Goal: Task Accomplishment & Management: Use online tool/utility

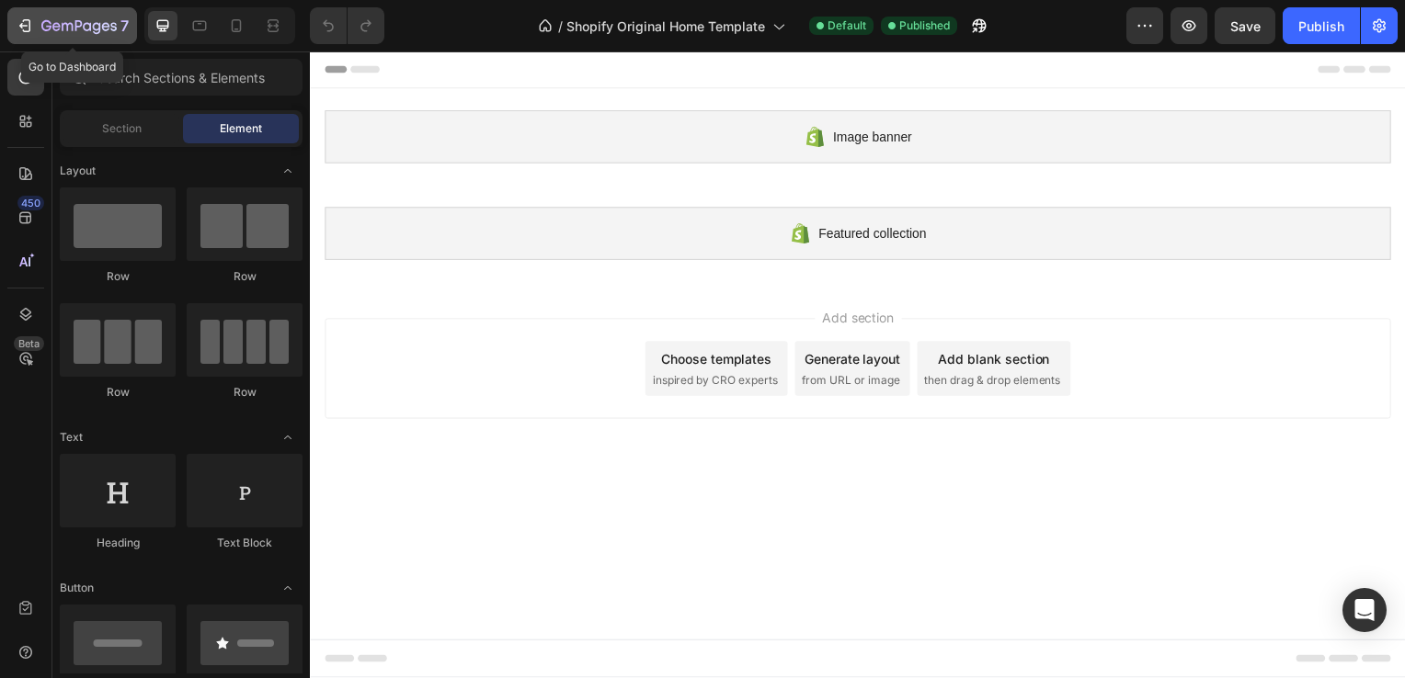
click at [26, 28] on icon "button" at bounding box center [25, 26] width 18 height 18
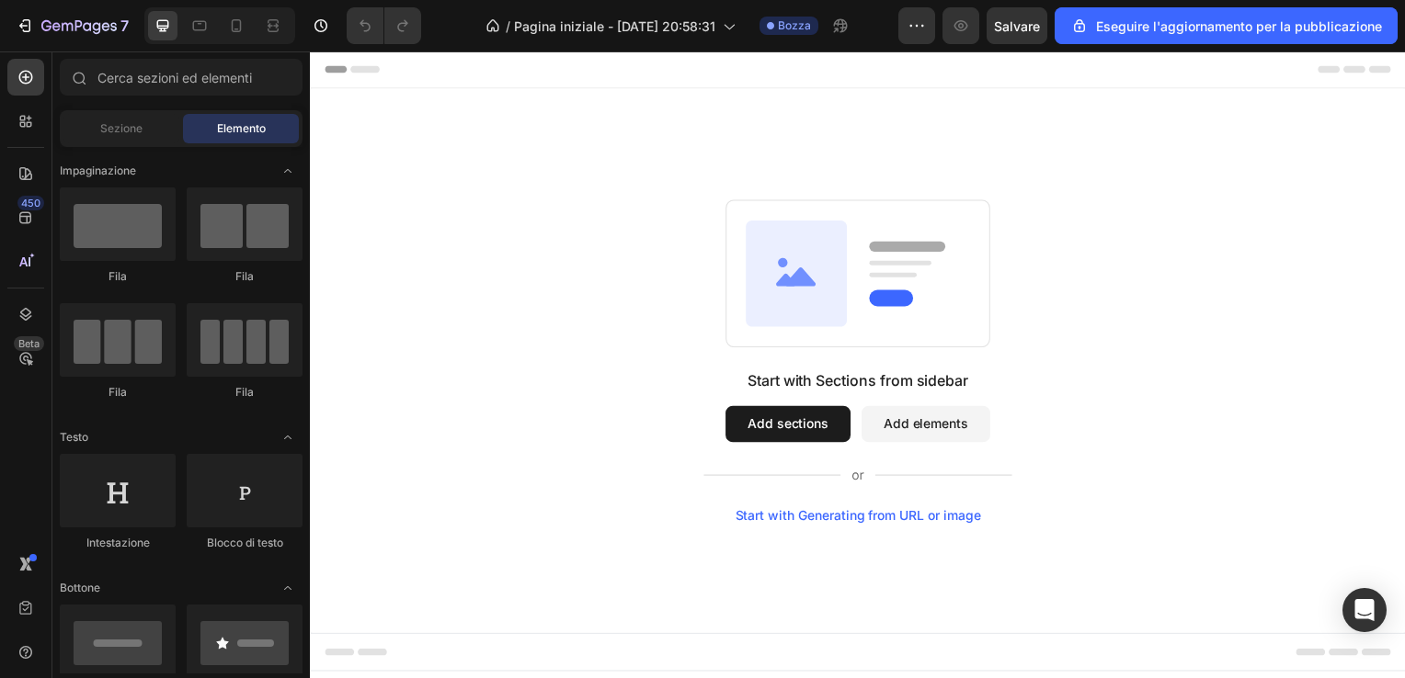
drag, startPoint x: 1402, startPoint y: 277, endPoint x: 1411, endPoint y: 182, distance: 95.1
click at [1404, 182] on html "Header Root Start with Sections from sidebar Add sections Add elements Start wi…" at bounding box center [861, 367] width 1103 height 632
click at [24, 29] on icon "button" at bounding box center [25, 26] width 18 height 18
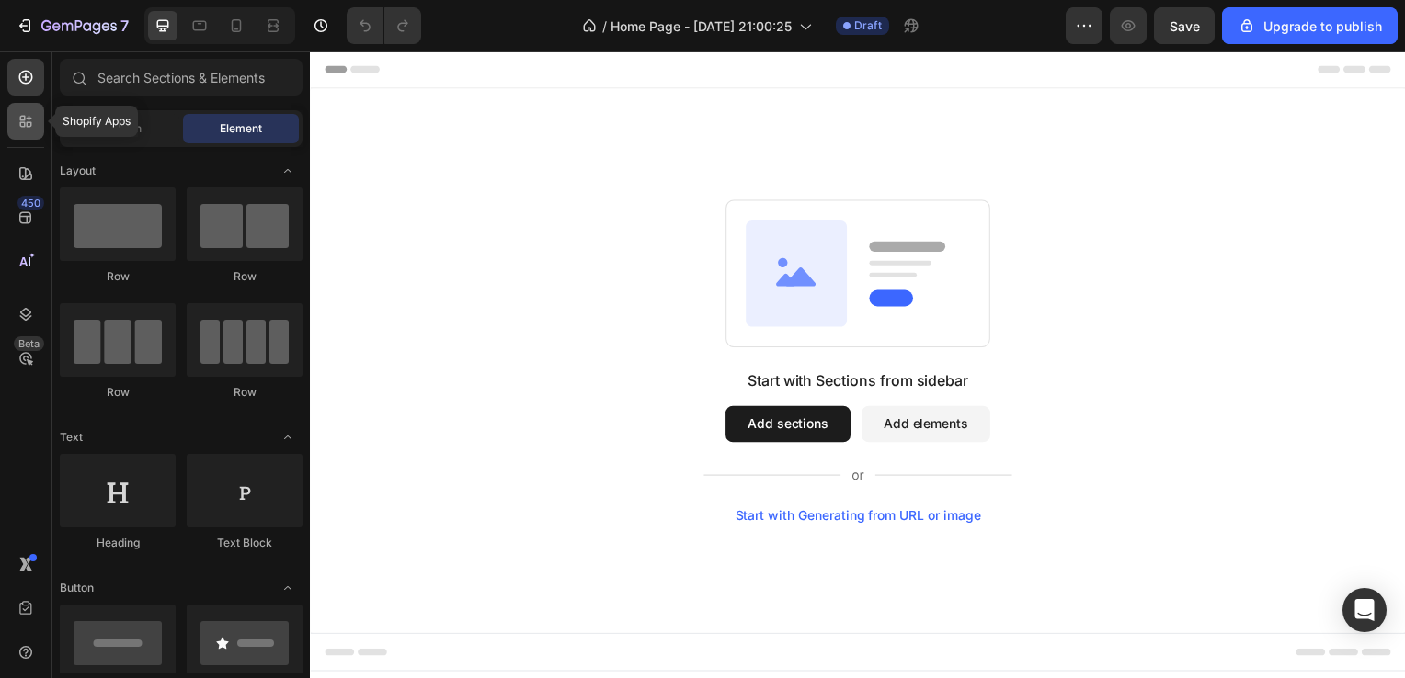
click at [32, 119] on icon at bounding box center [26, 121] width 18 height 18
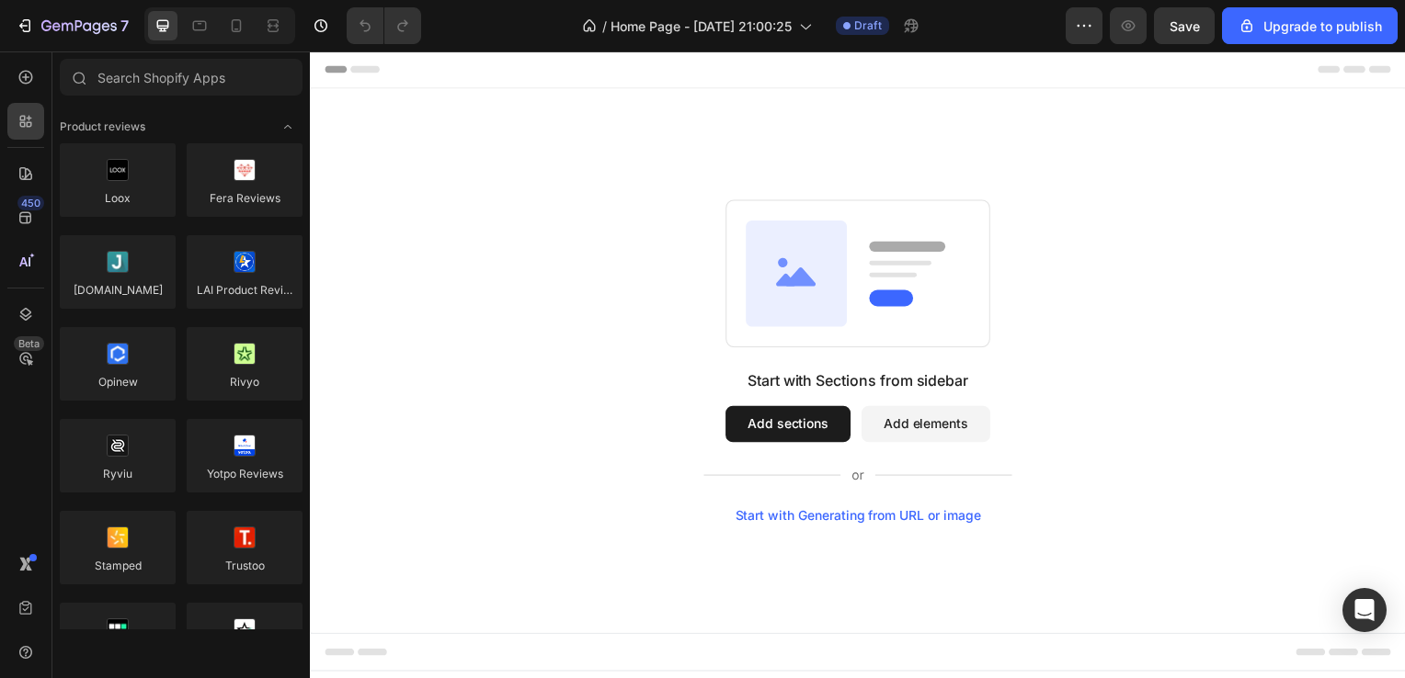
click at [1183, 159] on div "Start with Sections from sidebar Add sections Add elements Start with Generatin…" at bounding box center [861, 363] width 1103 height 549
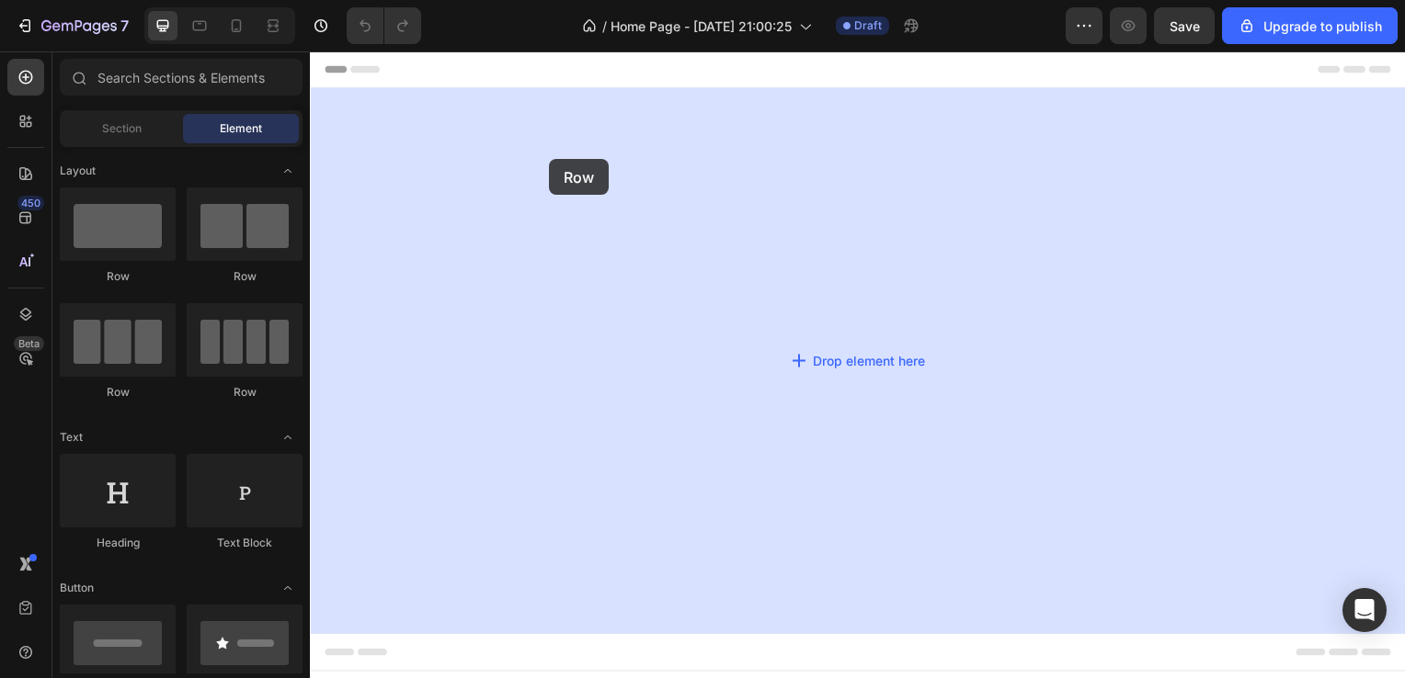
drag, startPoint x: 446, startPoint y: 279, endPoint x: 551, endPoint y: 160, distance: 158.3
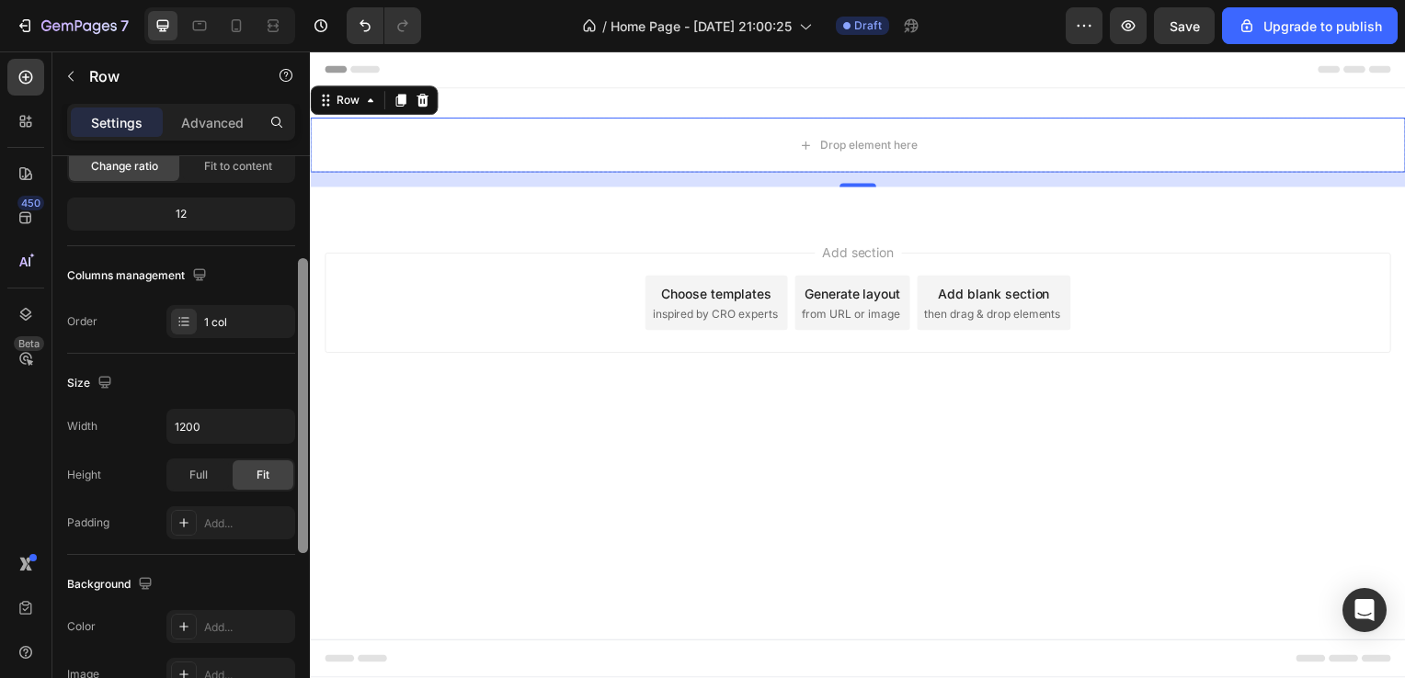
scroll to position [416, 0]
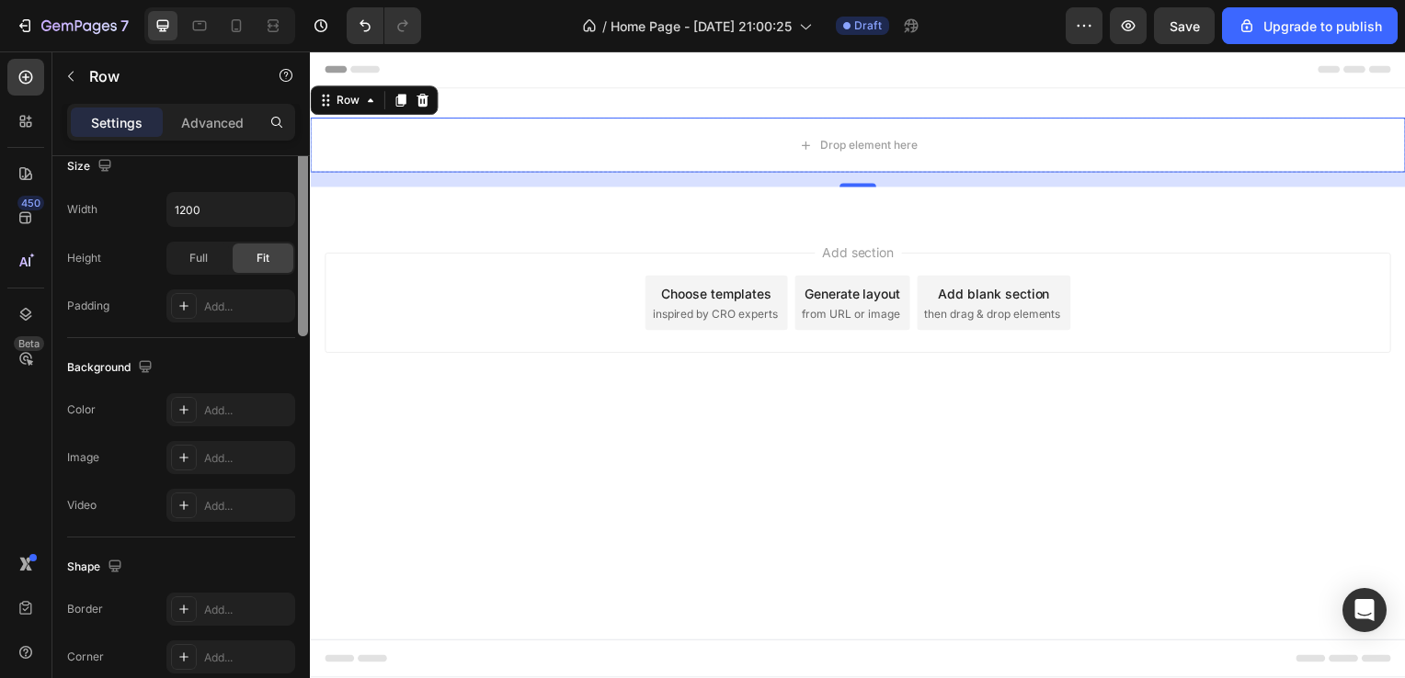
drag, startPoint x: 302, startPoint y: 245, endPoint x: 296, endPoint y: 459, distance: 214.3
click at [296, 459] on div at bounding box center [303, 226] width 14 height 575
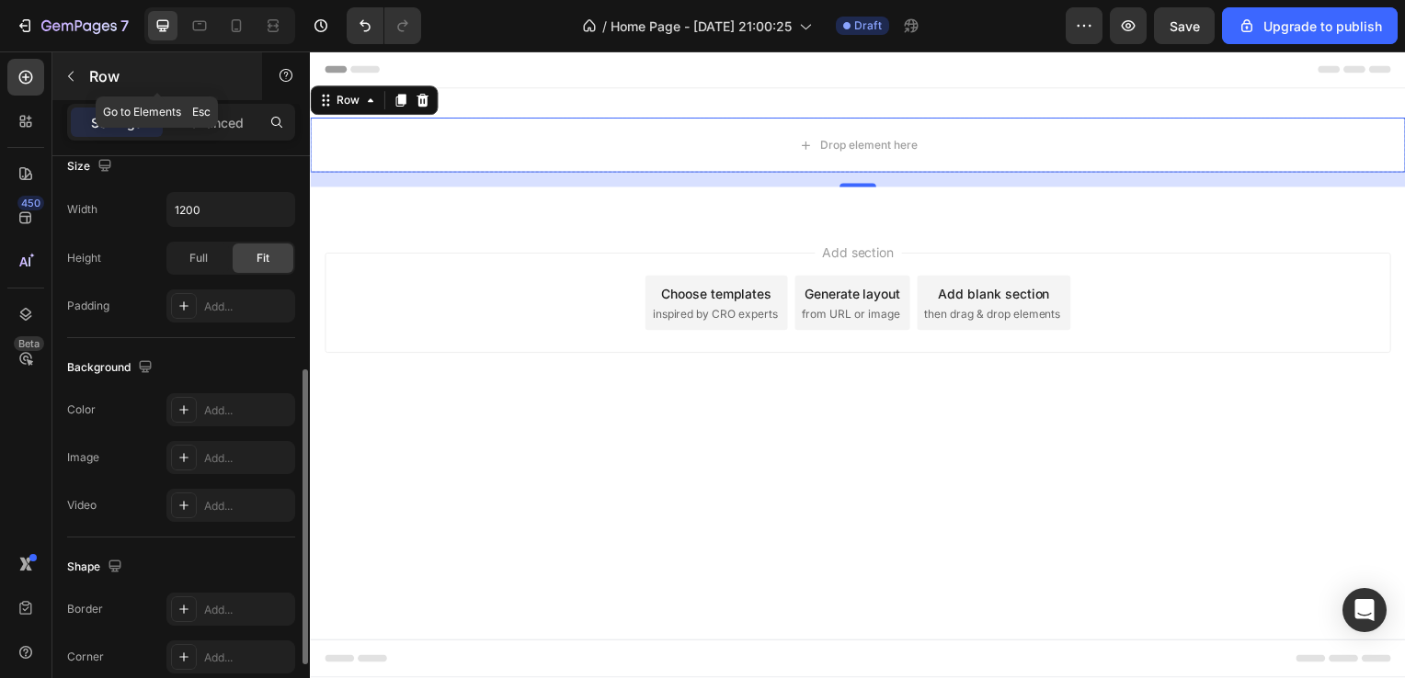
click at [89, 86] on div "Row" at bounding box center [157, 76] width 210 height 48
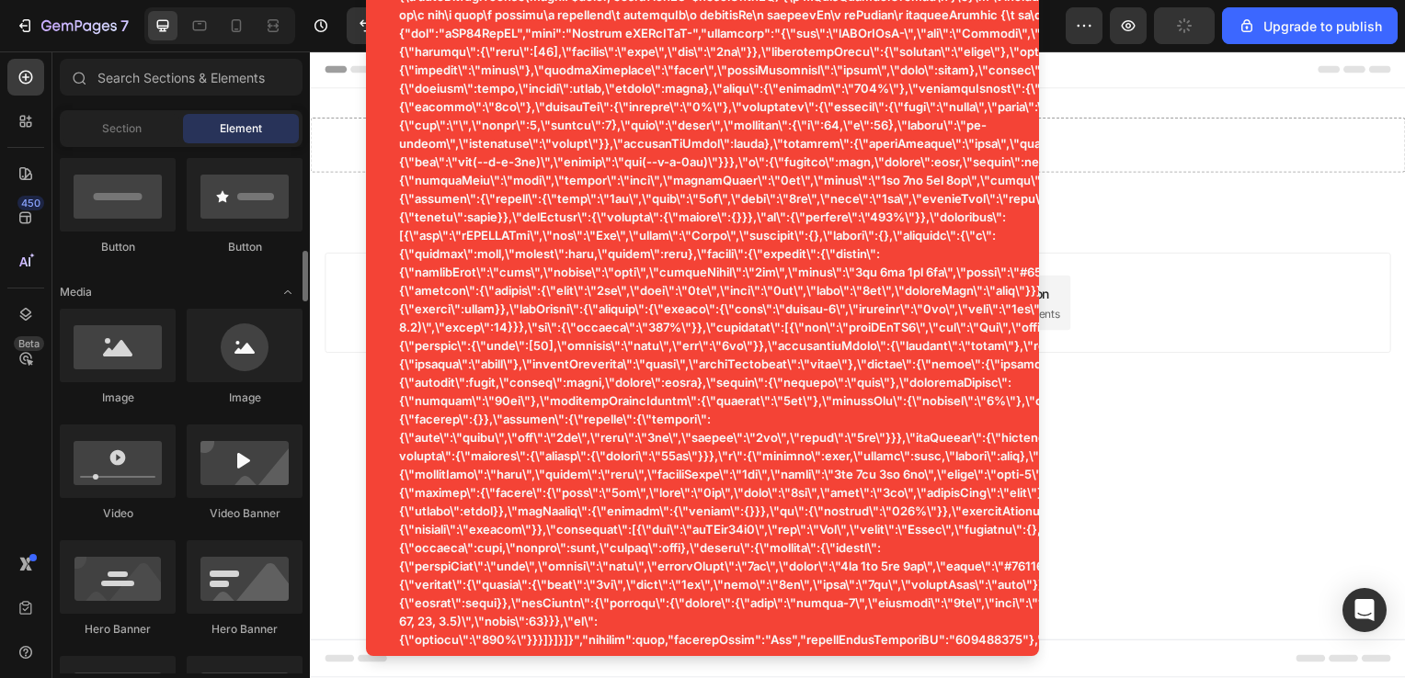
scroll to position [503, 0]
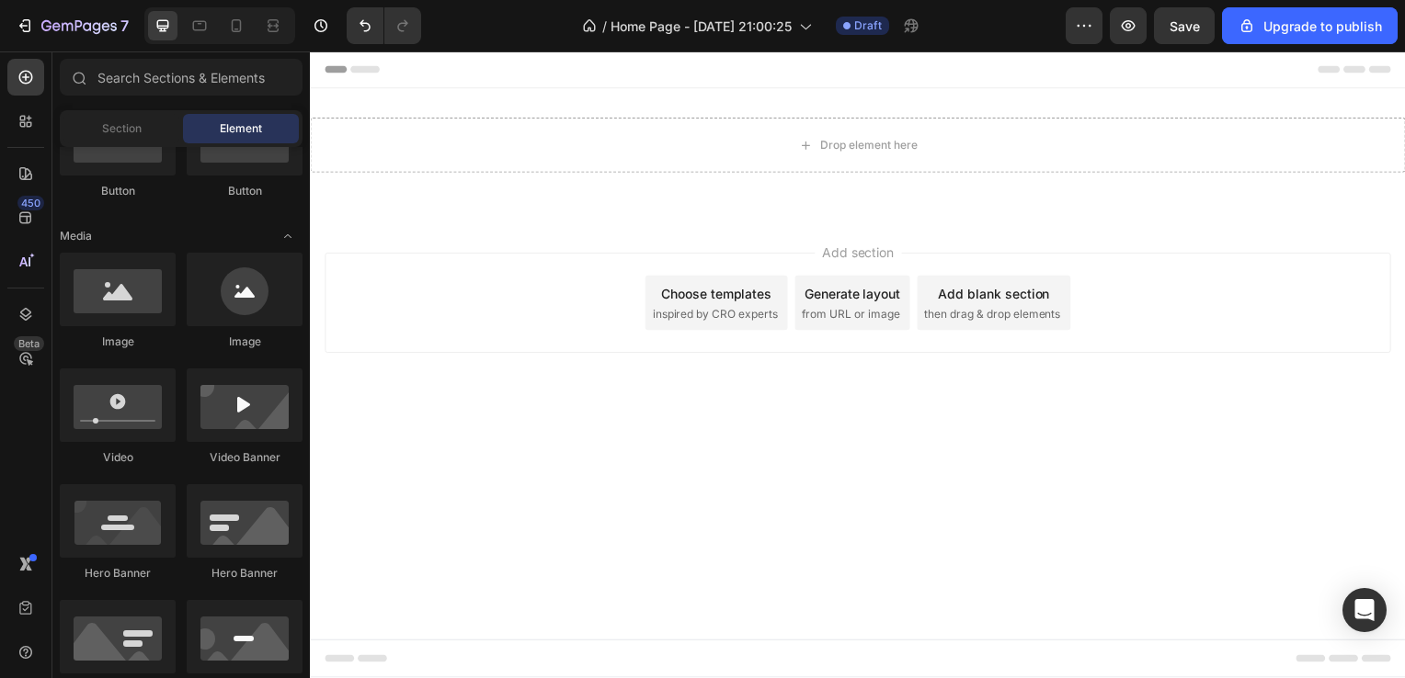
click at [354, 408] on div "Add section Choose templates inspired by CRO experts Generate layout from URL o…" at bounding box center [861, 331] width 1103 height 226
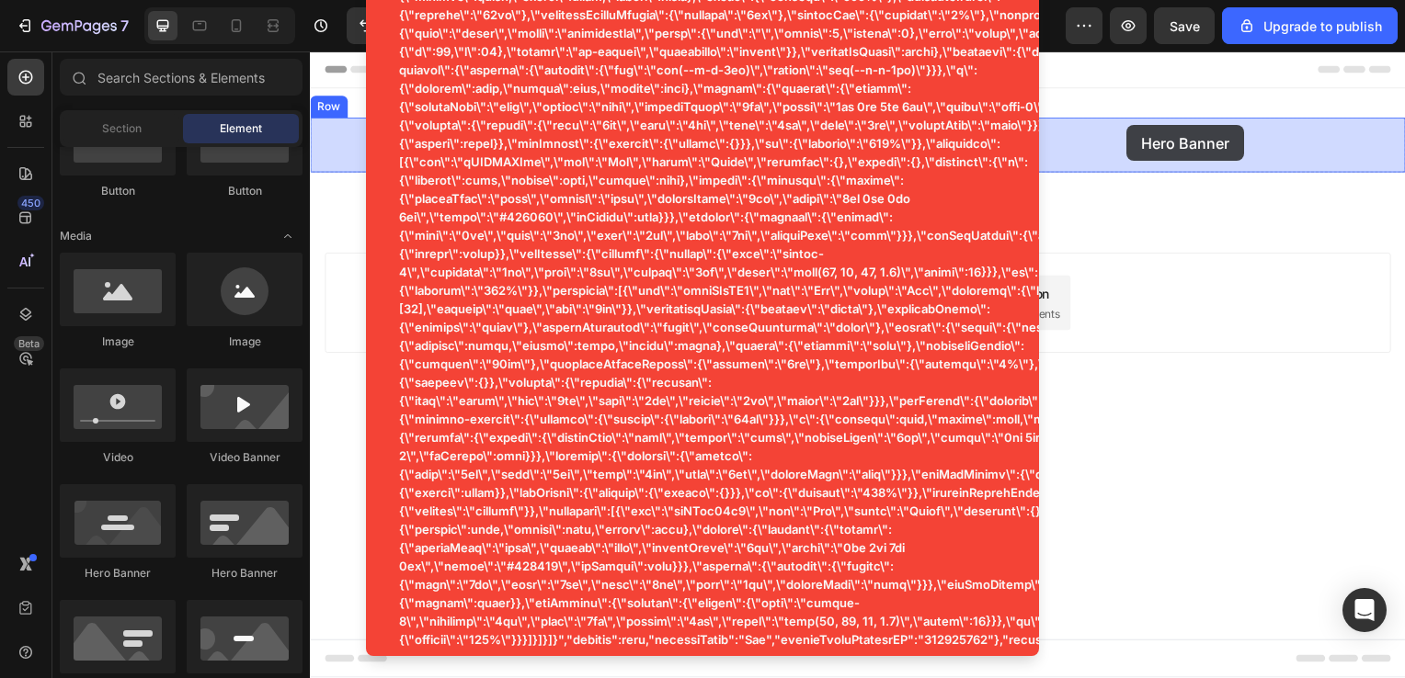
drag, startPoint x: 569, startPoint y: 587, endPoint x: 1133, endPoint y: 122, distance: 730.7
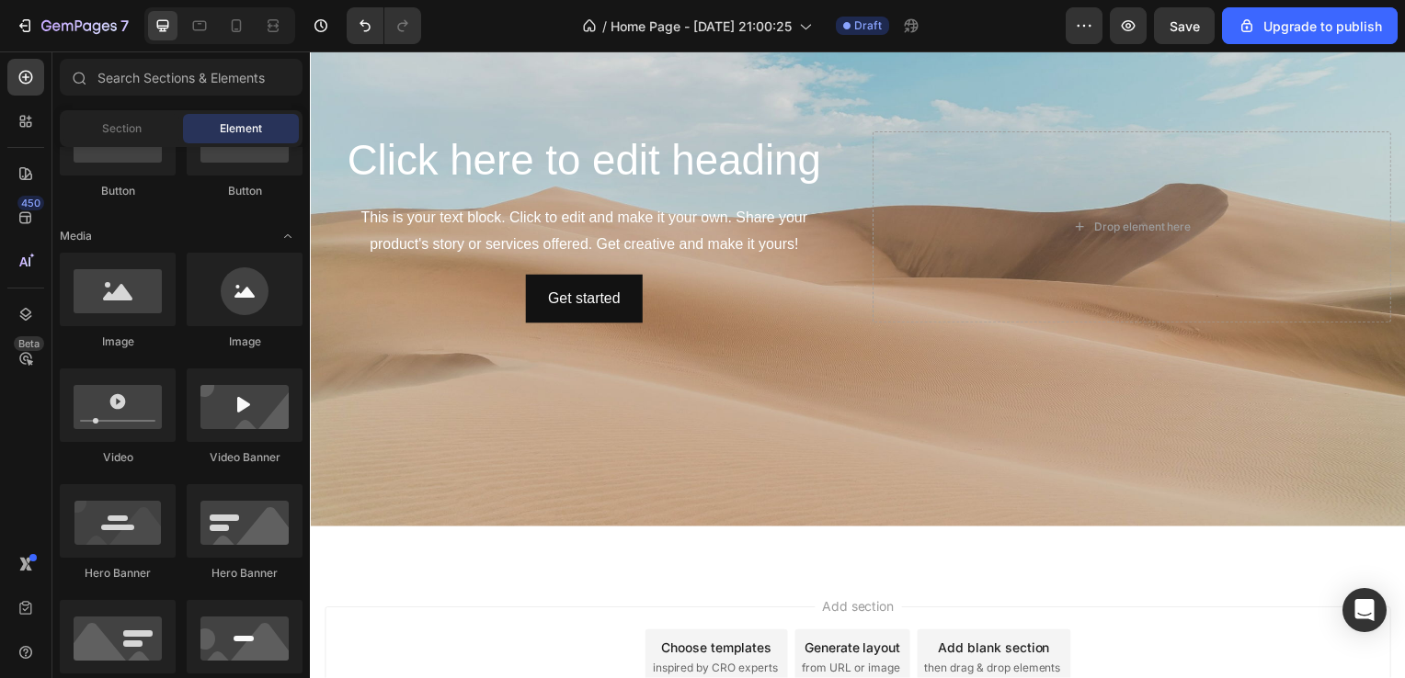
scroll to position [194, 0]
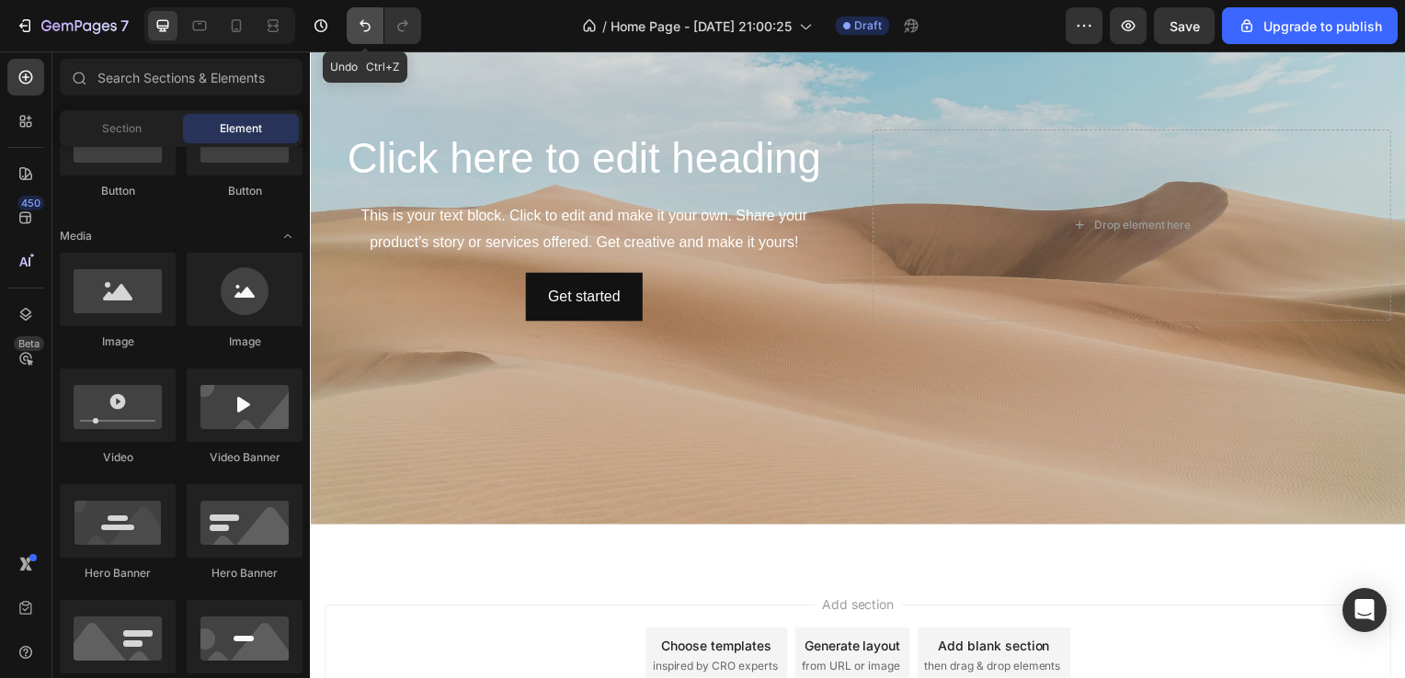
click at [353, 33] on button "Undo/Redo" at bounding box center [365, 25] width 37 height 37
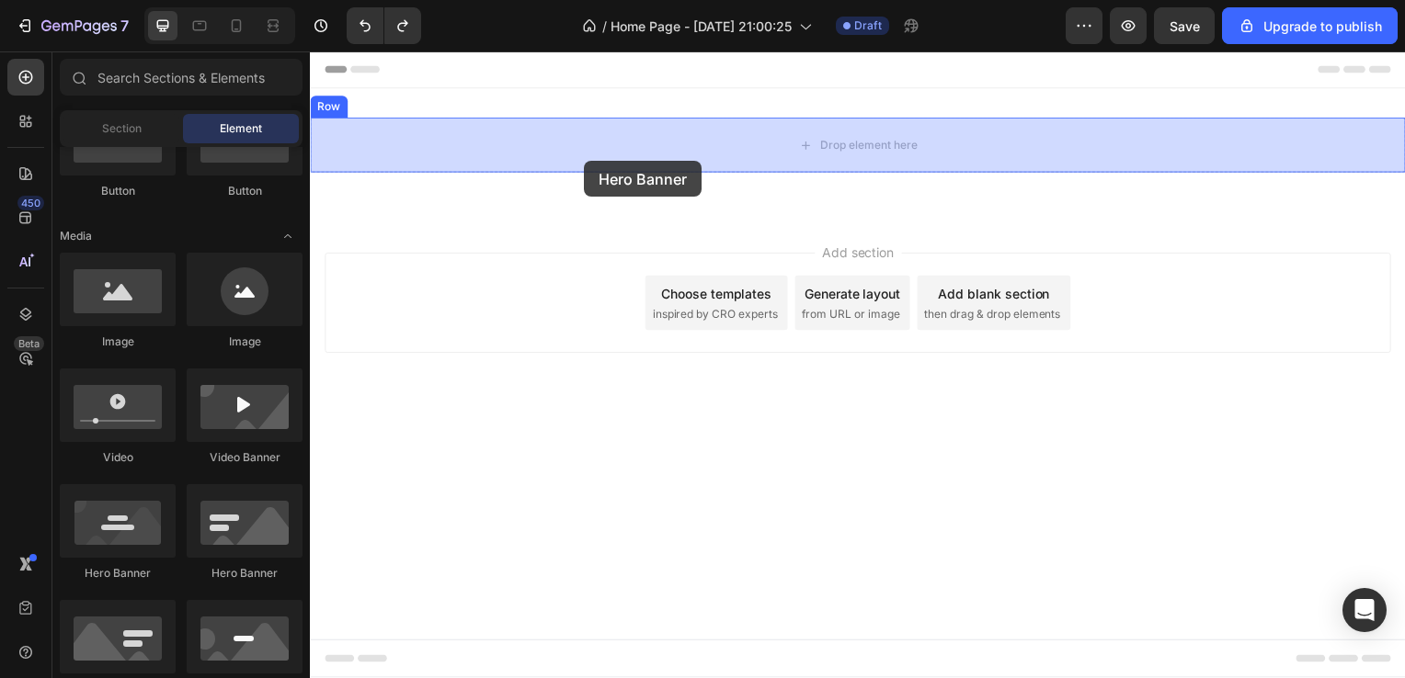
drag, startPoint x: 431, startPoint y: 575, endPoint x: 586, endPoint y: 162, distance: 441.6
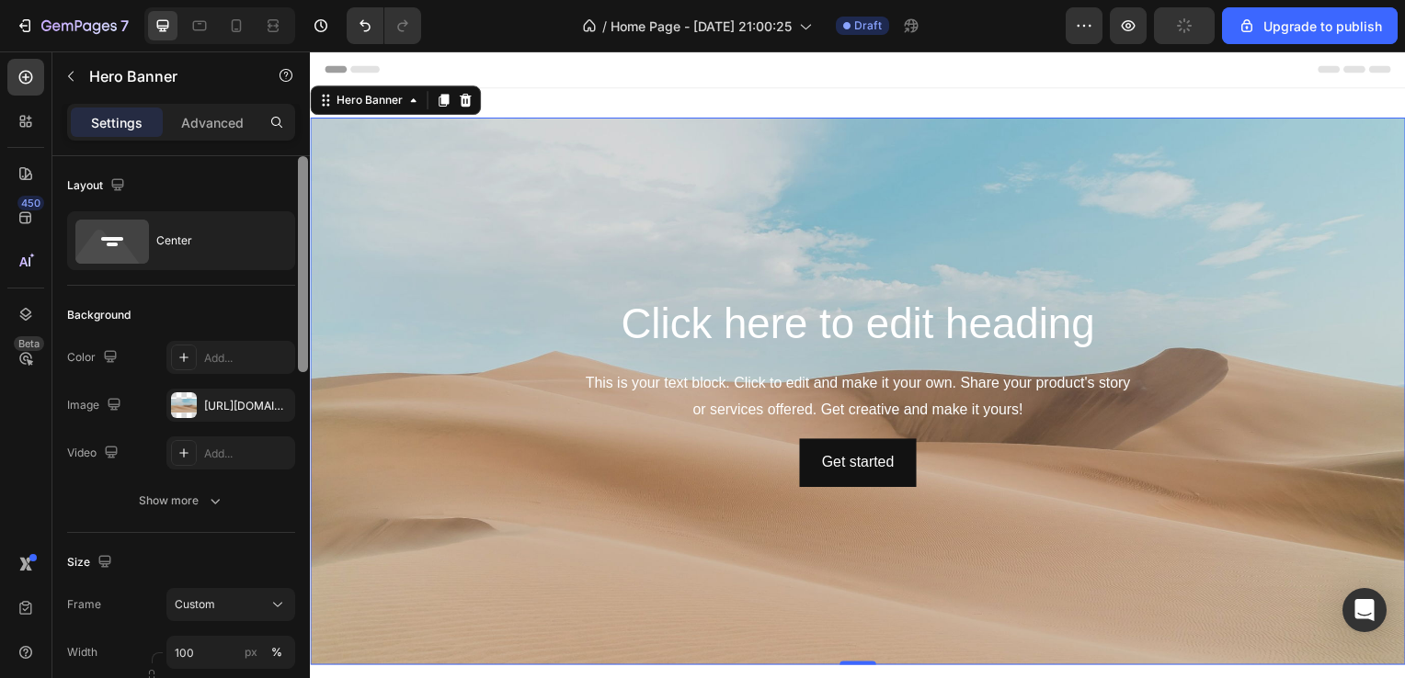
drag, startPoint x: 298, startPoint y: 320, endPoint x: 309, endPoint y: 237, distance: 83.5
click at [309, 237] on div at bounding box center [303, 443] width 14 height 575
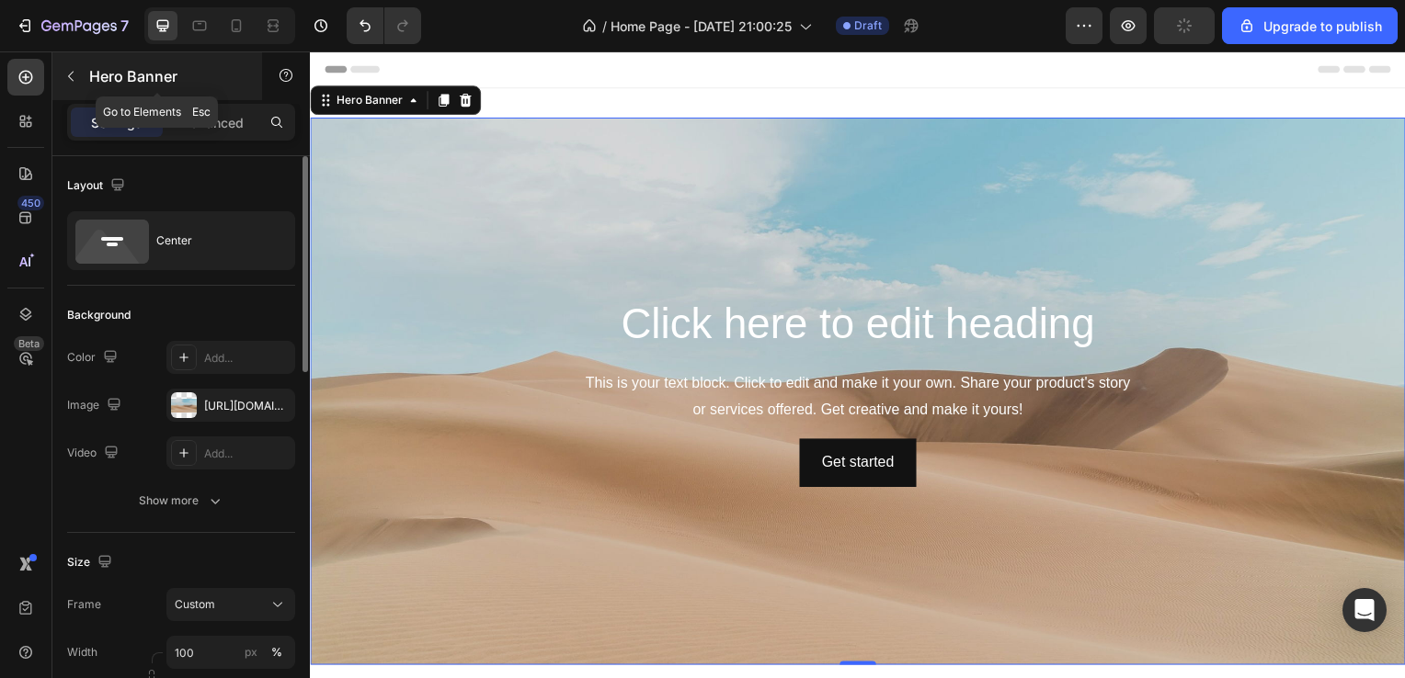
click at [186, 72] on p "Hero Banner" at bounding box center [167, 76] width 156 height 22
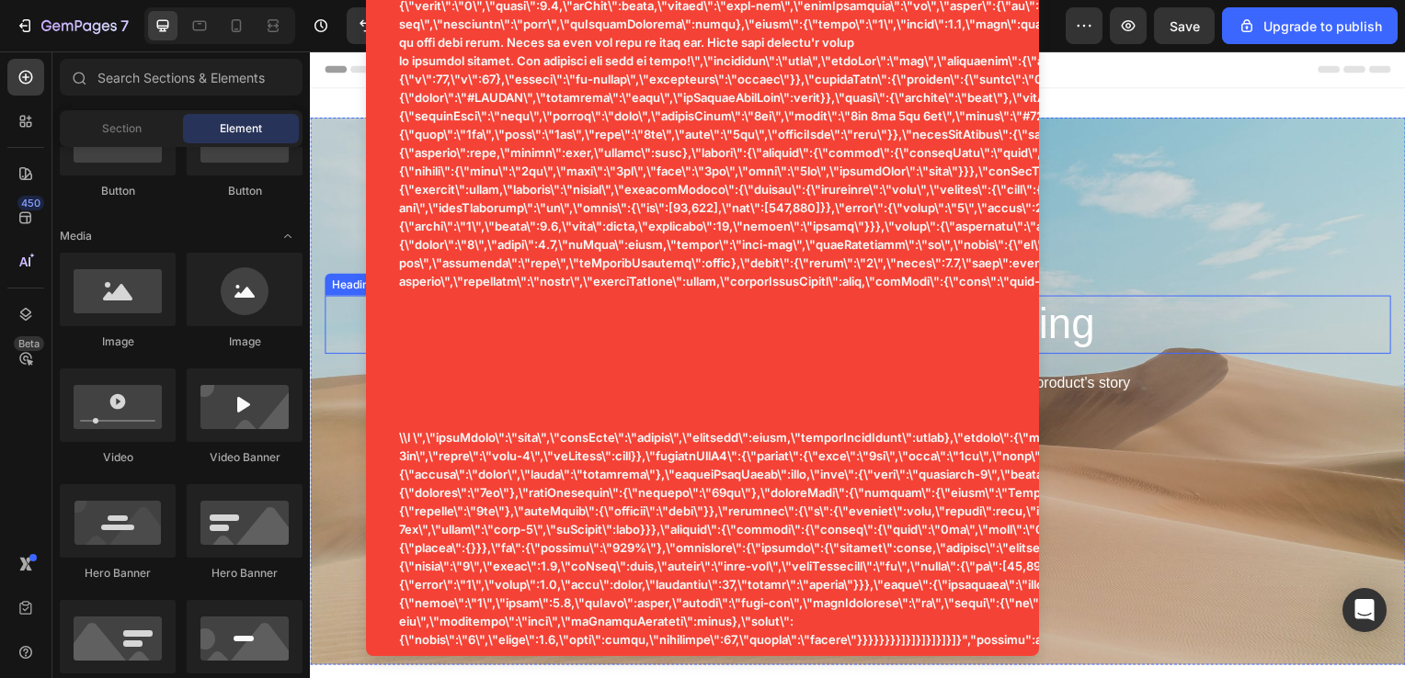
click at [350, 314] on h2 "Click here to edit heading" at bounding box center [861, 327] width 1074 height 59
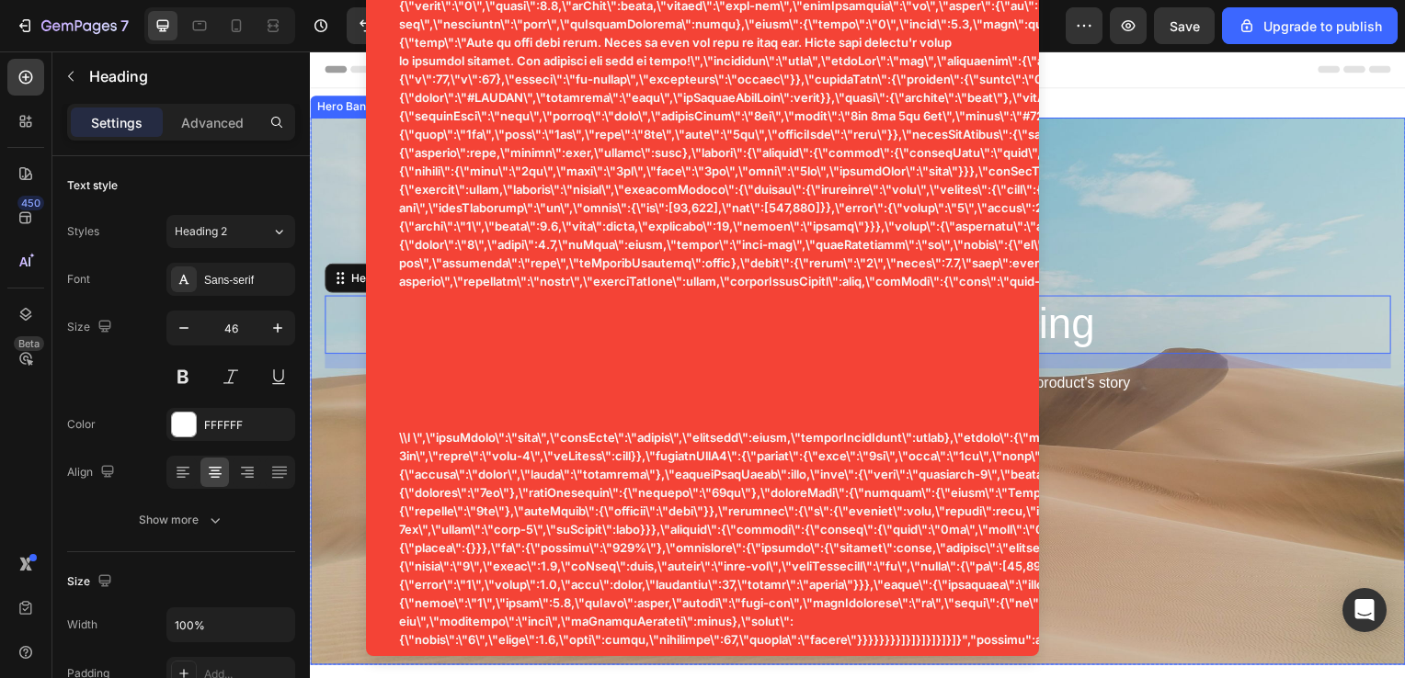
click at [1169, 446] on div "Get started Button" at bounding box center [861, 466] width 1074 height 49
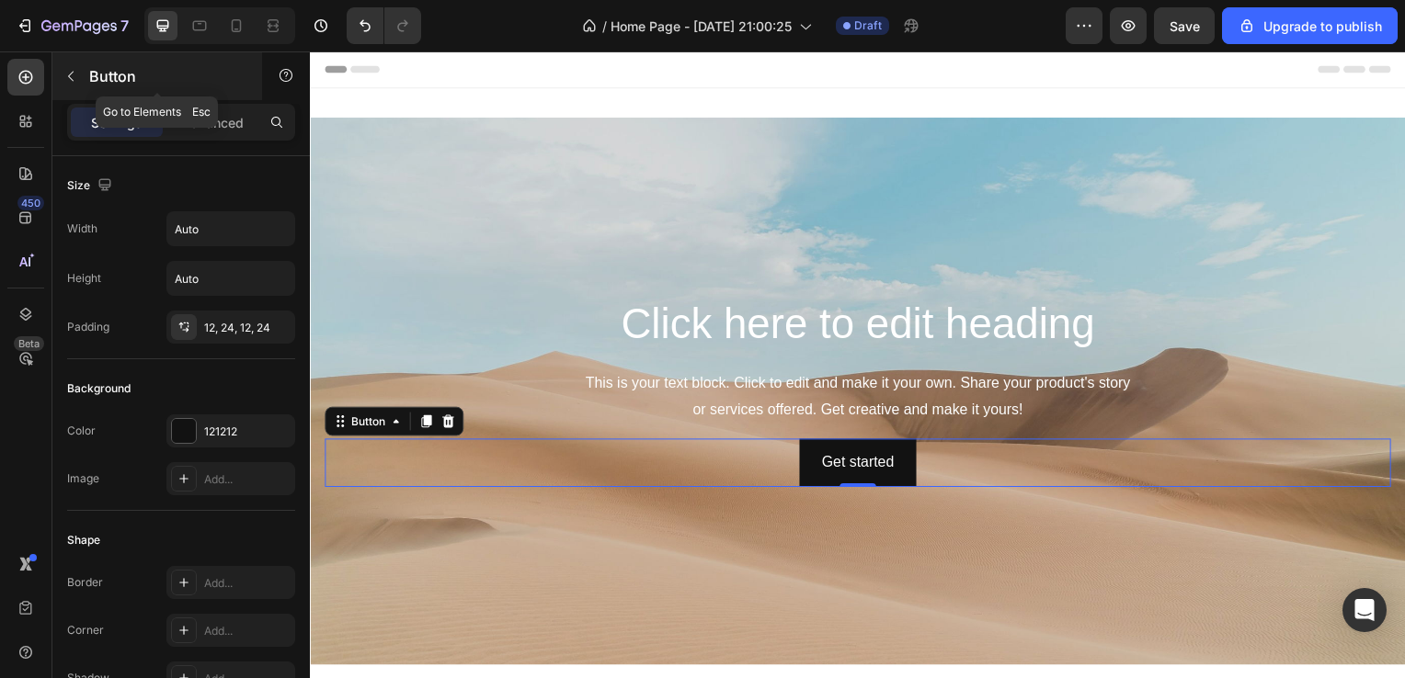
click at [85, 75] on button "button" at bounding box center [70, 76] width 29 height 29
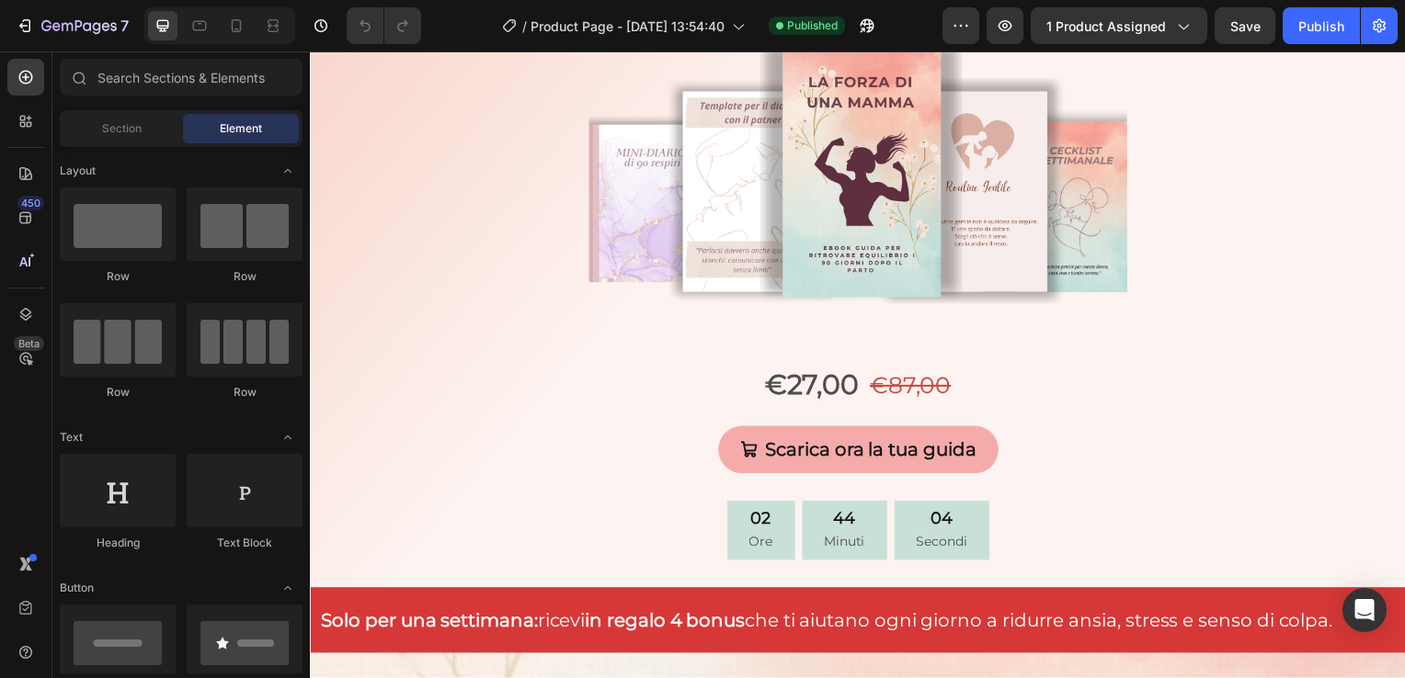
scroll to position [507, 0]
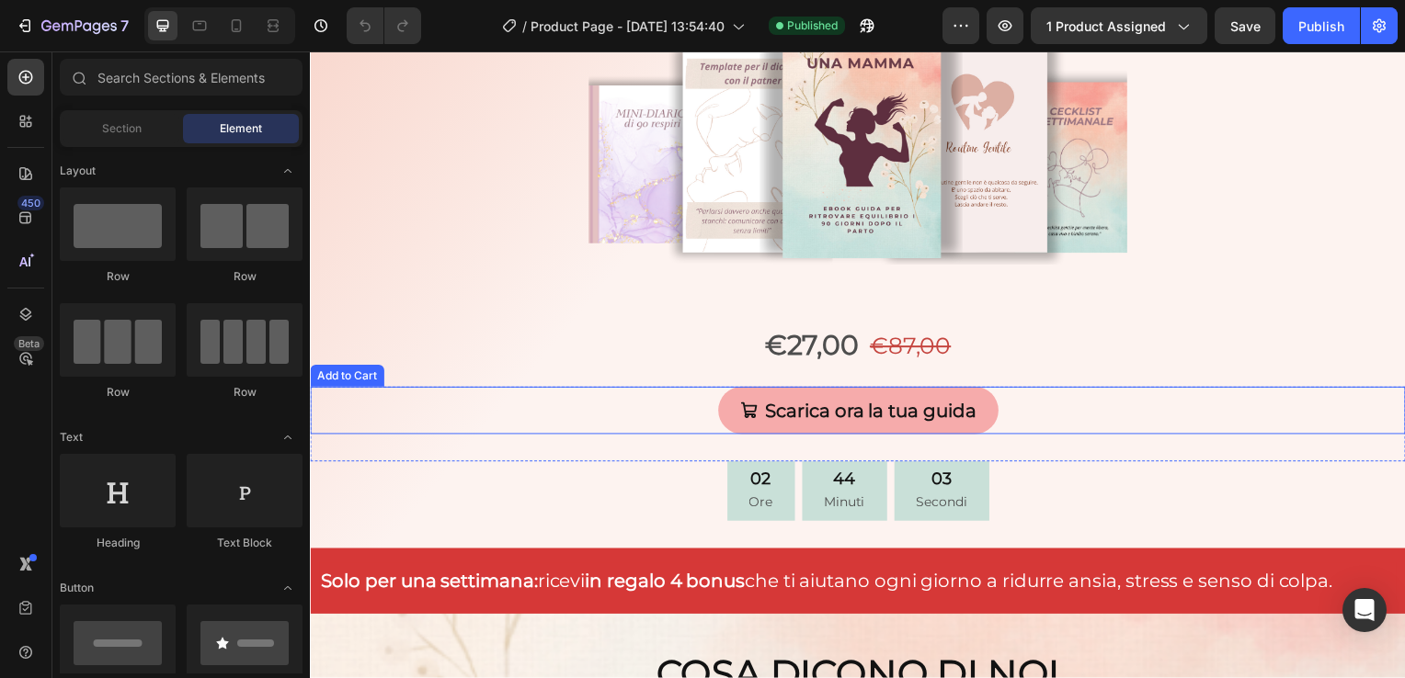
click at [997, 409] on div "Scarica ora la tua guida Add to Cart" at bounding box center [861, 414] width 1103 height 48
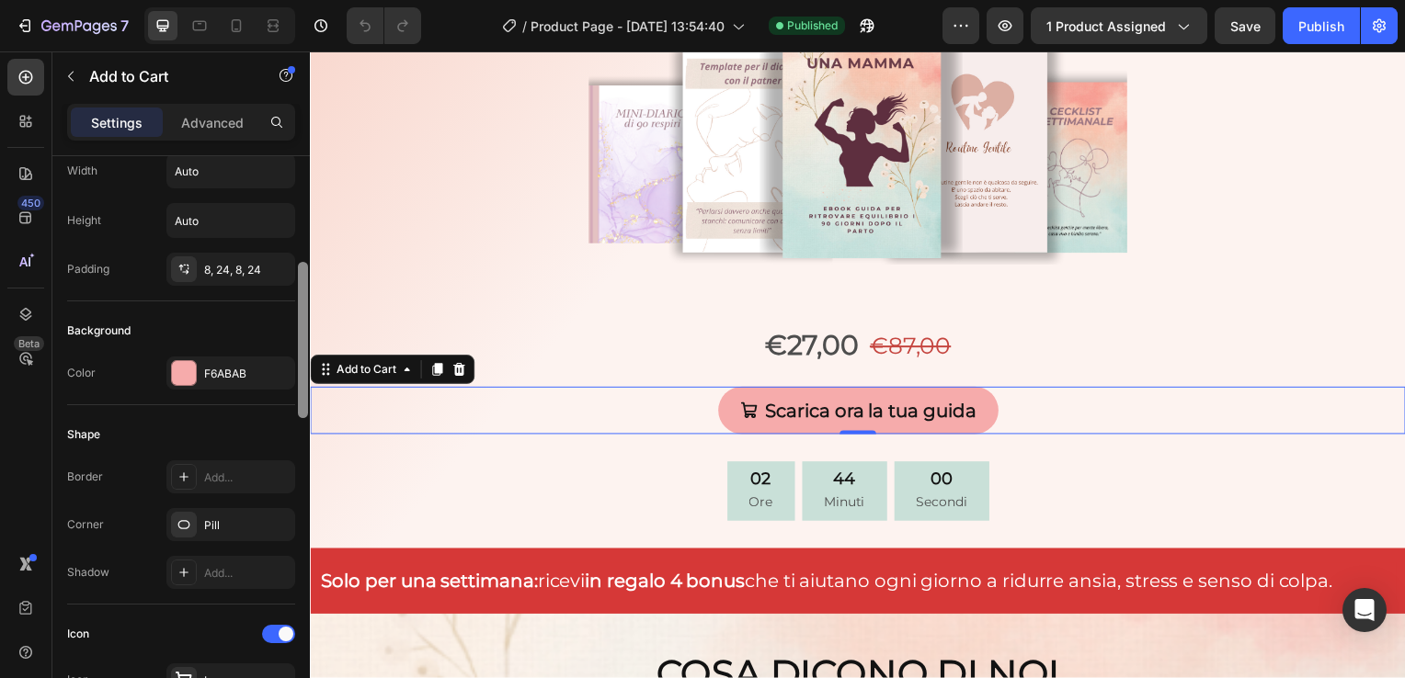
scroll to position [326, 0]
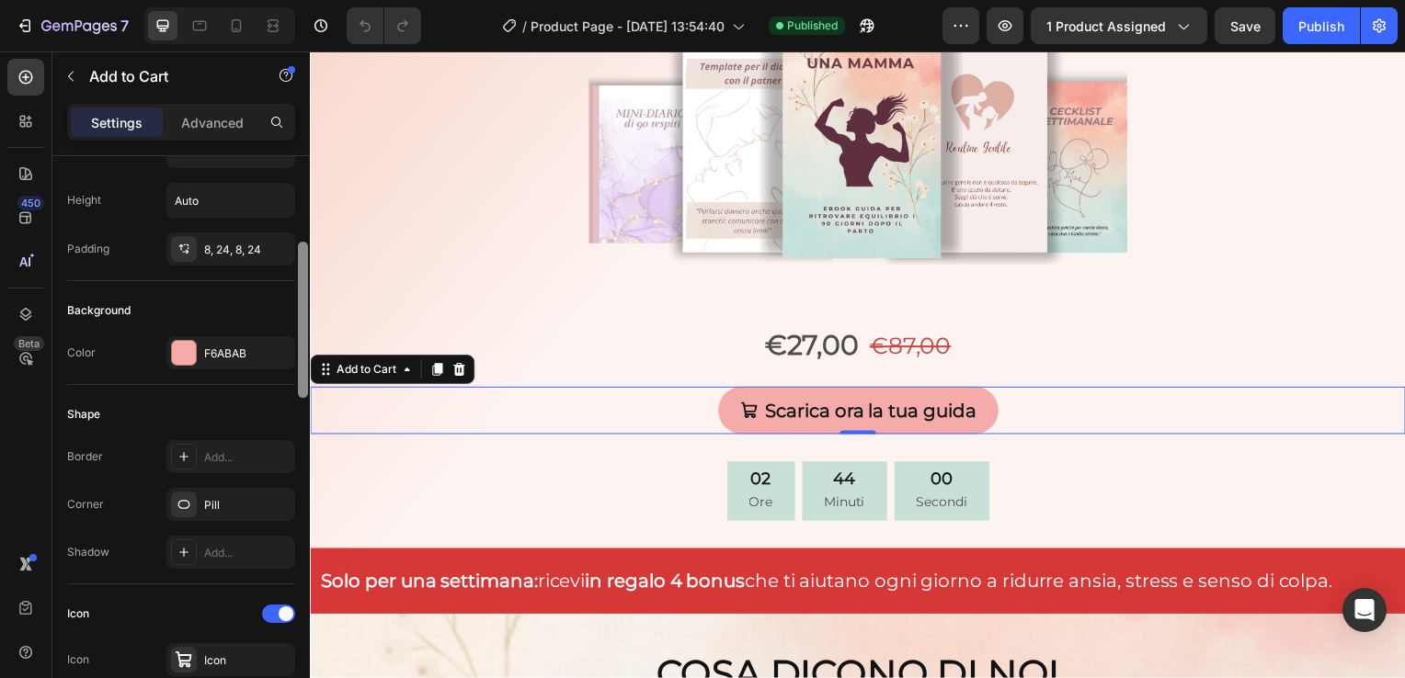
drag, startPoint x: 302, startPoint y: 296, endPoint x: 296, endPoint y: 385, distance: 89.3
click at [296, 385] on div at bounding box center [303, 441] width 14 height 575
click at [232, 355] on div "F6ABAB" at bounding box center [230, 354] width 53 height 17
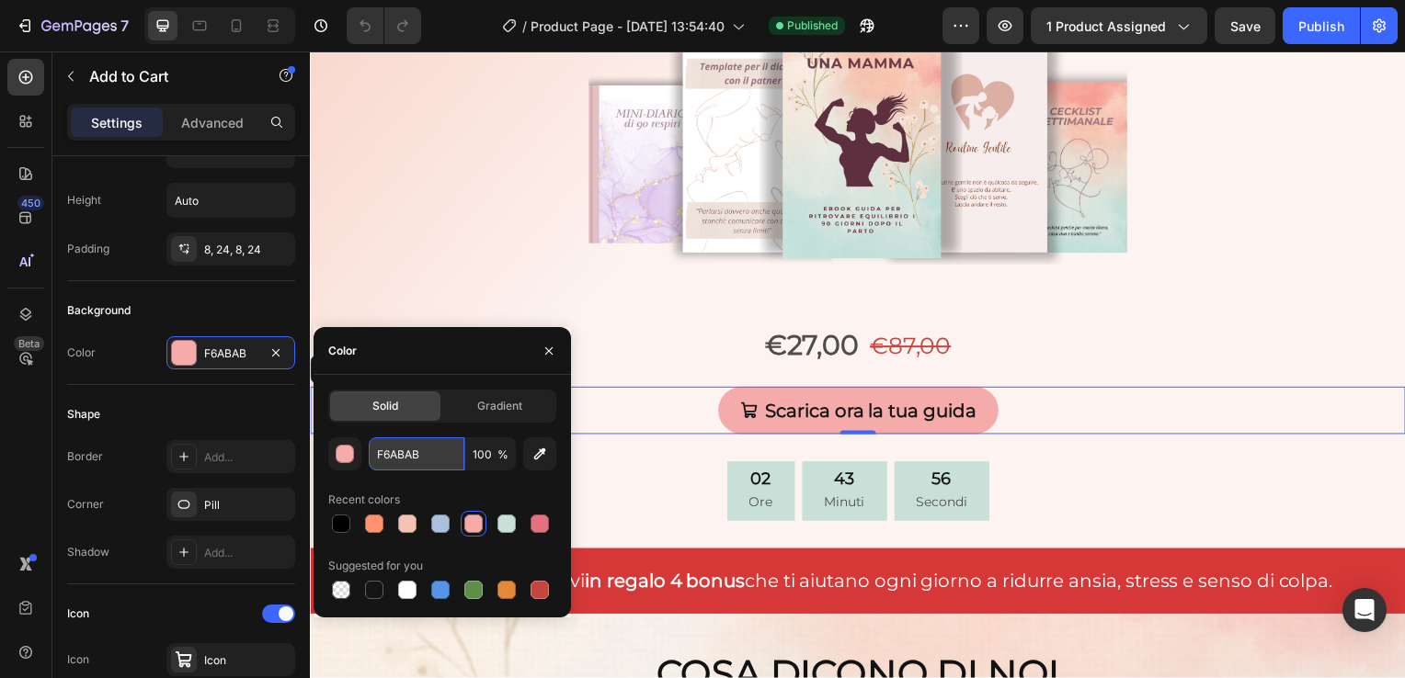
click at [426, 460] on input "F6ABAB" at bounding box center [417, 454] width 96 height 33
click at [982, 487] on div "51 Secondi" at bounding box center [946, 495] width 96 height 60
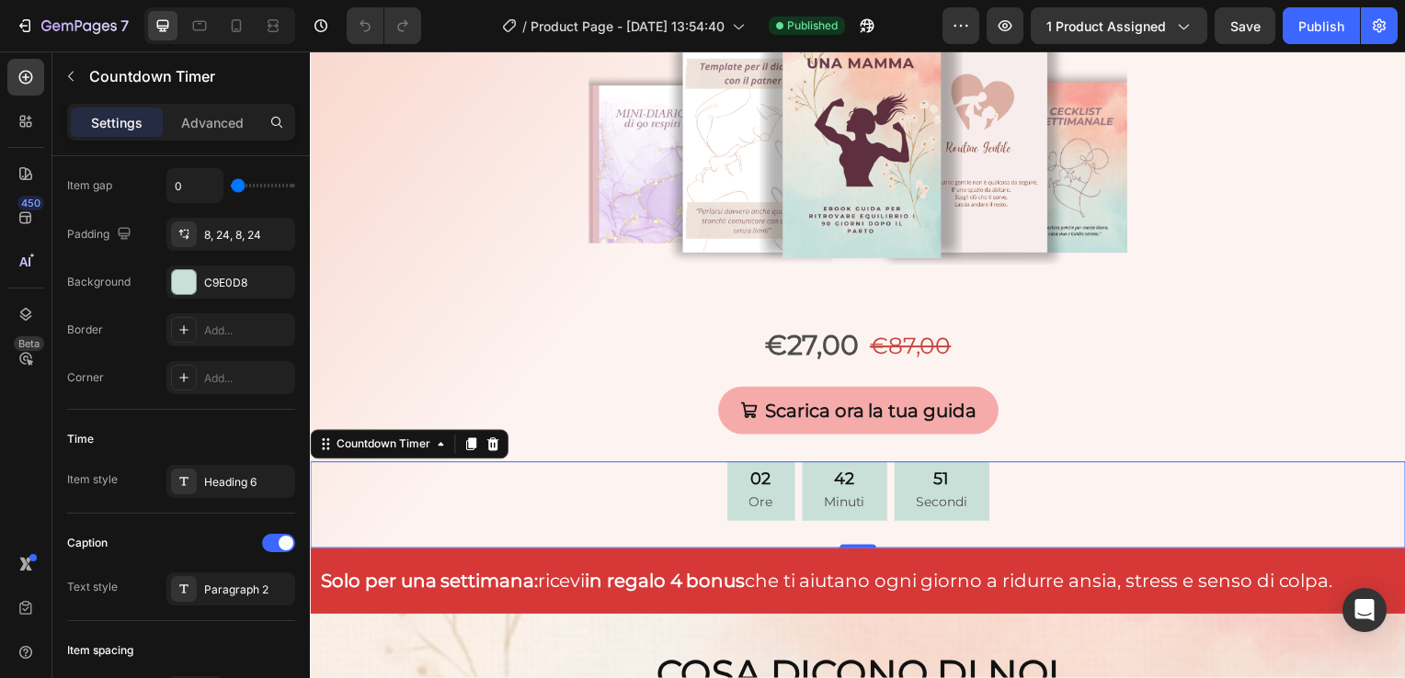
scroll to position [0, 0]
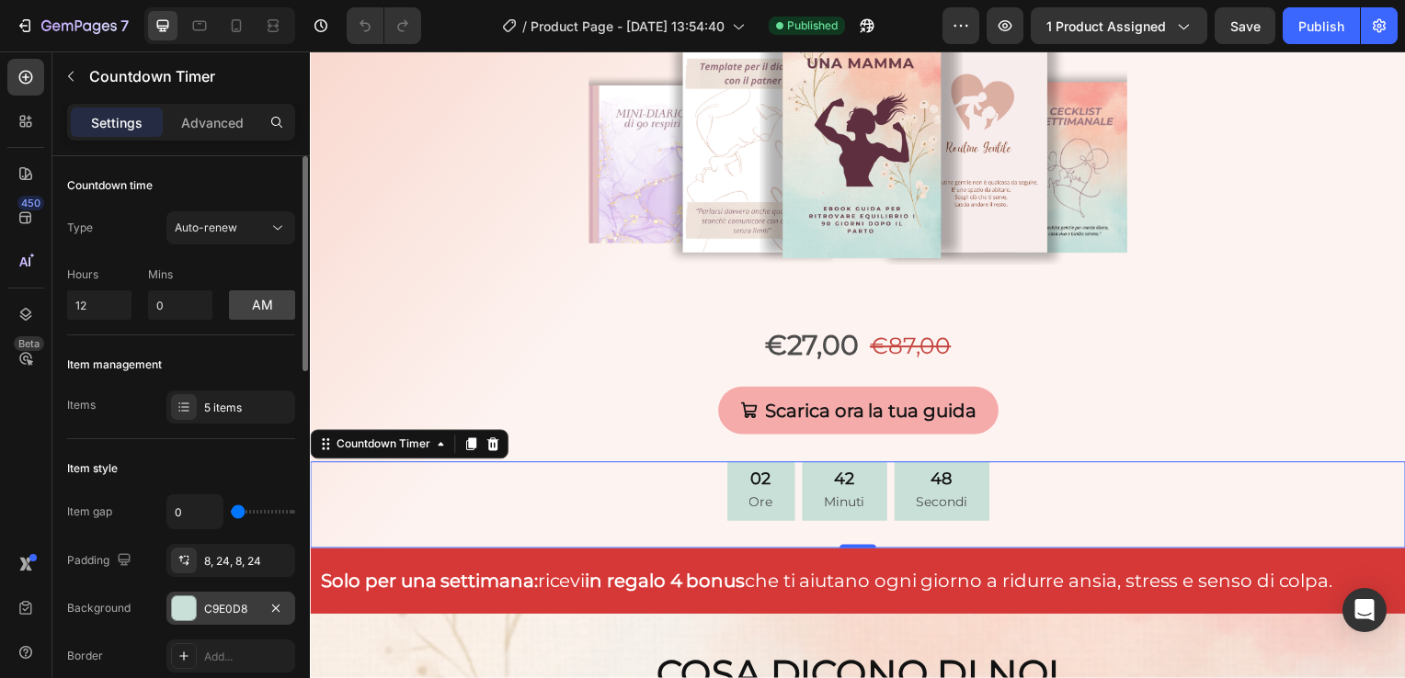
click at [225, 608] on div "C9E0D8" at bounding box center [230, 609] width 53 height 17
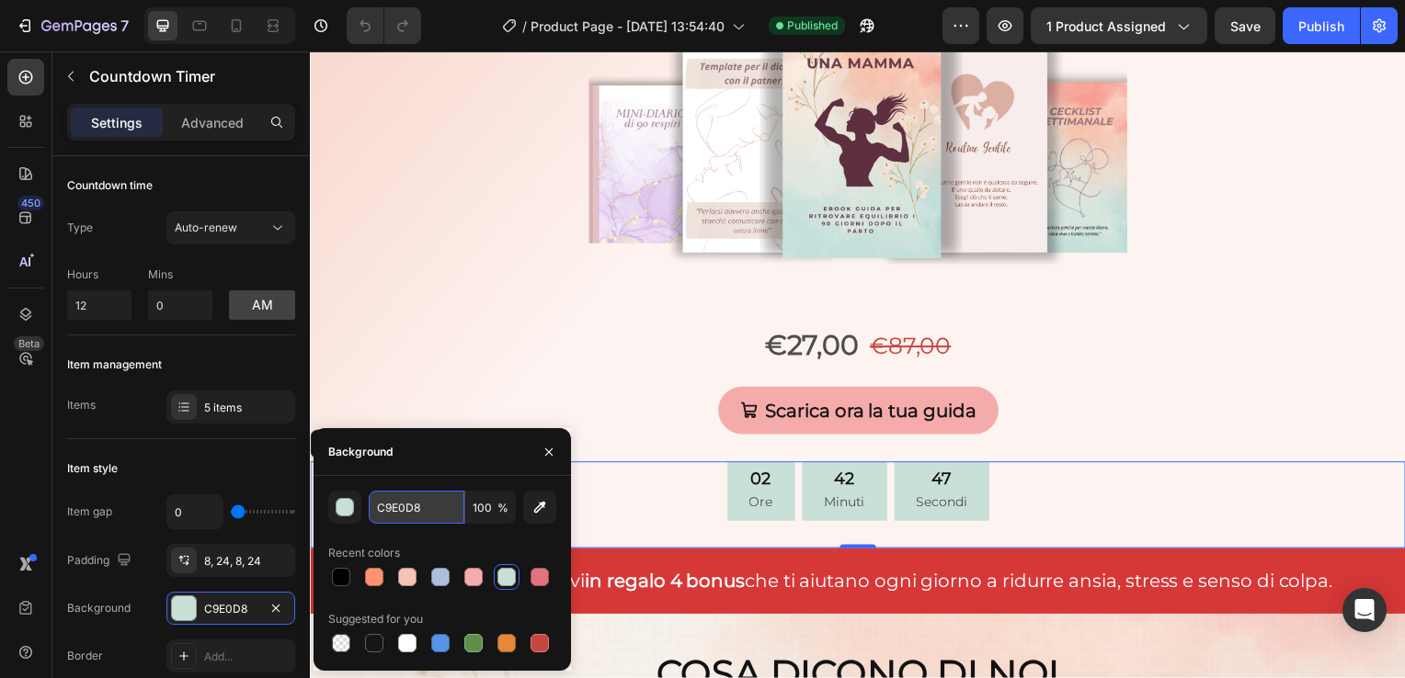
click at [436, 505] on input "C9E0D8" at bounding box center [417, 507] width 96 height 33
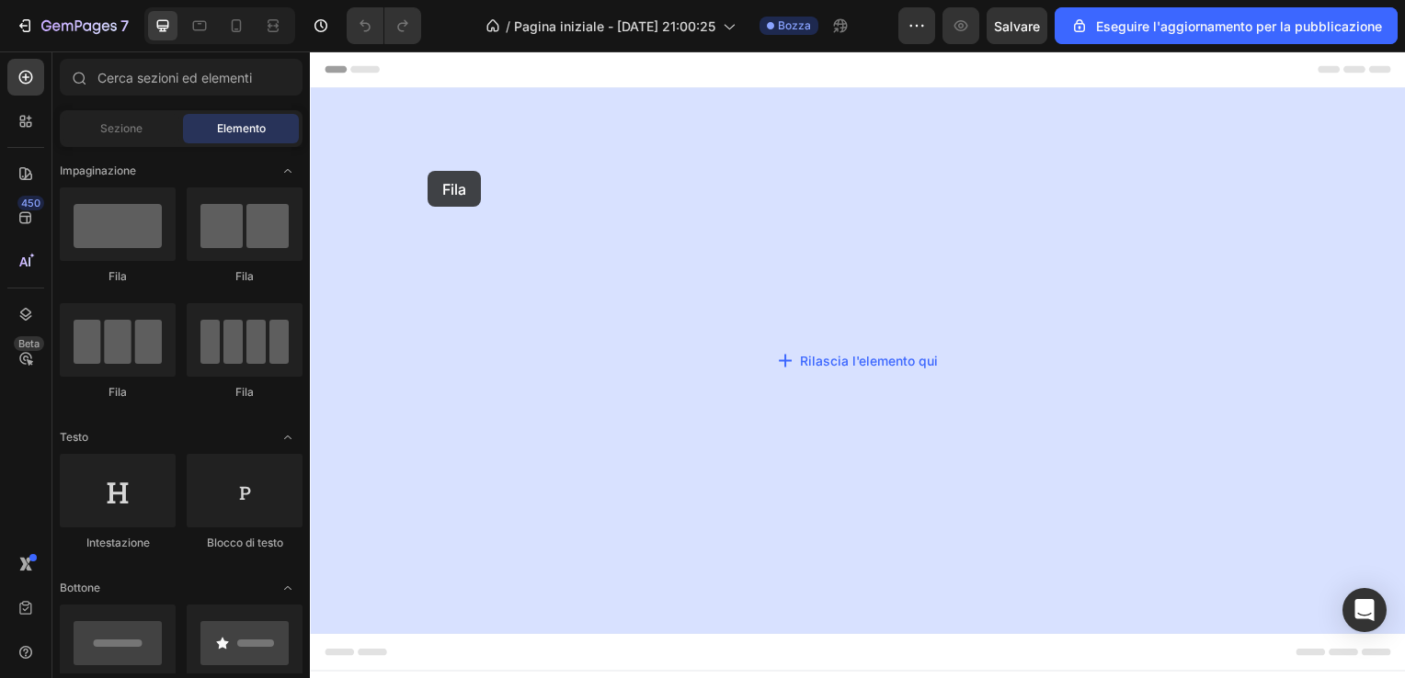
drag, startPoint x: 453, startPoint y: 288, endPoint x: 428, endPoint y: 172, distance: 118.5
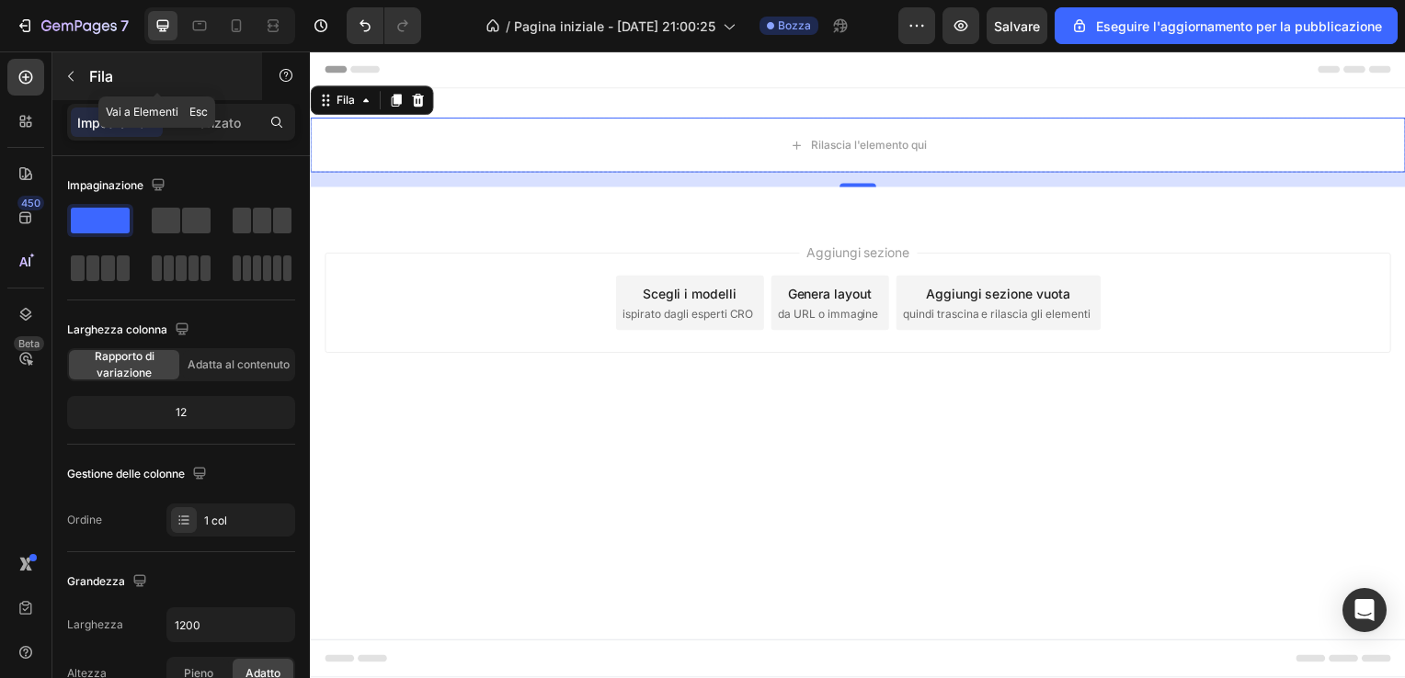
click at [120, 81] on p "Fila" at bounding box center [167, 76] width 156 height 22
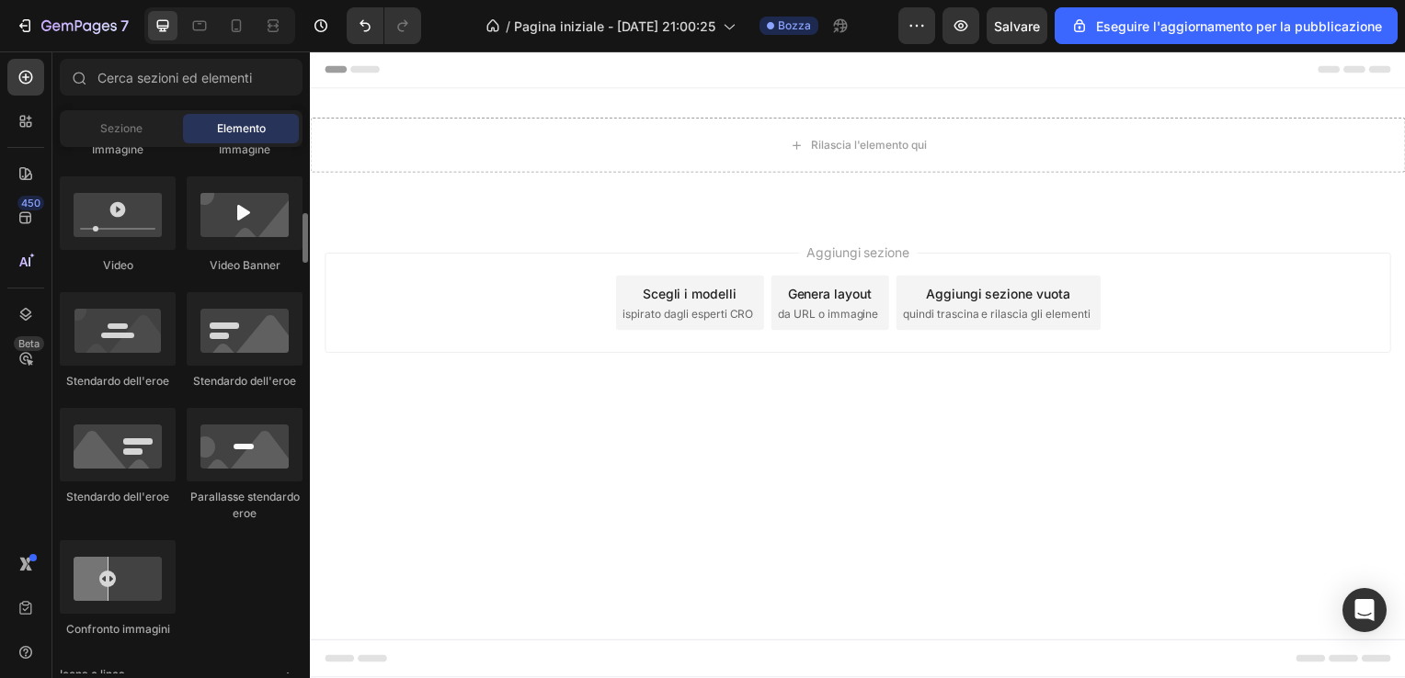
scroll to position [668, 0]
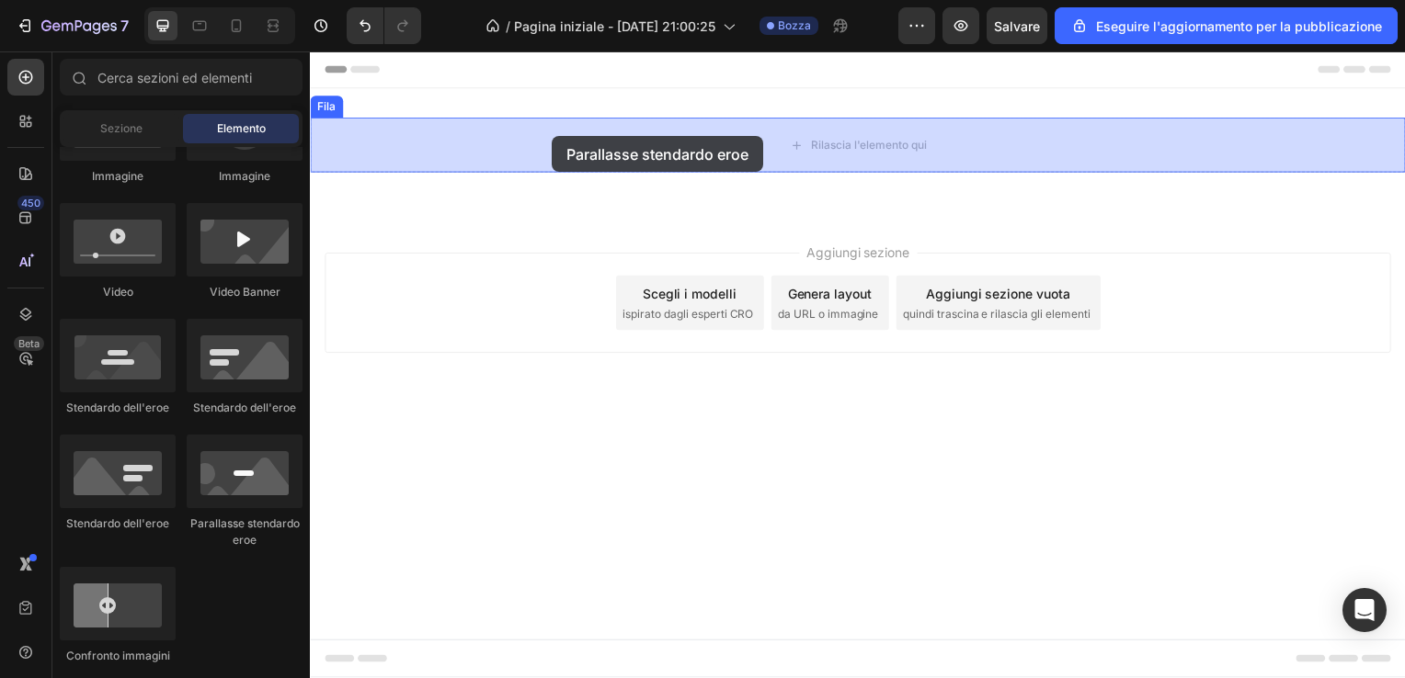
drag, startPoint x: 545, startPoint y: 535, endPoint x: 553, endPoint y: 137, distance: 398.1
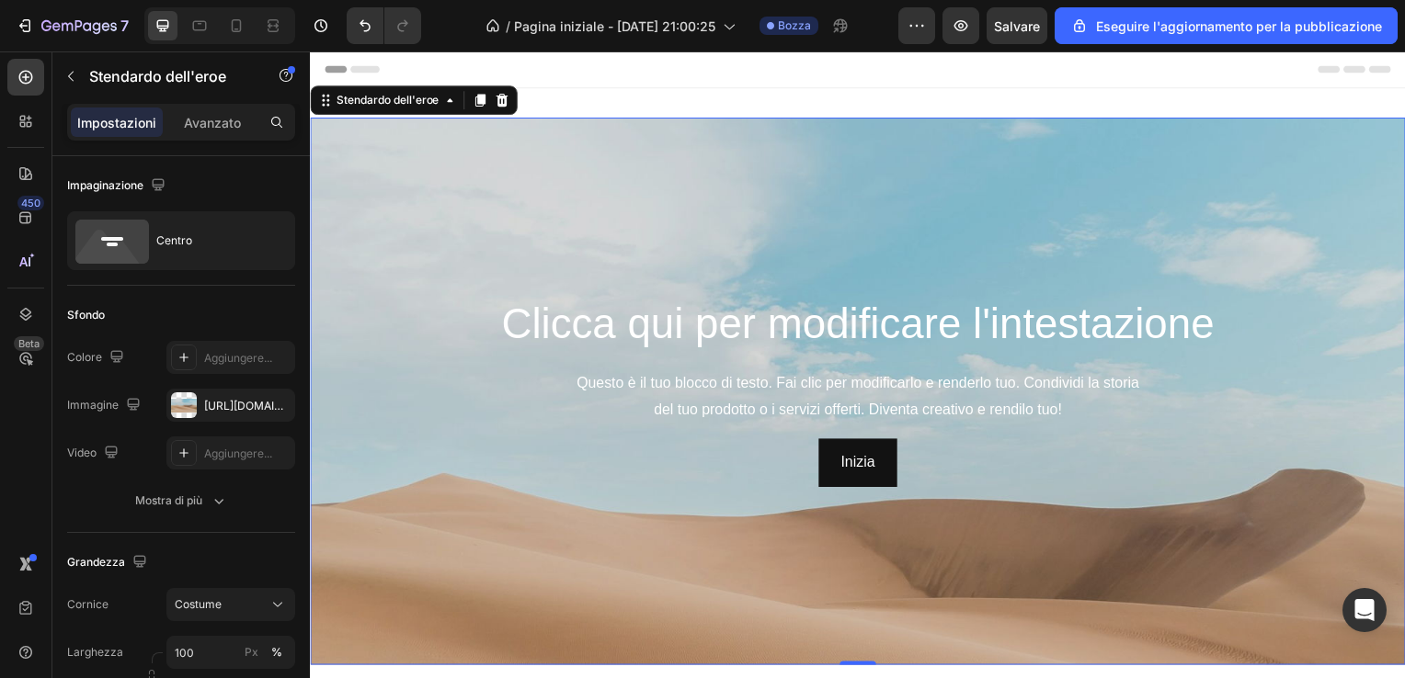
click at [750, 239] on div "Immagine di sfondo" at bounding box center [861, 532] width 1103 height 827
click at [240, 406] on div "https://cdn.shopify.com/s/files/1/2005/9307/files/background_settings.jpg" at bounding box center [230, 406] width 53 height 17
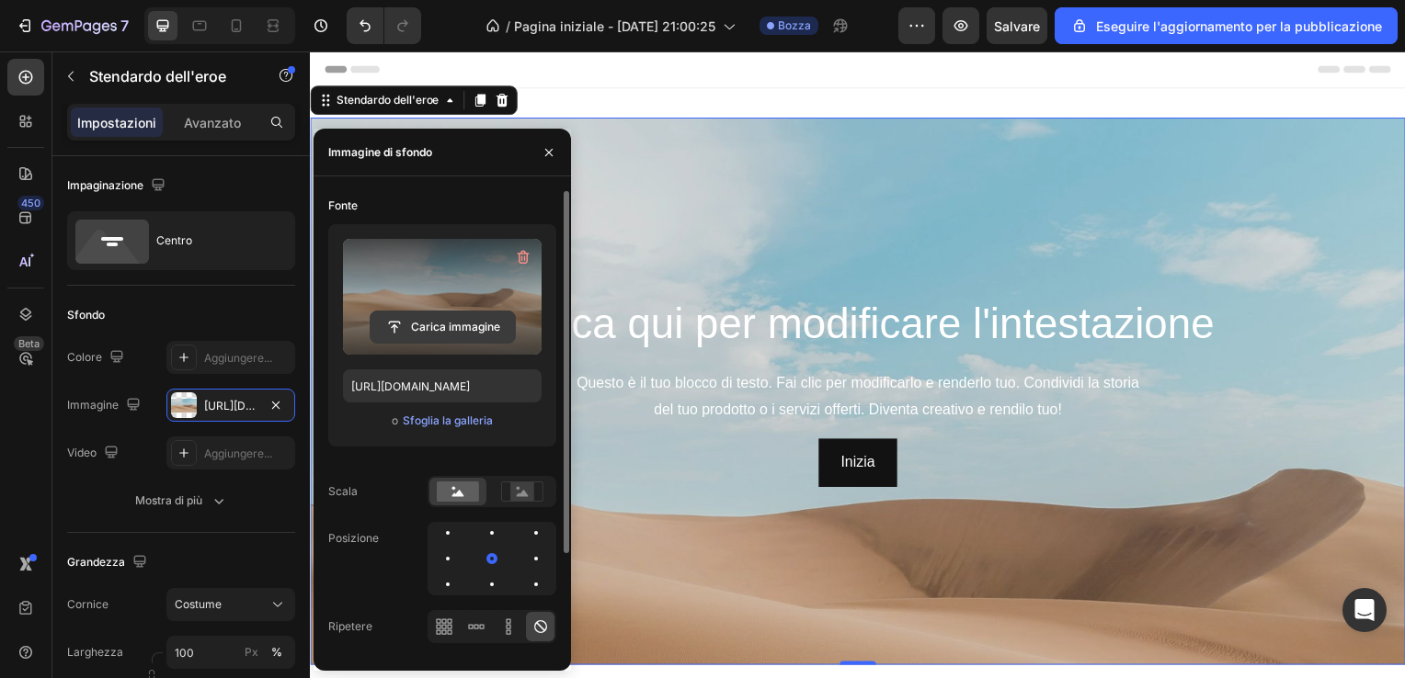
click at [430, 329] on input "file" at bounding box center [442, 327] width 144 height 31
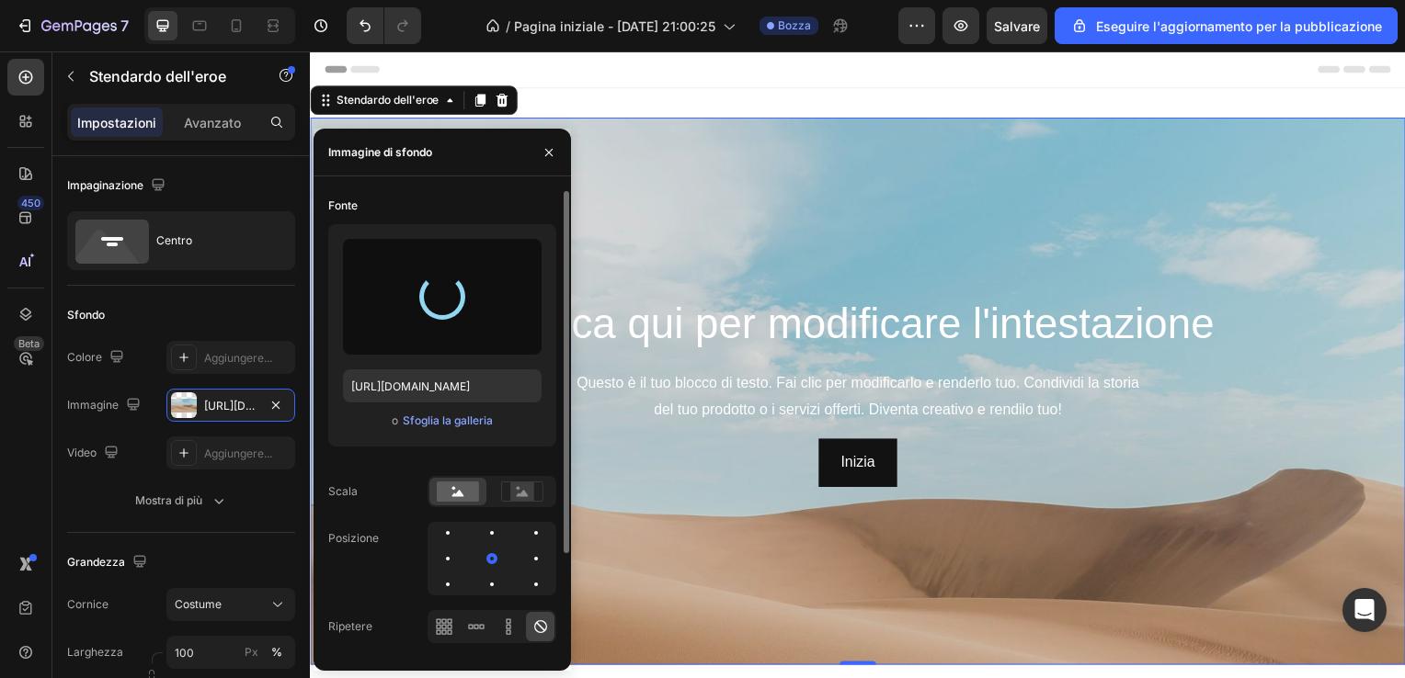
type input "https://cdn.shopify.com/s/files/1/0913/1878/0283/files/gempages_566417854031725…"
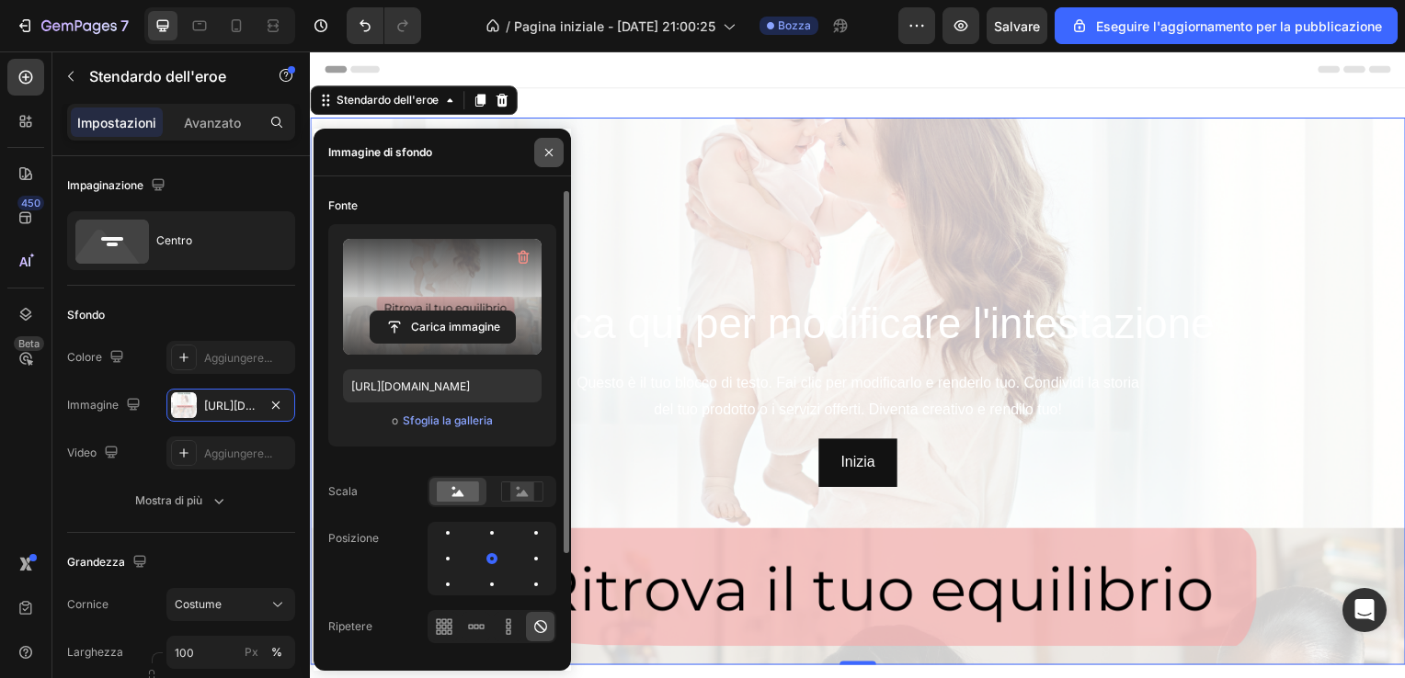
click at [559, 153] on button "button" at bounding box center [548, 152] width 29 height 29
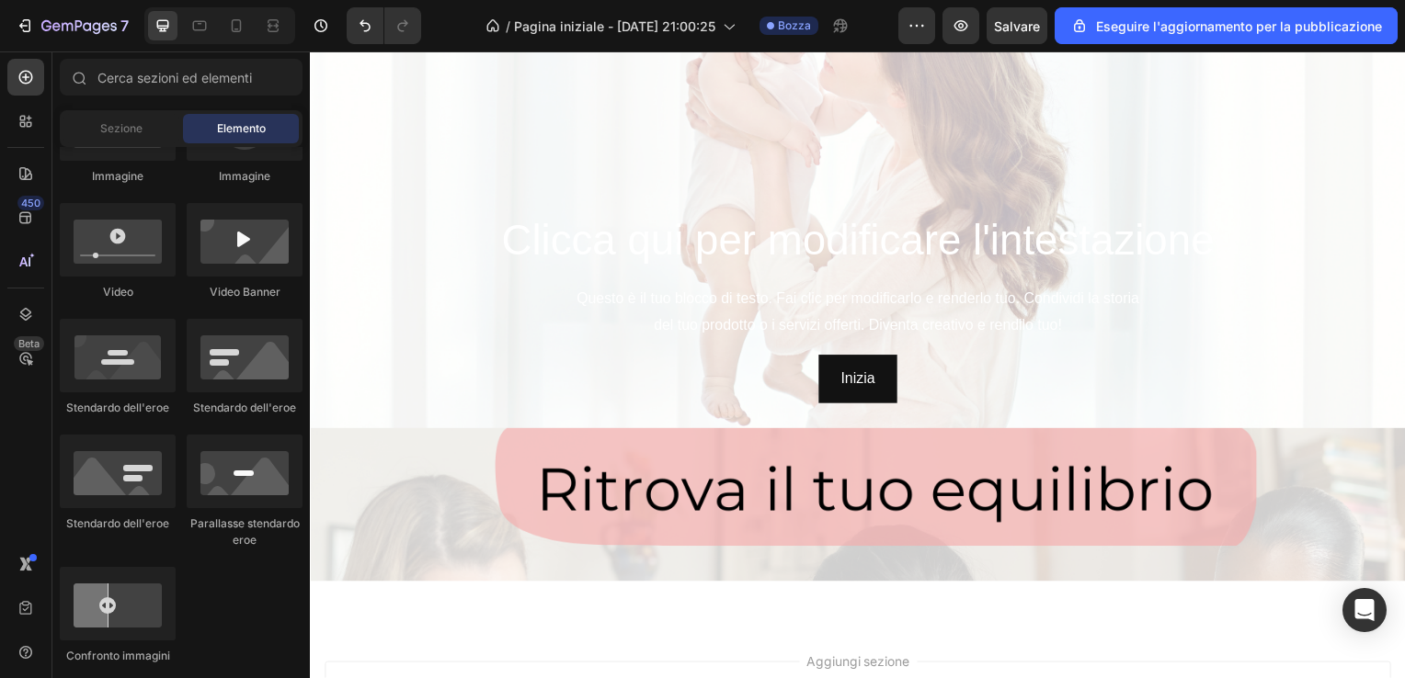
scroll to position [0, 0]
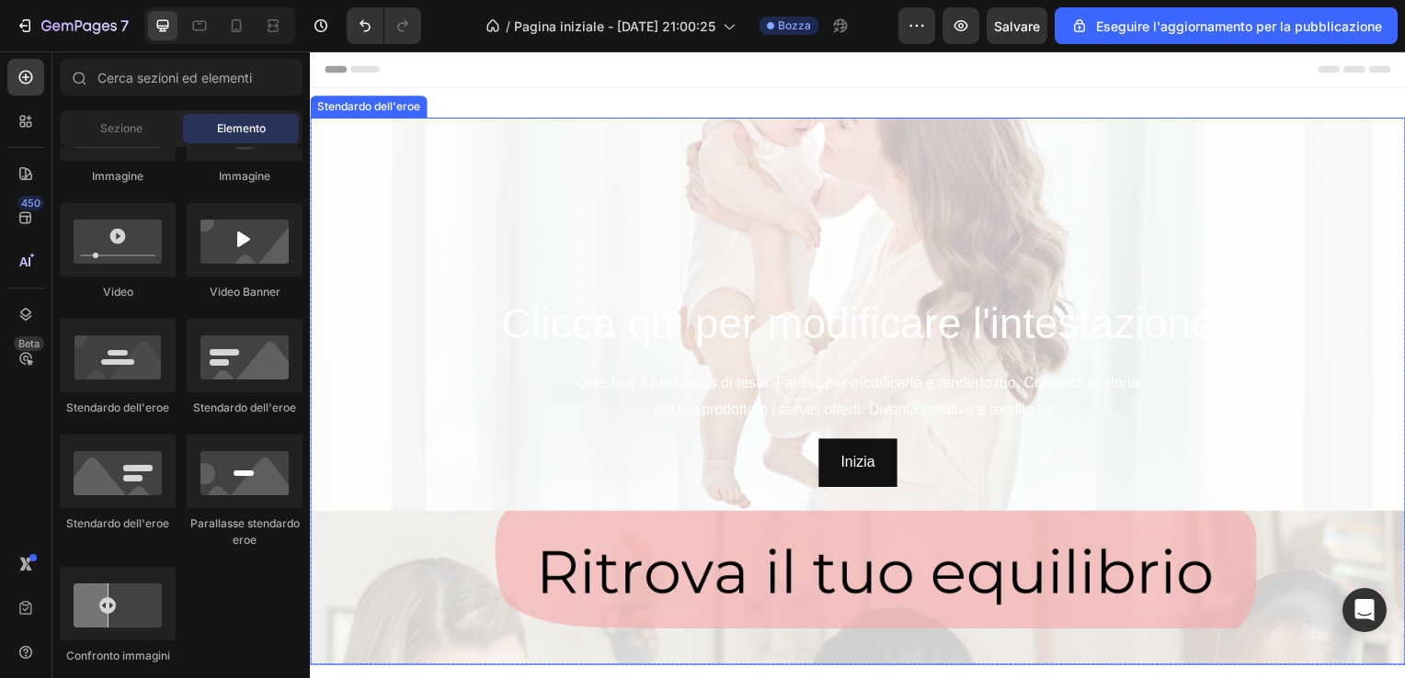
click at [604, 162] on div "Immagine di sfondo" at bounding box center [861, 514] width 1103 height 827
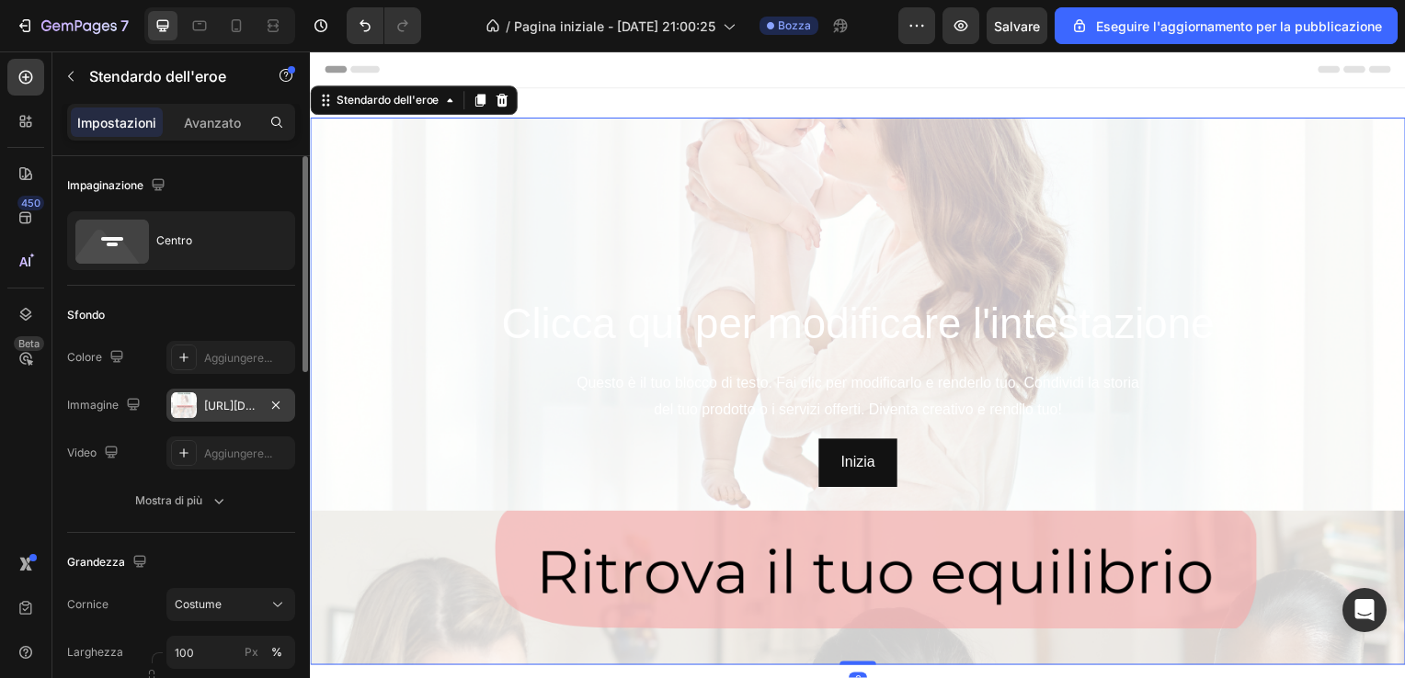
click at [236, 404] on div "https://cdn.shopify.com/s/files/1/0913/1878/0283/files/gempages_566417854031725…" at bounding box center [230, 406] width 53 height 17
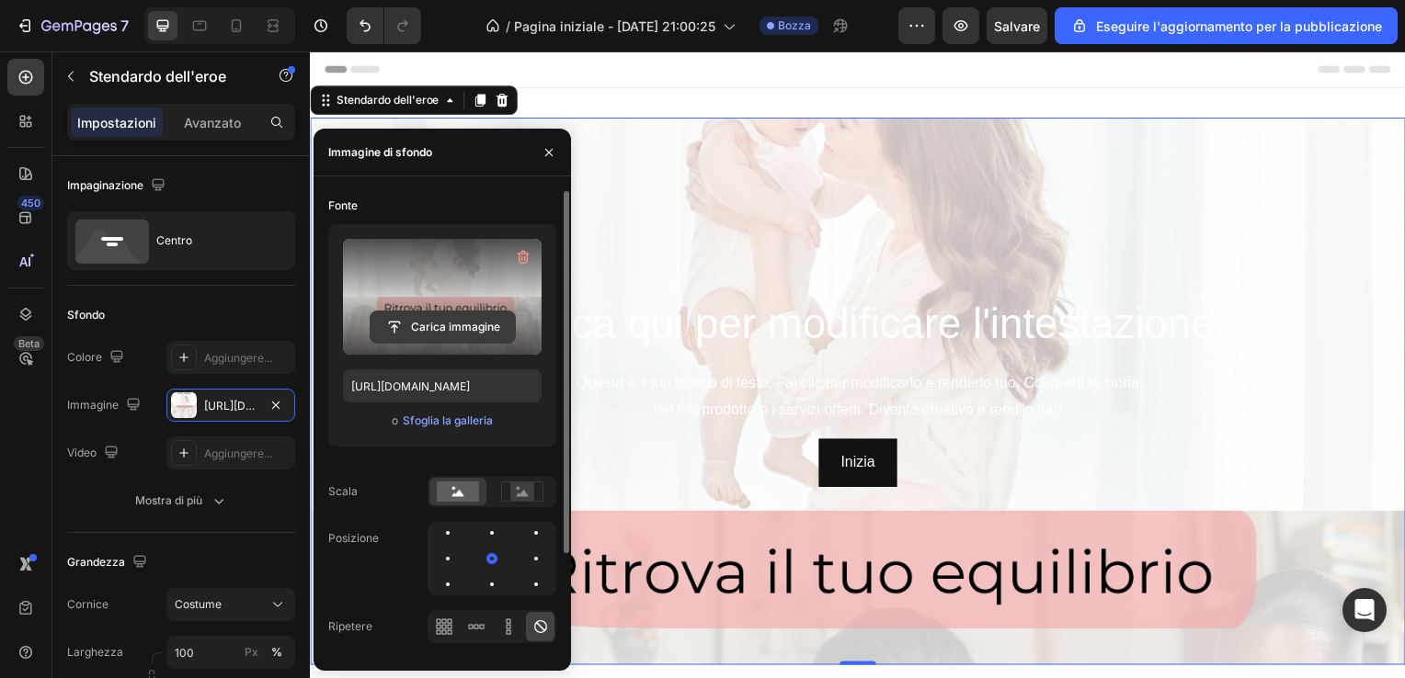
click at [411, 323] on input "file" at bounding box center [442, 327] width 144 height 31
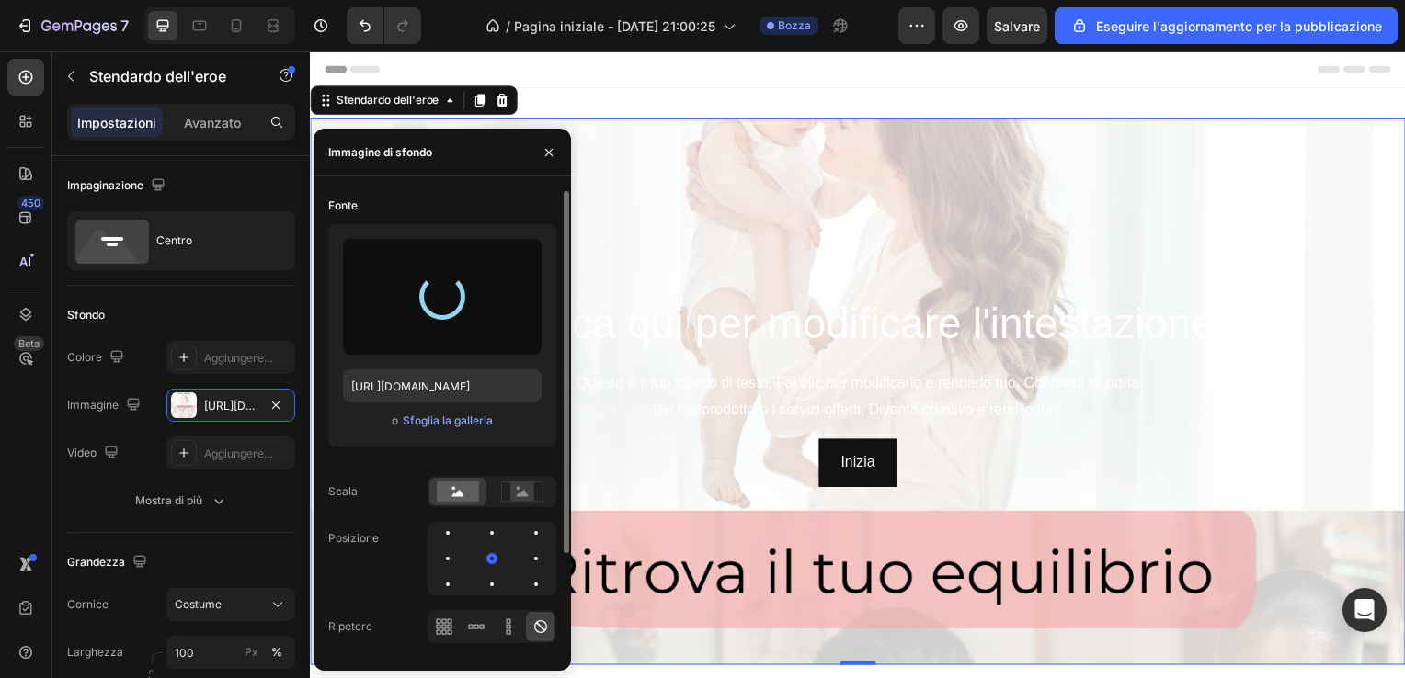
type input "https://cdn.shopify.com/s/files/1/0913/1878/0283/files/gempages_566417854031725…"
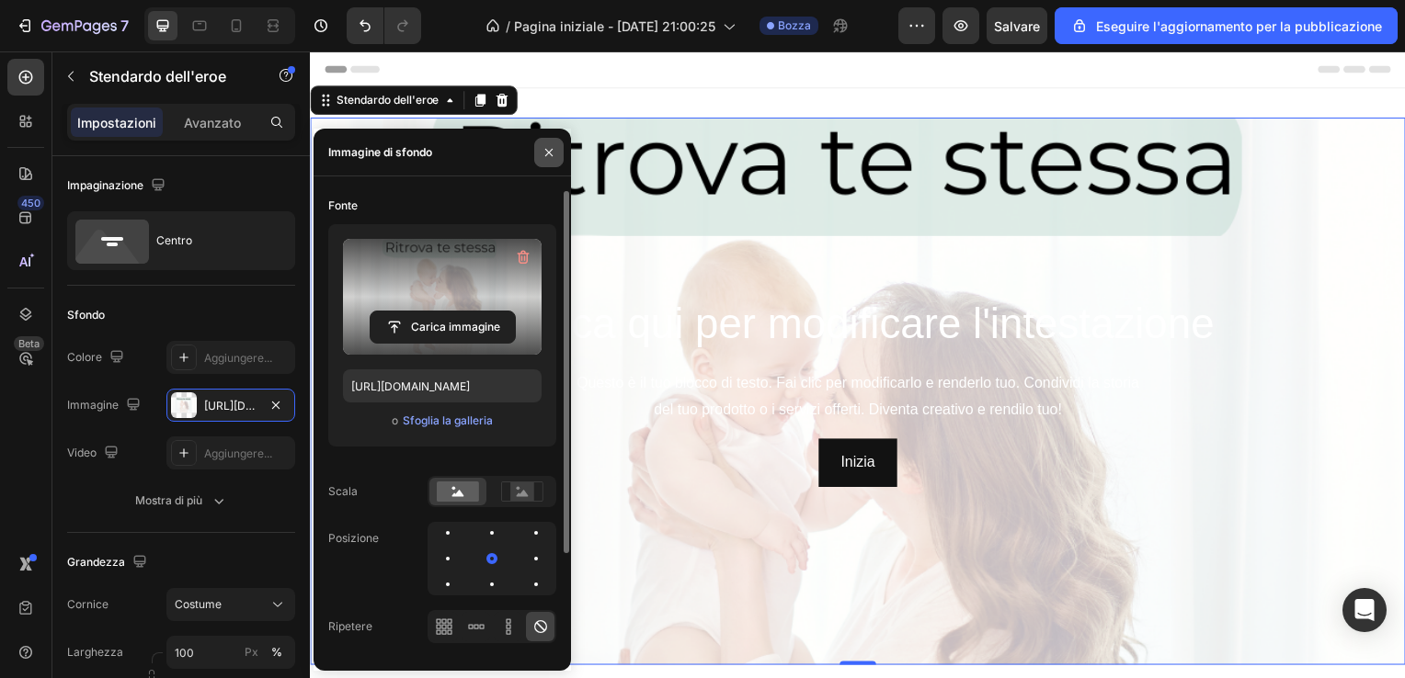
click at [550, 158] on icon "button" at bounding box center [548, 152] width 15 height 15
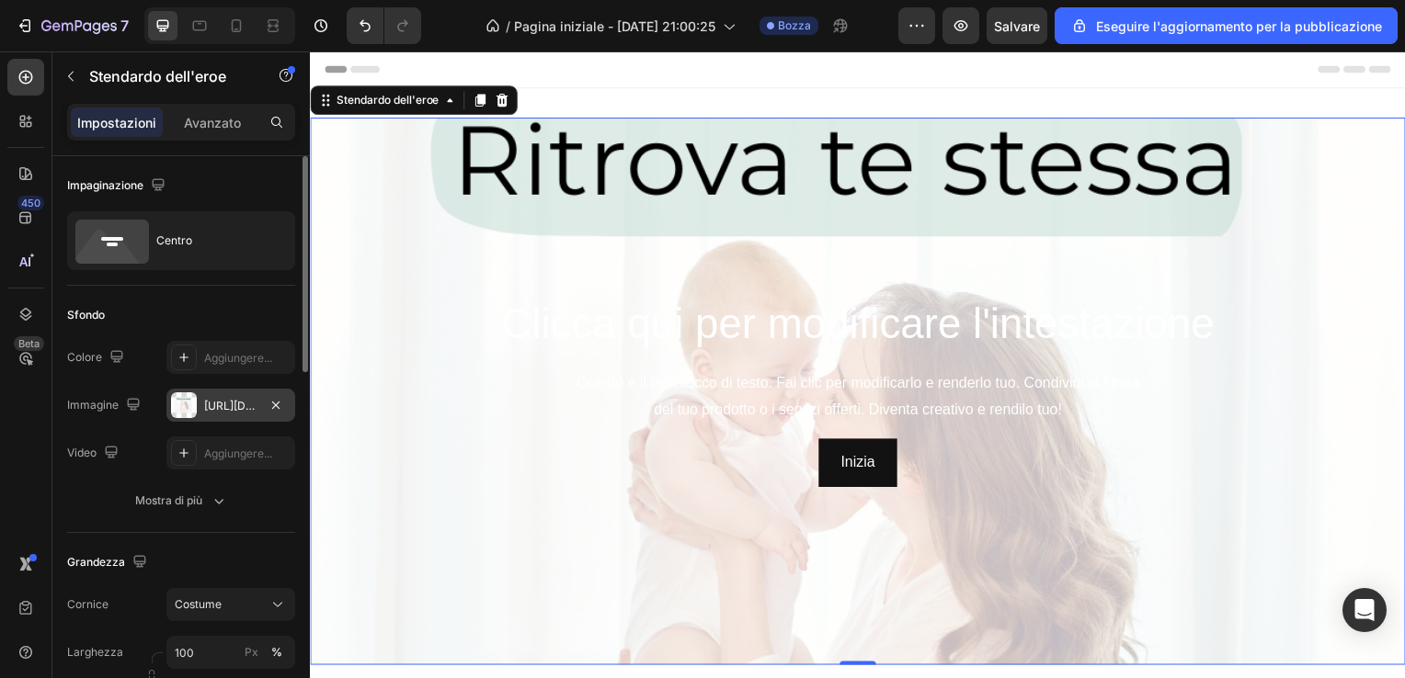
click at [239, 404] on div "https://cdn.shopify.com/s/files/1/0913/1878/0283/files/gempages_566417854031725…" at bounding box center [230, 406] width 53 height 17
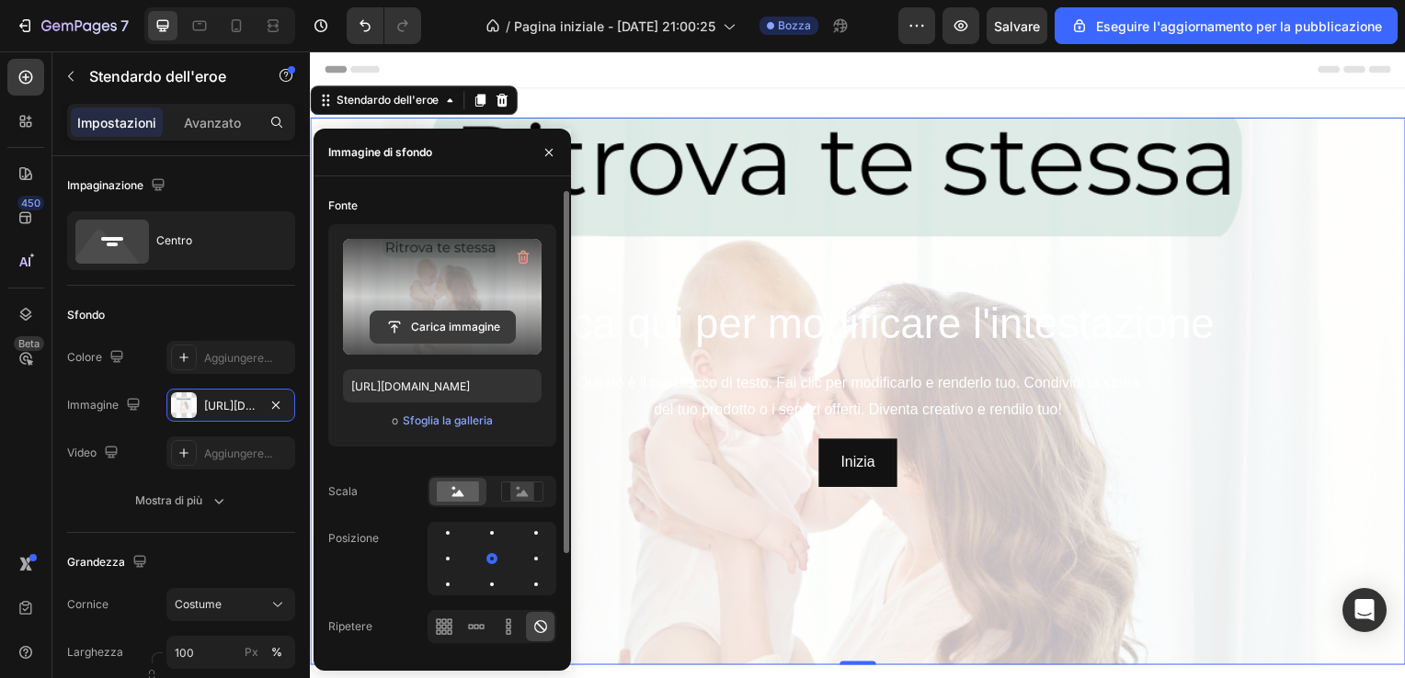
click at [428, 324] on input "file" at bounding box center [442, 327] width 144 height 31
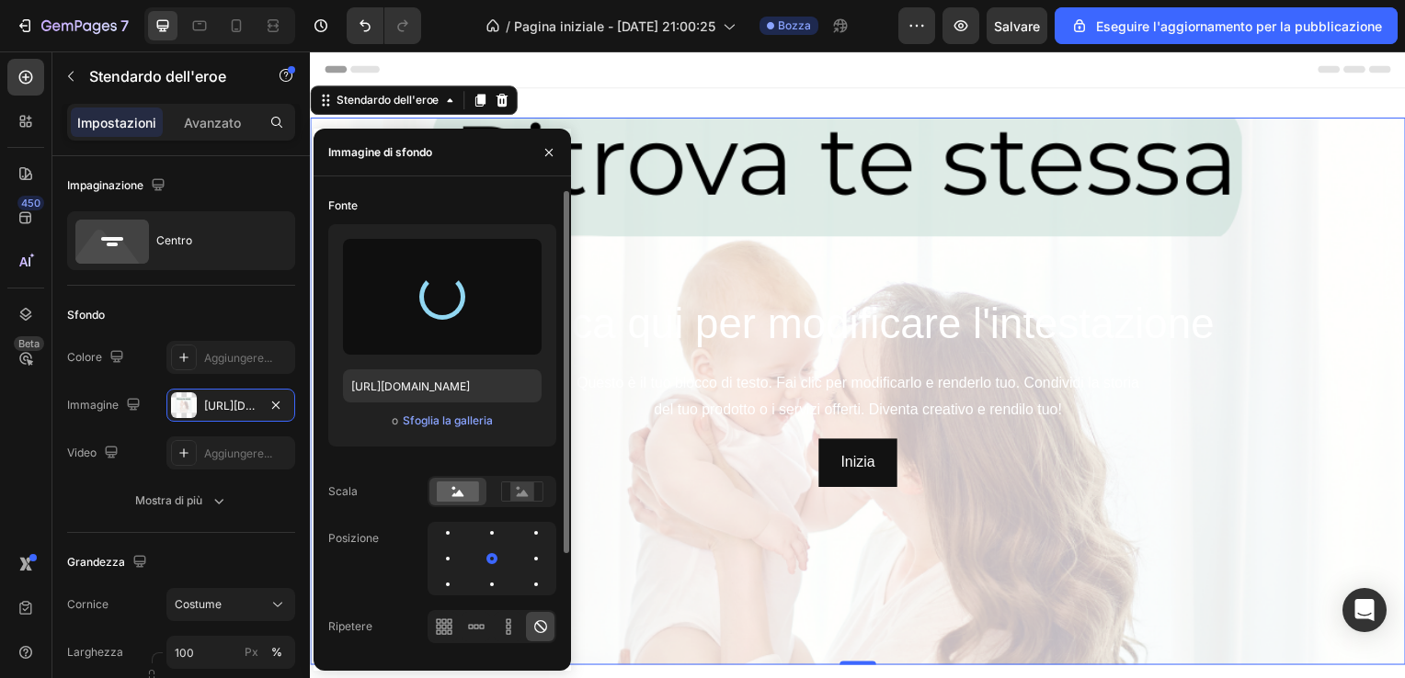
type input "https://cdn.shopify.com/s/files/1/0913/1878/0283/files/gempages_566417854031725…"
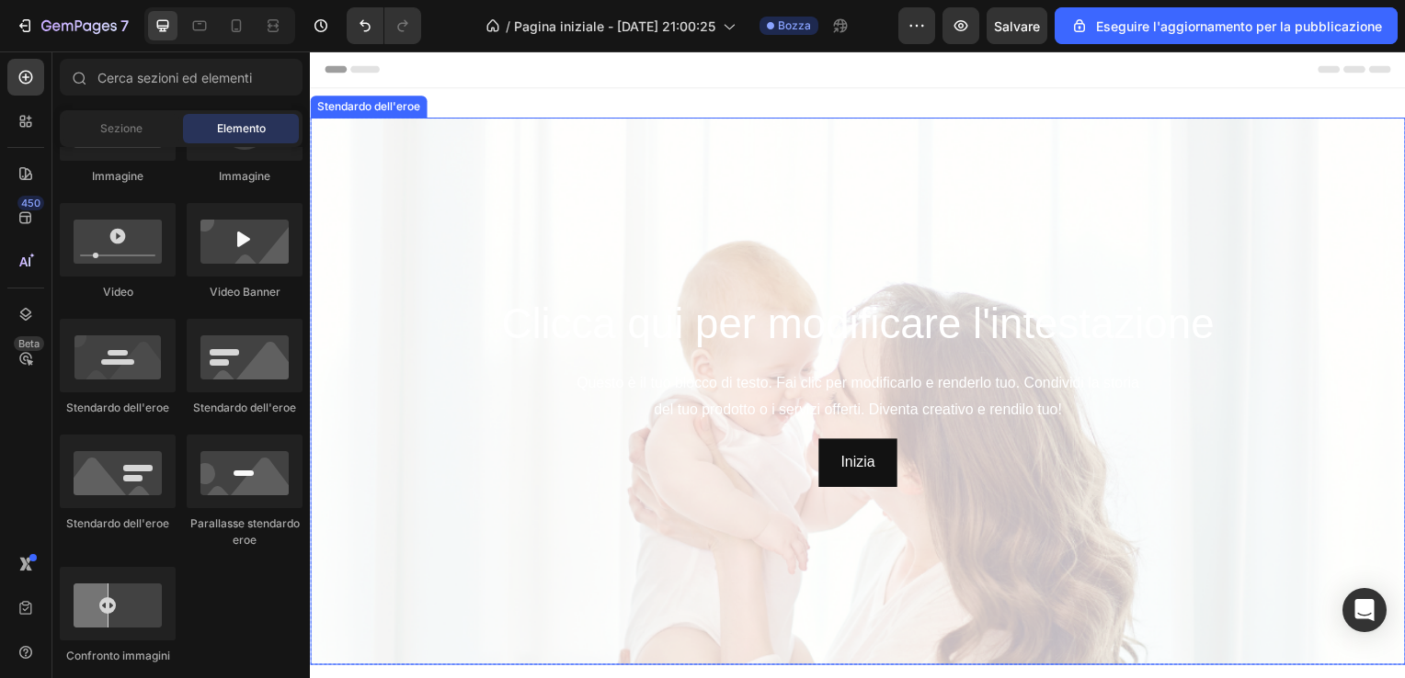
click at [665, 246] on div "Immagine di sfondo" at bounding box center [861, 514] width 1103 height 827
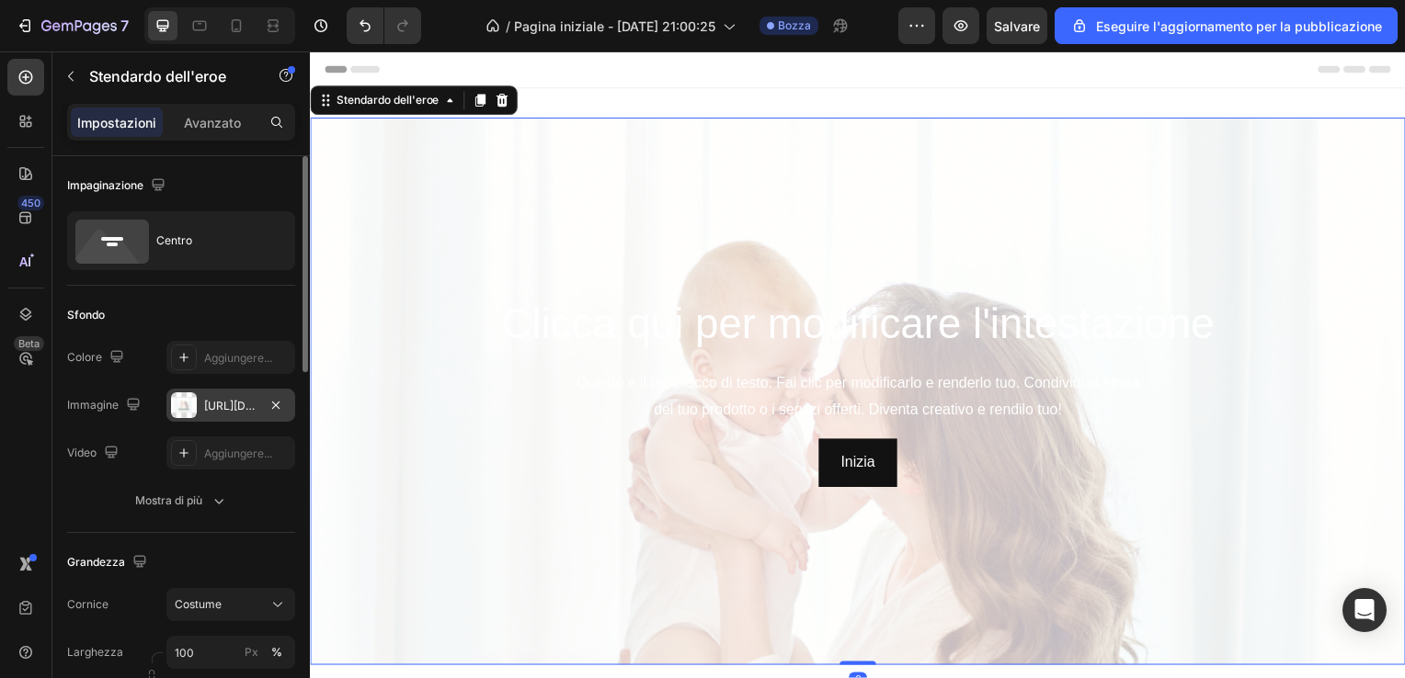
click at [215, 398] on div "https://cdn.shopify.com/s/files/1/0913/1878/0283/files/gempages_566417854031725…" at bounding box center [230, 406] width 53 height 17
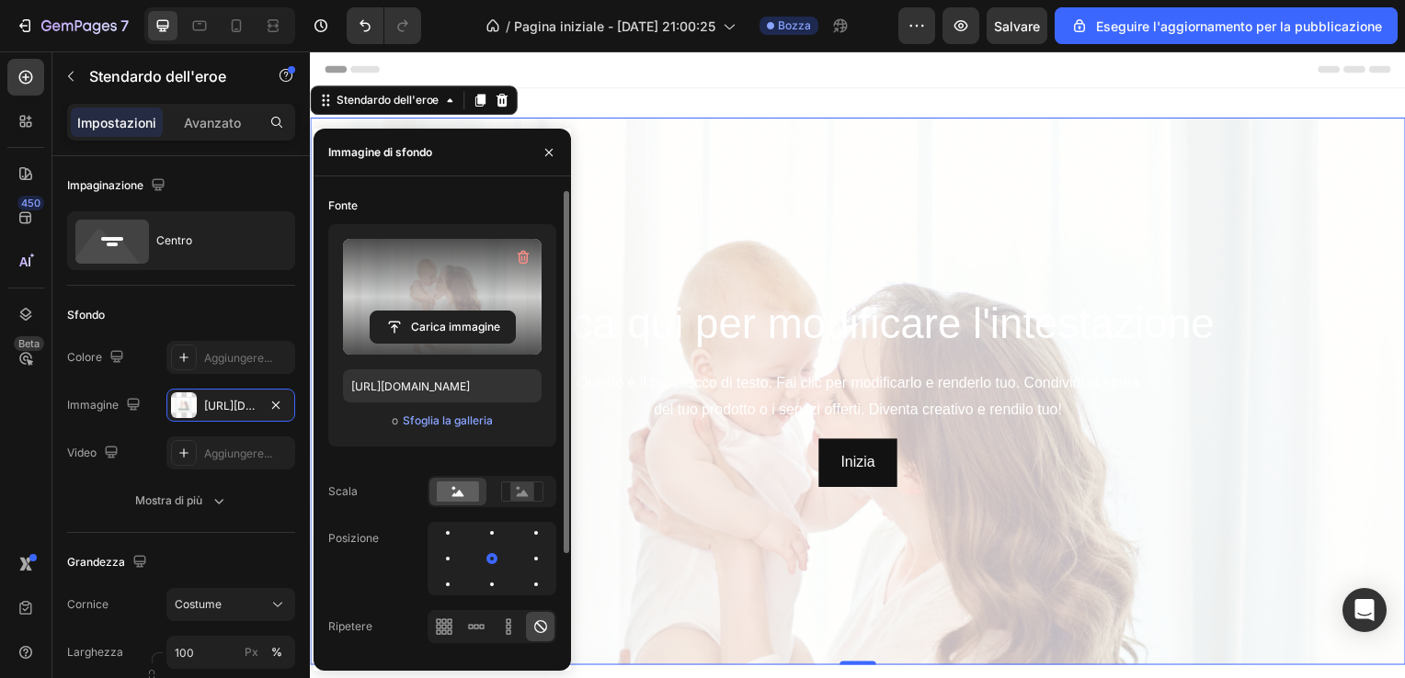
click at [469, 270] on label at bounding box center [442, 297] width 199 height 116
click at [469, 312] on input "file" at bounding box center [442, 327] width 144 height 31
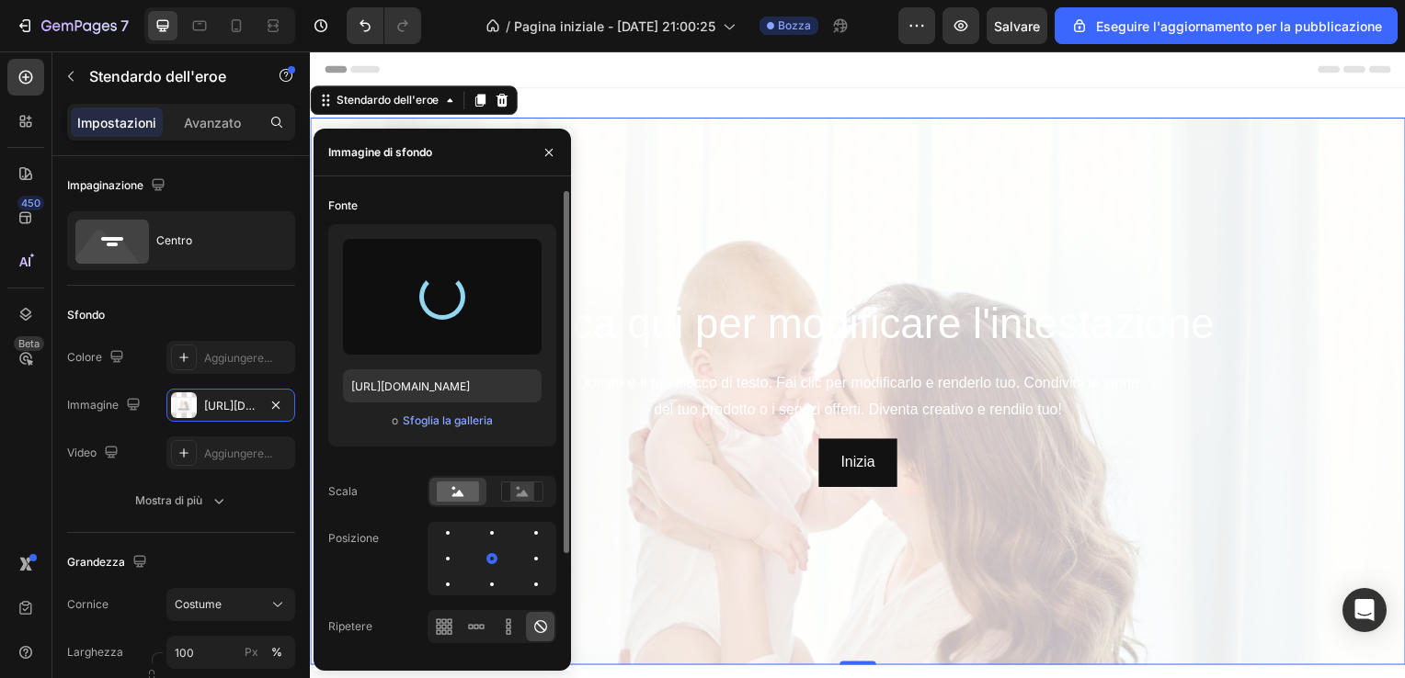
type input "https://cdn.shopify.com/s/files/1/0913/1878/0283/files/gempages_566417854031725…"
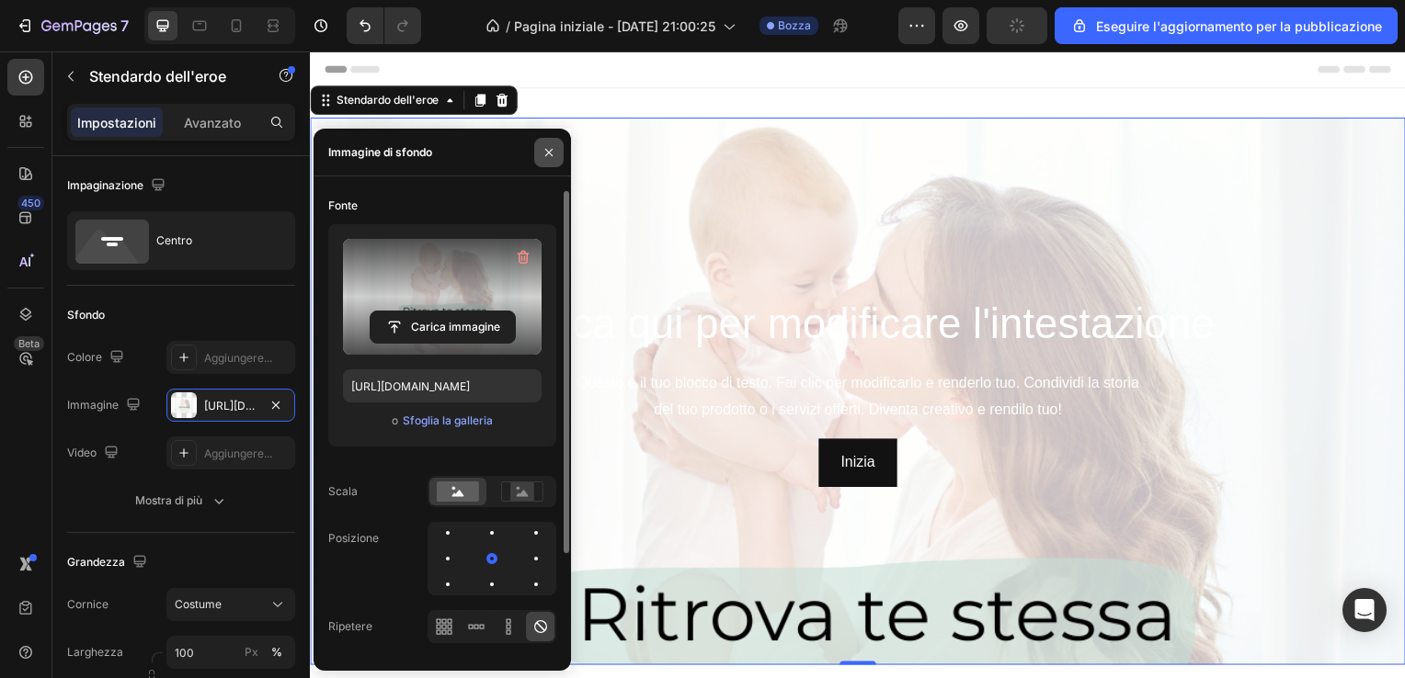
click at [552, 158] on icon "button" at bounding box center [548, 152] width 15 height 15
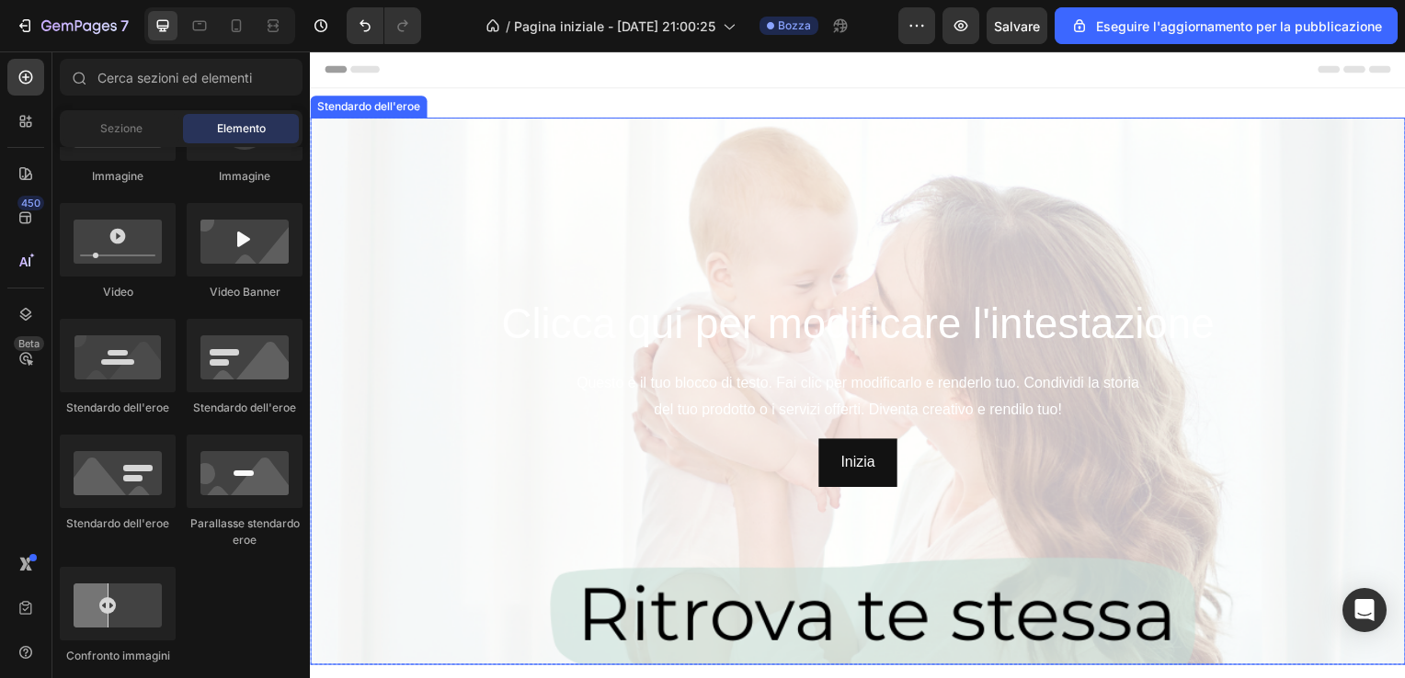
click at [667, 187] on div "Immagine di sfondo" at bounding box center [861, 514] width 1103 height 827
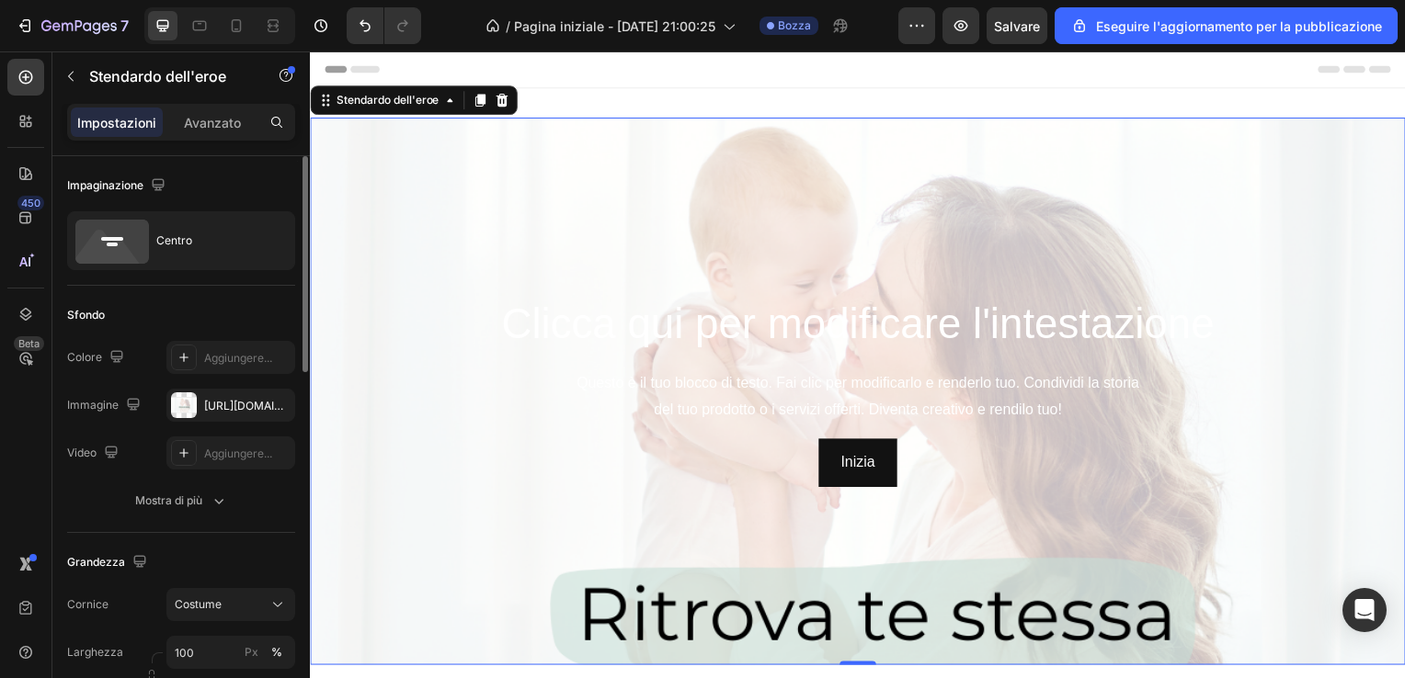
scroll to position [575, 0]
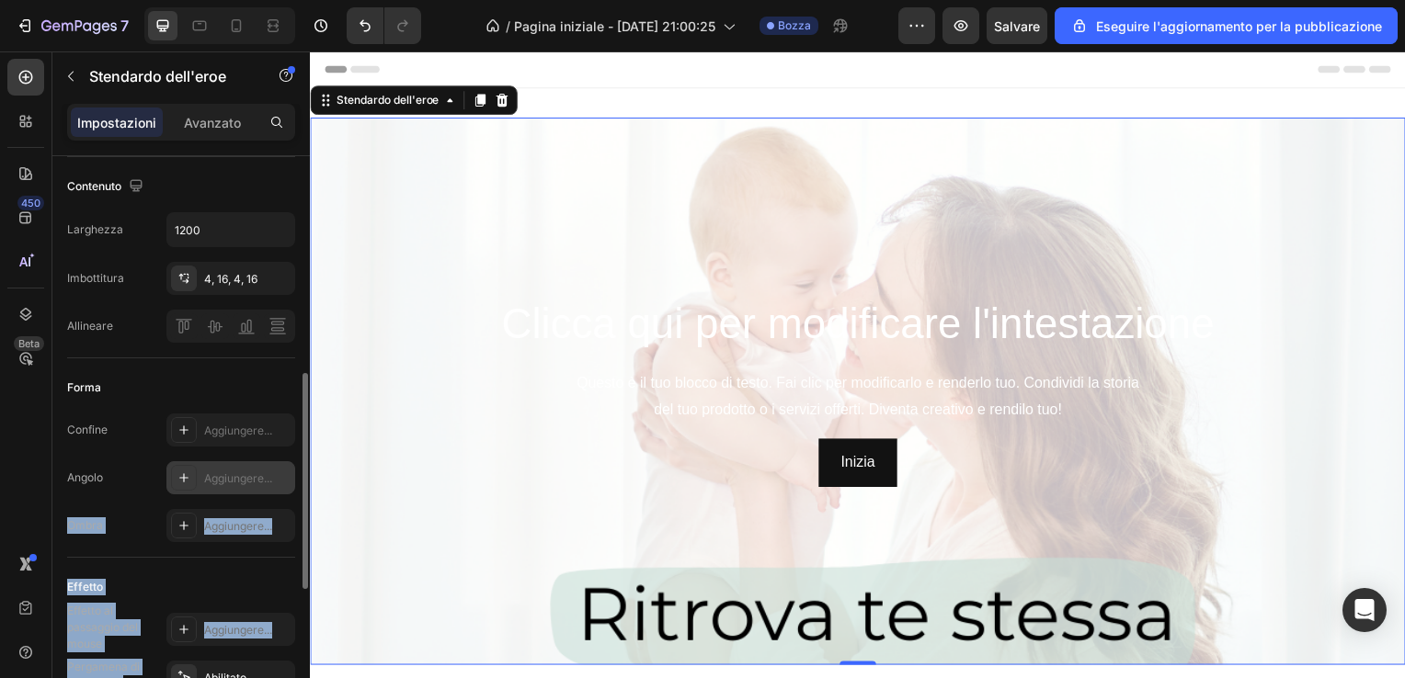
drag, startPoint x: 297, startPoint y: 323, endPoint x: 272, endPoint y: 469, distance: 148.3
click at [272, 469] on div "Impaginazione Centro Sfondo The changes might be hidden by the video. Colore Ag…" at bounding box center [180, 443] width 257 height 575
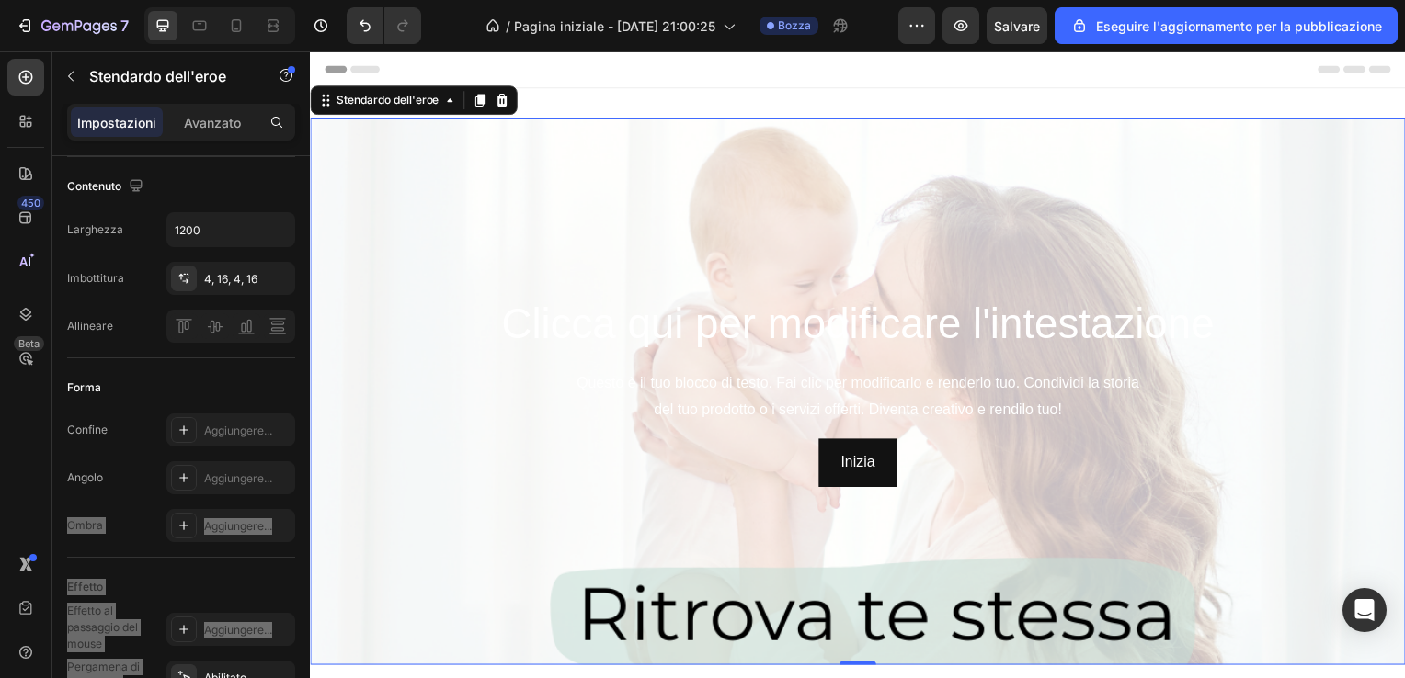
drag, startPoint x: 582, startPoint y: 520, endPoint x: 421, endPoint y: 260, distance: 305.9
click at [421, 260] on div "Immagine di sfondo" at bounding box center [861, 514] width 1103 height 827
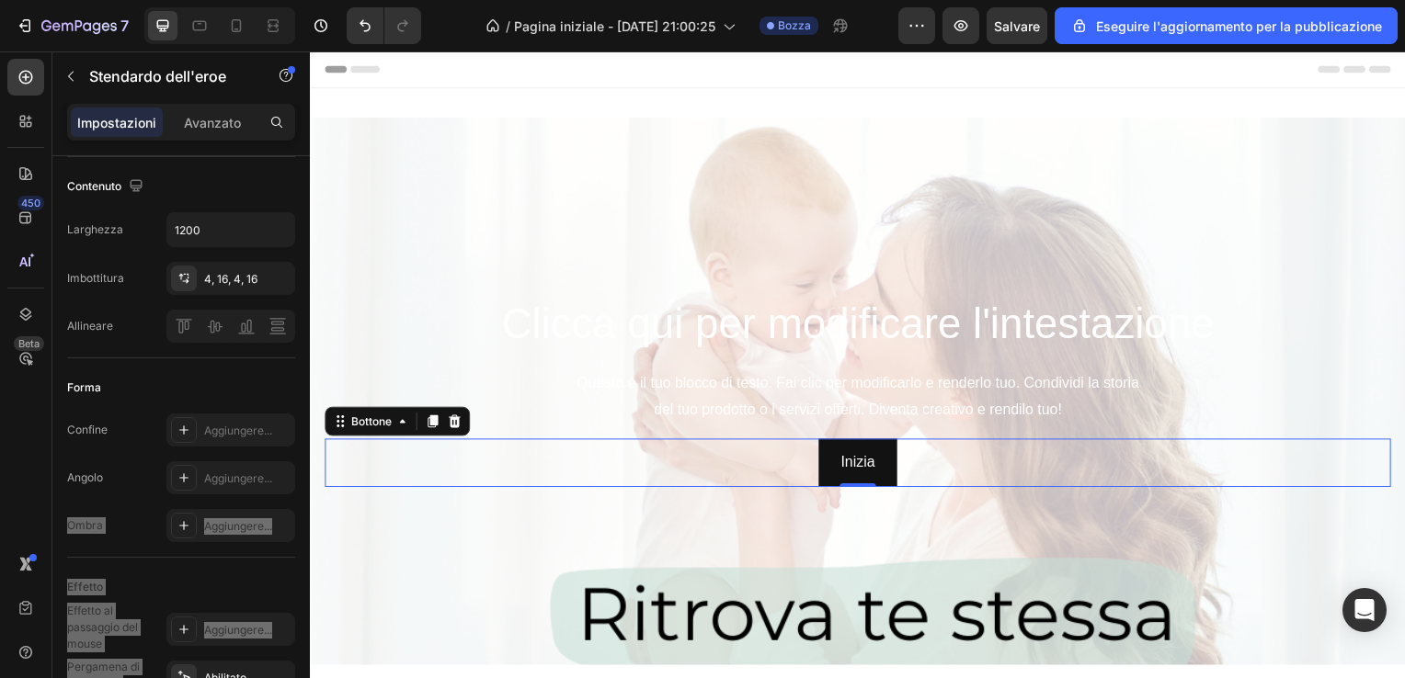
click at [453, 470] on div "Inizia Bottone 0" at bounding box center [861, 466] width 1074 height 49
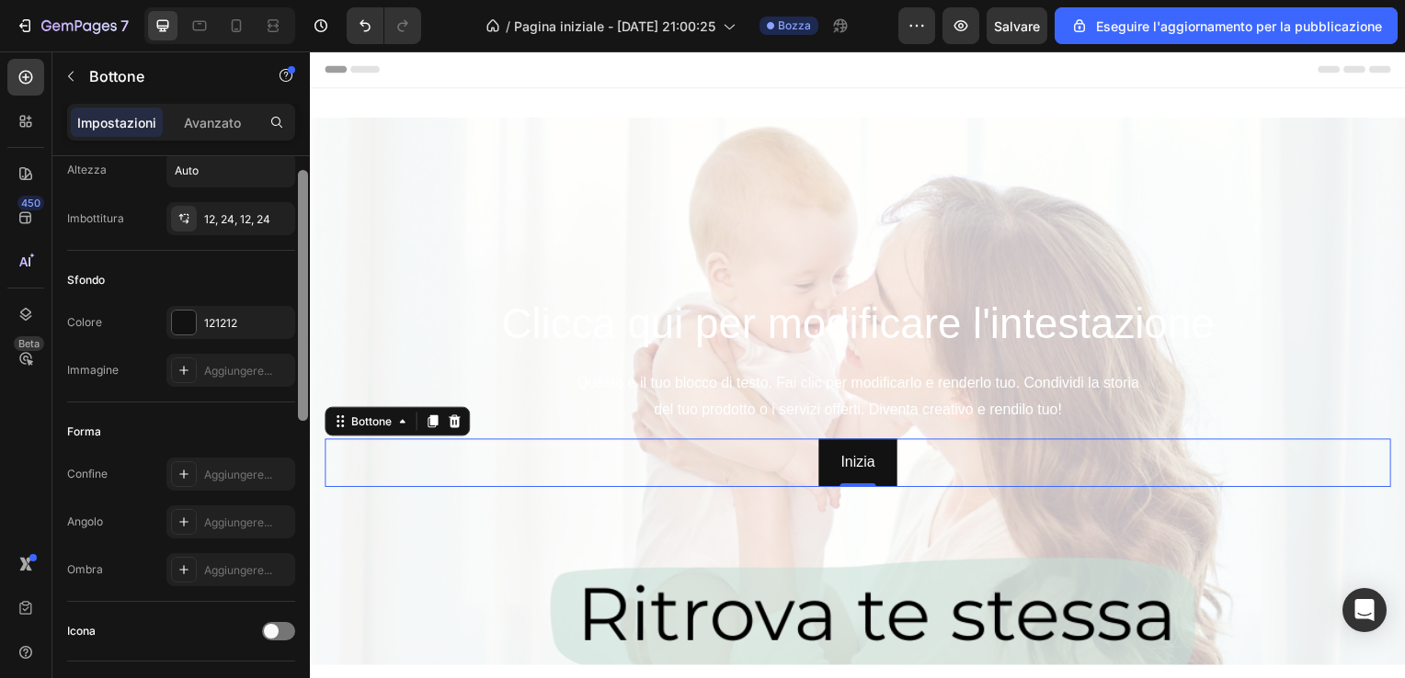
scroll to position [169, 0]
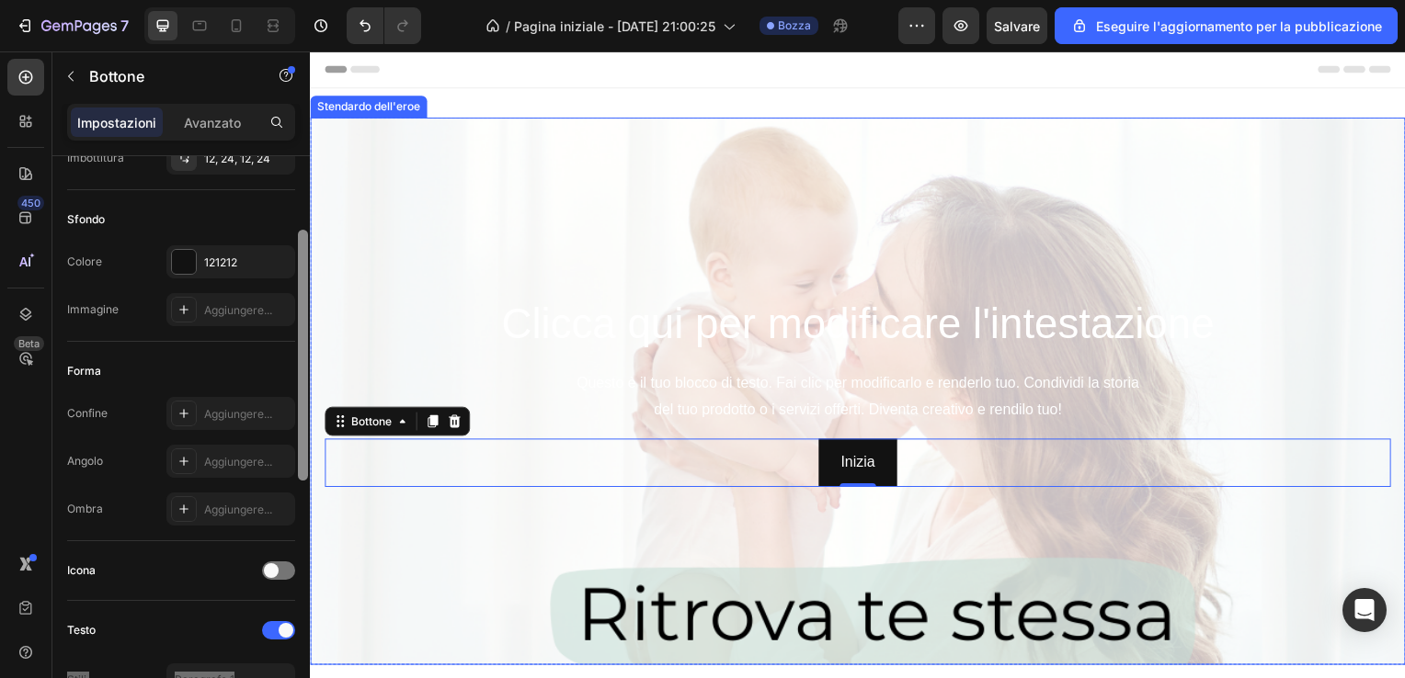
drag, startPoint x: 610, startPoint y: 410, endPoint x: 315, endPoint y: 465, distance: 300.2
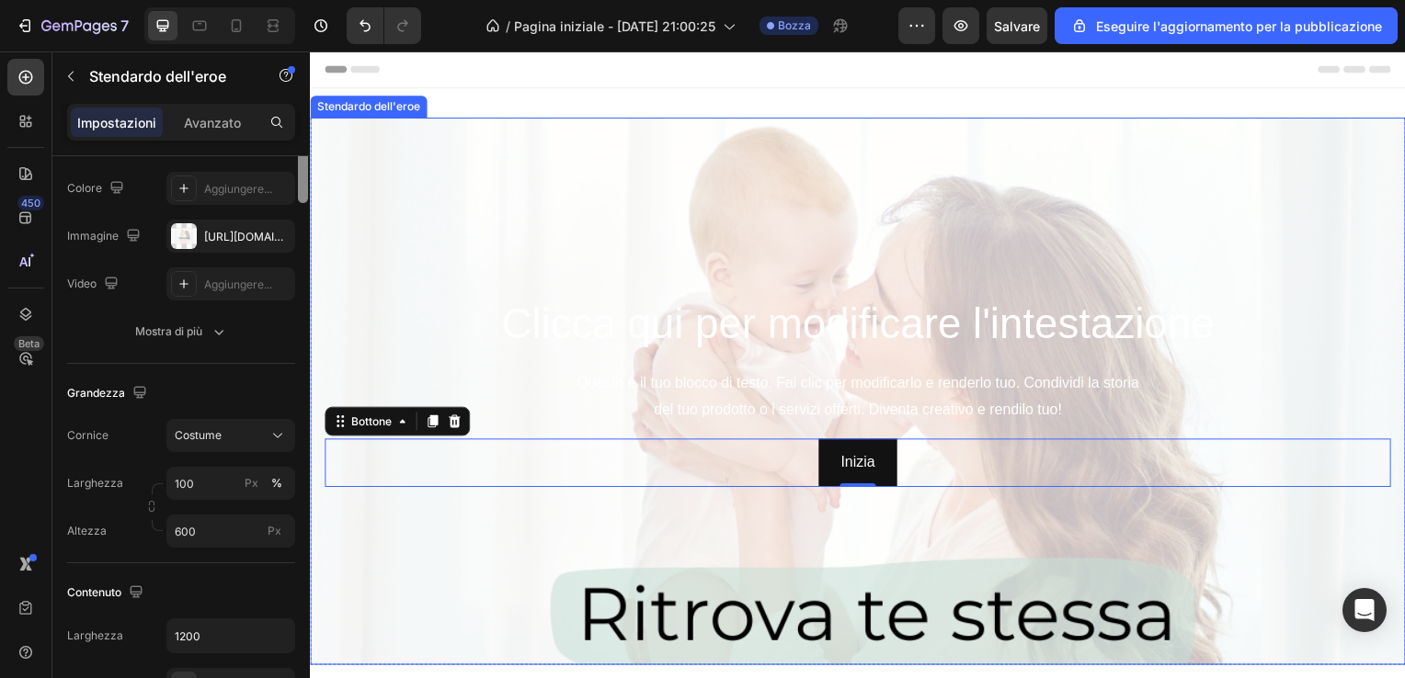
scroll to position [0, 0]
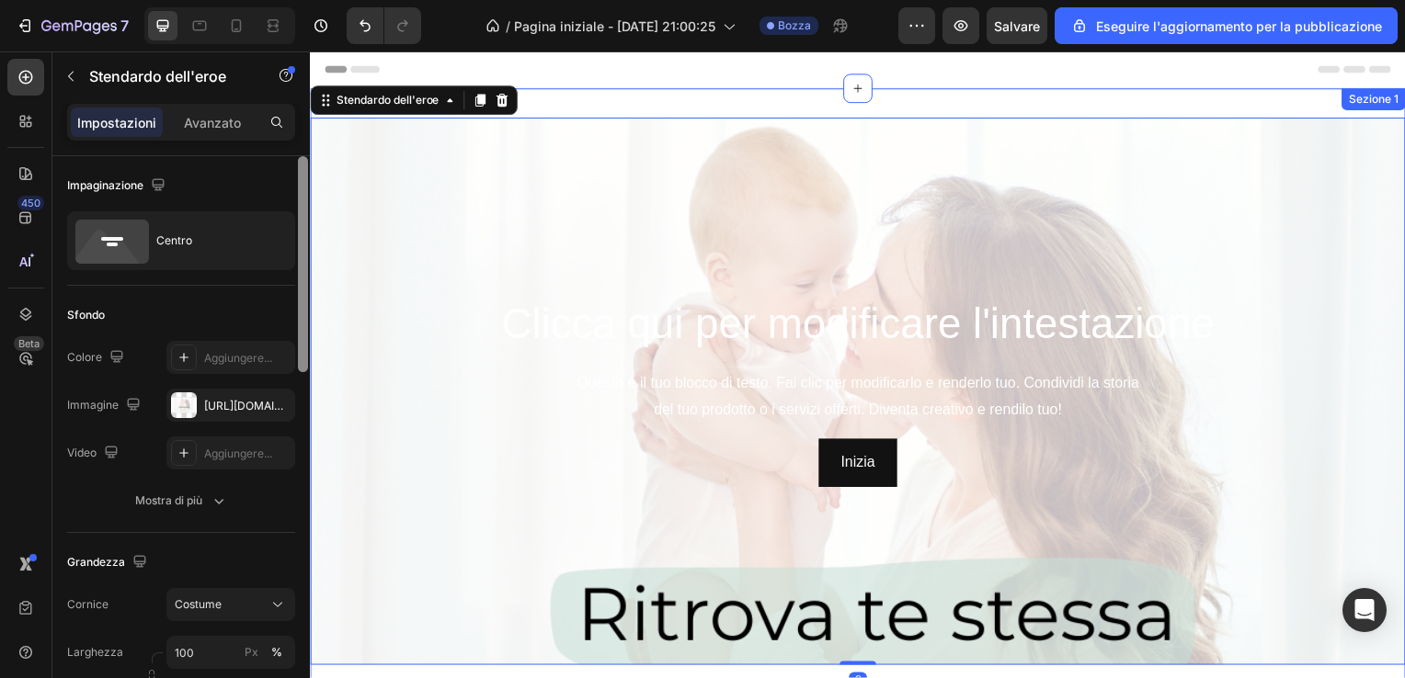
click at [1207, 103] on div "Clicca qui per modificare l'intestazione Intestazione Questo è il tuo blocco di…" at bounding box center [861, 401] width 1103 height 625
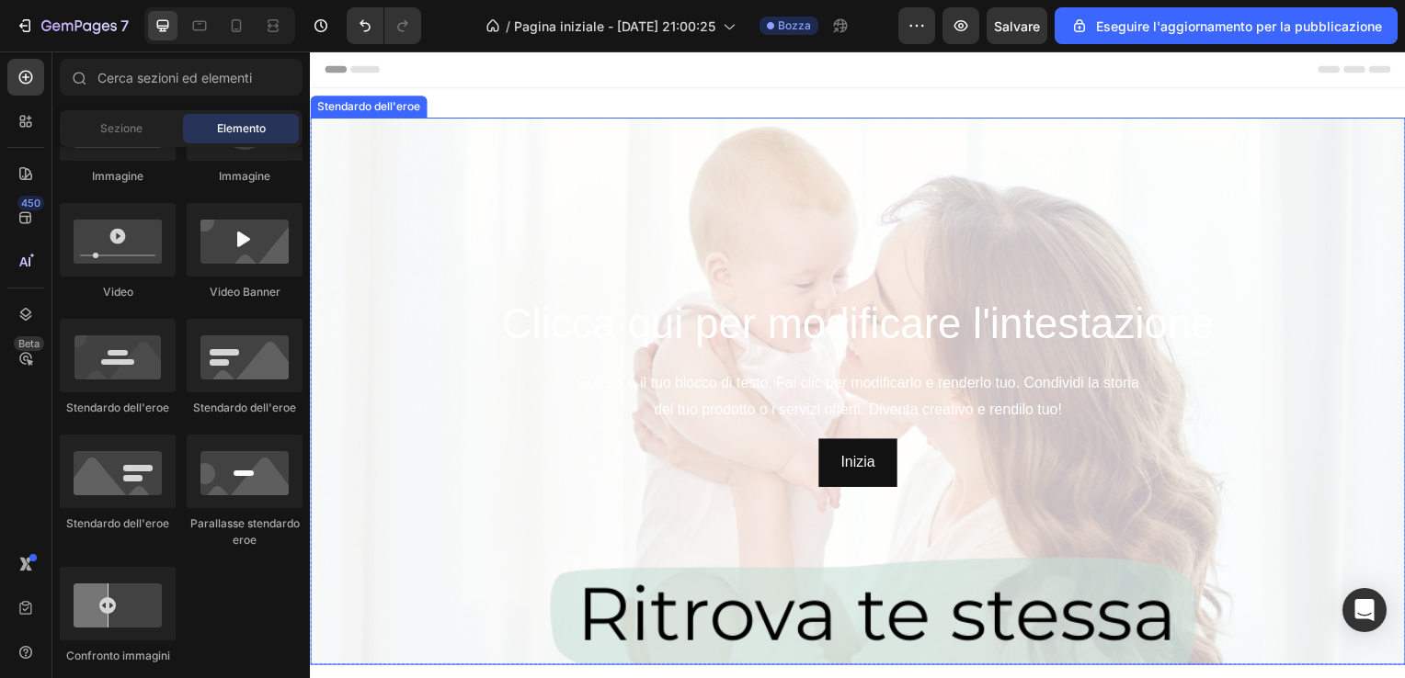
click at [416, 153] on div "Immagine di sfondo" at bounding box center [861, 514] width 1103 height 827
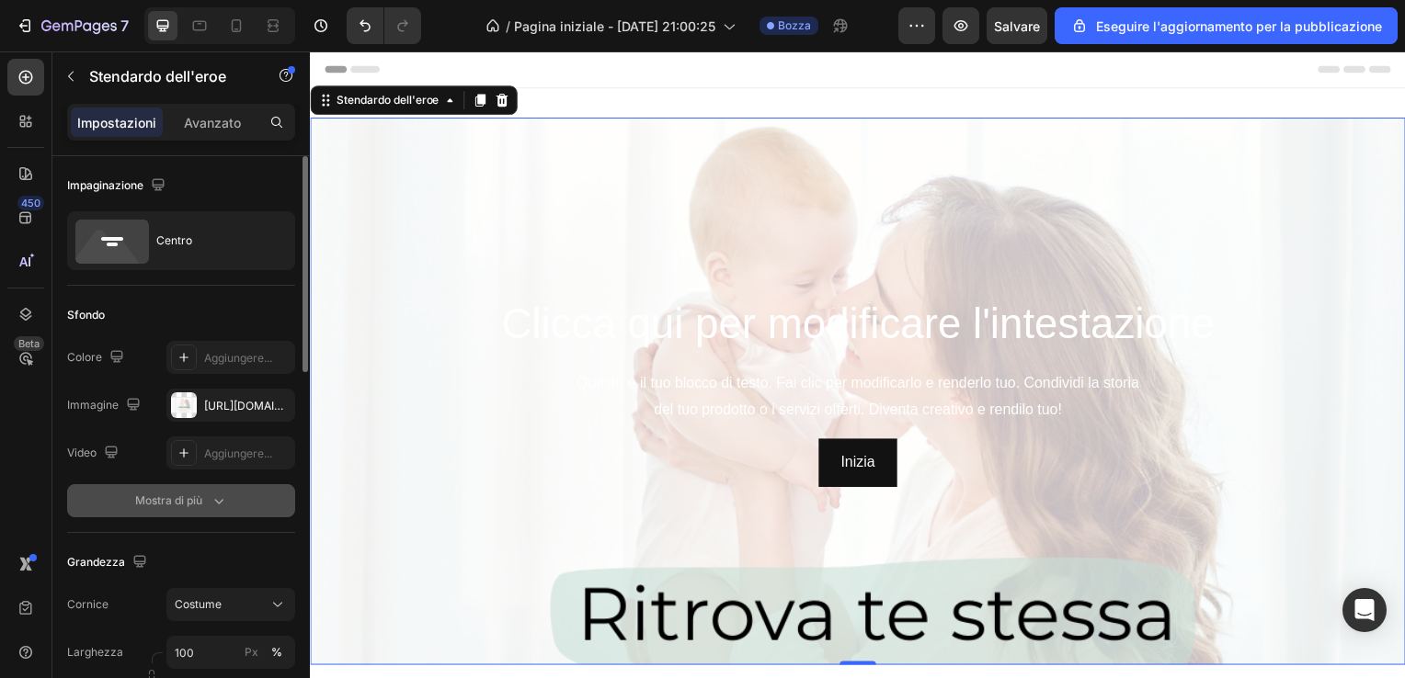
click at [178, 502] on font "Mostra di più" at bounding box center [168, 501] width 67 height 17
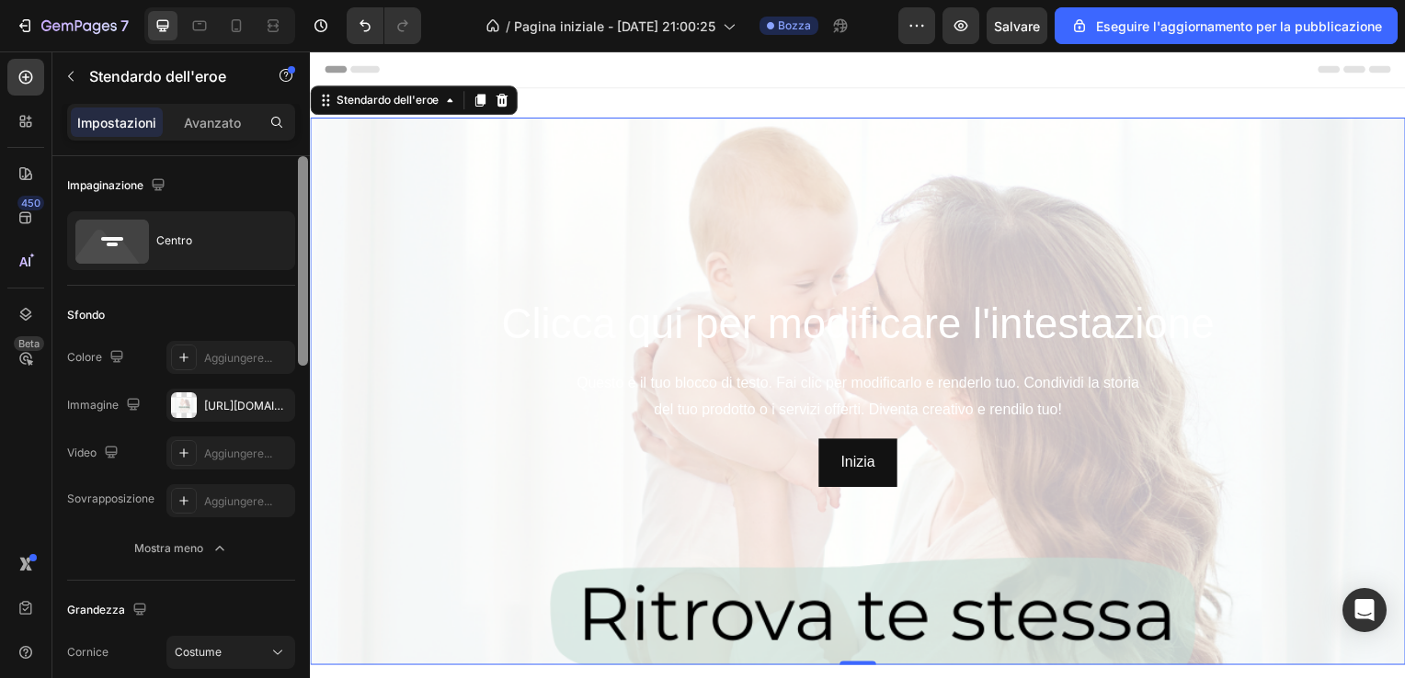
drag, startPoint x: 305, startPoint y: 294, endPoint x: 304, endPoint y: 150, distance: 144.3
click at [304, 150] on div "Impostazioni Avanzato Impaginazione Centro Sfondo The changes might be hidden b…" at bounding box center [180, 417] width 257 height 627
click at [424, 357] on div "Clicca qui per modificare l'intestazione Intestazione Questo è il tuo blocco di…" at bounding box center [861, 394] width 1074 height 193
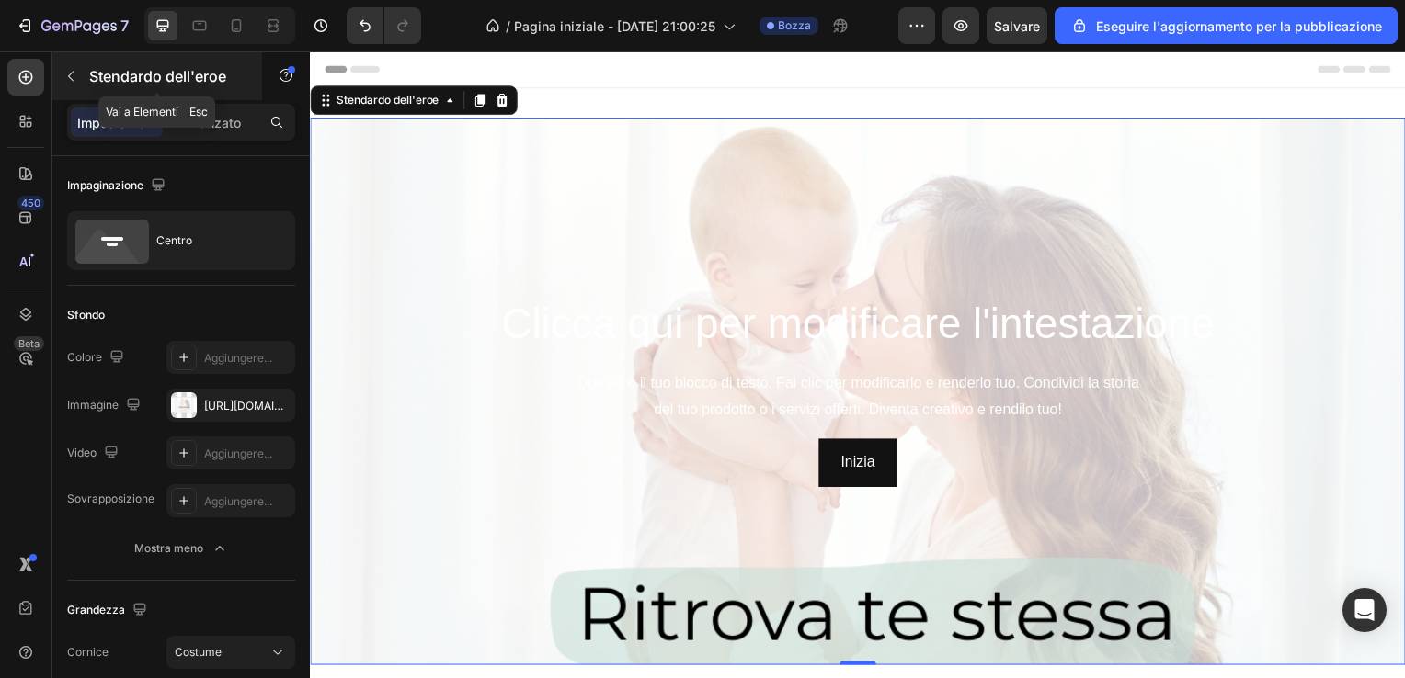
click at [122, 72] on p "Stendardo dell'eroe" at bounding box center [167, 76] width 156 height 22
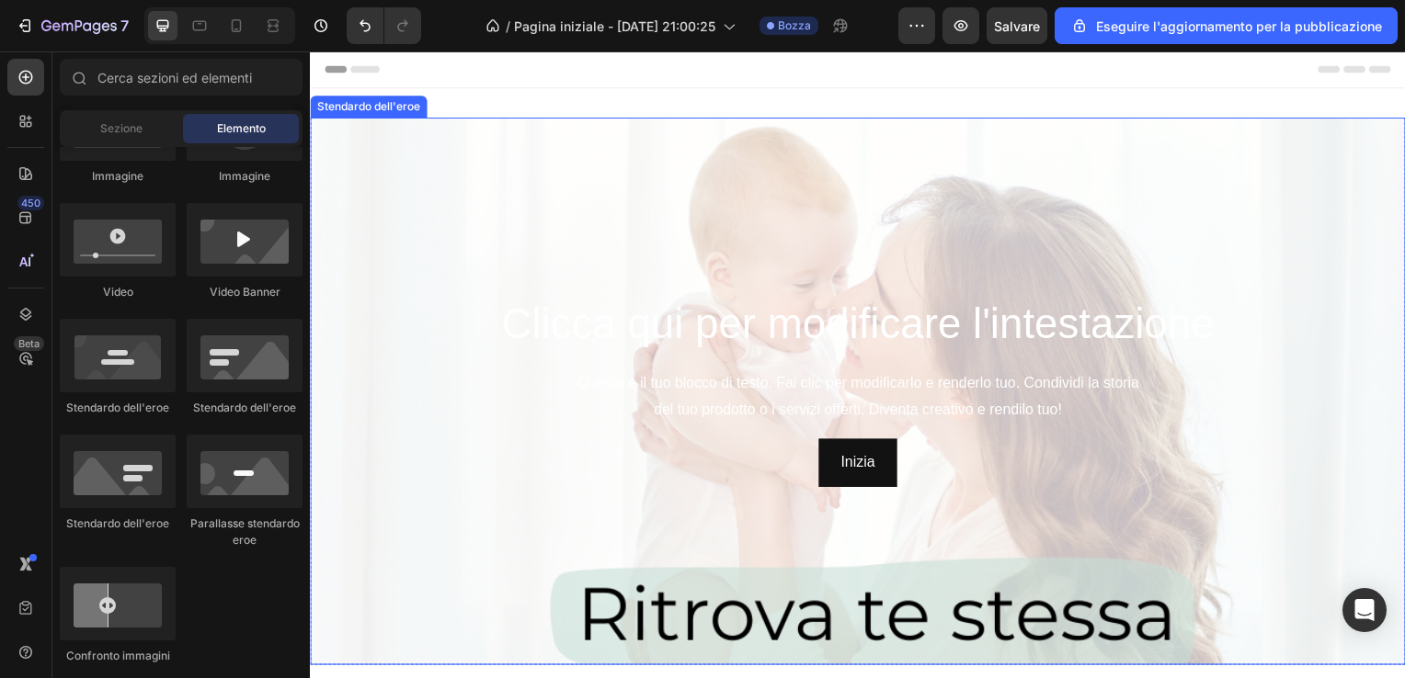
click at [359, 122] on div "Immagine di sfondo" at bounding box center [861, 514] width 1103 height 827
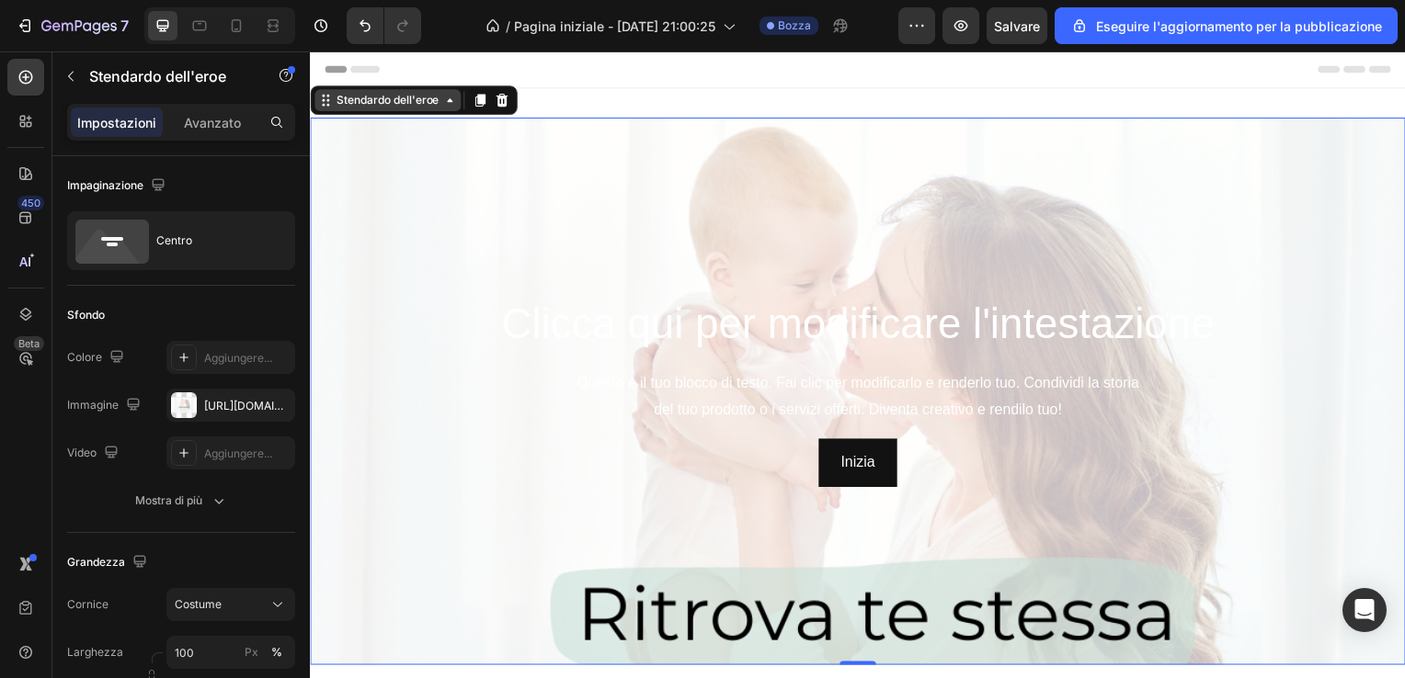
click at [450, 103] on icon at bounding box center [450, 101] width 15 height 15
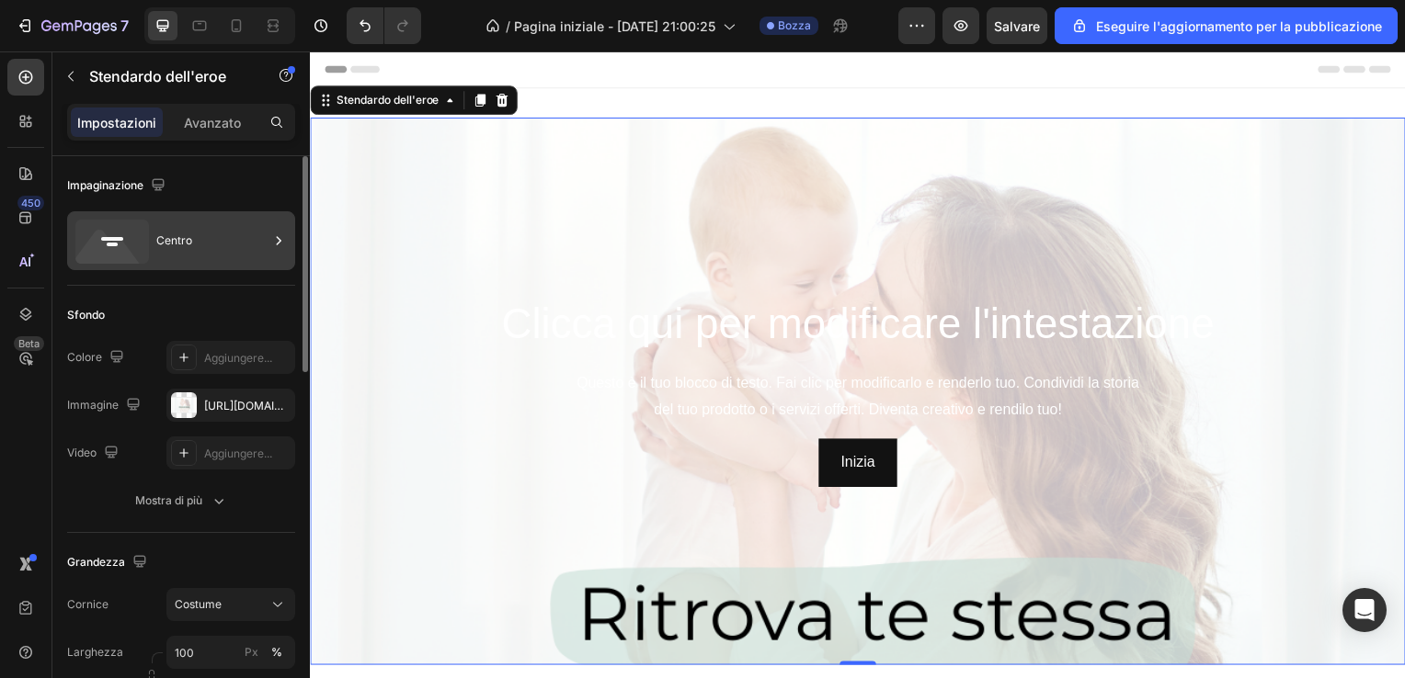
click at [259, 230] on div "Centro" at bounding box center [212, 241] width 112 height 42
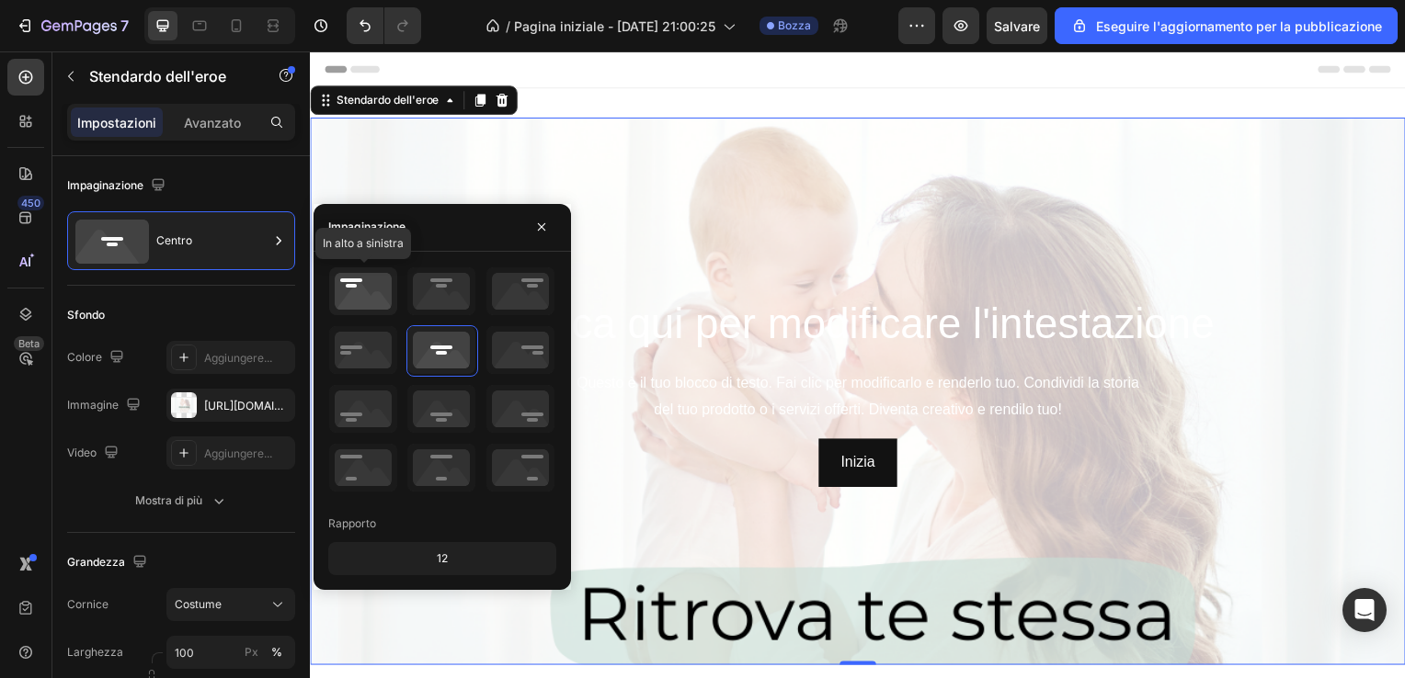
click at [385, 293] on icon at bounding box center [363, 292] width 68 height 48
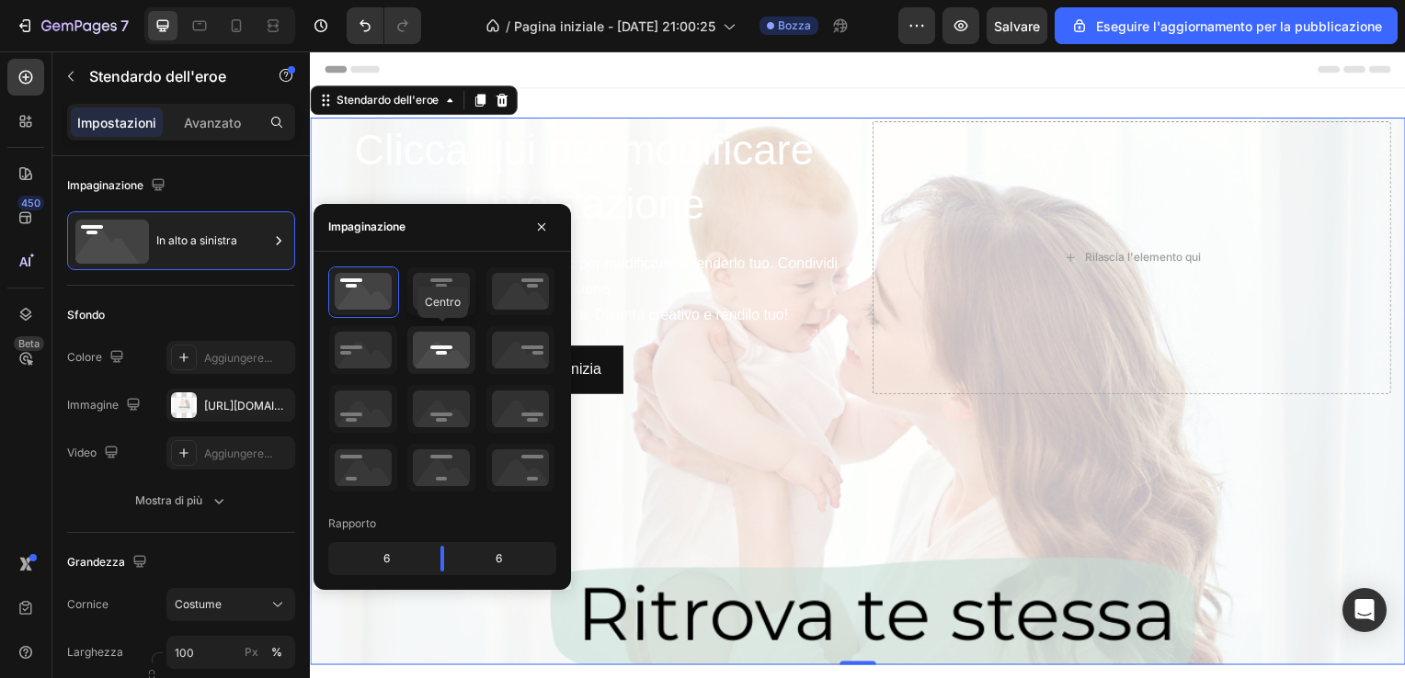
click at [441, 329] on icon at bounding box center [441, 350] width 68 height 48
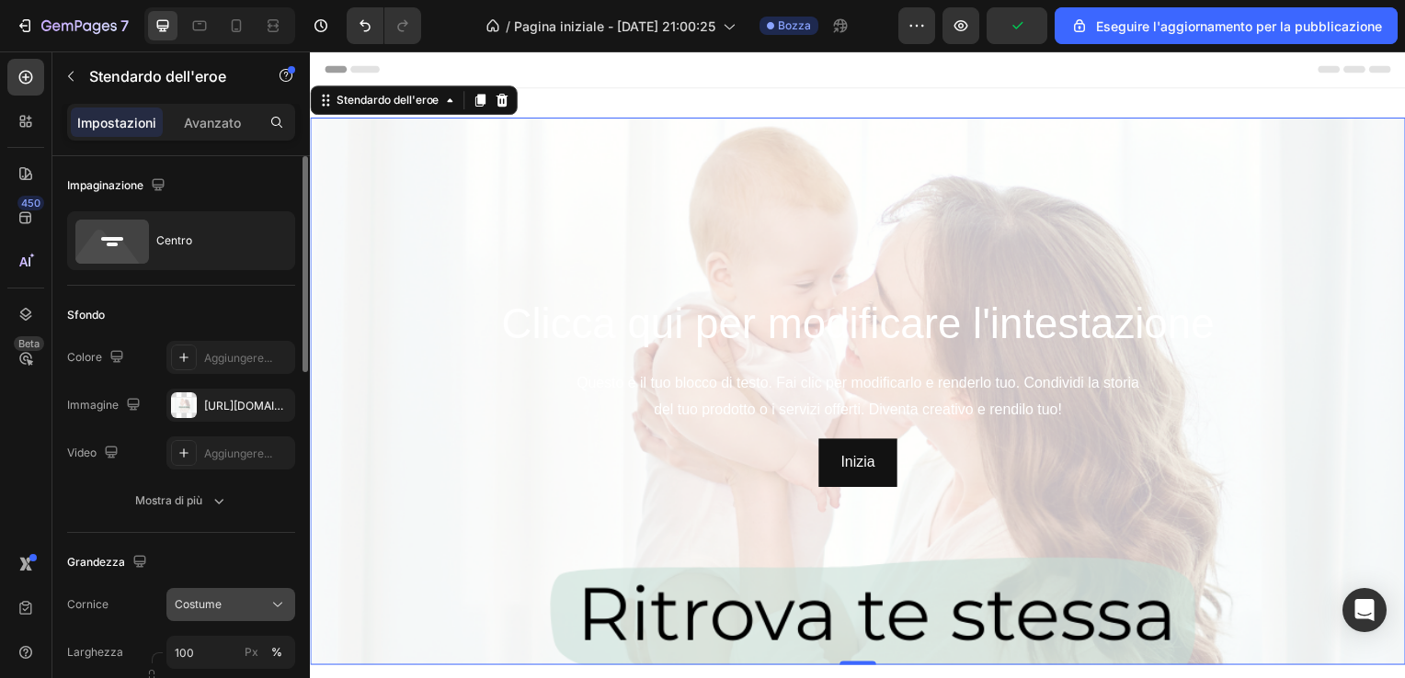
click at [192, 601] on span "Costume" at bounding box center [198, 605] width 47 height 17
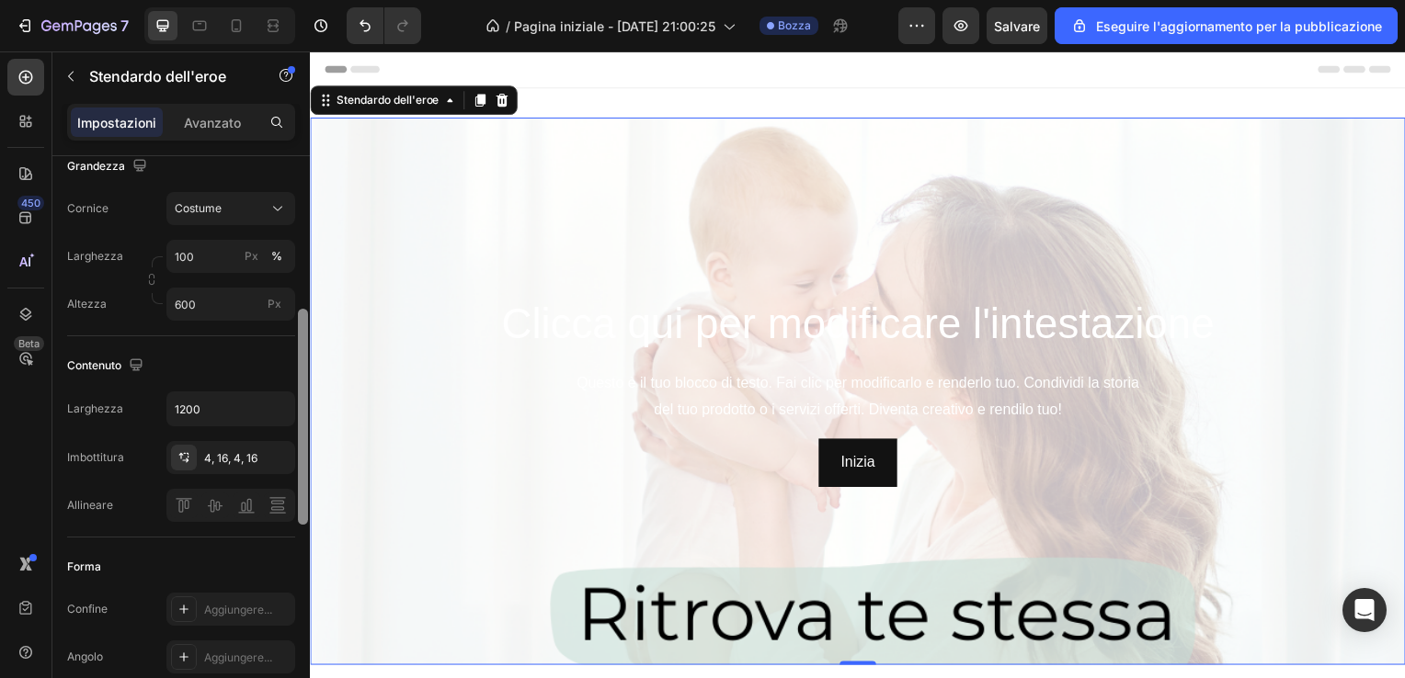
scroll to position [399, 0]
drag, startPoint x: 307, startPoint y: 324, endPoint x: 276, endPoint y: 474, distance: 154.0
click at [276, 474] on div "Impaginazione Centro Sfondo The changes might be hidden by the video. Colore Ag…" at bounding box center [180, 443] width 257 height 575
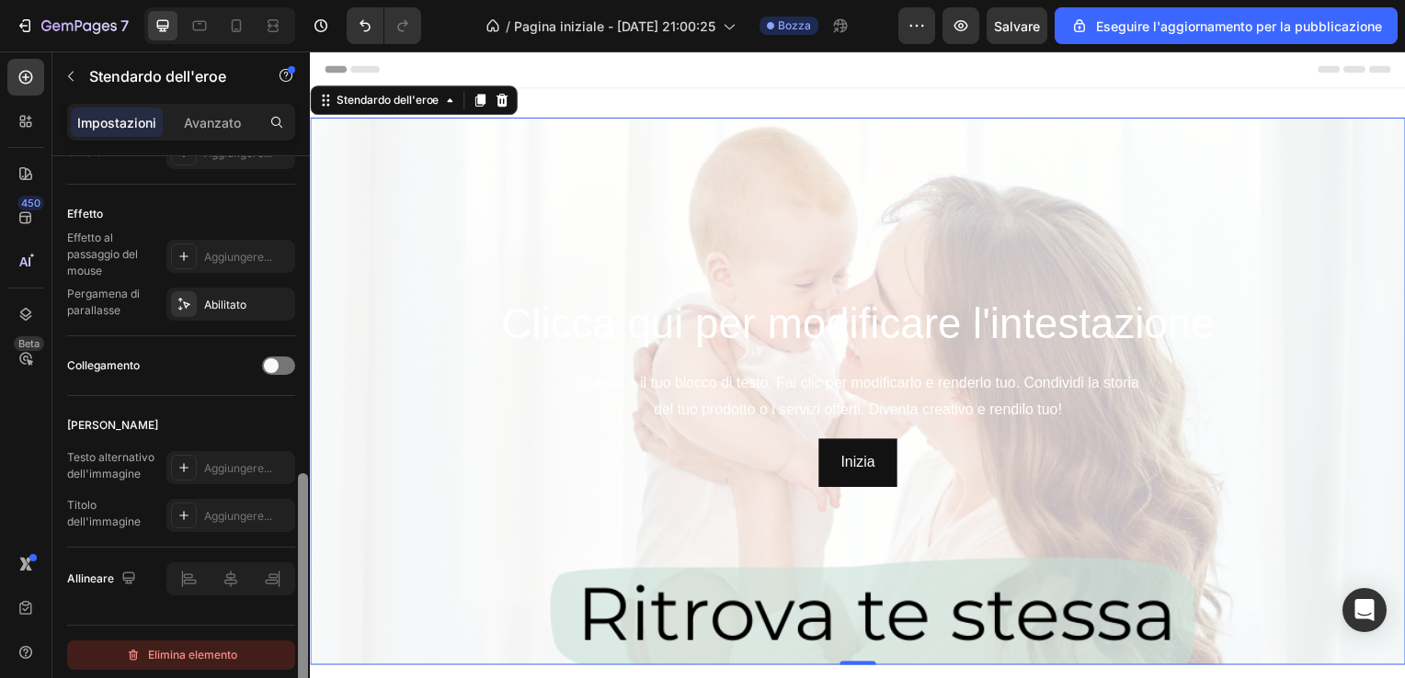
scroll to position [951, 0]
drag, startPoint x: 305, startPoint y: 450, endPoint x: 259, endPoint y: 666, distance: 220.9
click at [259, 666] on div "Impaginazione Centro Sfondo The changes might be hidden by the video. Colore Ag…" at bounding box center [180, 443] width 257 height 575
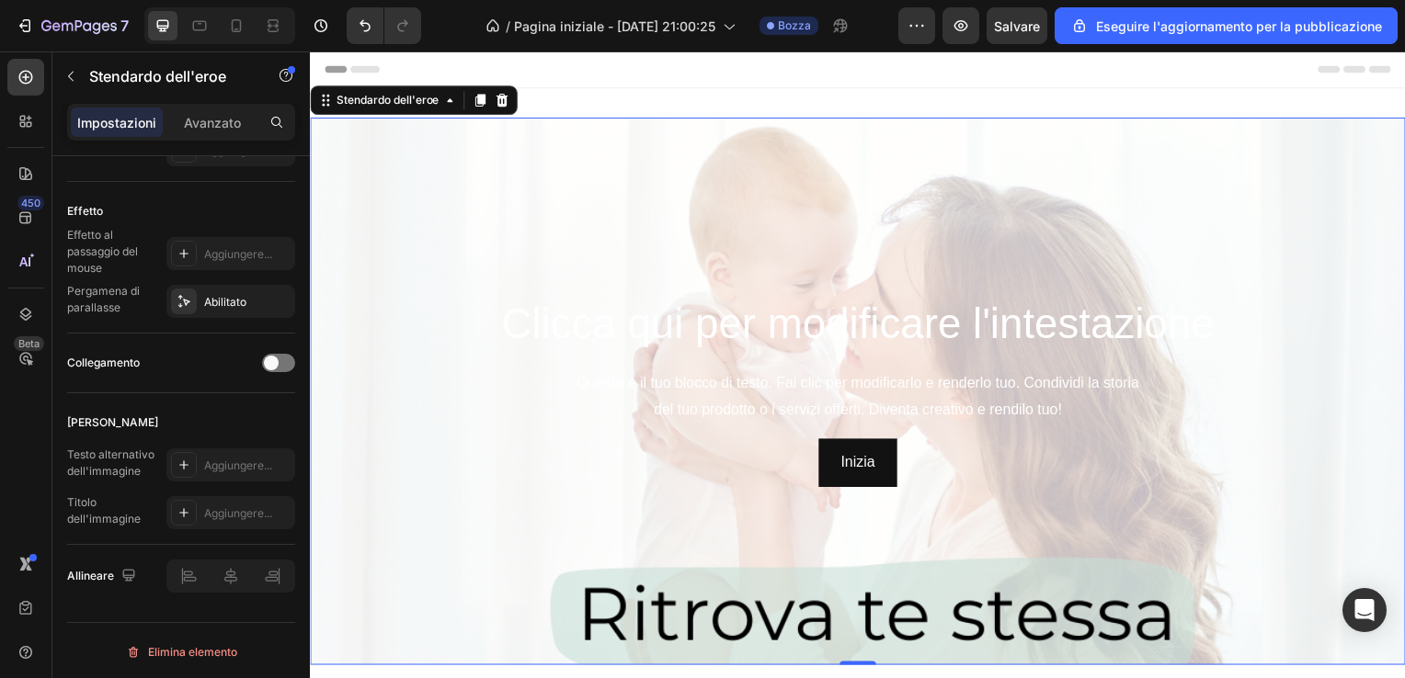
click at [495, 189] on div "Immagine di sfondo" at bounding box center [861, 514] width 1103 height 827
click at [593, 179] on div "Immagine di sfondo" at bounding box center [861, 514] width 1103 height 827
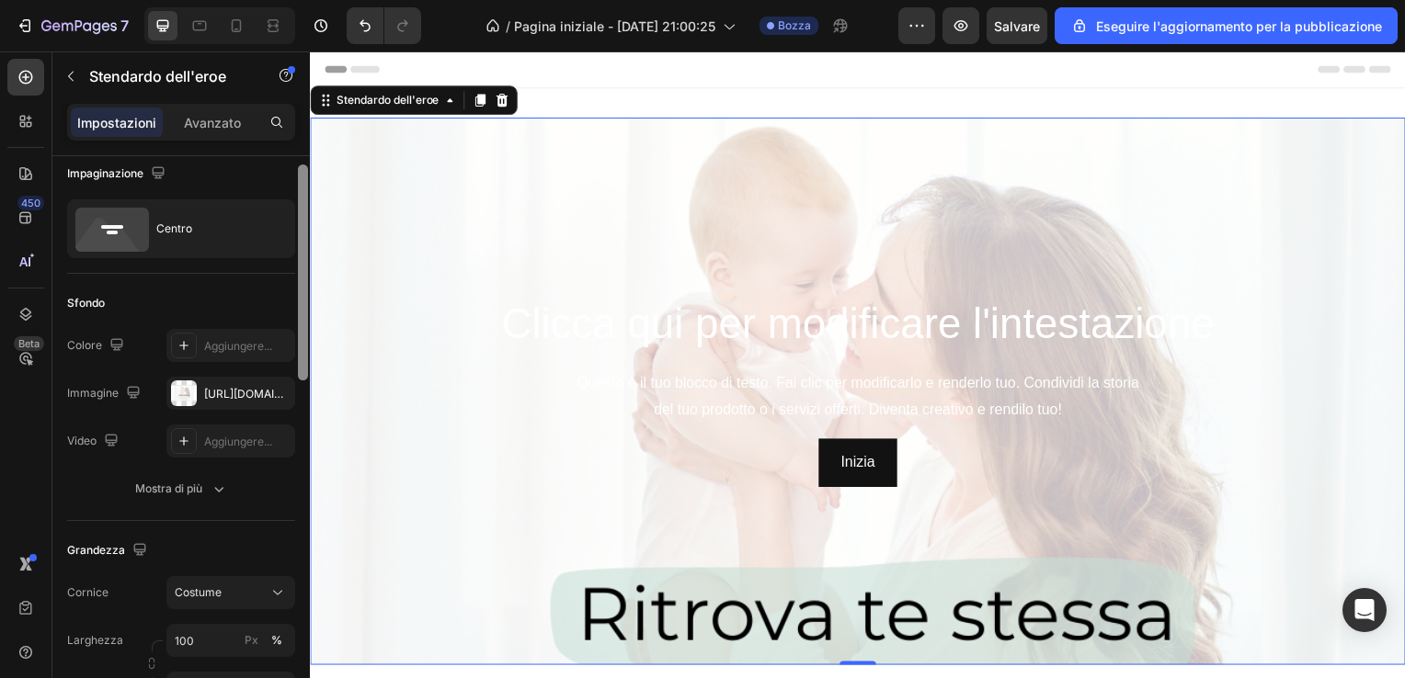
scroll to position [0, 0]
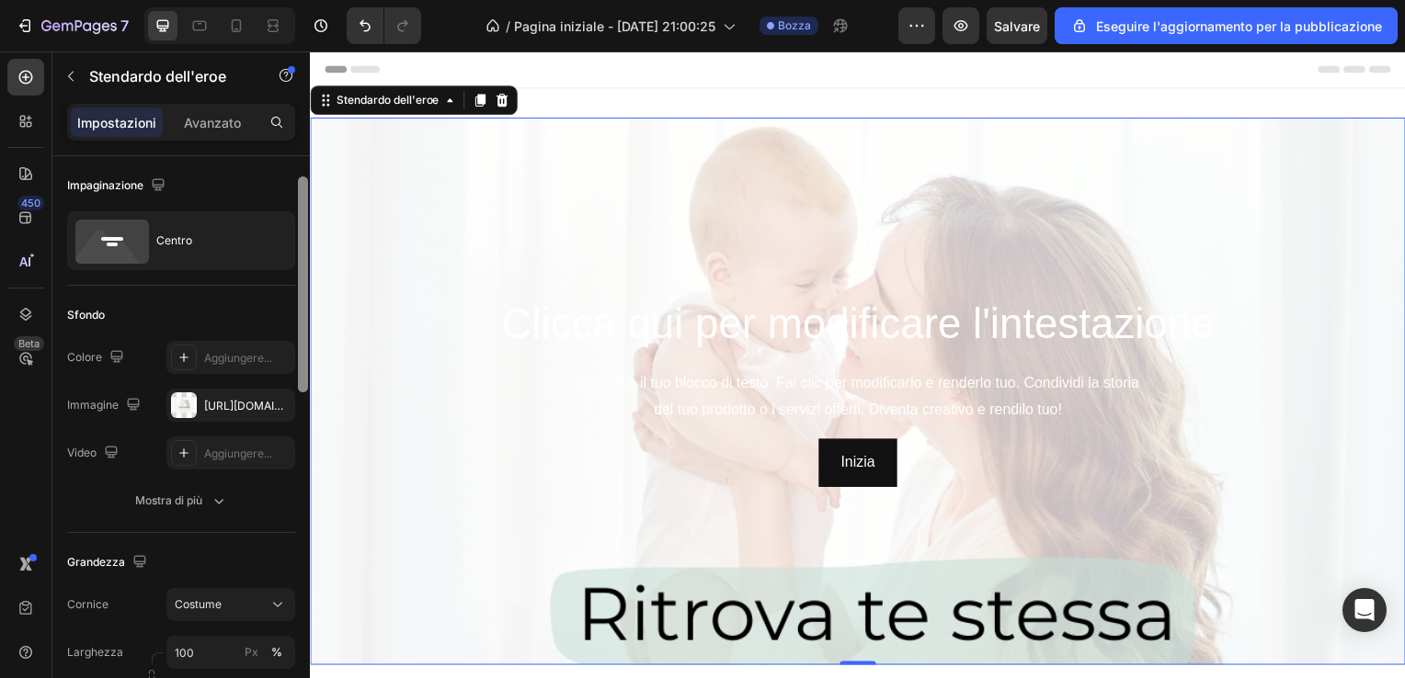
drag, startPoint x: 303, startPoint y: 538, endPoint x: 296, endPoint y: 177, distance: 360.4
click at [296, 177] on div at bounding box center [303, 458] width 14 height 575
click at [232, 398] on div "https://cdn.shopify.com/s/files/1/0913/1878/0283/files/gempages_566417854031725…" at bounding box center [230, 406] width 53 height 17
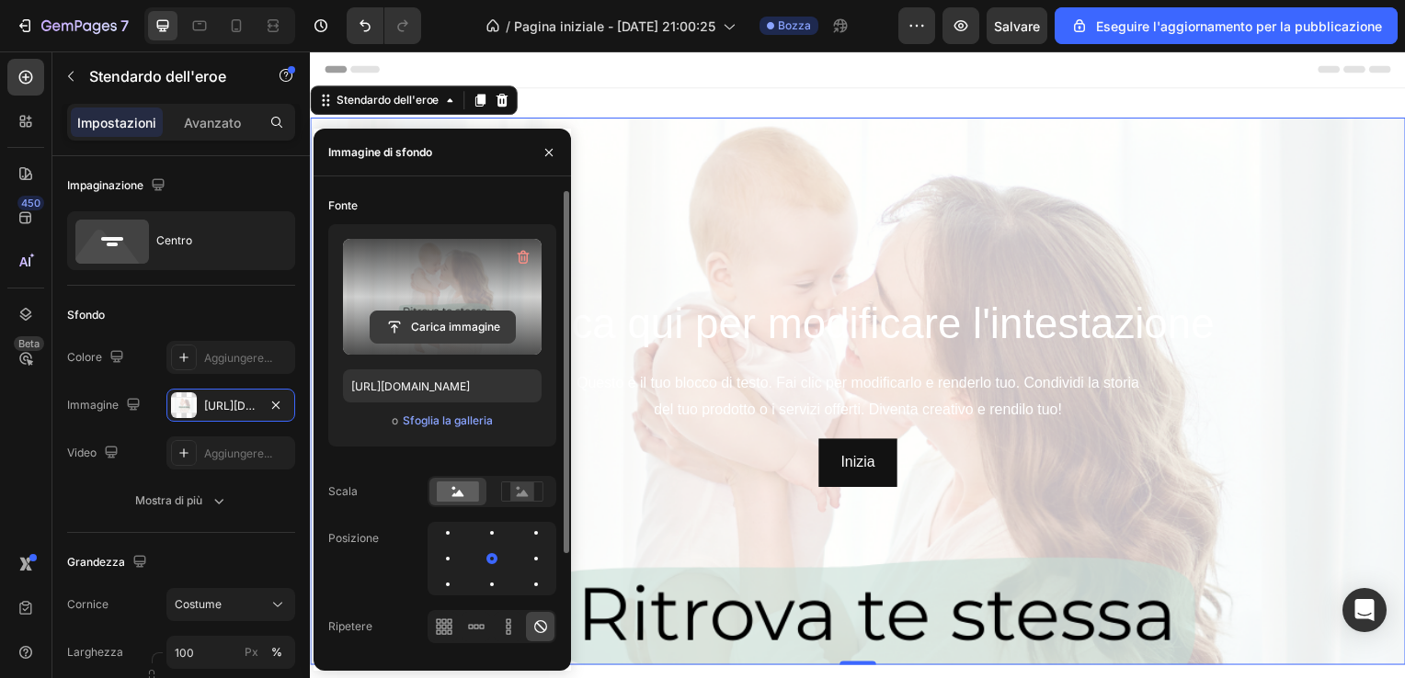
click at [381, 324] on input "file" at bounding box center [442, 327] width 144 height 31
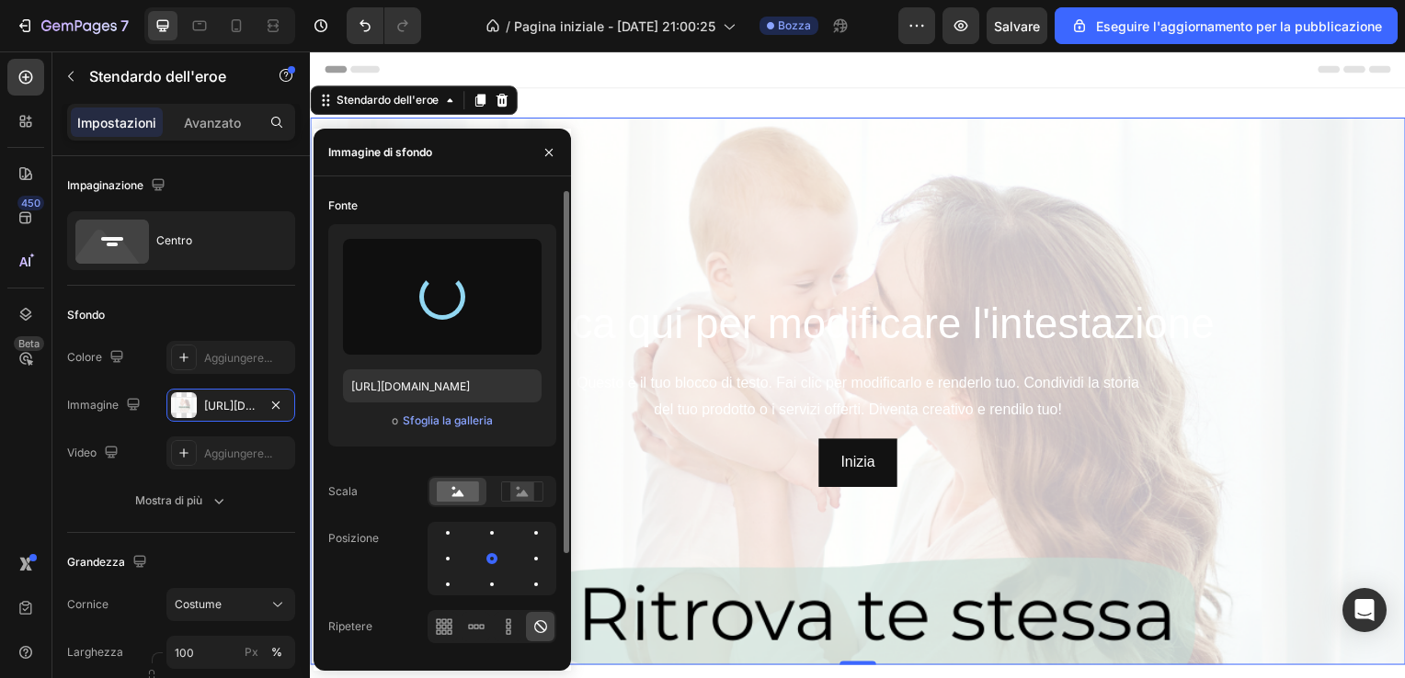
type input "https://cdn.shopify.com/s/files/1/0913/1878/0283/files/gempages_566417854031725…"
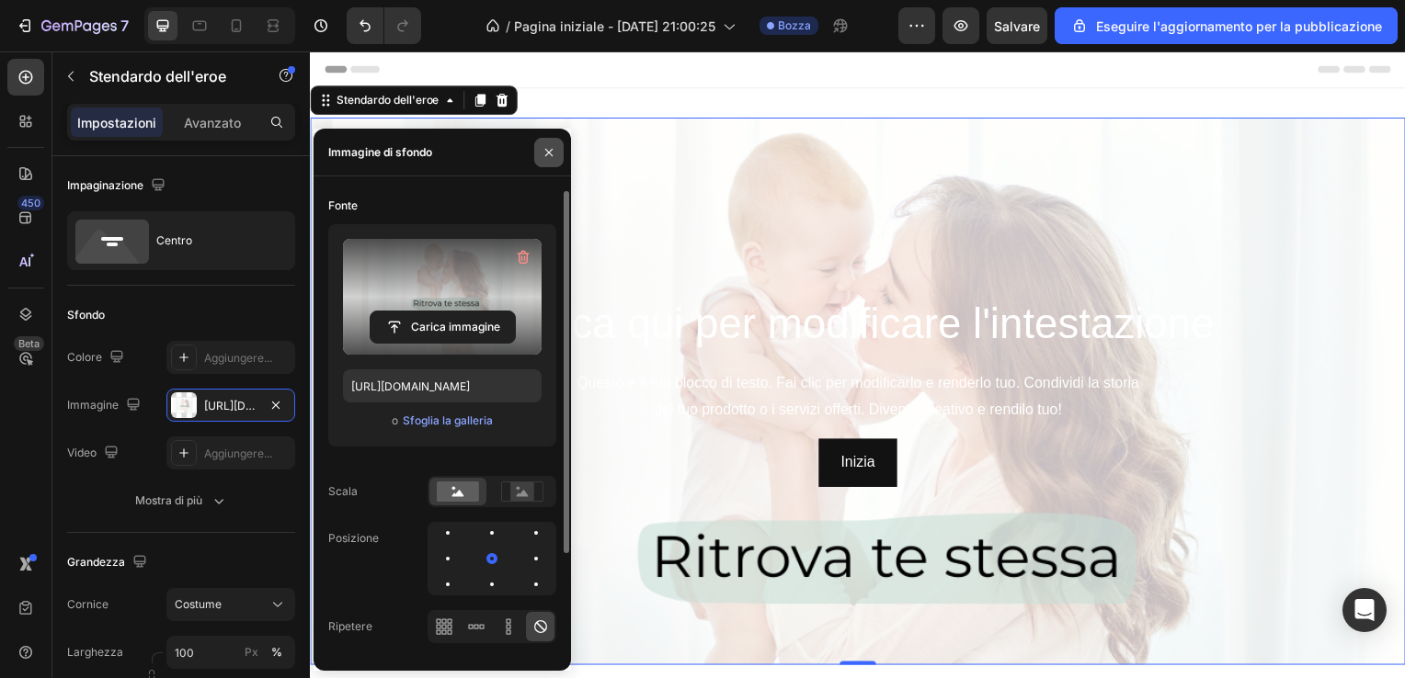
click at [549, 151] on icon "button" at bounding box center [548, 151] width 7 height 7
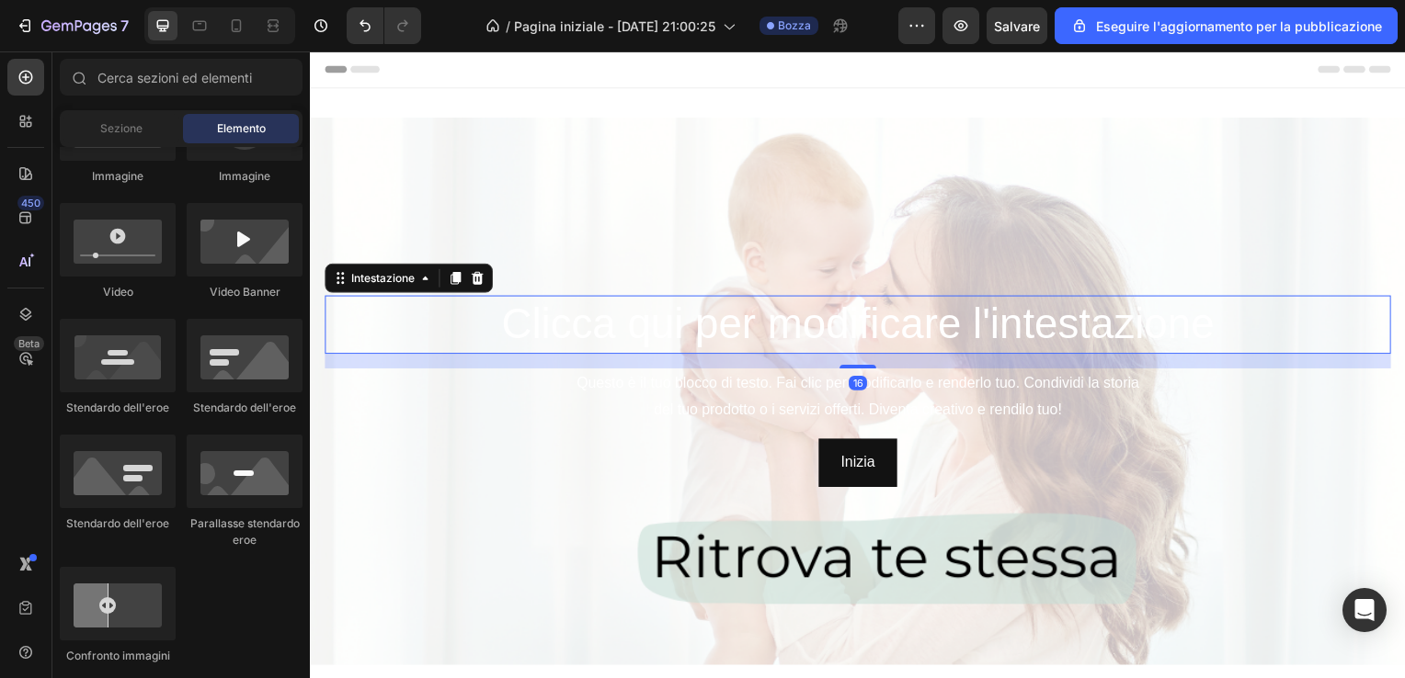
click at [1147, 324] on h2 "Clicca qui per modificare l'intestazione" at bounding box center [861, 327] width 1074 height 59
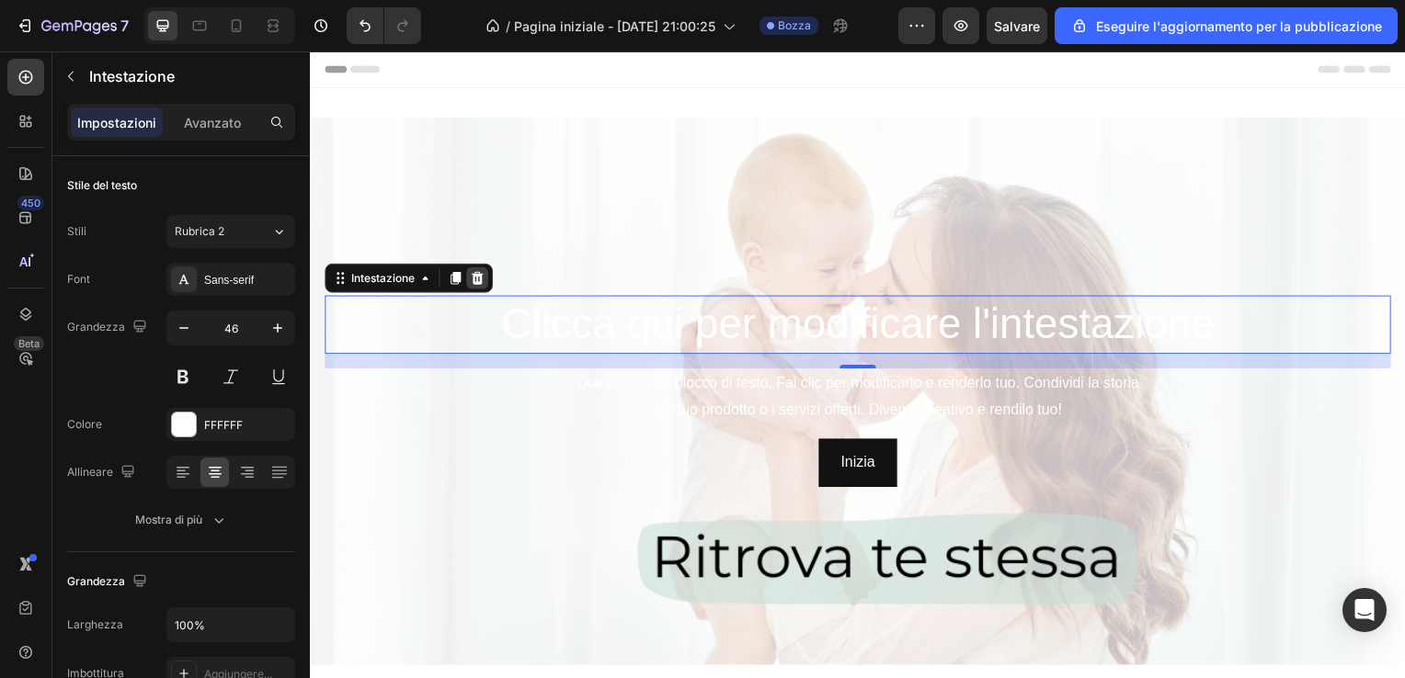
click at [476, 284] on icon at bounding box center [478, 280] width 12 height 13
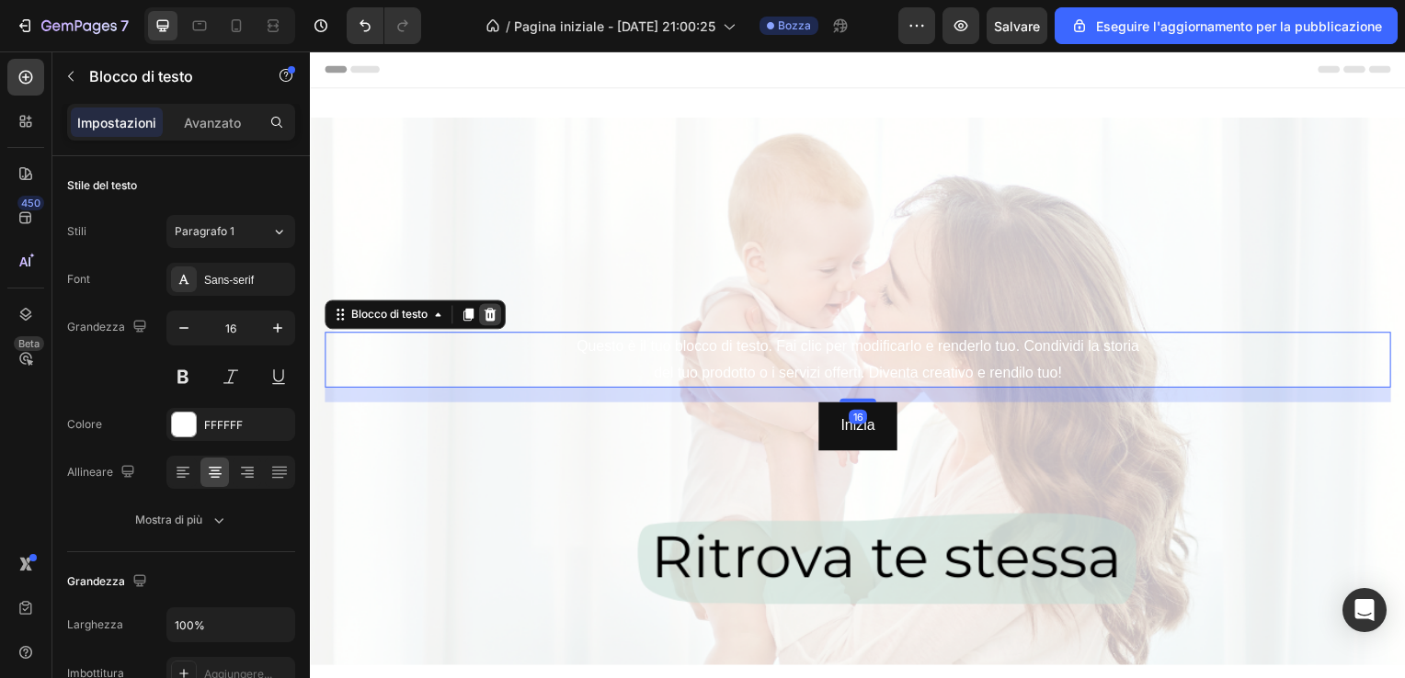
click at [495, 323] on icon at bounding box center [491, 317] width 12 height 13
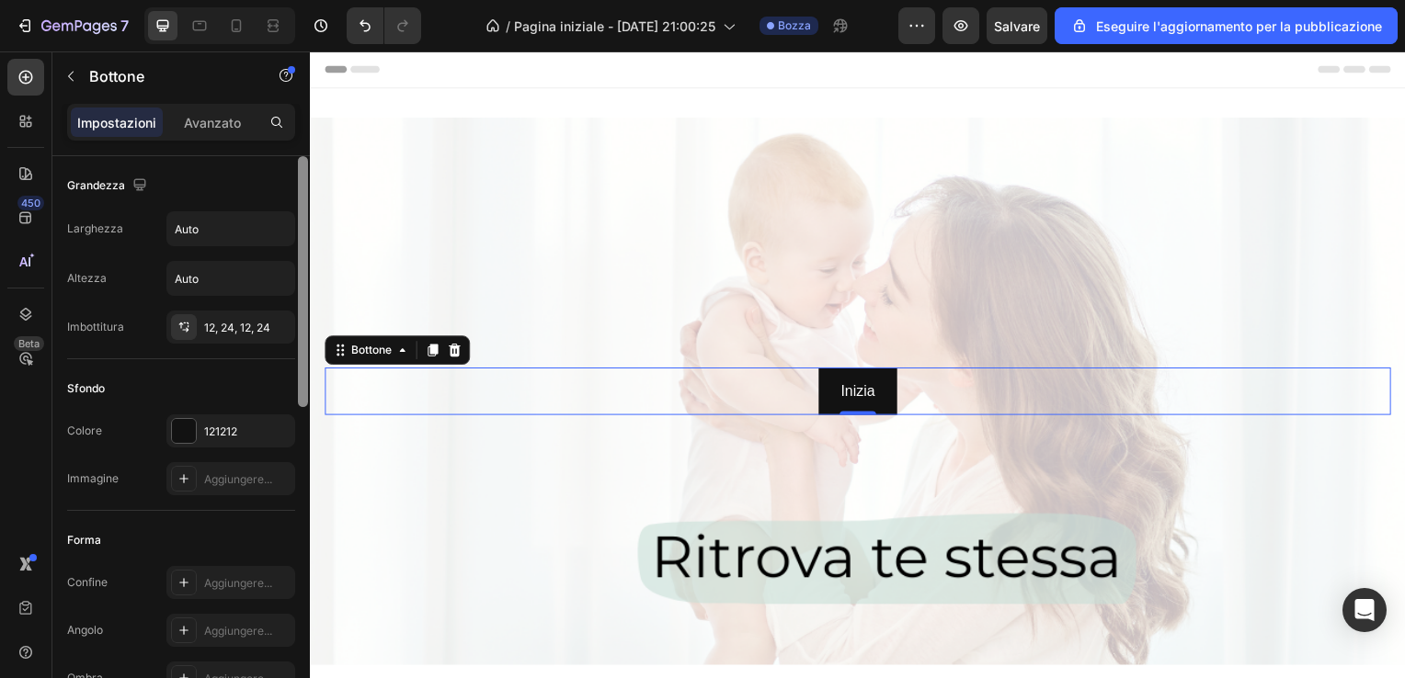
drag, startPoint x: 302, startPoint y: 392, endPoint x: 309, endPoint y: 233, distance: 158.3
click at [309, 233] on div at bounding box center [303, 443] width 14 height 575
click at [874, 397] on button "Inizia" at bounding box center [861, 394] width 78 height 49
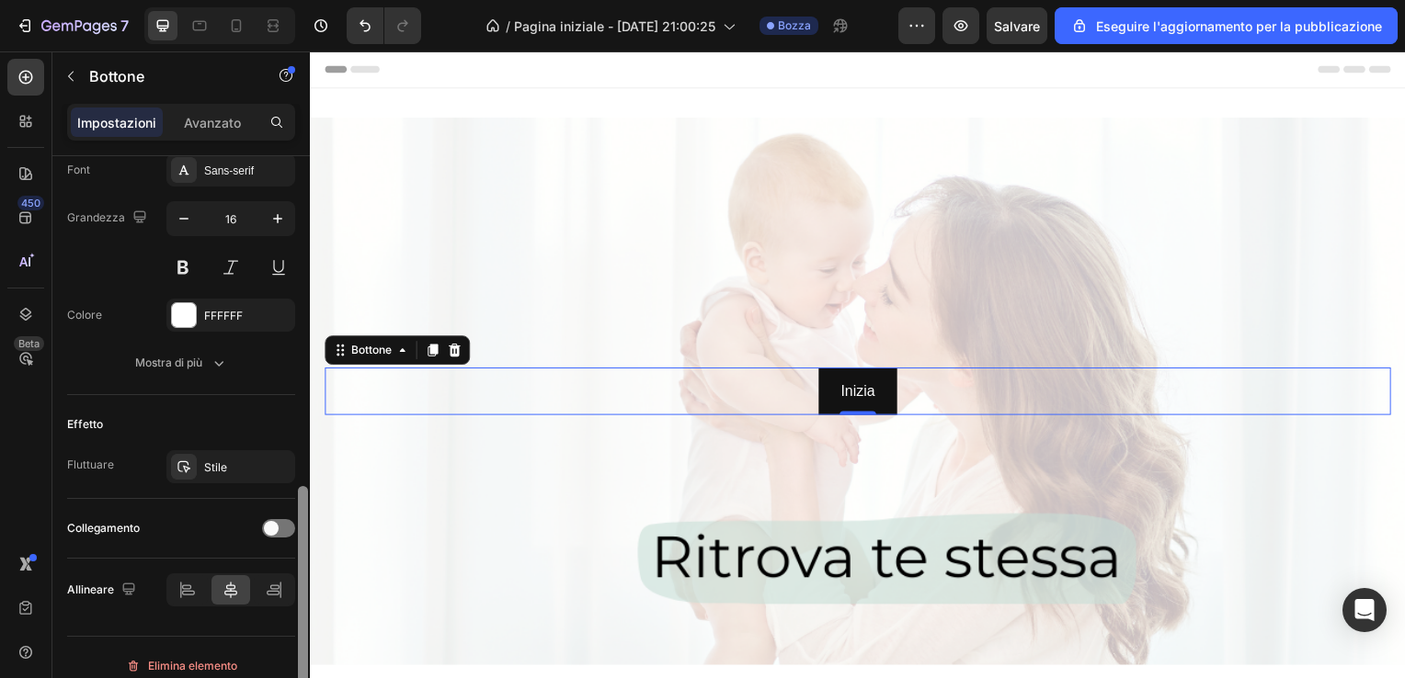
scroll to position [740, 0]
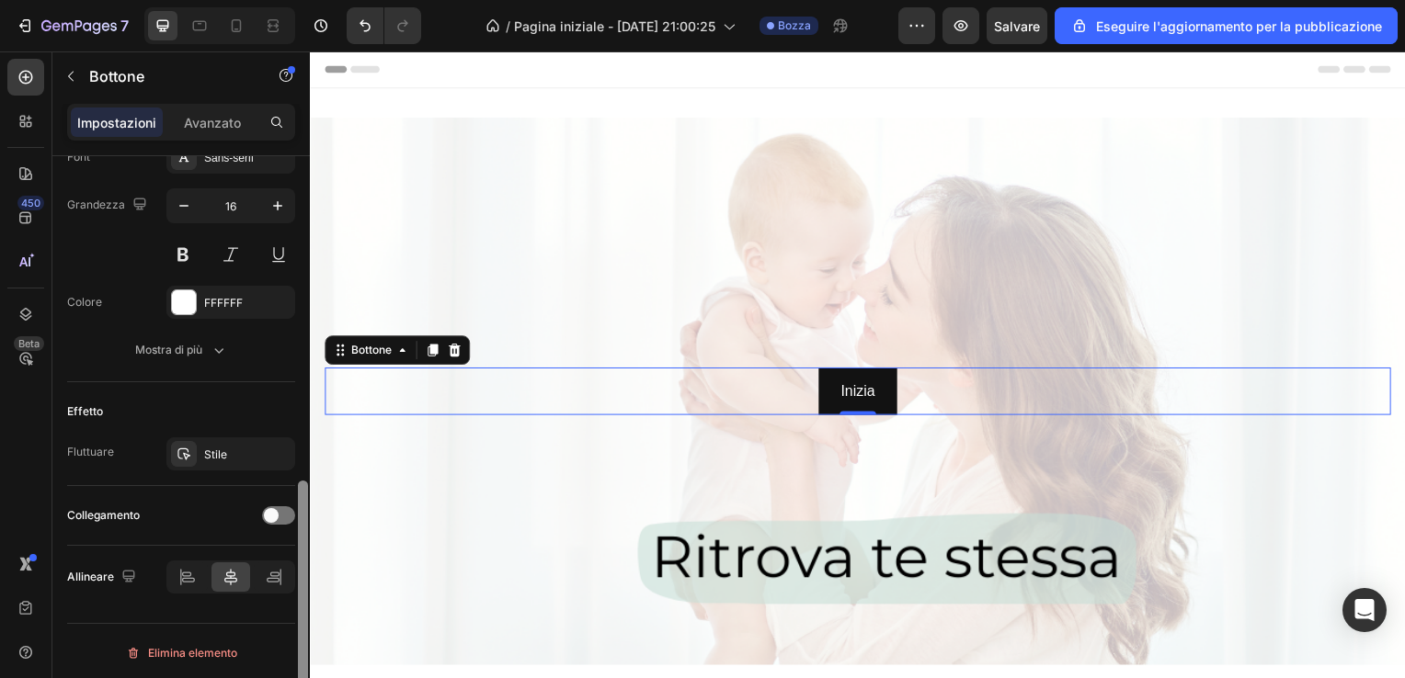
drag, startPoint x: 302, startPoint y: 370, endPoint x: 290, endPoint y: 723, distance: 353.2
click at [290, 0] on html "7 / Pagina iniziale - 27 agosto, 21:00:25 Bozza Preview Salvare Eseguire l'aggi…" at bounding box center [702, 0] width 1405 height 0
click at [245, 126] on div "Avanzato" at bounding box center [212, 122] width 92 height 29
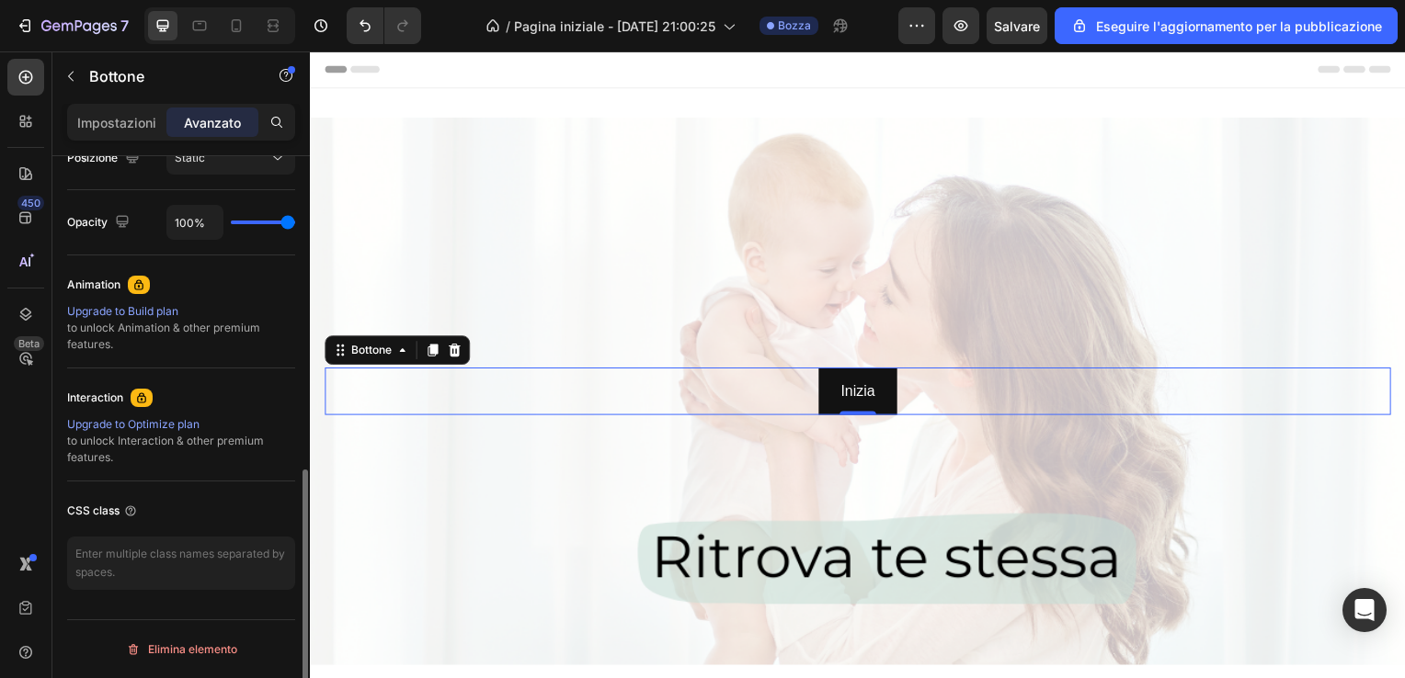
scroll to position [699, 0]
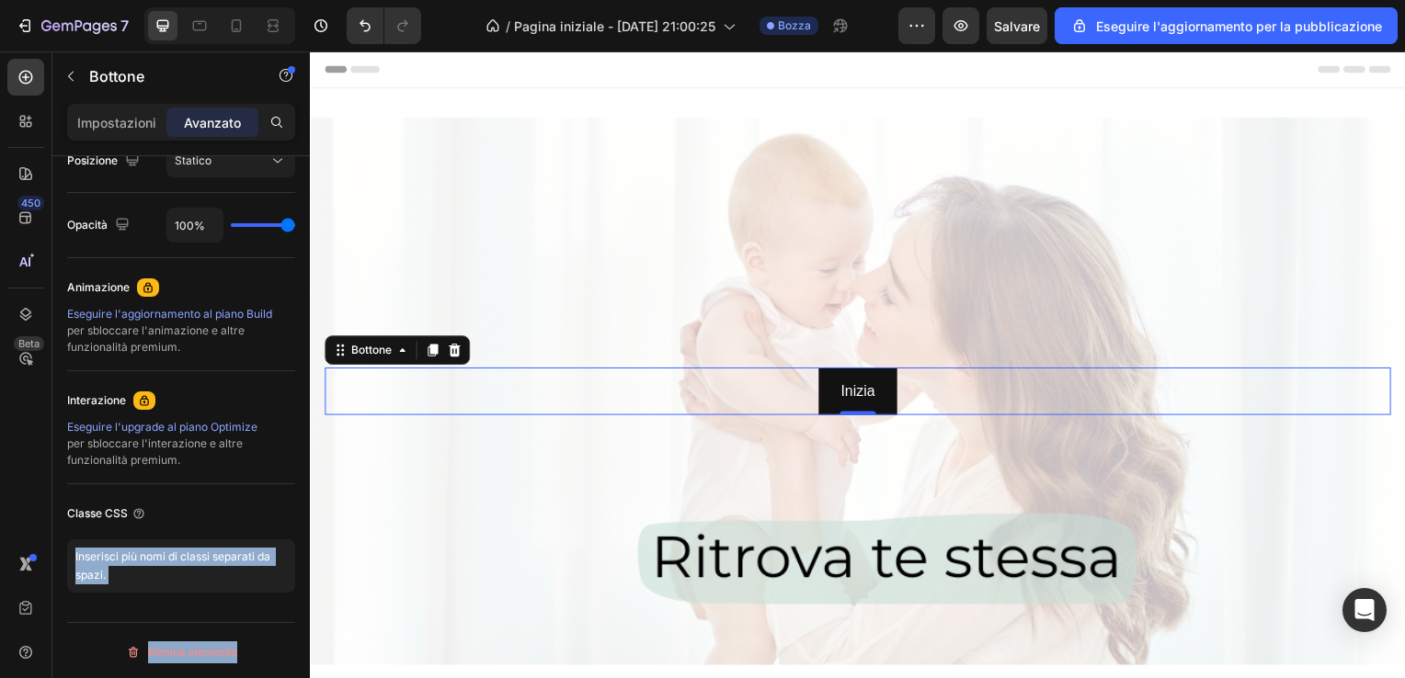
drag, startPoint x: 604, startPoint y: 551, endPoint x: 312, endPoint y: 419, distance: 320.5
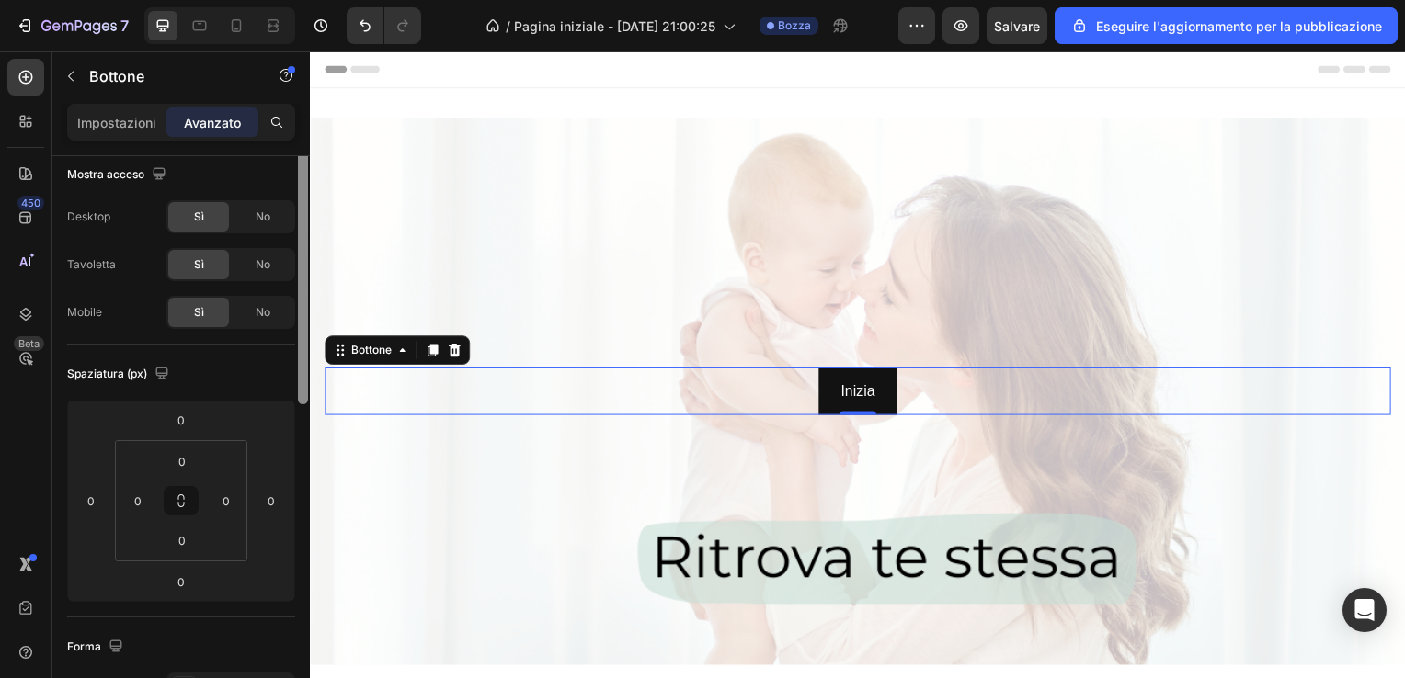
scroll to position [0, 0]
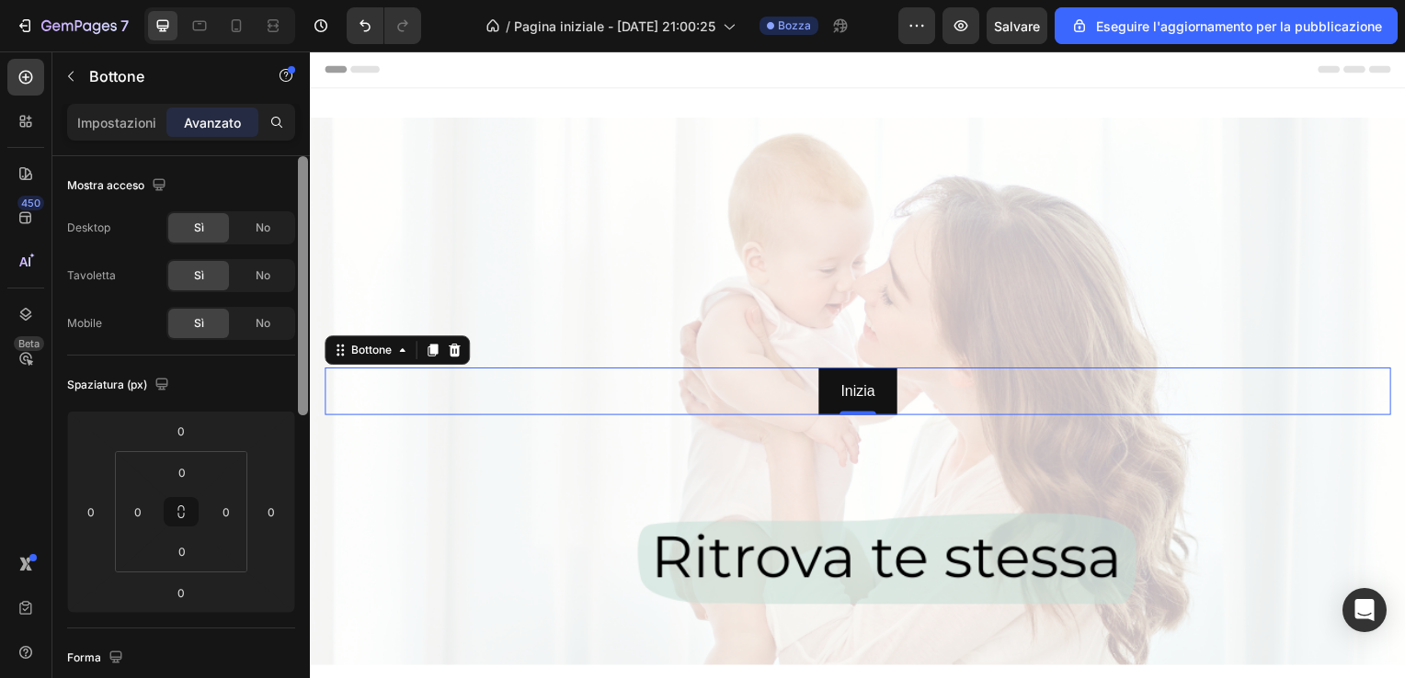
drag, startPoint x: 301, startPoint y: 493, endPoint x: 300, endPoint y: 134, distance: 358.5
click at [300, 134] on div "Impostazioni Avanzato Mostra acceso Desktop Sì No Tavoletta Sì No Mobile Sì No …" at bounding box center [180, 417] width 257 height 627
click at [140, 125] on p "Impostazioni" at bounding box center [116, 122] width 79 height 19
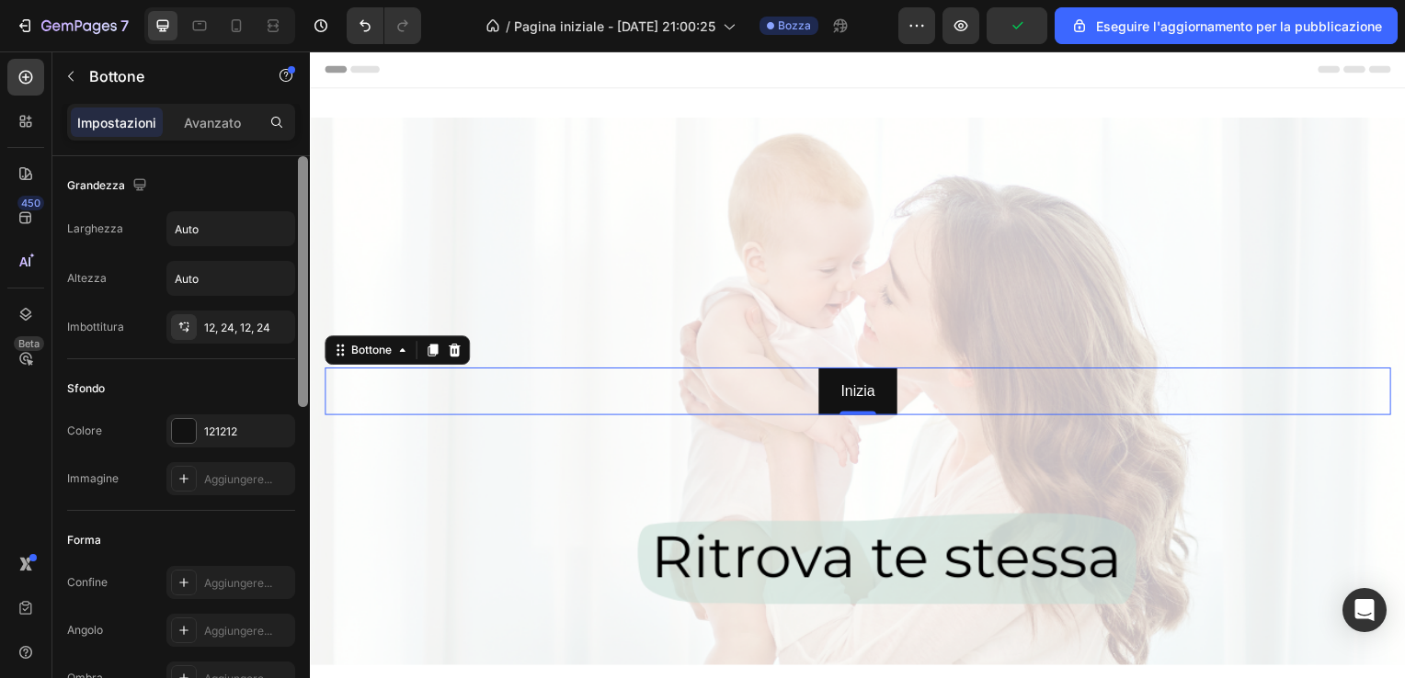
drag, startPoint x: 300, startPoint y: 426, endPoint x: 296, endPoint y: 157, distance: 268.4
click at [296, 157] on div at bounding box center [303, 443] width 14 height 575
click at [458, 358] on icon at bounding box center [456, 352] width 12 height 13
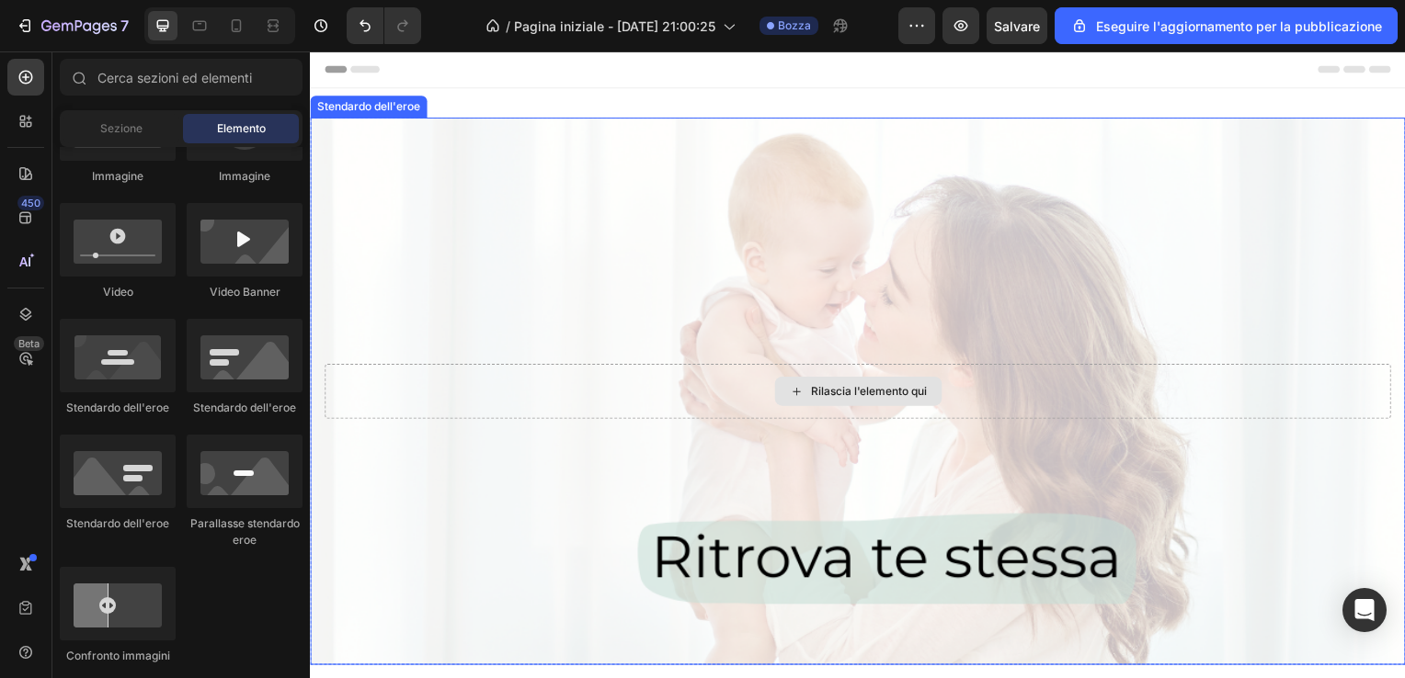
click at [430, 394] on div "Rilascia l'elemento qui" at bounding box center [861, 394] width 1074 height 55
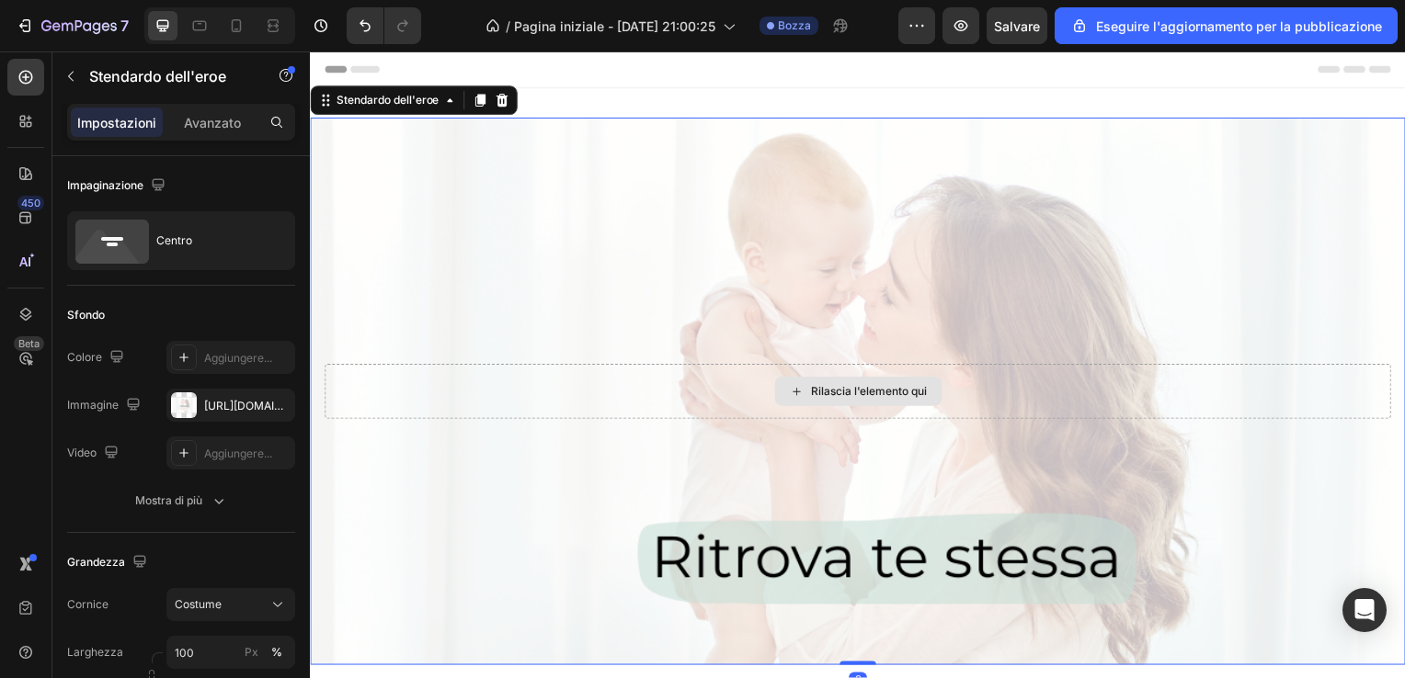
click at [456, 402] on div "Rilascia l'elemento qui" at bounding box center [861, 394] width 1074 height 55
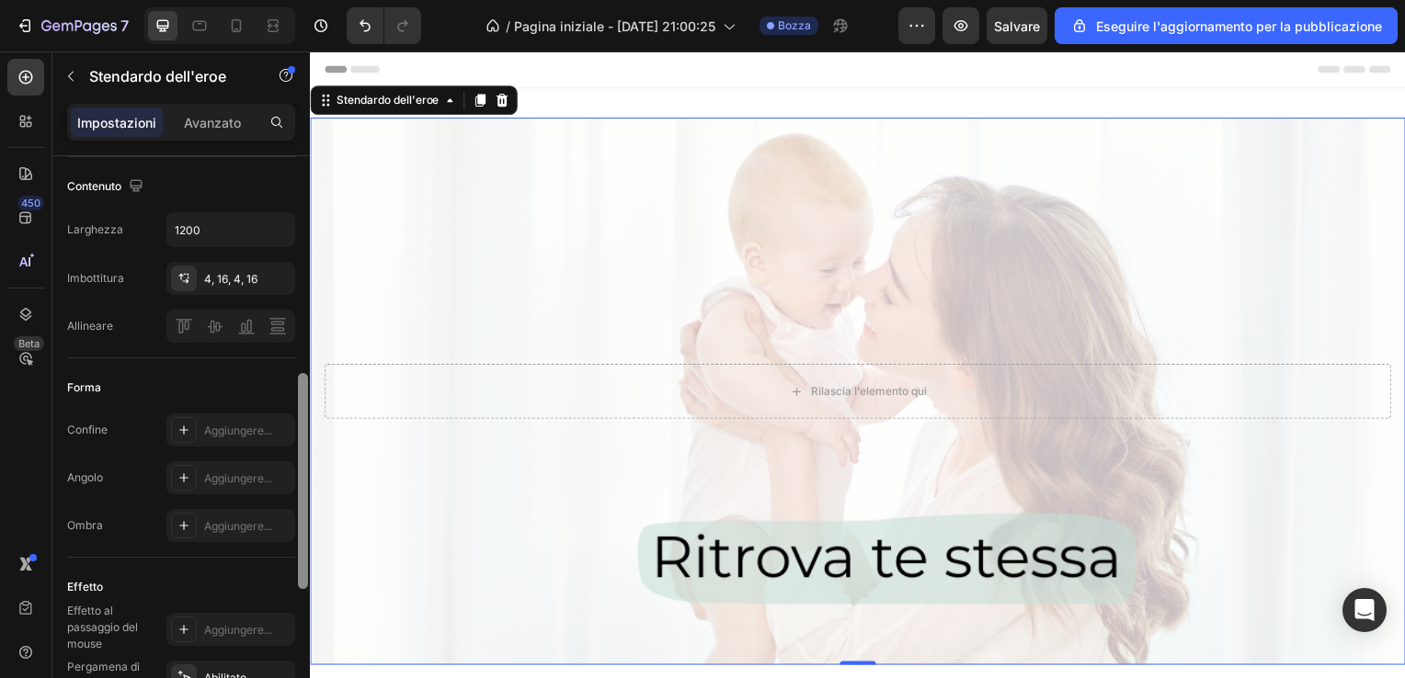
drag, startPoint x: 309, startPoint y: 327, endPoint x: 297, endPoint y: 264, distance: 64.5
click at [297, 264] on div at bounding box center [303, 443] width 14 height 575
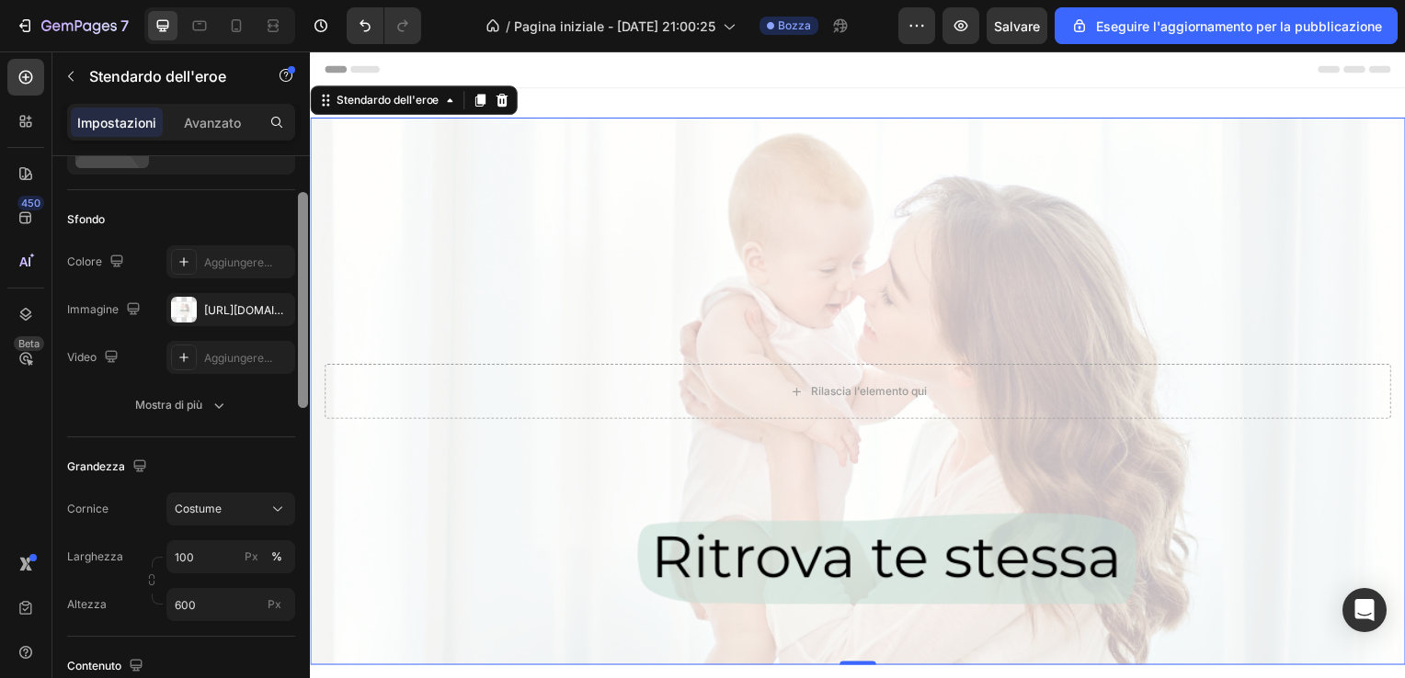
scroll to position [0, 0]
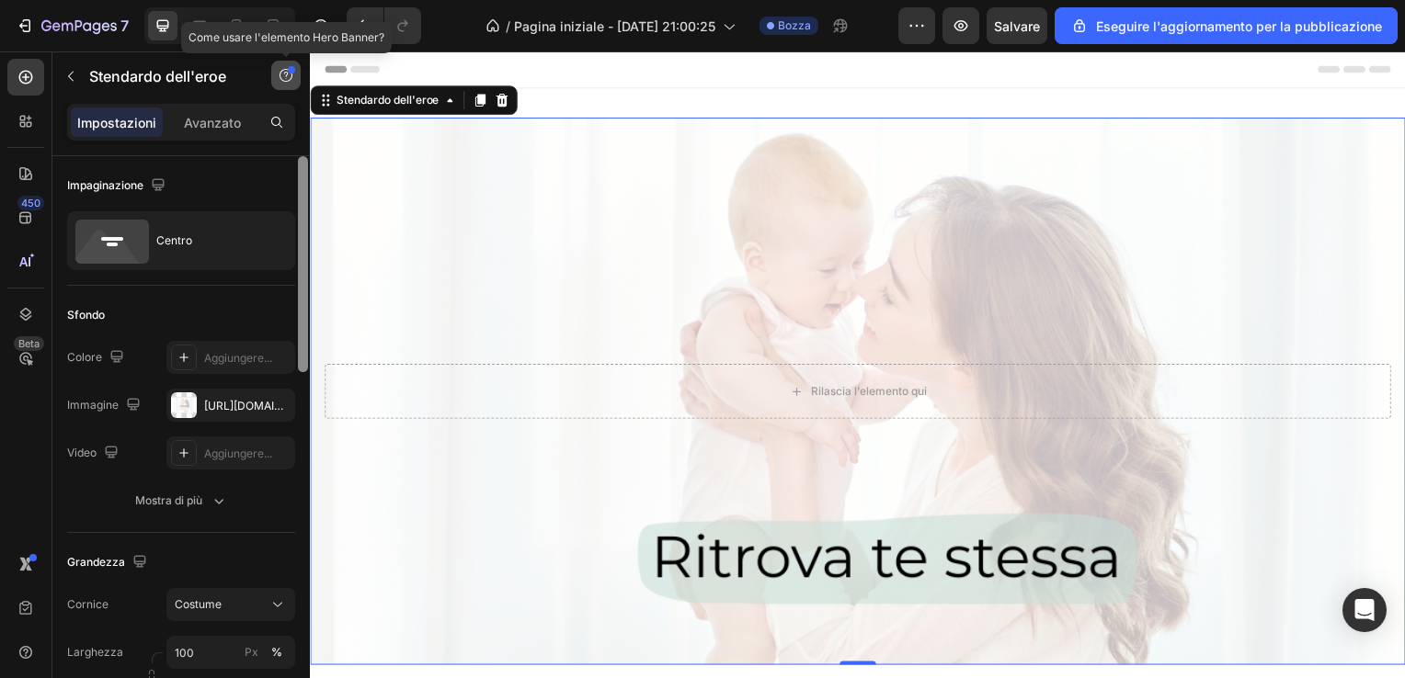
drag, startPoint x: 298, startPoint y: 400, endPoint x: 291, endPoint y: 86, distance: 313.5
click at [291, 86] on div "Sections(18) Elements(83) Sezione Elemento Hero Section Product Detail Brands T…" at bounding box center [180, 364] width 257 height 627
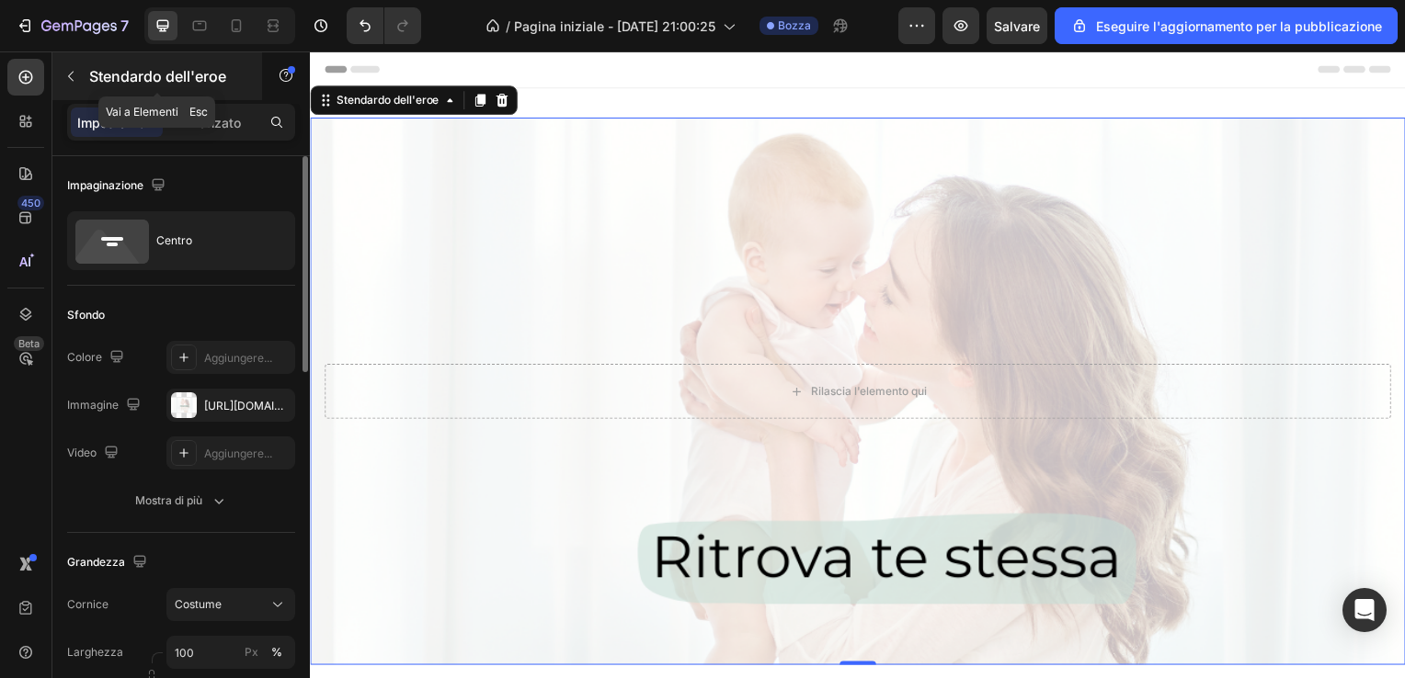
click at [131, 87] on div "Stendardo dell'eroe" at bounding box center [157, 76] width 210 height 48
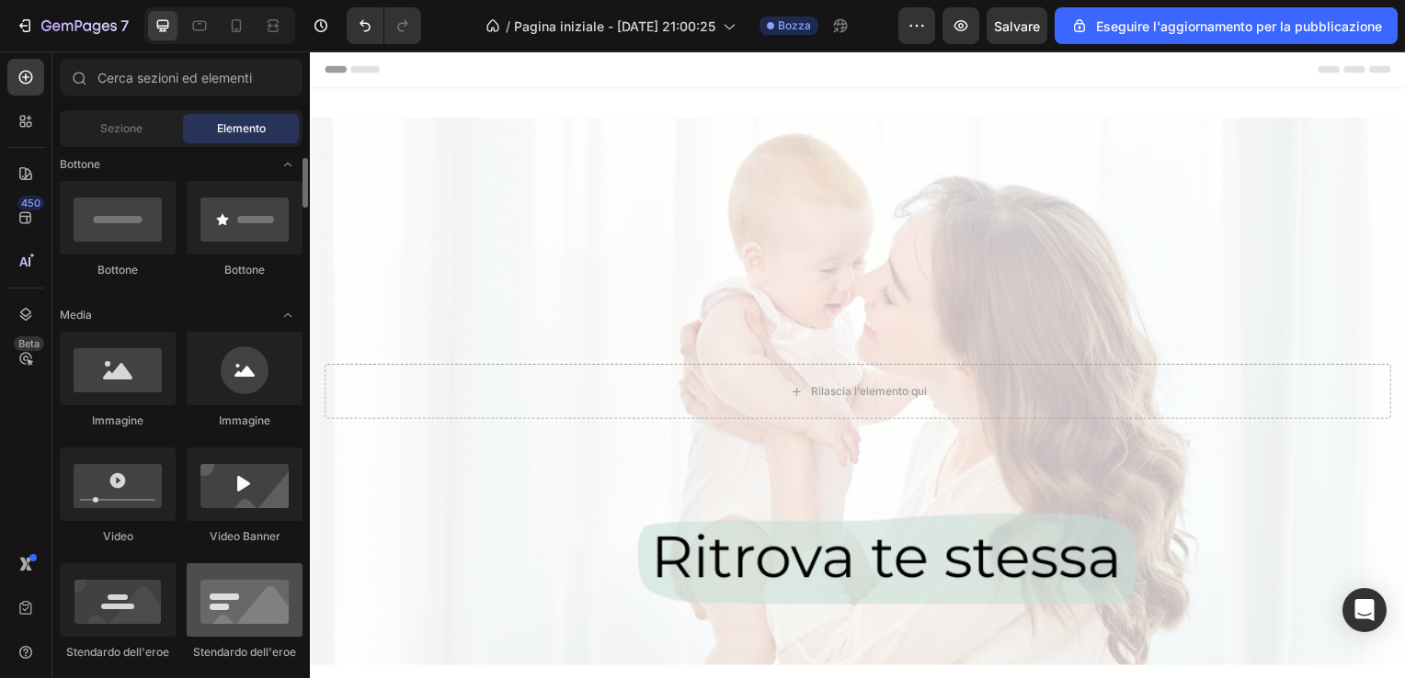
scroll to position [370, 0]
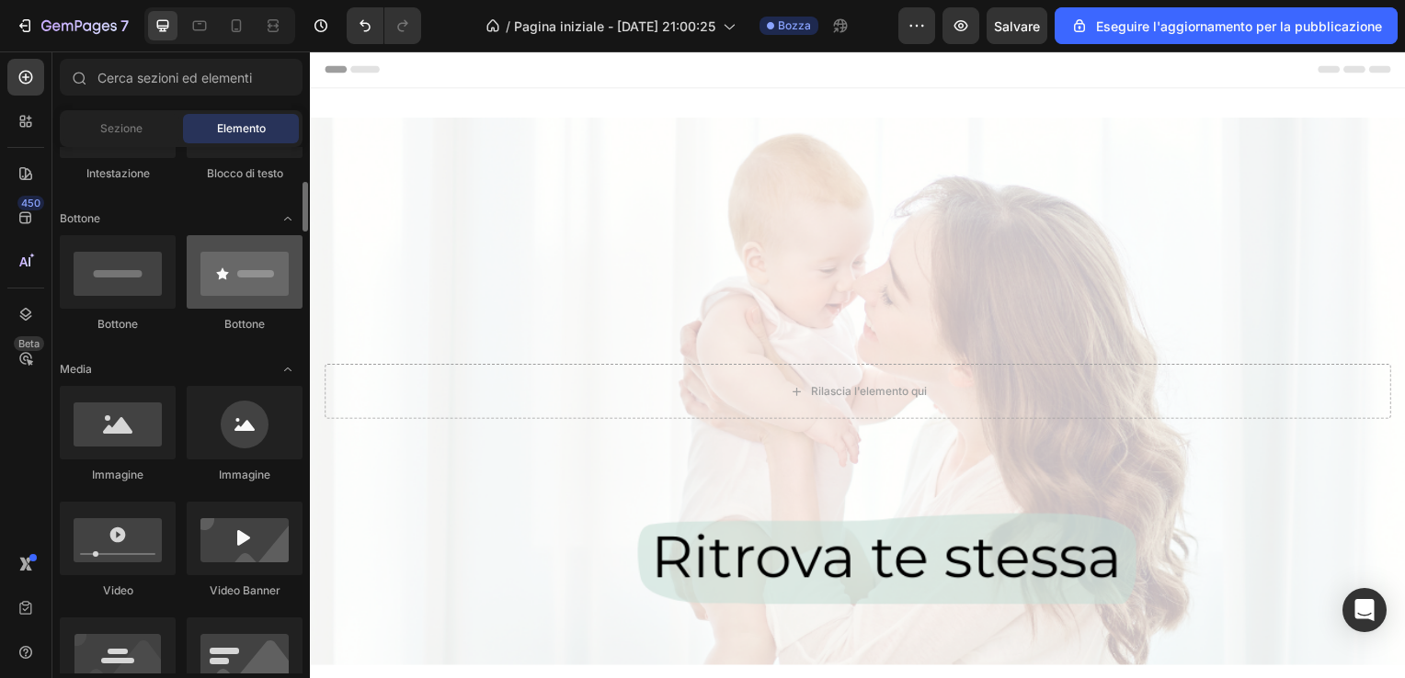
click at [261, 280] on div at bounding box center [245, 272] width 116 height 74
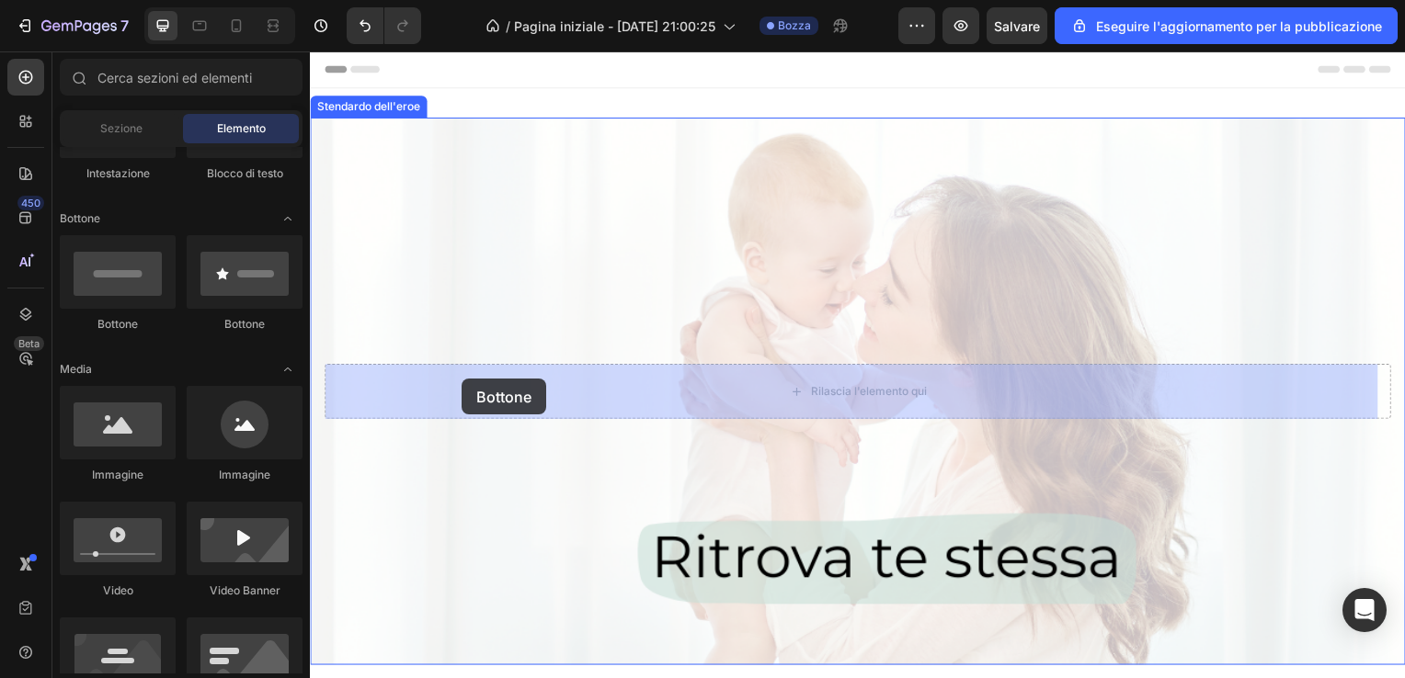
drag, startPoint x: 571, startPoint y: 332, endPoint x: 462, endPoint y: 382, distance: 119.7
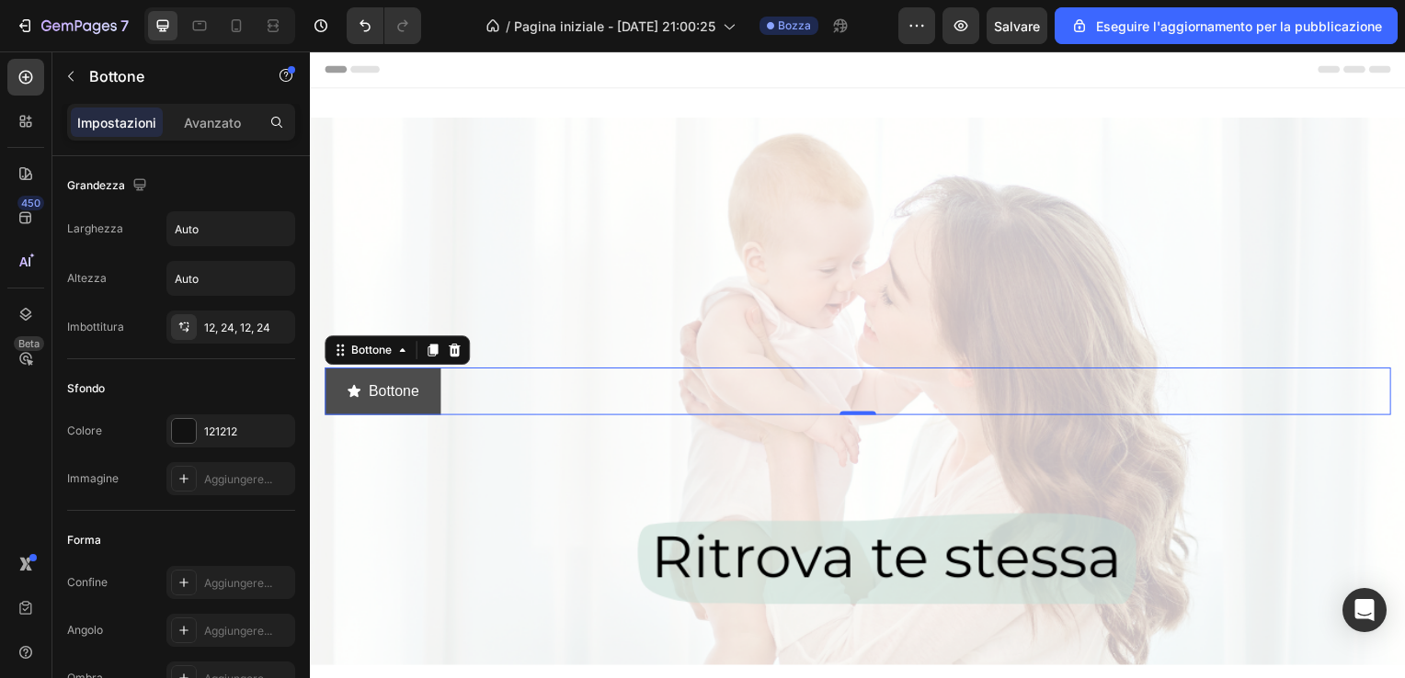
click at [421, 395] on button "Bottone" at bounding box center [382, 394] width 117 height 49
click at [349, 399] on icon "<p>Pulsante</p>" at bounding box center [353, 394] width 13 height 12
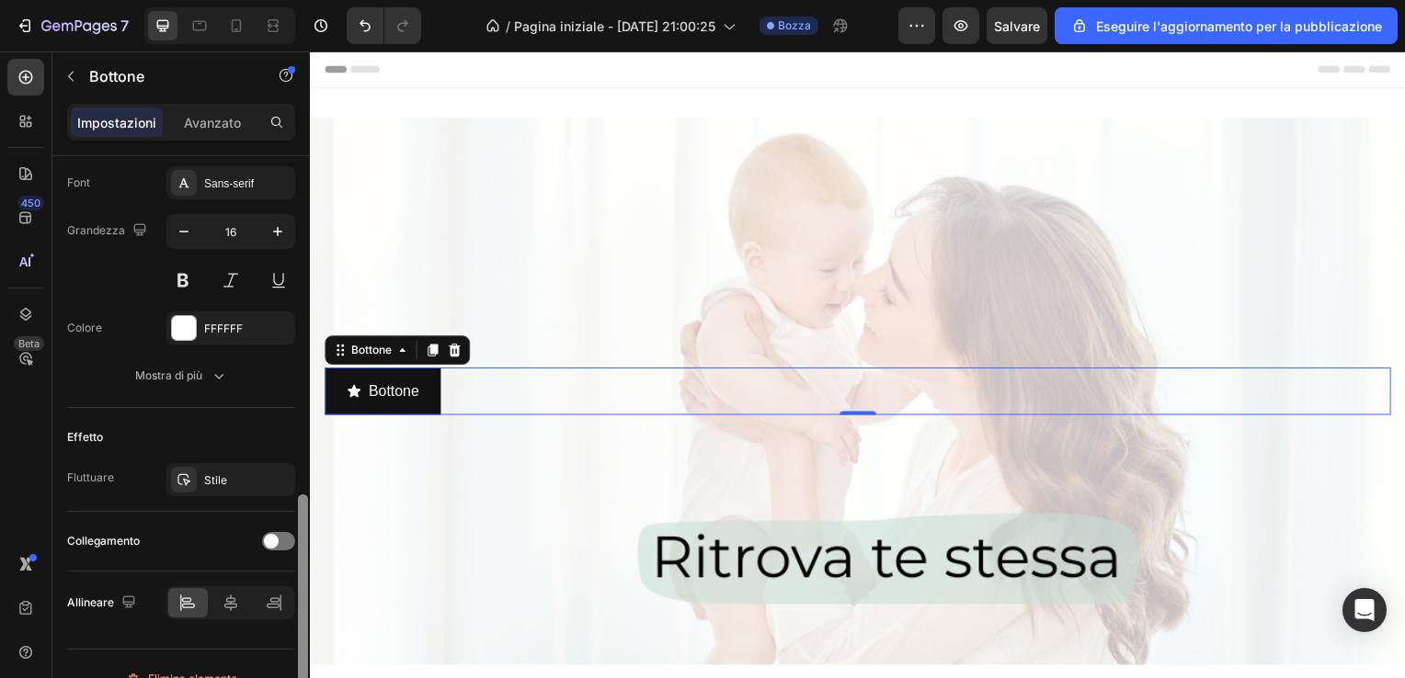
scroll to position [864, 0]
drag, startPoint x: 303, startPoint y: 370, endPoint x: 255, endPoint y: 712, distance: 344.5
click at [255, 0] on html "7 / Pagina iniziale - 27 agosto, 21:00:25 Bozza Preview Salvare Eseguire l'aggi…" at bounding box center [702, 0] width 1405 height 0
click at [279, 539] on div at bounding box center [278, 537] width 33 height 18
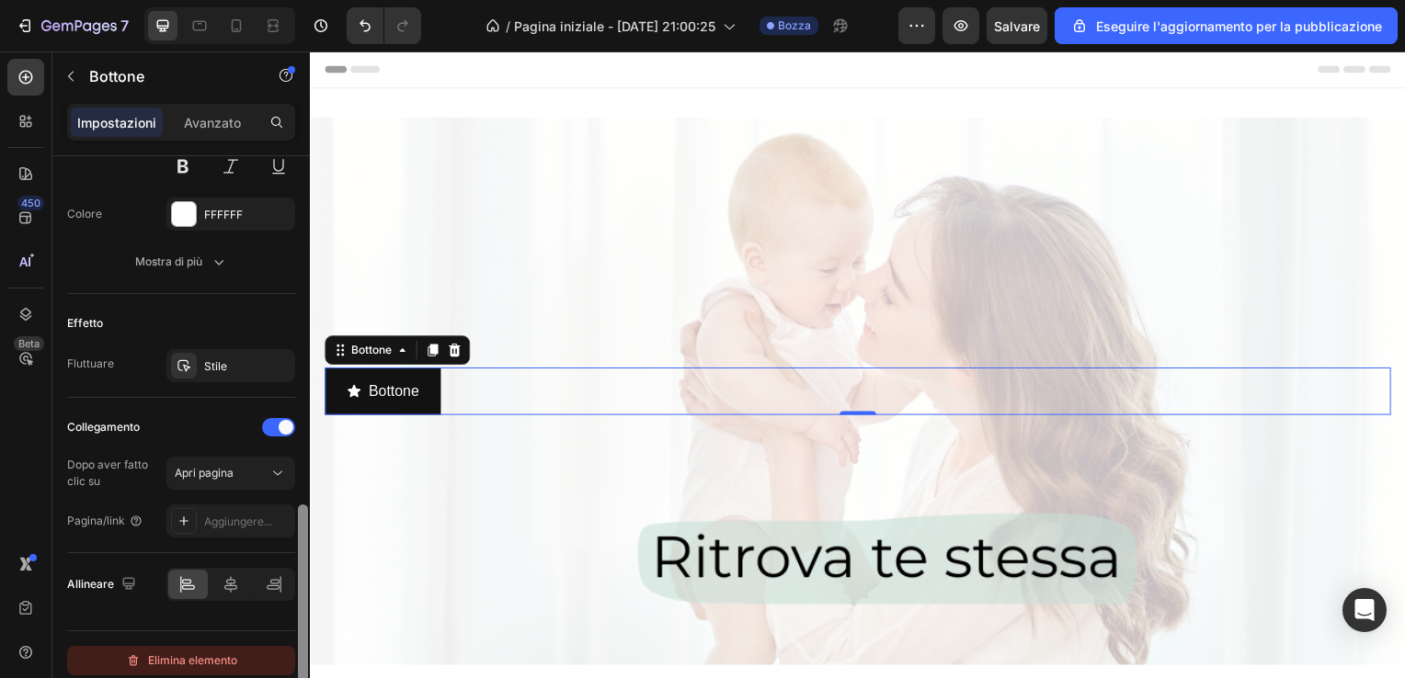
scroll to position [981, 0]
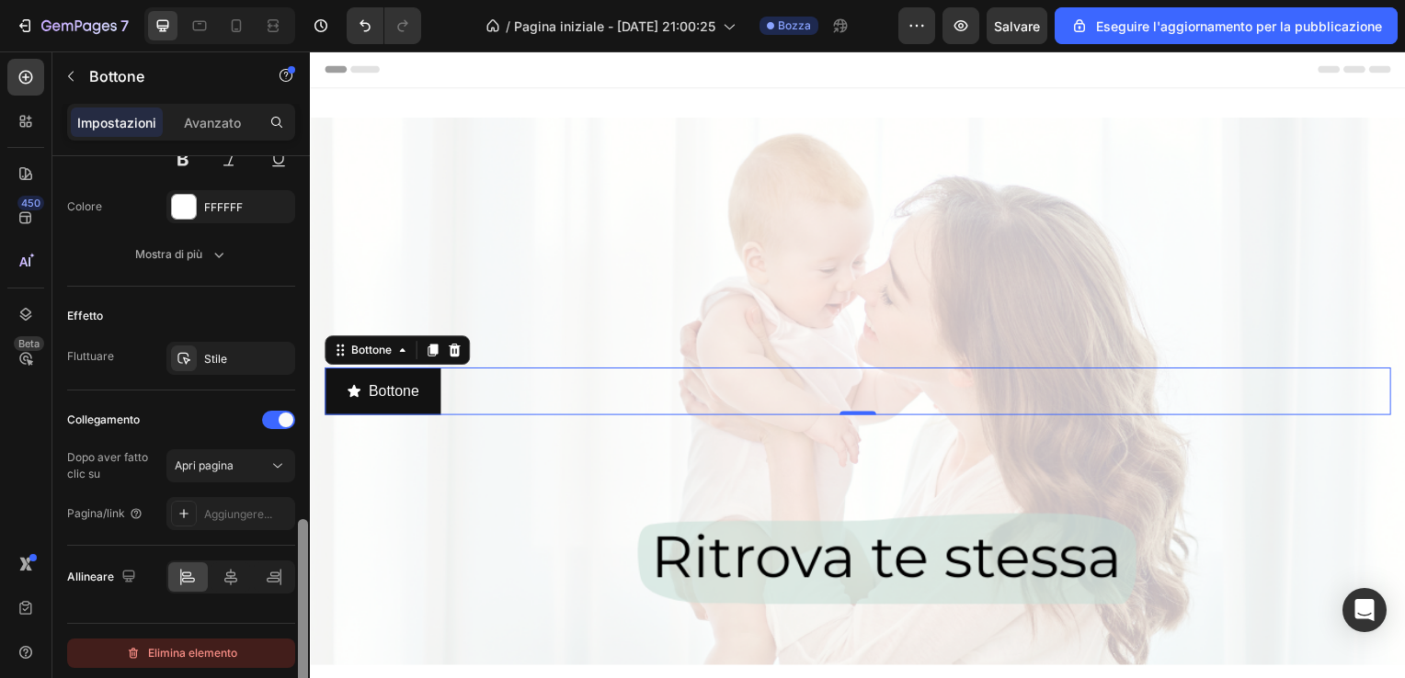
drag, startPoint x: 302, startPoint y: 583, endPoint x: 289, endPoint y: 640, distance: 58.6
click at [289, 640] on div "Grandezza Larghezza Auto Altezza Auto Imbottitura 12, 24, 12, 24 Sfondo Colore …" at bounding box center [180, 443] width 257 height 575
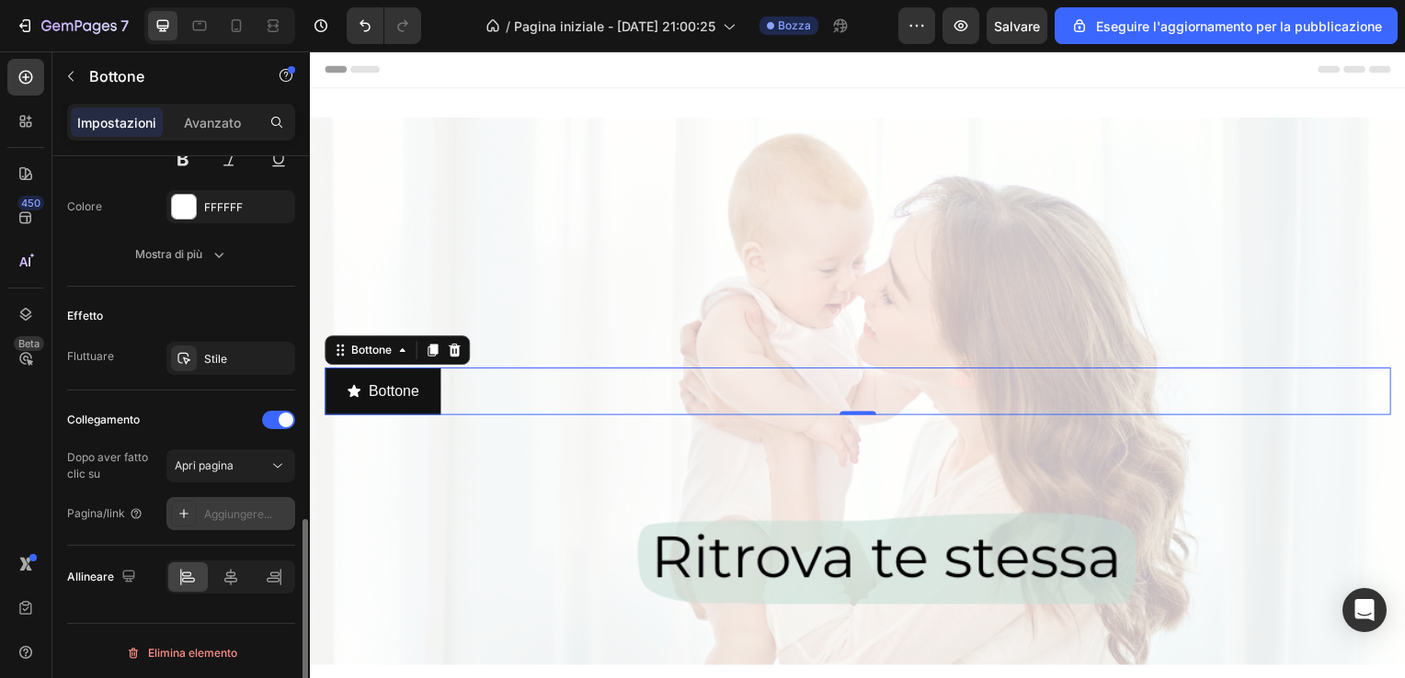
click at [264, 513] on div "Aggiungere..." at bounding box center [247, 515] width 86 height 17
click at [265, 450] on button "Apri pagina" at bounding box center [230, 466] width 129 height 33
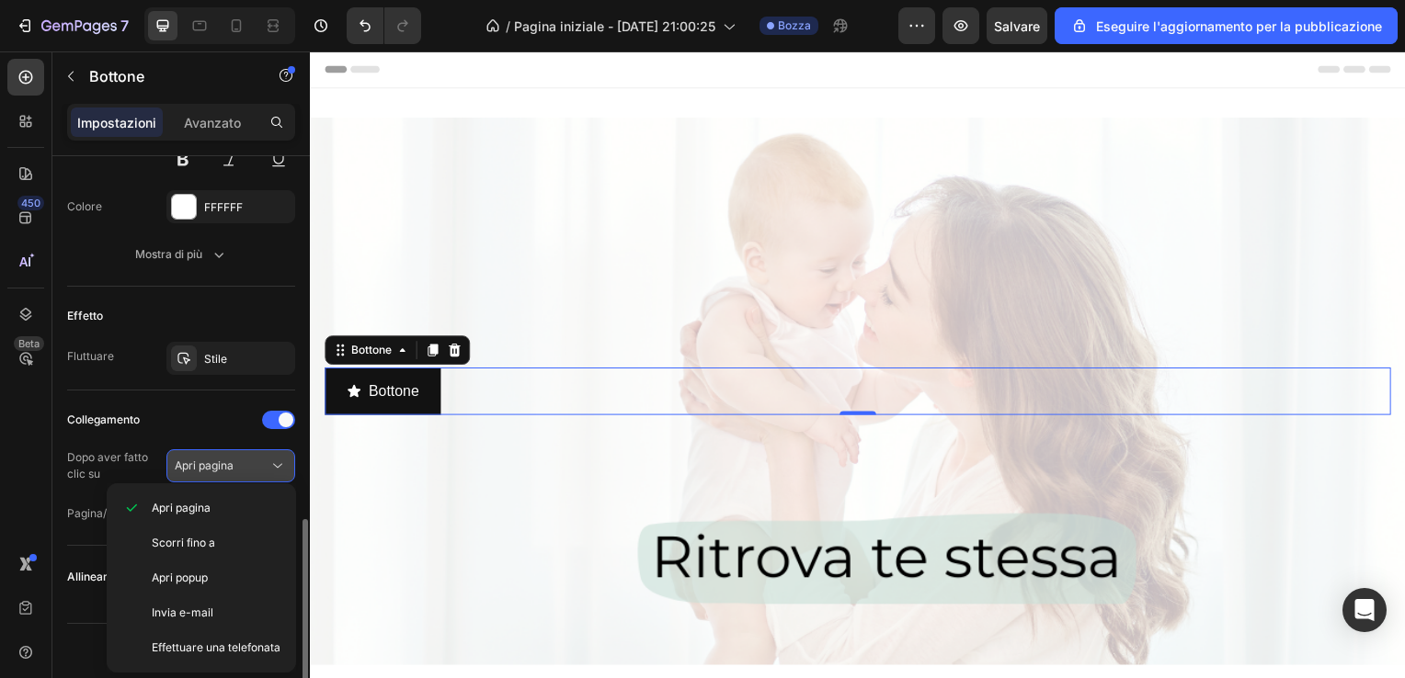
click at [251, 466] on div "Apri pagina" at bounding box center [222, 466] width 94 height 17
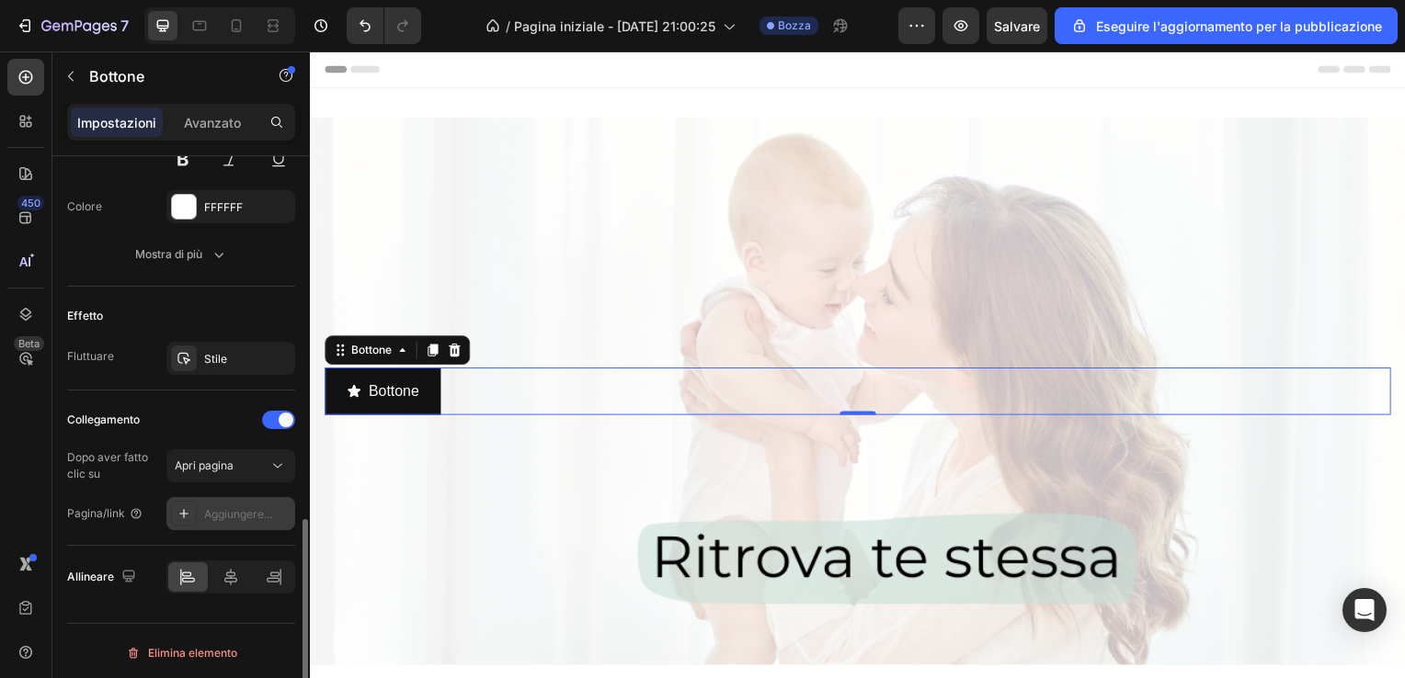
click at [238, 507] on div "Aggiungere..." at bounding box center [247, 515] width 86 height 17
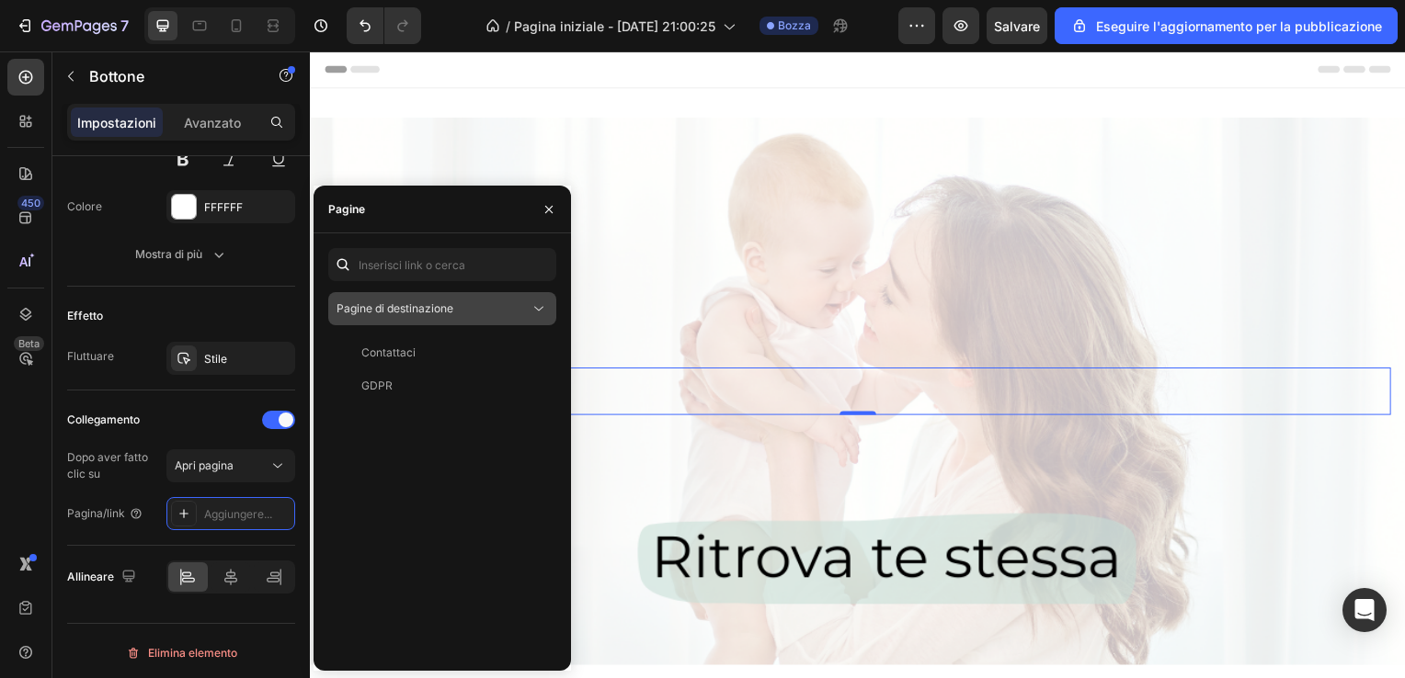
click at [437, 303] on span "Pagine di destinazione" at bounding box center [394, 309] width 117 height 14
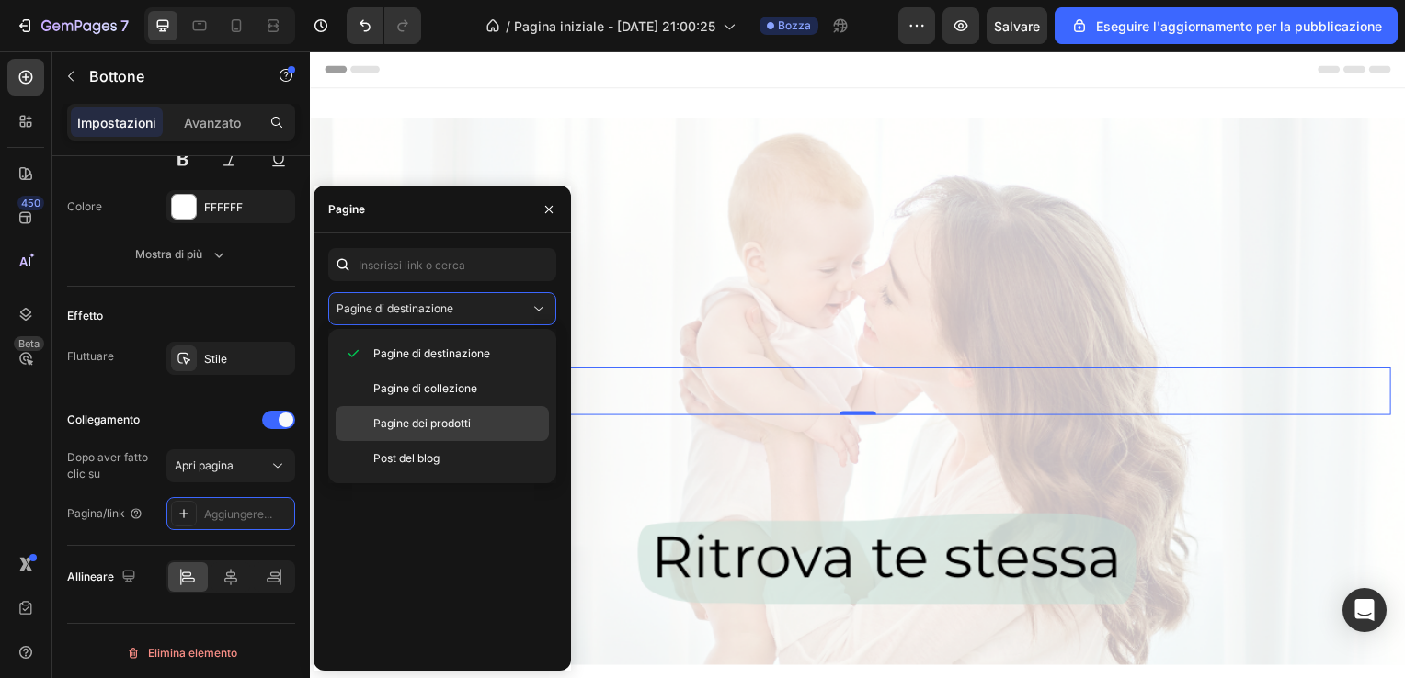
click at [422, 427] on span "Pagine dei prodotti" at bounding box center [421, 424] width 97 height 17
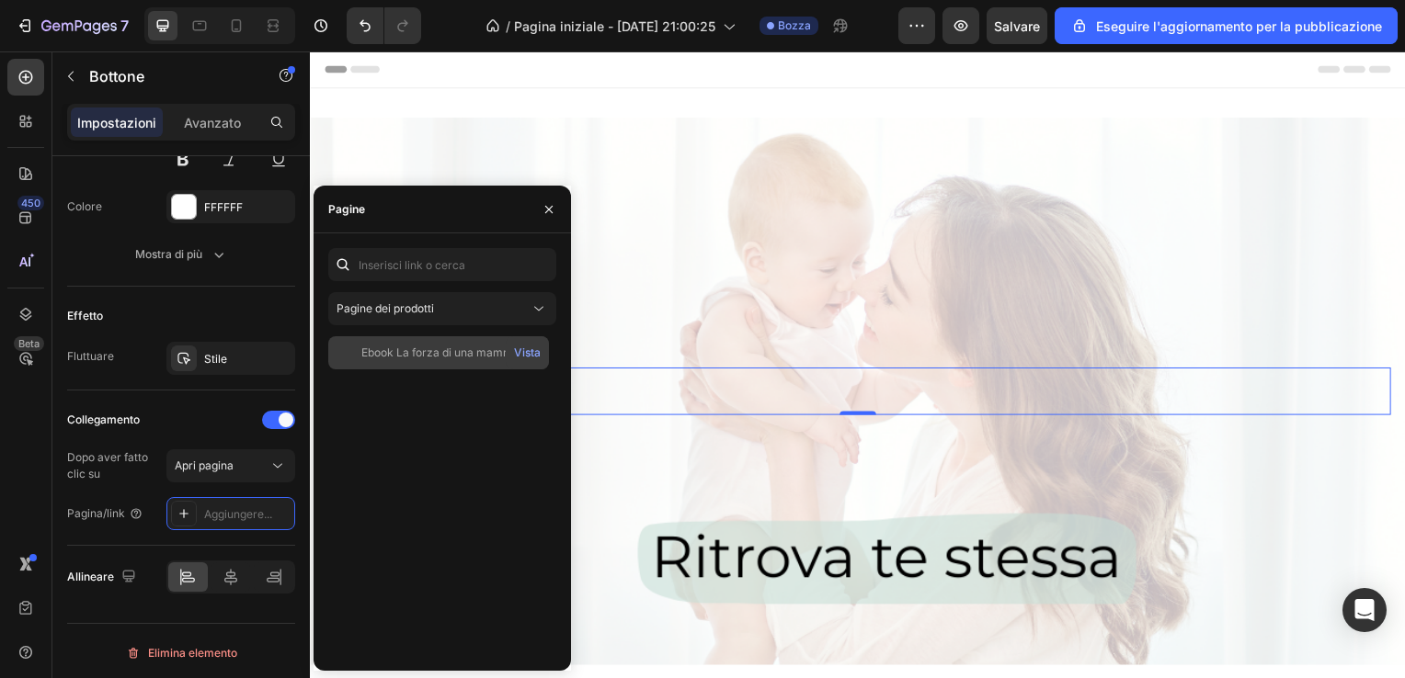
click at [452, 351] on font "Ebook La forza di una mamma" at bounding box center [440, 353] width 158 height 14
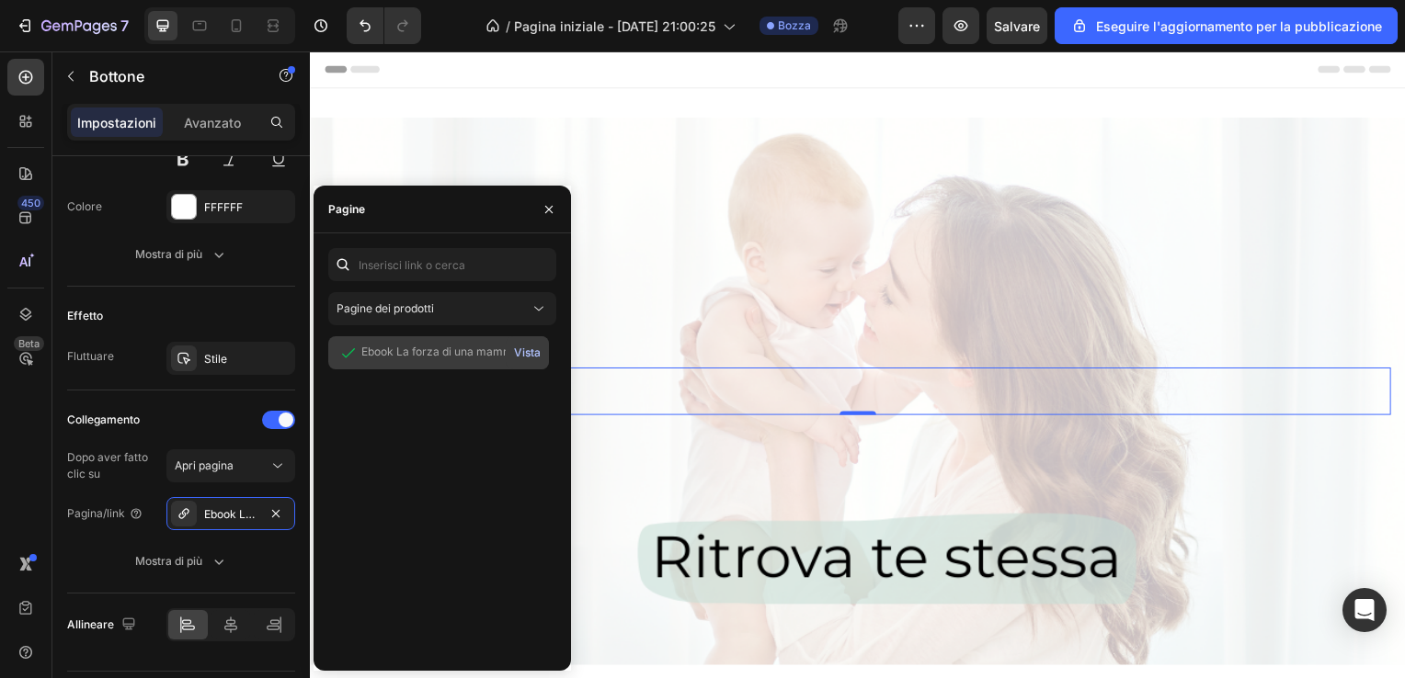
click at [528, 347] on font "Vista" at bounding box center [527, 353] width 27 height 17
click at [545, 215] on icon "button" at bounding box center [548, 209] width 15 height 15
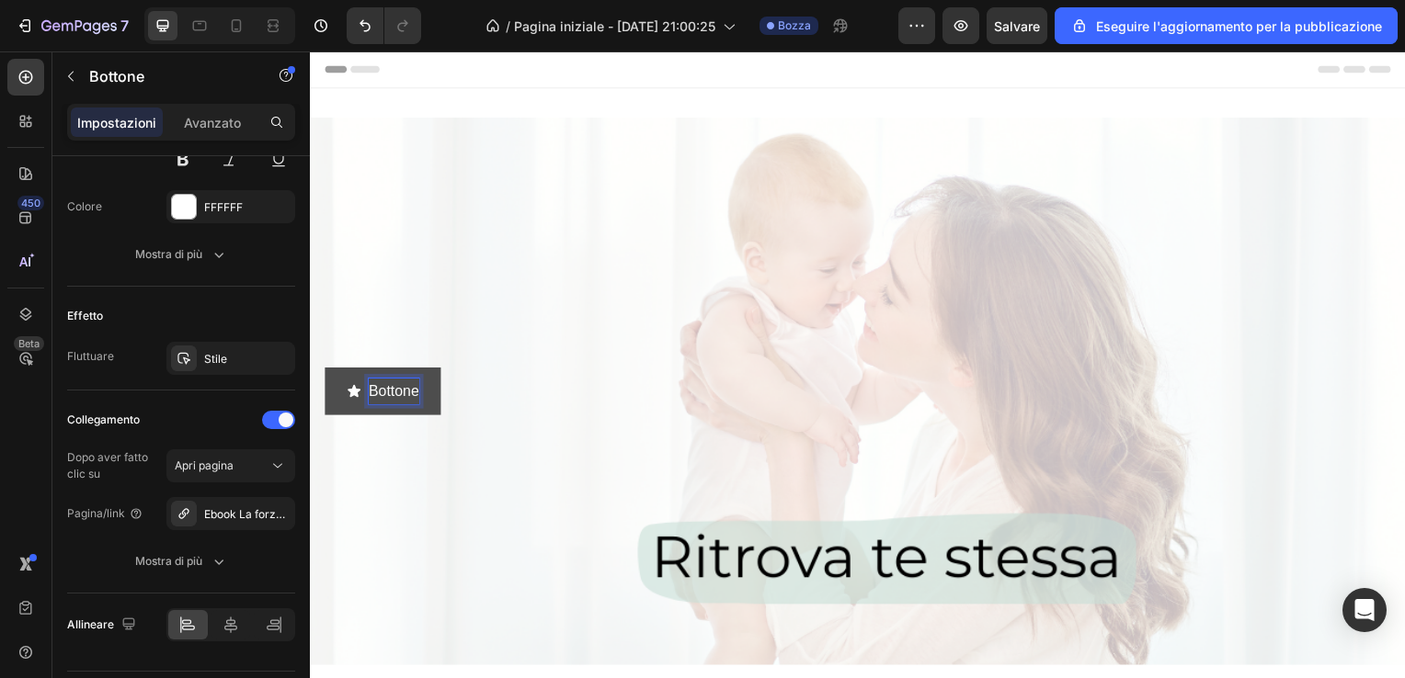
click at [409, 390] on p "Bottone" at bounding box center [394, 394] width 51 height 27
click at [436, 397] on link "Bottone" at bounding box center [382, 394] width 117 height 49
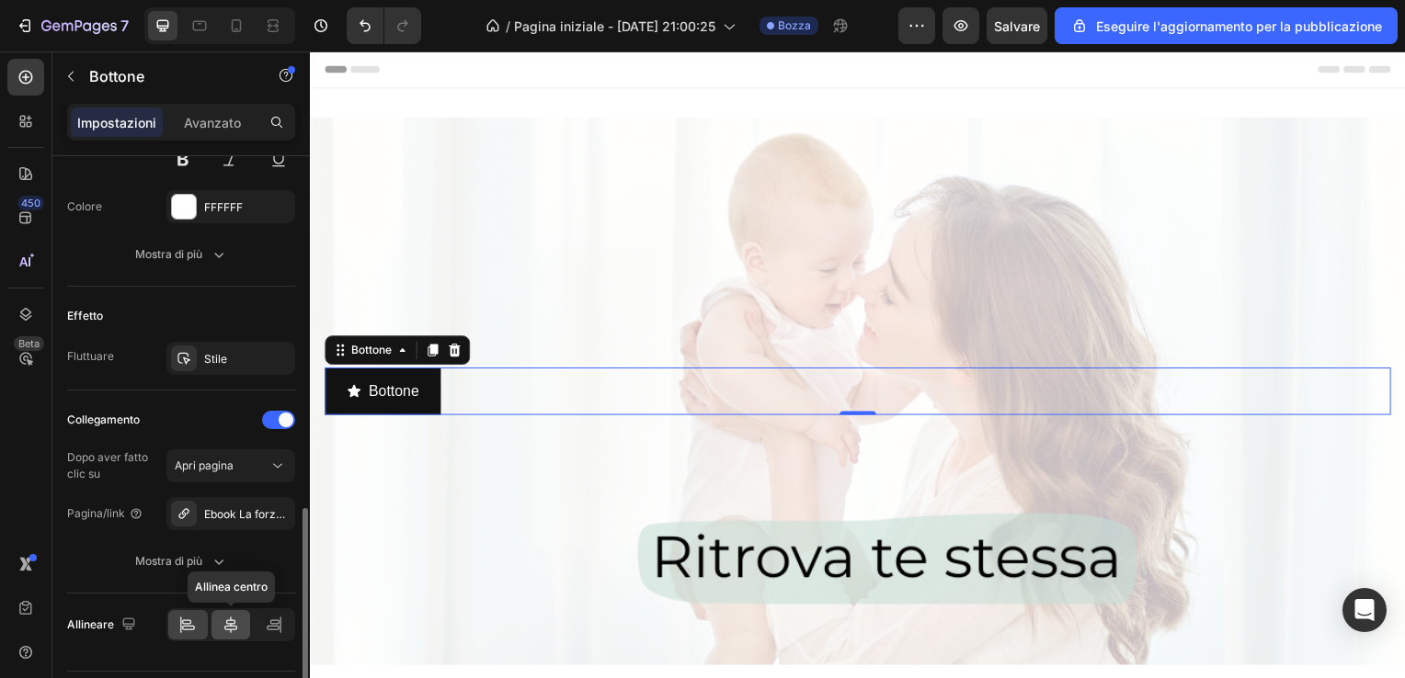
click at [232, 632] on div at bounding box center [231, 624] width 40 height 29
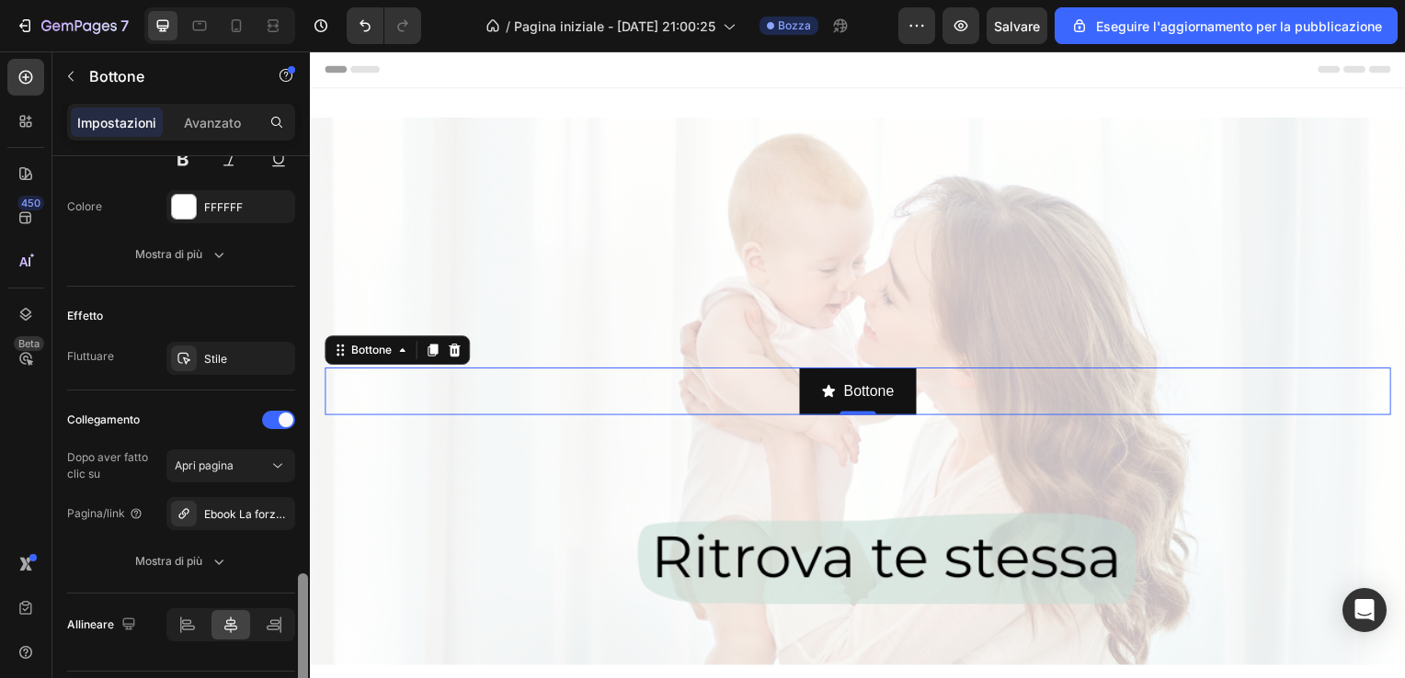
scroll to position [1029, 0]
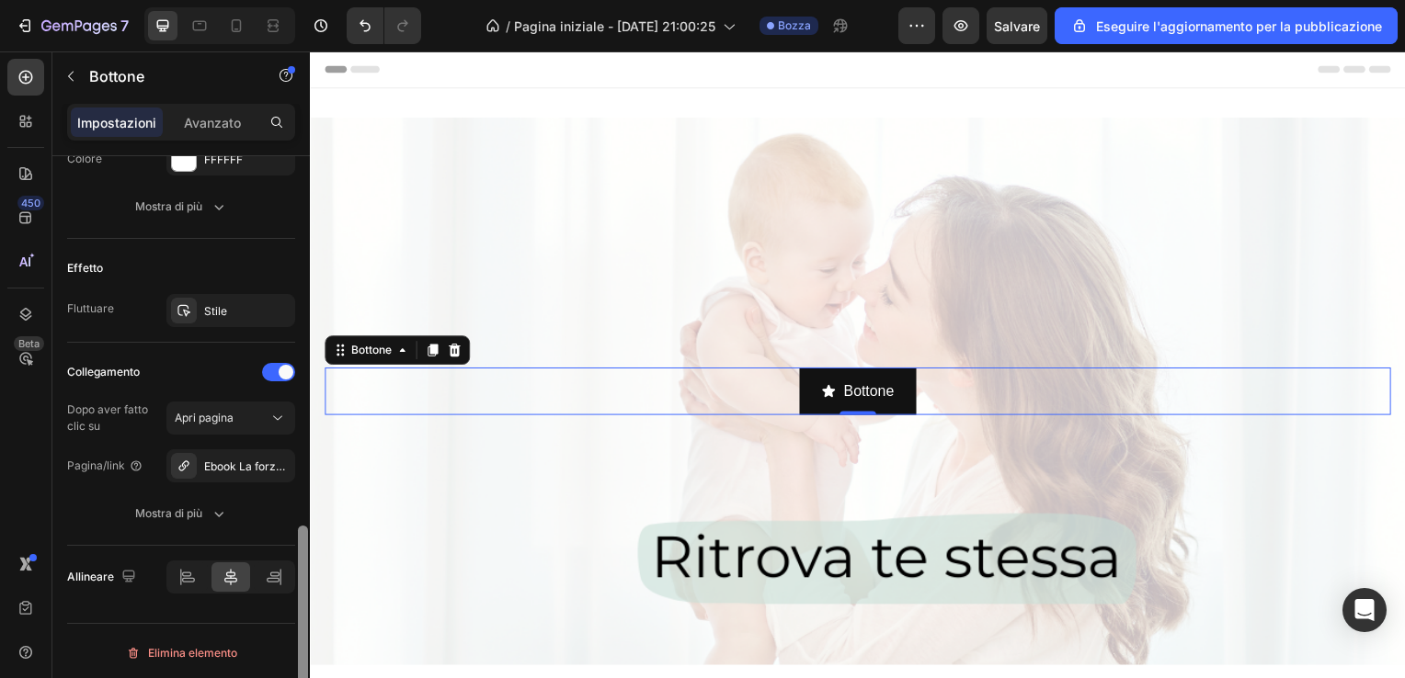
drag, startPoint x: 309, startPoint y: 605, endPoint x: 307, endPoint y: 632, distance: 26.7
click at [307, 632] on div at bounding box center [303, 443] width 14 height 575
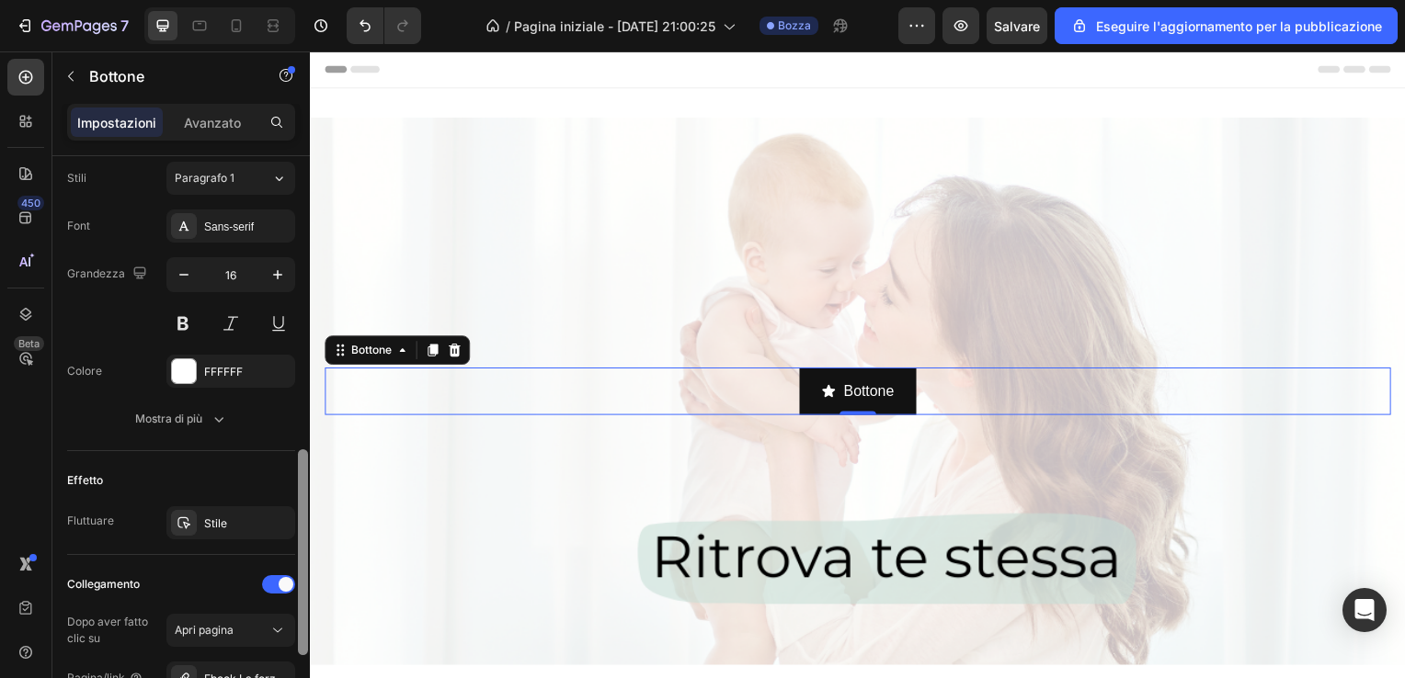
scroll to position [814, 0]
drag, startPoint x: 303, startPoint y: 622, endPoint x: 304, endPoint y: 545, distance: 77.2
click at [304, 545] on div at bounding box center [303, 555] width 10 height 206
click at [256, 520] on div "Stile" at bounding box center [230, 526] width 53 height 17
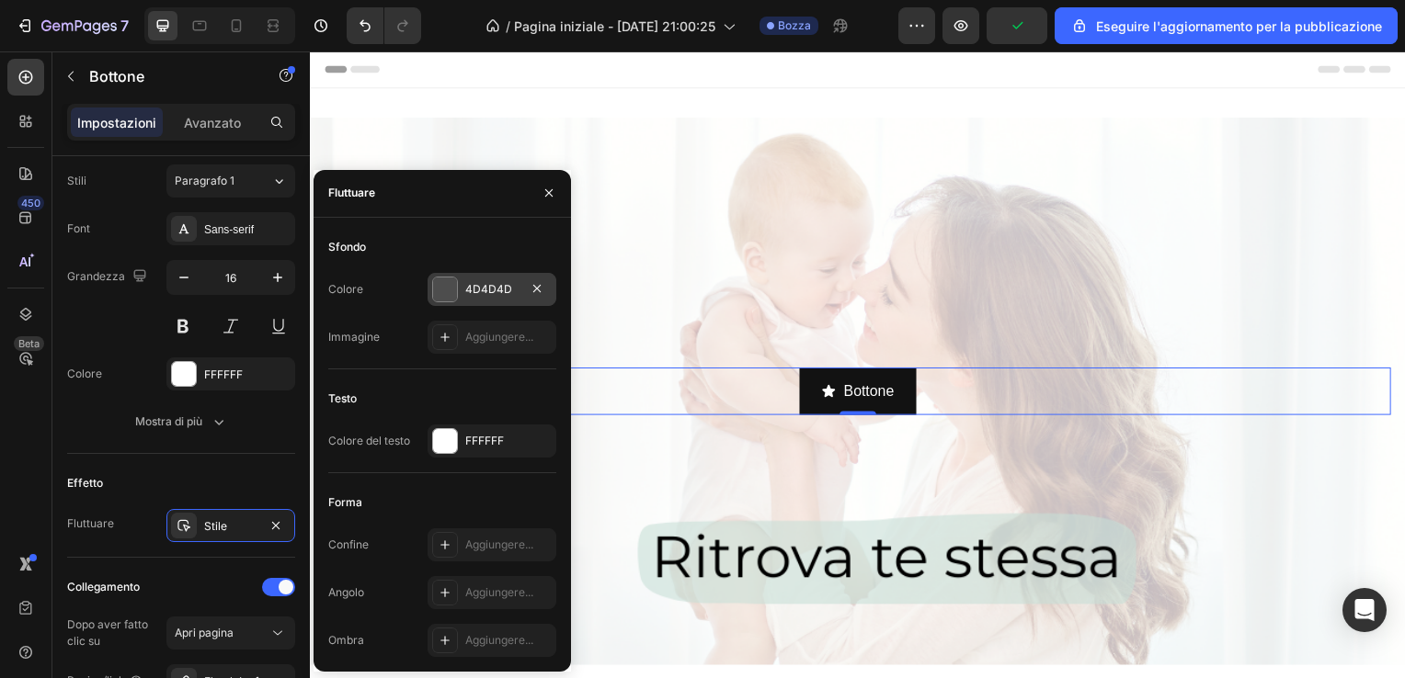
click at [460, 293] on div "4D4D4D" at bounding box center [491, 289] width 129 height 33
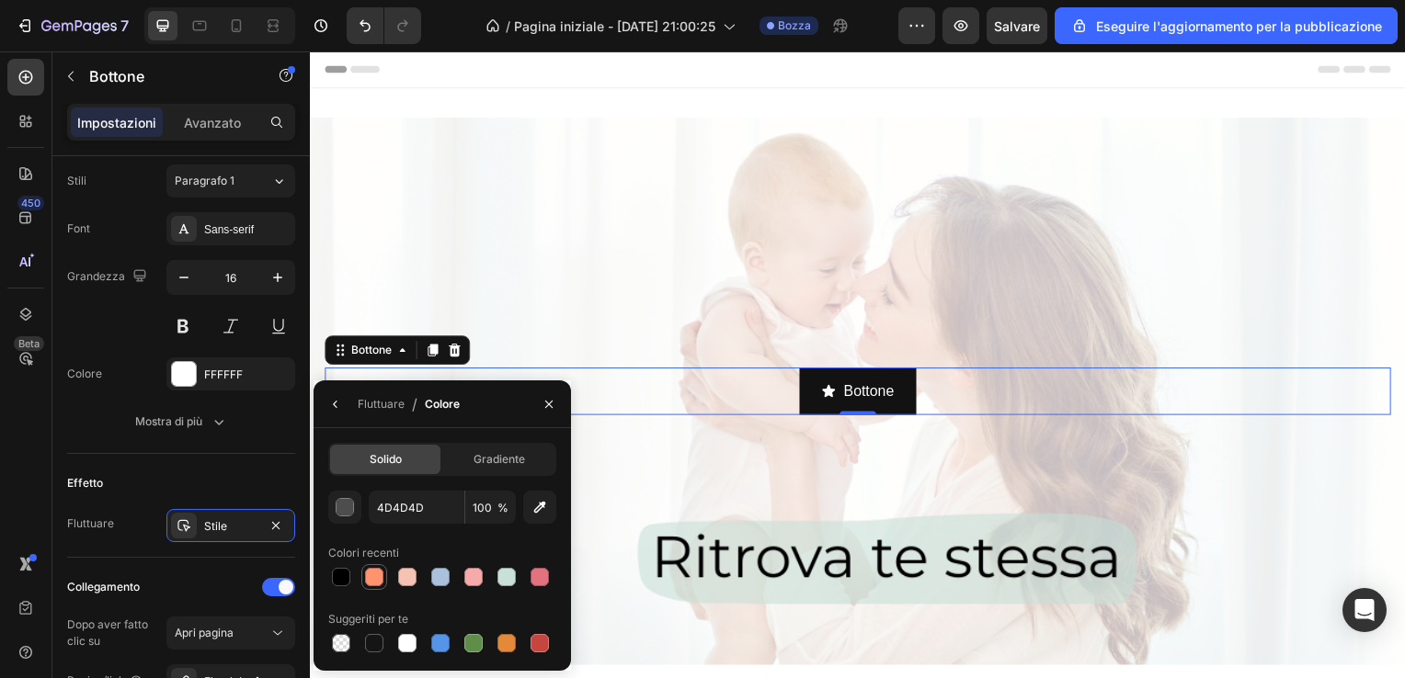
click at [375, 586] on div at bounding box center [374, 577] width 18 height 18
type input "FF9370"
click at [552, 402] on icon "button" at bounding box center [548, 404] width 7 height 7
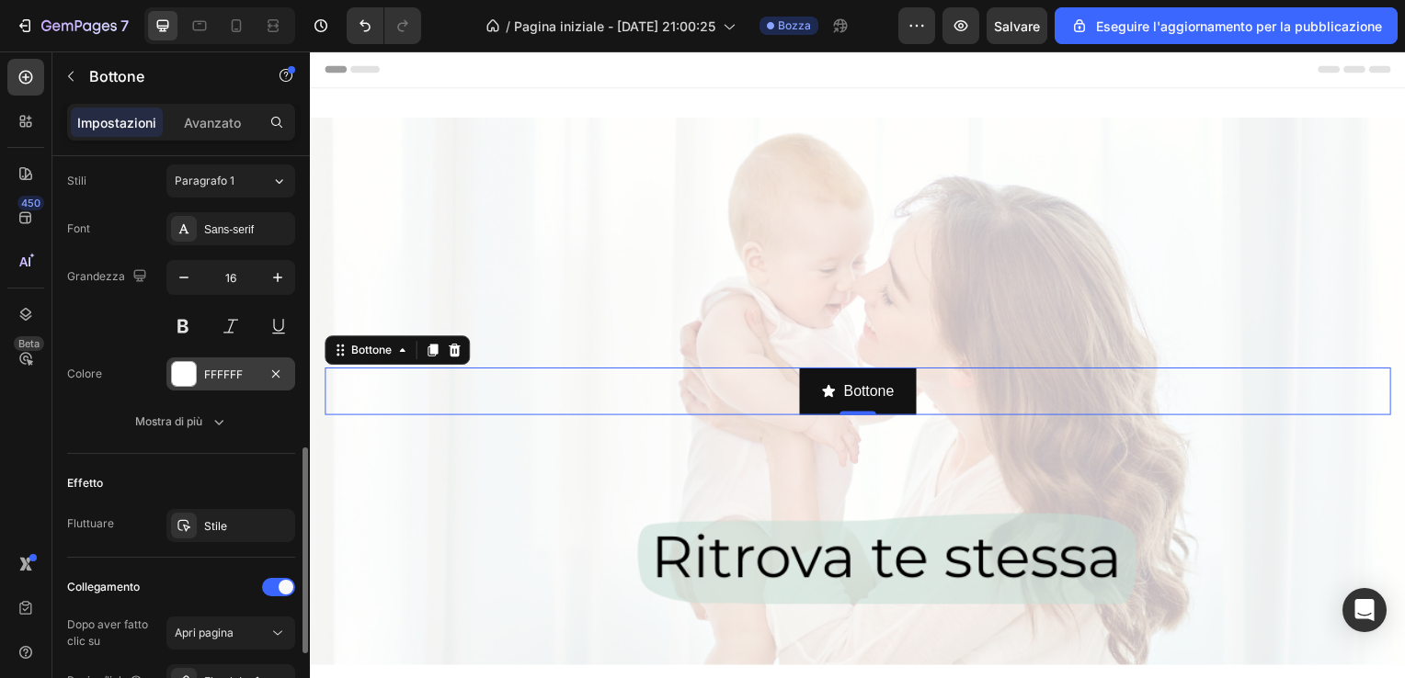
click at [245, 370] on div "FFFFFF" at bounding box center [230, 375] width 53 height 17
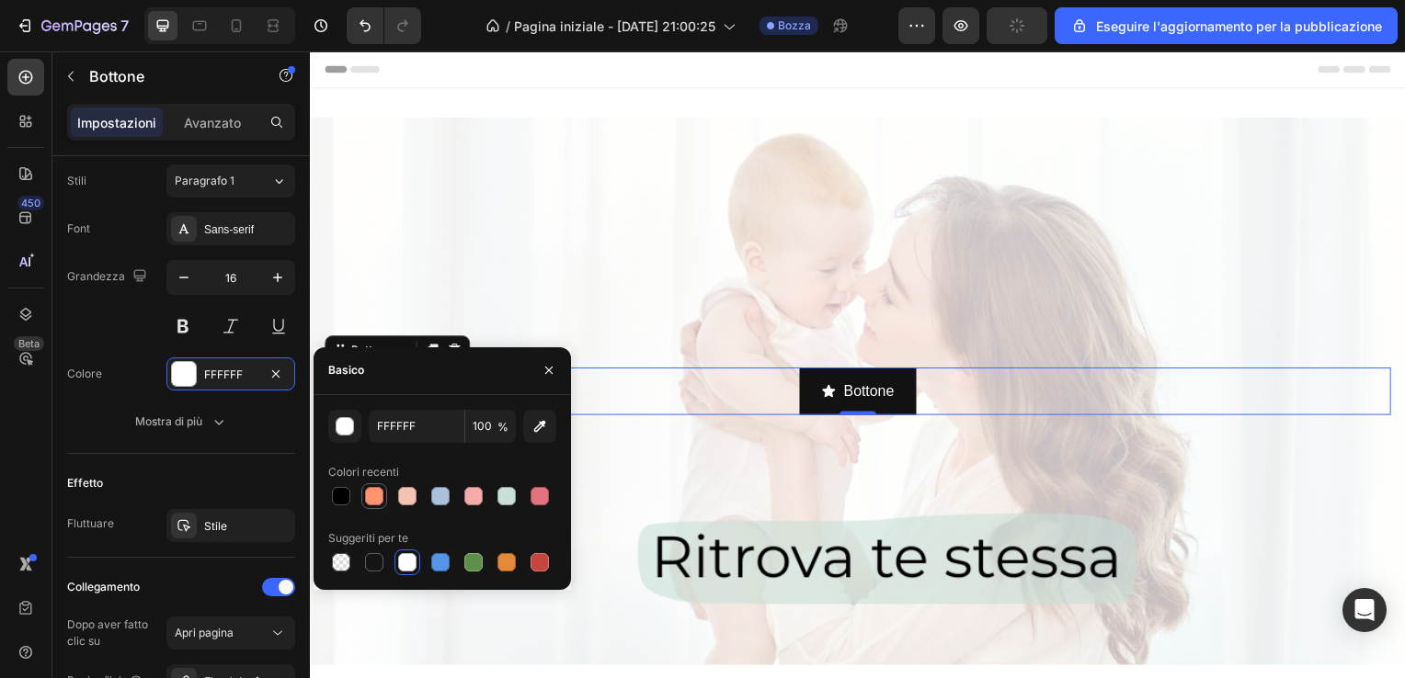
click at [376, 498] on div at bounding box center [374, 496] width 18 height 18
click at [371, 560] on div at bounding box center [374, 562] width 18 height 18
click at [346, 495] on div at bounding box center [341, 496] width 18 height 18
click at [557, 373] on button "button" at bounding box center [548, 370] width 29 height 29
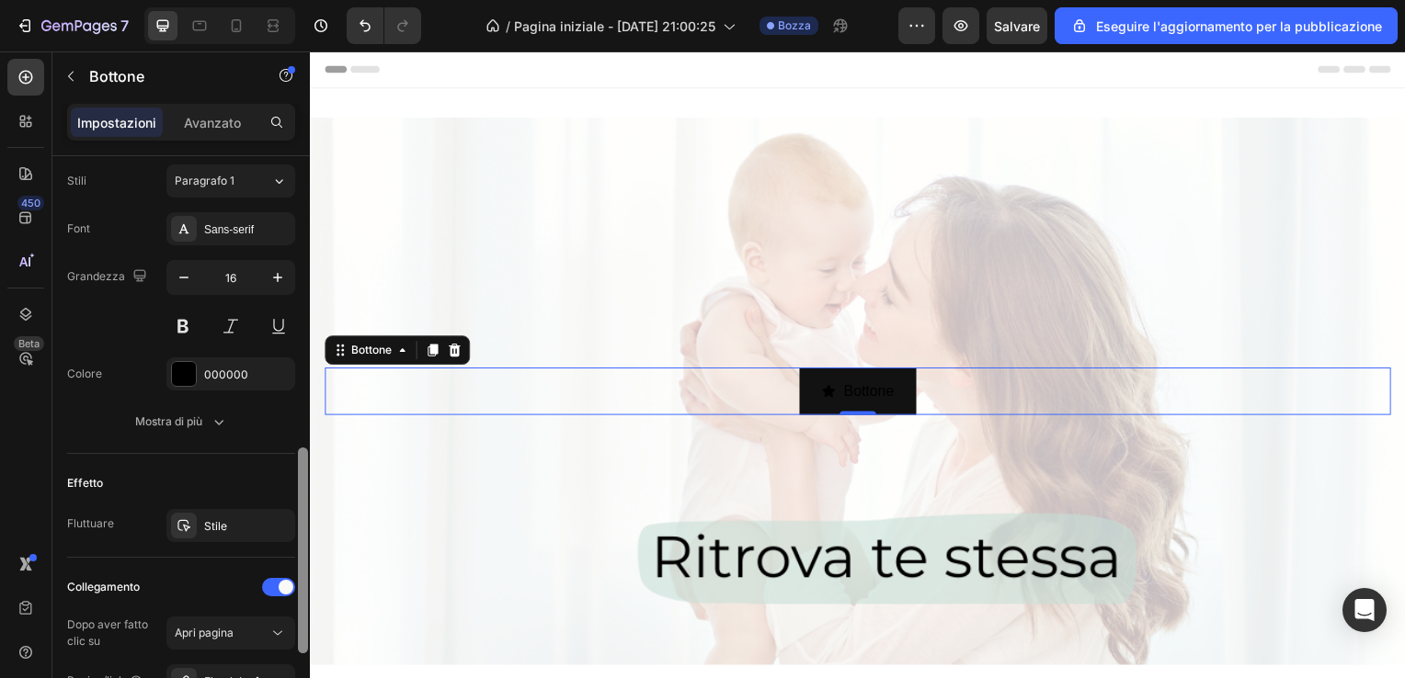
scroll to position [1029, 0]
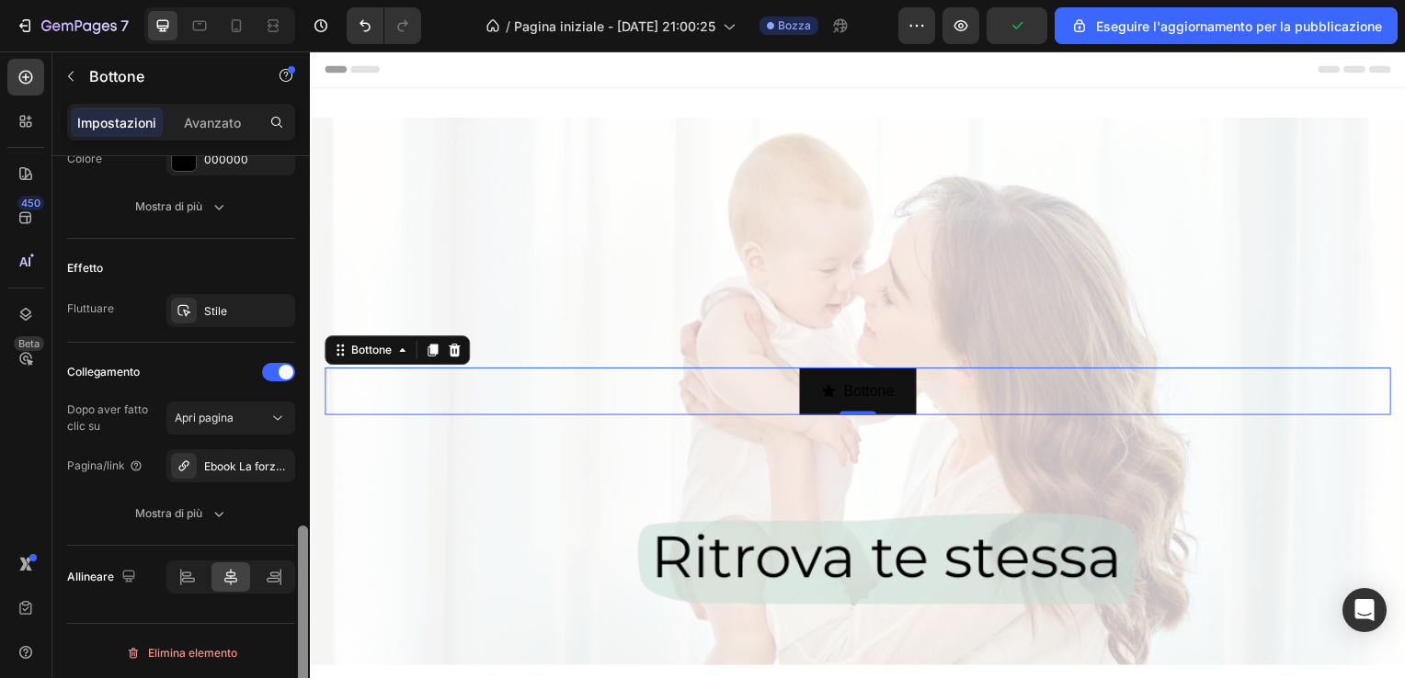
drag, startPoint x: 308, startPoint y: 471, endPoint x: 297, endPoint y: 500, distance: 31.4
click at [297, 500] on div at bounding box center [303, 443] width 14 height 575
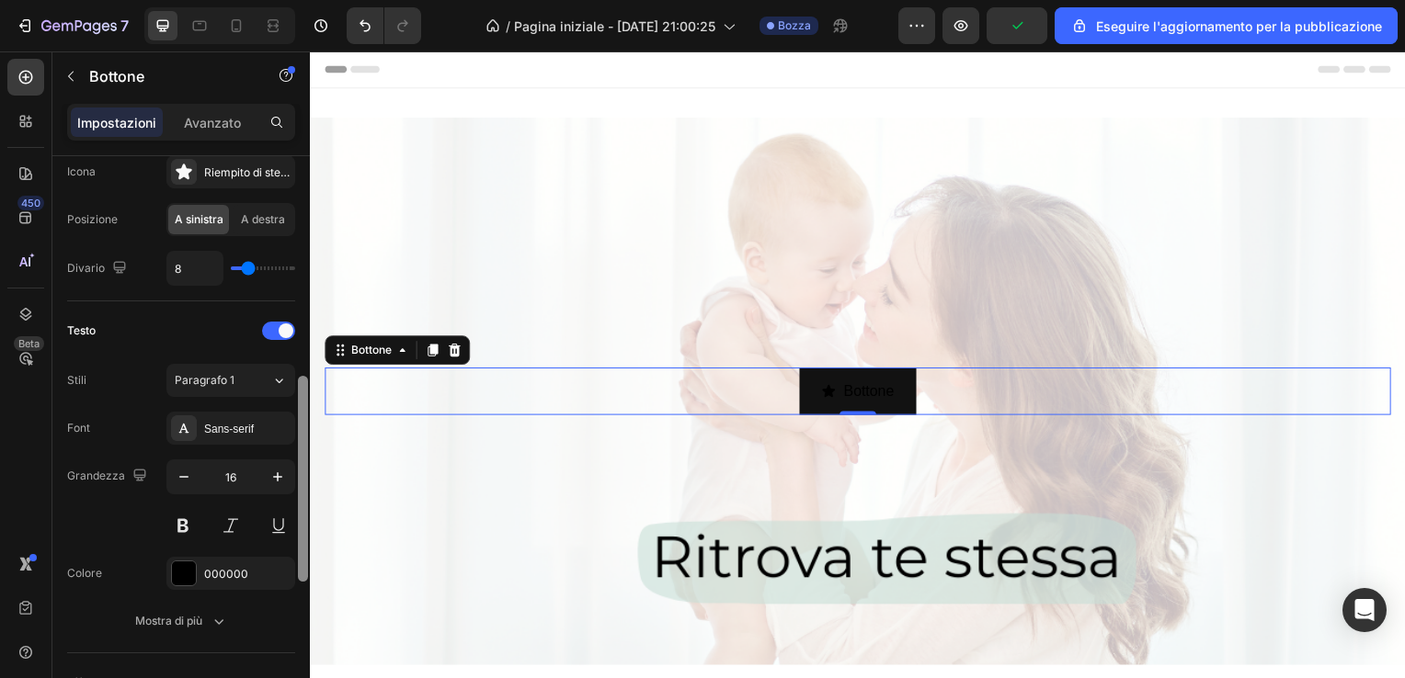
drag, startPoint x: 611, startPoint y: 587, endPoint x: 310, endPoint y: 389, distance: 361.0
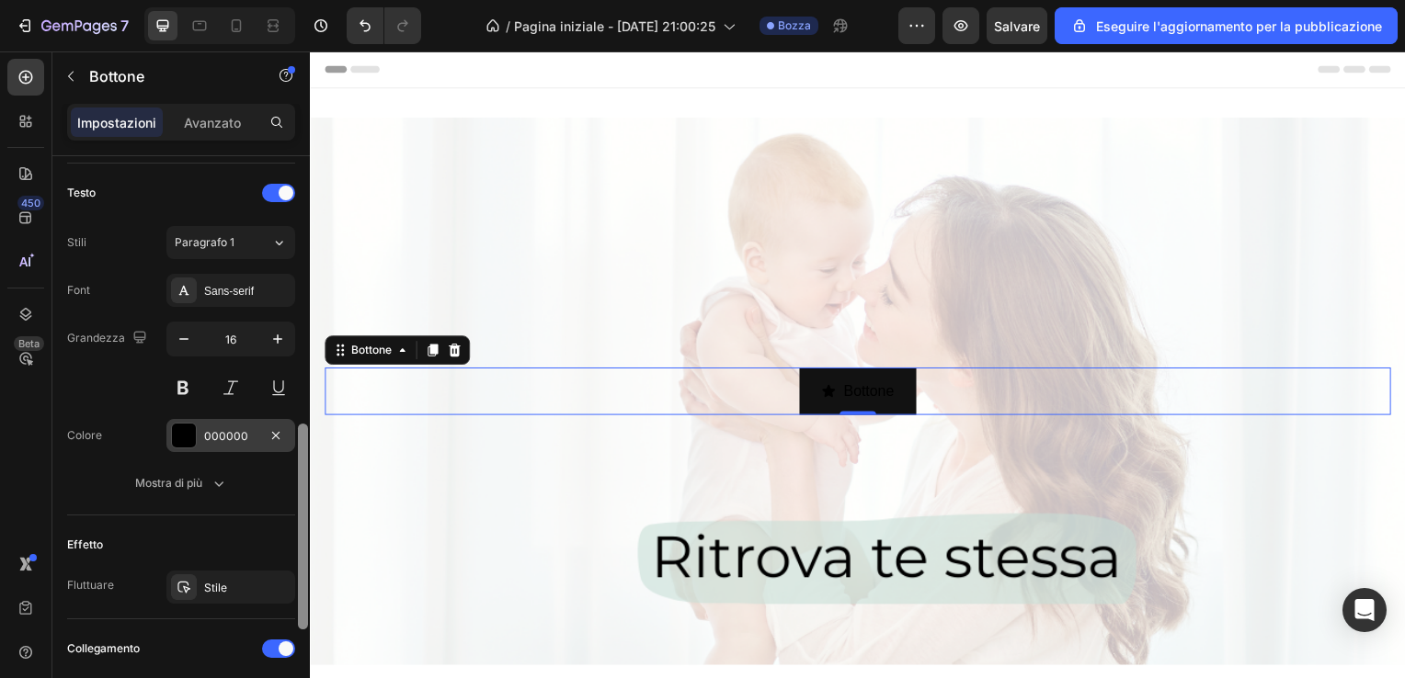
scroll to position [746, 0]
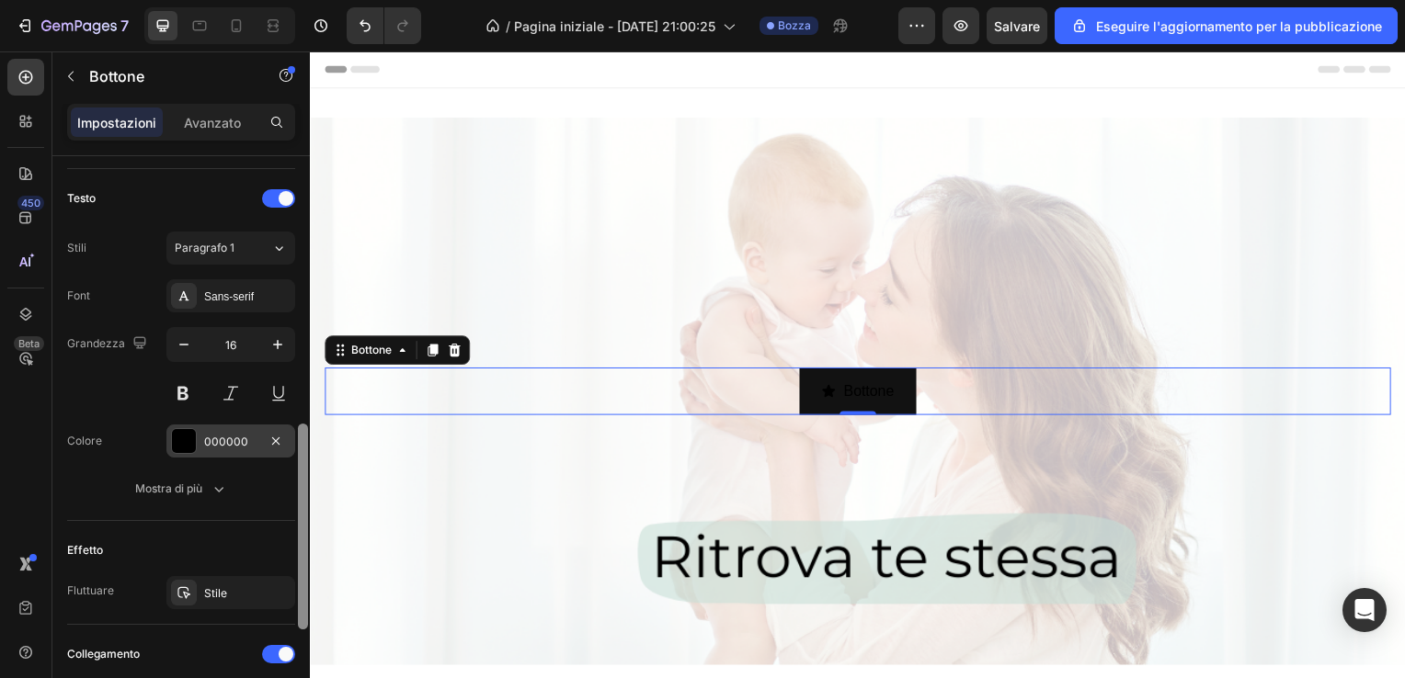
click at [242, 435] on div "000000" at bounding box center [230, 442] width 53 height 17
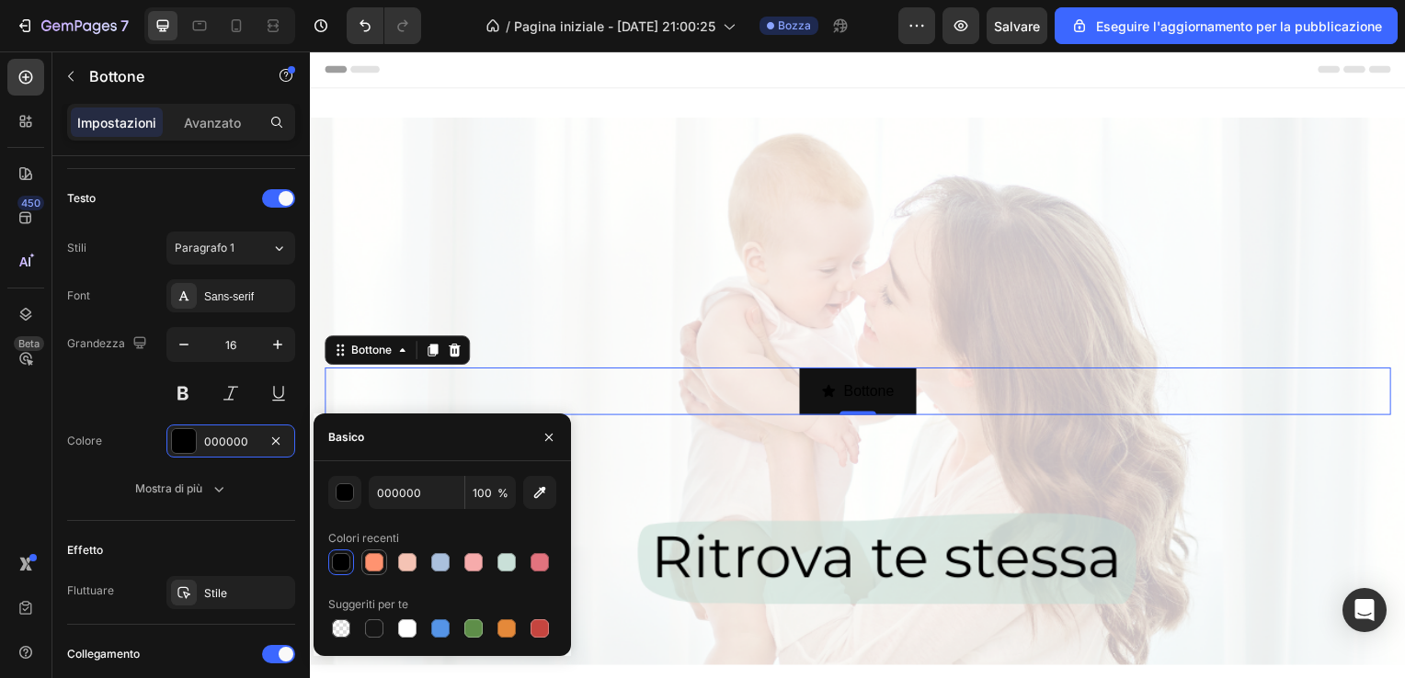
click at [379, 556] on div at bounding box center [374, 562] width 18 height 18
click at [343, 561] on div at bounding box center [341, 562] width 18 height 18
type input "000000"
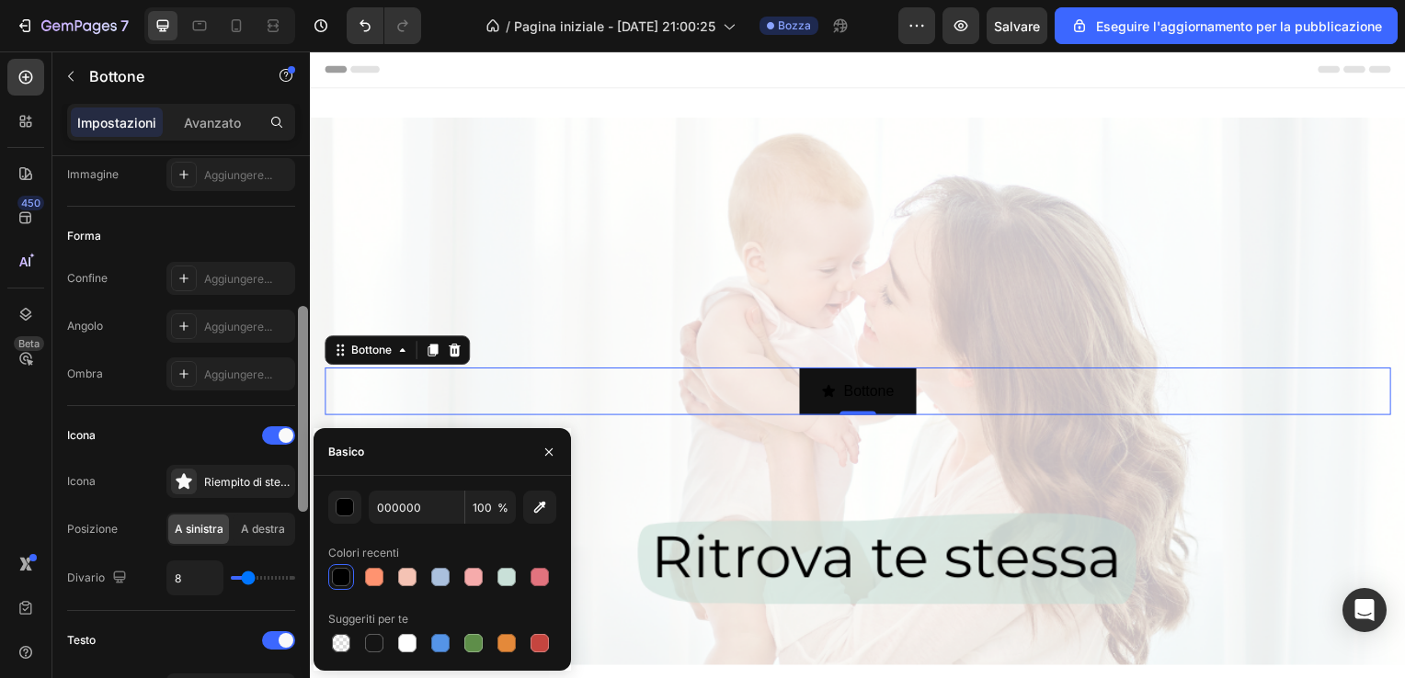
scroll to position [297, 0]
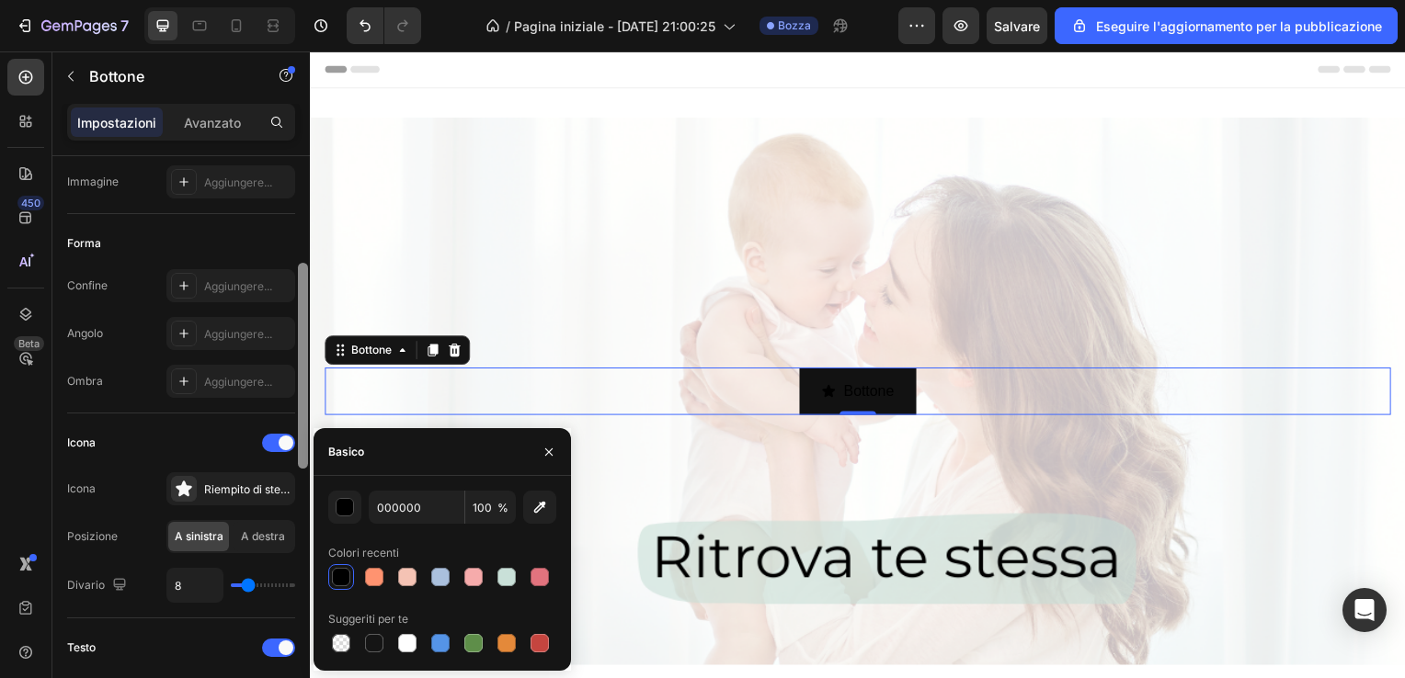
drag, startPoint x: 302, startPoint y: 448, endPoint x: 305, endPoint y: 286, distance: 161.8
click at [305, 286] on div at bounding box center [303, 366] width 10 height 206
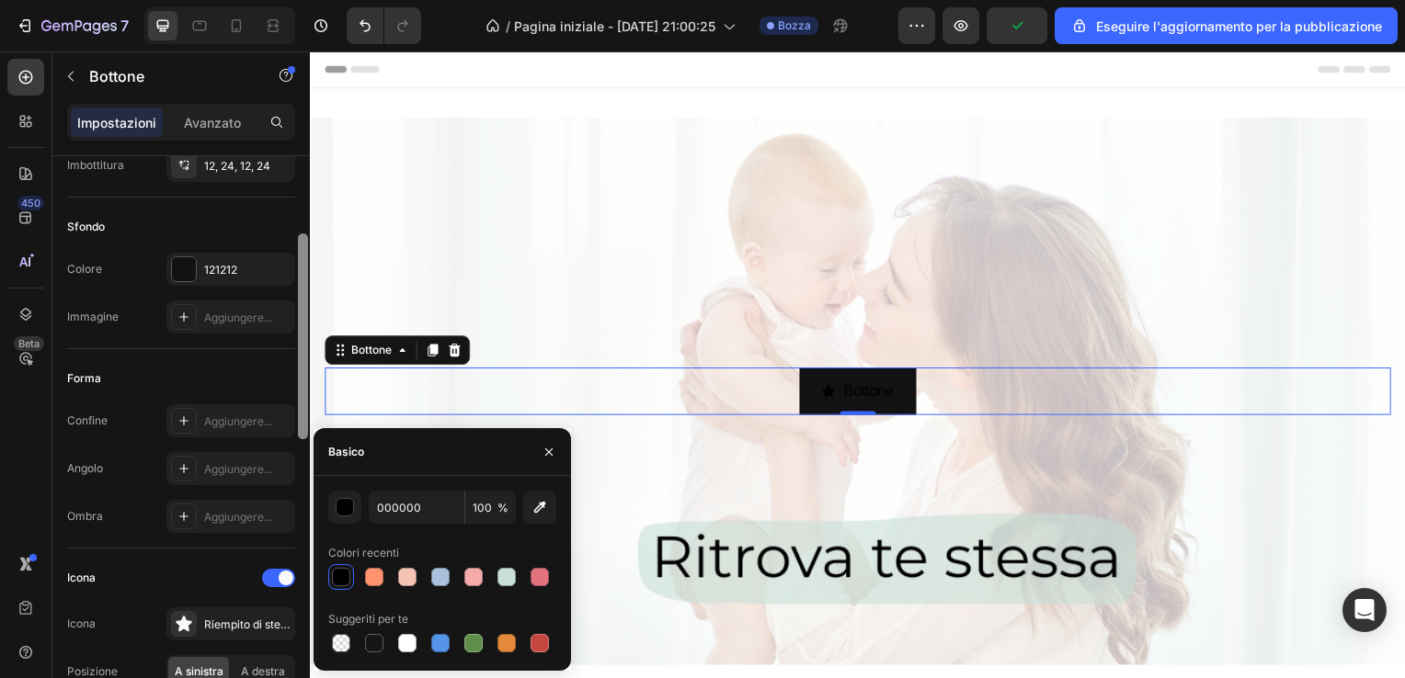
scroll to position [156, 0]
drag, startPoint x: 303, startPoint y: 289, endPoint x: 309, endPoint y: 238, distance: 50.9
click at [309, 238] on div at bounding box center [303, 443] width 14 height 575
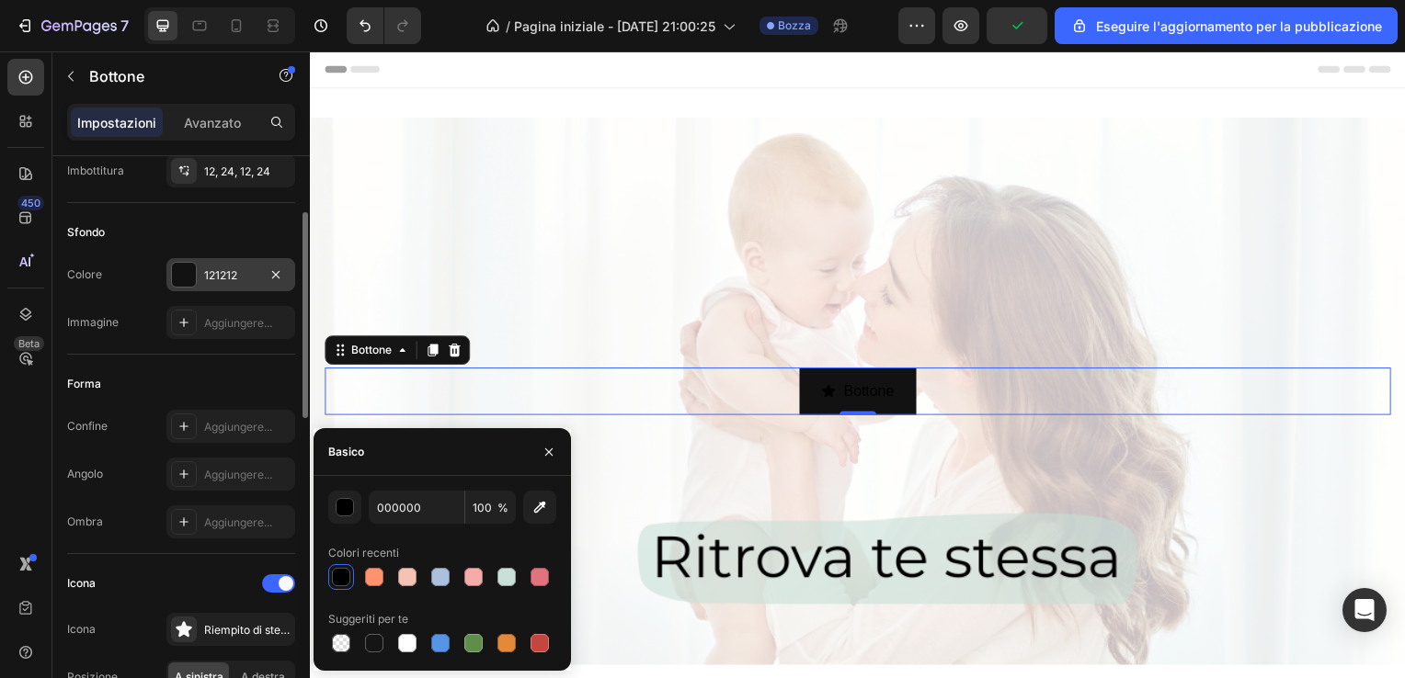
click at [245, 270] on div "121212" at bounding box center [230, 276] width 53 height 17
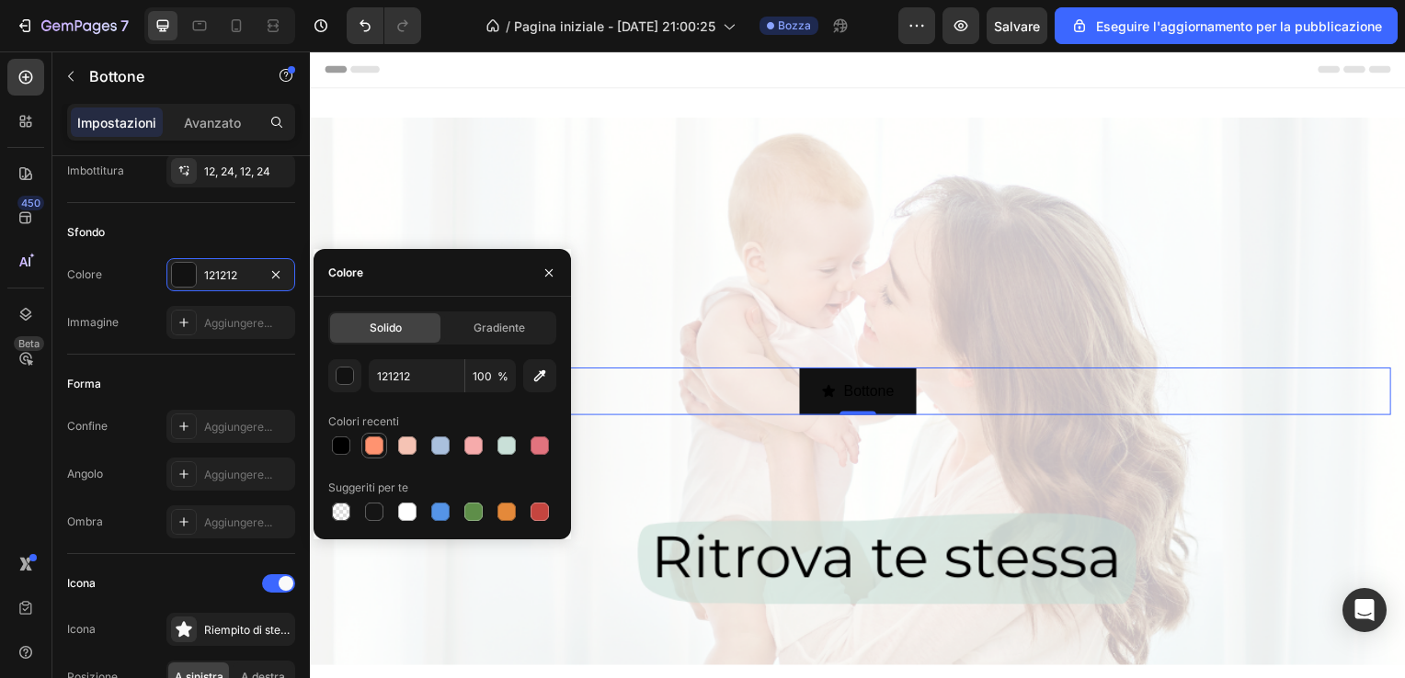
click at [377, 441] on div at bounding box center [374, 446] width 18 height 18
click at [500, 446] on div at bounding box center [506, 446] width 18 height 18
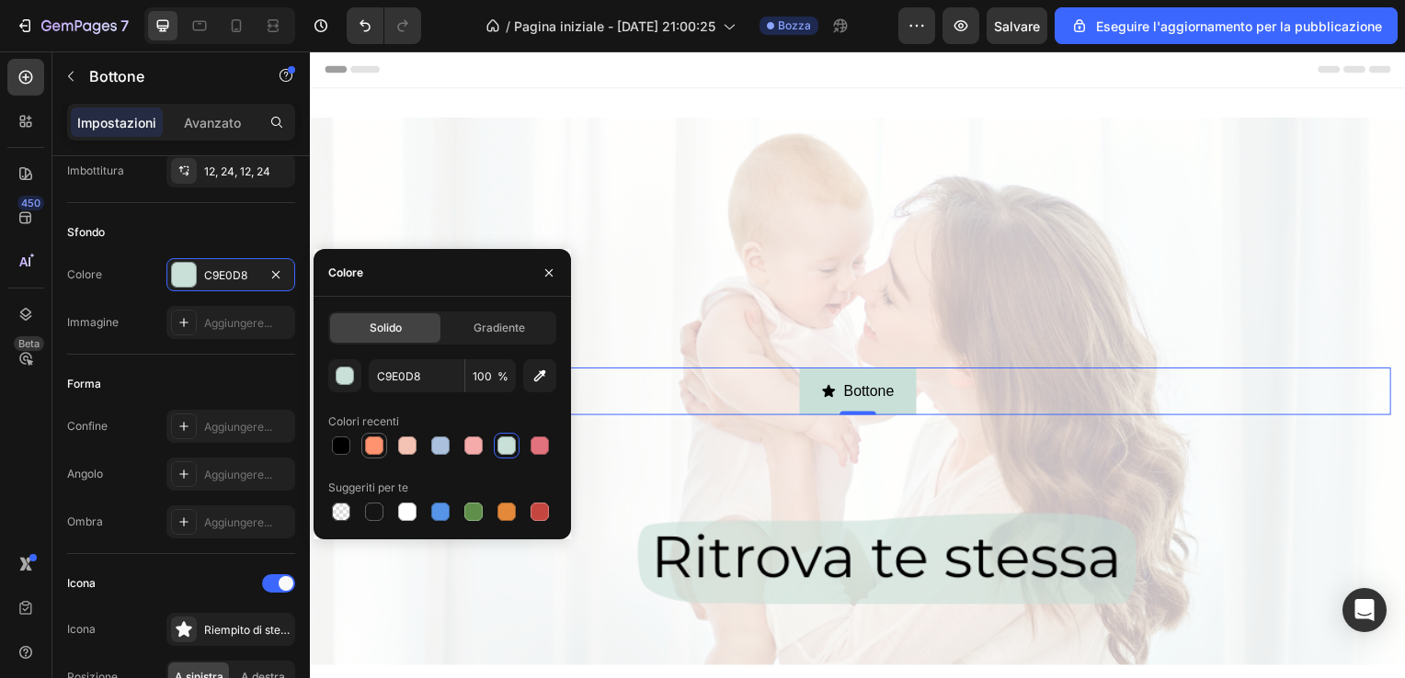
click at [367, 456] on div at bounding box center [374, 446] width 22 height 22
type input "FF9370"
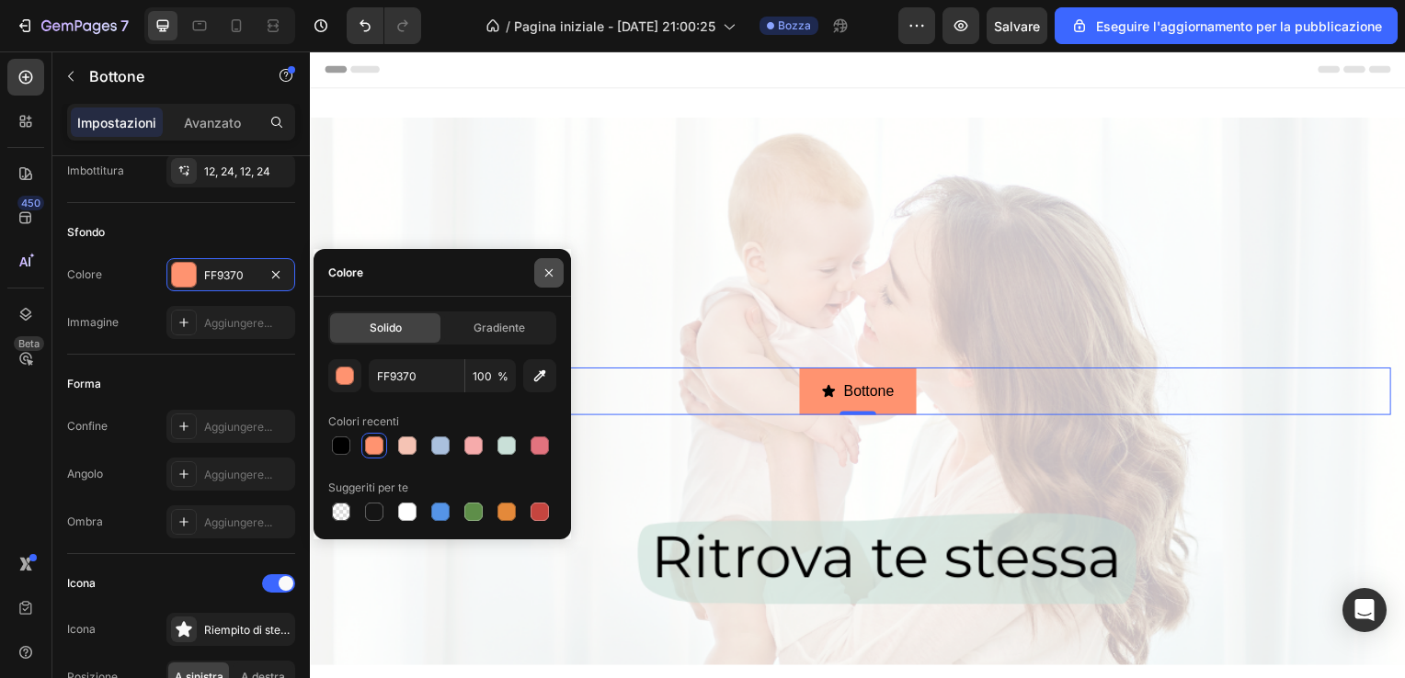
click at [554, 266] on icon "button" at bounding box center [548, 273] width 15 height 15
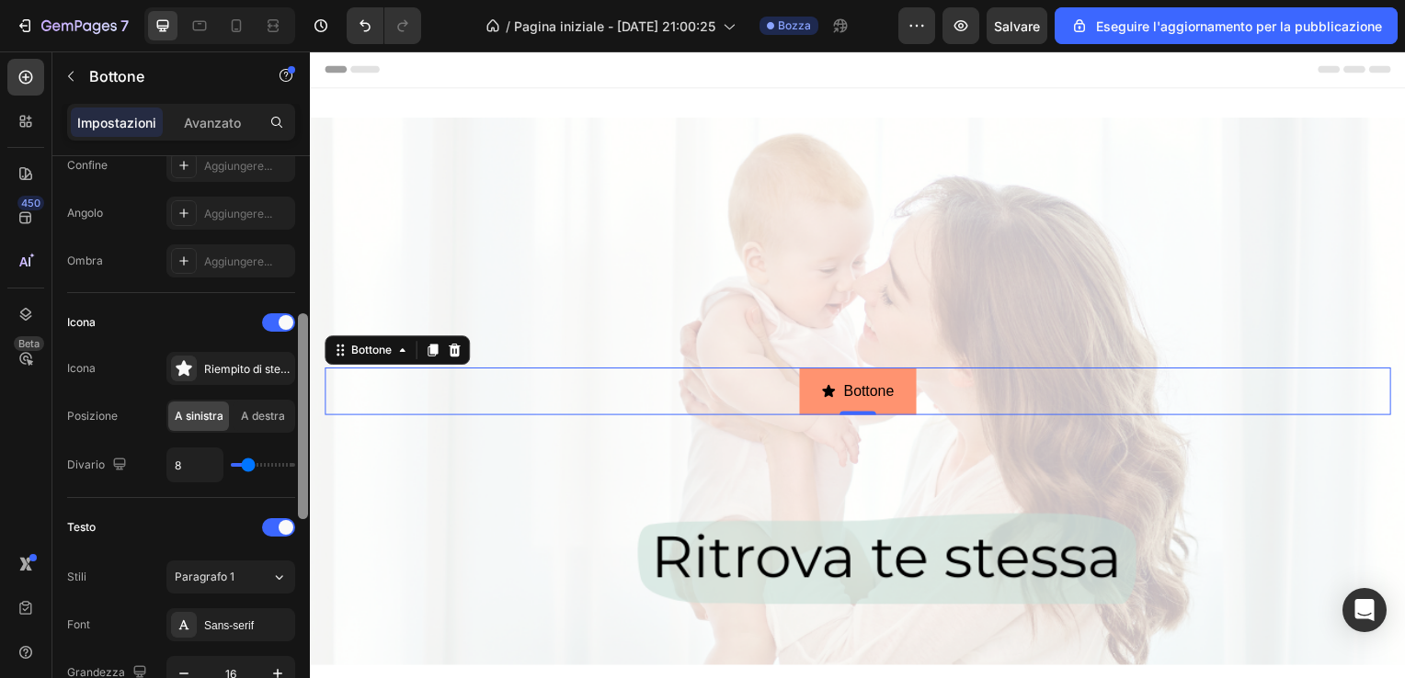
scroll to position [423, 0]
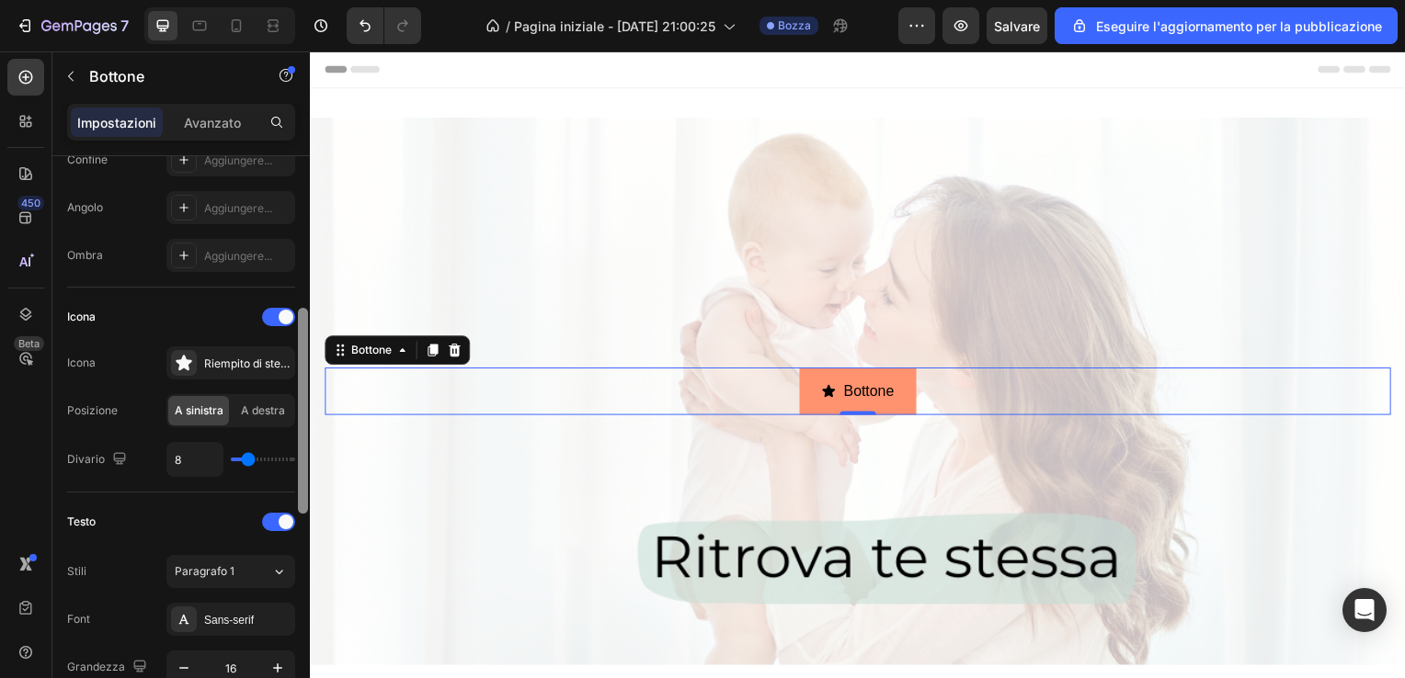
drag, startPoint x: 298, startPoint y: 401, endPoint x: 302, endPoint y: 496, distance: 95.7
click at [302, 496] on div at bounding box center [303, 411] width 10 height 206
click at [276, 359] on div "Riempito di stelle" at bounding box center [247, 364] width 86 height 17
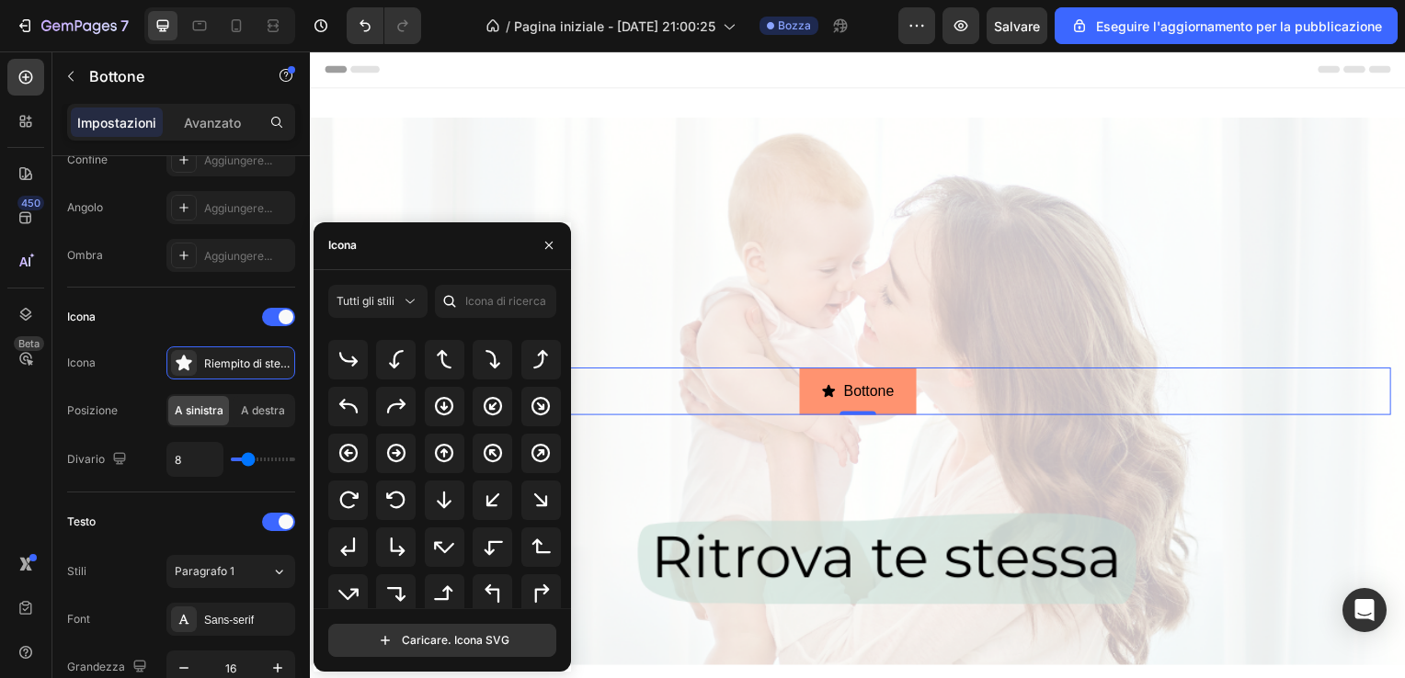
scroll to position [399, 0]
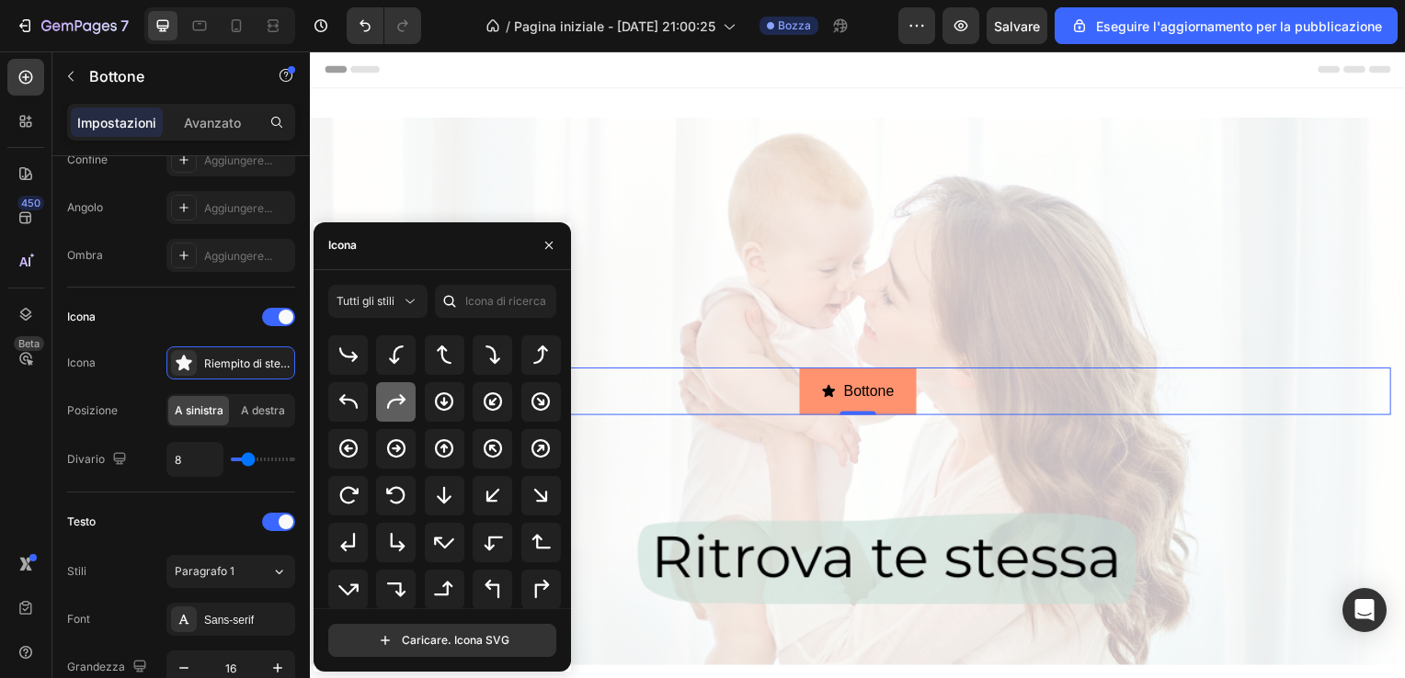
click at [410, 404] on div at bounding box center [396, 402] width 40 height 40
click at [392, 458] on icon at bounding box center [396, 449] width 22 height 22
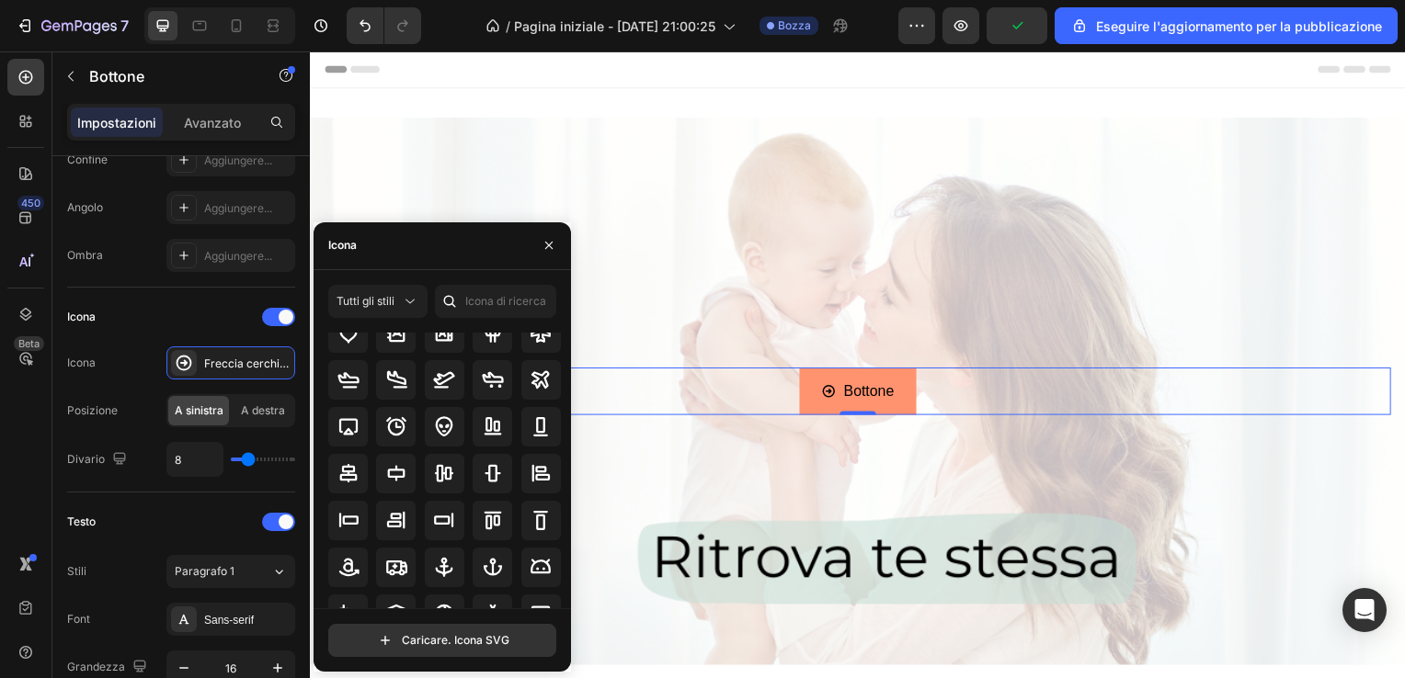
scroll to position [0, 0]
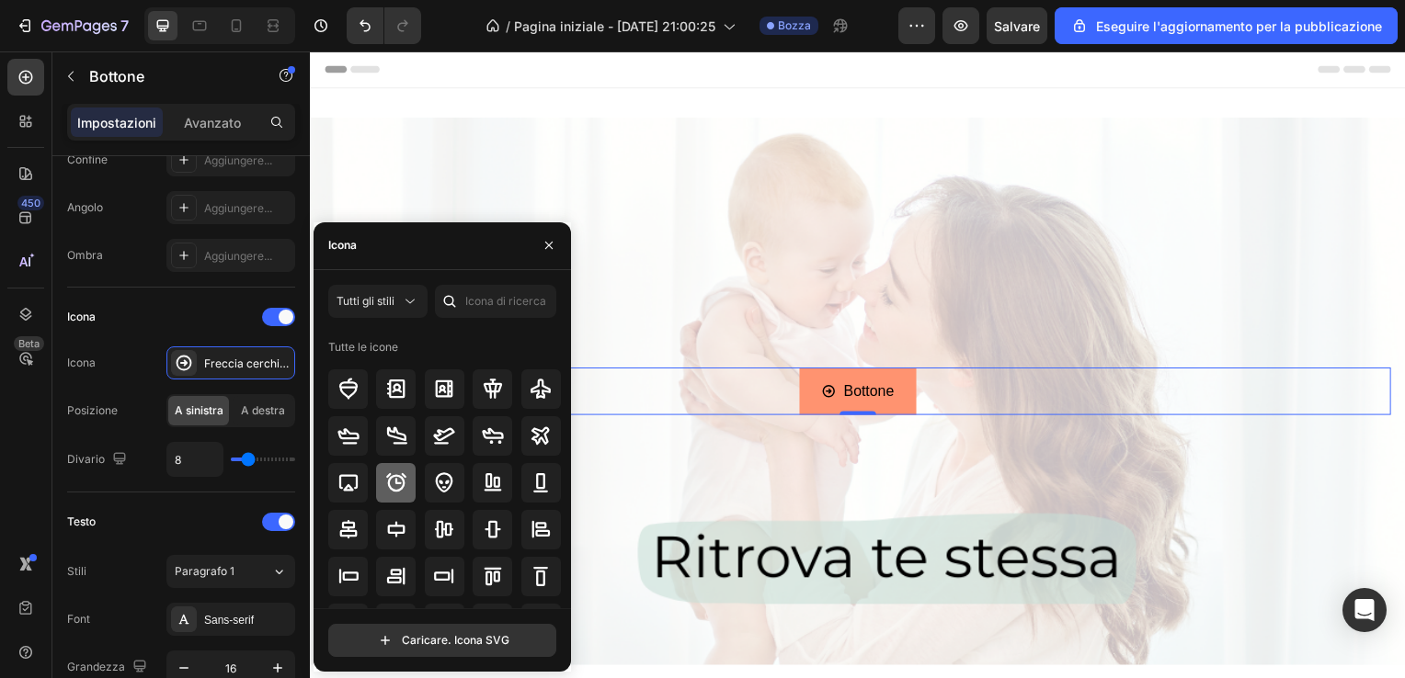
click at [404, 478] on icon at bounding box center [396, 483] width 22 height 22
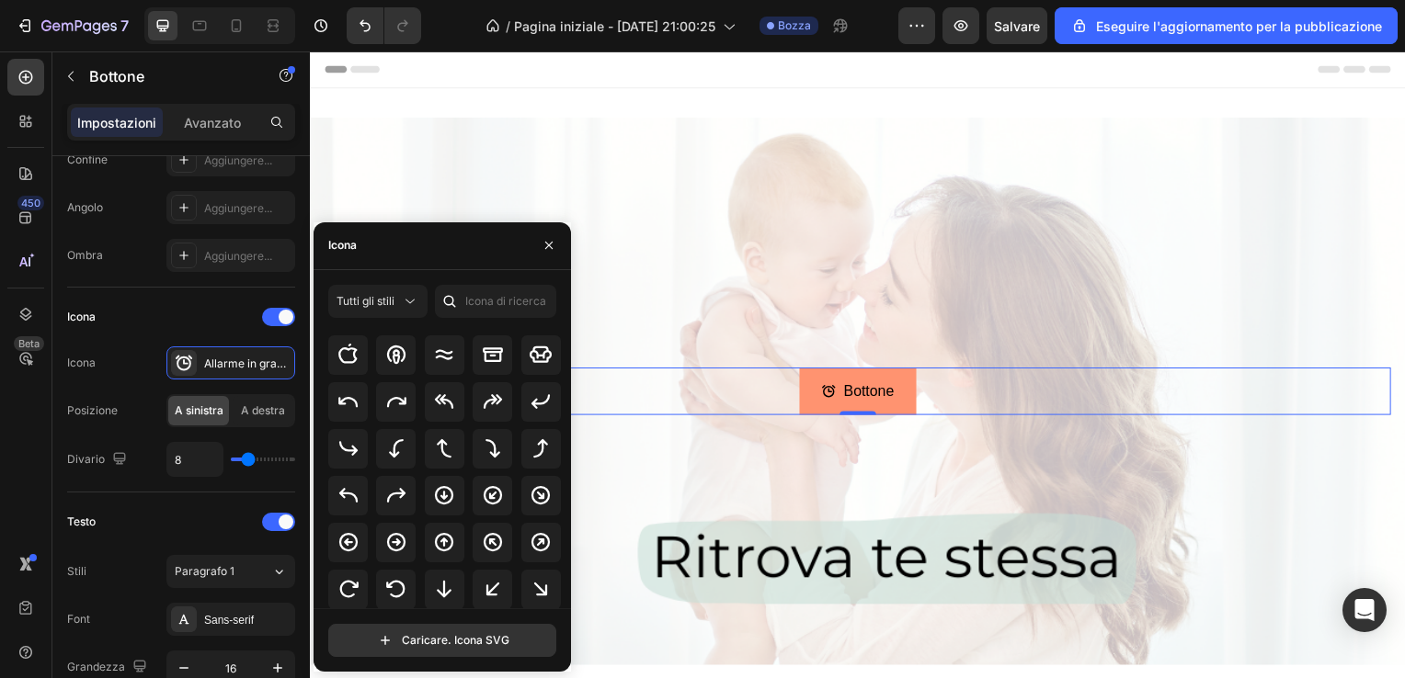
scroll to position [324, 0]
click at [397, 540] on icon at bounding box center [396, 538] width 18 height 18
click at [553, 245] on icon "button" at bounding box center [548, 245] width 15 height 15
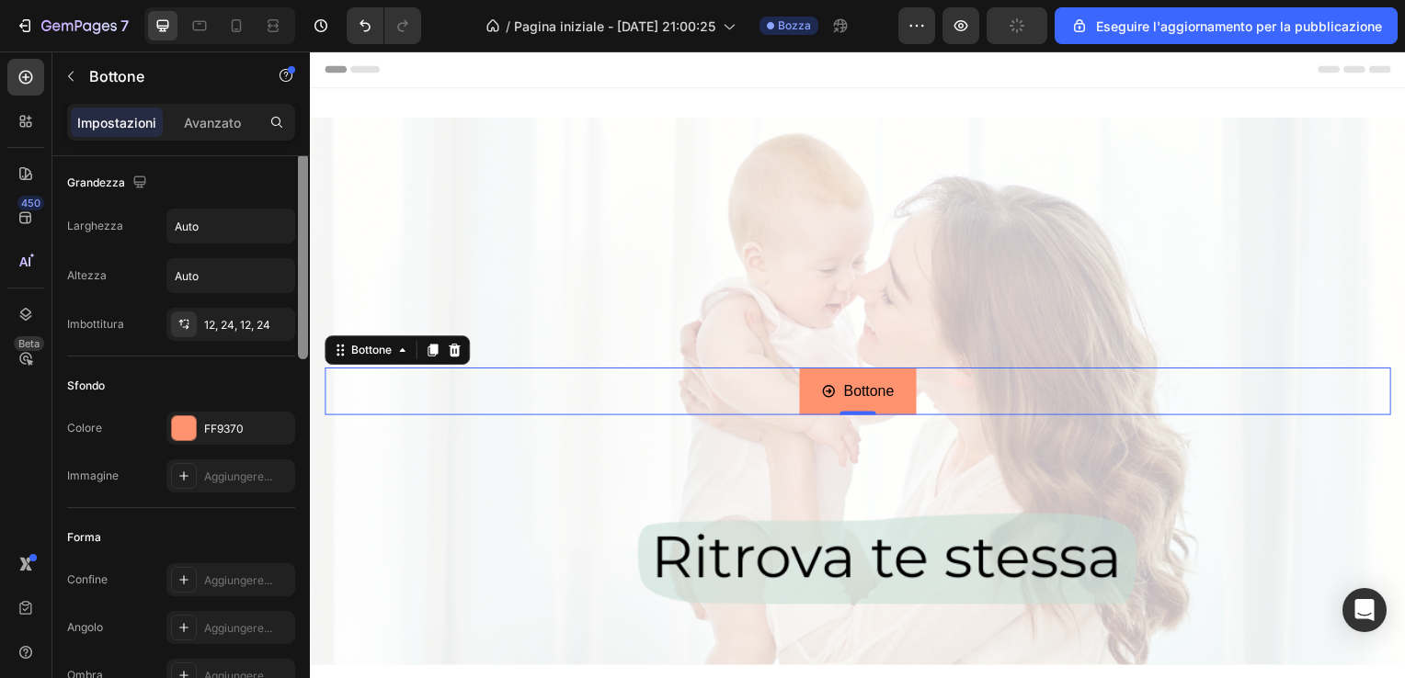
scroll to position [0, 0]
drag, startPoint x: 305, startPoint y: 410, endPoint x: 305, endPoint y: 249, distance: 160.9
click at [305, 249] on div at bounding box center [303, 259] width 10 height 206
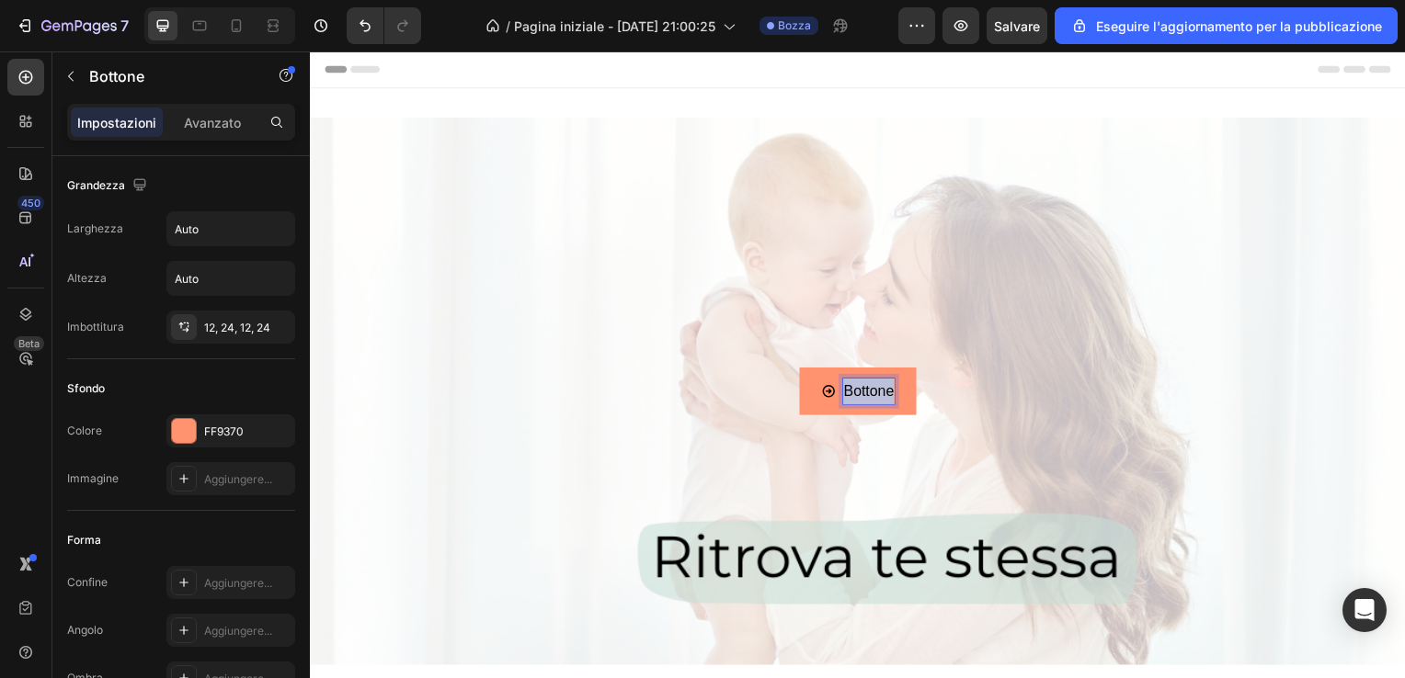
click at [853, 400] on p "Bottone" at bounding box center [872, 394] width 51 height 27
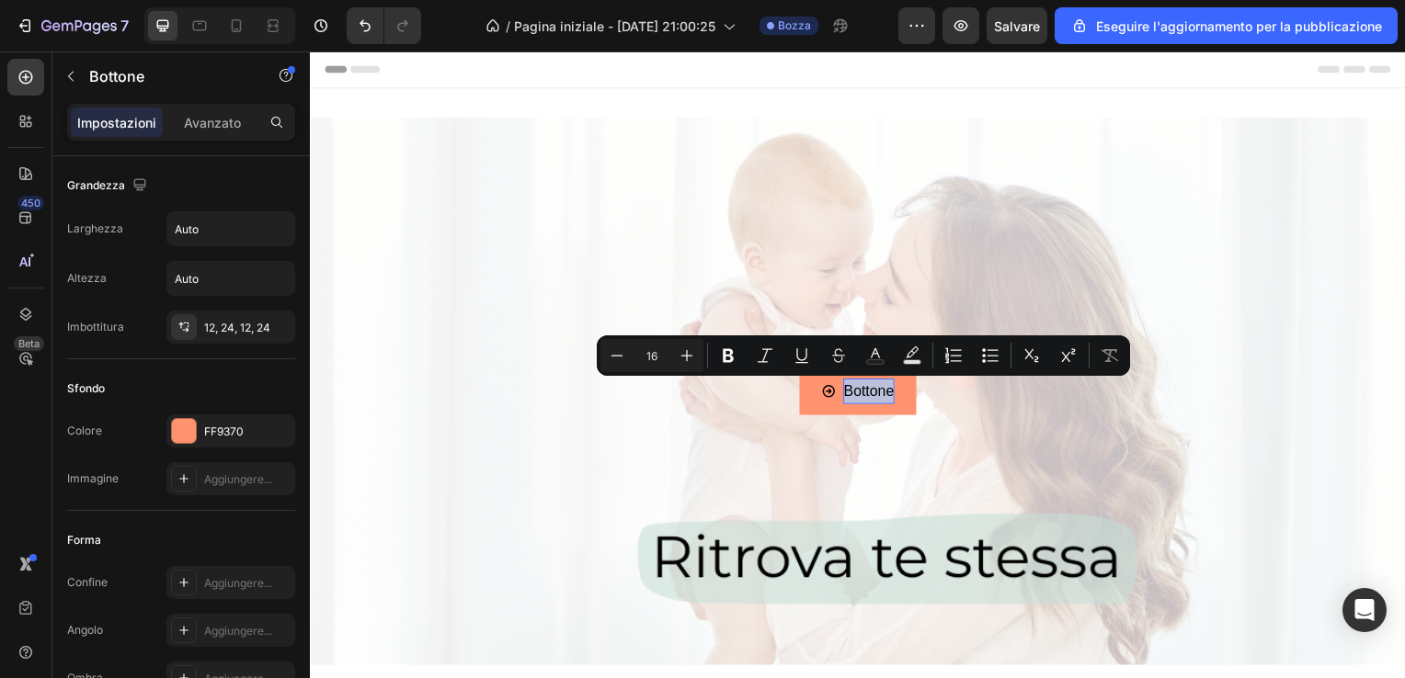
click at [891, 393] on link "Bottone" at bounding box center [861, 394] width 117 height 49
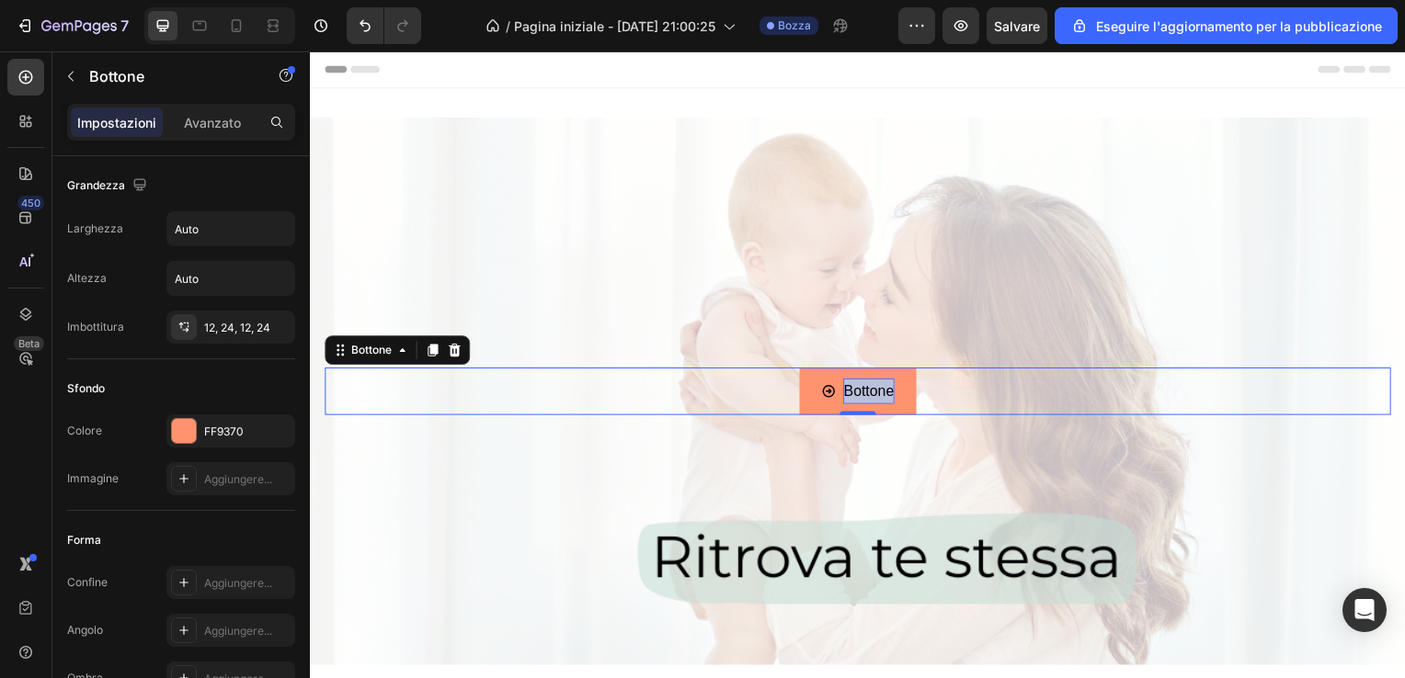
click at [891, 391] on link "Bottone" at bounding box center [861, 394] width 117 height 49
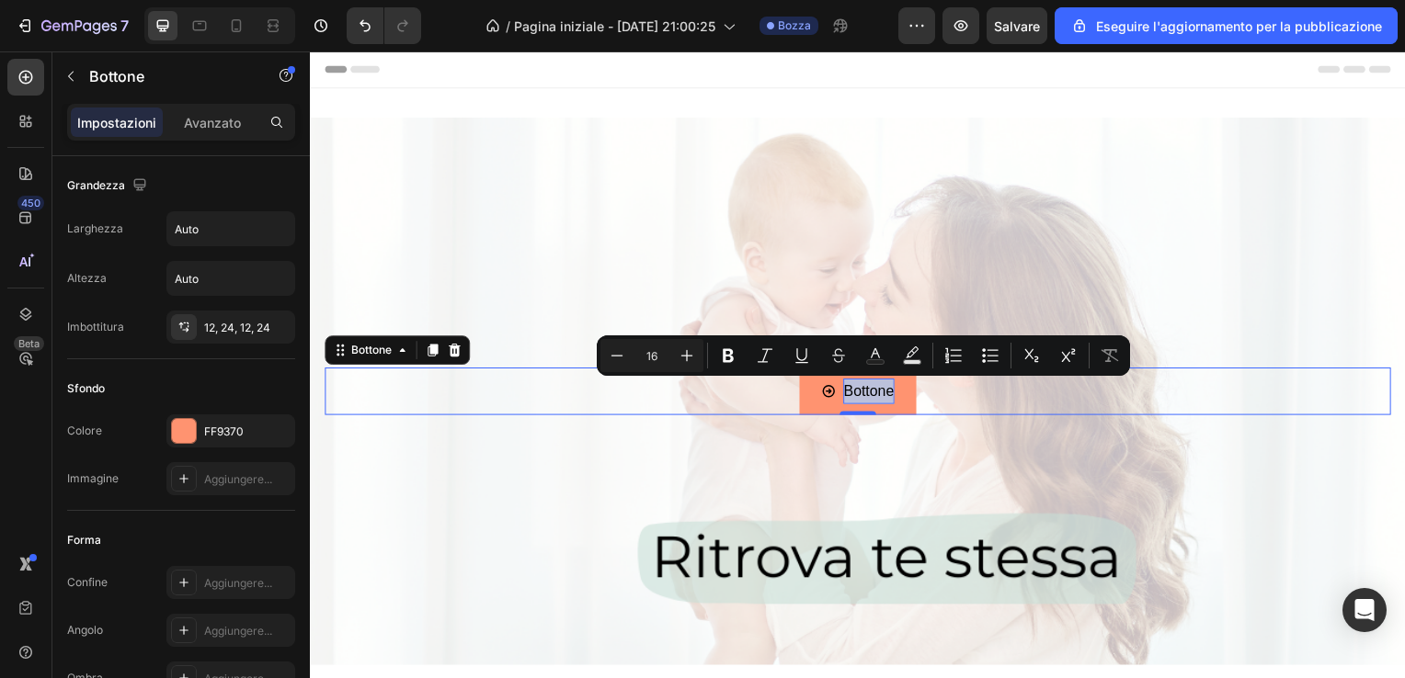
click at [874, 391] on p "Bottone" at bounding box center [872, 394] width 51 height 27
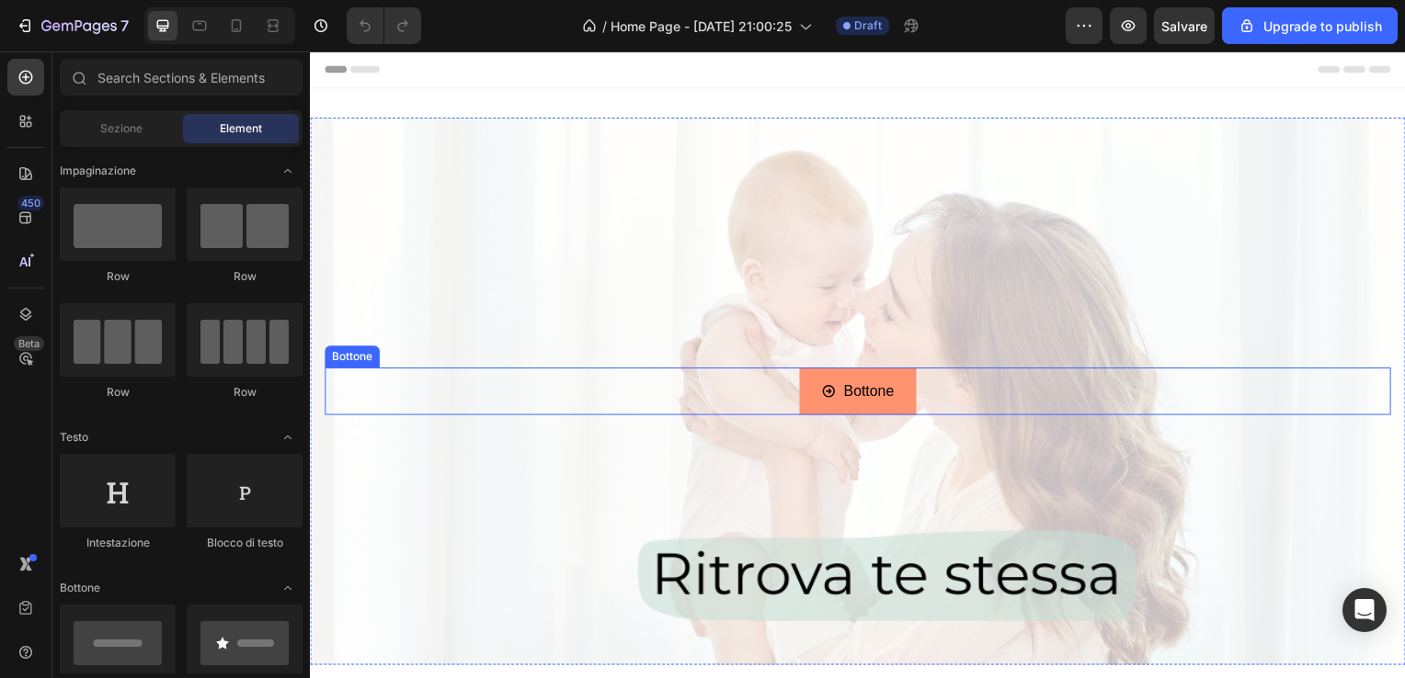
click at [833, 399] on div "Bottone" at bounding box center [861, 394] width 73 height 27
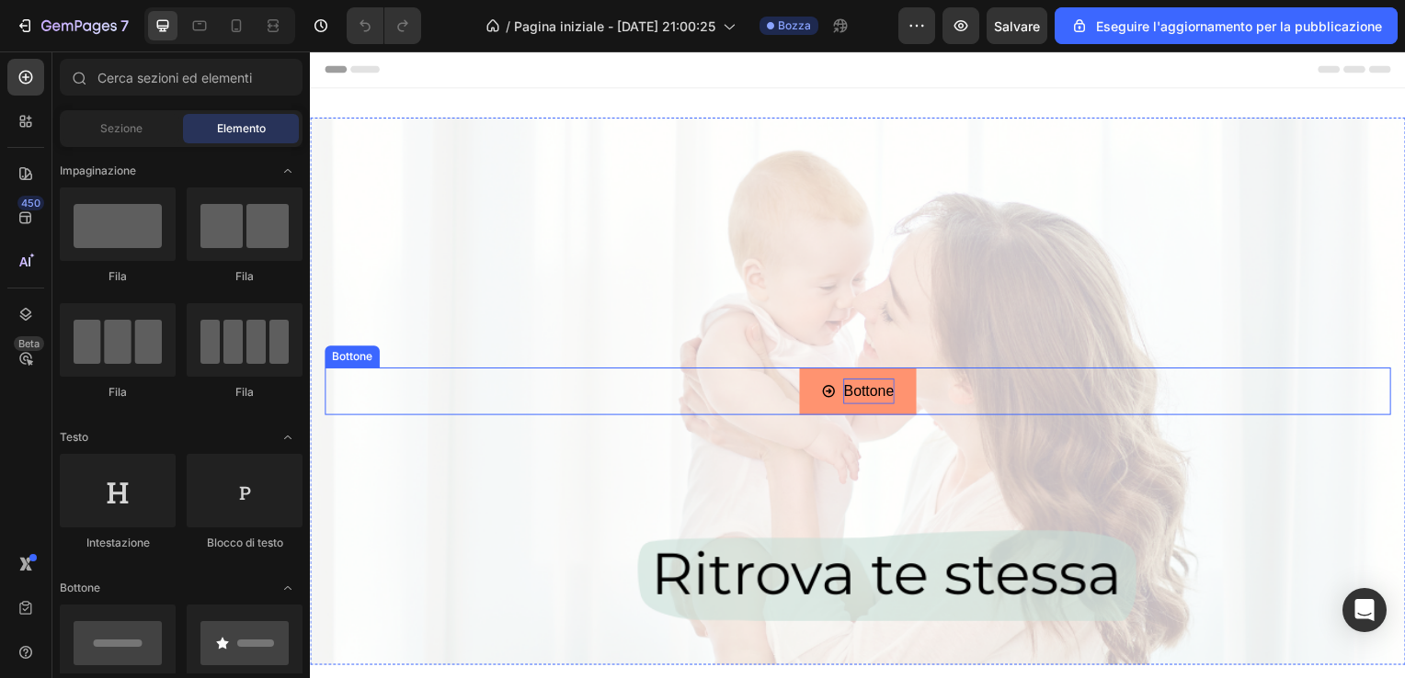
click at [870, 385] on p "Bottone" at bounding box center [872, 394] width 51 height 27
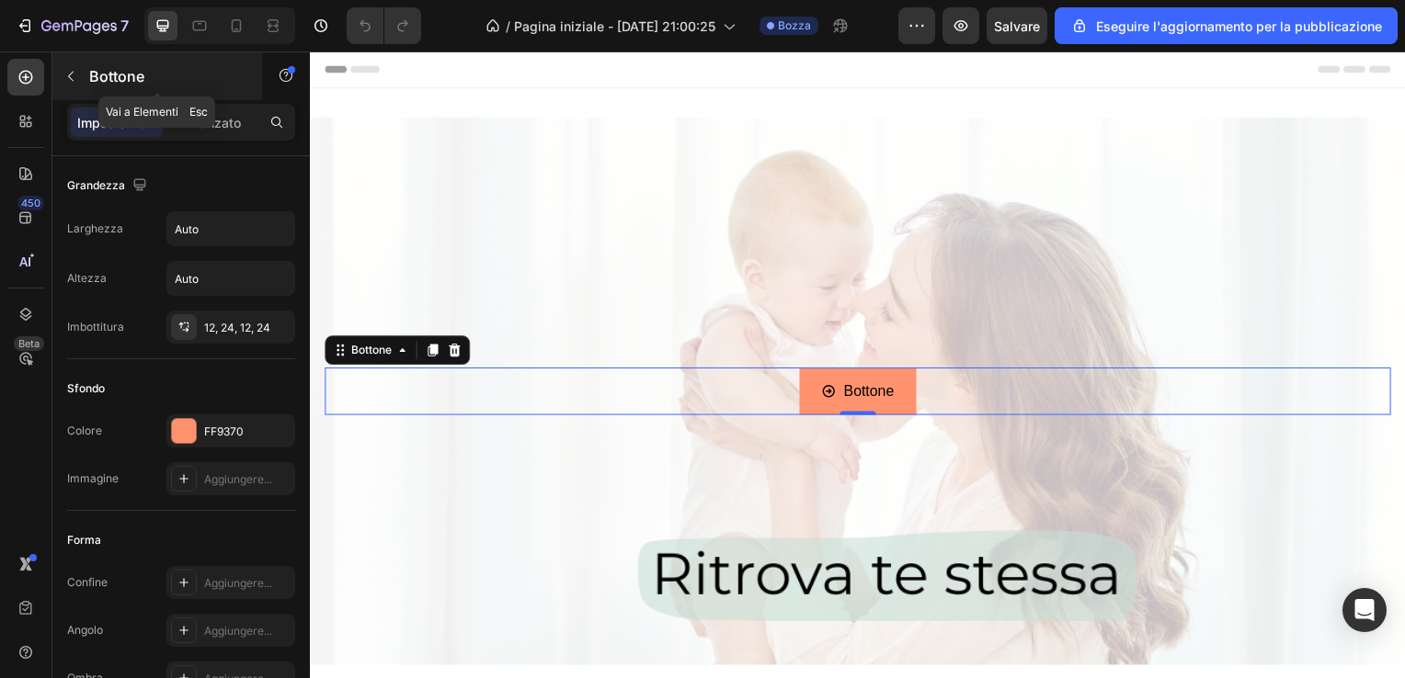
click at [133, 75] on p "Bottone" at bounding box center [167, 76] width 156 height 22
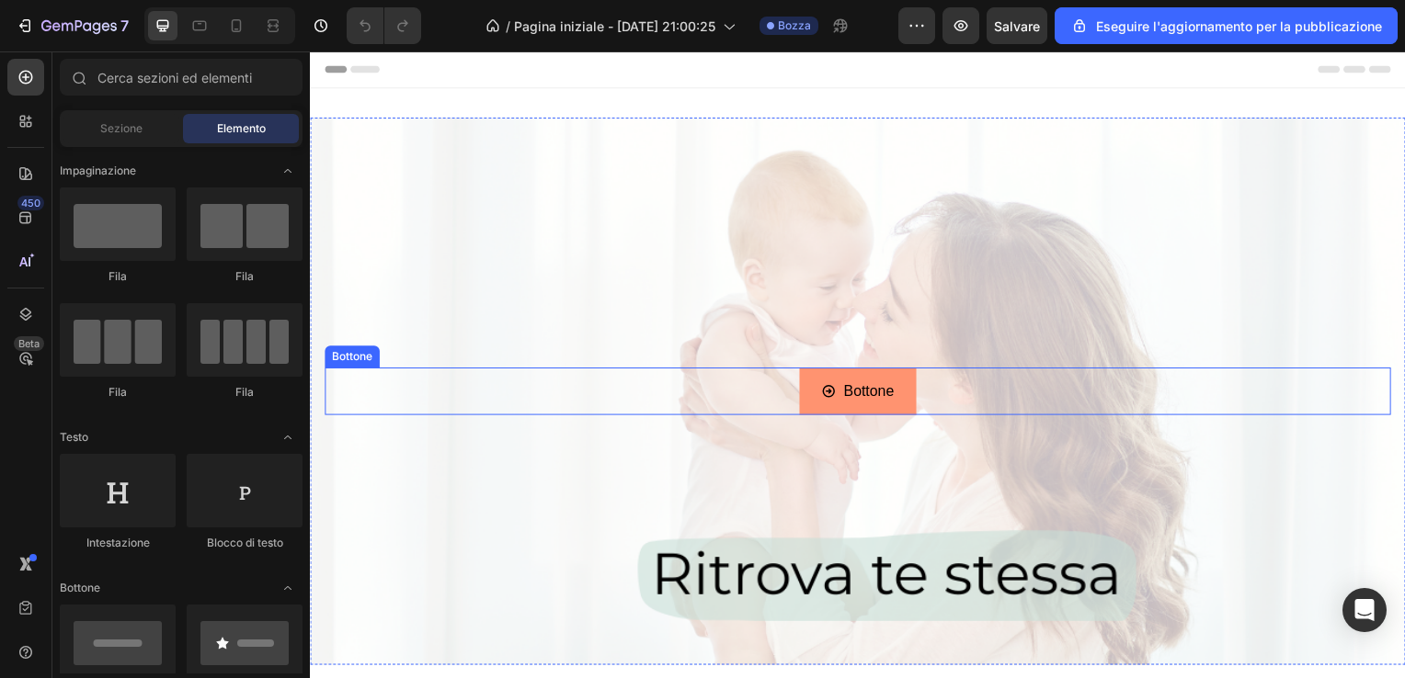
click at [803, 380] on link "Bottone" at bounding box center [861, 394] width 117 height 49
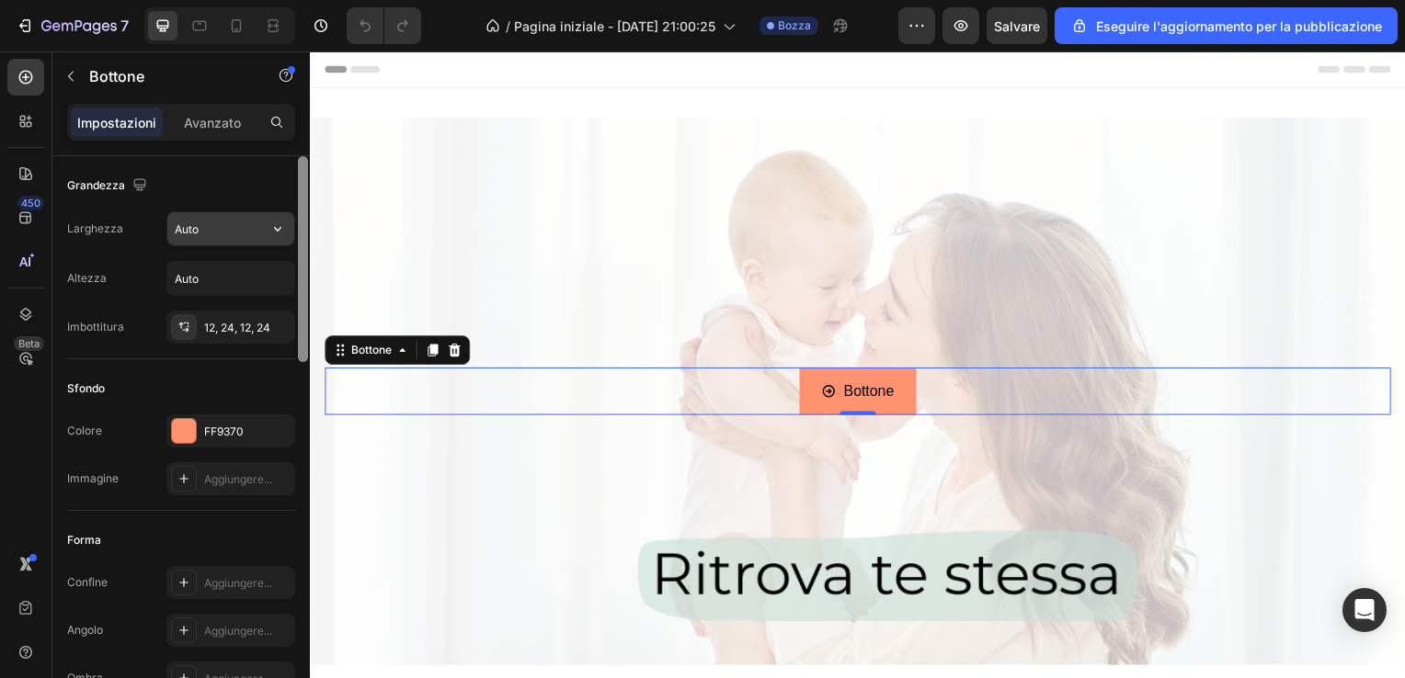
drag, startPoint x: 302, startPoint y: 347, endPoint x: 286, endPoint y: 245, distance: 104.3
click at [286, 245] on div "Grandezza Larghezza Auto Altezza Auto Imbottitura 12, 24, 12, 24 Sfondo Colore …" at bounding box center [180, 443] width 257 height 575
click at [207, 113] on p "Avanzato" at bounding box center [212, 122] width 57 height 19
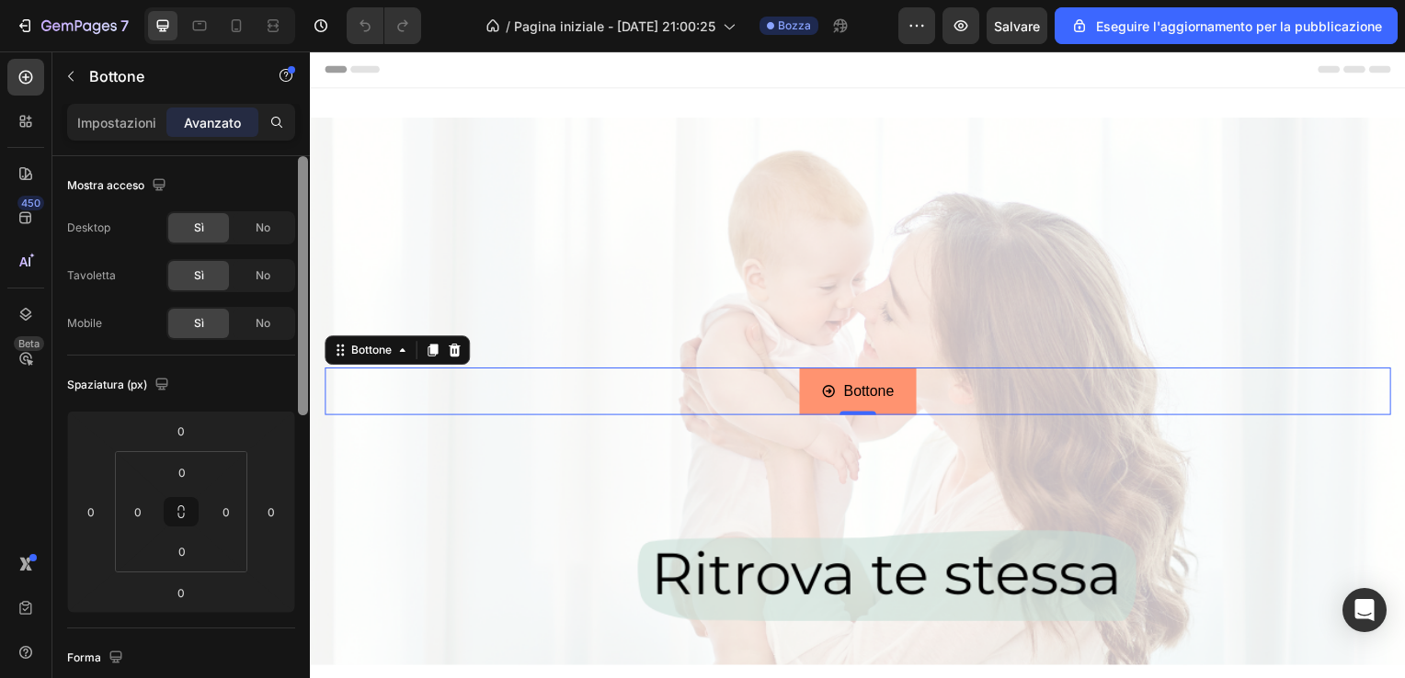
drag, startPoint x: 303, startPoint y: 269, endPoint x: 288, endPoint y: 137, distance: 133.3
click at [288, 137] on div "Impostazioni Avanzato Mostra acceso Desktop Sì No Tavoletta Sì No Mobile Sì No …" at bounding box center [180, 417] width 257 height 627
click at [238, 28] on icon at bounding box center [236, 26] width 18 height 18
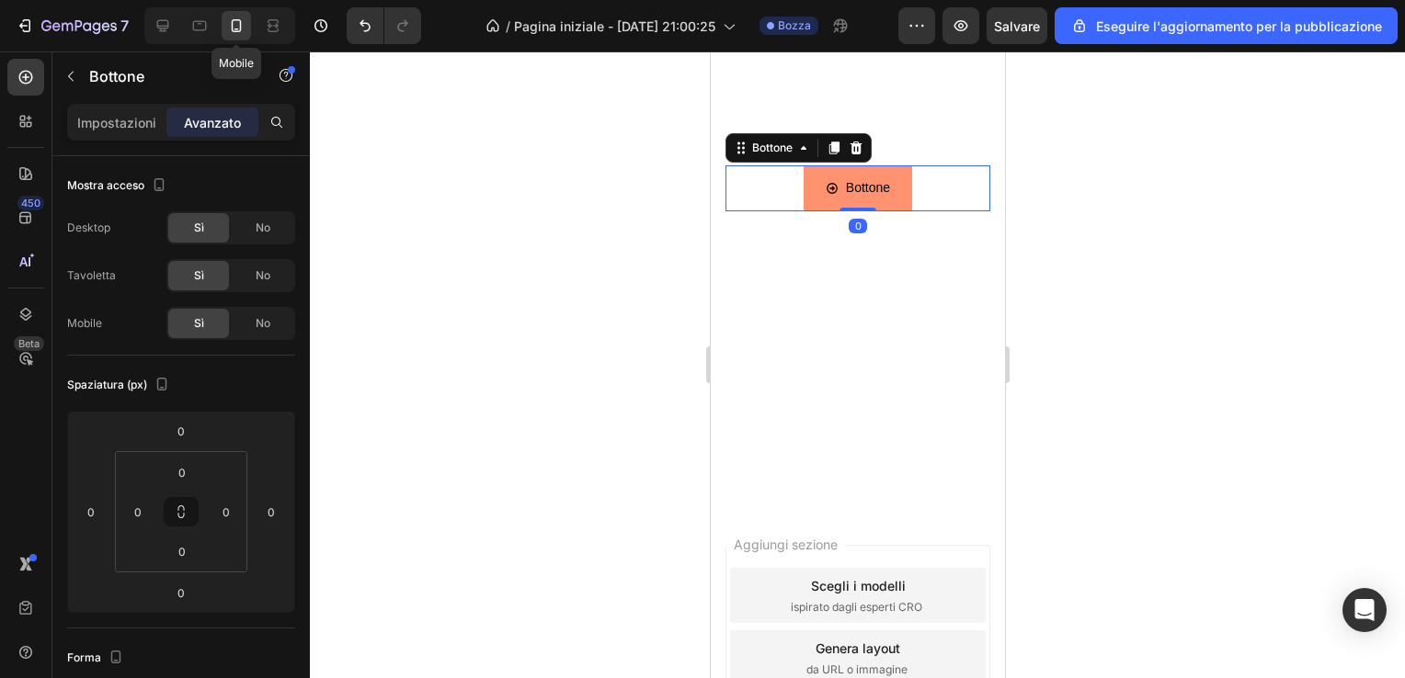
scroll to position [256, 0]
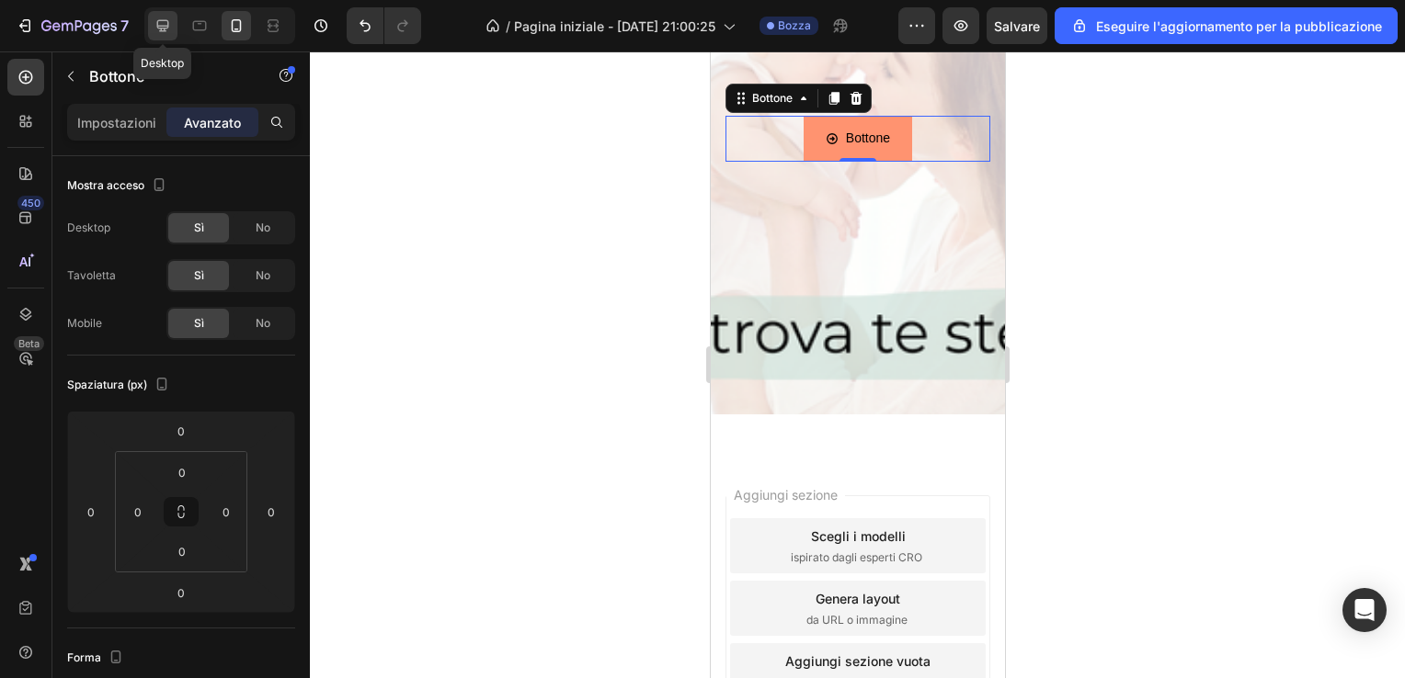
click at [154, 23] on icon at bounding box center [163, 26] width 18 height 18
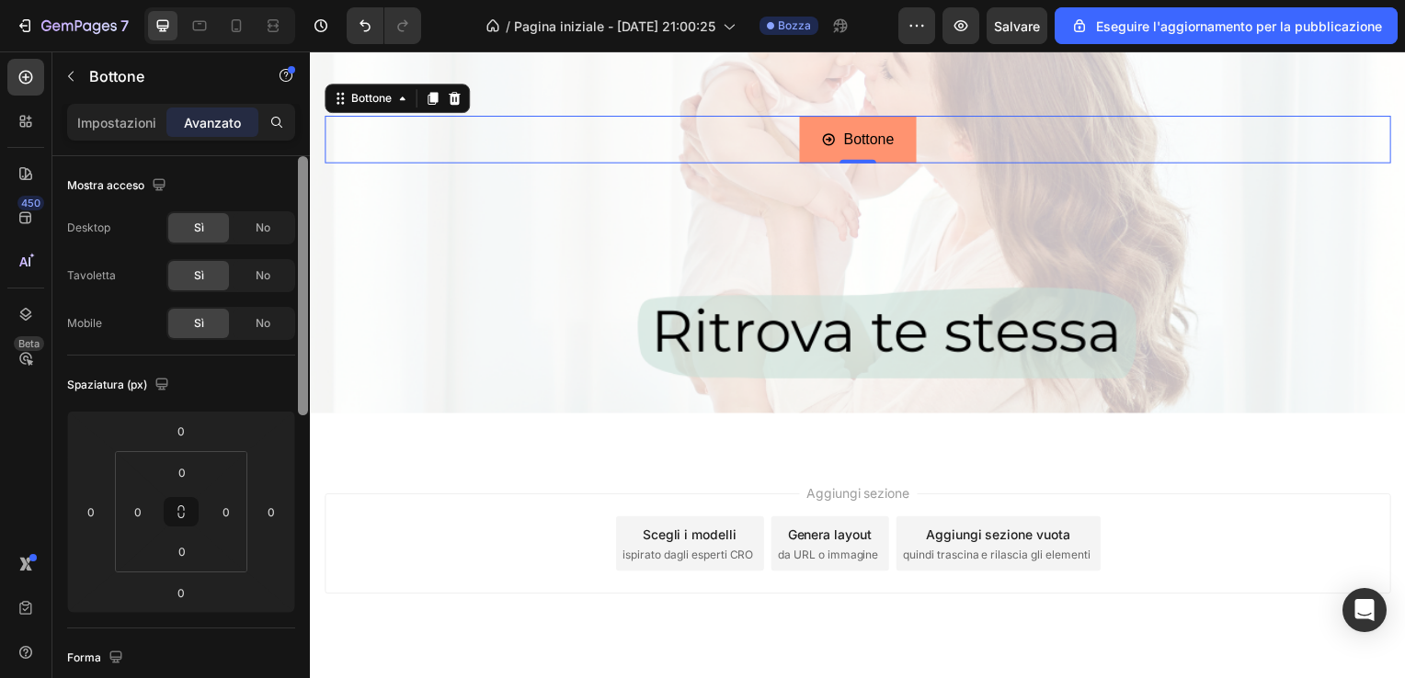
scroll to position [575, 0]
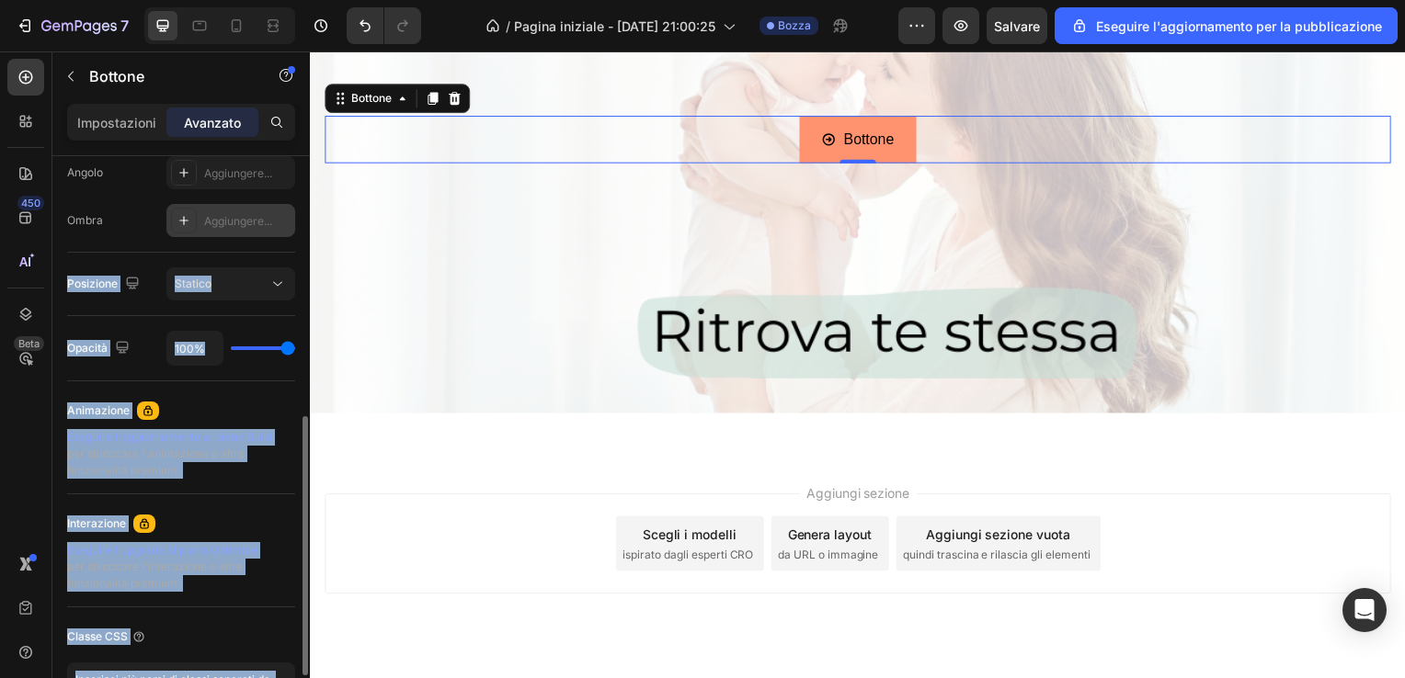
drag, startPoint x: 295, startPoint y: 191, endPoint x: 291, endPoint y: 216, distance: 25.1
click at [291, 216] on div "Mostra acceso Desktop Sì No Tavoletta Sì No Mobile Sì No Spaziatura (px) 0 0 0 …" at bounding box center [180, 443] width 257 height 575
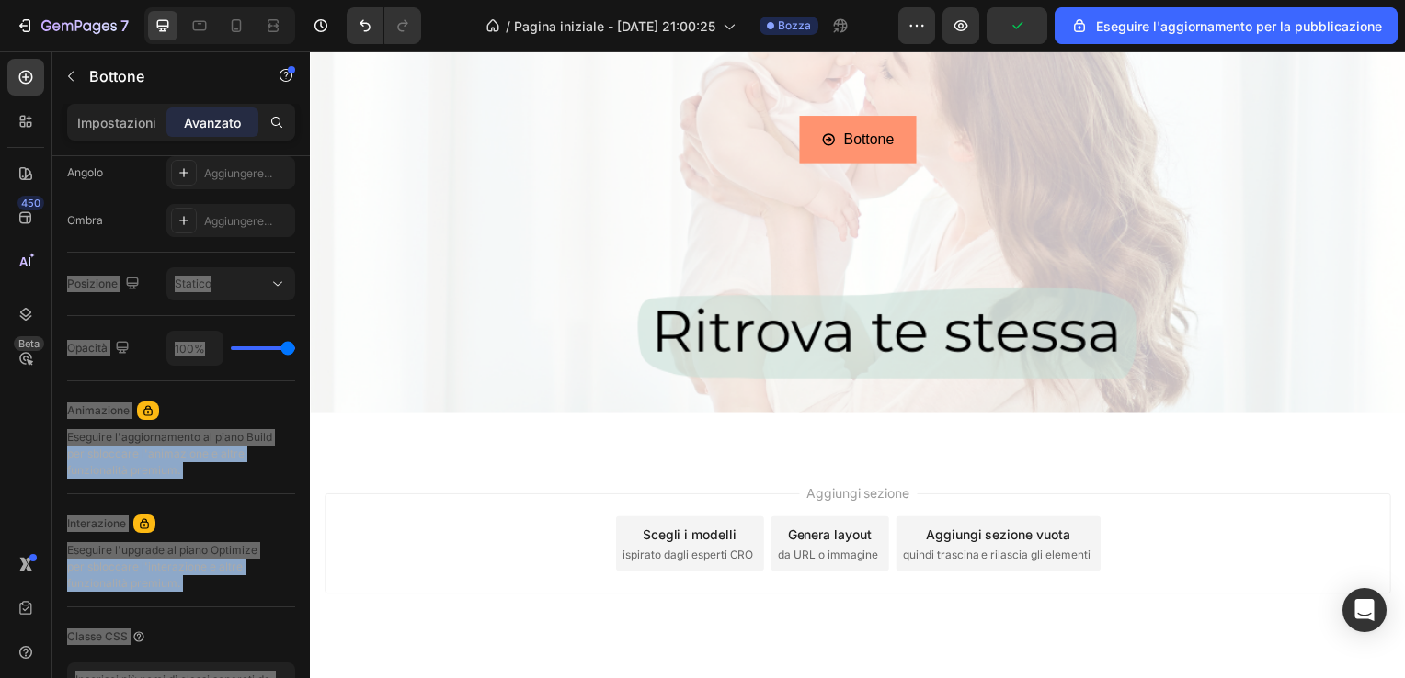
click at [371, 478] on div "Aggiungi sezione Scegli i modelli ispirato dagli esperti CRO Genera layout da U…" at bounding box center [861, 574] width 1103 height 226
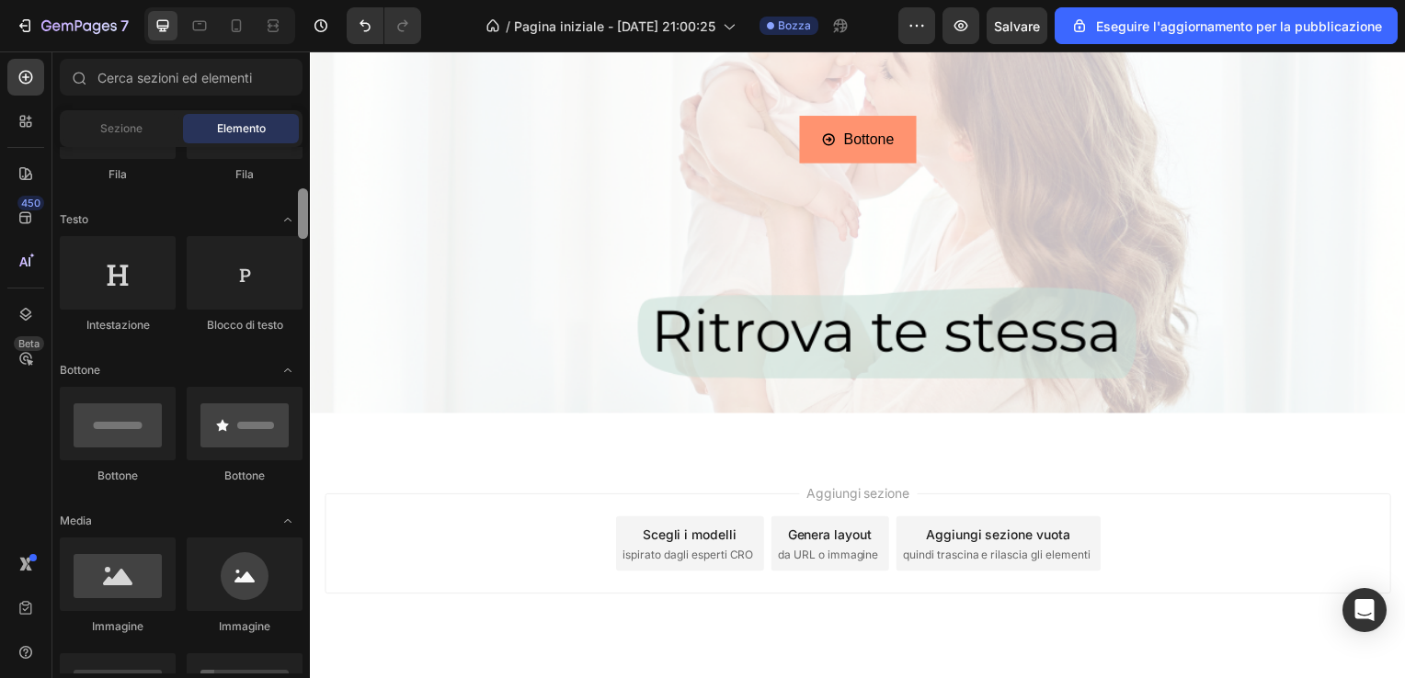
scroll to position [0, 0]
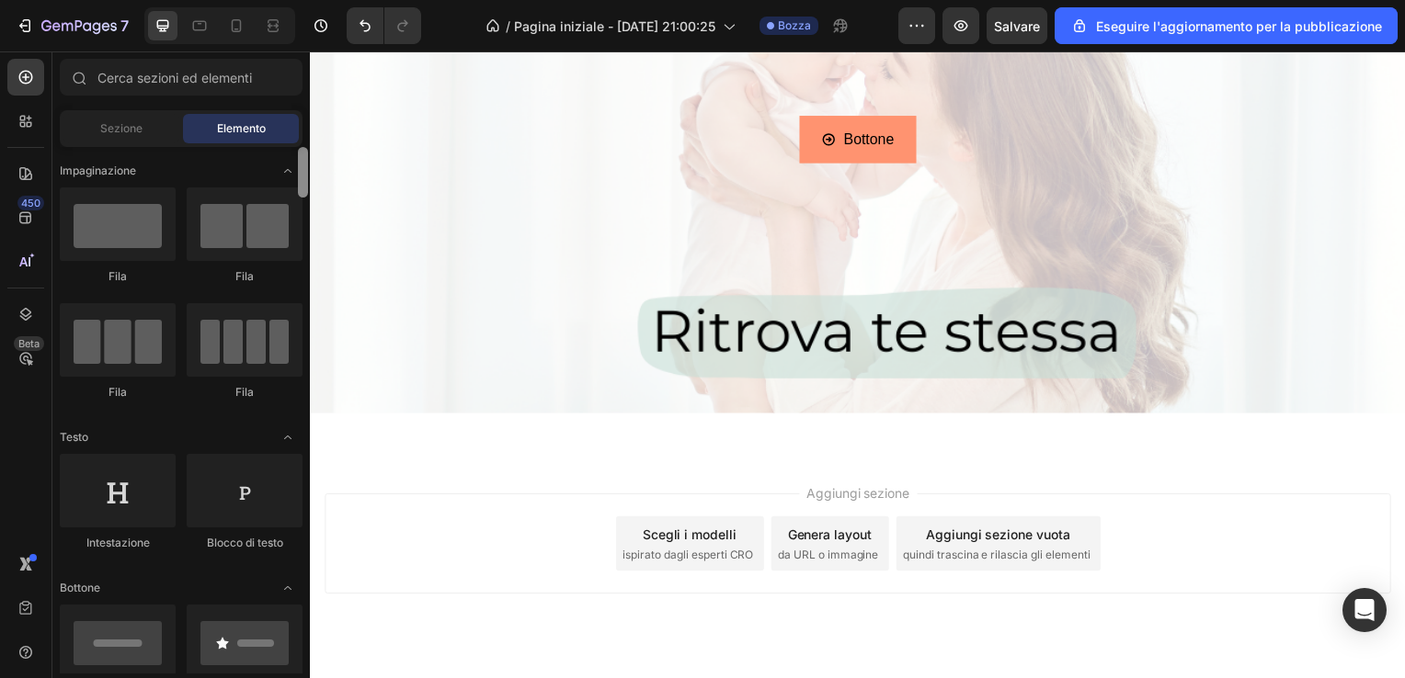
drag, startPoint x: 302, startPoint y: 179, endPoint x: 288, endPoint y: 151, distance: 32.1
click at [288, 151] on div "Impaginazione Fila Fila Fila Fila Testo Intestazione Blocco di testo Bottone Bo…" at bounding box center [180, 410] width 257 height 527
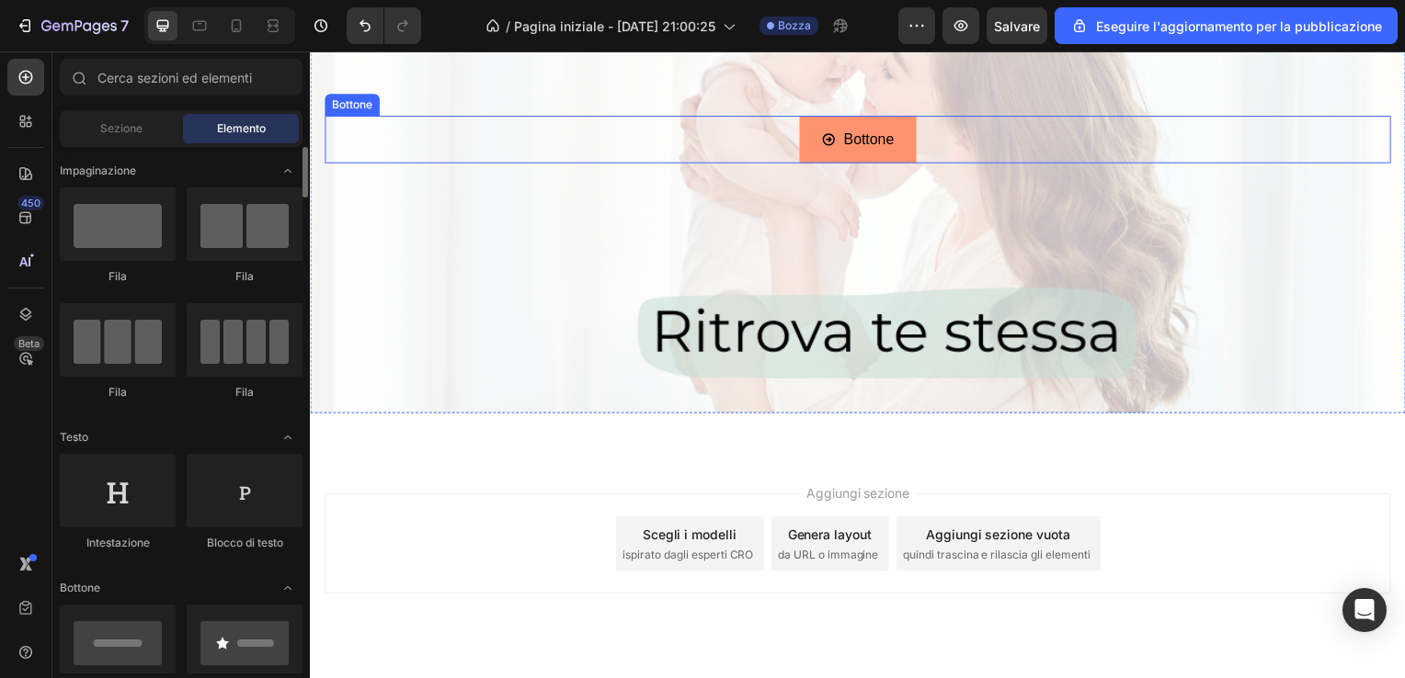
click at [781, 147] on div "Bottone Bottone" at bounding box center [861, 141] width 1074 height 49
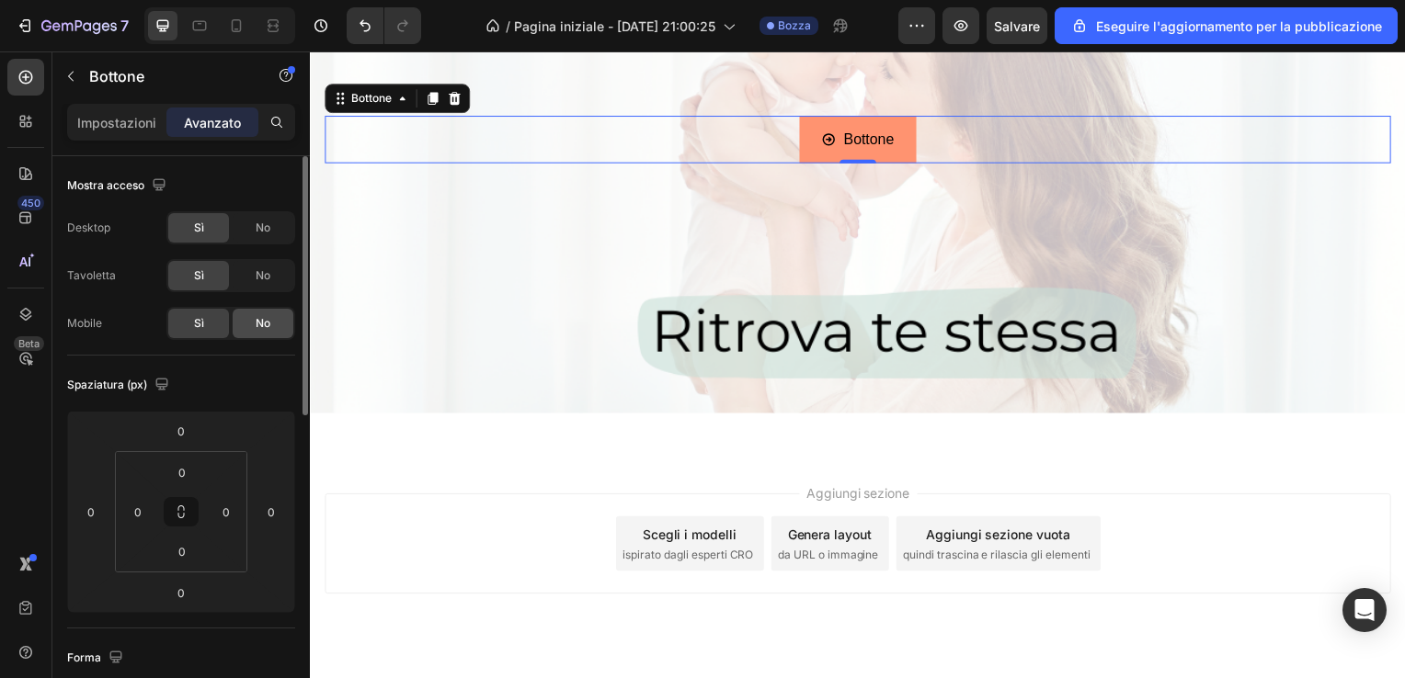
click at [245, 319] on div "No" at bounding box center [263, 323] width 61 height 29
click at [206, 318] on div "Sì" at bounding box center [198, 323] width 61 height 29
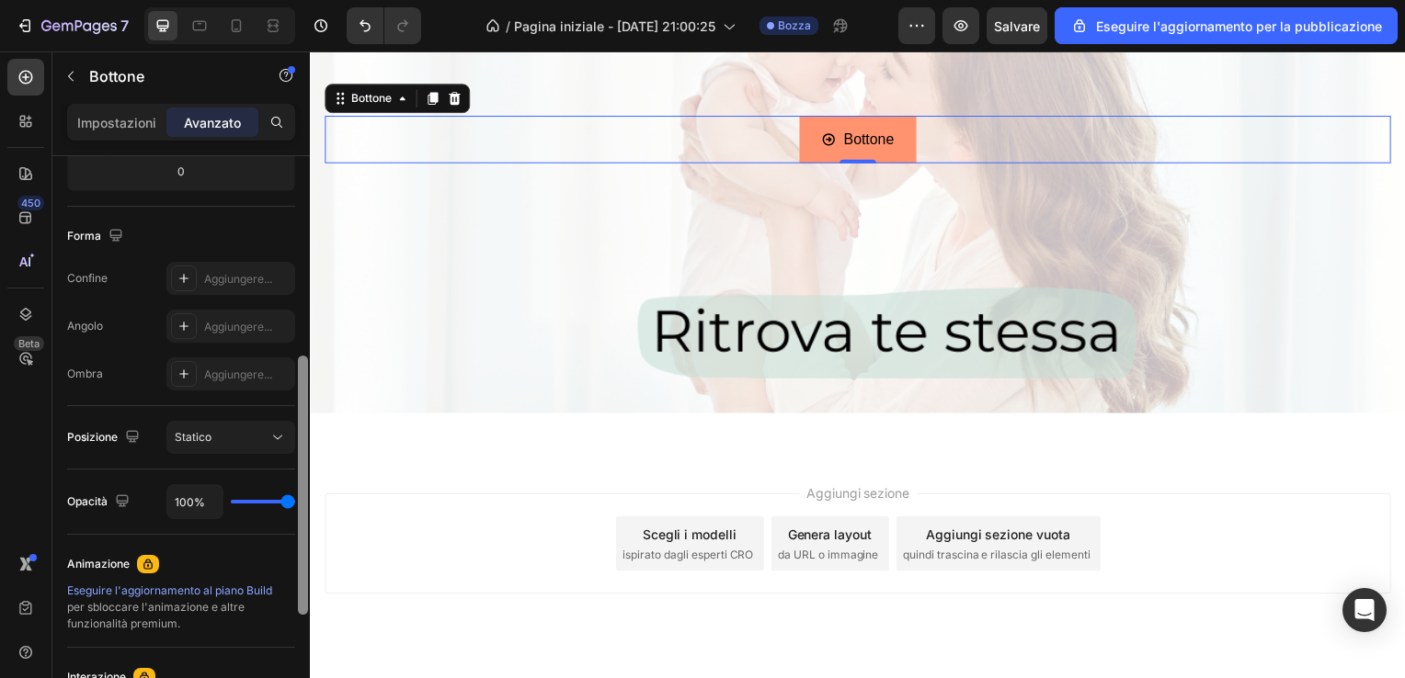
scroll to position [414, 0]
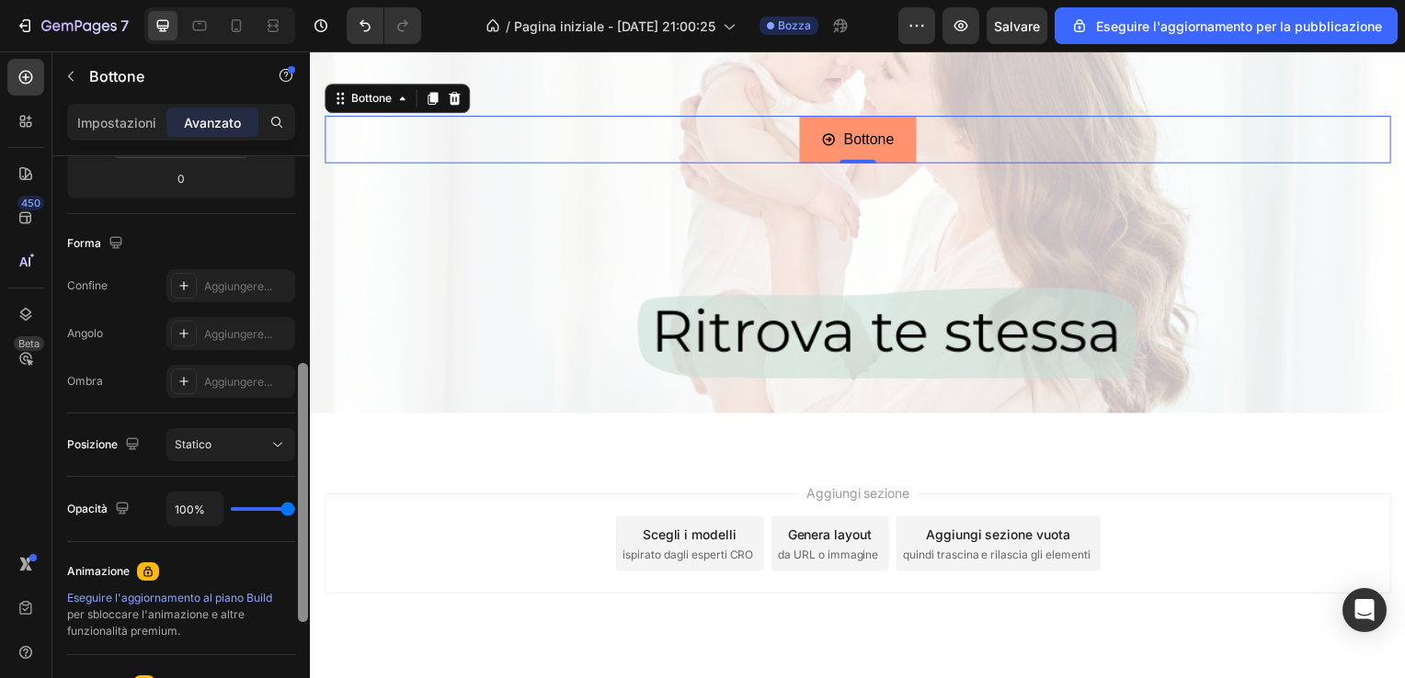
drag, startPoint x: 305, startPoint y: 303, endPoint x: 290, endPoint y: 491, distance: 188.1
click at [290, 491] on div "Mostra acceso Desktop Sì No Tavoletta Sì No Mobile Sì No Spaziatura (px) 0 0 0 …" at bounding box center [180, 443] width 257 height 575
click at [255, 343] on div "Aggiungere..." at bounding box center [230, 334] width 129 height 33
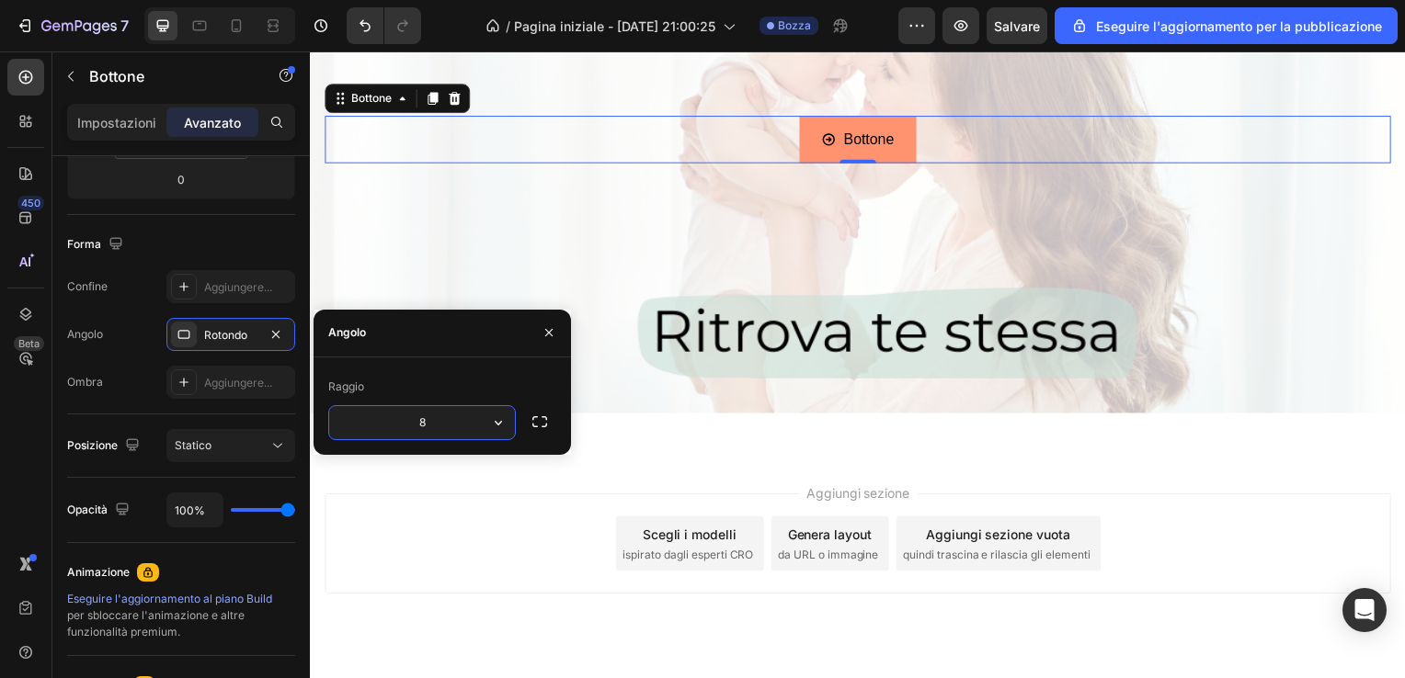
click at [396, 432] on input "8" at bounding box center [422, 422] width 186 height 33
click at [552, 333] on icon "button" at bounding box center [548, 332] width 15 height 15
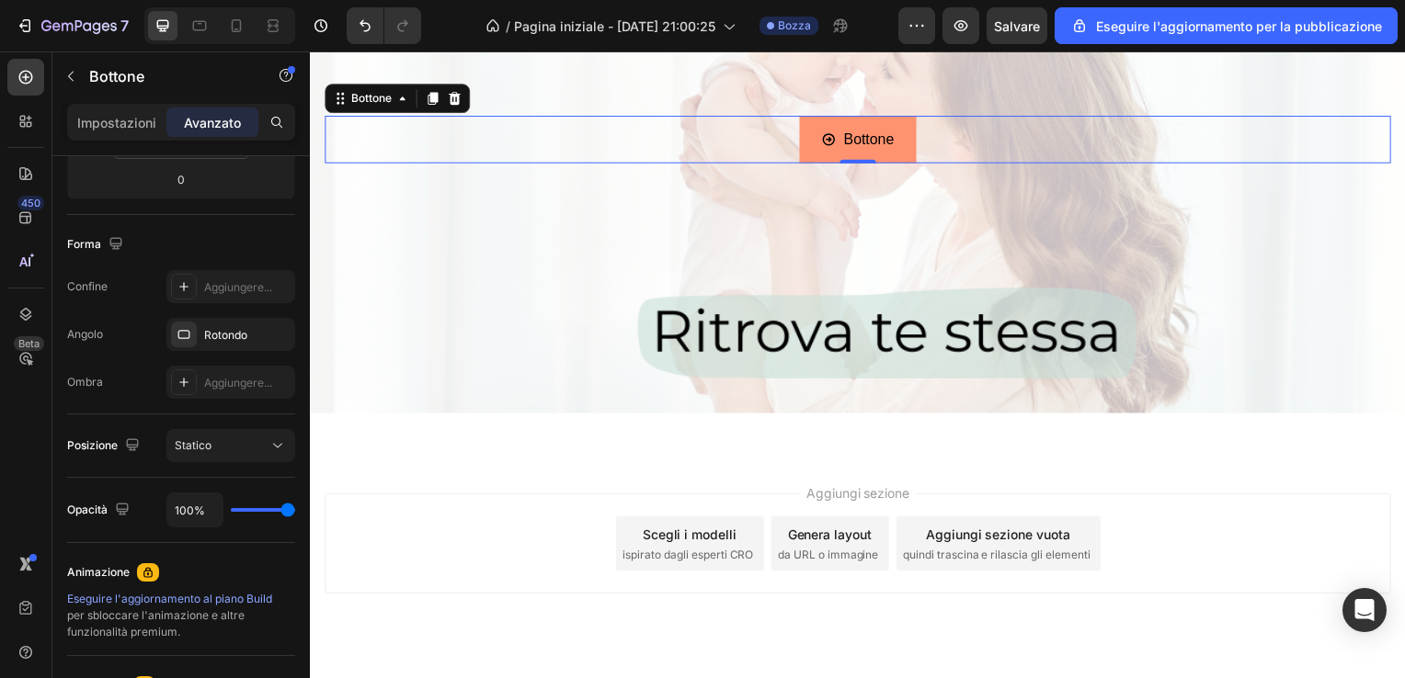
click at [717, 143] on div "Bottone Bottone 0" at bounding box center [861, 141] width 1074 height 49
click at [254, 327] on div "Rotondo" at bounding box center [230, 335] width 53 height 17
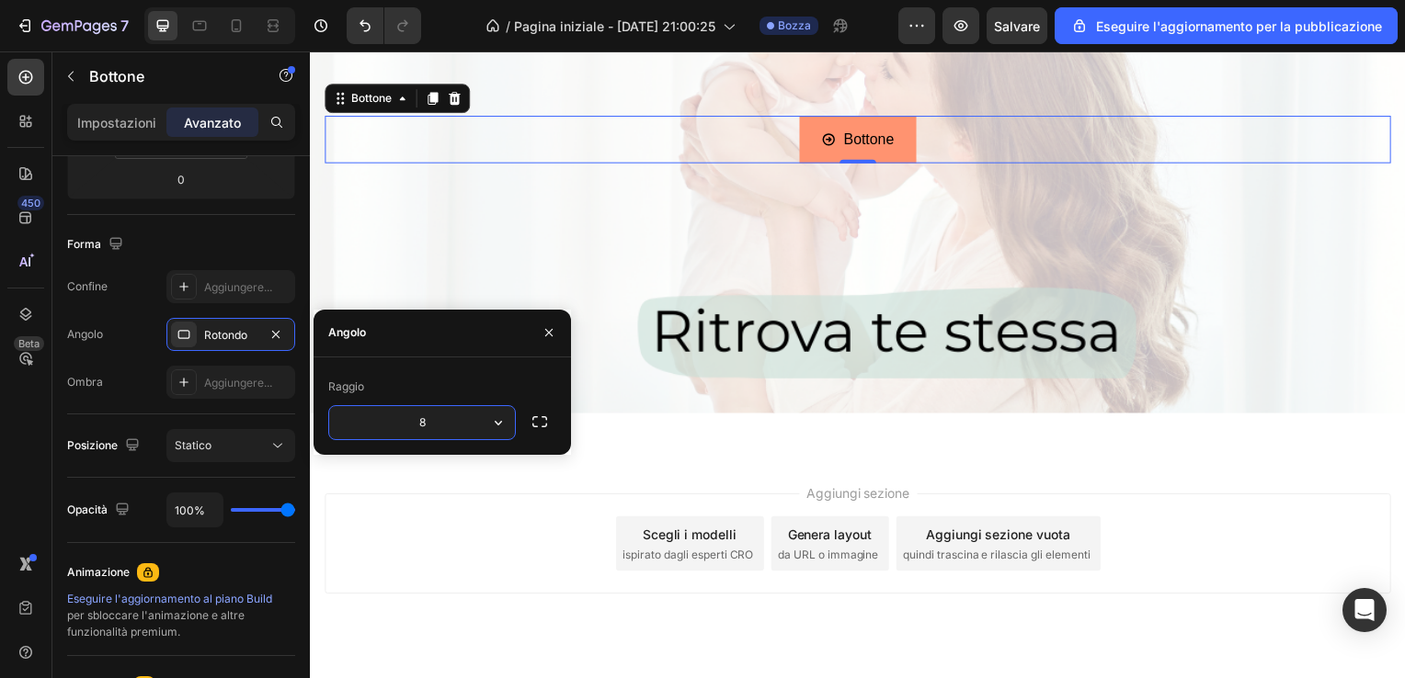
click at [430, 427] on input "8" at bounding box center [422, 422] width 186 height 33
click at [430, 427] on input "40" at bounding box center [422, 422] width 186 height 33
type input "40"
click at [549, 340] on button "button" at bounding box center [548, 332] width 29 height 29
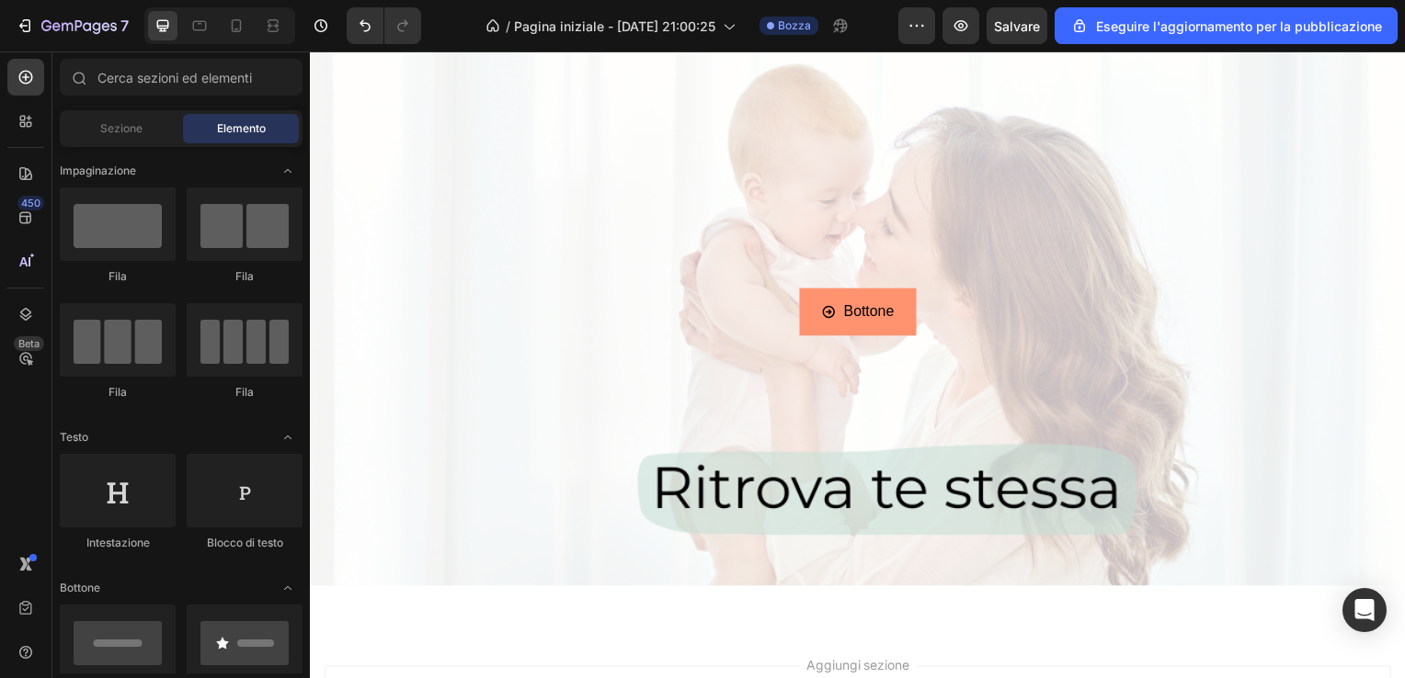
scroll to position [96, 0]
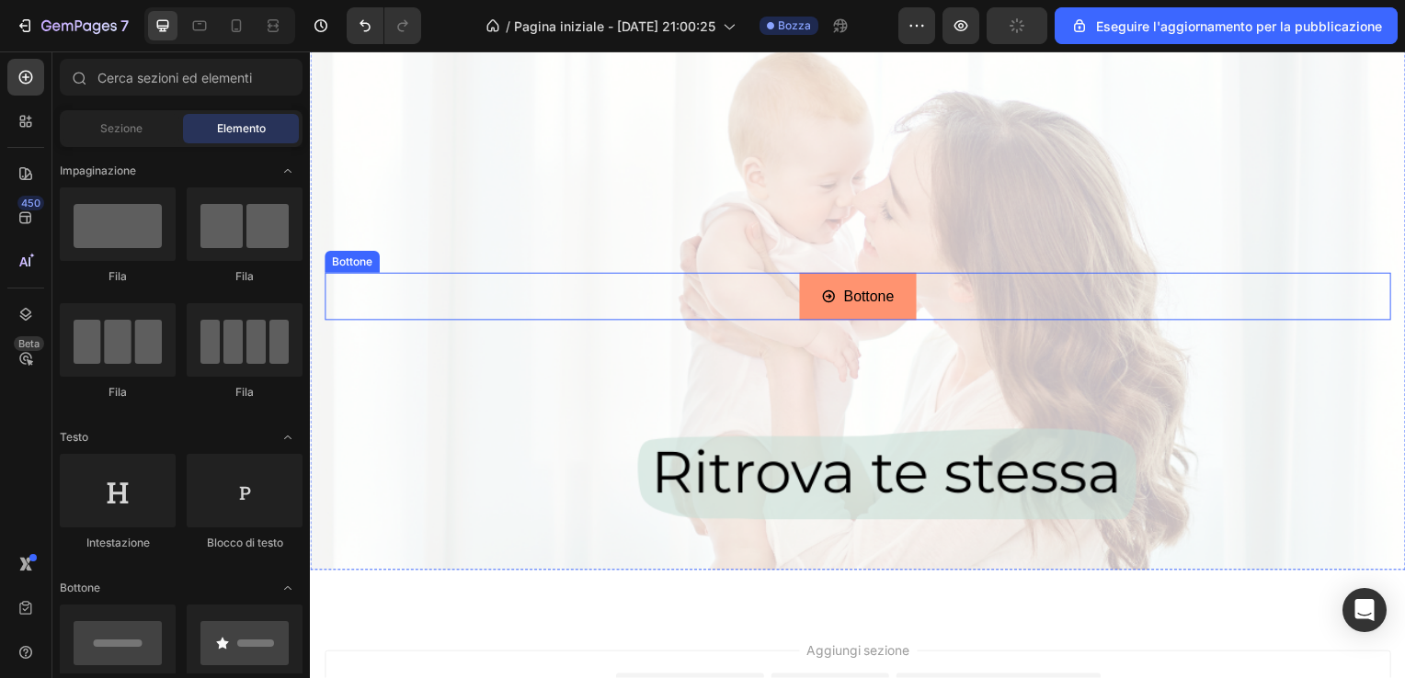
click at [810, 278] on link "Bottone" at bounding box center [861, 299] width 117 height 49
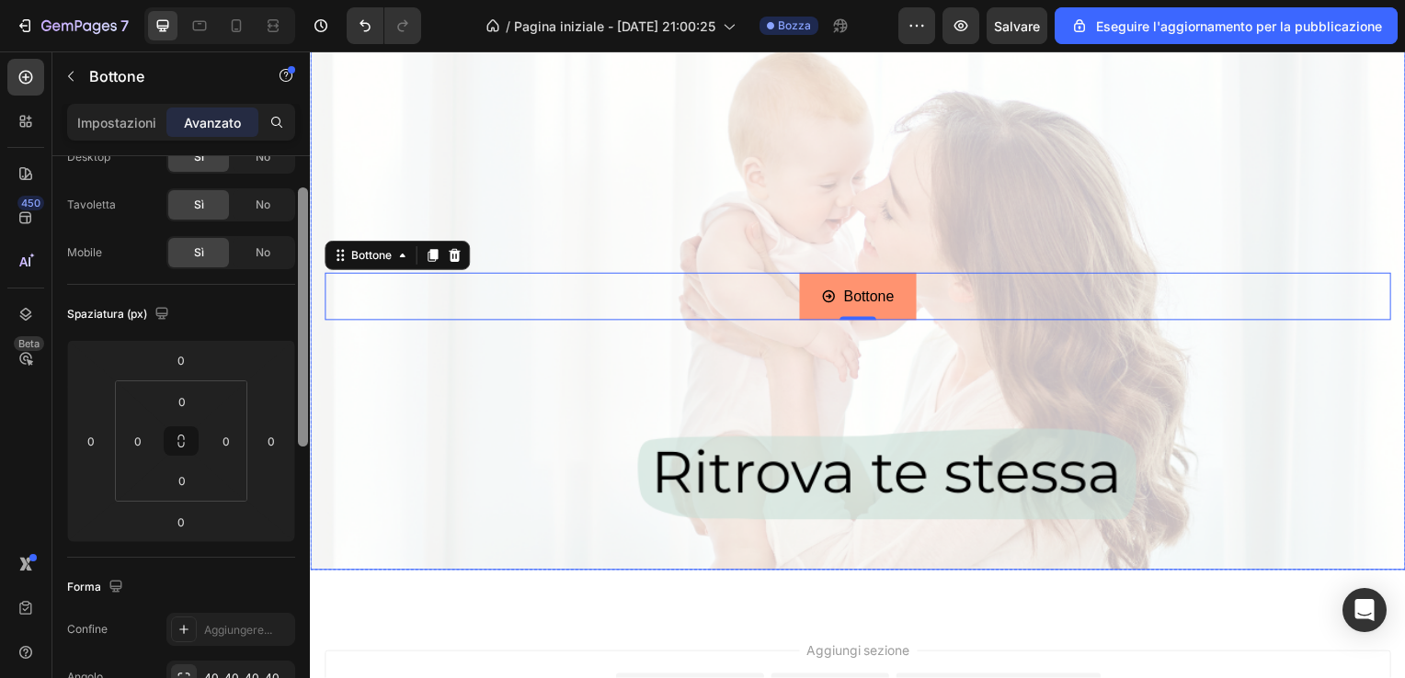
scroll to position [0, 0]
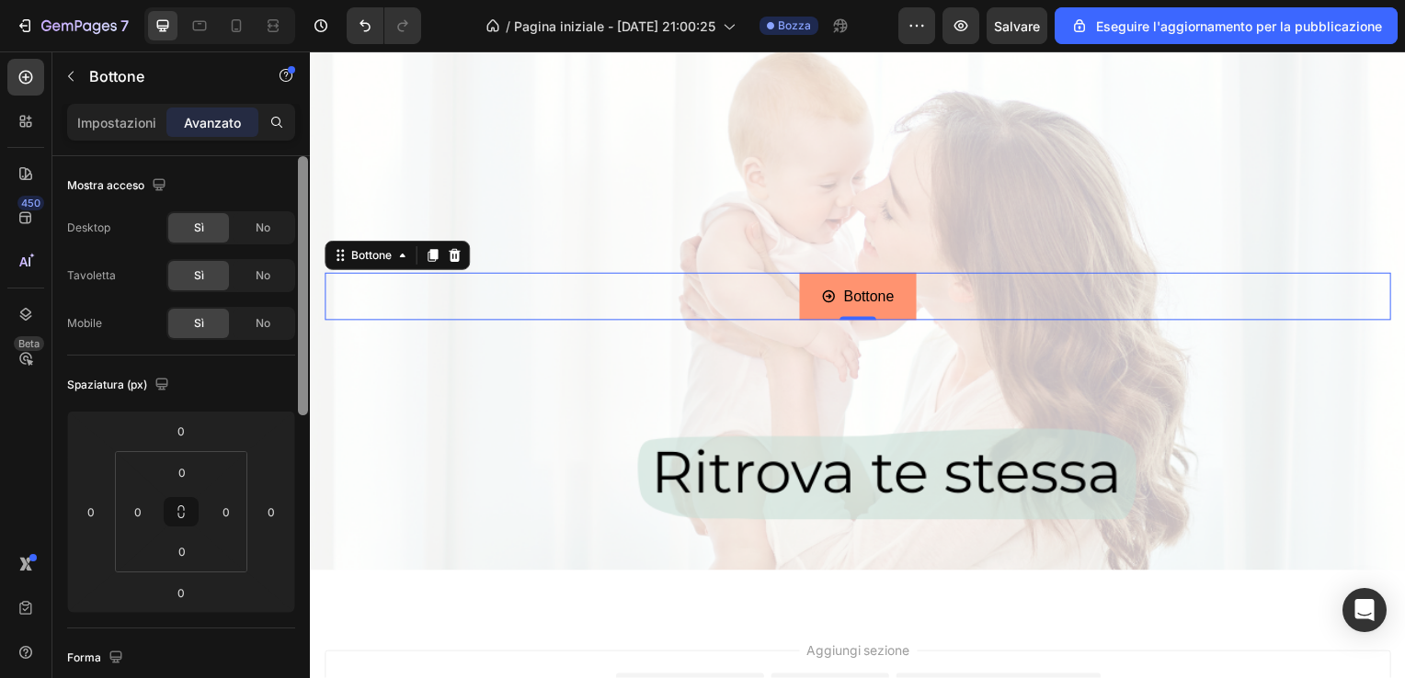
drag, startPoint x: 299, startPoint y: 339, endPoint x: 290, endPoint y: 159, distance: 180.4
click at [290, 159] on div "Mostra acceso Desktop Sì No Tavoletta Sì No Mobile Sì No Spaziatura (px) 0 0 0 …" at bounding box center [180, 443] width 257 height 575
click at [133, 134] on div "Impostazioni" at bounding box center [117, 122] width 92 height 29
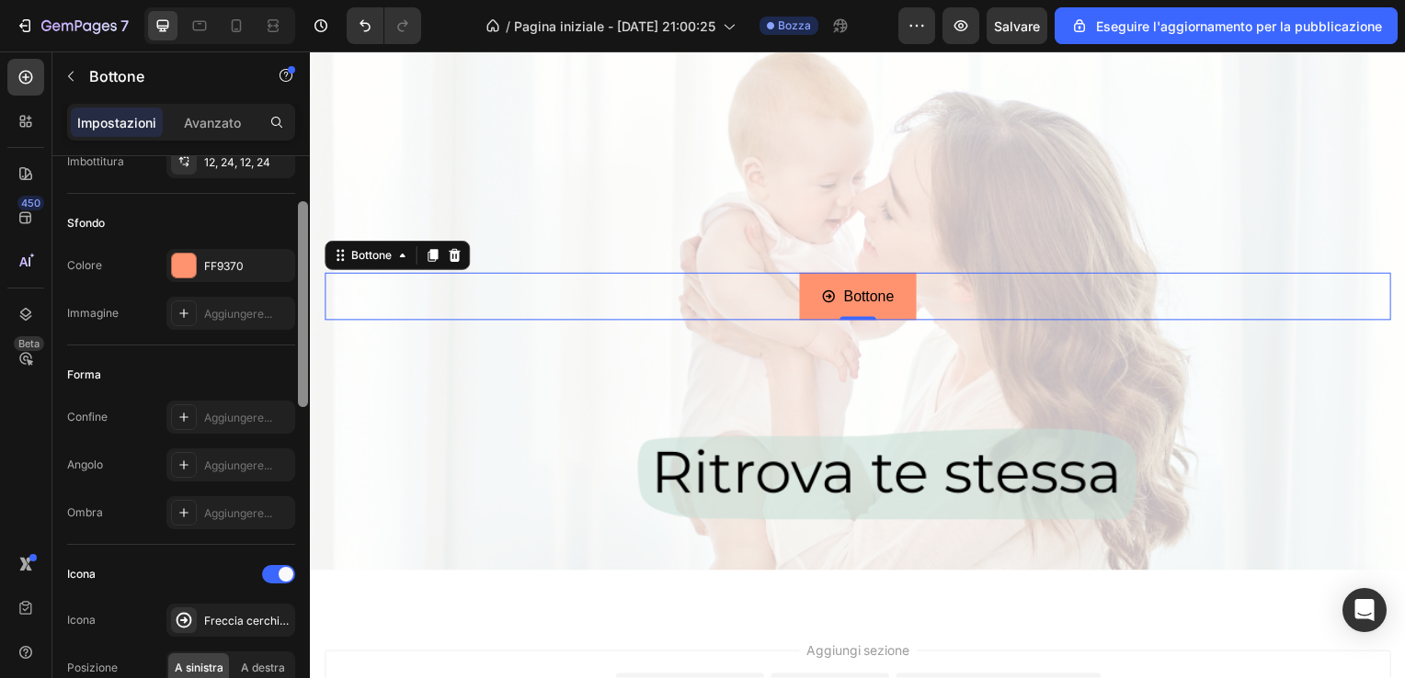
scroll to position [171, 0]
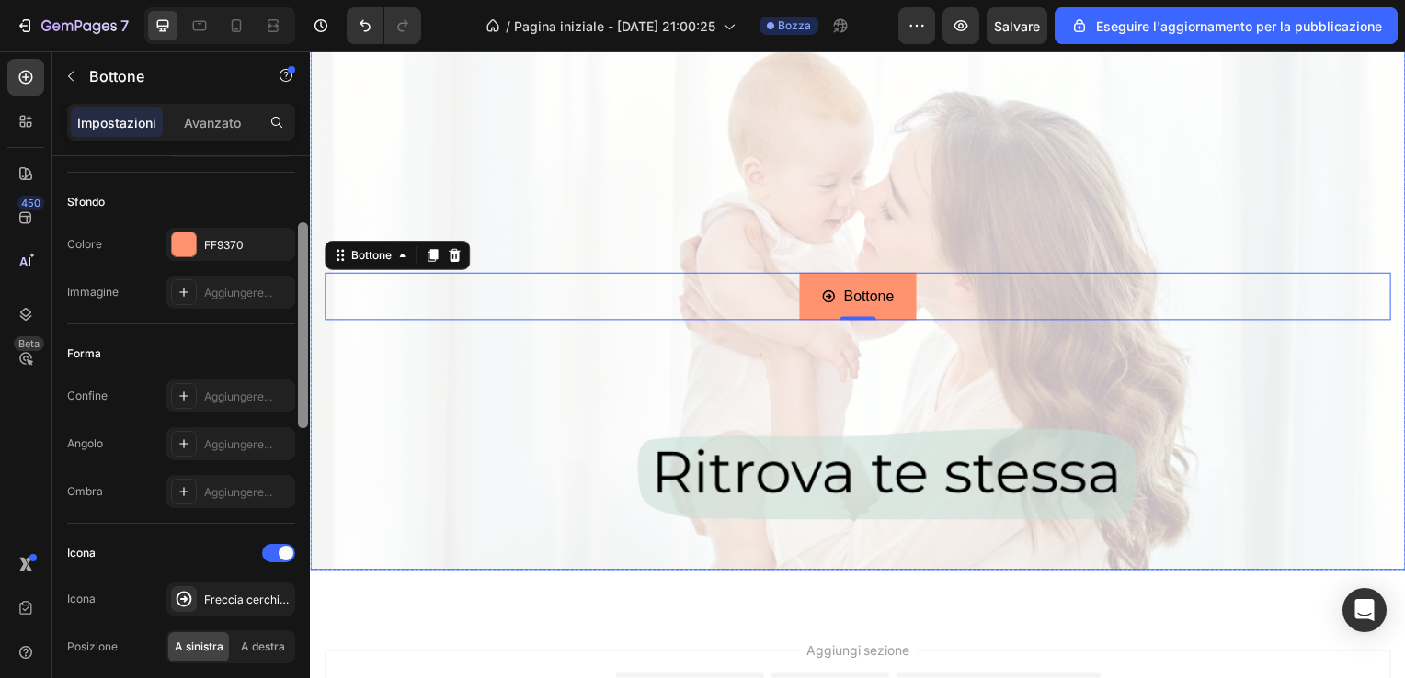
drag, startPoint x: 612, startPoint y: 232, endPoint x: 315, endPoint y: 359, distance: 322.9
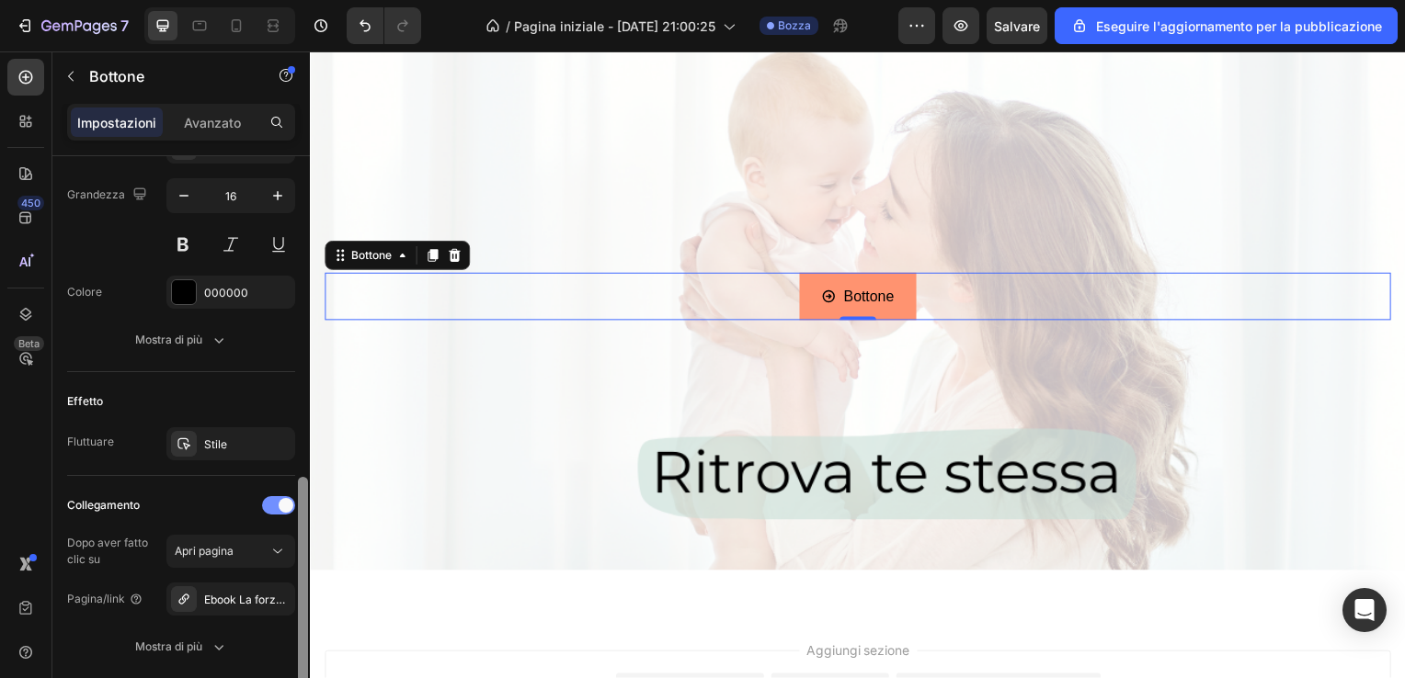
click at [264, 502] on div at bounding box center [278, 505] width 33 height 18
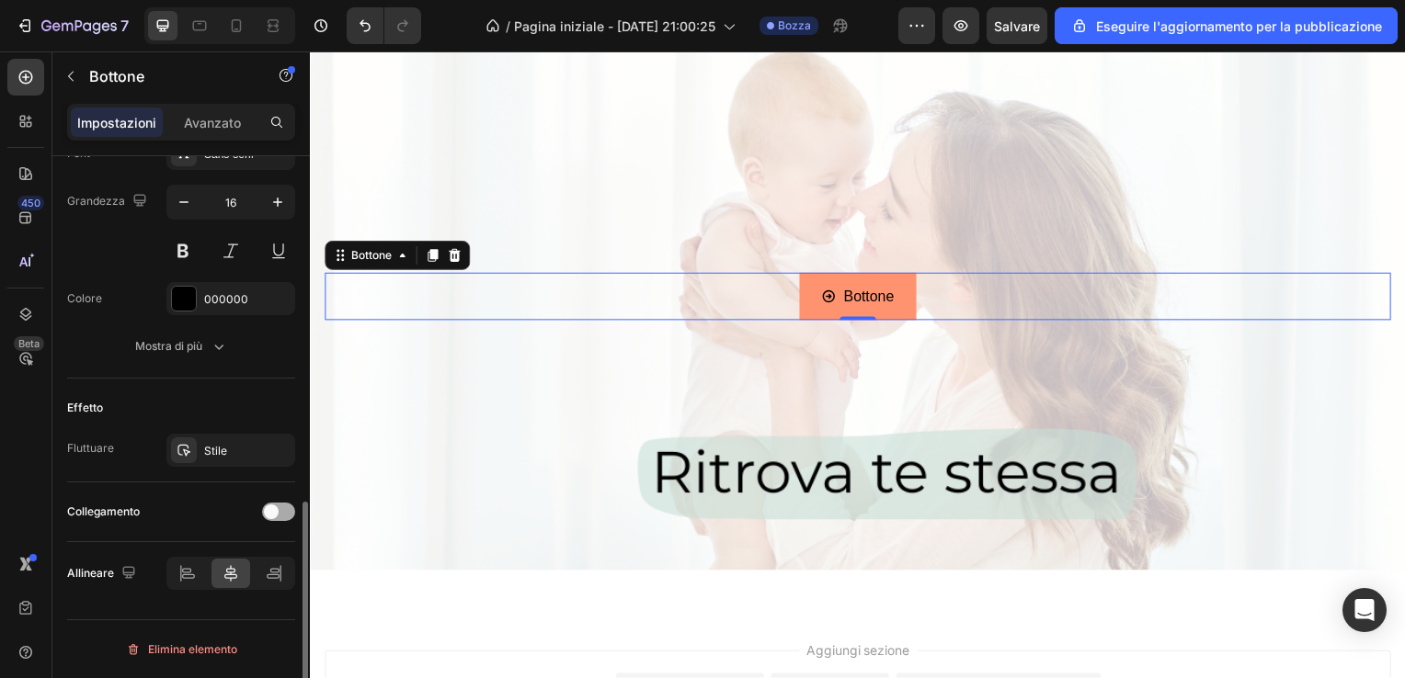
scroll to position [885, 0]
drag, startPoint x: 302, startPoint y: 543, endPoint x: 295, endPoint y: 583, distance: 40.0
click at [296, 583] on div at bounding box center [303, 443] width 14 height 575
drag, startPoint x: 295, startPoint y: 583, endPoint x: 293, endPoint y: 625, distance: 42.3
click at [293, 625] on div "Grandezza Larghezza Auto Altezza Auto Imbottitura 12, 24, 12, 24 Sfondo Colore …" at bounding box center [180, 443] width 257 height 575
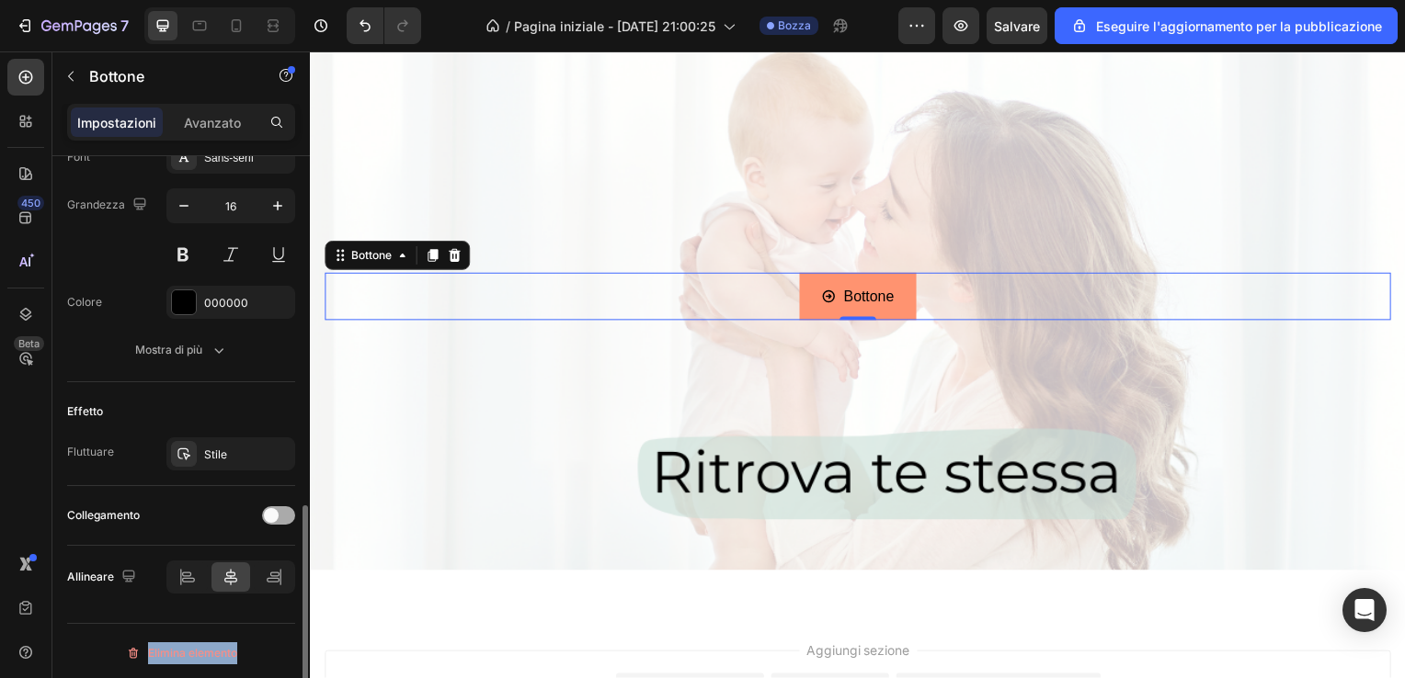
drag, startPoint x: 293, startPoint y: 625, endPoint x: 283, endPoint y: 516, distance: 109.9
click at [283, 516] on div at bounding box center [278, 516] width 33 height 18
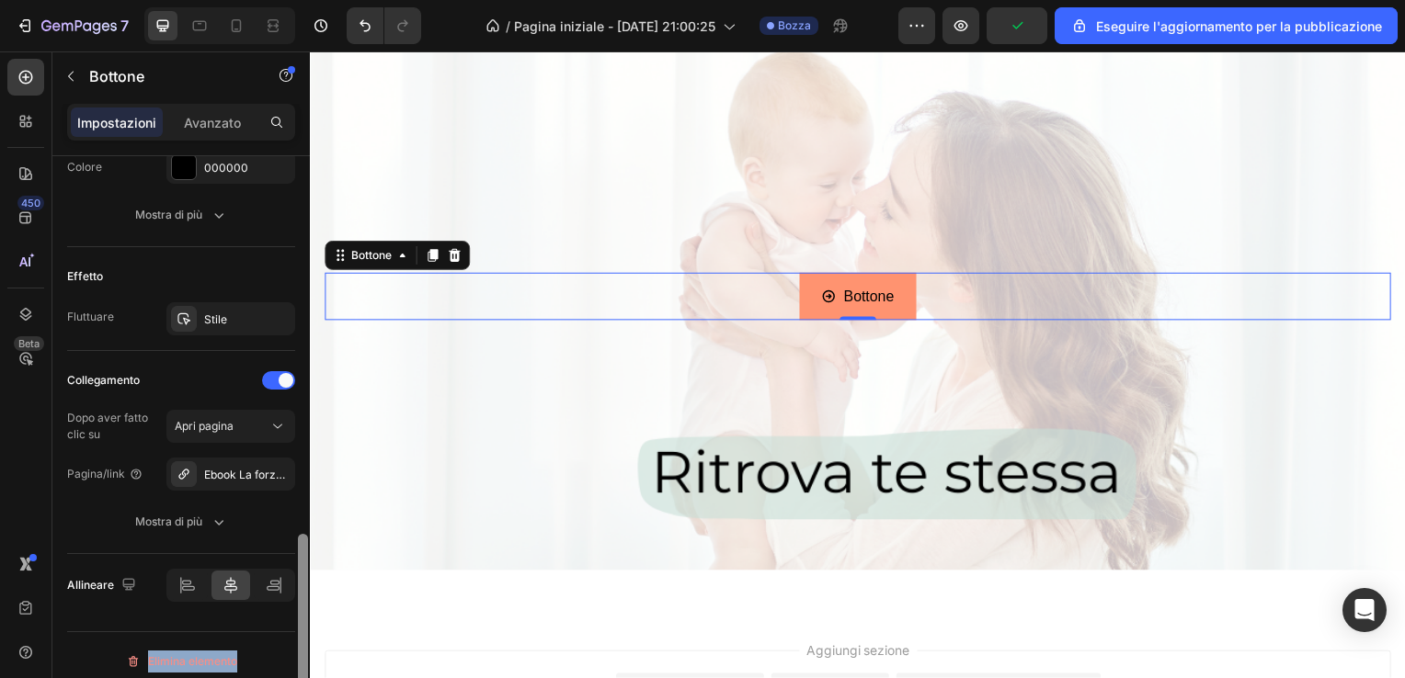
scroll to position [1029, 0]
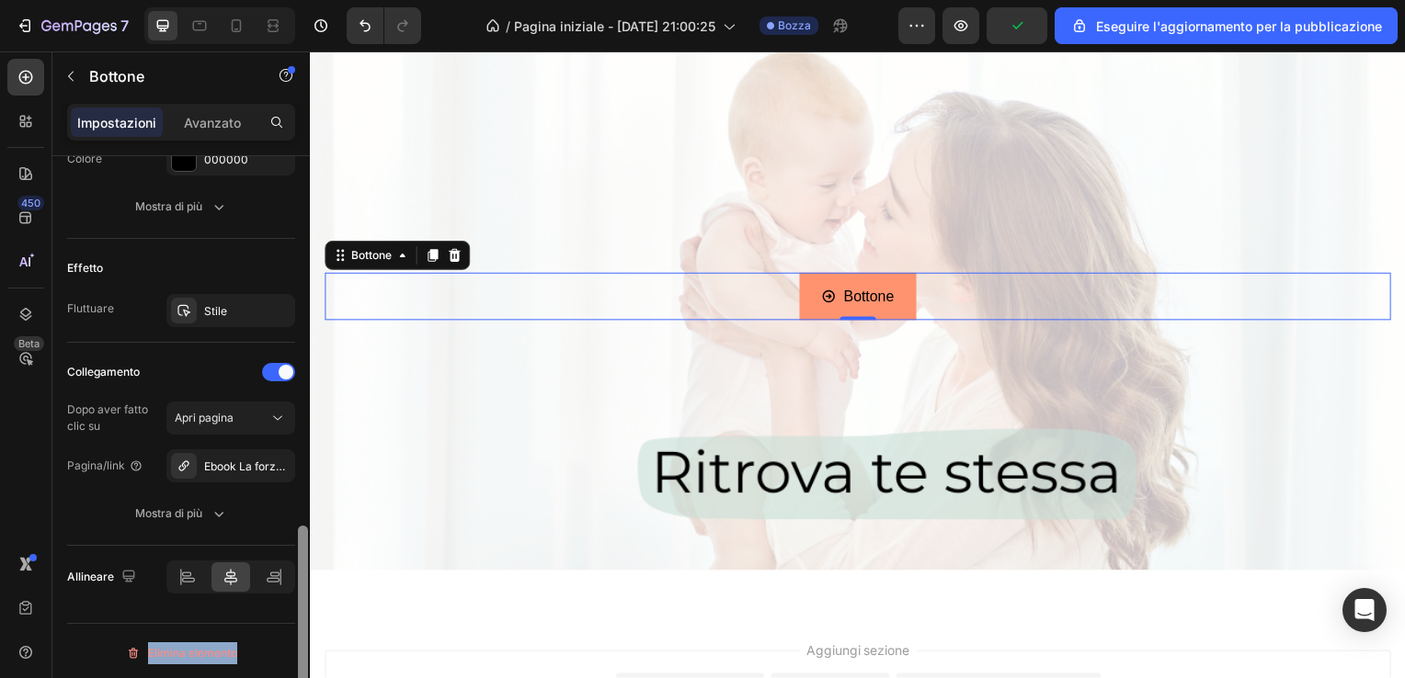
drag, startPoint x: 302, startPoint y: 532, endPoint x: 301, endPoint y: 606, distance: 73.5
click at [301, 606] on div at bounding box center [303, 629] width 10 height 206
click at [241, 509] on button "Mostra di più" at bounding box center [181, 513] width 228 height 33
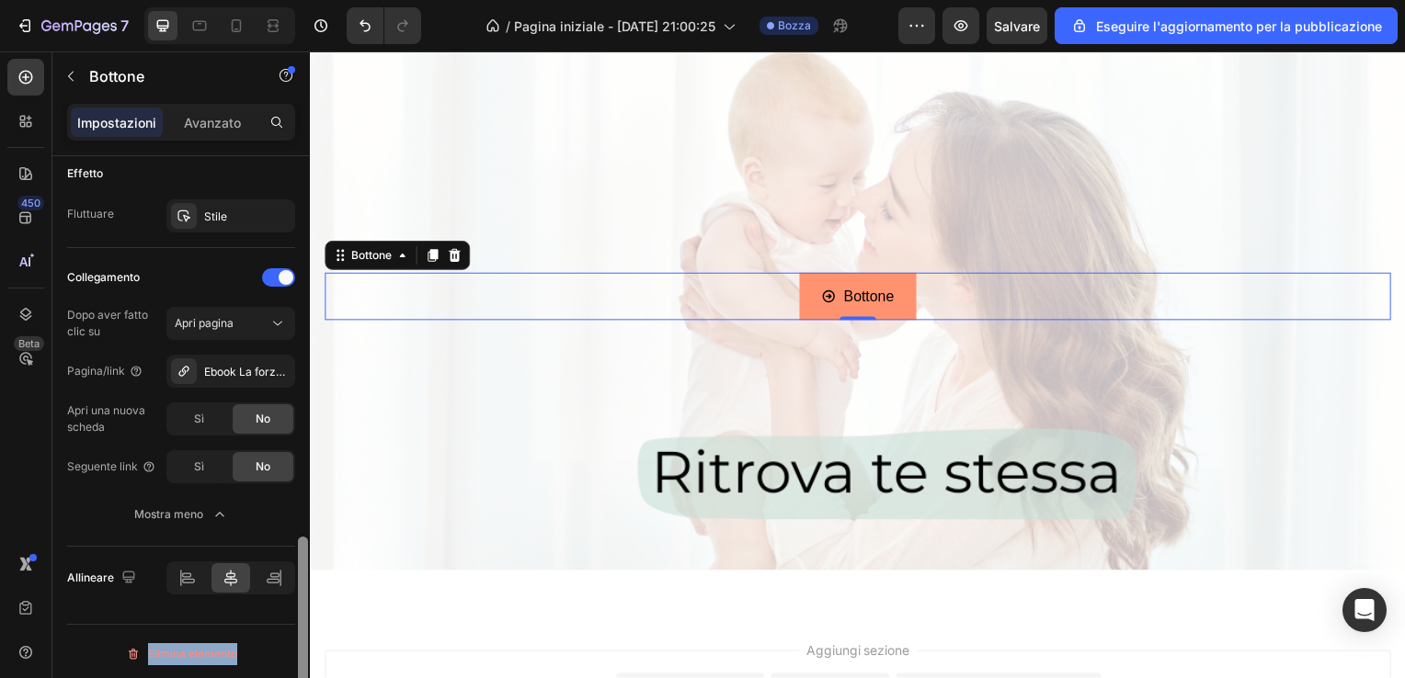
scroll to position [1124, 0]
drag, startPoint x: 302, startPoint y: 586, endPoint x: 302, endPoint y: 640, distance: 54.2
click at [302, 640] on div at bounding box center [303, 635] width 10 height 194
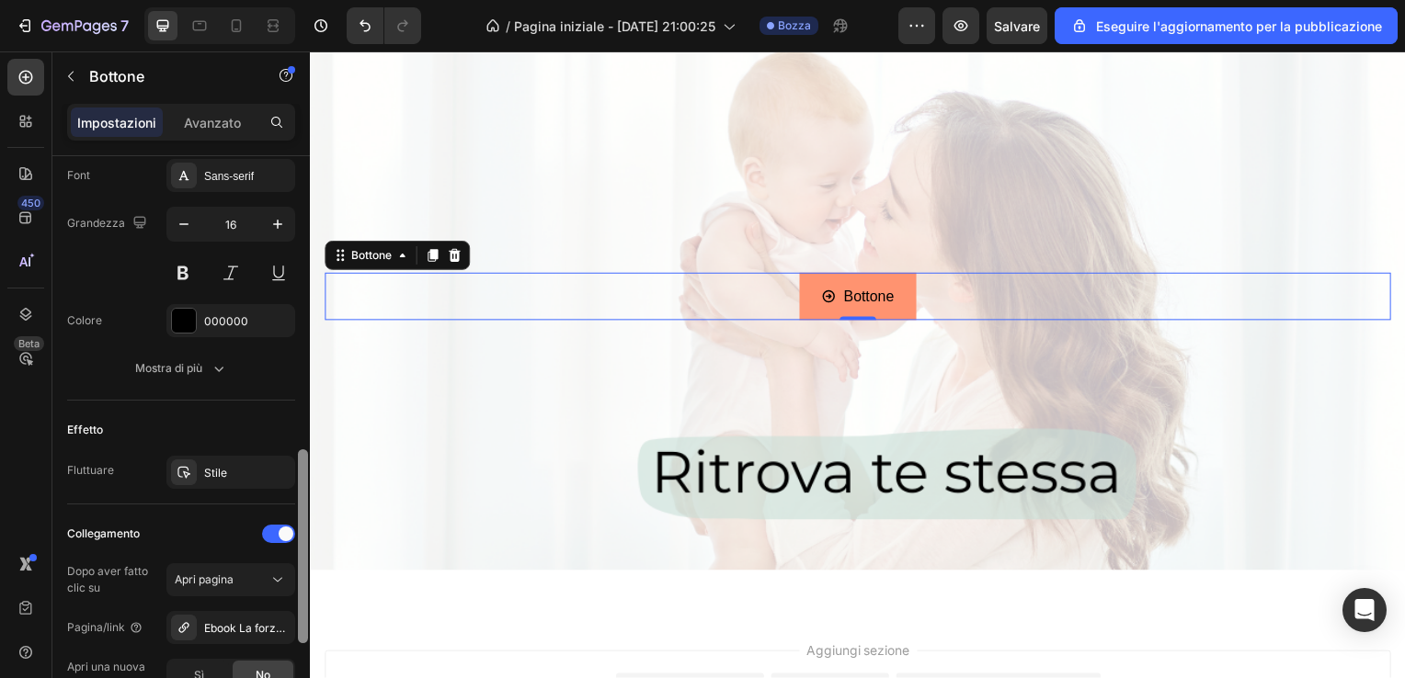
scroll to position [864, 0]
drag, startPoint x: 302, startPoint y: 583, endPoint x: 303, endPoint y: 495, distance: 88.3
click at [303, 495] on div at bounding box center [303, 549] width 10 height 194
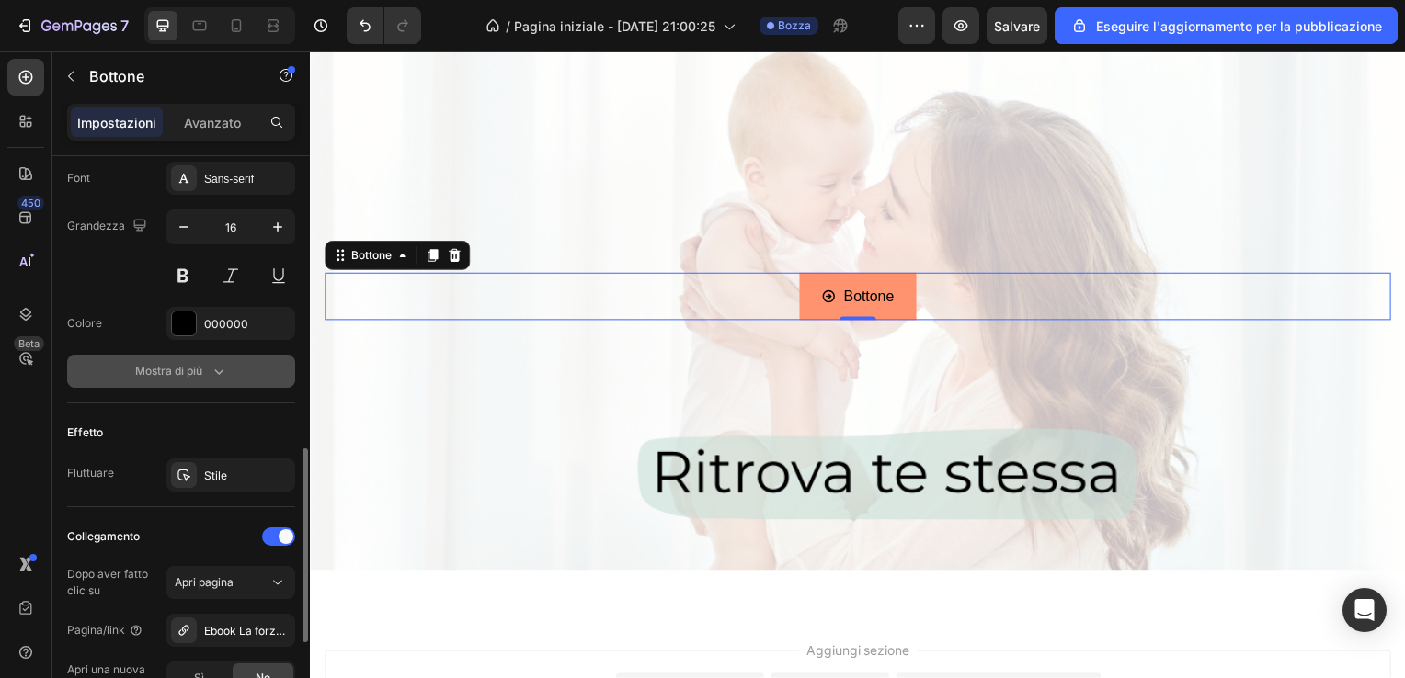
click at [252, 368] on button "Mostra di più" at bounding box center [181, 371] width 228 height 33
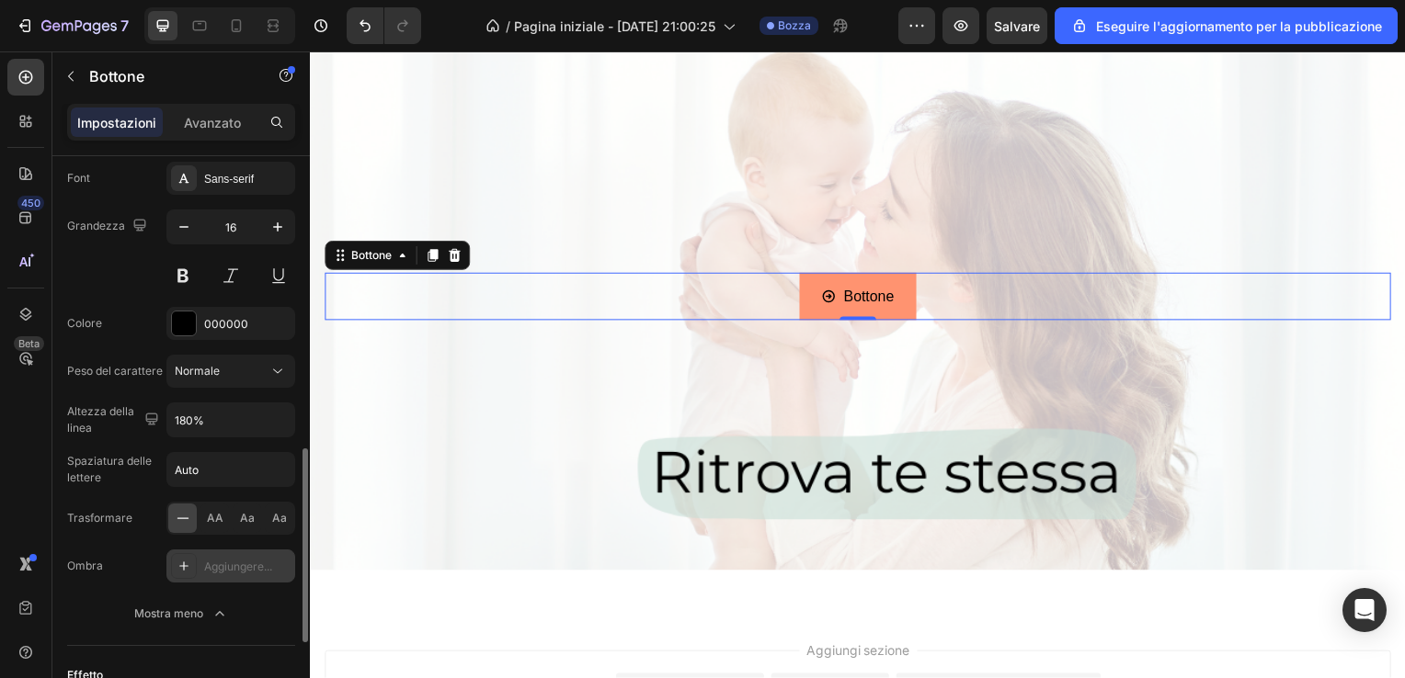
click at [252, 566] on div "Aggiungere..." at bounding box center [247, 567] width 86 height 17
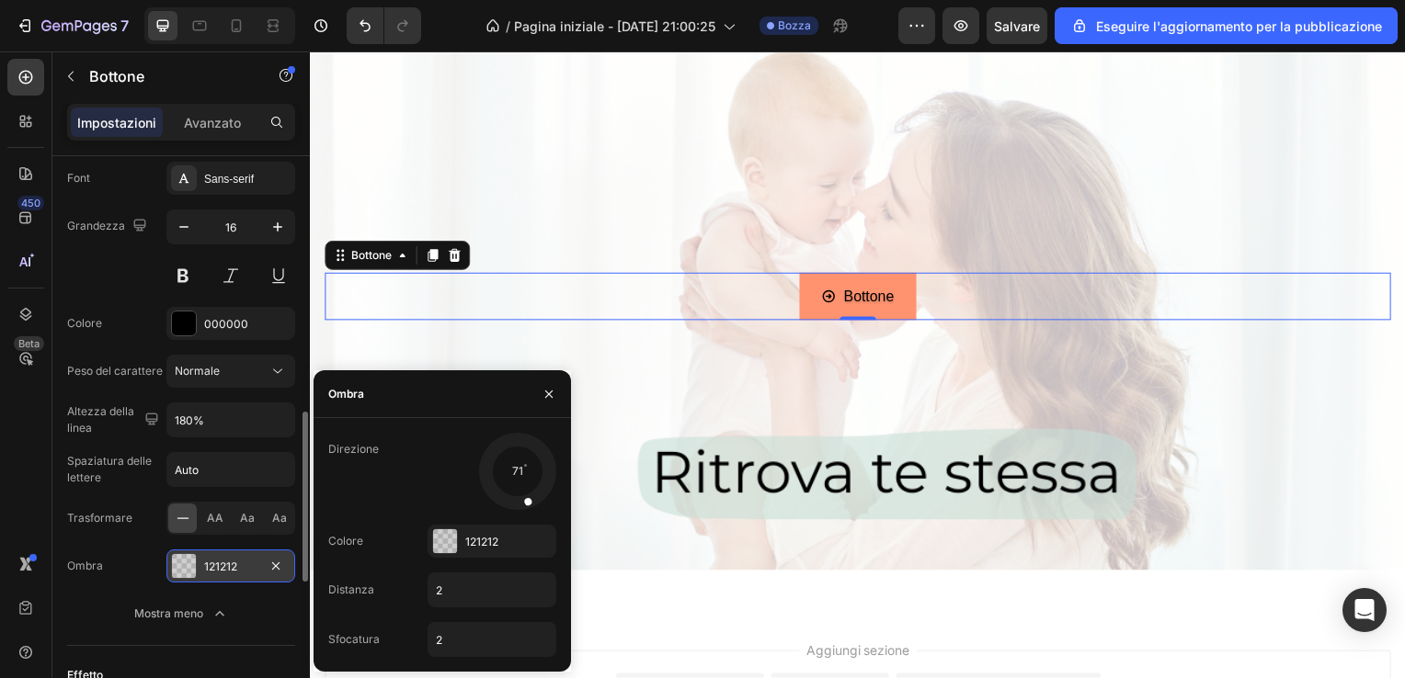
drag, startPoint x: 488, startPoint y: 498, endPoint x: 528, endPoint y: 503, distance: 39.8
click at [528, 503] on div at bounding box center [524, 491] width 24 height 42
drag, startPoint x: 528, startPoint y: 502, endPoint x: 529, endPoint y: 450, distance: 52.4
click at [529, 450] on div at bounding box center [529, 454] width 32 height 40
click at [496, 541] on div "121212" at bounding box center [491, 542] width 53 height 17
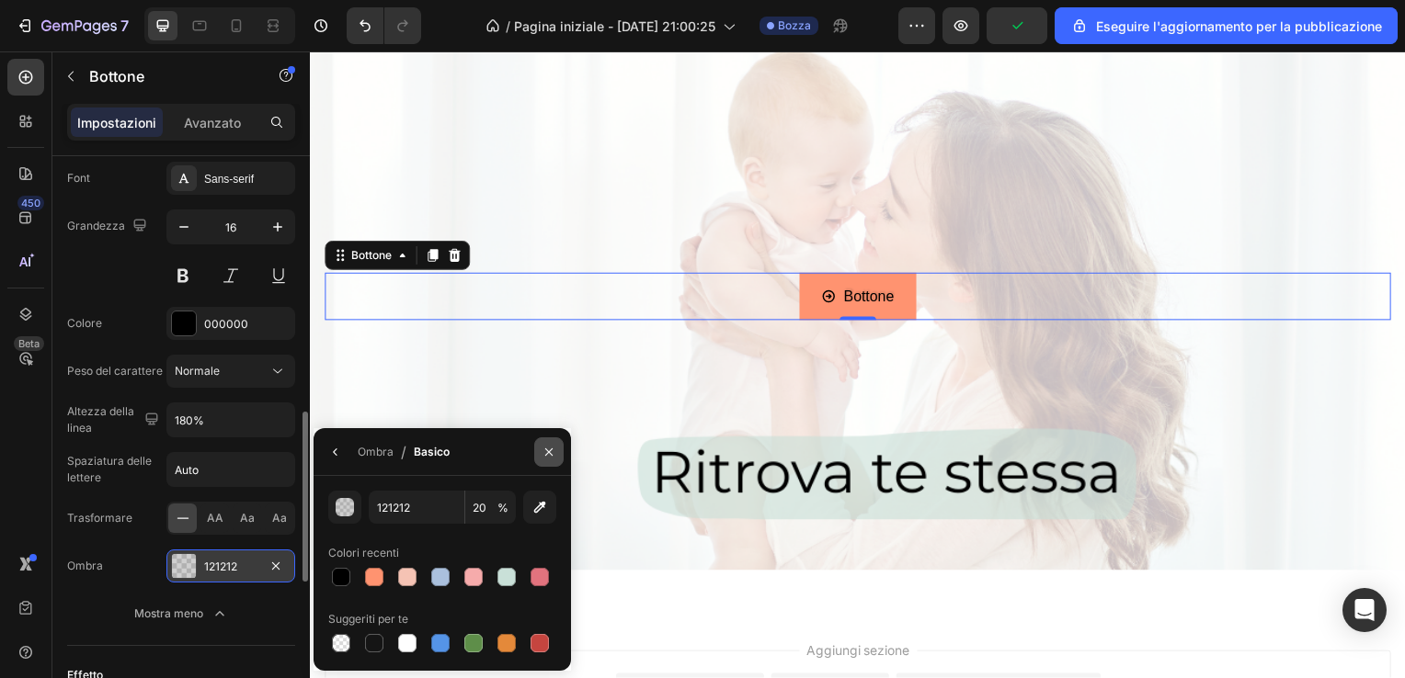
click at [549, 458] on icon "button" at bounding box center [548, 452] width 15 height 15
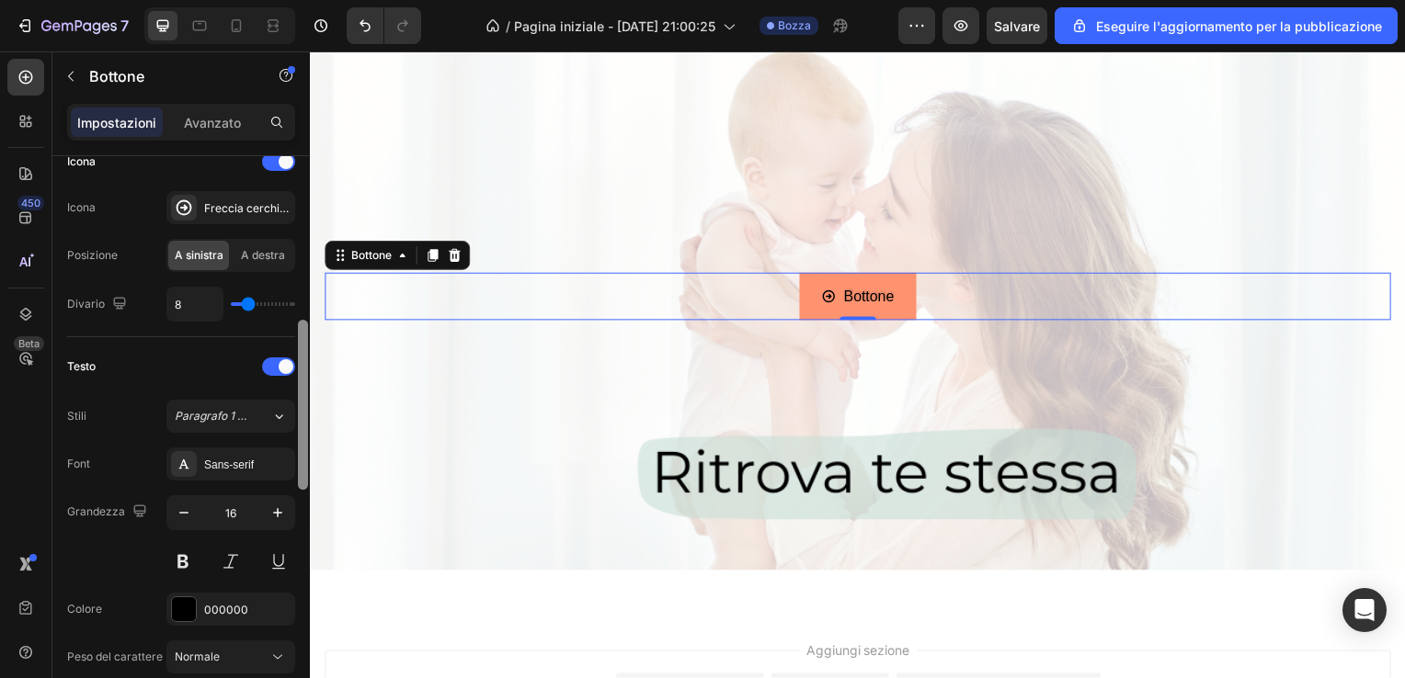
scroll to position [570, 0]
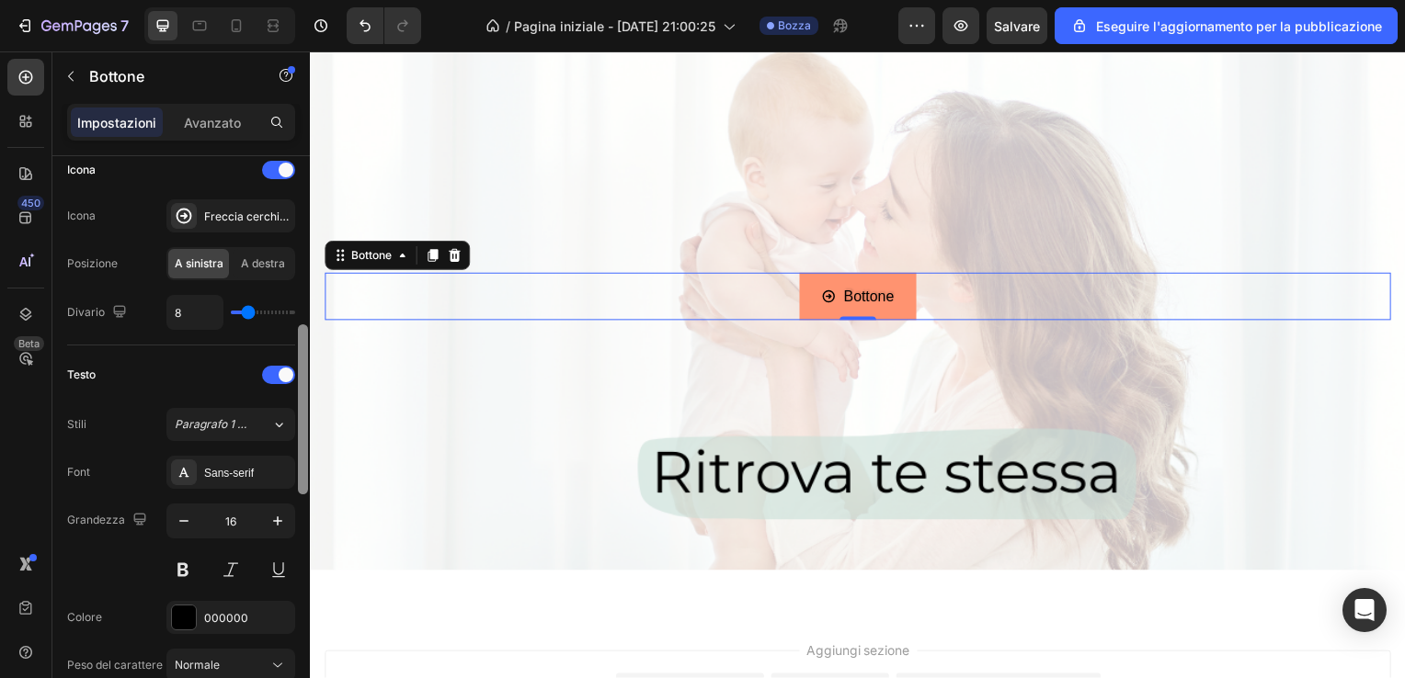
drag, startPoint x: 303, startPoint y: 516, endPoint x: 306, endPoint y: 428, distance: 87.4
click at [306, 428] on div at bounding box center [303, 409] width 10 height 170
click at [257, 466] on div "Sans-serif" at bounding box center [247, 473] width 86 height 17
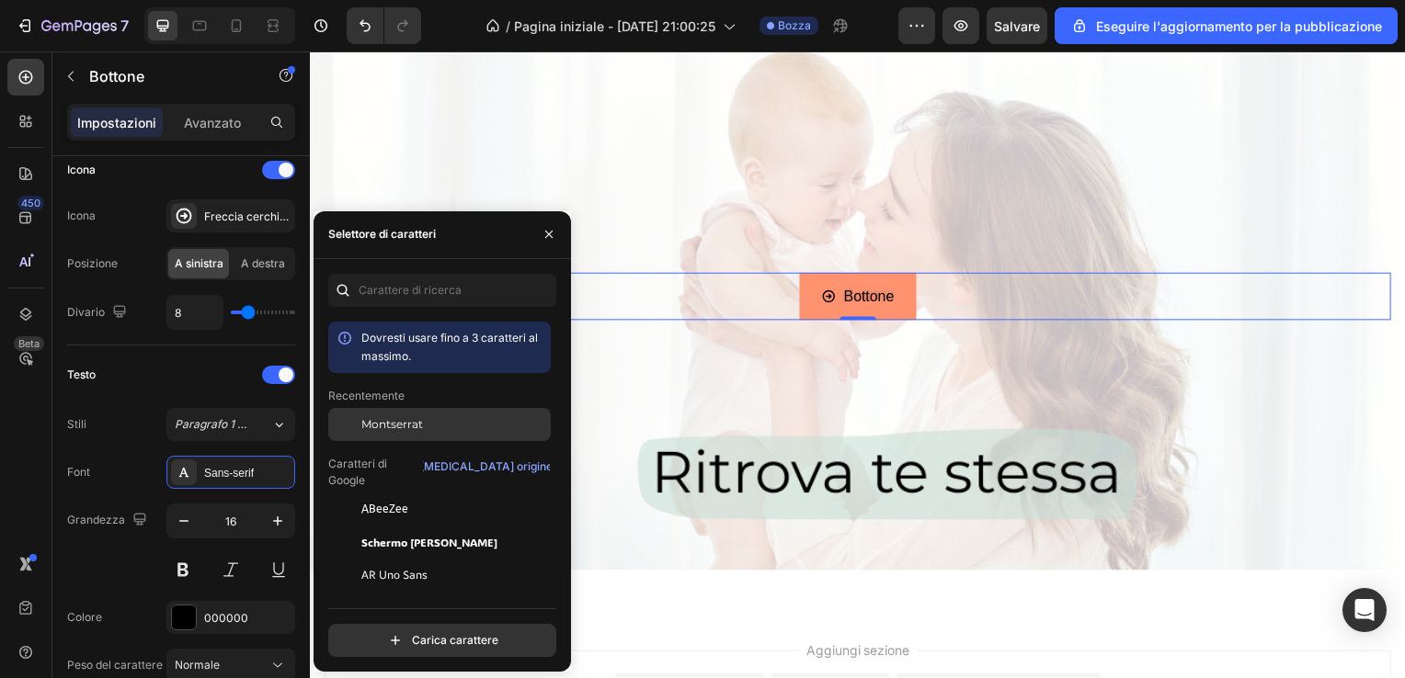
click at [386, 421] on span "Montserrat" at bounding box center [392, 424] width 62 height 17
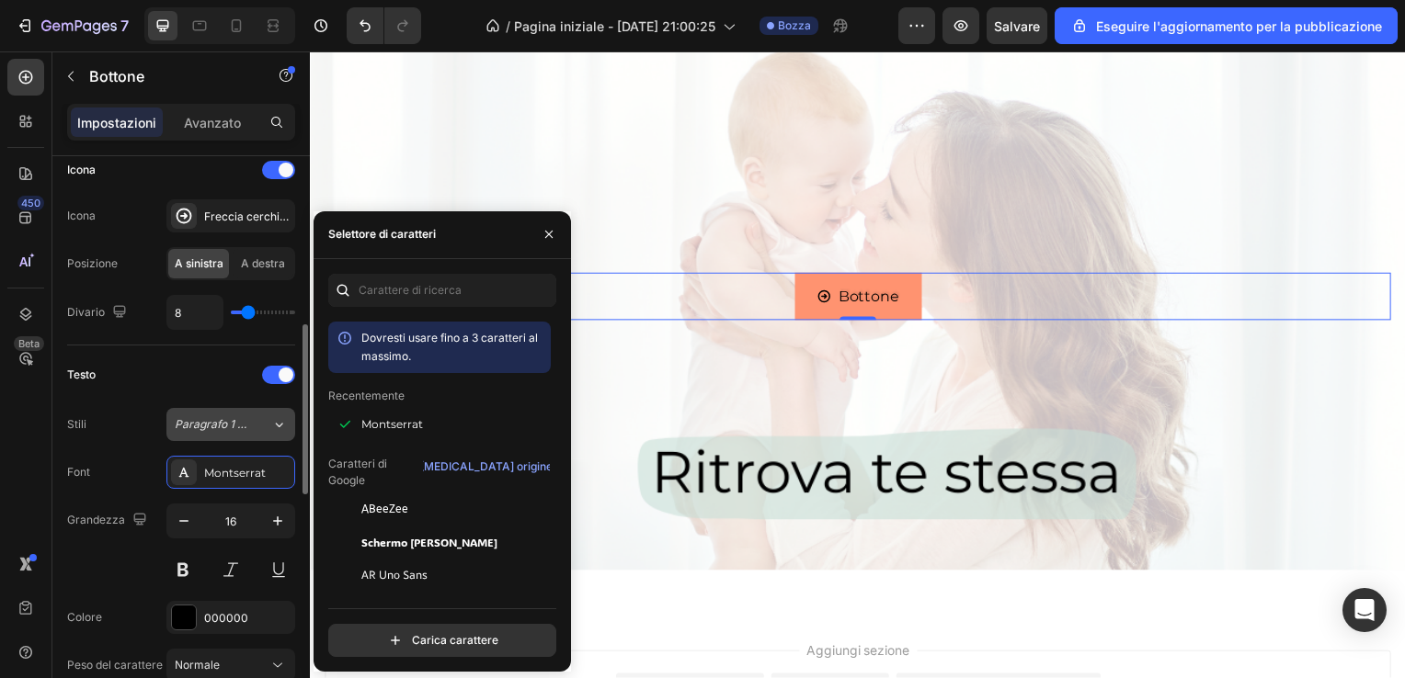
click at [243, 410] on button "Paragrafo 1 (*)" at bounding box center [230, 424] width 129 height 33
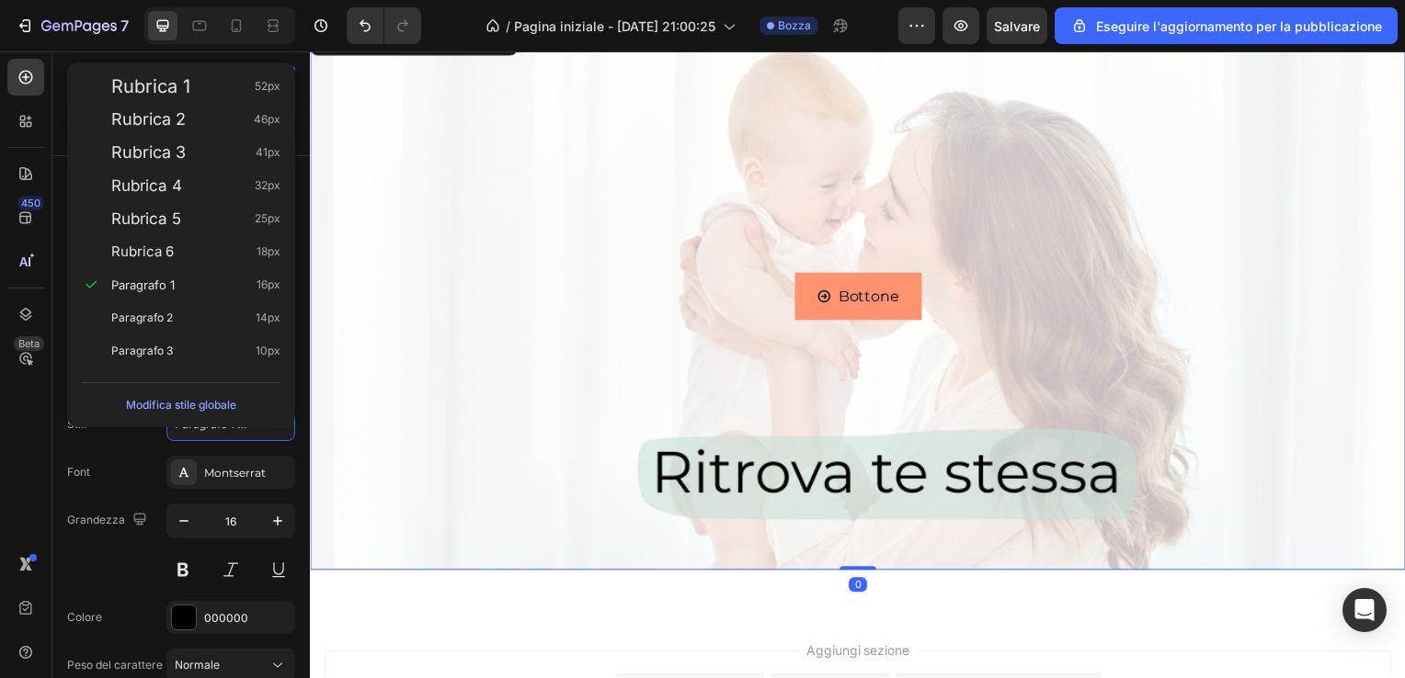
click at [366, 427] on div "Immagine di sfondo" at bounding box center [861, 429] width 1103 height 827
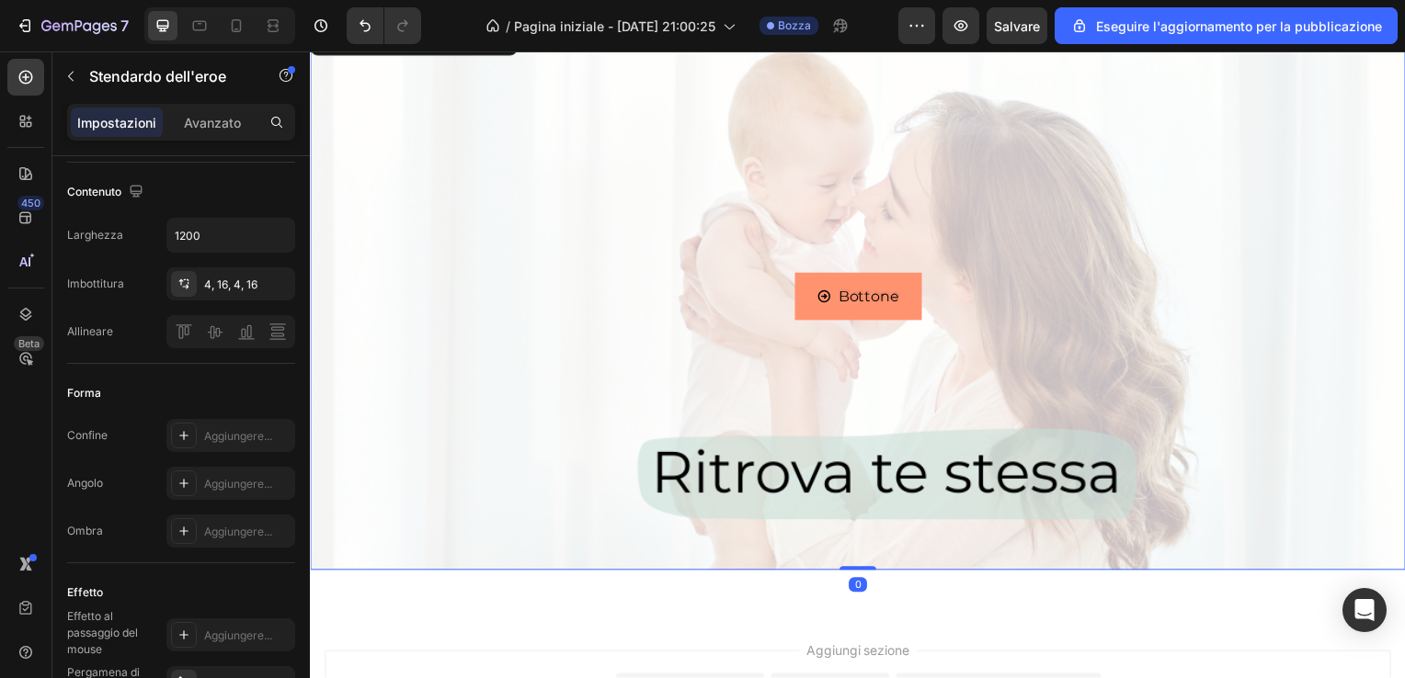
scroll to position [0, 0]
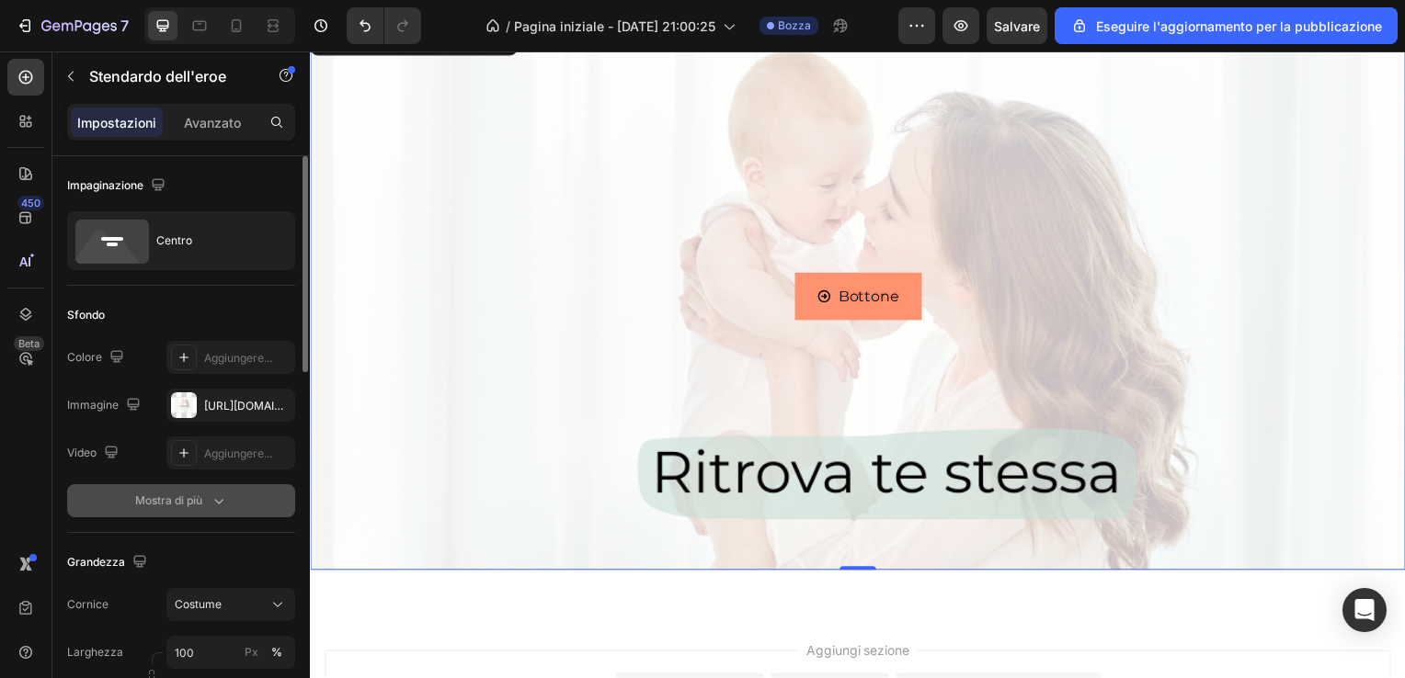
click at [191, 494] on font "Mostra di più" at bounding box center [168, 501] width 67 height 17
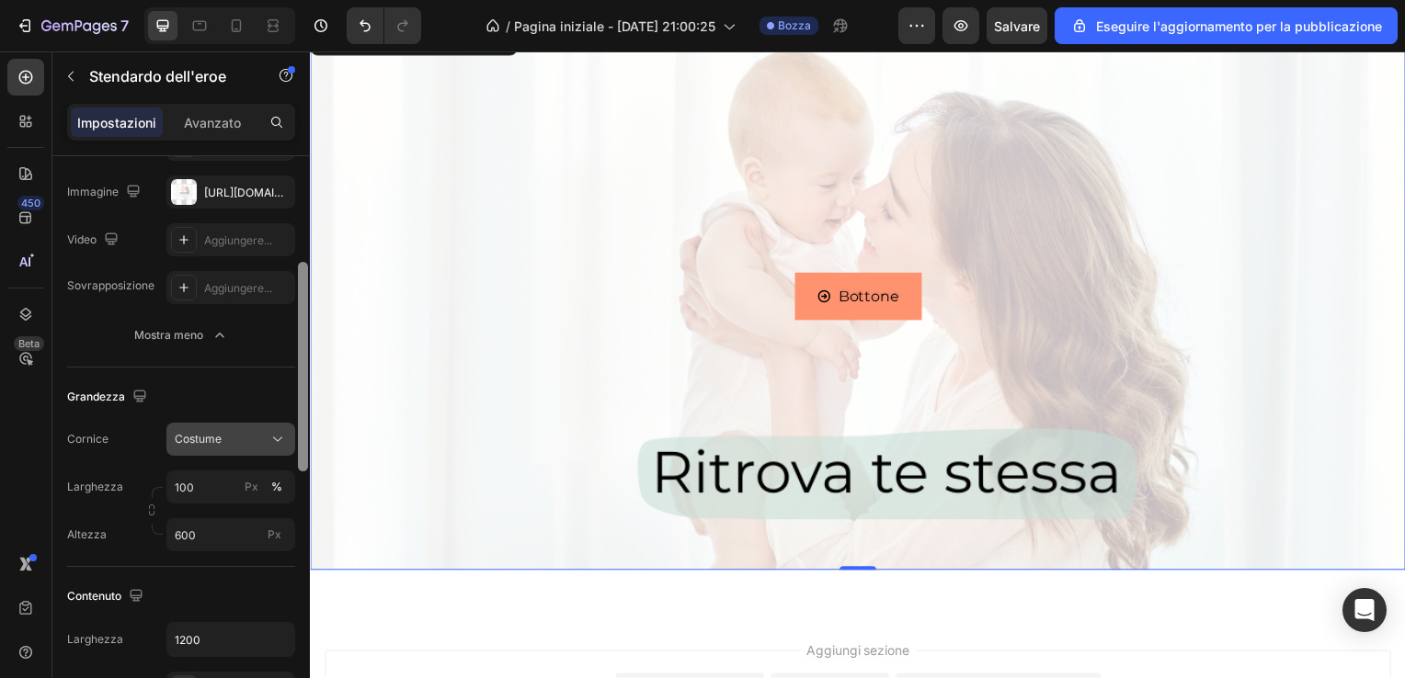
scroll to position [210, 0]
drag, startPoint x: 302, startPoint y: 371, endPoint x: 286, endPoint y: 450, distance: 80.6
click at [286, 450] on div "Impaginazione Centro Sfondo The changes might be hidden by the video. Colore Ag…" at bounding box center [180, 443] width 257 height 575
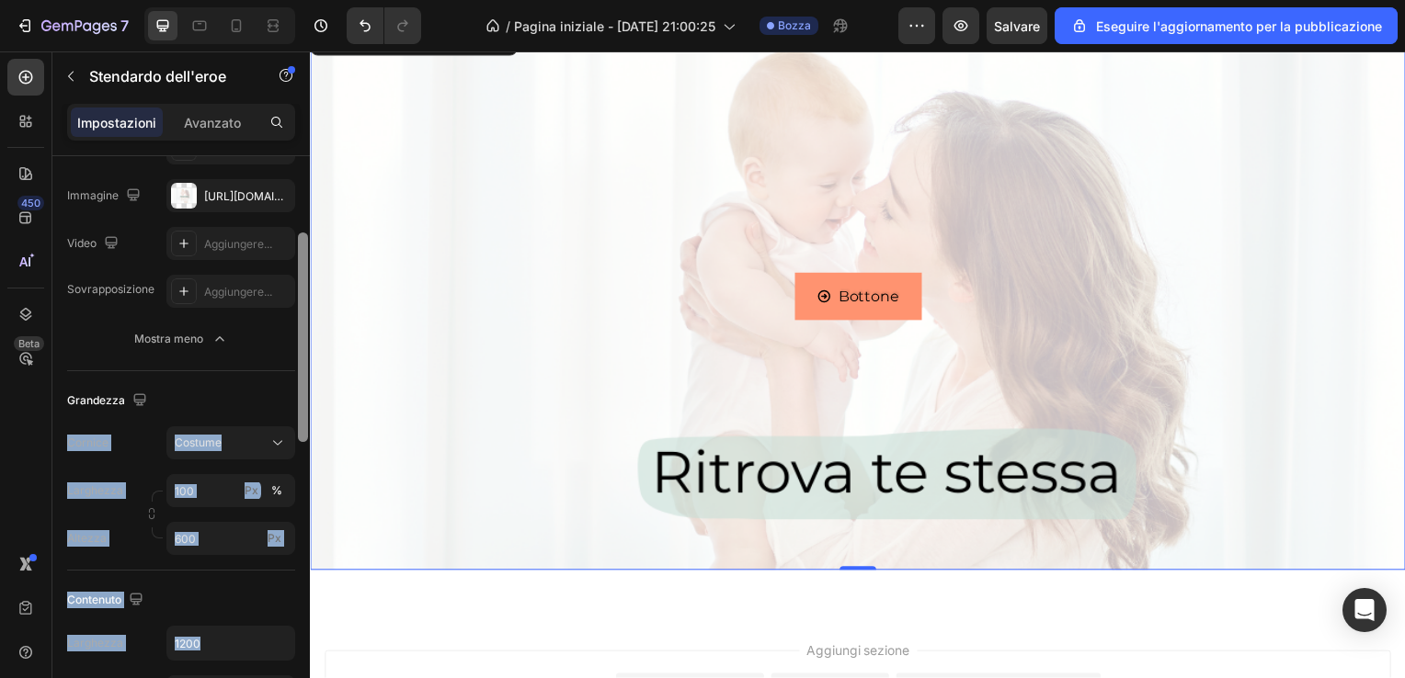
drag, startPoint x: 294, startPoint y: 415, endPoint x: 301, endPoint y: 365, distance: 50.1
click at [301, 365] on div "Impaginazione Centro Sfondo The changes might be hidden by the video. Colore Ag…" at bounding box center [180, 443] width 257 height 575
click at [301, 365] on div at bounding box center [303, 344] width 10 height 210
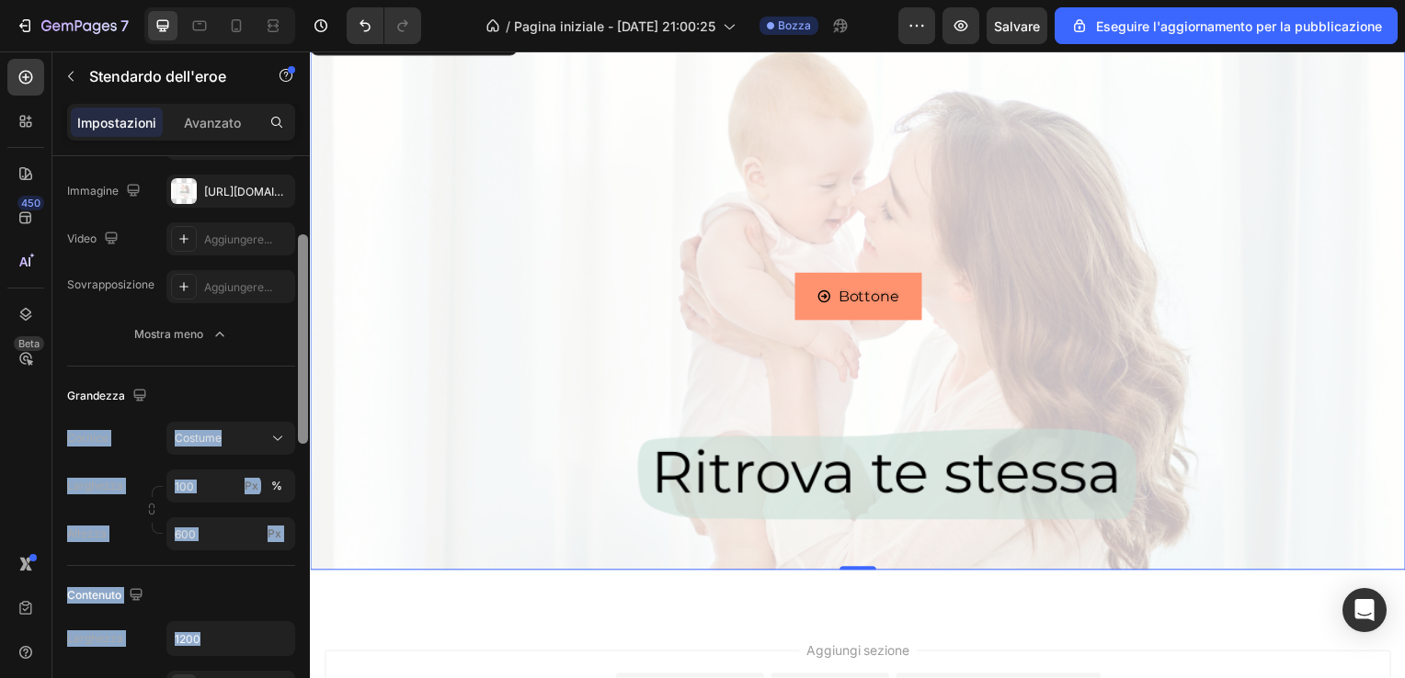
click at [301, 365] on div at bounding box center [303, 339] width 10 height 210
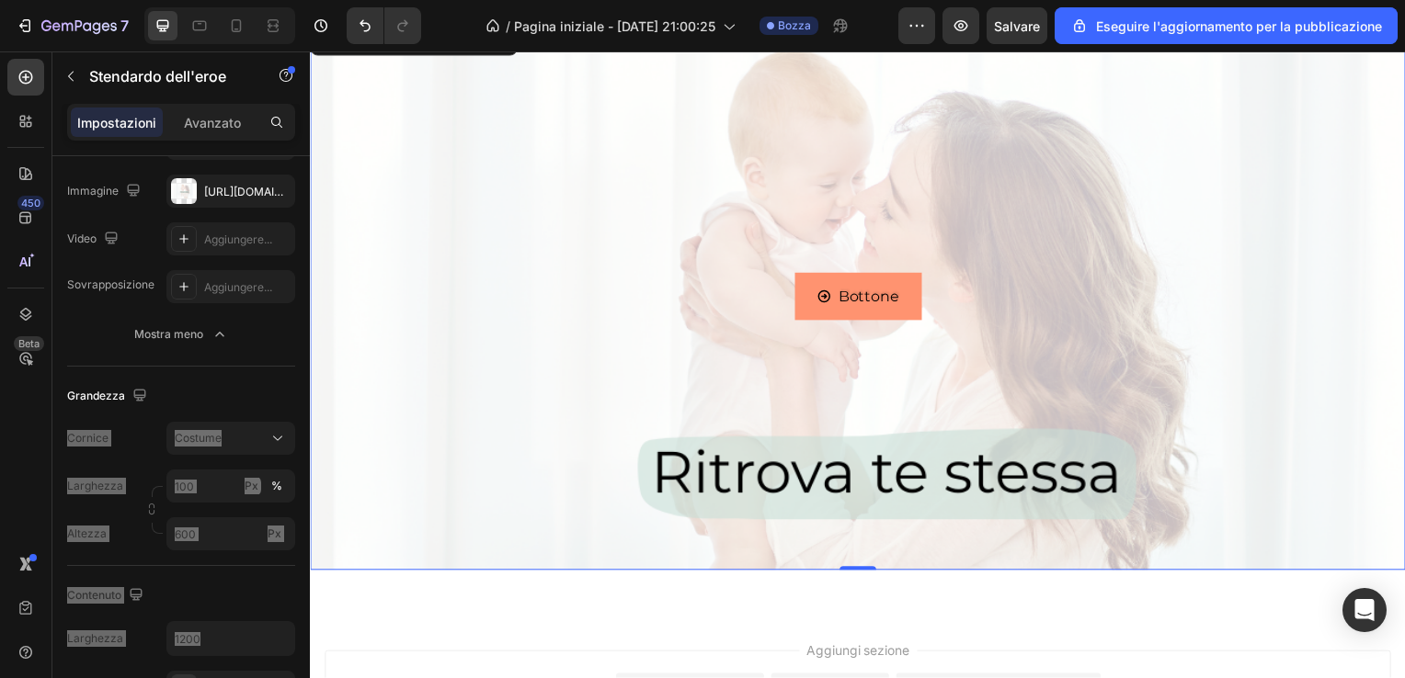
click at [361, 374] on div "Immagine di sfondo" at bounding box center [861, 429] width 1103 height 827
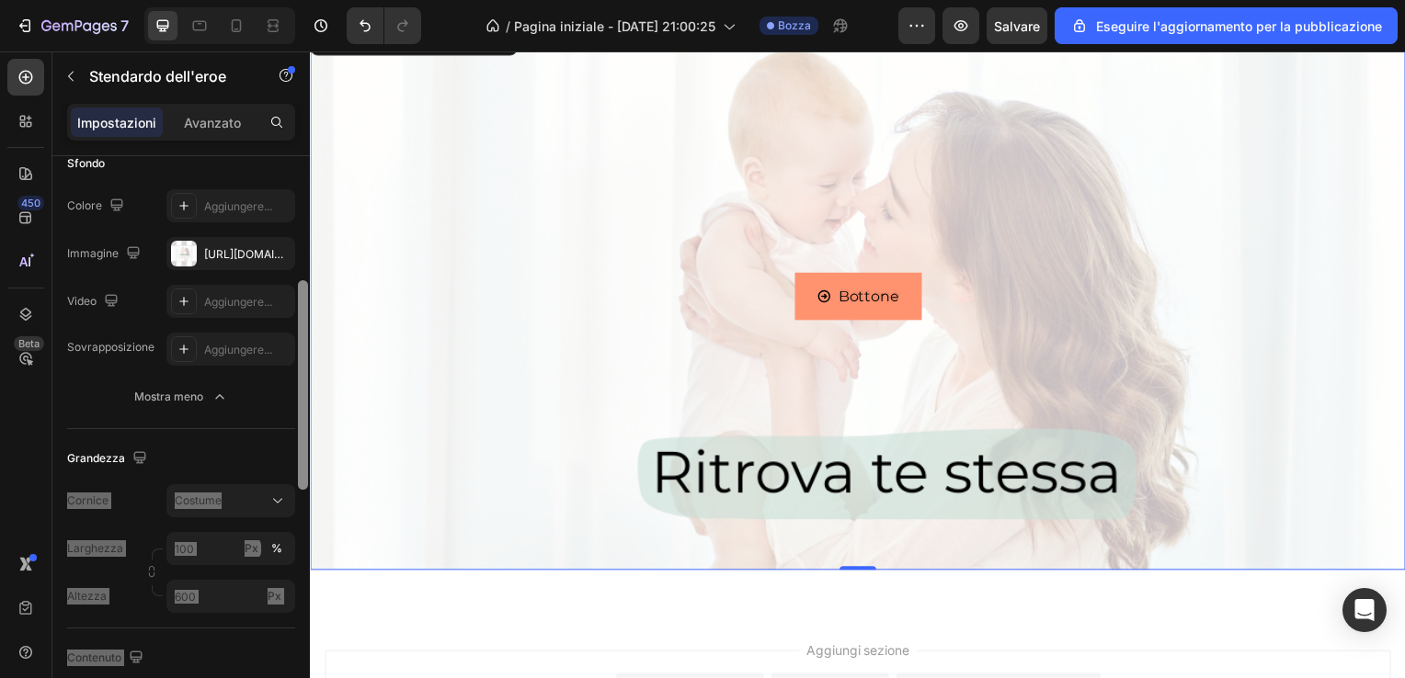
scroll to position [59, 0]
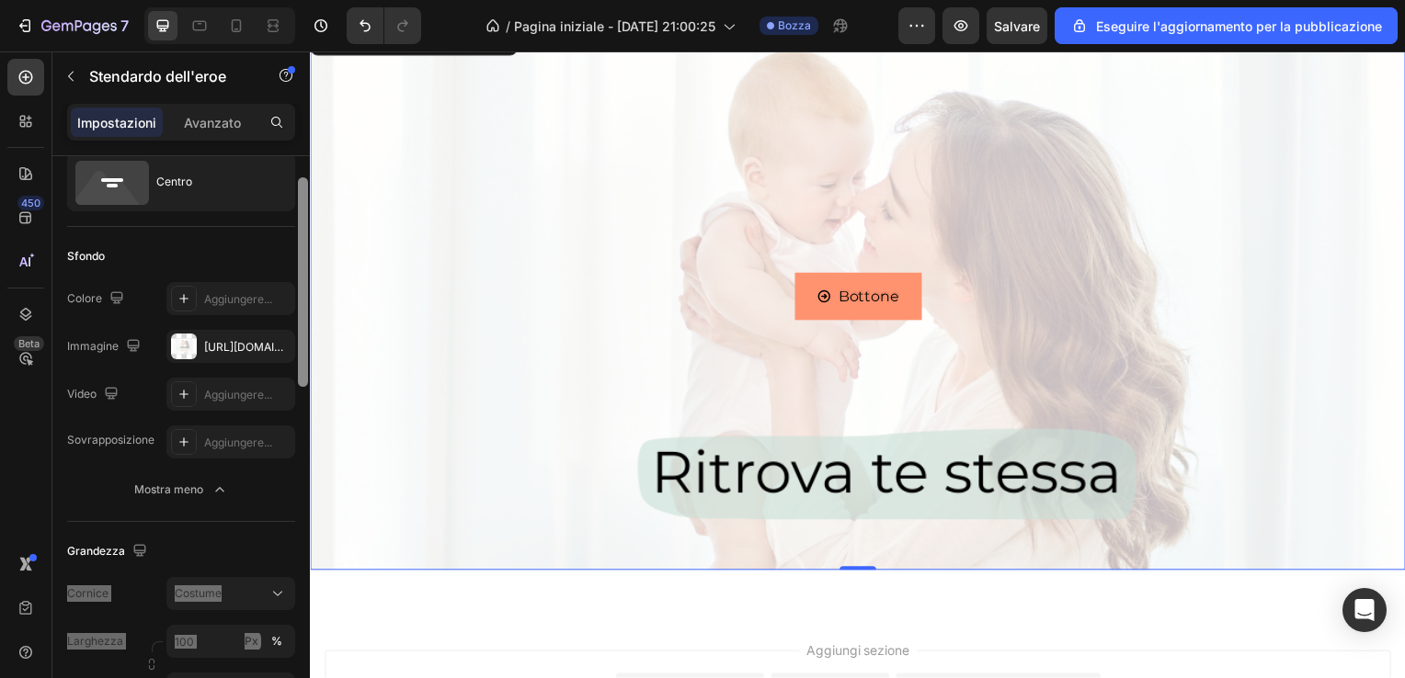
drag, startPoint x: 608, startPoint y: 446, endPoint x: 316, endPoint y: 255, distance: 348.5
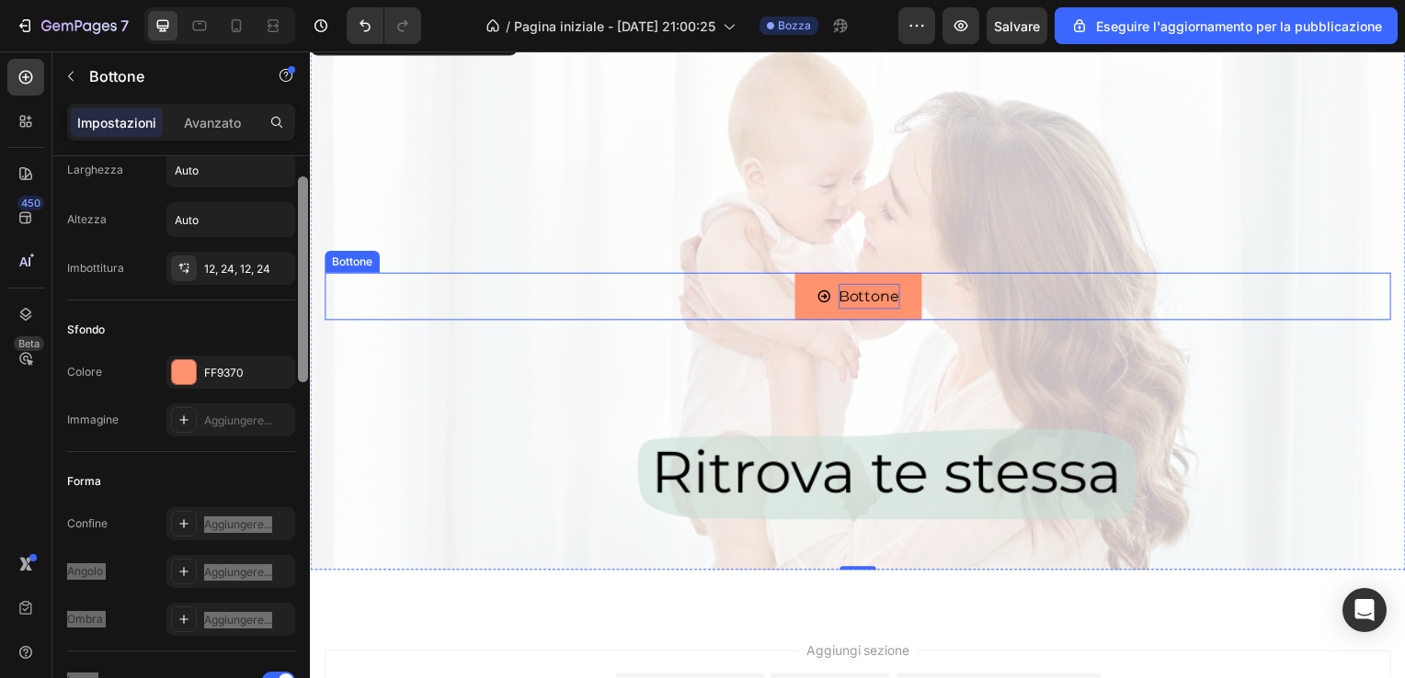
click at [881, 301] on p "Bottone" at bounding box center [873, 299] width 62 height 27
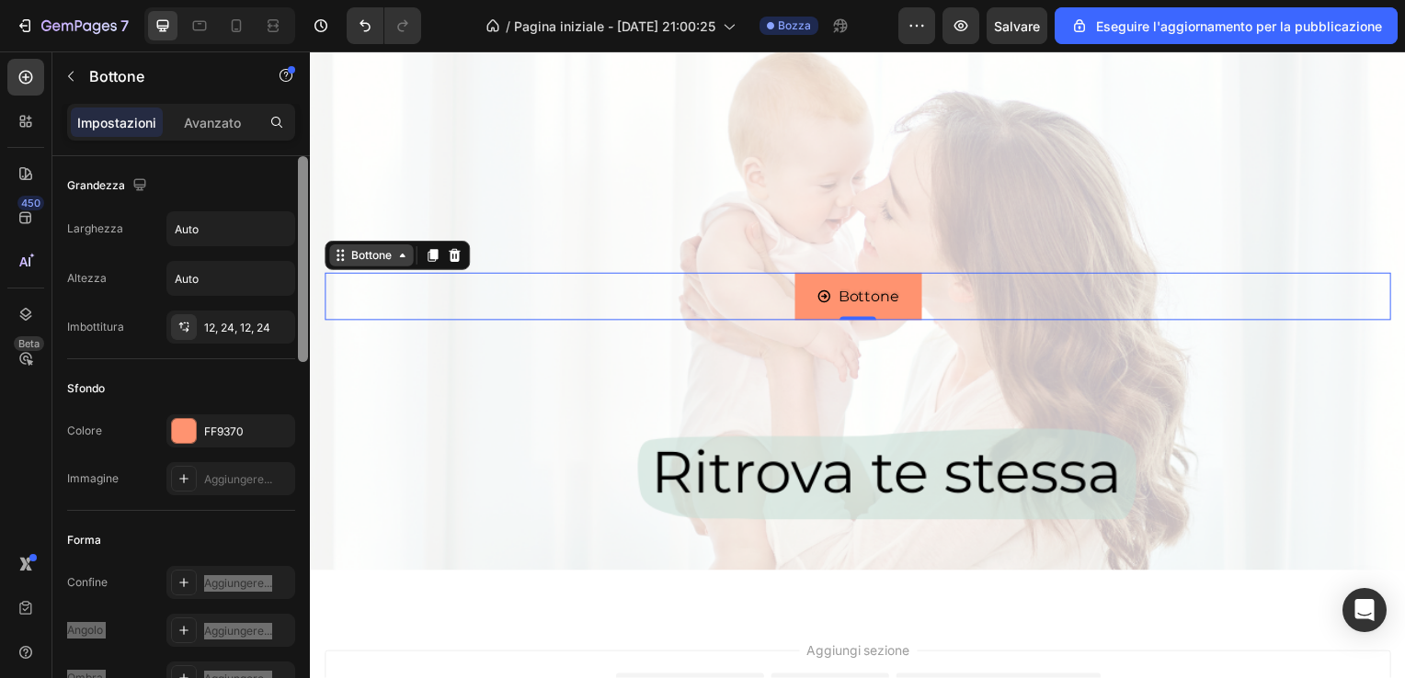
click at [389, 257] on div "Bottone" at bounding box center [371, 257] width 48 height 17
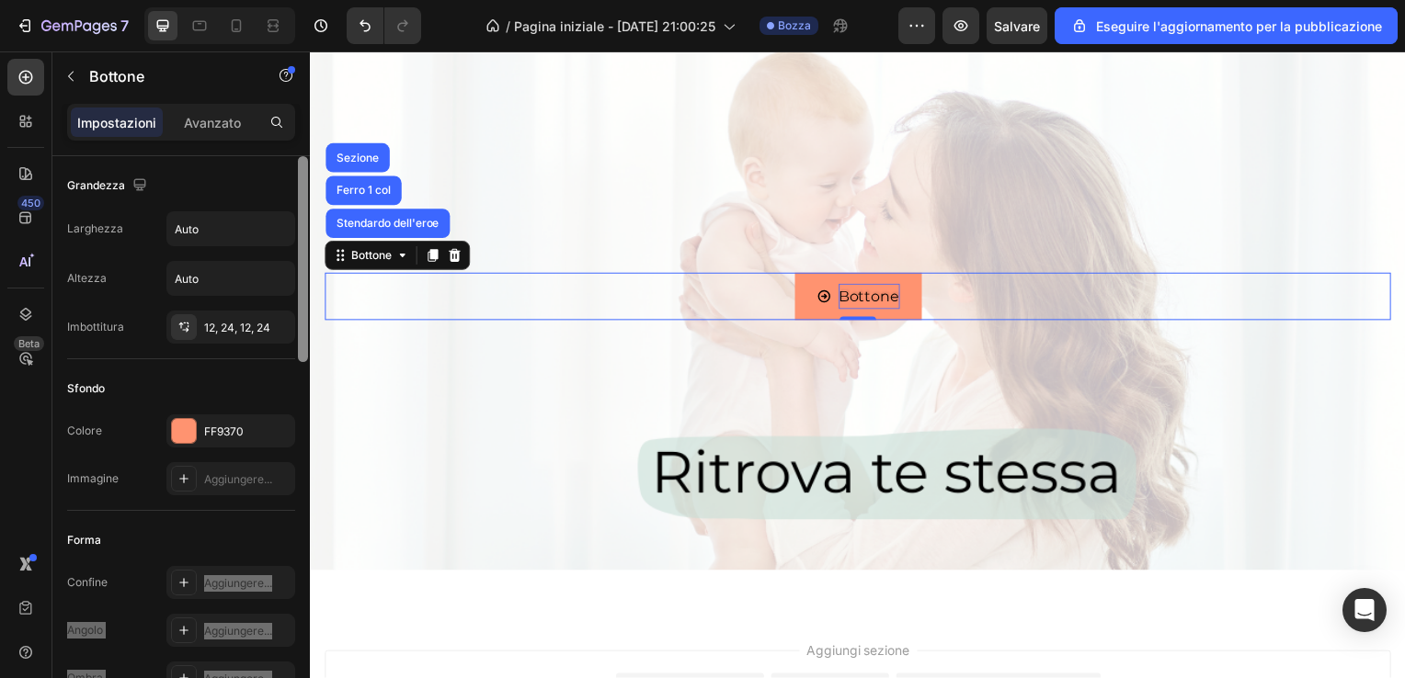
click at [884, 298] on p "Bottone" at bounding box center [873, 299] width 62 height 27
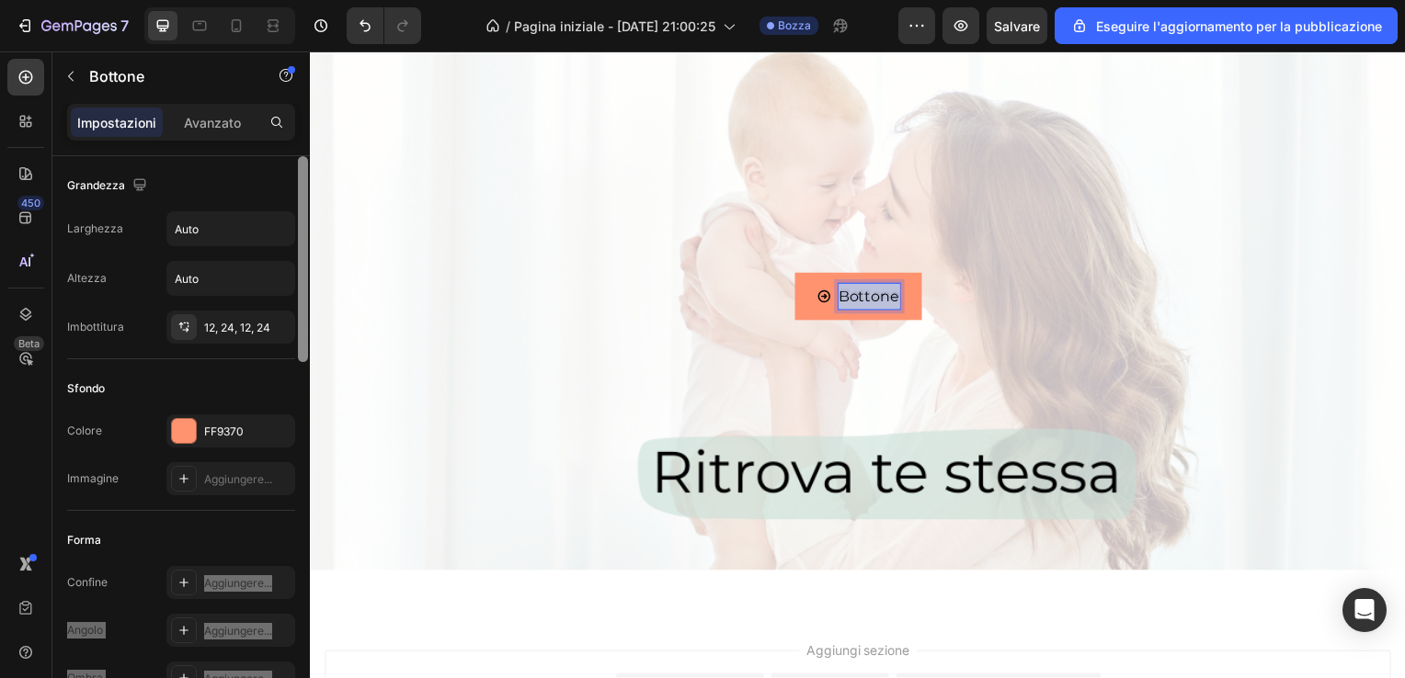
click at [884, 298] on p "Bottone" at bounding box center [873, 299] width 62 height 27
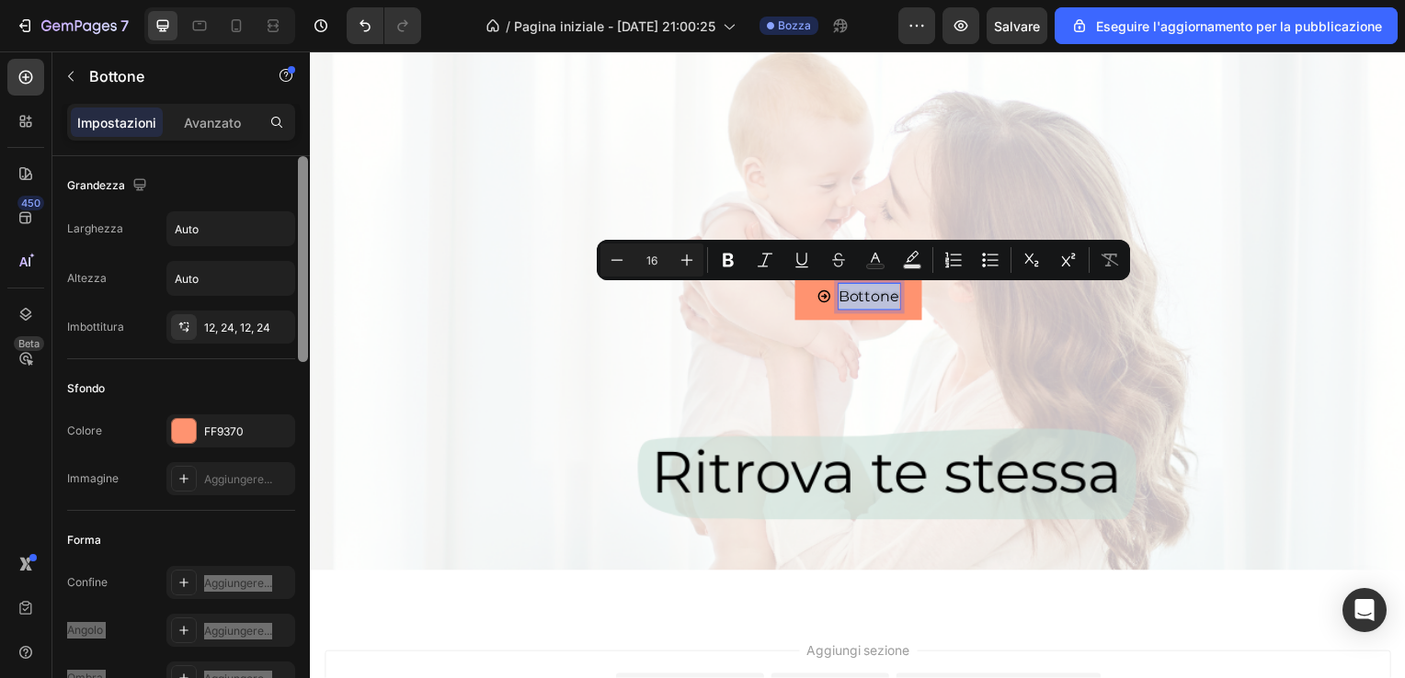
click at [894, 303] on p "Bottone" at bounding box center [873, 299] width 62 height 27
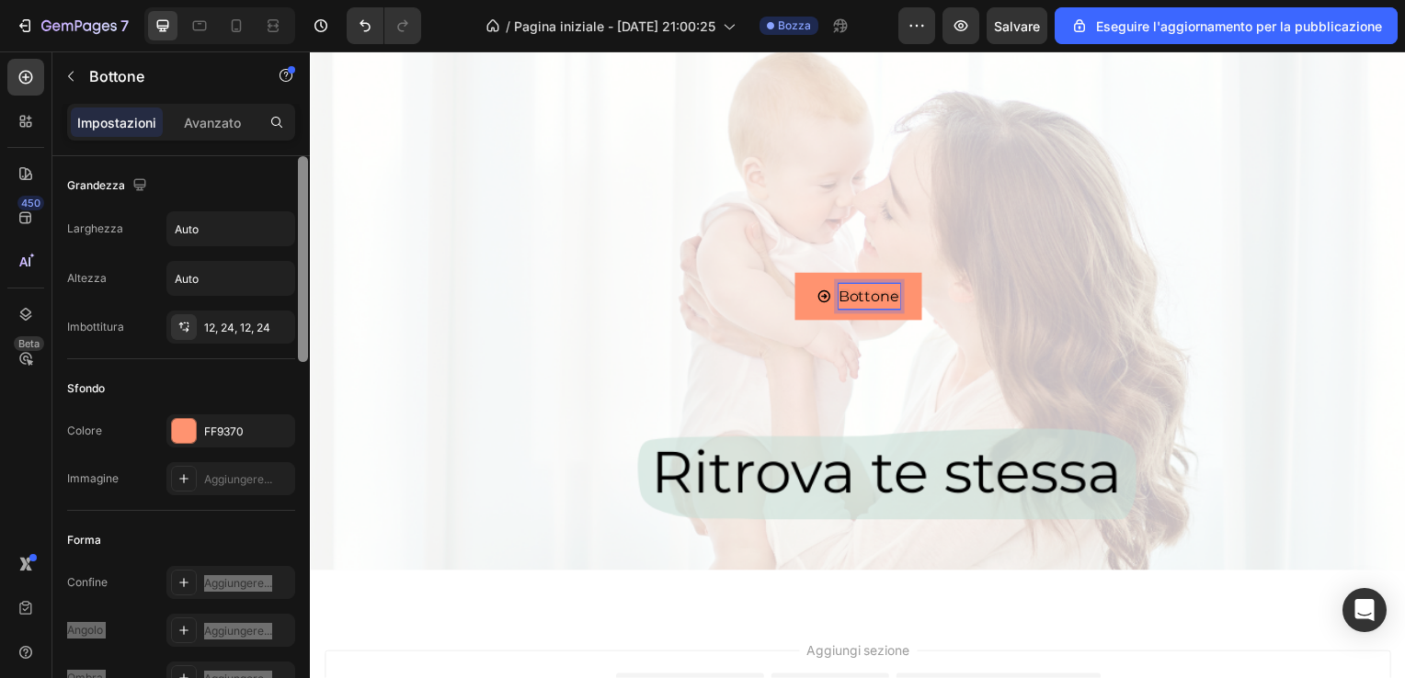
click at [894, 303] on p "Bottone" at bounding box center [873, 299] width 62 height 27
drag, startPoint x: 894, startPoint y: 303, endPoint x: 839, endPoint y: 302, distance: 54.3
drag, startPoint x: 839, startPoint y: 302, endPoint x: 817, endPoint y: 313, distance: 25.1
click at [817, 313] on link "Bottone" at bounding box center [862, 299] width 128 height 49
click at [856, 301] on p "Bottone" at bounding box center [873, 299] width 62 height 27
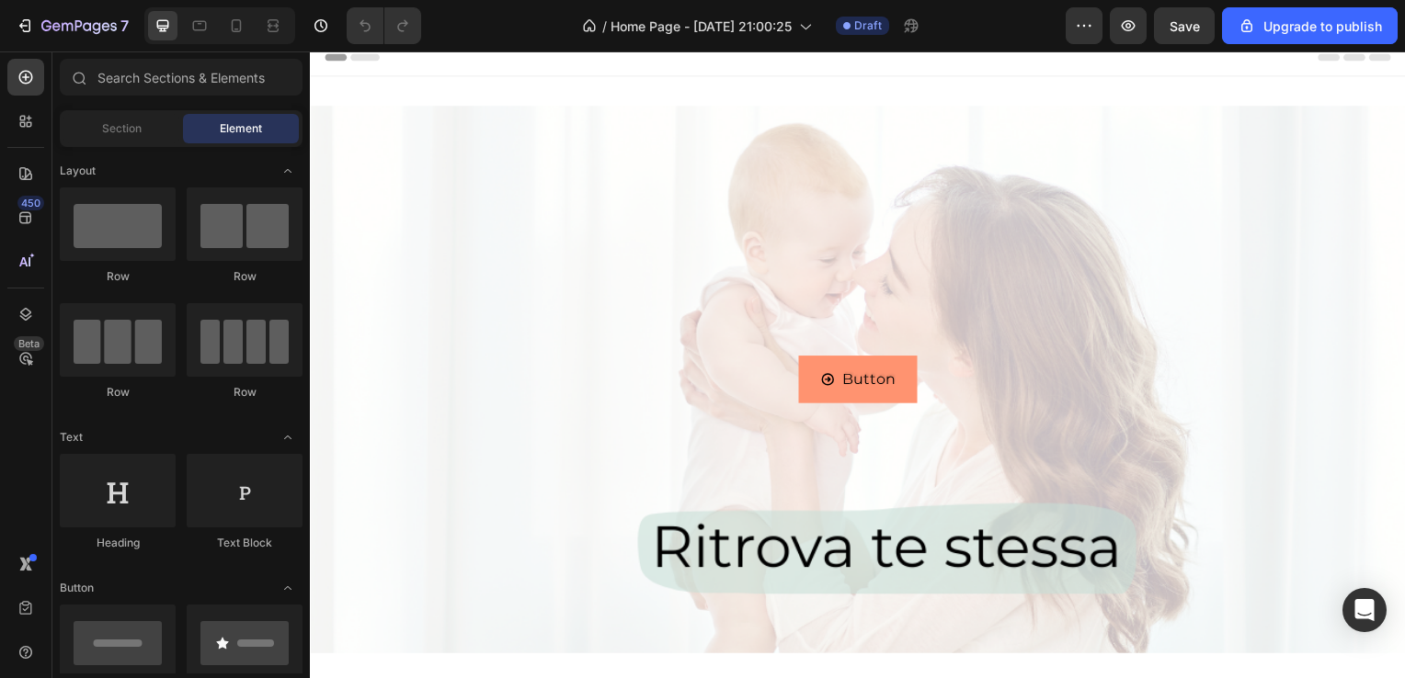
scroll to position [11, 0]
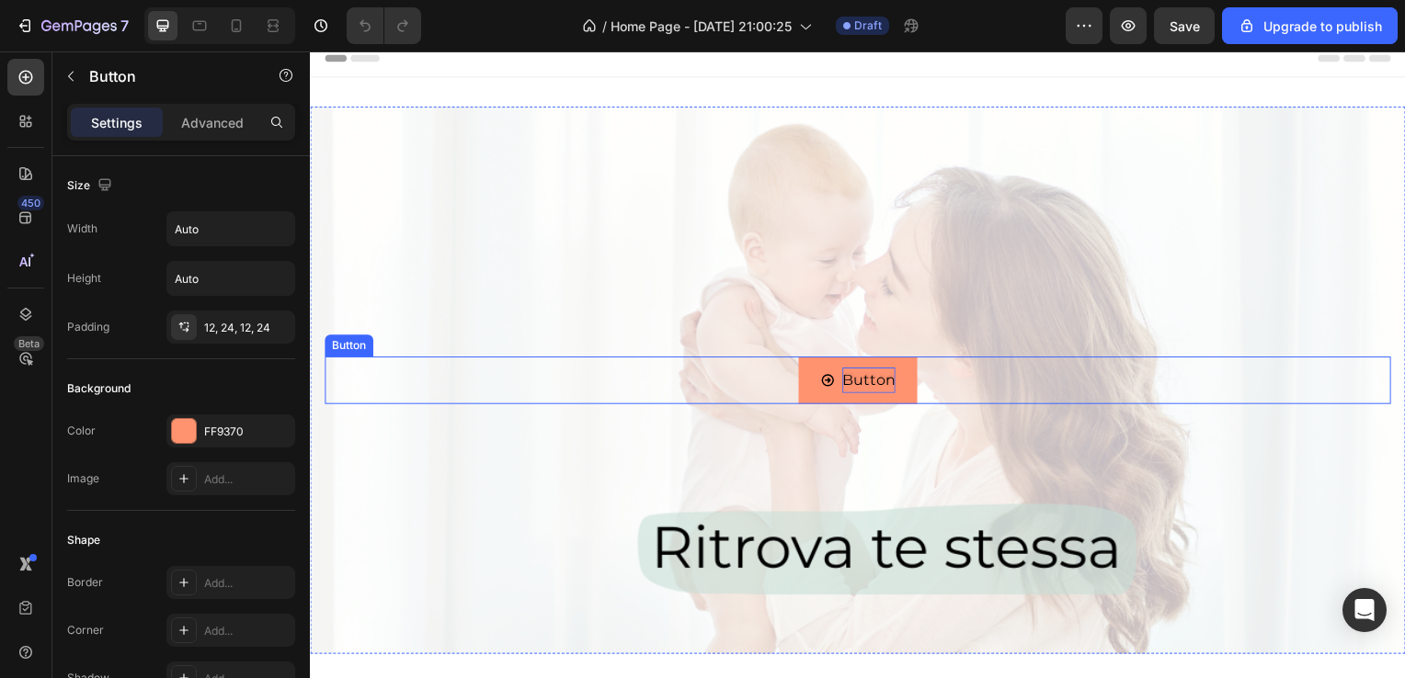
click at [884, 374] on p "Button" at bounding box center [872, 383] width 53 height 27
click at [859, 377] on p "Button" at bounding box center [872, 383] width 53 height 27
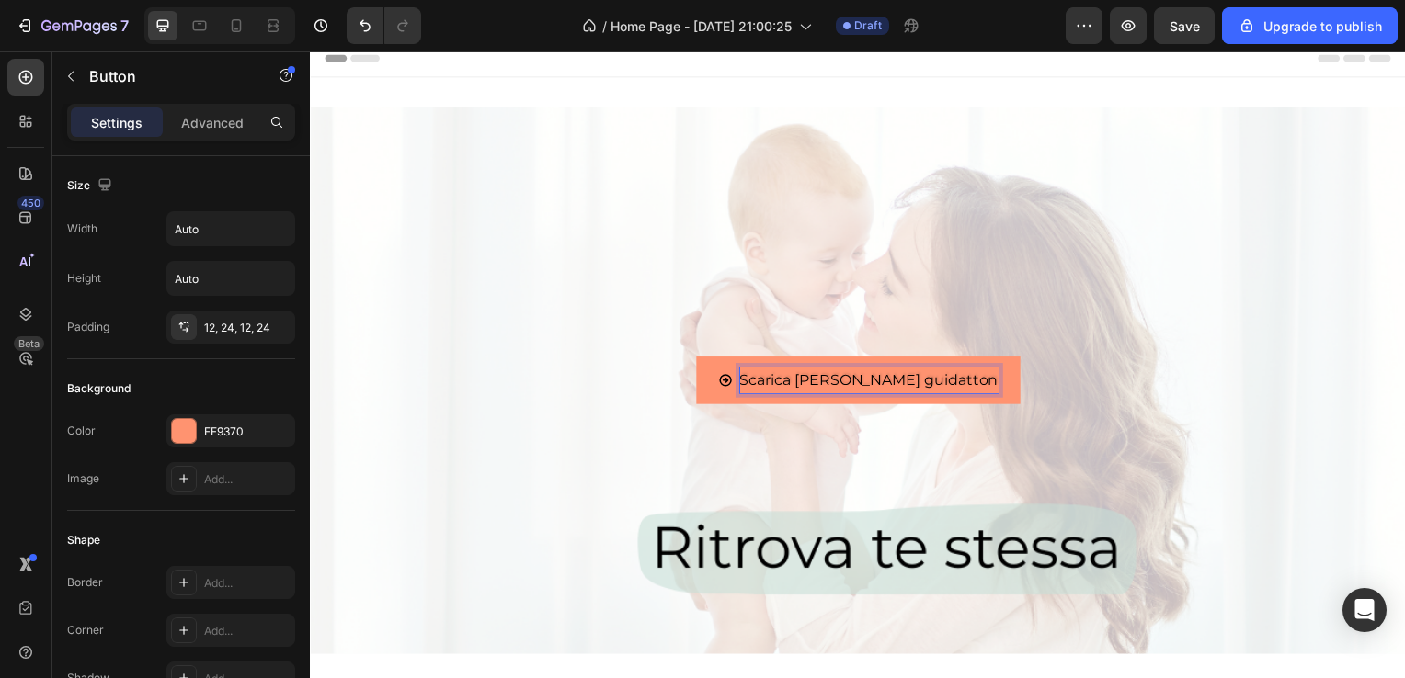
click at [951, 375] on p "Scarica ora la tua guidatton" at bounding box center [873, 383] width 260 height 27
click at [955, 387] on p "Scarica ora la tua guidaon" at bounding box center [872, 383] width 247 height 27
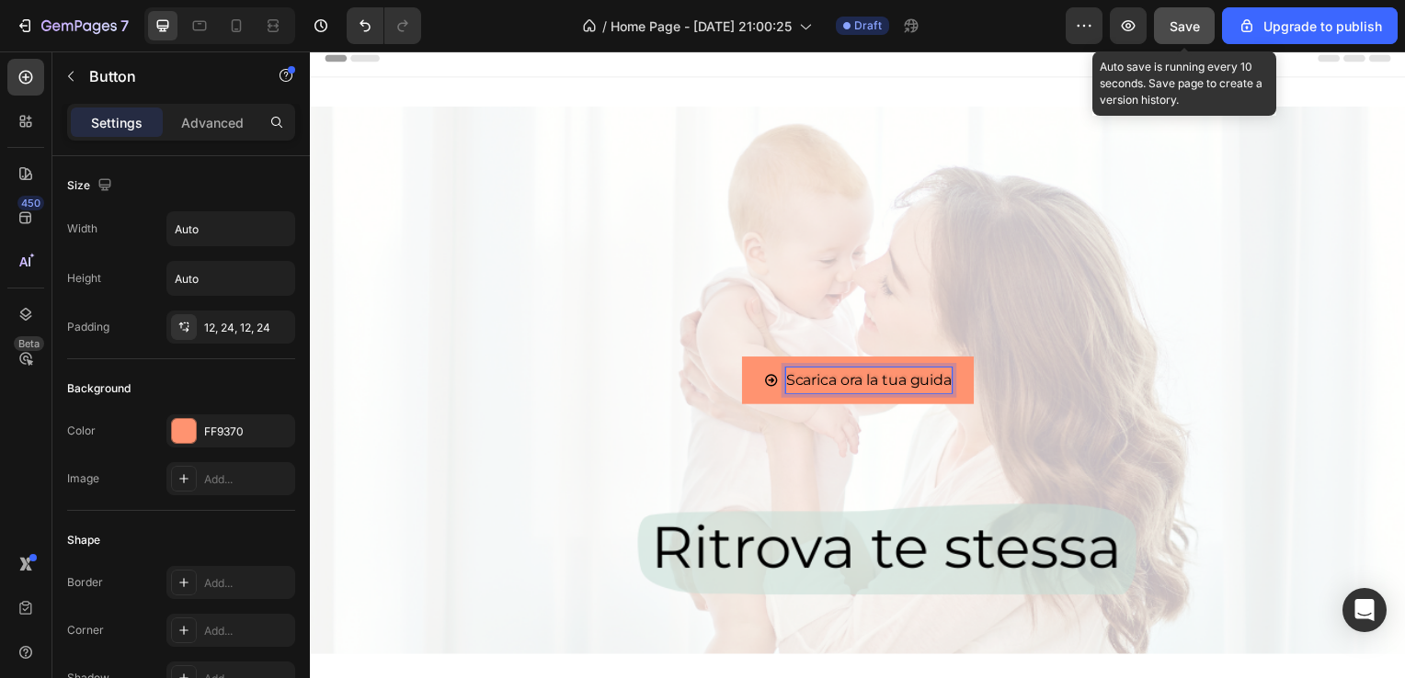
click at [1185, 33] on div "Save" at bounding box center [1184, 26] width 30 height 19
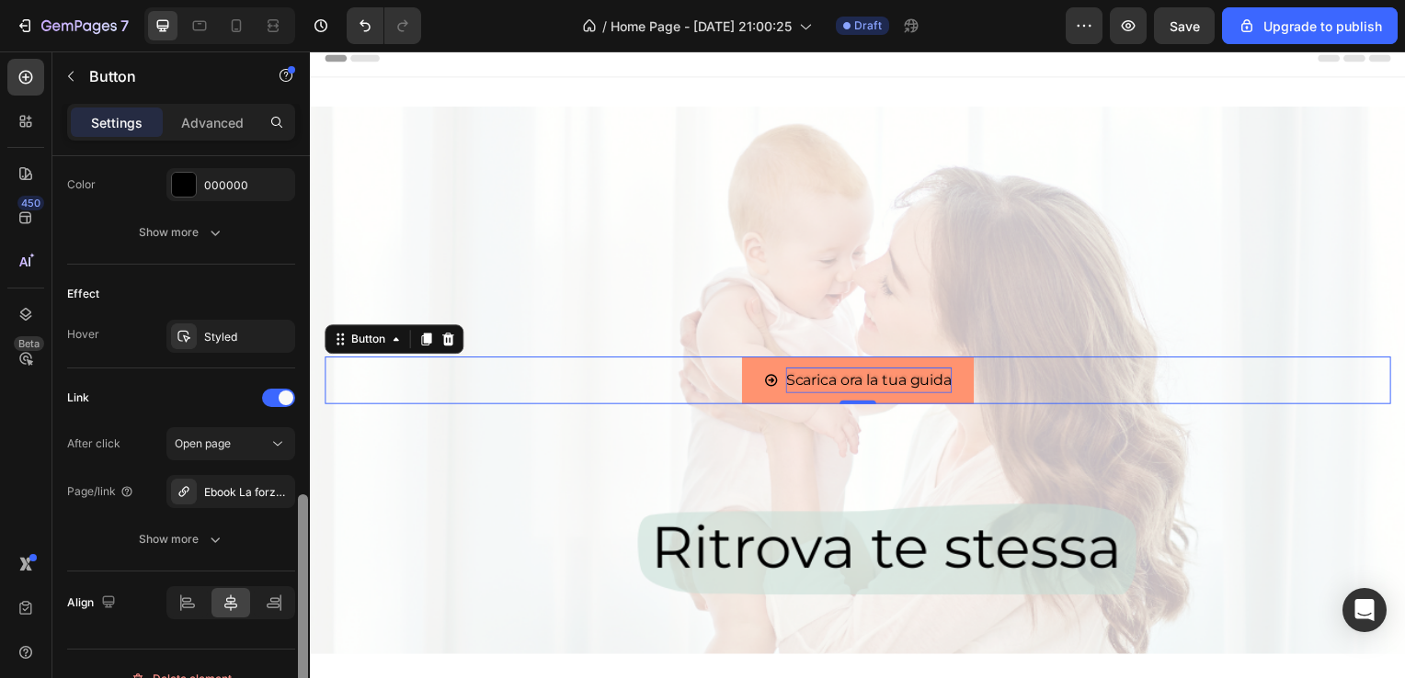
scroll to position [1029, 0]
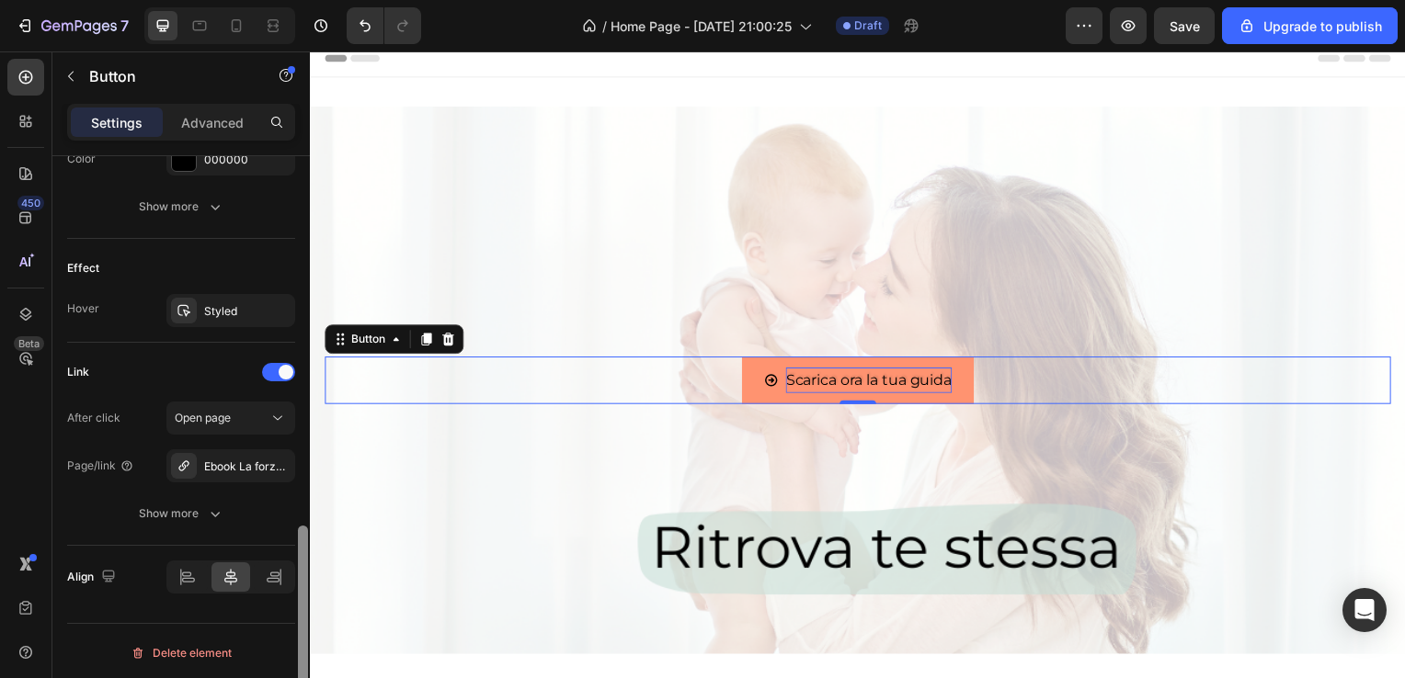
drag, startPoint x: 302, startPoint y: 296, endPoint x: 290, endPoint y: 683, distance: 387.2
click at [290, 0] on html "7 / Home Page - Aug 27, 21:00:25 Draft Preview Save Upgrade to publish 450 Beta…" at bounding box center [702, 0] width 1405 height 0
click at [244, 522] on button "Show more" at bounding box center [181, 513] width 228 height 33
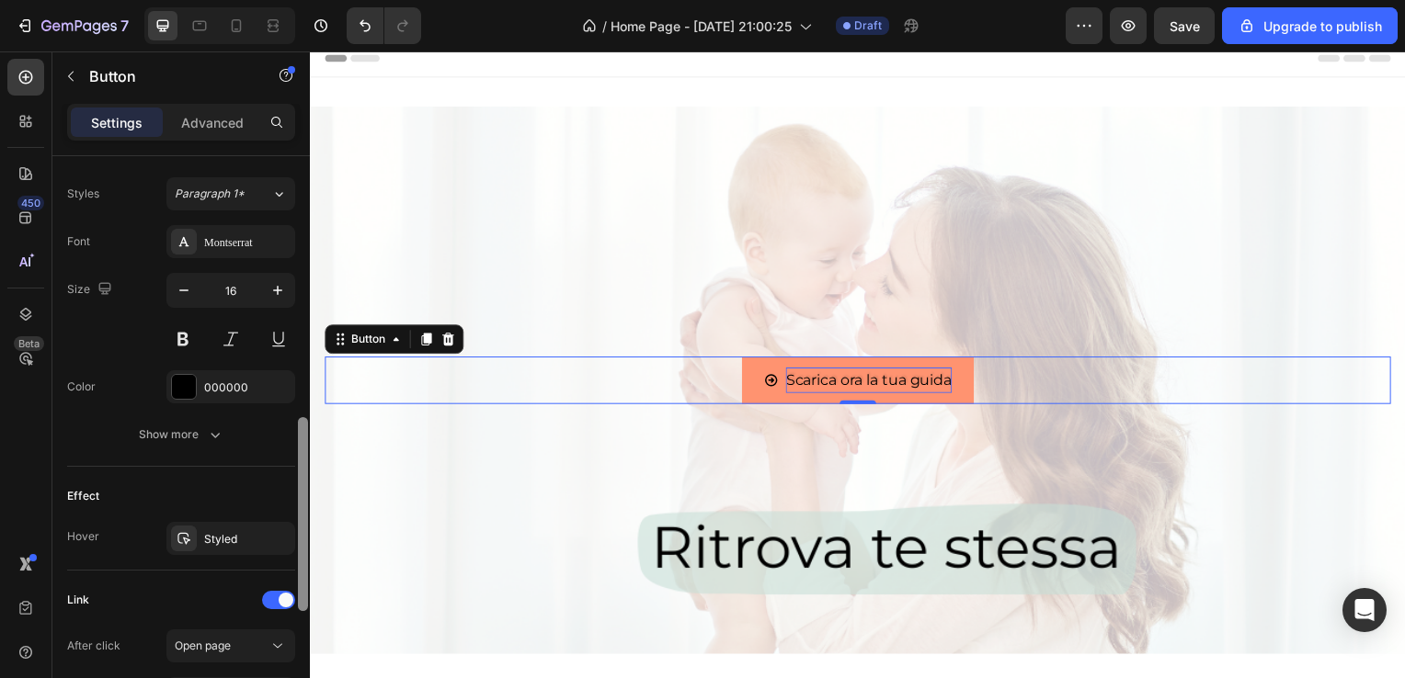
scroll to position [793, 0]
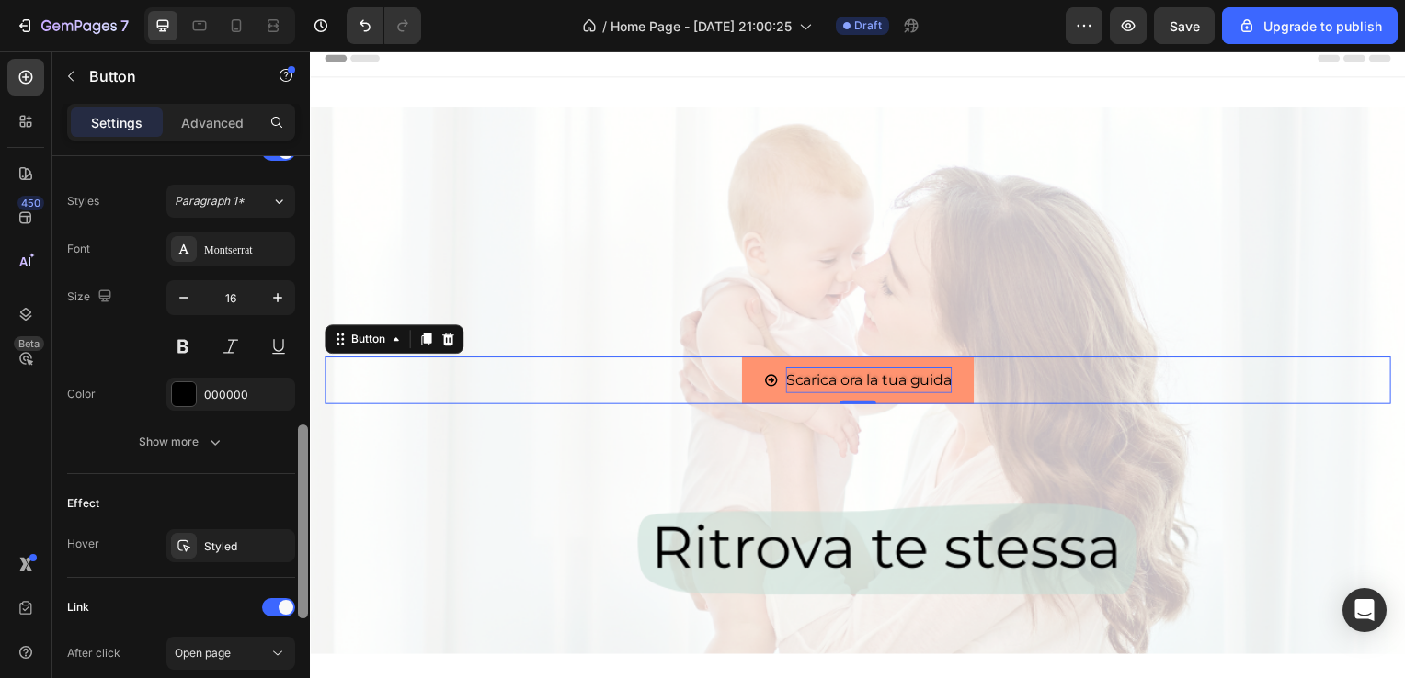
drag, startPoint x: 306, startPoint y: 552, endPoint x: 295, endPoint y: 468, distance: 85.3
click at [296, 468] on div at bounding box center [303, 443] width 14 height 575
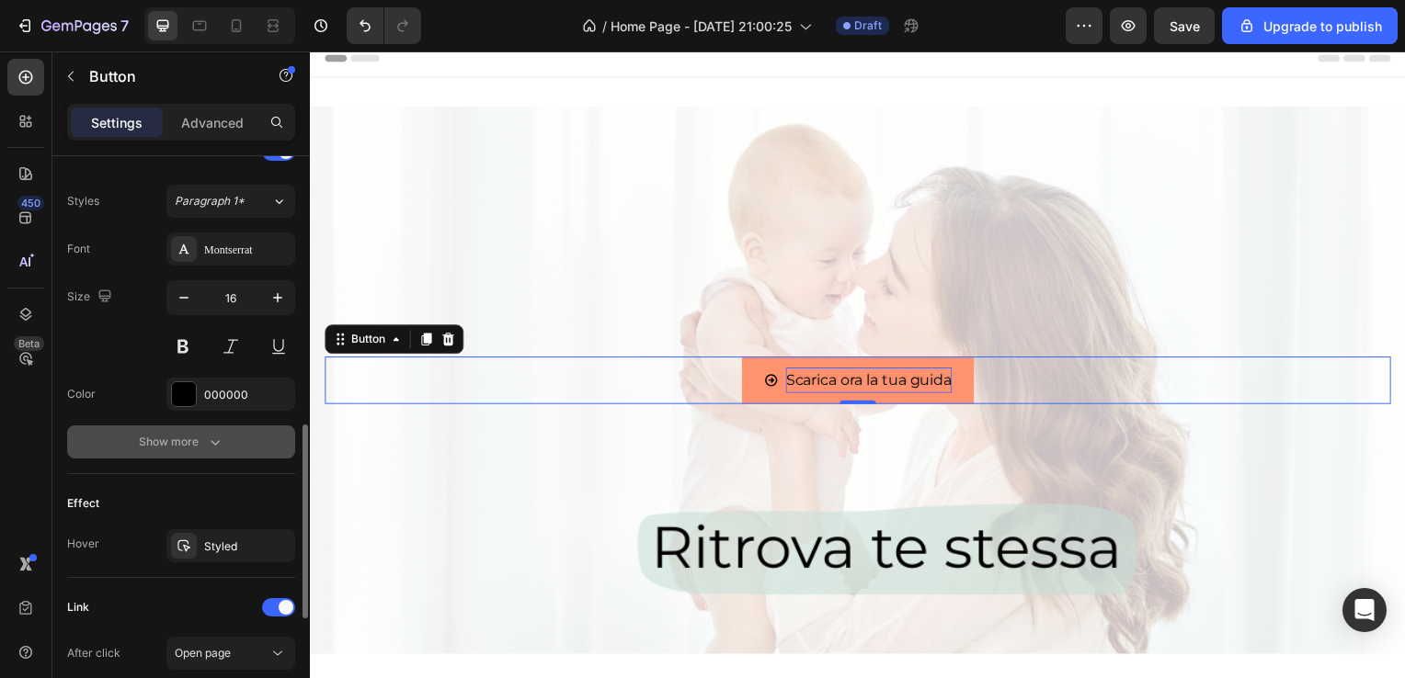
click at [256, 445] on button "Show more" at bounding box center [181, 442] width 228 height 33
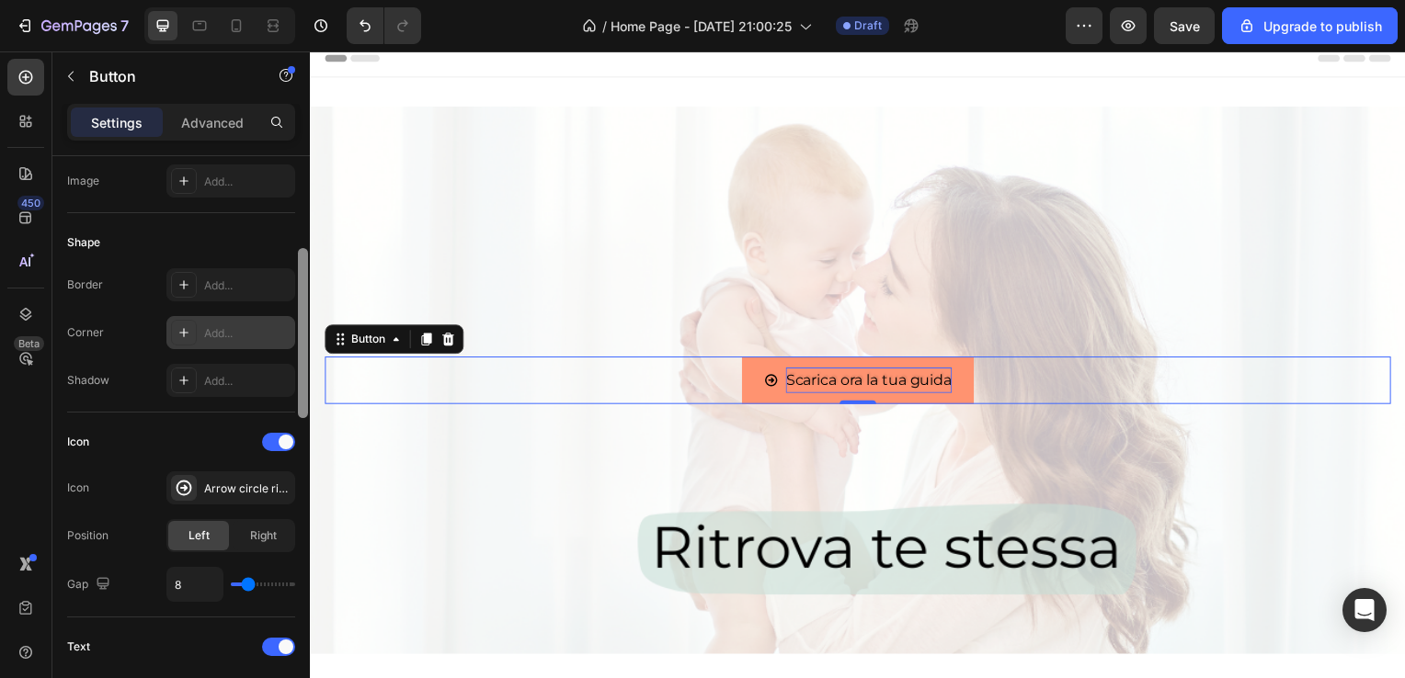
scroll to position [287, 0]
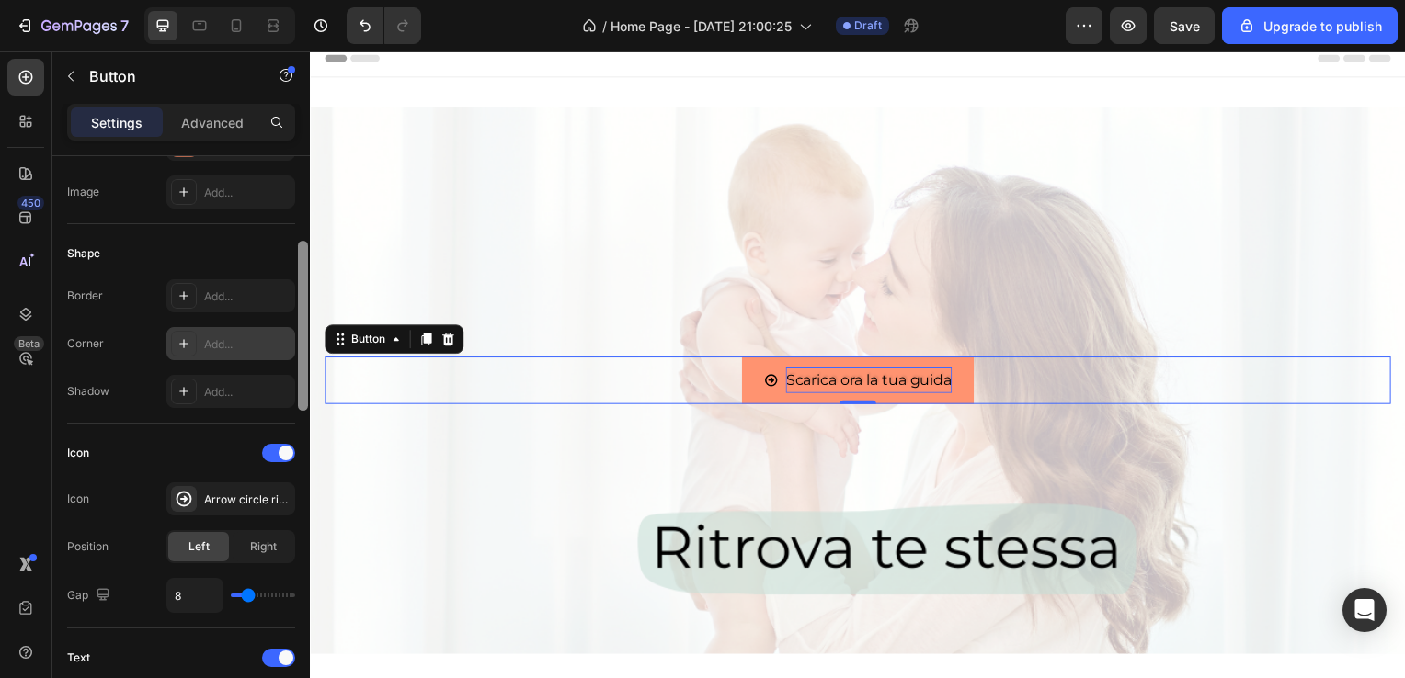
drag, startPoint x: 298, startPoint y: 509, endPoint x: 294, endPoint y: 337, distance: 171.9
click at [294, 337] on div "Size Width Auto Height Auto Padding 12, 24, 12, 24 Background Color FF9370 Imag…" at bounding box center [180, 443] width 257 height 575
click at [276, 450] on div at bounding box center [278, 453] width 33 height 18
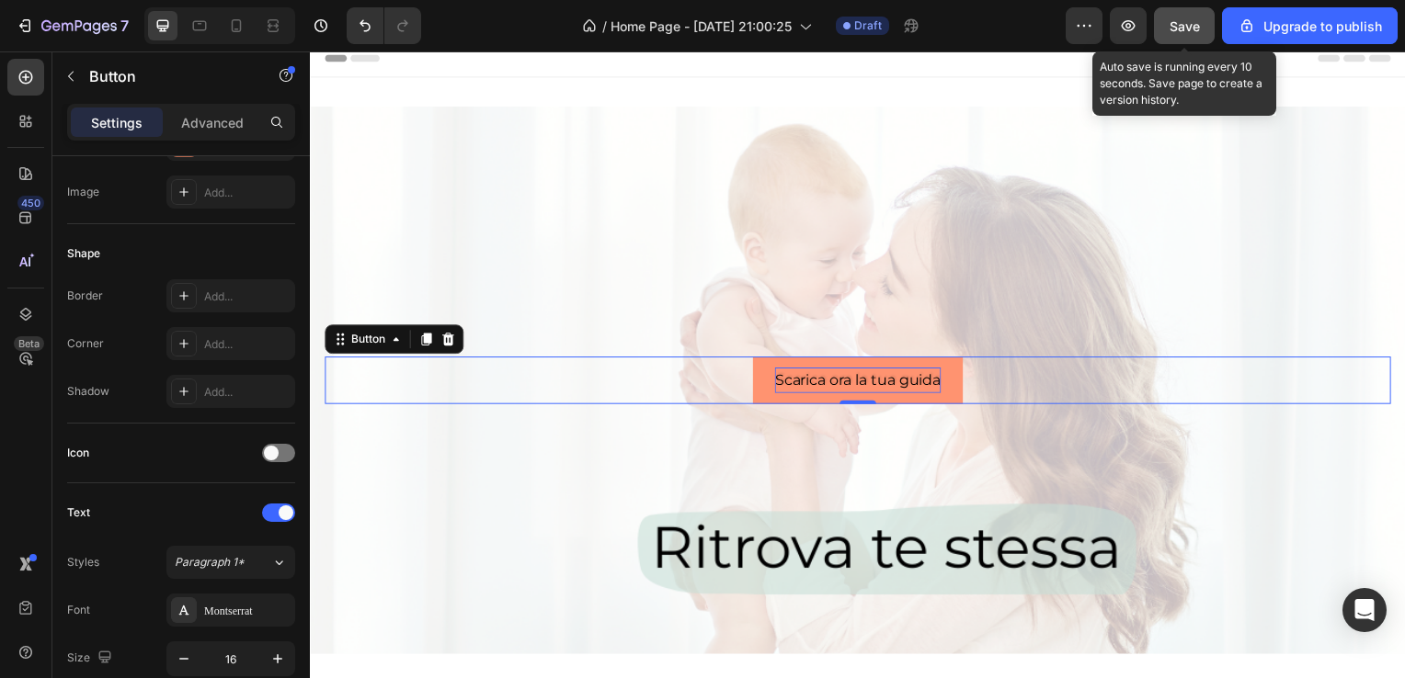
click at [1170, 20] on span "Save" at bounding box center [1184, 26] width 30 height 16
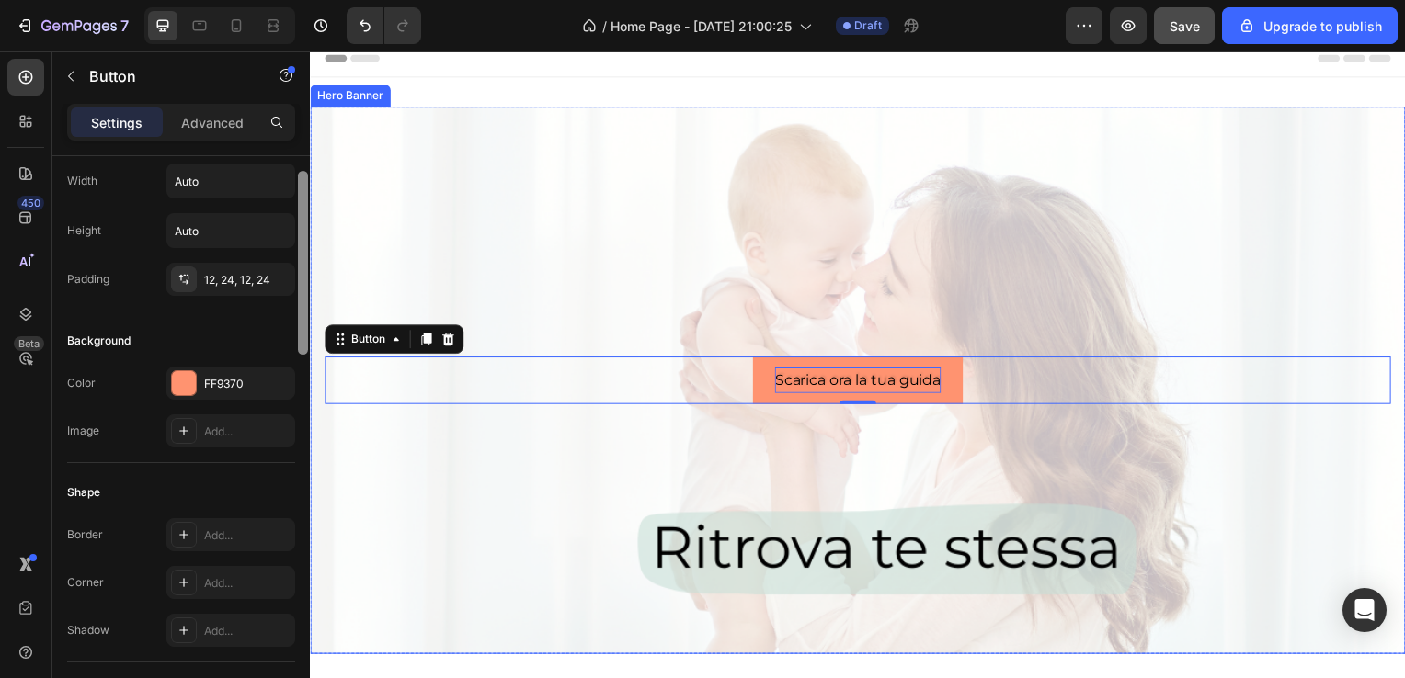
scroll to position [0, 0]
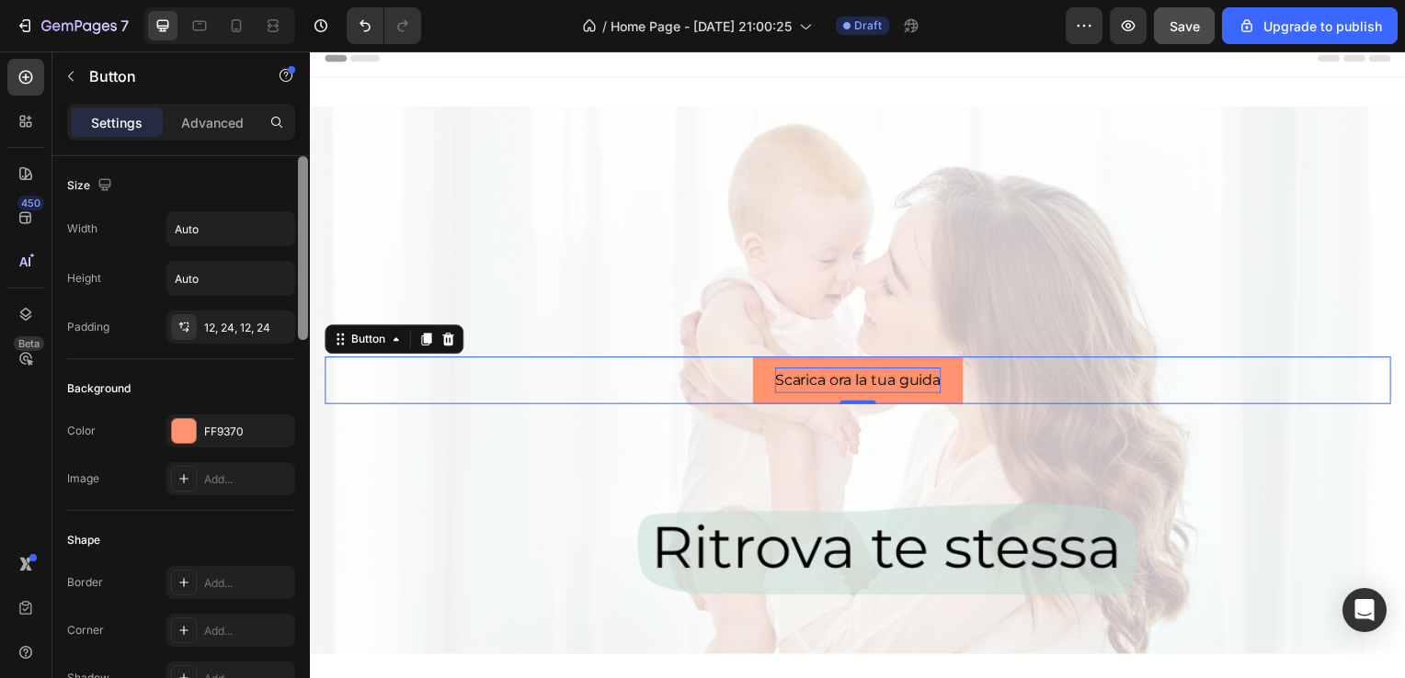
drag, startPoint x: 301, startPoint y: 384, endPoint x: 304, endPoint y: 250, distance: 134.3
click at [304, 250] on div at bounding box center [303, 248] width 10 height 184
drag, startPoint x: 304, startPoint y: 250, endPoint x: 306, endPoint y: 207, distance: 43.2
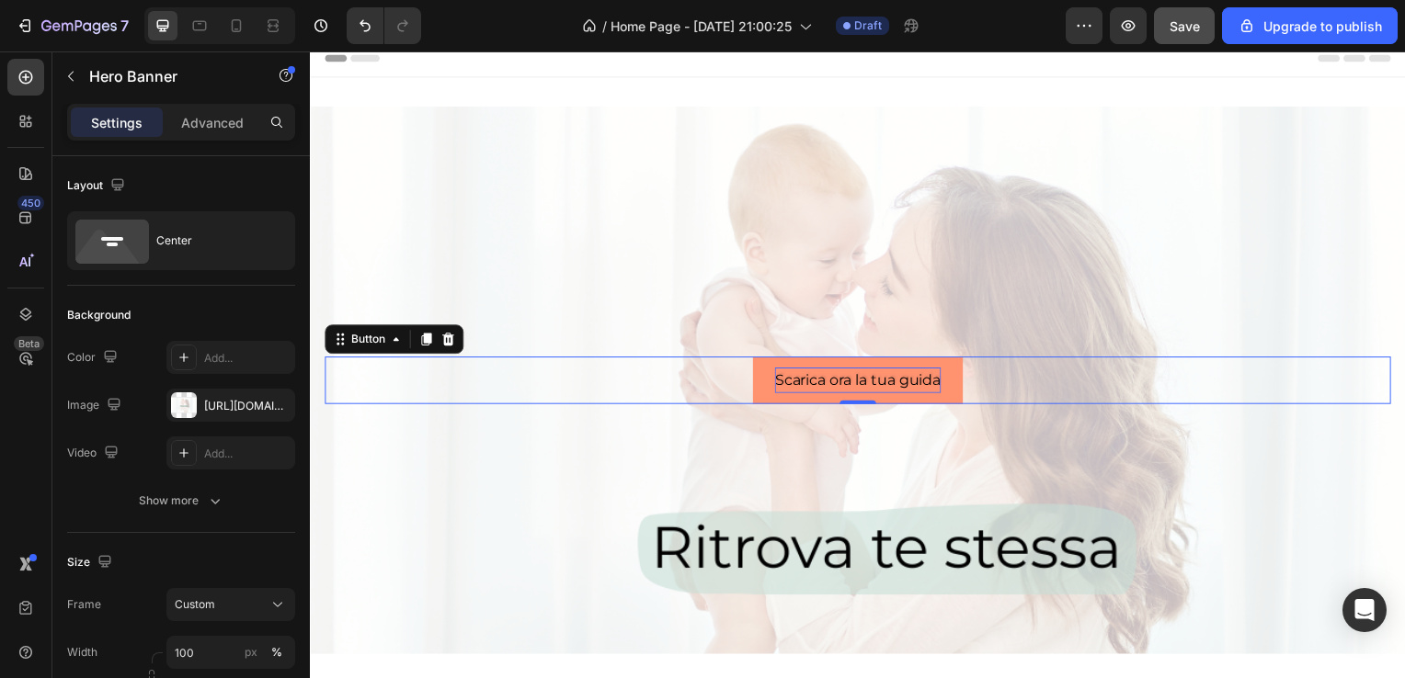
drag, startPoint x: 616, startPoint y: 258, endPoint x: 766, endPoint y: 337, distance: 169.4
click at [766, 337] on div "Background Image" at bounding box center [861, 505] width 1103 height 827
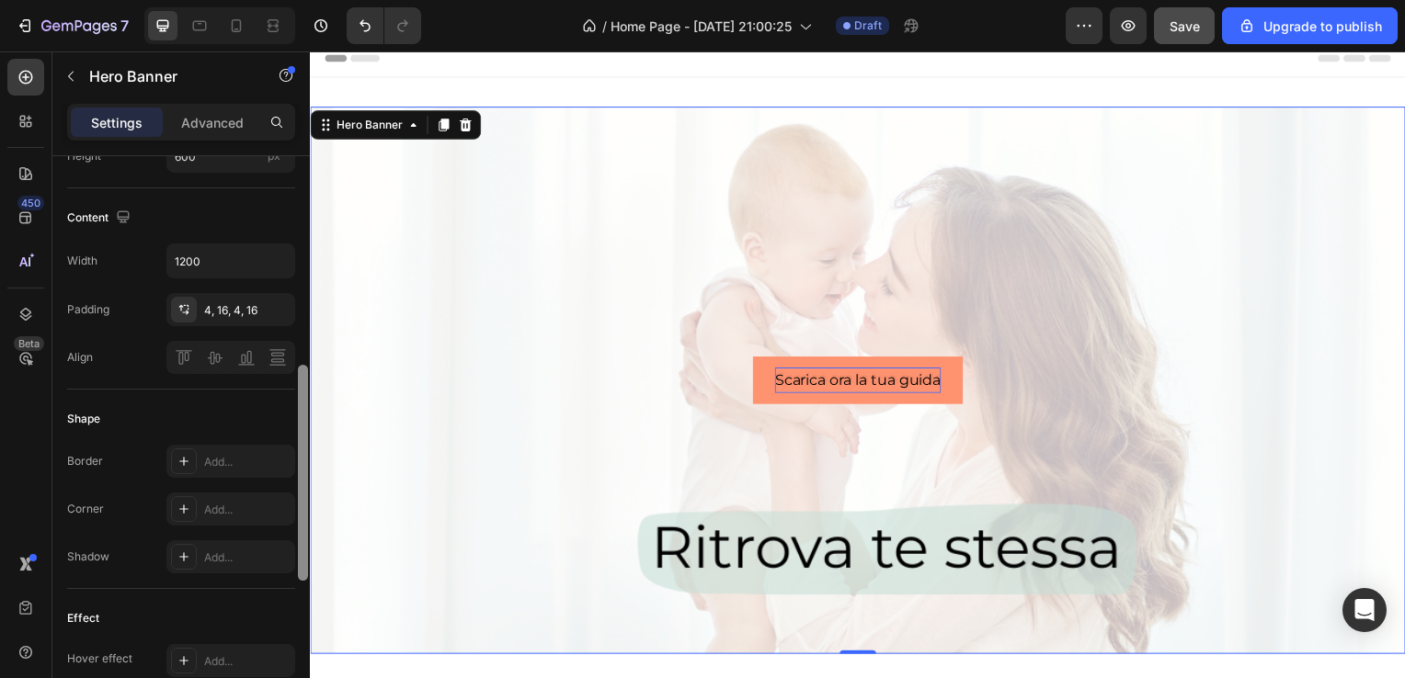
scroll to position [547, 0]
drag, startPoint x: 302, startPoint y: 319, endPoint x: 276, endPoint y: 526, distance: 208.5
click at [276, 526] on div "Layout Center Background The changes might be hidden by the video. Color Add...…" at bounding box center [180, 443] width 257 height 575
click at [265, 513] on div "Add..." at bounding box center [247, 507] width 86 height 17
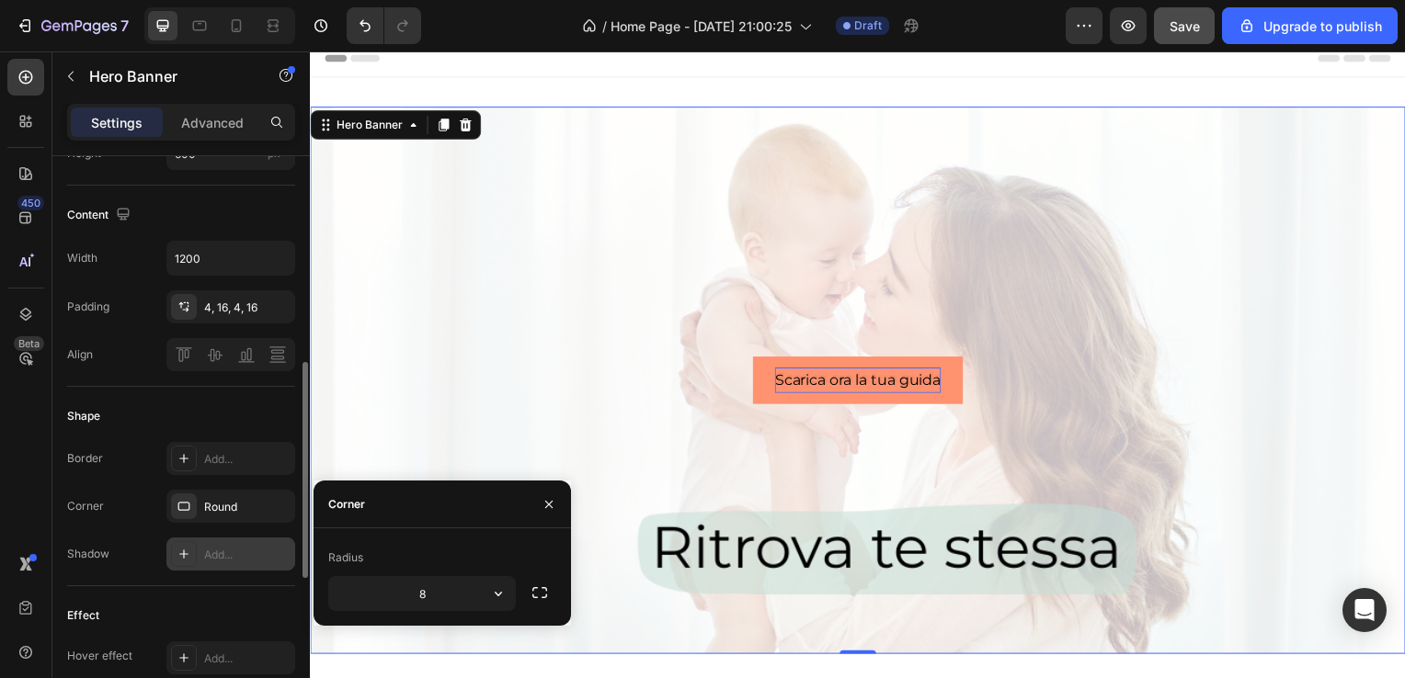
click at [242, 549] on div "Add..." at bounding box center [247, 555] width 86 height 17
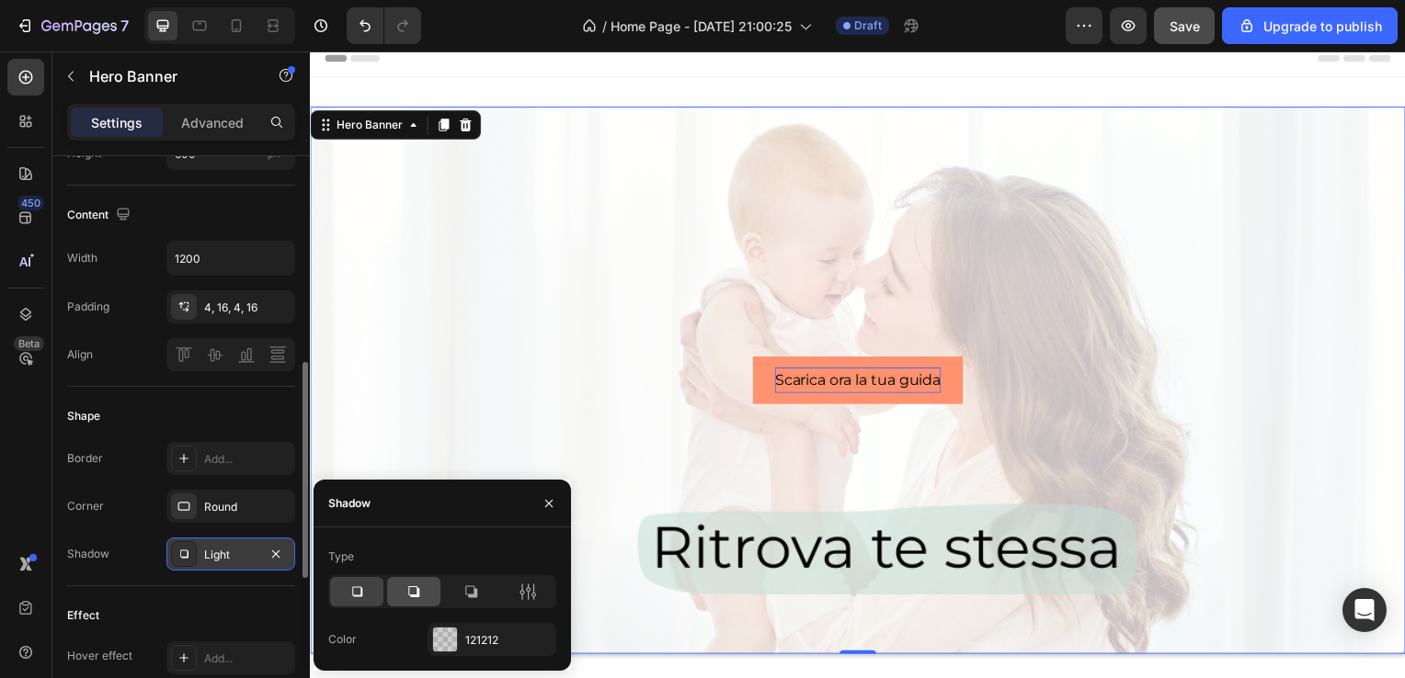
click at [416, 590] on icon at bounding box center [413, 592] width 18 height 18
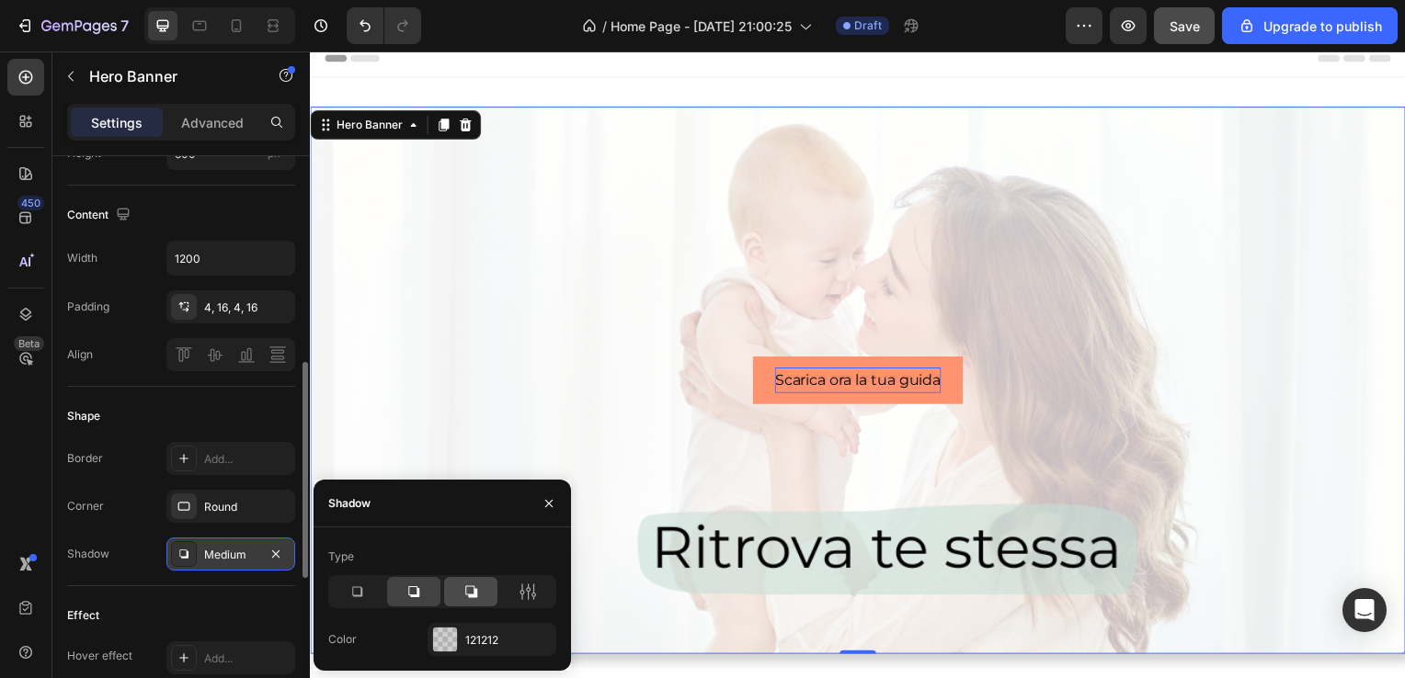
click at [472, 598] on icon at bounding box center [470, 592] width 18 height 18
click at [422, 597] on icon at bounding box center [413, 592] width 18 height 18
click at [550, 497] on icon "button" at bounding box center [548, 503] width 15 height 15
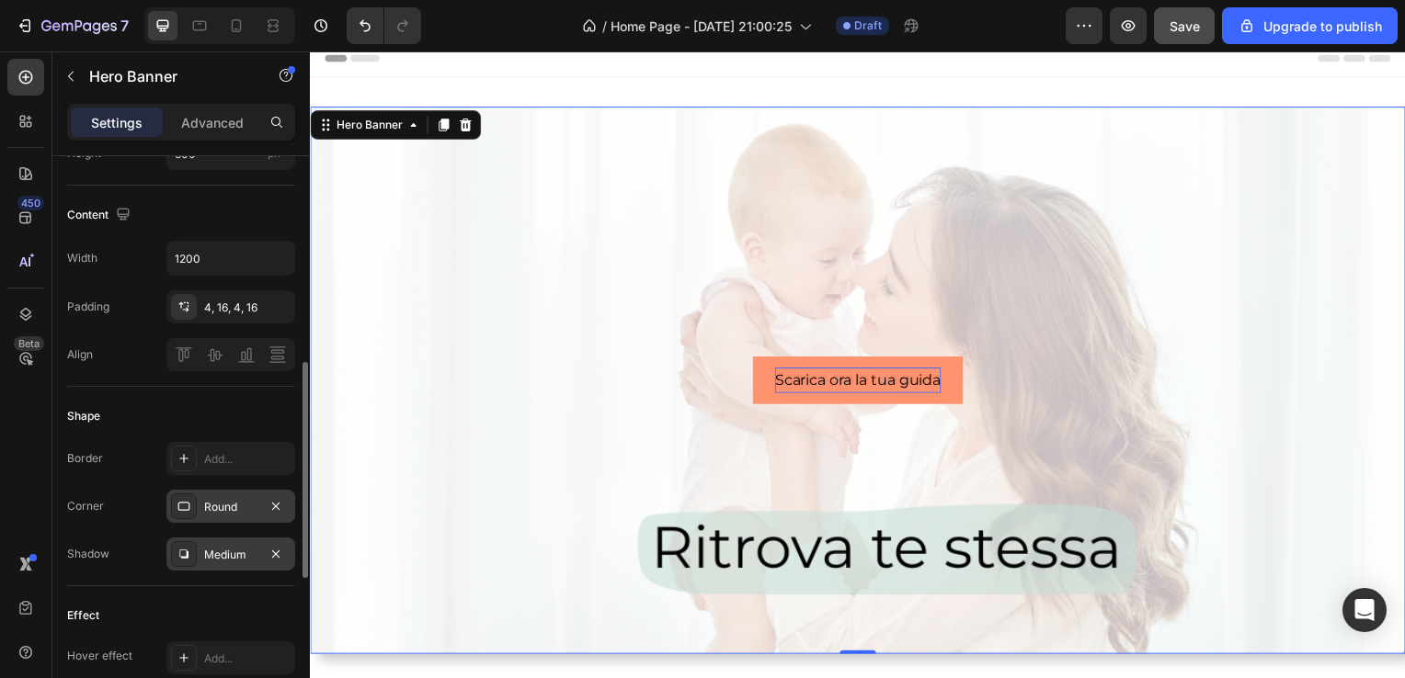
click at [259, 503] on div "Round" at bounding box center [230, 506] width 129 height 33
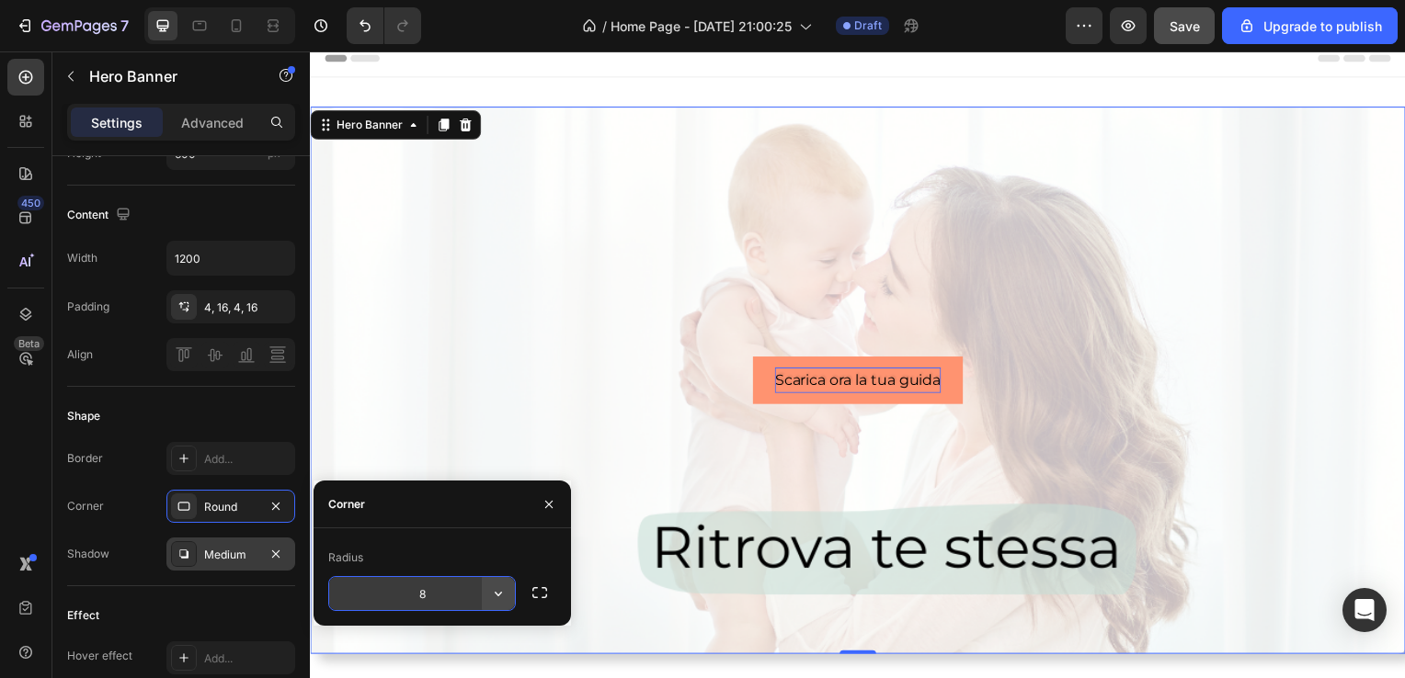
click at [502, 594] on icon "button" at bounding box center [498, 594] width 18 height 18
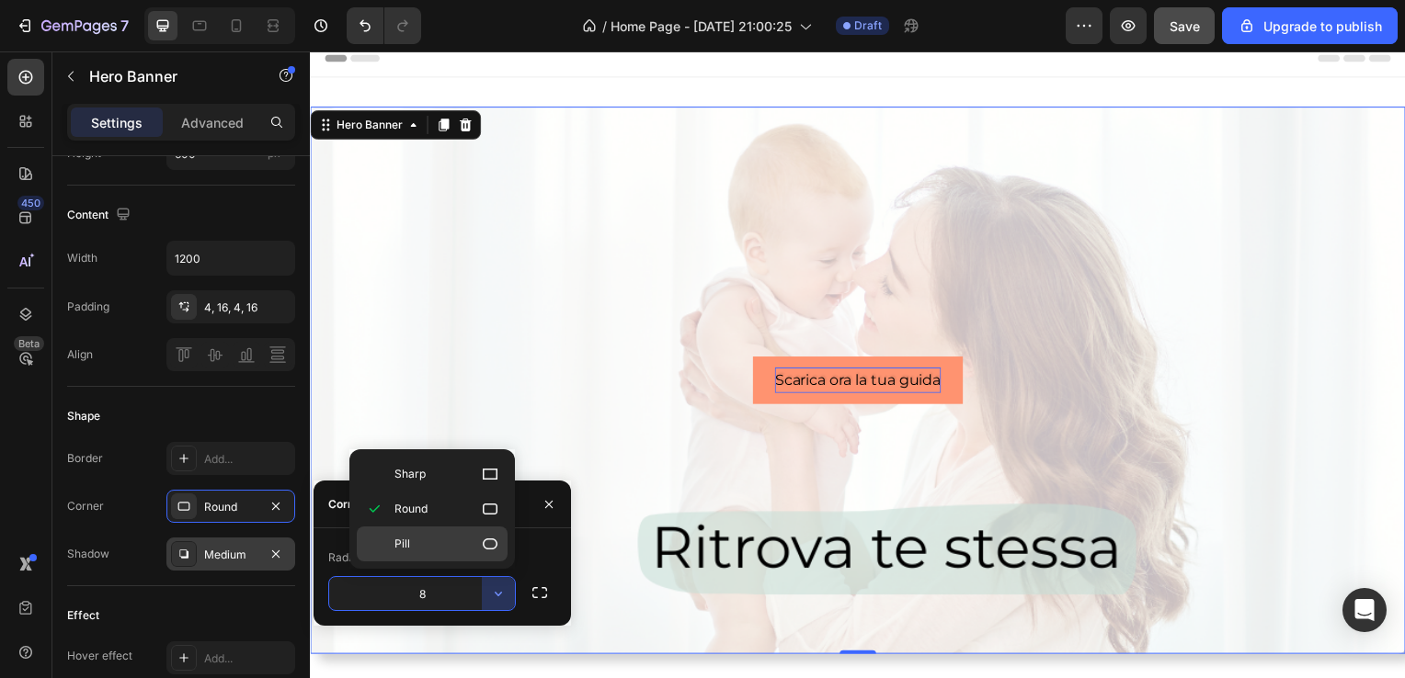
click at [444, 541] on p "Pill" at bounding box center [446, 544] width 105 height 18
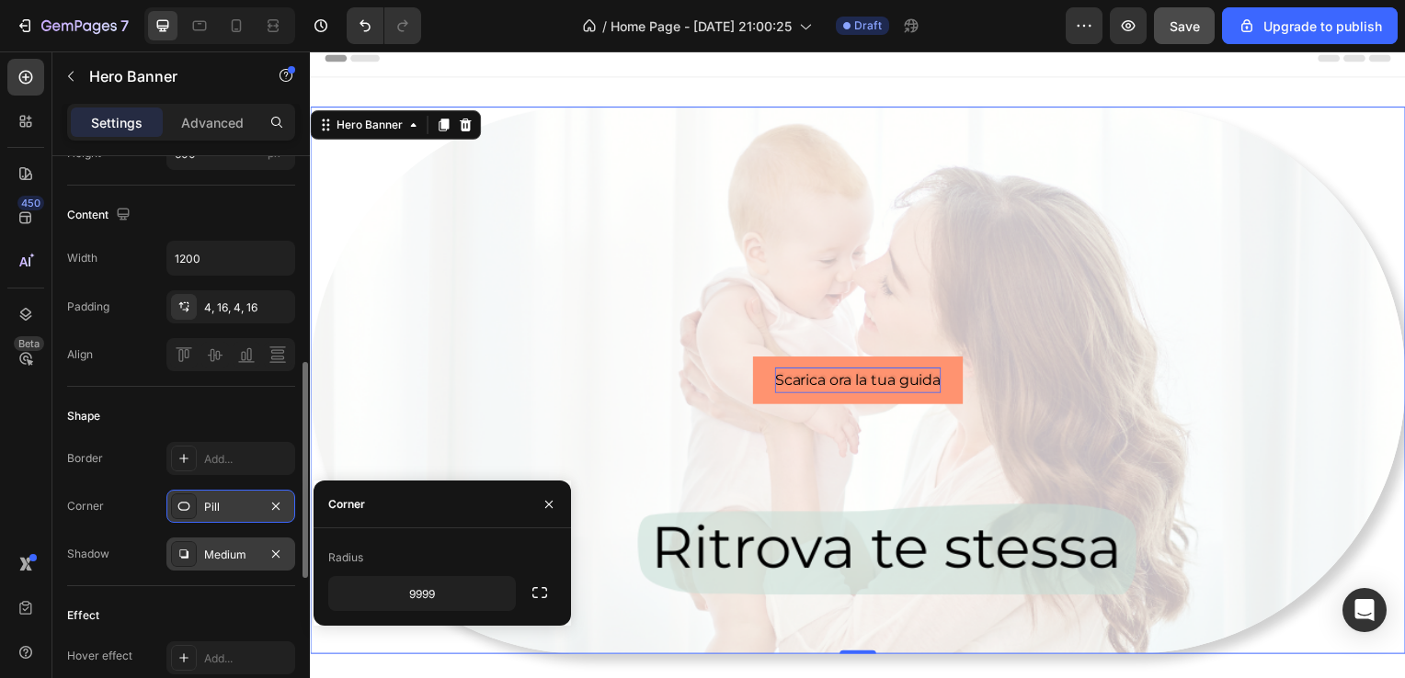
click at [245, 501] on div "Pill" at bounding box center [230, 507] width 53 height 17
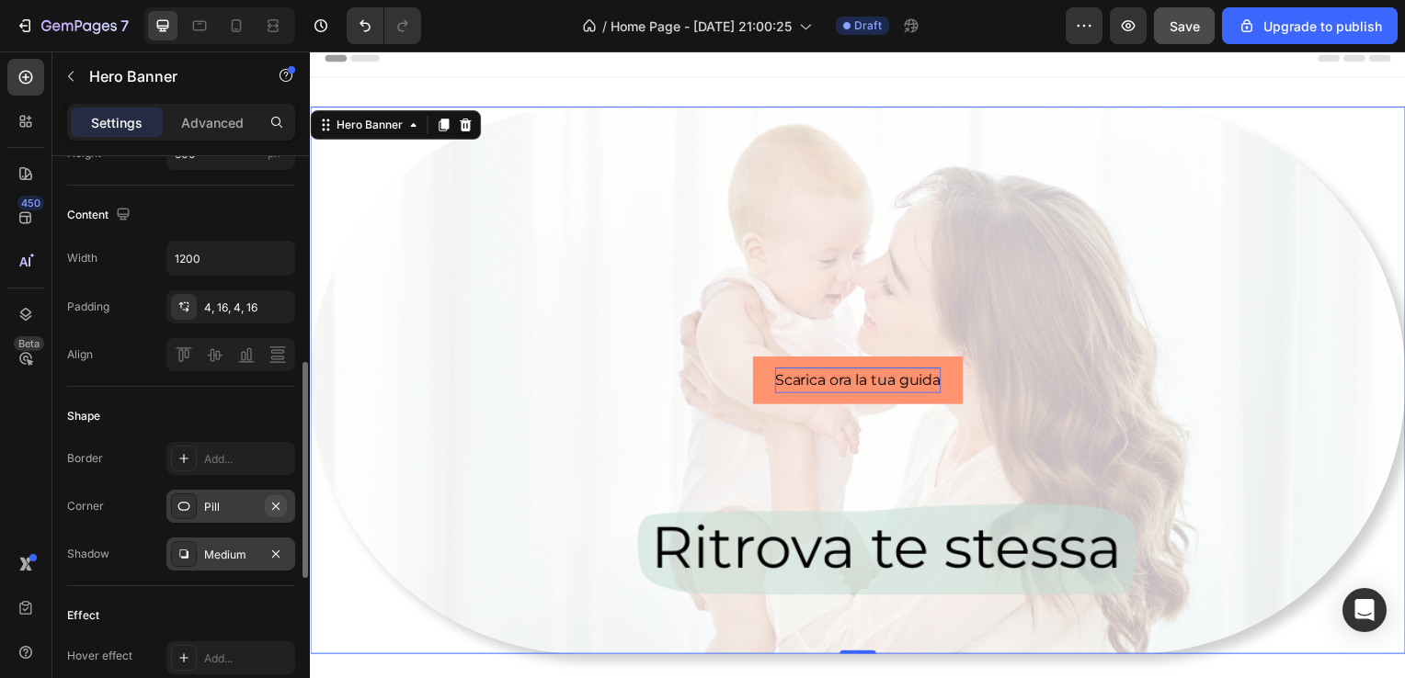
click at [287, 506] on div "Pill" at bounding box center [230, 506] width 129 height 33
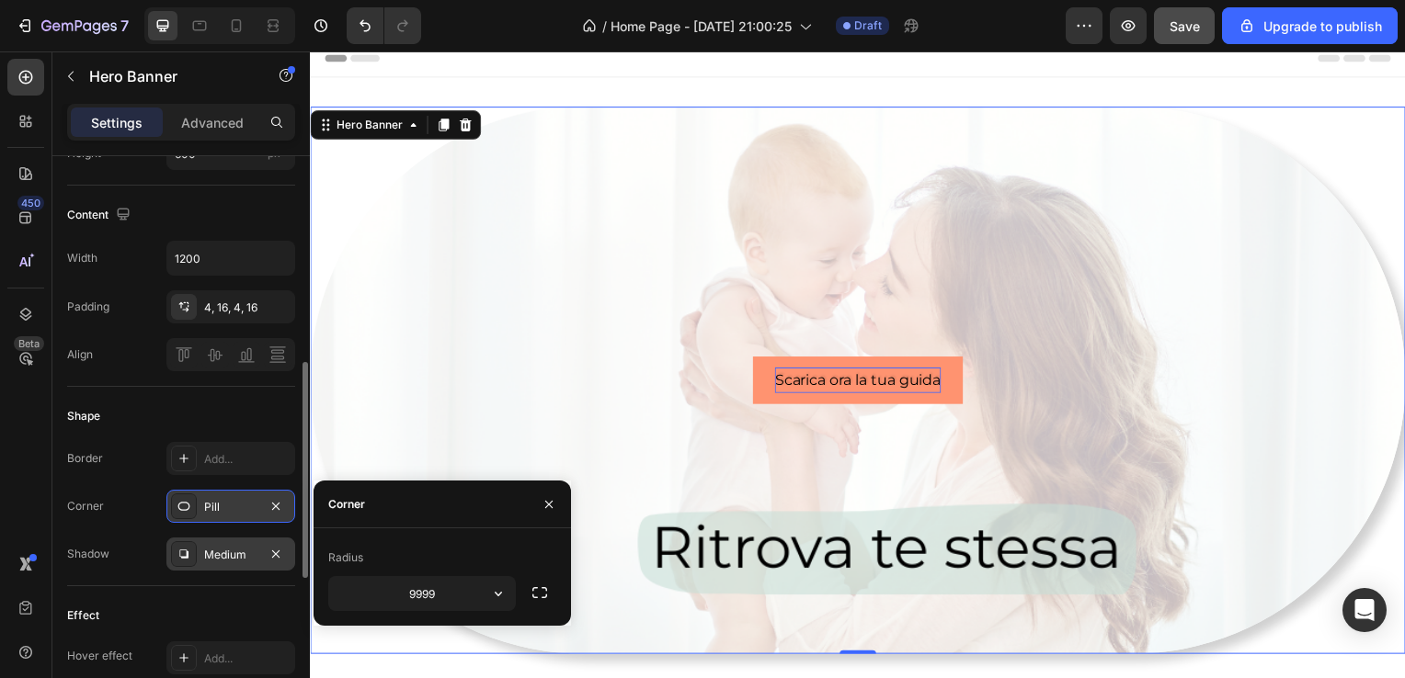
click at [185, 504] on icon at bounding box center [183, 506] width 15 height 15
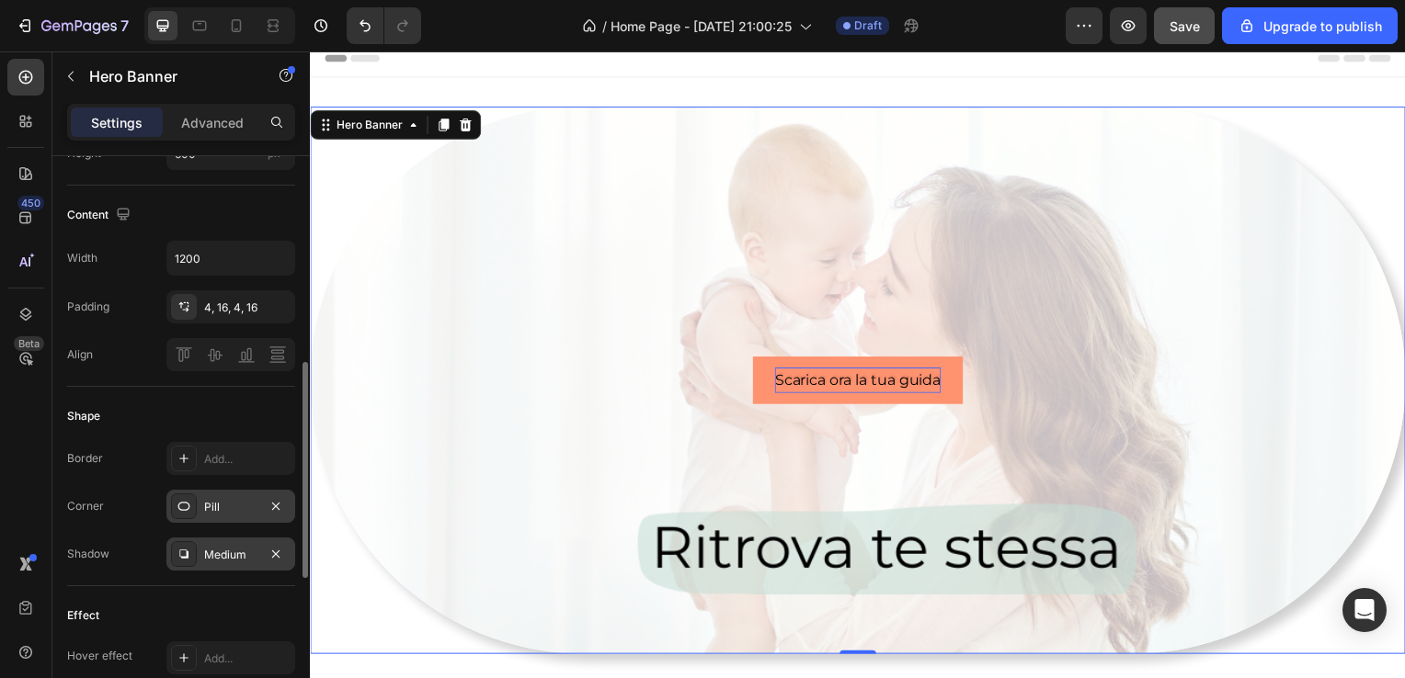
click at [185, 504] on icon at bounding box center [183, 506] width 15 height 15
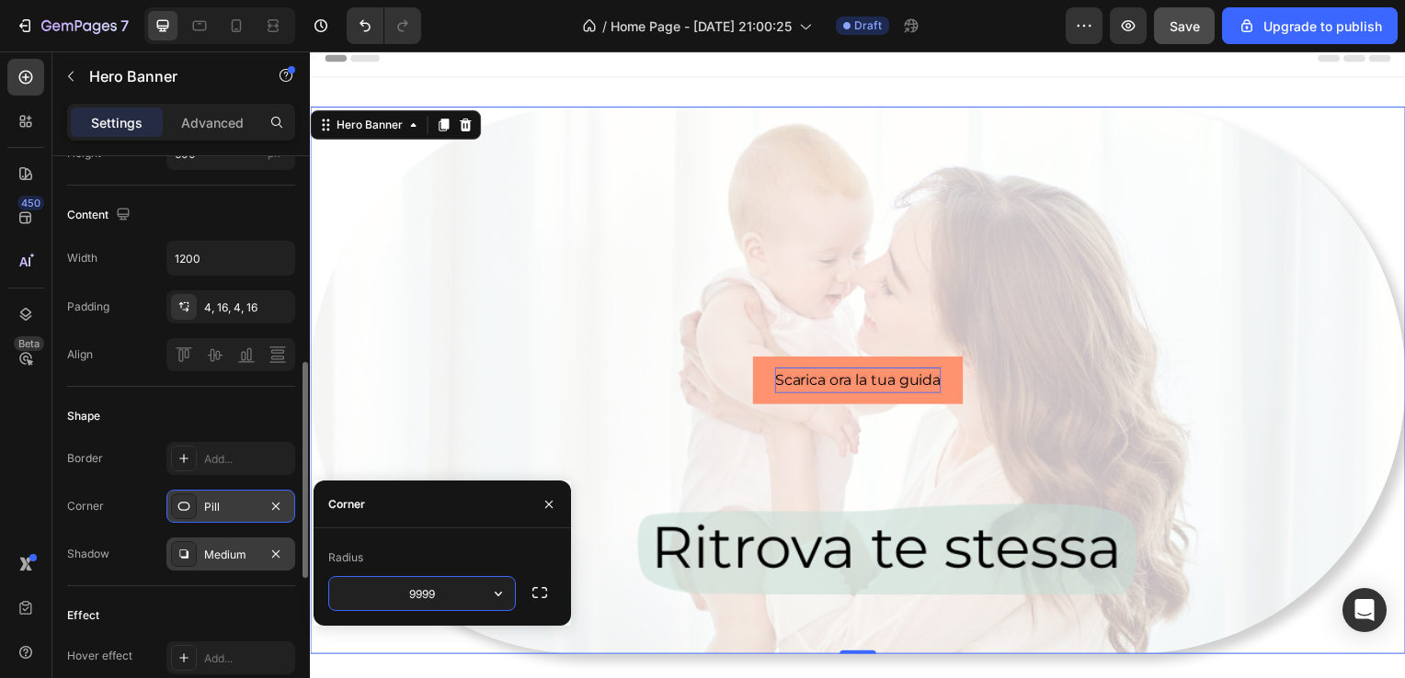
click at [209, 509] on div "Pill" at bounding box center [230, 507] width 53 height 17
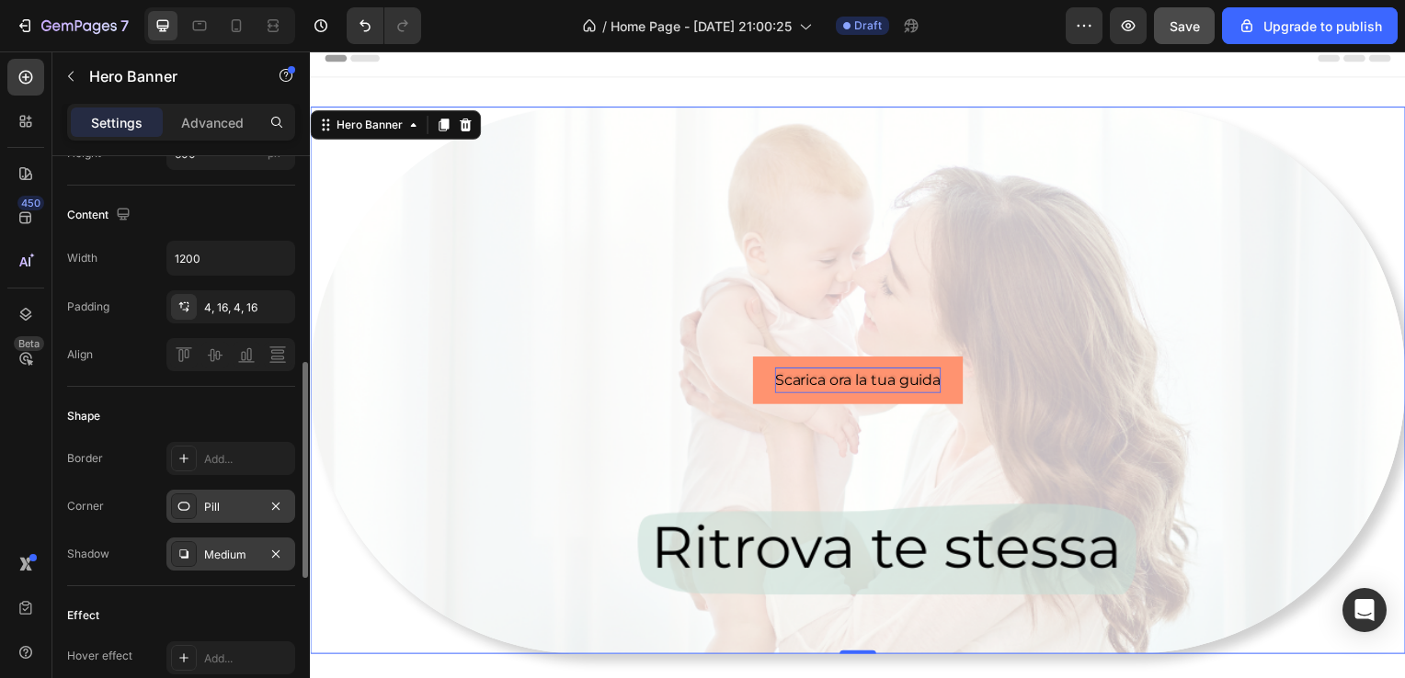
click at [209, 509] on div "Pill" at bounding box center [230, 507] width 53 height 17
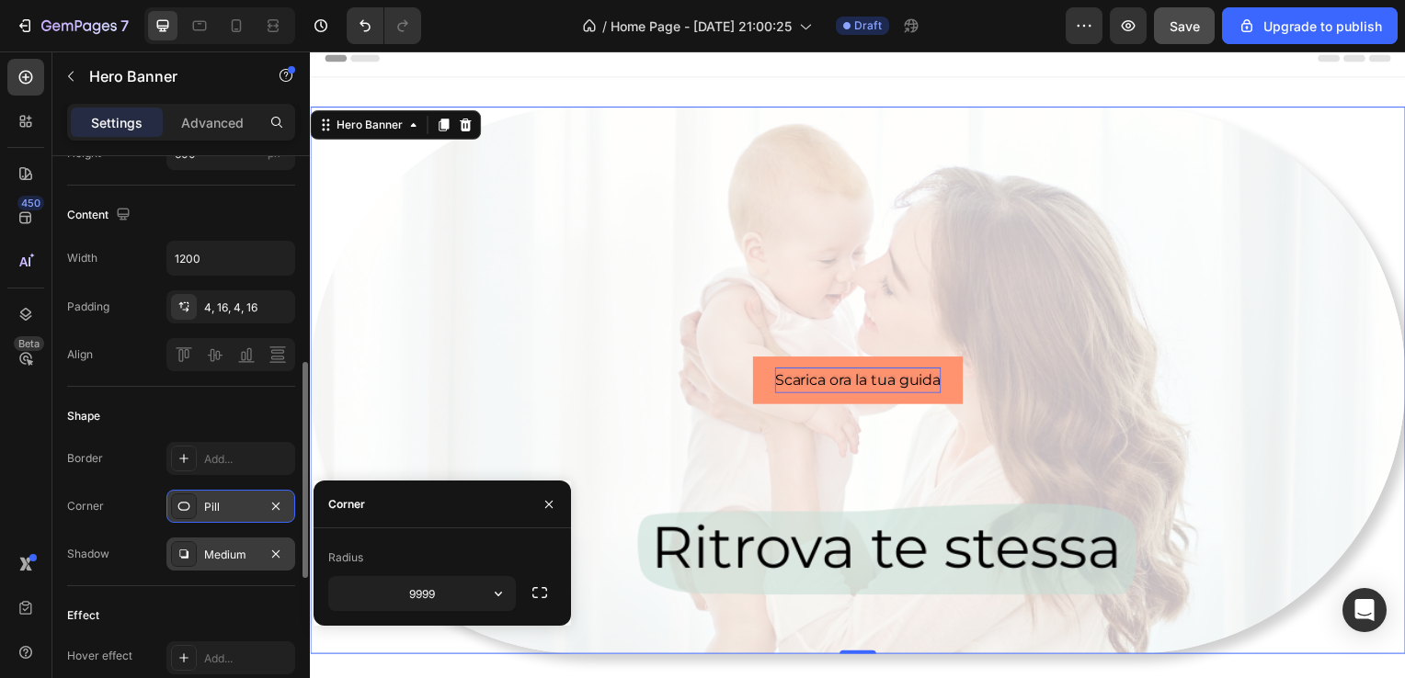
click at [209, 509] on div "Pill" at bounding box center [230, 507] width 53 height 17
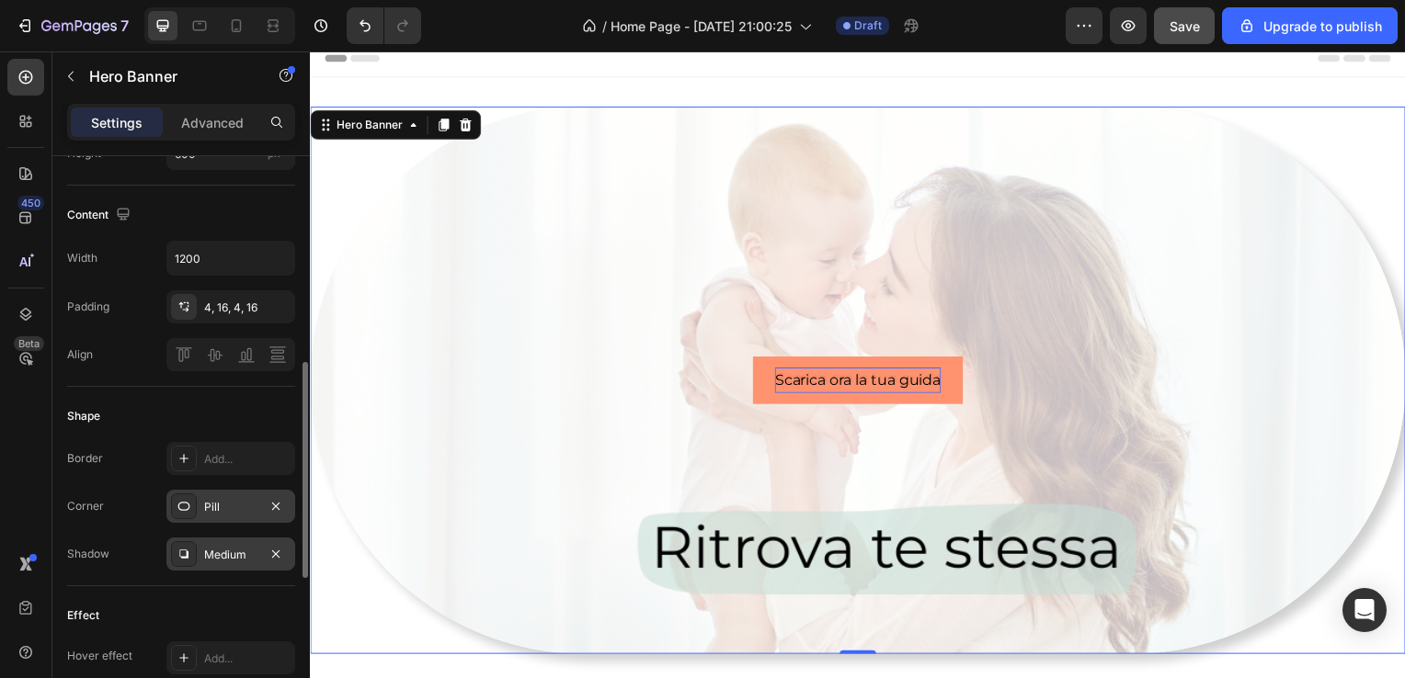
click at [209, 509] on div "Pill" at bounding box center [230, 507] width 53 height 17
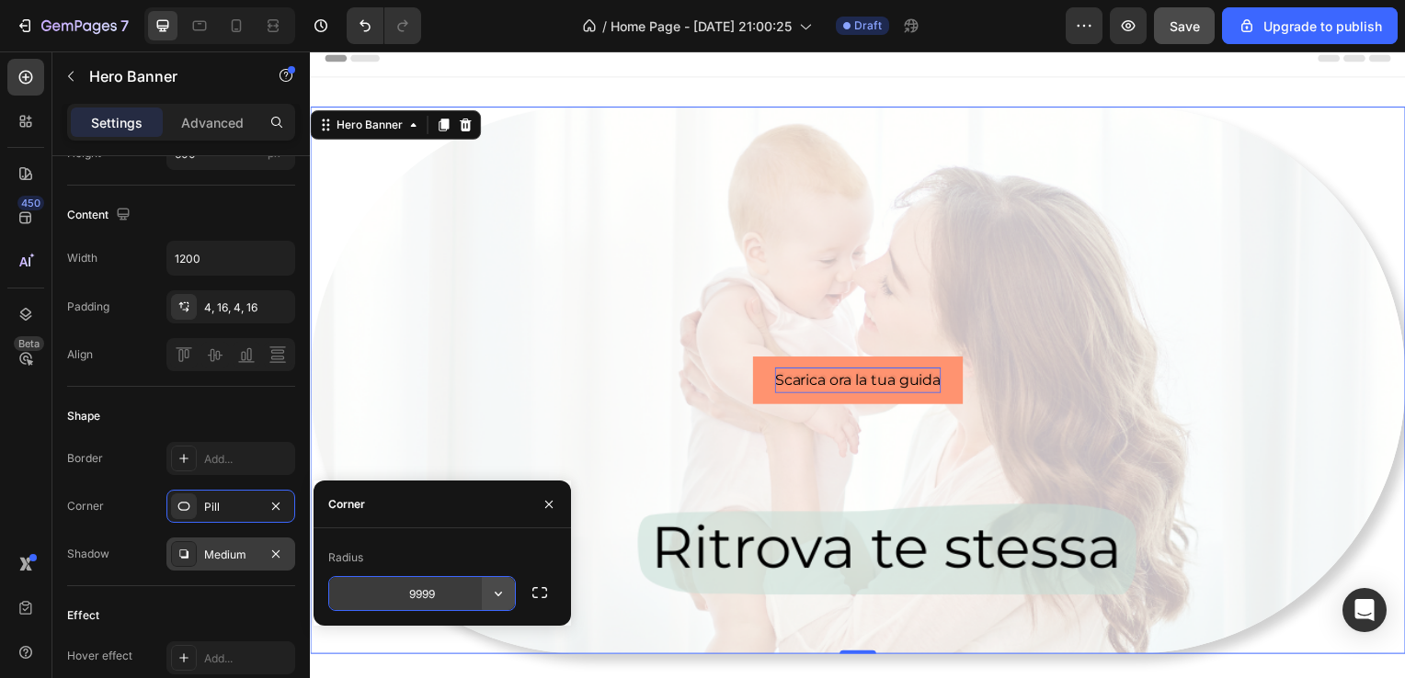
click at [494, 586] on icon "button" at bounding box center [498, 594] width 18 height 18
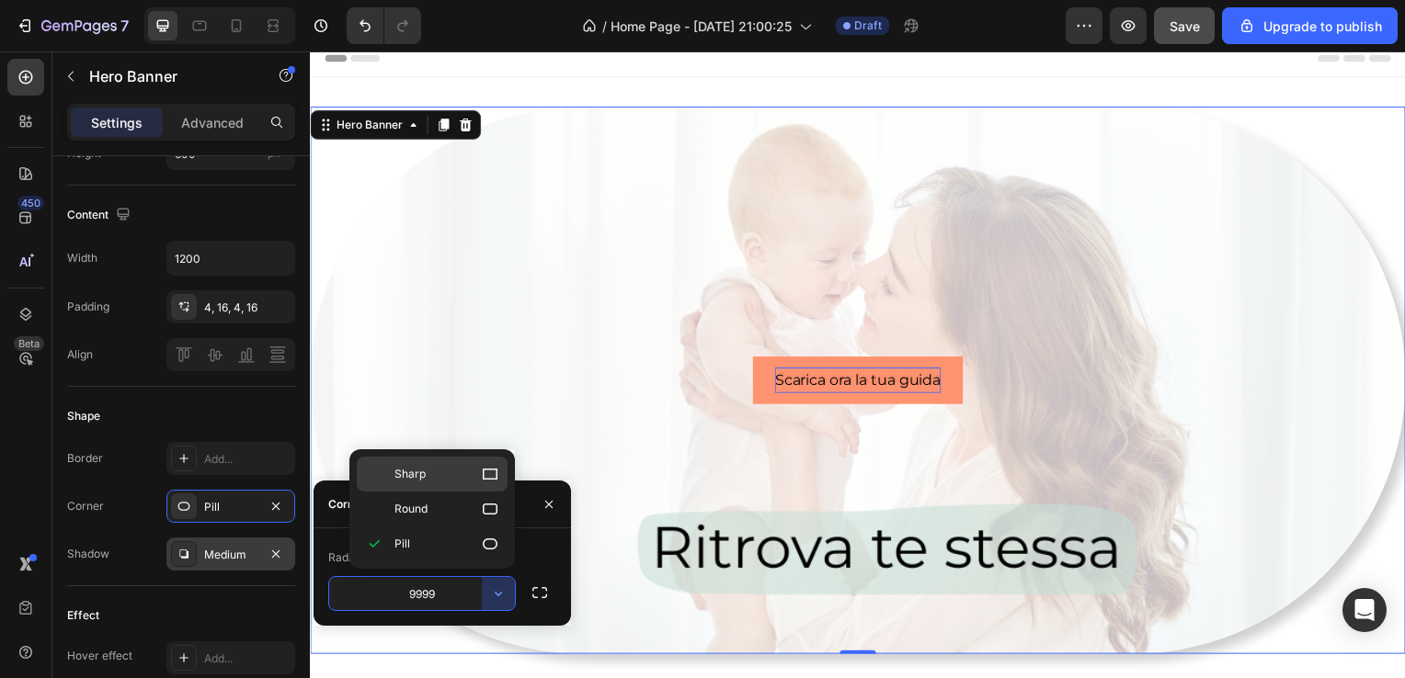
click at [474, 468] on p "Sharp" at bounding box center [446, 474] width 105 height 18
type input "0"
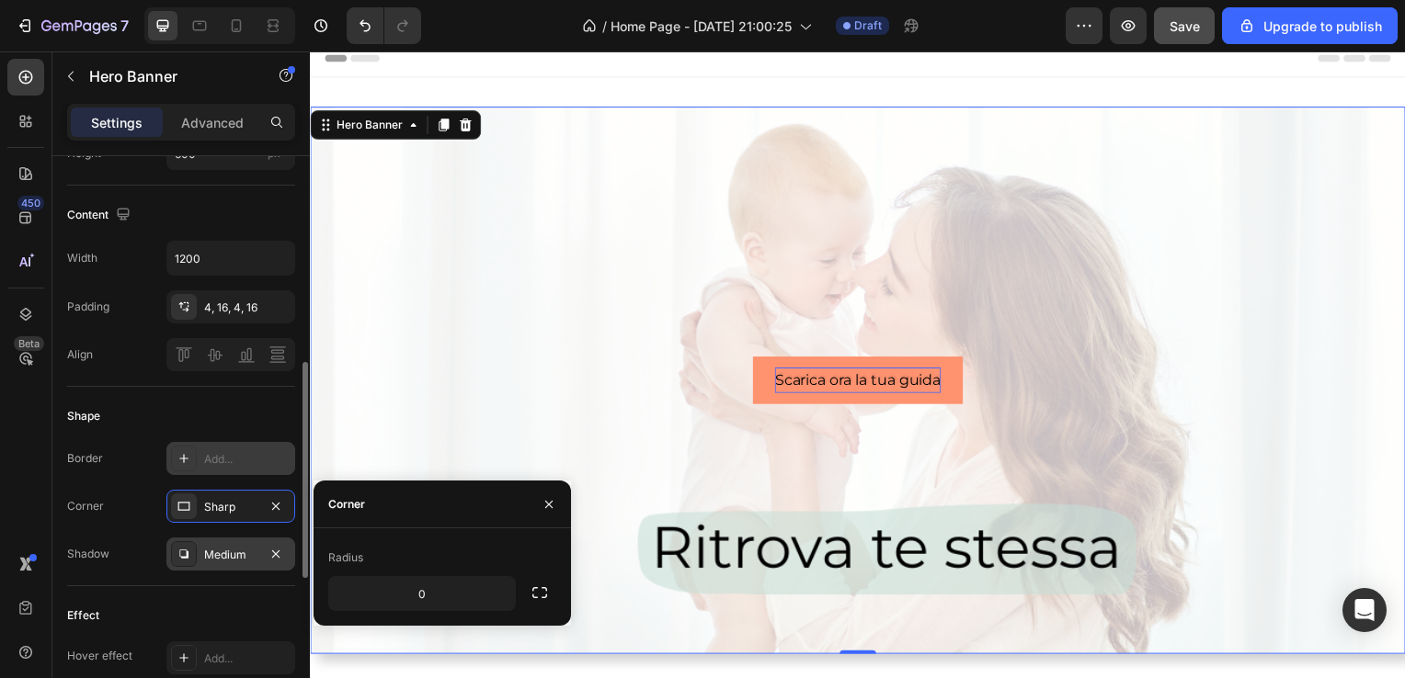
click at [265, 465] on div "Add..." at bounding box center [247, 459] width 86 height 17
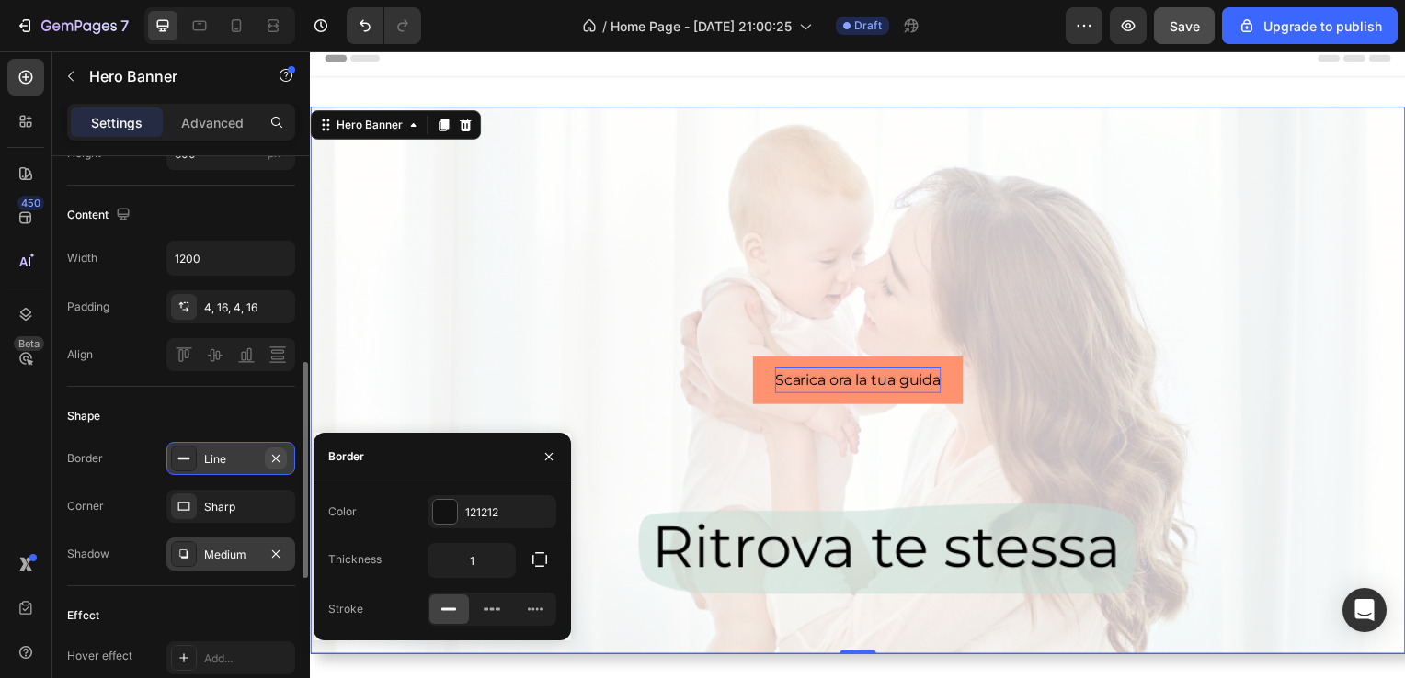
click at [283, 456] on icon "button" at bounding box center [275, 458] width 15 height 15
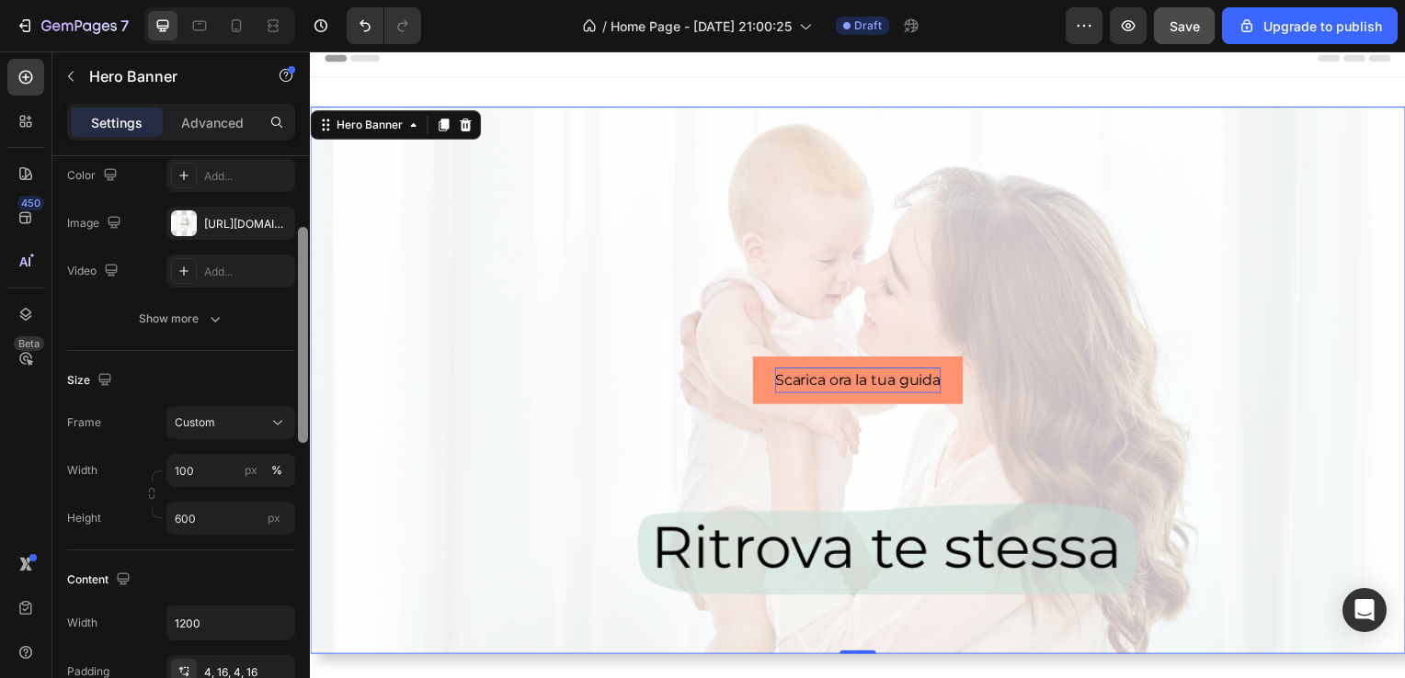
scroll to position [176, 0]
drag, startPoint x: 305, startPoint y: 479, endPoint x: 307, endPoint y: 339, distance: 139.7
click at [307, 339] on div at bounding box center [303, 330] width 10 height 216
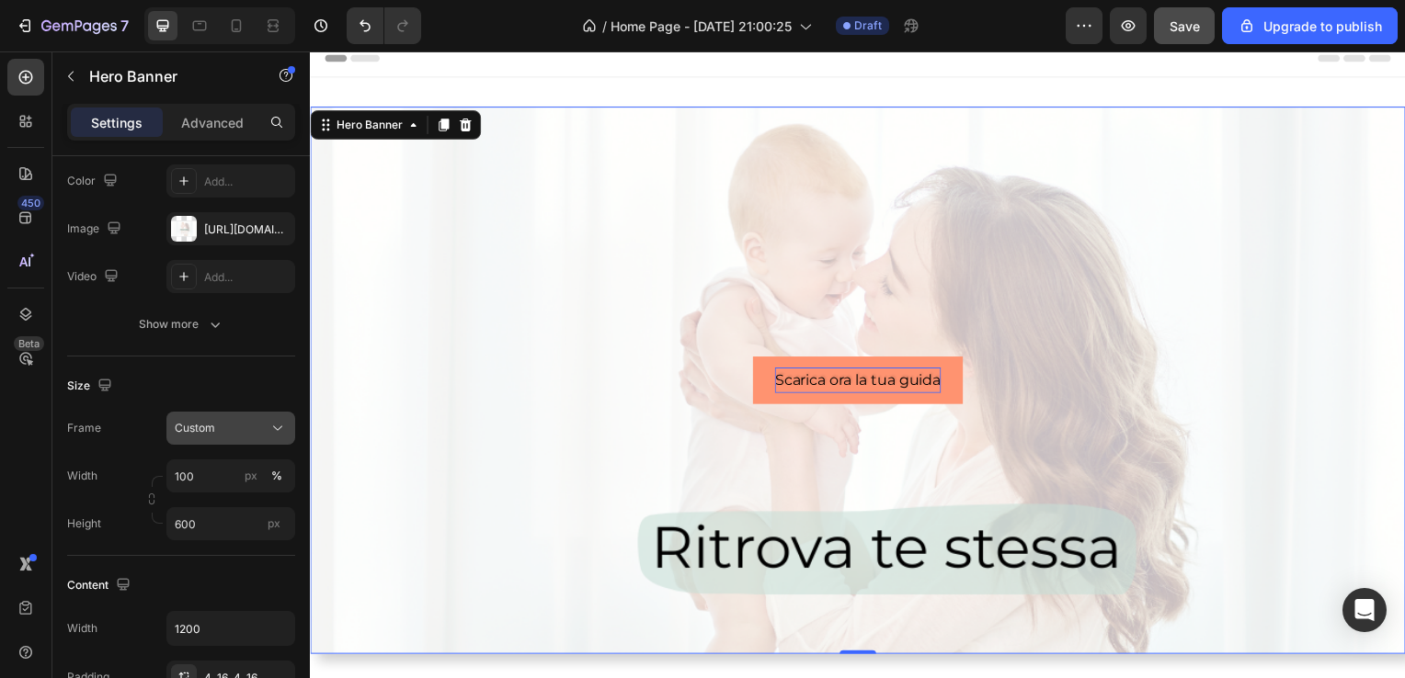
click at [255, 416] on button "Custom" at bounding box center [230, 428] width 129 height 33
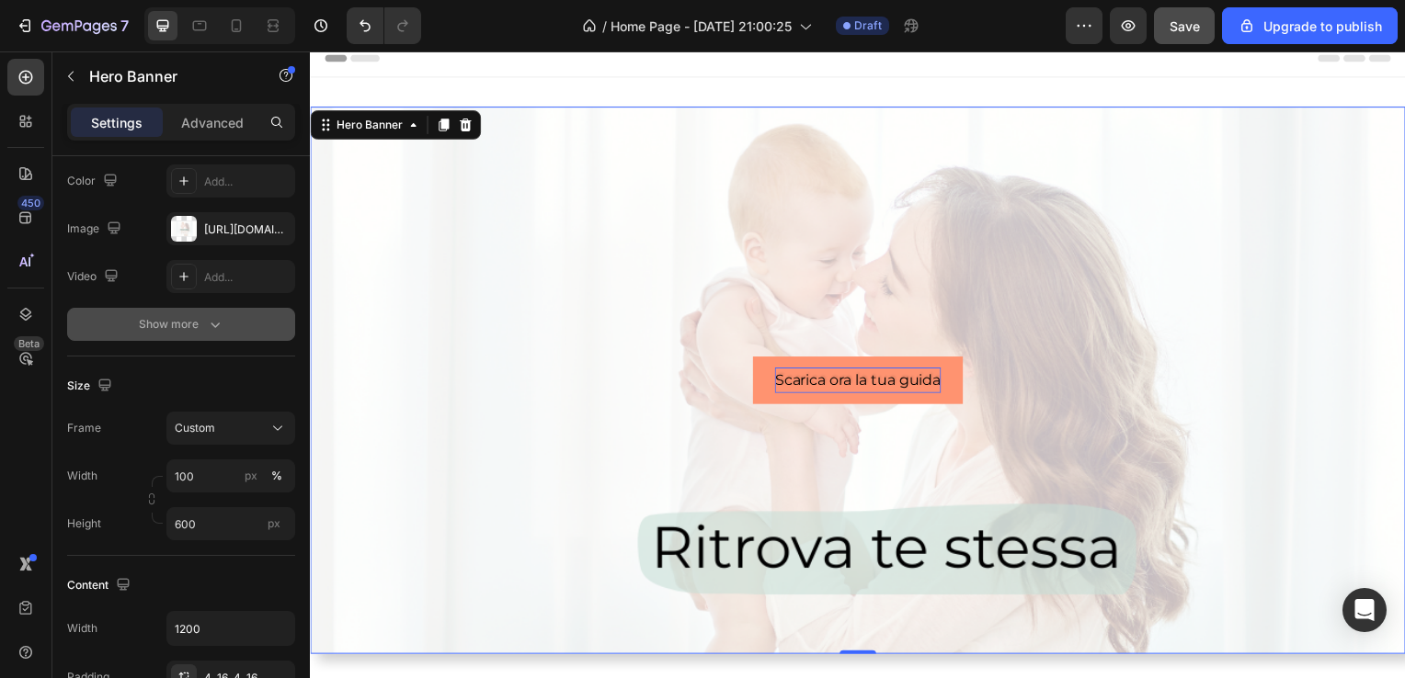
click at [256, 331] on button "Show more" at bounding box center [181, 324] width 228 height 33
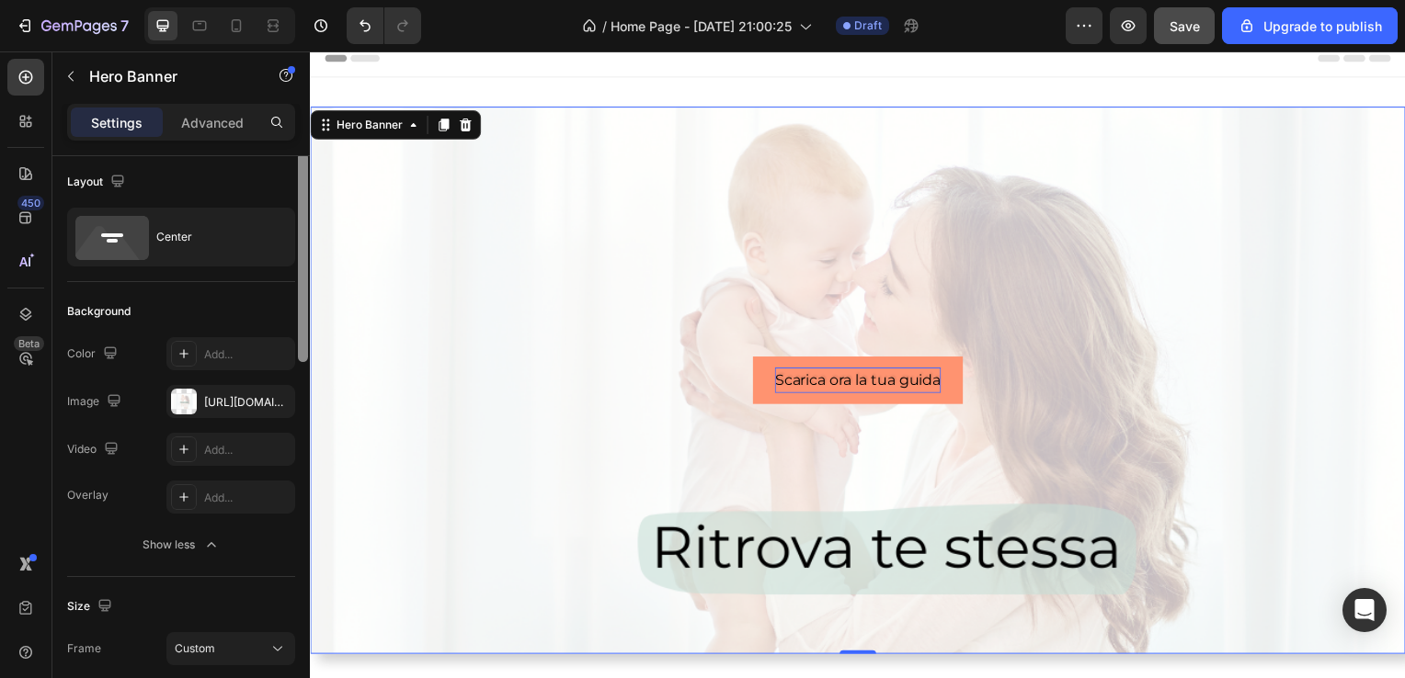
scroll to position [0, 0]
drag, startPoint x: 305, startPoint y: 391, endPoint x: 303, endPoint y: 233, distance: 157.2
click at [303, 233] on div at bounding box center [303, 261] width 10 height 210
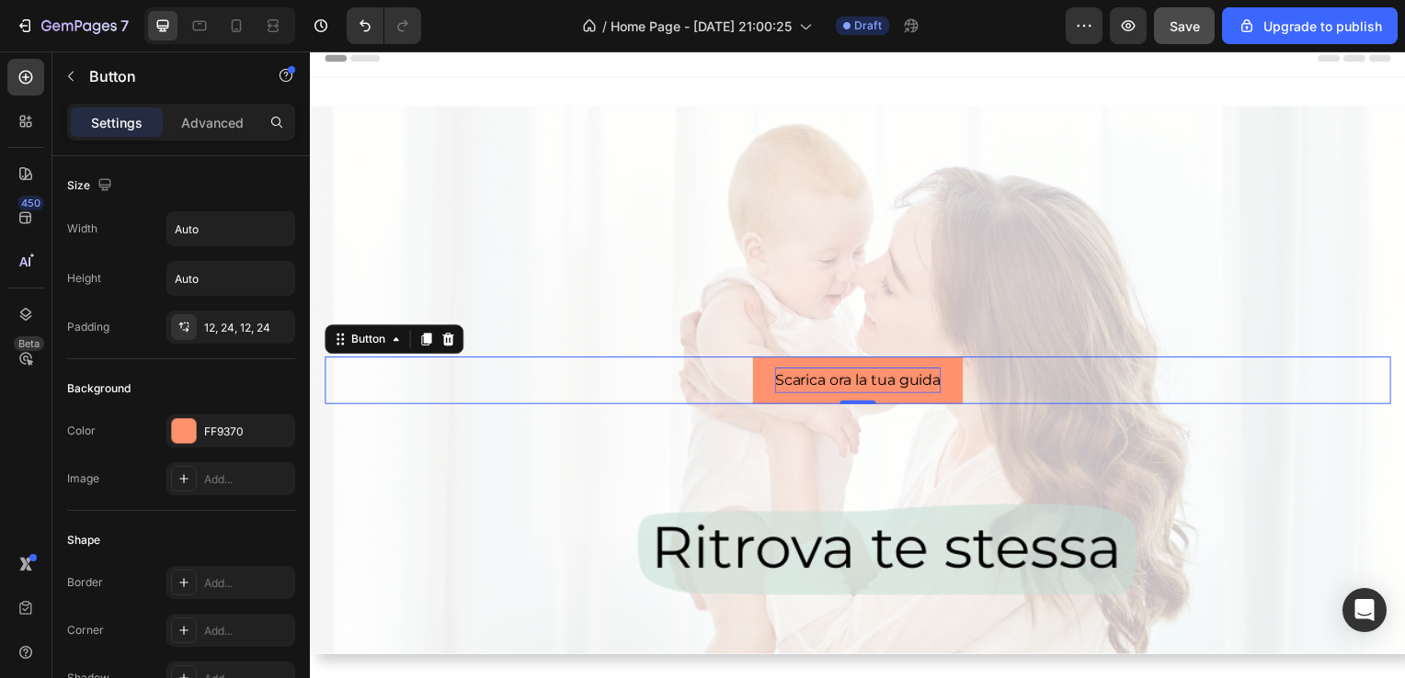
click at [644, 392] on div "Scarica ora la tua guida Button 0" at bounding box center [861, 383] width 1074 height 49
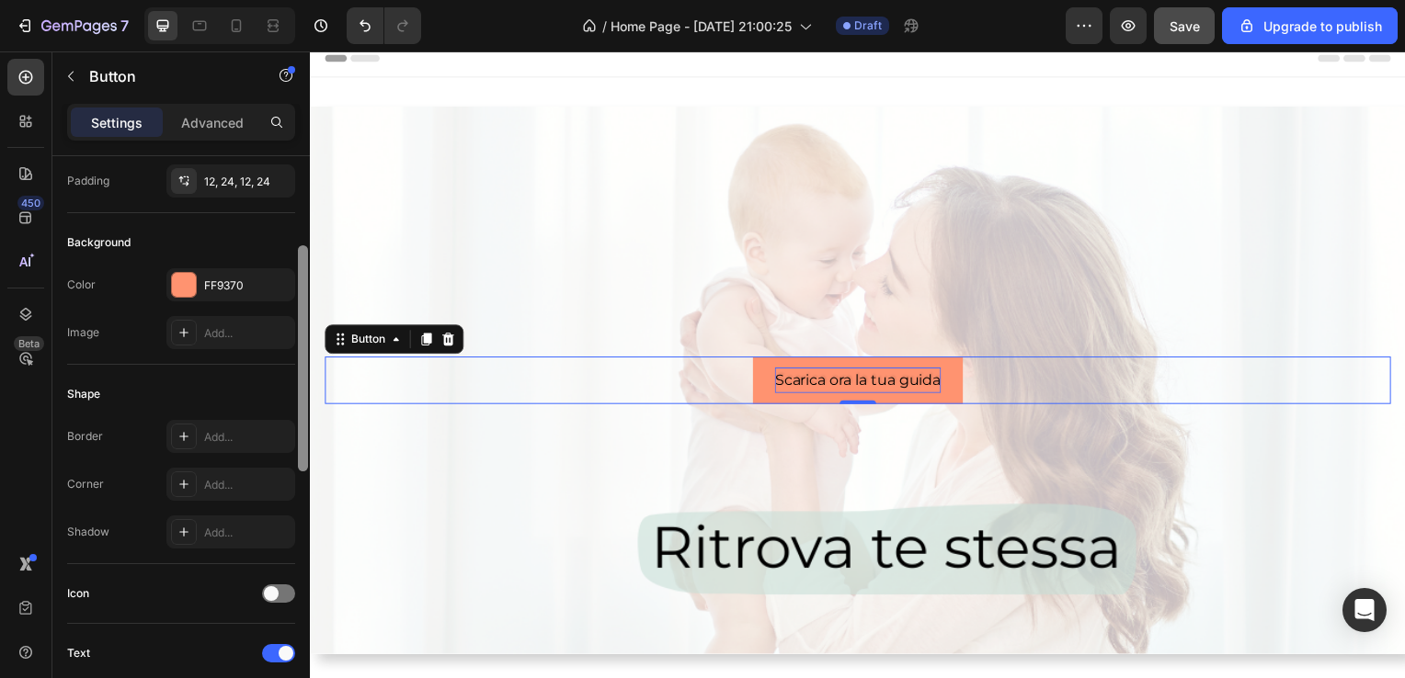
scroll to position [178, 0]
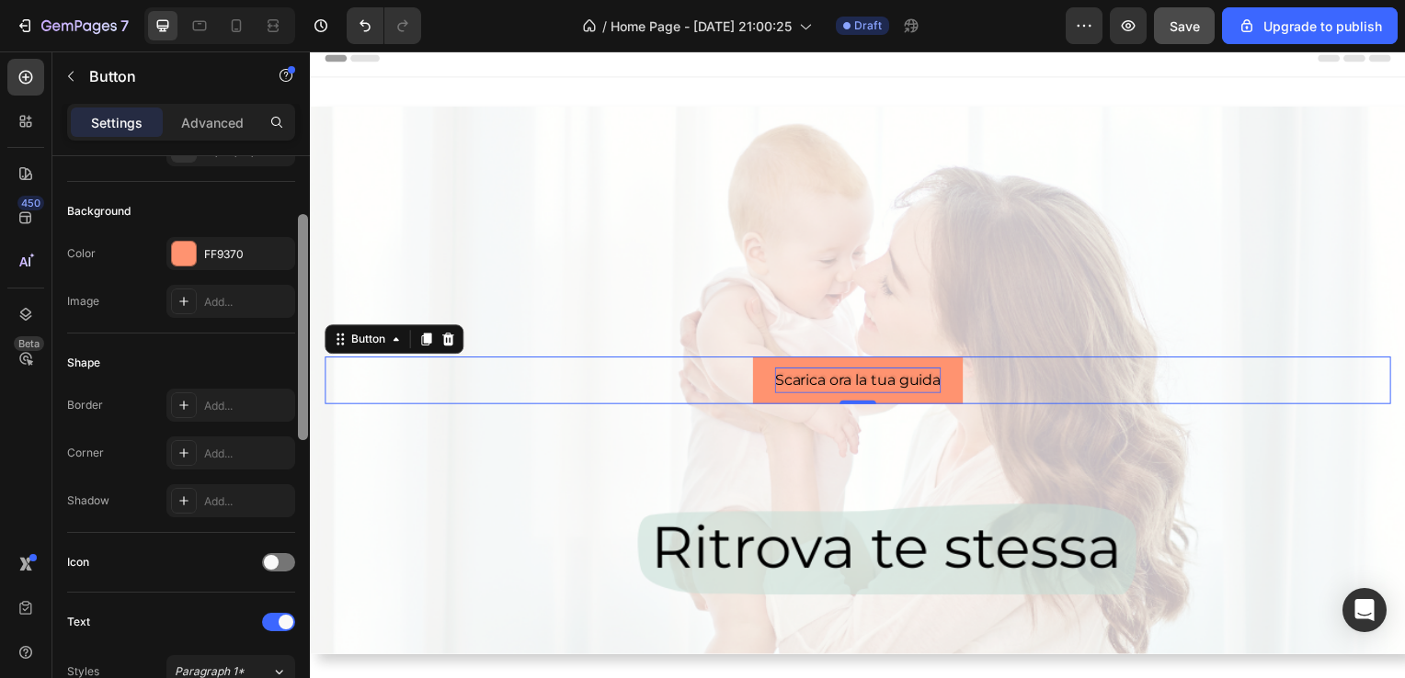
drag, startPoint x: 304, startPoint y: 282, endPoint x: 294, endPoint y: 353, distance: 71.5
click at [294, 353] on div "Size Width Auto Height Auto Padding 12, 24, 12, 24 Background Color FF9370 Imag…" at bounding box center [180, 443] width 257 height 575
click at [232, 445] on div "Add..." at bounding box center [247, 453] width 86 height 17
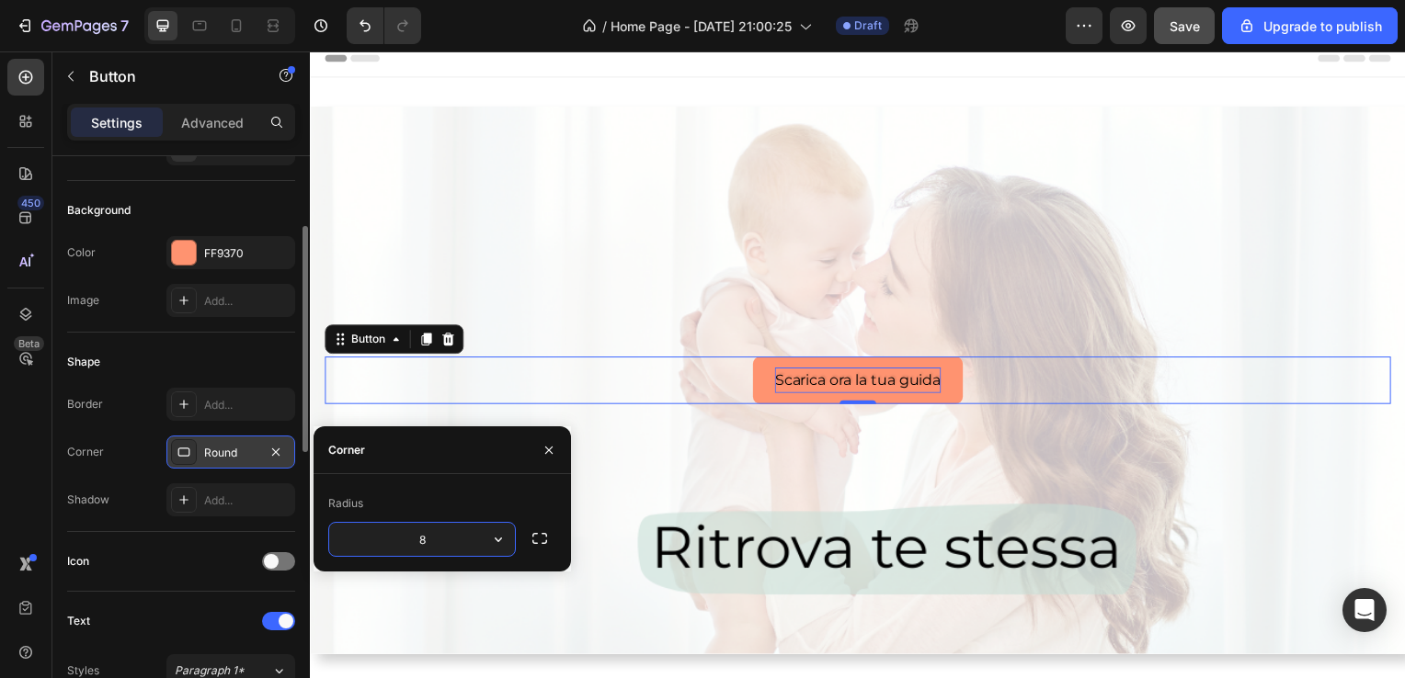
click at [232, 445] on div "Round" at bounding box center [230, 453] width 53 height 17
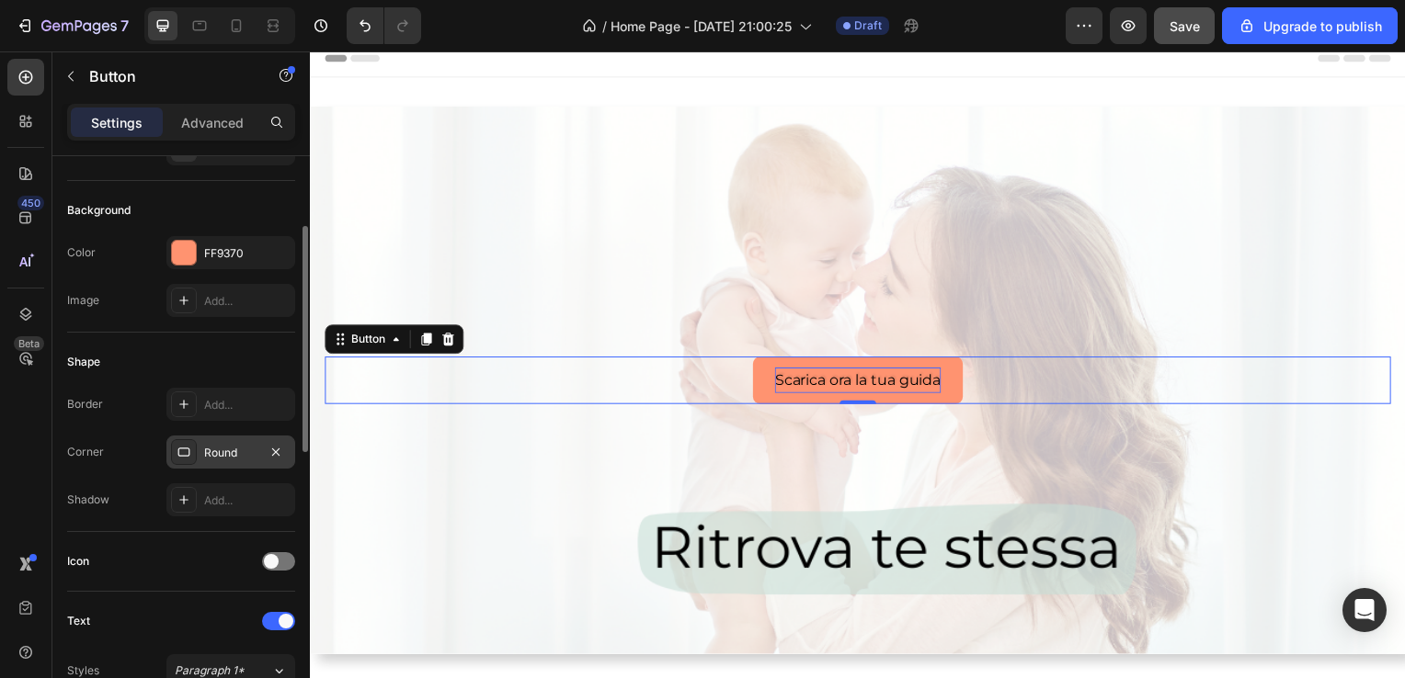
click at [232, 445] on div "Round" at bounding box center [230, 453] width 53 height 17
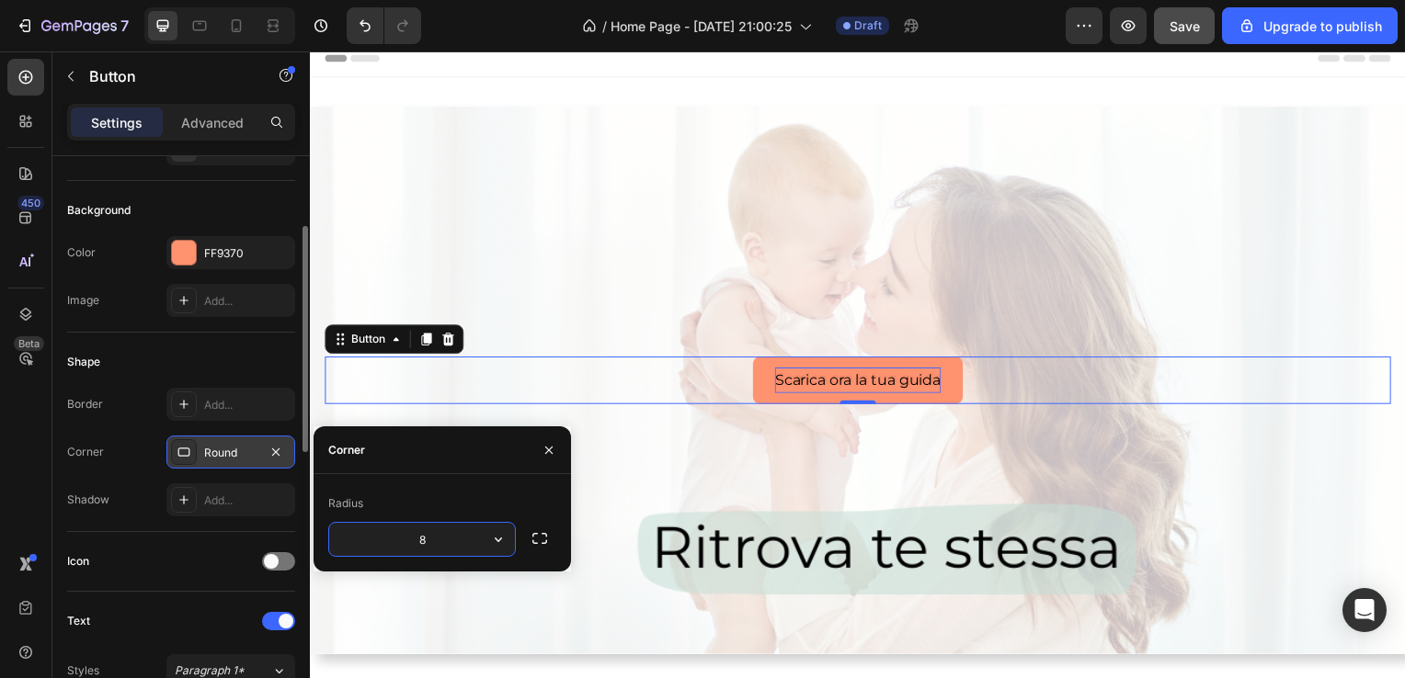
click at [353, 454] on div "Corner" at bounding box center [346, 450] width 37 height 17
click at [504, 541] on icon "button" at bounding box center [498, 539] width 18 height 18
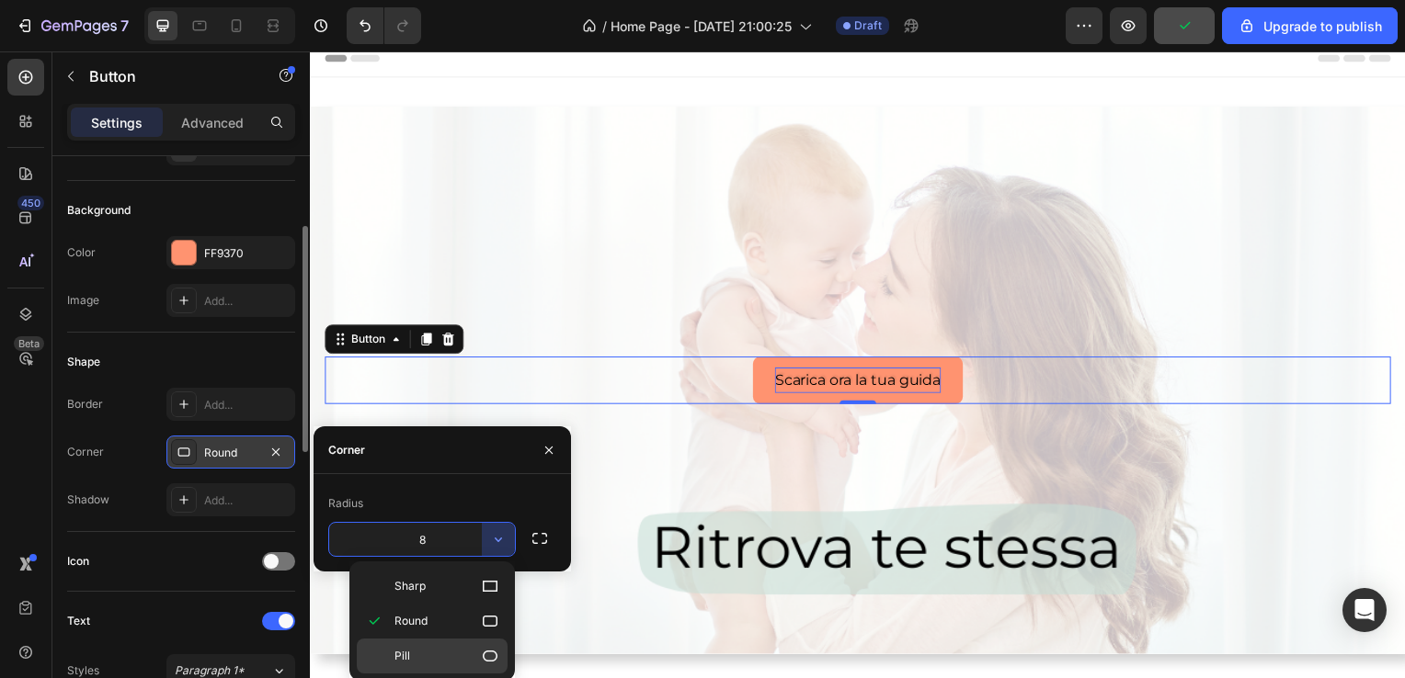
click at [445, 647] on p "Pill" at bounding box center [446, 656] width 105 height 18
type input "9999"
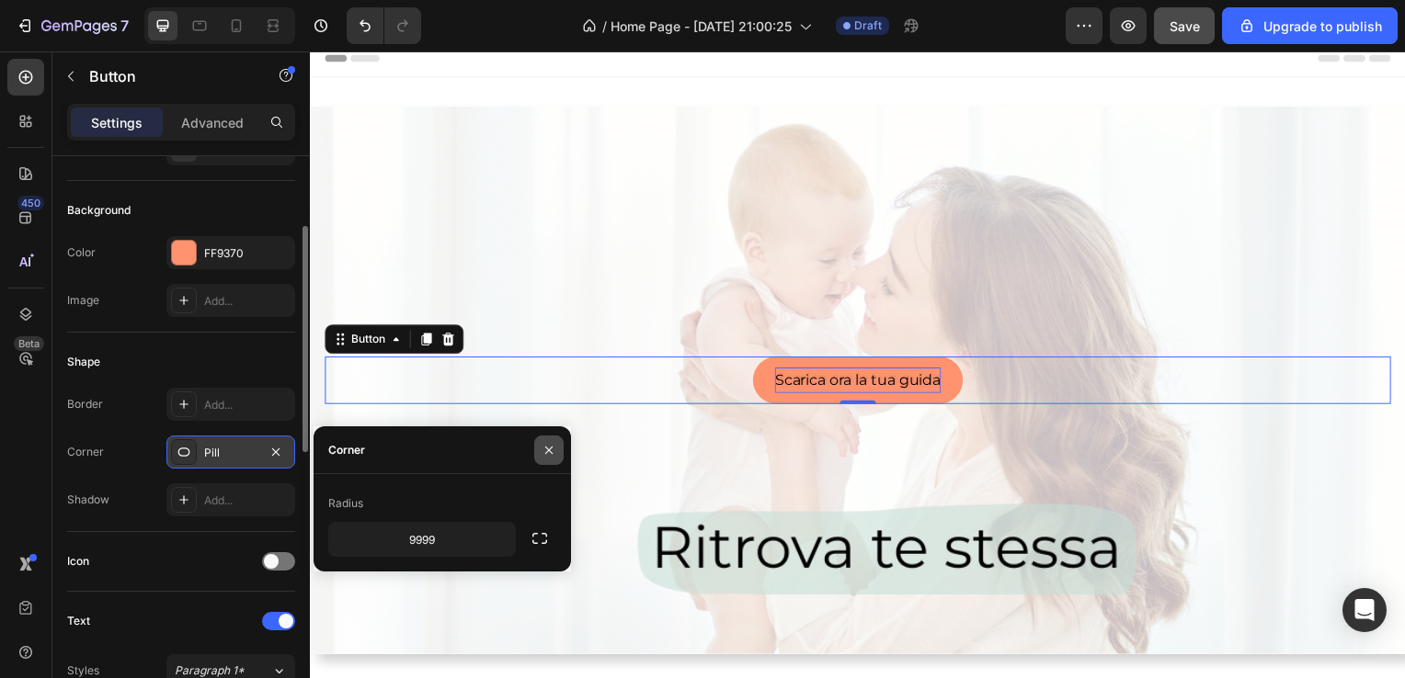
click at [554, 455] on icon "button" at bounding box center [548, 450] width 15 height 15
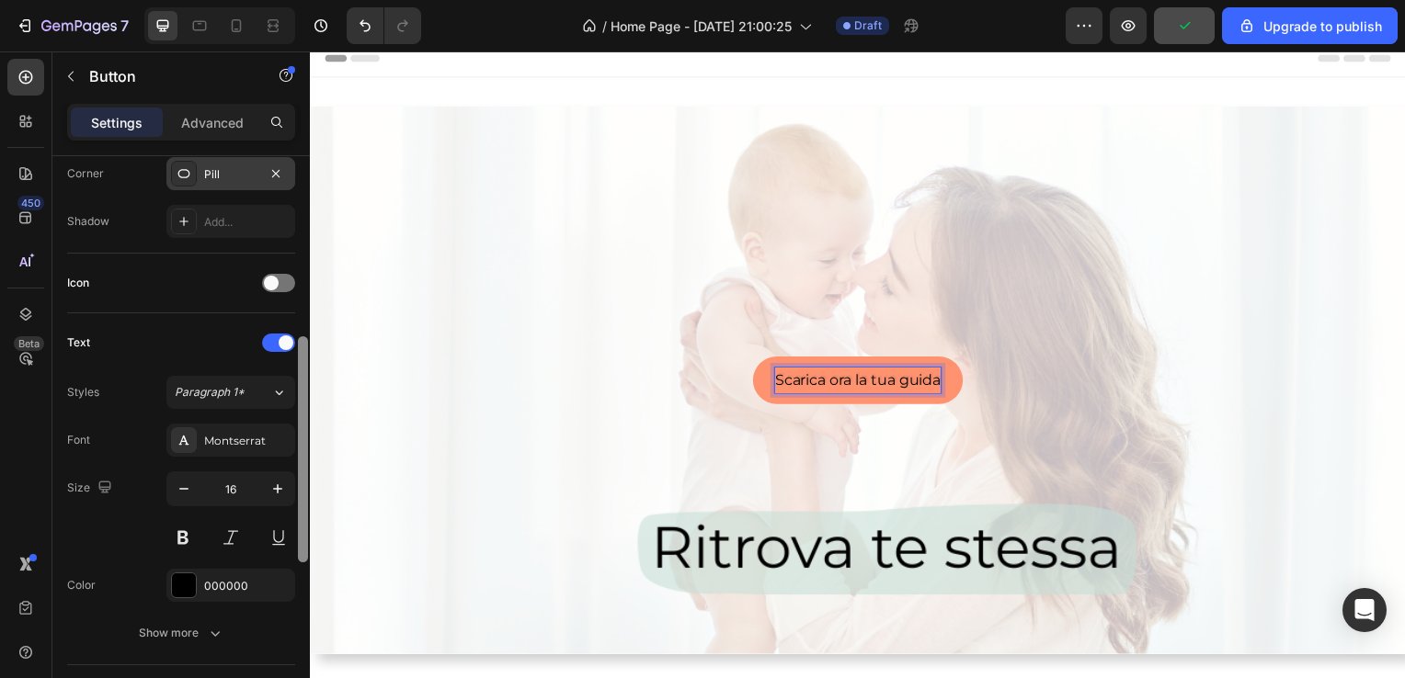
scroll to position [471, 0]
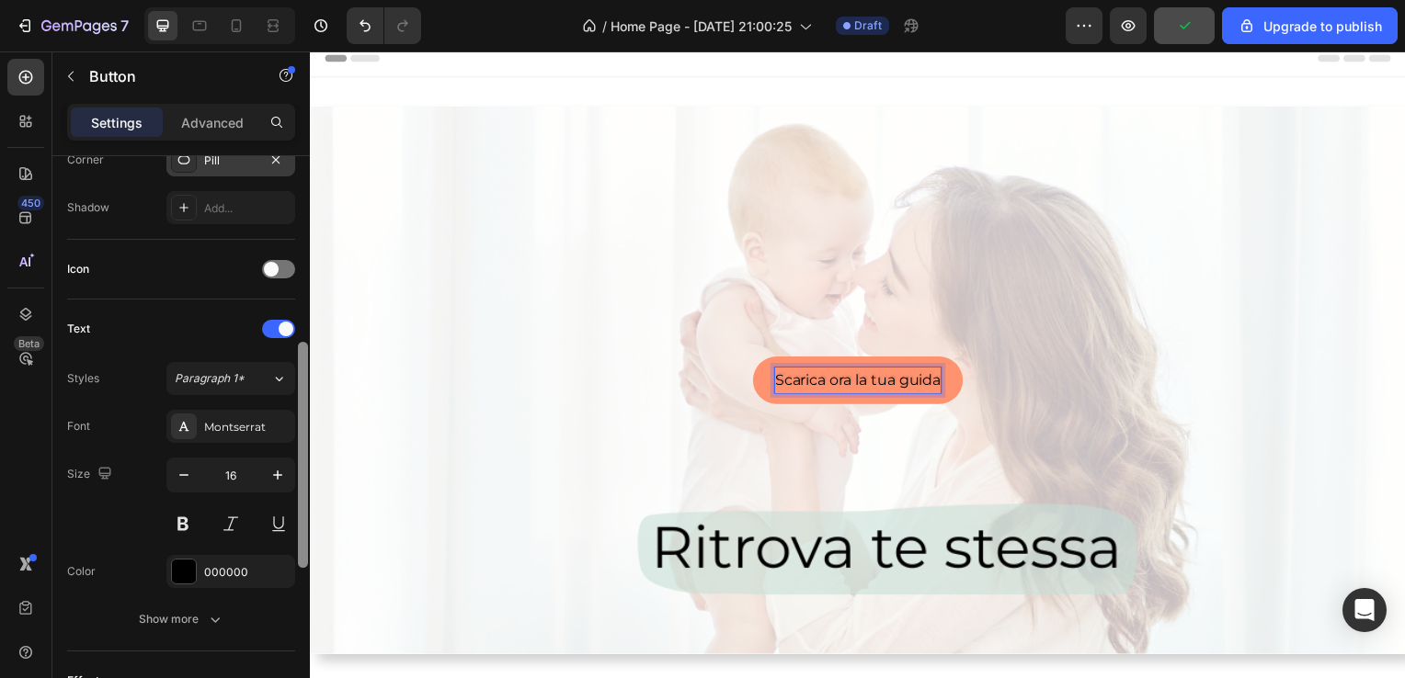
drag, startPoint x: 302, startPoint y: 438, endPoint x: 298, endPoint y: 554, distance: 115.9
click at [298, 554] on div at bounding box center [303, 455] width 10 height 226
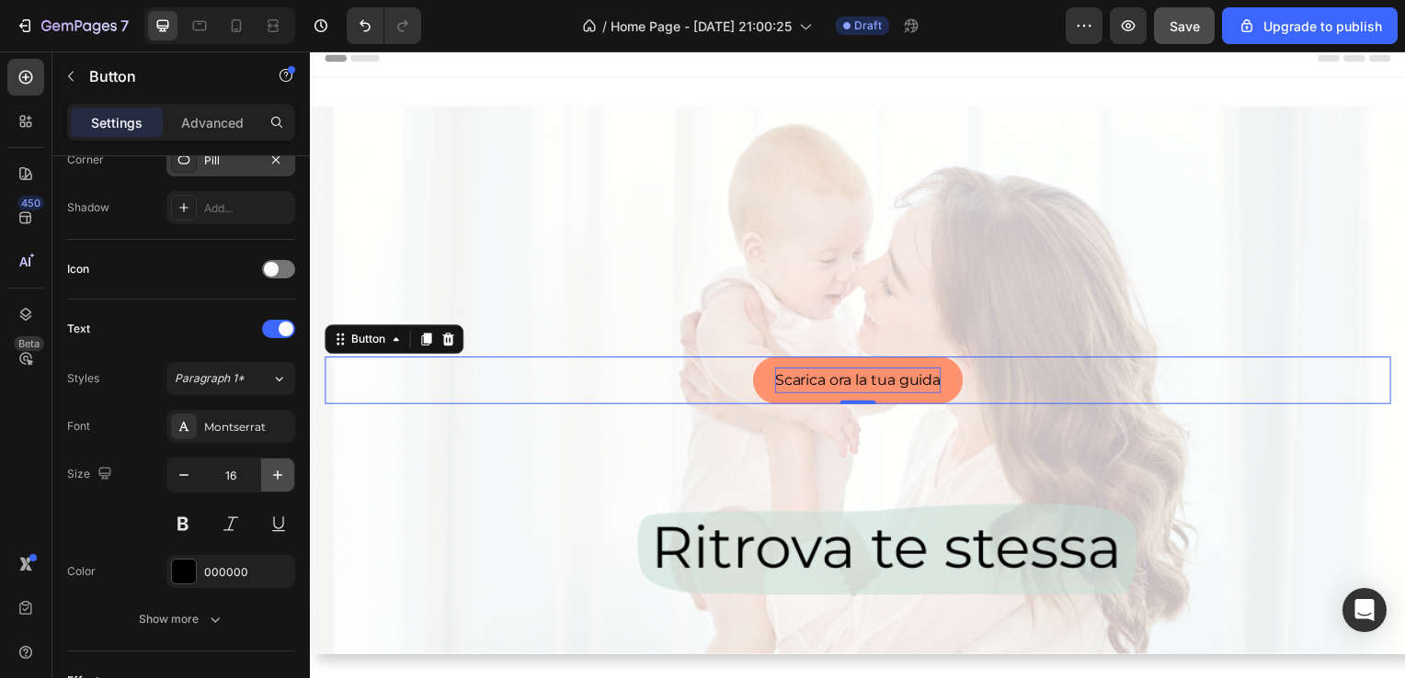
click at [273, 466] on icon "button" at bounding box center [277, 475] width 18 height 18
type input "18"
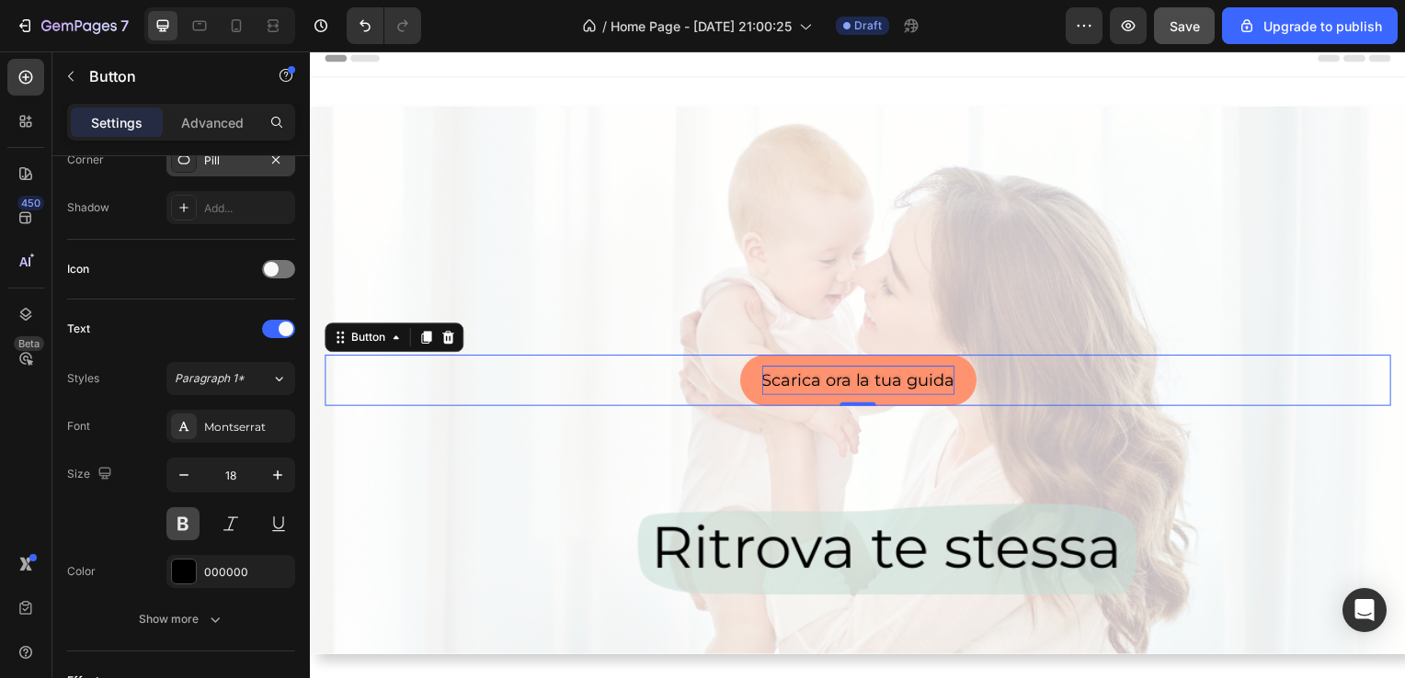
click at [170, 536] on button at bounding box center [182, 523] width 33 height 33
click at [176, 531] on button at bounding box center [182, 523] width 33 height 33
click at [183, 561] on div at bounding box center [184, 572] width 24 height 24
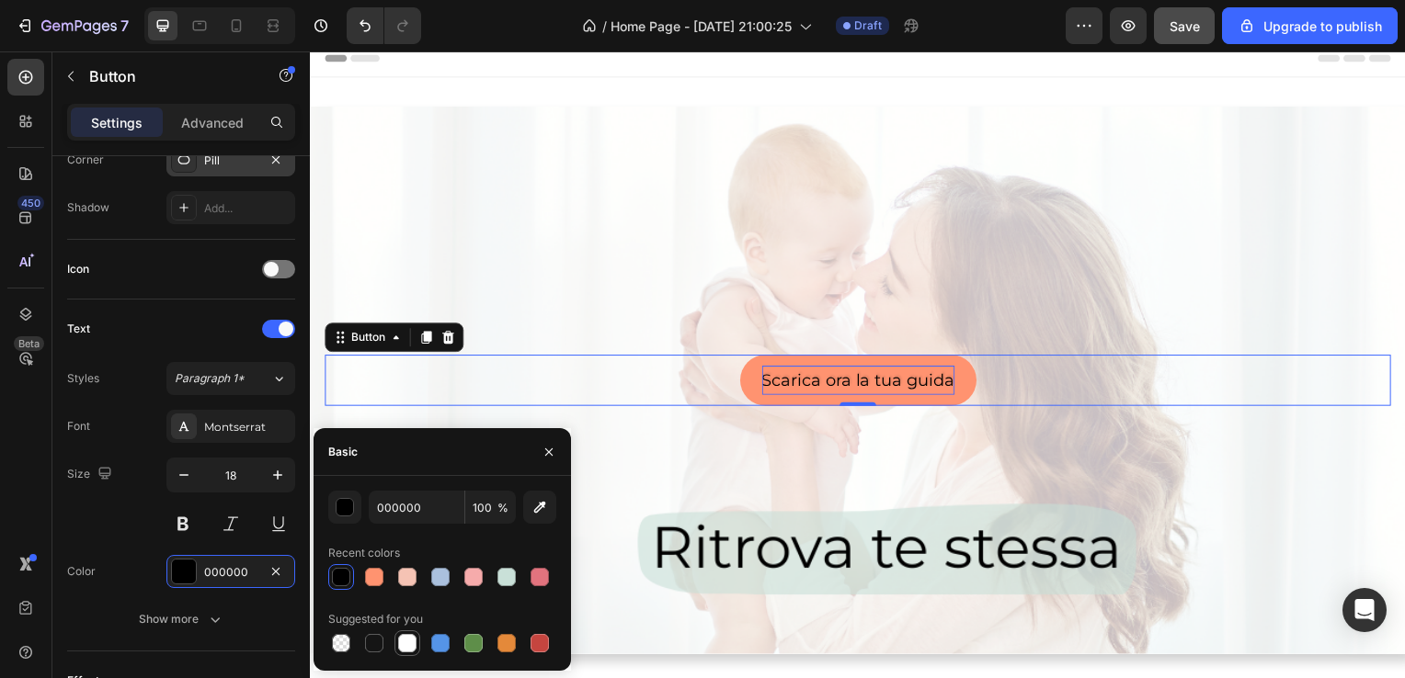
click at [416, 642] on div at bounding box center [407, 643] width 22 height 22
type input "FFFFFF"
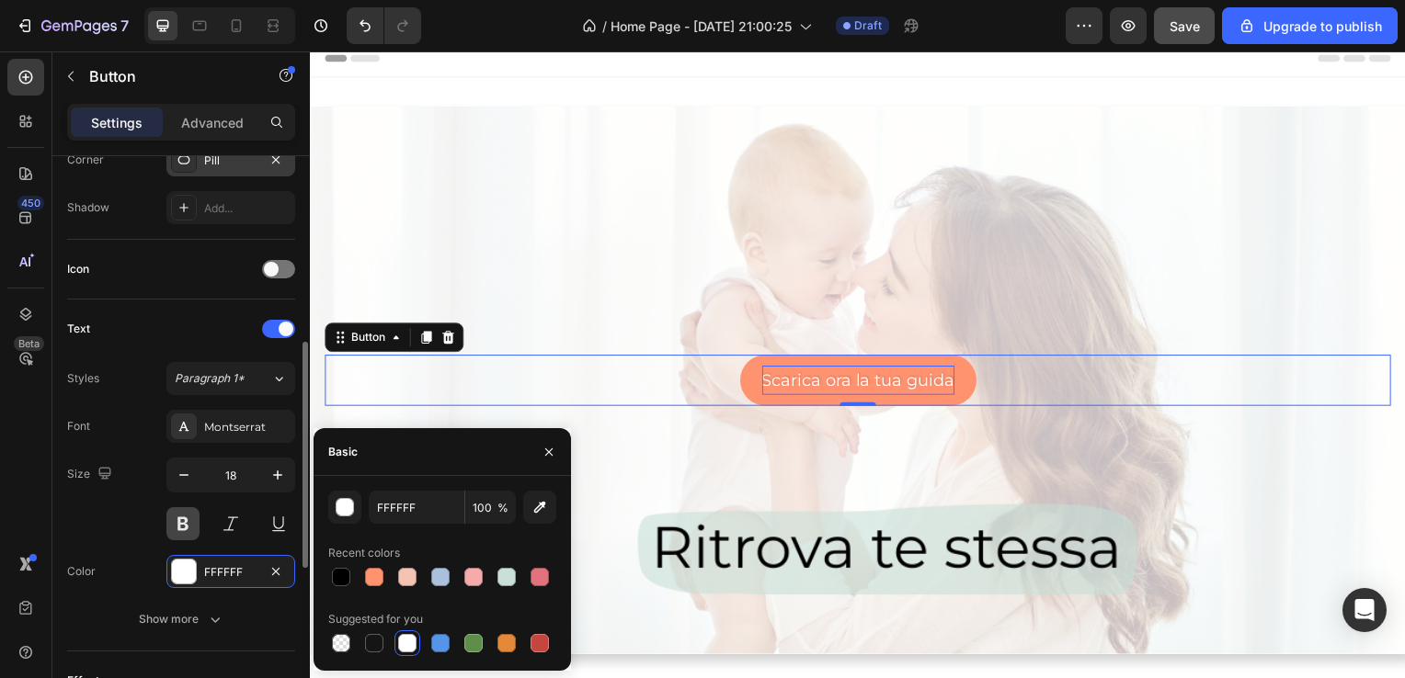
click at [174, 520] on button at bounding box center [182, 523] width 33 height 33
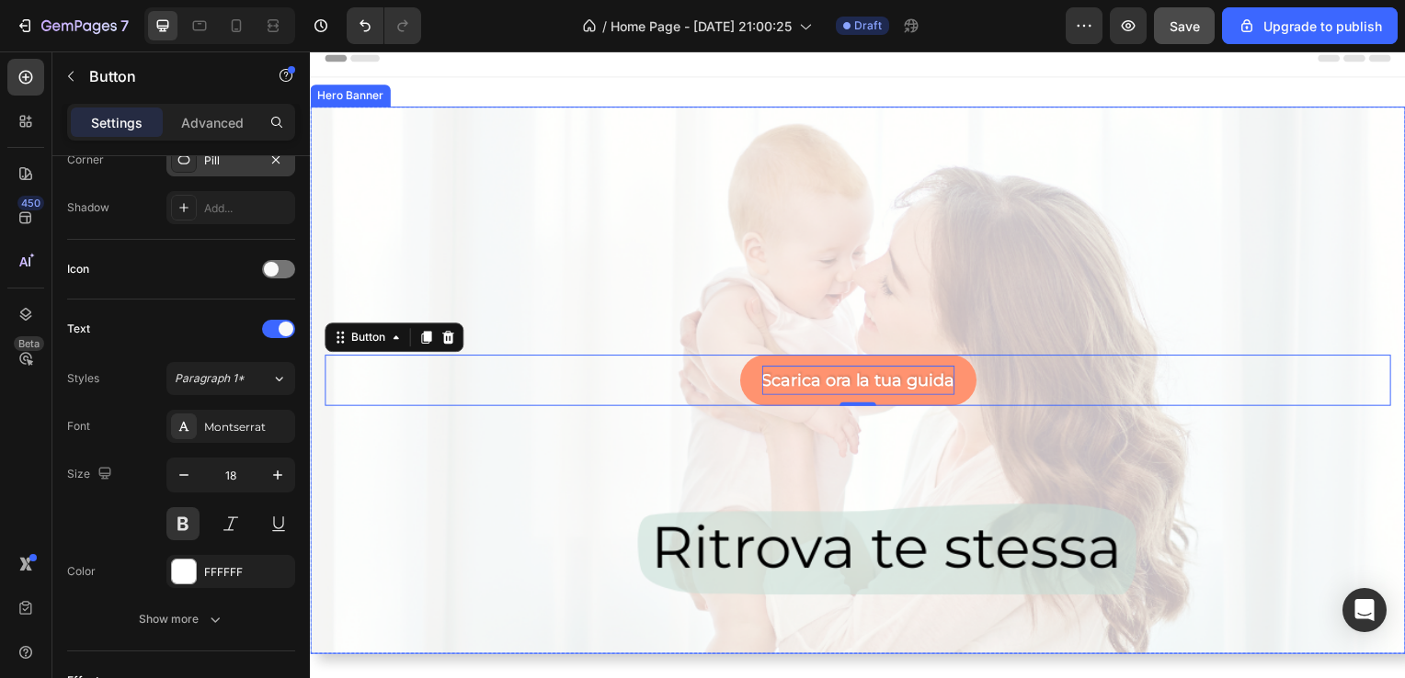
click at [397, 484] on div "Background Image" at bounding box center [861, 505] width 1103 height 827
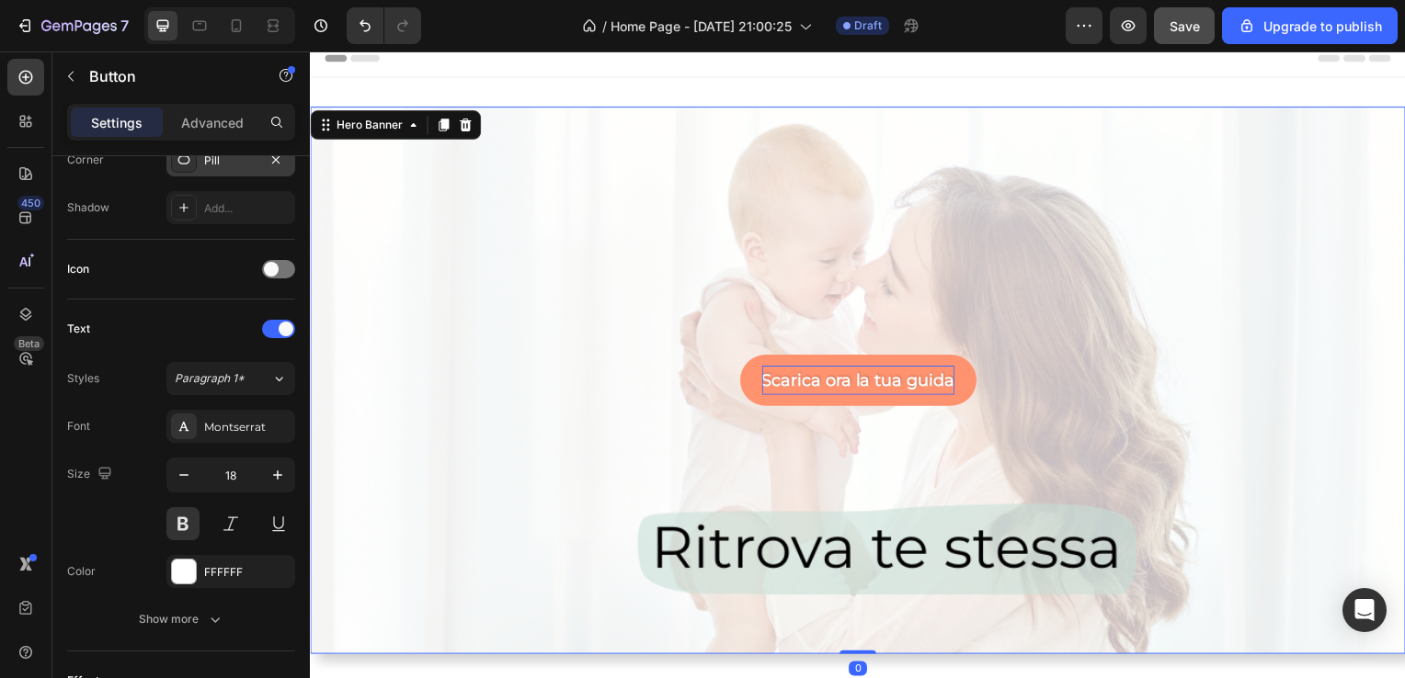
scroll to position [0, 0]
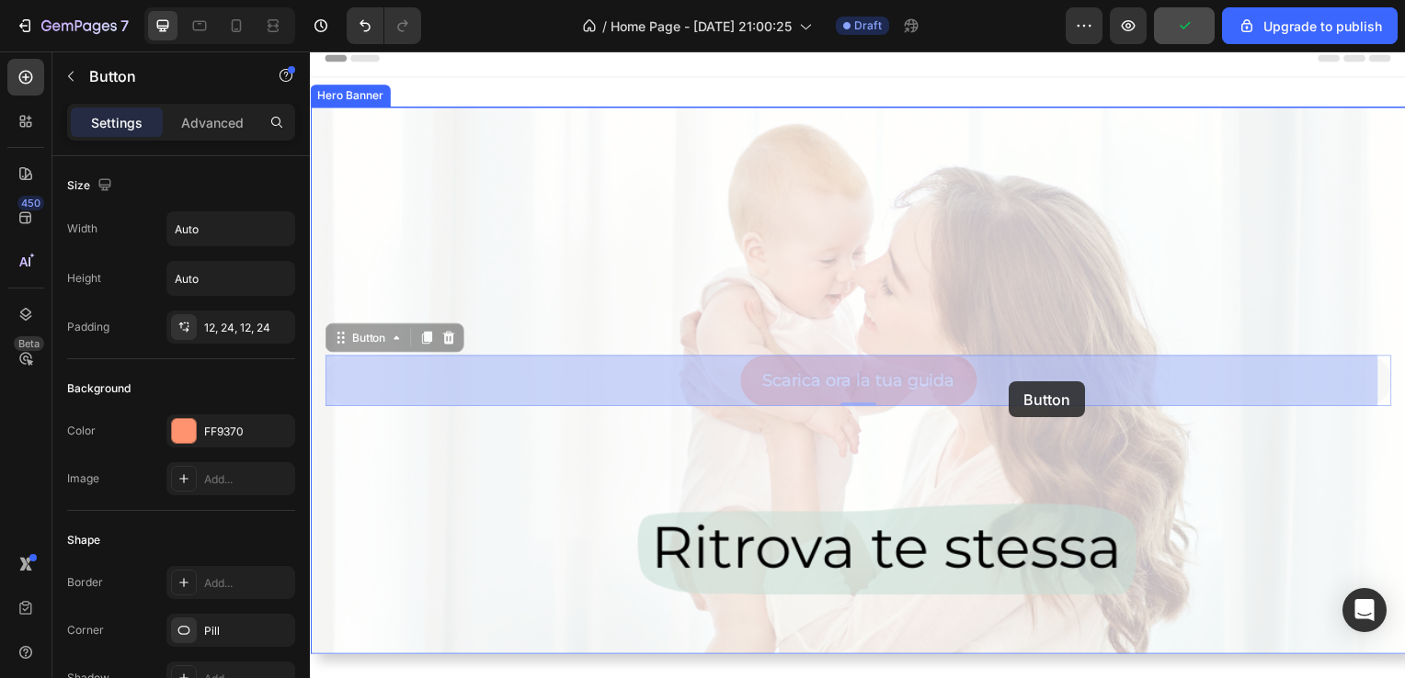
drag, startPoint x: 1022, startPoint y: 385, endPoint x: 1013, endPoint y: 382, distance: 9.6
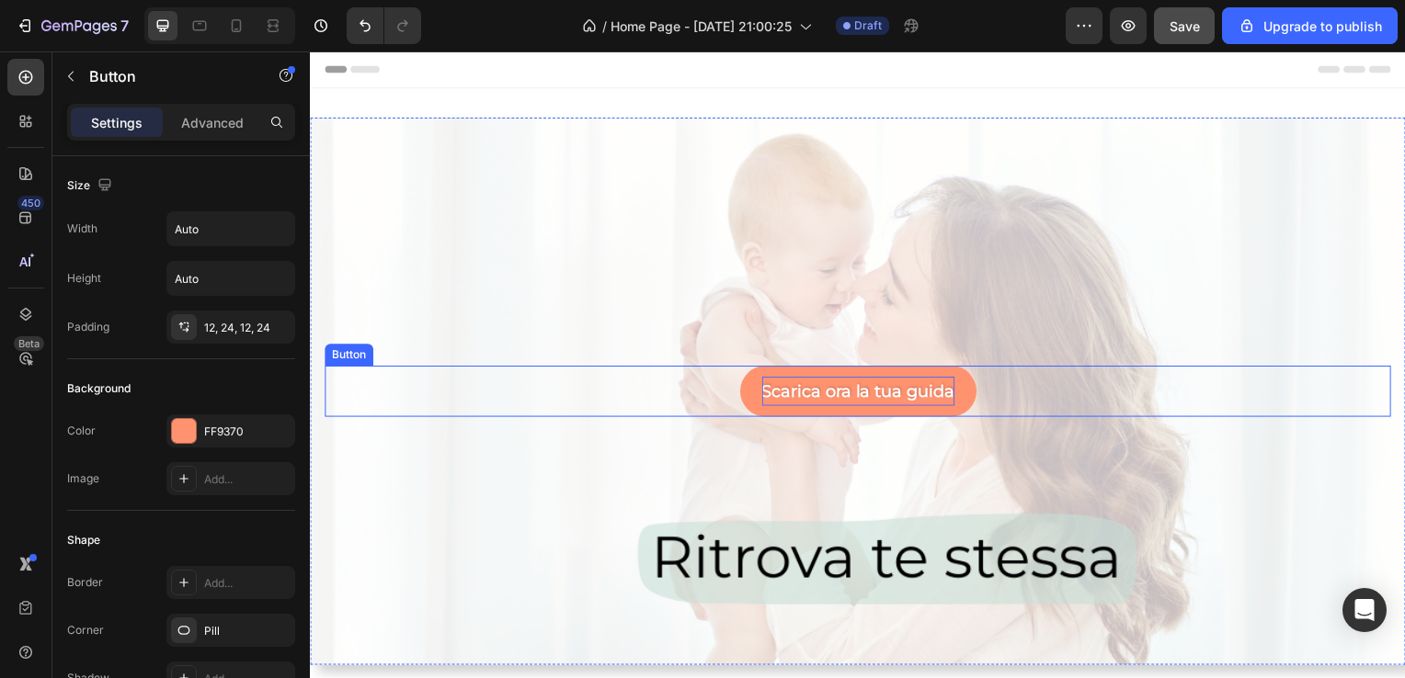
click at [924, 372] on link "Scarica ora la tua guida" at bounding box center [862, 394] width 238 height 51
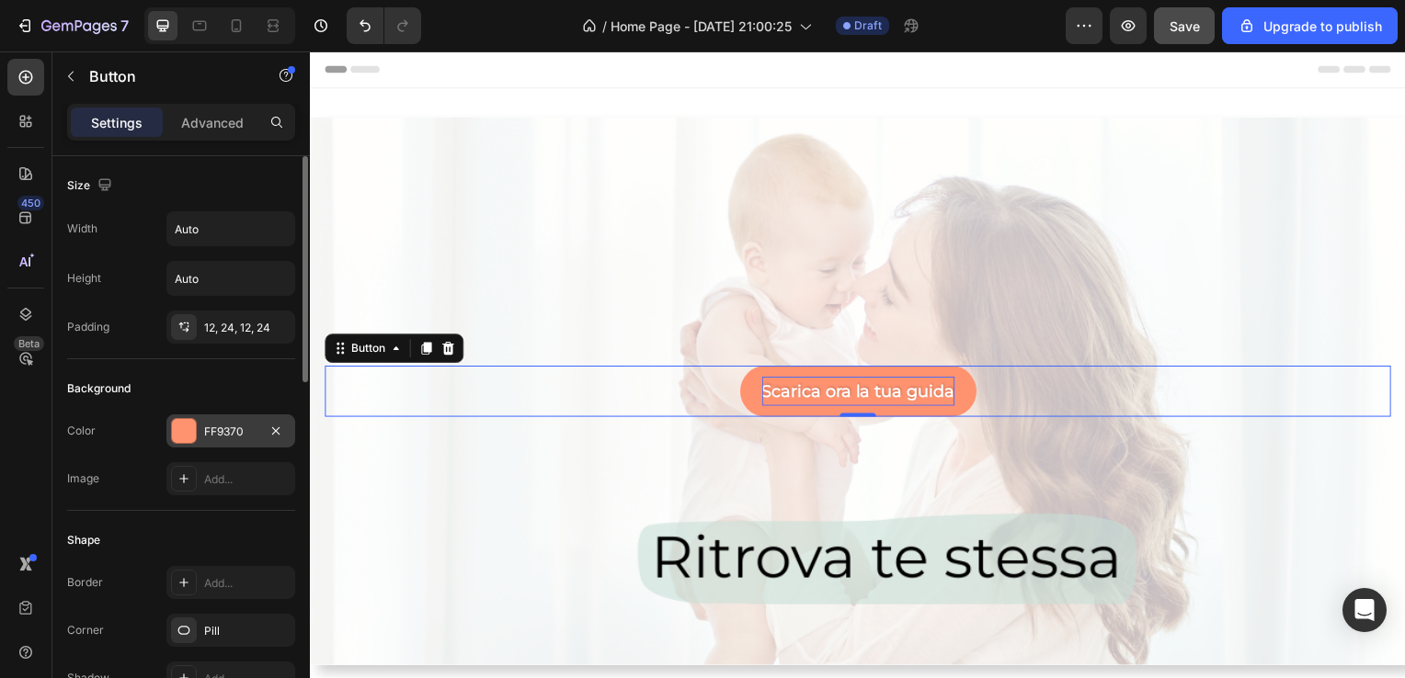
click at [184, 426] on div at bounding box center [184, 431] width 24 height 24
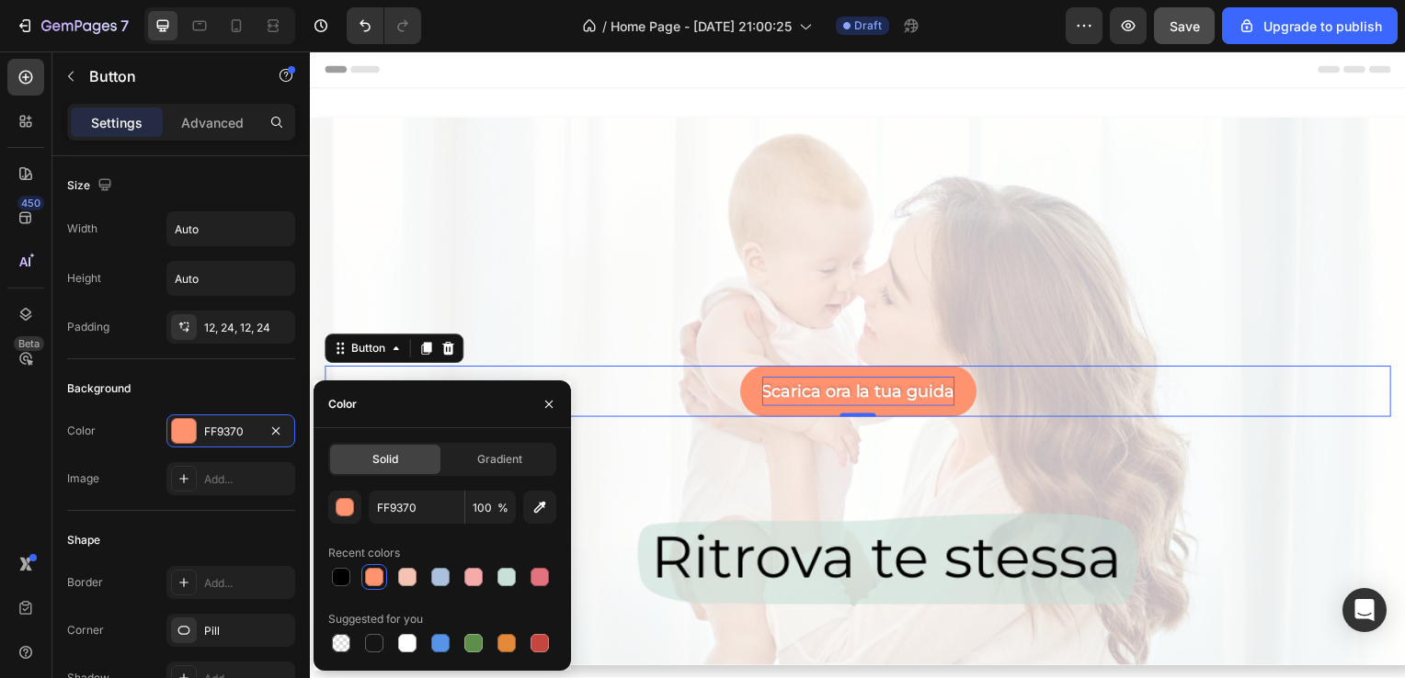
click at [520, 576] on div at bounding box center [442, 577] width 228 height 26
click at [513, 578] on div at bounding box center [506, 577] width 18 height 18
type input "C9E0D8"
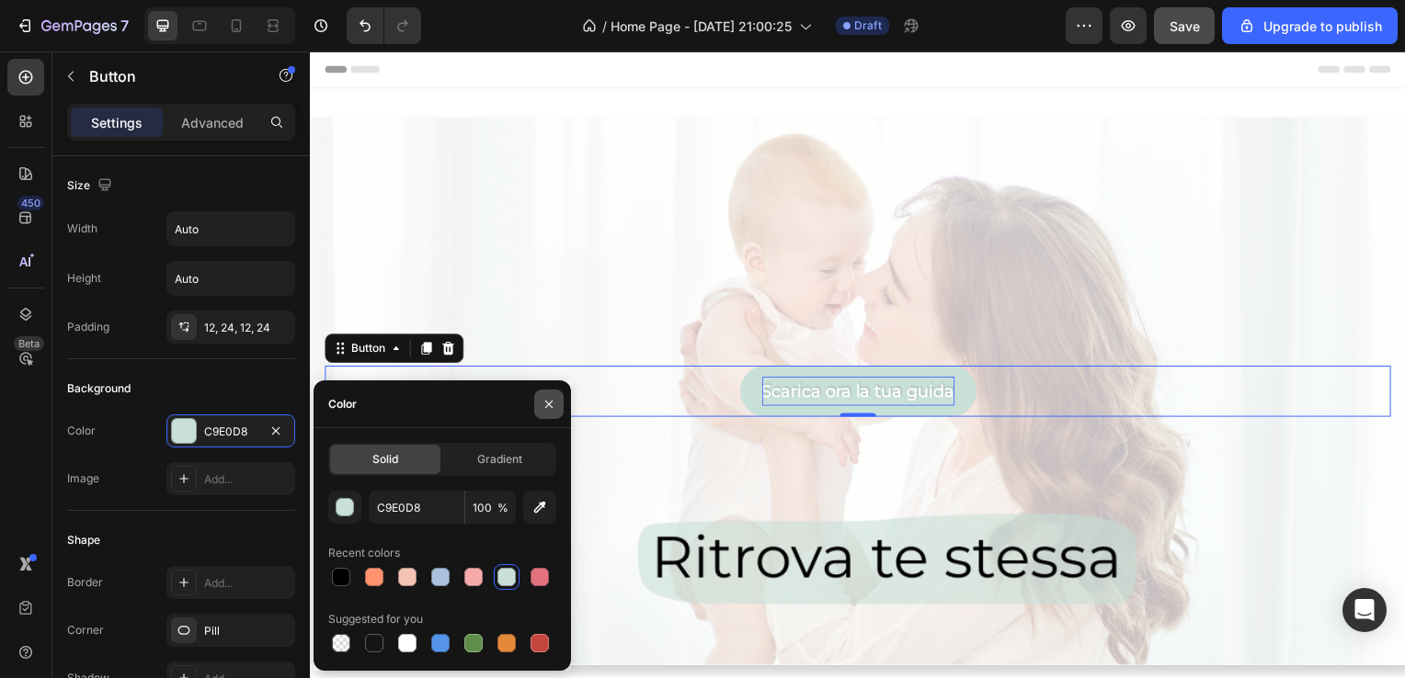
click at [548, 416] on button "button" at bounding box center [548, 404] width 29 height 29
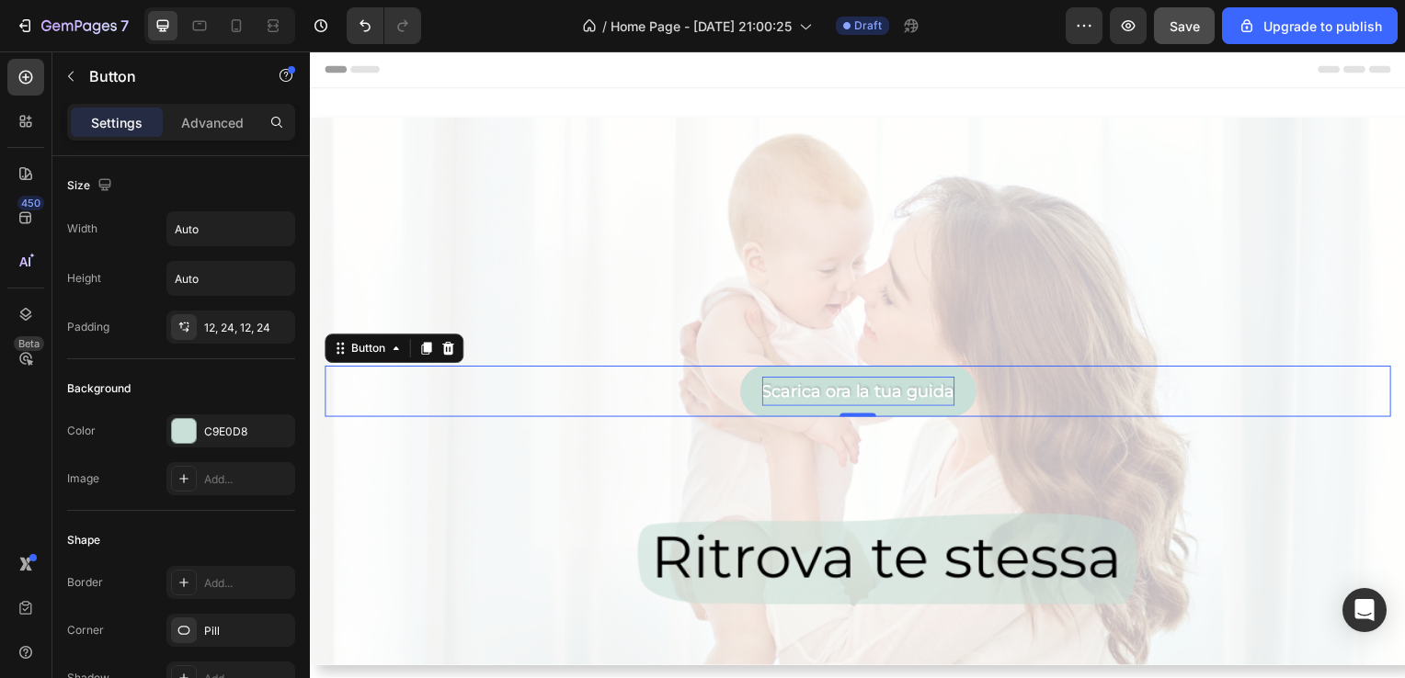
click at [550, 419] on div "Scarica ora la tua guida Button 0" at bounding box center [861, 394] width 1074 height 51
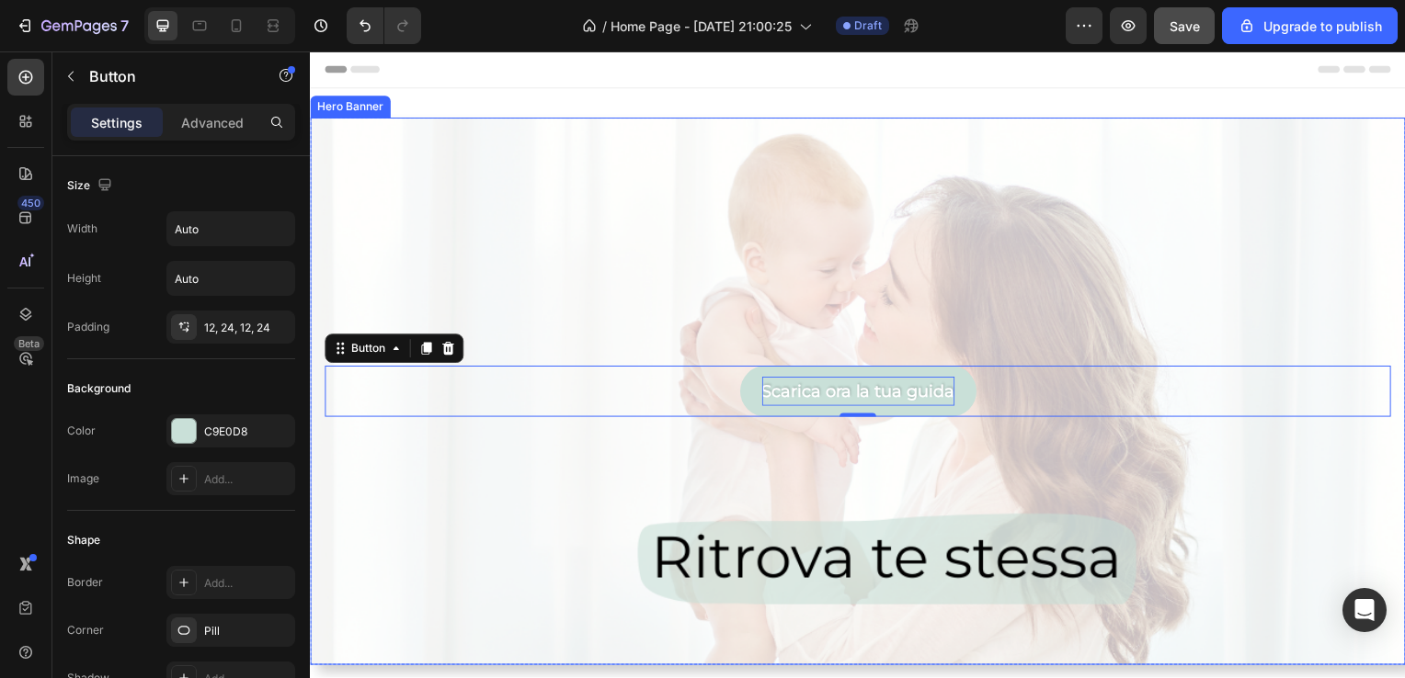
click at [552, 492] on div "Background Image" at bounding box center [861, 515] width 1103 height 827
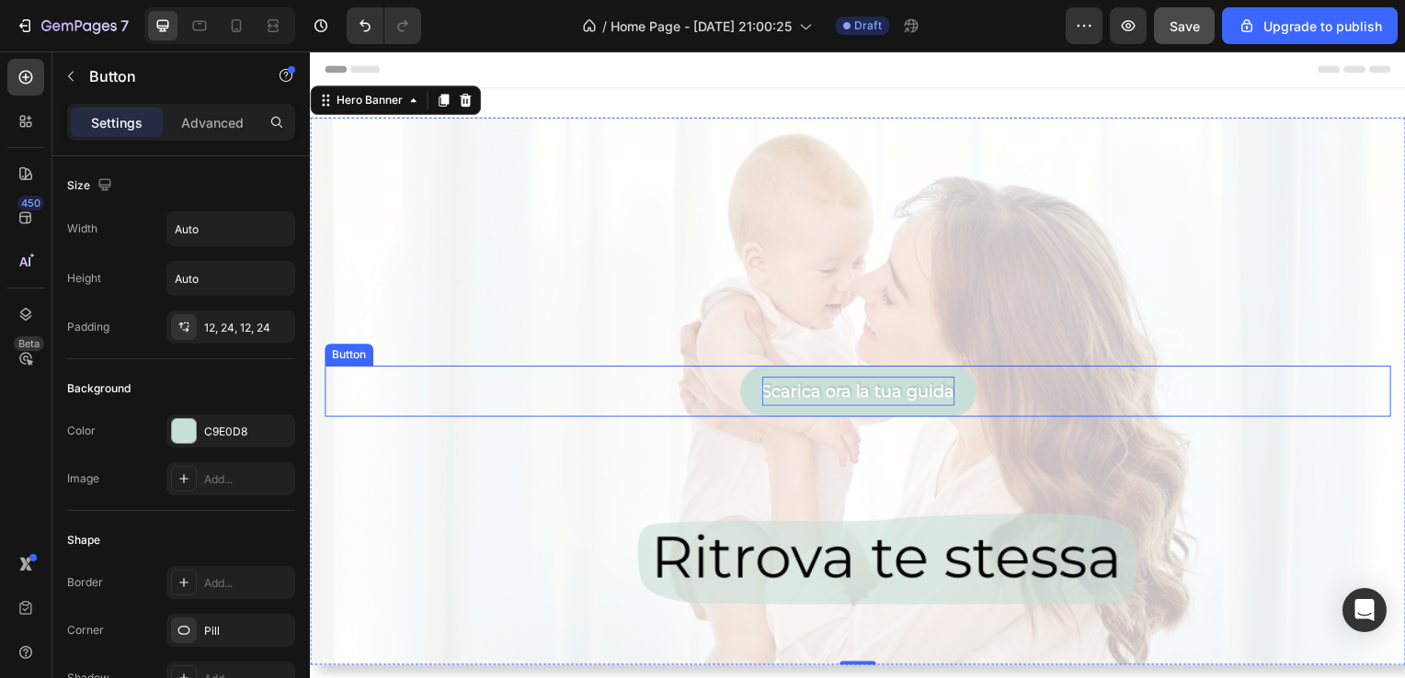
click at [694, 403] on div "Scarica ora la tua guida Button" at bounding box center [861, 394] width 1074 height 51
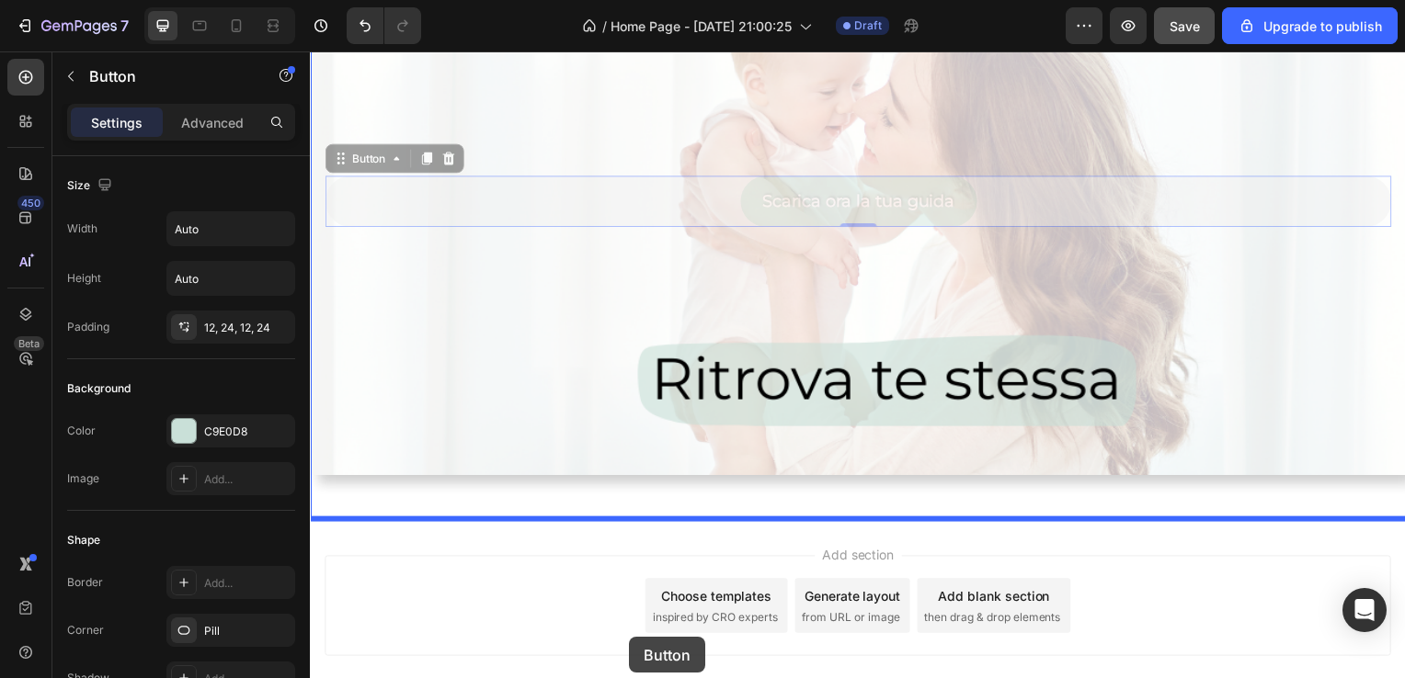
scroll to position [243, 0]
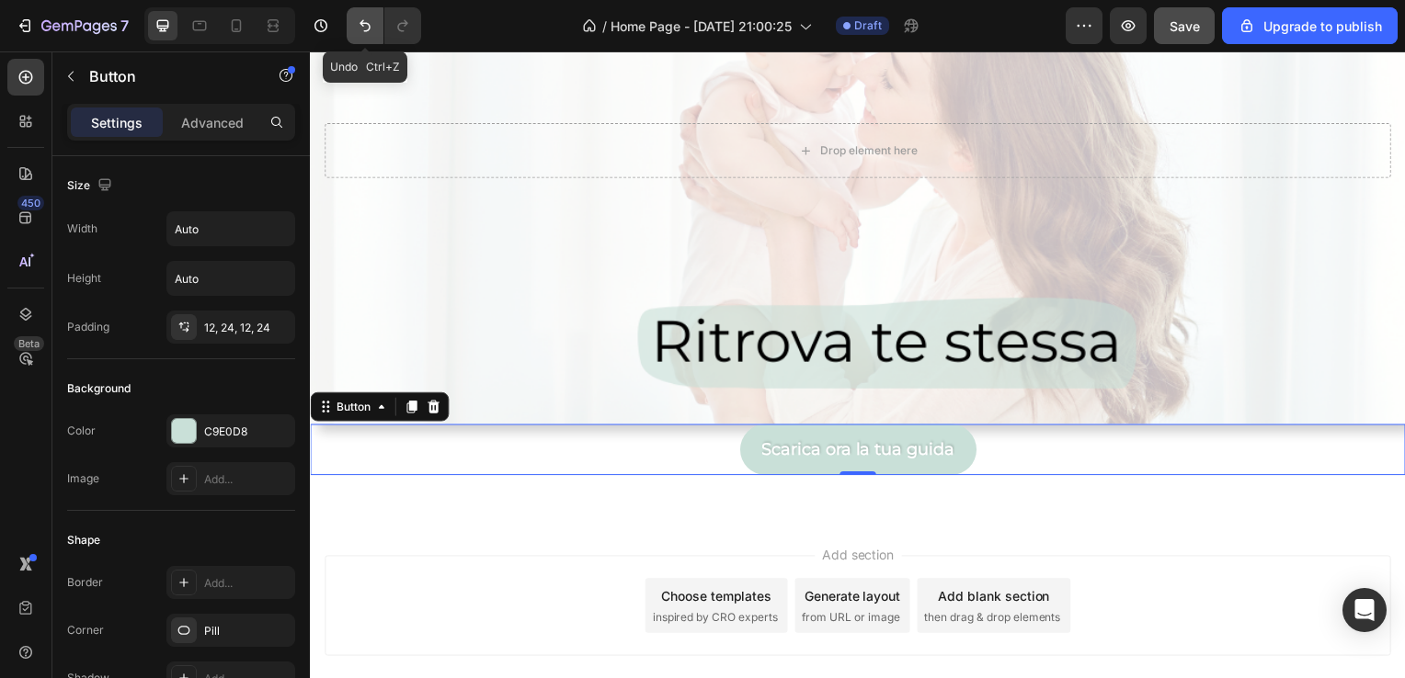
click at [373, 20] on icon "Undo/Redo" at bounding box center [365, 26] width 18 height 18
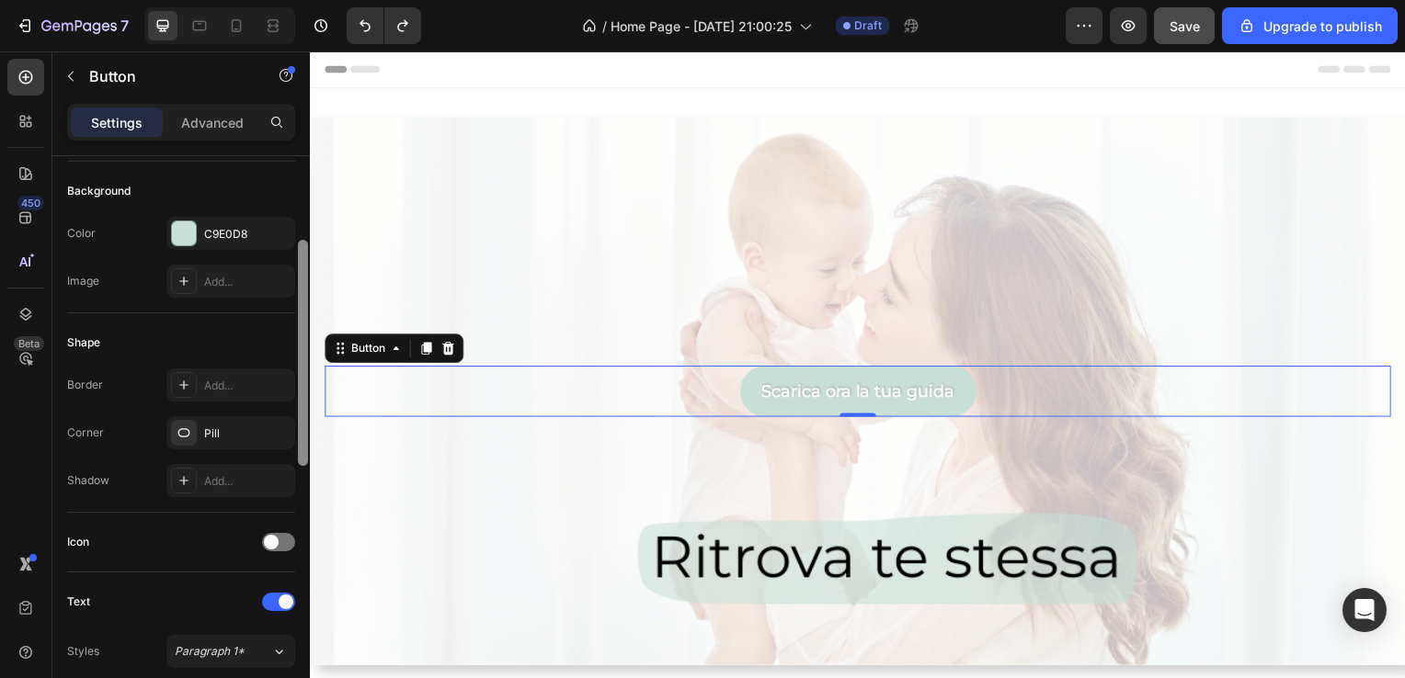
scroll to position [202, 0]
drag, startPoint x: 302, startPoint y: 370, endPoint x: 309, endPoint y: 450, distance: 80.3
click at [309, 450] on div at bounding box center [303, 443] width 14 height 575
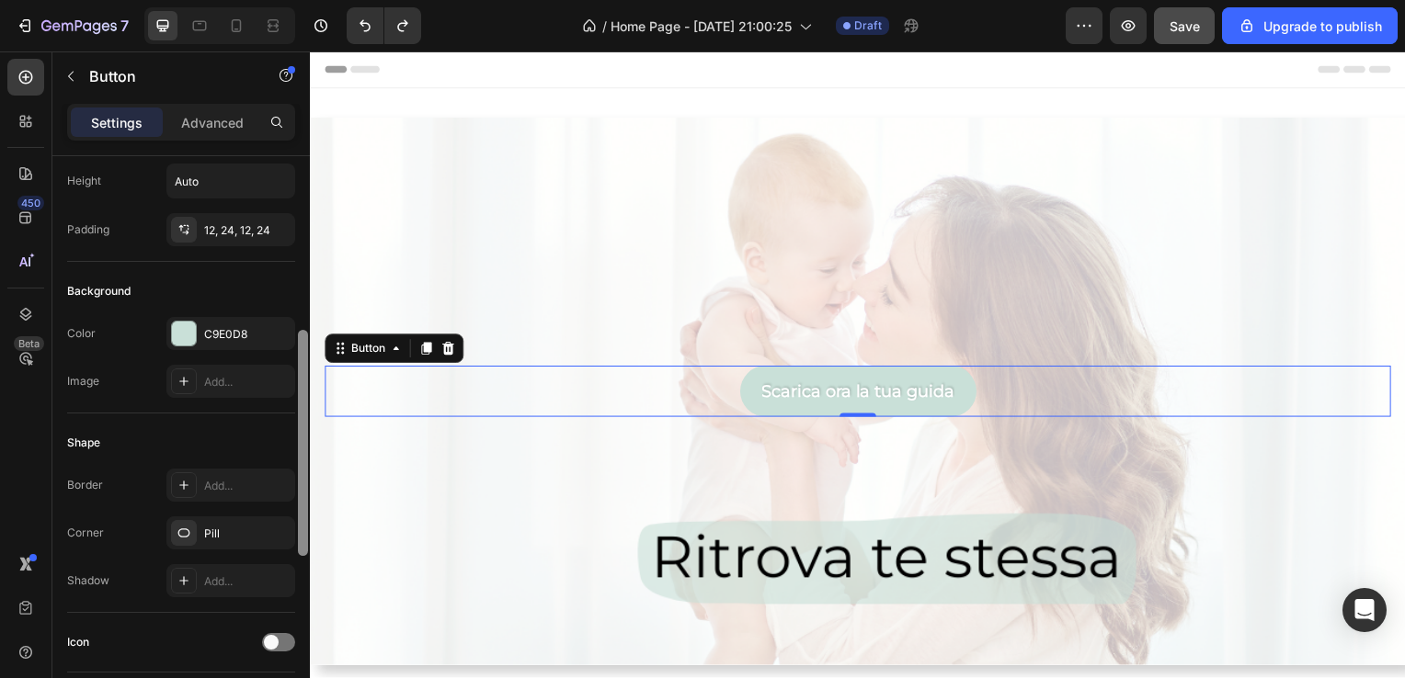
scroll to position [0, 0]
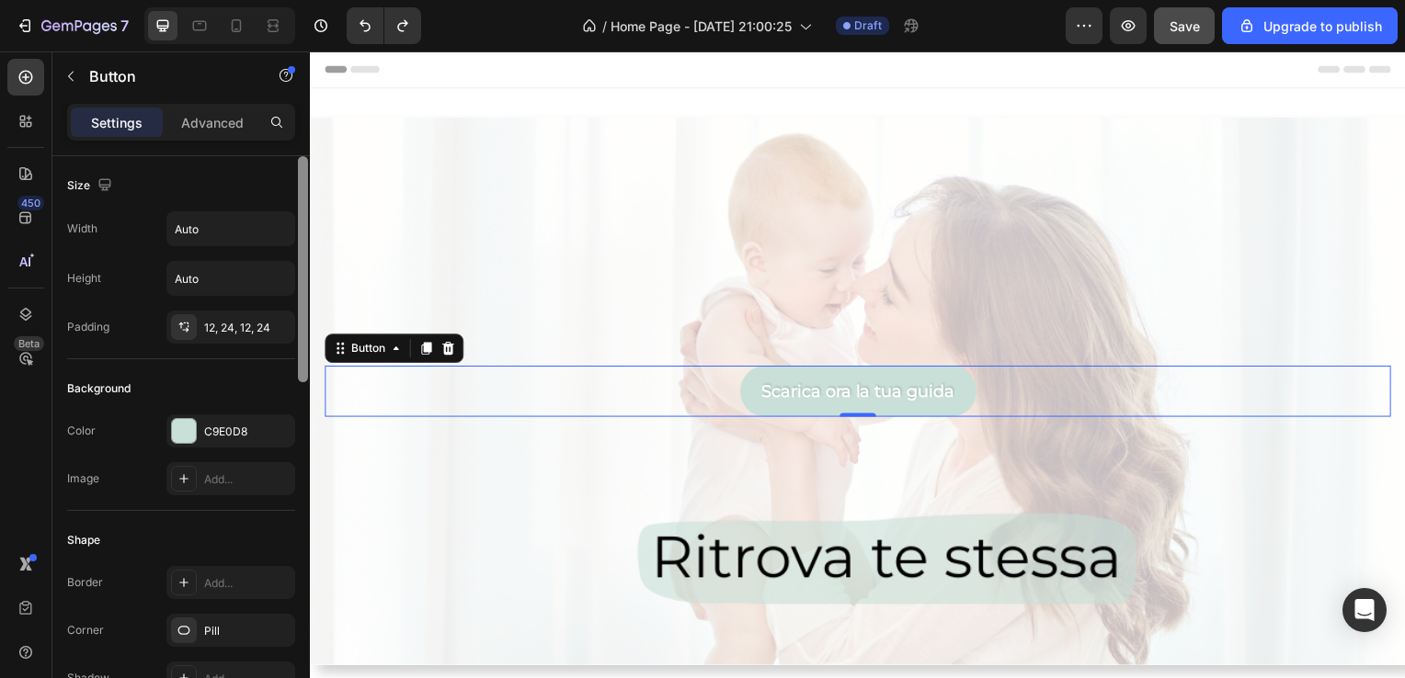
drag, startPoint x: 298, startPoint y: 396, endPoint x: 290, endPoint y: 248, distance: 148.2
drag, startPoint x: 600, startPoint y: 300, endPoint x: 802, endPoint y: 223, distance: 215.3
click at [802, 223] on div "Background Image" at bounding box center [861, 514] width 1103 height 827
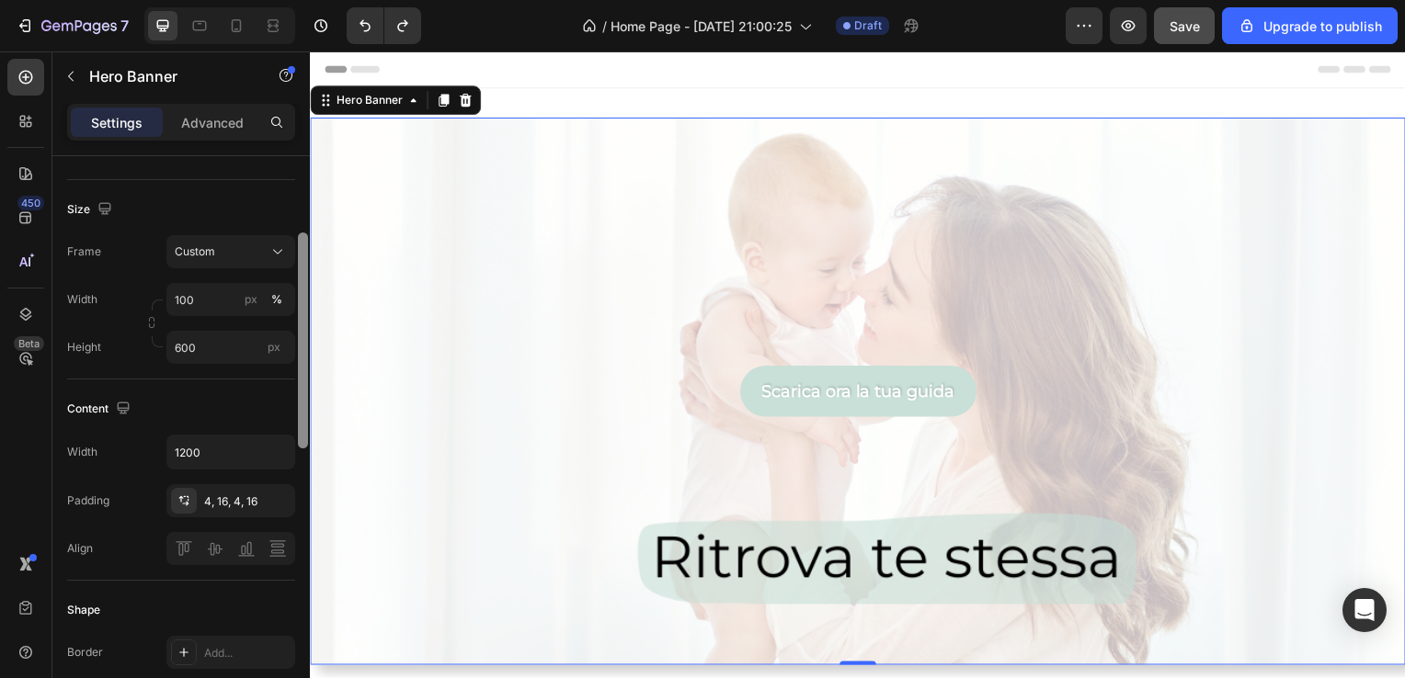
scroll to position [22, 0]
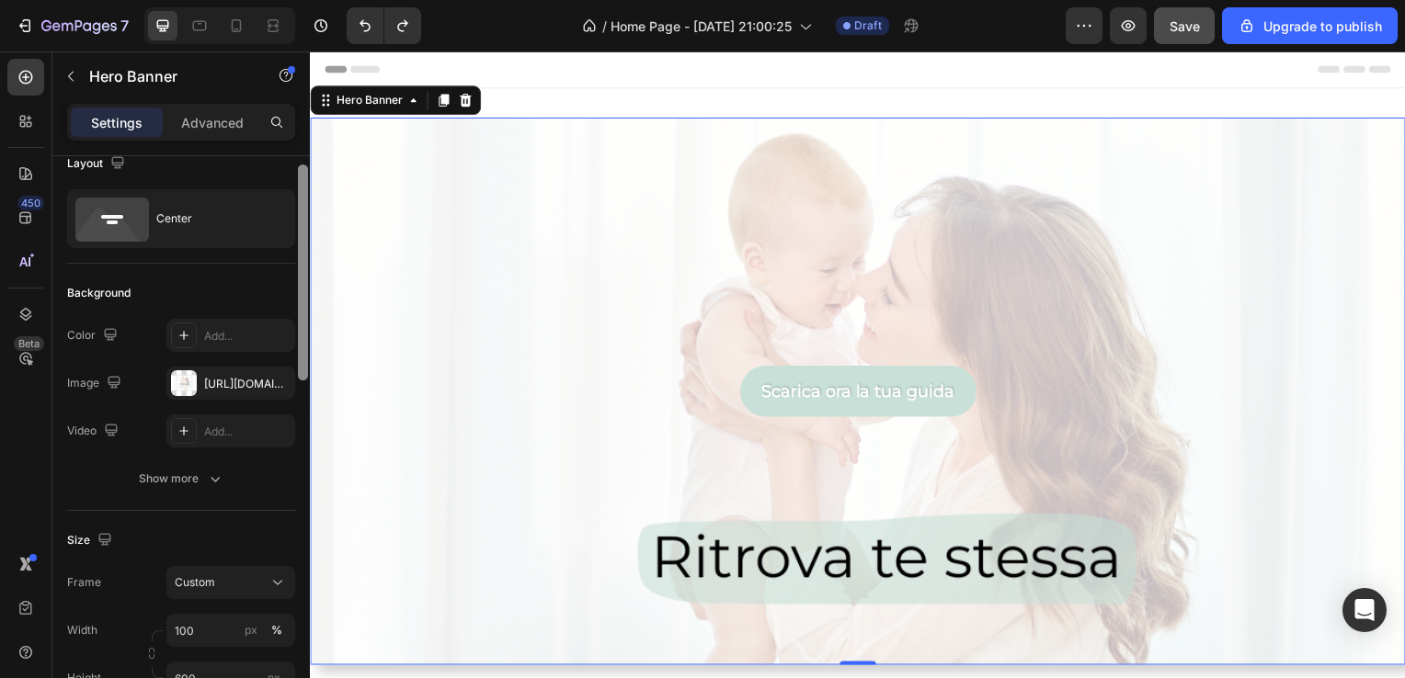
drag, startPoint x: 611, startPoint y: 403, endPoint x: 339, endPoint y: 206, distance: 335.8
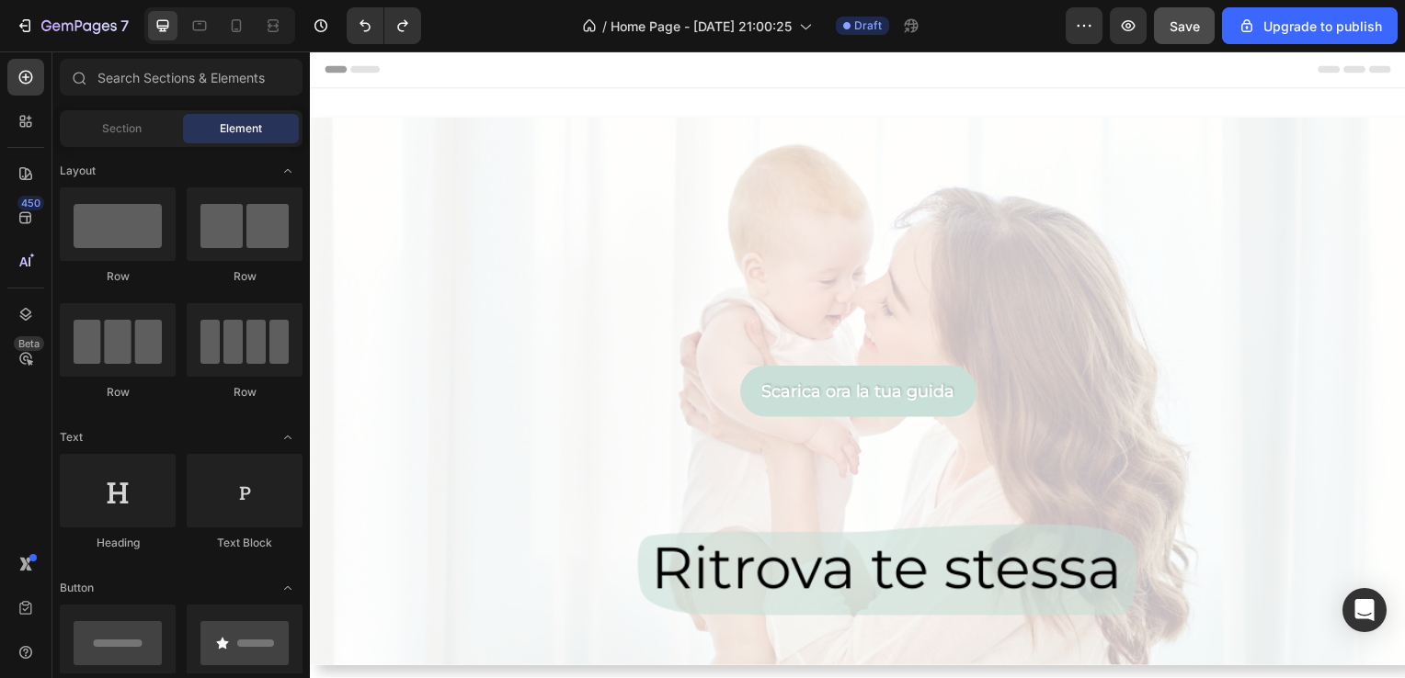
scroll to position [294, 0]
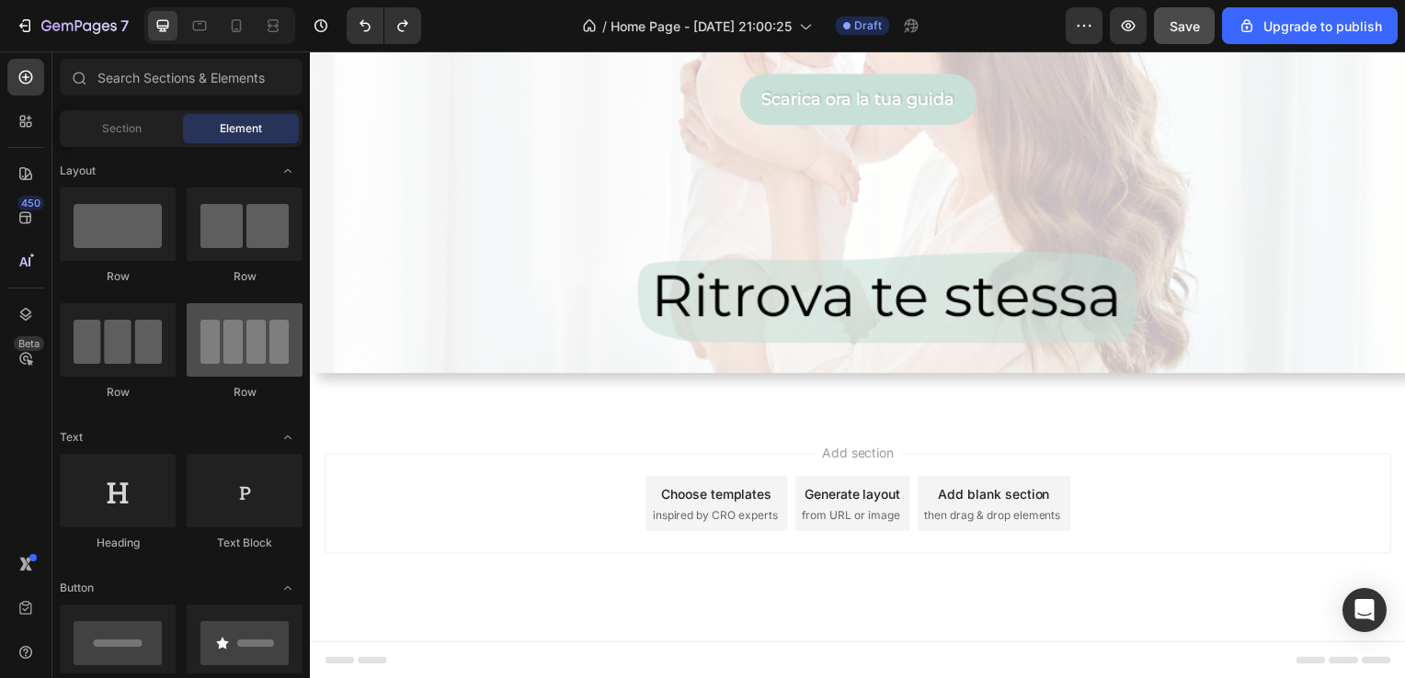
click at [261, 370] on div at bounding box center [245, 340] width 116 height 74
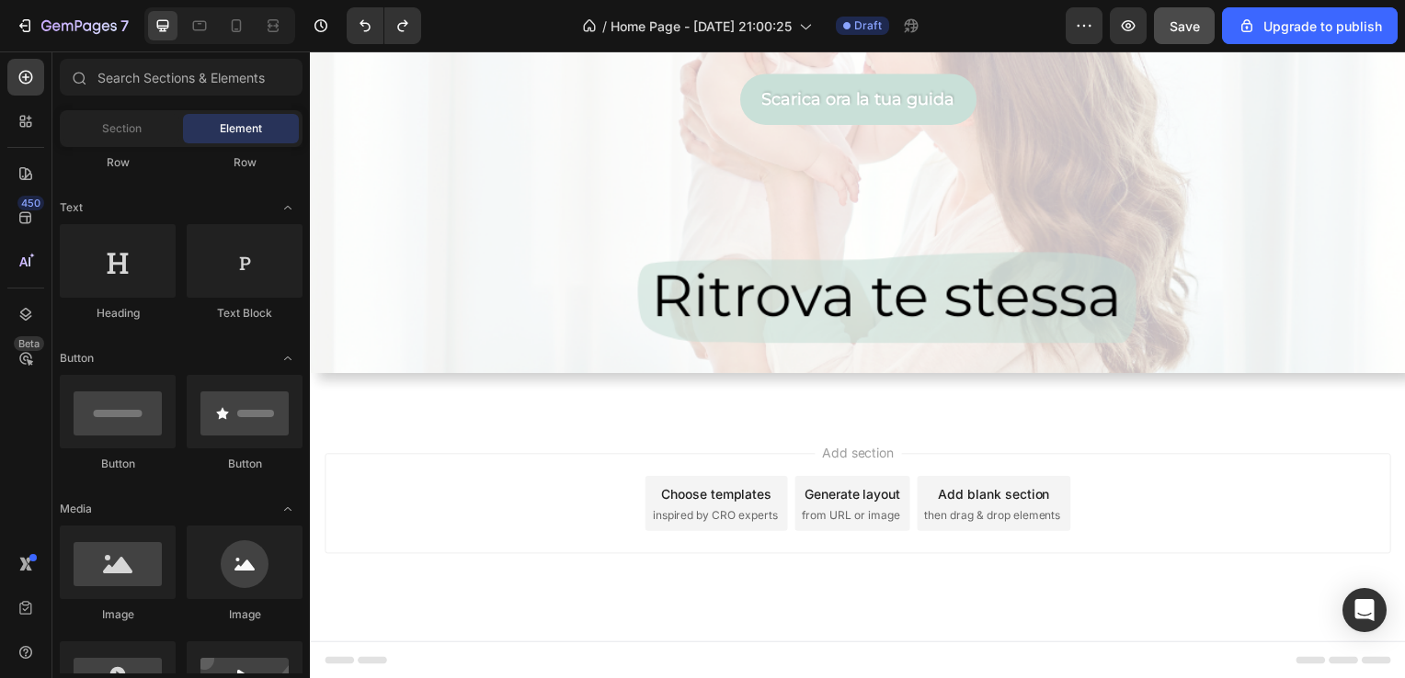
scroll to position [0, 0]
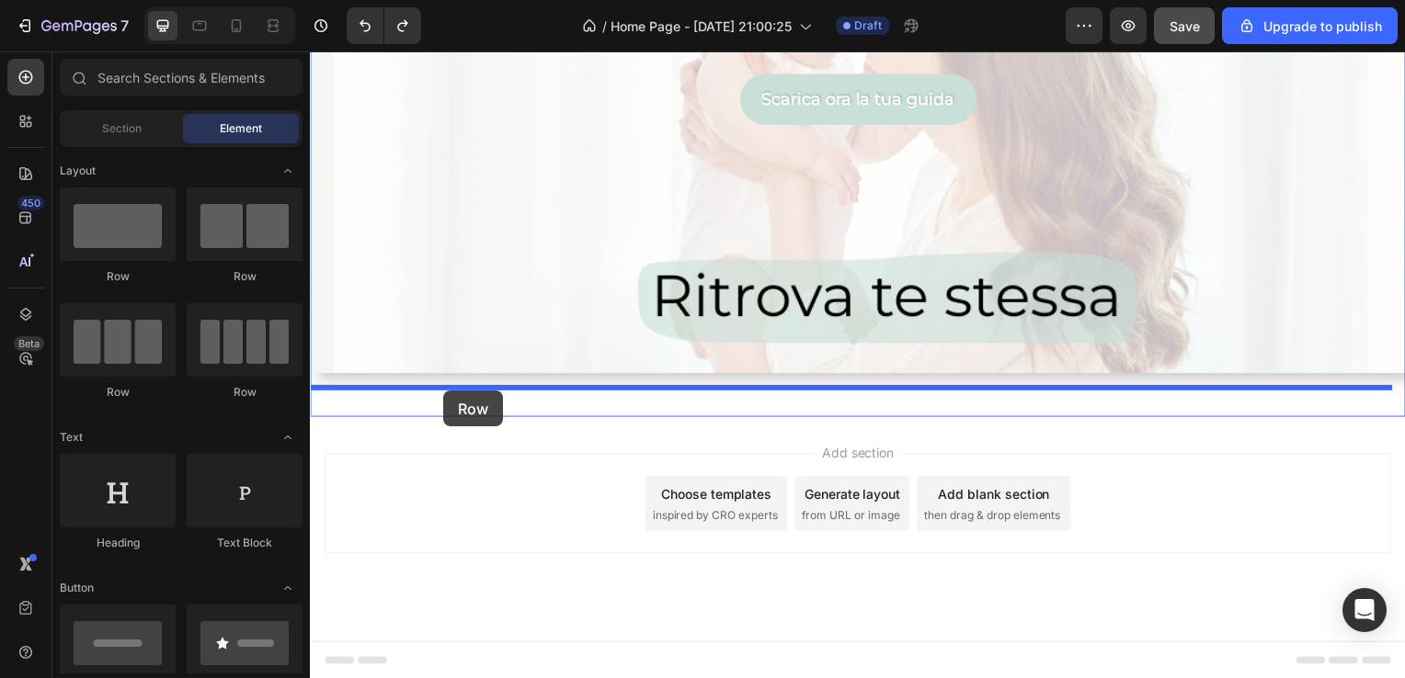
drag, startPoint x: 455, startPoint y: 296, endPoint x: 443, endPoint y: 393, distance: 97.3
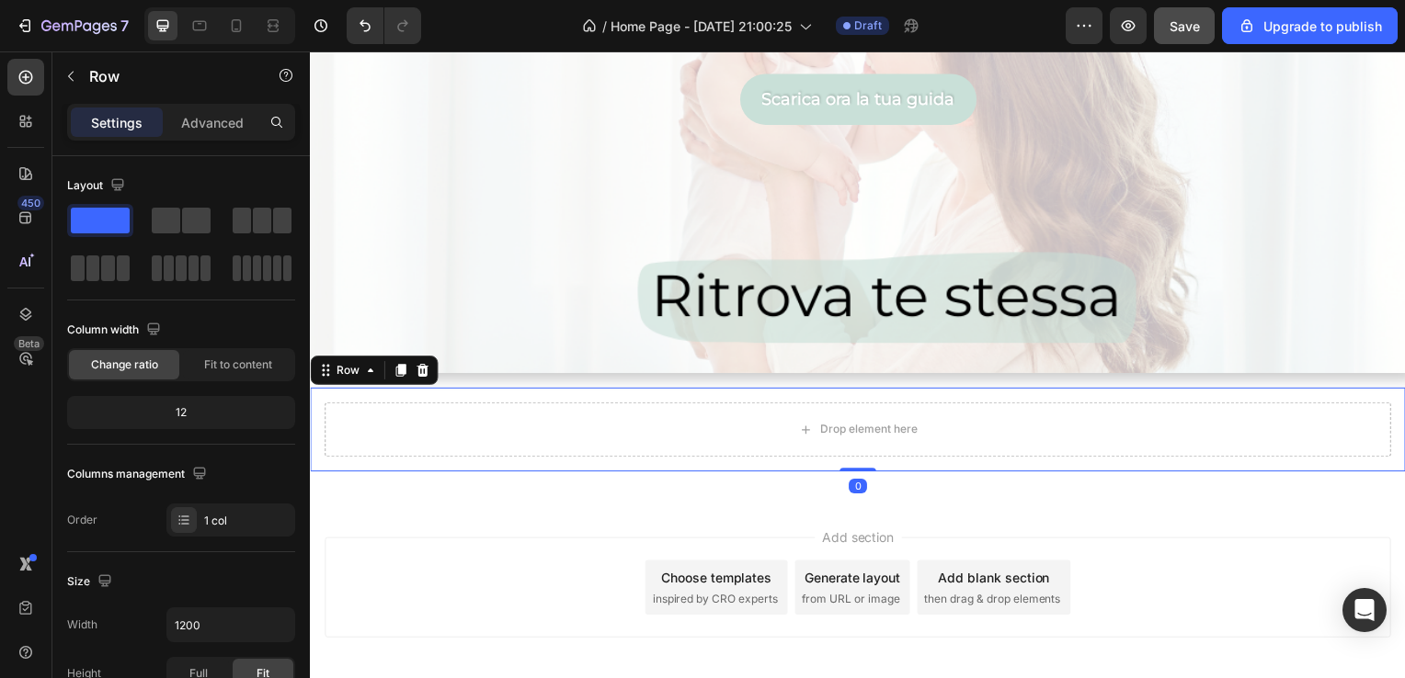
scroll to position [544, 0]
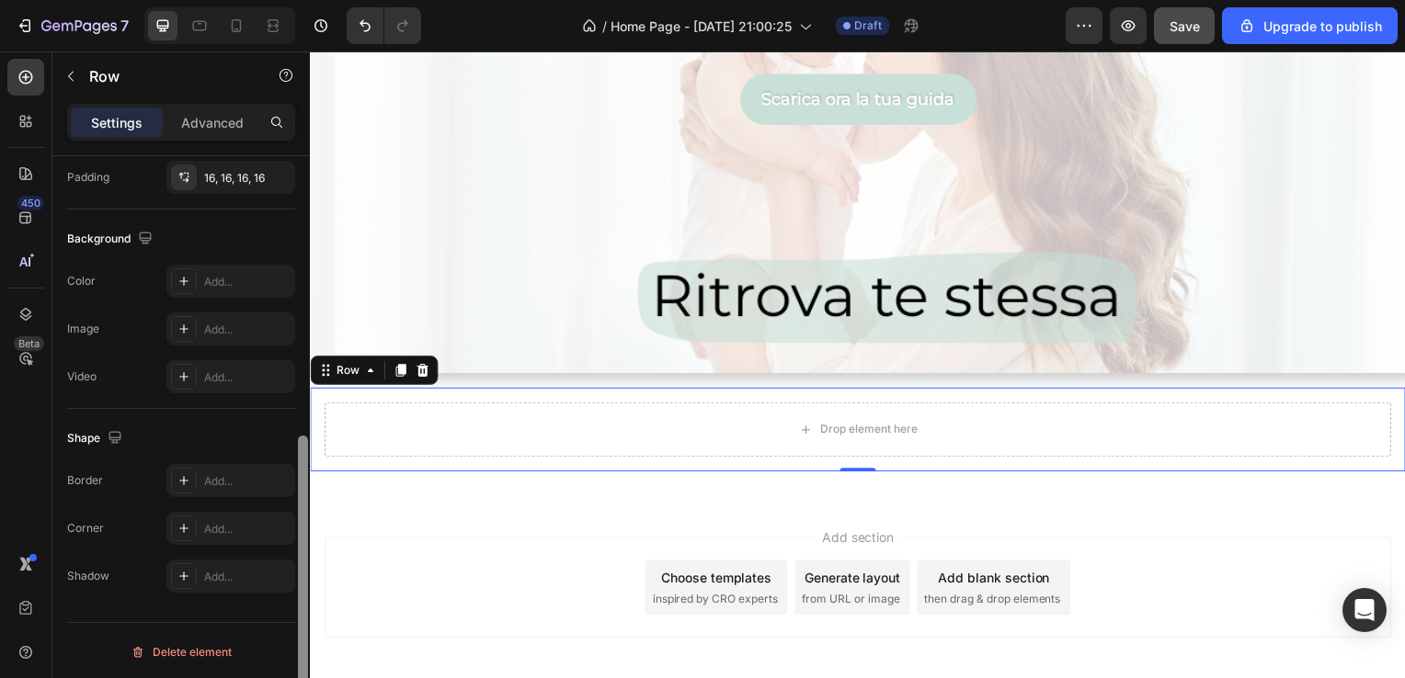
drag, startPoint x: 297, startPoint y: 300, endPoint x: 297, endPoint y: 354, distance: 54.2
click at [297, 354] on div at bounding box center [303, 443] width 14 height 575
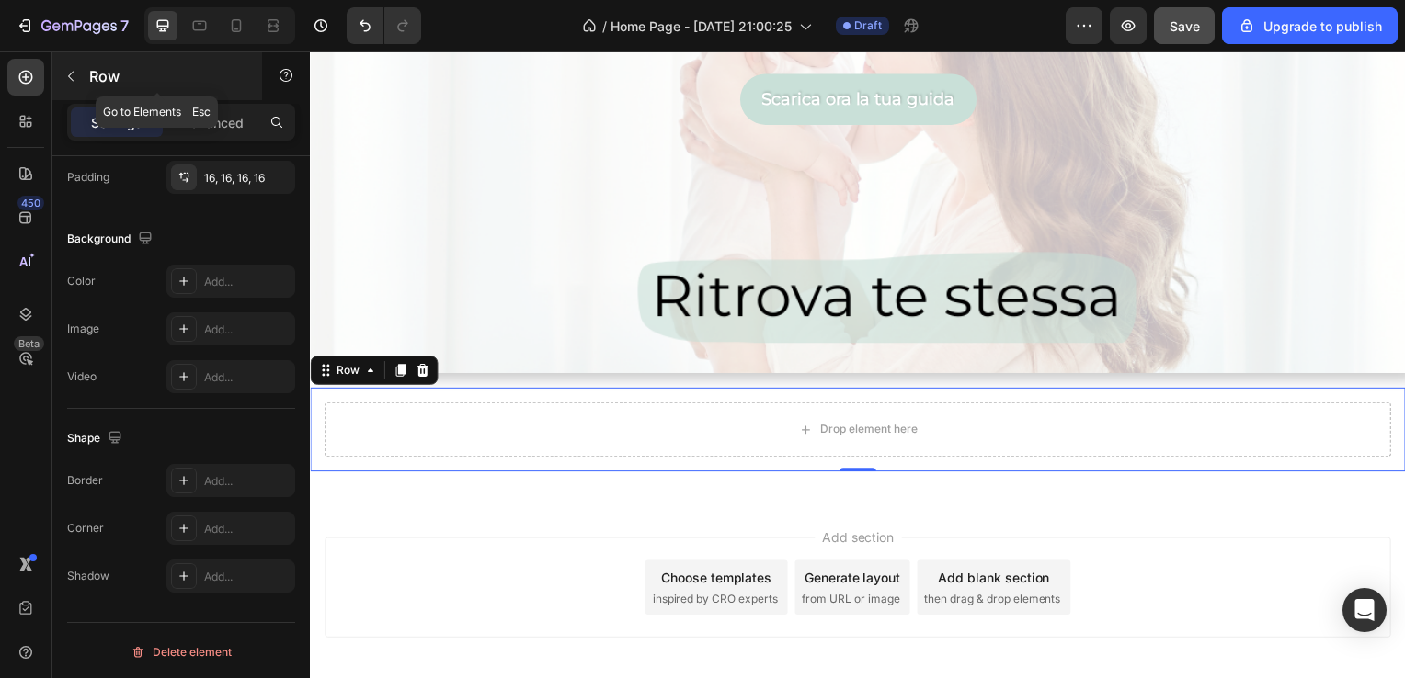
click at [91, 75] on p "Row" at bounding box center [167, 76] width 156 height 22
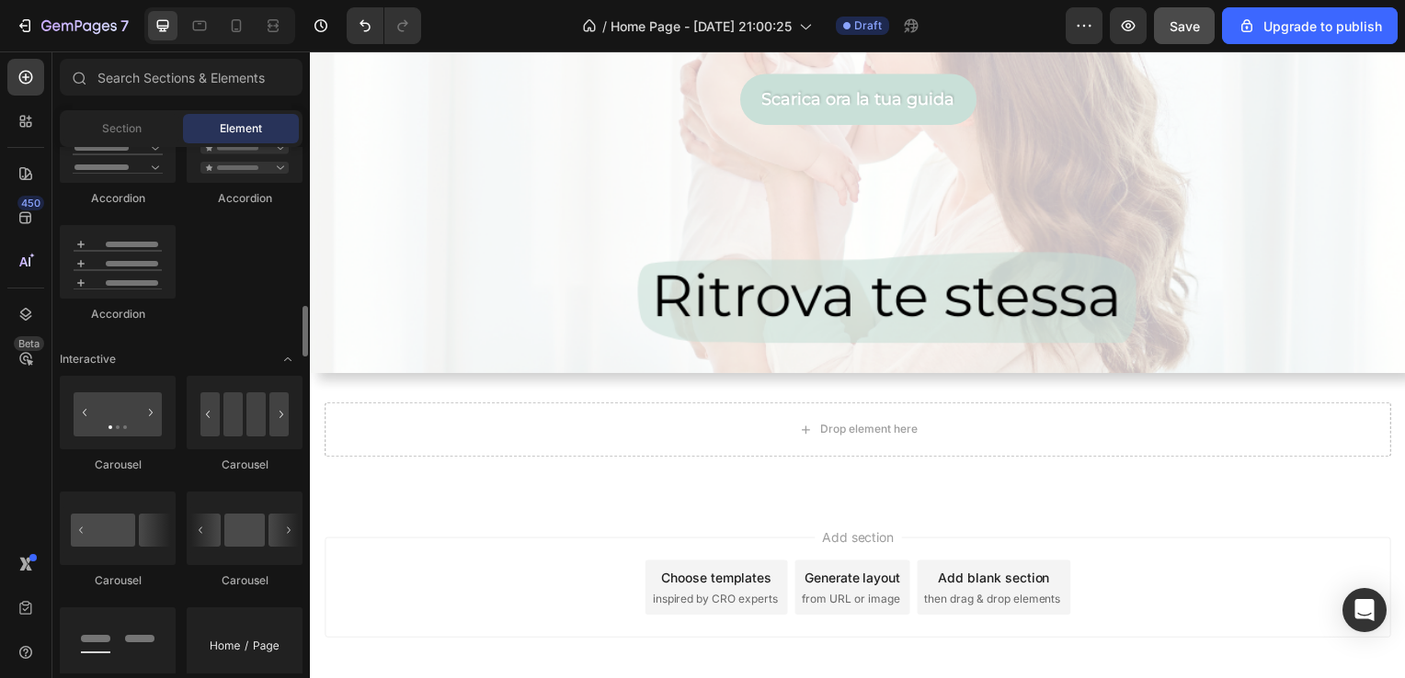
scroll to position [1677, 0]
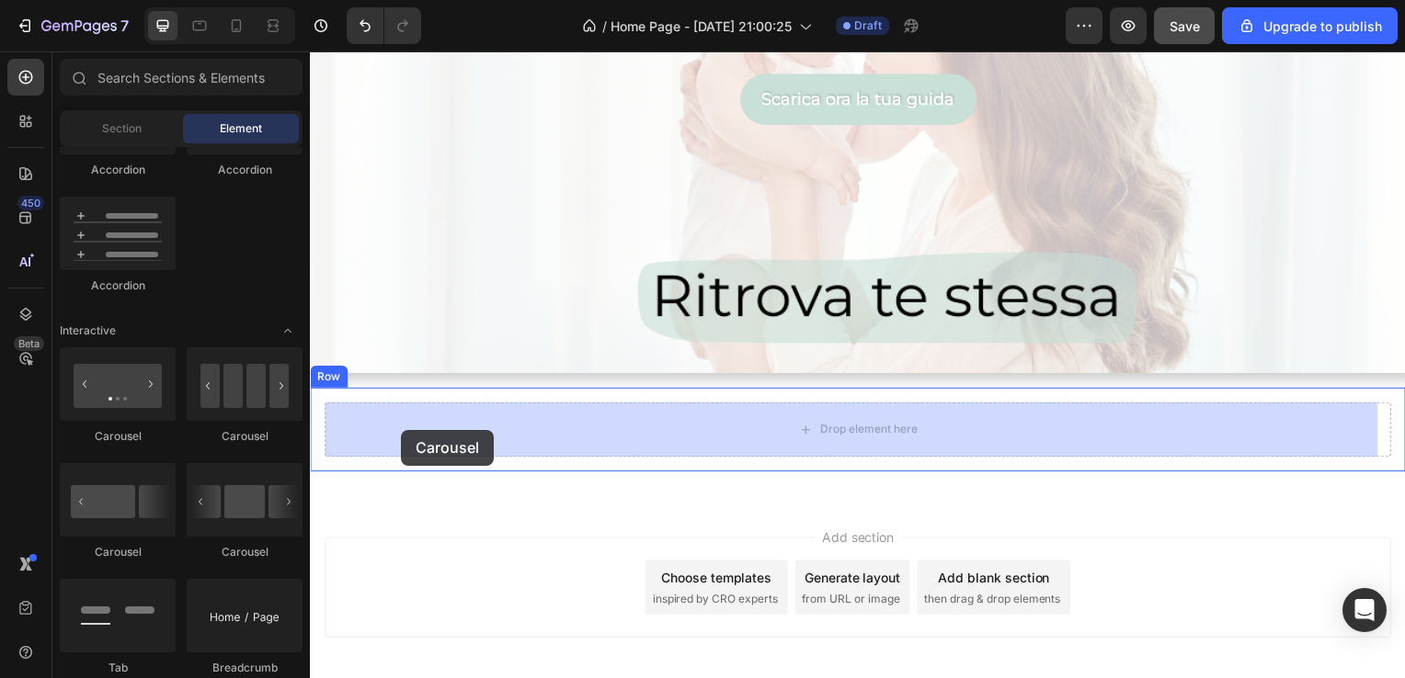
drag, startPoint x: 446, startPoint y: 433, endPoint x: 402, endPoint y: 431, distance: 44.2
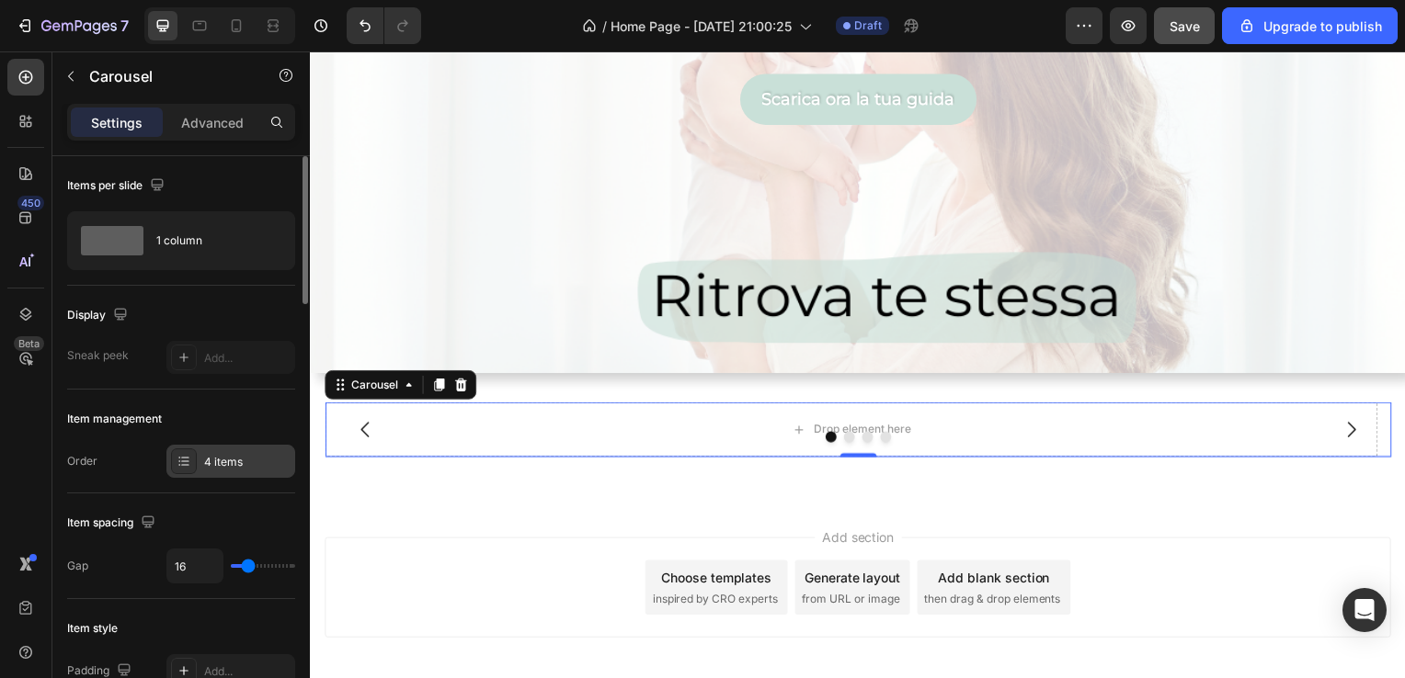
click at [239, 465] on div "4 items" at bounding box center [247, 462] width 86 height 17
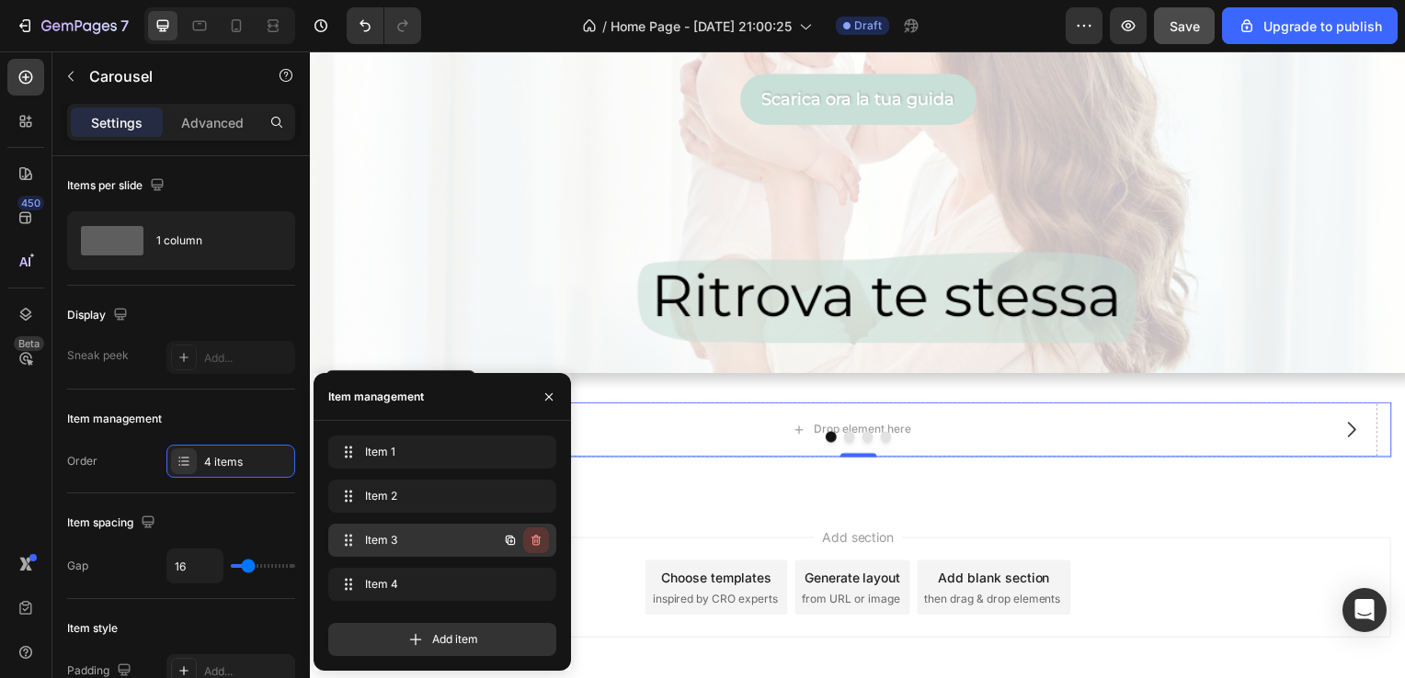
click at [544, 546] on button "button" at bounding box center [536, 541] width 26 height 26
click at [540, 544] on div "Delete" at bounding box center [524, 540] width 34 height 17
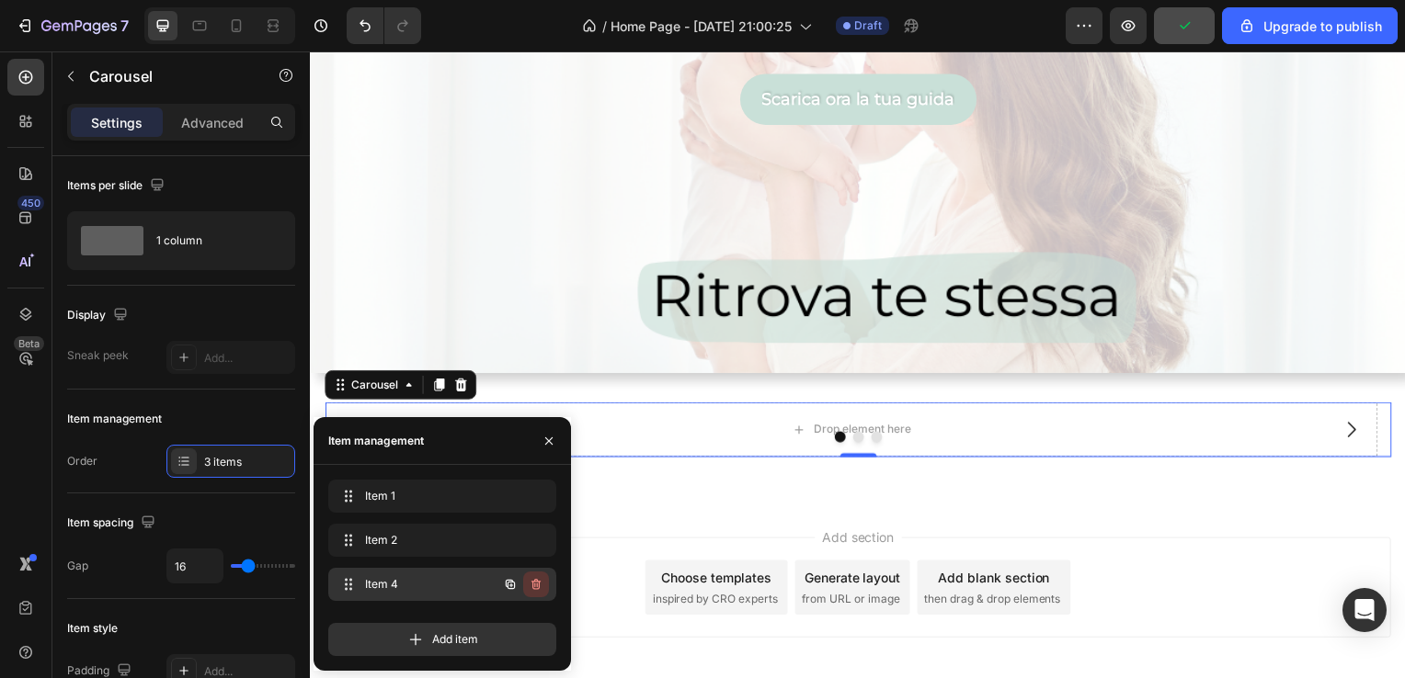
click at [534, 583] on icon "button" at bounding box center [536, 584] width 15 height 15
click at [534, 583] on div "Delete" at bounding box center [524, 584] width 34 height 17
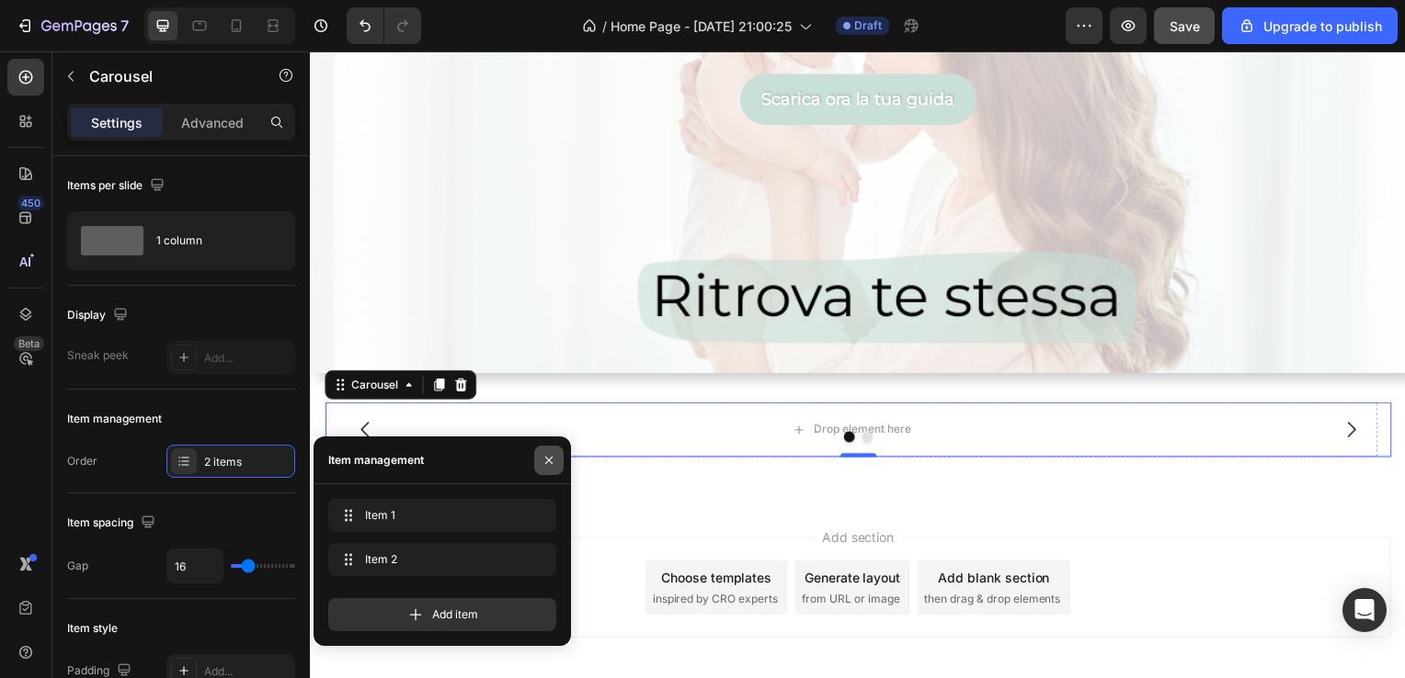
click at [552, 456] on icon "button" at bounding box center [548, 460] width 15 height 15
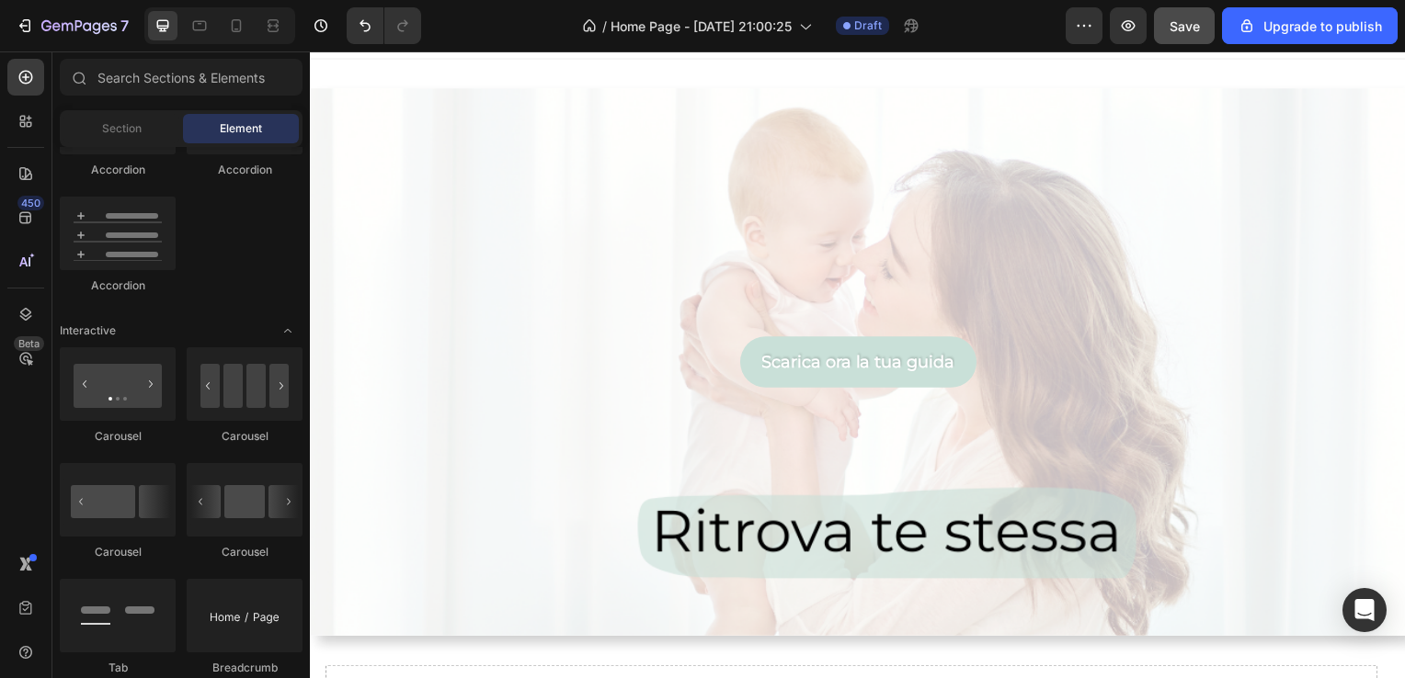
scroll to position [0, 0]
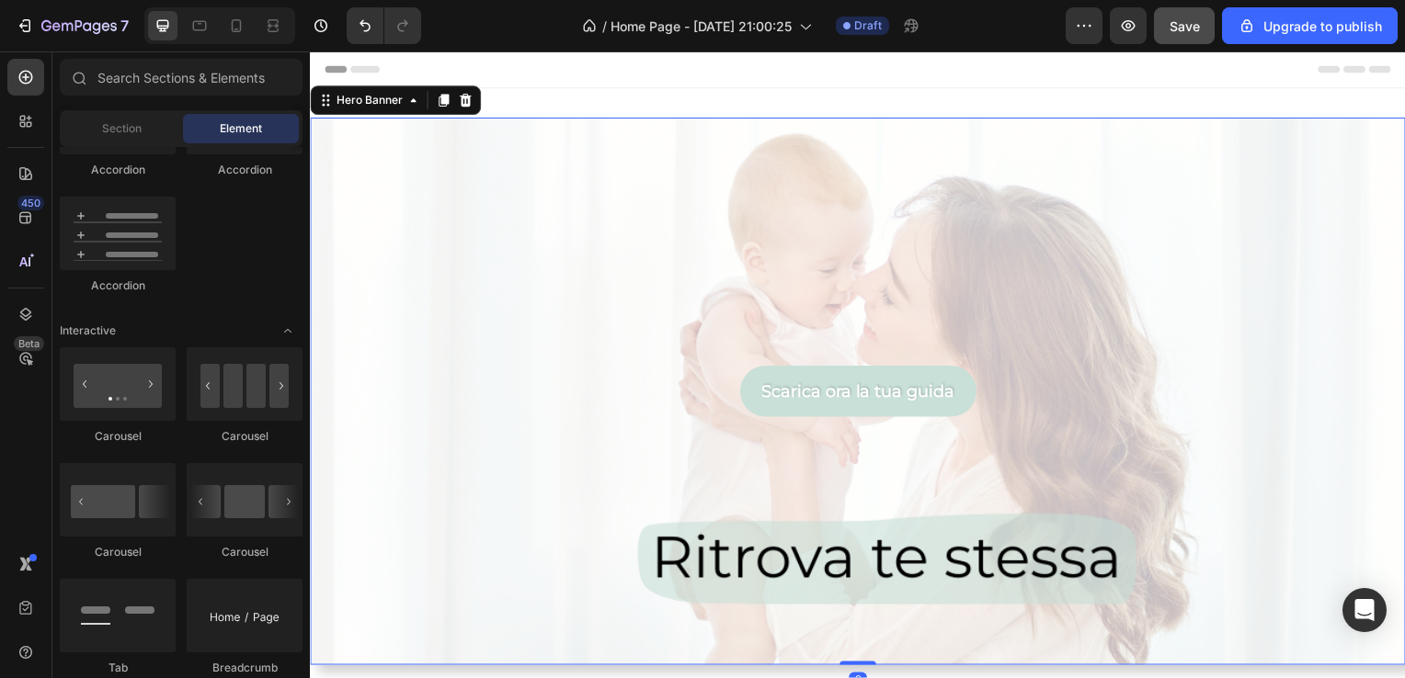
click at [1326, 165] on div "Background Image" at bounding box center [861, 515] width 1103 height 827
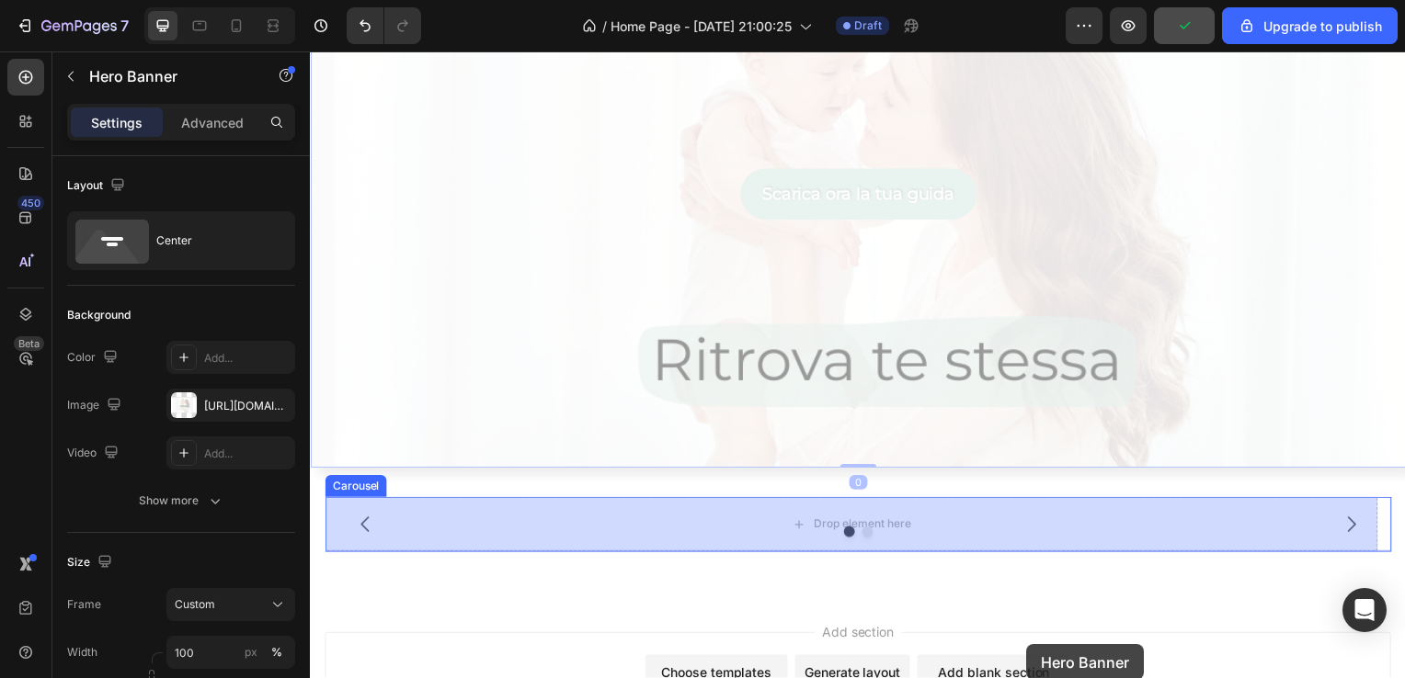
scroll to position [268, 0]
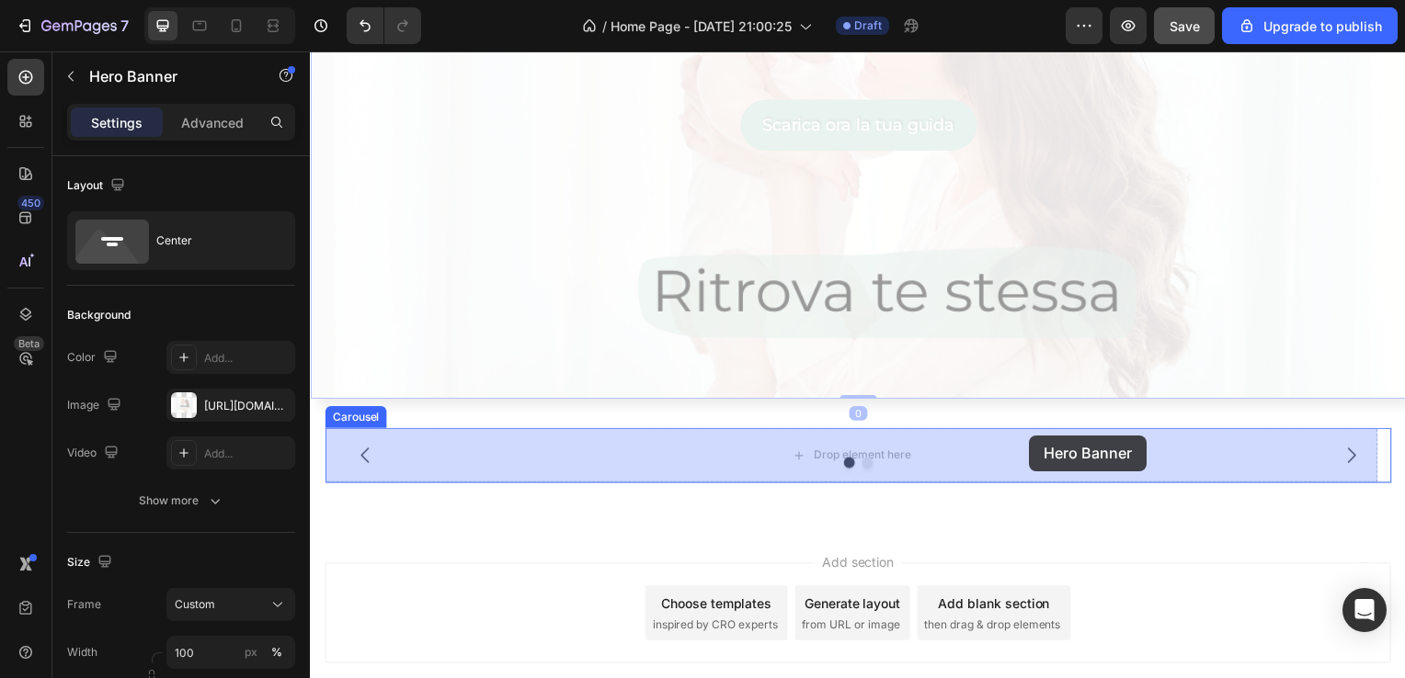
drag, startPoint x: 1326, startPoint y: 165, endPoint x: 1034, endPoint y: 438, distance: 400.6
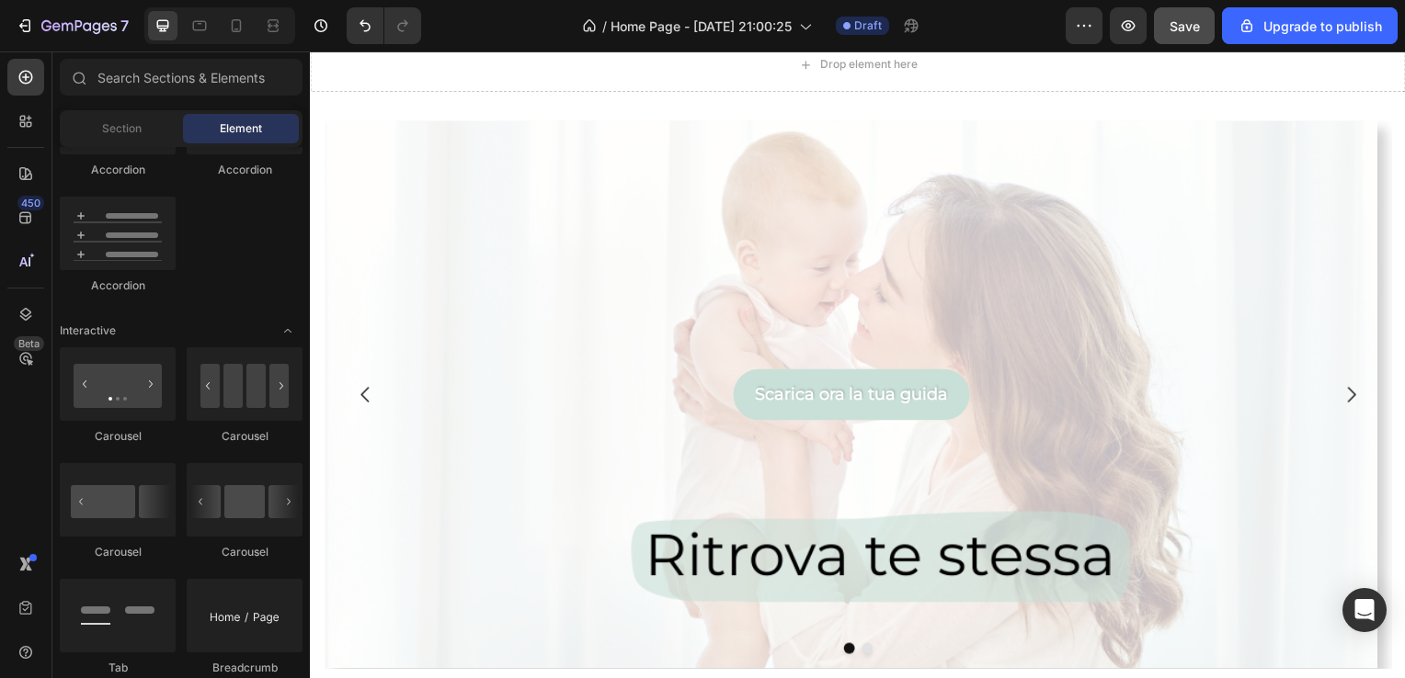
scroll to position [0, 0]
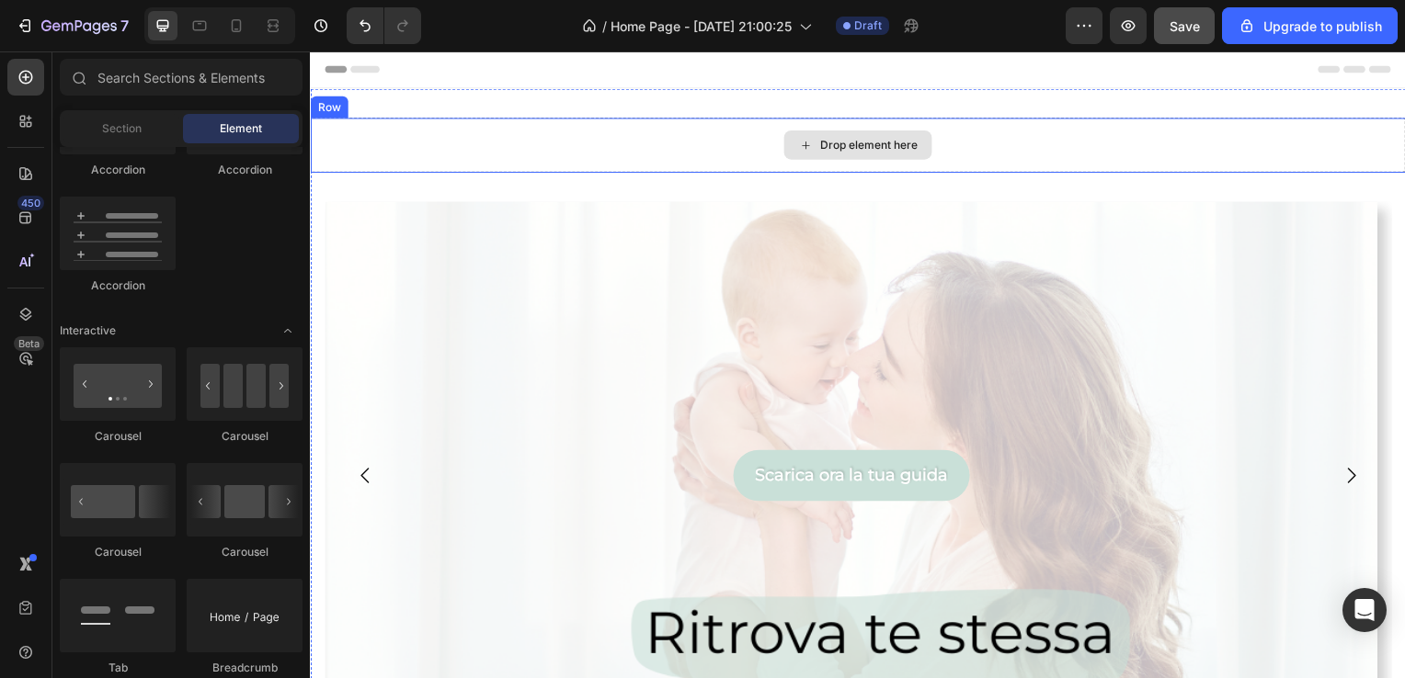
click at [1306, 148] on div "Drop element here" at bounding box center [861, 146] width 1103 height 55
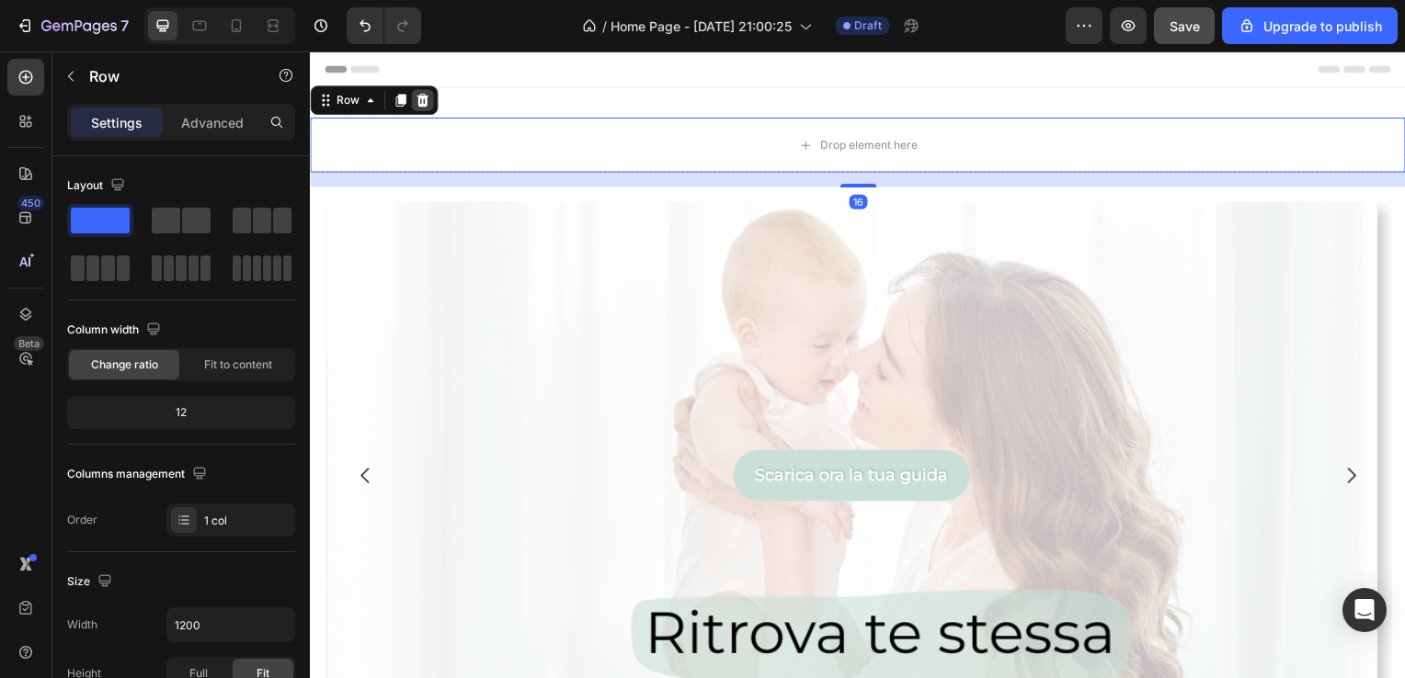
click at [427, 103] on icon at bounding box center [423, 101] width 15 height 15
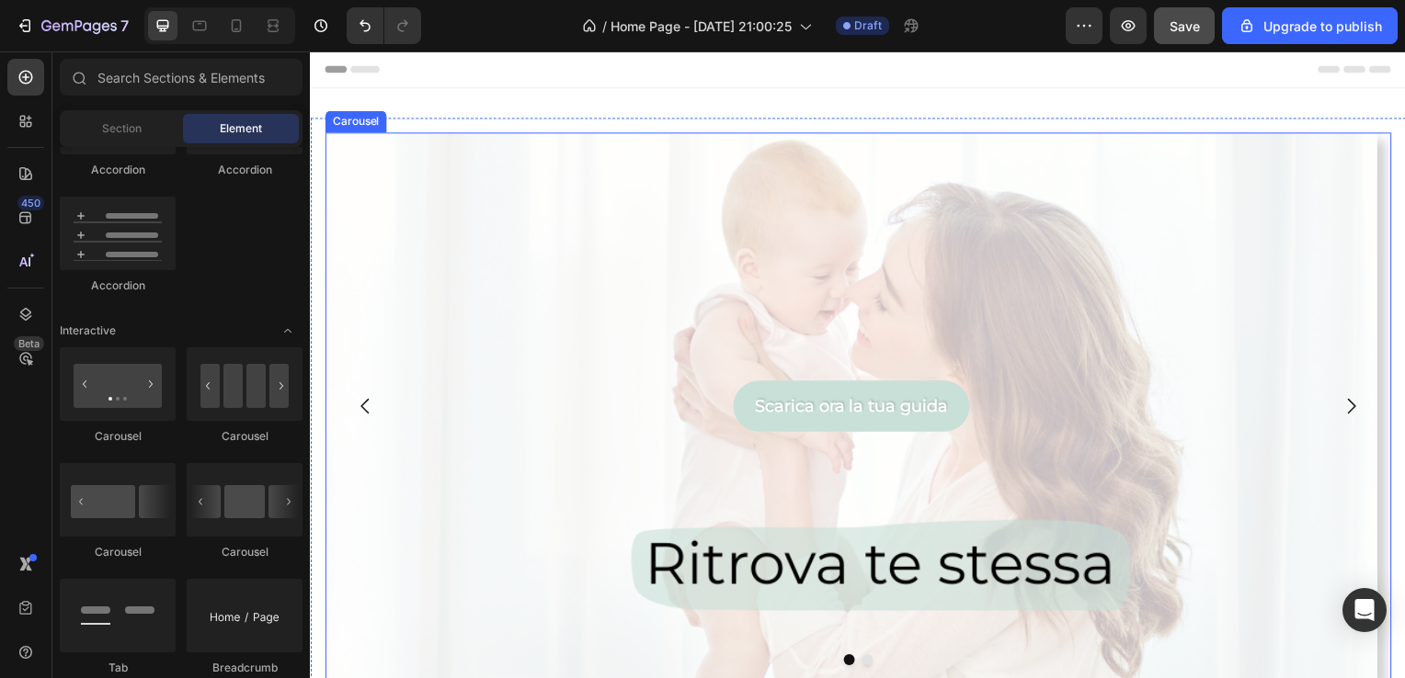
click at [1347, 408] on icon "Carousel Next Arrow" at bounding box center [1358, 409] width 22 height 22
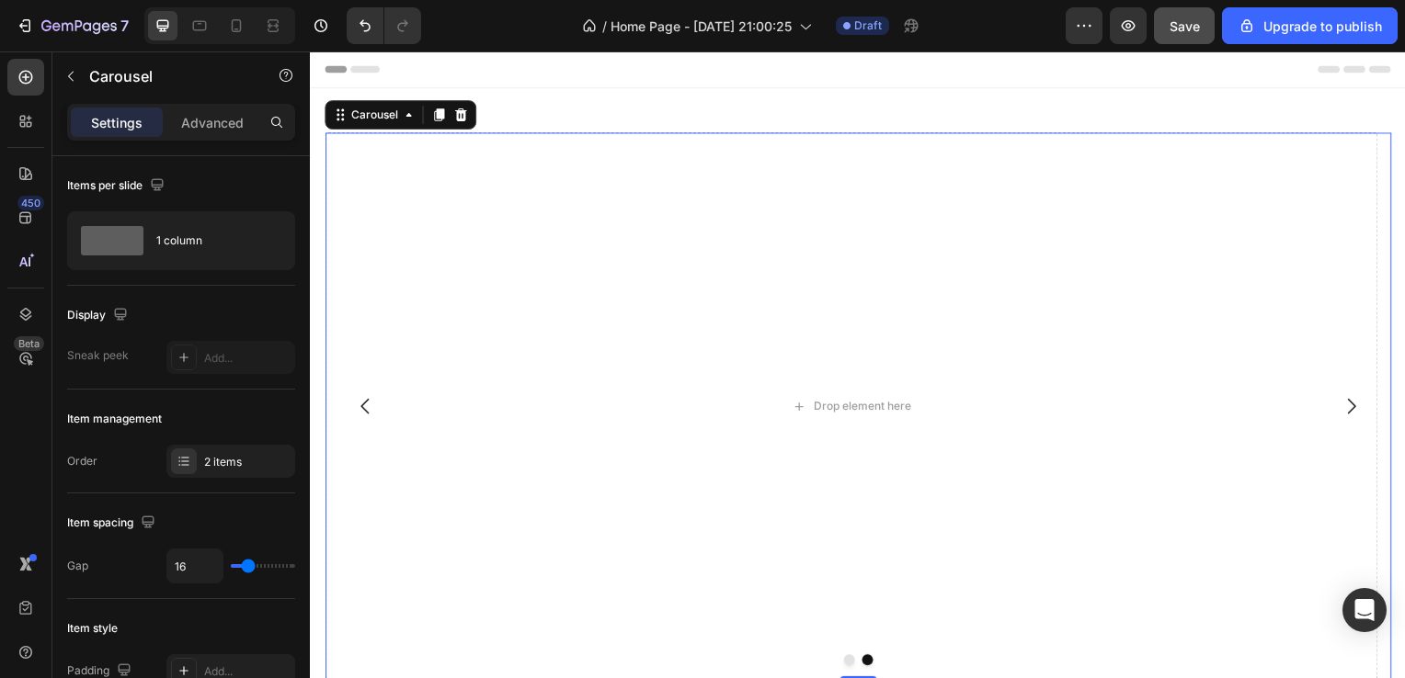
click at [368, 402] on icon "Carousel Back Arrow" at bounding box center [364, 410] width 8 height 16
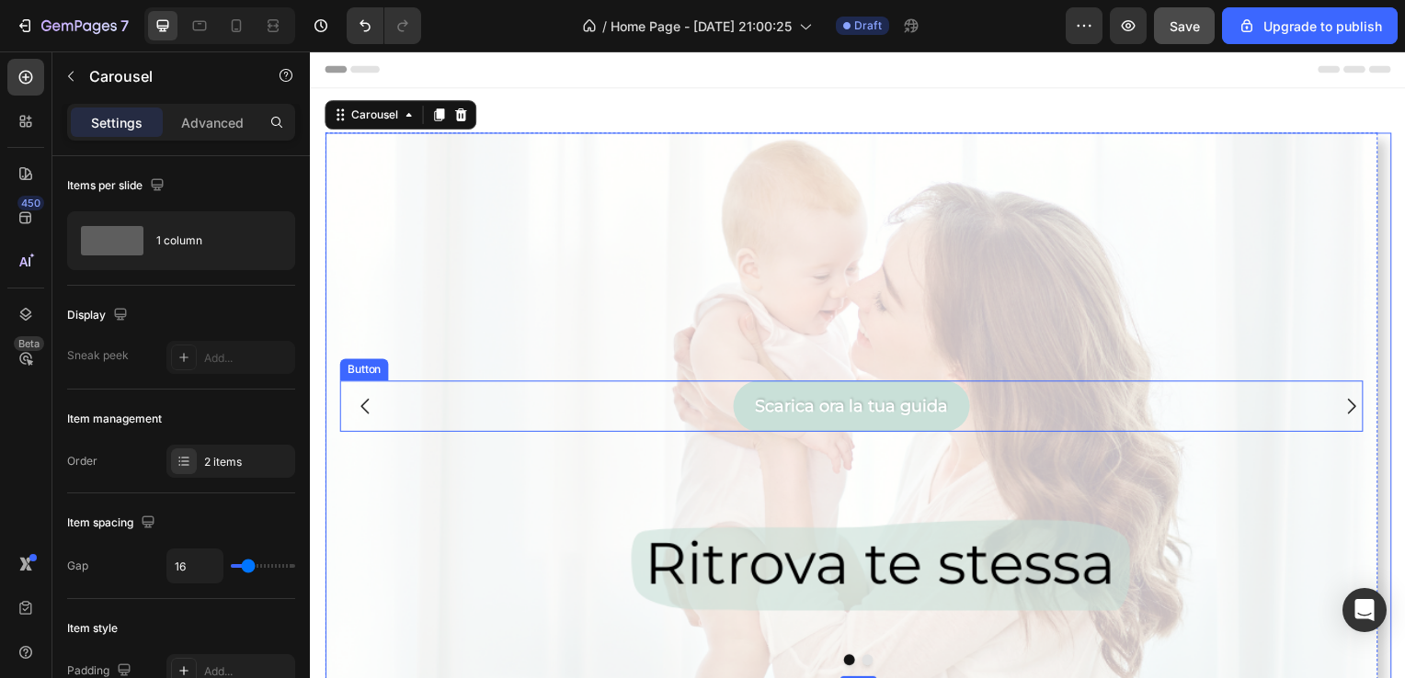
click at [697, 426] on div "Scarica ora la tua guida Button" at bounding box center [854, 408] width 1030 height 51
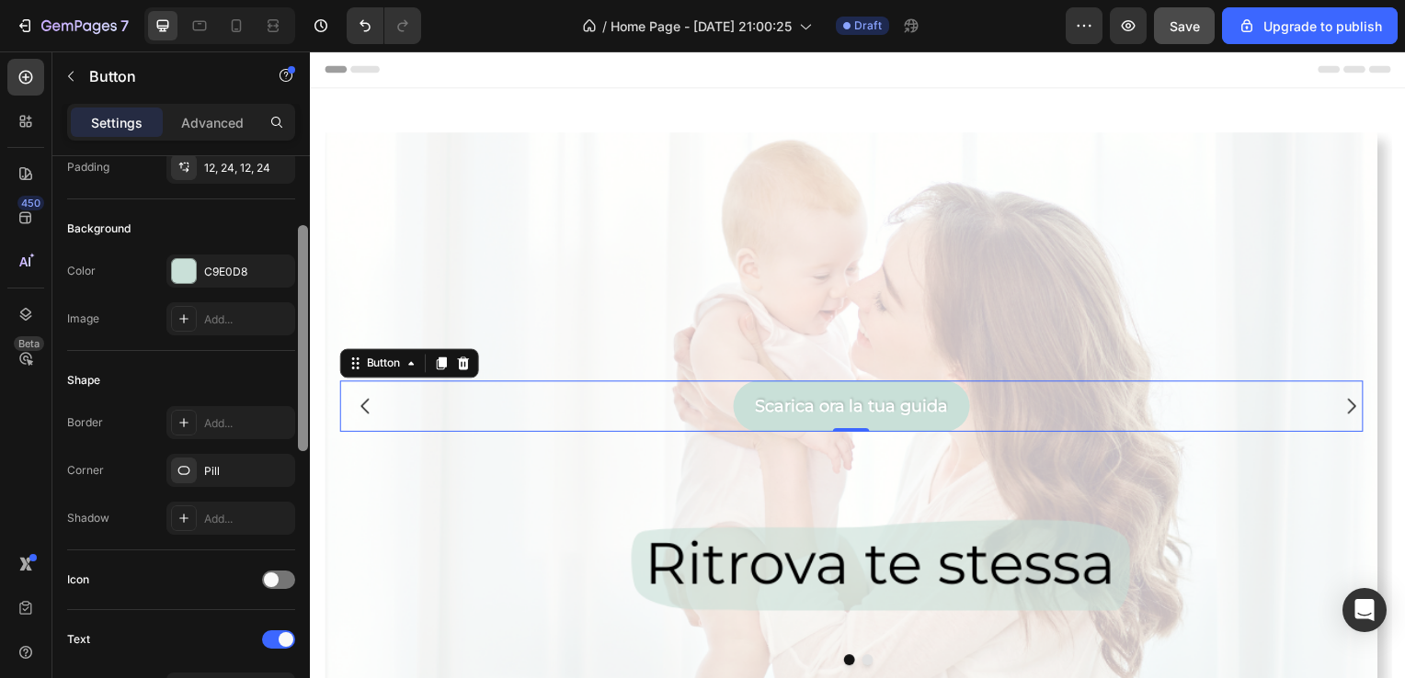
scroll to position [167, 0]
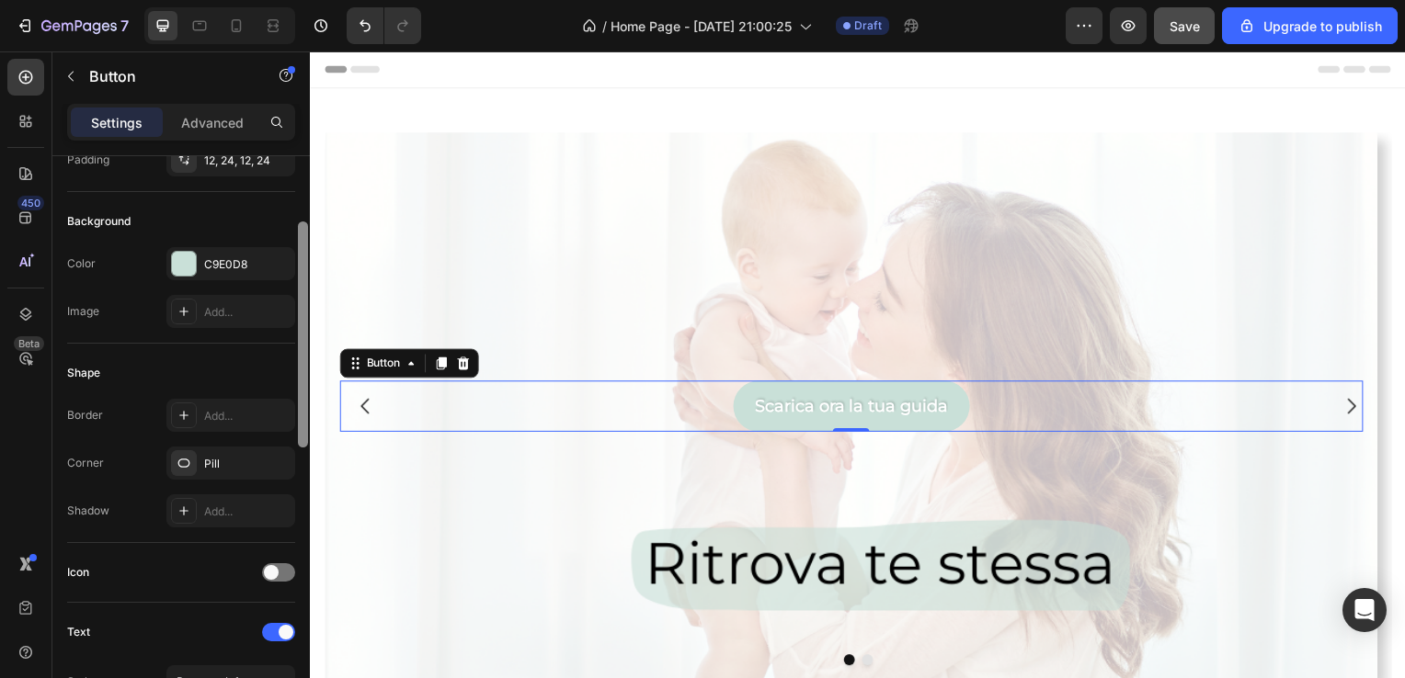
drag, startPoint x: 301, startPoint y: 365, endPoint x: 298, endPoint y: 431, distance: 66.2
click at [298, 431] on div at bounding box center [303, 335] width 10 height 226
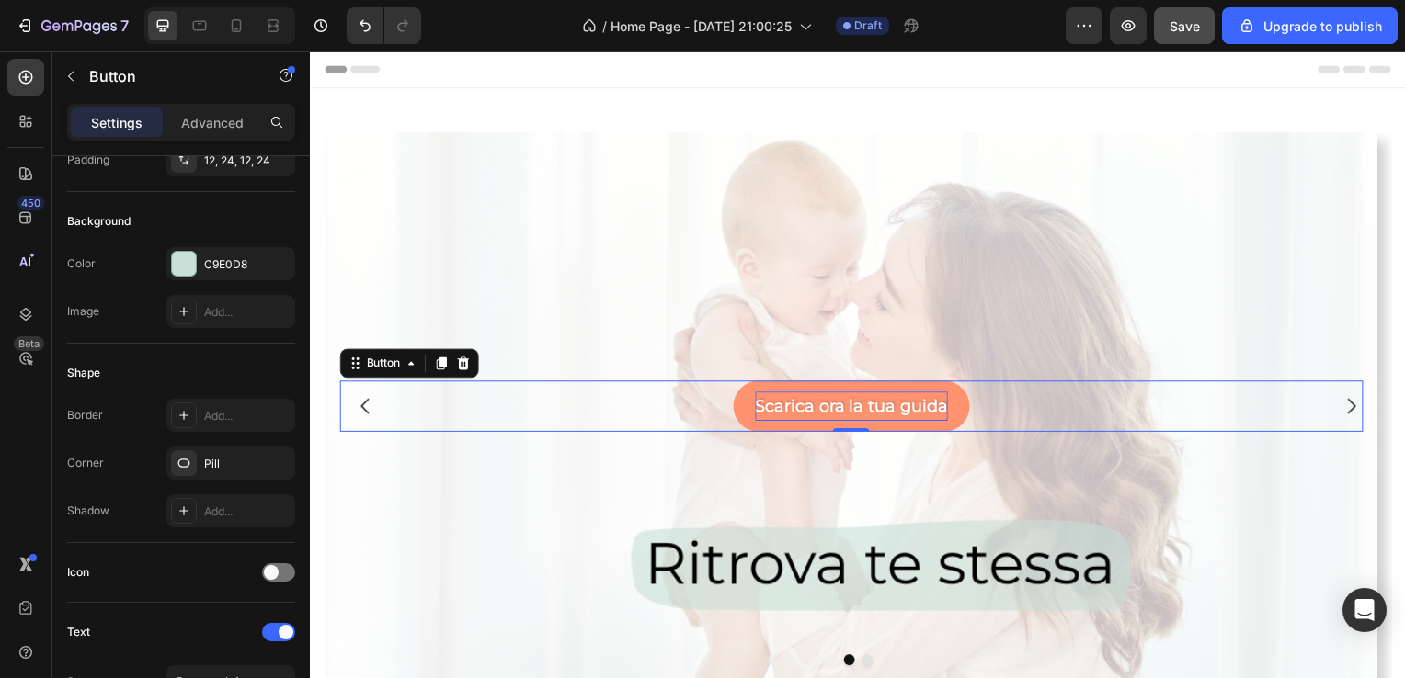
click at [761, 408] on p "Scarica ora la tua guida" at bounding box center [854, 408] width 194 height 29
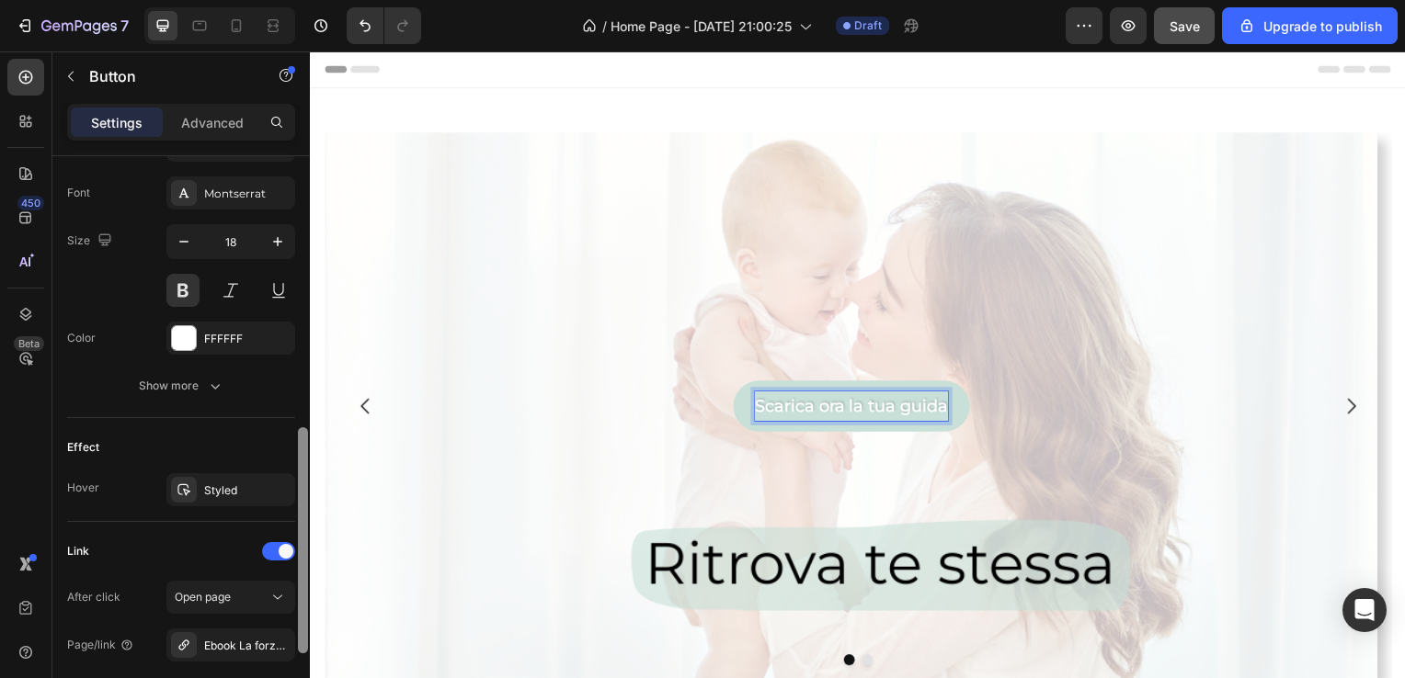
scroll to position [710, 0]
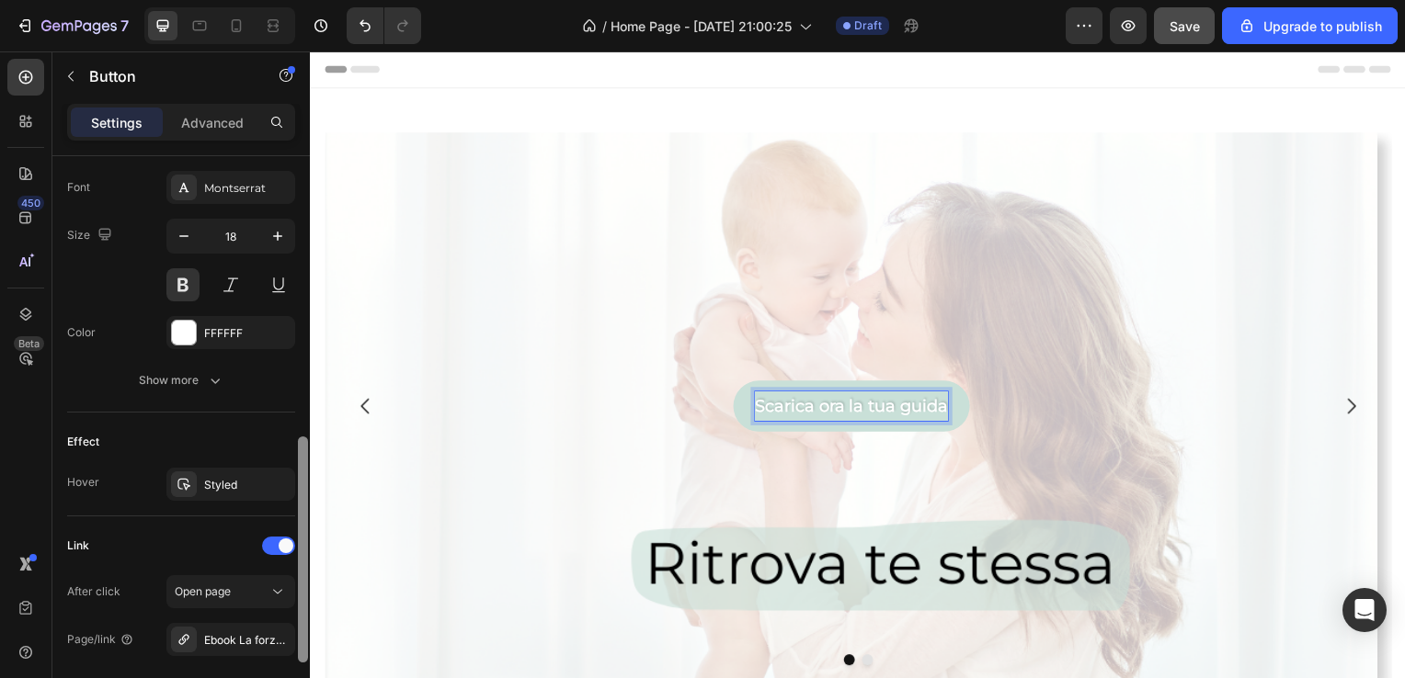
drag, startPoint x: 302, startPoint y: 359, endPoint x: 302, endPoint y: 574, distance: 214.2
click at [302, 574] on div at bounding box center [303, 550] width 10 height 226
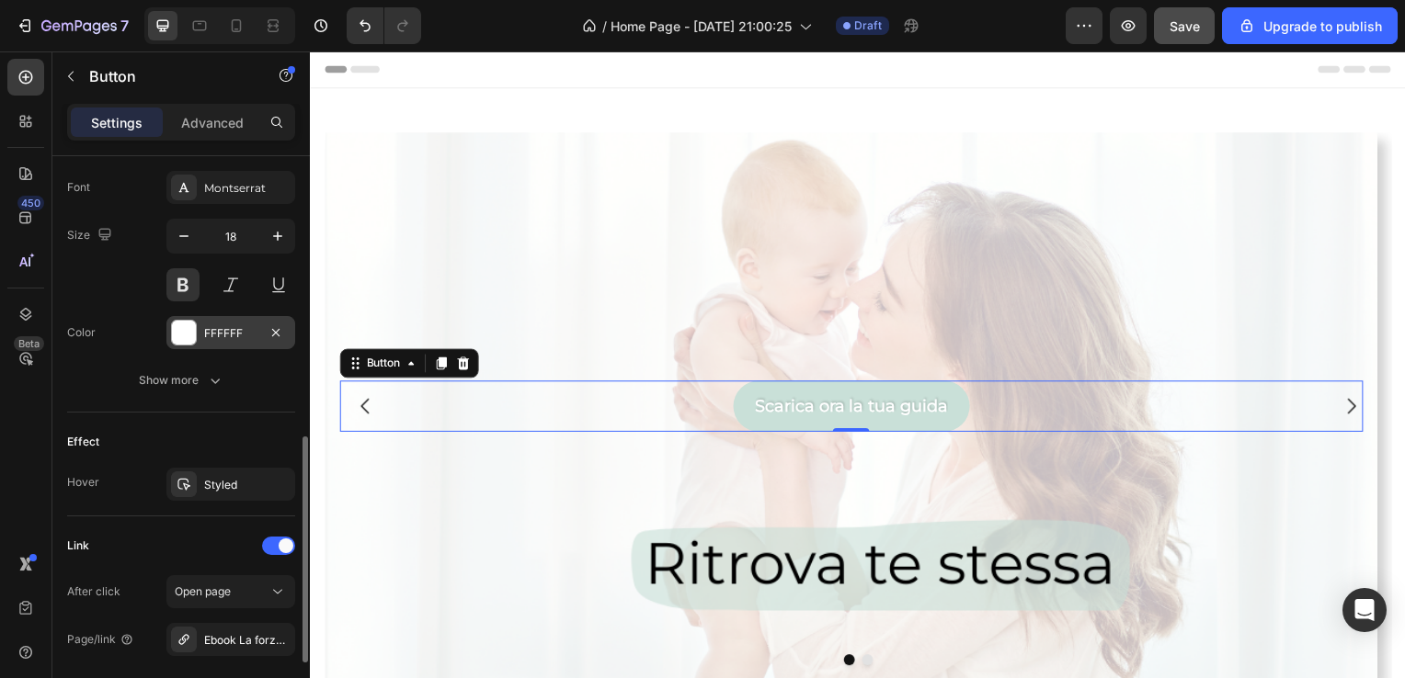
click at [182, 325] on div at bounding box center [184, 333] width 24 height 24
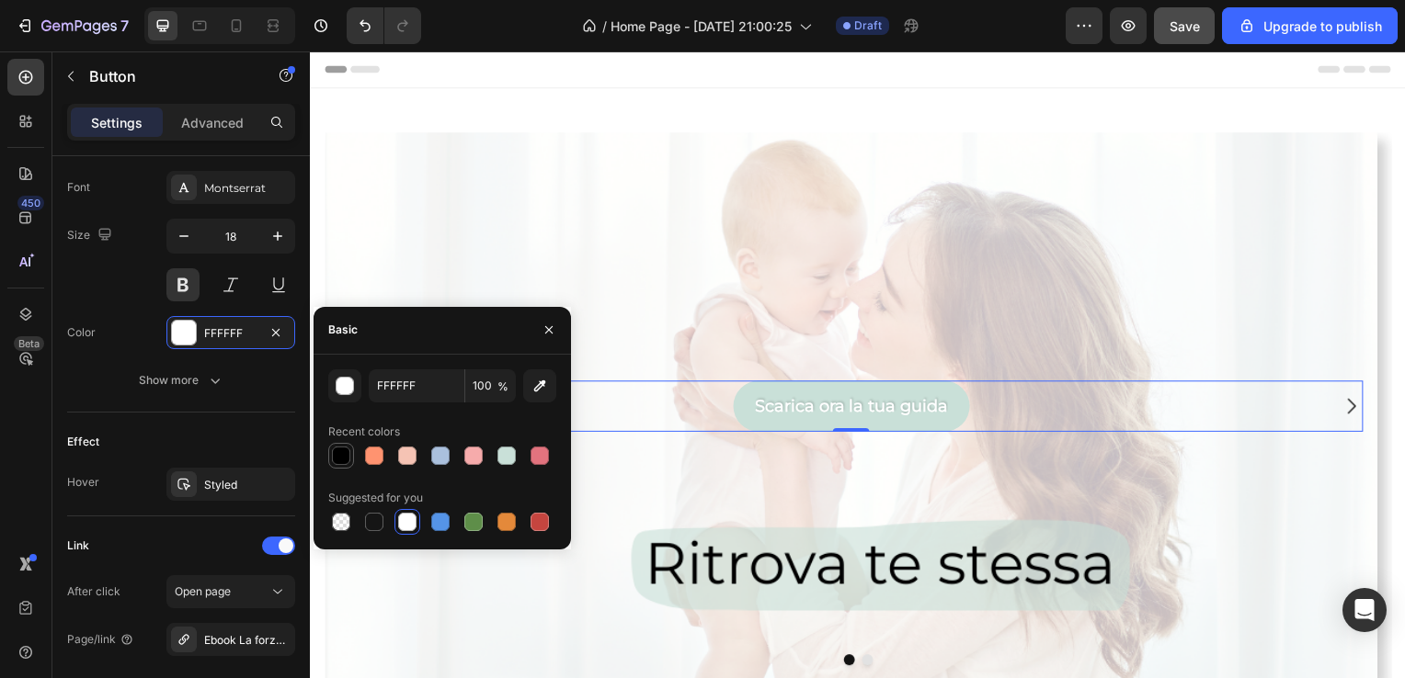
click at [328, 458] on div at bounding box center [341, 456] width 26 height 26
type input "000000"
click at [538, 335] on button "button" at bounding box center [548, 329] width 29 height 29
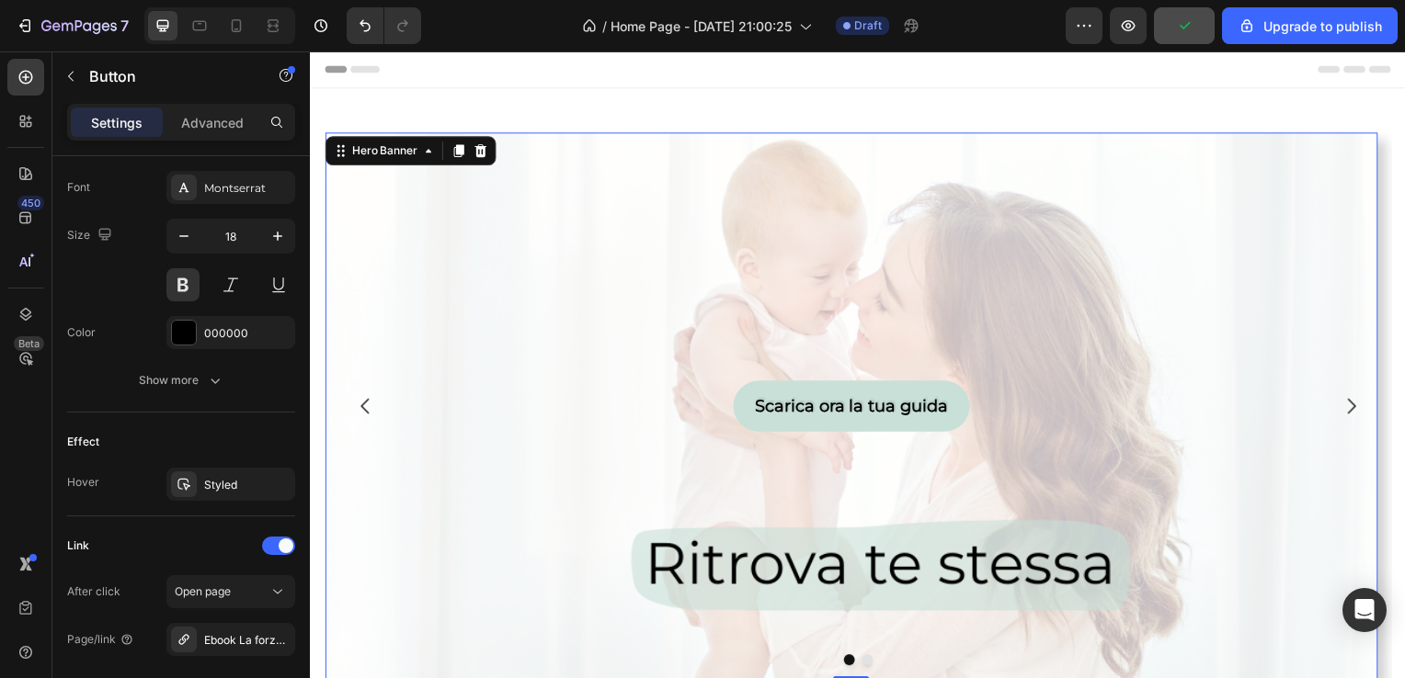
click at [1004, 343] on div "Background Image" at bounding box center [854, 521] width 1060 height 827
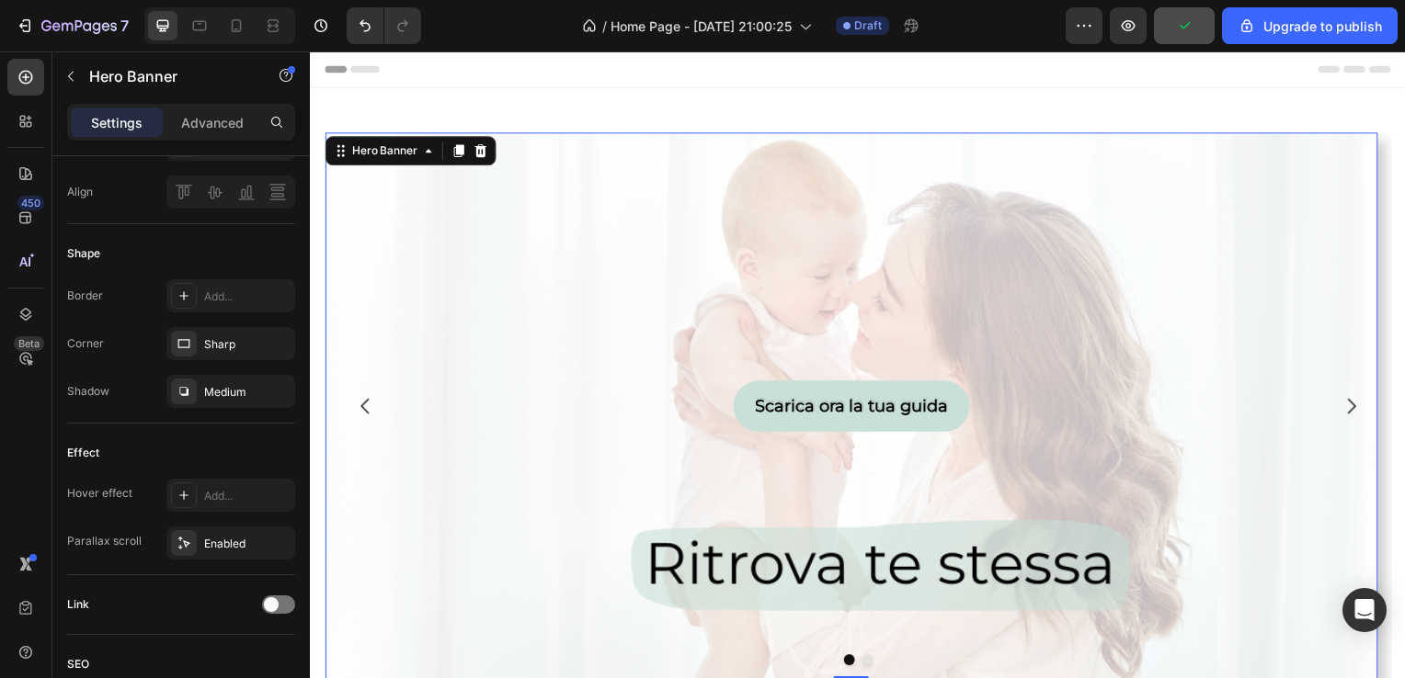
scroll to position [0, 0]
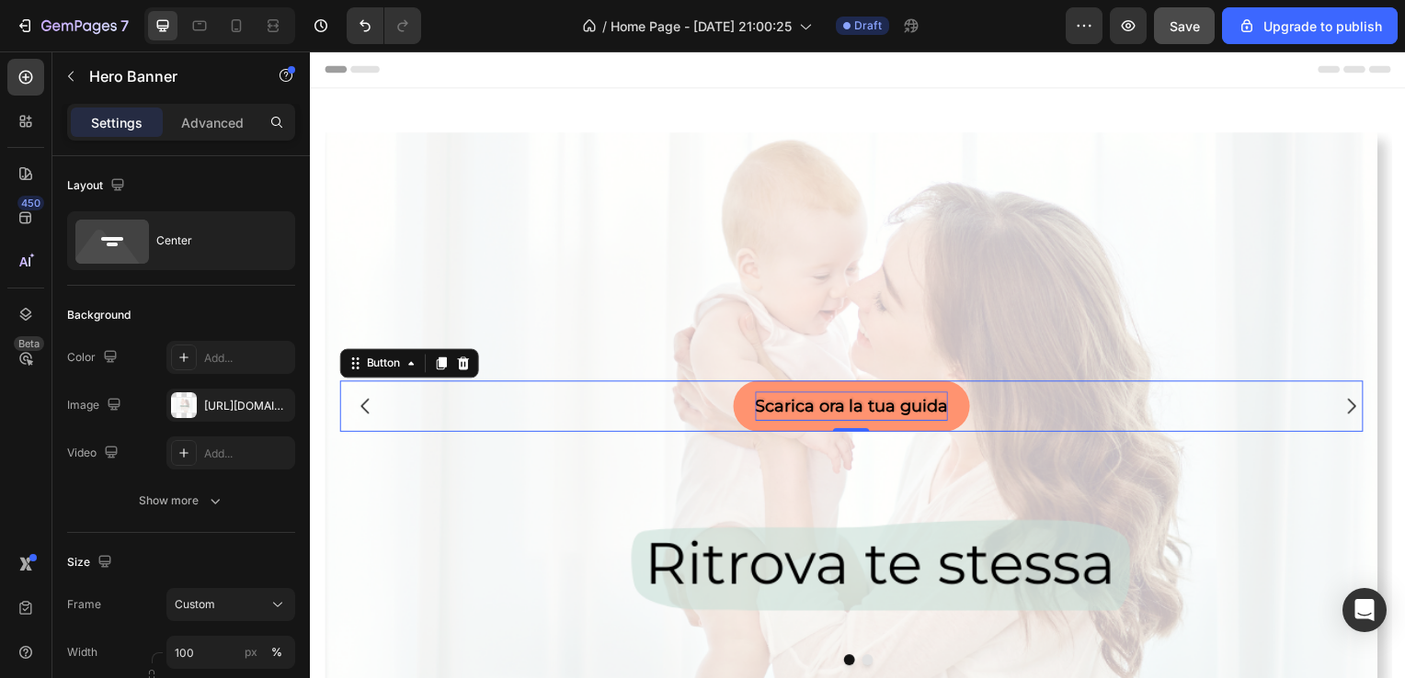
click at [905, 404] on p "Scarica ora la tua guida" at bounding box center [854, 408] width 194 height 29
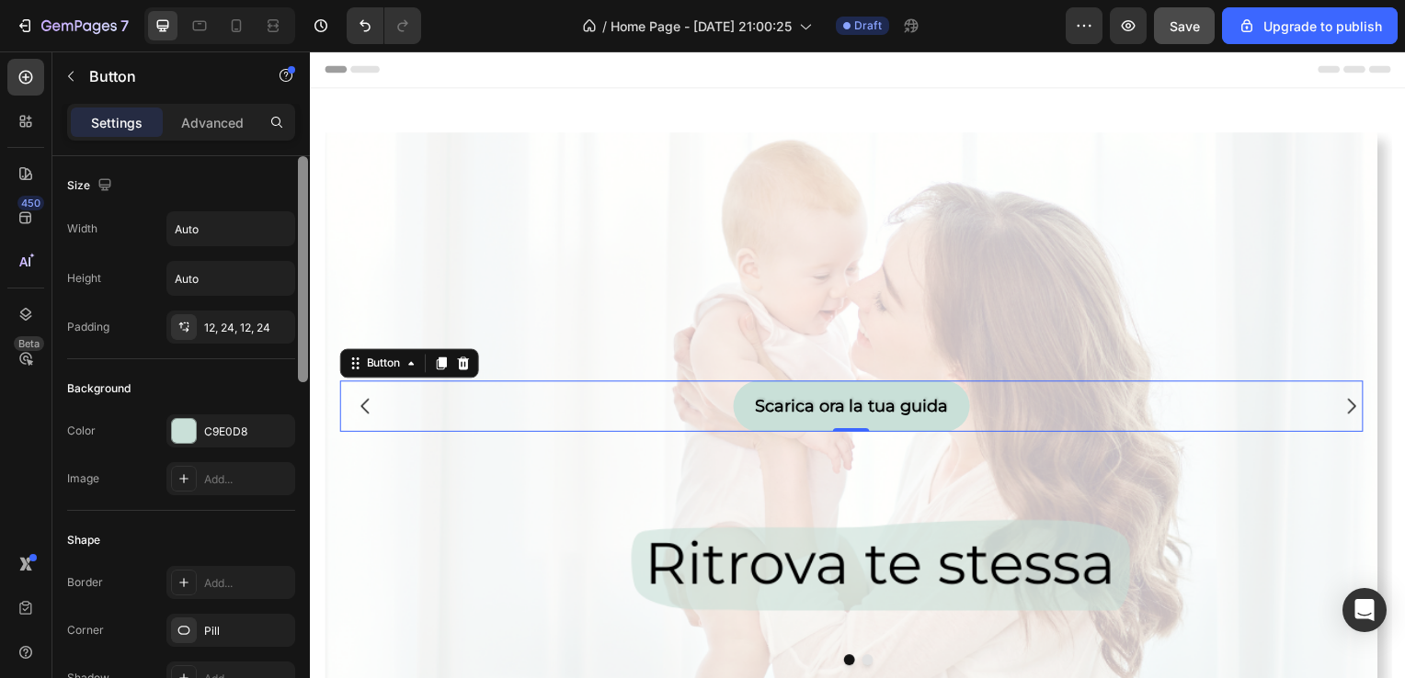
drag, startPoint x: 303, startPoint y: 347, endPoint x: 280, endPoint y: 305, distance: 48.1
click at [280, 305] on div "Size Width Auto Height Auto Padding 12, 24, 12, 24 Background Color C9E0D8 Imag…" at bounding box center [180, 443] width 257 height 575
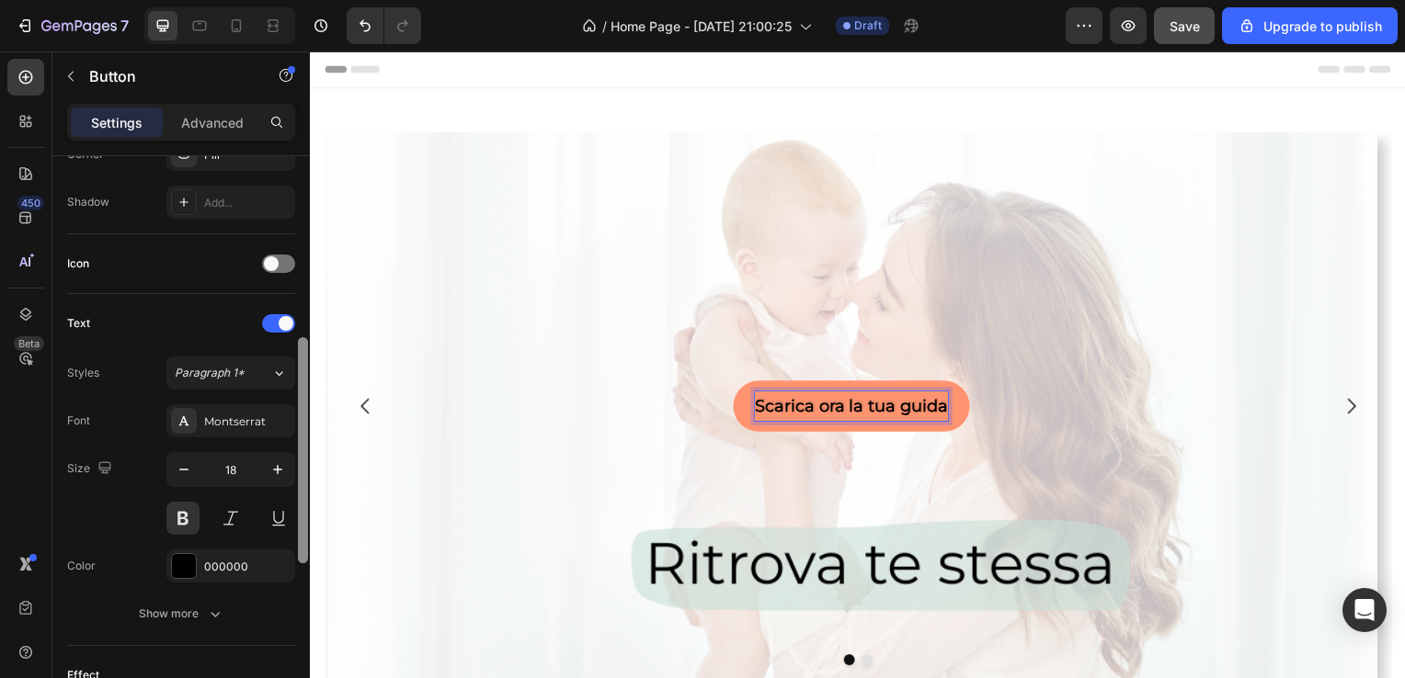
drag, startPoint x: 305, startPoint y: 370, endPoint x: 304, endPoint y: 560, distance: 189.4
click at [304, 560] on div at bounding box center [303, 450] width 10 height 226
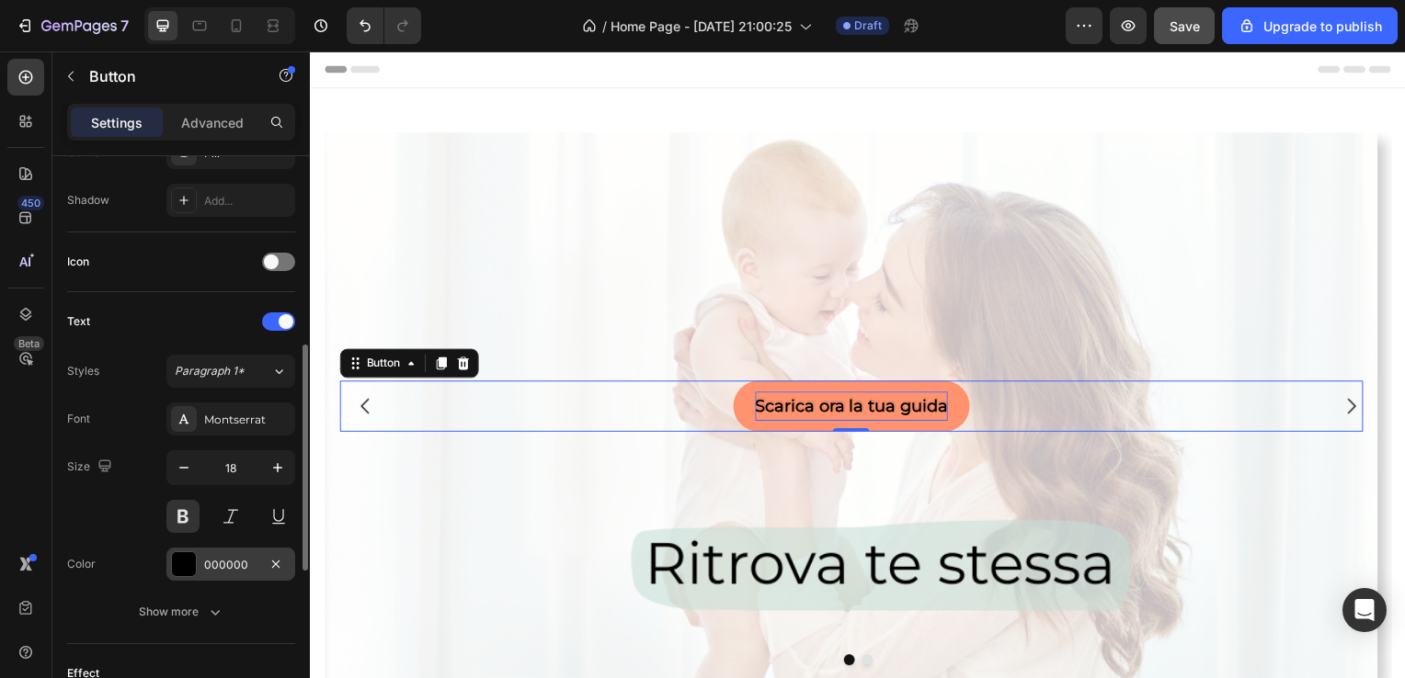
click at [231, 557] on div "000000" at bounding box center [230, 565] width 53 height 17
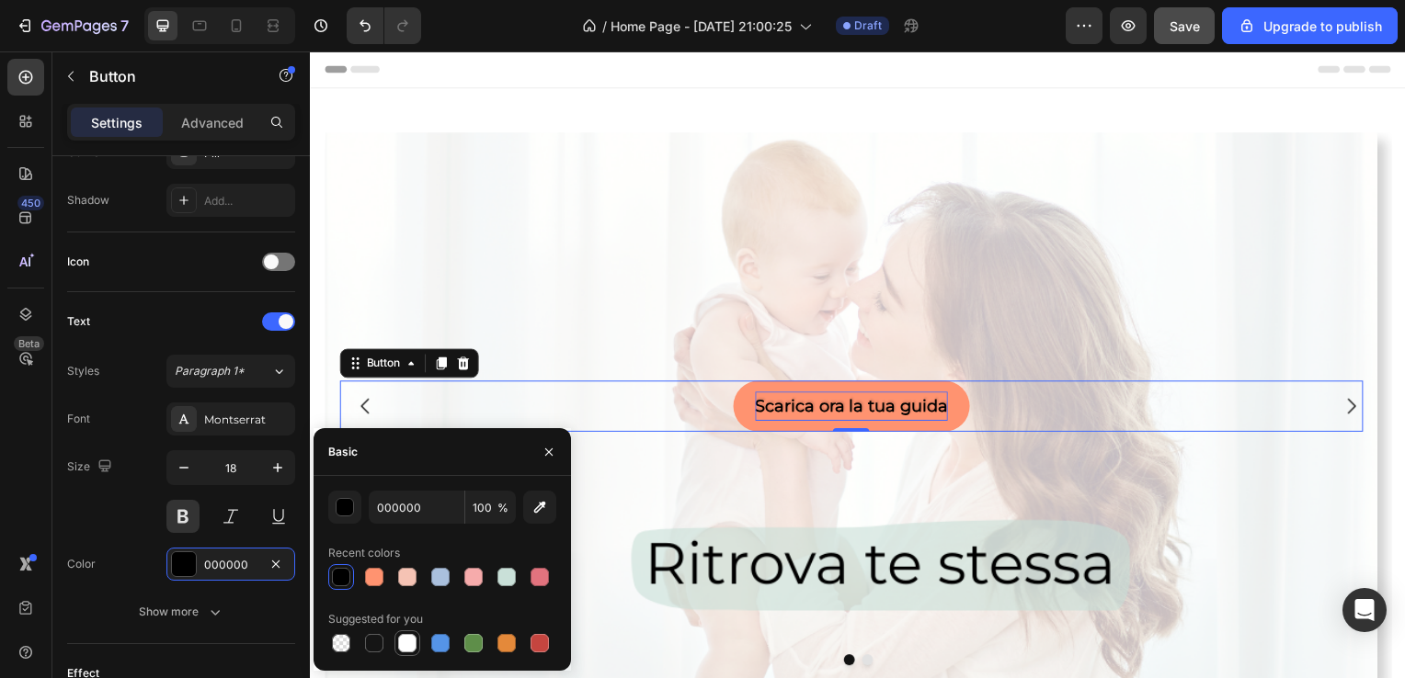
click at [412, 652] on div at bounding box center [407, 643] width 18 height 18
click at [336, 575] on div at bounding box center [341, 577] width 18 height 18
type input "000000"
click at [541, 460] on button "button" at bounding box center [548, 452] width 29 height 29
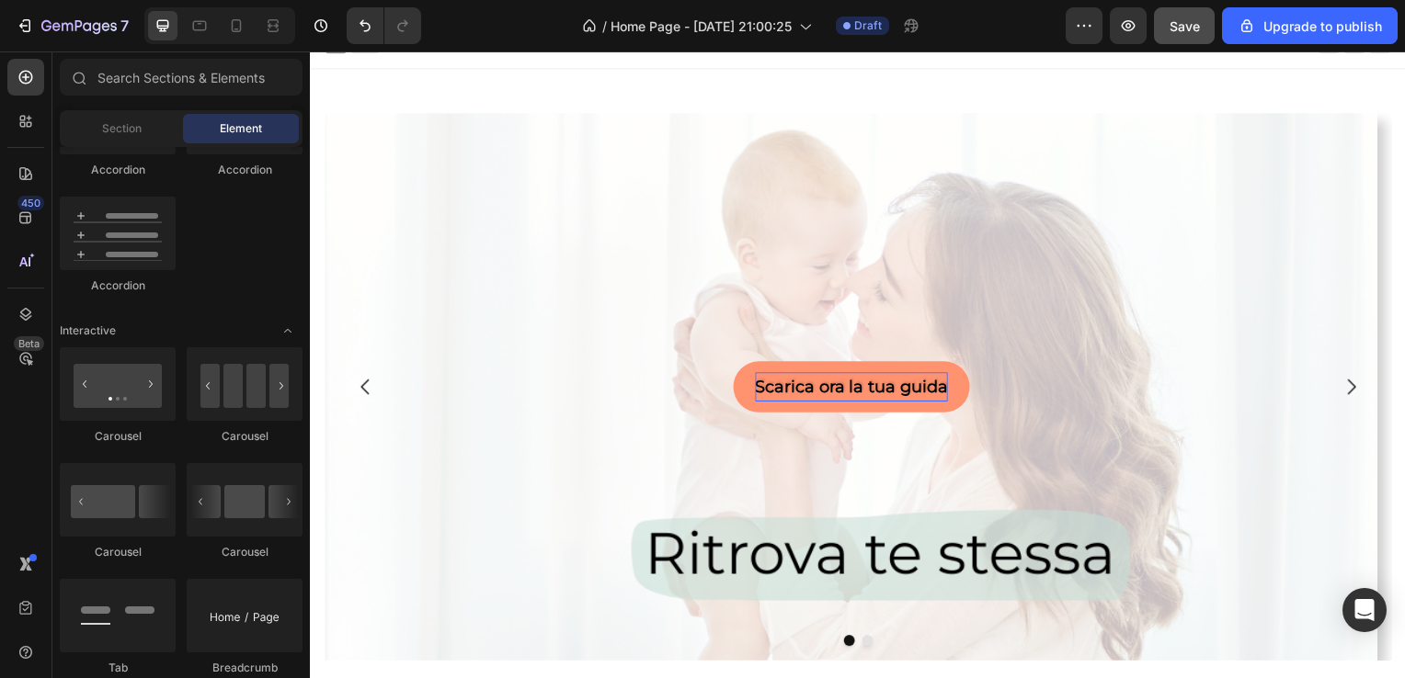
scroll to position [15, 0]
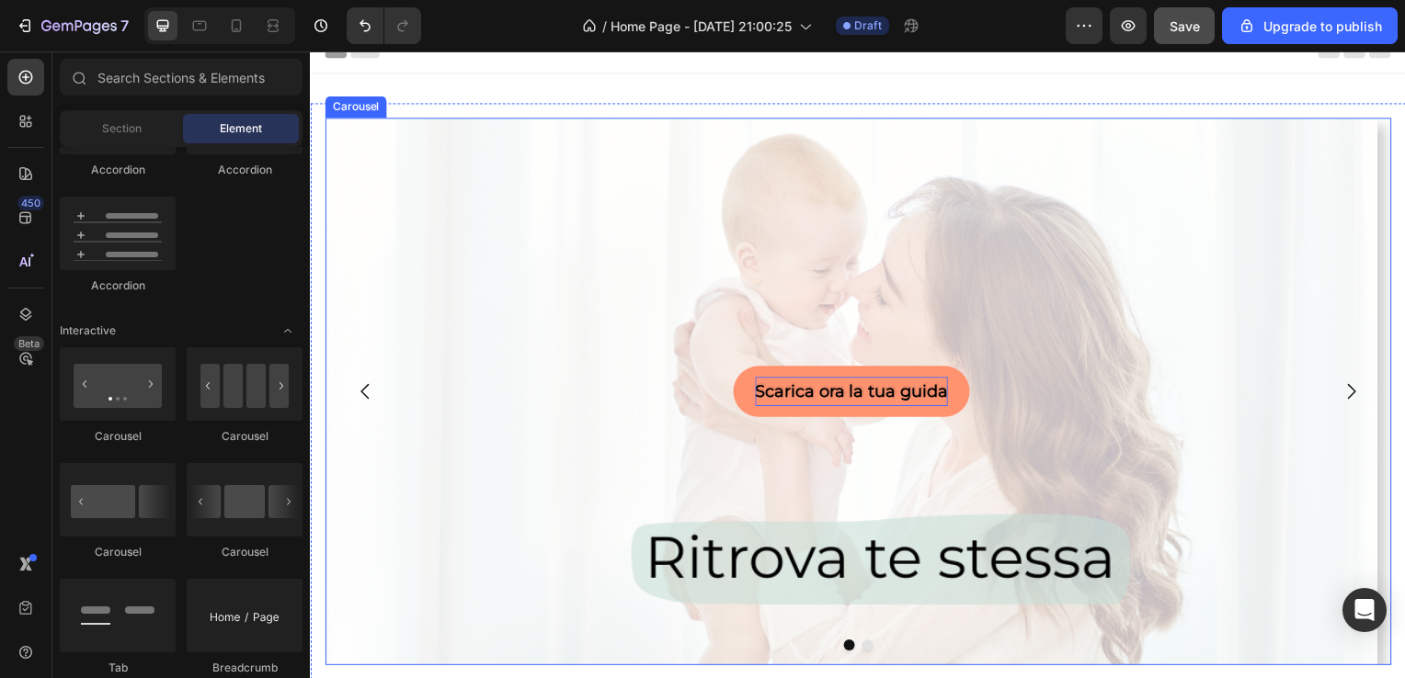
click at [1347, 386] on icon "Carousel Next Arrow" at bounding box center [1358, 394] width 22 height 22
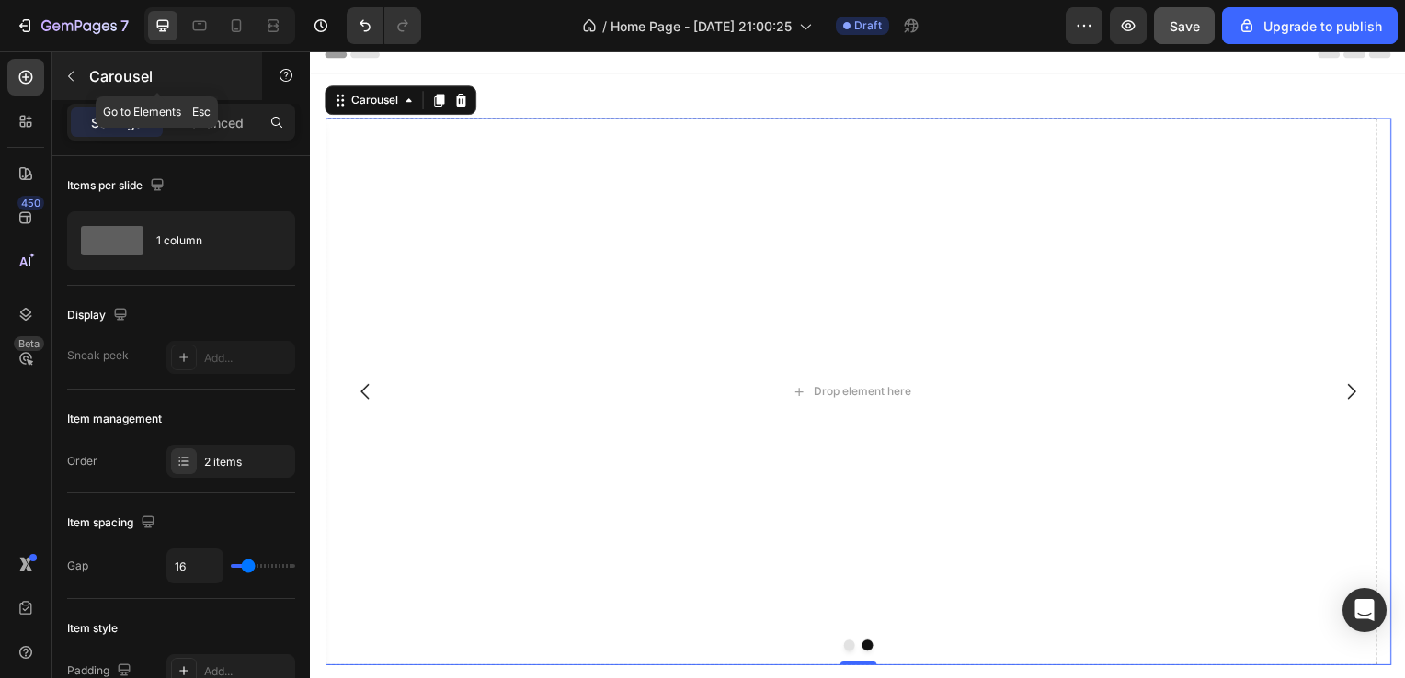
click at [92, 65] on p "Carousel" at bounding box center [167, 76] width 156 height 22
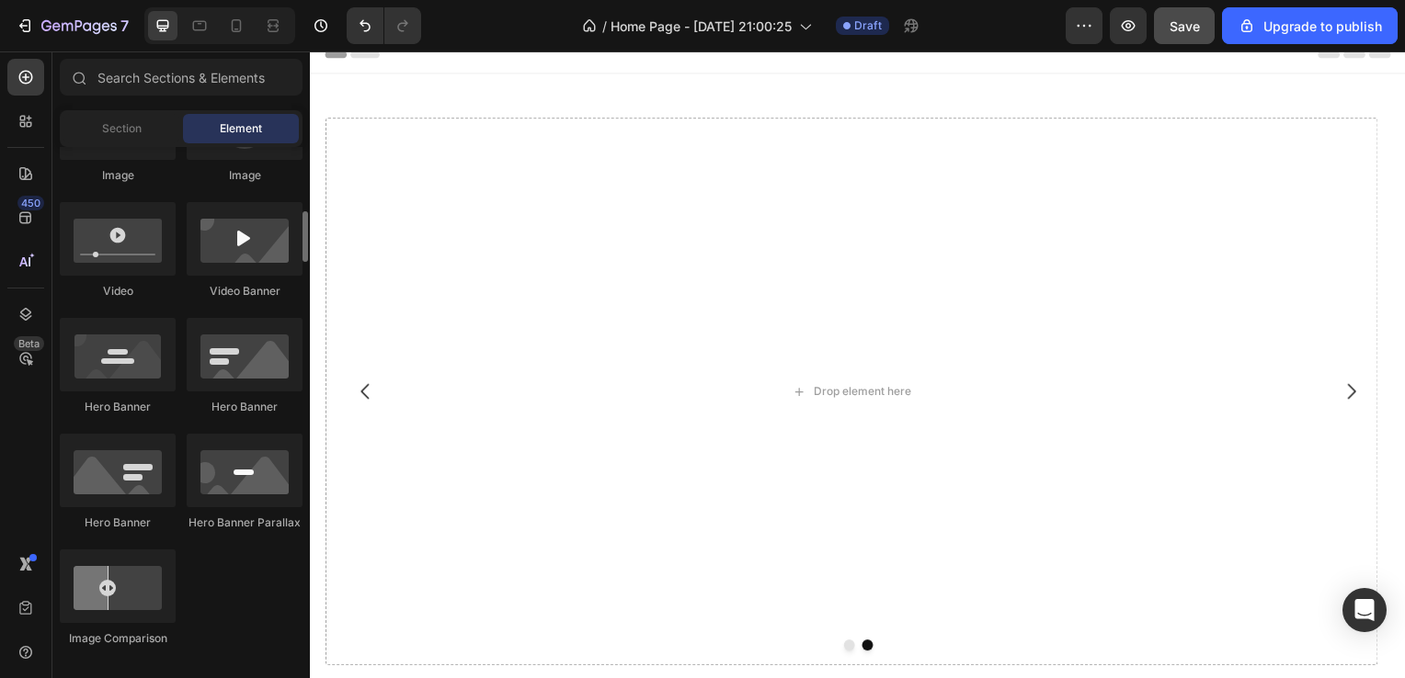
scroll to position [643, 0]
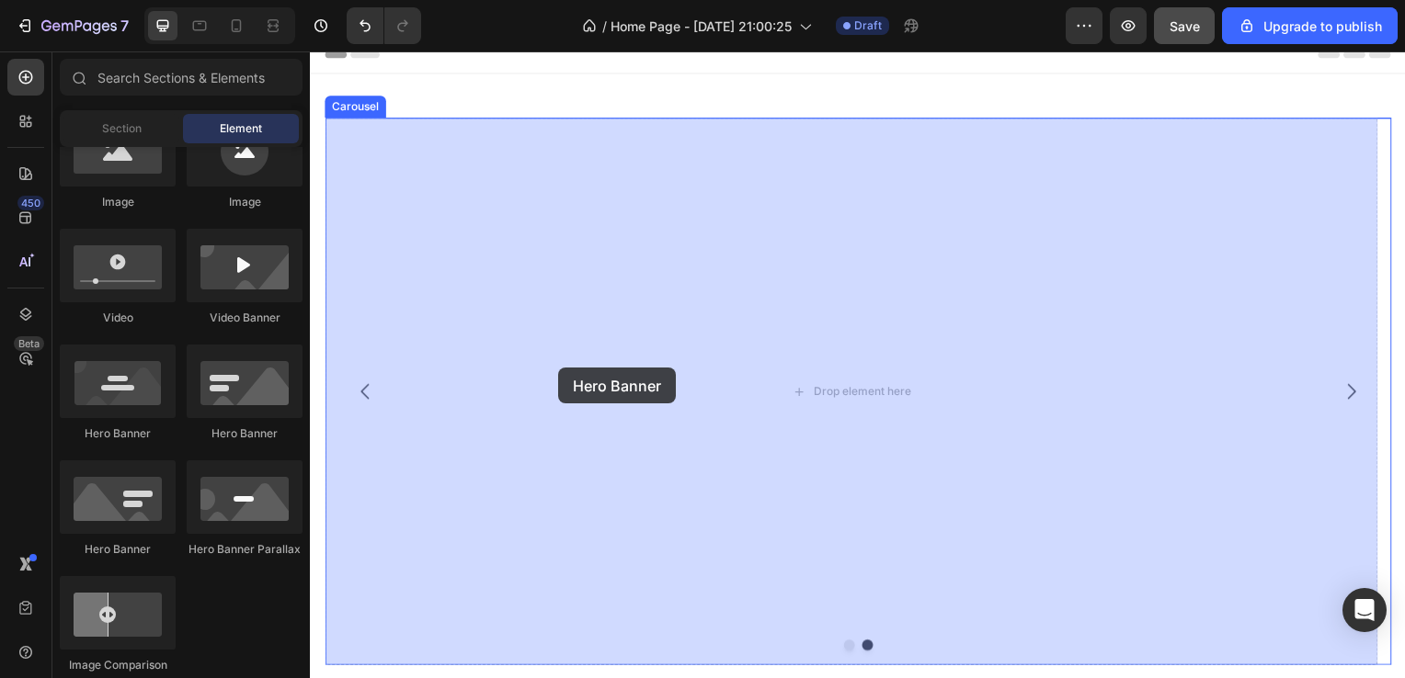
drag, startPoint x: 417, startPoint y: 465, endPoint x: 560, endPoint y: 370, distance: 171.1
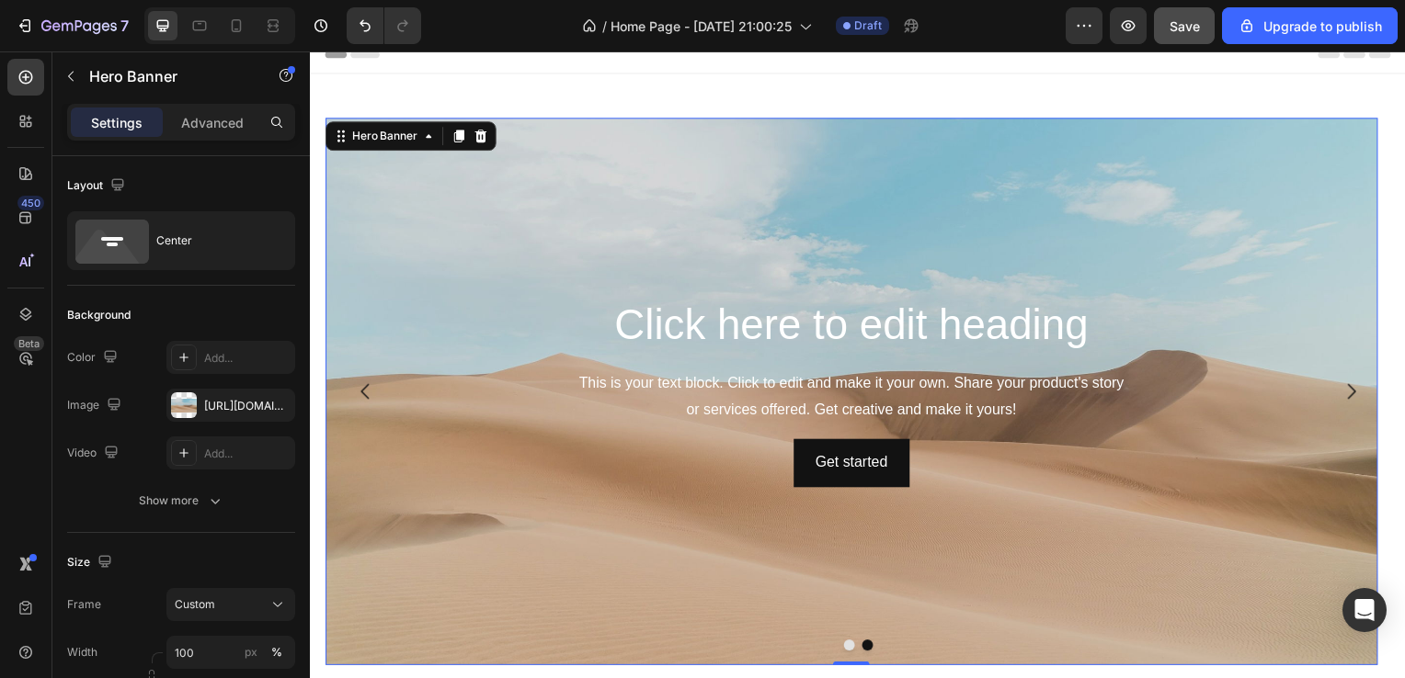
click at [522, 178] on div "Background Image" at bounding box center [854, 395] width 1060 height 552
click at [224, 410] on div "https://cdn.shopify.com/s/files/1/2005/9307/files/background_settings.jpg" at bounding box center [230, 406] width 53 height 17
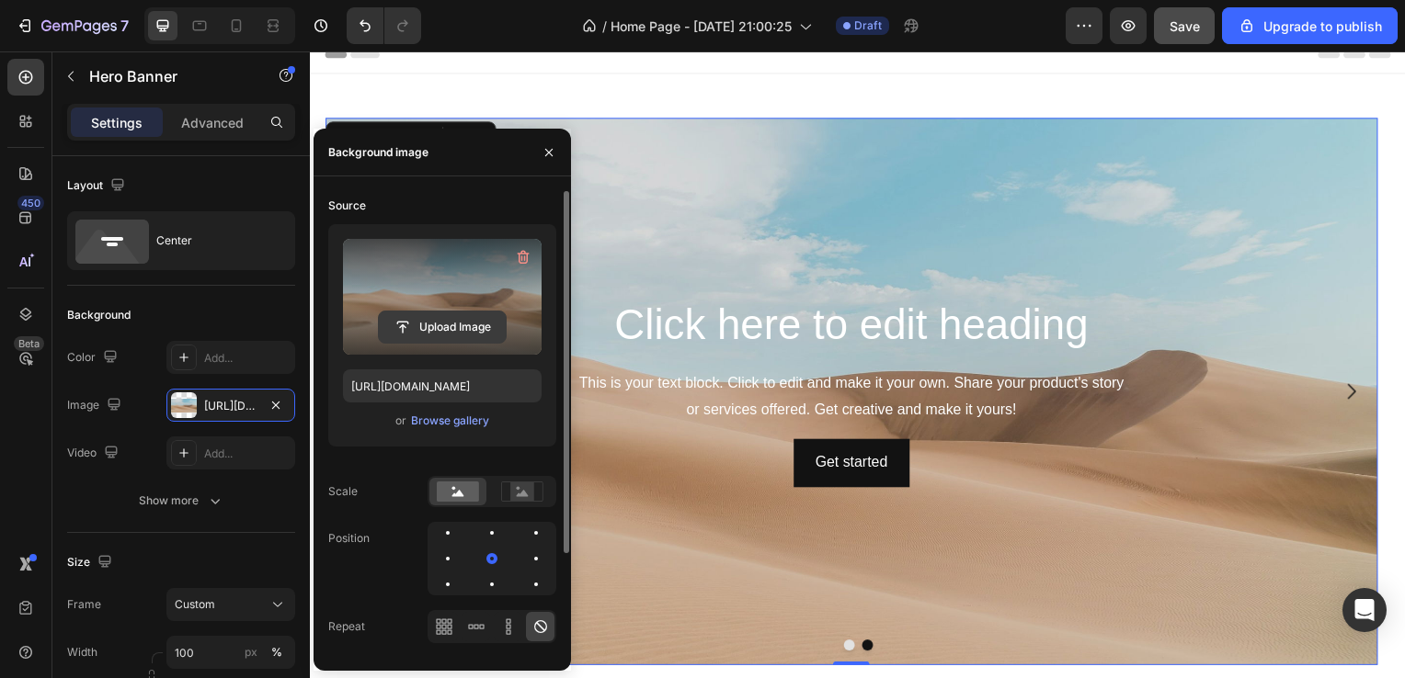
click at [437, 324] on input "file" at bounding box center [442, 327] width 127 height 31
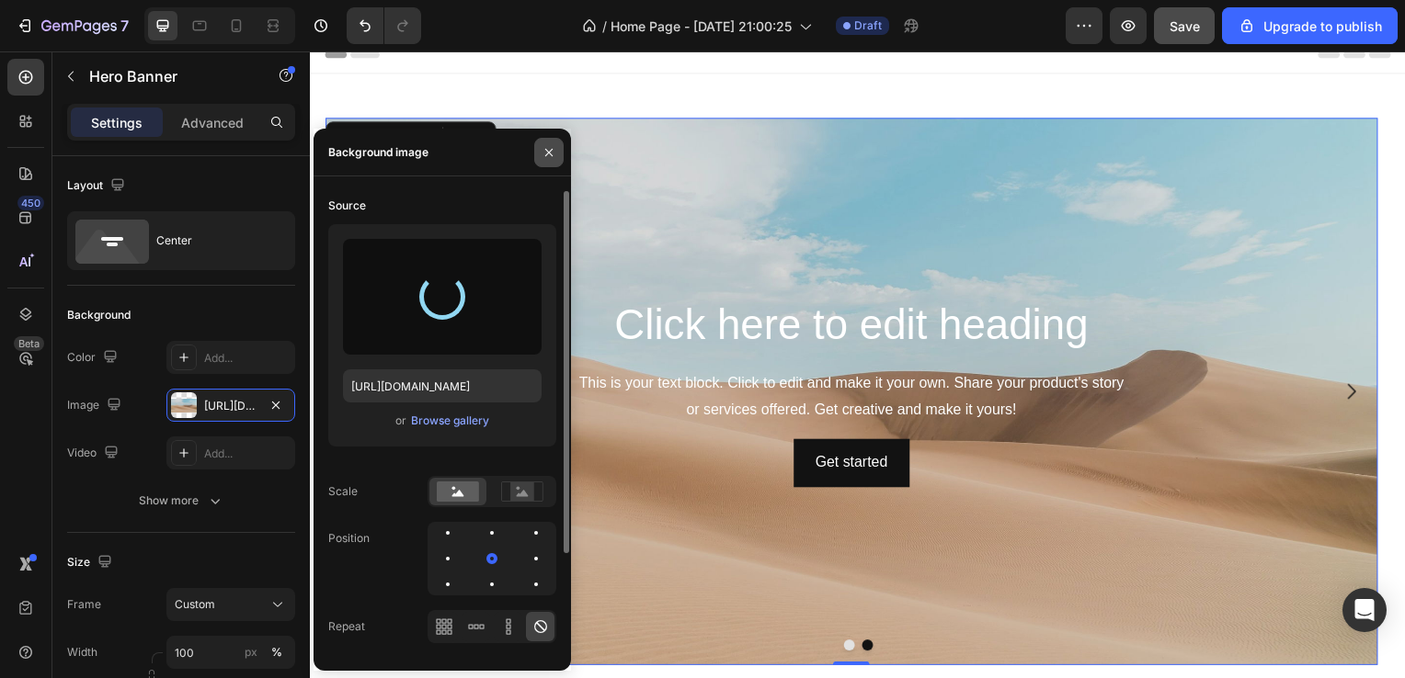
type input "https://cdn.shopify.com/s/files/1/0913/1878/0283/files/gempages_566417854031725…"
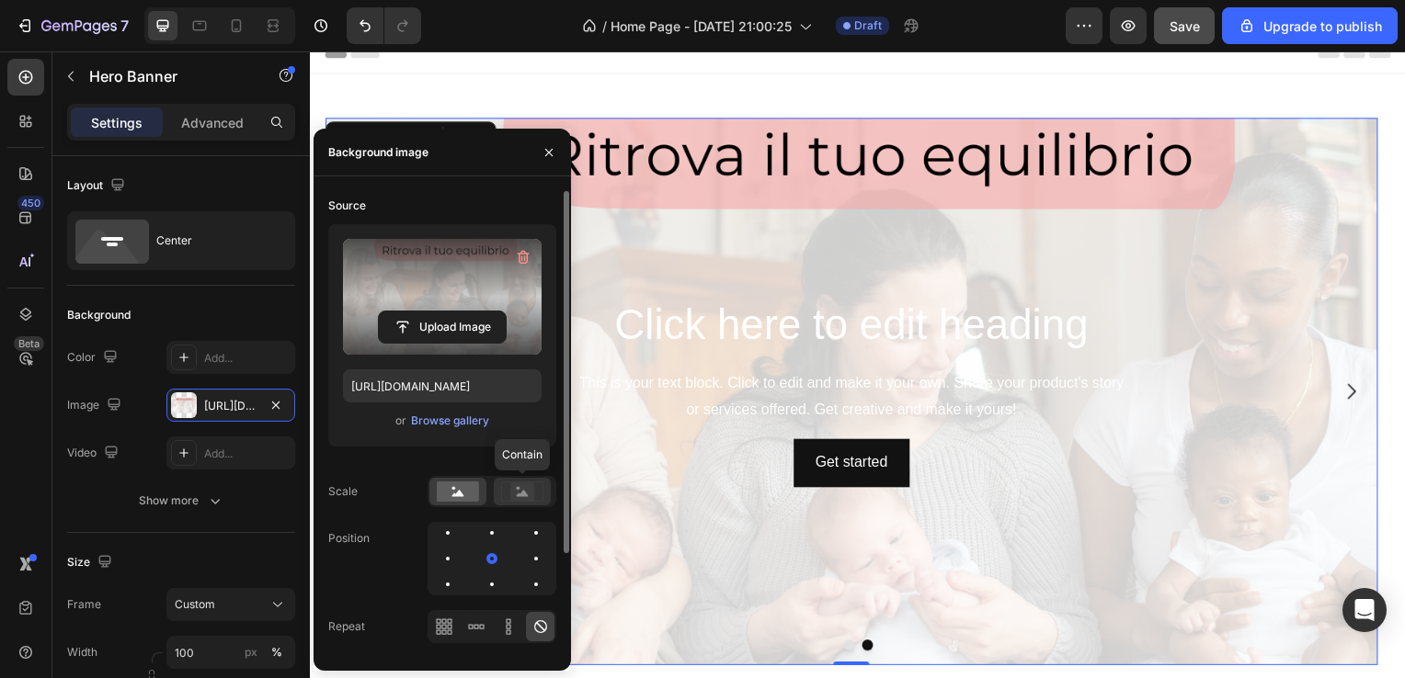
click at [537, 495] on icon at bounding box center [522, 492] width 42 height 20
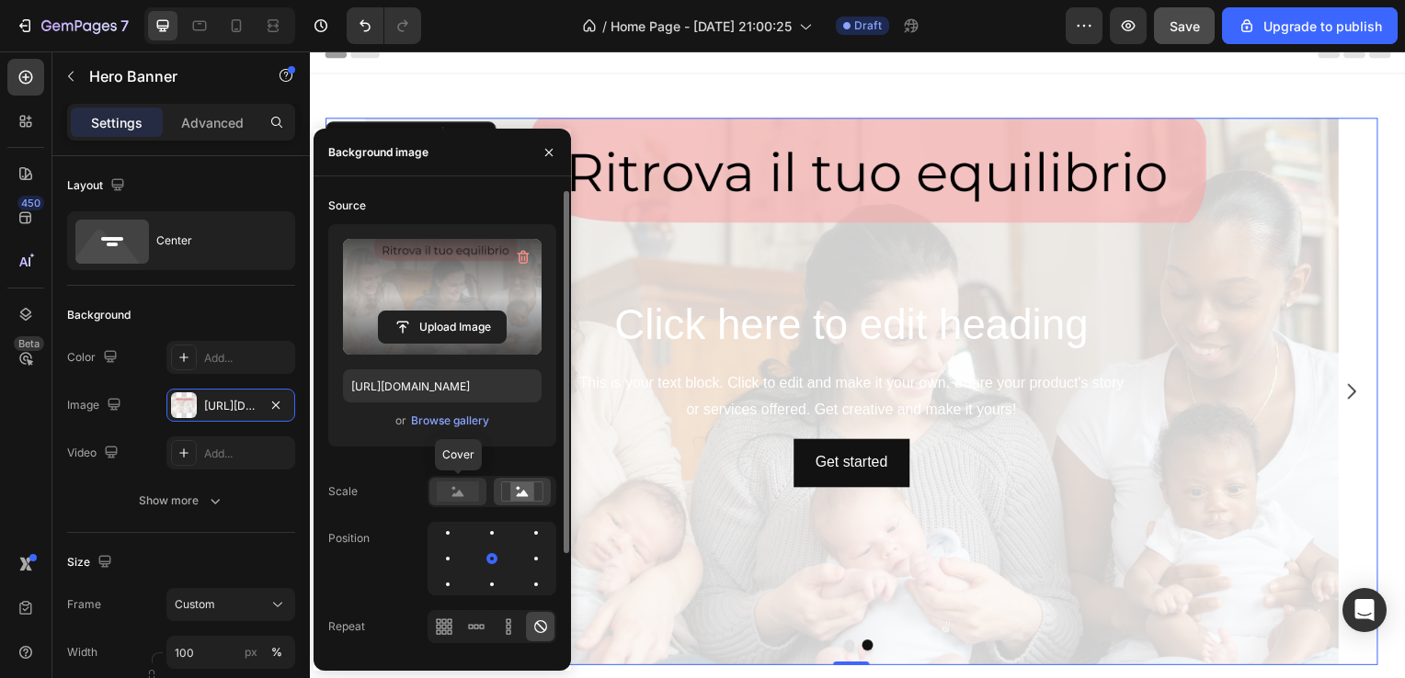
click at [476, 499] on rect at bounding box center [458, 492] width 42 height 20
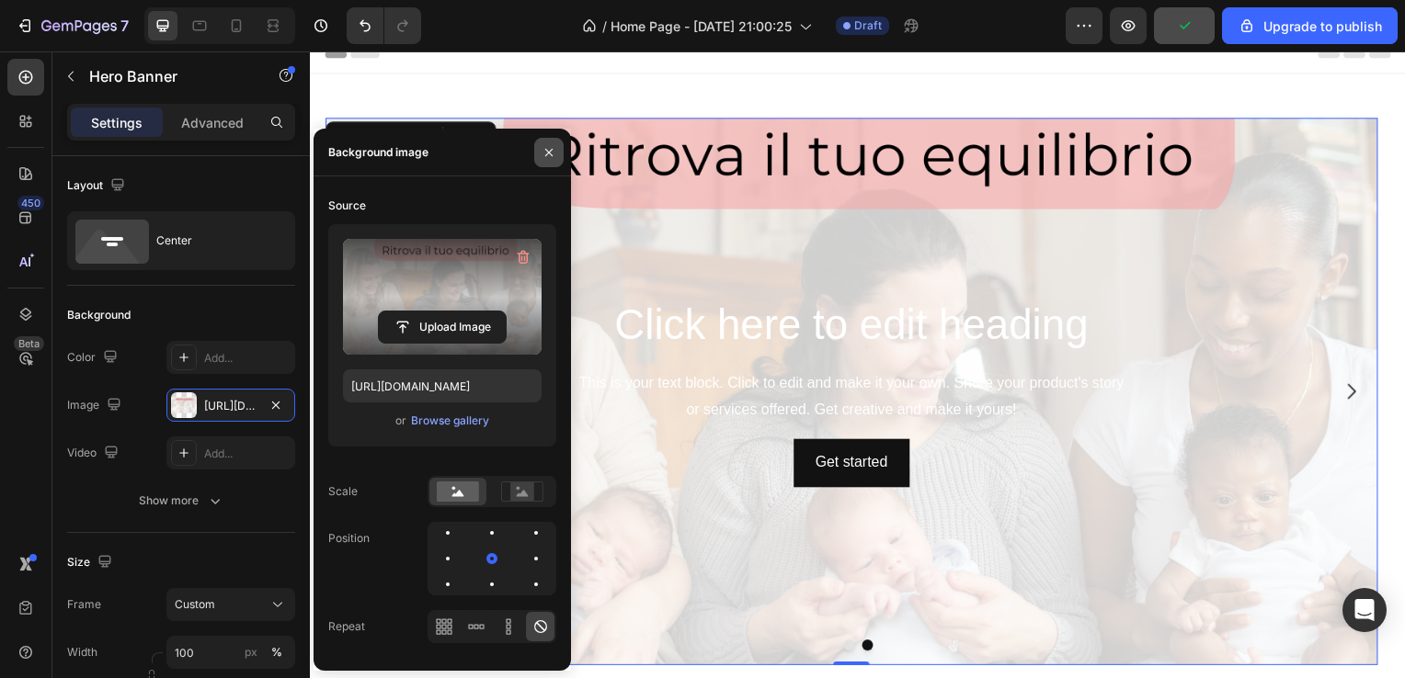
click at [559, 158] on button "button" at bounding box center [548, 152] width 29 height 29
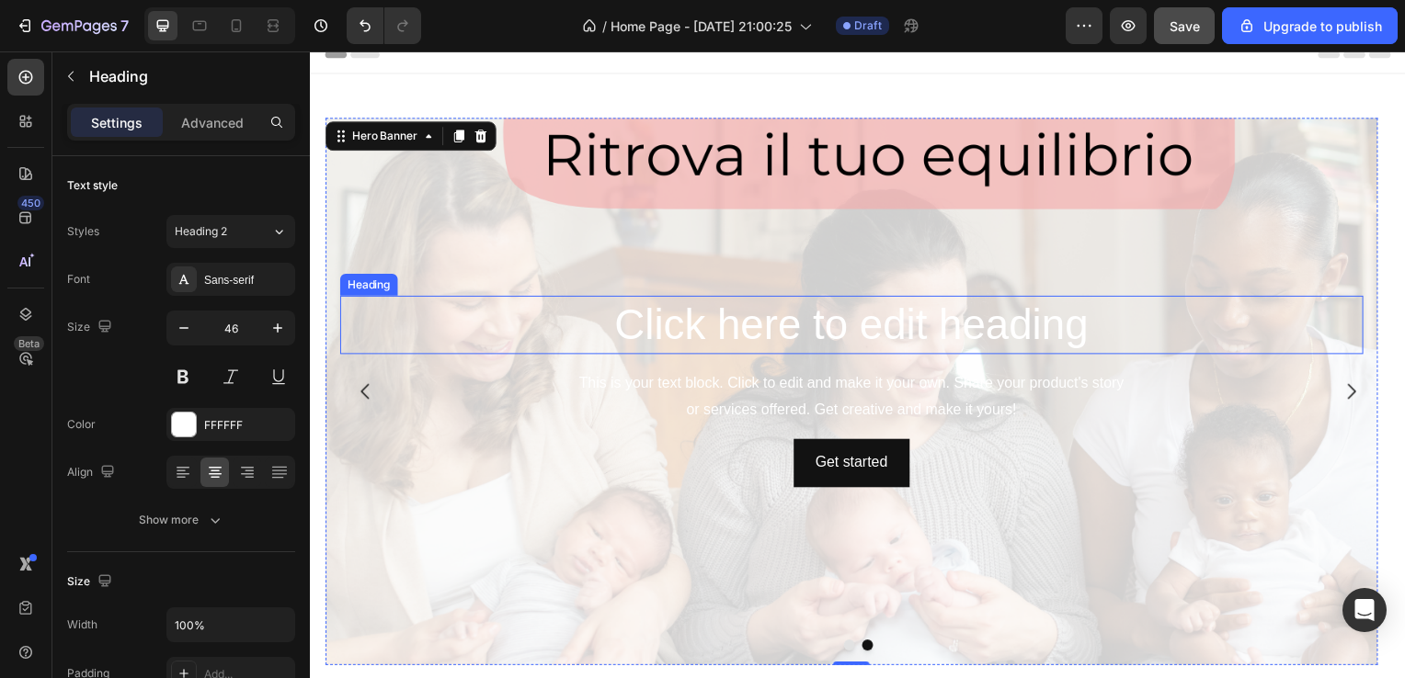
click at [608, 326] on h2 "Click here to edit heading" at bounding box center [854, 327] width 1030 height 59
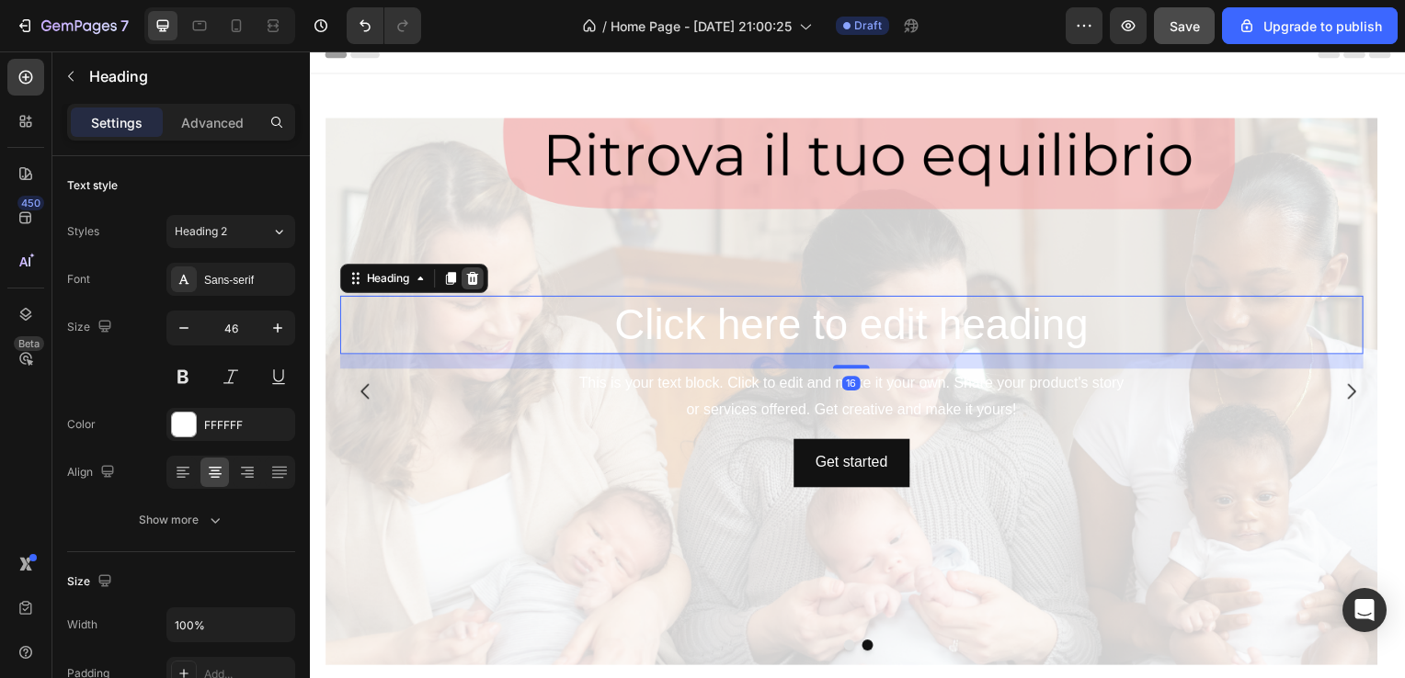
click at [470, 283] on icon at bounding box center [472, 280] width 12 height 13
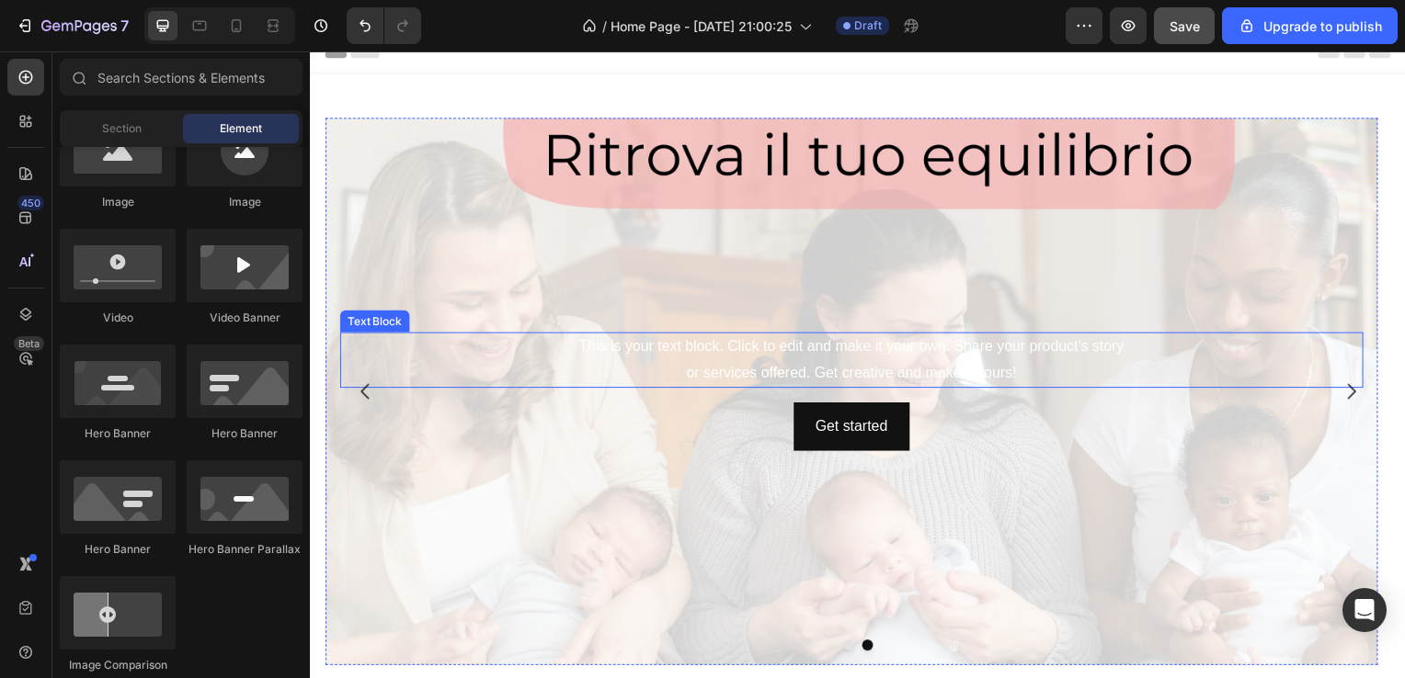
click at [541, 362] on div "This is your text block. Click to edit and make it your own. Share your product…" at bounding box center [854, 363] width 1030 height 57
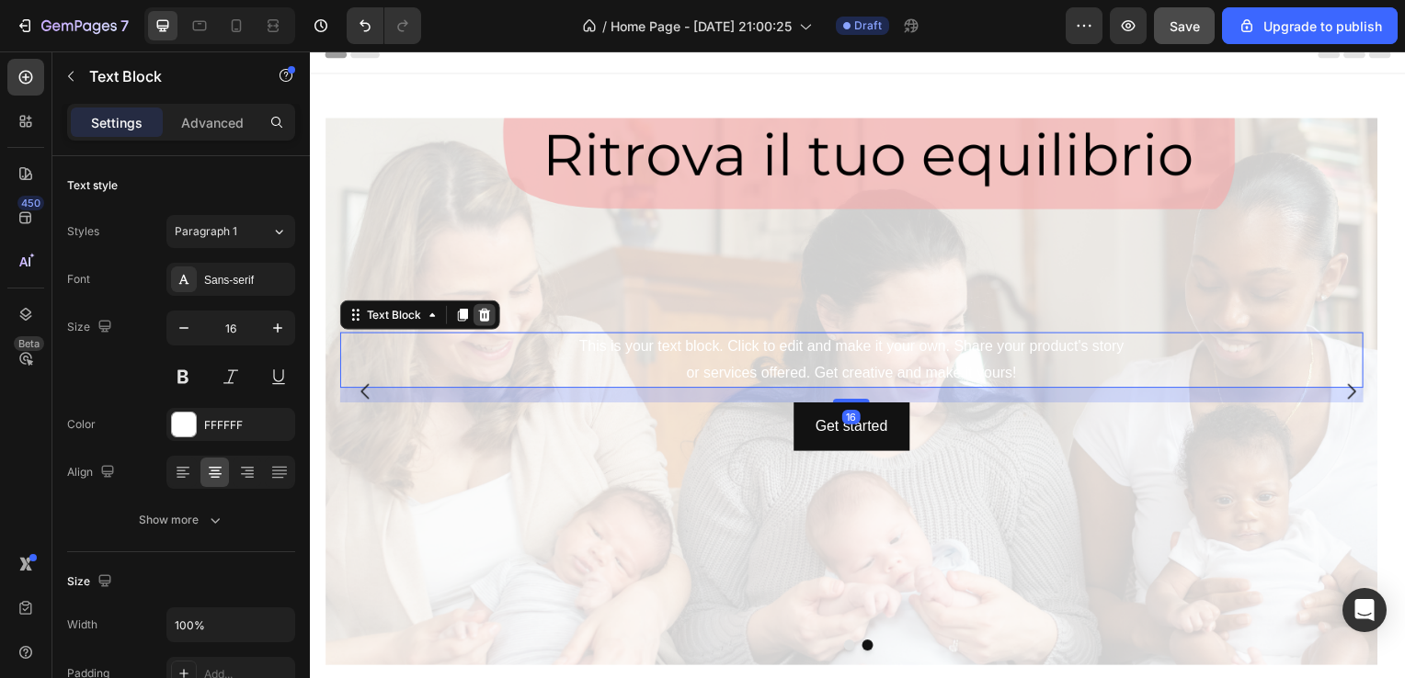
click at [491, 322] on icon at bounding box center [484, 317] width 15 height 15
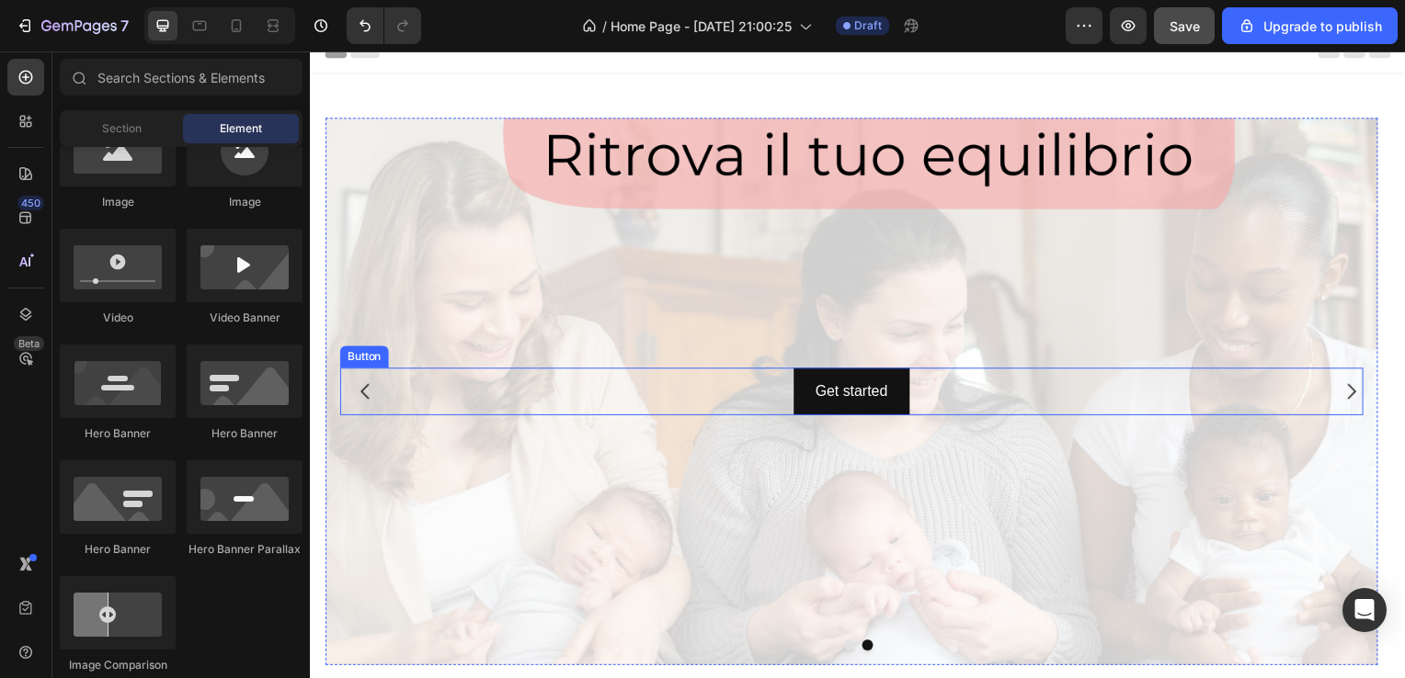
click at [538, 391] on div "Get started Button" at bounding box center [854, 394] width 1030 height 49
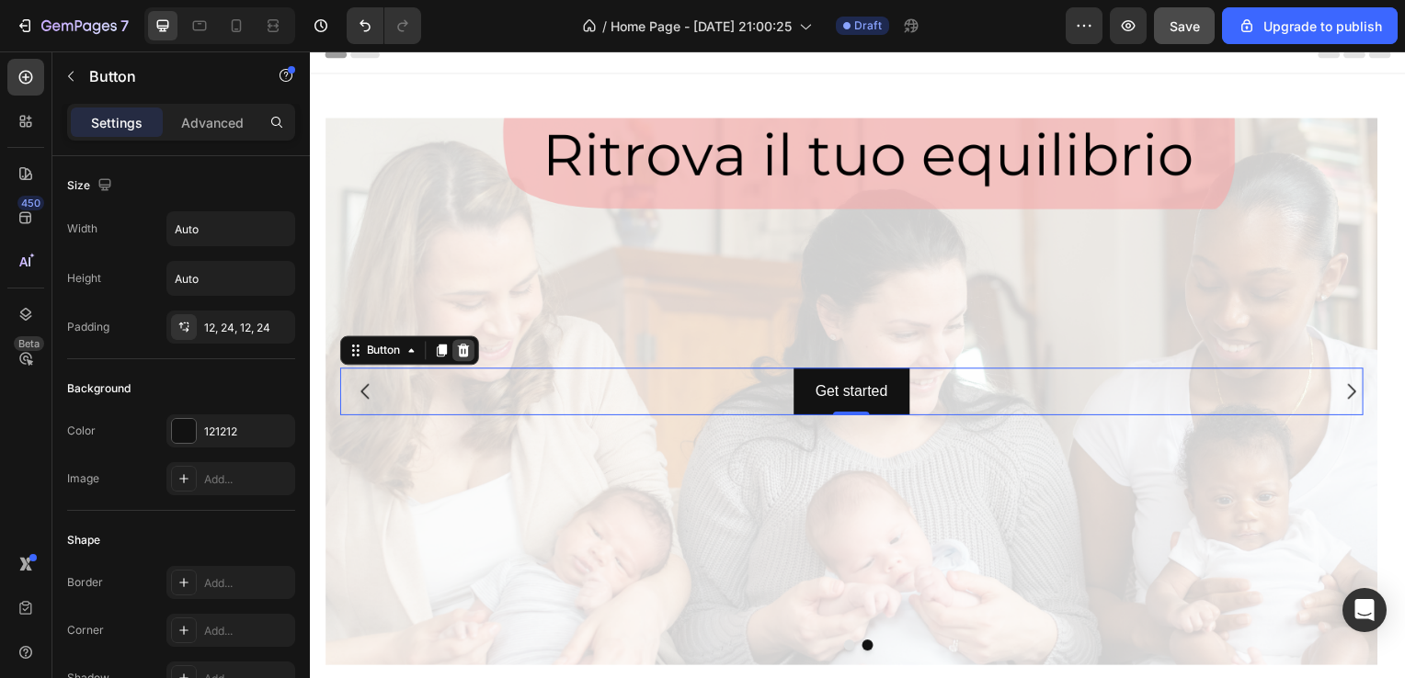
click at [465, 351] on icon at bounding box center [463, 353] width 15 height 15
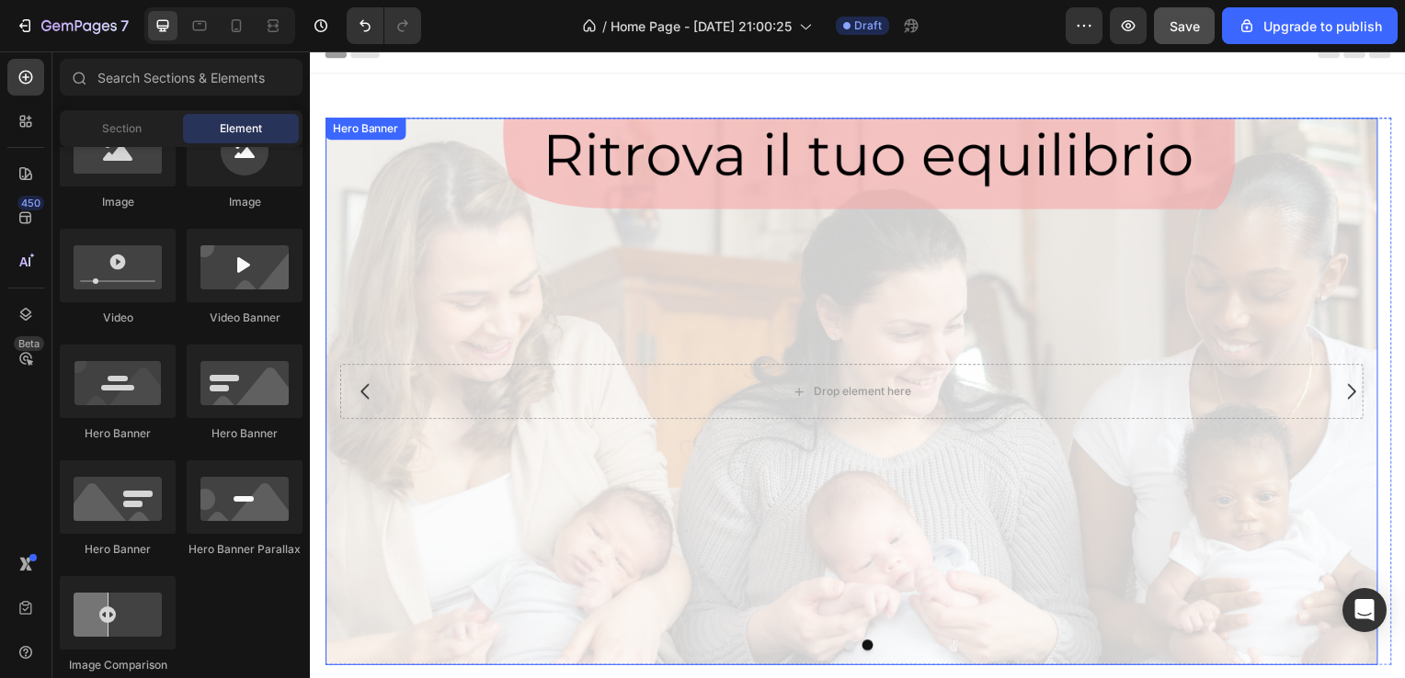
click at [366, 154] on div "Background Image" at bounding box center [854, 395] width 1060 height 552
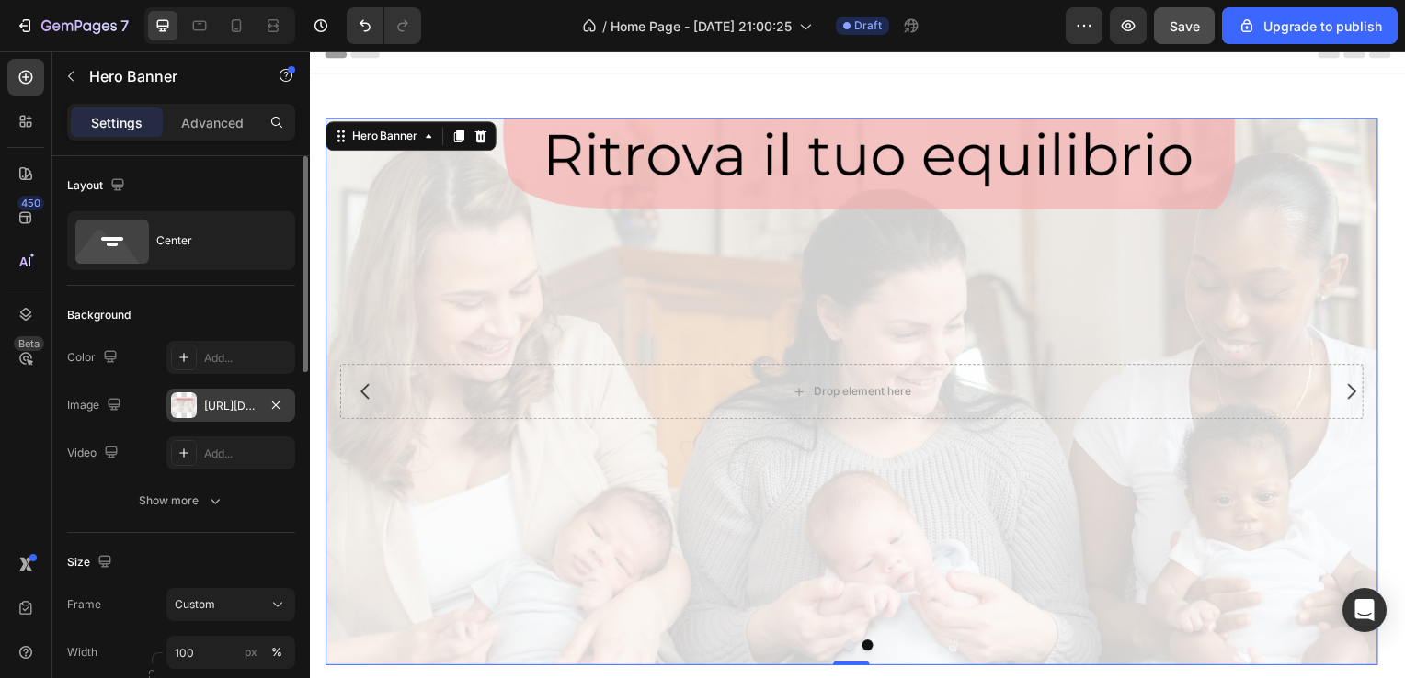
click at [247, 410] on div "https://cdn.shopify.com/s/files/1/0913/1878/0283/files/gempages_566417854031725…" at bounding box center [230, 406] width 53 height 17
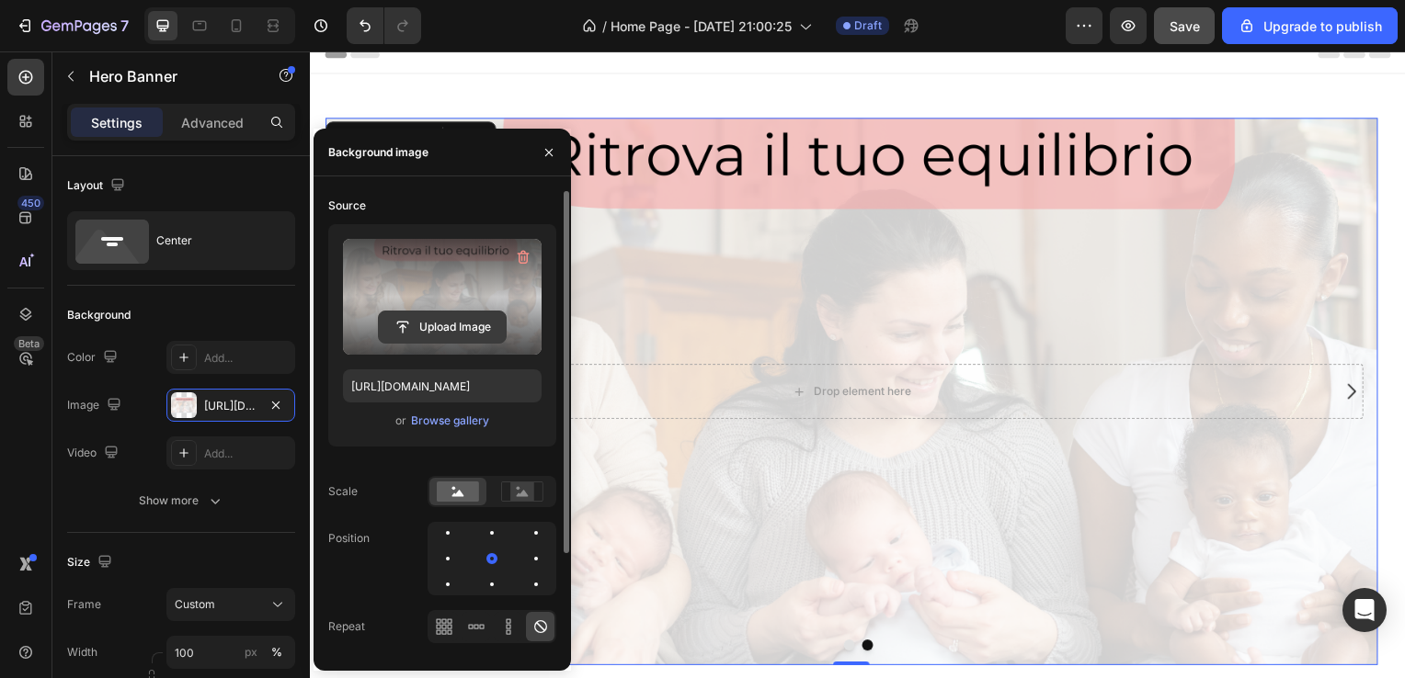
click at [416, 319] on input "file" at bounding box center [442, 327] width 127 height 31
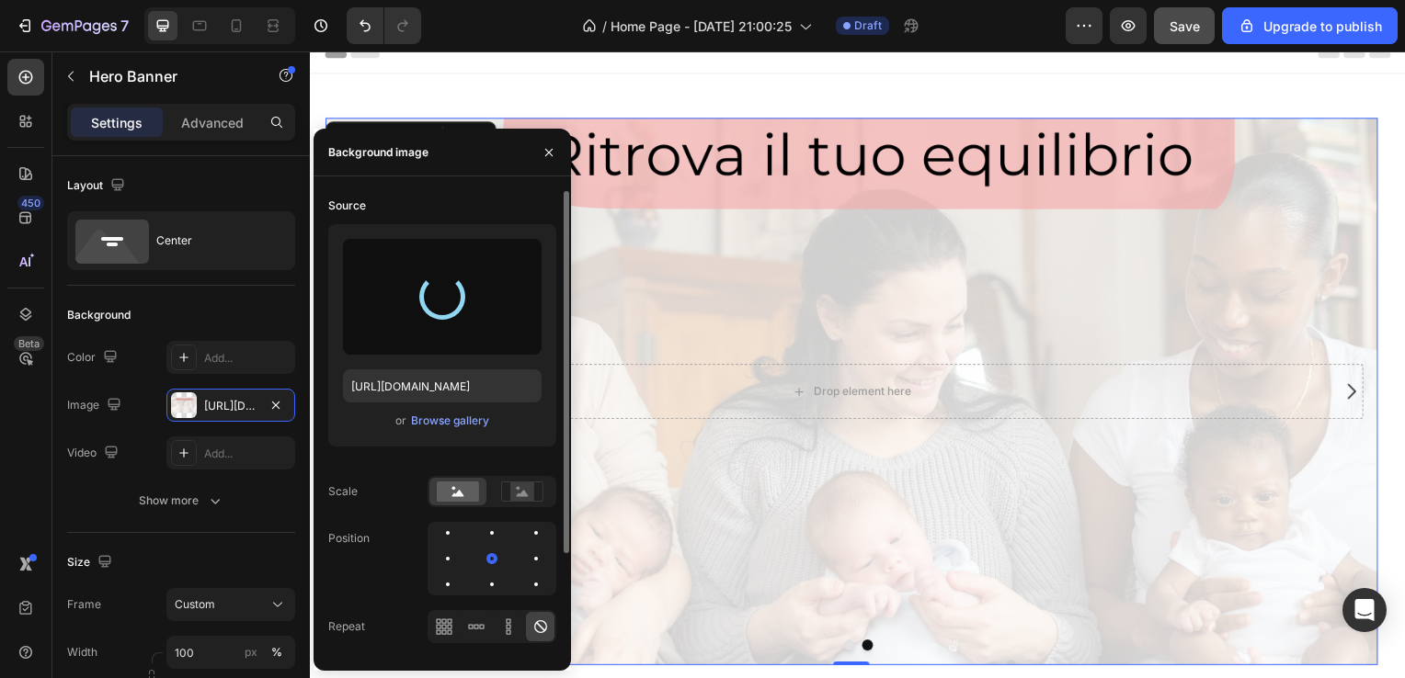
type input "https://cdn.shopify.com/s/files/1/0913/1878/0283/files/gempages_566417854031725…"
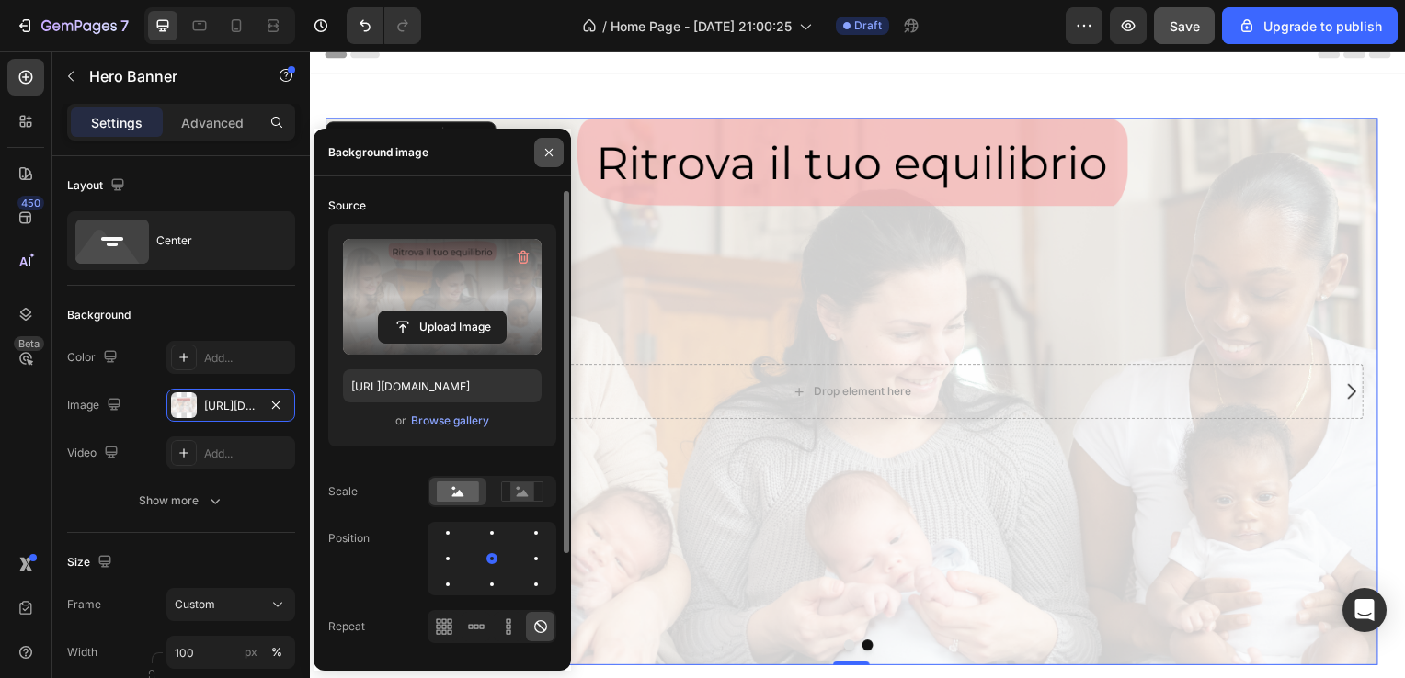
click at [552, 157] on icon "button" at bounding box center [548, 152] width 15 height 15
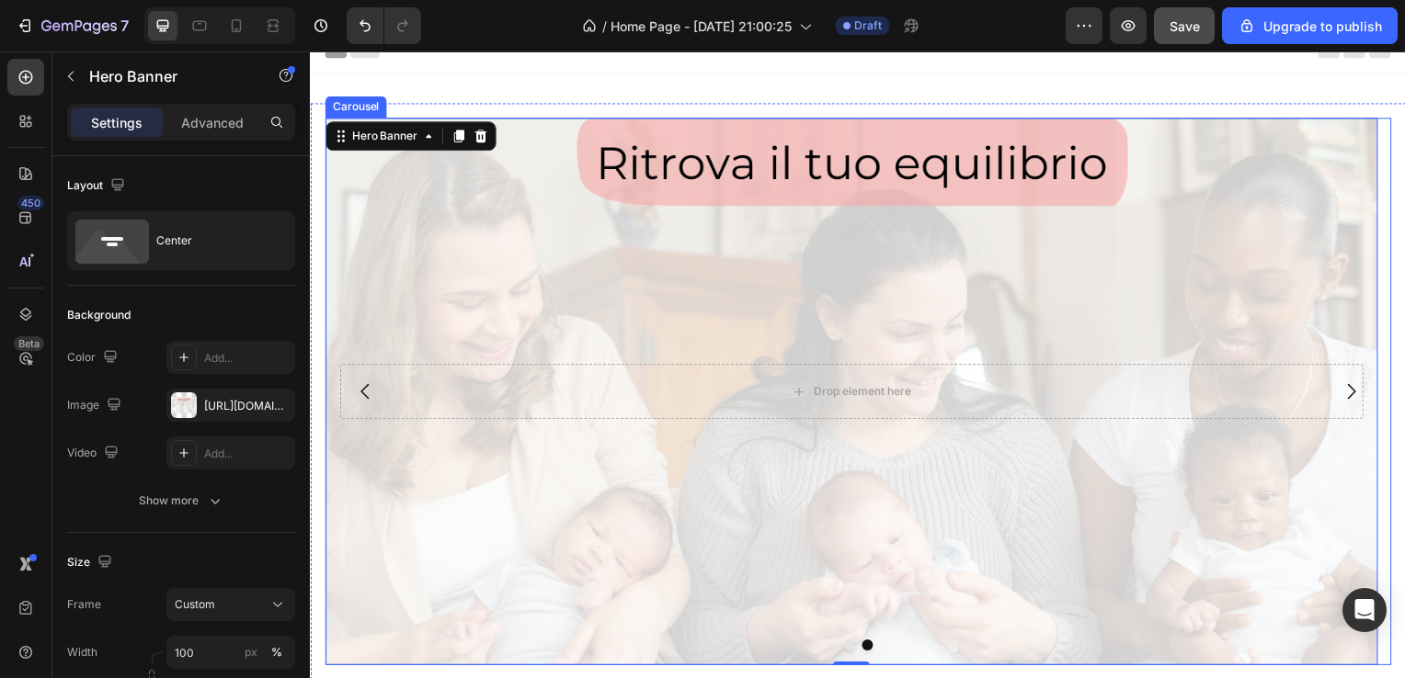
click at [369, 393] on icon "Carousel Back Arrow" at bounding box center [365, 394] width 22 height 22
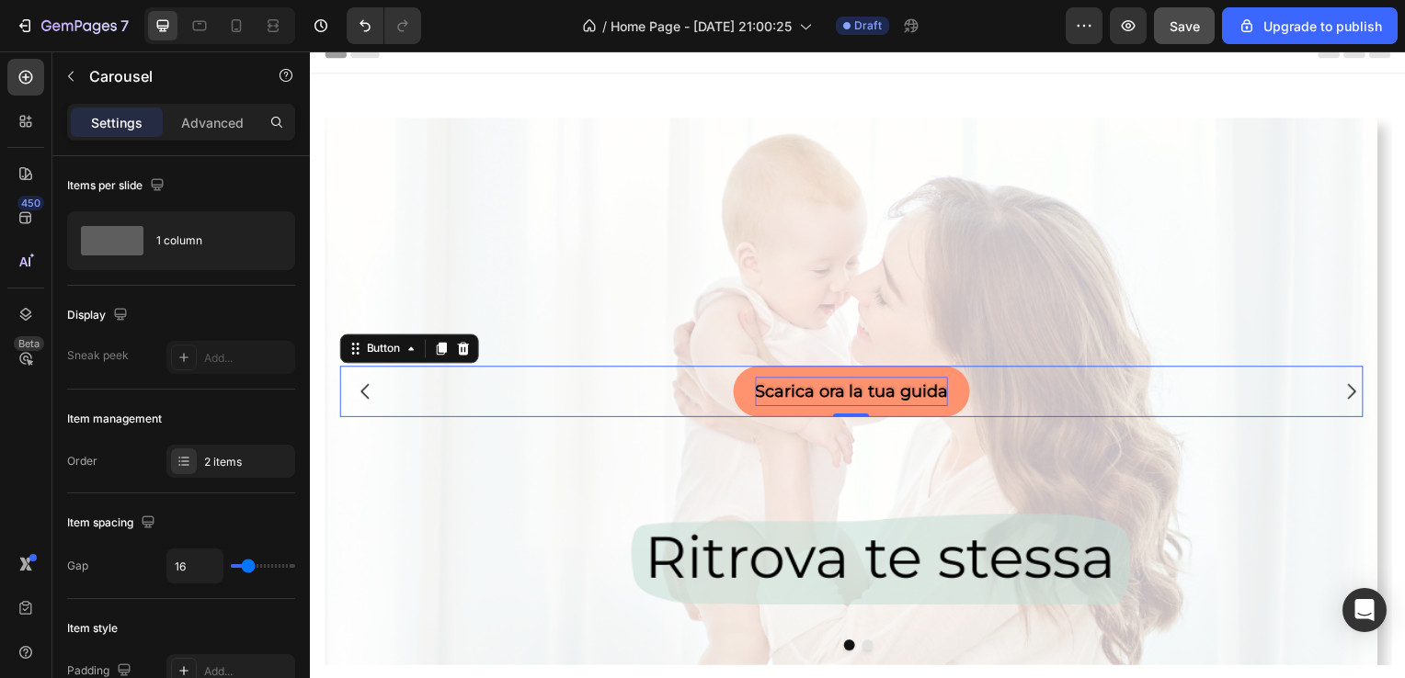
click at [660, 396] on div "Scarica ora la tua guida Button 0" at bounding box center [854, 394] width 1030 height 51
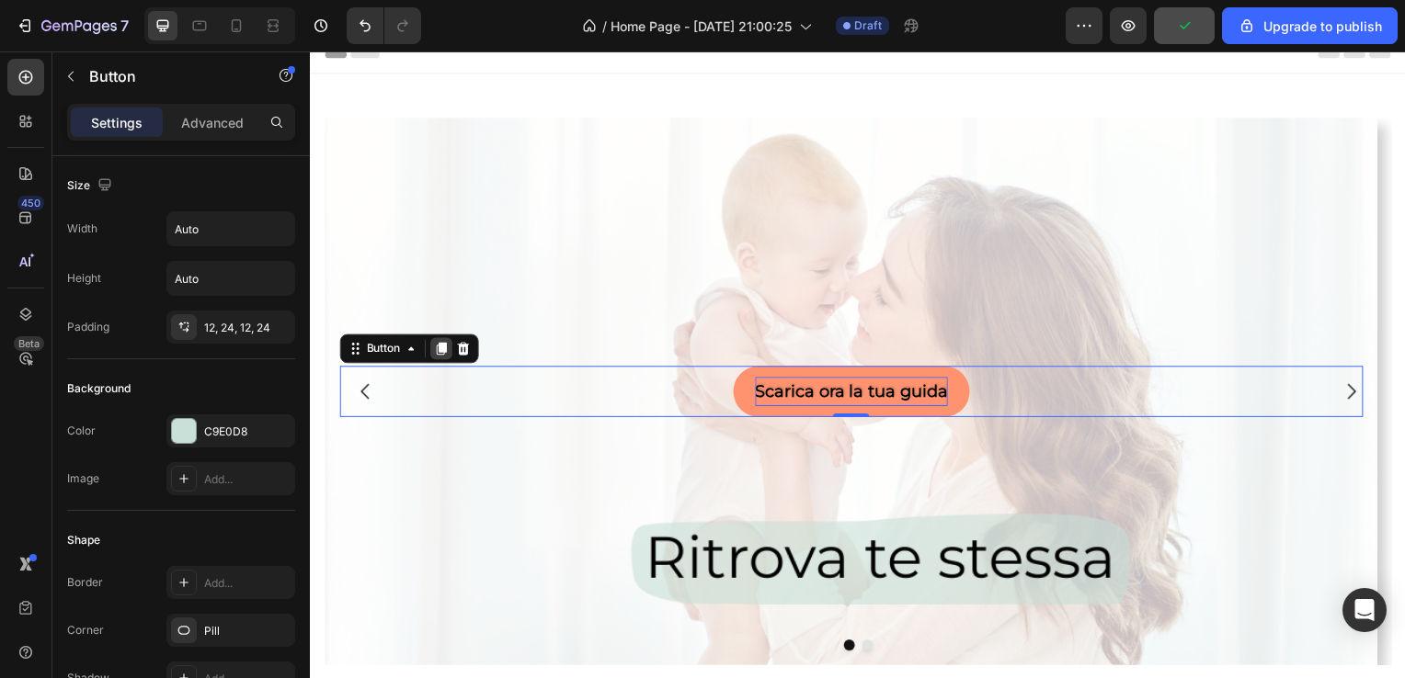
click at [440, 356] on icon at bounding box center [442, 351] width 10 height 13
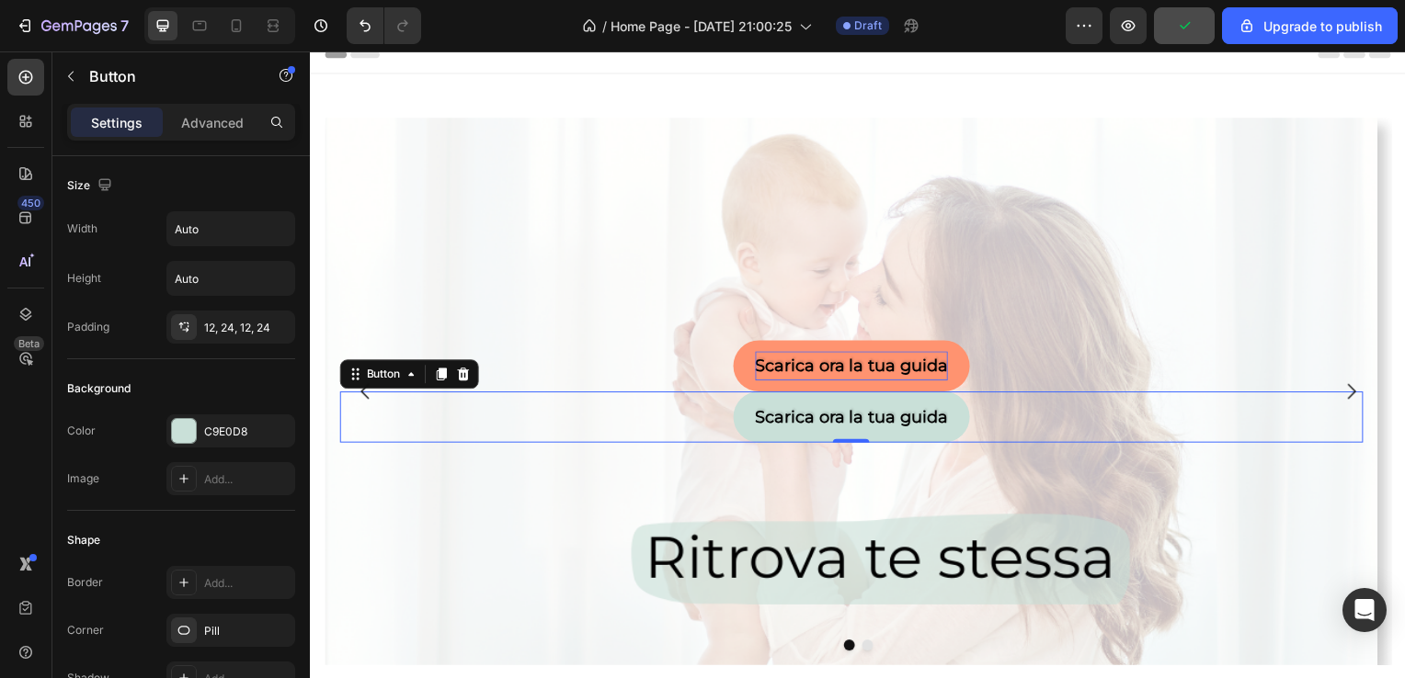
scroll to position [478, 0]
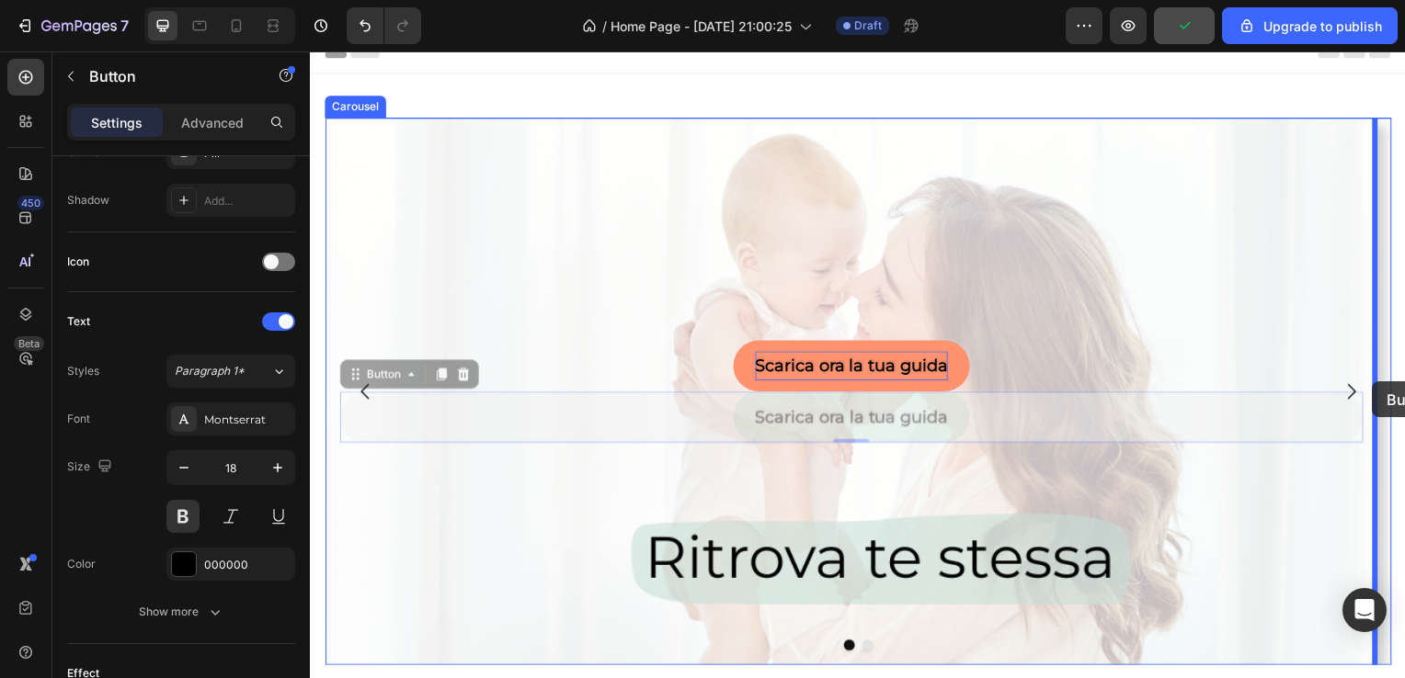
drag, startPoint x: 1068, startPoint y: 422, endPoint x: 1380, endPoint y: 383, distance: 314.0
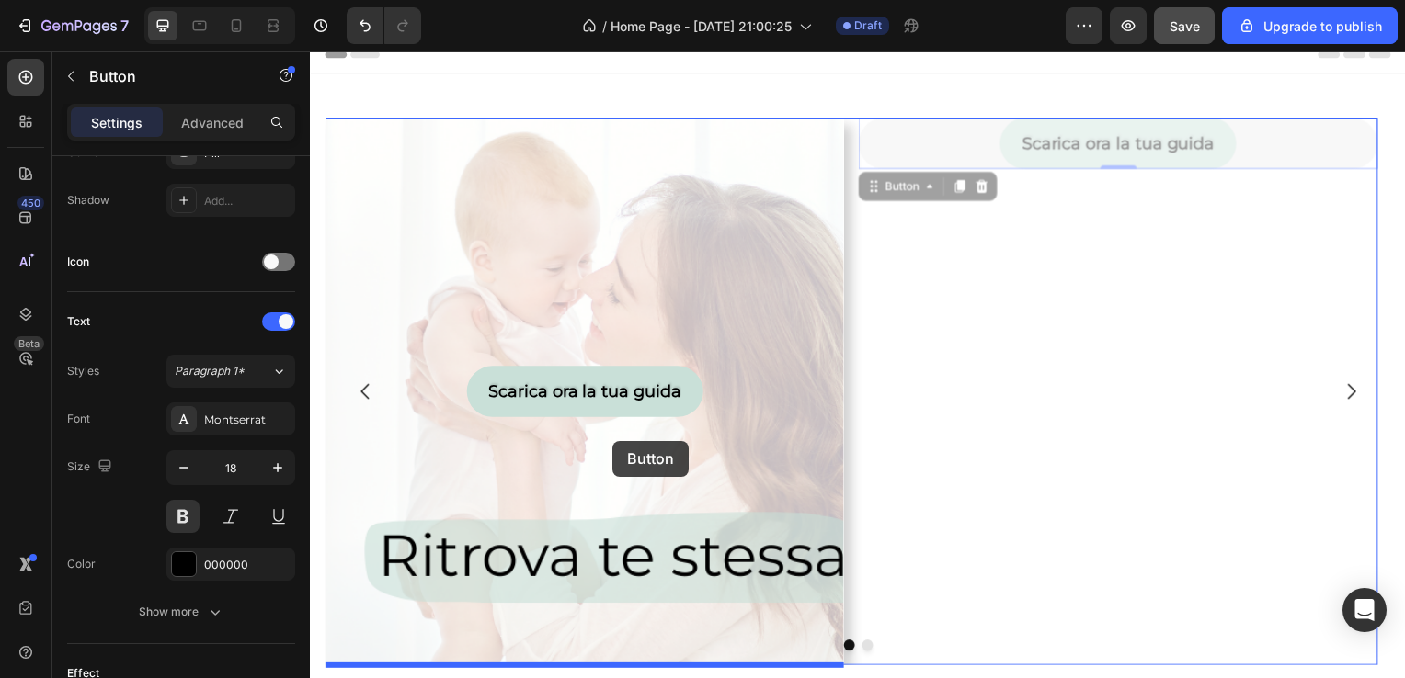
drag, startPoint x: 1310, startPoint y: 144, endPoint x: 614, endPoint y: 442, distance: 756.9
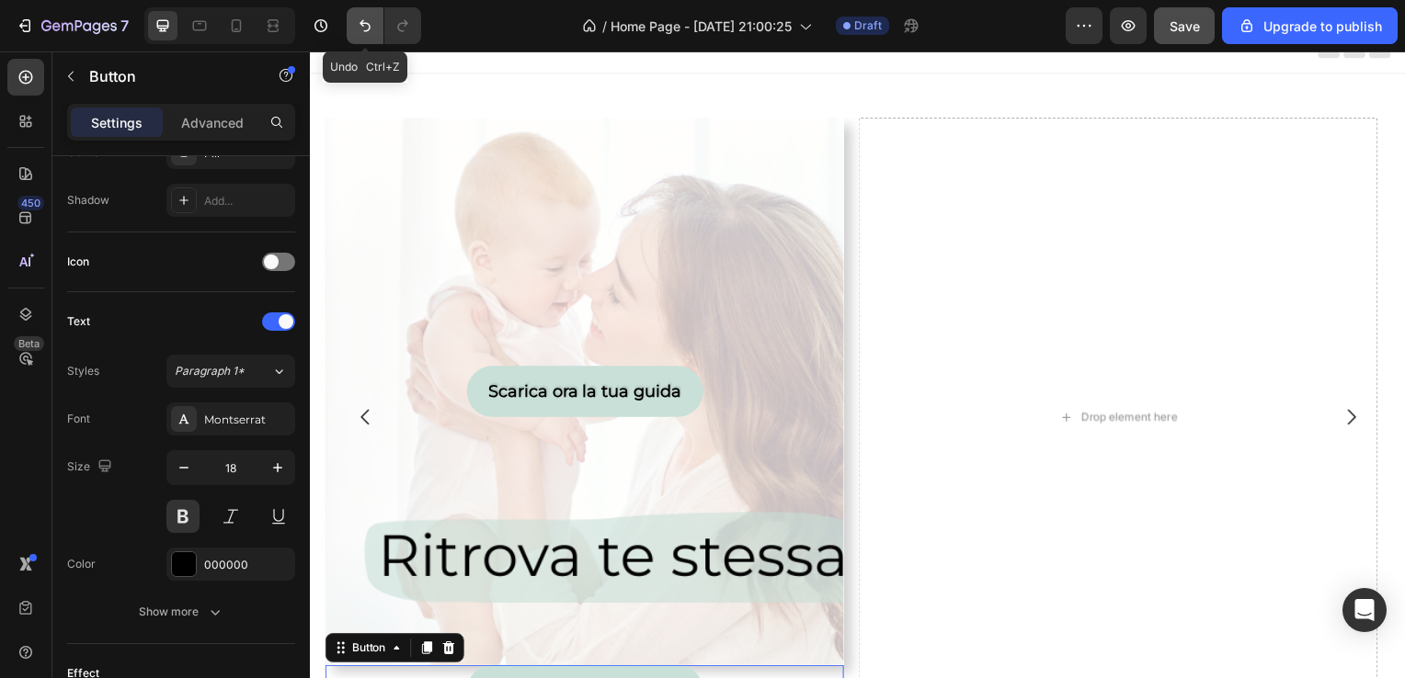
click at [369, 28] on icon "Undo/Redo" at bounding box center [364, 26] width 11 height 12
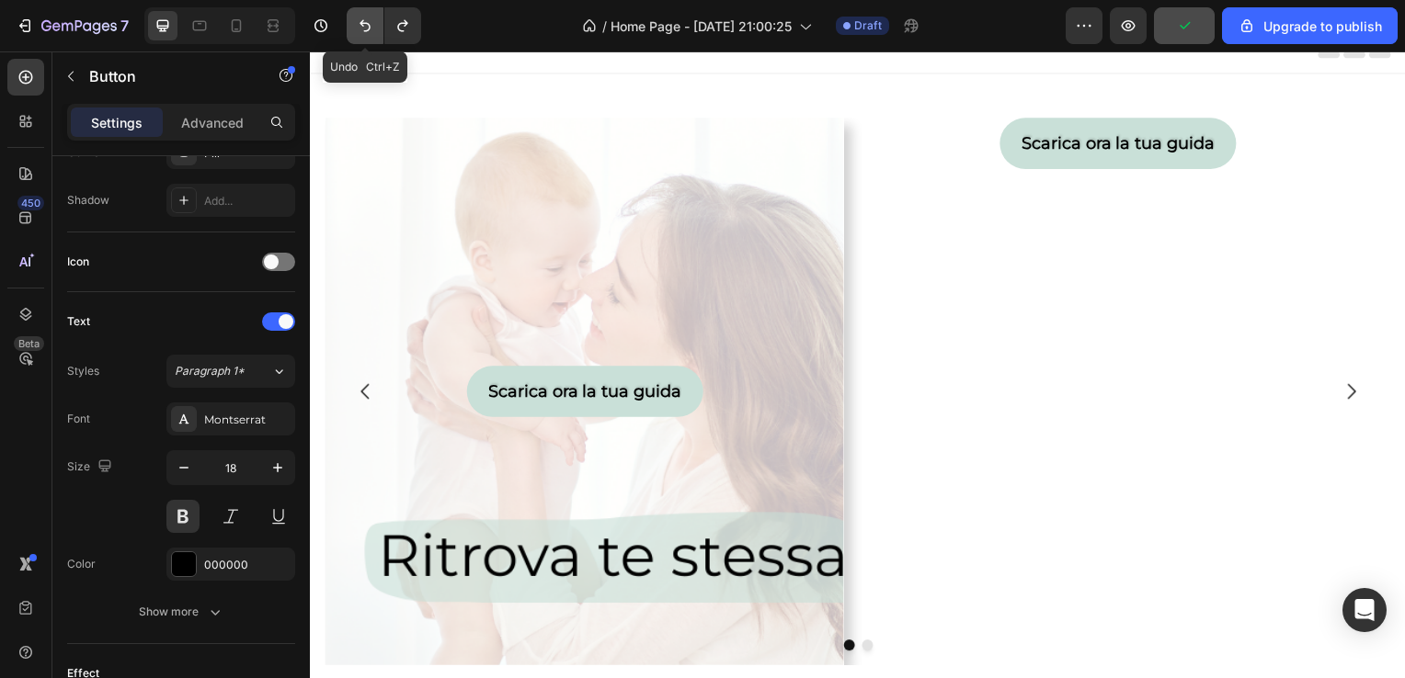
click at [369, 28] on icon "Undo/Redo" at bounding box center [364, 26] width 11 height 12
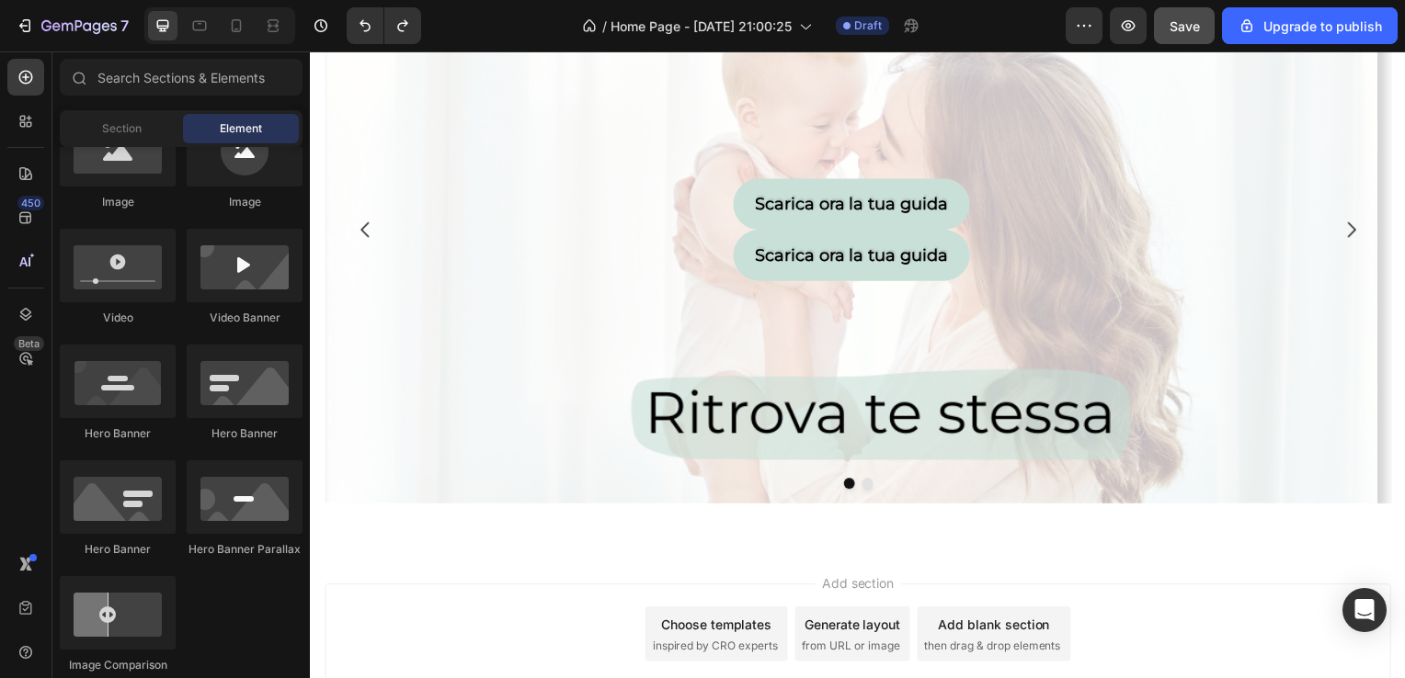
scroll to position [191, 0]
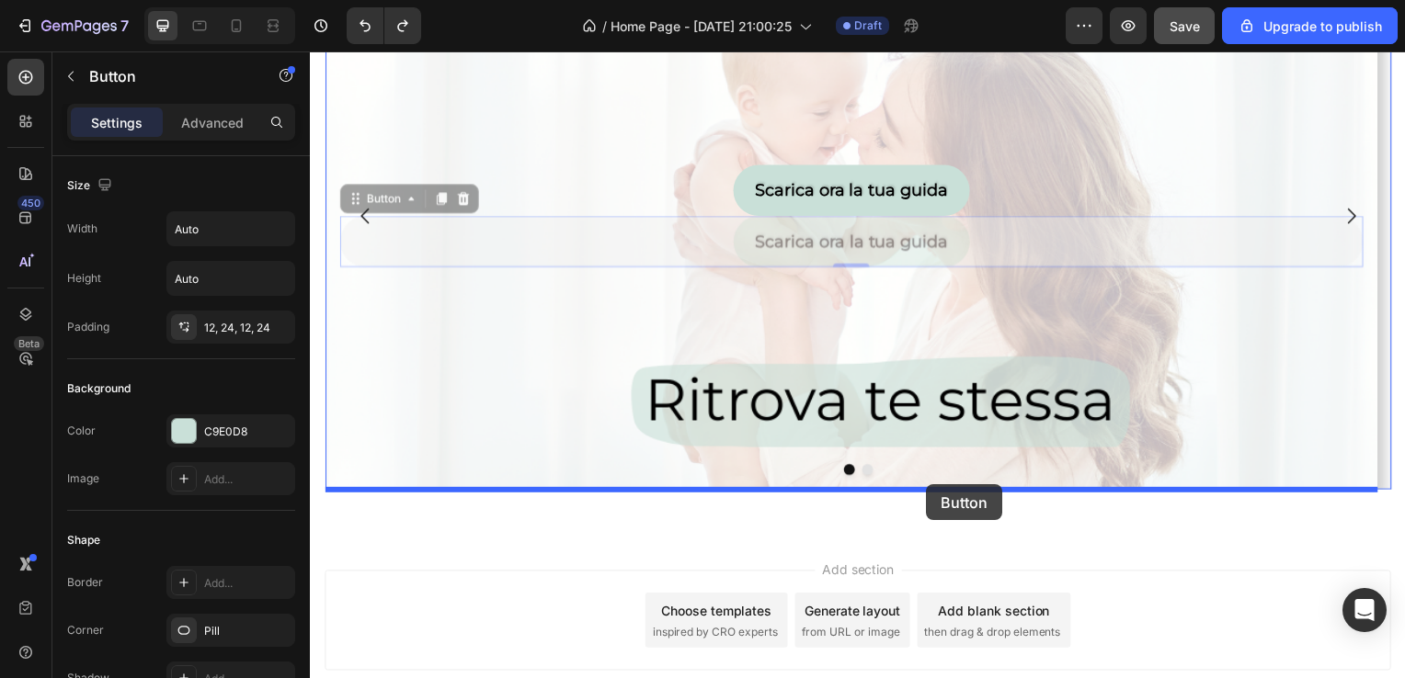
drag, startPoint x: 962, startPoint y: 243, endPoint x: 930, endPoint y: 488, distance: 247.5
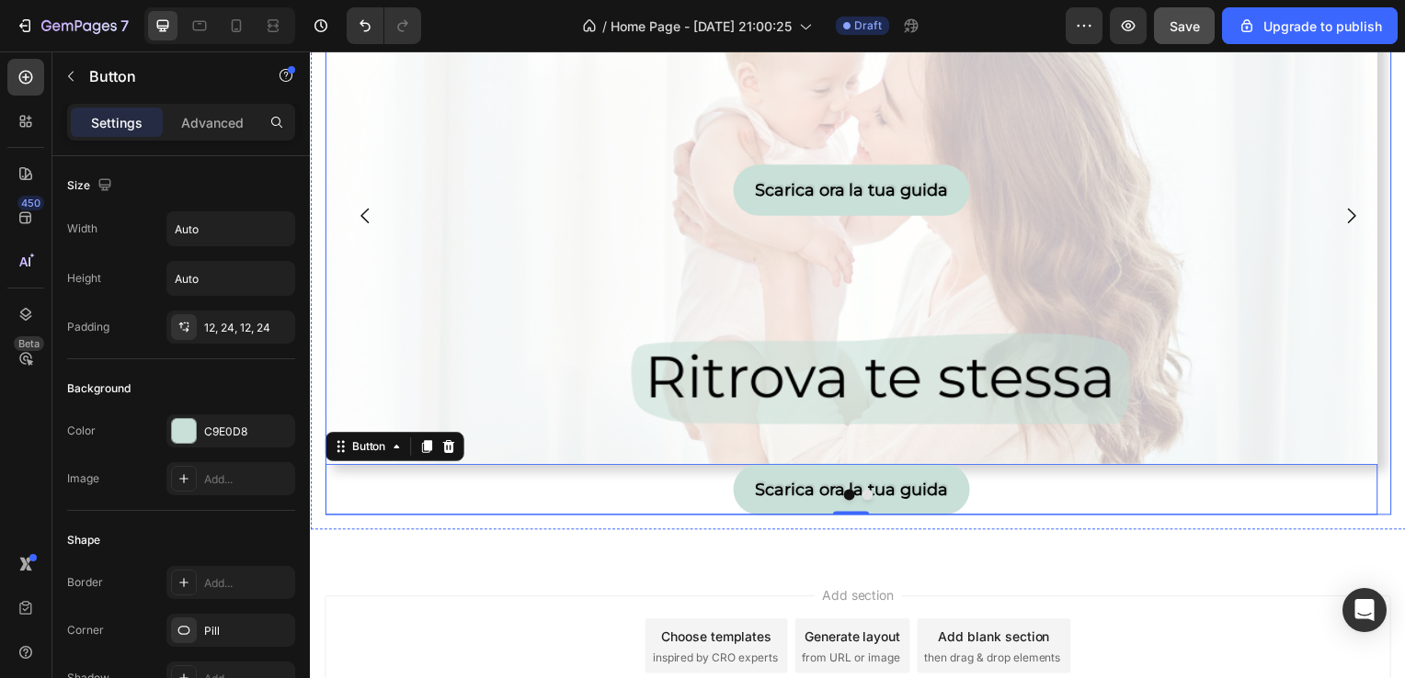
click at [1347, 222] on icon "Carousel Next Arrow" at bounding box center [1358, 218] width 22 height 22
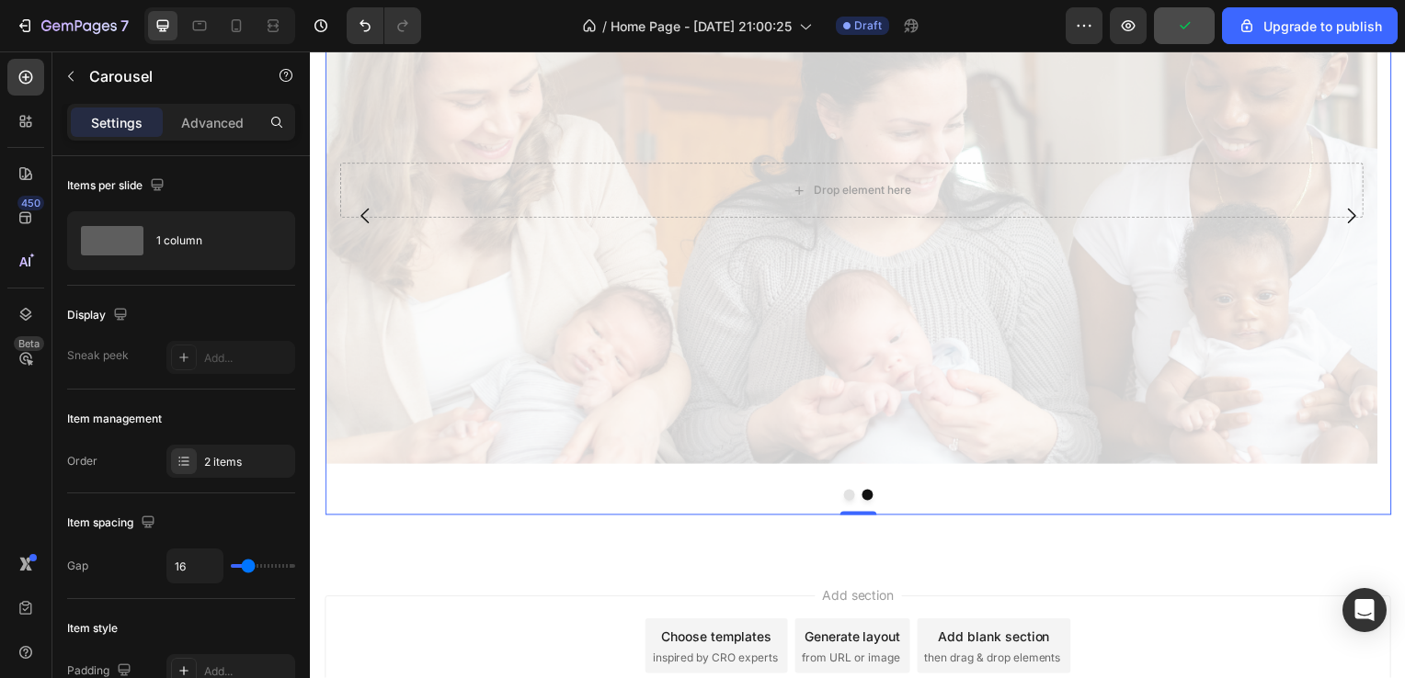
click at [365, 221] on icon "Carousel Back Arrow" at bounding box center [365, 218] width 22 height 22
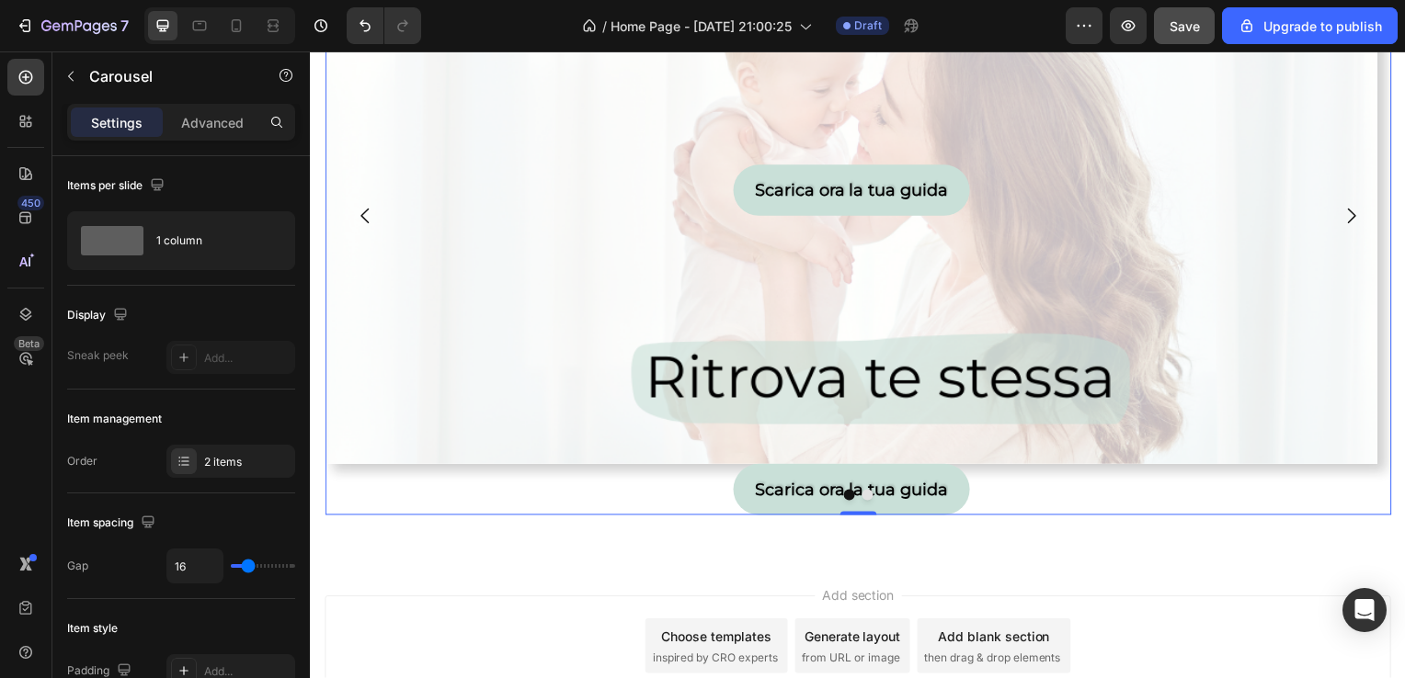
click at [754, 494] on div at bounding box center [861, 499] width 1074 height 11
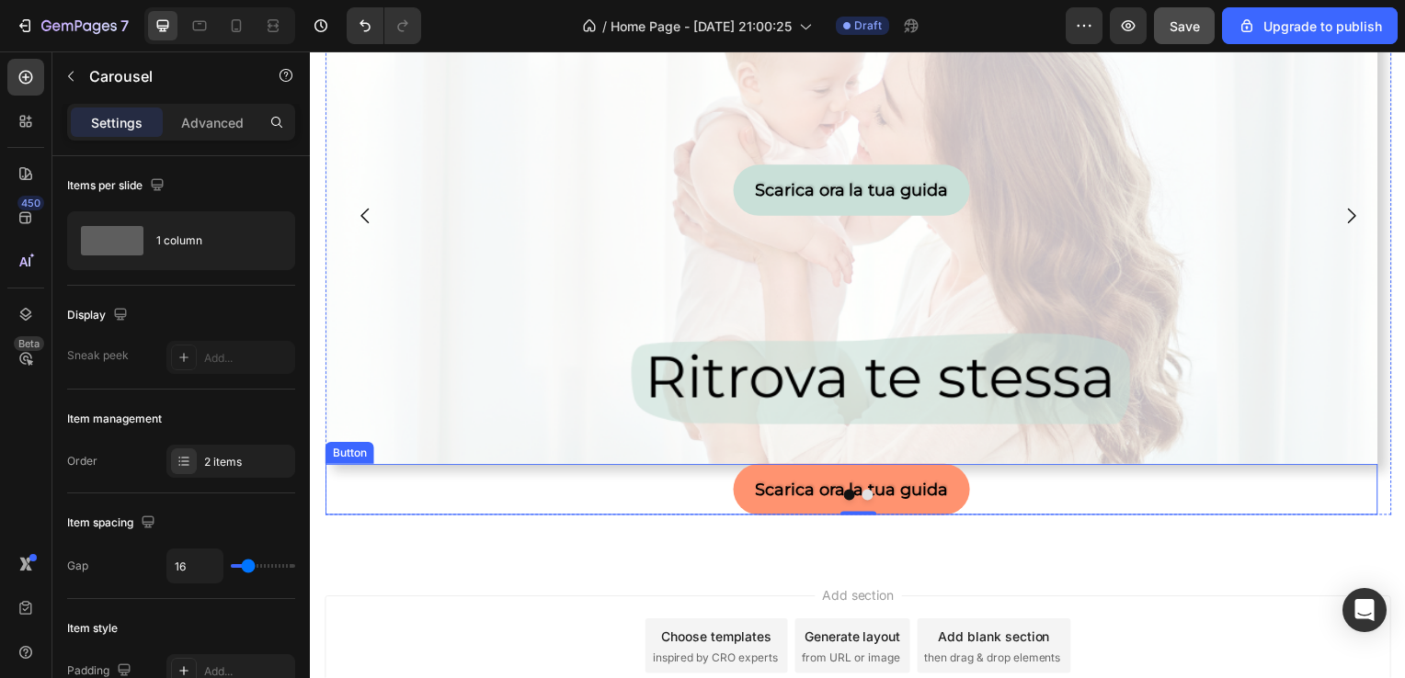
click at [966, 492] on link "Scarica ora la tua guida" at bounding box center [854, 493] width 238 height 51
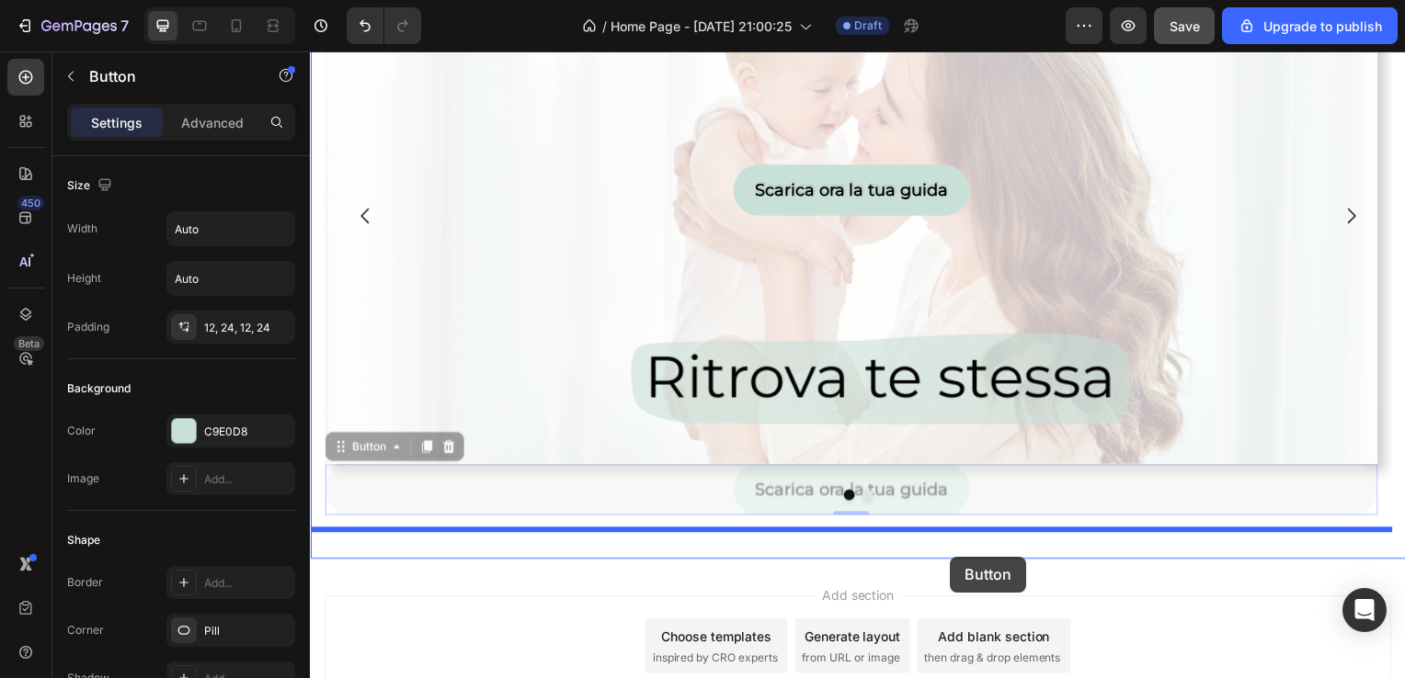
drag, startPoint x: 966, startPoint y: 492, endPoint x: 954, endPoint y: 560, distance: 69.1
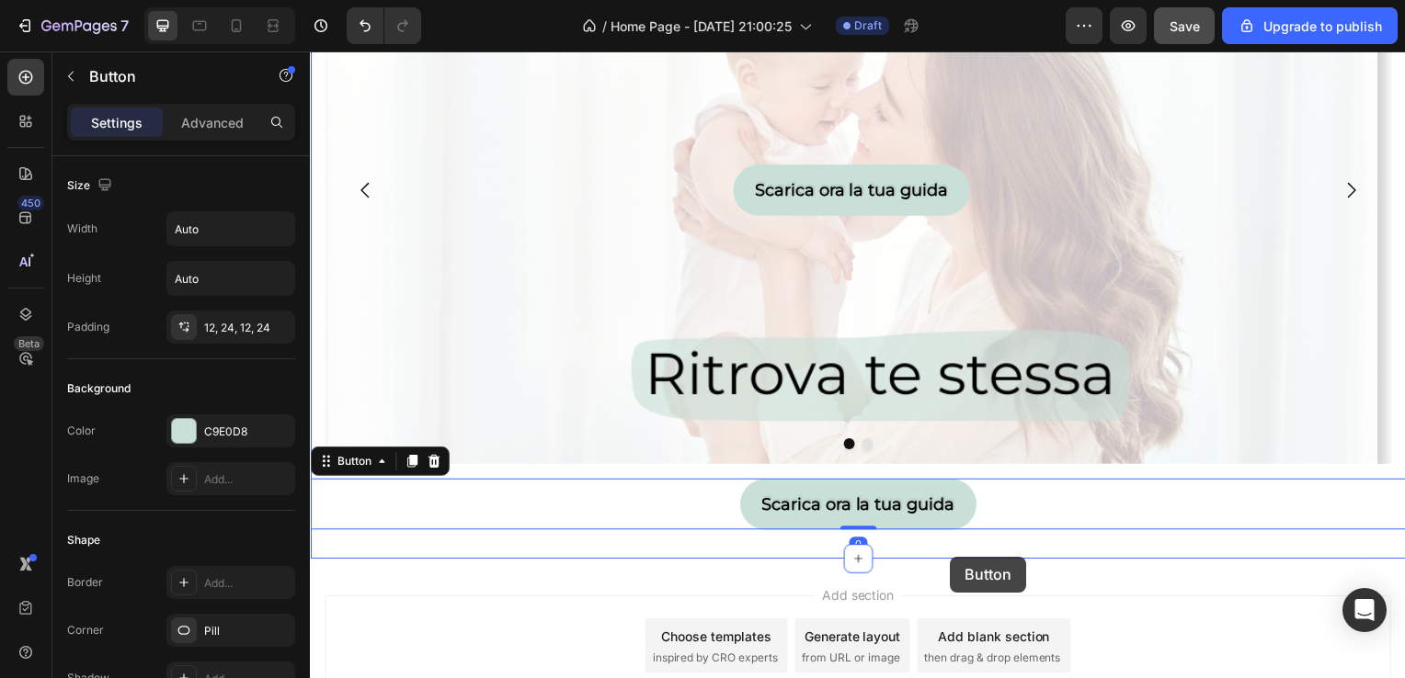
scroll to position [191, 0]
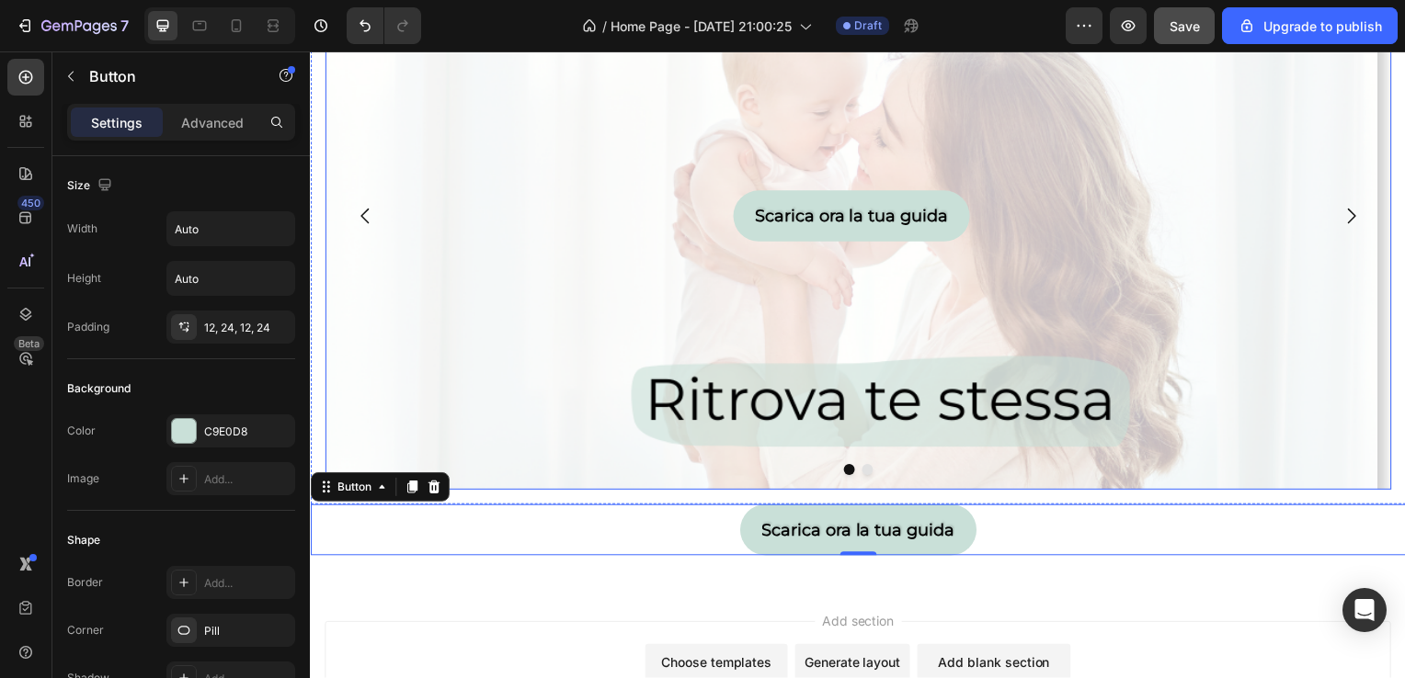
click at [1348, 221] on icon "Carousel Next Arrow" at bounding box center [1358, 218] width 22 height 22
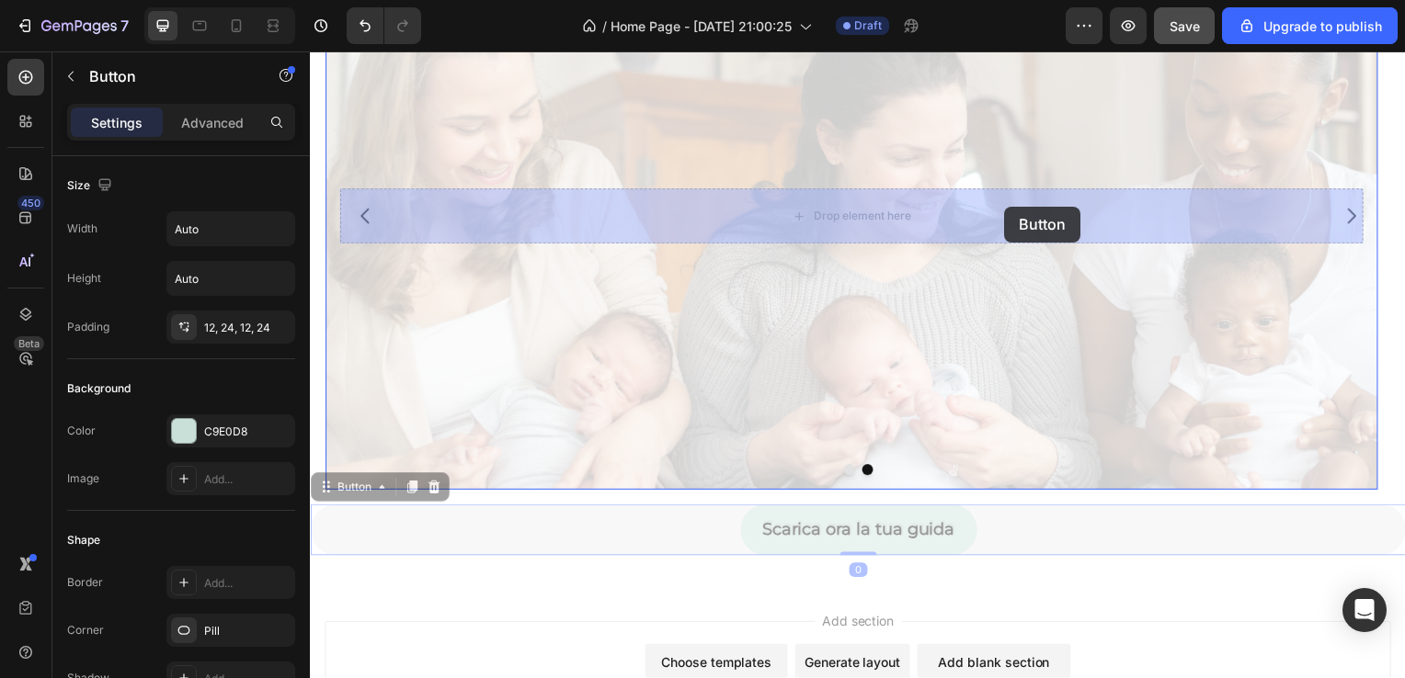
drag, startPoint x: 995, startPoint y: 530, endPoint x: 1009, endPoint y: 208, distance: 323.0
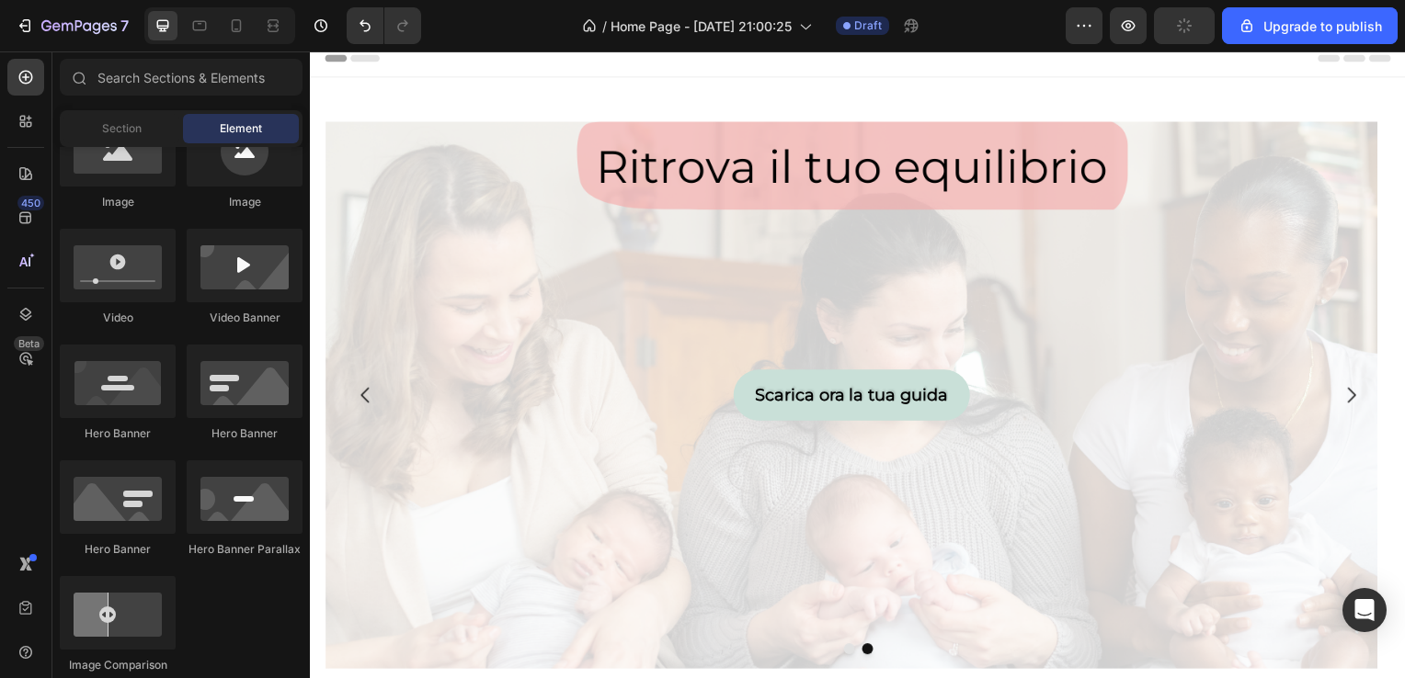
scroll to position [0, 0]
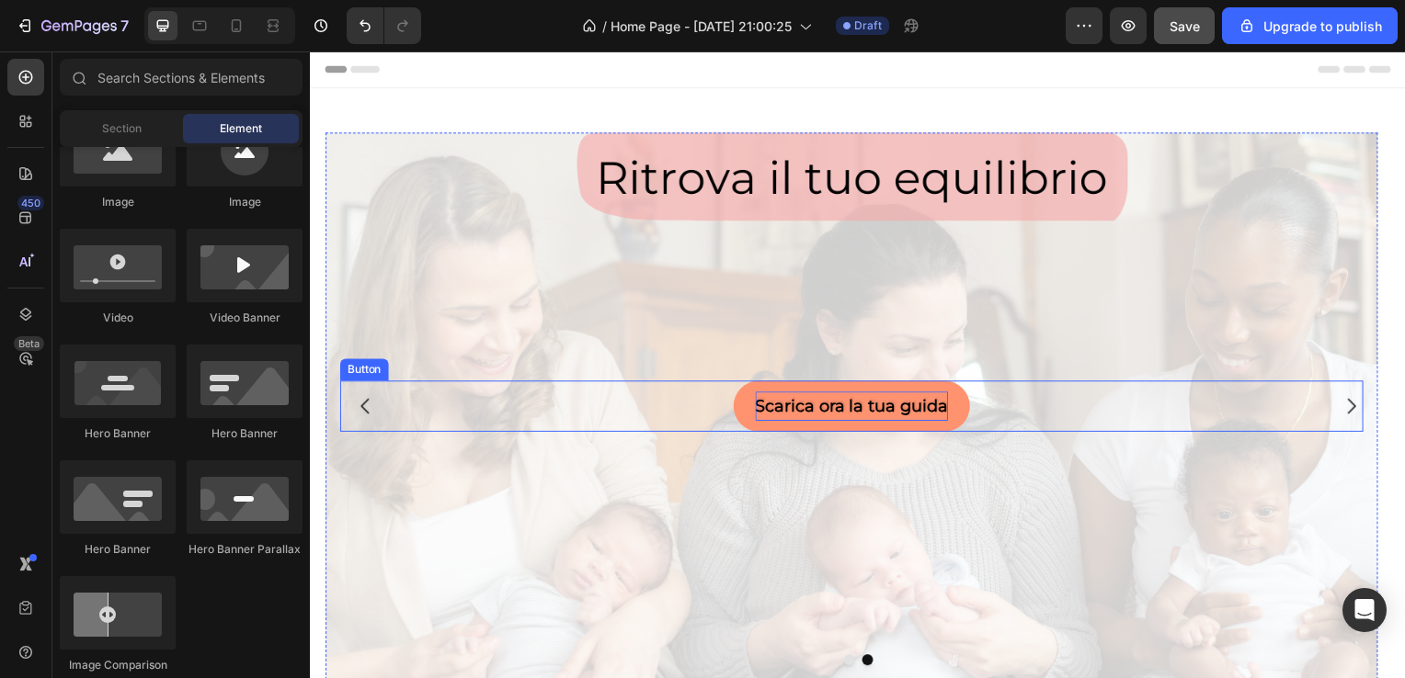
click at [937, 405] on p "Scarica ora la tua guida" at bounding box center [854, 408] width 194 height 29
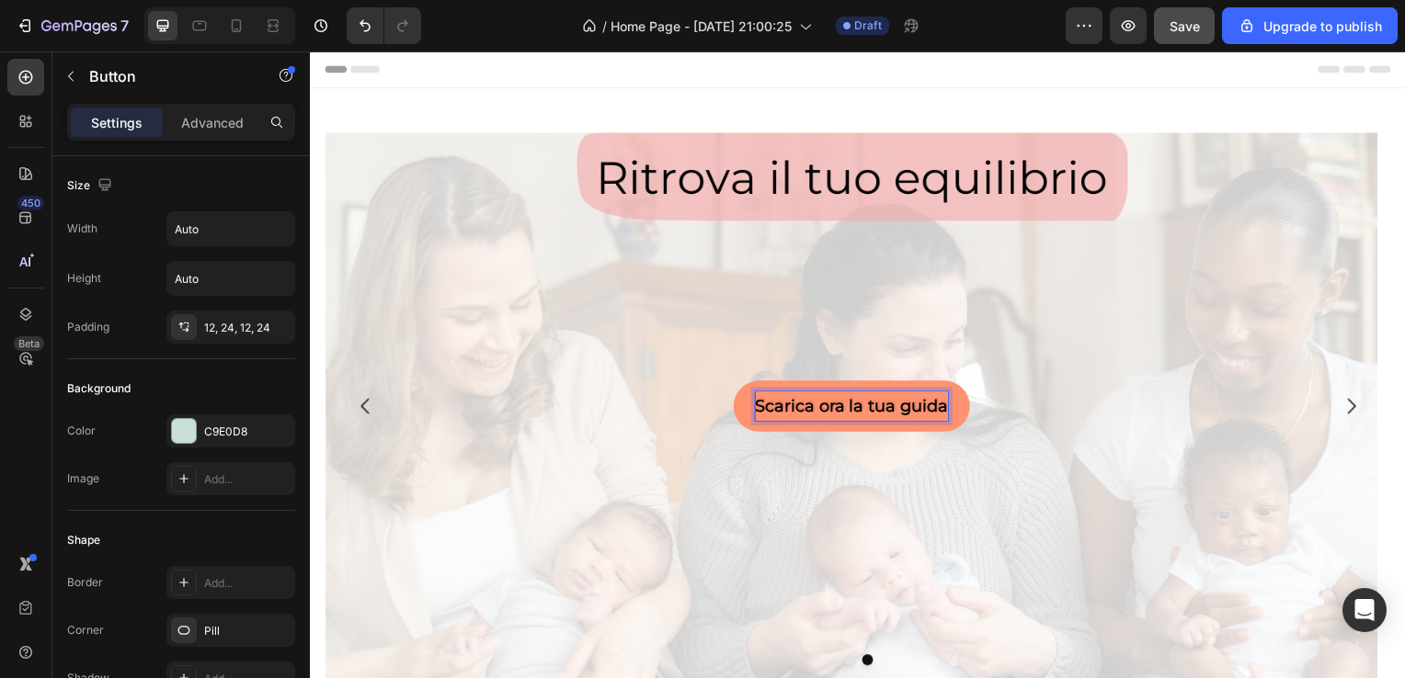
click at [937, 405] on p "Scarica ora la tua guida" at bounding box center [854, 408] width 194 height 29
click at [946, 413] on p "Scarica ora la tua guida" at bounding box center [854, 408] width 194 height 29
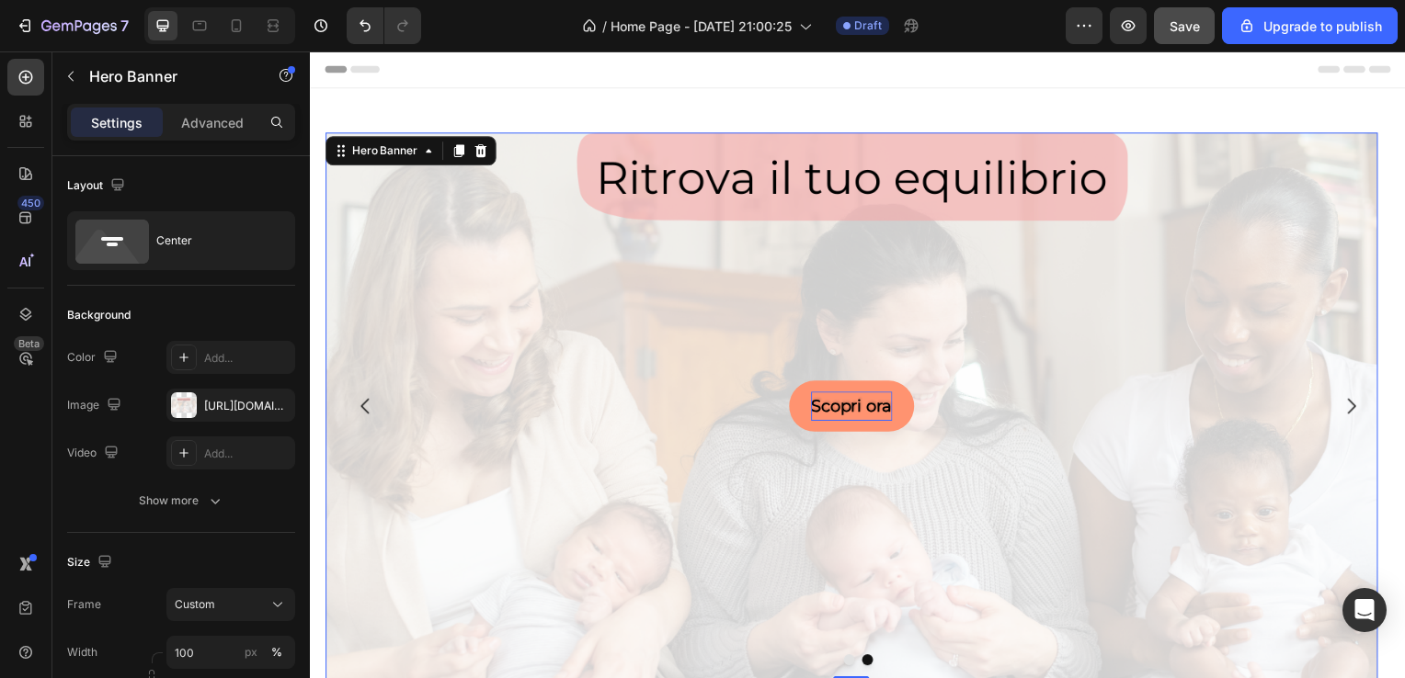
click at [1046, 437] on div "Scopri ora Button" at bounding box center [854, 409] width 1060 height 59
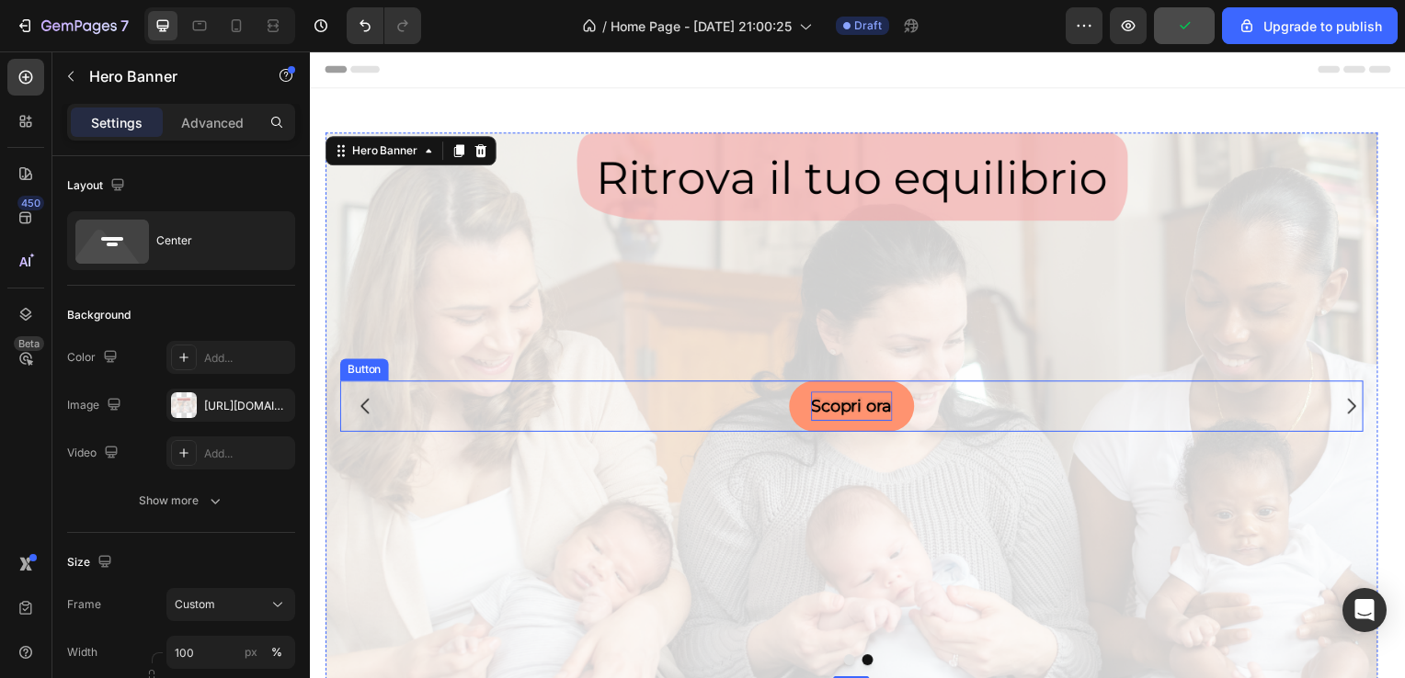
click at [899, 416] on link "Scopri ora" at bounding box center [854, 408] width 126 height 51
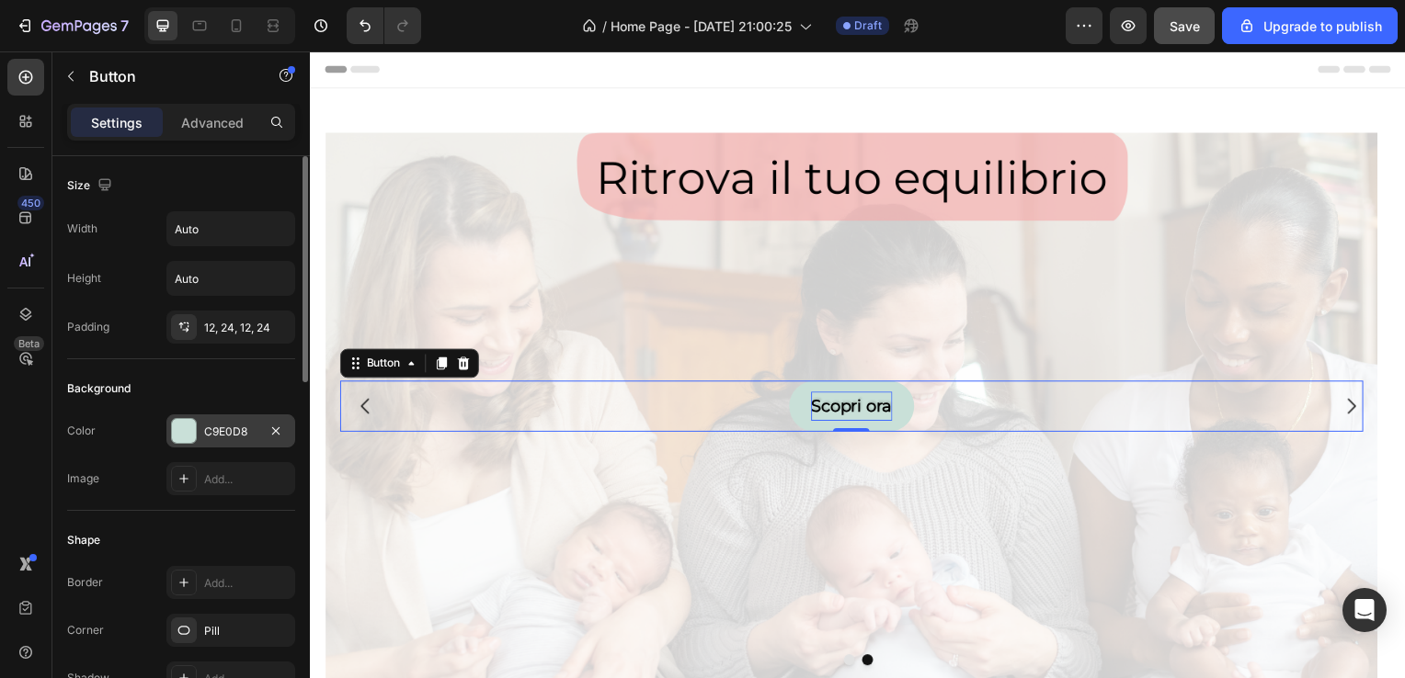
click at [222, 424] on div "C9E0D8" at bounding box center [230, 432] width 53 height 17
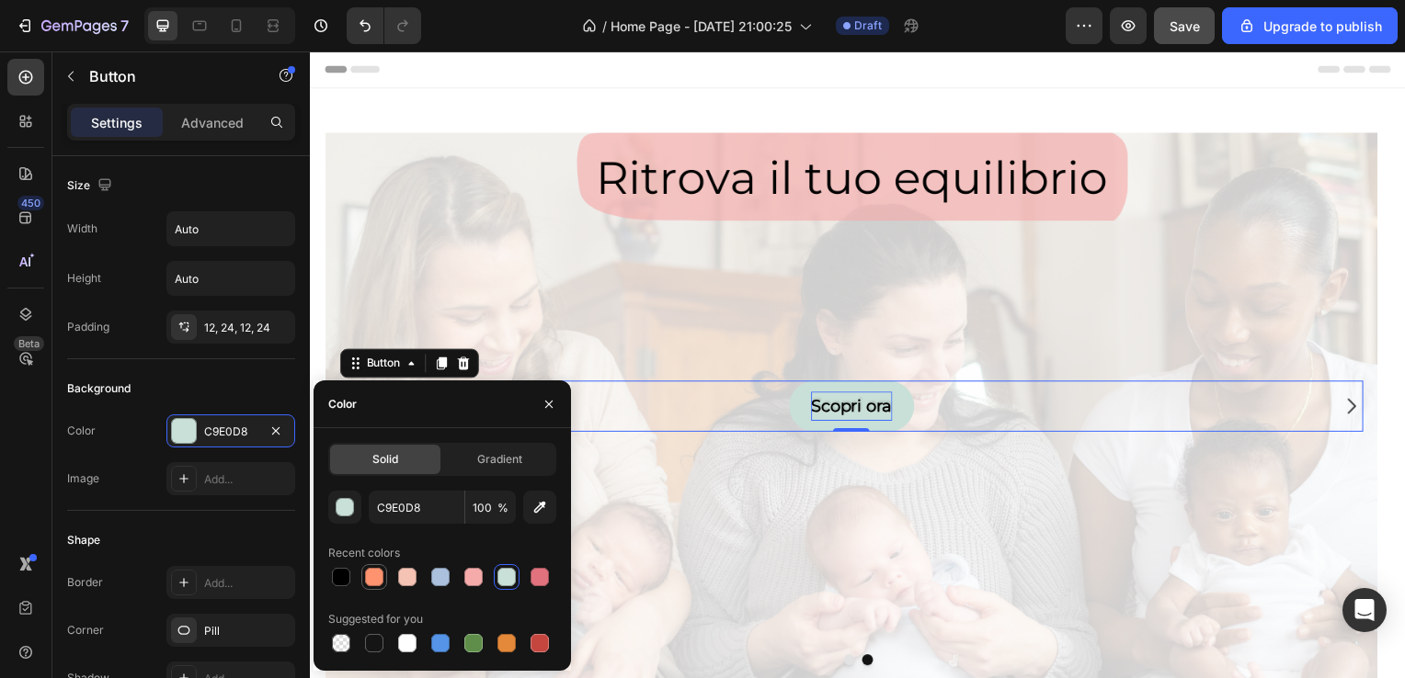
click at [372, 569] on div at bounding box center [374, 577] width 18 height 18
type input "FF9370"
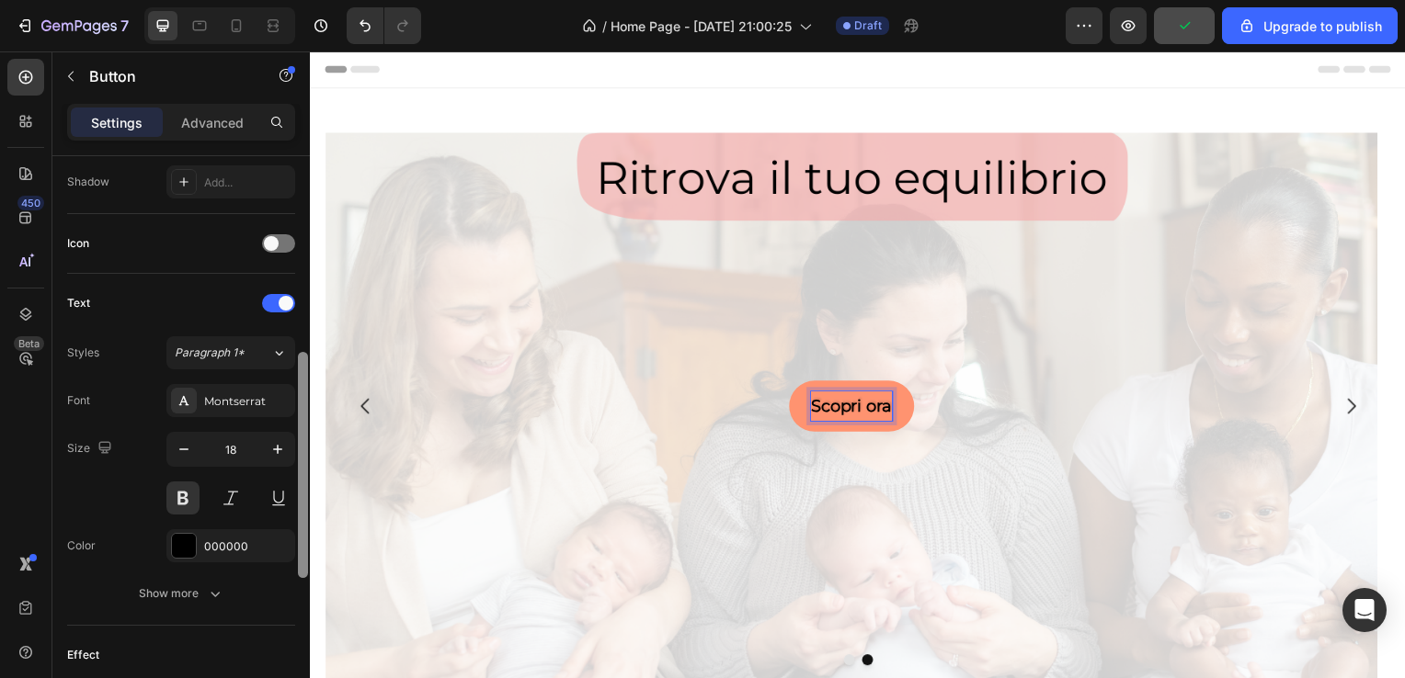
scroll to position [500, 0]
drag, startPoint x: 306, startPoint y: 355, endPoint x: 304, endPoint y: 552, distance: 197.6
click at [304, 552] on div at bounding box center [303, 467] width 10 height 226
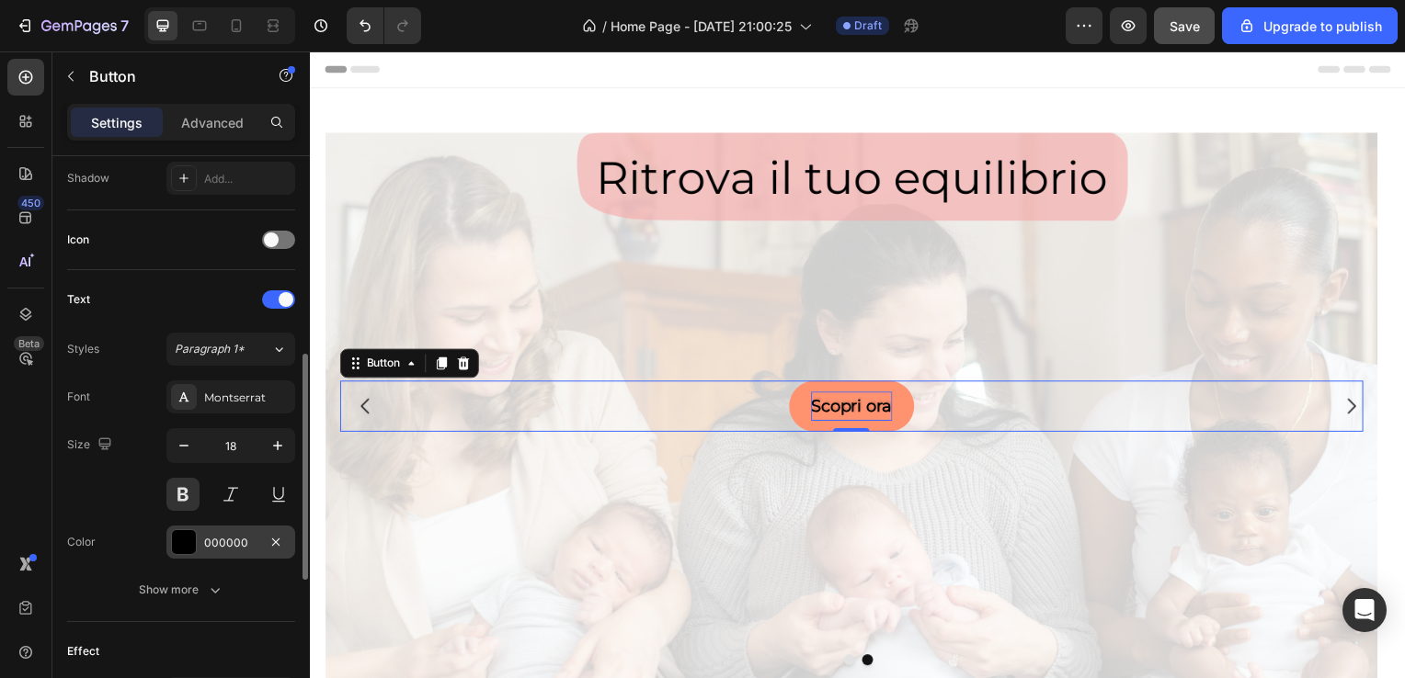
click at [195, 536] on div at bounding box center [184, 542] width 24 height 24
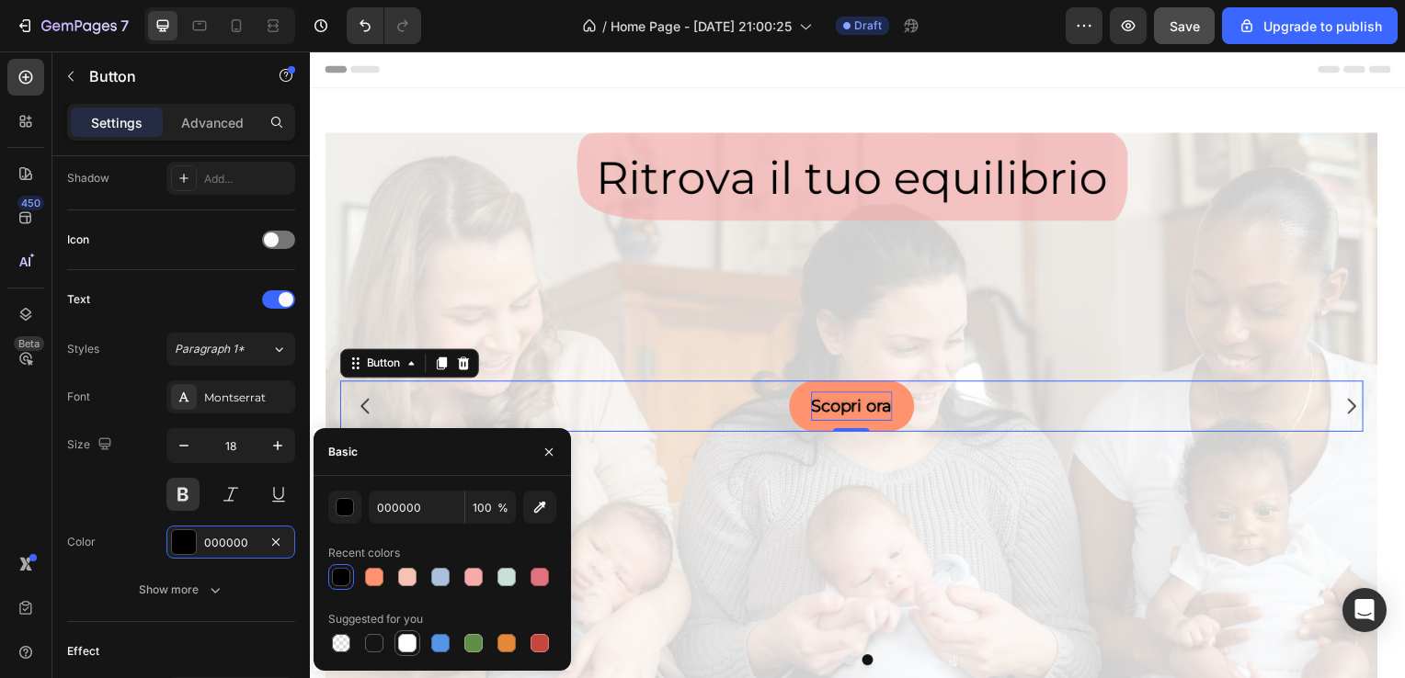
click at [396, 644] on div at bounding box center [407, 643] width 22 height 22
type input "FFFFFF"
click at [550, 447] on icon "button" at bounding box center [548, 452] width 15 height 15
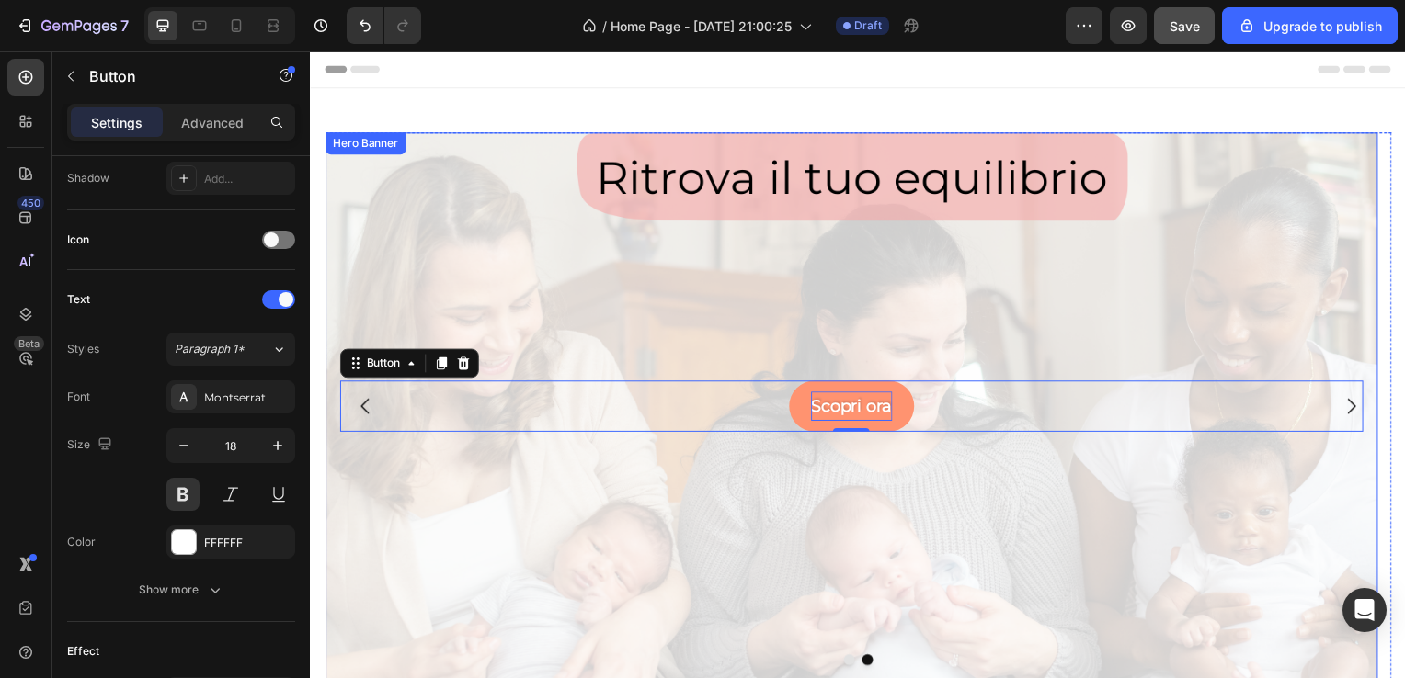
click at [730, 498] on div "Background Image" at bounding box center [854, 409] width 1060 height 552
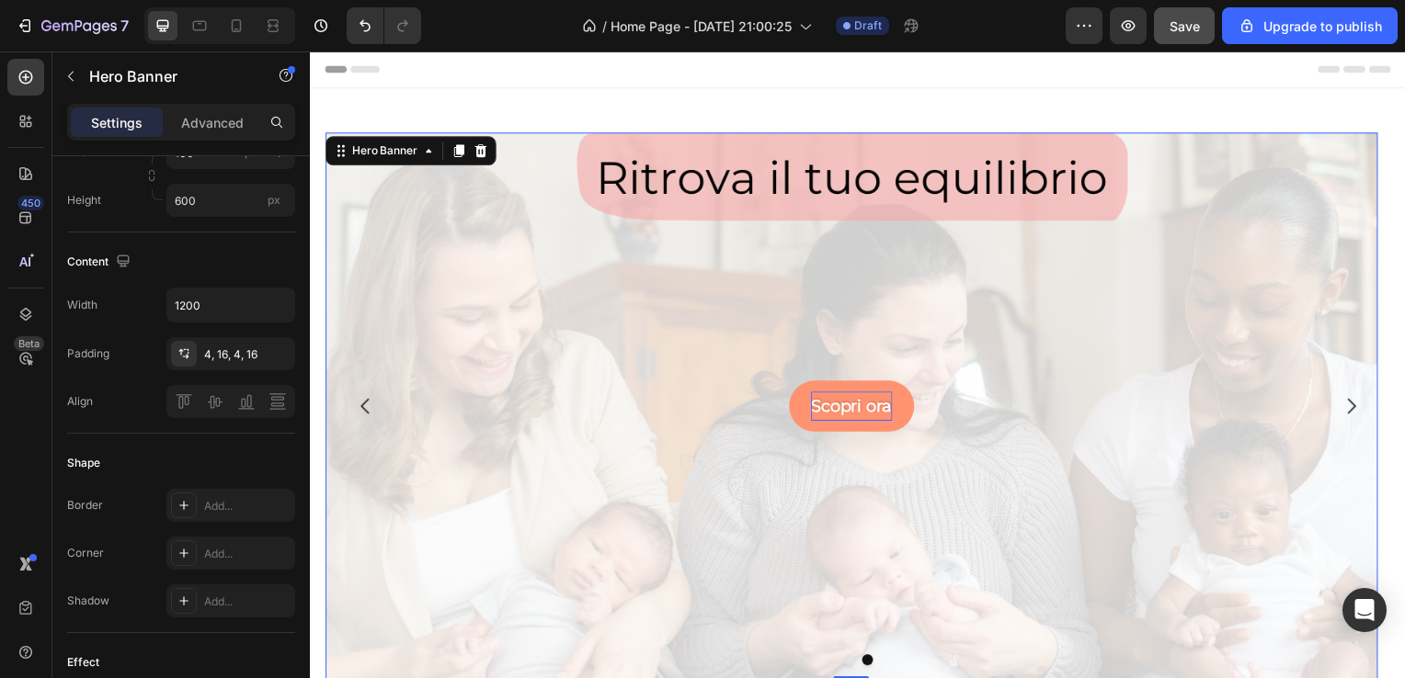
scroll to position [0, 0]
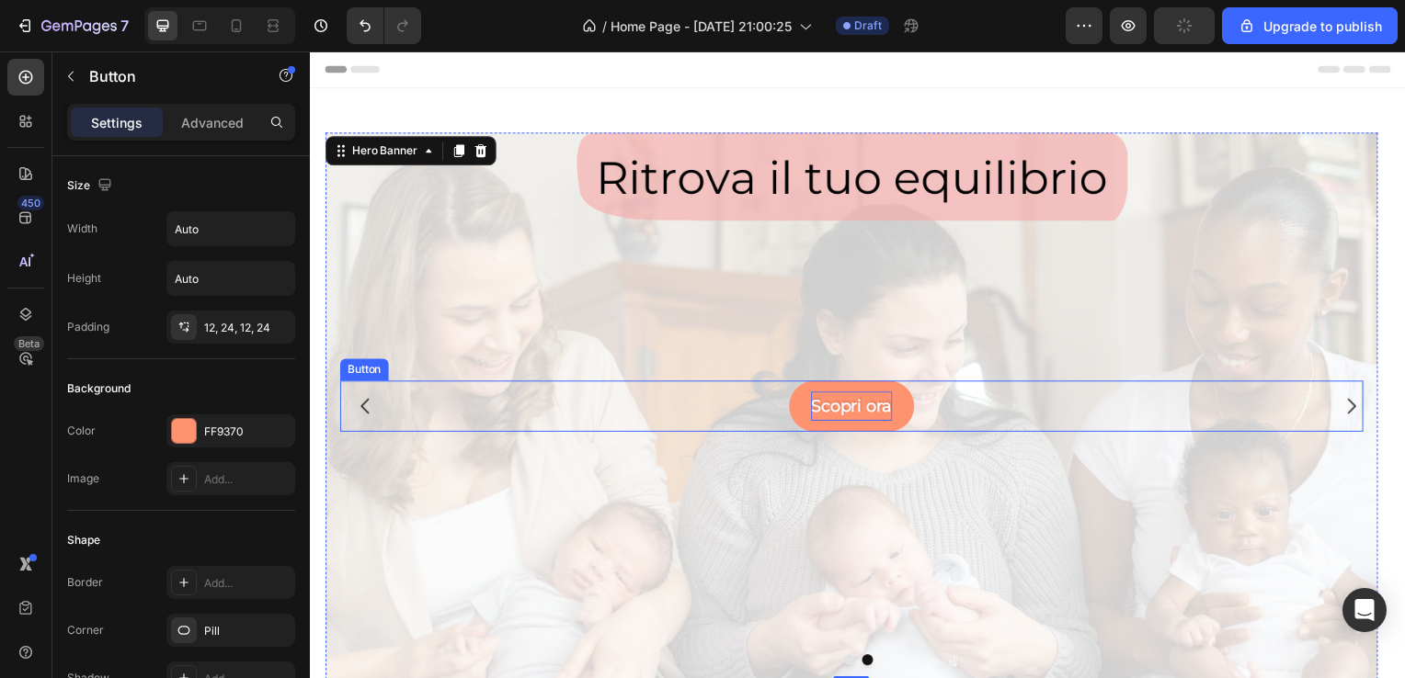
click at [885, 409] on p "Scopri ora" at bounding box center [855, 408] width 82 height 29
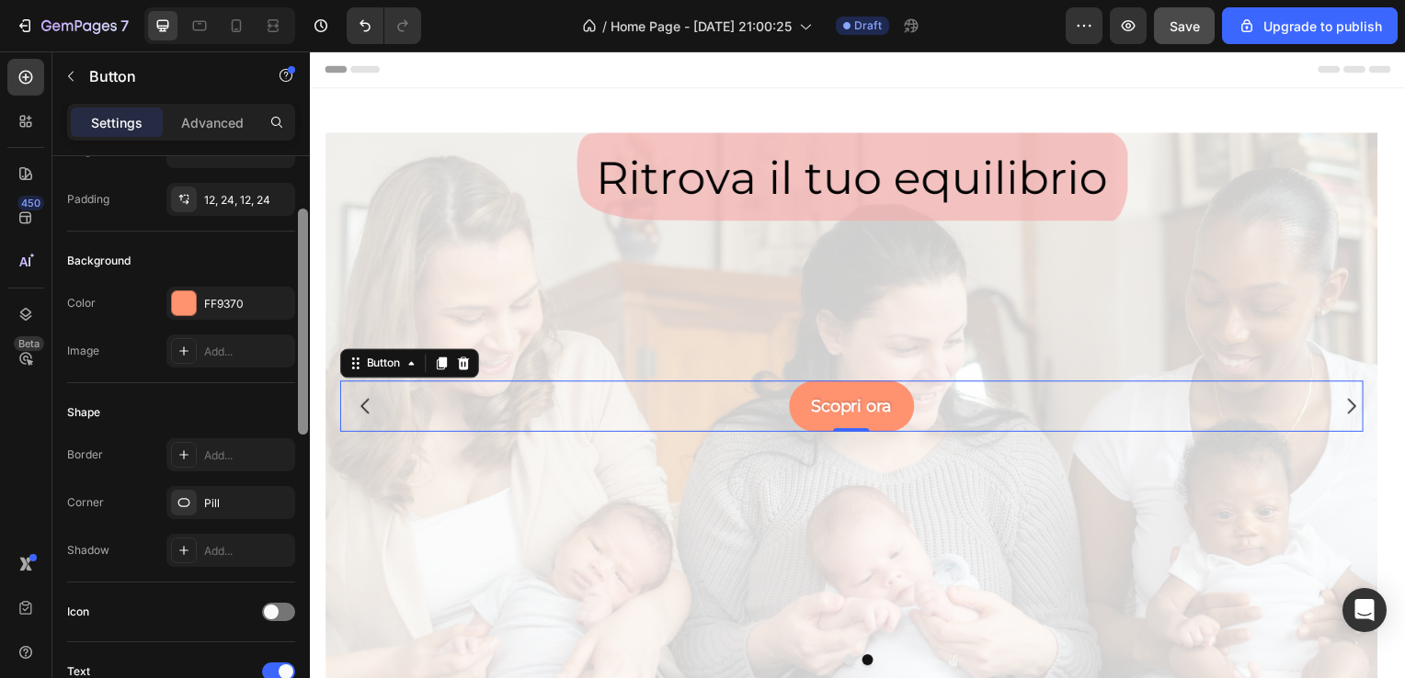
scroll to position [130, 0]
drag, startPoint x: 302, startPoint y: 366, endPoint x: 306, endPoint y: 417, distance: 51.7
click at [306, 417] on div at bounding box center [303, 320] width 10 height 226
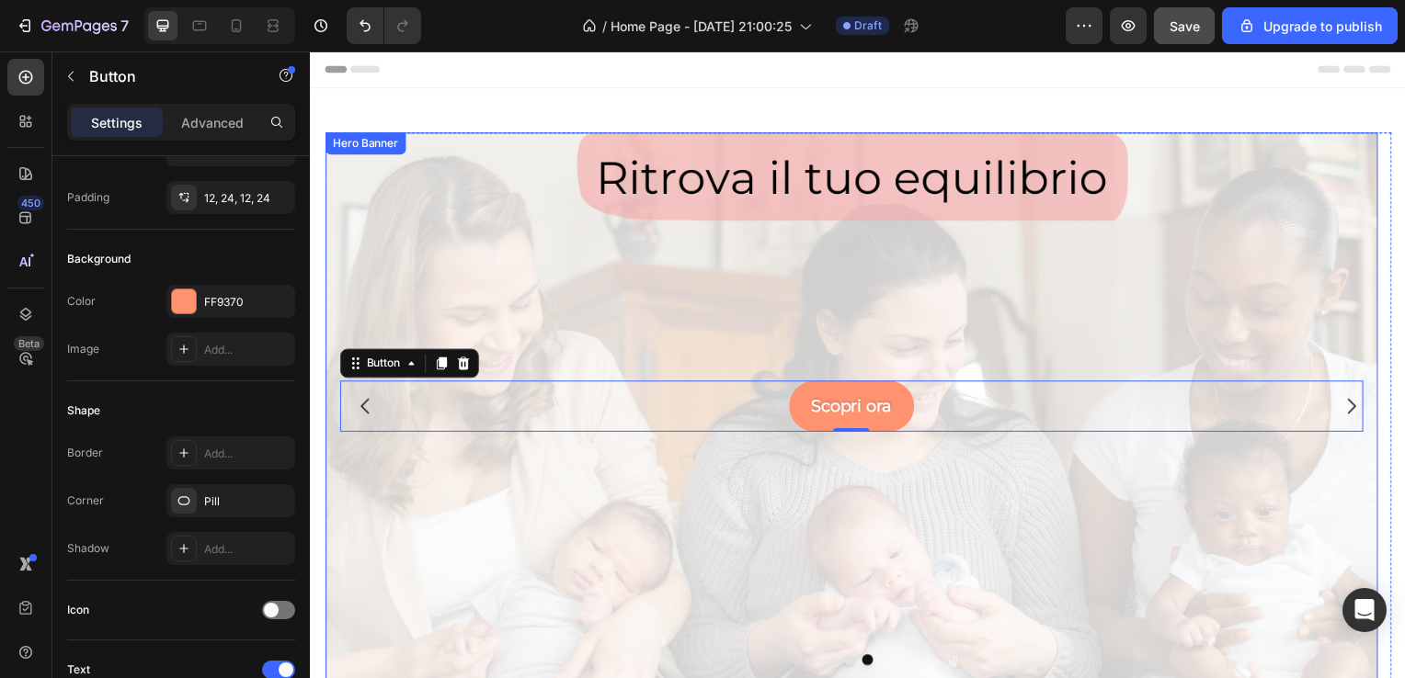
click at [531, 248] on div "Background Image" at bounding box center [854, 409] width 1060 height 552
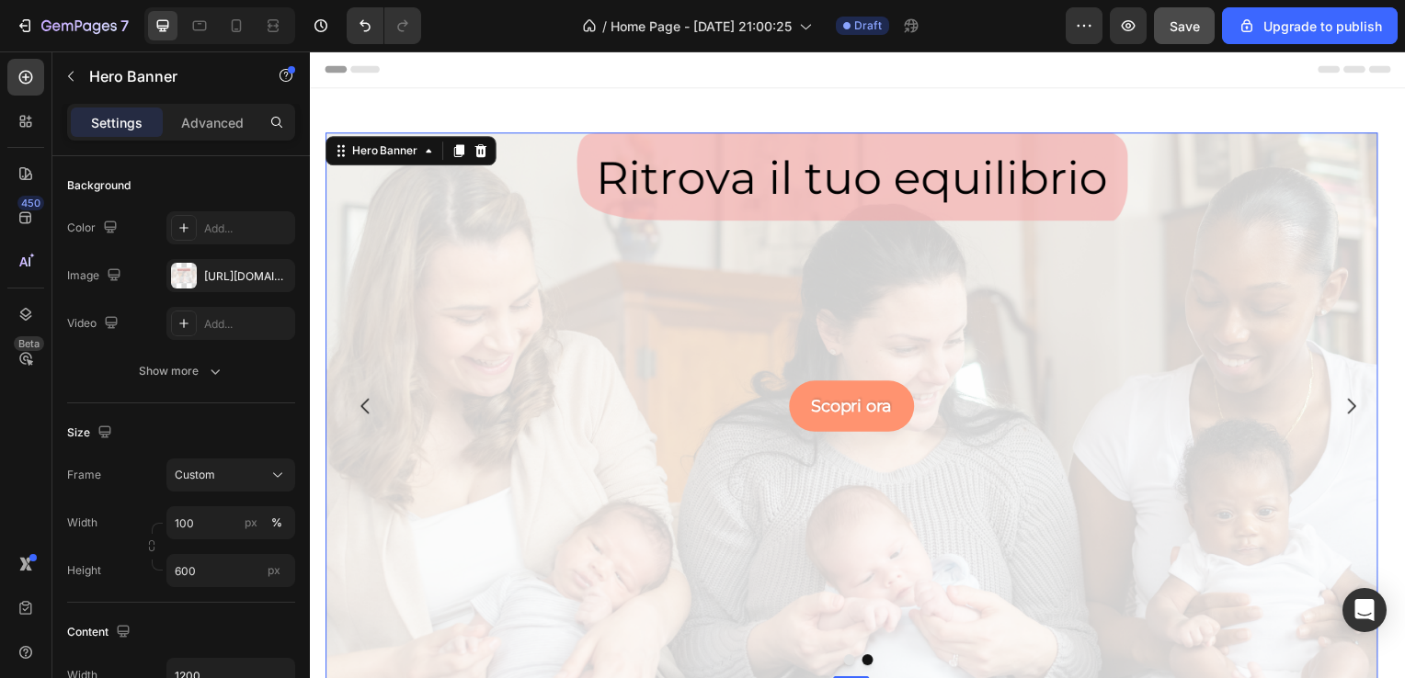
scroll to position [0, 0]
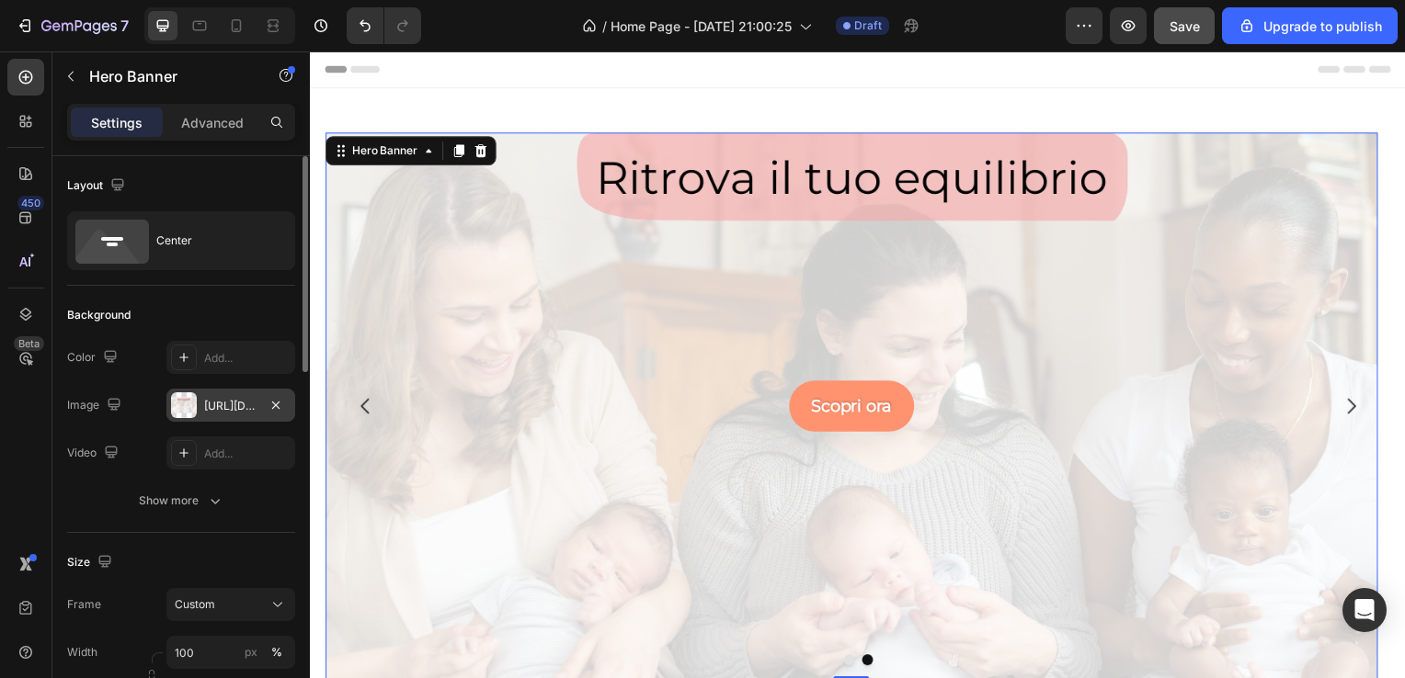
click at [243, 406] on div "https://cdn.shopify.com/s/files/1/0913/1878/0283/files/gempages_566417854031725…" at bounding box center [230, 406] width 53 height 17
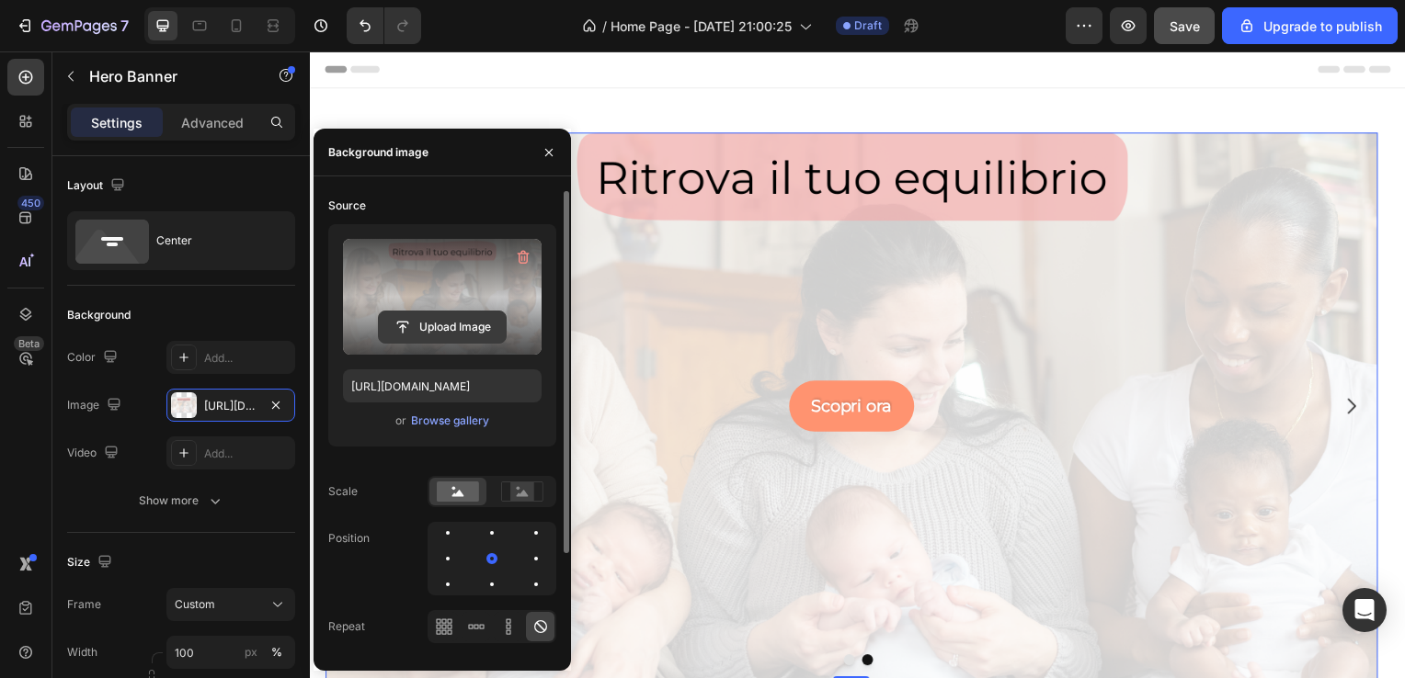
click at [436, 319] on input "file" at bounding box center [442, 327] width 127 height 31
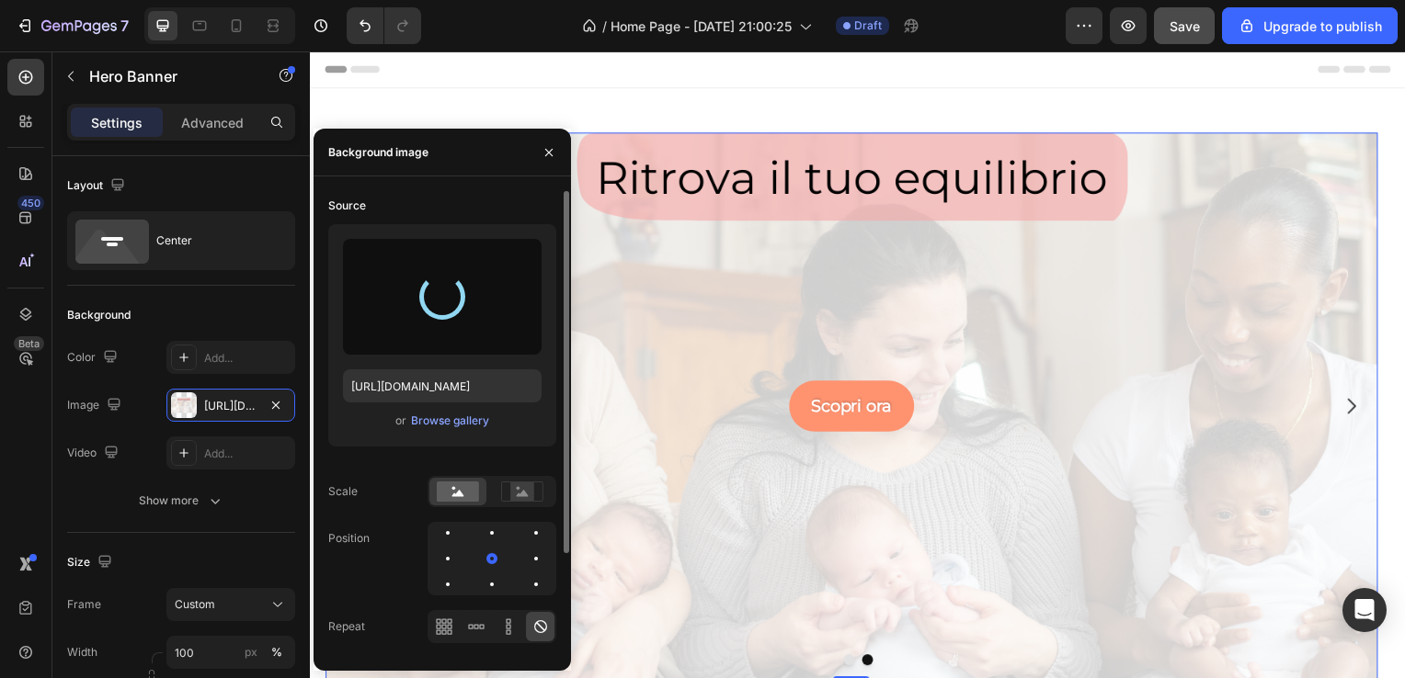
type input "https://cdn.shopify.com/s/files/1/0913/1878/0283/files/gempages_566417854031725…"
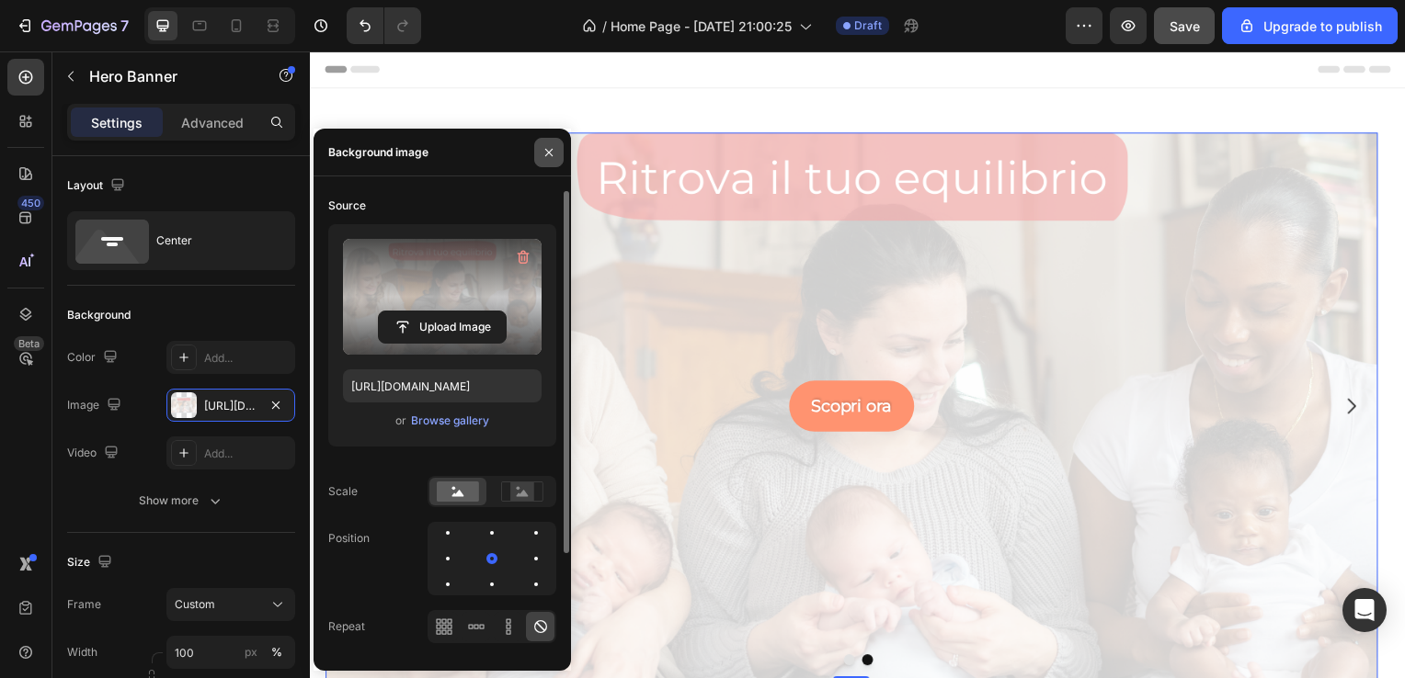
click at [549, 143] on button "button" at bounding box center [548, 152] width 29 height 29
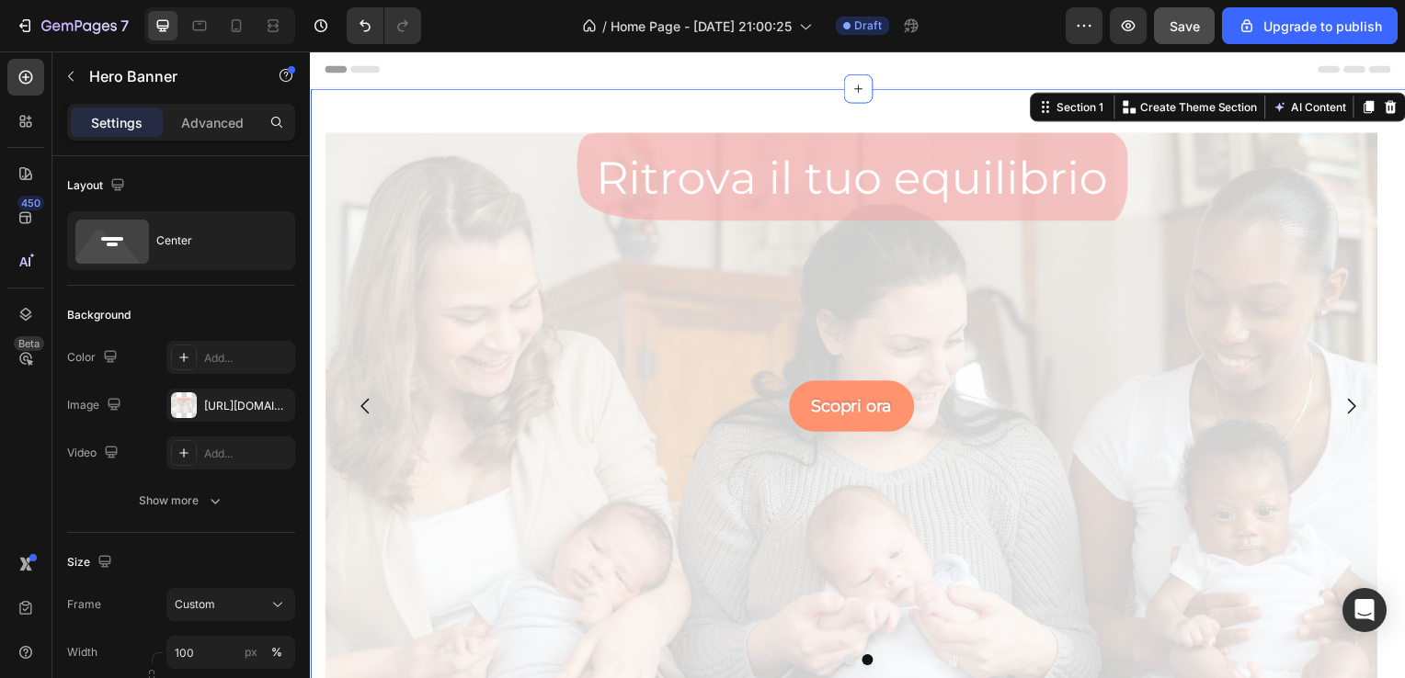
click at [719, 106] on div "Scarica ora la tua guida Button Hero Banner Scopri ora Button Hero Banner Carou…" at bounding box center [861, 409] width 1103 height 640
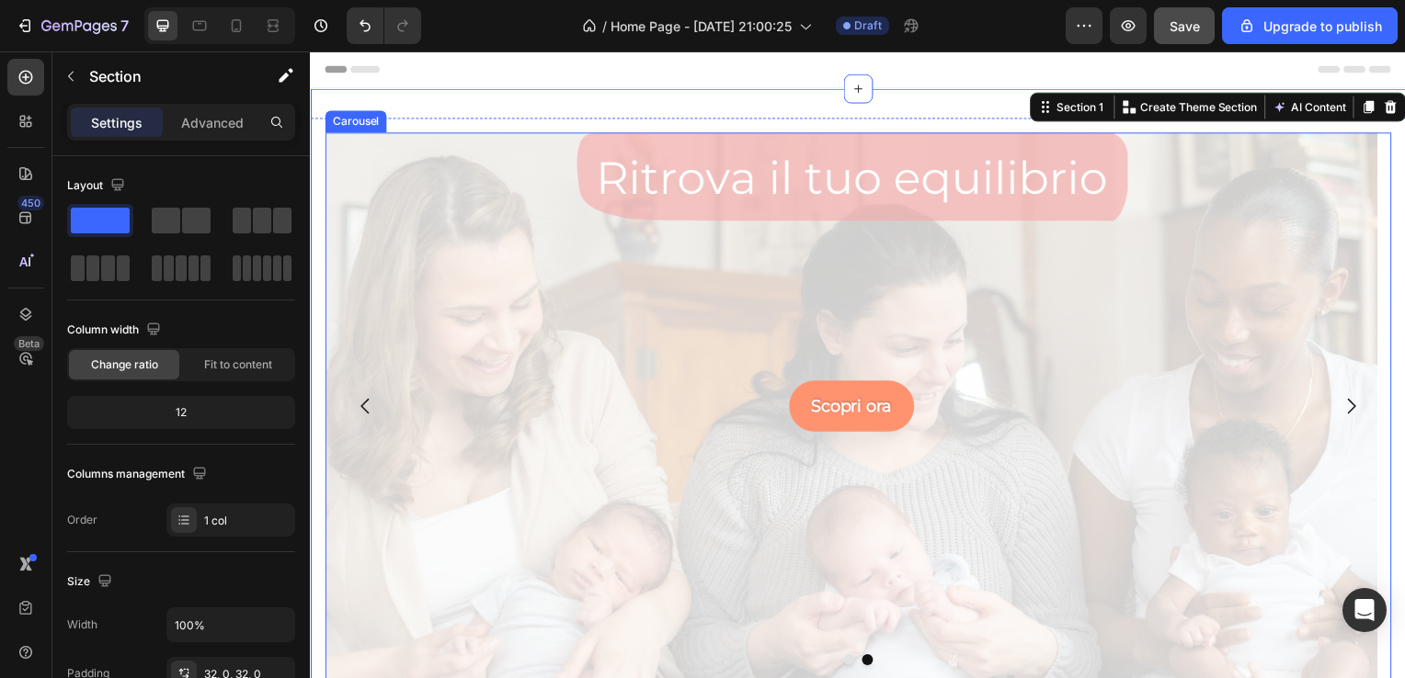
click at [369, 416] on icon "Carousel Back Arrow" at bounding box center [365, 409] width 22 height 22
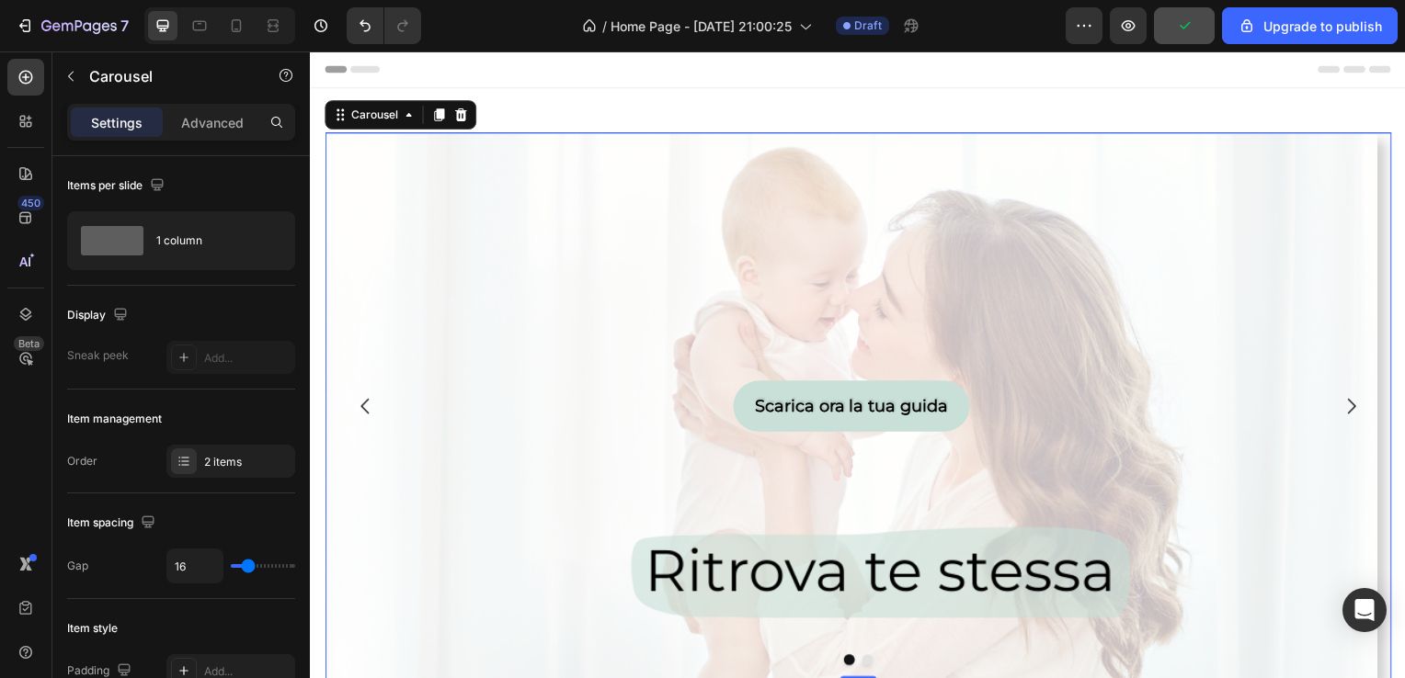
click at [1351, 406] on icon "Carousel Next Arrow" at bounding box center [1358, 409] width 22 height 22
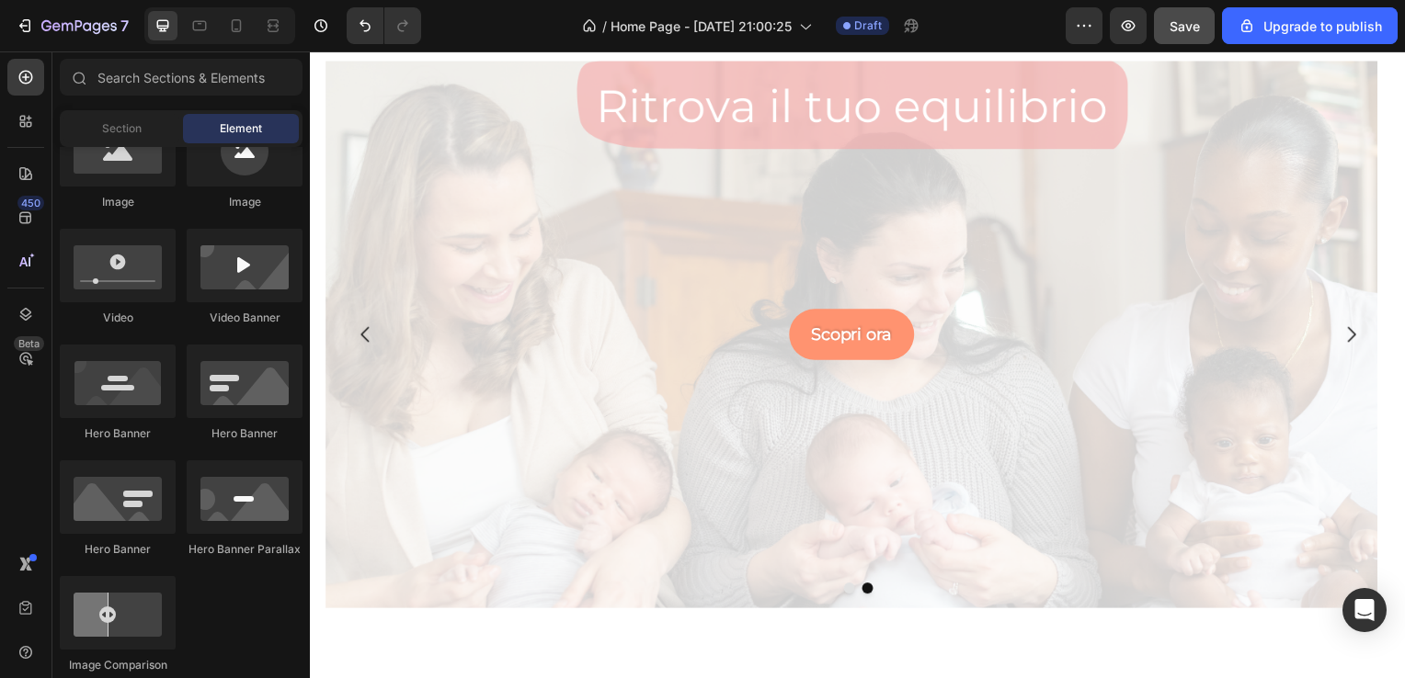
scroll to position [73, 0]
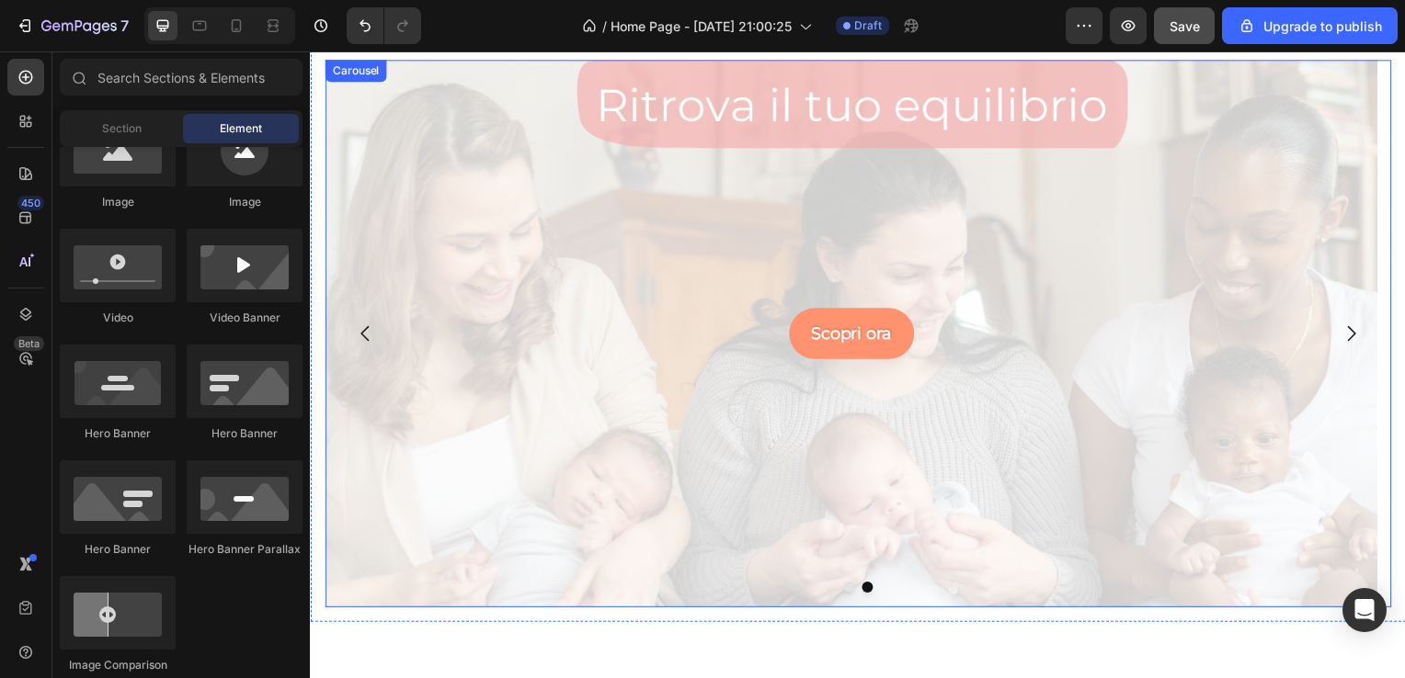
click at [371, 332] on icon "Carousel Back Arrow" at bounding box center [365, 336] width 22 height 22
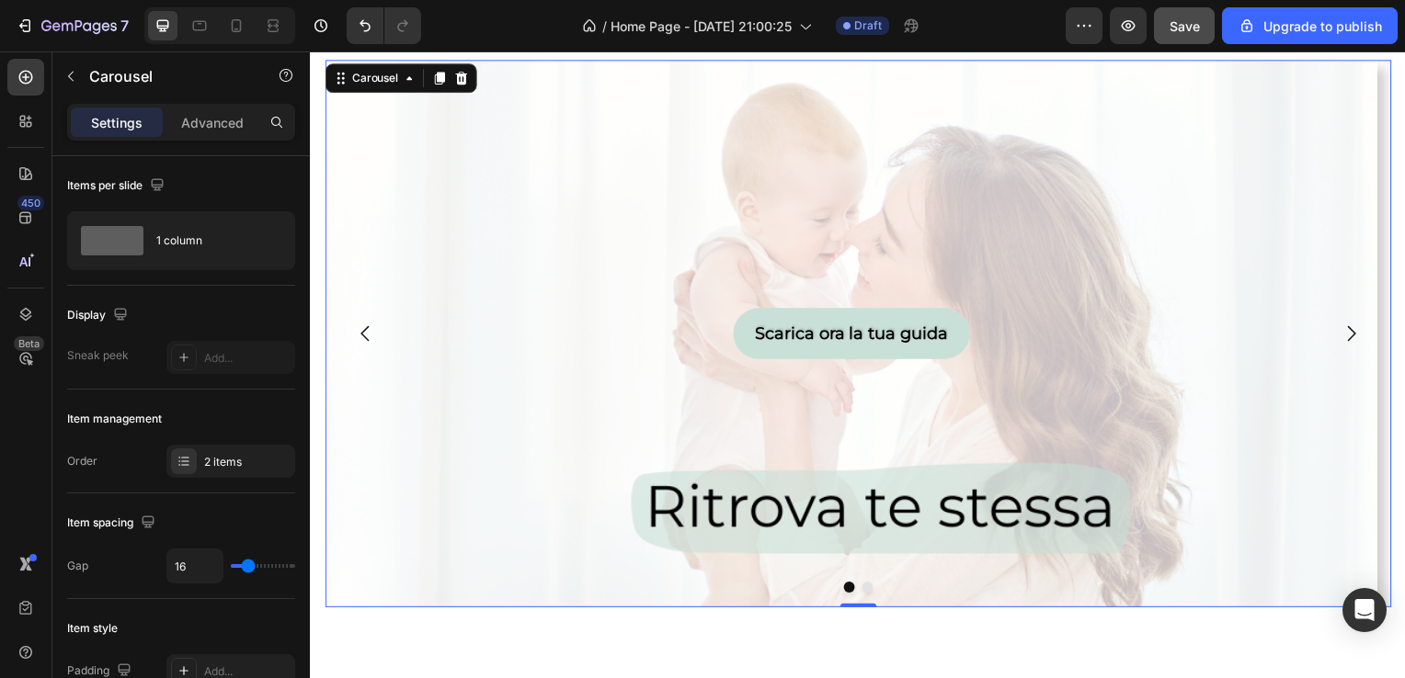
click at [1354, 339] on icon "Carousel Next Arrow" at bounding box center [1358, 337] width 8 height 16
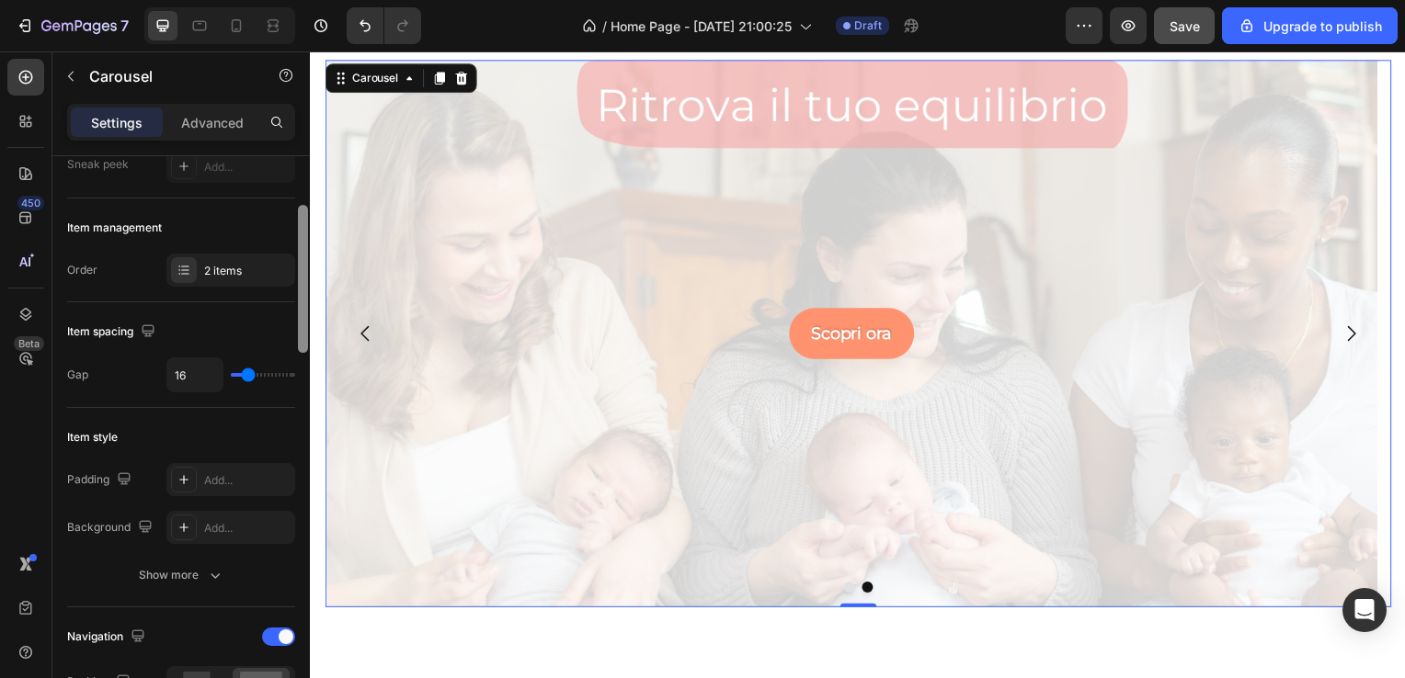
scroll to position [195, 0]
drag, startPoint x: 302, startPoint y: 288, endPoint x: 309, endPoint y: 338, distance: 51.1
click at [309, 338] on div at bounding box center [303, 443] width 14 height 575
click at [208, 476] on div "Add..." at bounding box center [247, 477] width 86 height 17
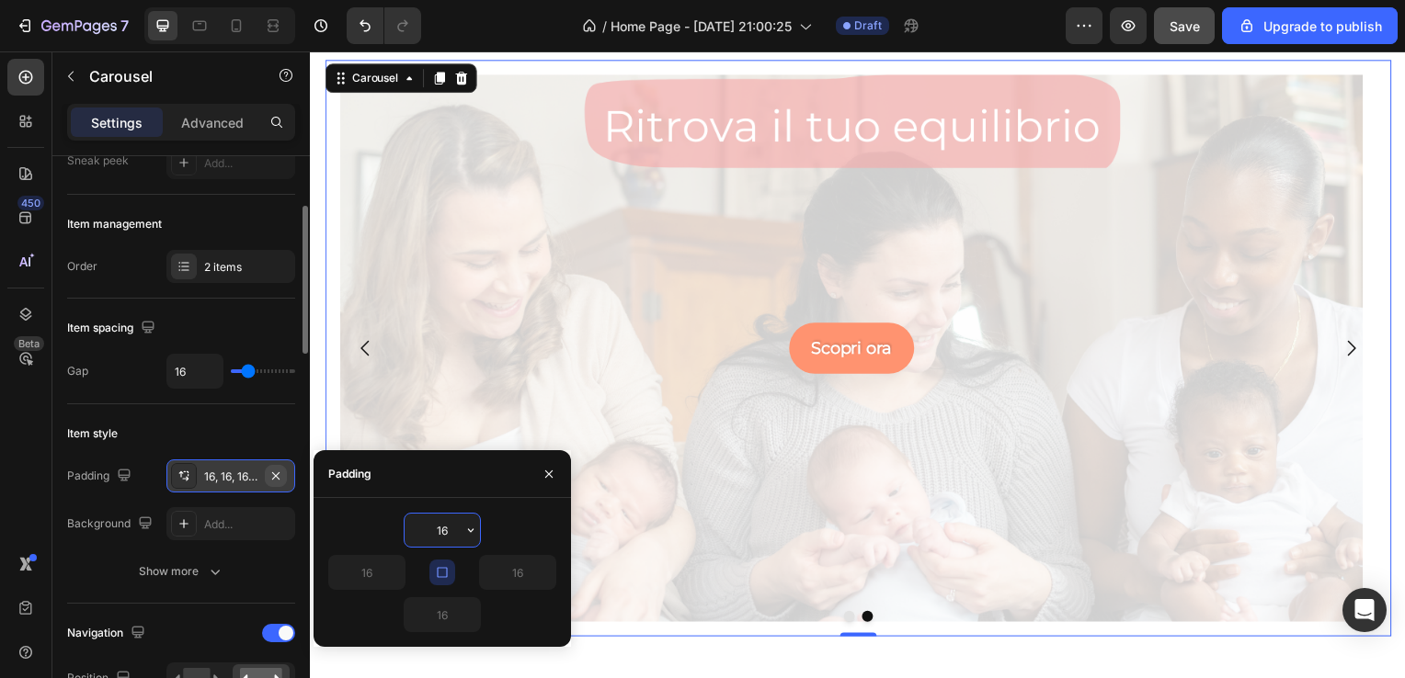
click at [272, 476] on icon "button" at bounding box center [275, 476] width 15 height 15
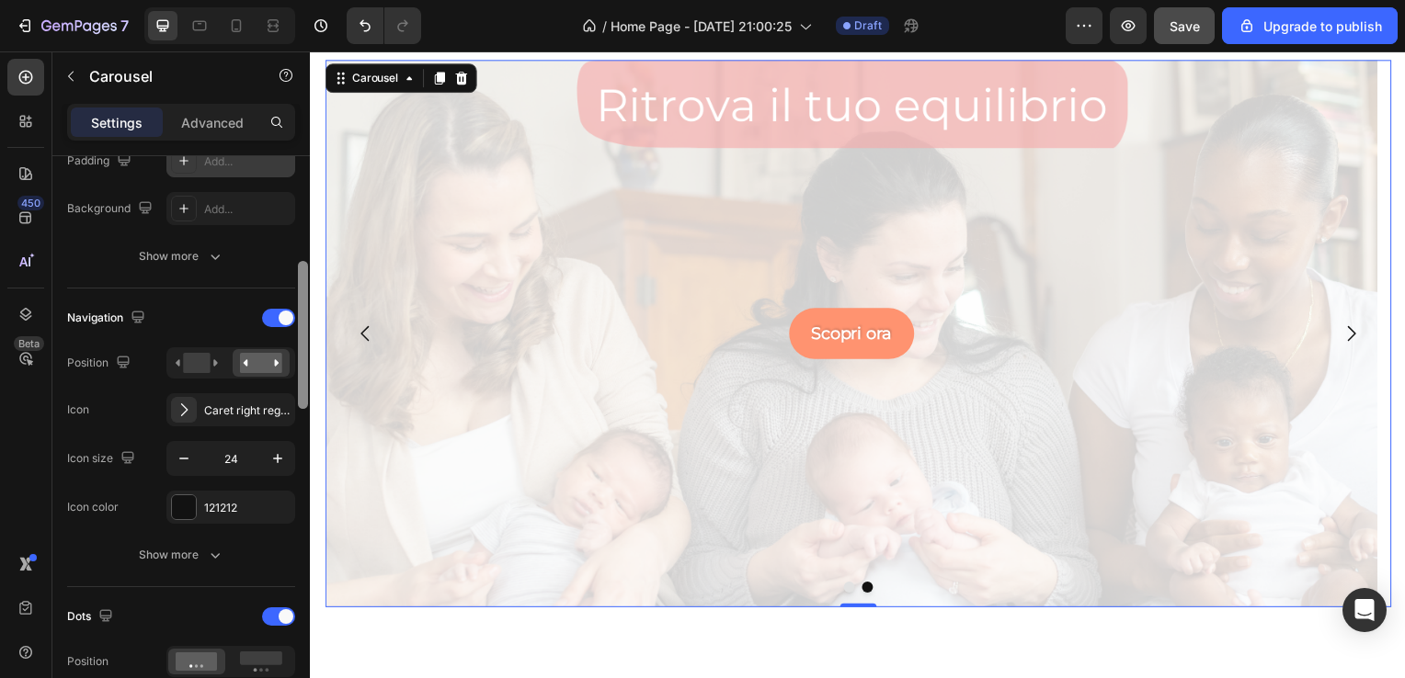
scroll to position [535, 0]
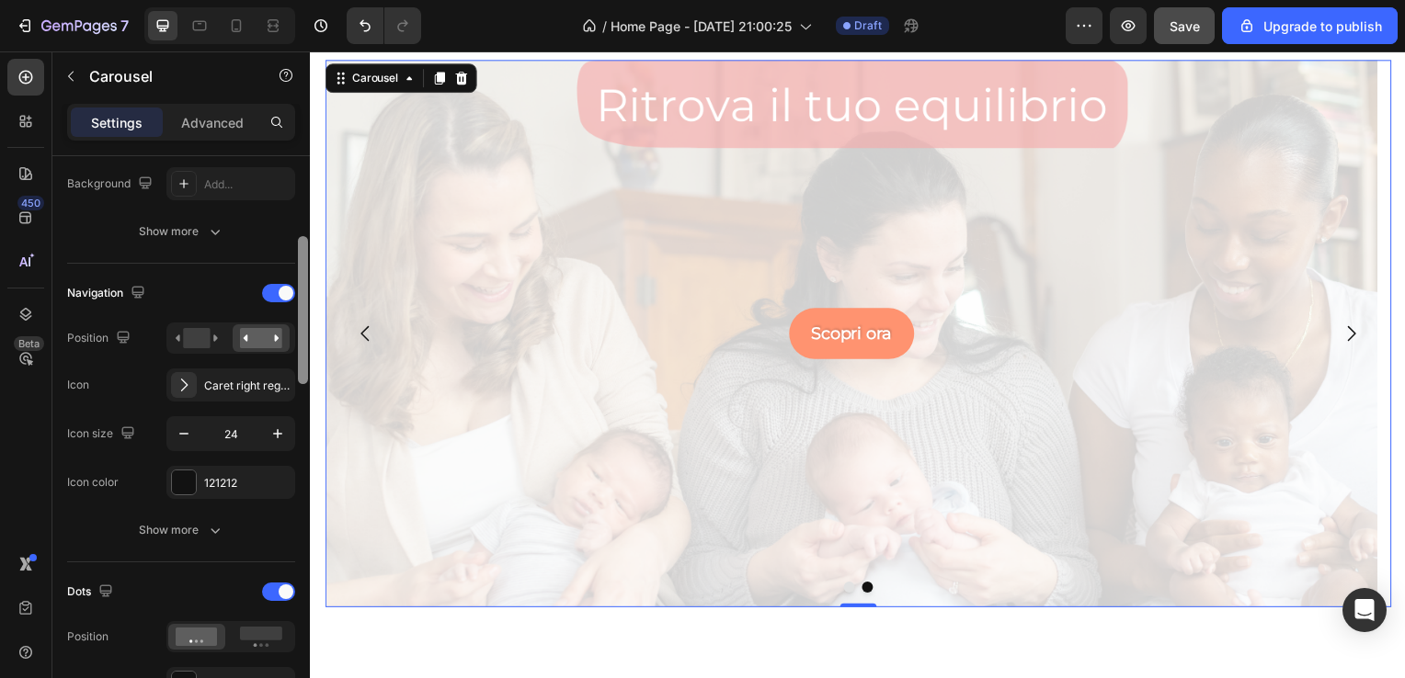
drag, startPoint x: 305, startPoint y: 339, endPoint x: 302, endPoint y: 427, distance: 88.3
click at [302, 384] on div at bounding box center [303, 310] width 10 height 148
click at [172, 478] on div at bounding box center [184, 483] width 24 height 24
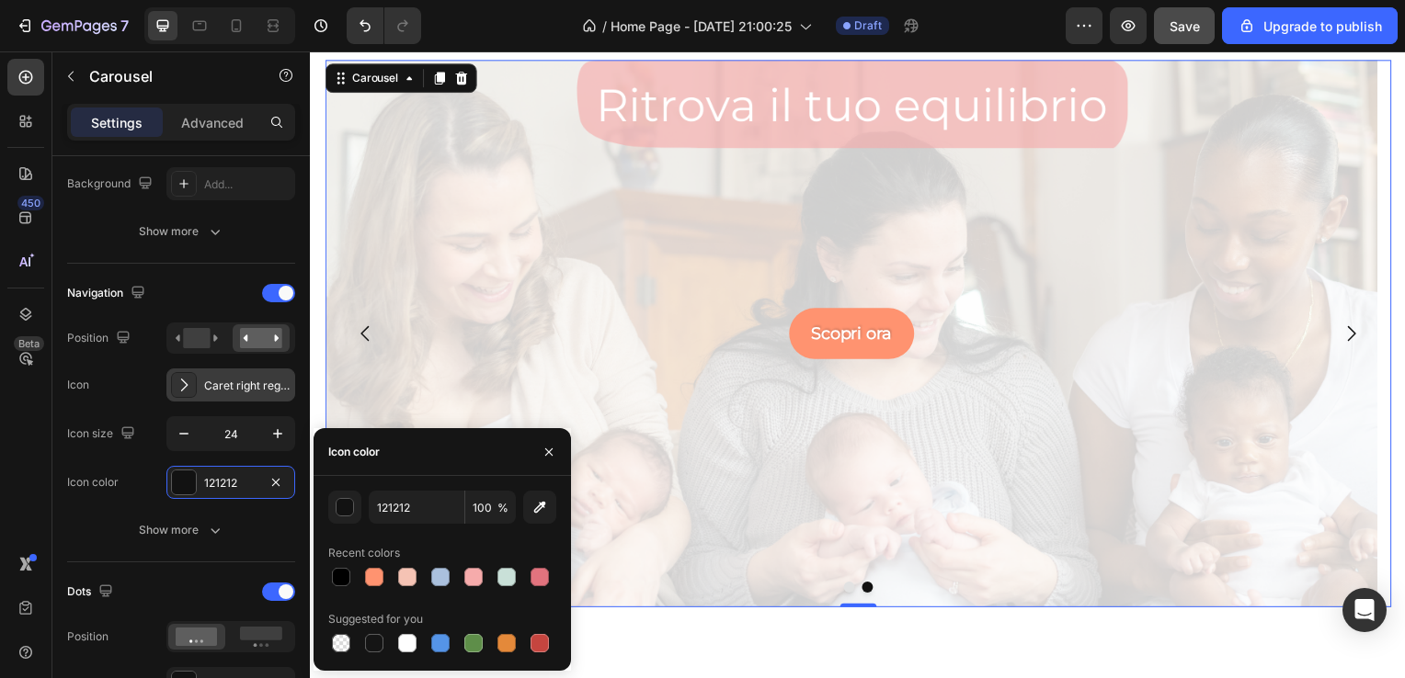
click at [253, 388] on div "Caret right regular" at bounding box center [247, 386] width 86 height 17
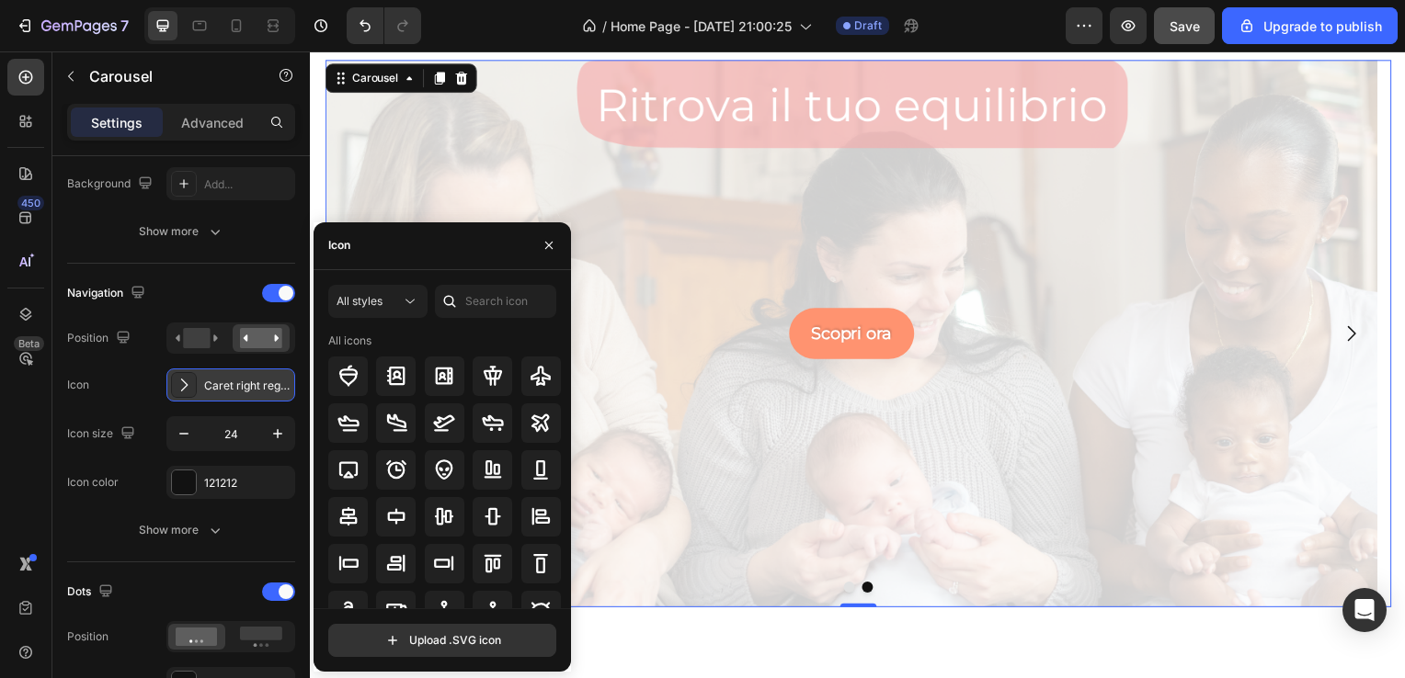
click at [253, 388] on div "Caret right regular" at bounding box center [247, 386] width 86 height 17
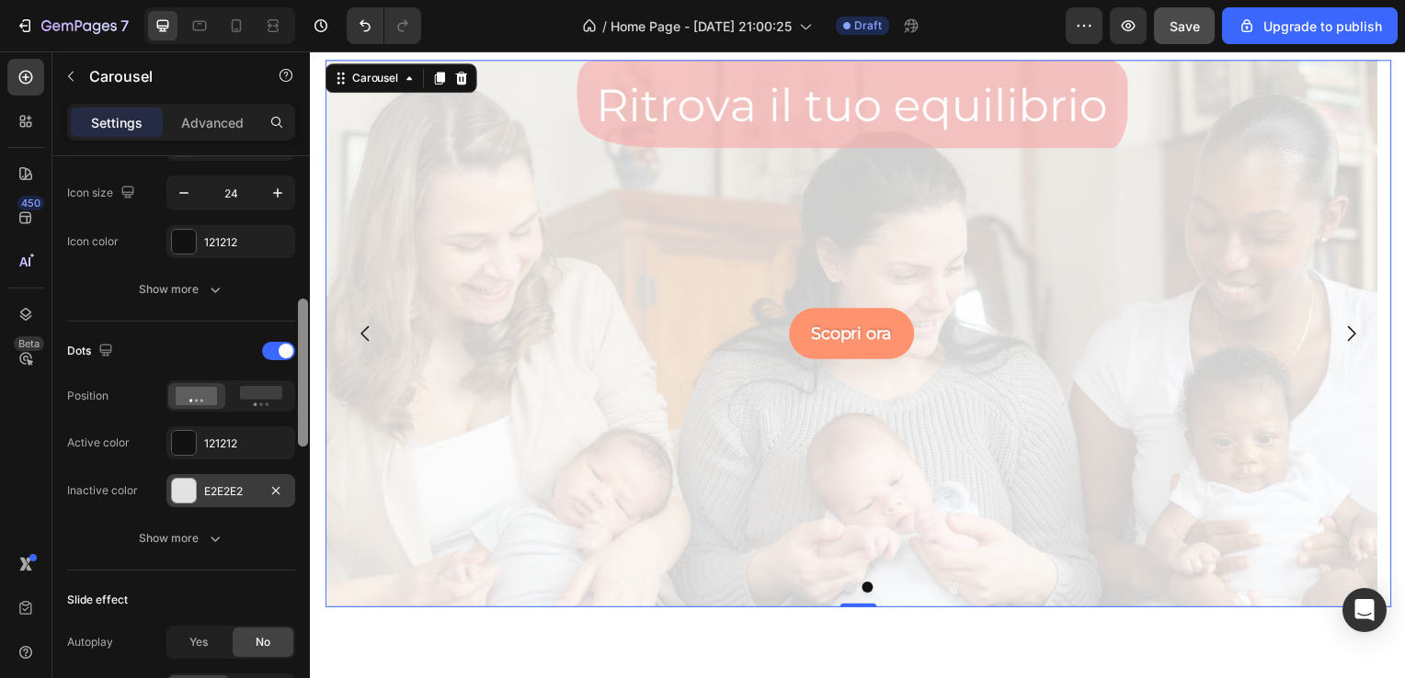
scroll to position [819, 0]
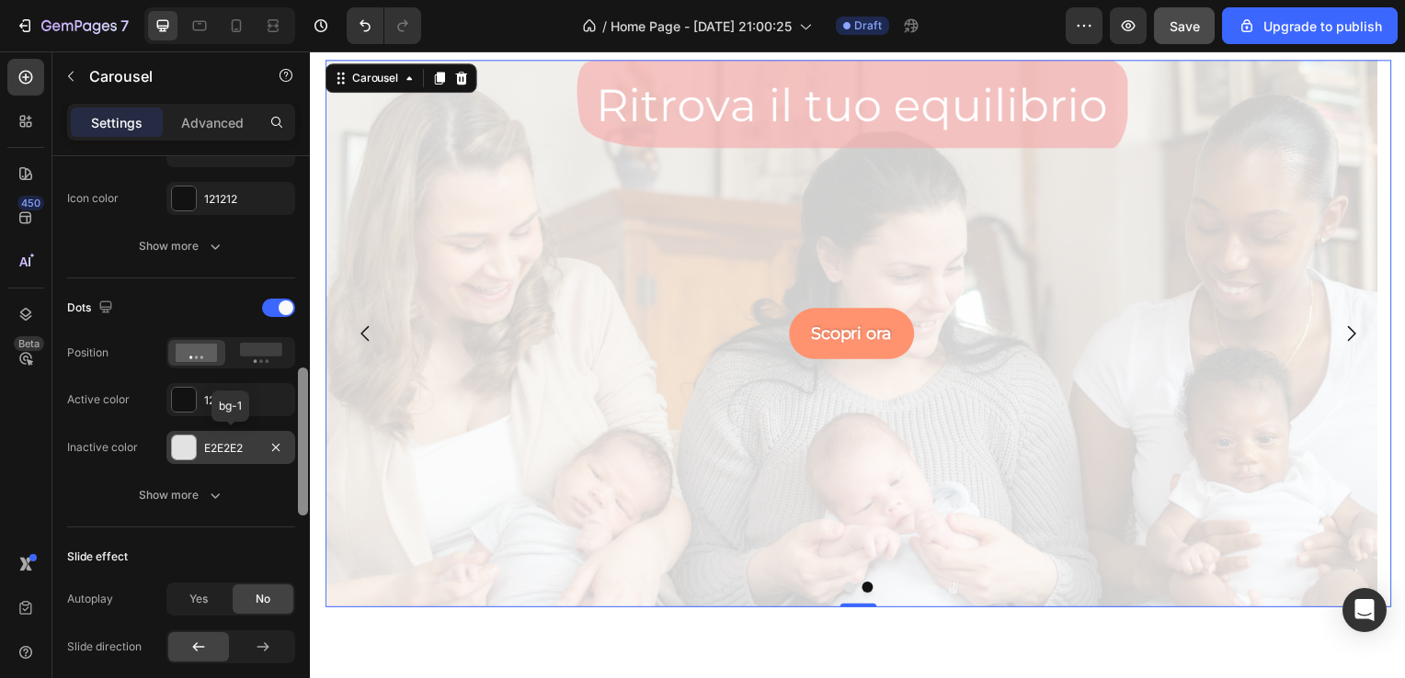
drag, startPoint x: 300, startPoint y: 374, endPoint x: 291, endPoint y: 448, distance: 74.0
click at [291, 448] on div "Items per slide 1 column Display Sneak peek Add... Item management Order 2 item…" at bounding box center [180, 443] width 257 height 575
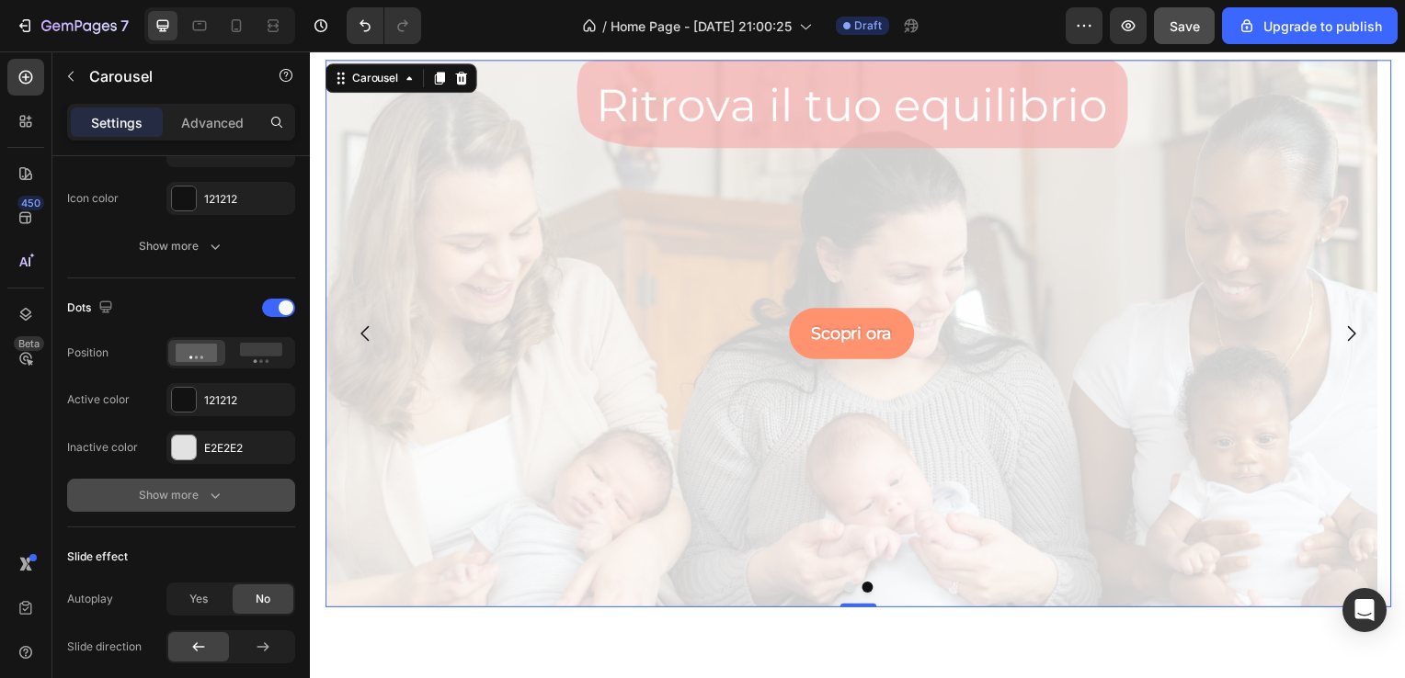
click at [200, 502] on button "Show more" at bounding box center [181, 495] width 228 height 33
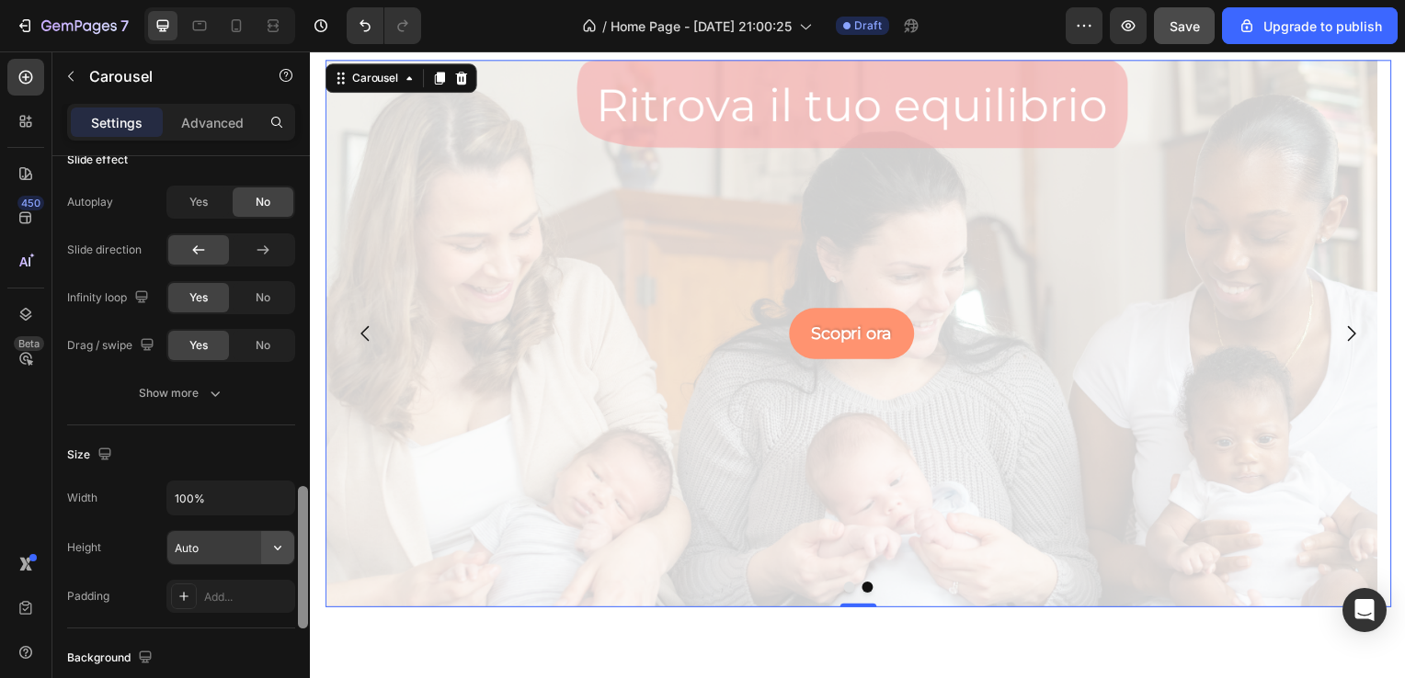
scroll to position [1319, 0]
drag, startPoint x: 303, startPoint y: 417, endPoint x: 290, endPoint y: 547, distance: 130.3
click at [290, 547] on div "Items per slide 1 column Display Sneak peek Add... Item management Order 2 item…" at bounding box center [180, 443] width 257 height 575
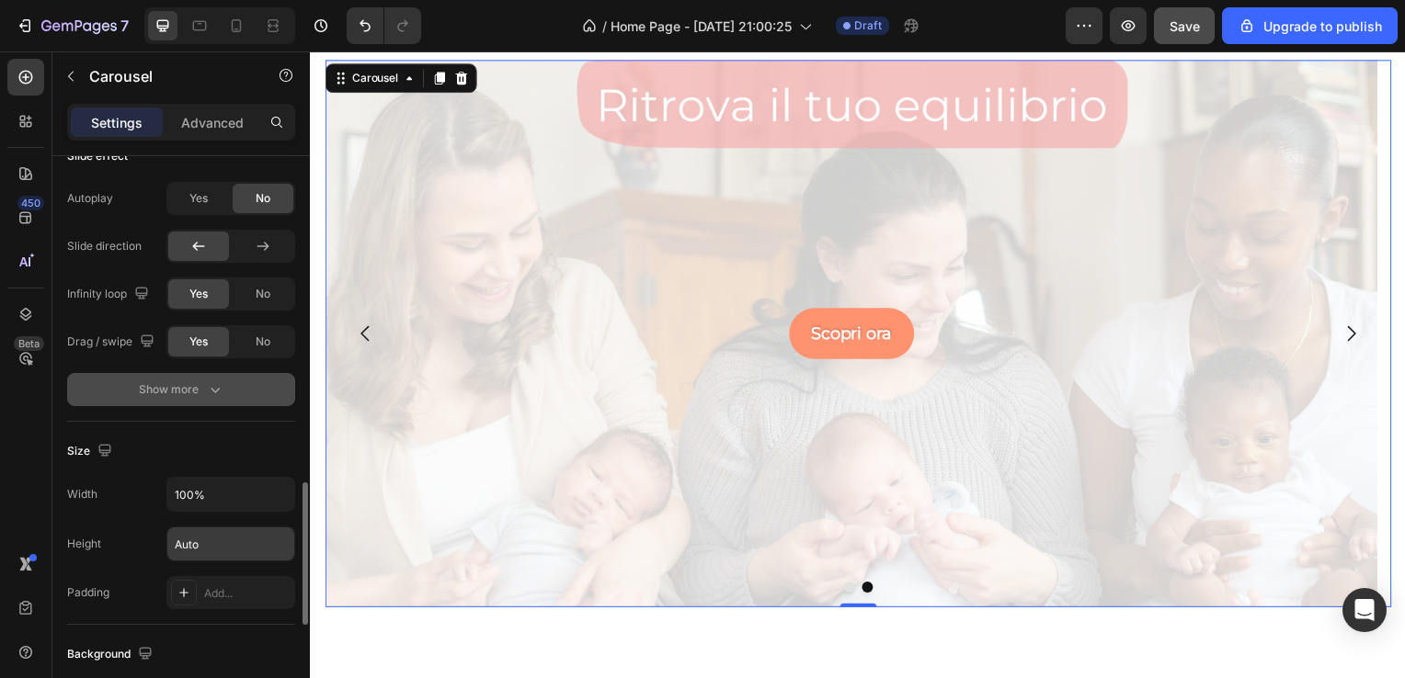
click at [250, 392] on button "Show more" at bounding box center [181, 389] width 228 height 33
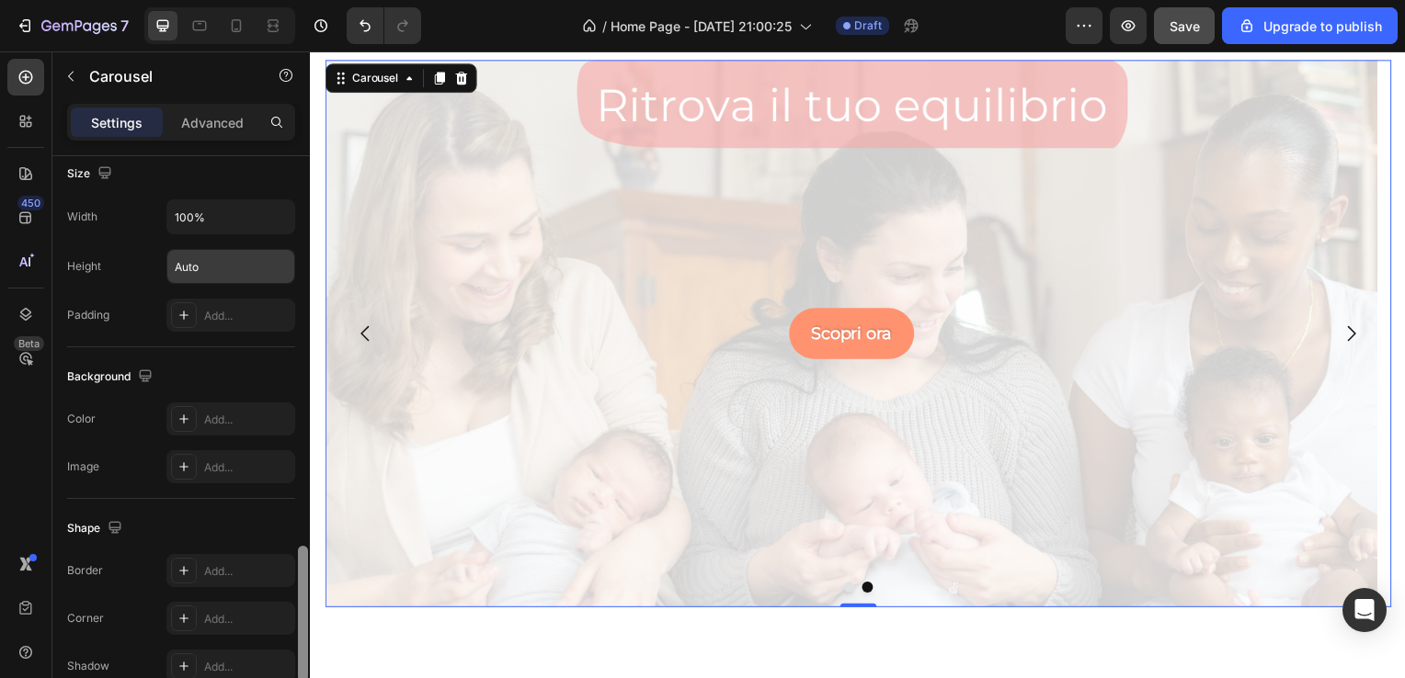
scroll to position [1709, 0]
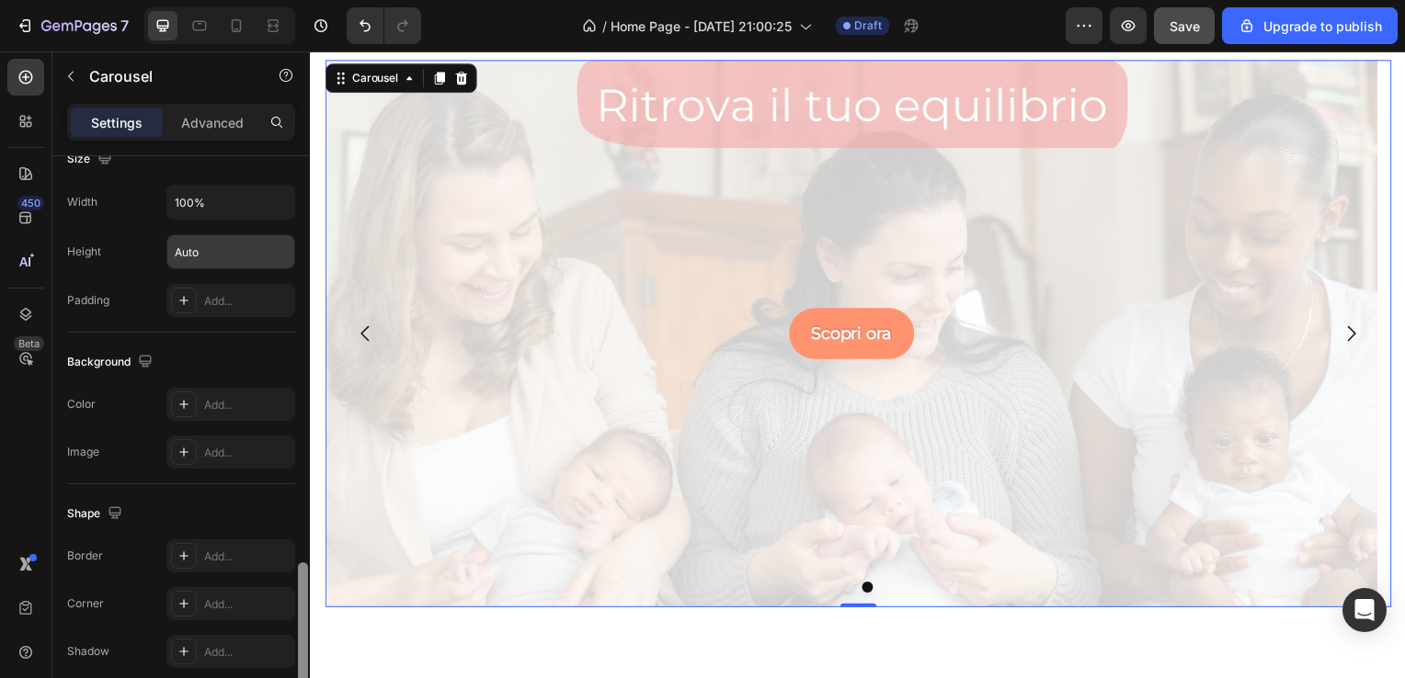
drag, startPoint x: 302, startPoint y: 508, endPoint x: 301, endPoint y: 605, distance: 96.5
click at [301, 605] on div at bounding box center [303, 631] width 10 height 136
click at [242, 293] on div "Add..." at bounding box center [247, 301] width 86 height 17
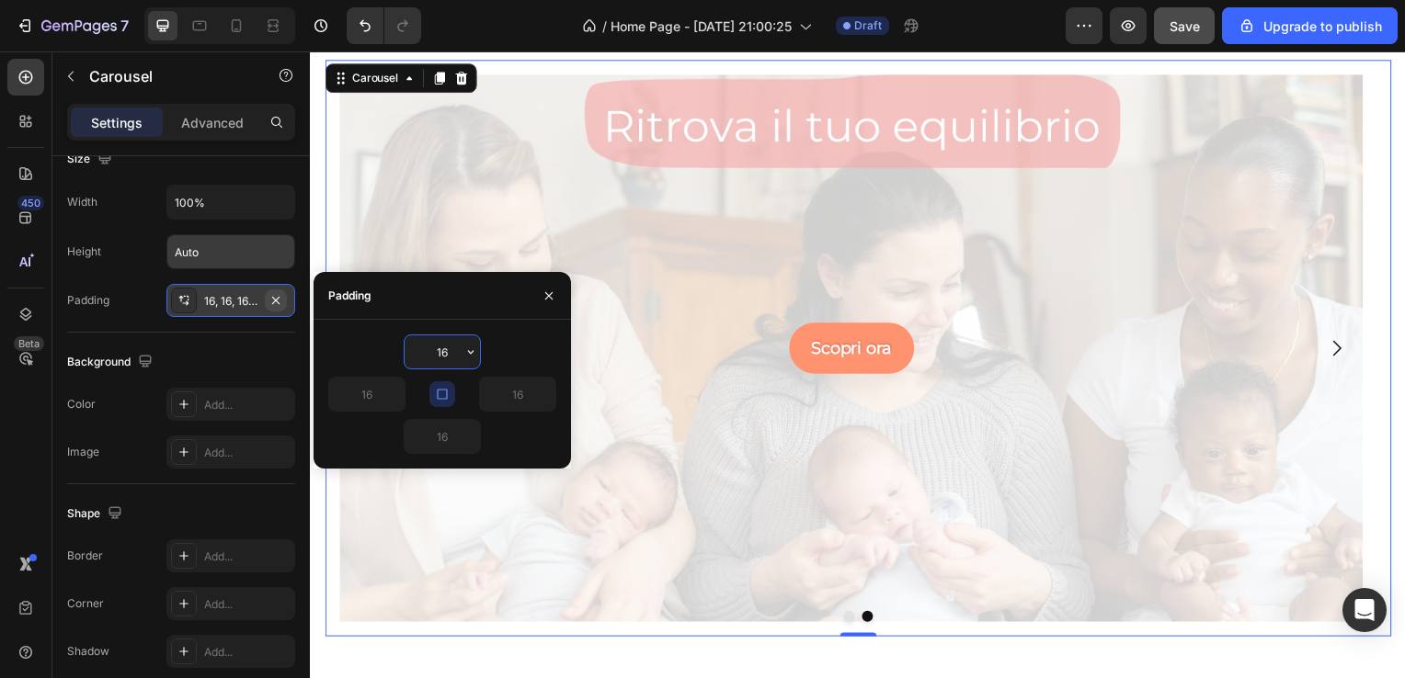
click at [274, 300] on icon "button" at bounding box center [275, 300] width 15 height 15
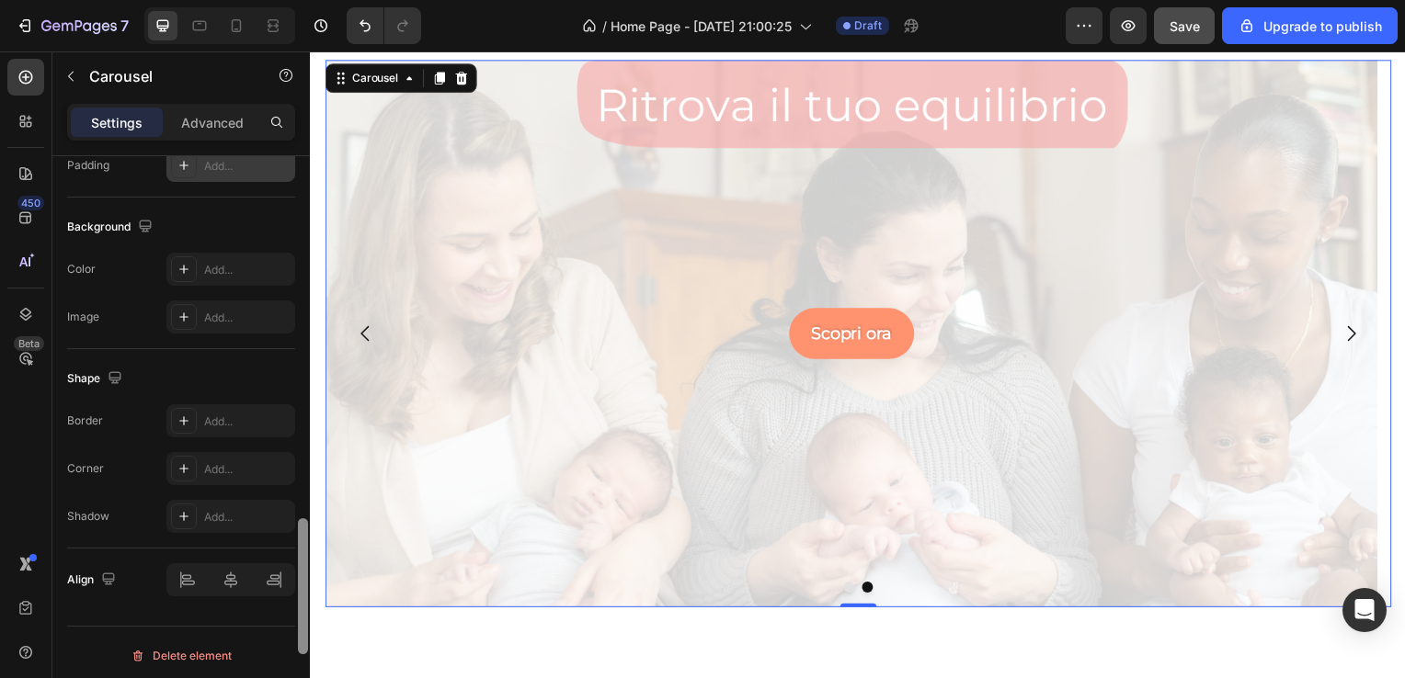
scroll to position [1845, 0]
drag, startPoint x: 302, startPoint y: 585, endPoint x: 302, endPoint y: 638, distance: 53.3
click at [302, 638] on div at bounding box center [303, 664] width 10 height 136
click at [255, 511] on div "Add..." at bounding box center [247, 516] width 86 height 17
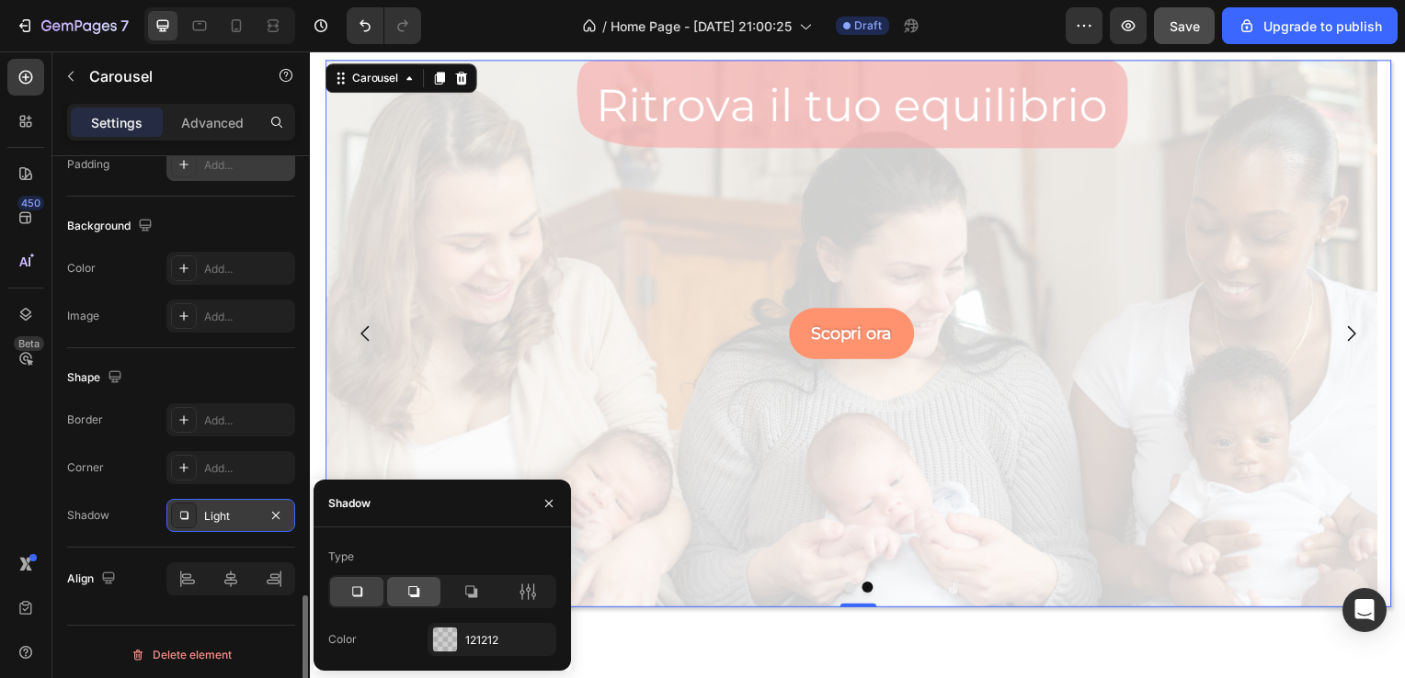
click at [406, 597] on icon at bounding box center [413, 592] width 18 height 18
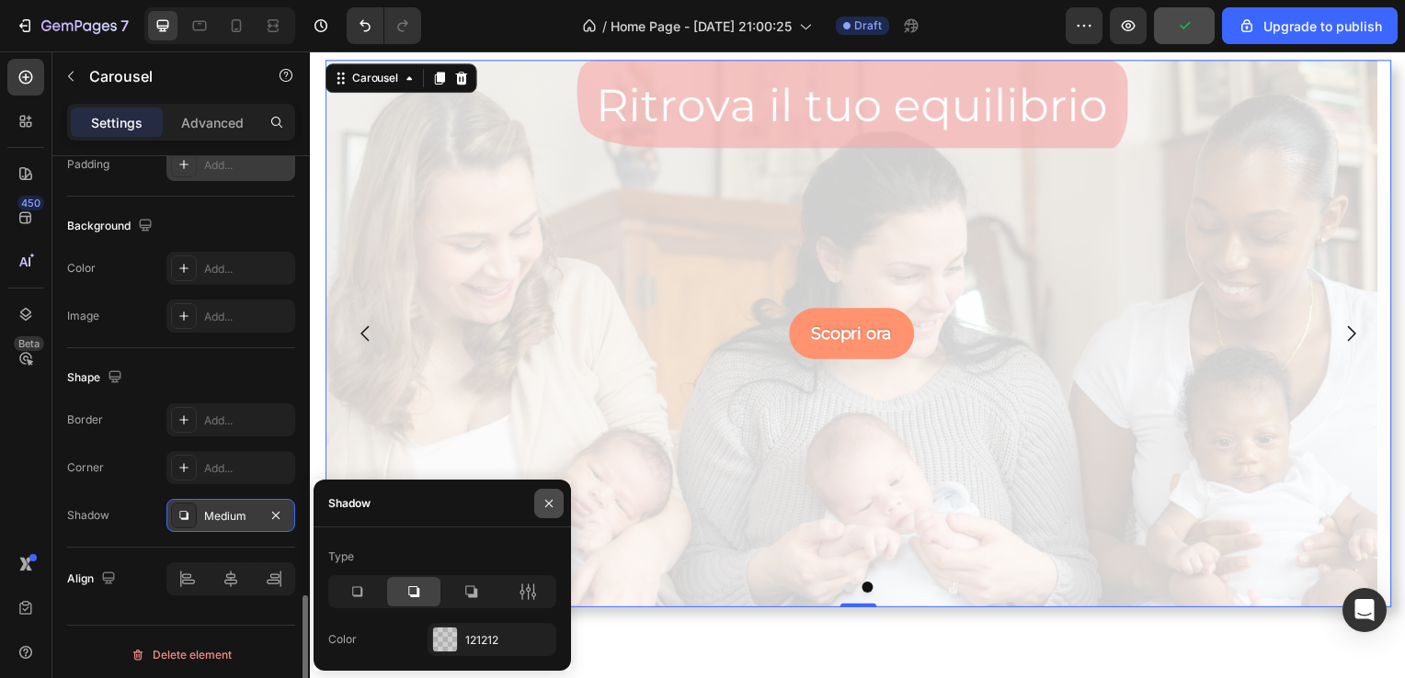
click at [548, 501] on icon "button" at bounding box center [548, 503] width 15 height 15
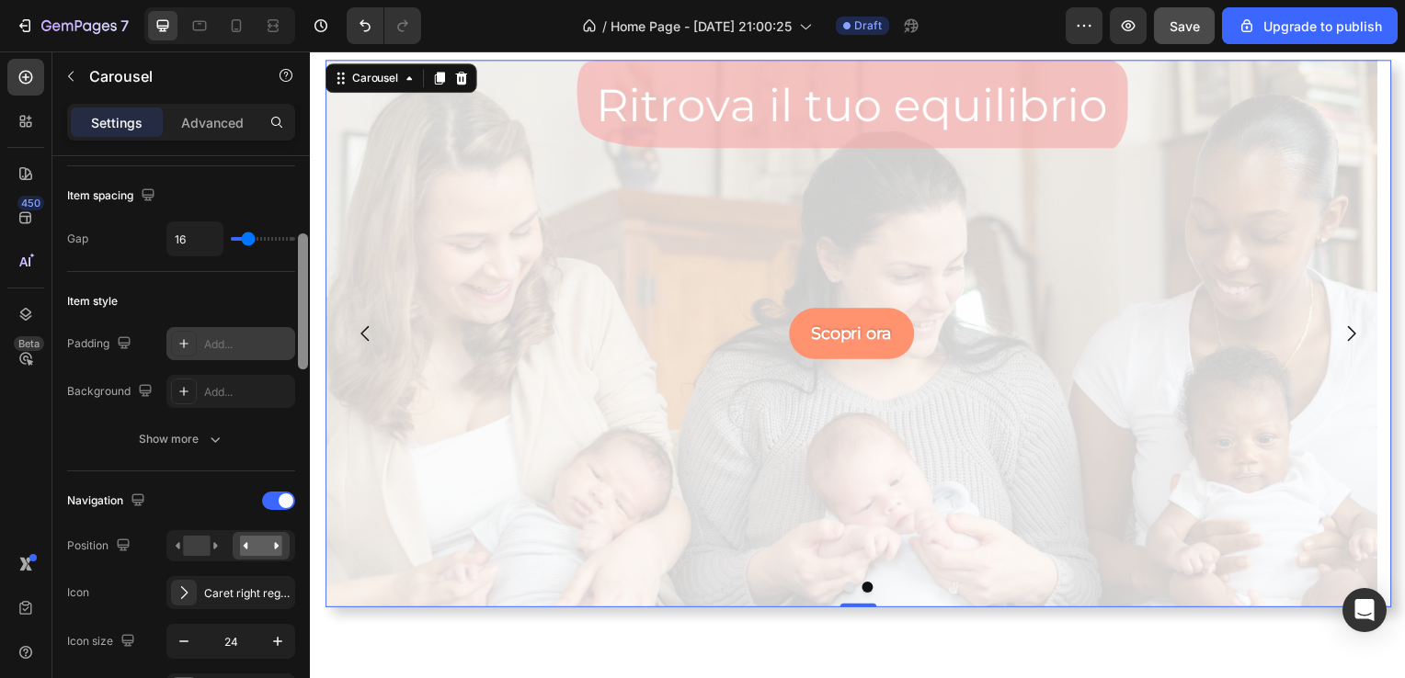
scroll to position [324, 0]
drag, startPoint x: 298, startPoint y: 618, endPoint x: 303, endPoint y: 256, distance: 362.2
click at [303, 256] on div at bounding box center [303, 301] width 10 height 136
click at [744, 331] on div "Scopri ora Button" at bounding box center [854, 336] width 1030 height 51
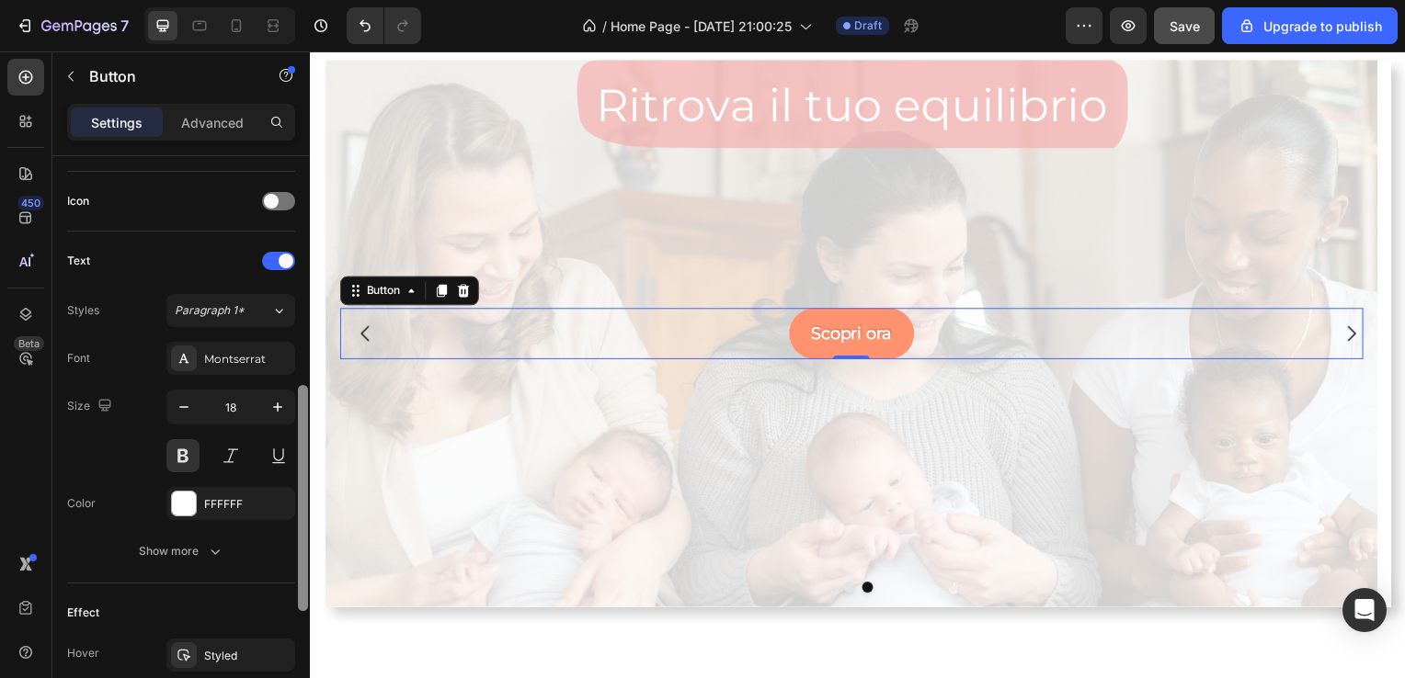
scroll to position [552, 0]
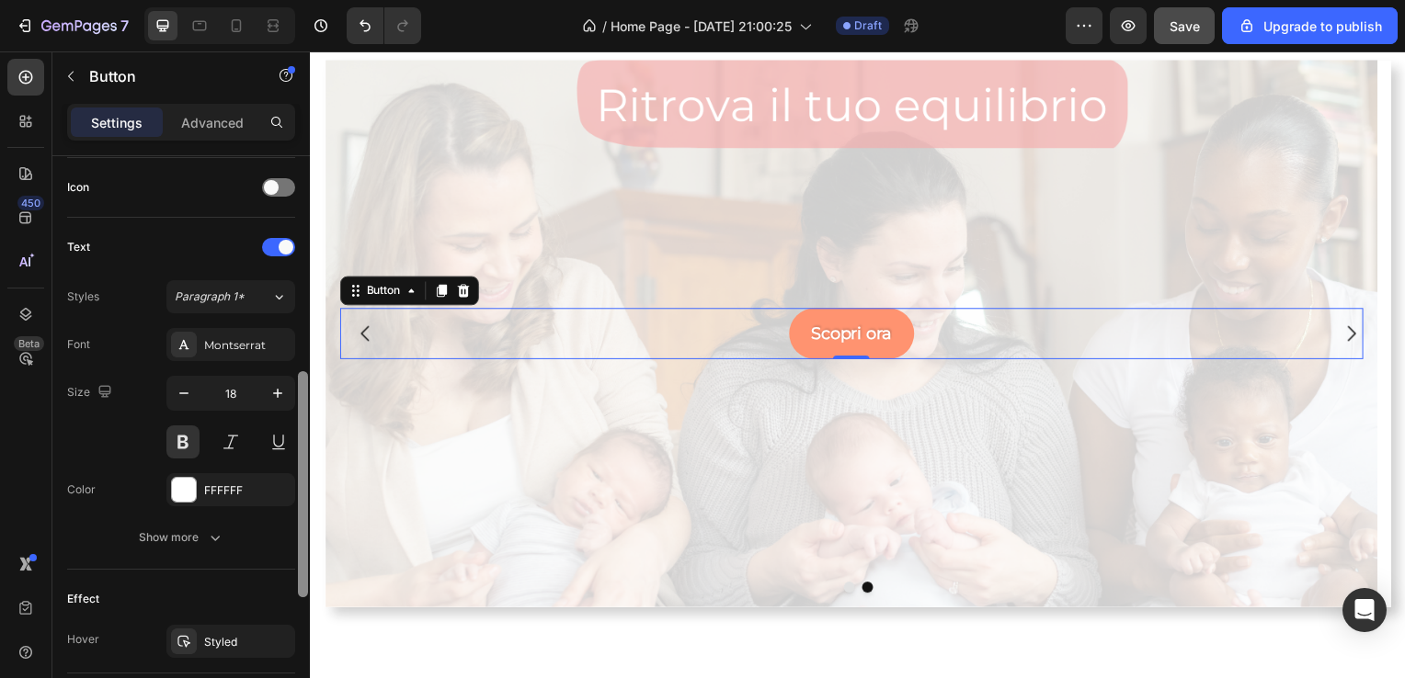
drag, startPoint x: 302, startPoint y: 351, endPoint x: 294, endPoint y: 570, distance: 218.9
click at [294, 570] on div "Size Width Auto Height Auto Padding 12, 24, 12, 24 Background Color FF9370 Imag…" at bounding box center [180, 443] width 257 height 575
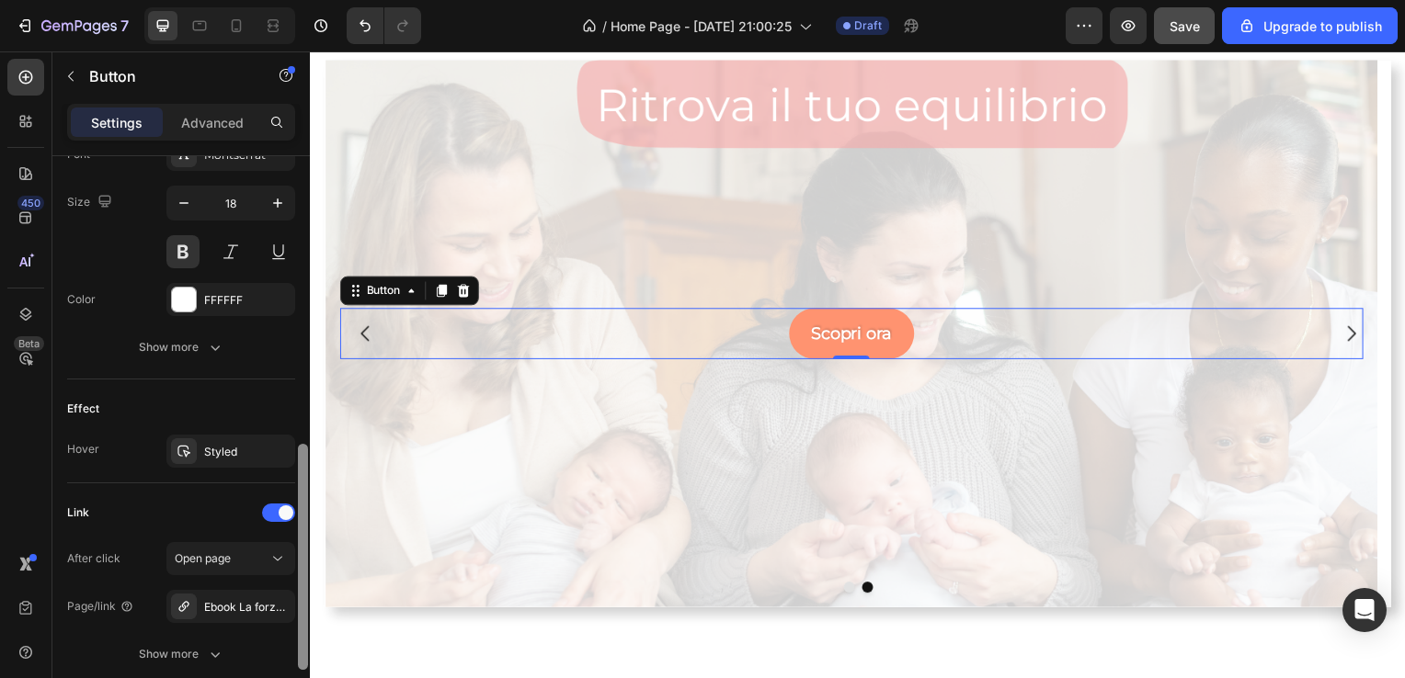
scroll to position [755, 0]
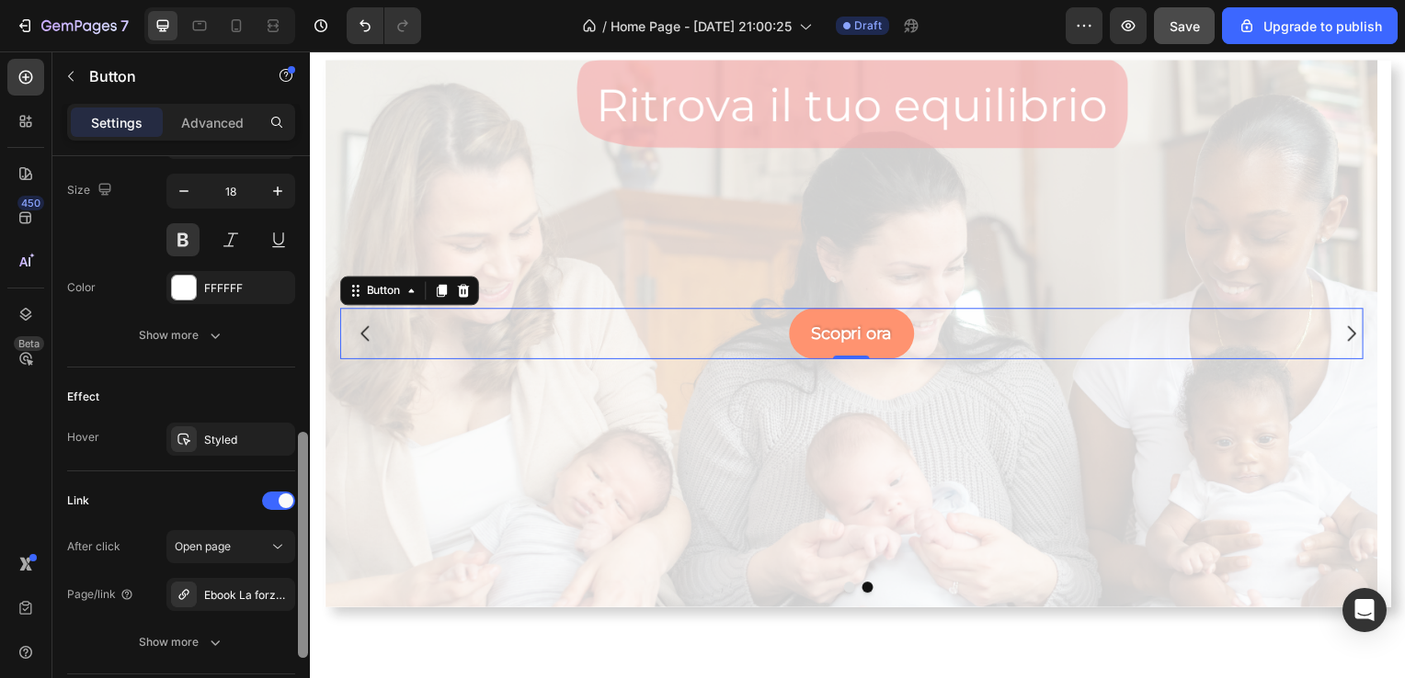
drag, startPoint x: 302, startPoint y: 576, endPoint x: 294, endPoint y: 656, distance: 80.3
click at [294, 656] on div "Size Width Auto Height Auto Padding 12, 24, 12, 24 Background Color FF9370 Imag…" at bounding box center [180, 443] width 257 height 575
click at [246, 443] on div "Styled" at bounding box center [230, 440] width 53 height 17
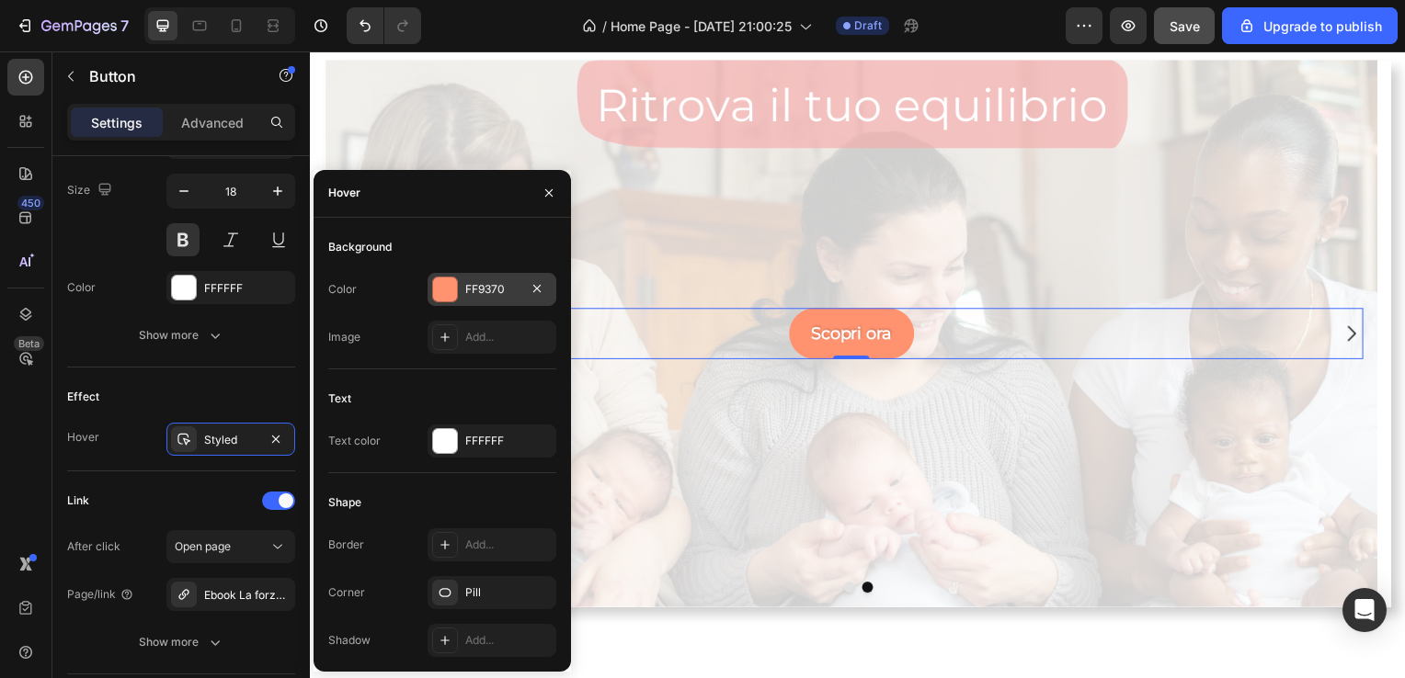
click at [461, 294] on div "FF9370" at bounding box center [491, 289] width 129 height 33
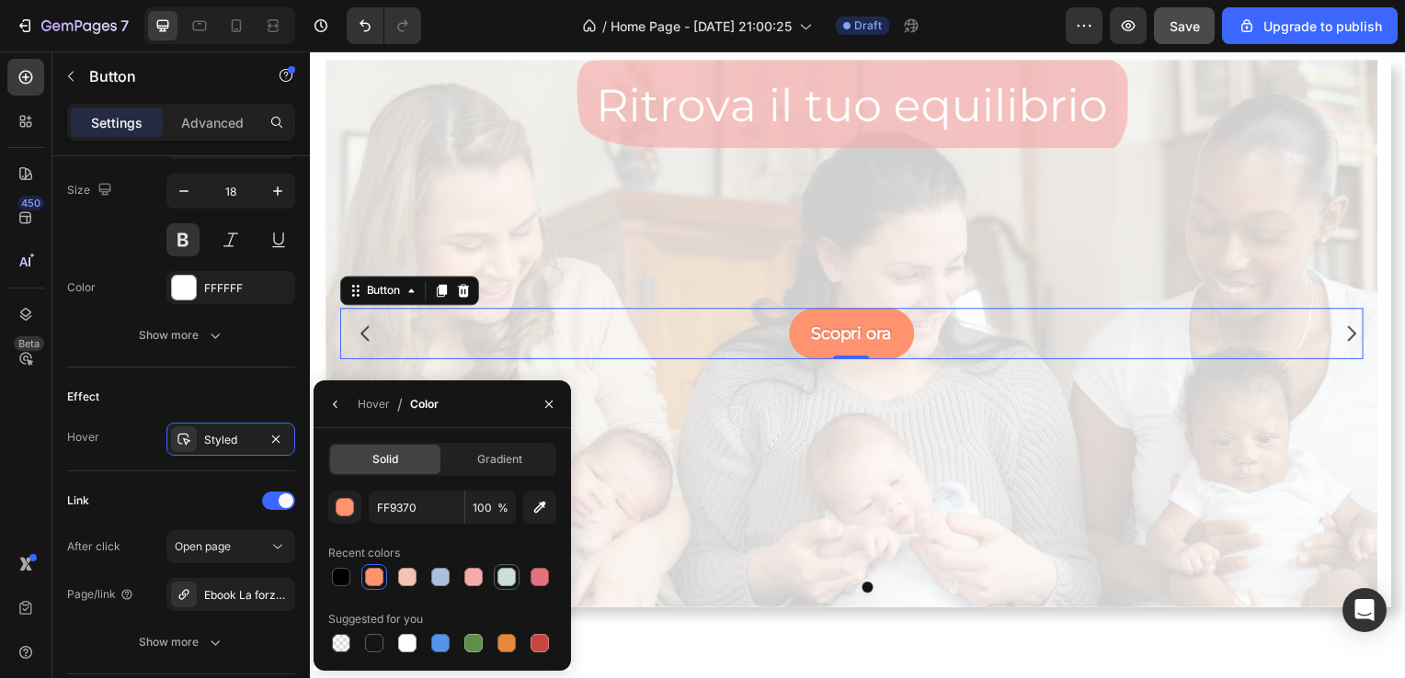
click at [511, 570] on div at bounding box center [506, 577] width 18 height 18
type input "C9E0D8"
click at [555, 404] on icon "button" at bounding box center [548, 404] width 15 height 15
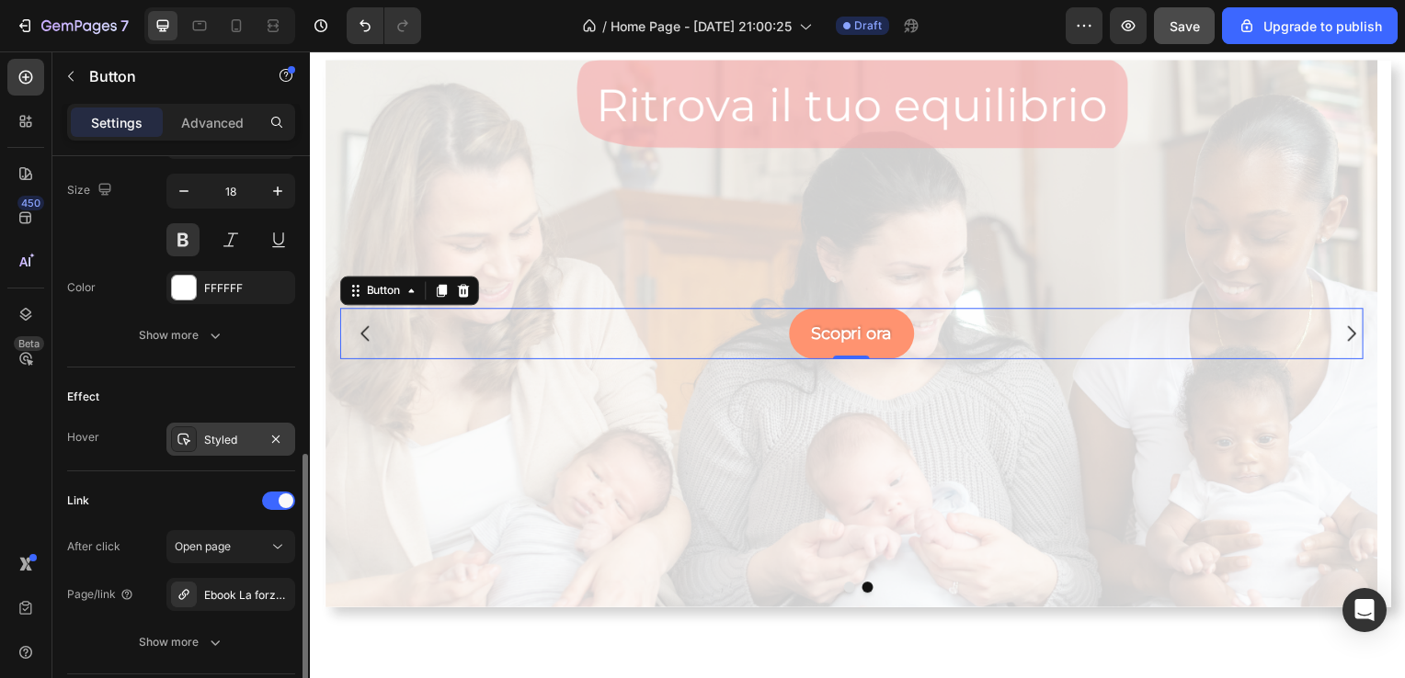
click at [261, 440] on div "Styled" at bounding box center [230, 439] width 129 height 33
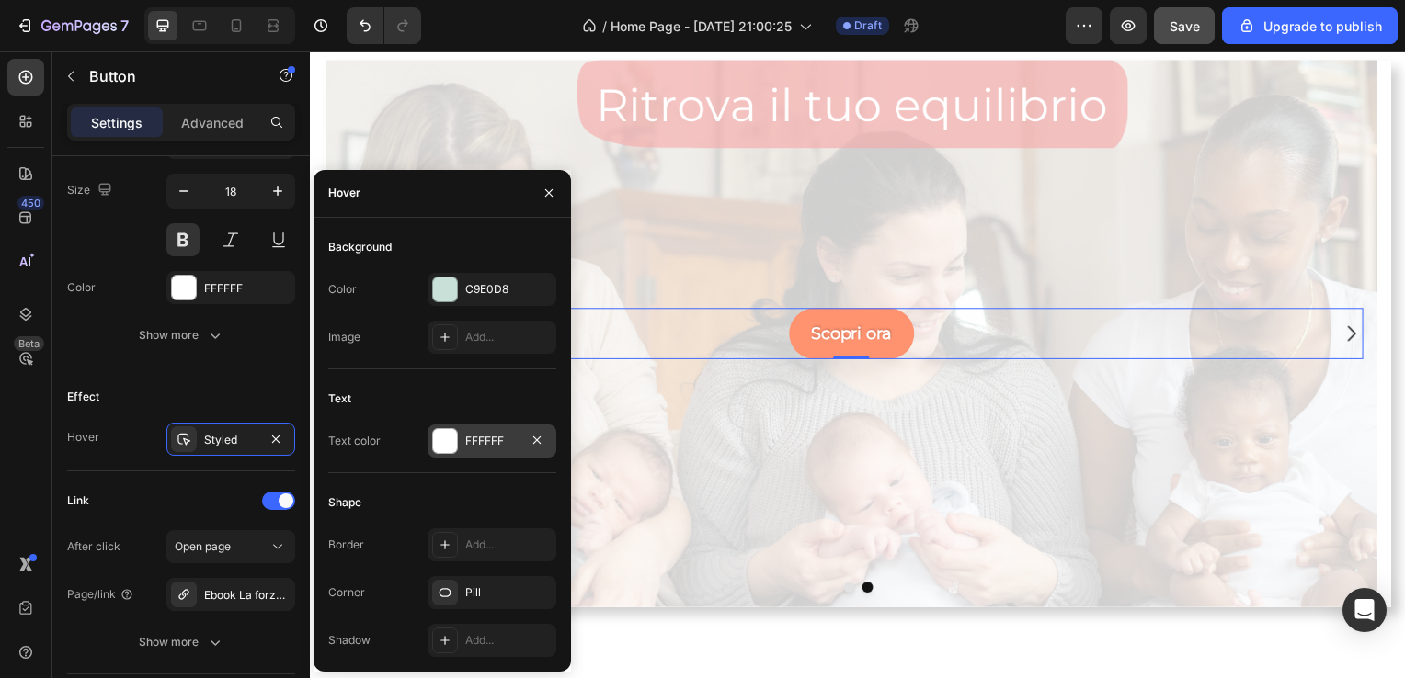
click at [455, 448] on div at bounding box center [445, 441] width 24 height 24
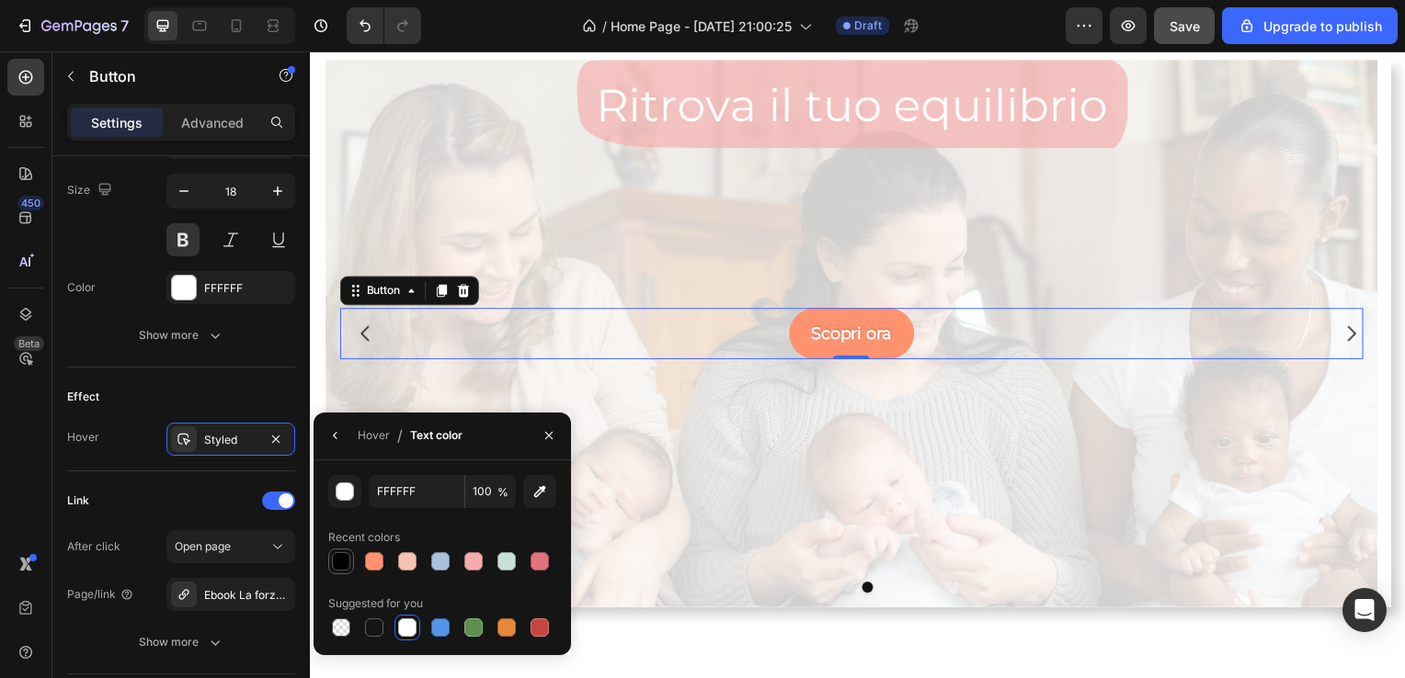
click at [337, 572] on div at bounding box center [341, 562] width 22 height 22
type input "000000"
click at [553, 438] on icon "button" at bounding box center [548, 435] width 15 height 15
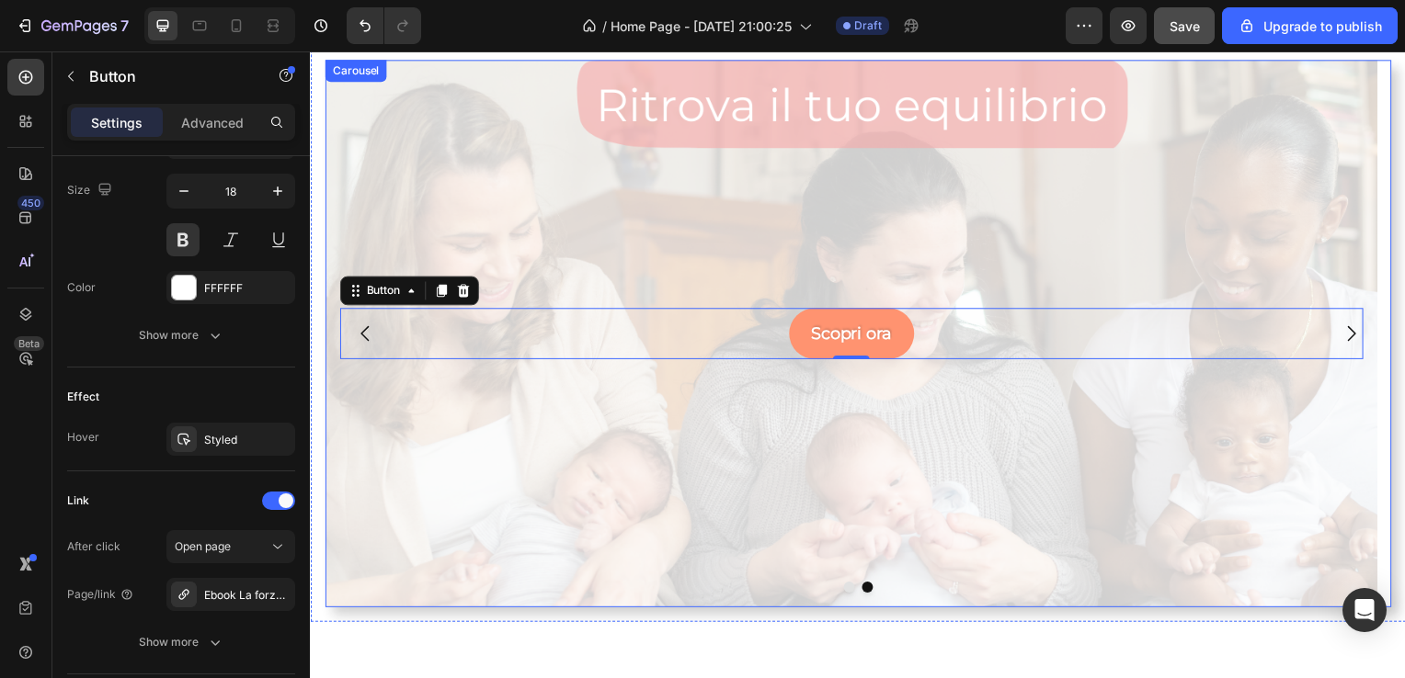
click at [367, 347] on button "Carousel Back Arrow" at bounding box center [364, 336] width 51 height 51
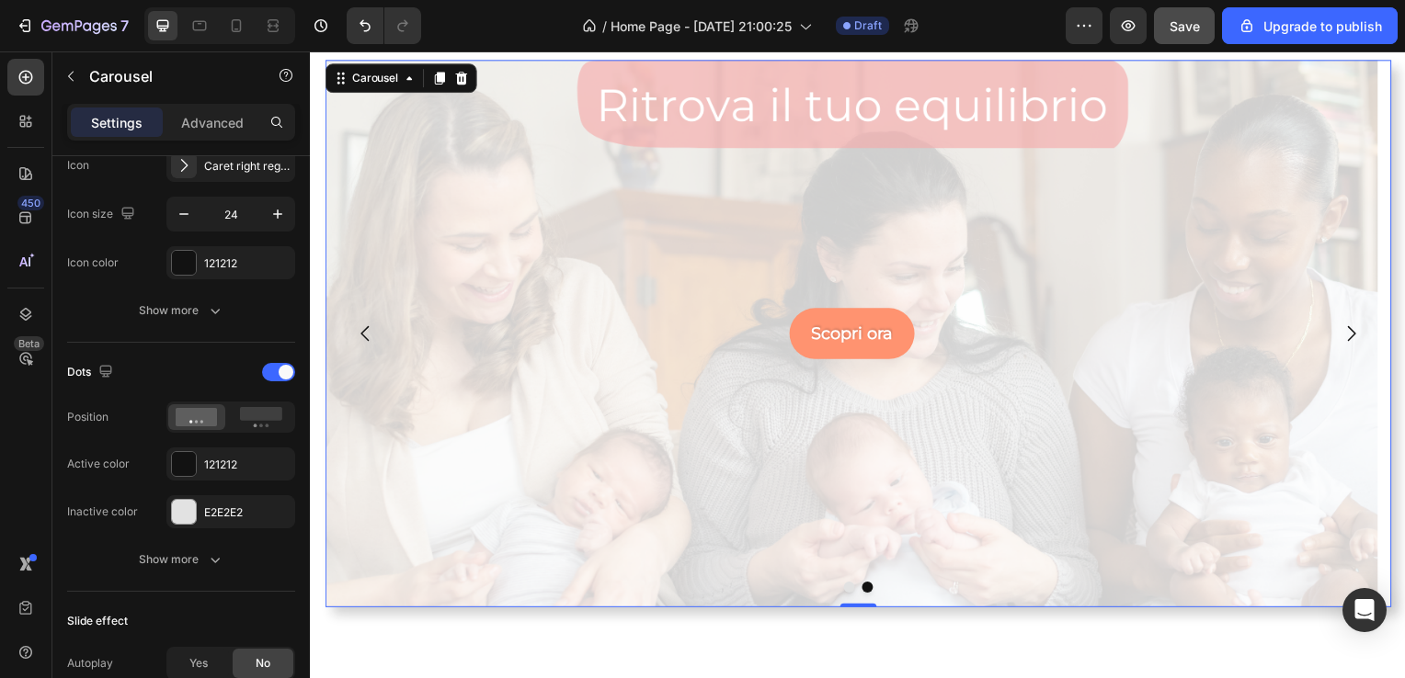
scroll to position [0, 0]
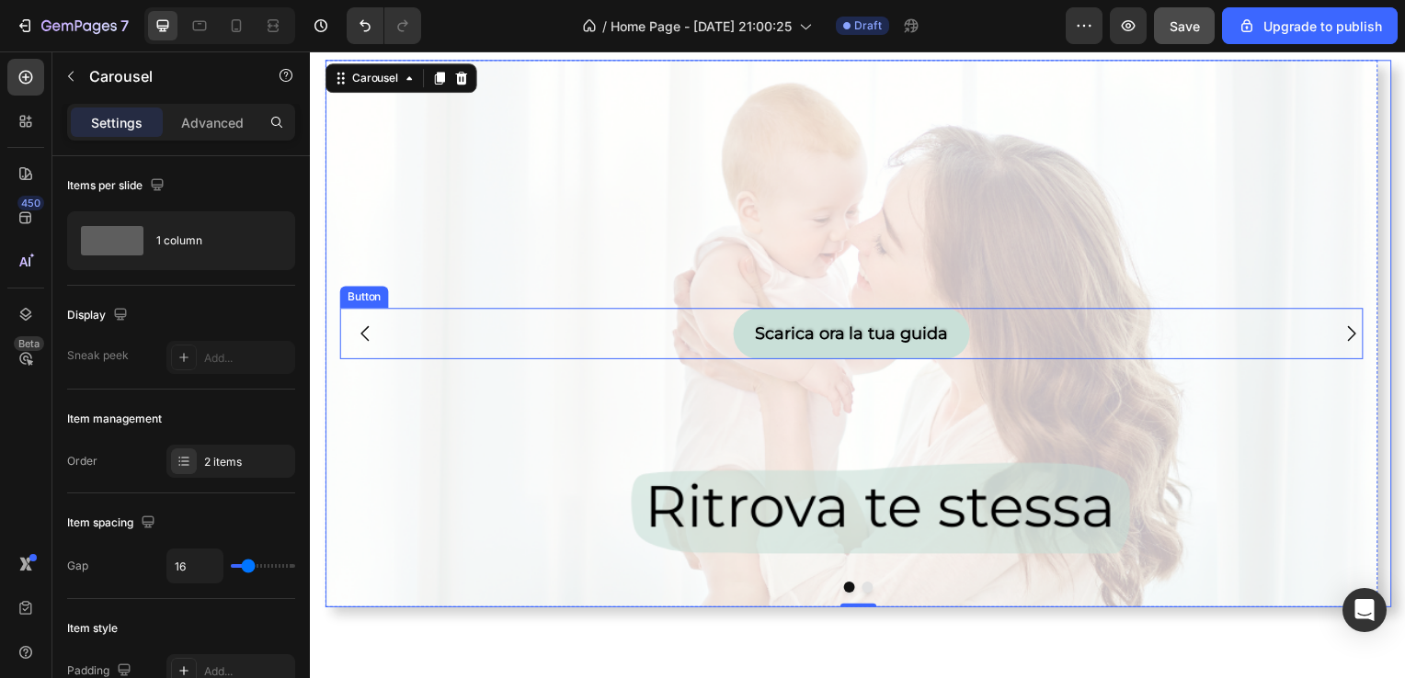
click at [717, 325] on div "Scarica ora la tua guida Button" at bounding box center [854, 336] width 1030 height 51
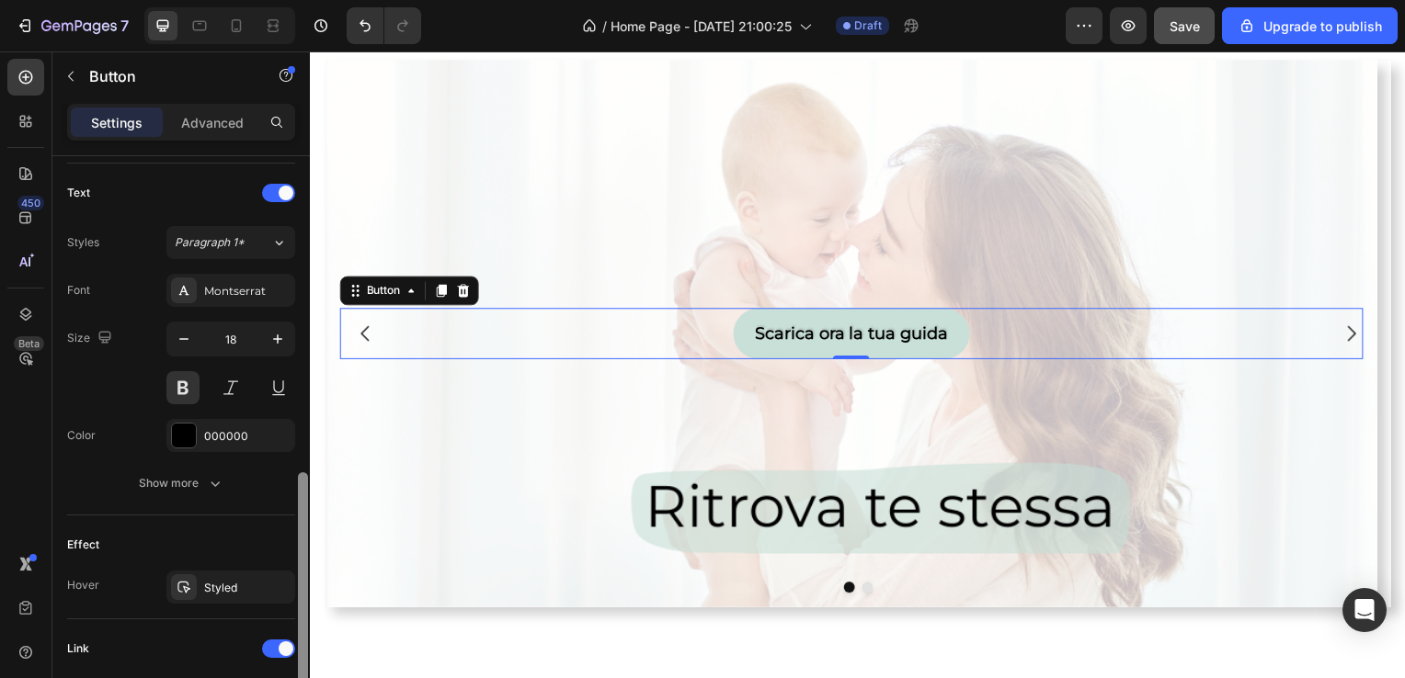
scroll to position [604, 0]
drag, startPoint x: 302, startPoint y: 307, endPoint x: 294, endPoint y: 546, distance: 239.1
click at [294, 546] on div "Size Width Auto Height Auto Padding 12, 24, 12, 24 Background Color C9E0D8 Imag…" at bounding box center [180, 443] width 257 height 575
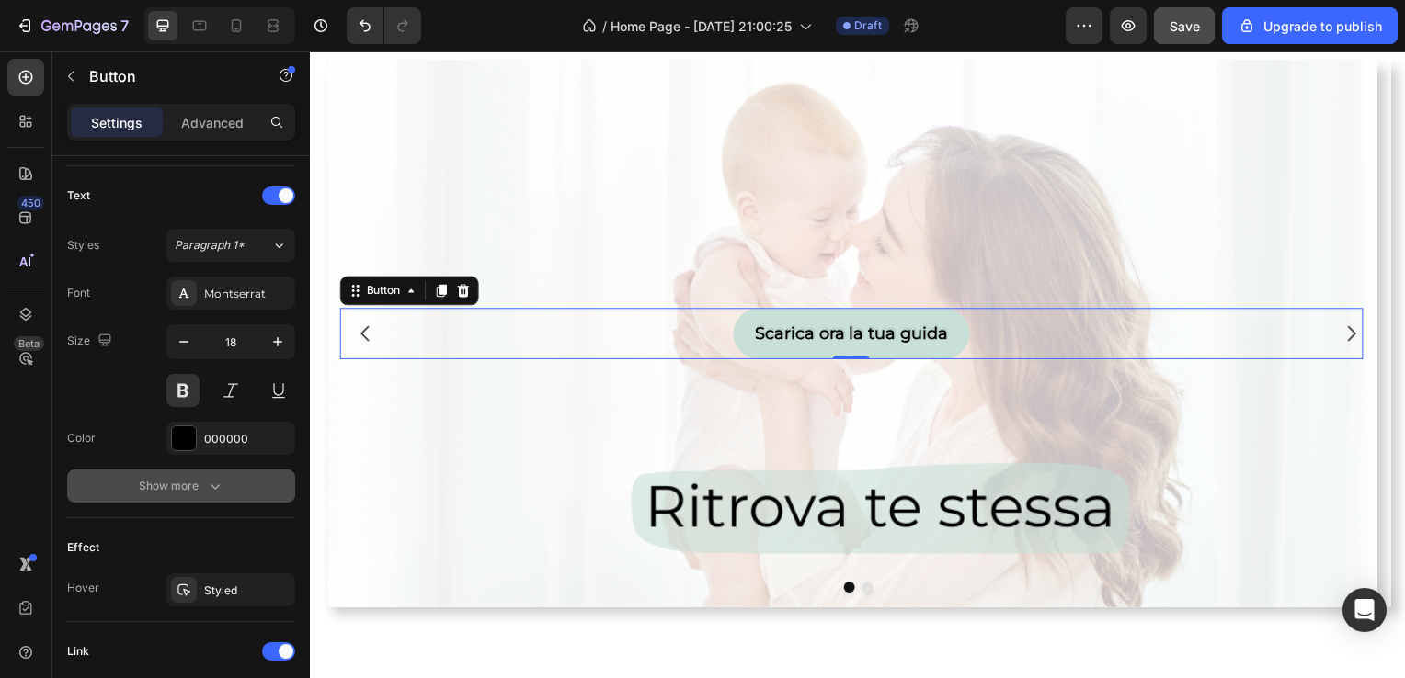
click at [227, 490] on button "Show more" at bounding box center [181, 486] width 228 height 33
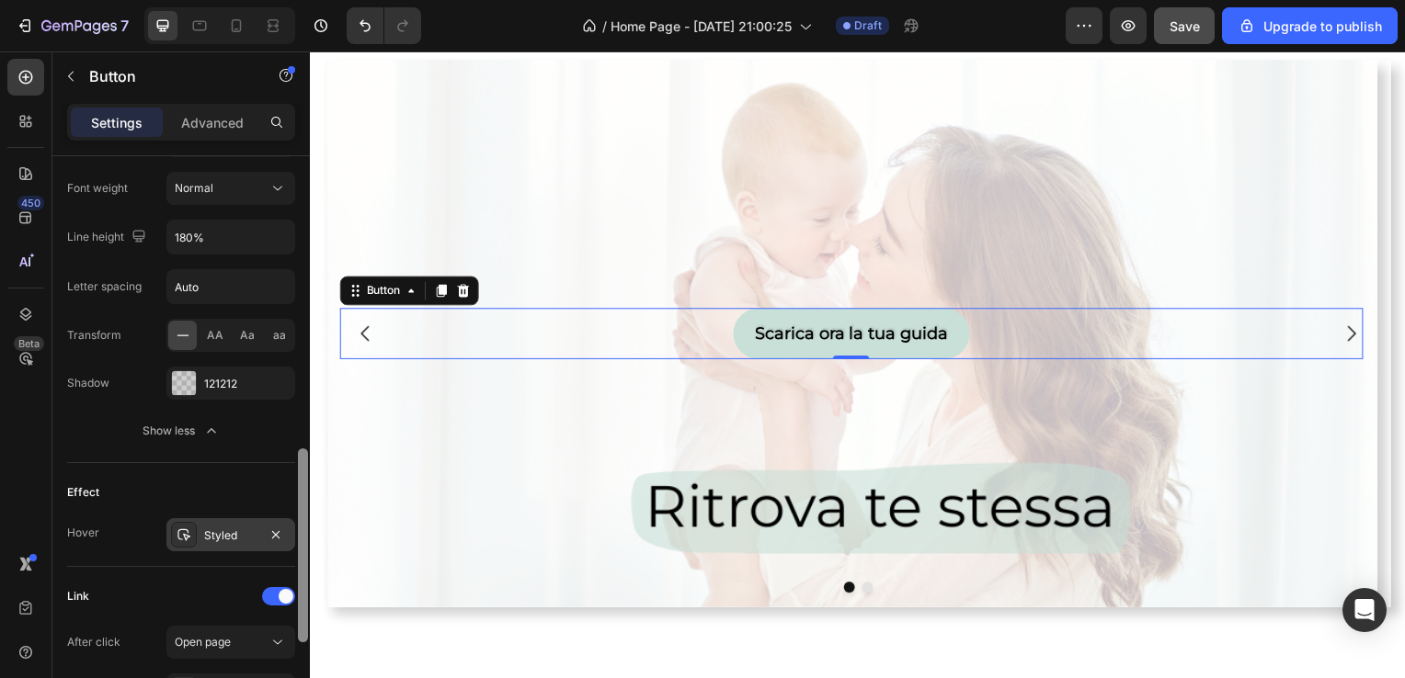
drag, startPoint x: 305, startPoint y: 414, endPoint x: 290, endPoint y: 533, distance: 120.4
click at [290, 533] on div "Size Width Auto Height Auto Padding 12, 24, 12, 24 Background Color C9E0D8 Imag…" at bounding box center [180, 443] width 257 height 575
click at [246, 523] on div "Styled" at bounding box center [230, 531] width 53 height 17
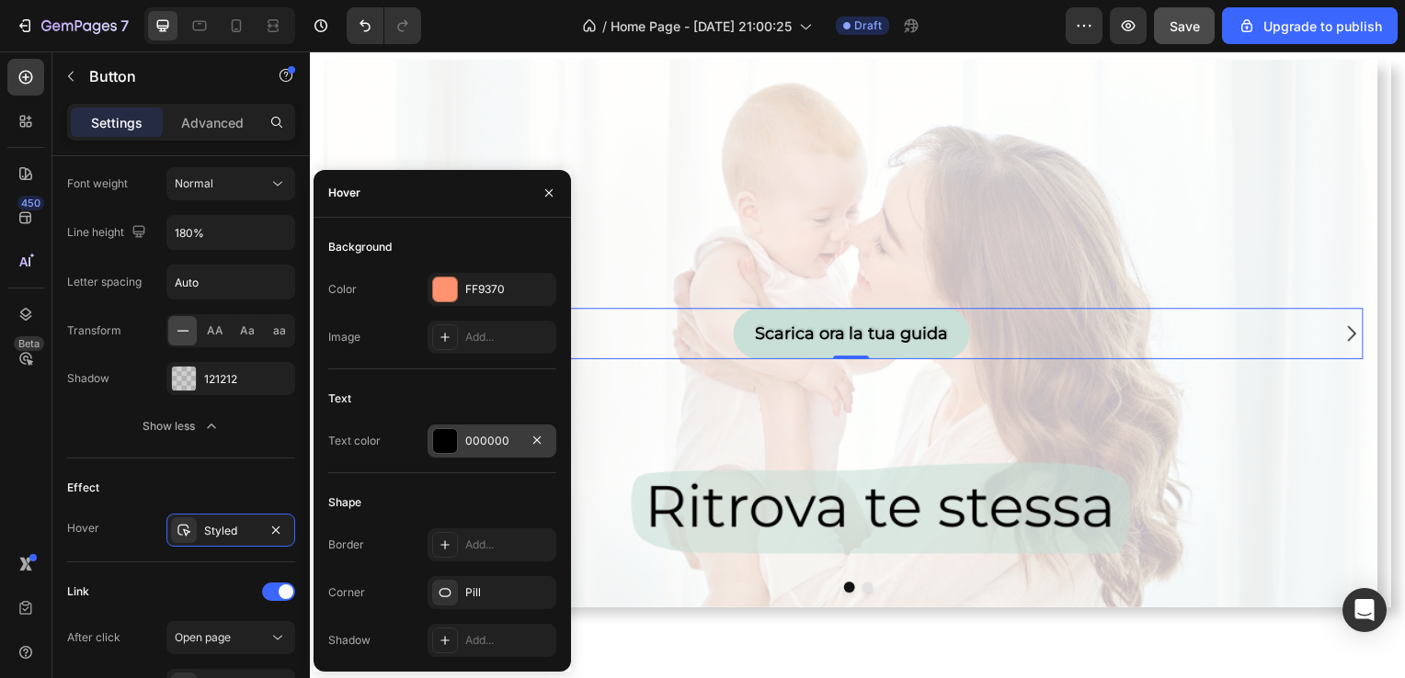
click at [449, 436] on div at bounding box center [445, 441] width 24 height 24
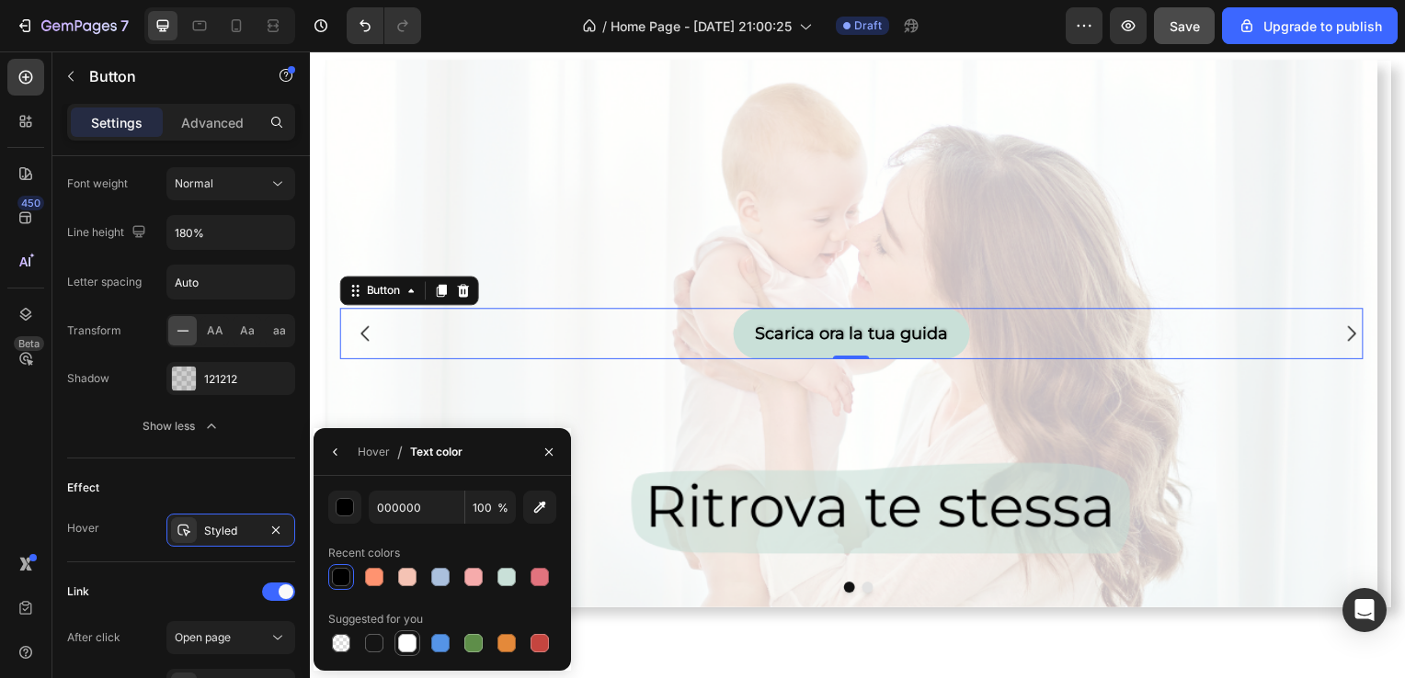
click at [409, 644] on div at bounding box center [407, 643] width 18 height 18
type input "FFFFFF"
click at [558, 456] on button "button" at bounding box center [548, 452] width 29 height 29
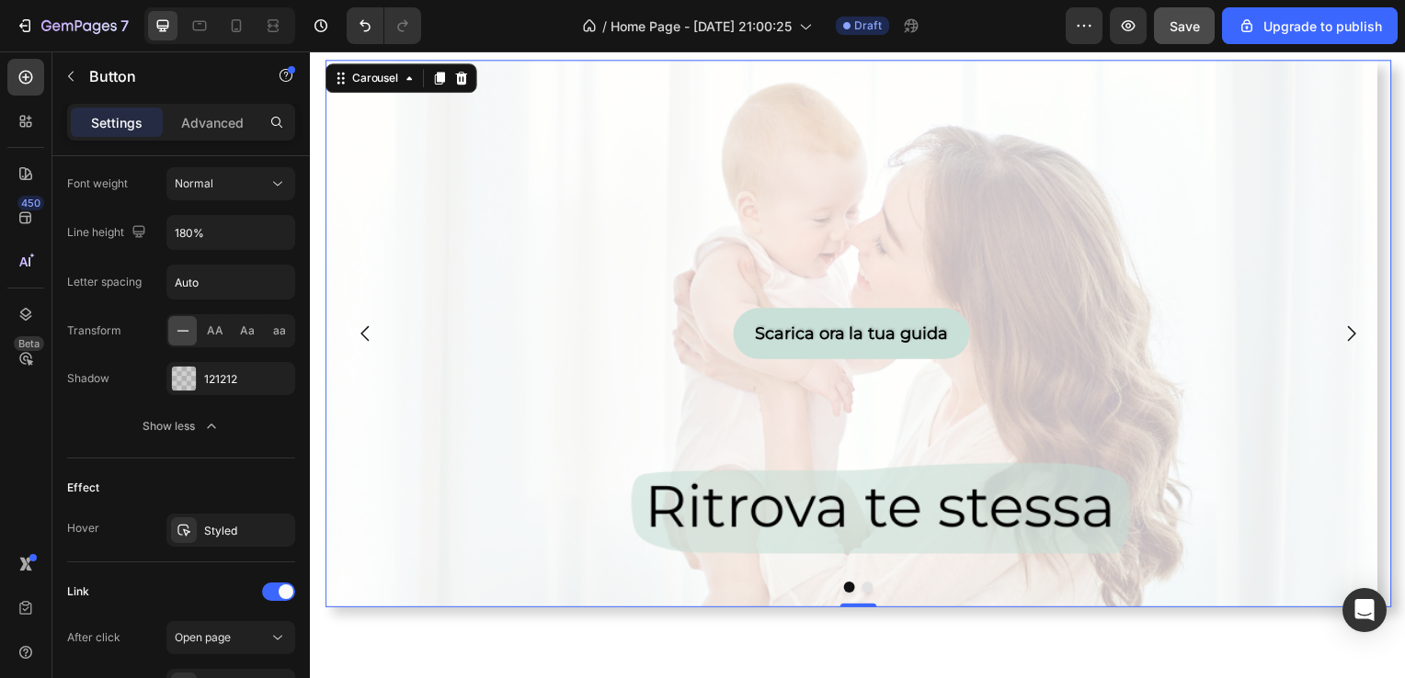
click at [1347, 336] on icon "Carousel Next Arrow" at bounding box center [1358, 336] width 22 height 22
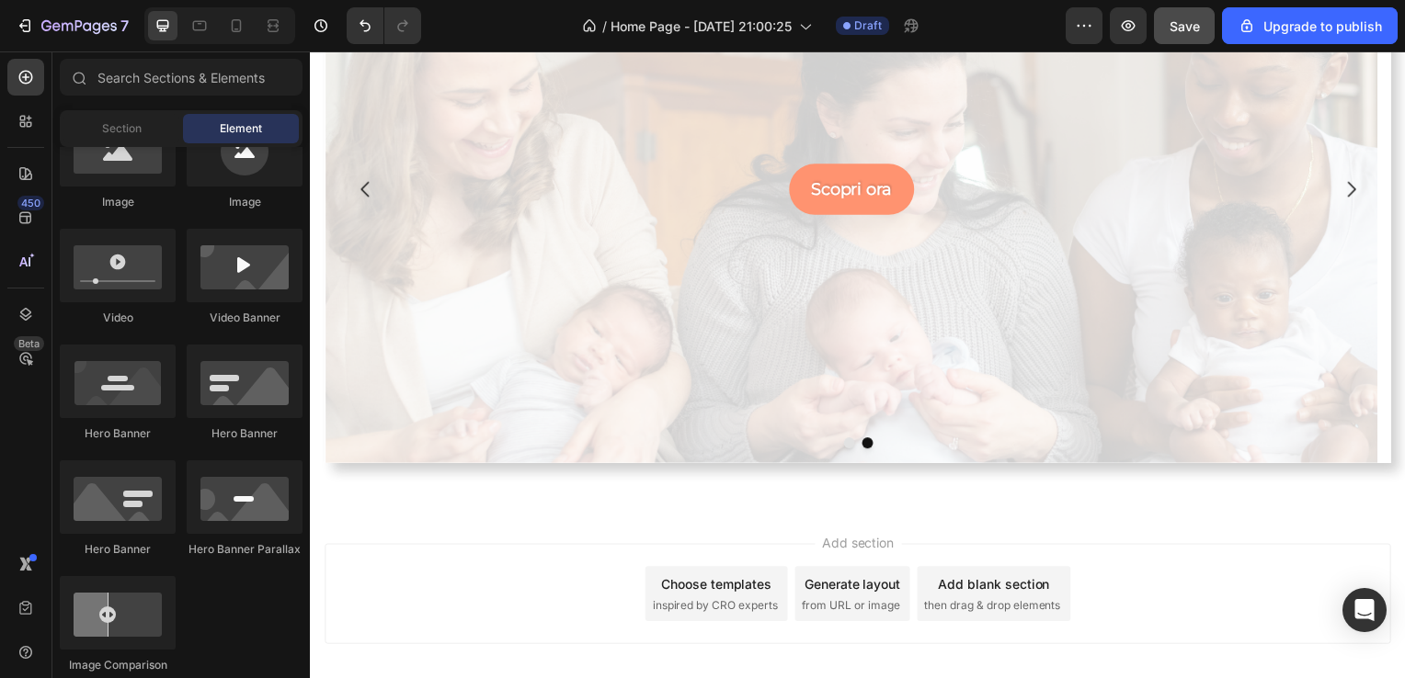
scroll to position [230, 0]
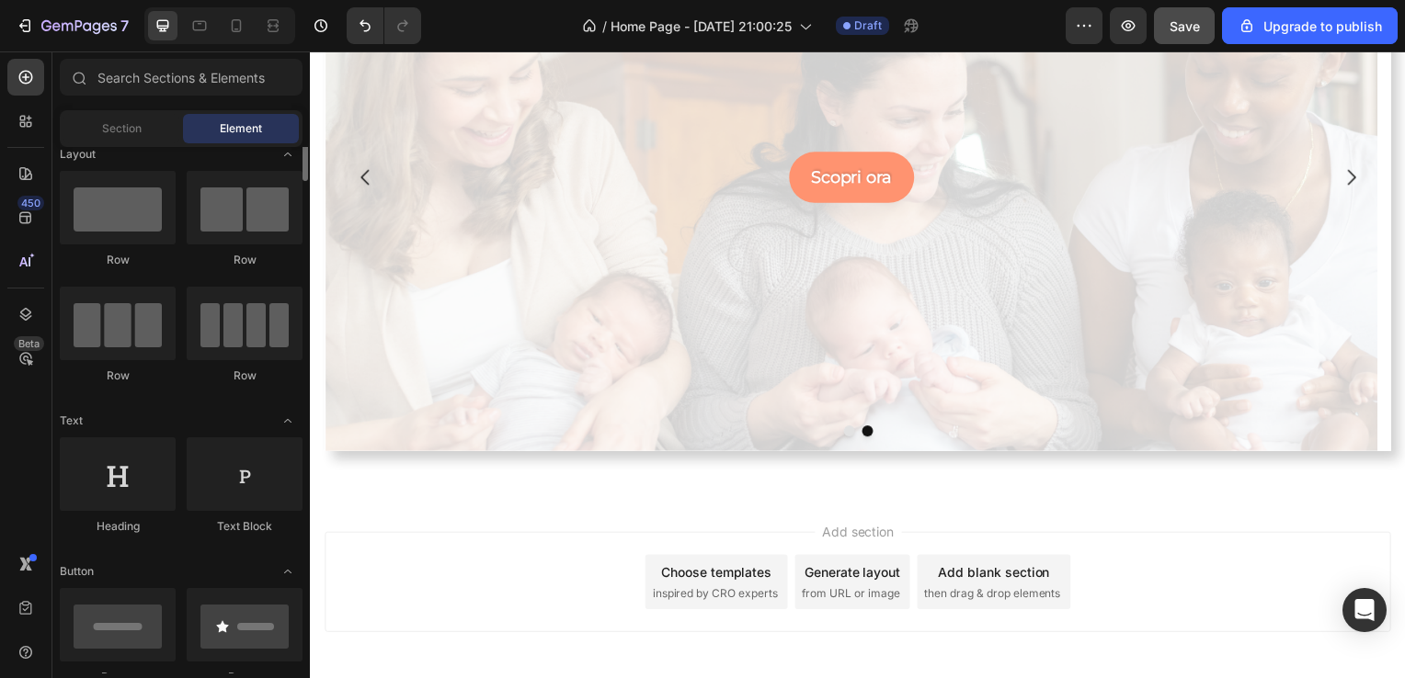
scroll to position [0, 0]
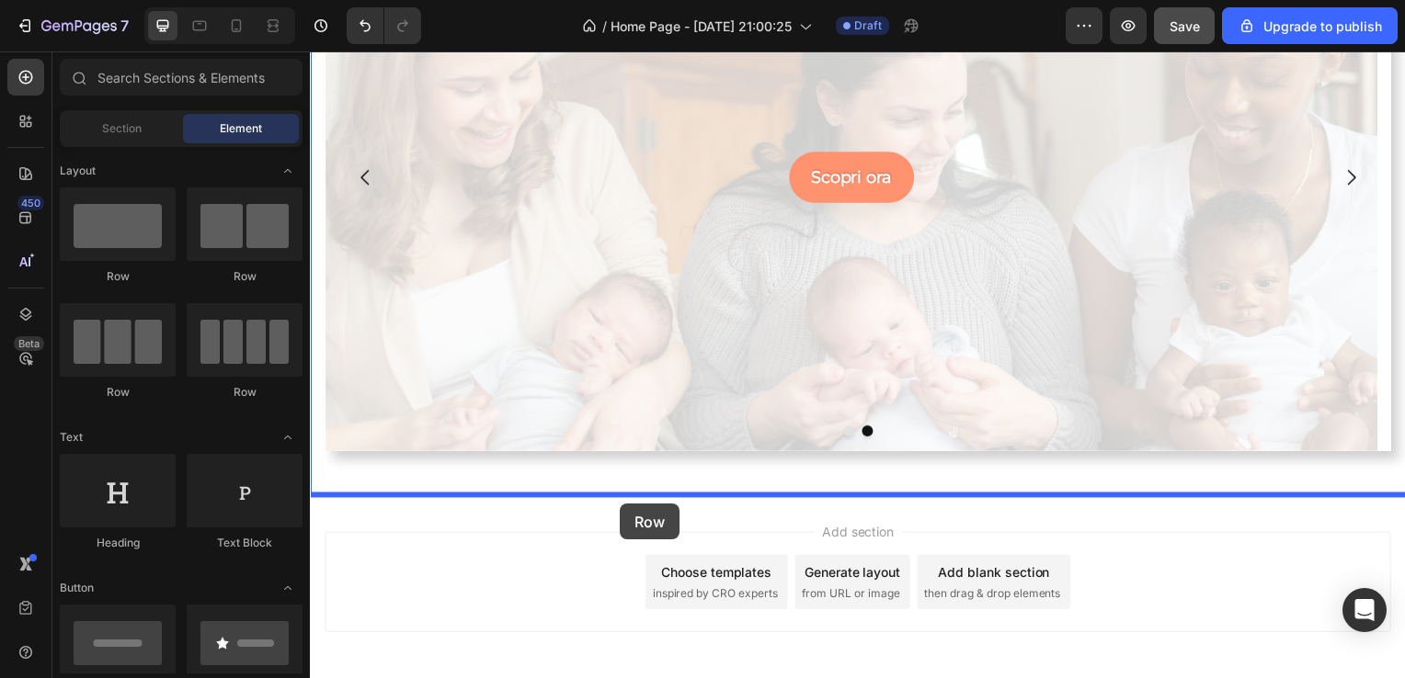
drag, startPoint x: 433, startPoint y: 263, endPoint x: 622, endPoint y: 507, distance: 309.3
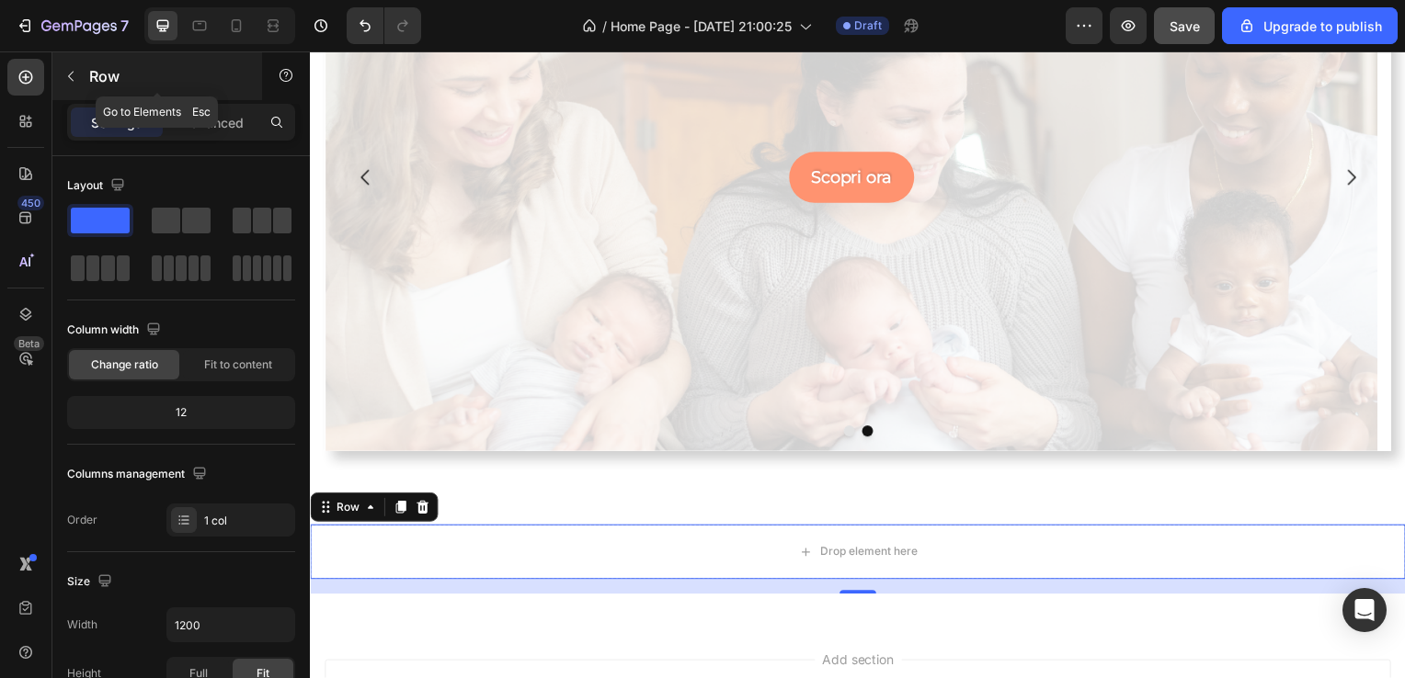
click at [92, 64] on div "Row" at bounding box center [157, 76] width 210 height 48
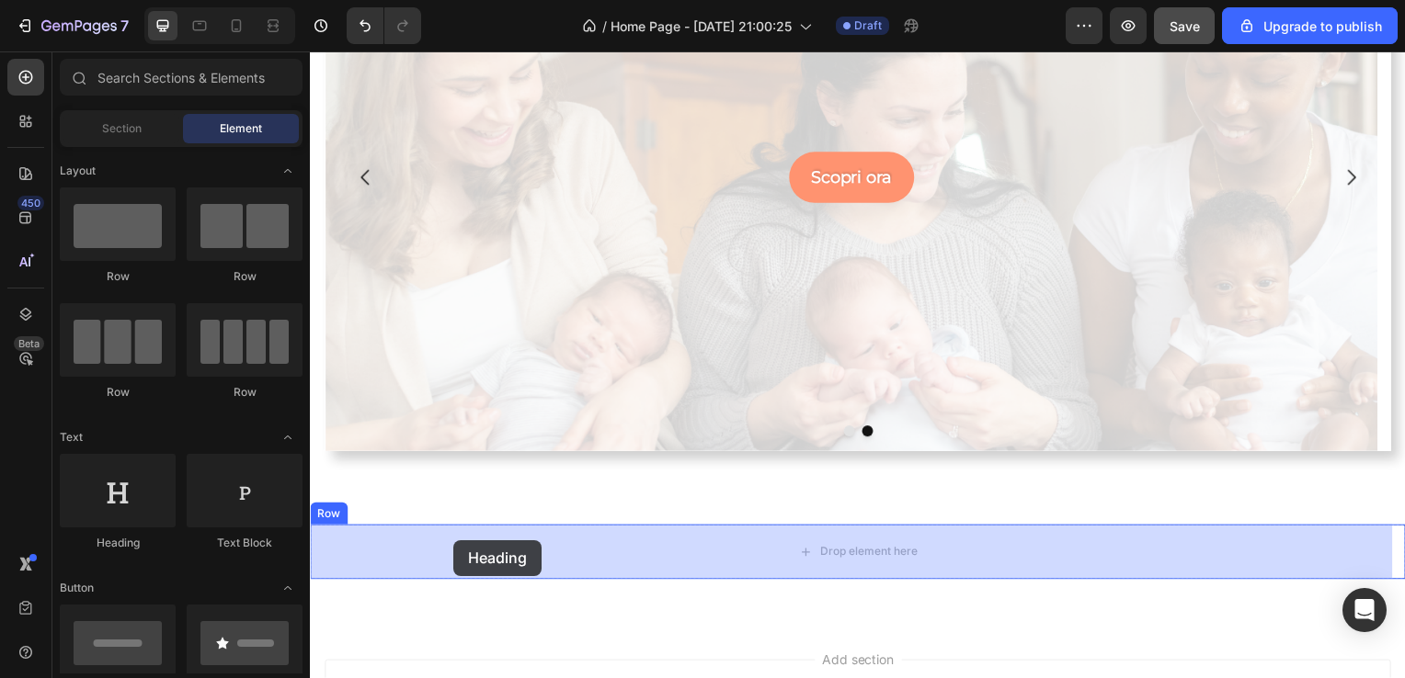
drag, startPoint x: 435, startPoint y: 556, endPoint x: 454, endPoint y: 544, distance: 22.7
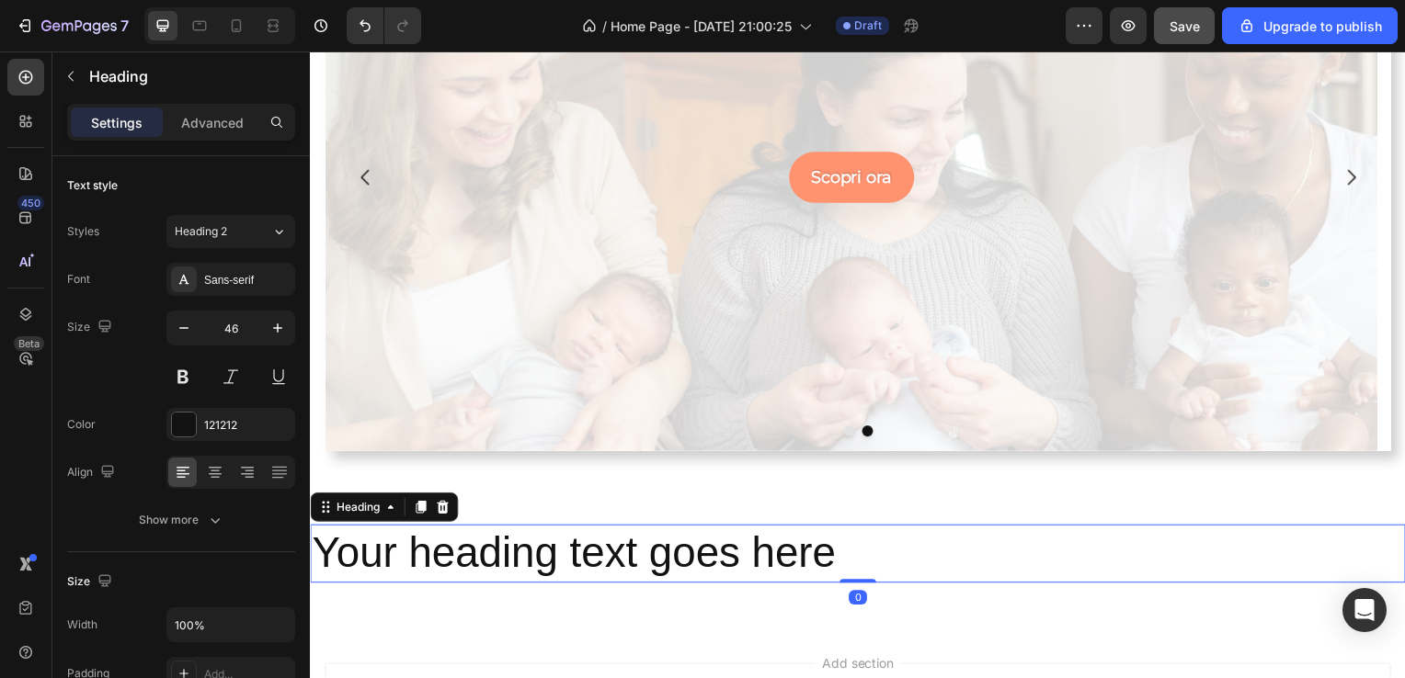
click at [894, 553] on h2 "Your heading text goes here" at bounding box center [861, 558] width 1103 height 59
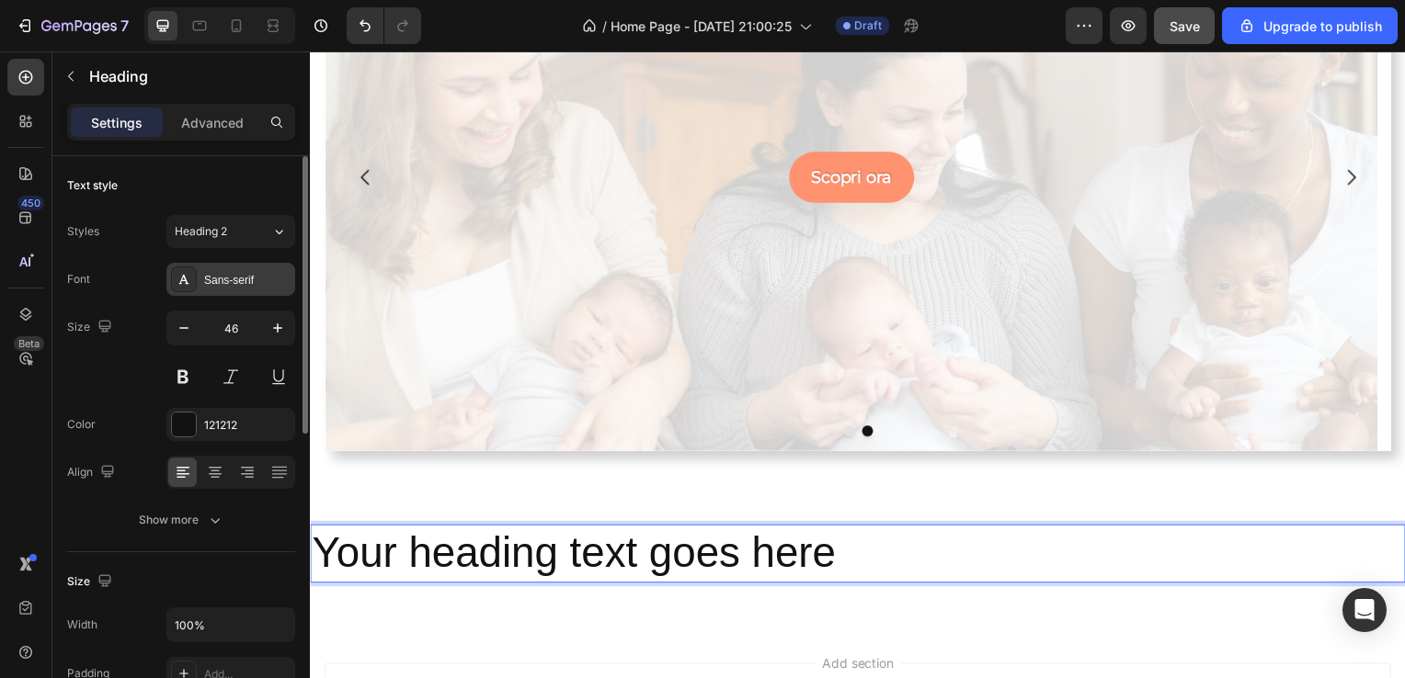
click at [254, 281] on div "Sans-serif" at bounding box center [247, 280] width 86 height 17
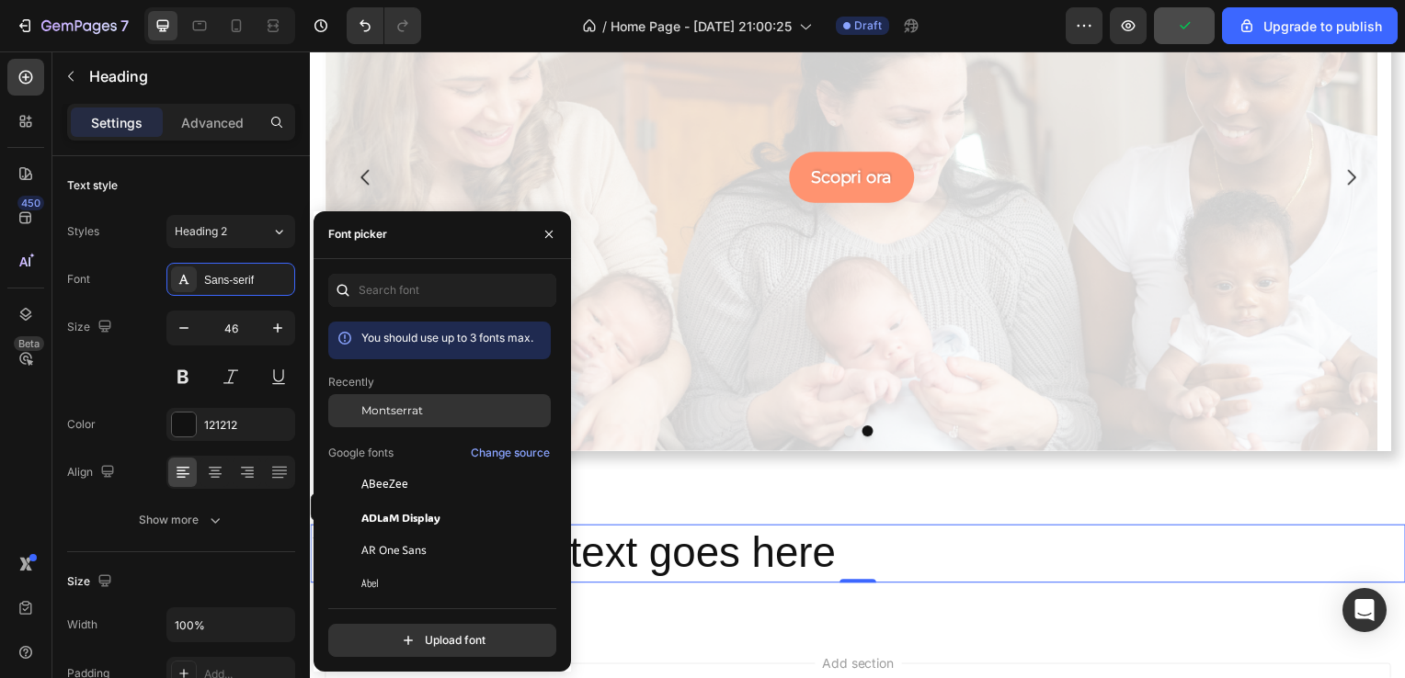
click at [406, 415] on span "Montserrat" at bounding box center [392, 411] width 62 height 17
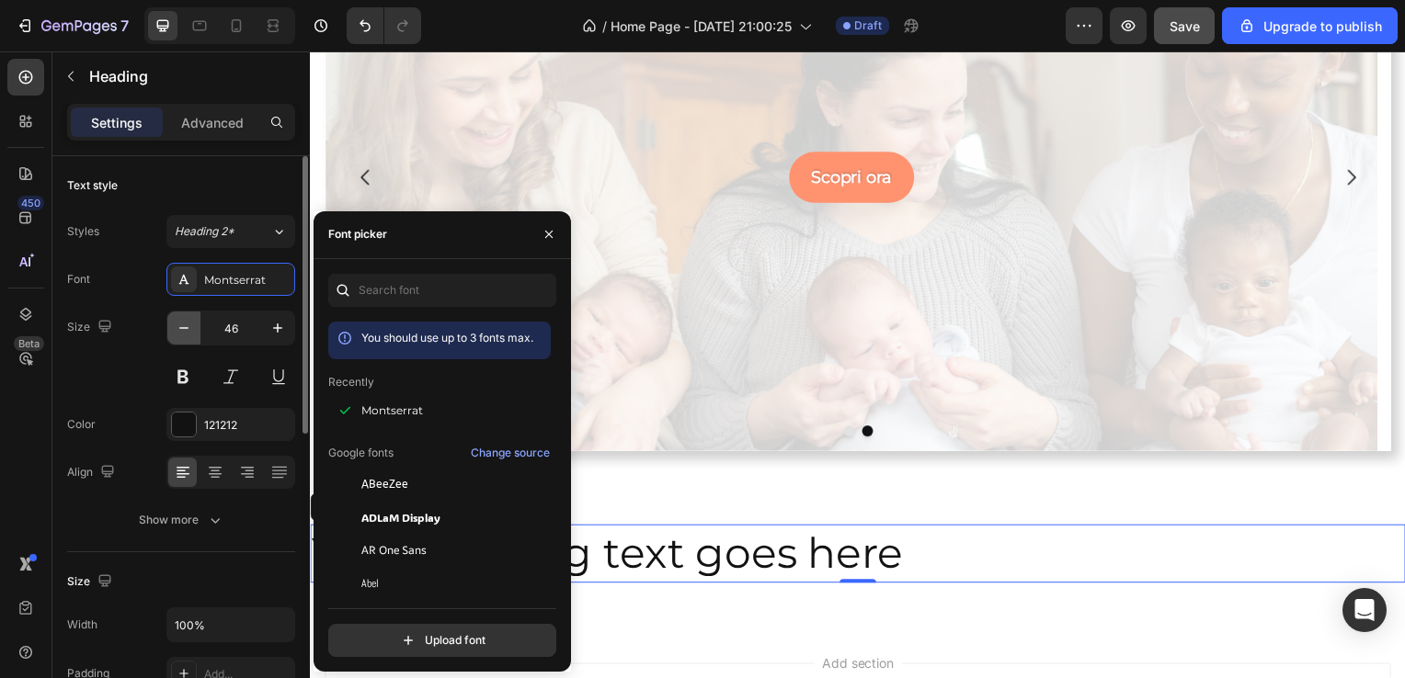
click at [184, 330] on icon "button" at bounding box center [184, 328] width 18 height 18
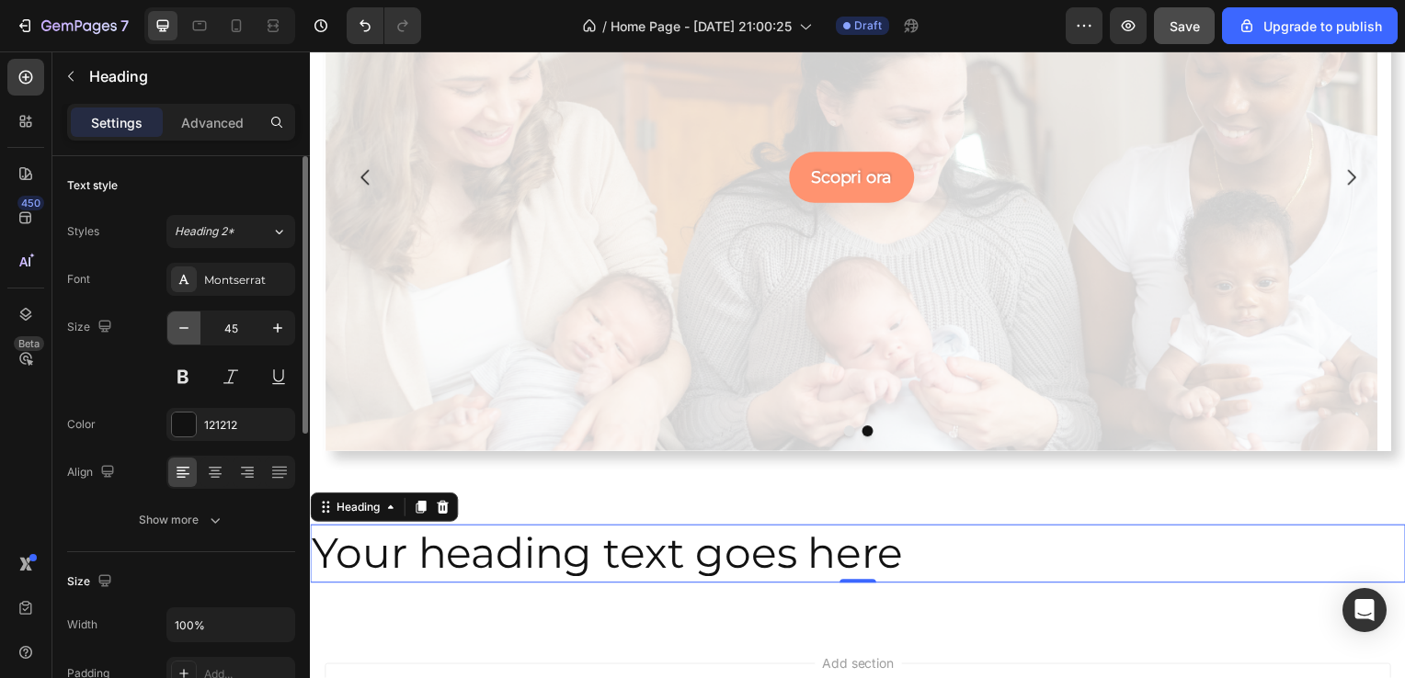
click at [184, 330] on icon "button" at bounding box center [184, 328] width 18 height 18
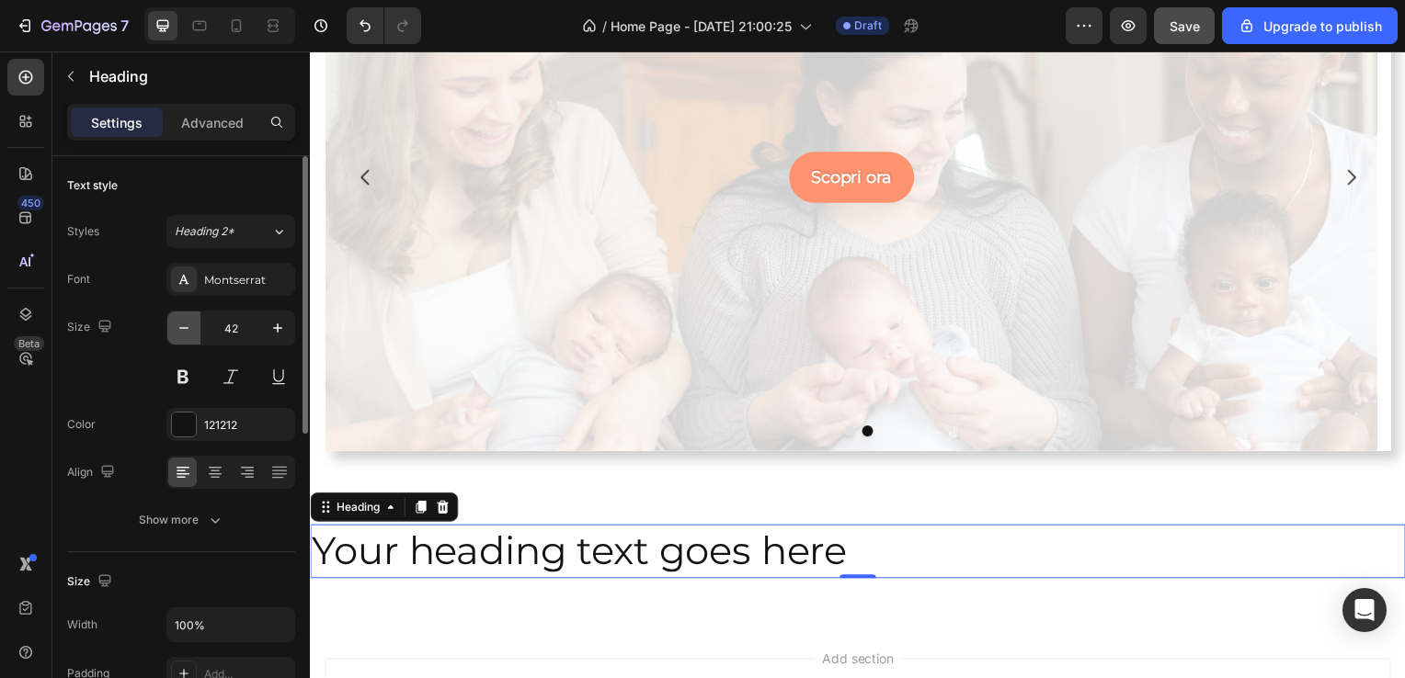
click at [184, 330] on icon "button" at bounding box center [184, 328] width 18 height 18
type input "40"
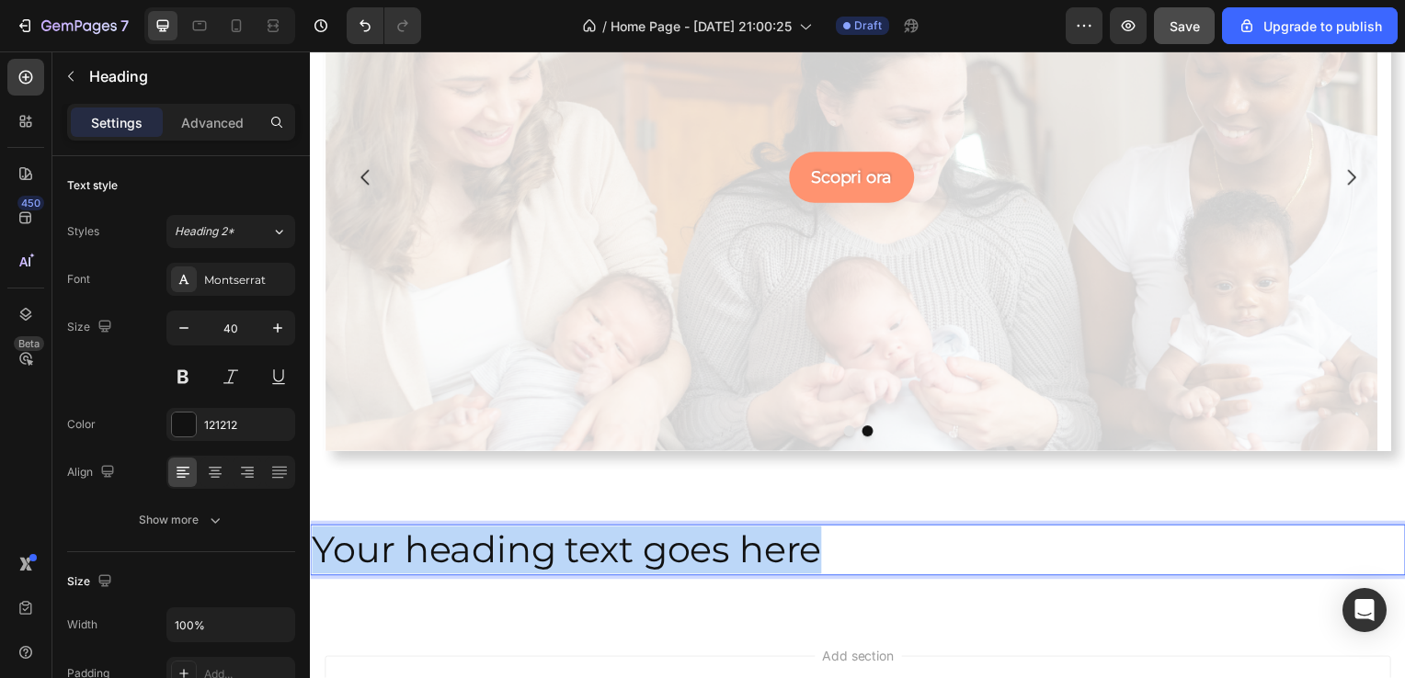
drag, startPoint x: 904, startPoint y: 550, endPoint x: 314, endPoint y: 556, distance: 589.3
click at [314, 556] on p "Your heading text goes here" at bounding box center [861, 554] width 1099 height 48
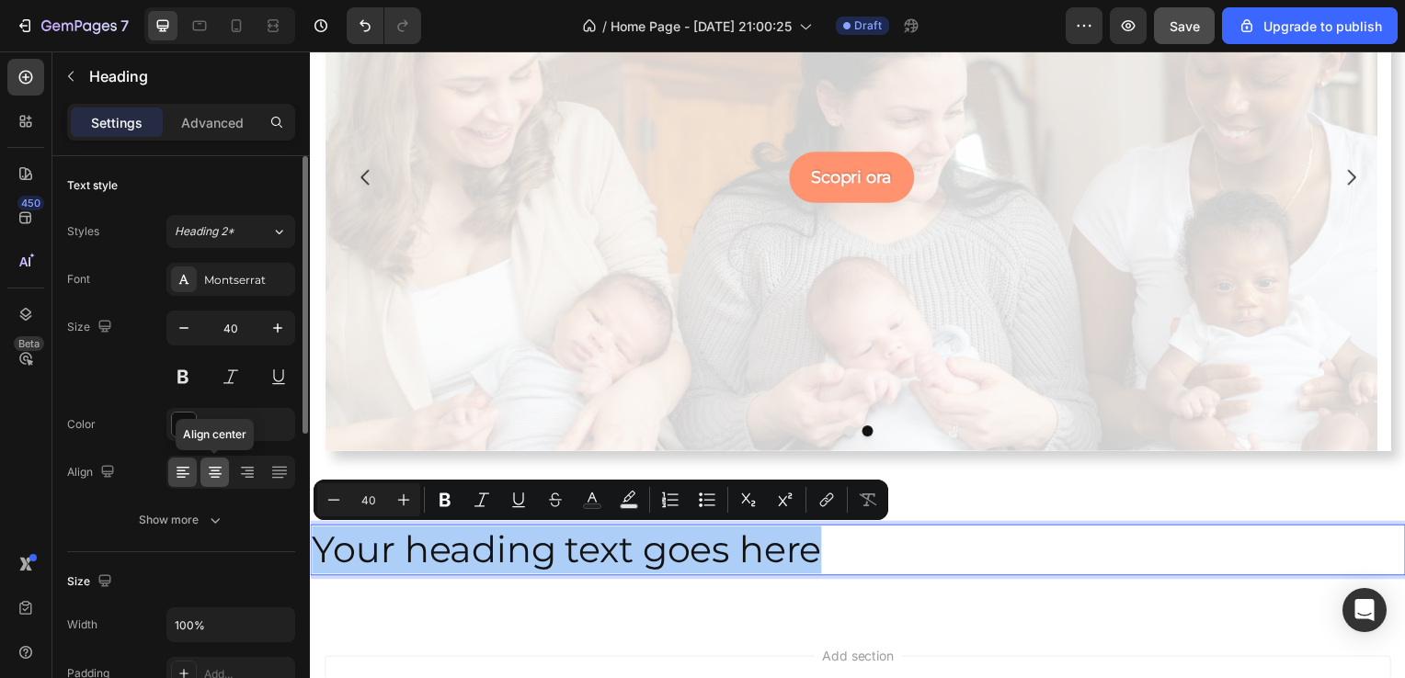
click at [217, 479] on icon at bounding box center [215, 472] width 18 height 18
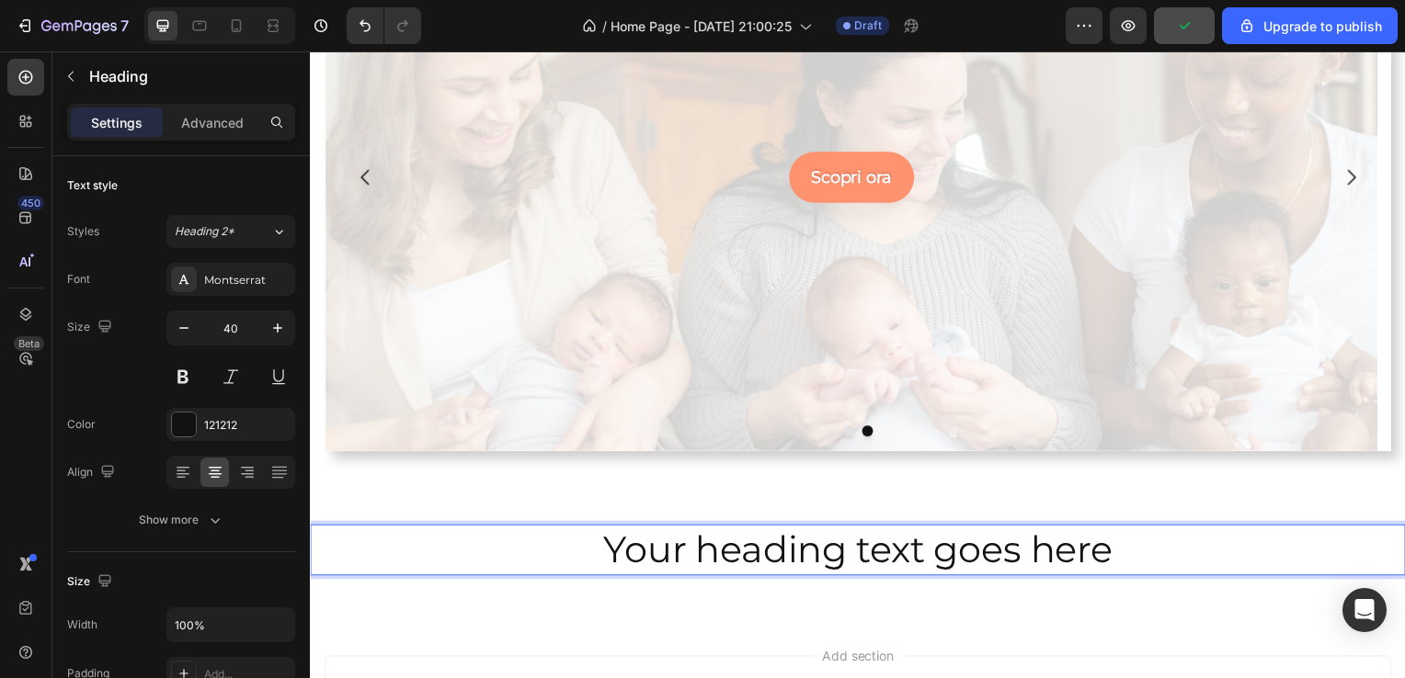
click at [1148, 558] on p "Your heading text goes here" at bounding box center [861, 554] width 1099 height 48
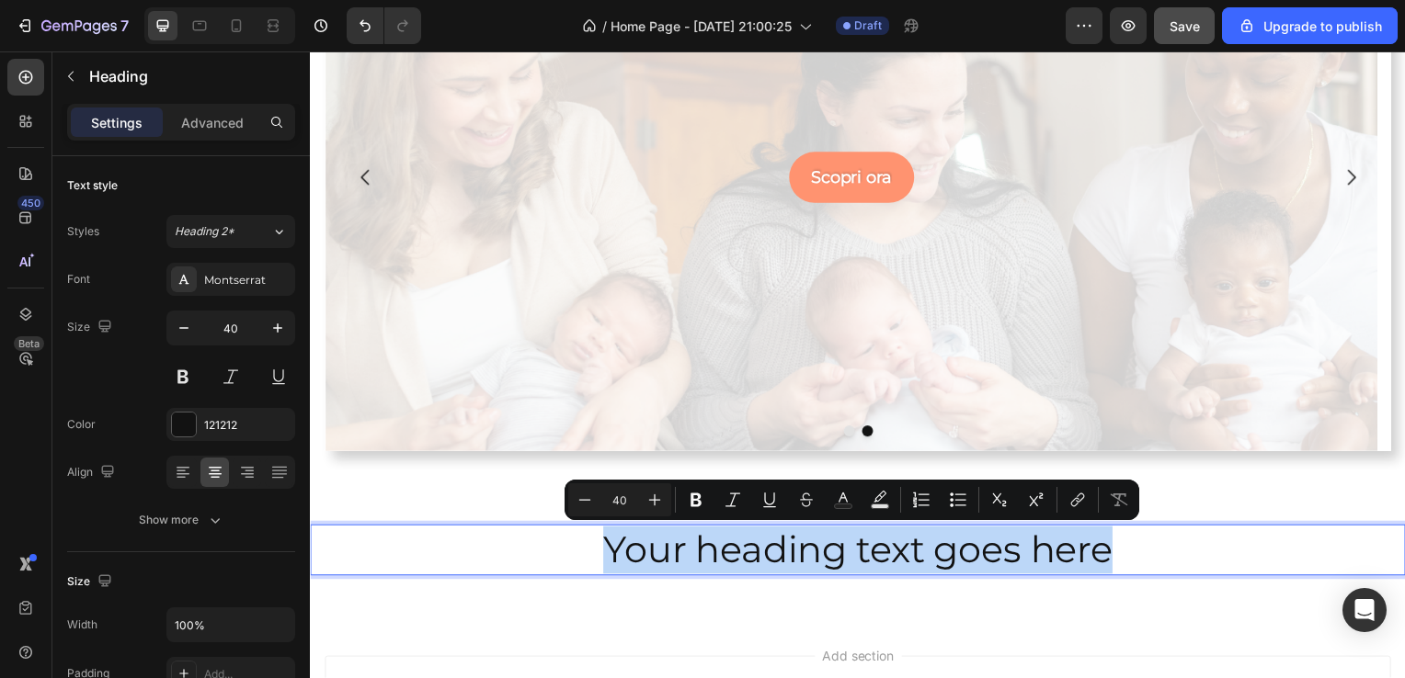
drag, startPoint x: 1148, startPoint y: 558, endPoint x: 604, endPoint y: 554, distance: 544.2
click at [604, 554] on p "Your heading text goes here" at bounding box center [861, 554] width 1099 height 48
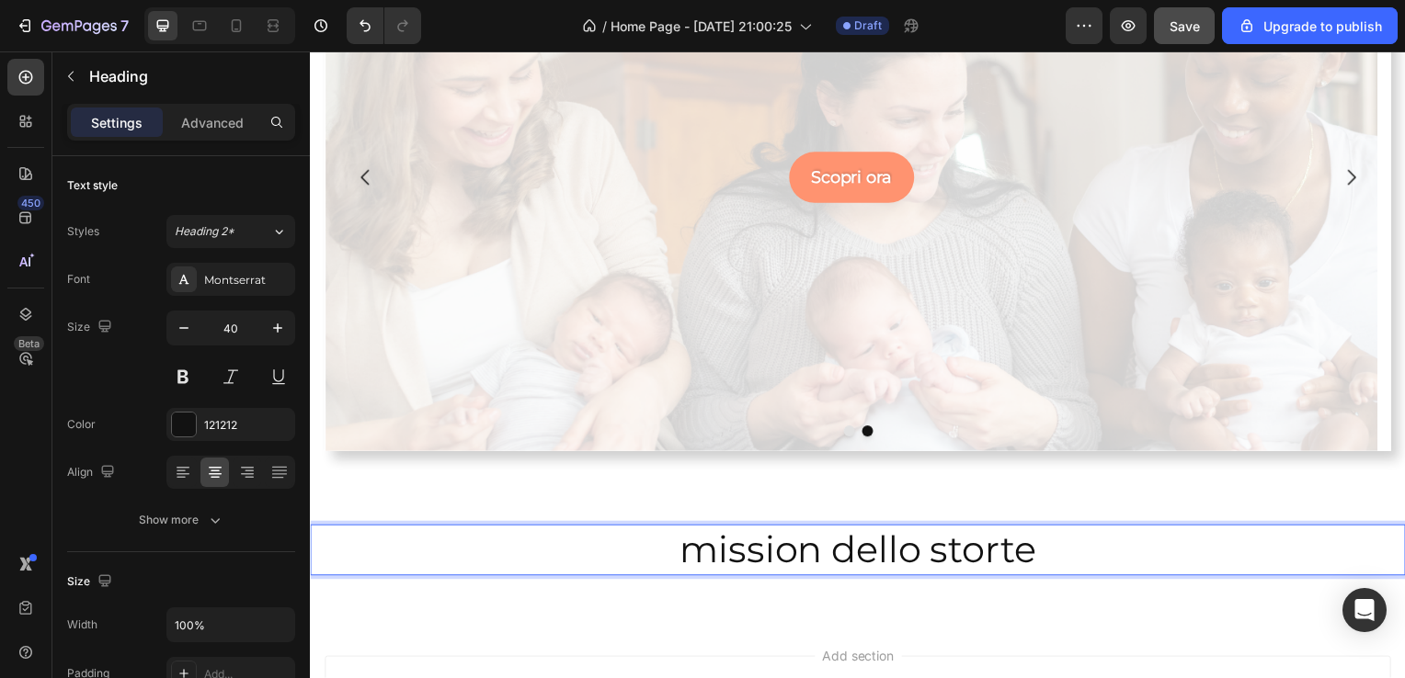
click at [655, 573] on p "mission dello storte" at bounding box center [861, 554] width 1099 height 48
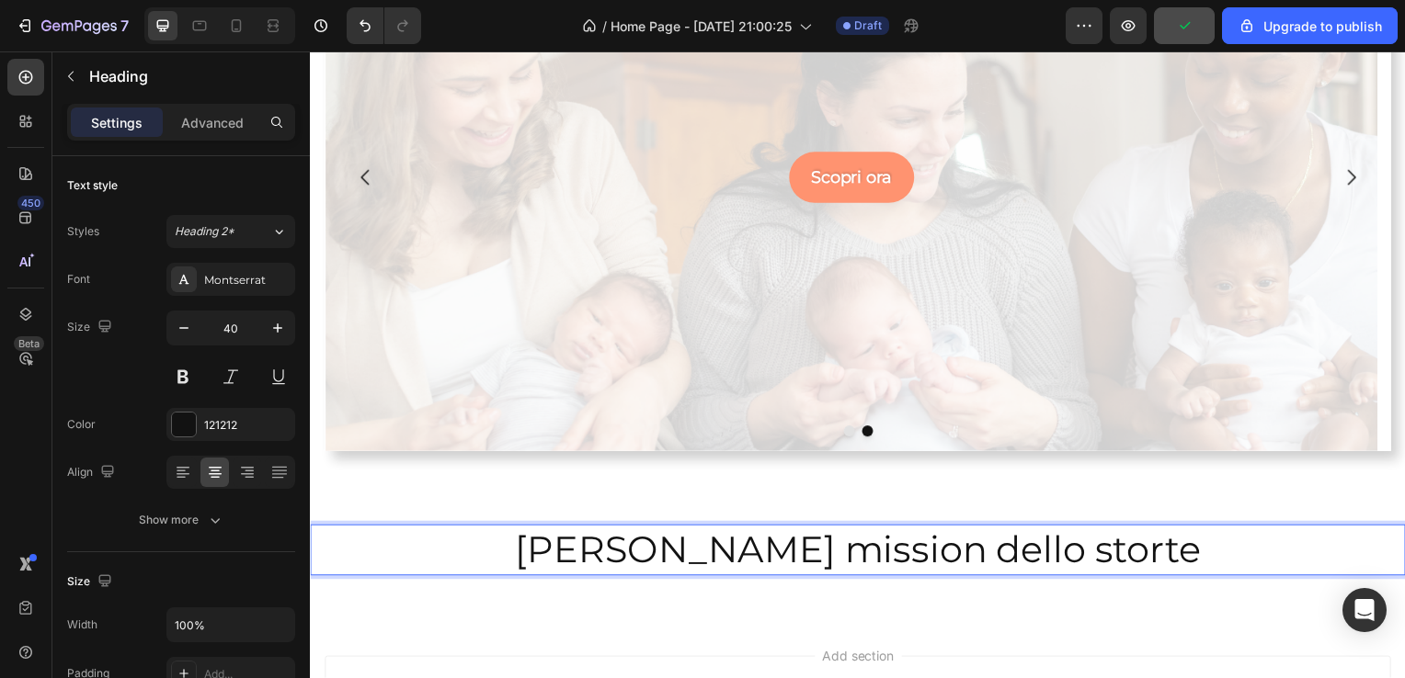
click at [1051, 556] on p "scrivo mission dello storte" at bounding box center [861, 554] width 1099 height 48
click at [1065, 563] on p "scrivo mission dello storte" at bounding box center [861, 554] width 1099 height 48
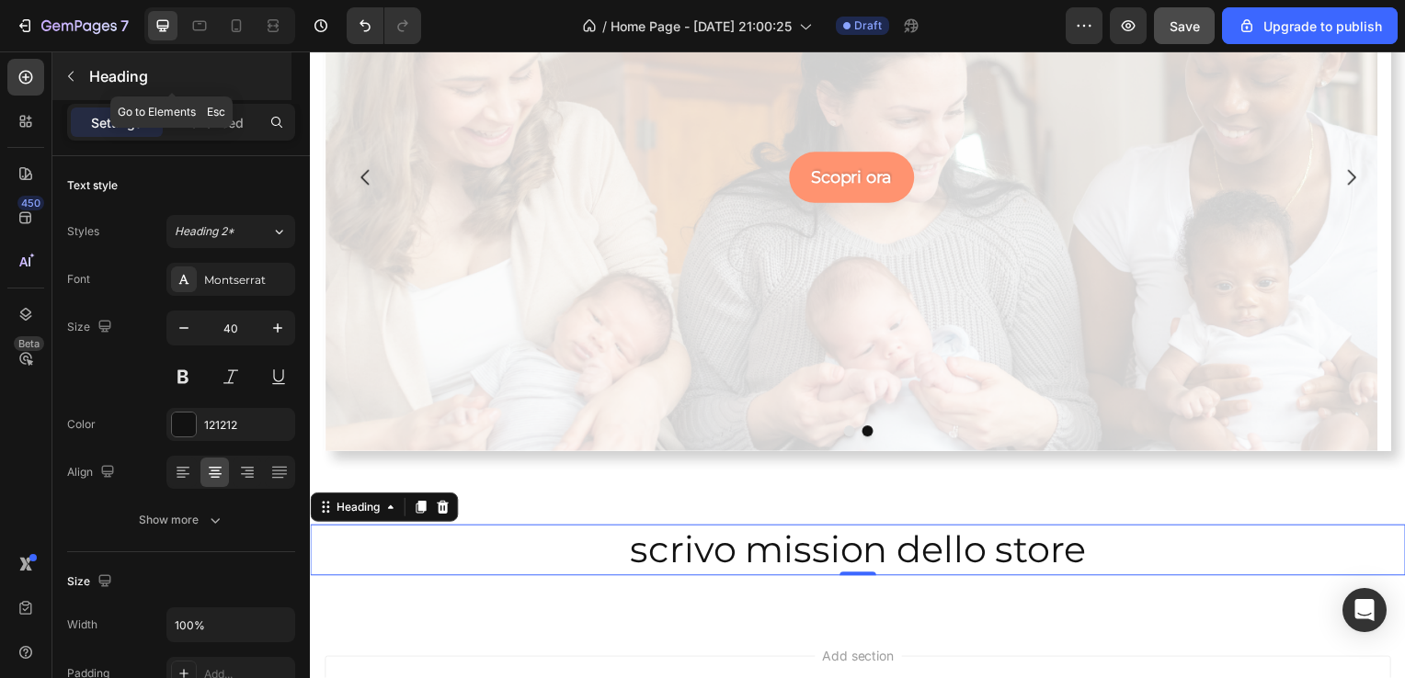
click at [139, 78] on p "Heading" at bounding box center [188, 76] width 199 height 22
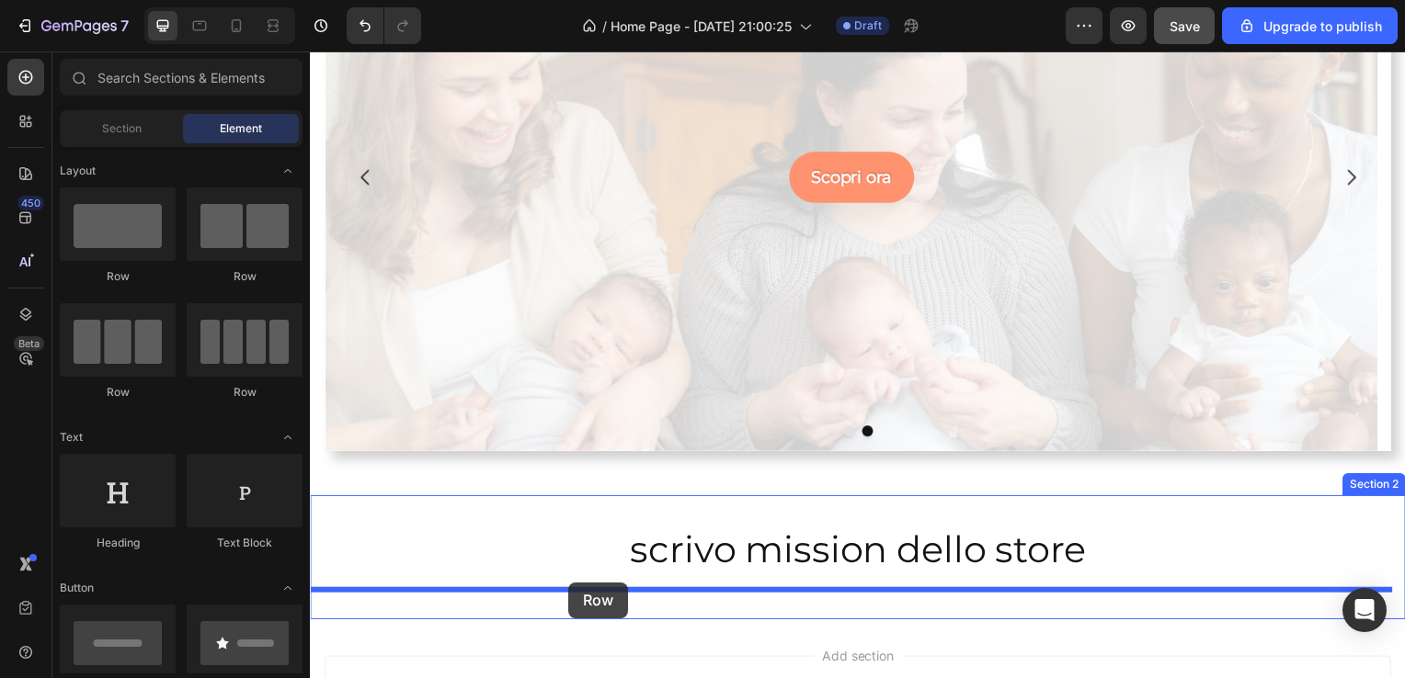
drag, startPoint x: 456, startPoint y: 263, endPoint x: 570, endPoint y: 585, distance: 341.3
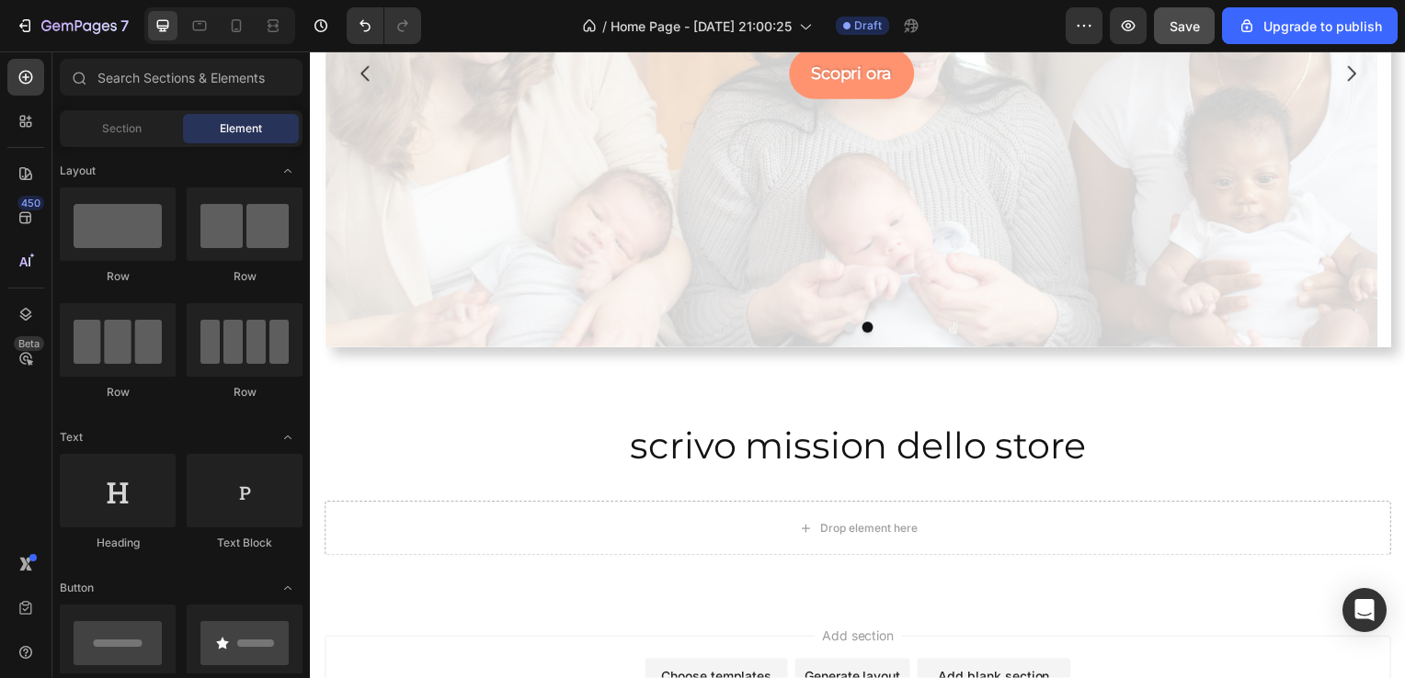
scroll to position [342, 0]
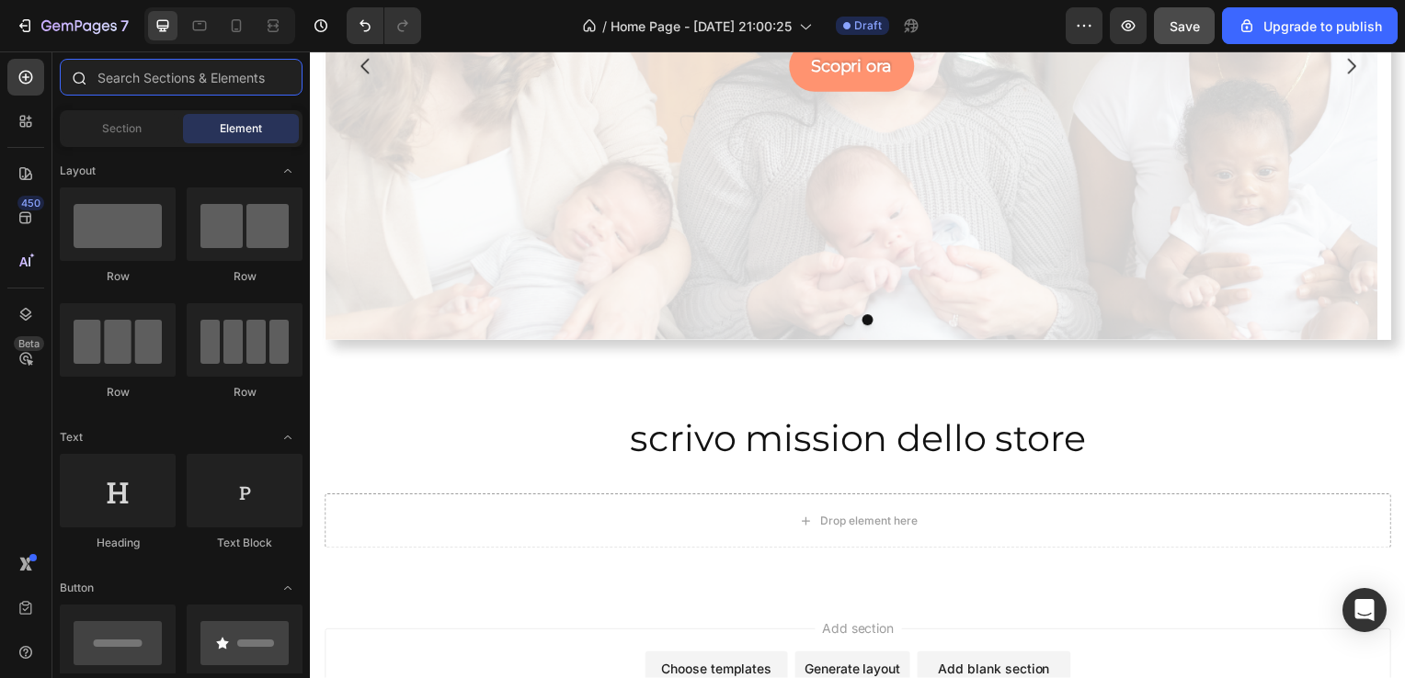
click at [232, 81] on input "text" at bounding box center [181, 77] width 243 height 37
click at [154, 112] on div "Section Element" at bounding box center [181, 128] width 243 height 37
click at [137, 123] on span "Section" at bounding box center [122, 128] width 40 height 17
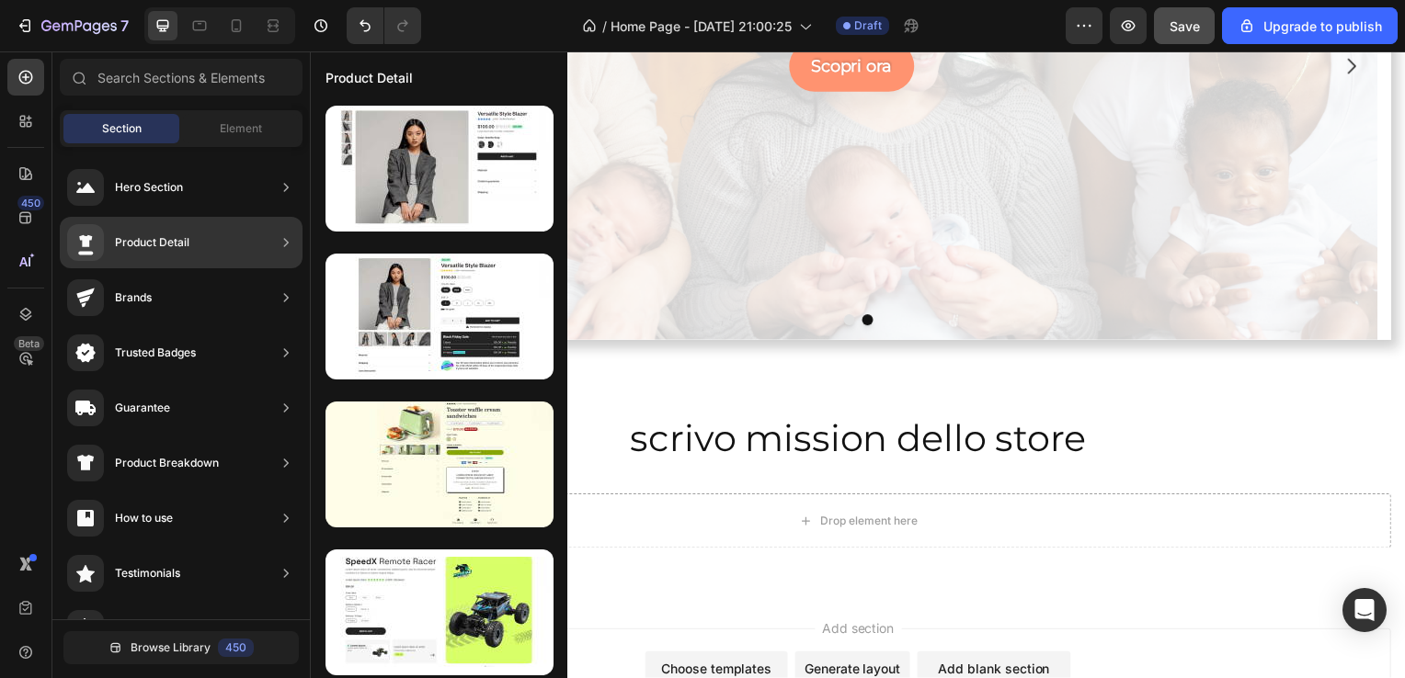
click at [174, 256] on div "Product Detail" at bounding box center [128, 242] width 122 height 37
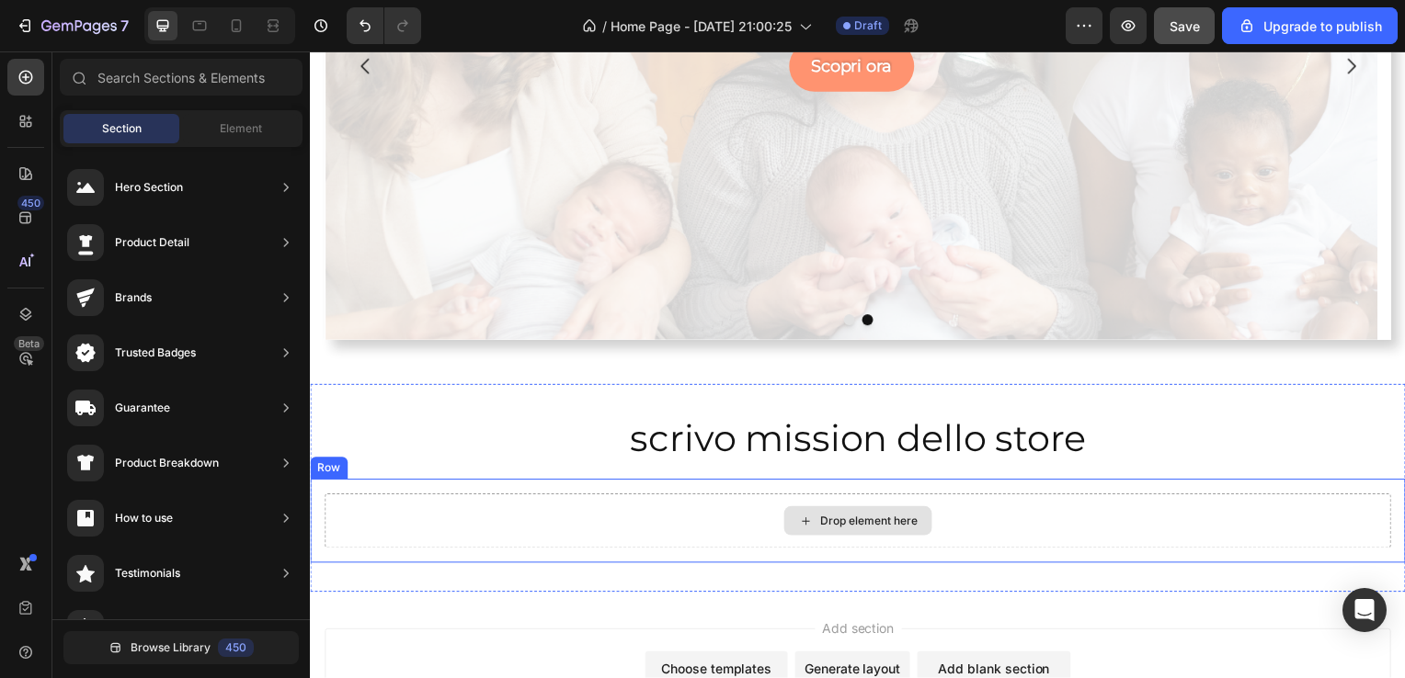
drag, startPoint x: 484, startPoint y: 308, endPoint x: 657, endPoint y: 520, distance: 274.4
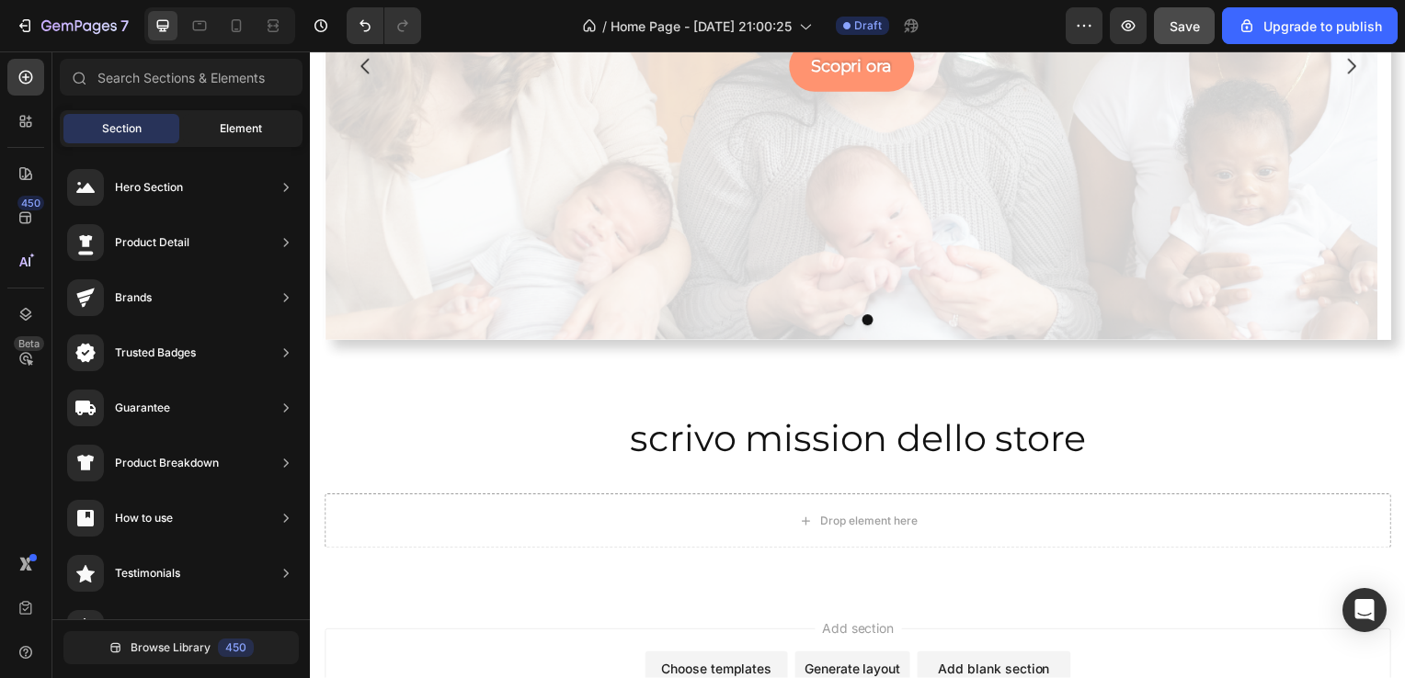
click at [260, 120] on span "Element" at bounding box center [241, 128] width 42 height 17
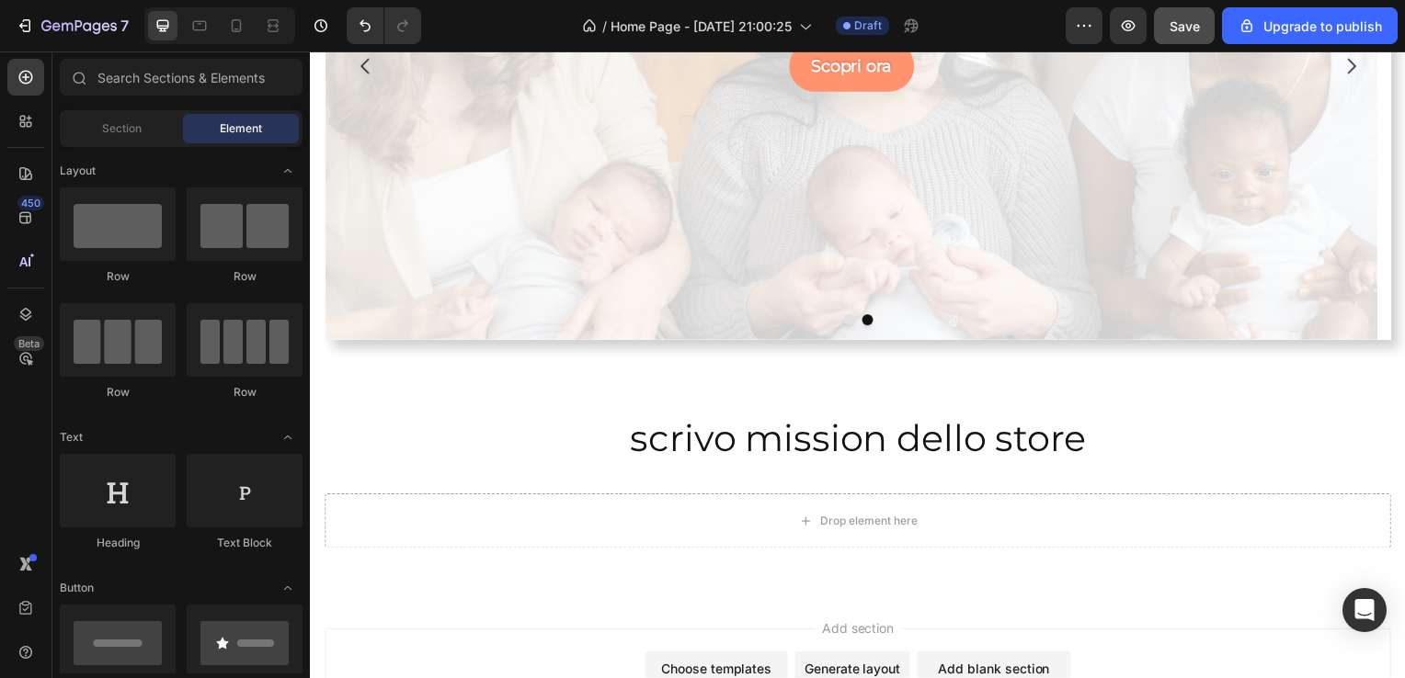
click at [257, 118] on div "Element" at bounding box center [241, 128] width 116 height 29
click at [246, 428] on div "Layout" at bounding box center [181, 437] width 243 height 18
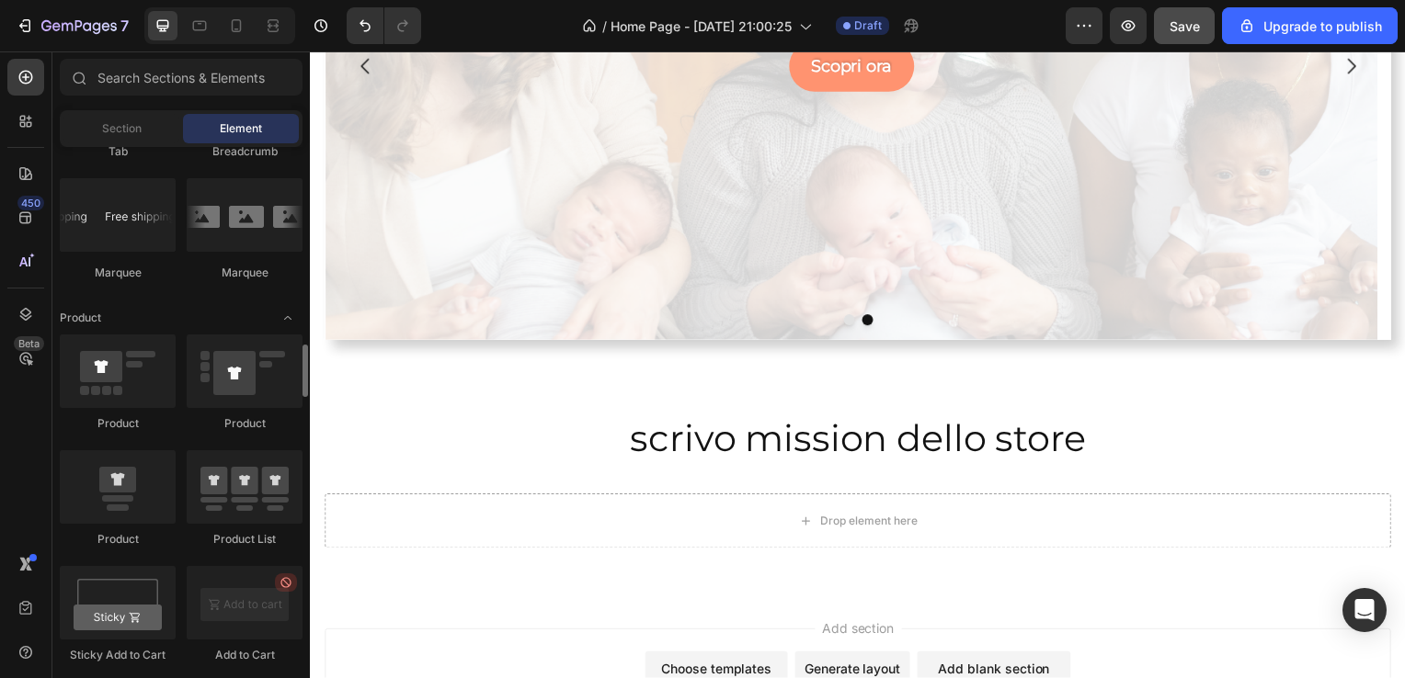
scroll to position [1984, 0]
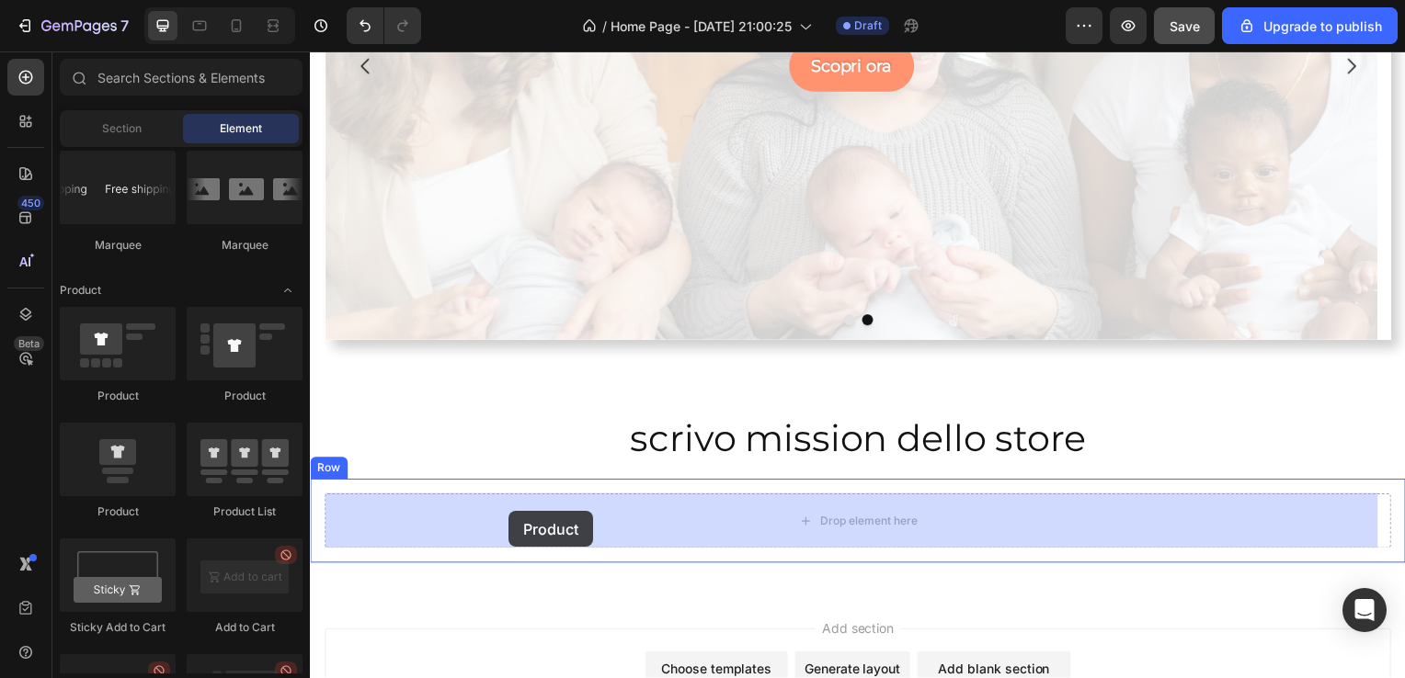
drag, startPoint x: 448, startPoint y: 511, endPoint x: 509, endPoint y: 514, distance: 61.7
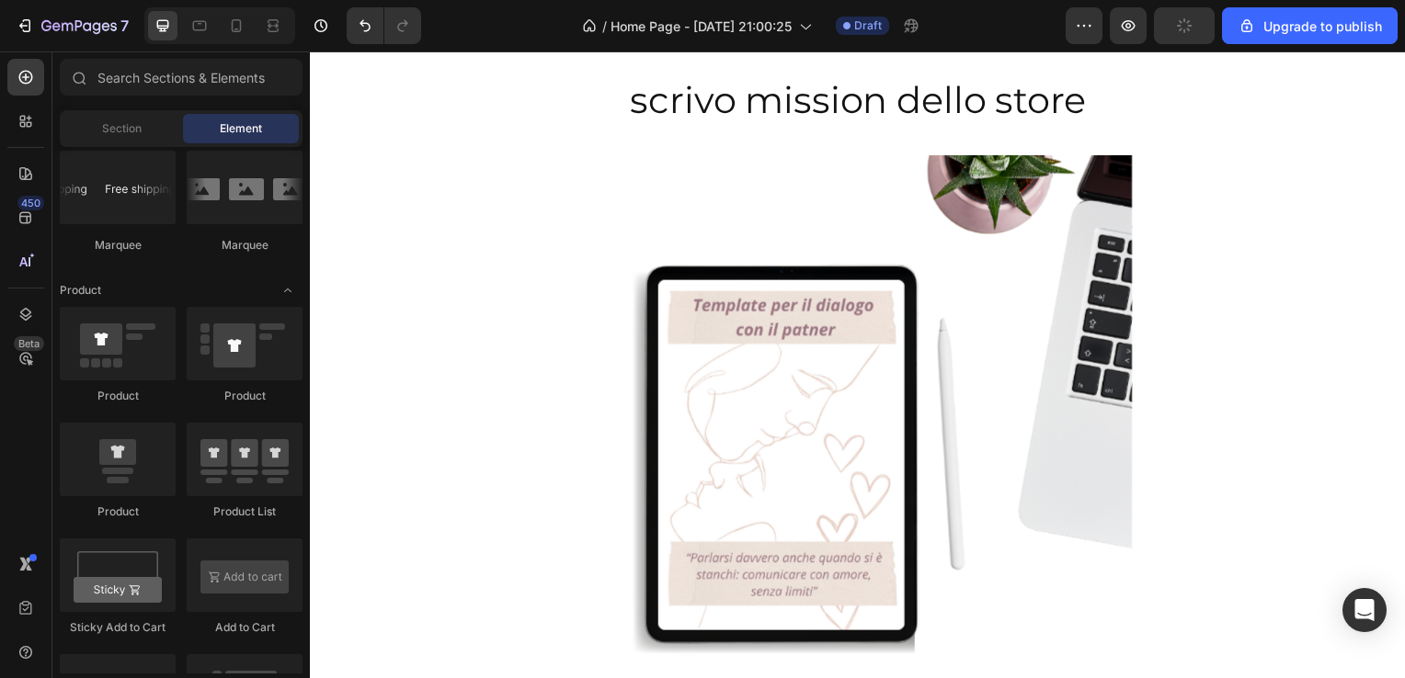
scroll to position [668, 0]
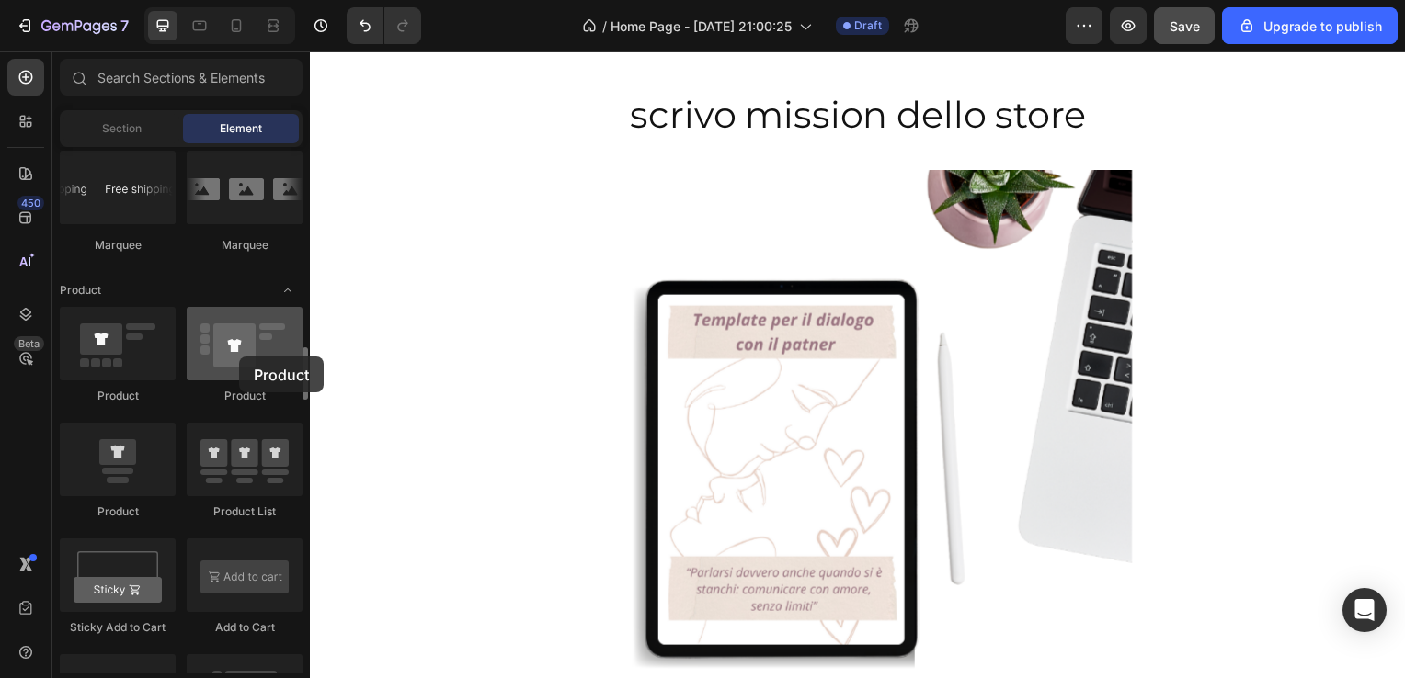
drag, startPoint x: 261, startPoint y: 347, endPoint x: 239, endPoint y: 357, distance: 23.9
click at [239, 357] on div at bounding box center [245, 344] width 116 height 74
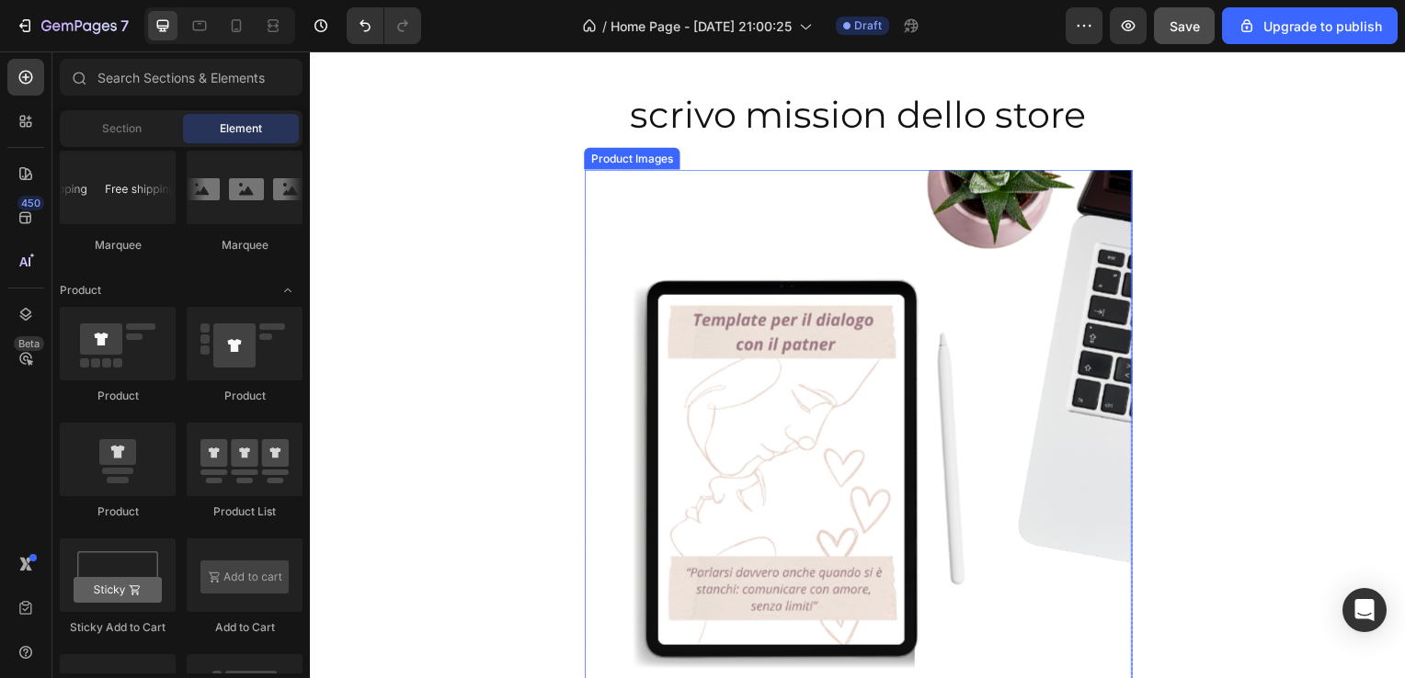
click at [699, 231] on img at bounding box center [862, 447] width 552 height 552
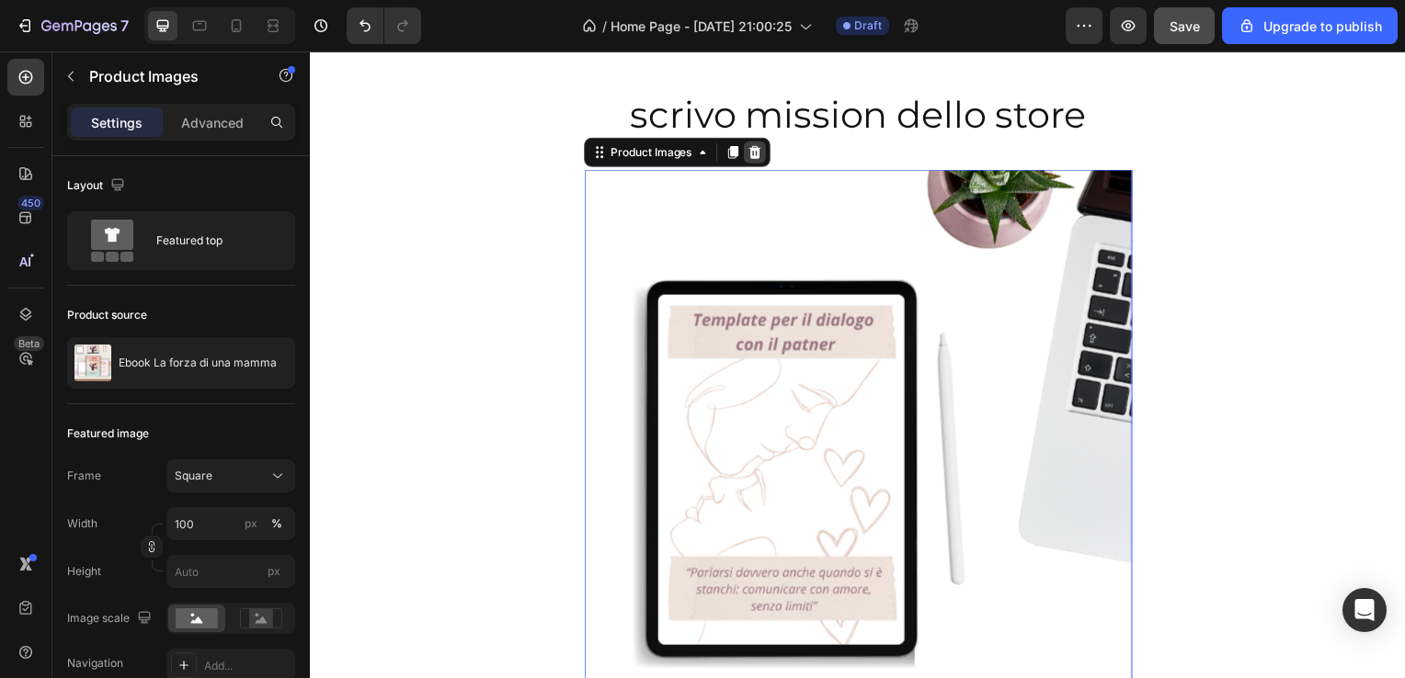
click at [752, 160] on icon at bounding box center [757, 153] width 15 height 15
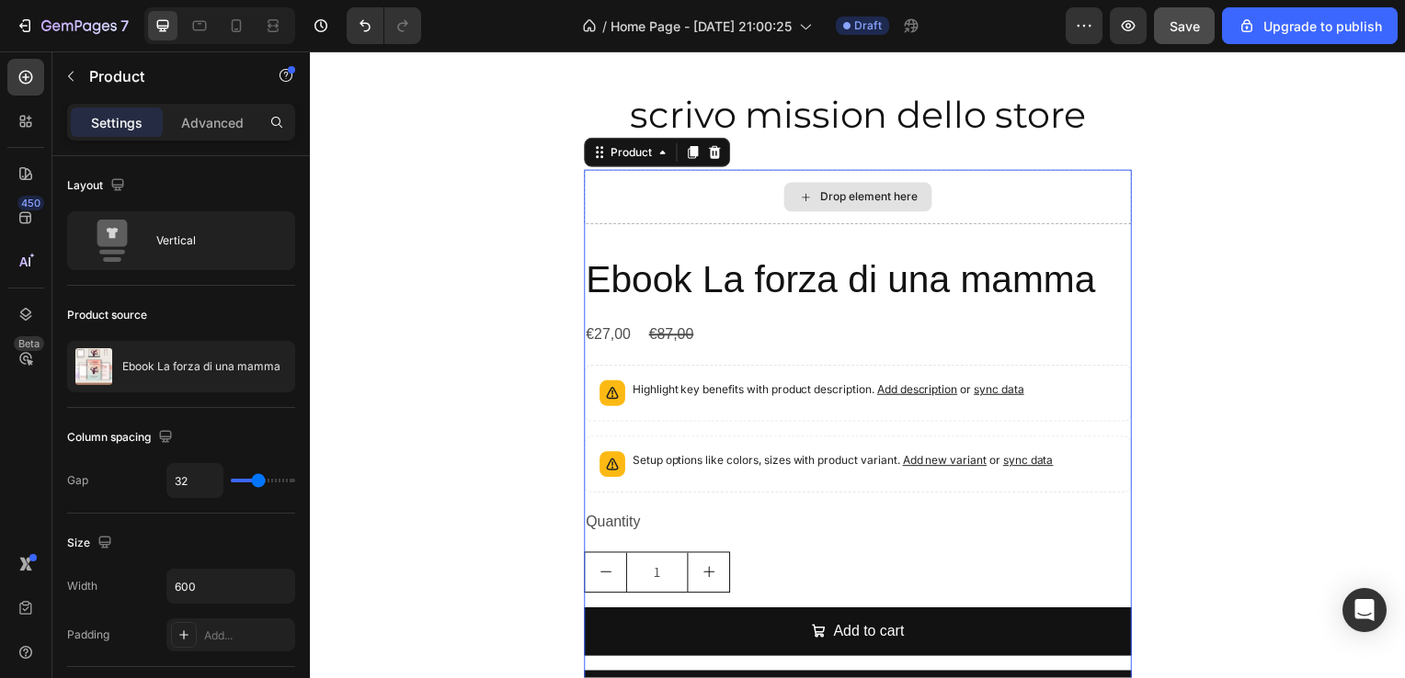
click at [598, 204] on div "Drop element here" at bounding box center [862, 198] width 552 height 55
click at [713, 154] on icon at bounding box center [718, 153] width 12 height 13
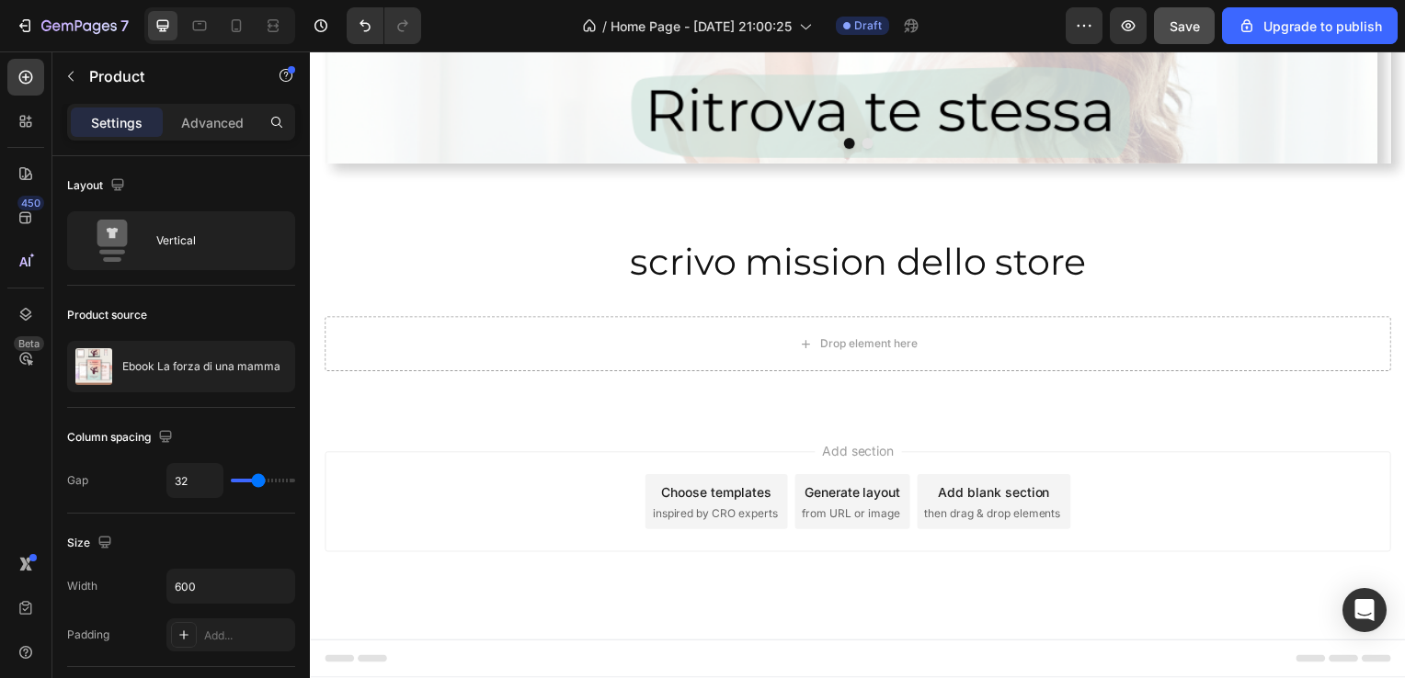
scroll to position [518, 0]
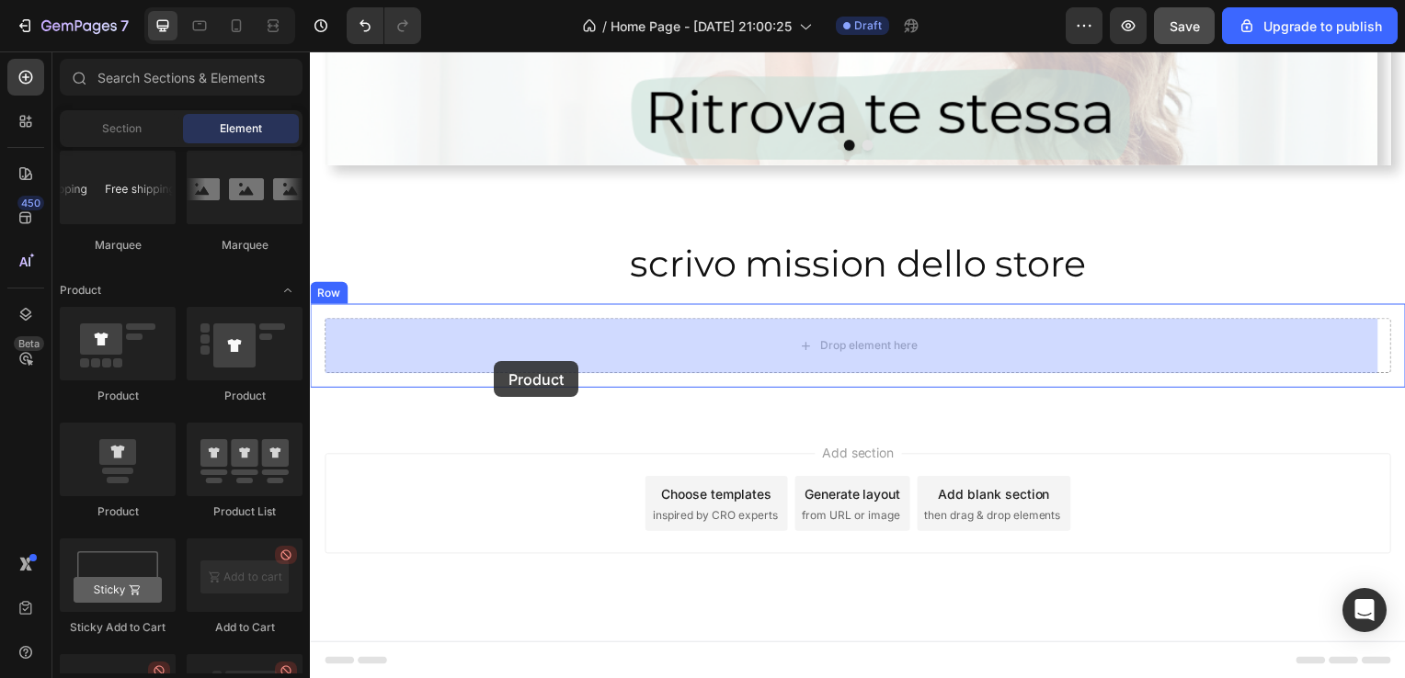
drag, startPoint x: 581, startPoint y: 417, endPoint x: 495, endPoint y: 363, distance: 101.2
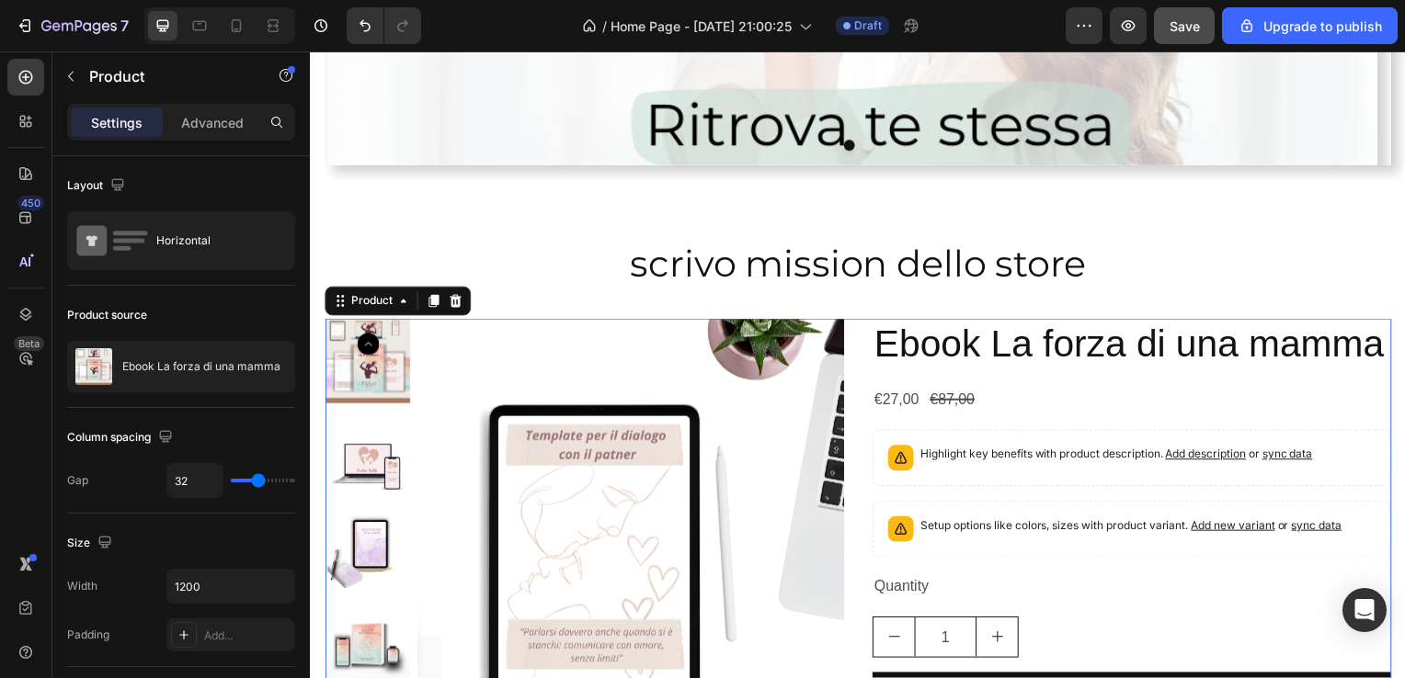
scroll to position [668, 0]
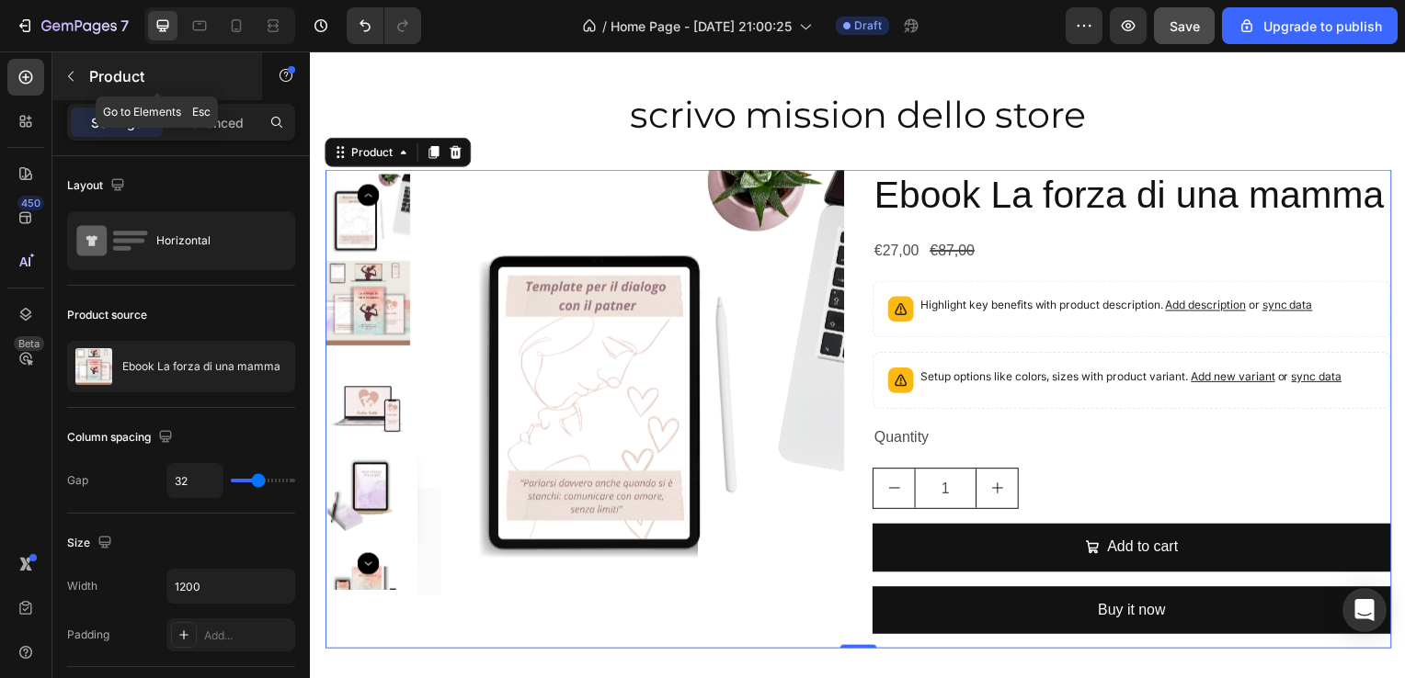
click at [129, 66] on p "Product" at bounding box center [167, 76] width 156 height 22
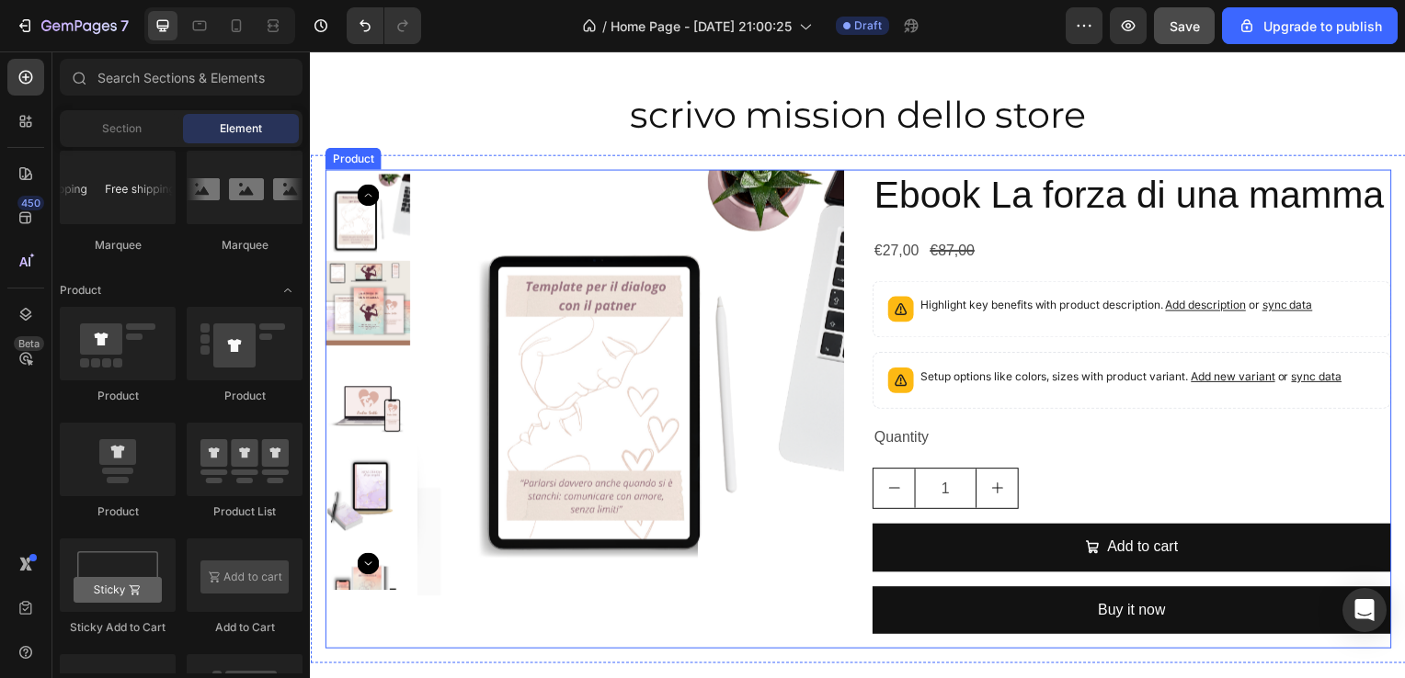
click at [842, 182] on div "Product Images Ebook La forza di una mamma Product Title €27,00 Product Price P…" at bounding box center [861, 412] width 1074 height 483
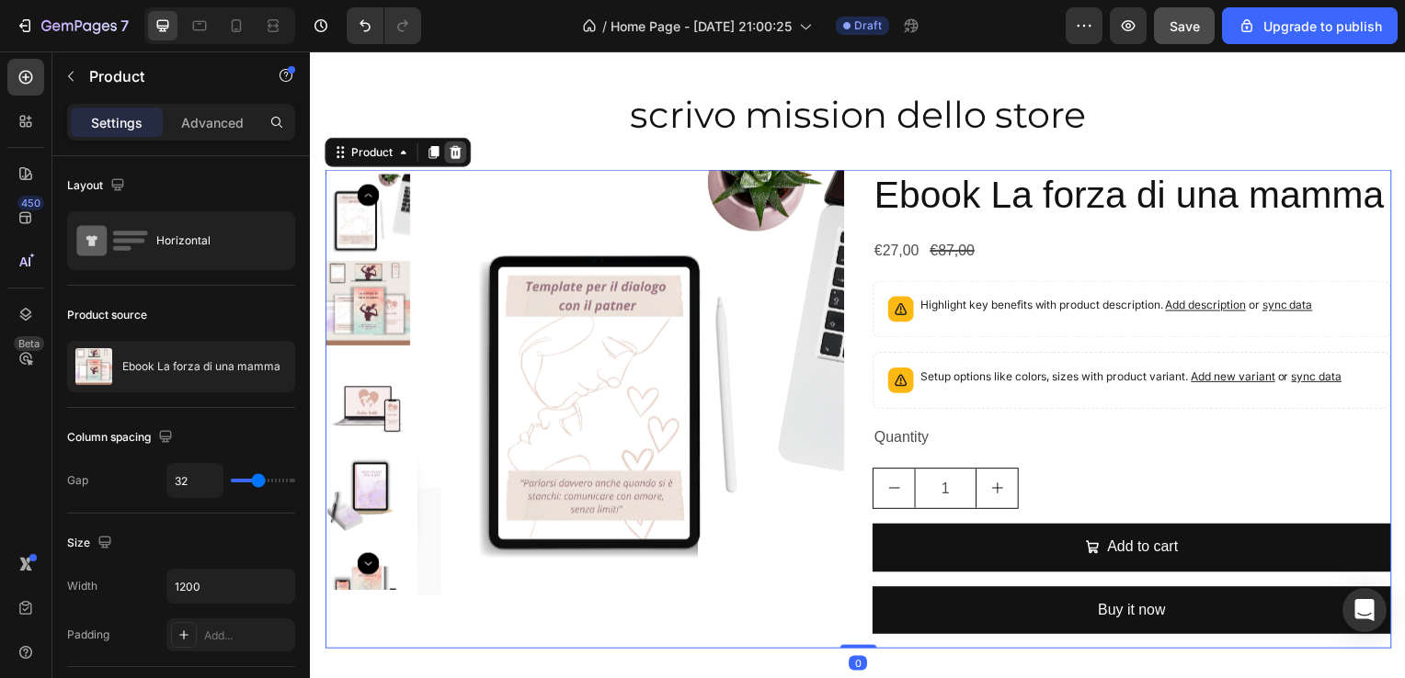
click at [453, 154] on icon at bounding box center [456, 153] width 15 height 15
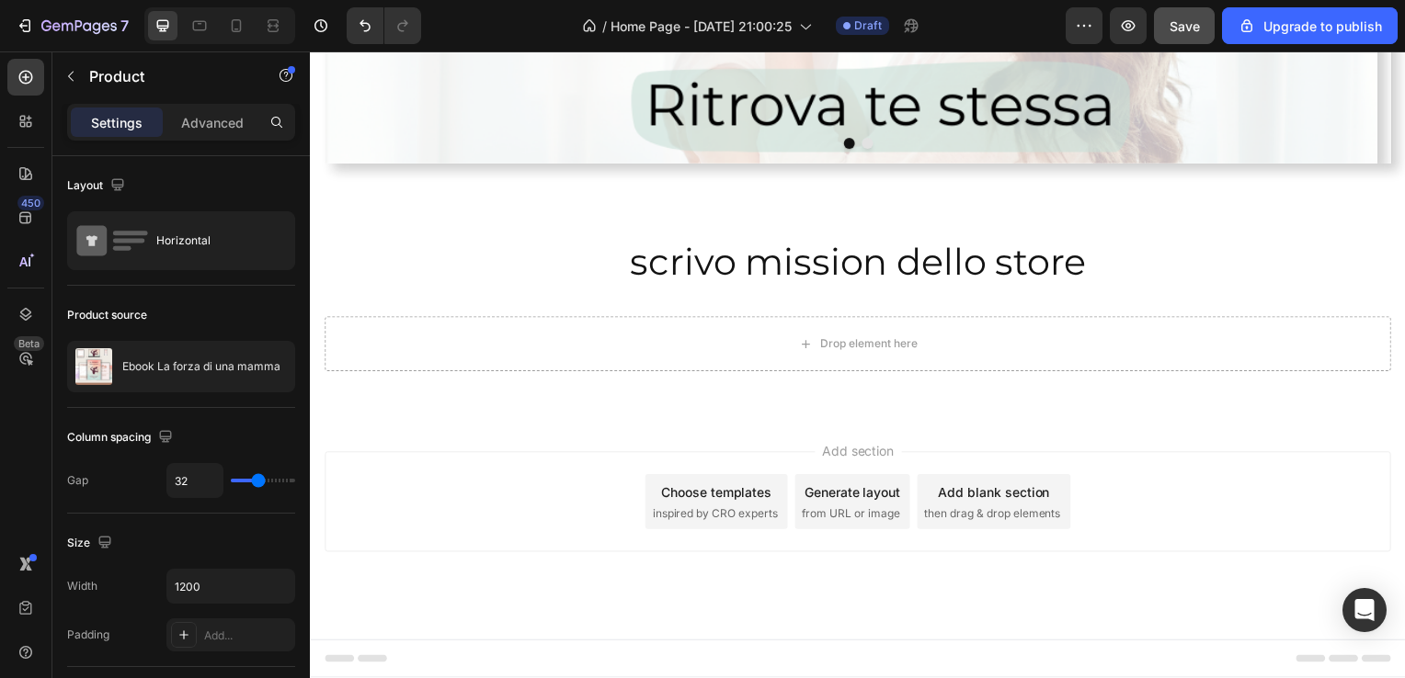
scroll to position [518, 0]
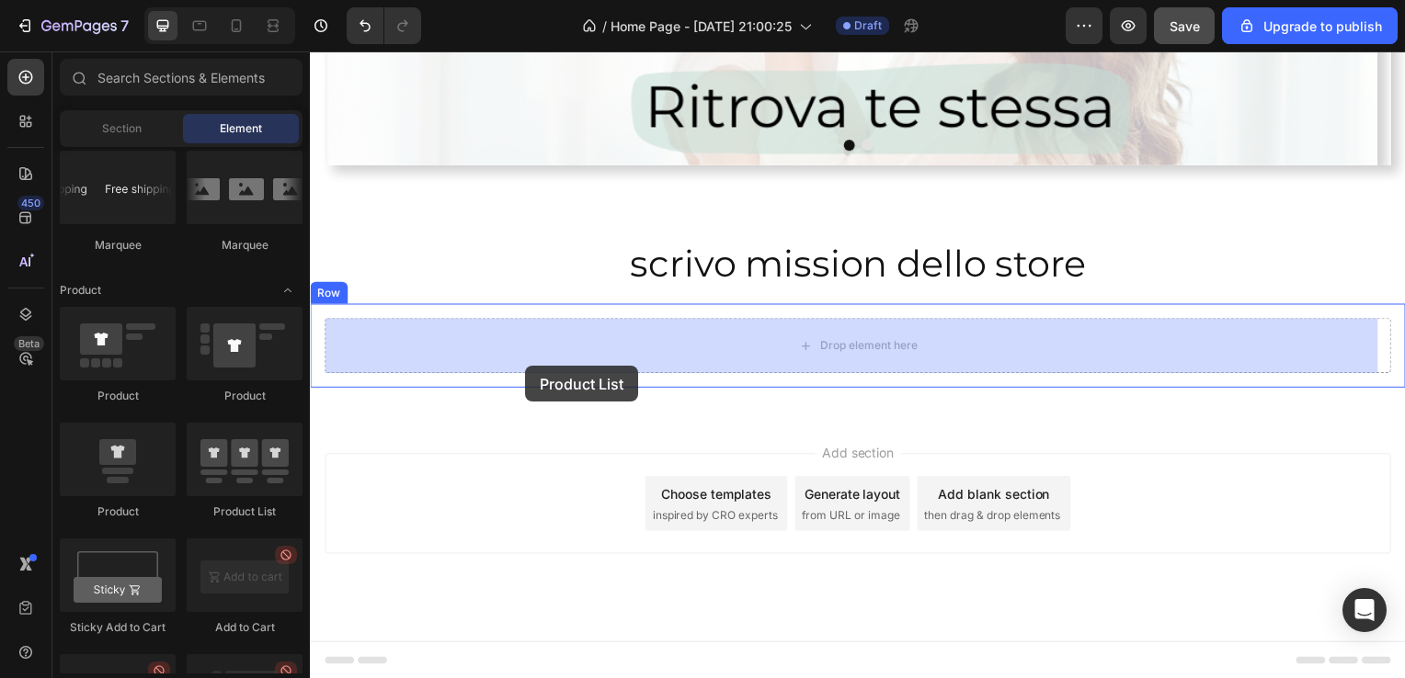
drag, startPoint x: 560, startPoint y: 550, endPoint x: 527, endPoint y: 368, distance: 185.0
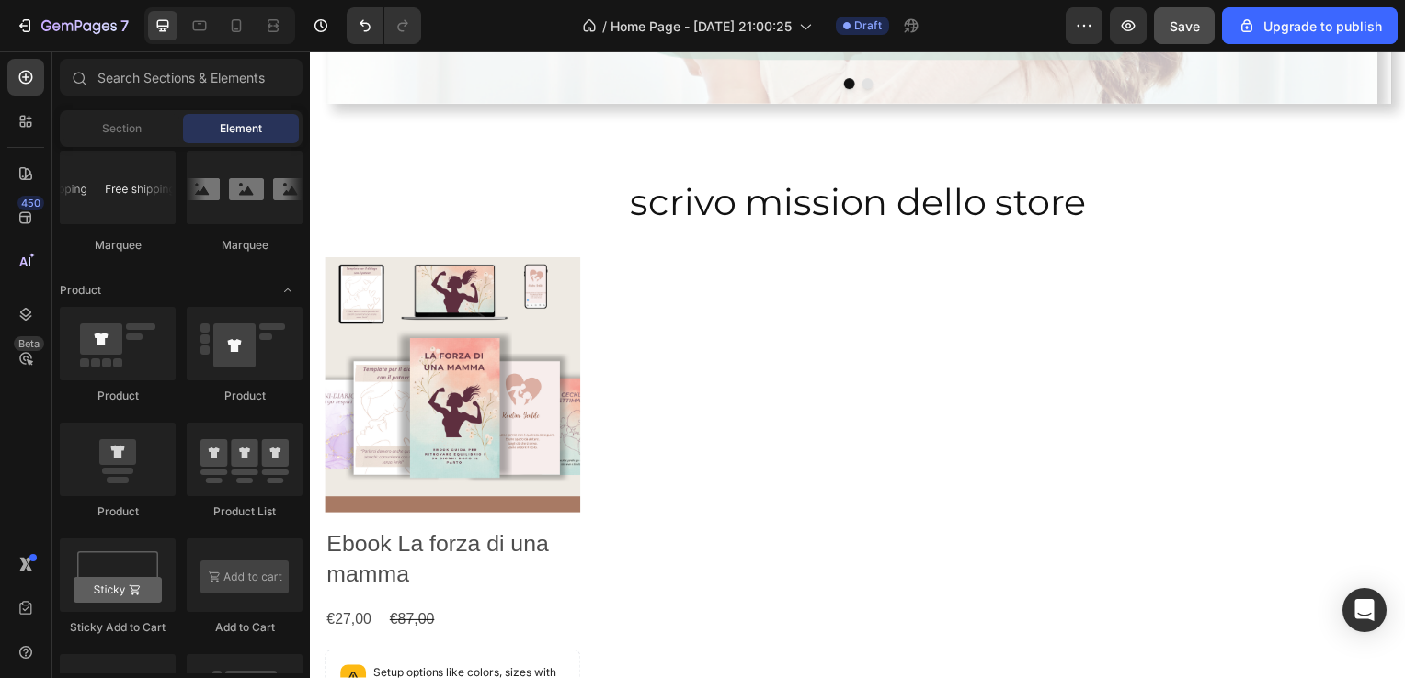
scroll to position [577, 0]
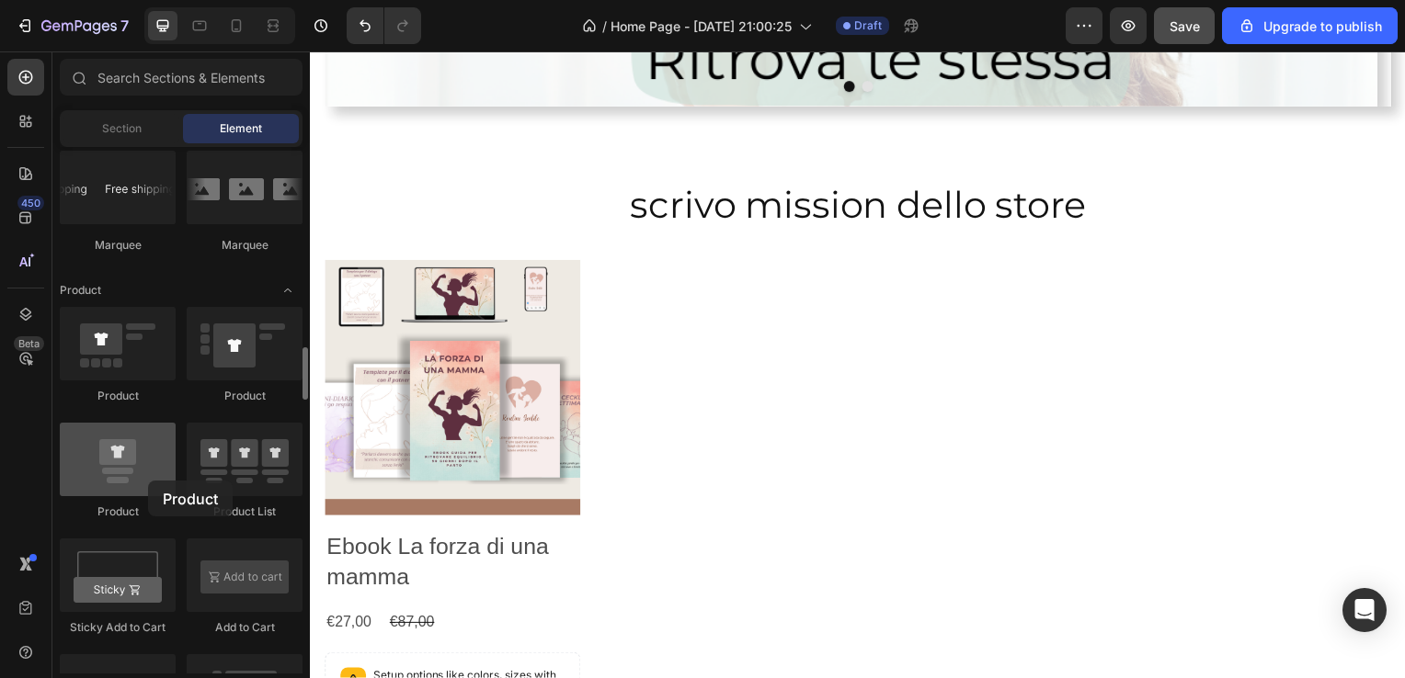
drag, startPoint x: 143, startPoint y: 456, endPoint x: 142, endPoint y: 487, distance: 31.3
click at [142, 487] on div at bounding box center [118, 460] width 116 height 74
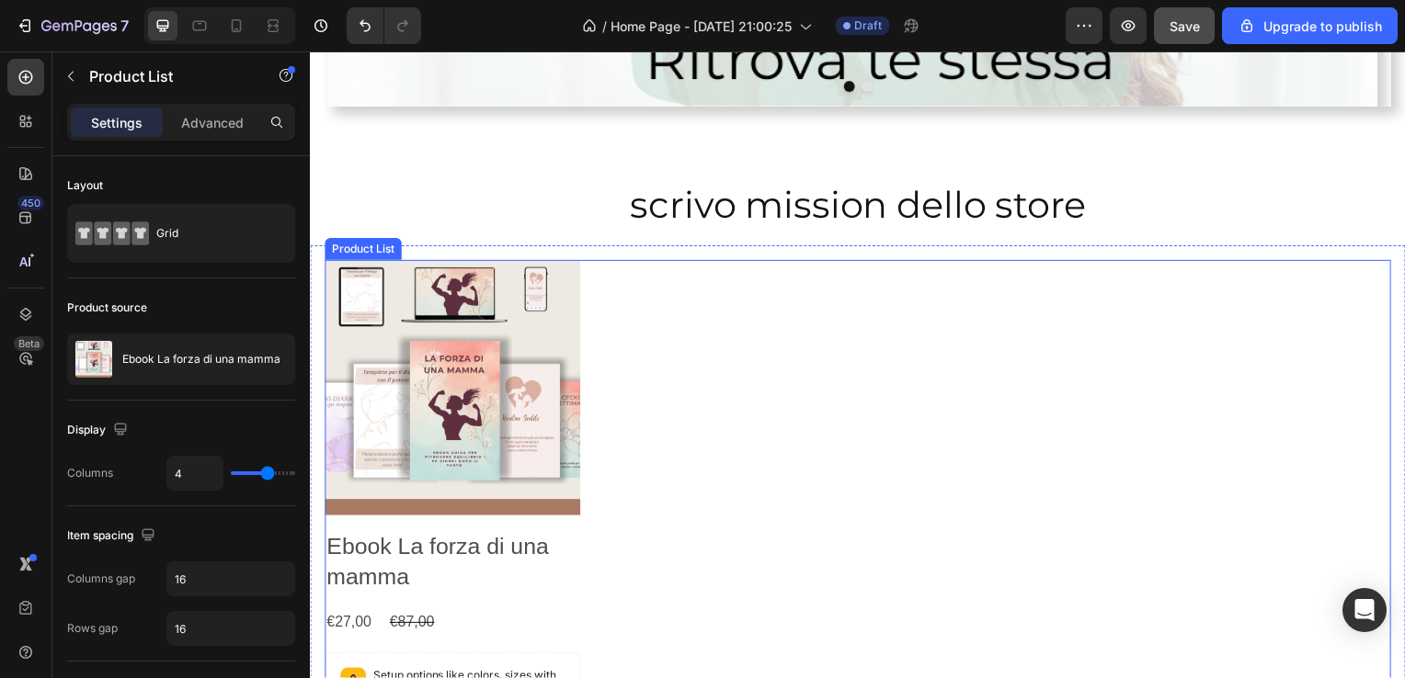
click at [612, 264] on div "Product Images Ebook La forza di una mamma Product Title €27,00 Product Price P…" at bounding box center [861, 543] width 1074 height 562
click at [480, 244] on icon at bounding box center [478, 244] width 12 height 13
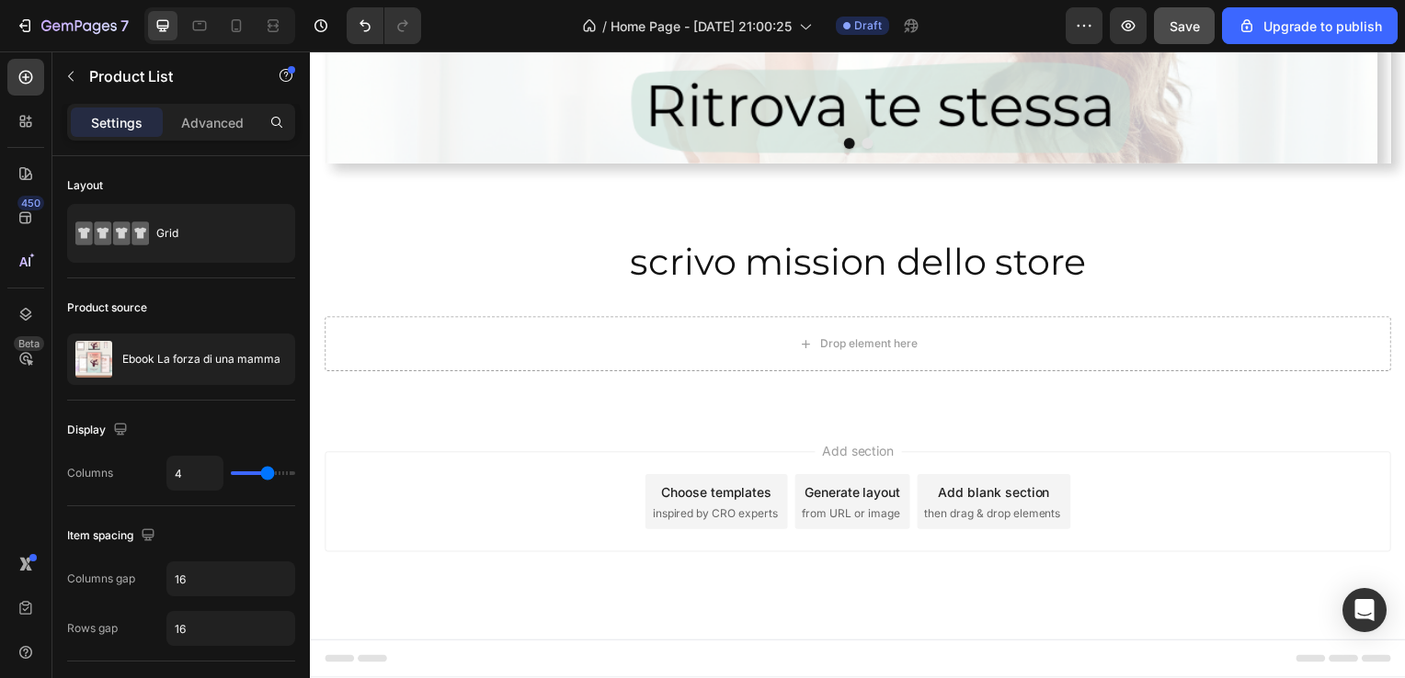
scroll to position [518, 0]
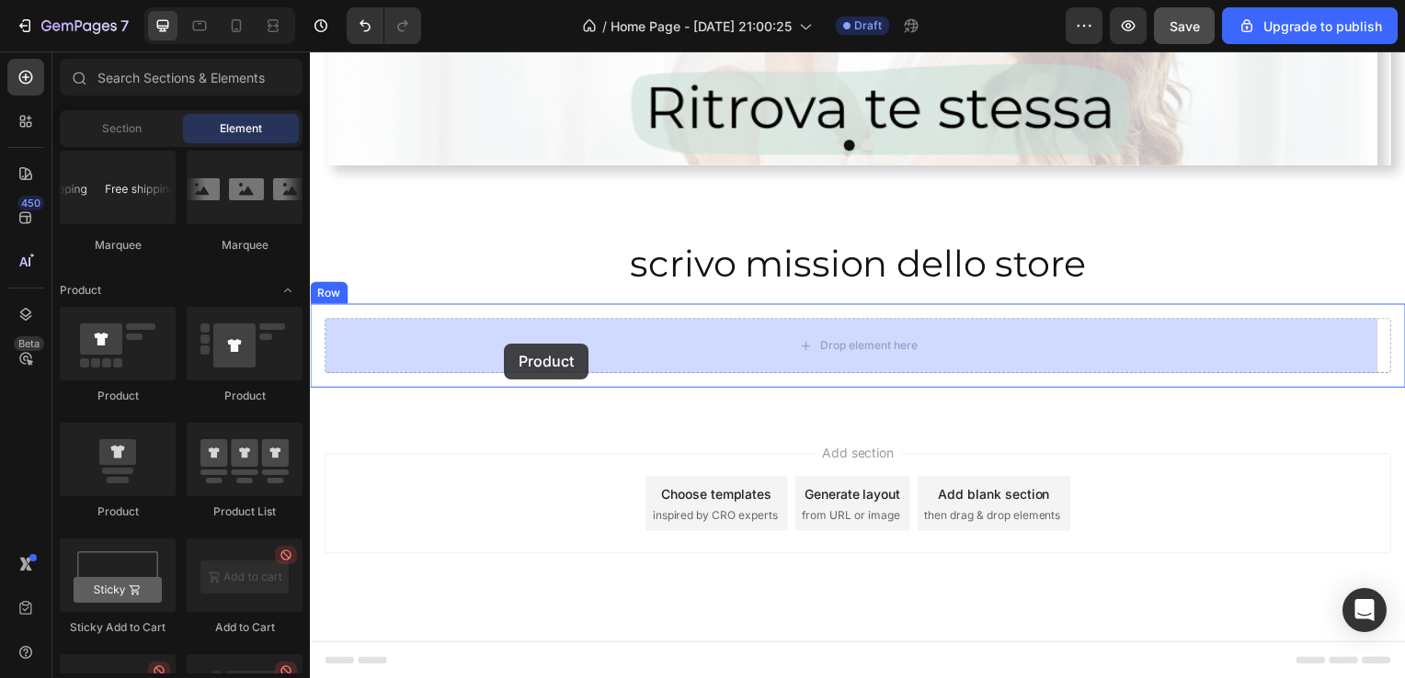
drag, startPoint x: 468, startPoint y: 523, endPoint x: 507, endPoint y: 344, distance: 183.4
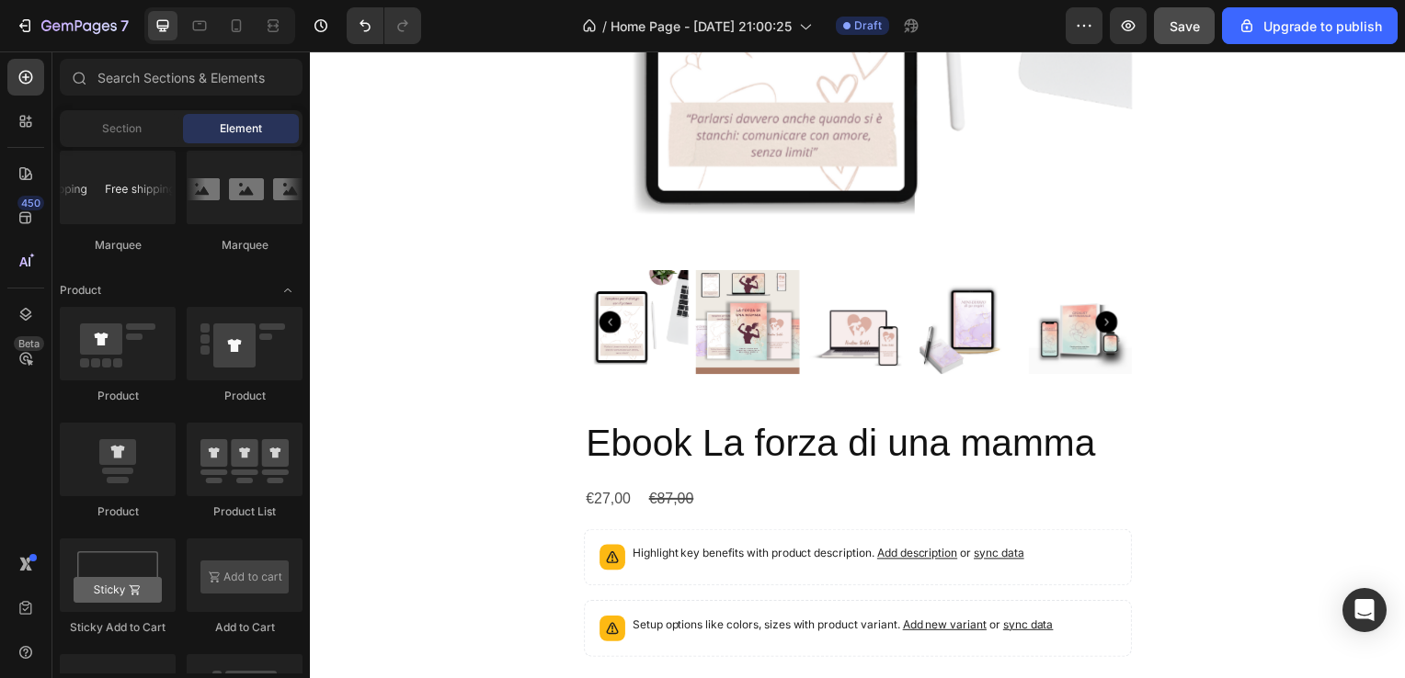
scroll to position [1110, 0]
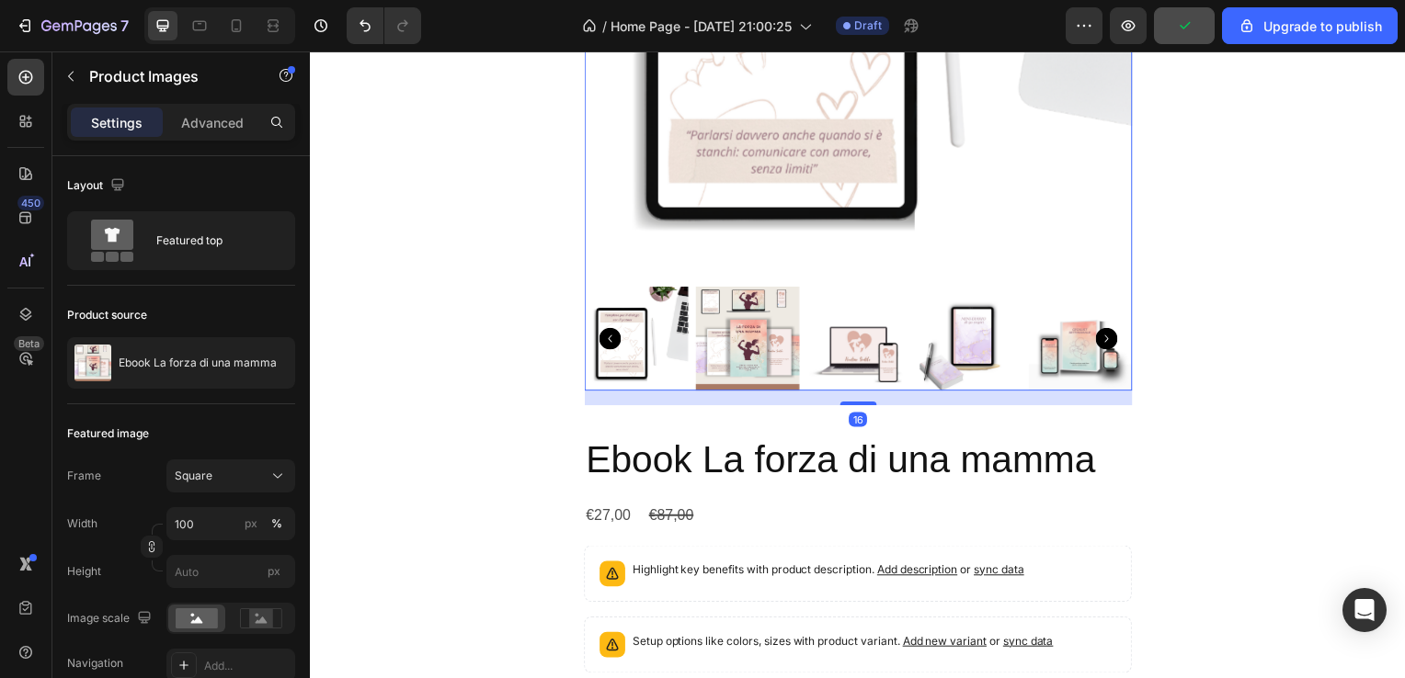
click at [1107, 348] on icon "Carousel Next Arrow" at bounding box center [1111, 341] width 22 height 22
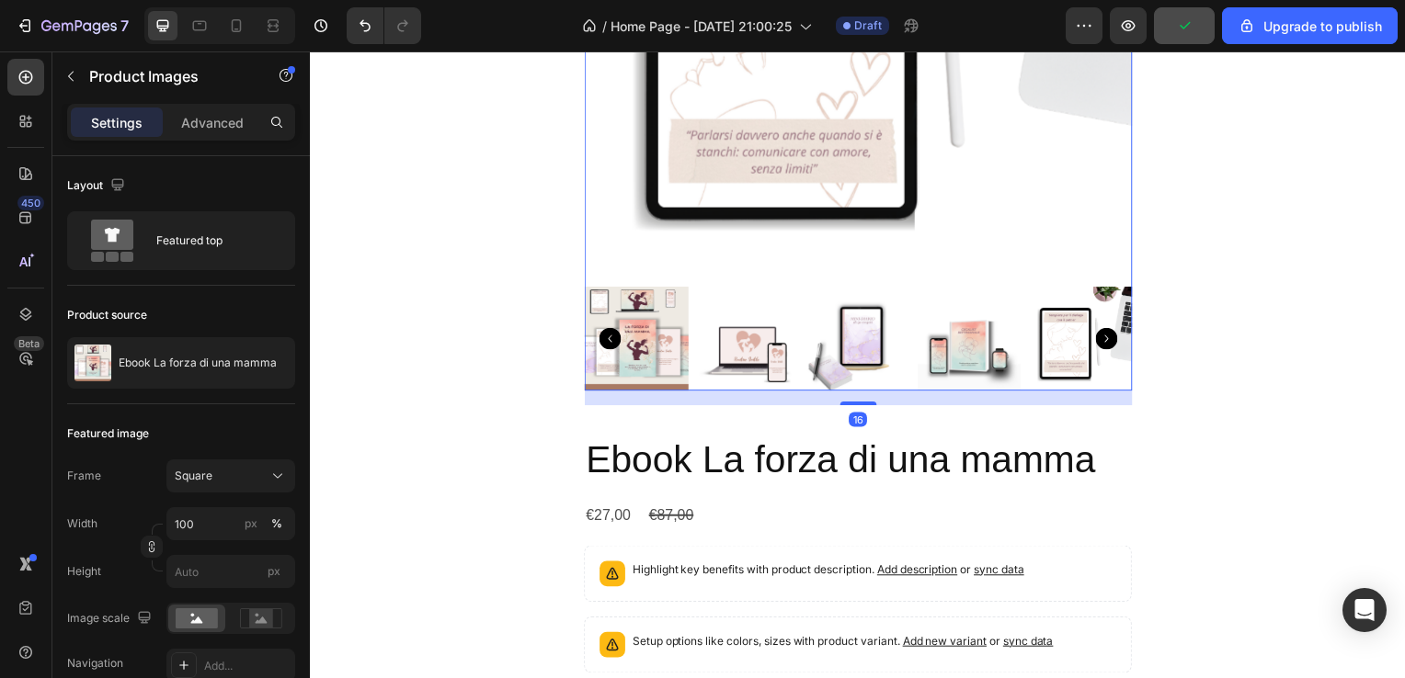
click at [1107, 348] on icon "Carousel Next Arrow" at bounding box center [1111, 341] width 22 height 22
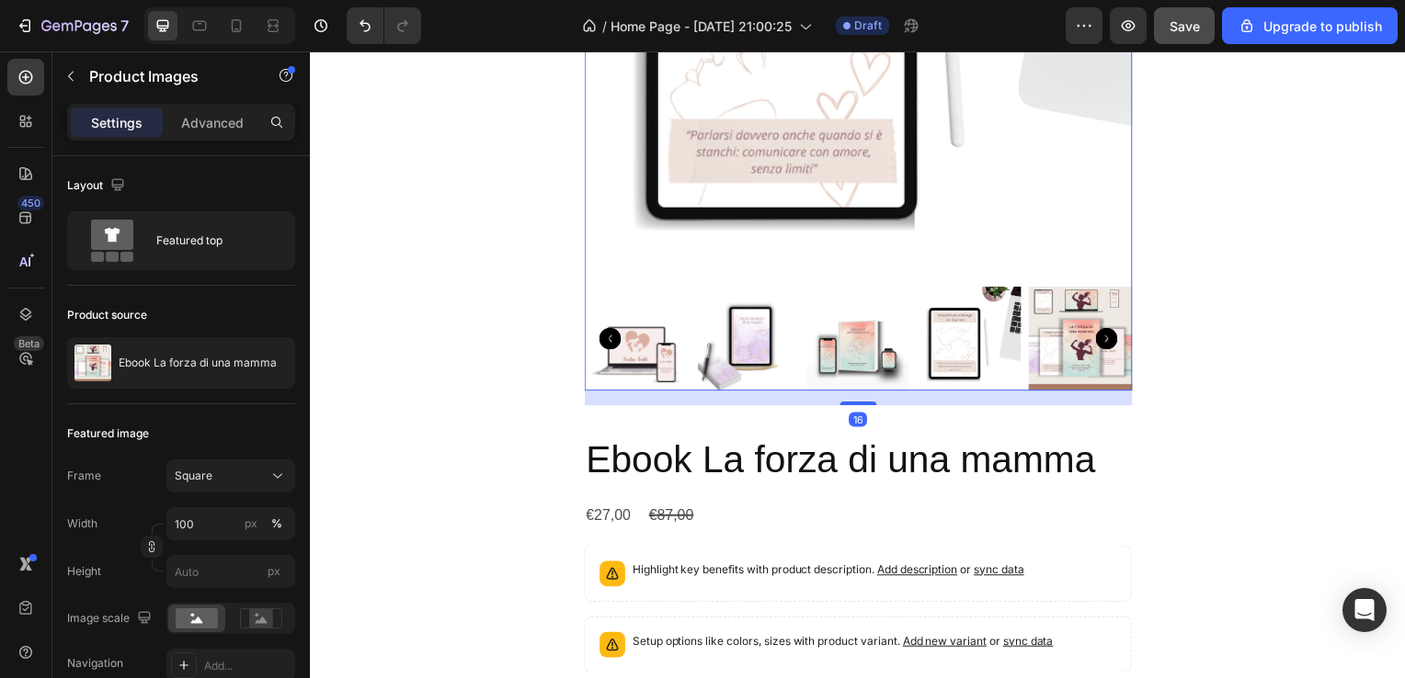
click at [1107, 348] on icon "Carousel Next Arrow" at bounding box center [1111, 341] width 22 height 22
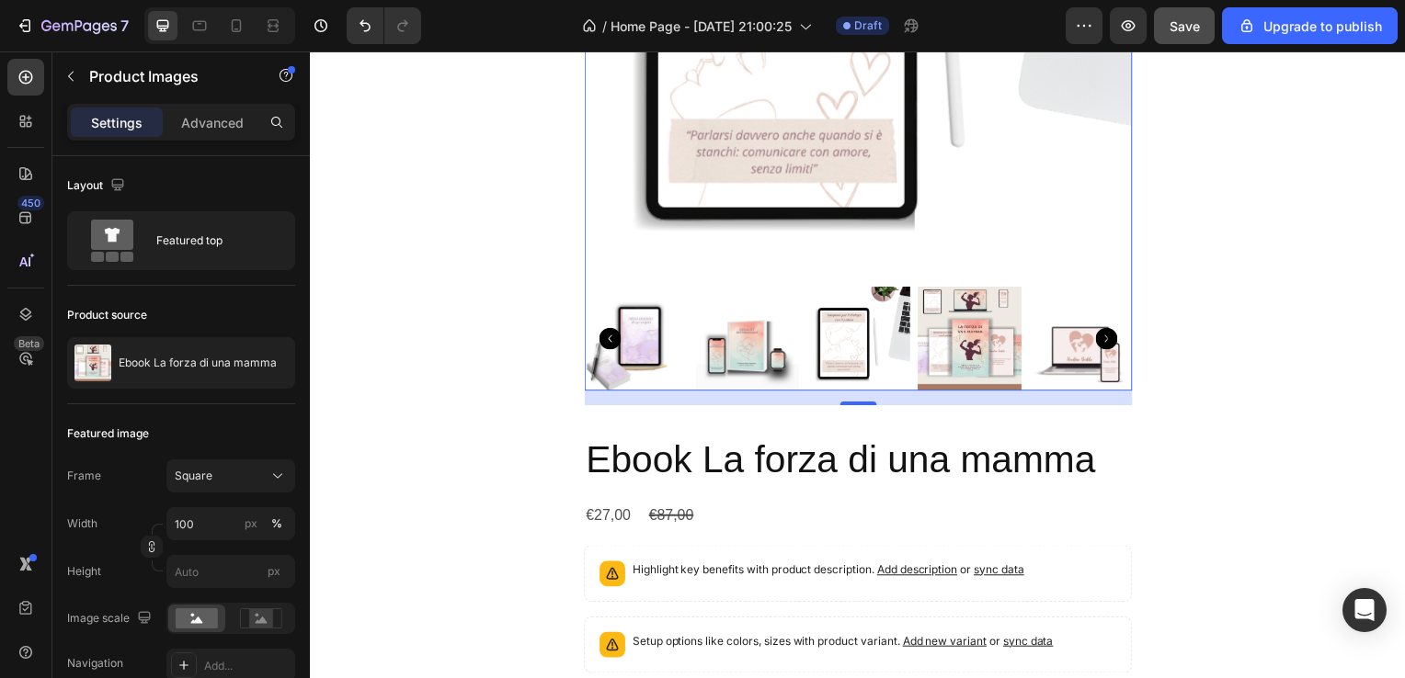
click at [1107, 348] on icon "Carousel Next Arrow" at bounding box center [1111, 341] width 22 height 22
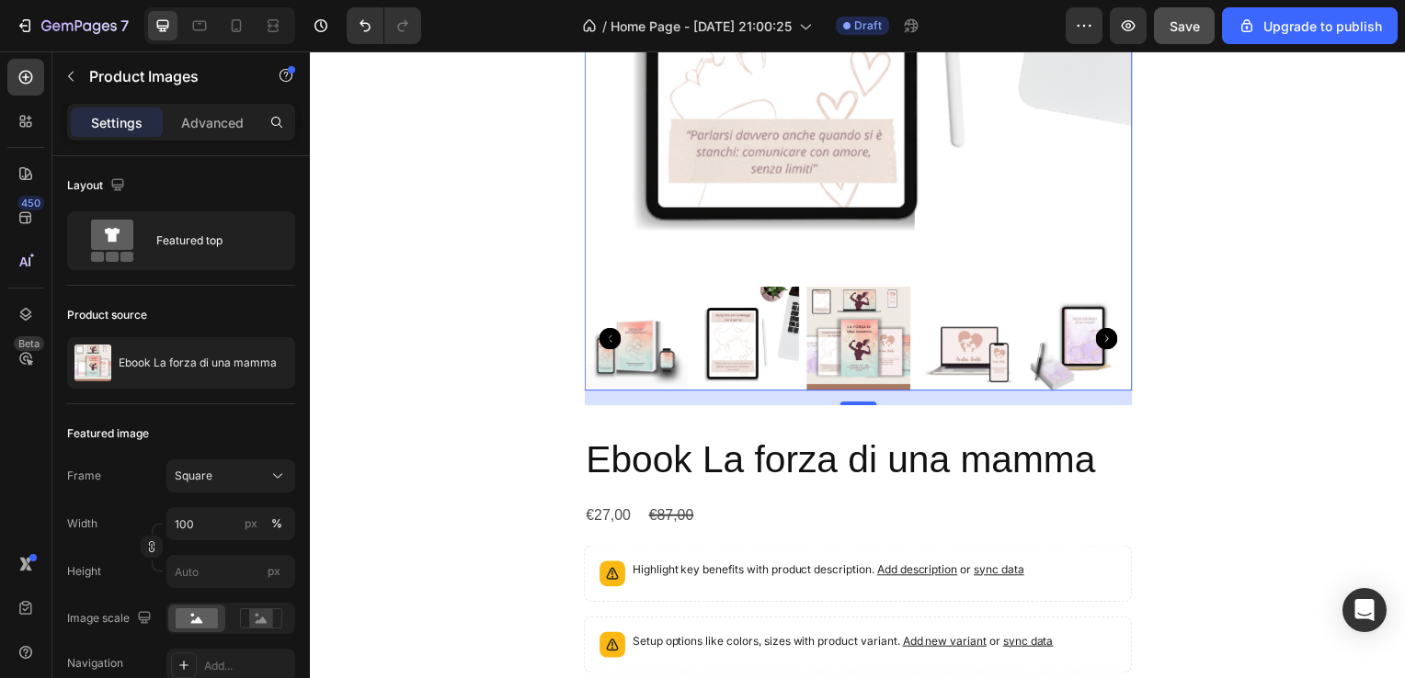
click at [1107, 348] on icon "Carousel Next Arrow" at bounding box center [1111, 341] width 22 height 22
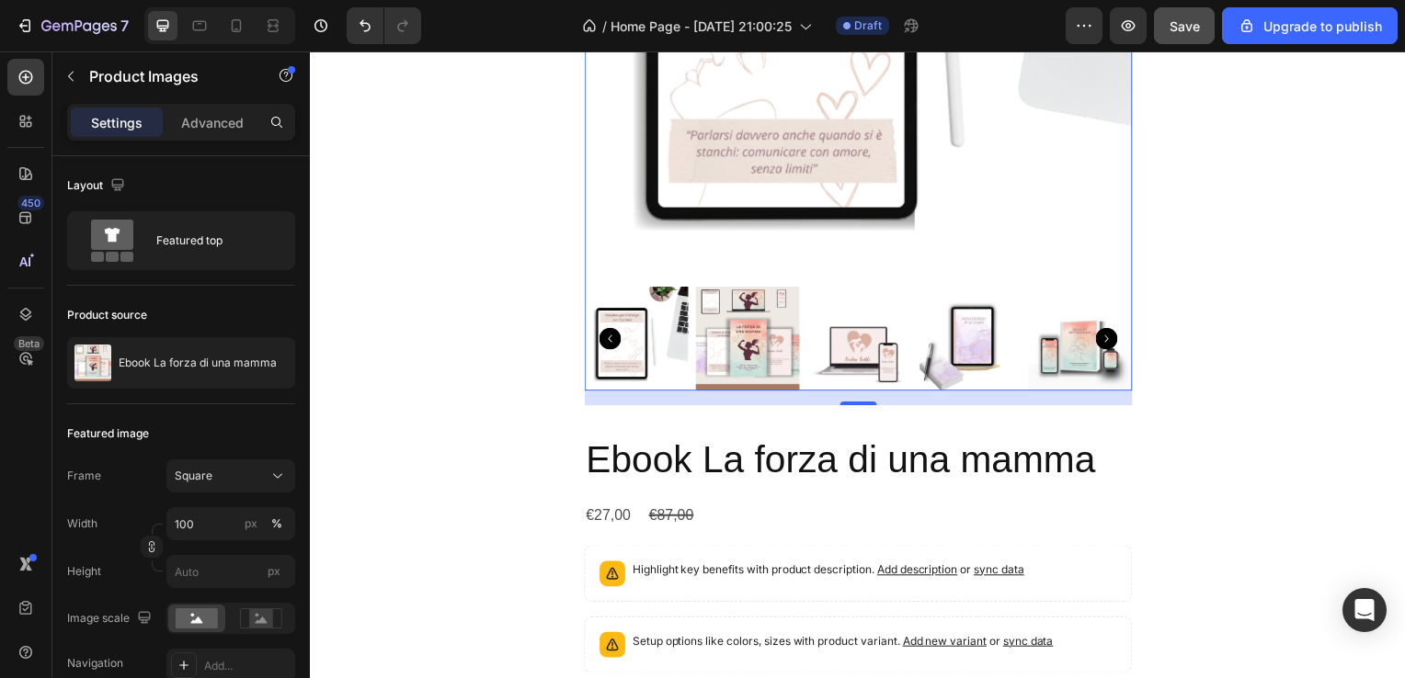
click at [1107, 348] on icon "Carousel Next Arrow" at bounding box center [1111, 341] width 22 height 22
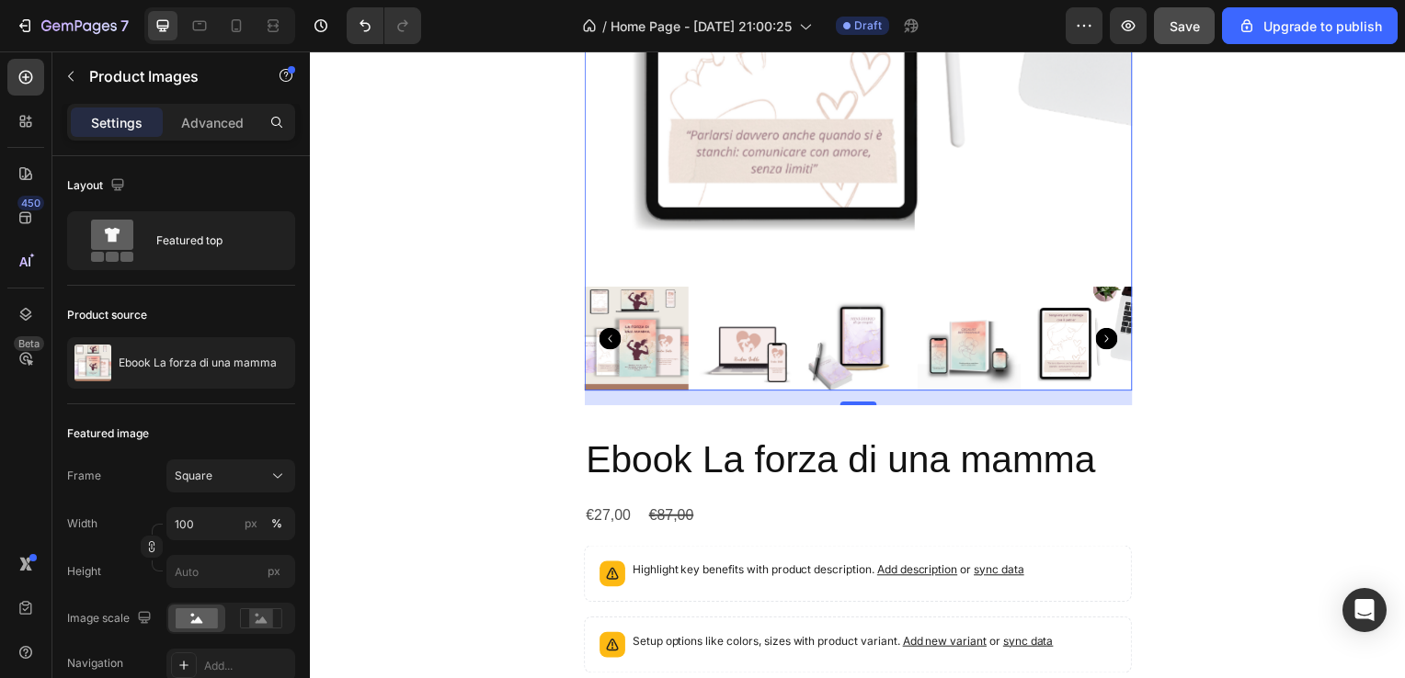
click at [1107, 348] on icon "Carousel Next Arrow" at bounding box center [1111, 341] width 22 height 22
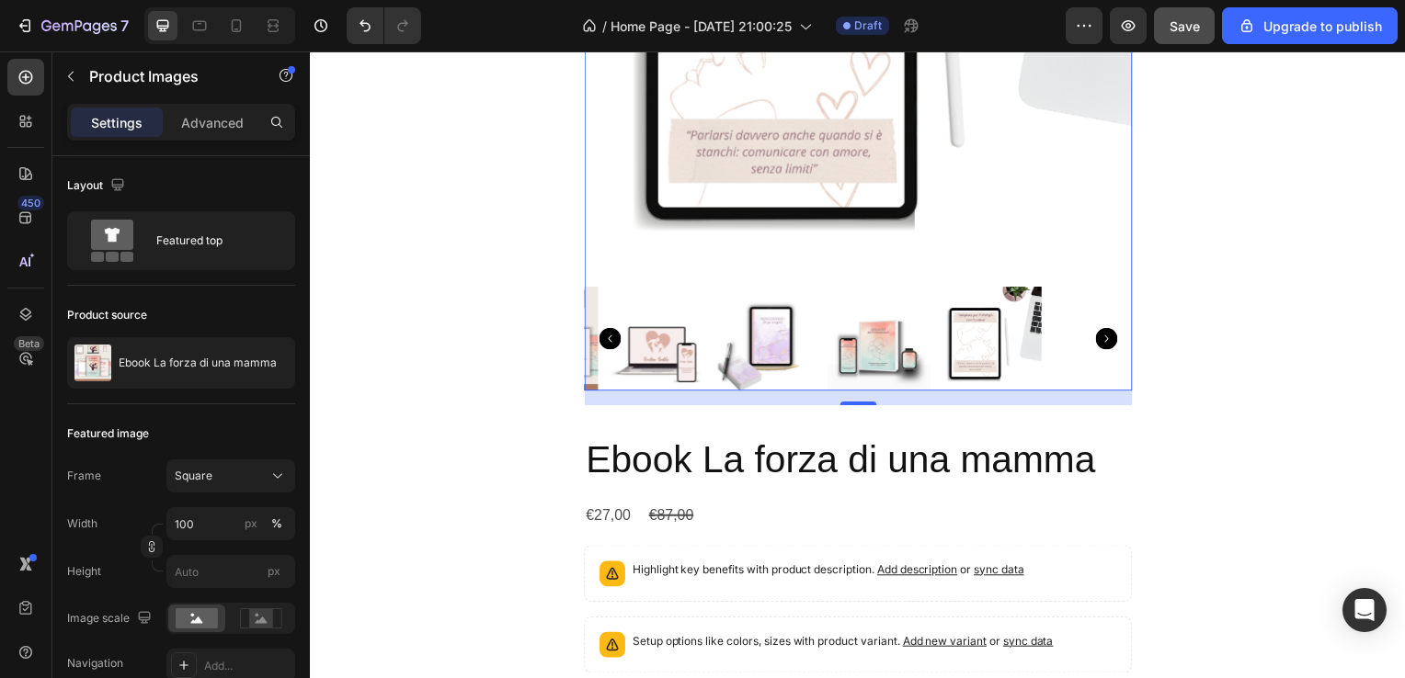
click at [1107, 348] on icon "Carousel Next Arrow" at bounding box center [1111, 341] width 22 height 22
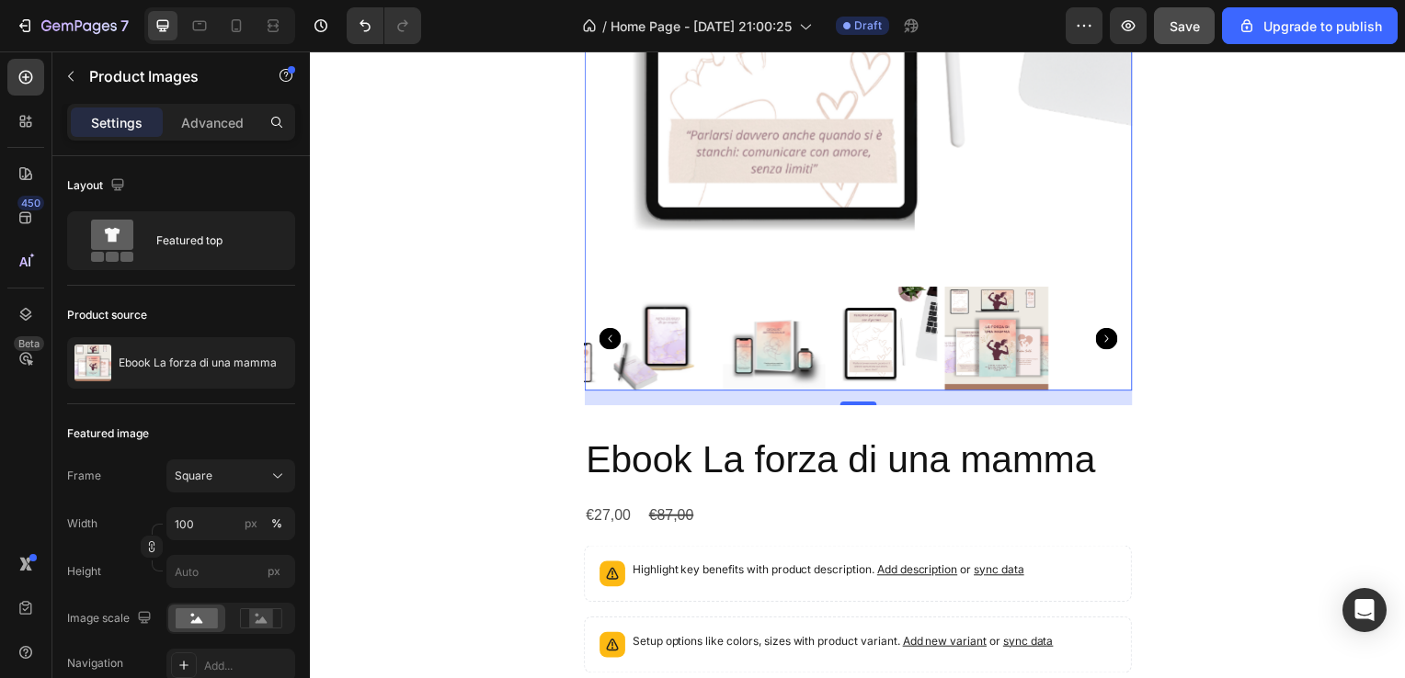
click at [1107, 348] on icon "Carousel Next Arrow" at bounding box center [1111, 341] width 22 height 22
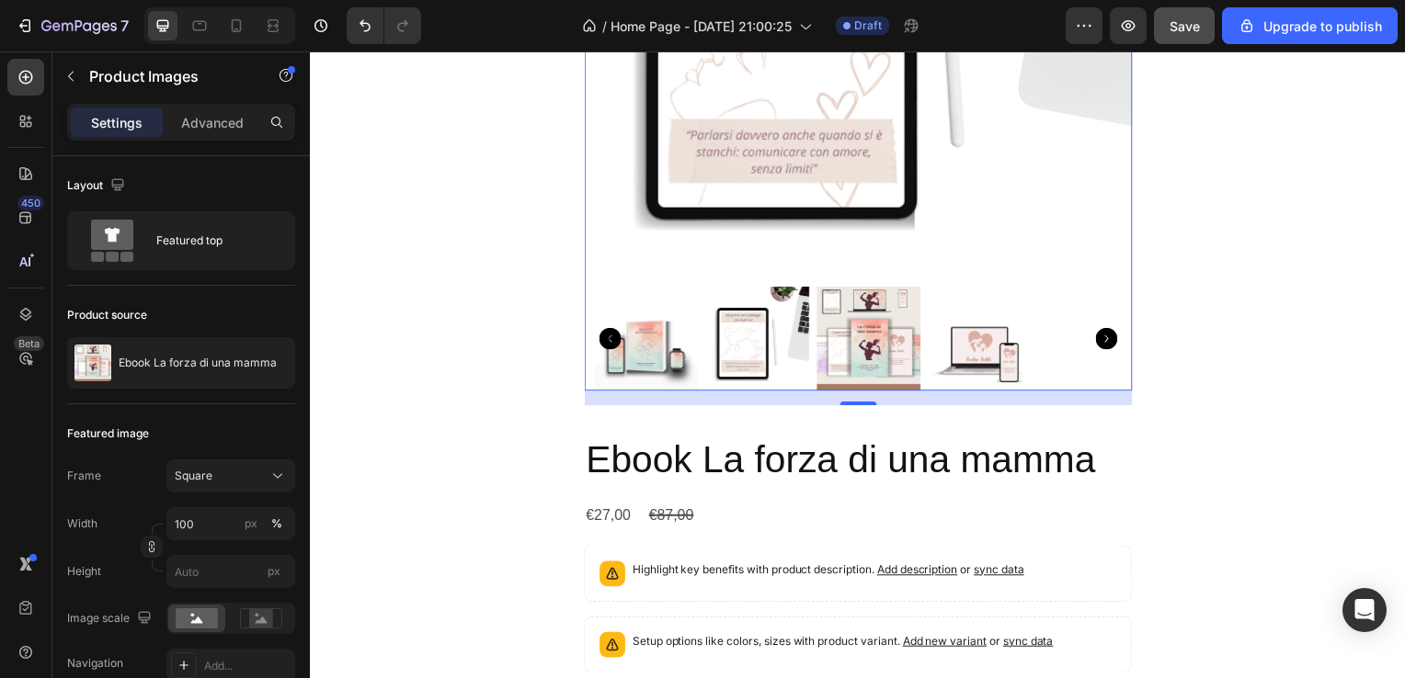
click at [1107, 348] on icon "Carousel Next Arrow" at bounding box center [1111, 341] width 22 height 22
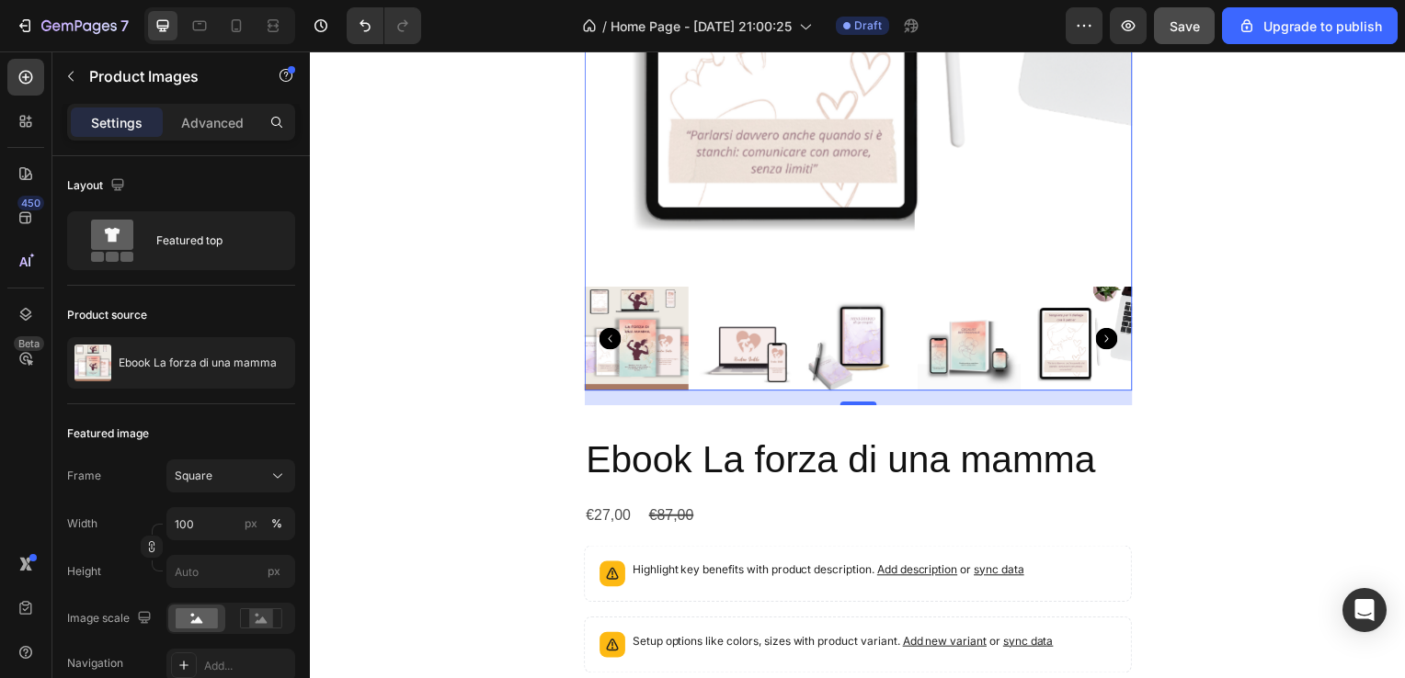
click at [649, 339] on img at bounding box center [638, 341] width 105 height 105
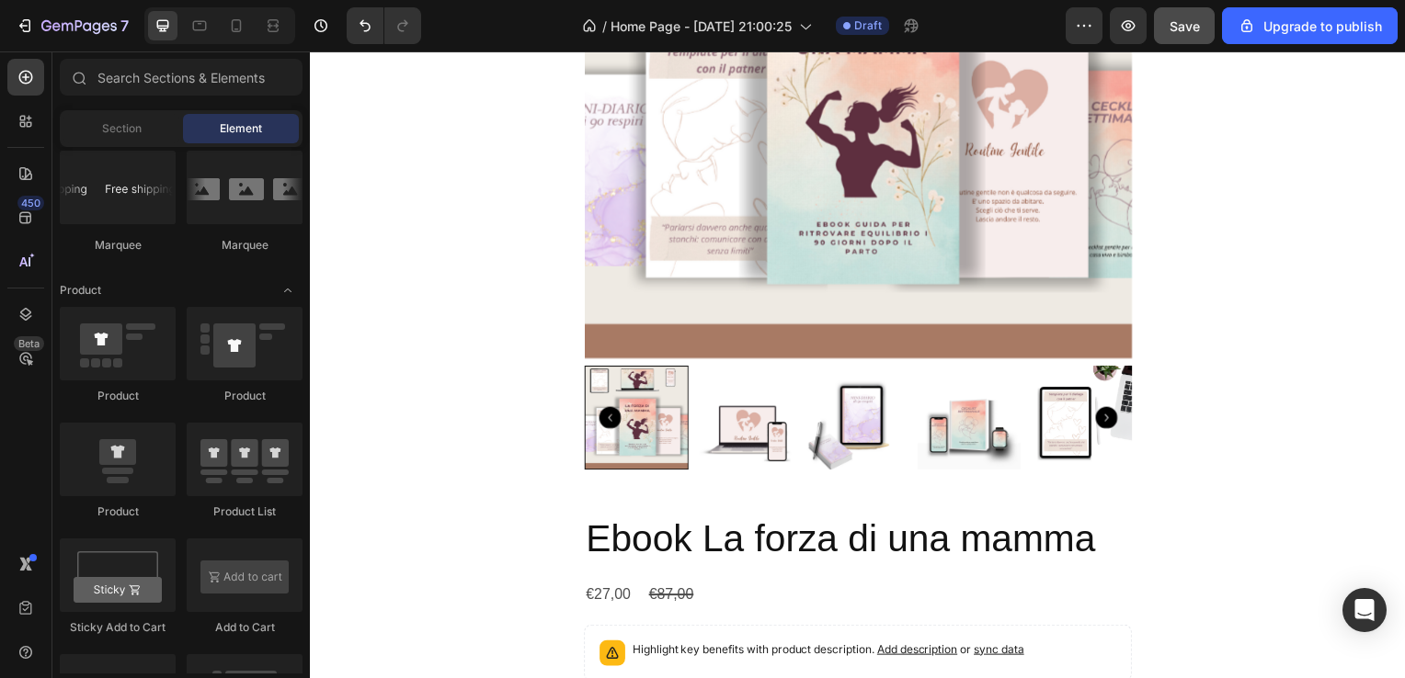
scroll to position [1033, 0]
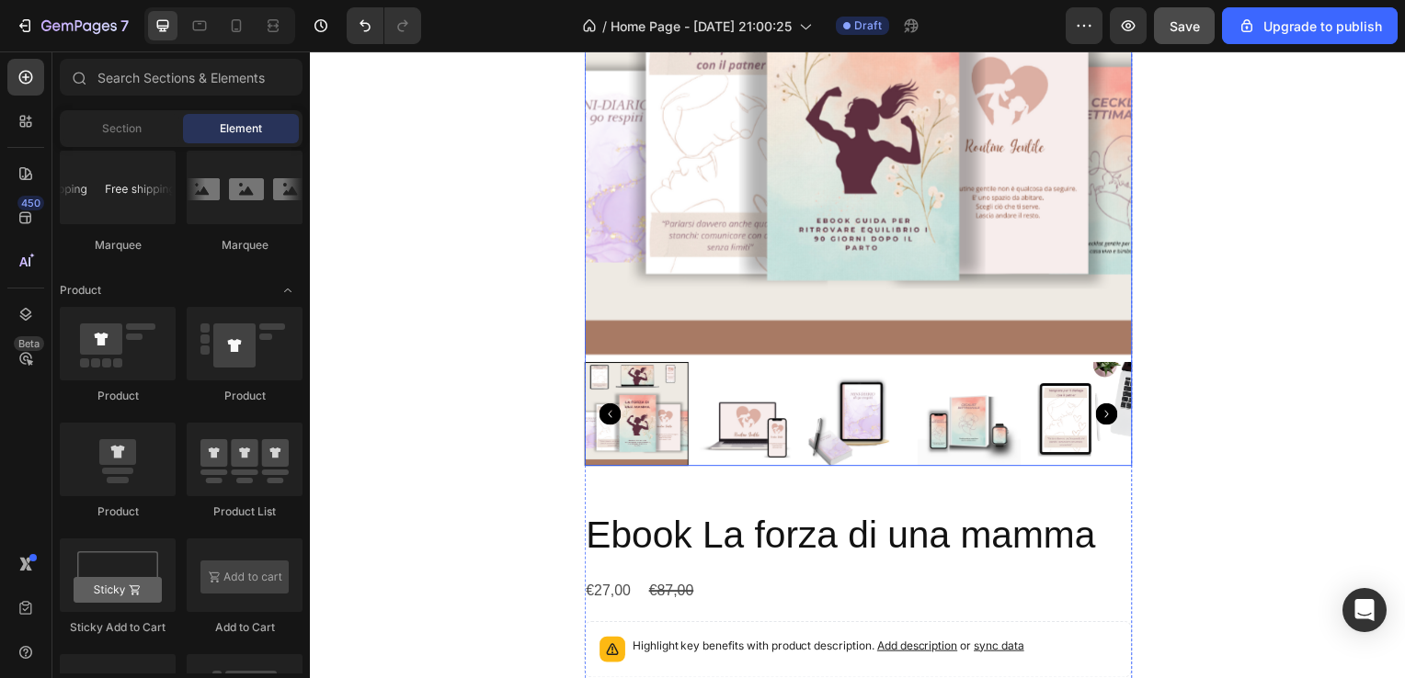
click at [609, 417] on icon "Carousel Back Arrow" at bounding box center [611, 417] width 22 height 22
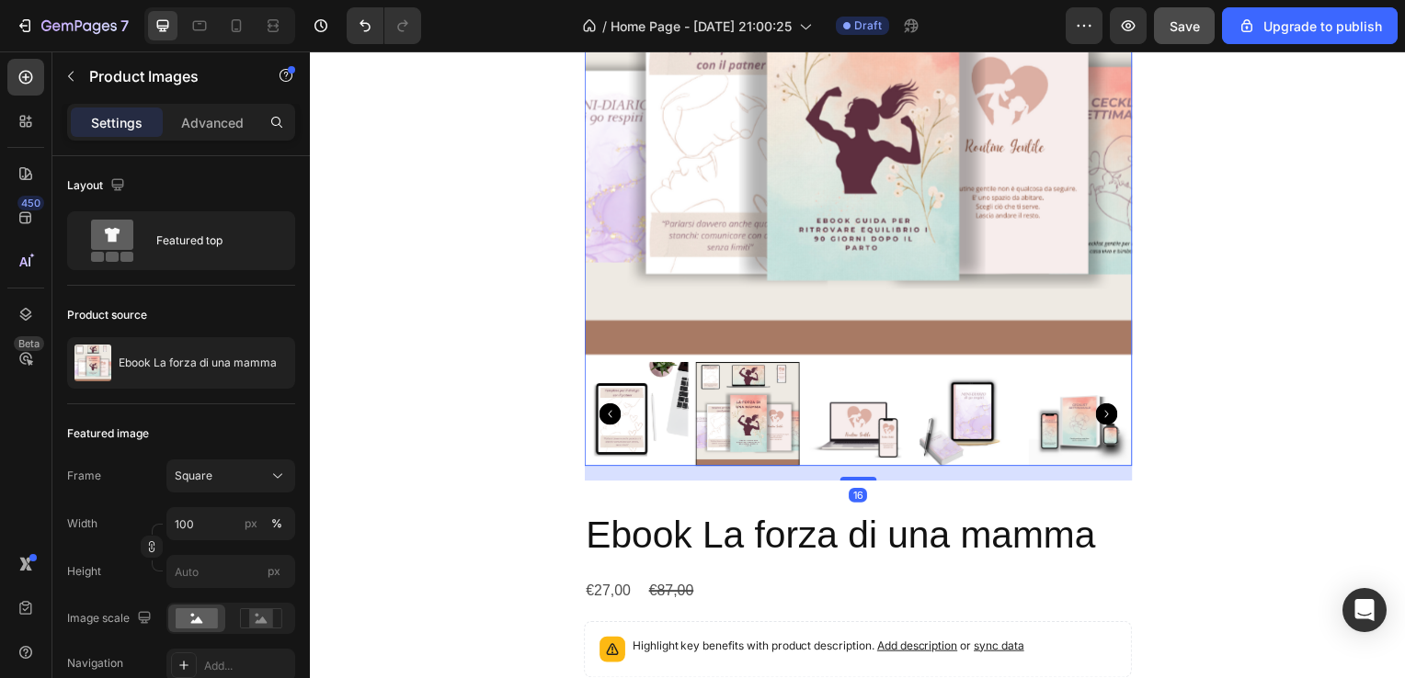
click at [609, 417] on icon "Carousel Back Arrow" at bounding box center [611, 417] width 22 height 22
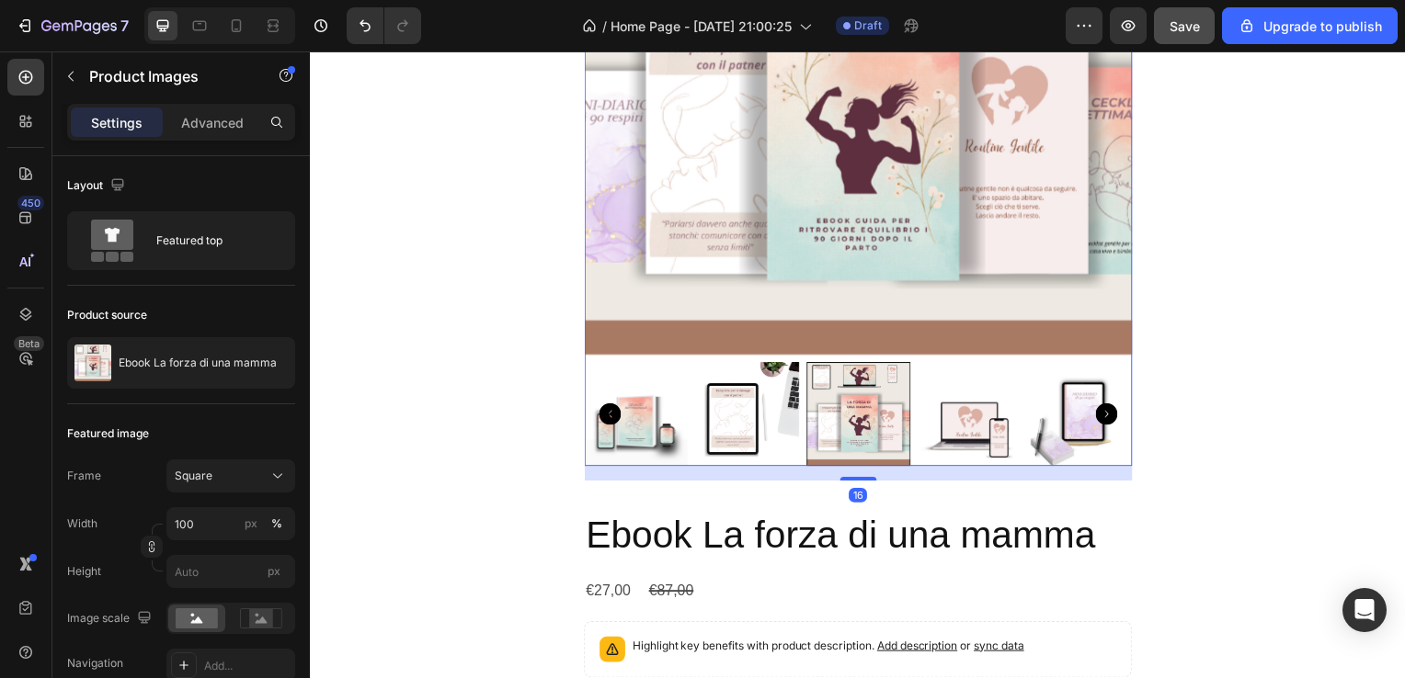
click at [609, 417] on icon "Carousel Back Arrow" at bounding box center [611, 417] width 22 height 22
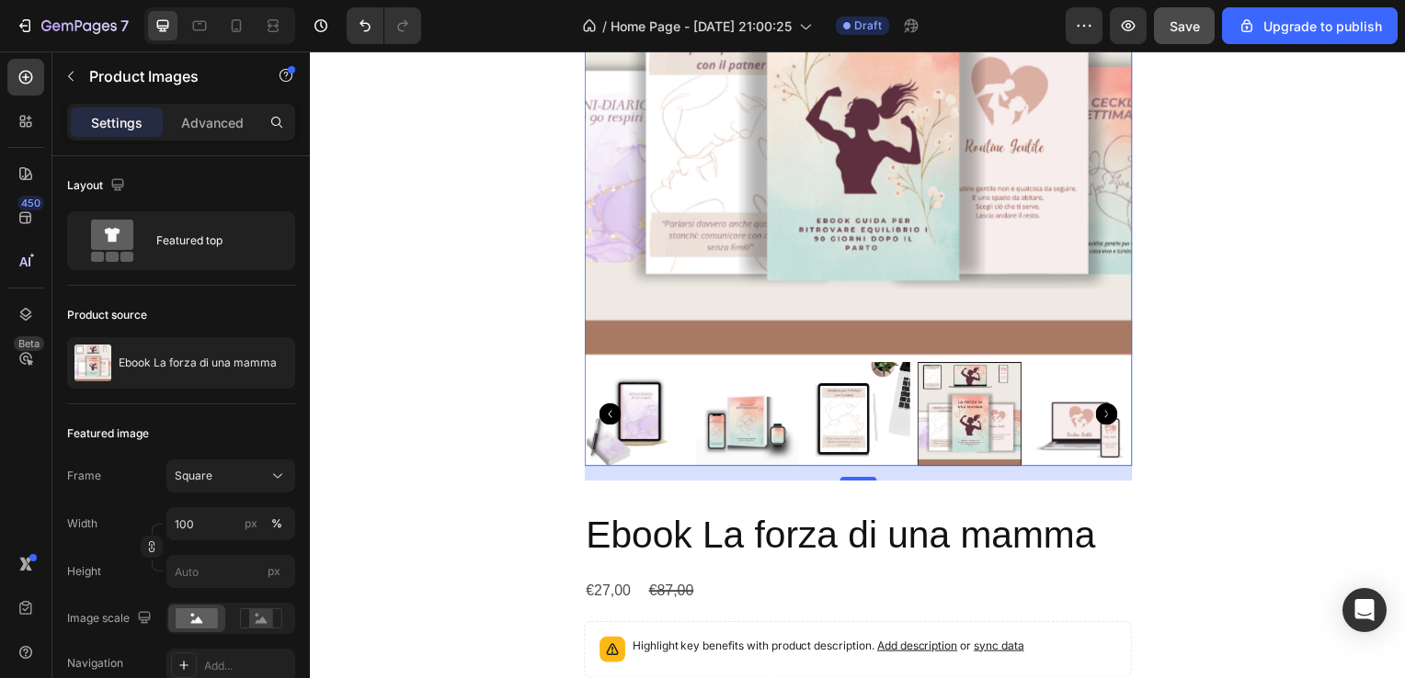
click at [609, 417] on icon "Carousel Back Arrow" at bounding box center [611, 417] width 22 height 22
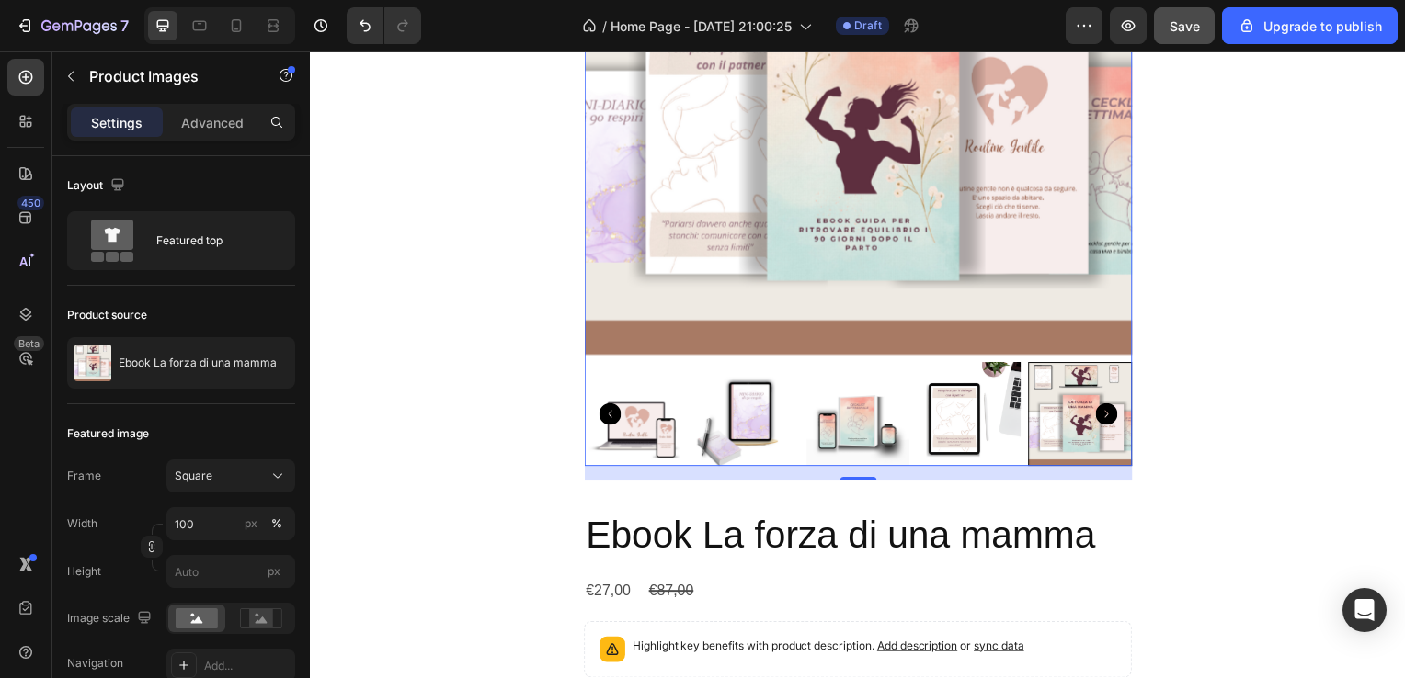
click at [609, 417] on icon "Carousel Back Arrow" at bounding box center [611, 417] width 22 height 22
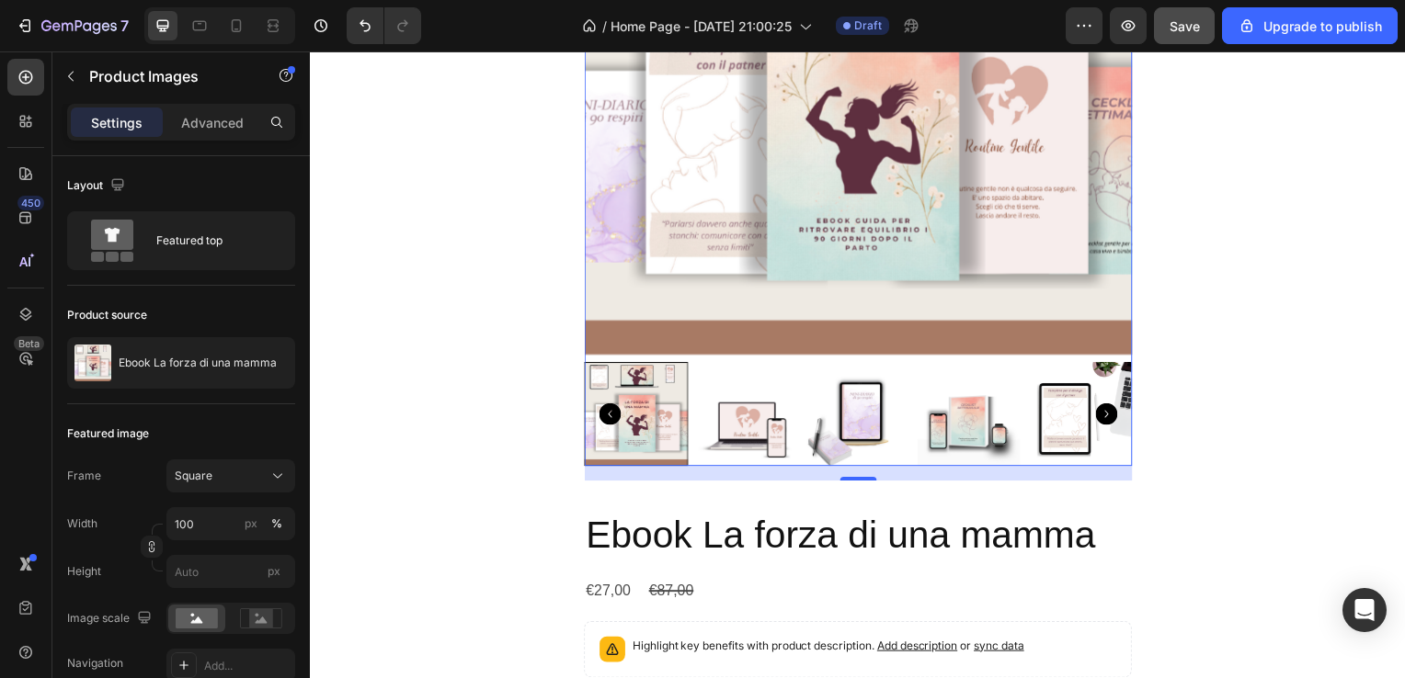
click at [609, 417] on icon "Carousel Back Arrow" at bounding box center [611, 417] width 22 height 22
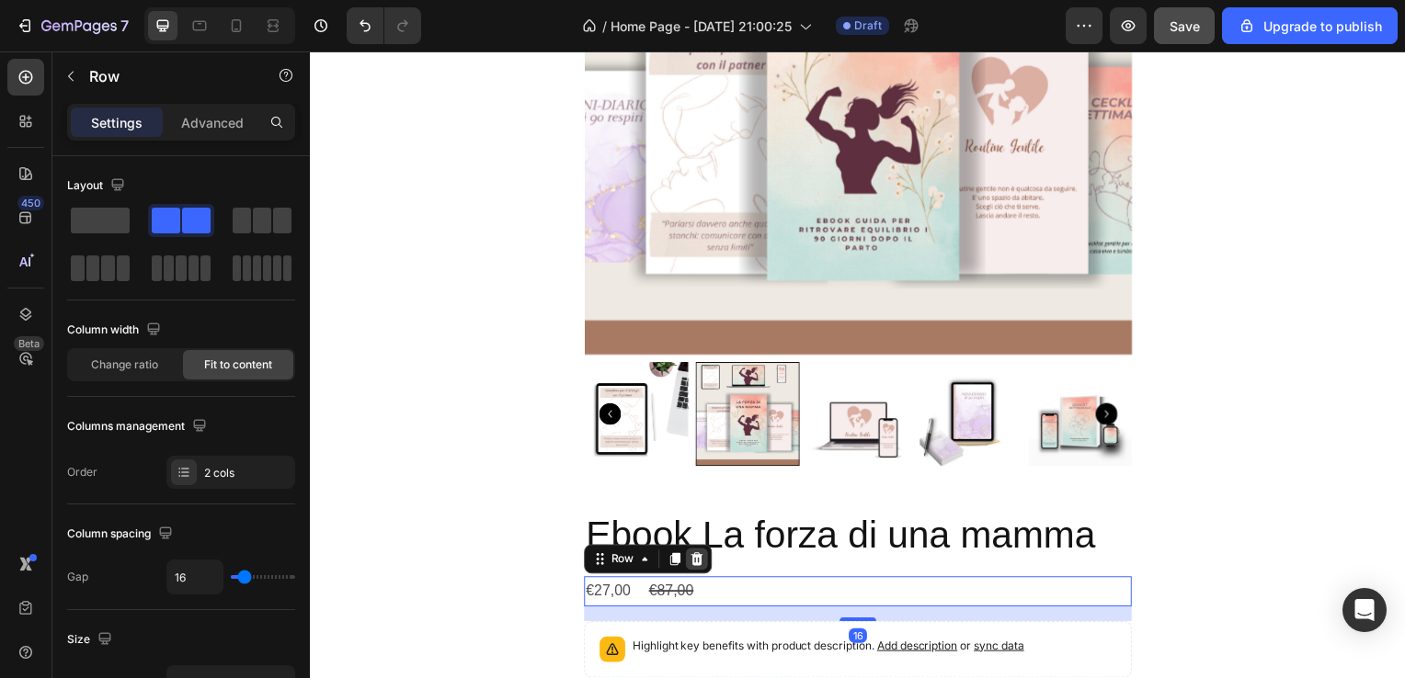
click at [696, 564] on icon at bounding box center [698, 563] width 15 height 15
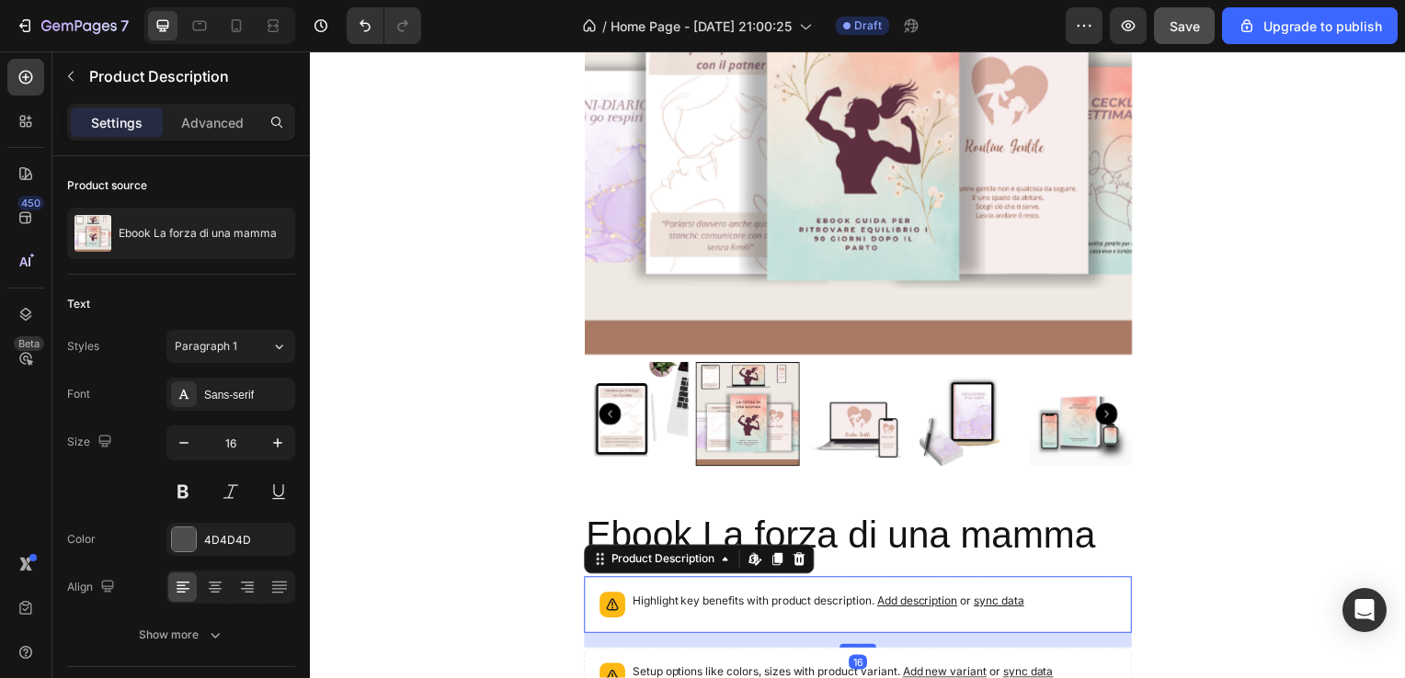
click at [782, 617] on div "Highlight key benefits with product description. Add description or sync data" at bounding box center [831, 610] width 394 height 26
click at [796, 569] on icon at bounding box center [802, 563] width 12 height 13
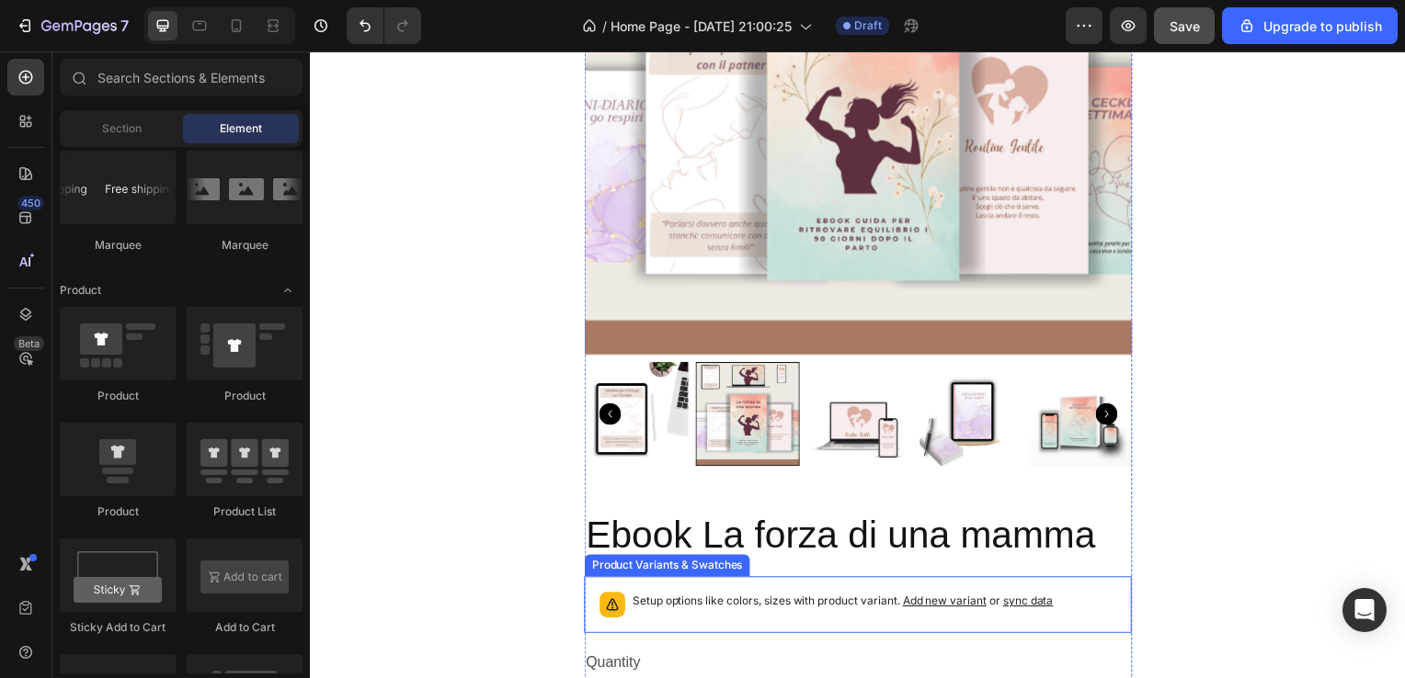
click at [778, 595] on div "Setup options like colors, sizes with product variant. Add new variant or sync …" at bounding box center [861, 609] width 535 height 40
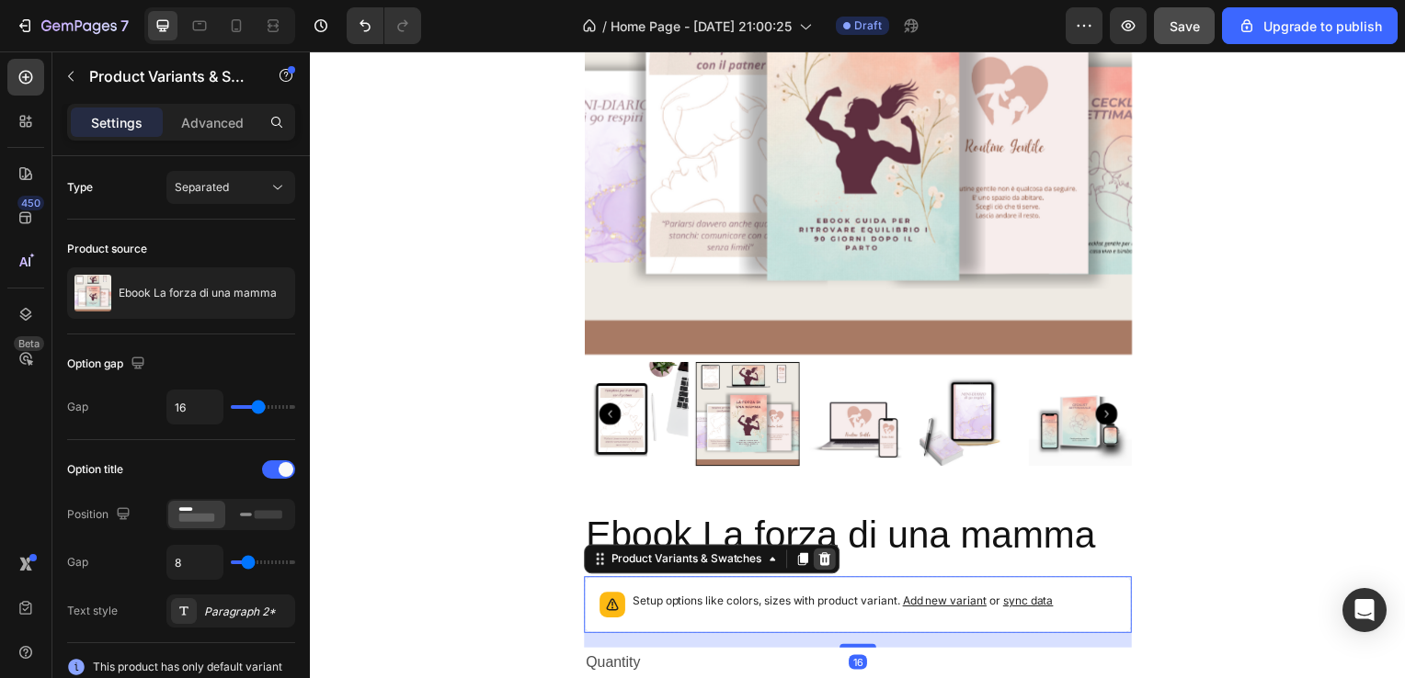
click at [826, 558] on icon at bounding box center [827, 563] width 15 height 15
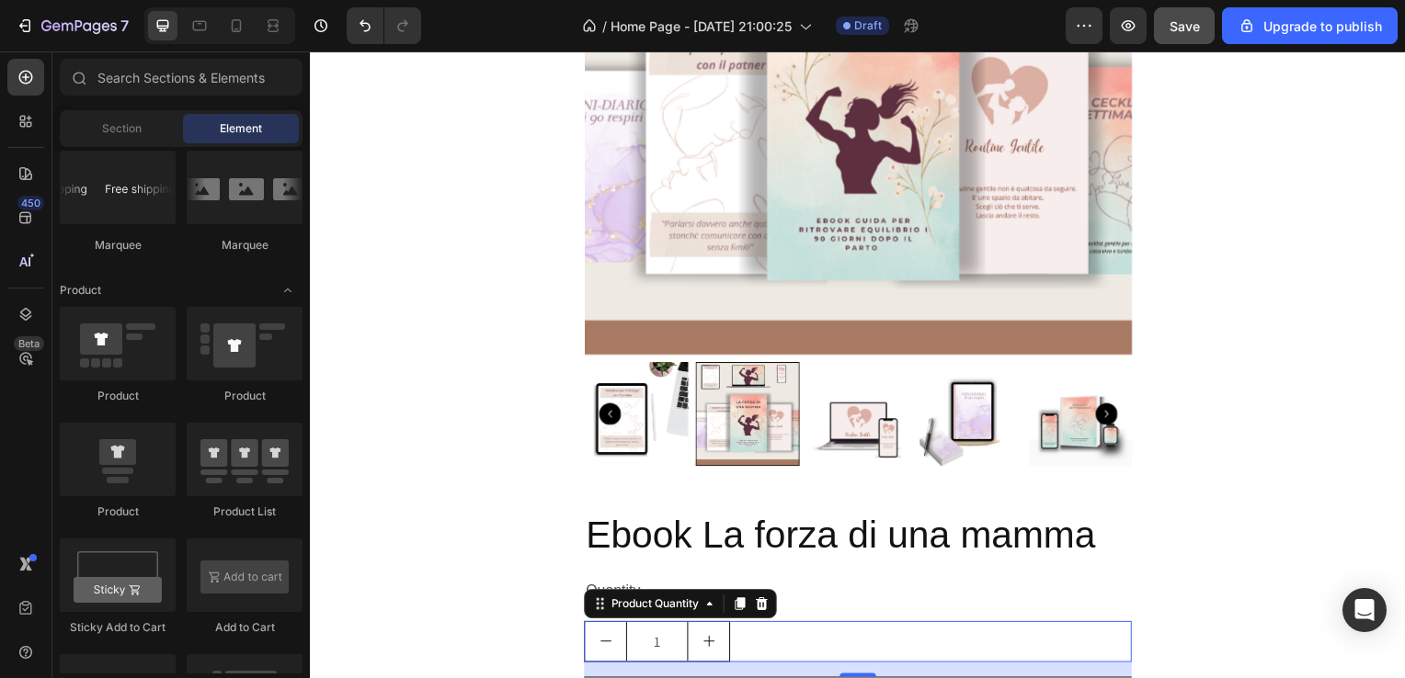
click at [845, 647] on div "1" at bounding box center [862, 646] width 552 height 41
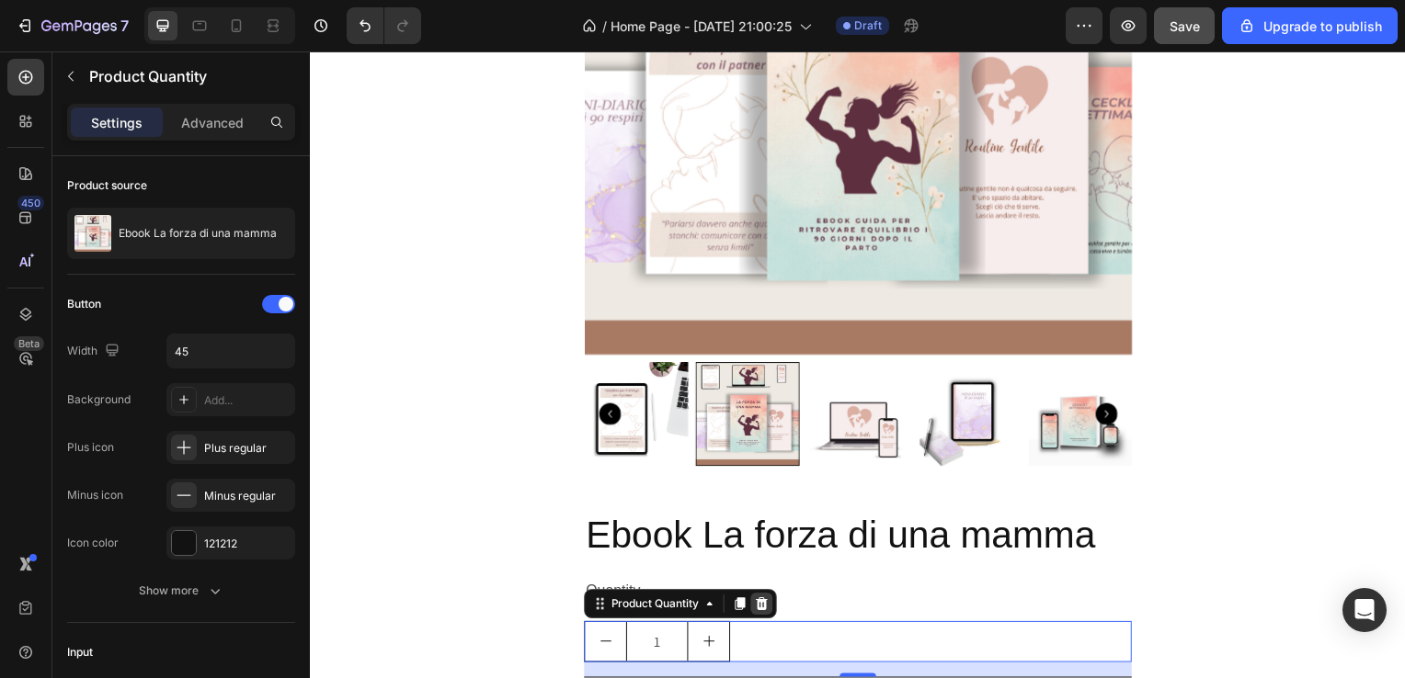
click at [758, 614] on icon at bounding box center [764, 608] width 15 height 15
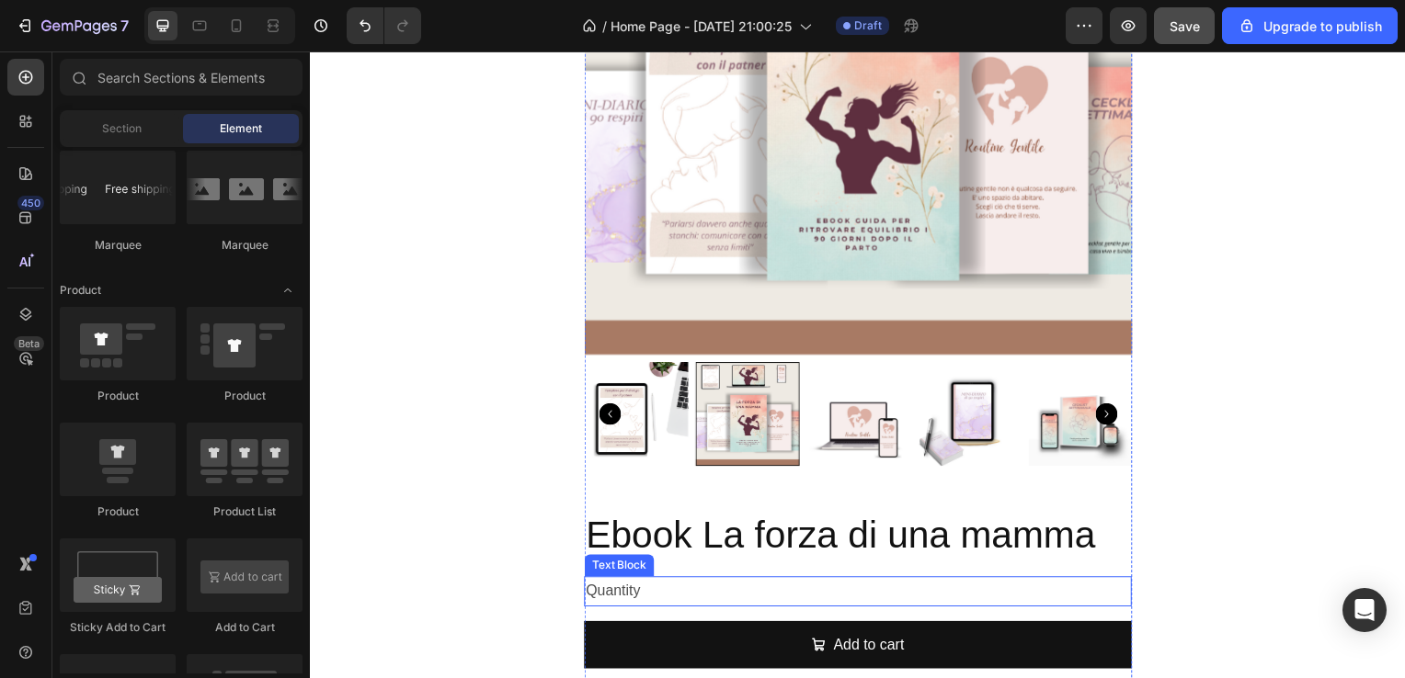
click at [667, 598] on div "Quantity" at bounding box center [862, 596] width 552 height 30
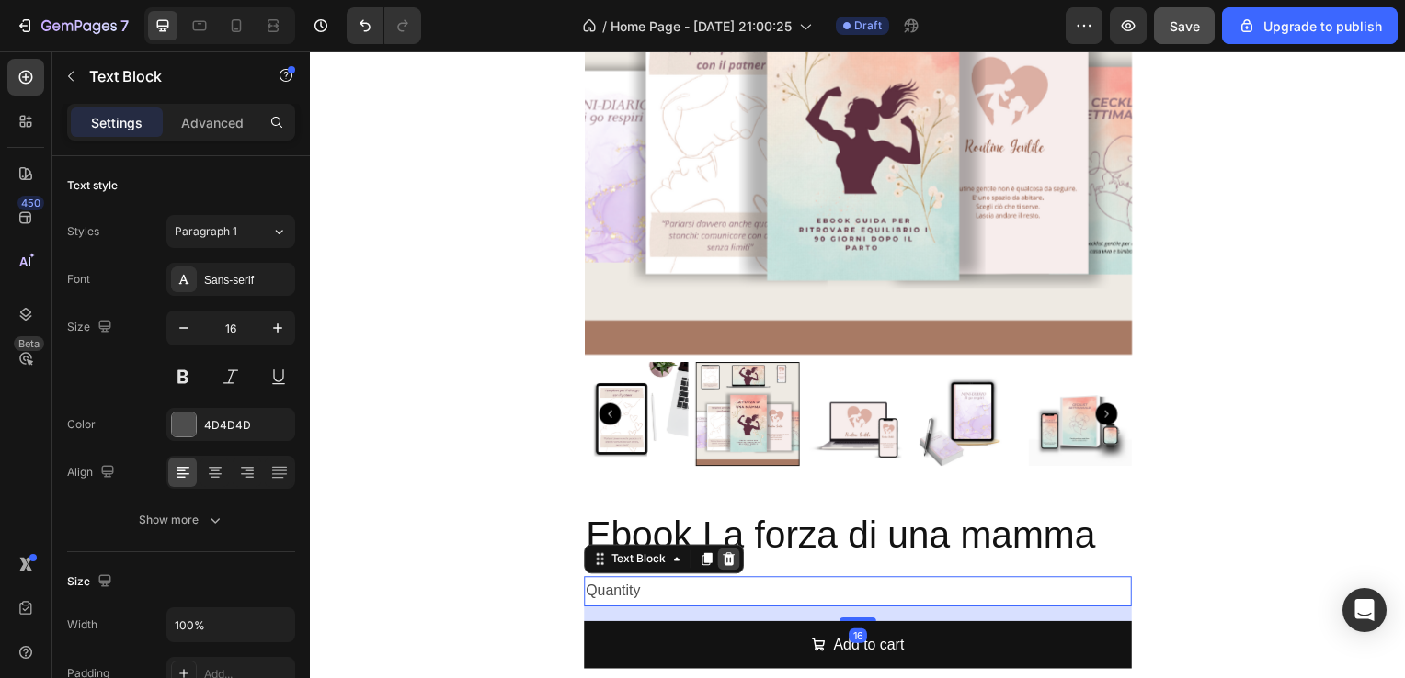
click at [733, 566] on div at bounding box center [731, 563] width 22 height 22
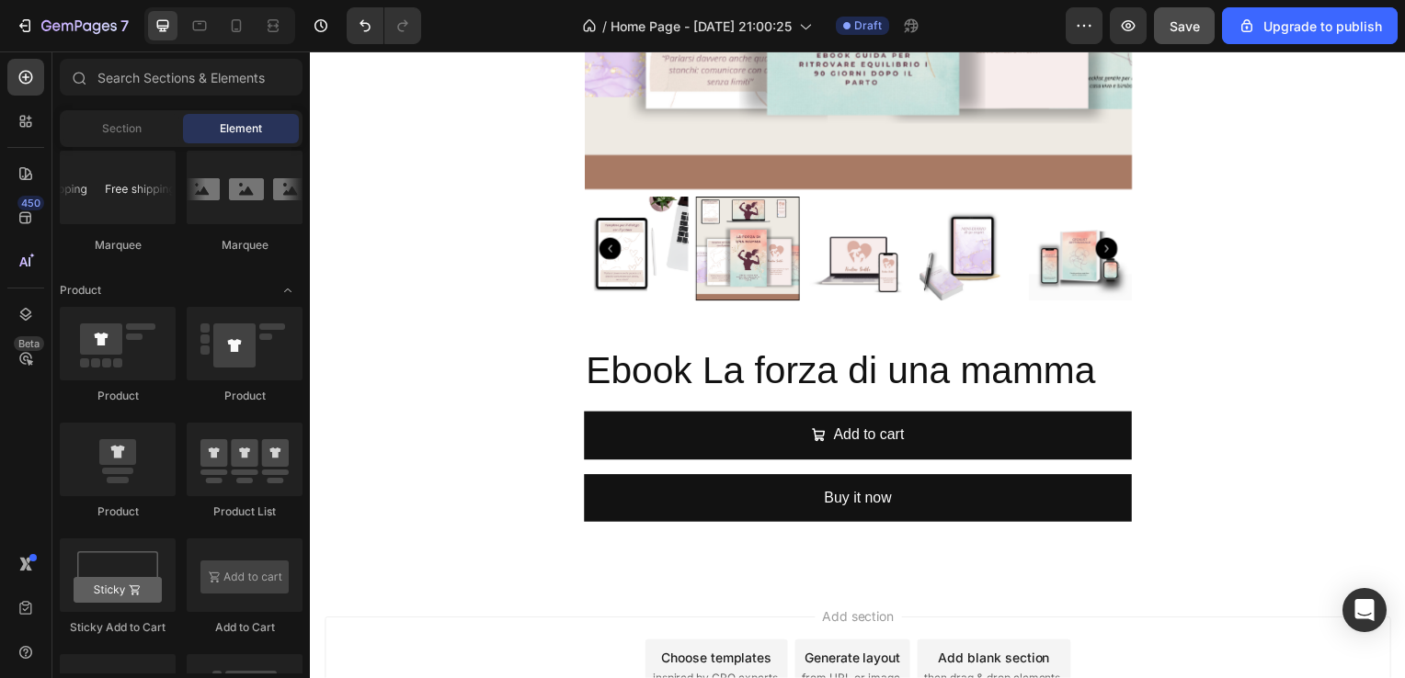
scroll to position [1210, 0]
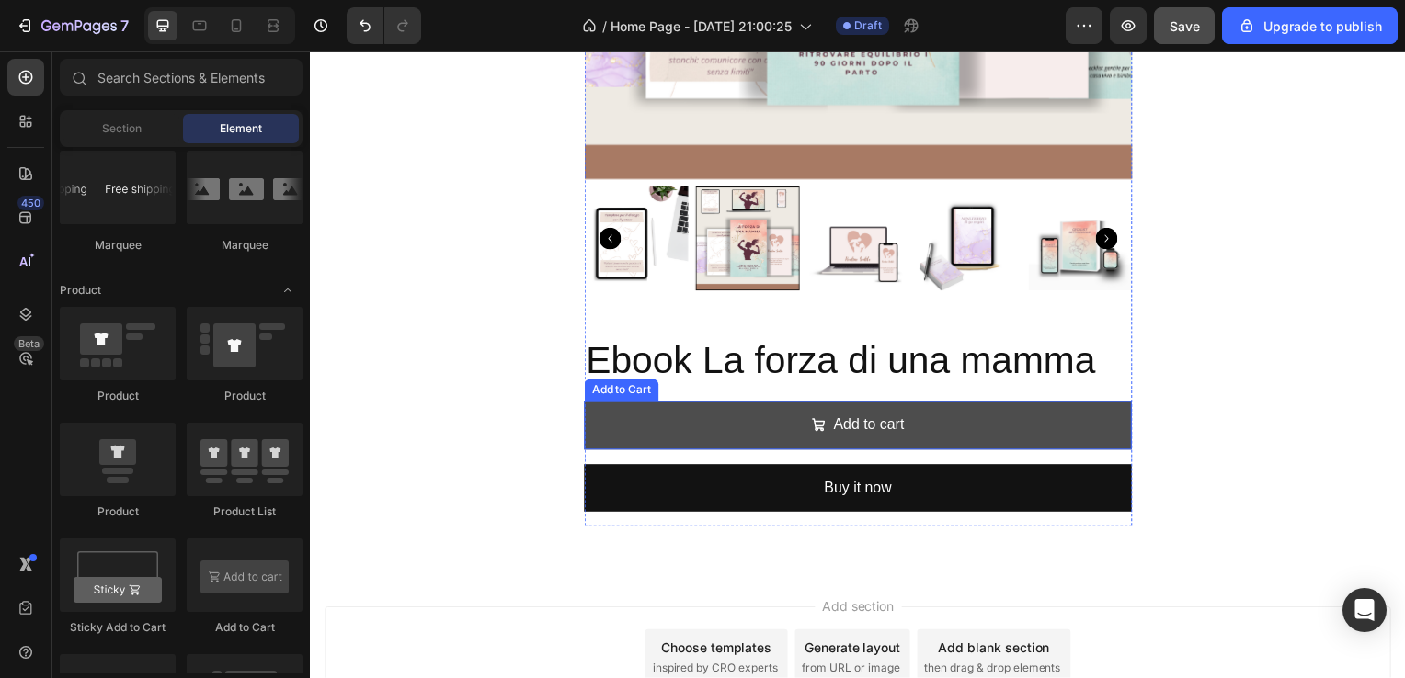
click at [1057, 434] on button "Add to cart" at bounding box center [862, 428] width 552 height 49
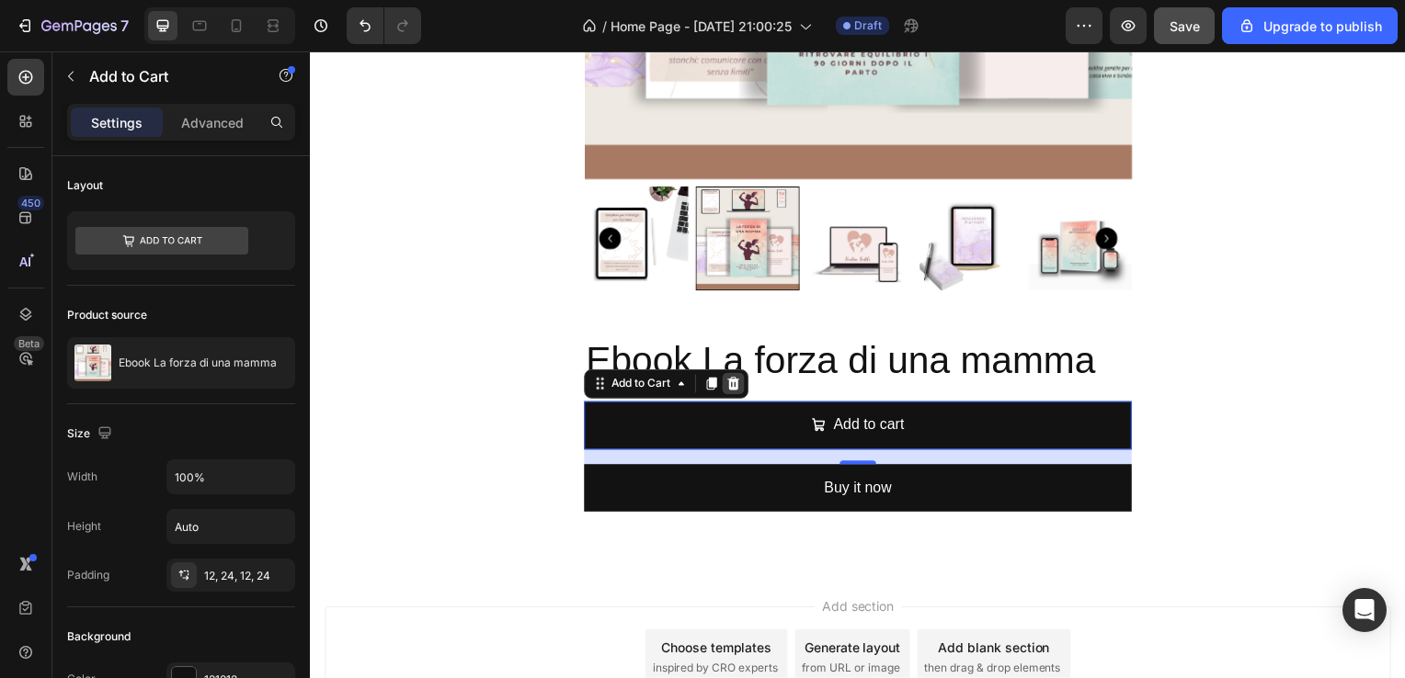
click at [732, 387] on icon at bounding box center [736, 387] width 12 height 13
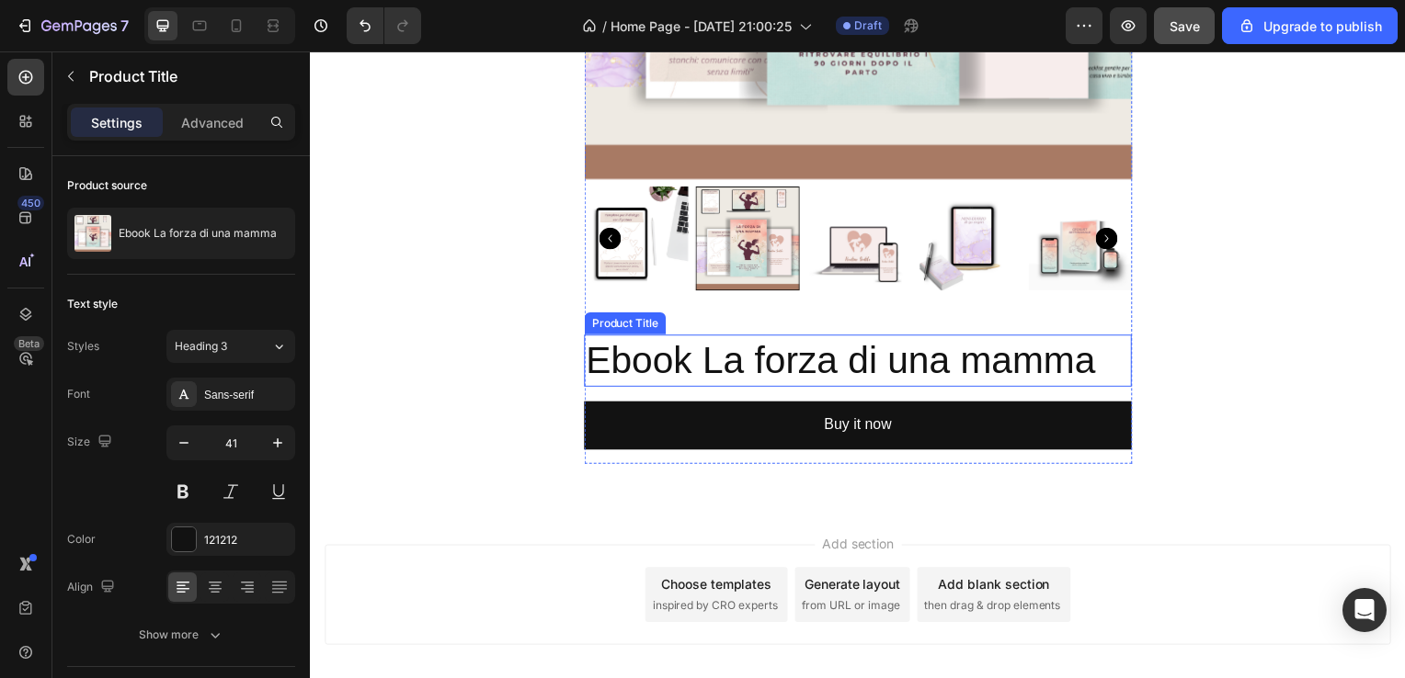
click at [764, 374] on h2 "Ebook La forza di una mamma" at bounding box center [862, 363] width 552 height 52
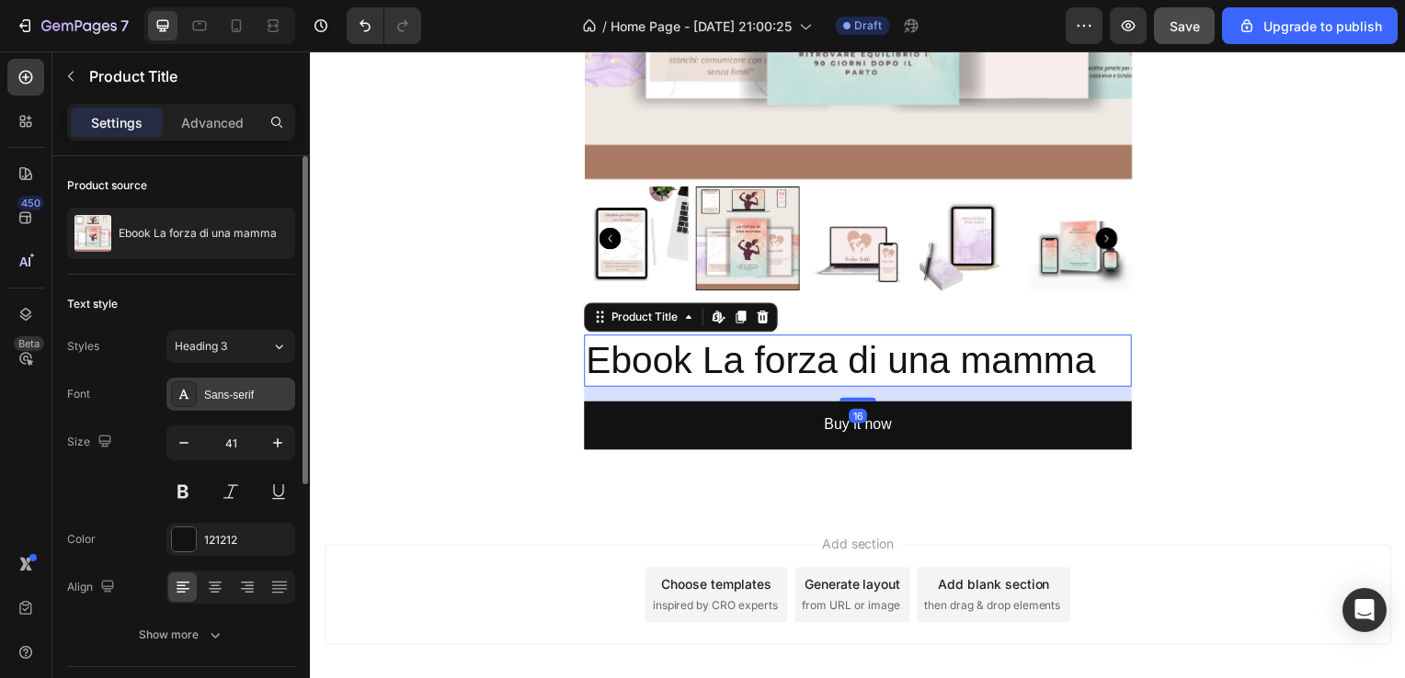
click at [222, 403] on div "Sans-serif" at bounding box center [230, 394] width 129 height 33
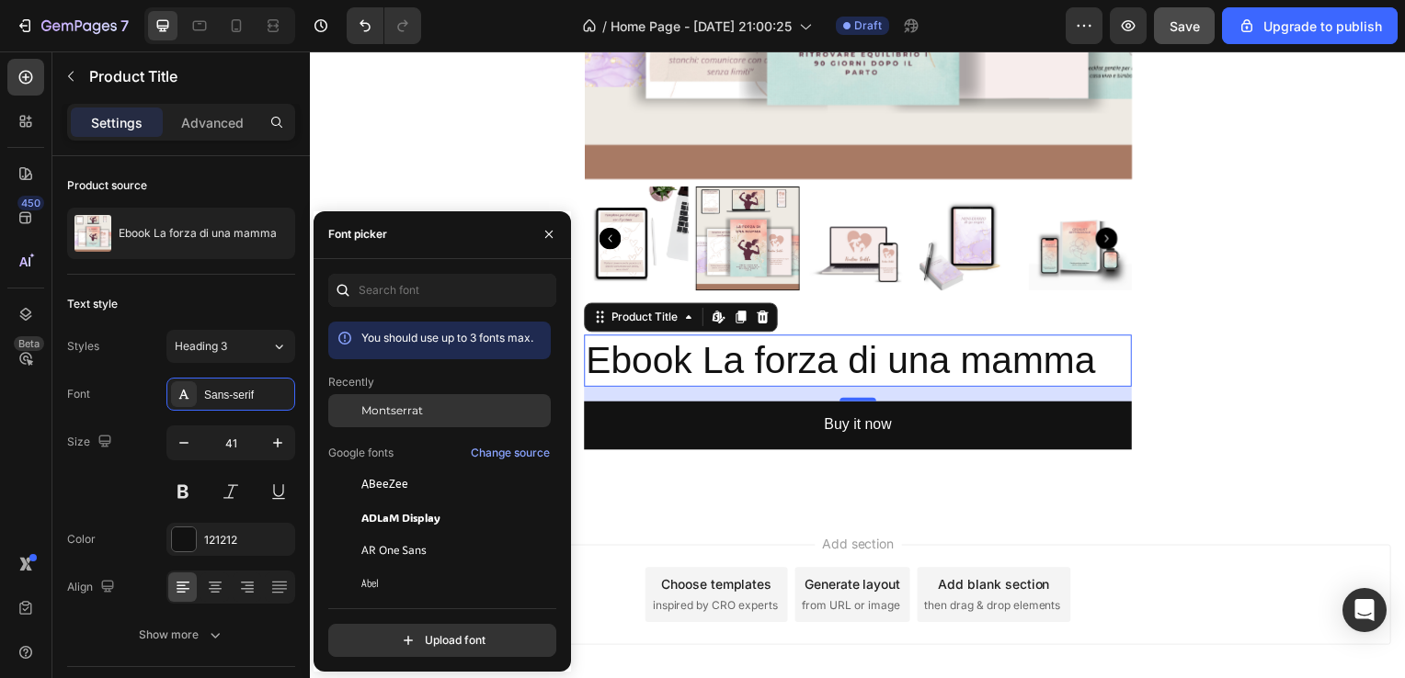
click at [420, 403] on span "Montserrat" at bounding box center [392, 411] width 62 height 17
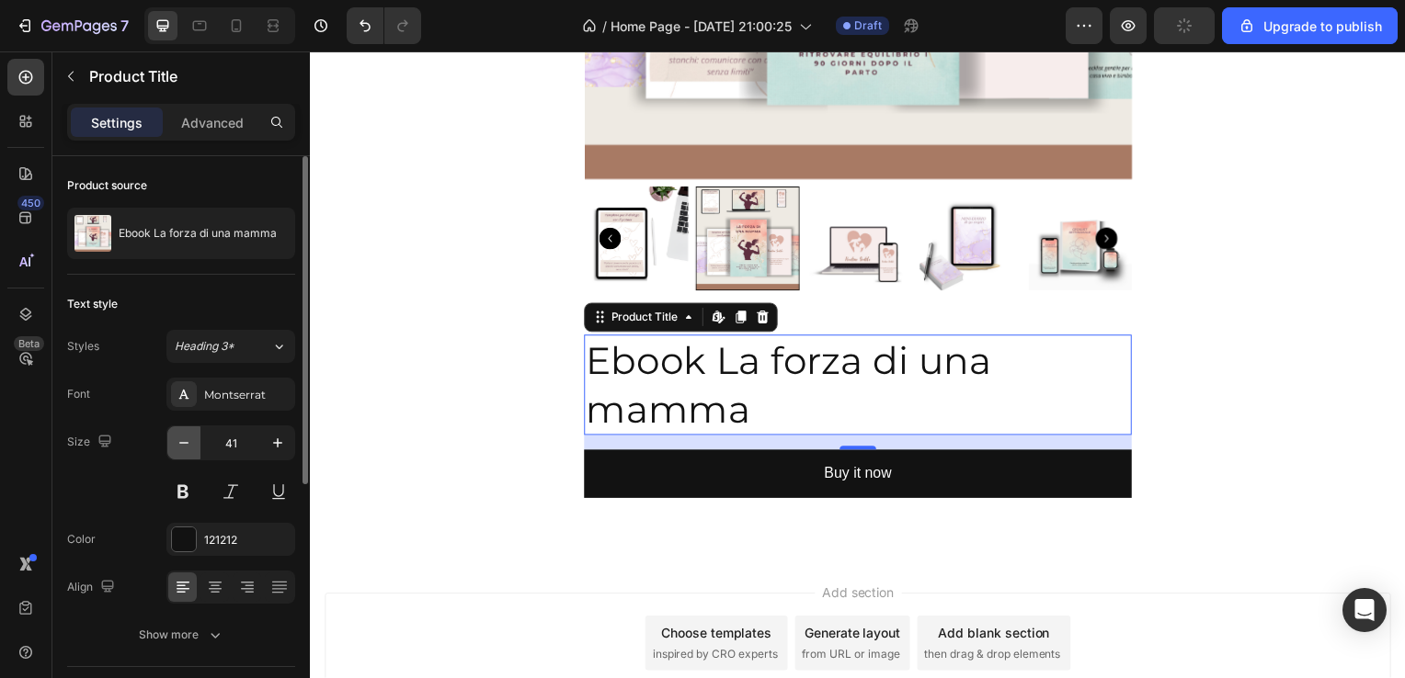
click at [176, 444] on icon "button" at bounding box center [184, 443] width 18 height 18
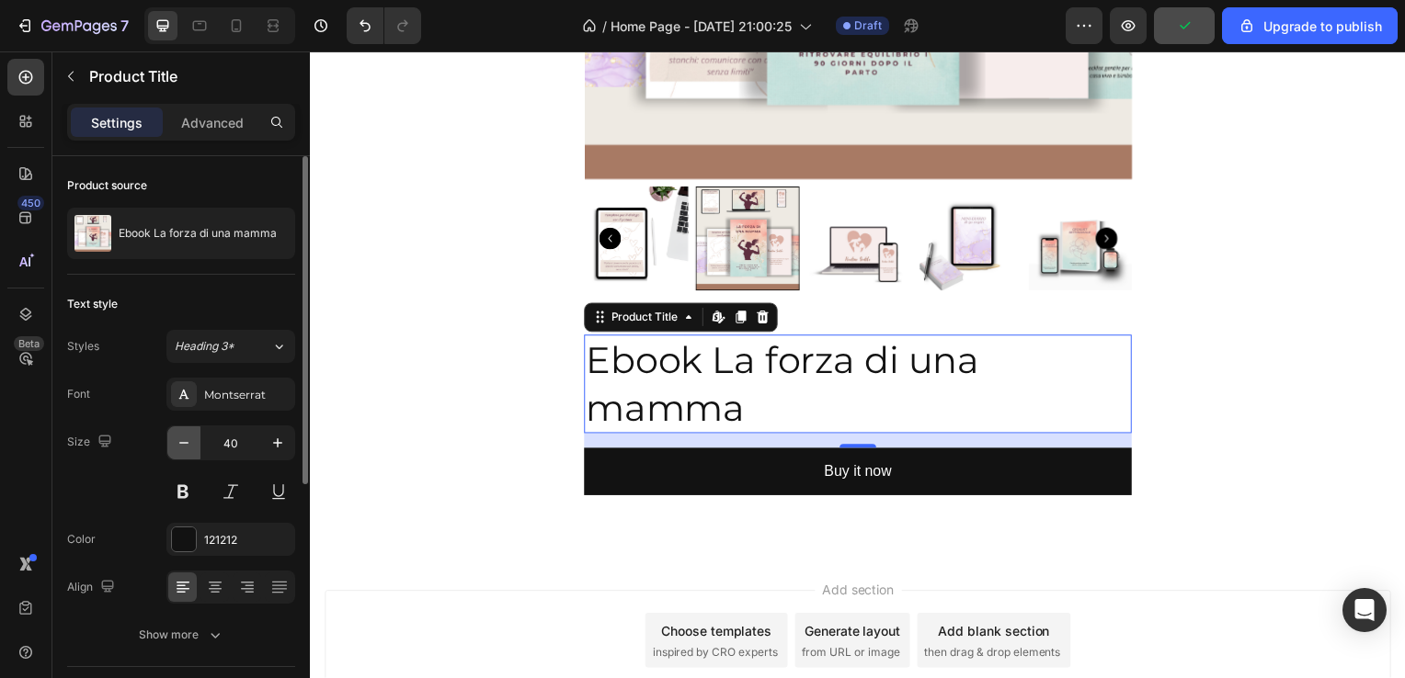
click at [176, 444] on icon "button" at bounding box center [184, 443] width 18 height 18
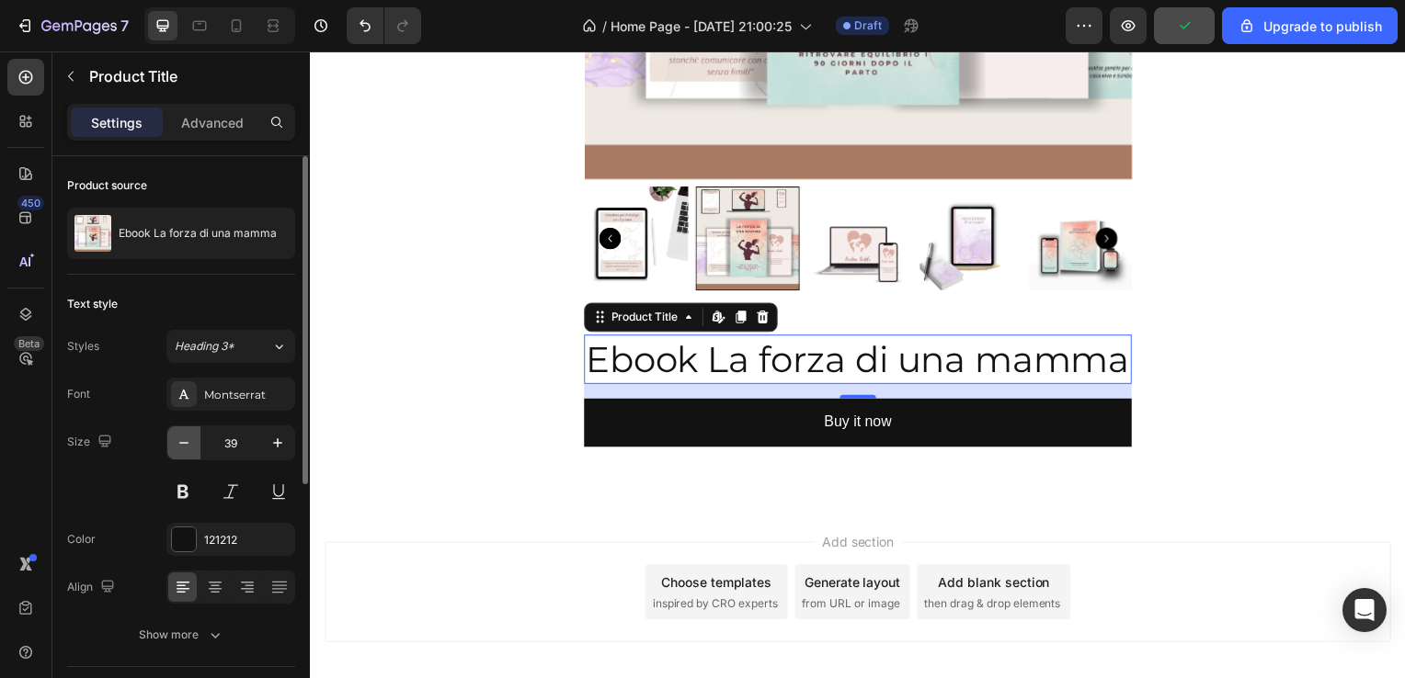
click at [176, 444] on icon "button" at bounding box center [184, 443] width 18 height 18
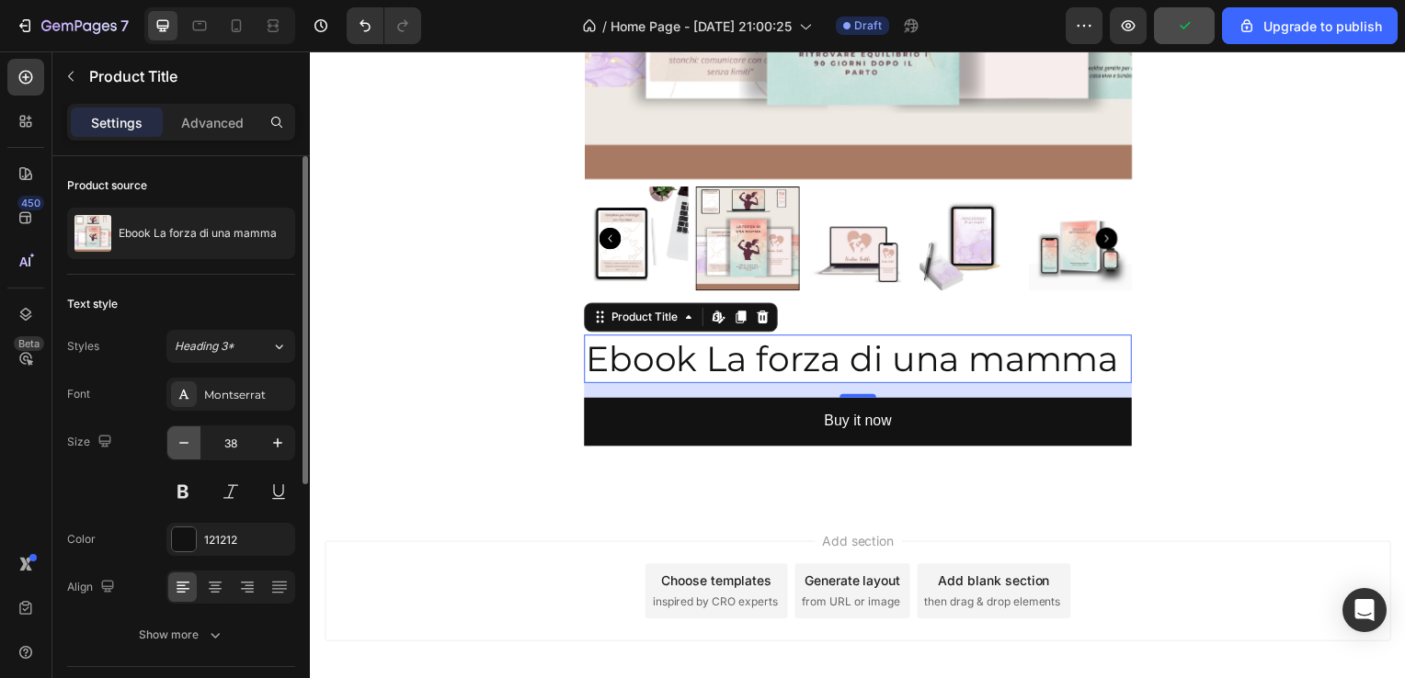
click at [176, 444] on icon "button" at bounding box center [184, 443] width 18 height 18
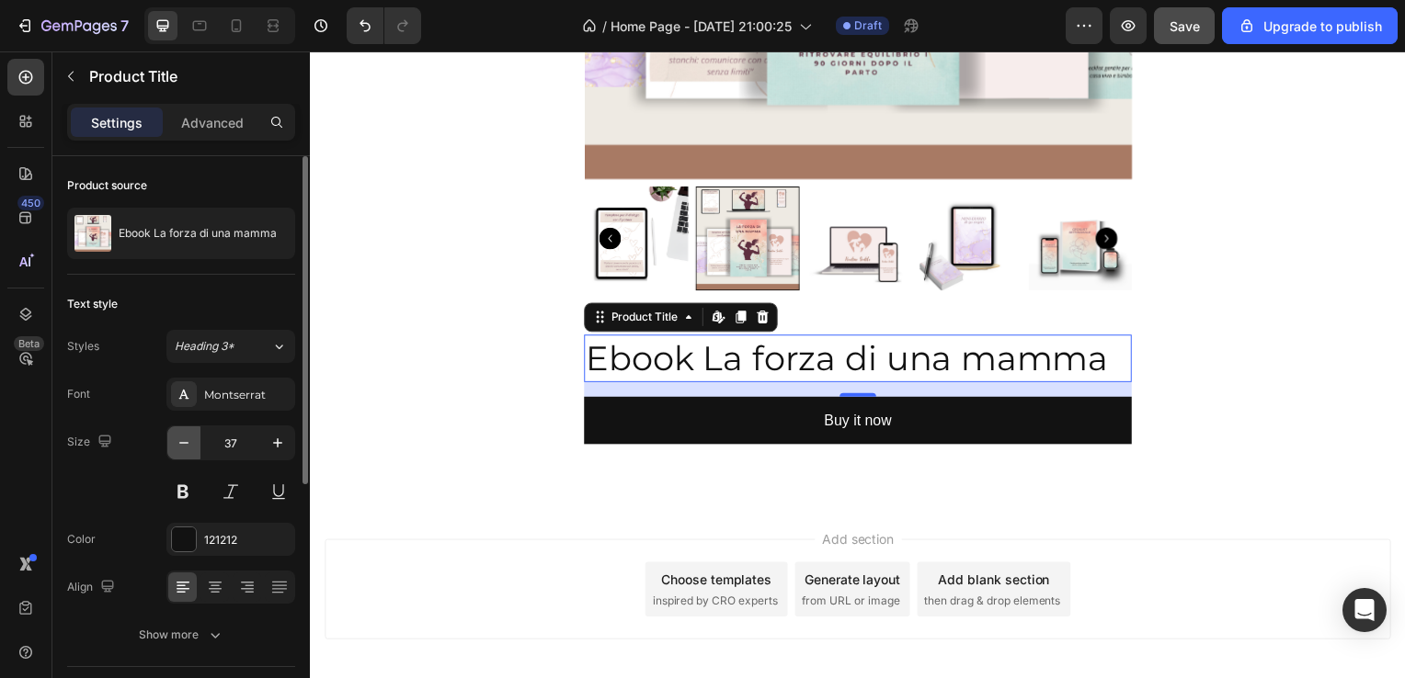
click at [176, 444] on icon "button" at bounding box center [184, 443] width 18 height 18
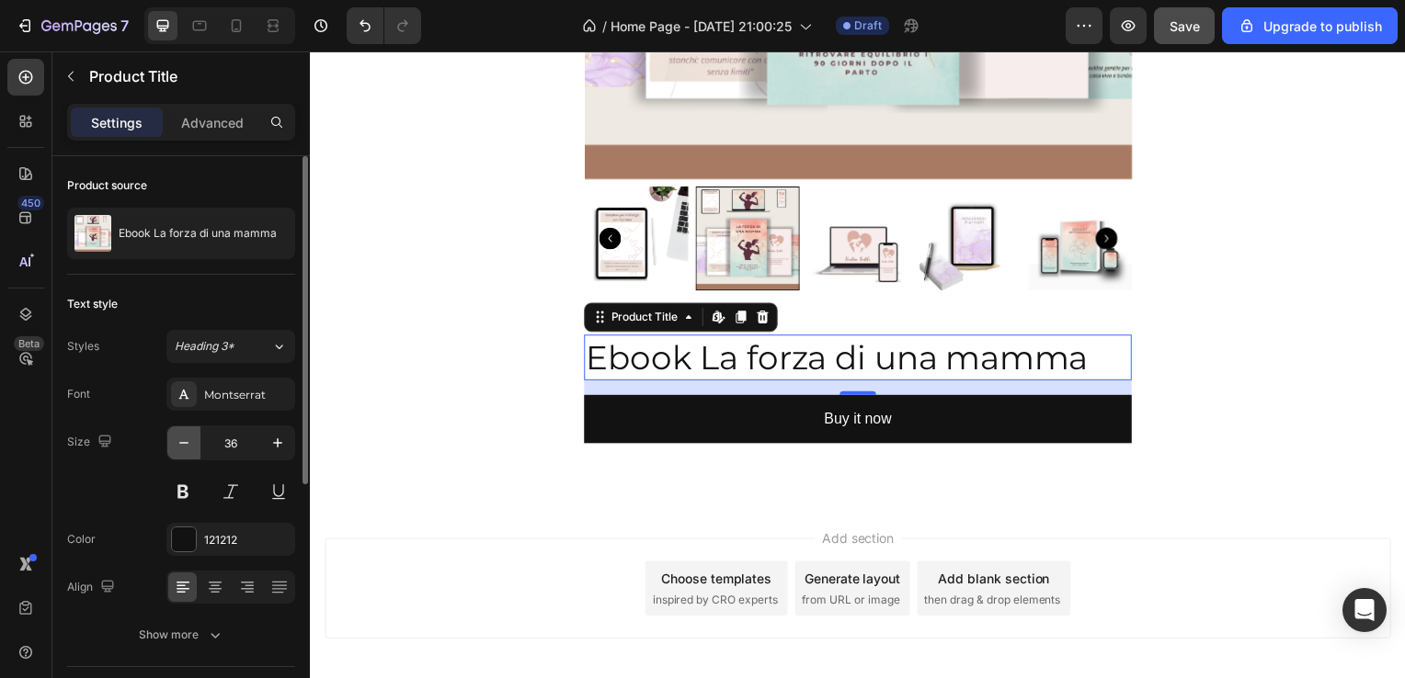
click at [176, 444] on icon "button" at bounding box center [184, 443] width 18 height 18
type input "35"
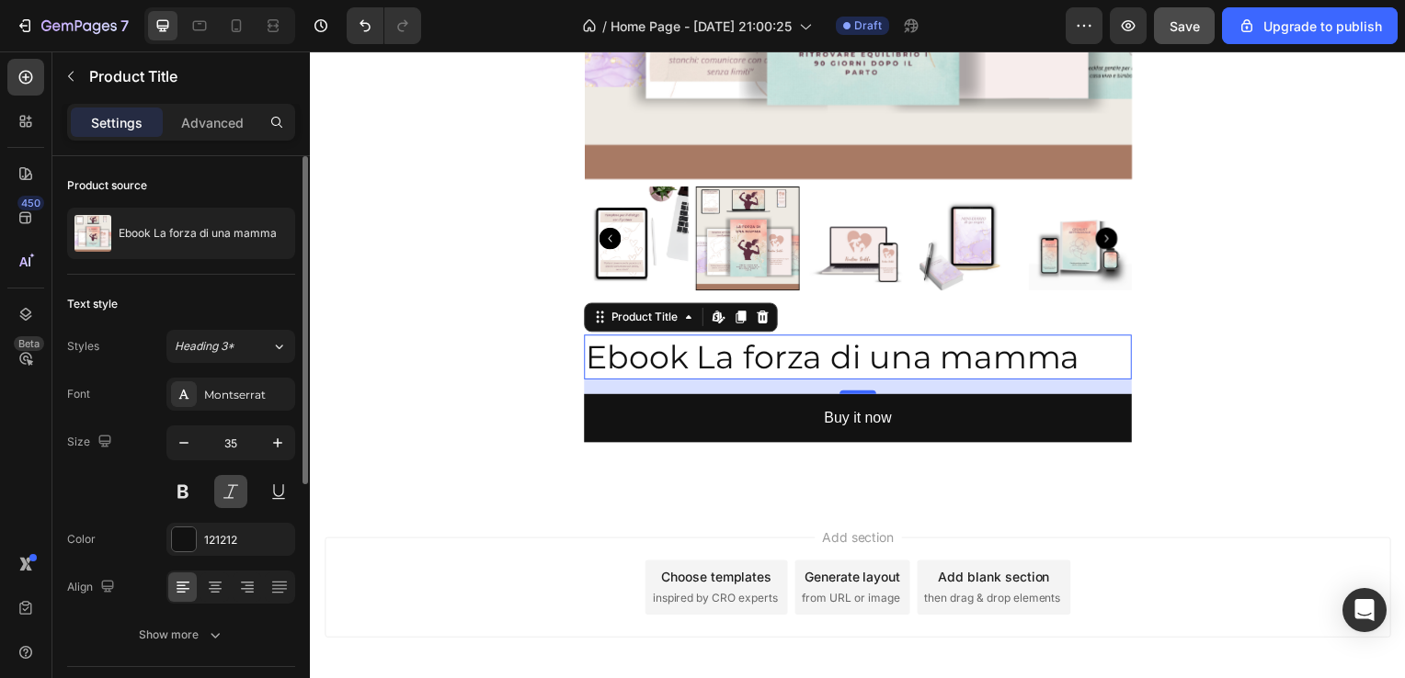
click at [231, 482] on button at bounding box center [230, 491] width 33 height 33
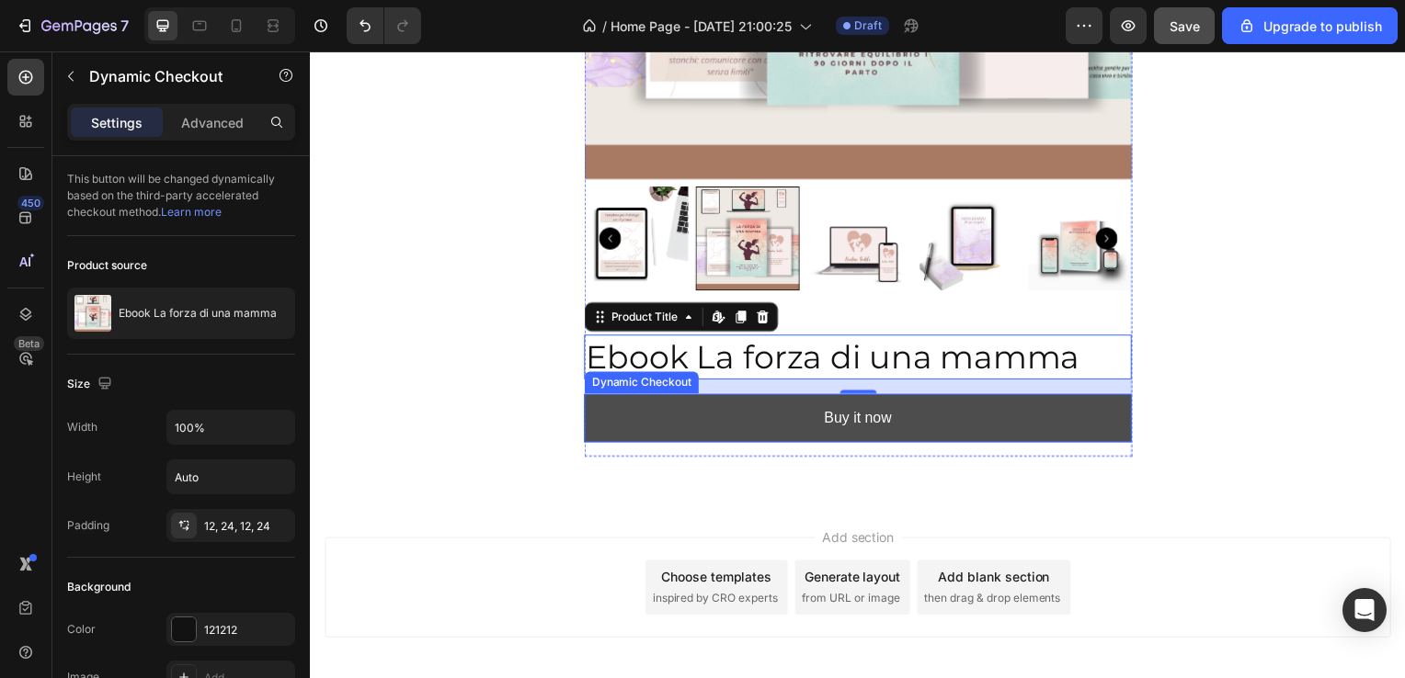
click at [609, 431] on button "Buy it now" at bounding box center [862, 421] width 552 height 49
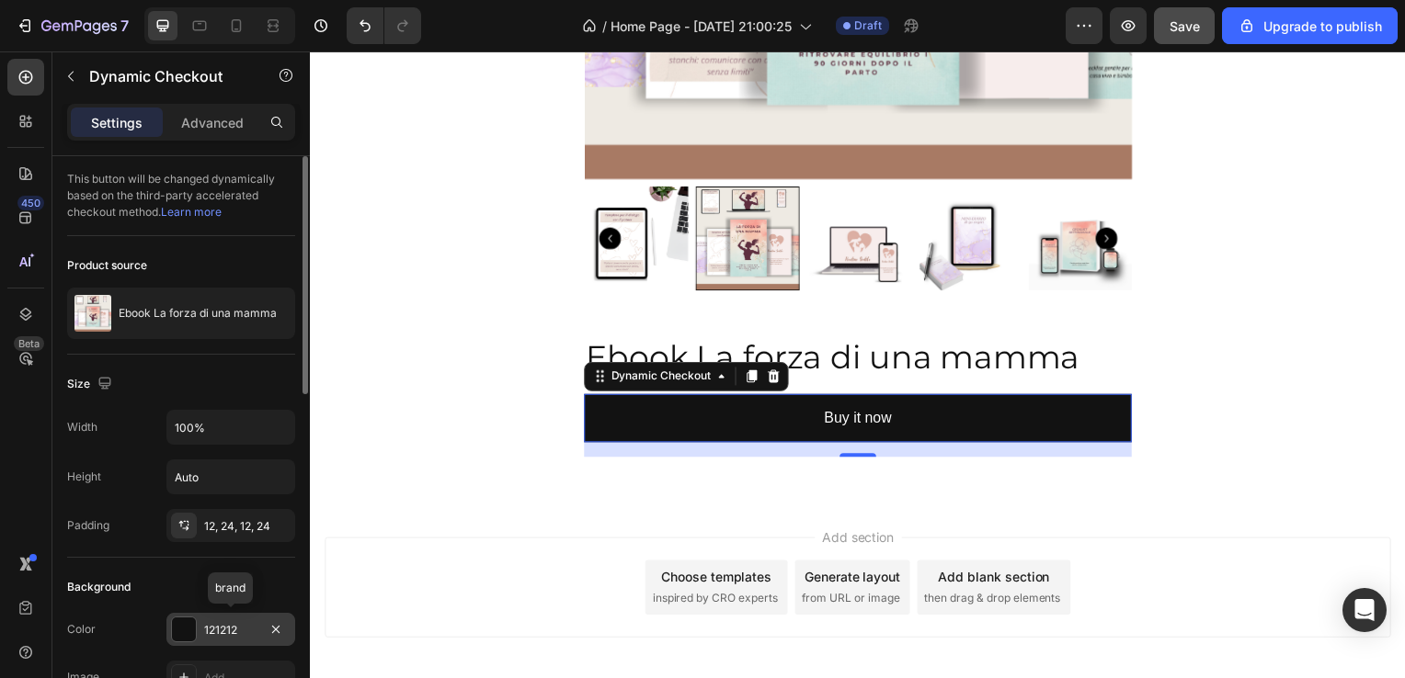
click at [187, 632] on div at bounding box center [184, 630] width 24 height 24
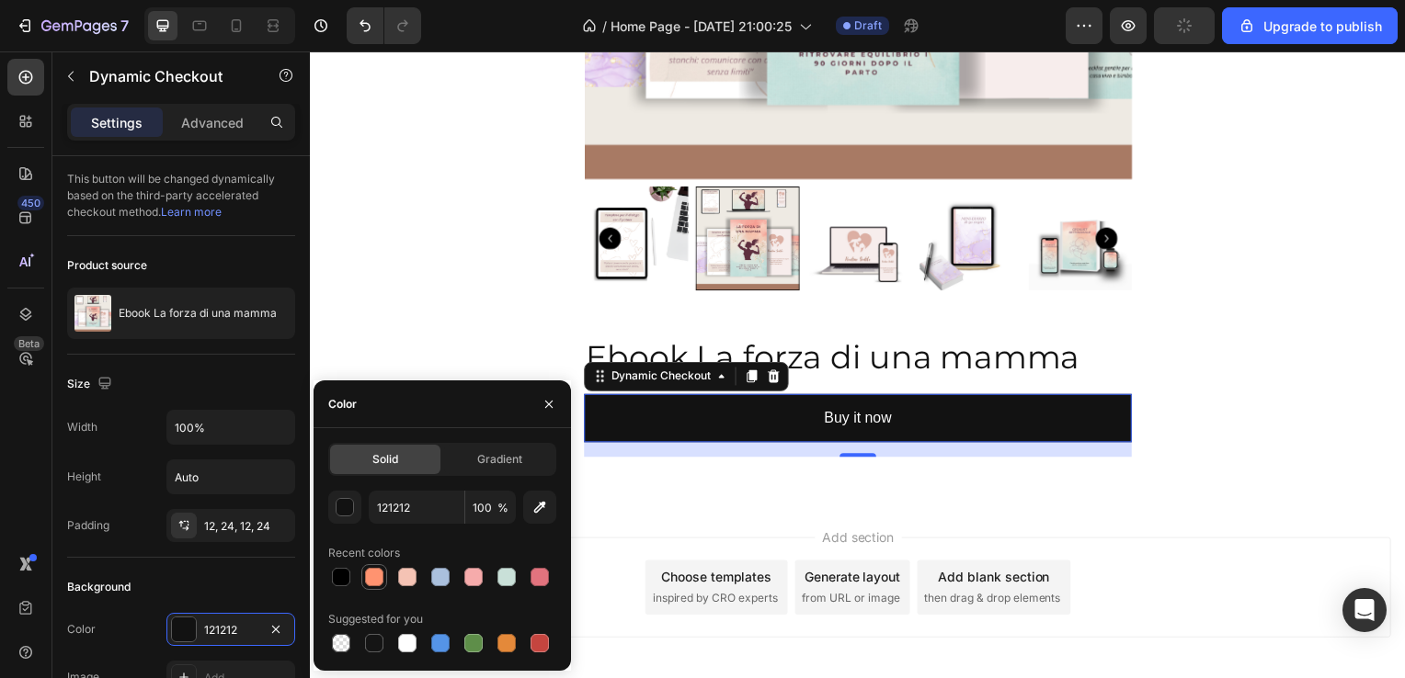
click at [384, 578] on div at bounding box center [374, 577] width 22 height 22
type input "FF9370"
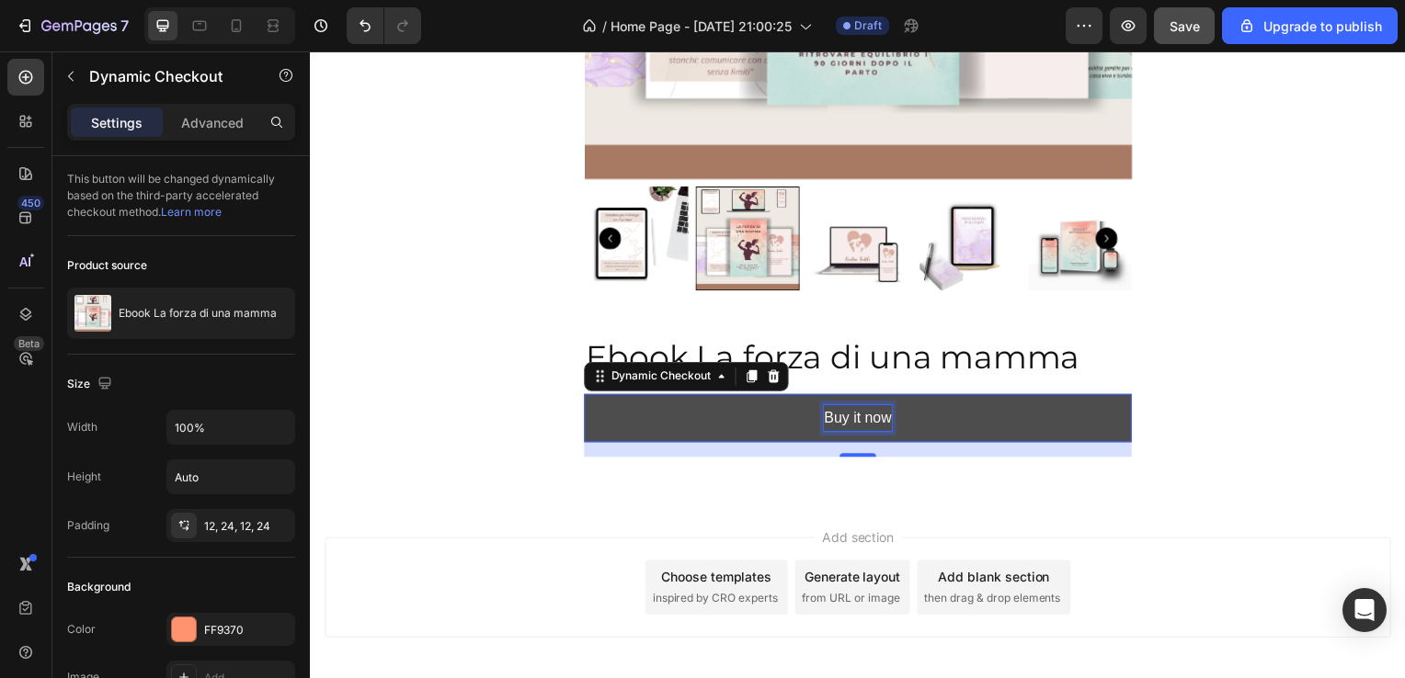
click at [859, 419] on div "Buy it now" at bounding box center [861, 421] width 68 height 27
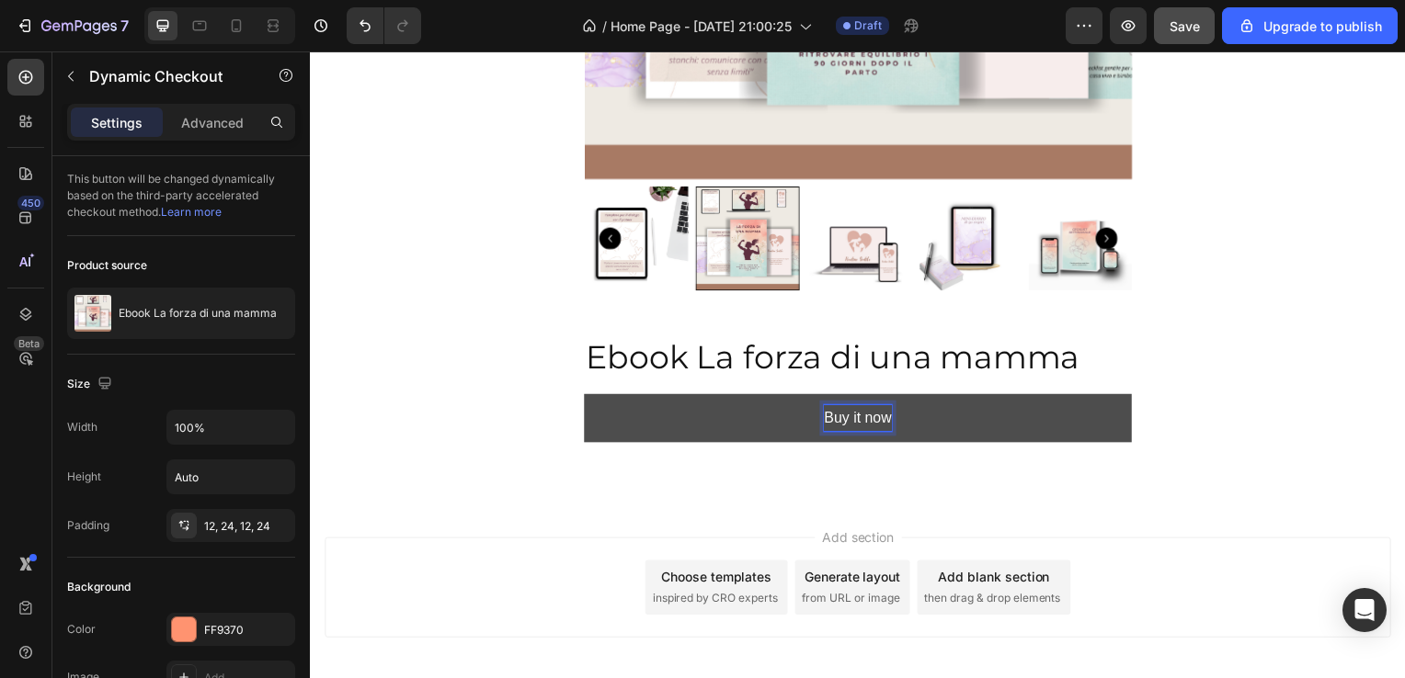
click at [887, 417] on p "Buy it now" at bounding box center [861, 421] width 68 height 27
click at [586, 397] on button "Scarica" at bounding box center [862, 421] width 552 height 49
click at [840, 424] on p "Scarica ora" at bounding box center [862, 421] width 74 height 27
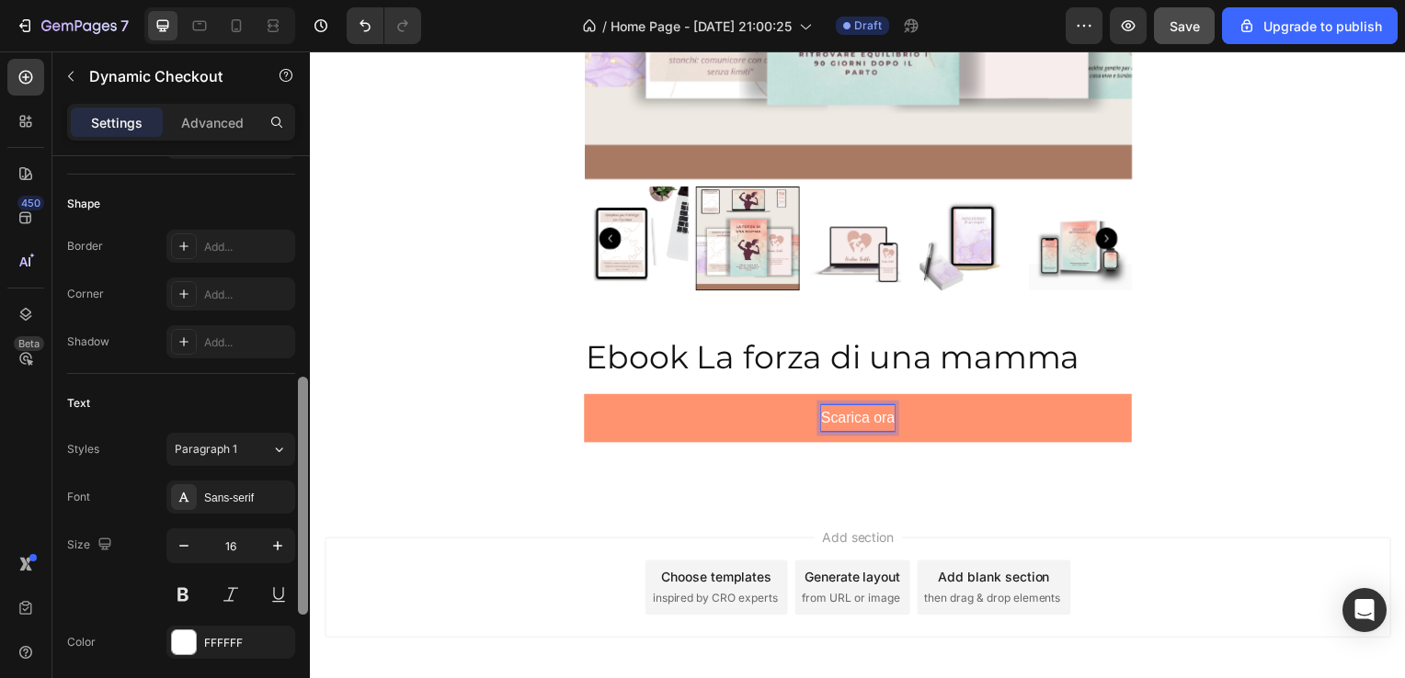
scroll to position [544, 0]
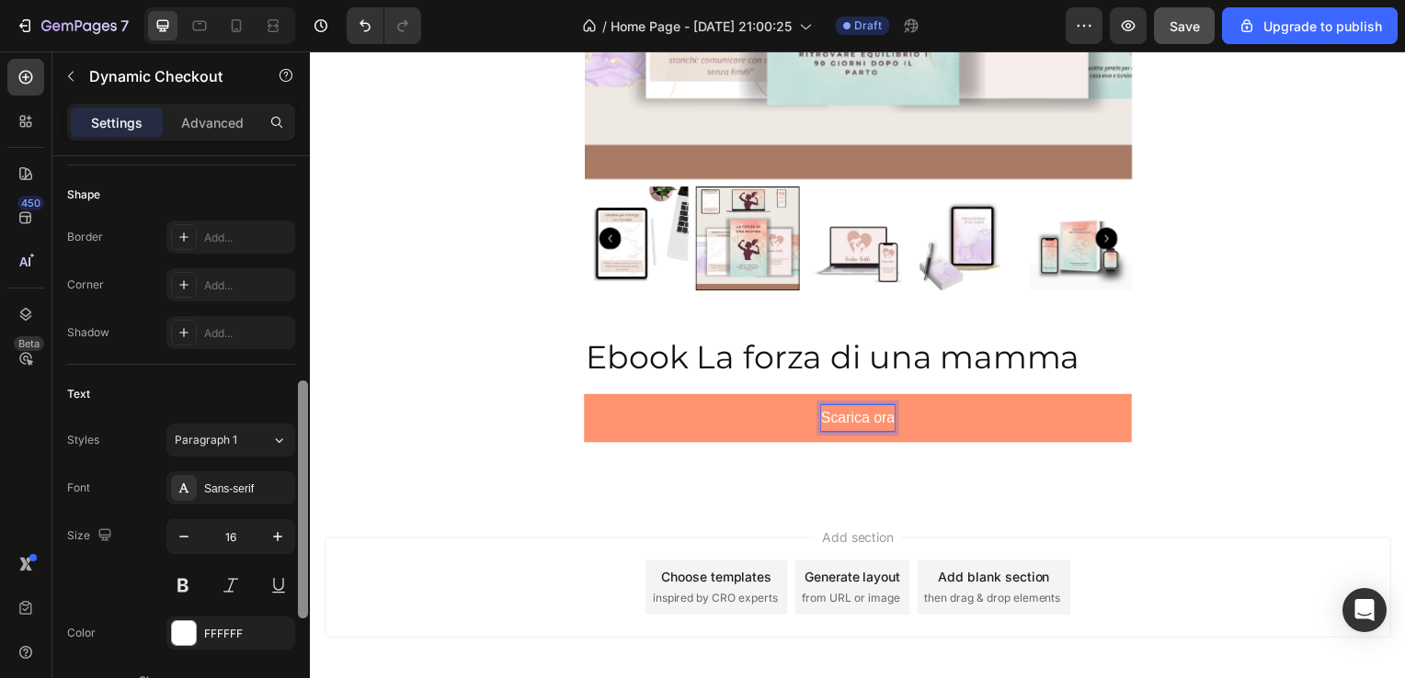
drag, startPoint x: 302, startPoint y: 313, endPoint x: 308, endPoint y: 539, distance: 225.3
click at [308, 539] on div at bounding box center [303, 443] width 14 height 575
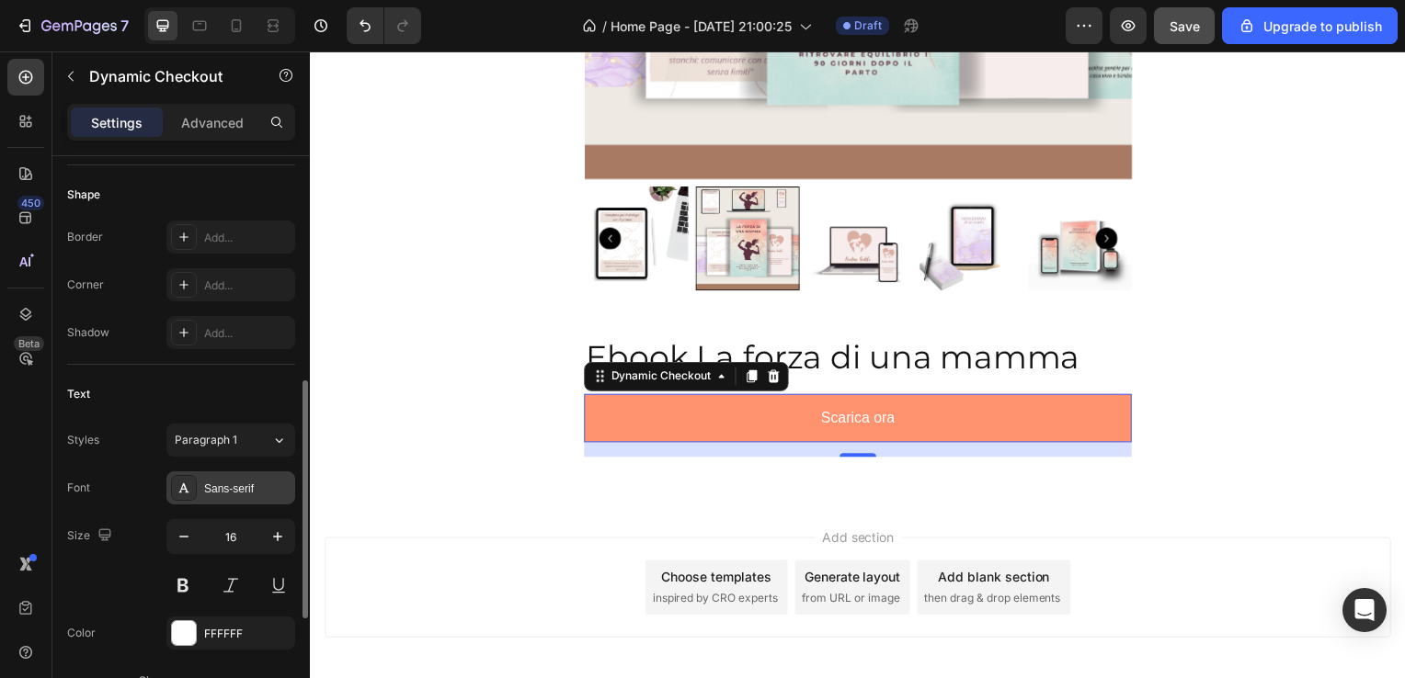
click at [248, 481] on div "Sans-serif" at bounding box center [247, 489] width 86 height 17
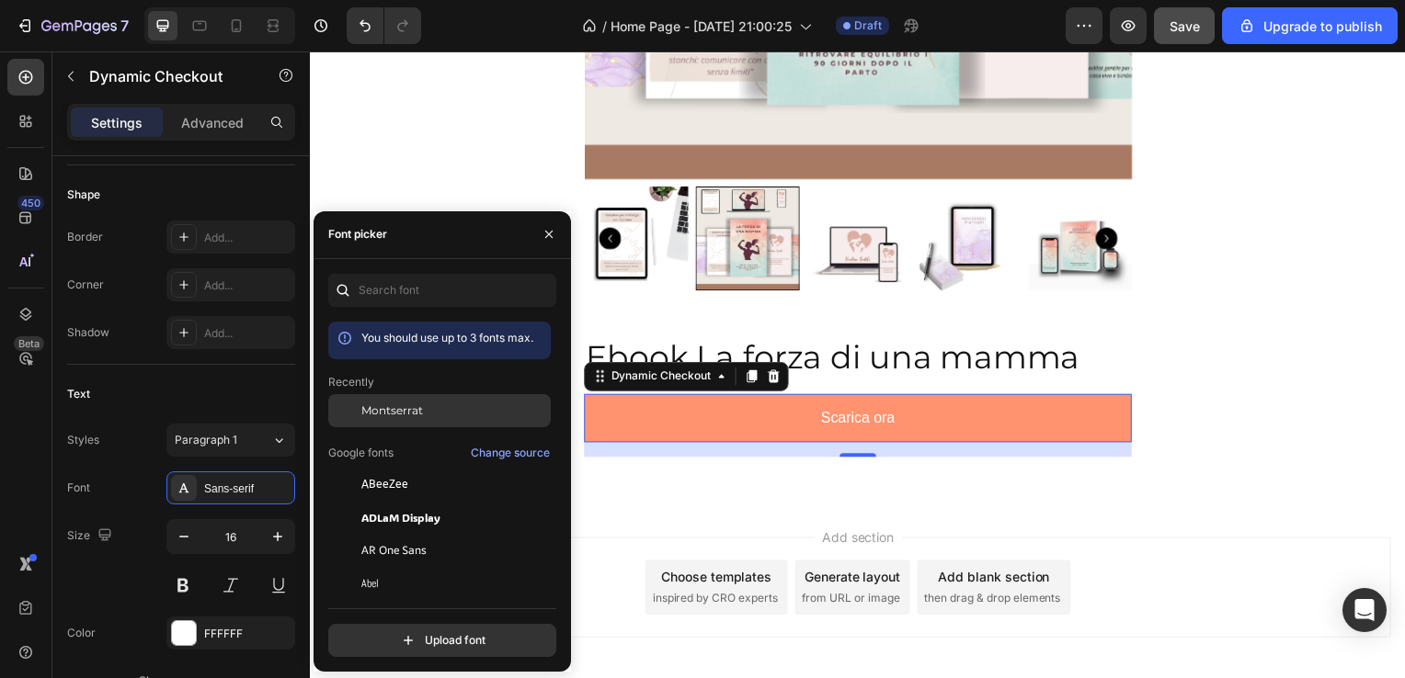
click at [402, 409] on span "Montserrat" at bounding box center [392, 411] width 62 height 17
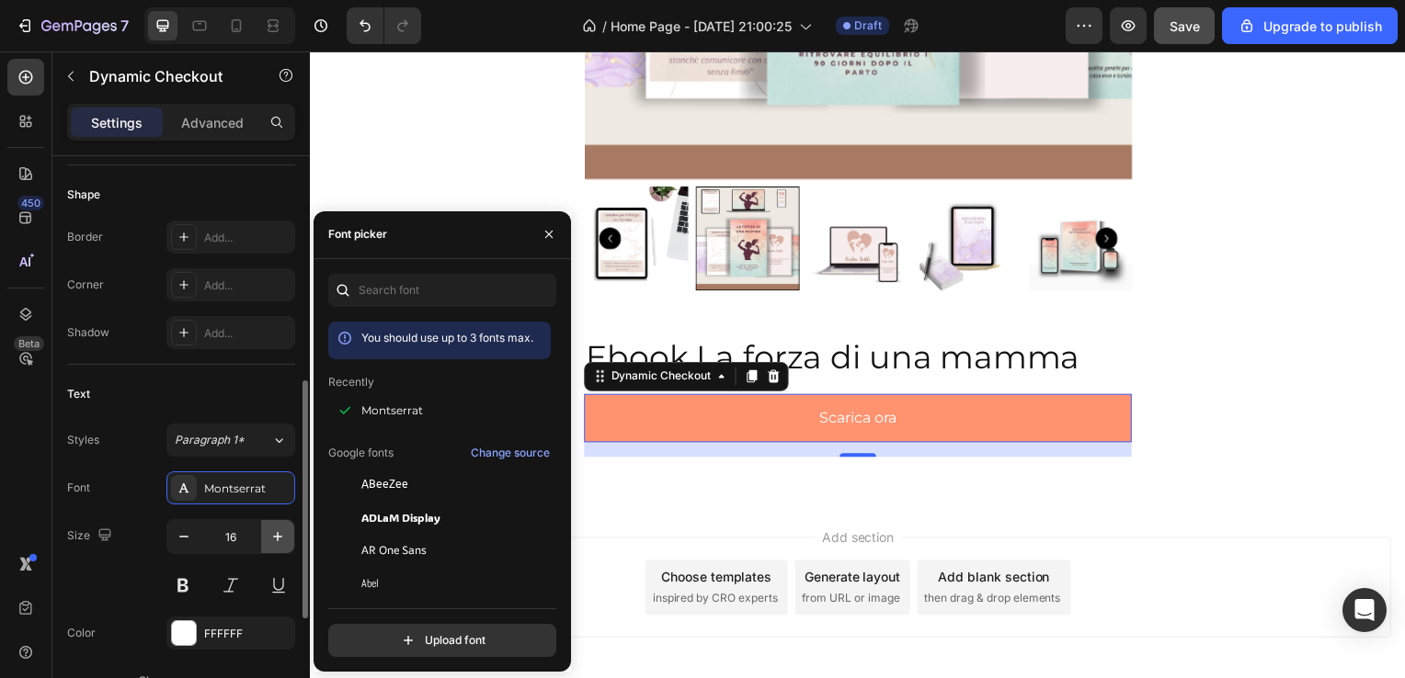
click at [277, 532] on icon "button" at bounding box center [277, 536] width 9 height 9
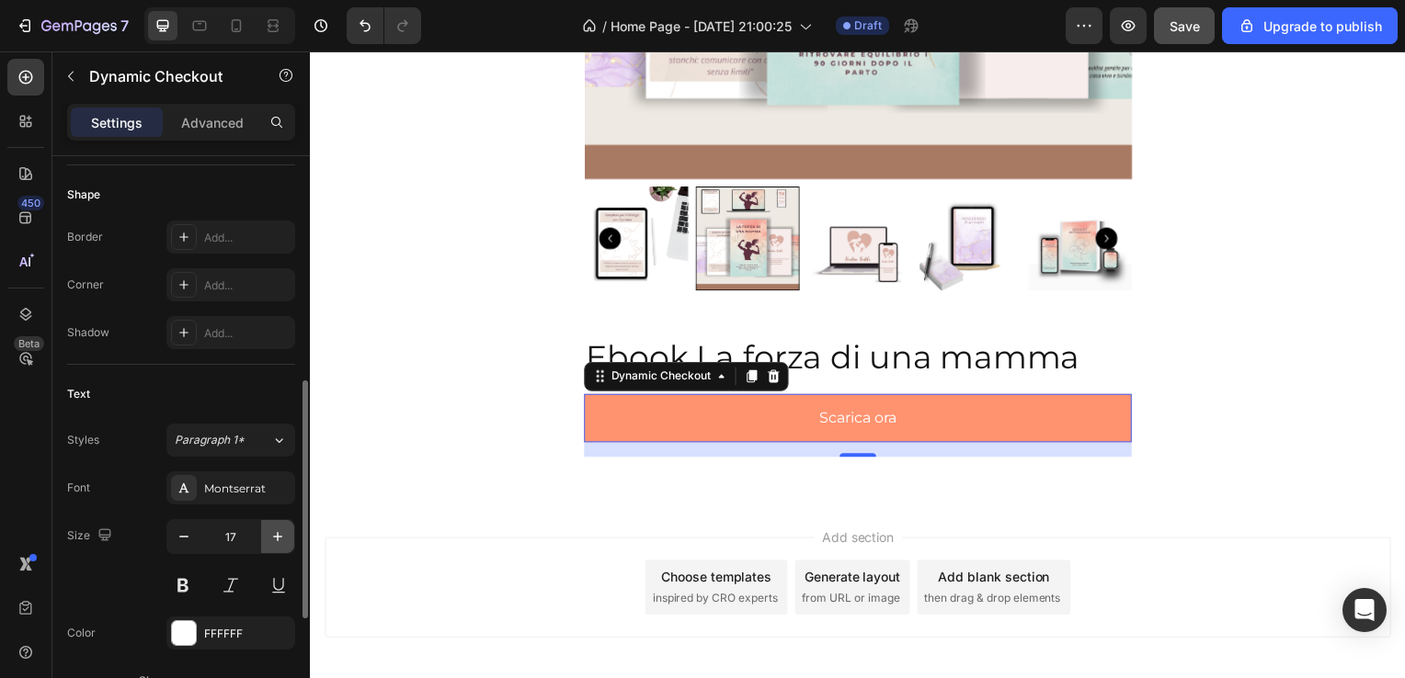
click at [277, 532] on icon "button" at bounding box center [277, 536] width 9 height 9
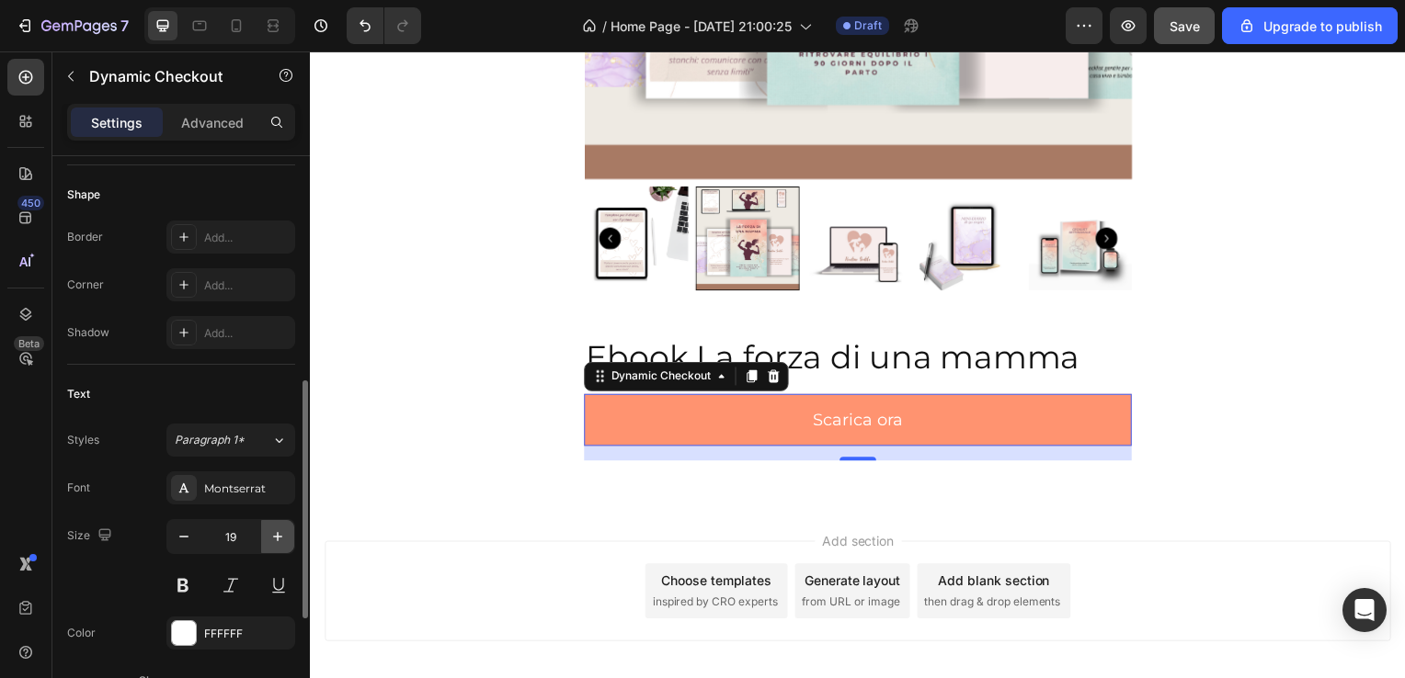
click at [277, 532] on icon "button" at bounding box center [277, 536] width 9 height 9
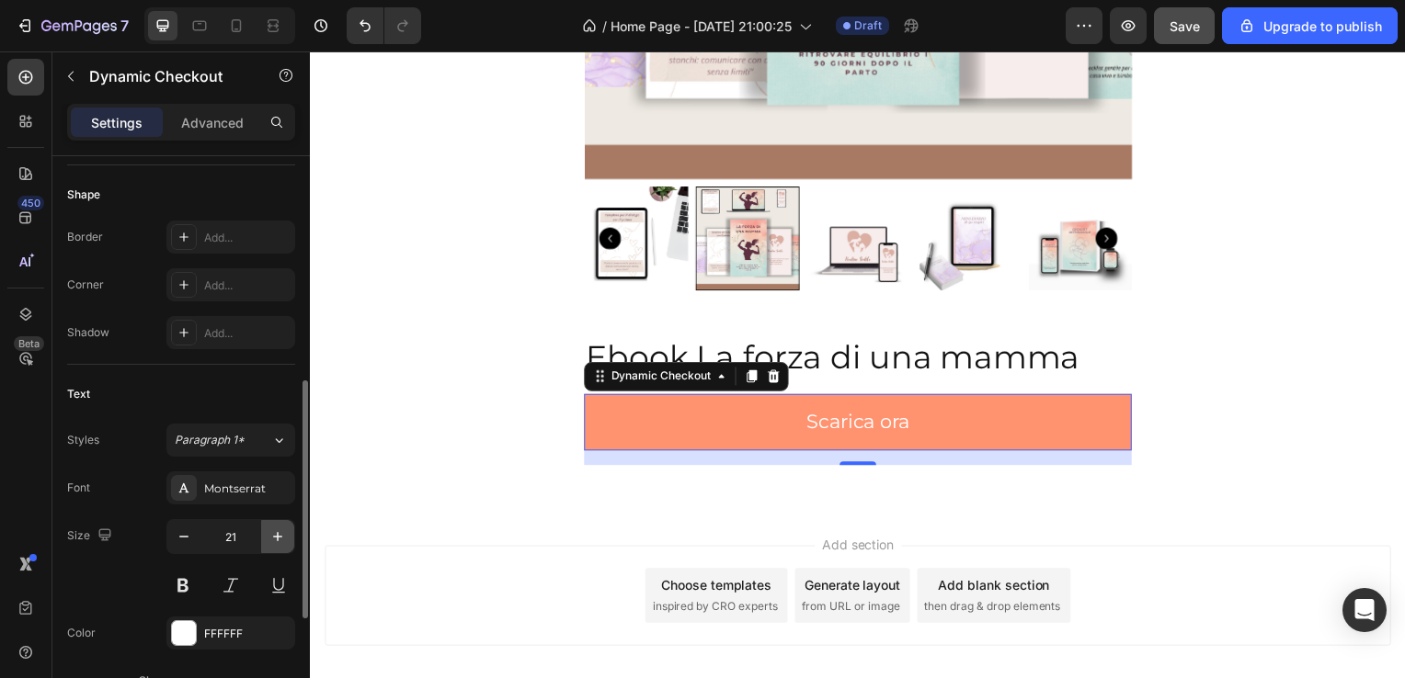
click at [277, 532] on icon "button" at bounding box center [277, 536] width 9 height 9
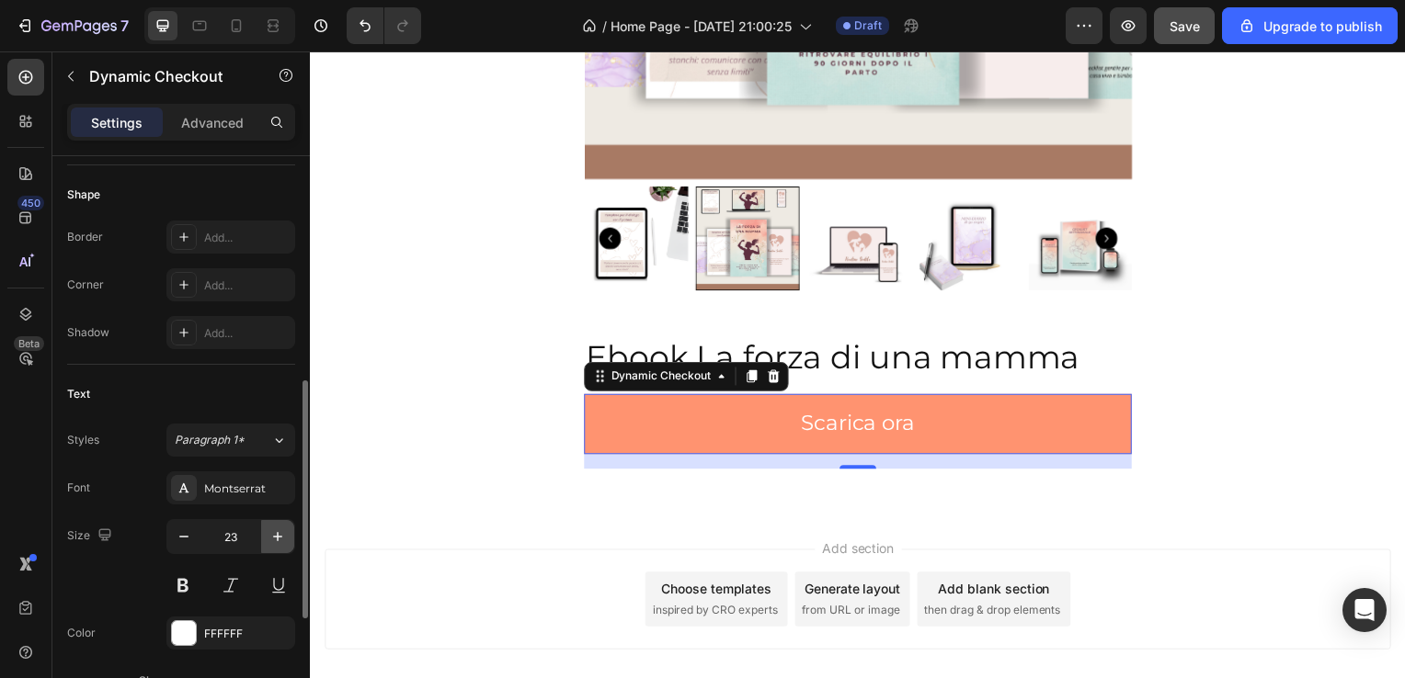
click at [277, 532] on icon "button" at bounding box center [277, 536] width 9 height 9
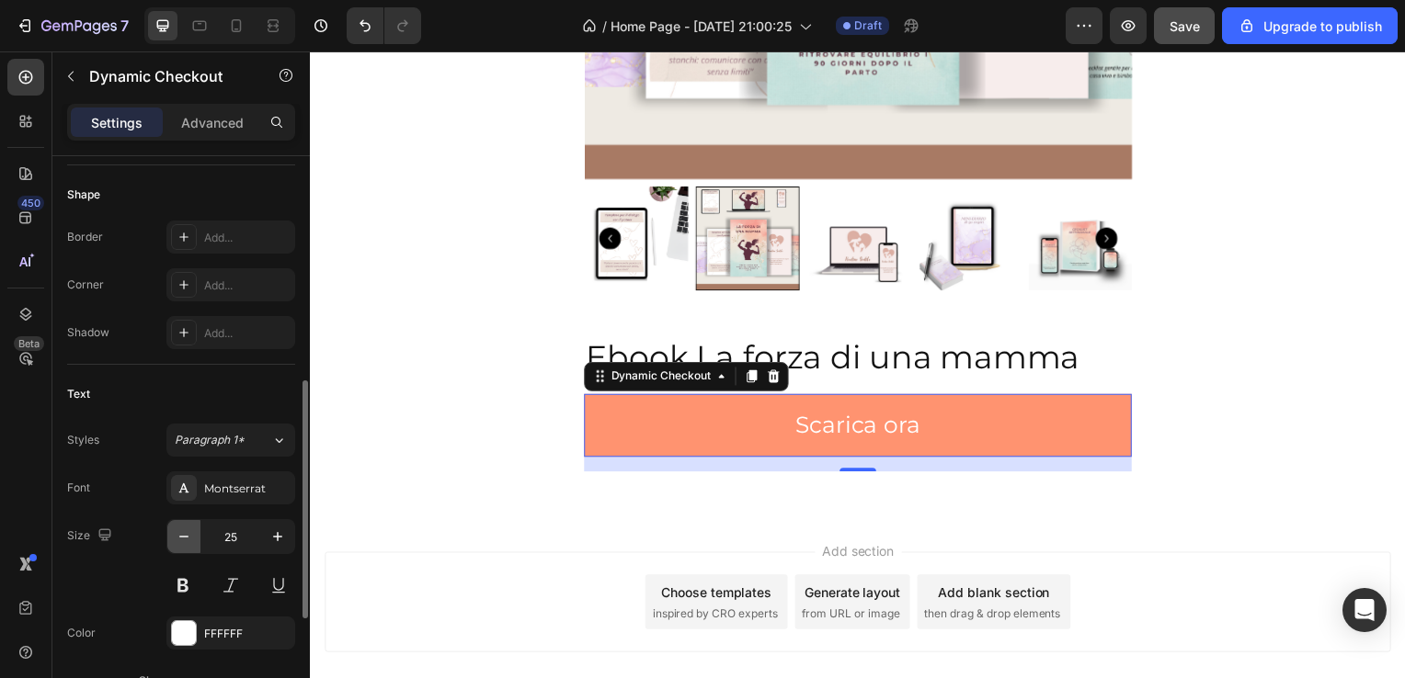
click at [188, 539] on icon "button" at bounding box center [184, 537] width 18 height 18
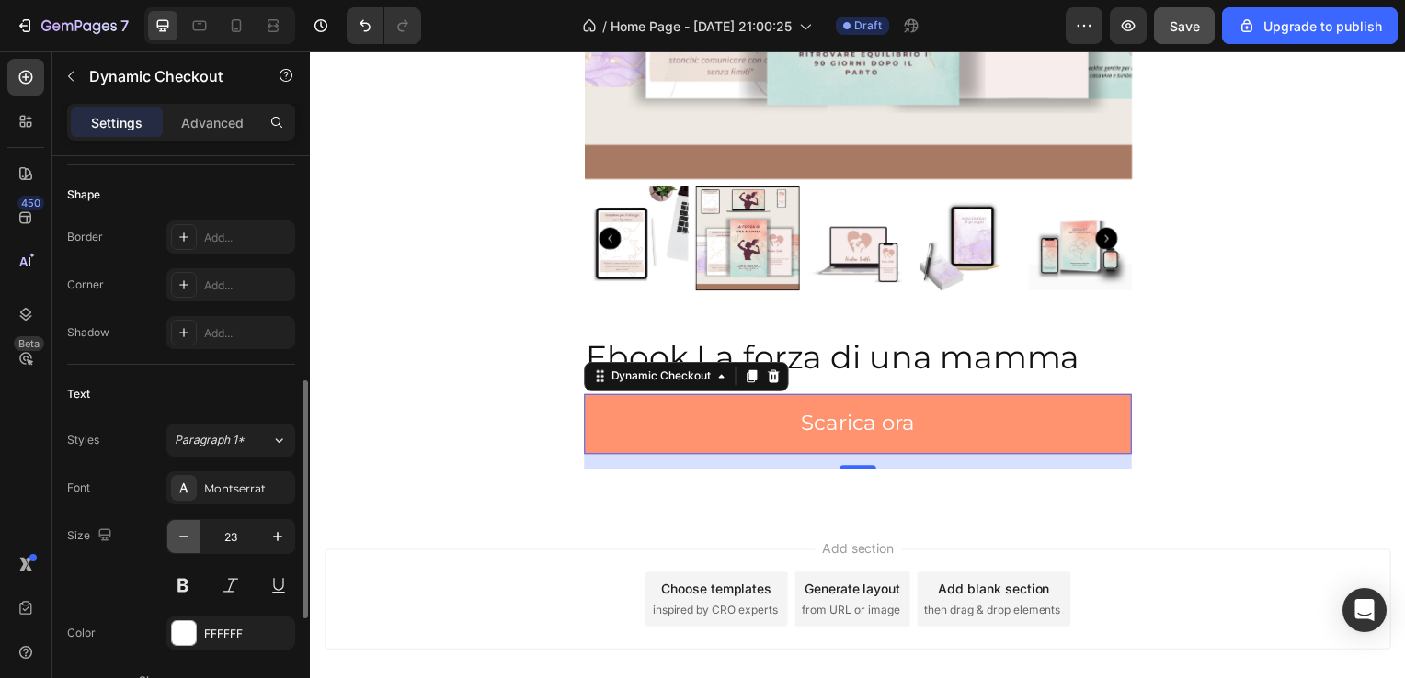
type input "22"
click at [196, 587] on button at bounding box center [182, 585] width 33 height 33
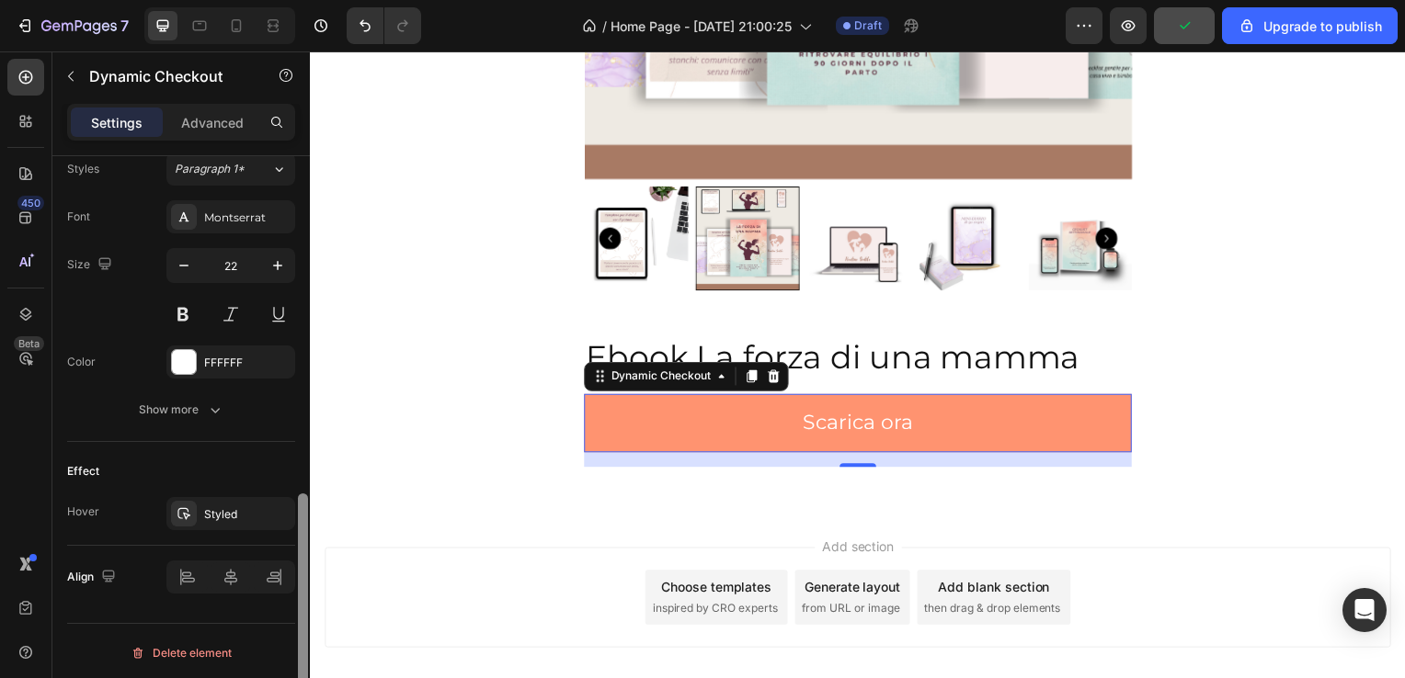
scroll to position [816, 0]
drag, startPoint x: 304, startPoint y: 569, endPoint x: 291, endPoint y: 696, distance: 127.5
click at [291, 0] on html "7 / Home Page - Aug 27, 21:00:25 Draft Preview Upgrade to publish 450 Beta Sect…" at bounding box center [702, 0] width 1405 height 0
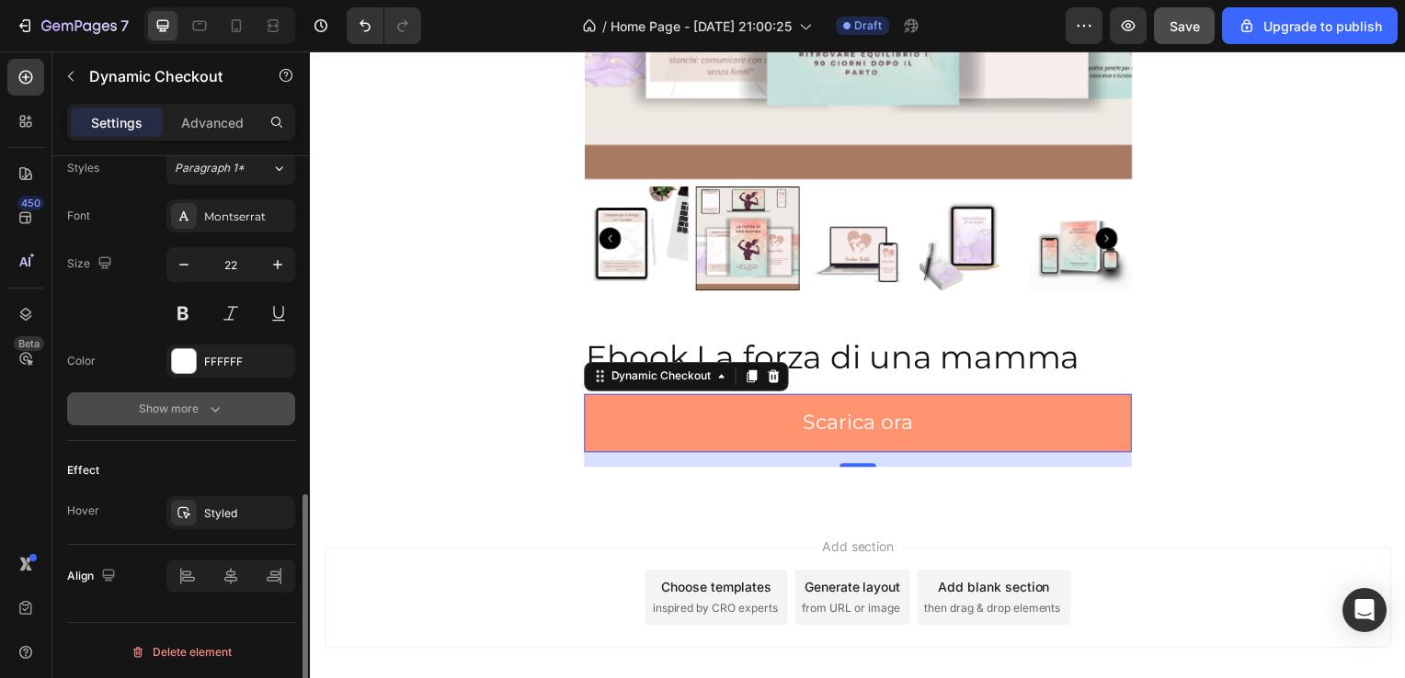
click at [194, 414] on div "Show more" at bounding box center [181, 409] width 85 height 18
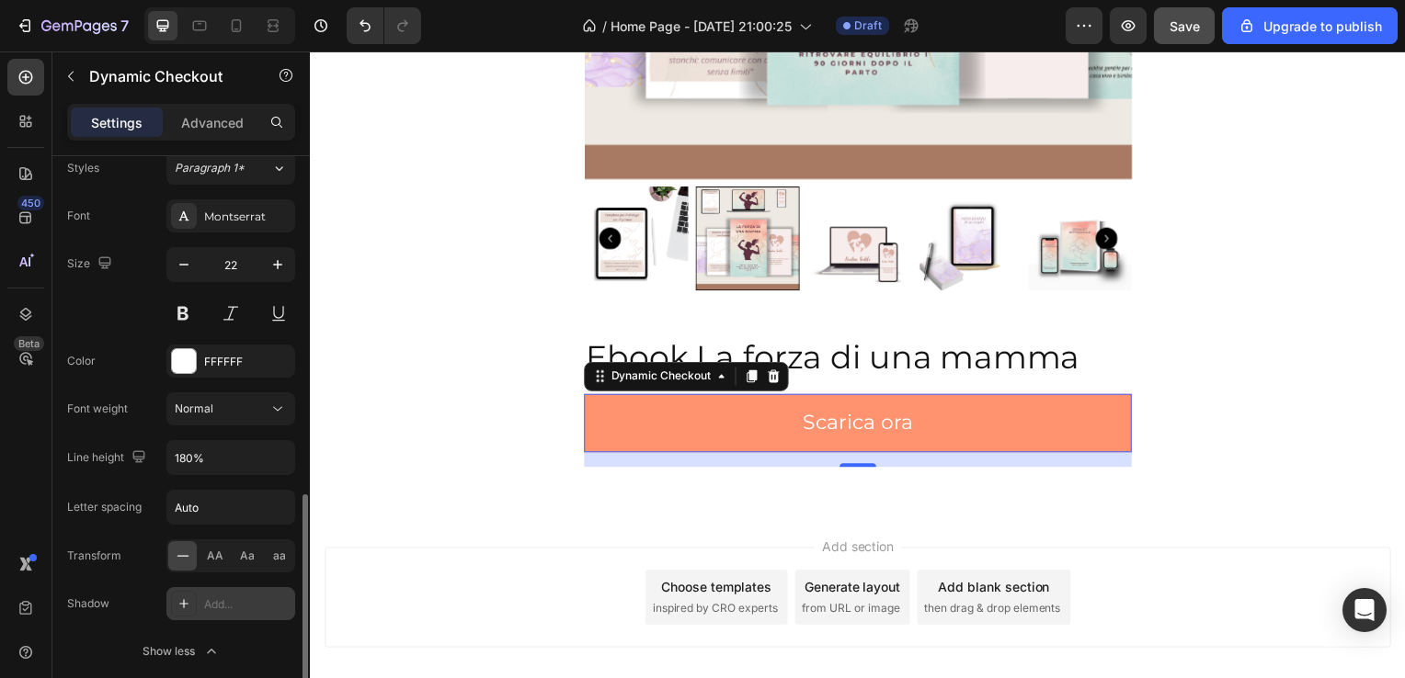
click at [197, 594] on div "Add..." at bounding box center [230, 603] width 129 height 33
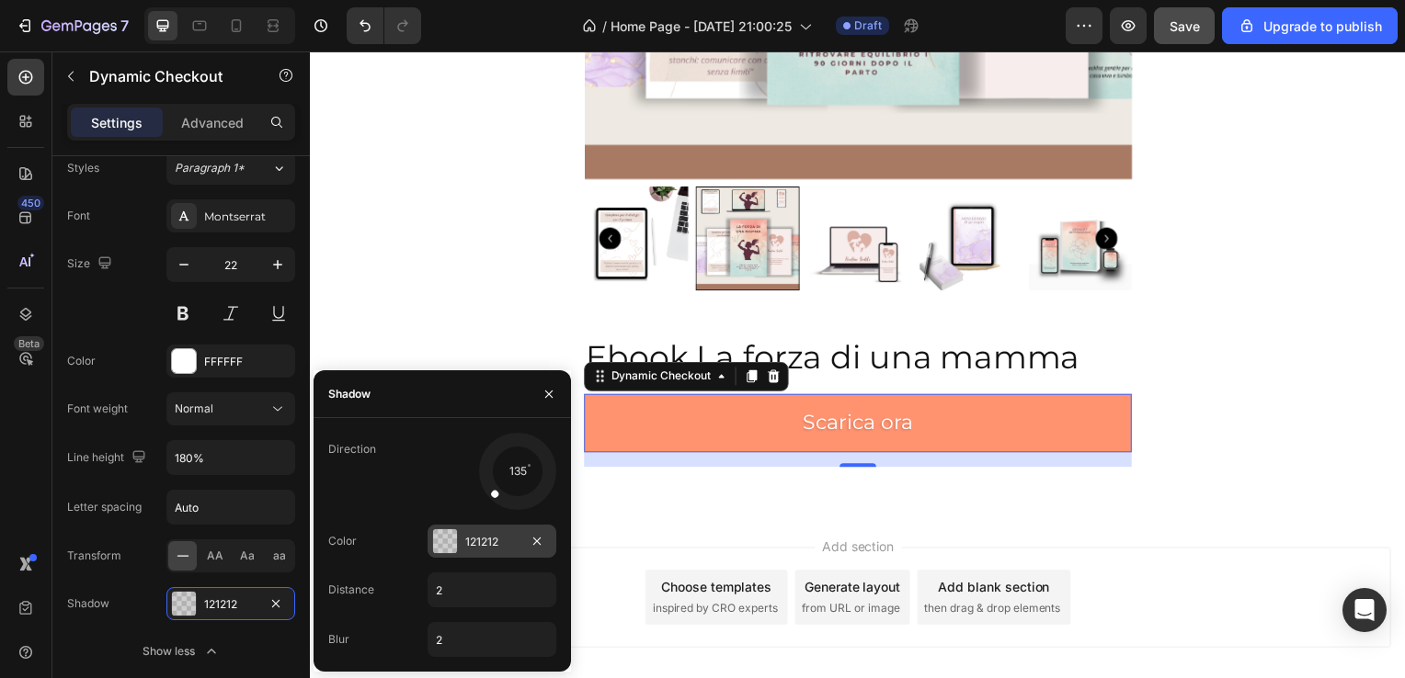
click at [454, 539] on div at bounding box center [445, 541] width 24 height 24
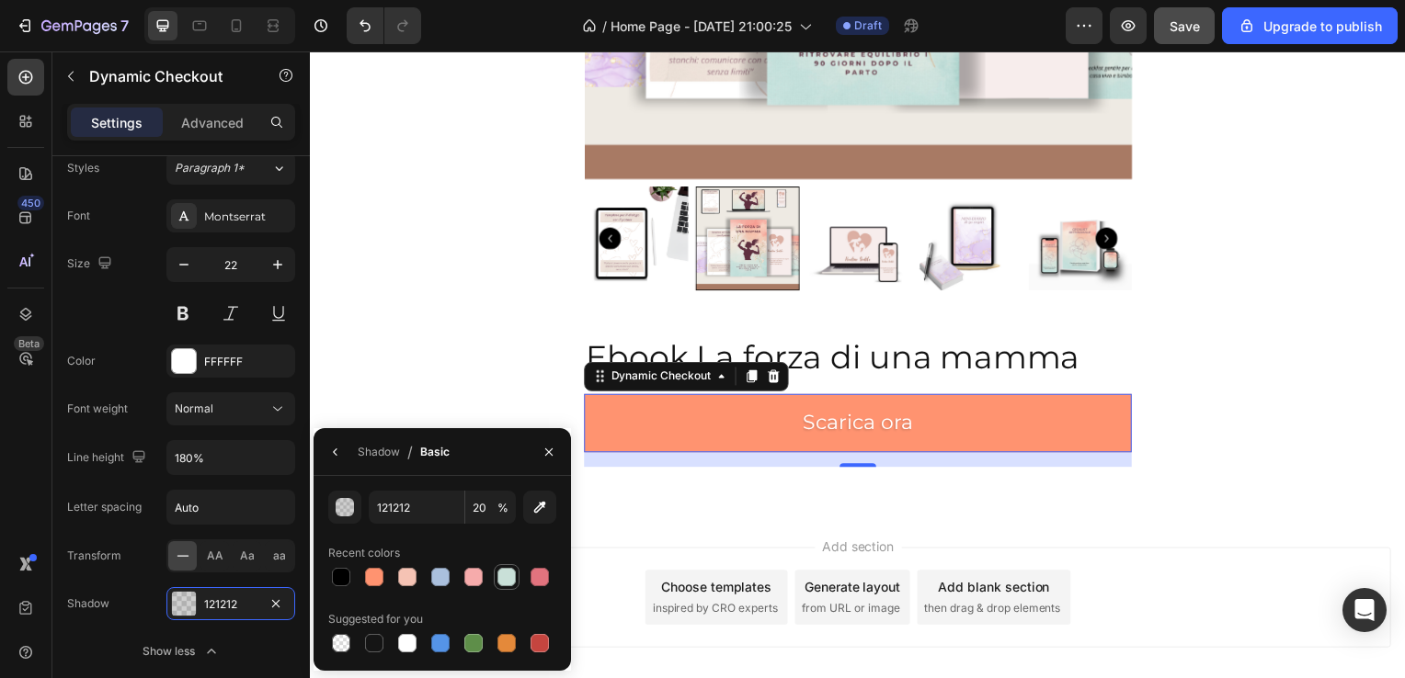
click at [510, 579] on div at bounding box center [506, 577] width 18 height 18
type input "C9E0D8"
type input "100"
click at [274, 600] on icon "button" at bounding box center [275, 602] width 7 height 7
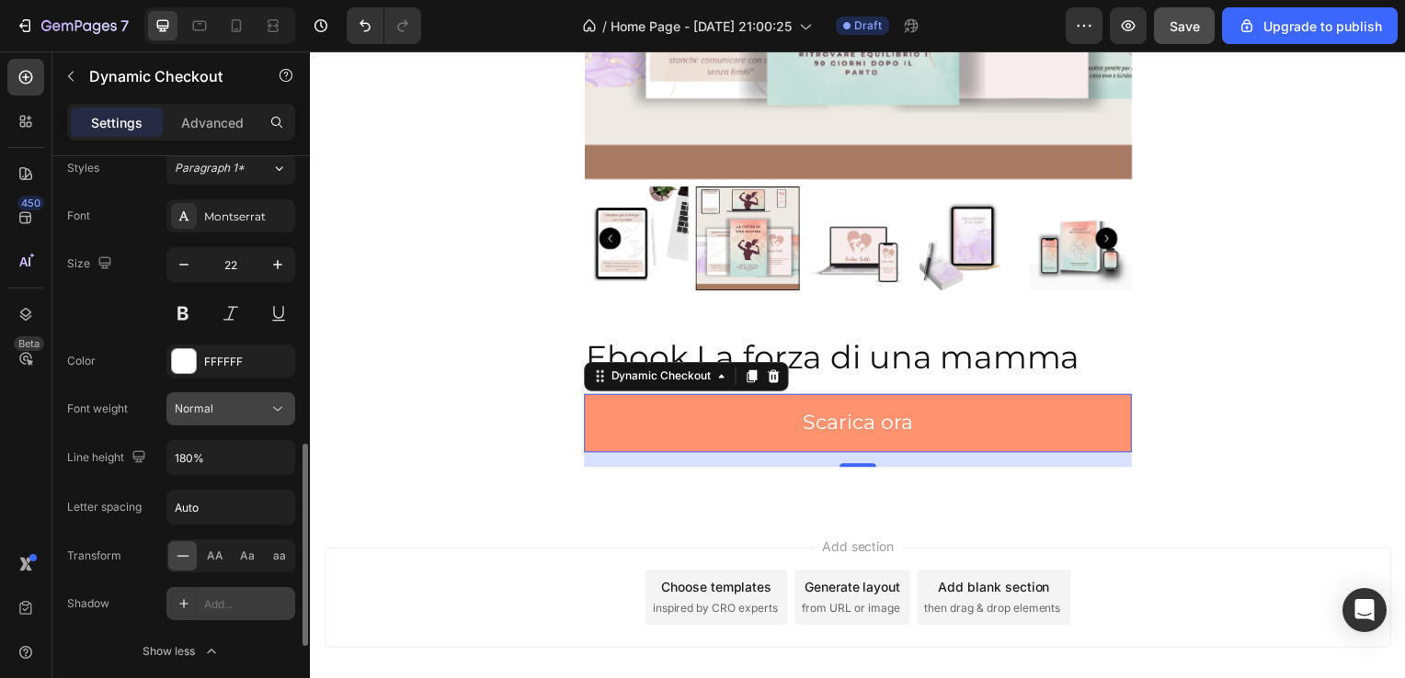
click at [277, 395] on button "Normal" at bounding box center [230, 409] width 129 height 33
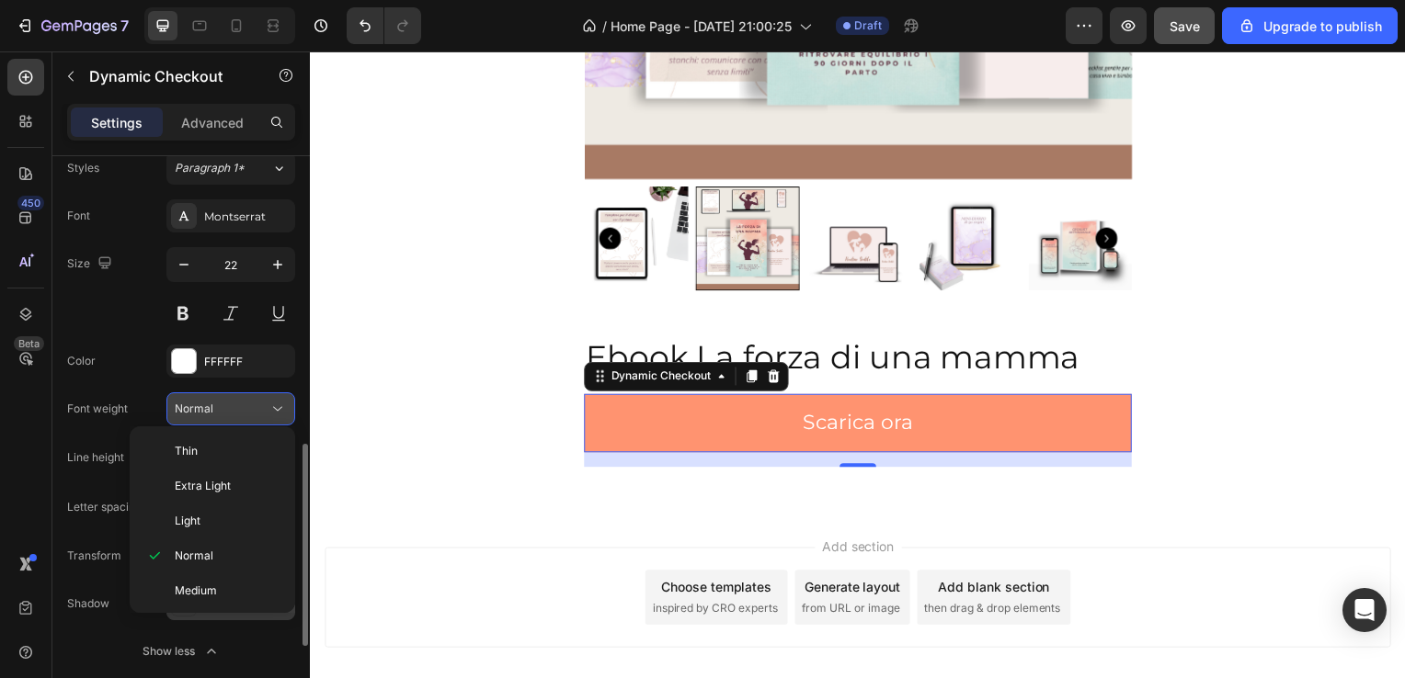
click at [277, 395] on button "Normal" at bounding box center [230, 409] width 129 height 33
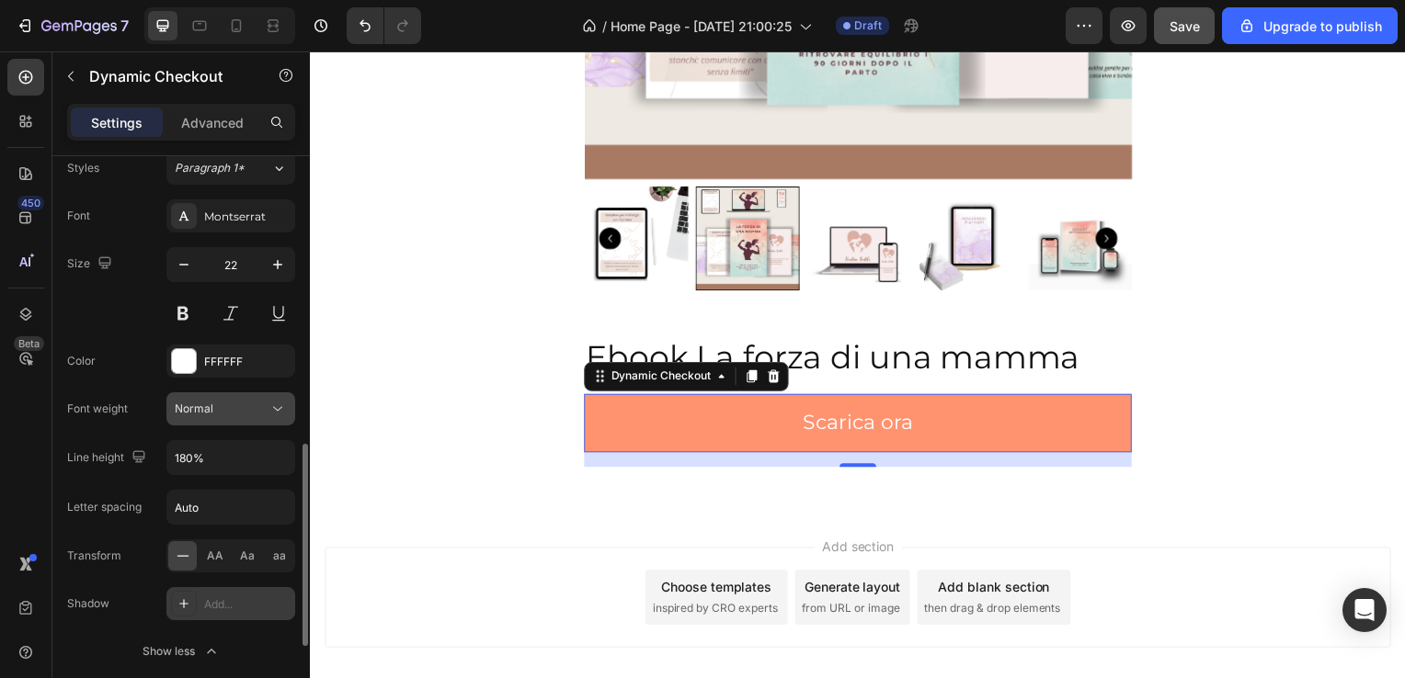
click at [277, 395] on button "Normal" at bounding box center [230, 409] width 129 height 33
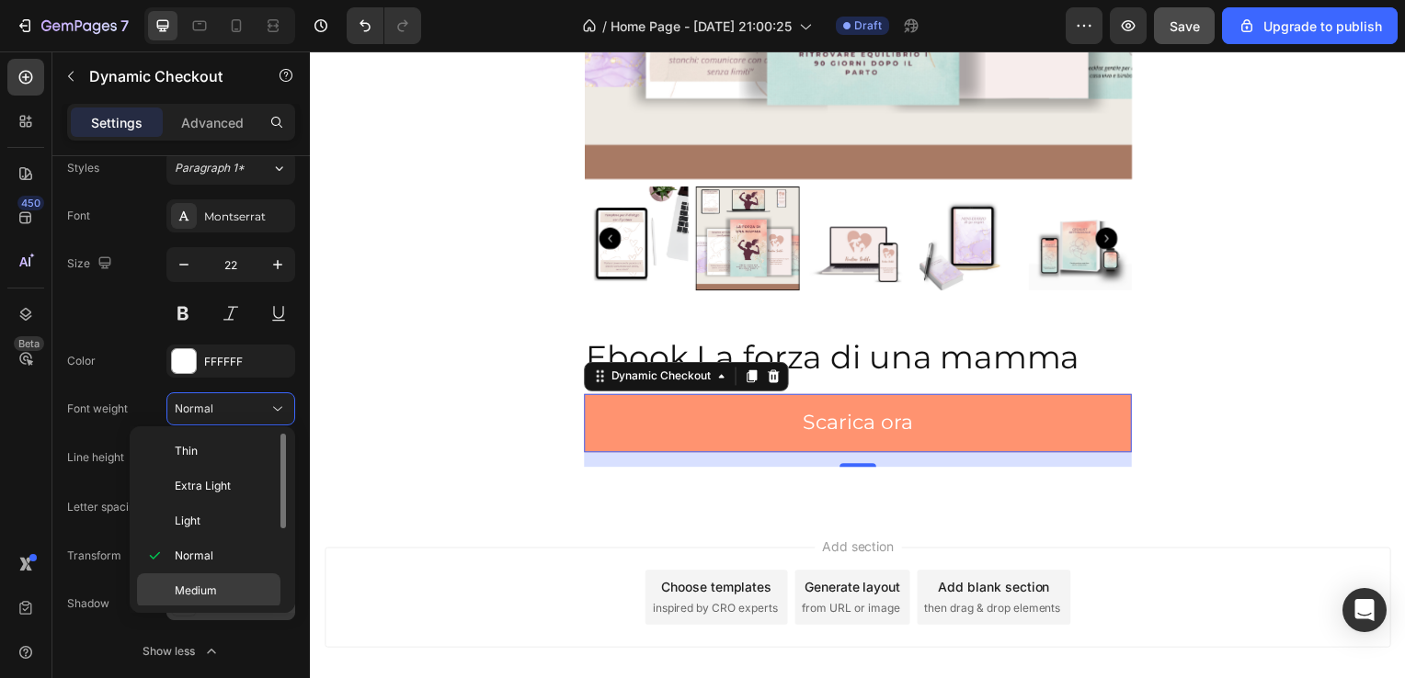
click at [208, 583] on span "Medium" at bounding box center [196, 591] width 42 height 17
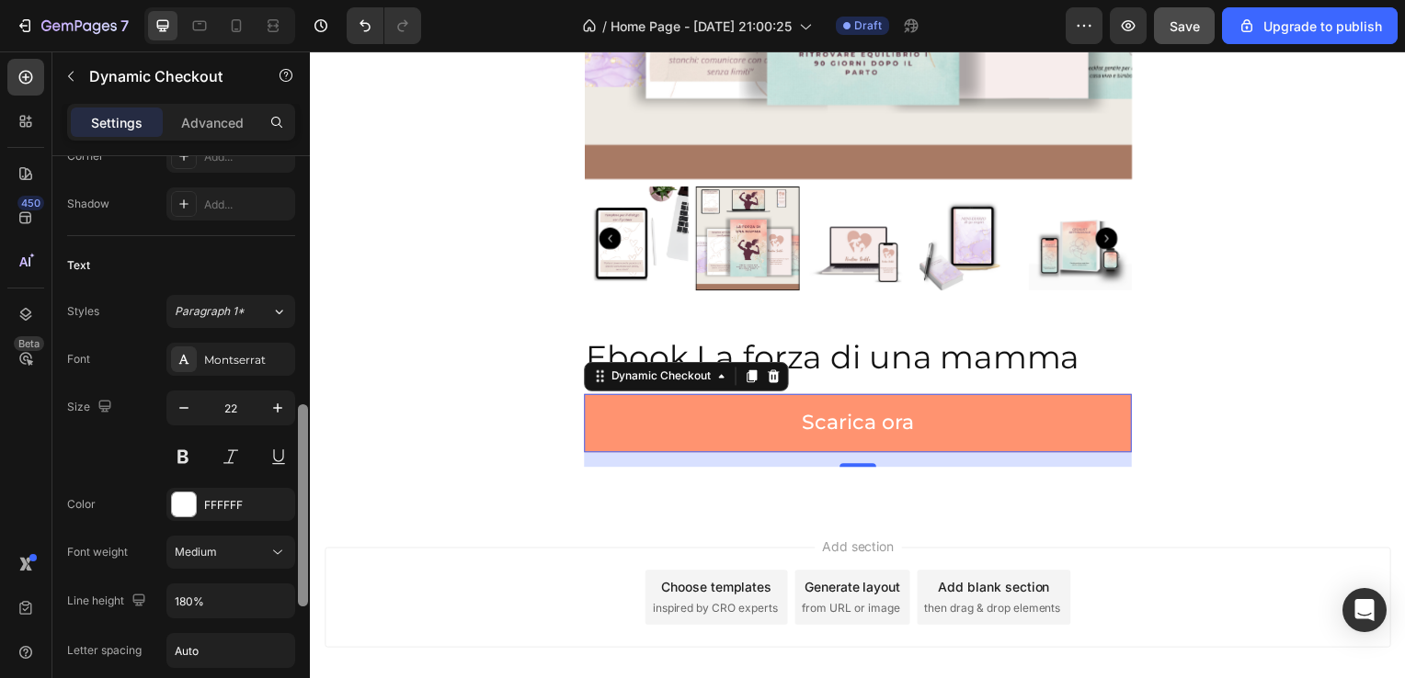
scroll to position [681, 0]
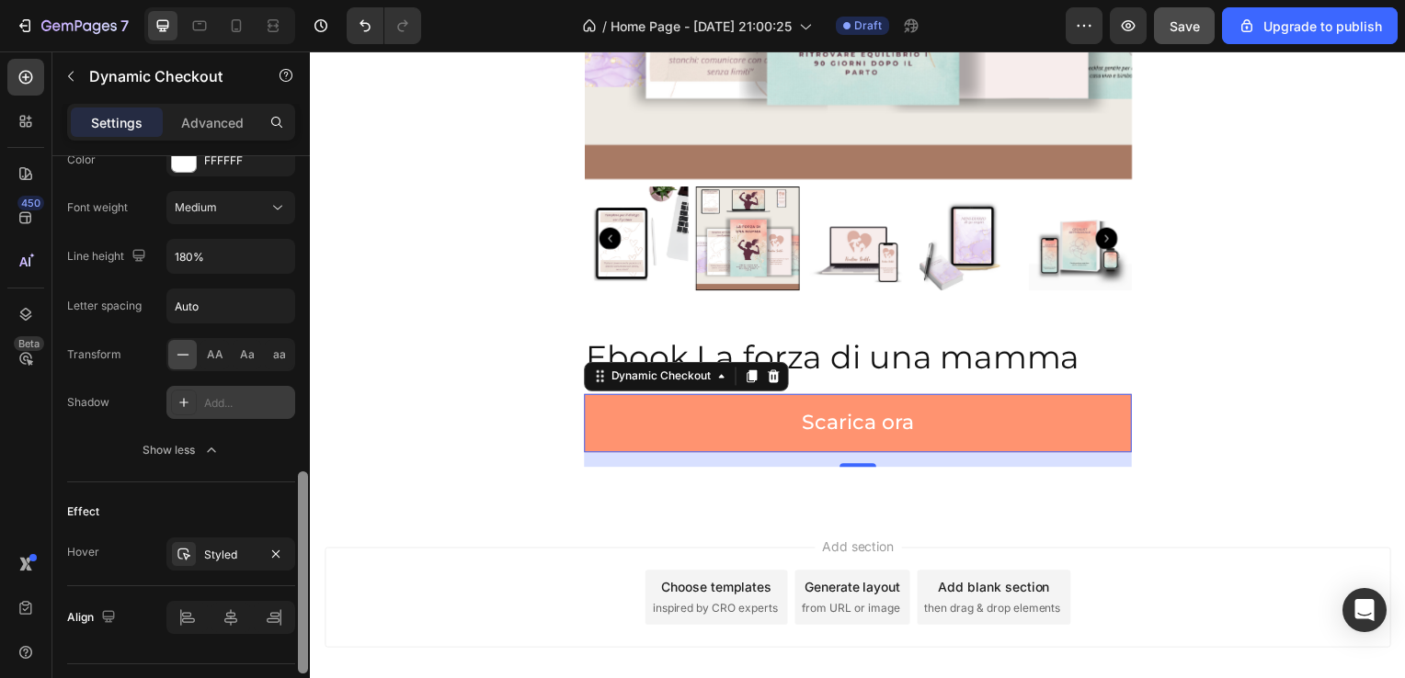
drag, startPoint x: 300, startPoint y: 494, endPoint x: 294, endPoint y: 565, distance: 71.9
click at [294, 565] on div "This button will be changed dynamically based on the third-party accelerated ch…" at bounding box center [180, 443] width 257 height 575
click at [246, 550] on div "Styled" at bounding box center [230, 553] width 53 height 17
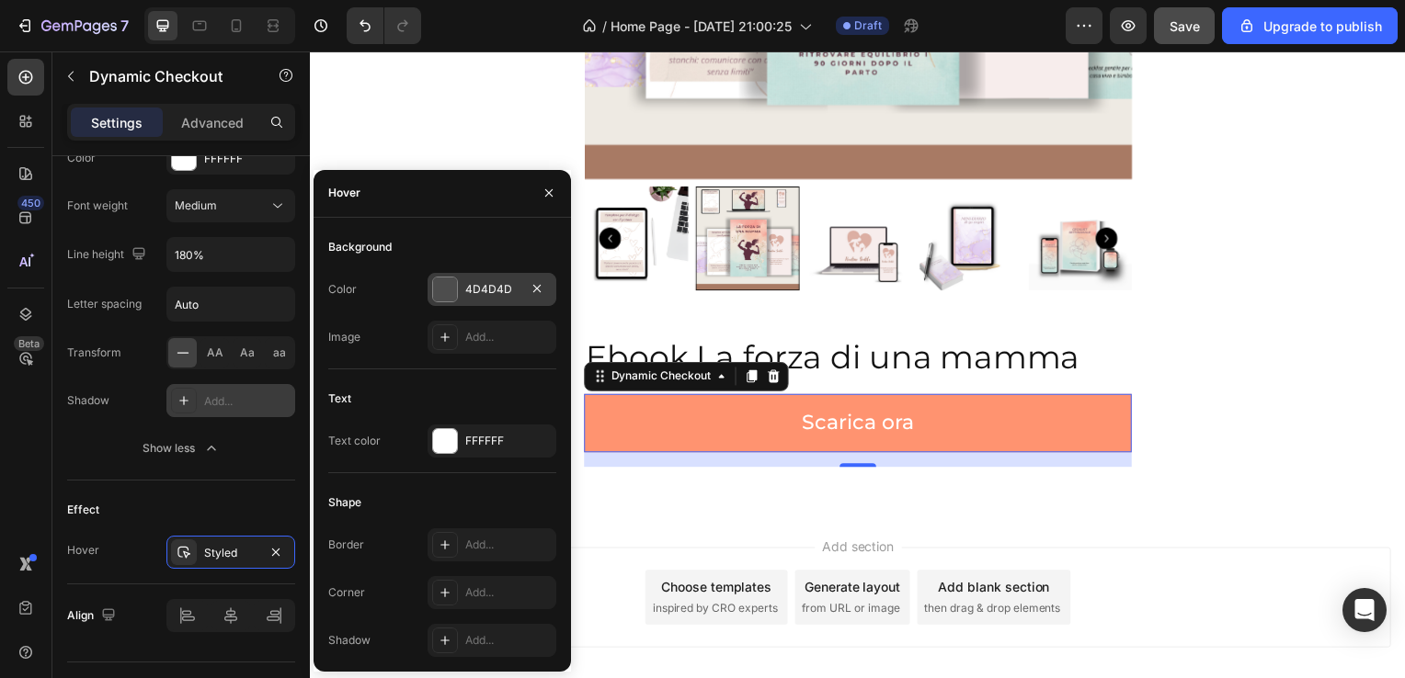
click at [458, 300] on div "4D4D4D" at bounding box center [491, 289] width 129 height 33
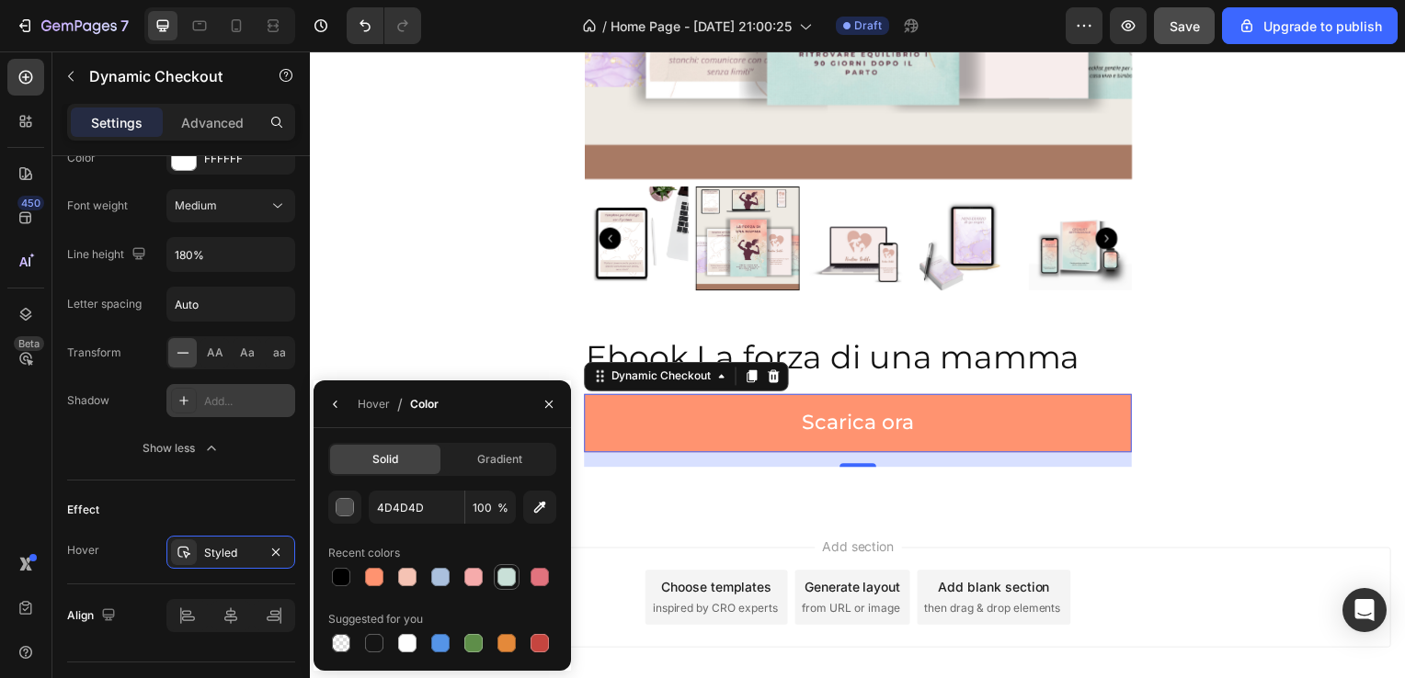
click at [513, 574] on div at bounding box center [506, 577] width 18 height 18
type input "C9E0D8"
click at [555, 411] on icon "button" at bounding box center [548, 404] width 15 height 15
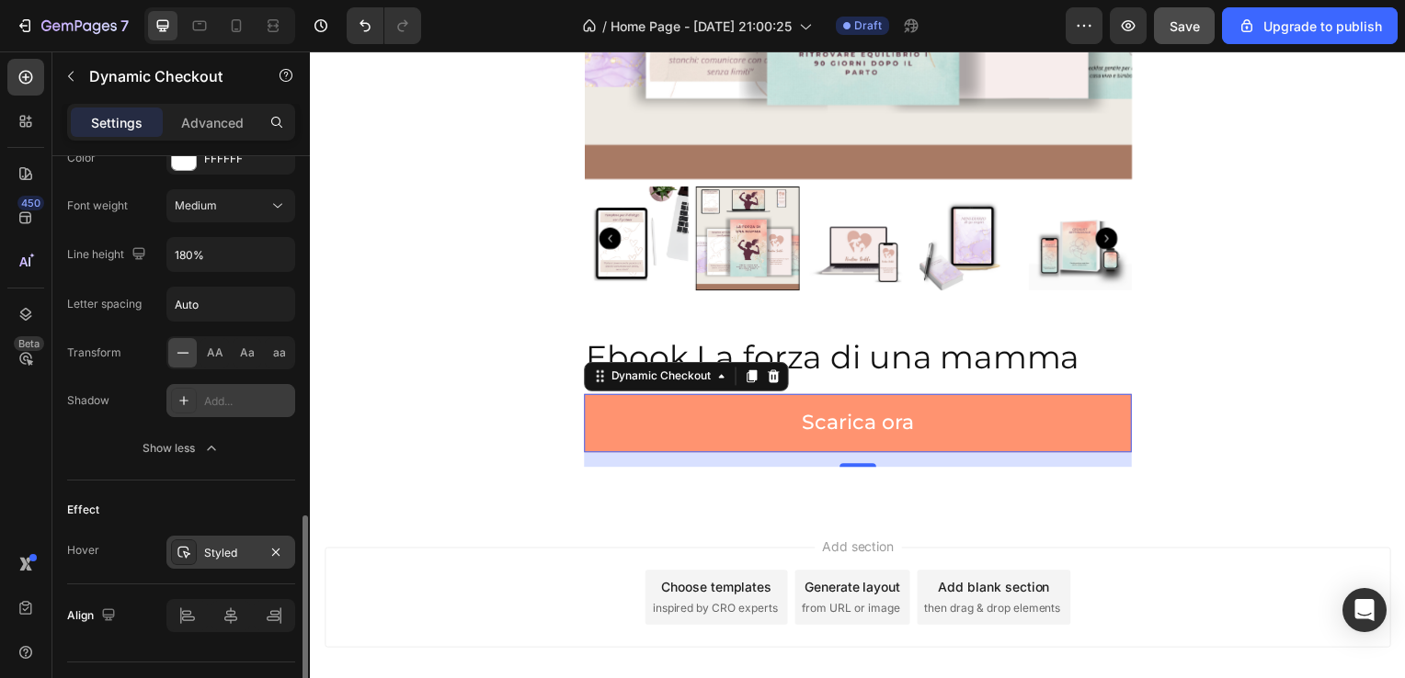
click at [246, 550] on div "Styled" at bounding box center [230, 553] width 53 height 17
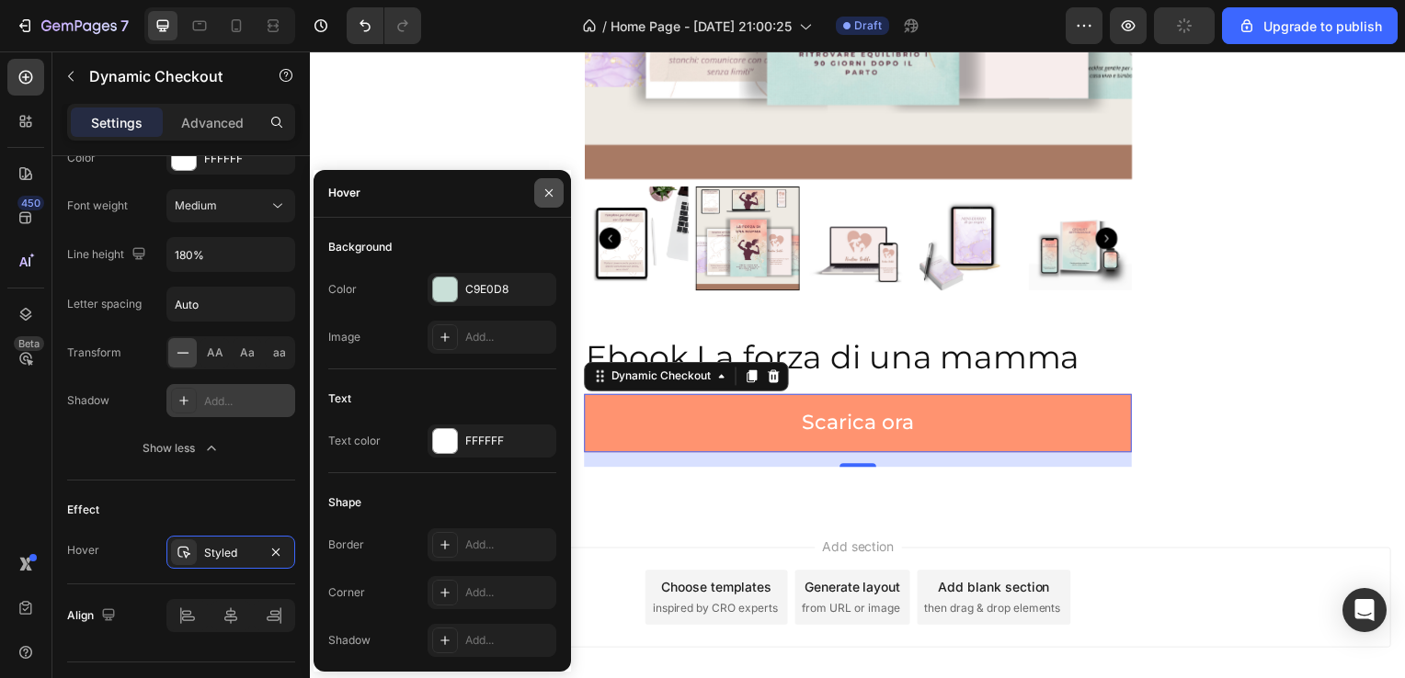
click at [553, 207] on button "button" at bounding box center [548, 192] width 29 height 29
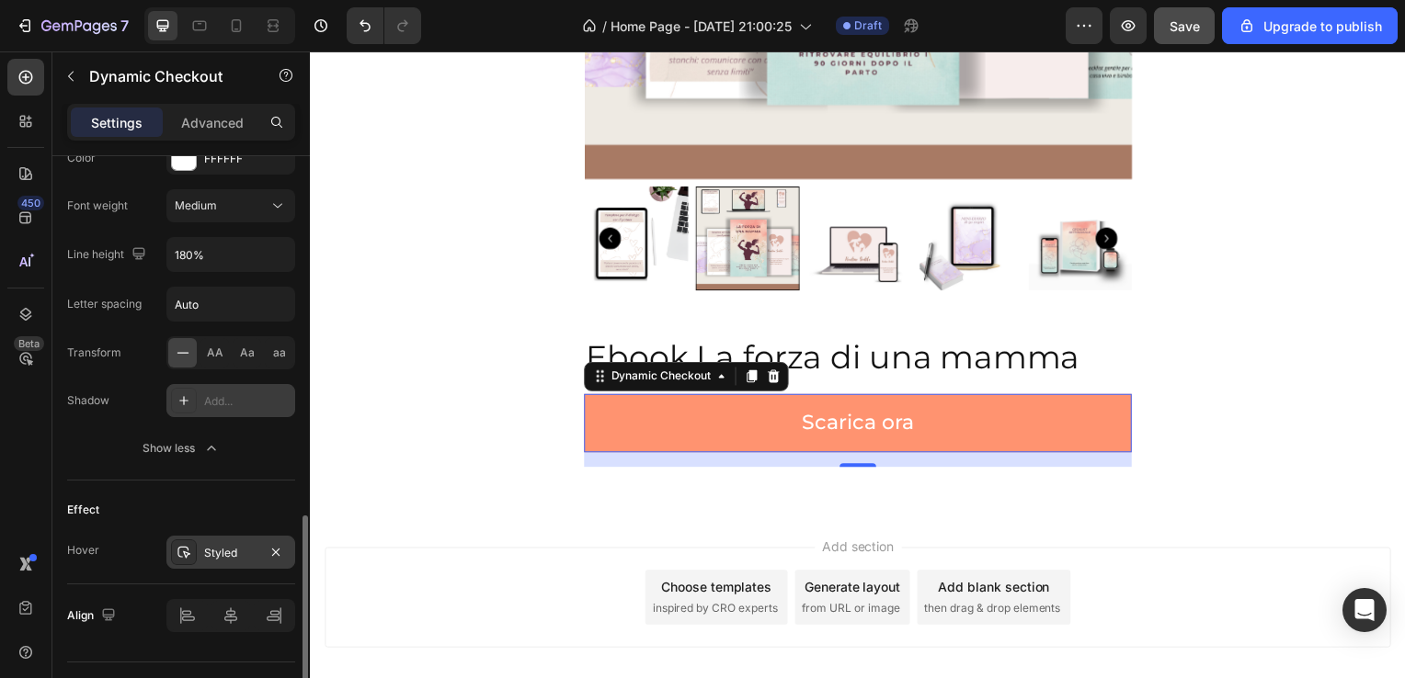
click at [234, 545] on div "Styled" at bounding box center [230, 553] width 53 height 17
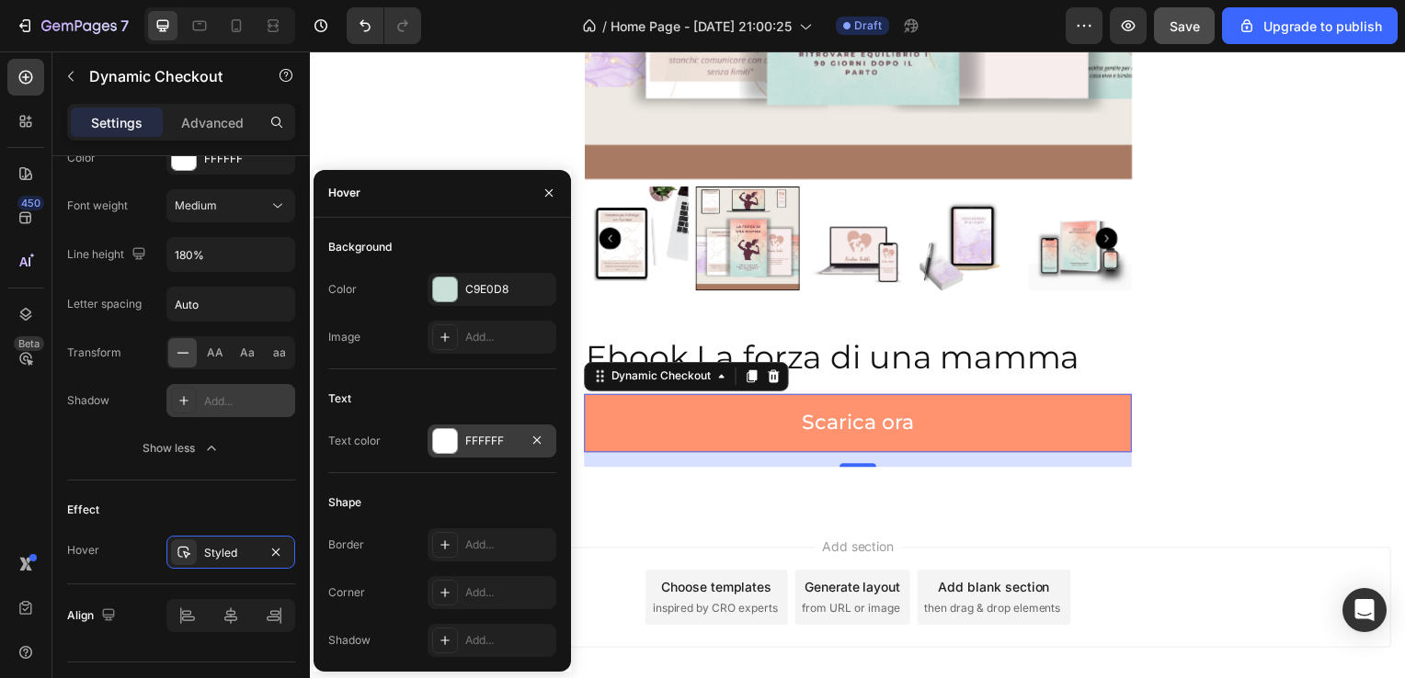
click at [456, 441] on div at bounding box center [445, 441] width 24 height 24
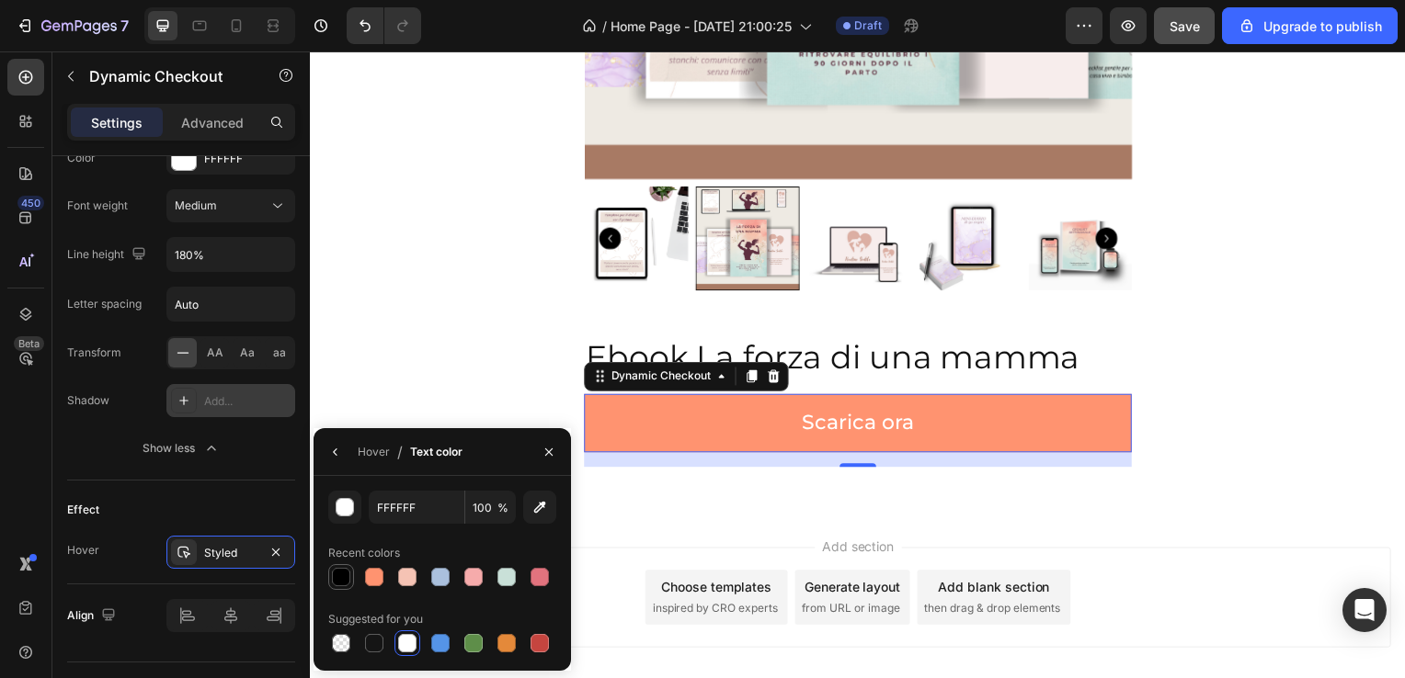
click at [342, 579] on div at bounding box center [341, 577] width 18 height 18
type input "000000"
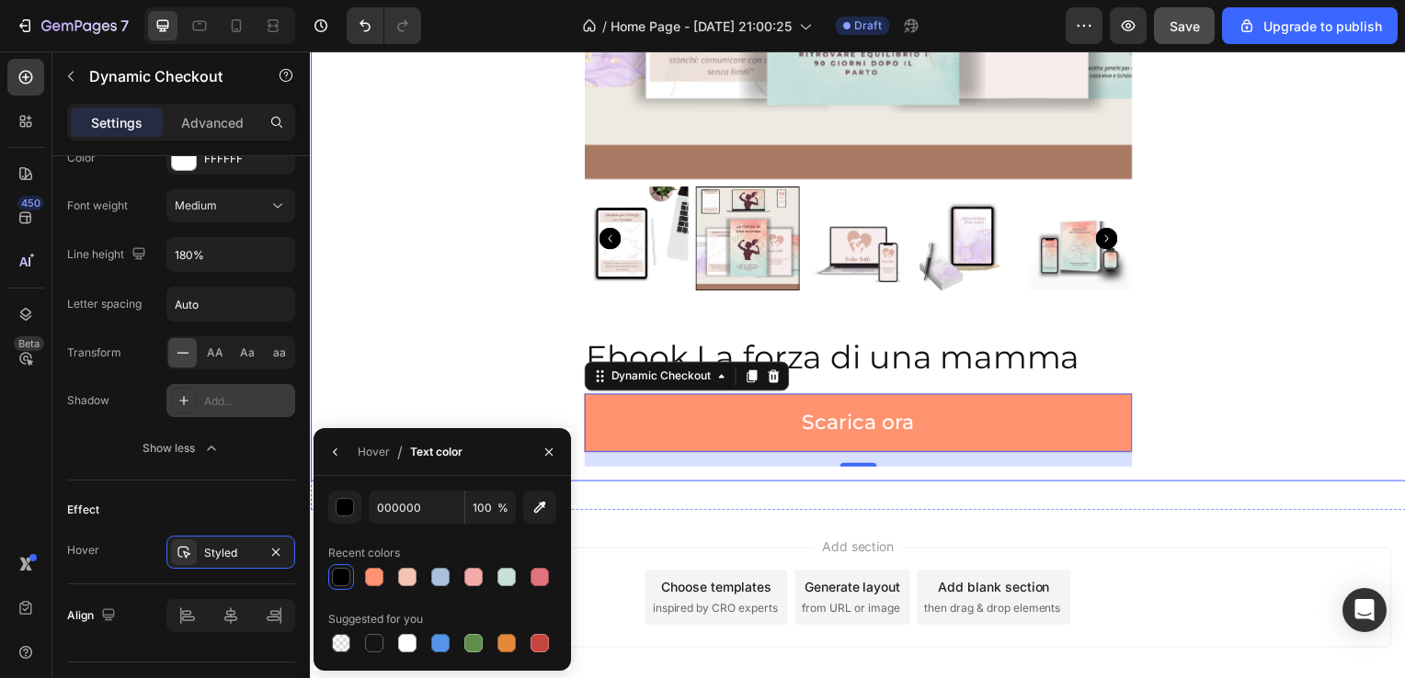
click at [404, 408] on div "Product Images Ebook La forza di una mamma Product Title Scarica ora Dynamic Ch…" at bounding box center [861, 50] width 1074 height 841
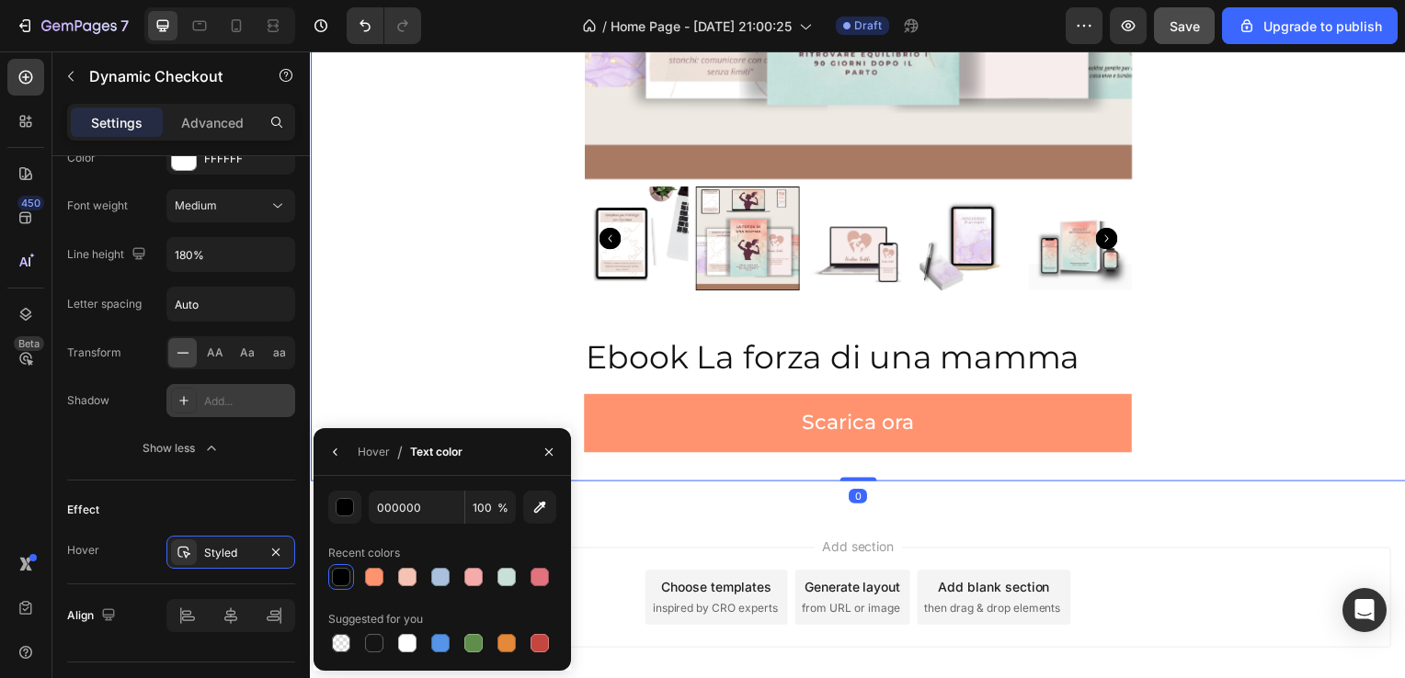
scroll to position [0, 0]
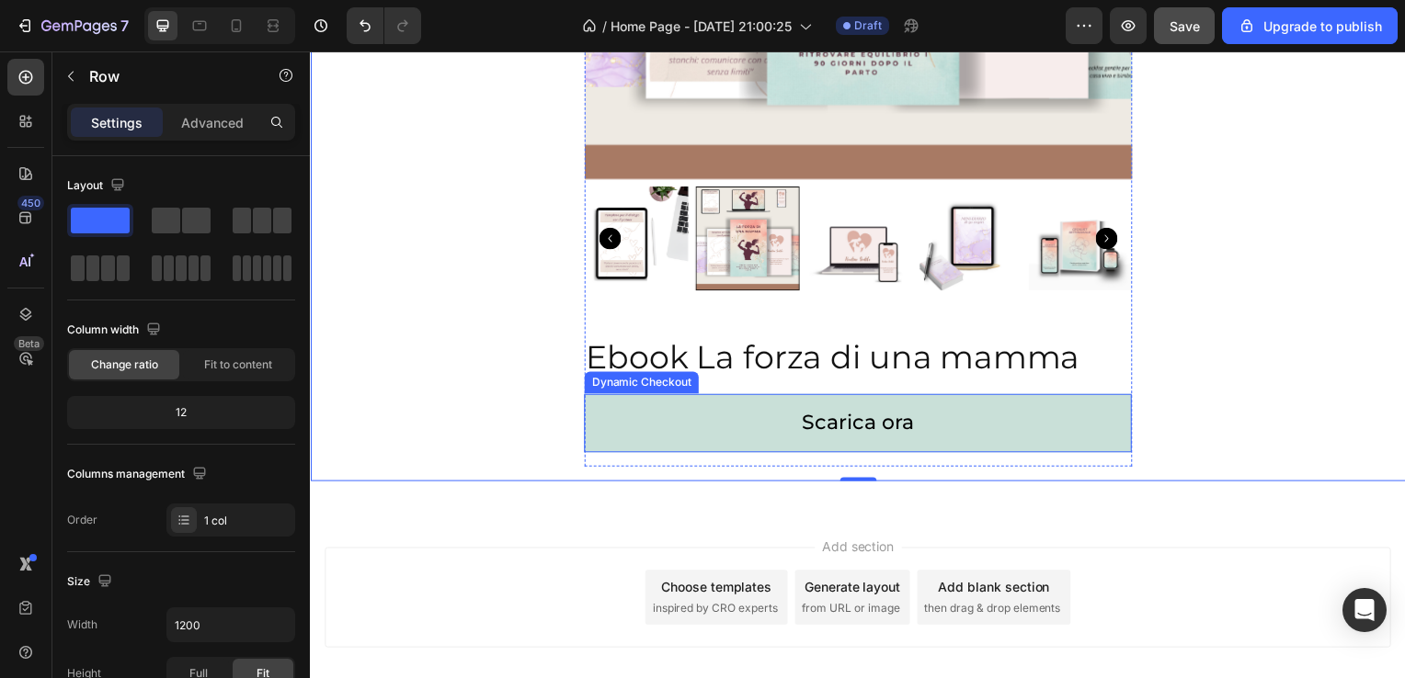
click at [644, 409] on button "Scarica ora" at bounding box center [862, 426] width 552 height 59
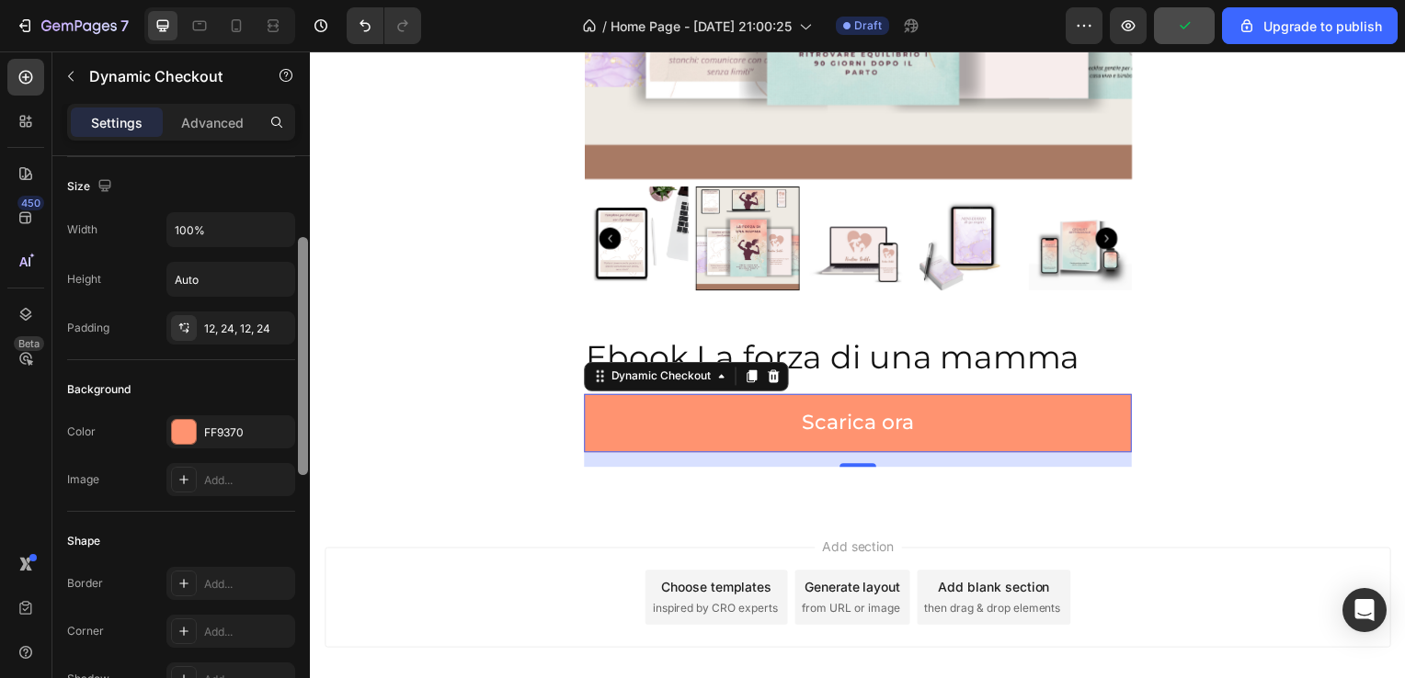
scroll to position [204, 0]
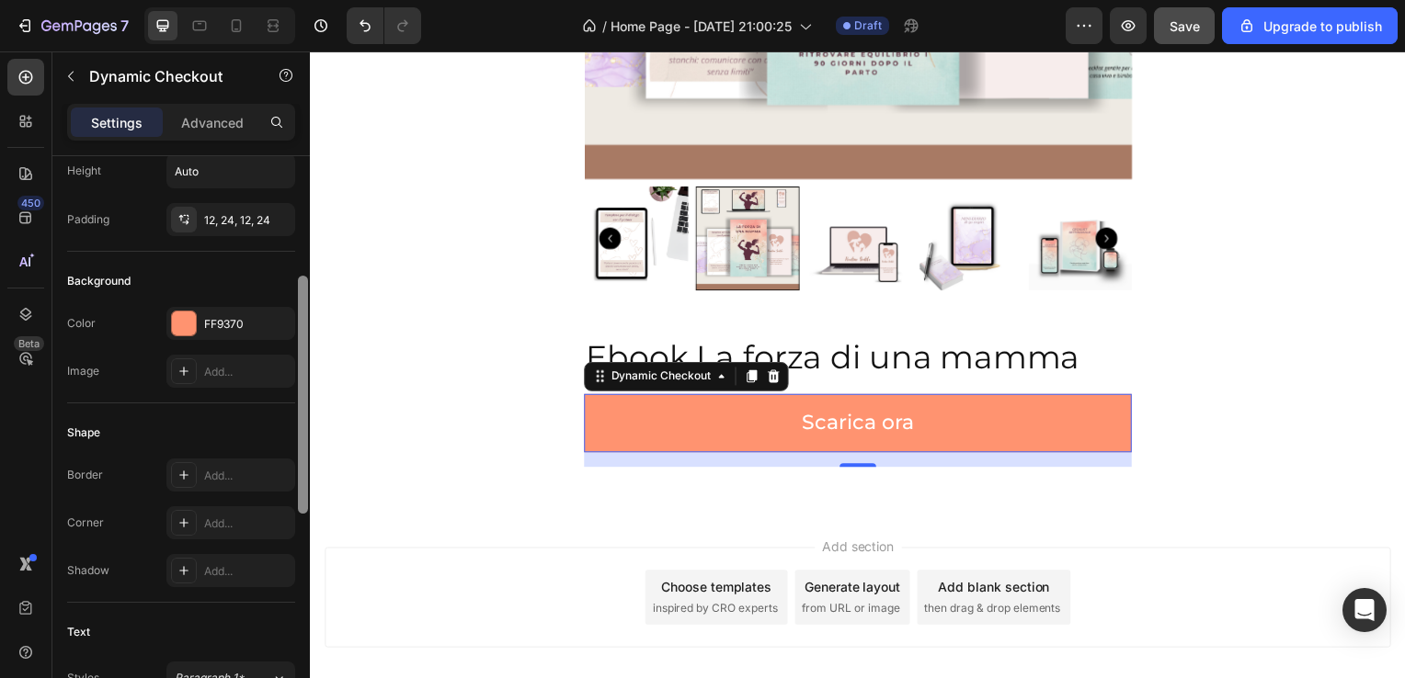
drag, startPoint x: 302, startPoint y: 370, endPoint x: 279, endPoint y: 498, distance: 129.7
click at [279, 498] on div "This button will be changed dynamically based on the third-party accelerated ch…" at bounding box center [180, 443] width 257 height 575
click at [245, 513] on div "Add..." at bounding box center [247, 521] width 86 height 17
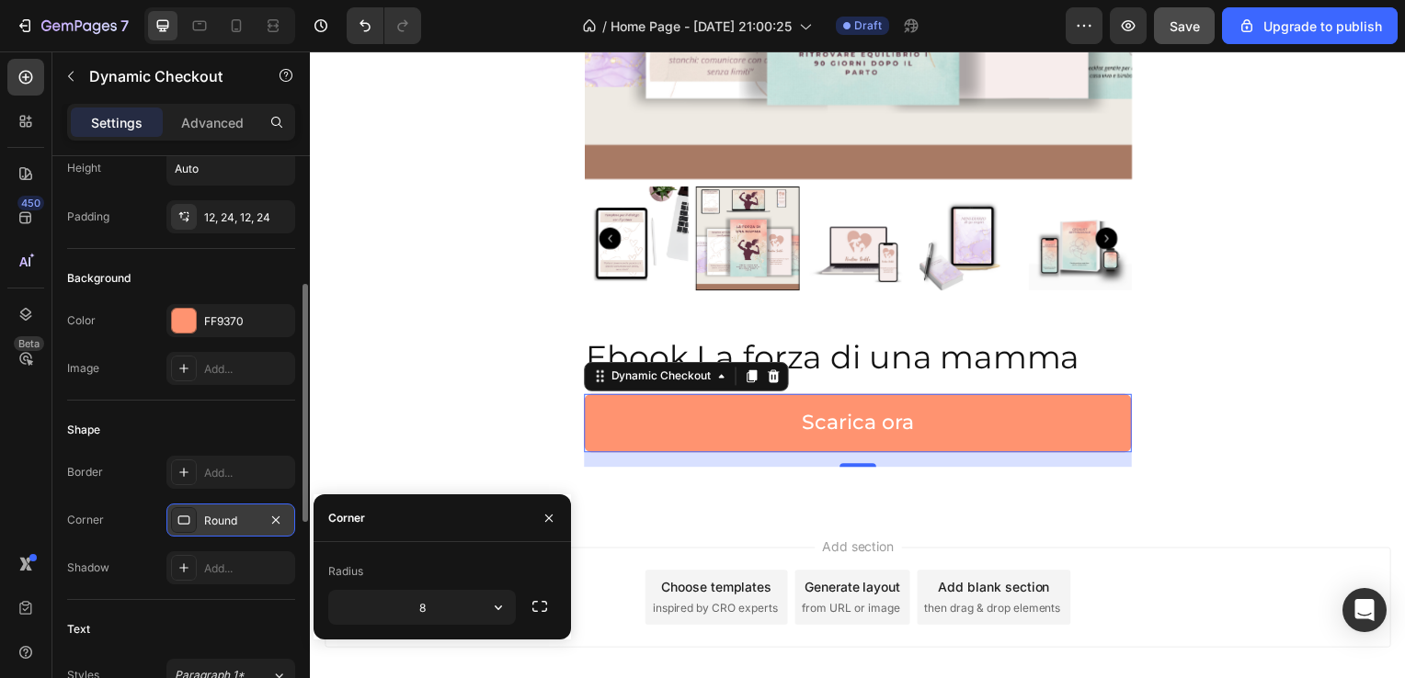
click at [359, 526] on div "Corner" at bounding box center [346, 518] width 37 height 17
click at [359, 517] on div "Corner" at bounding box center [346, 518] width 37 height 17
click at [350, 572] on div "Radius" at bounding box center [345, 572] width 35 height 17
click at [542, 610] on icon "button" at bounding box center [539, 607] width 18 height 18
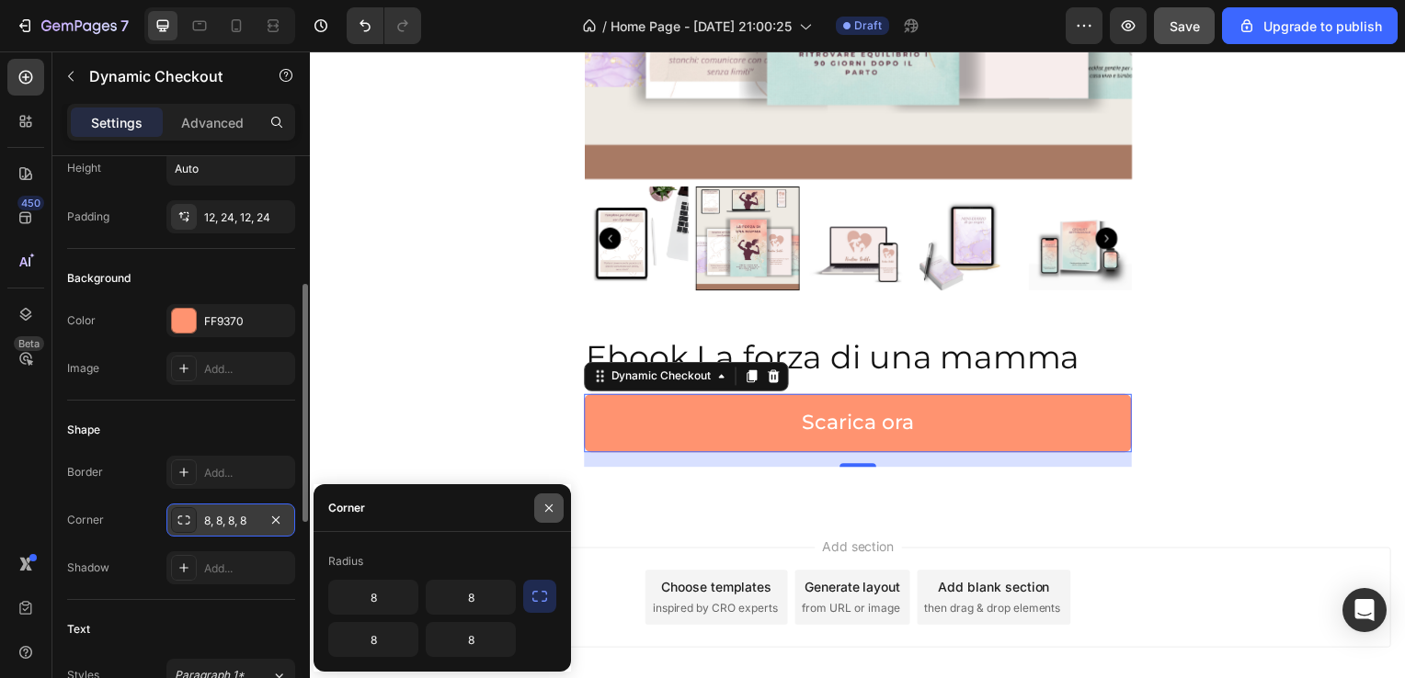
click at [545, 518] on button "button" at bounding box center [548, 508] width 29 height 29
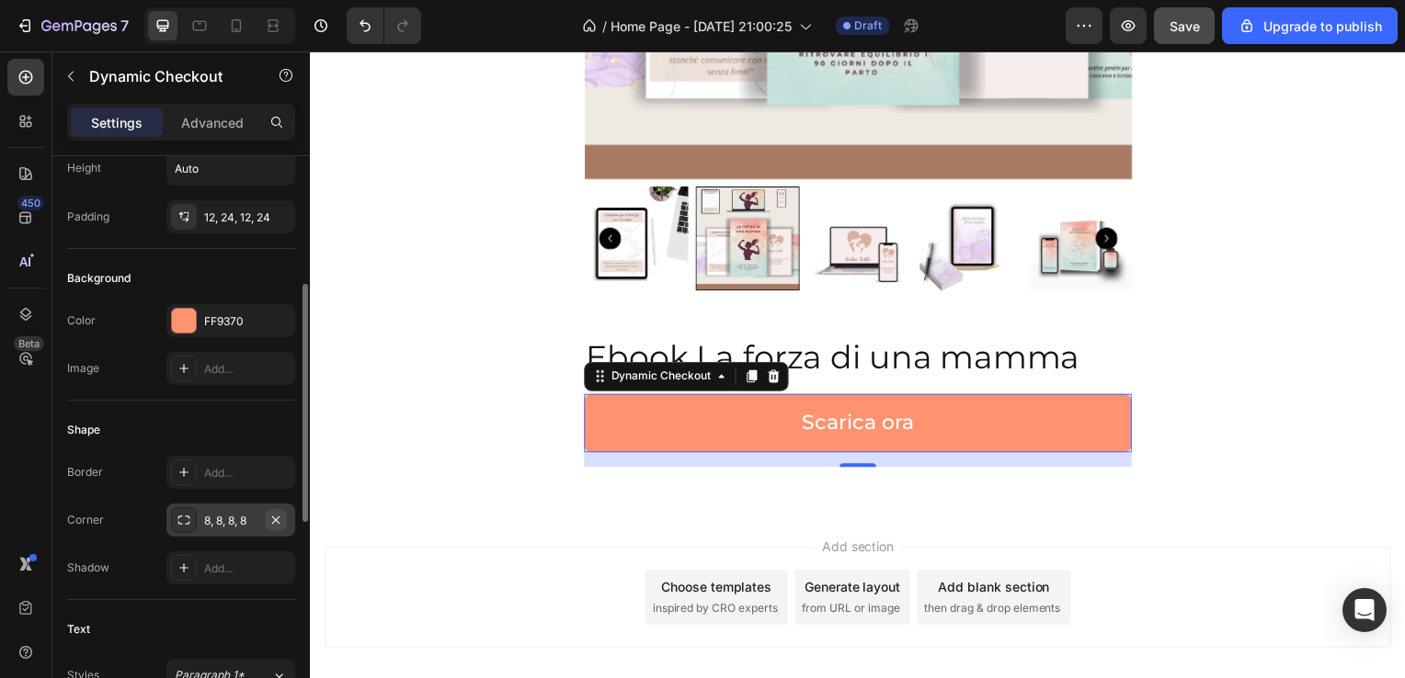
click at [279, 516] on icon "button" at bounding box center [275, 519] width 7 height 7
click at [265, 484] on div "Add..." at bounding box center [230, 472] width 129 height 33
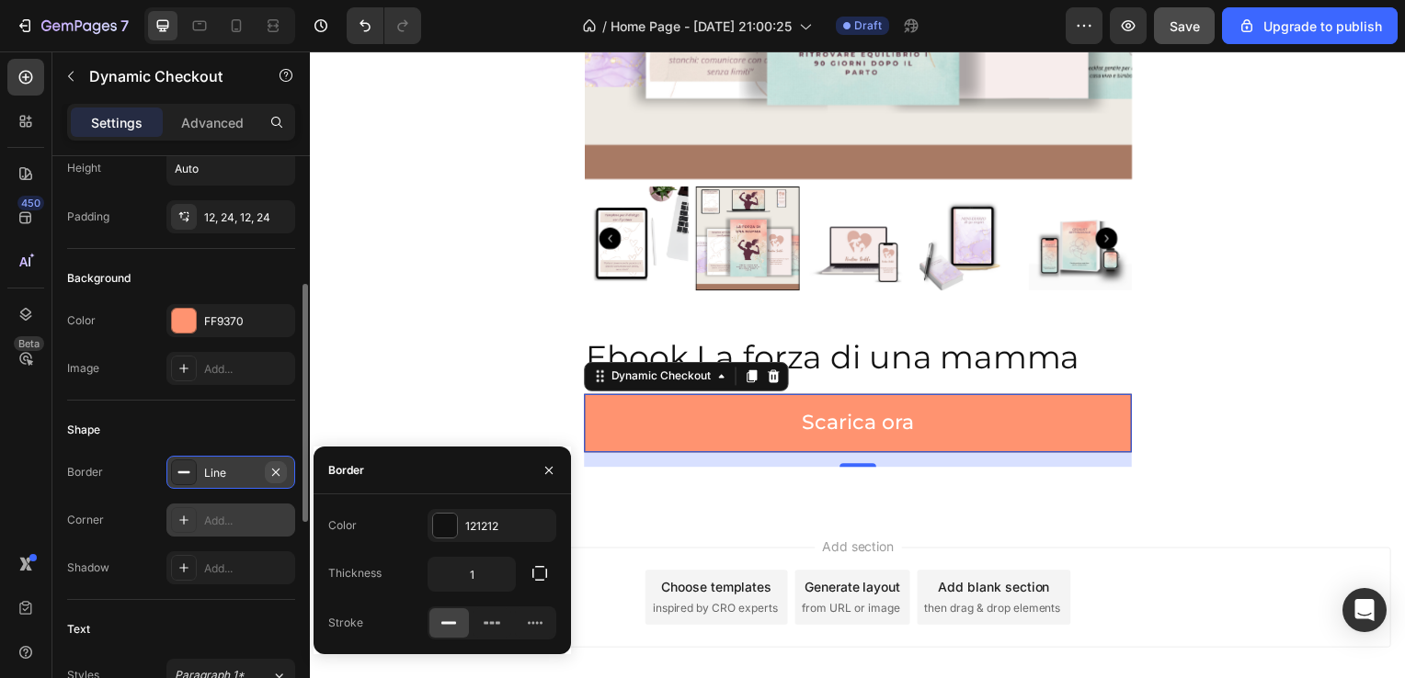
click at [272, 472] on icon "button" at bounding box center [275, 472] width 15 height 15
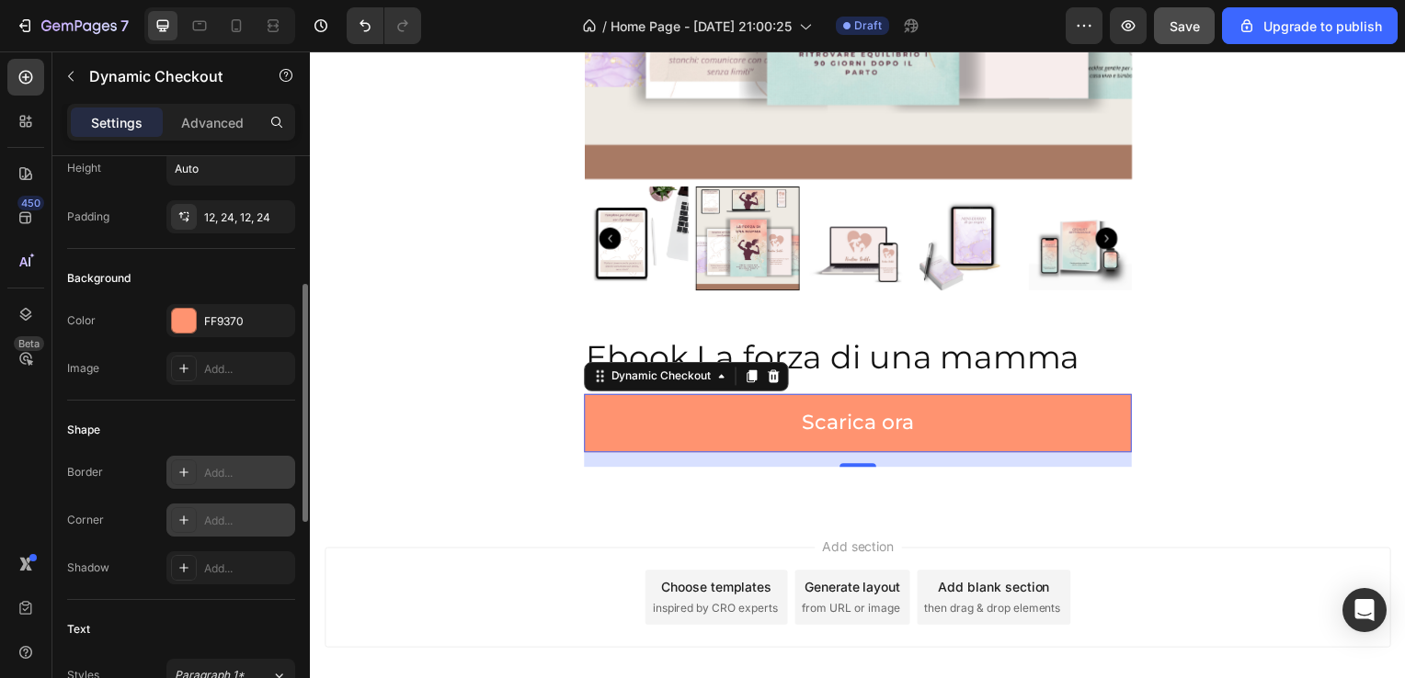
click at [234, 523] on div "Add..." at bounding box center [247, 521] width 86 height 17
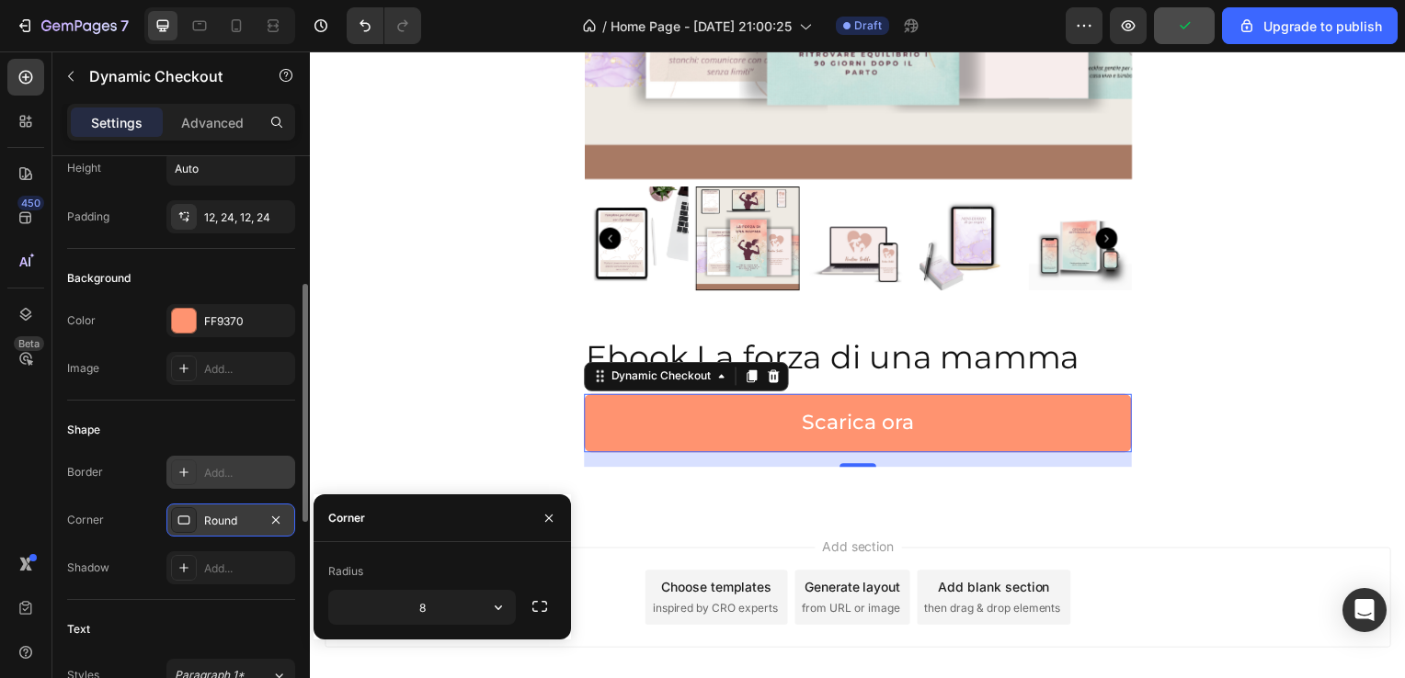
click at [206, 523] on div "Round" at bounding box center [230, 521] width 53 height 17
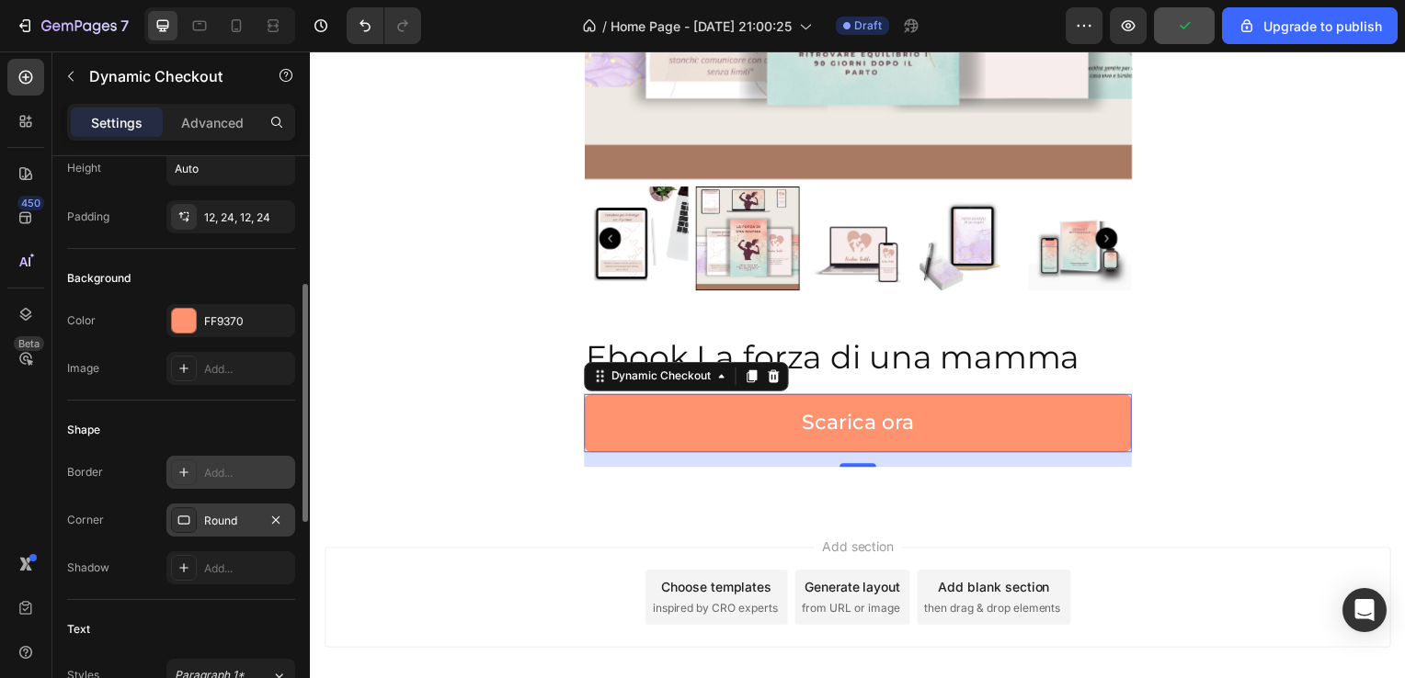
click at [206, 523] on div "Round" at bounding box center [230, 521] width 53 height 17
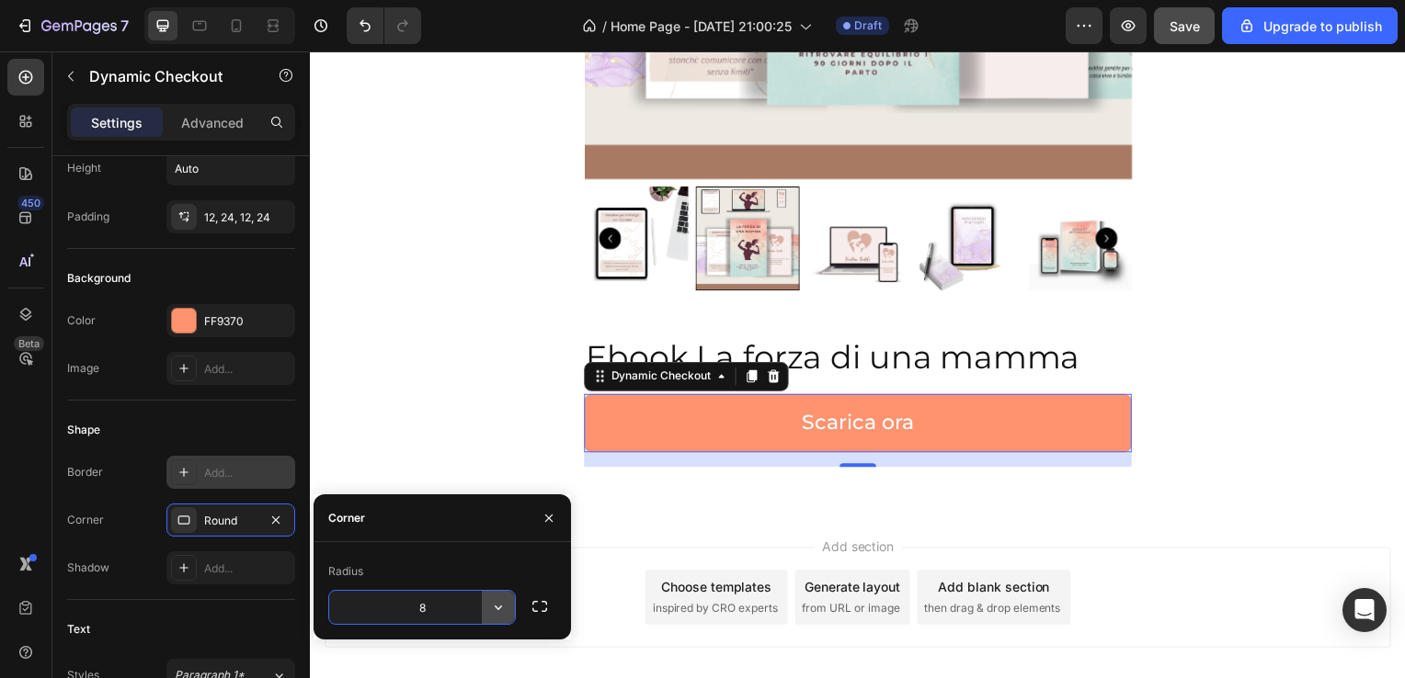
click at [500, 605] on icon "button" at bounding box center [498, 607] width 18 height 18
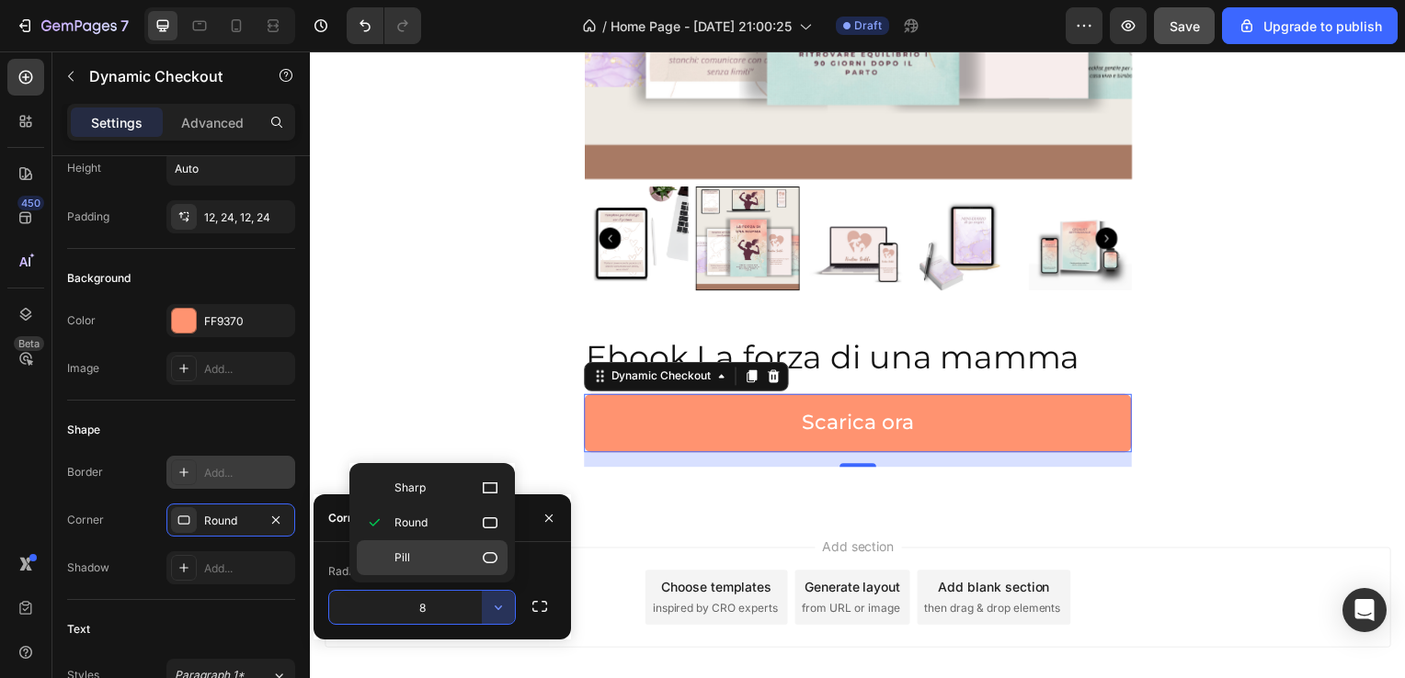
click at [495, 549] on icon at bounding box center [490, 558] width 18 height 18
type input "9999"
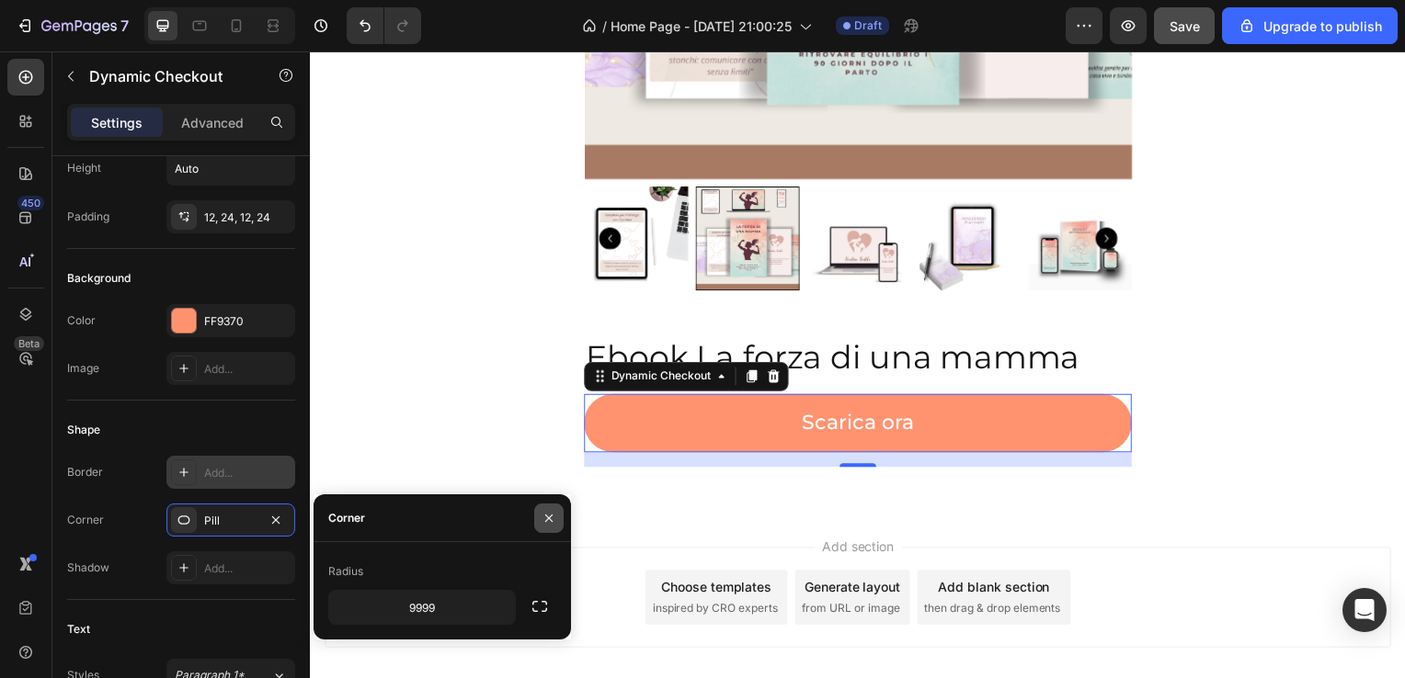
click at [548, 514] on icon "button" at bounding box center [548, 518] width 15 height 15
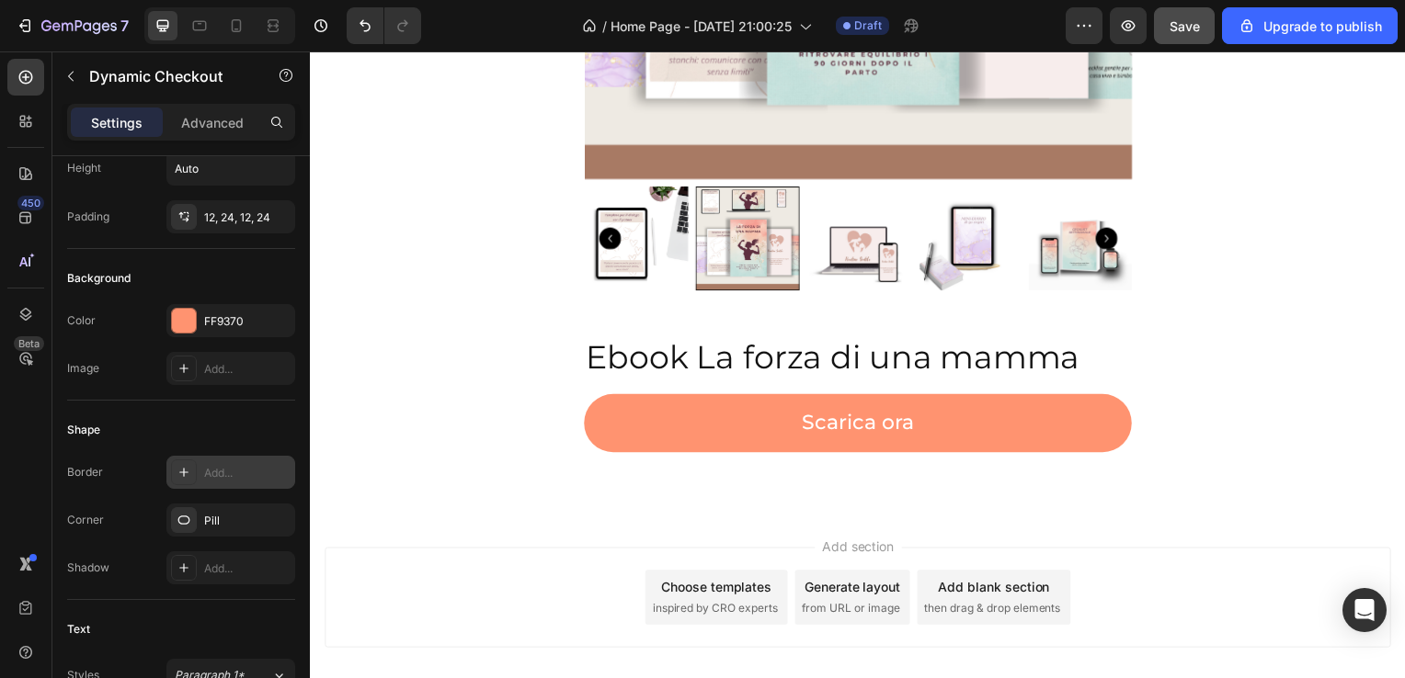
click at [549, 518] on div "Add section Choose templates inspired by CRO experts Generate layout from URL o…" at bounding box center [861, 628] width 1103 height 226
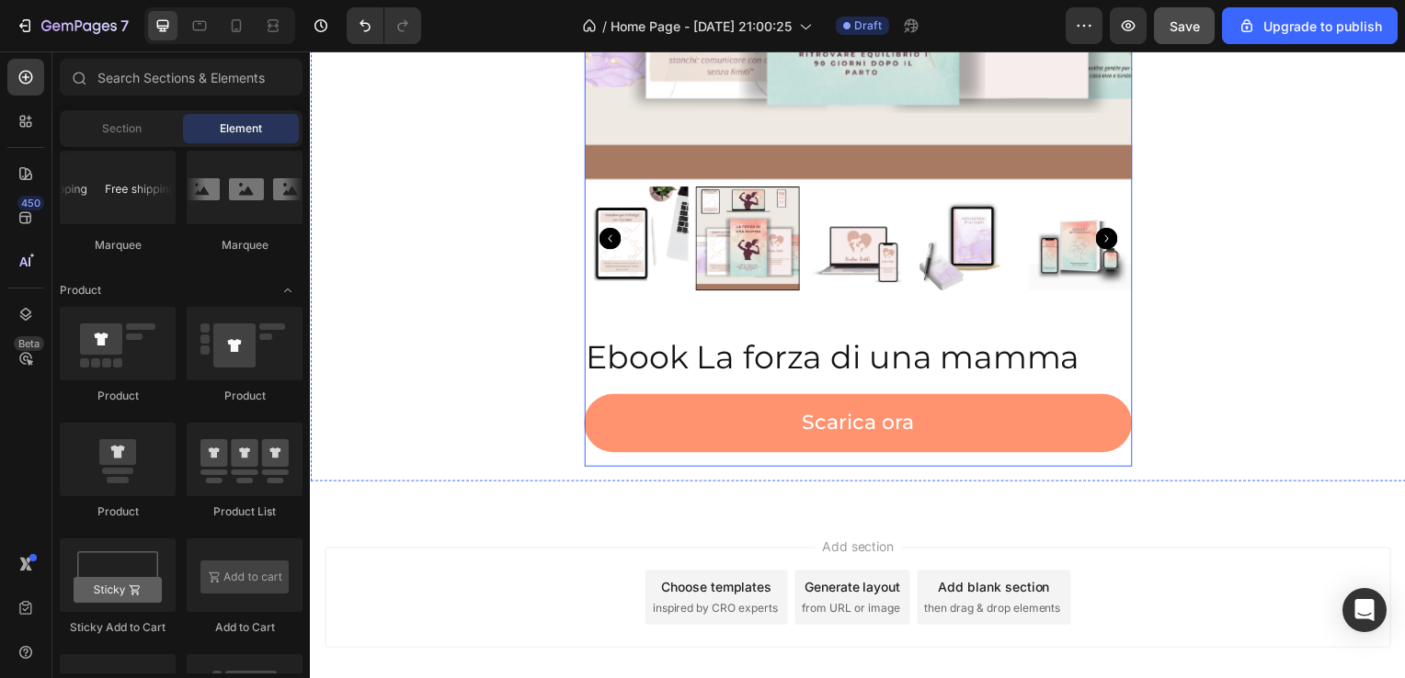
click at [842, 469] on div "Product Images Ebook La forza di una mamma Product Title Scarica ora Dynamic Ch…" at bounding box center [862, 50] width 552 height 841
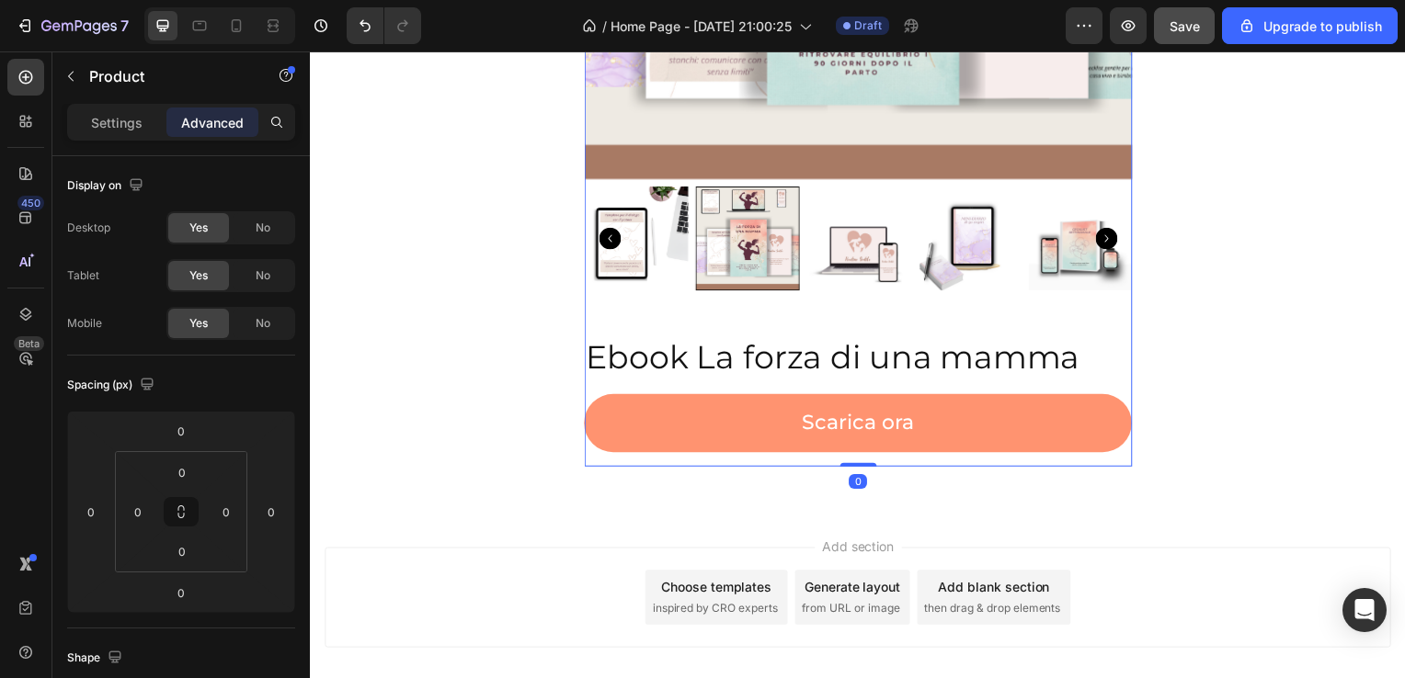
click at [841, 461] on div "Product Images Ebook La forza di una mamma Product Title Scarica ora Dynamic Ch…" at bounding box center [862, 50] width 552 height 841
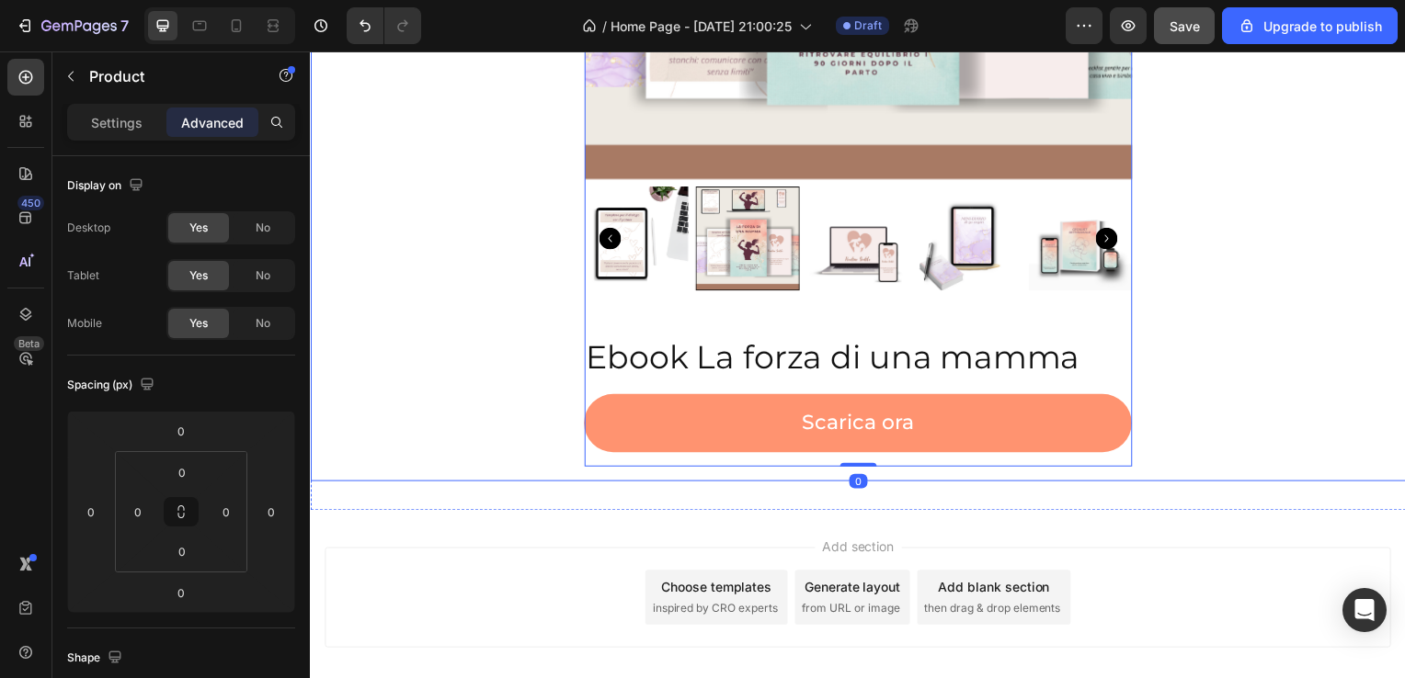
click at [525, 438] on div "Product Images Ebook La forza di una mamma Product Title Scarica ora Dynamic Ch…" at bounding box center [861, 50] width 1074 height 841
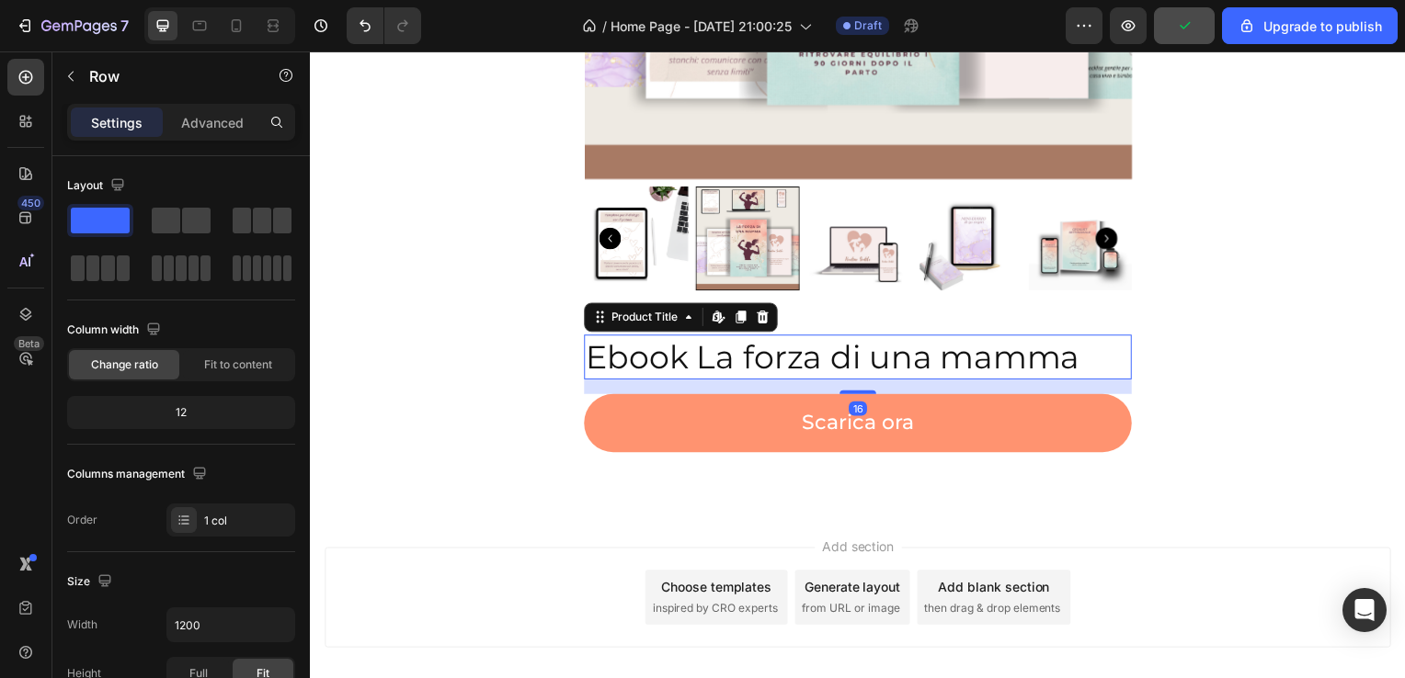
click at [679, 370] on h2 "Ebook La forza di una mamma" at bounding box center [862, 360] width 552 height 46
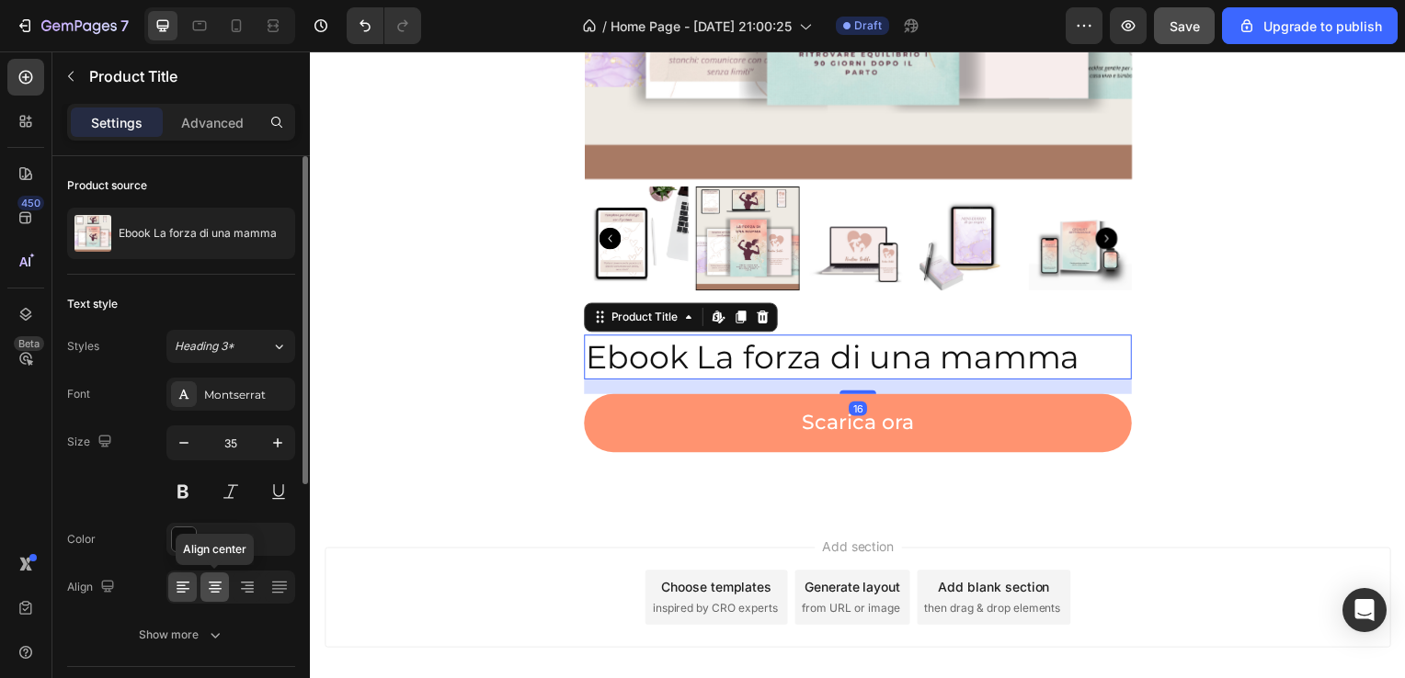
click at [218, 579] on icon at bounding box center [215, 587] width 18 height 18
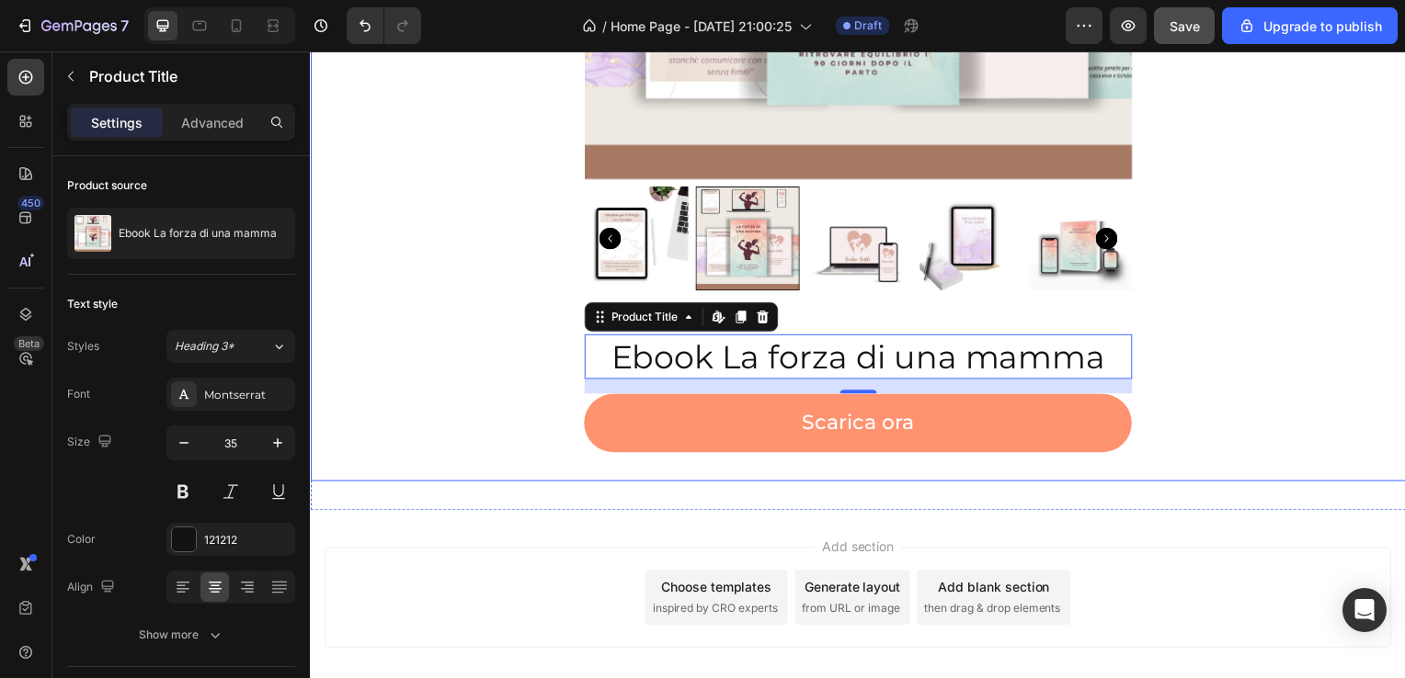
click at [458, 416] on div "Product Images Ebook La forza di una mamma Product Title Edit content in Shopif…" at bounding box center [861, 50] width 1074 height 841
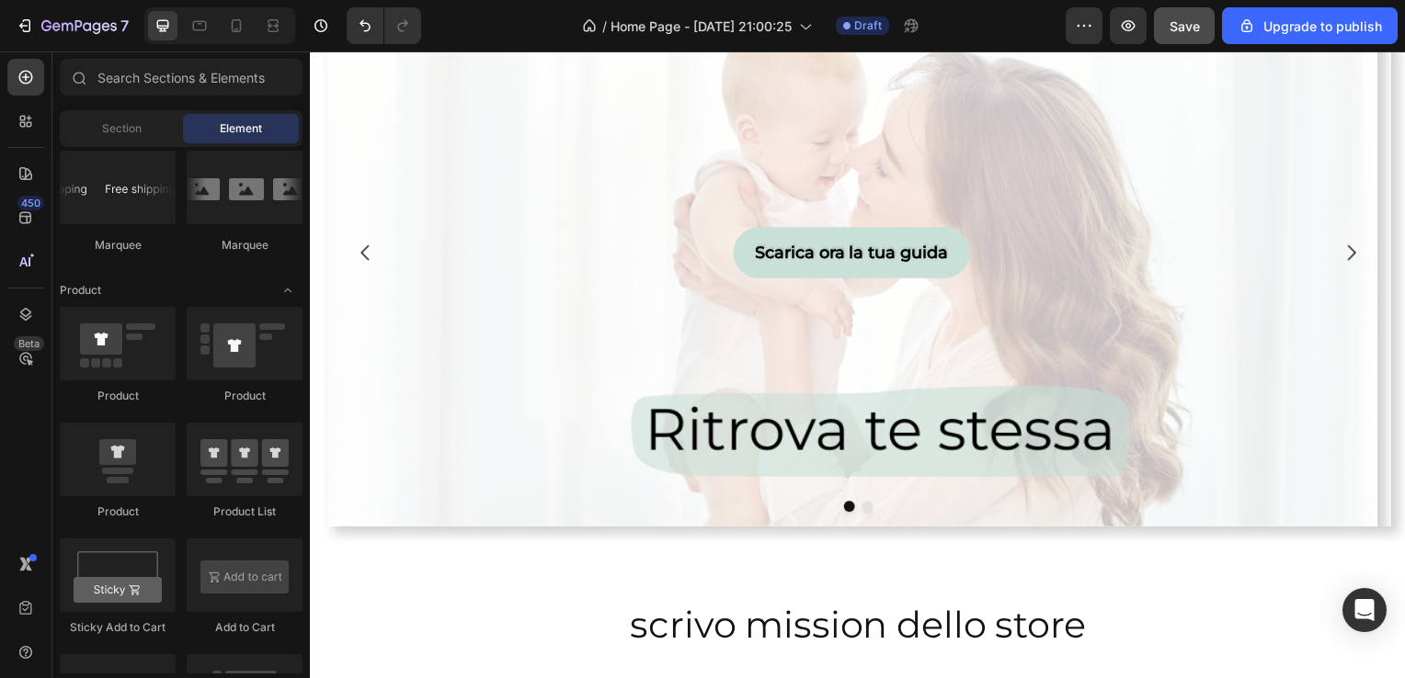
scroll to position [0, 0]
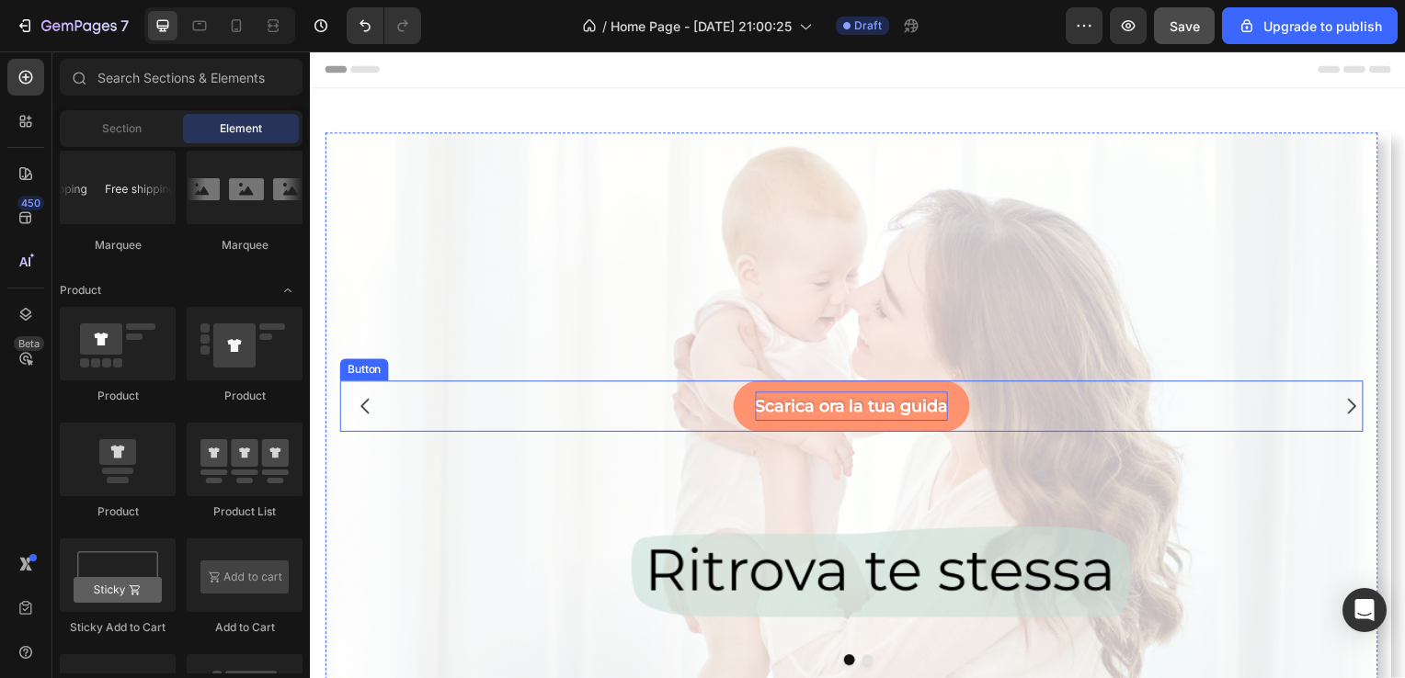
click at [931, 404] on p "Scarica ora la tua guida" at bounding box center [854, 408] width 194 height 29
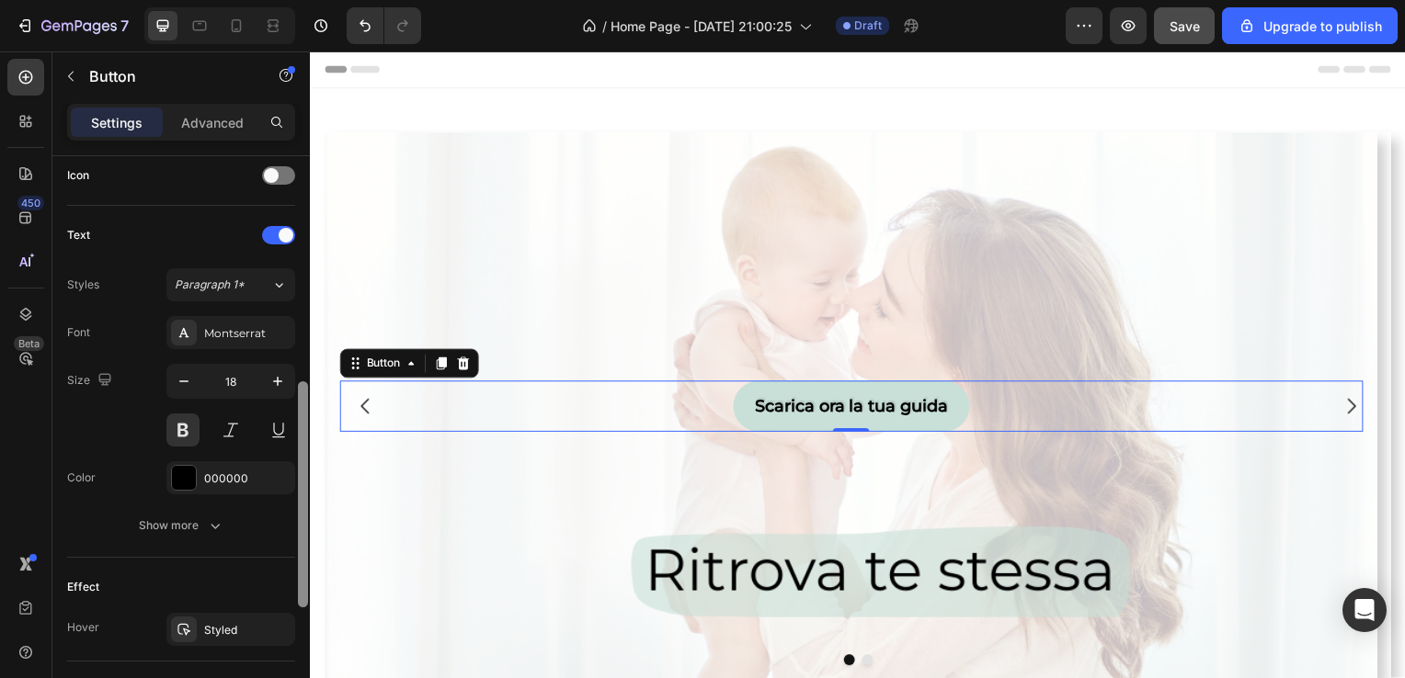
scroll to position [566, 0]
drag, startPoint x: 305, startPoint y: 370, endPoint x: 290, endPoint y: 594, distance: 224.8
click at [290, 594] on div "Size Width Auto Height Auto Padding 12, 24, 12, 24 Background Color C9E0D8 Imag…" at bounding box center [180, 443] width 257 height 575
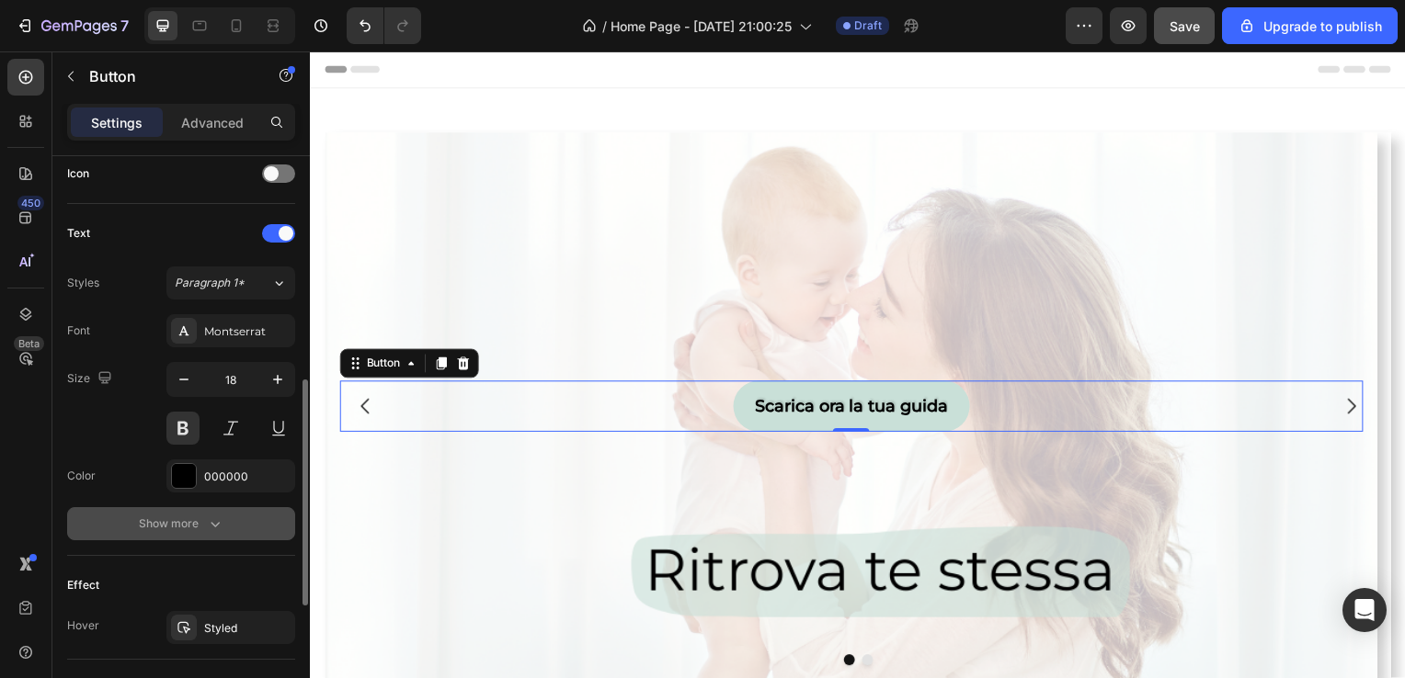
click at [267, 526] on button "Show more" at bounding box center [181, 523] width 228 height 33
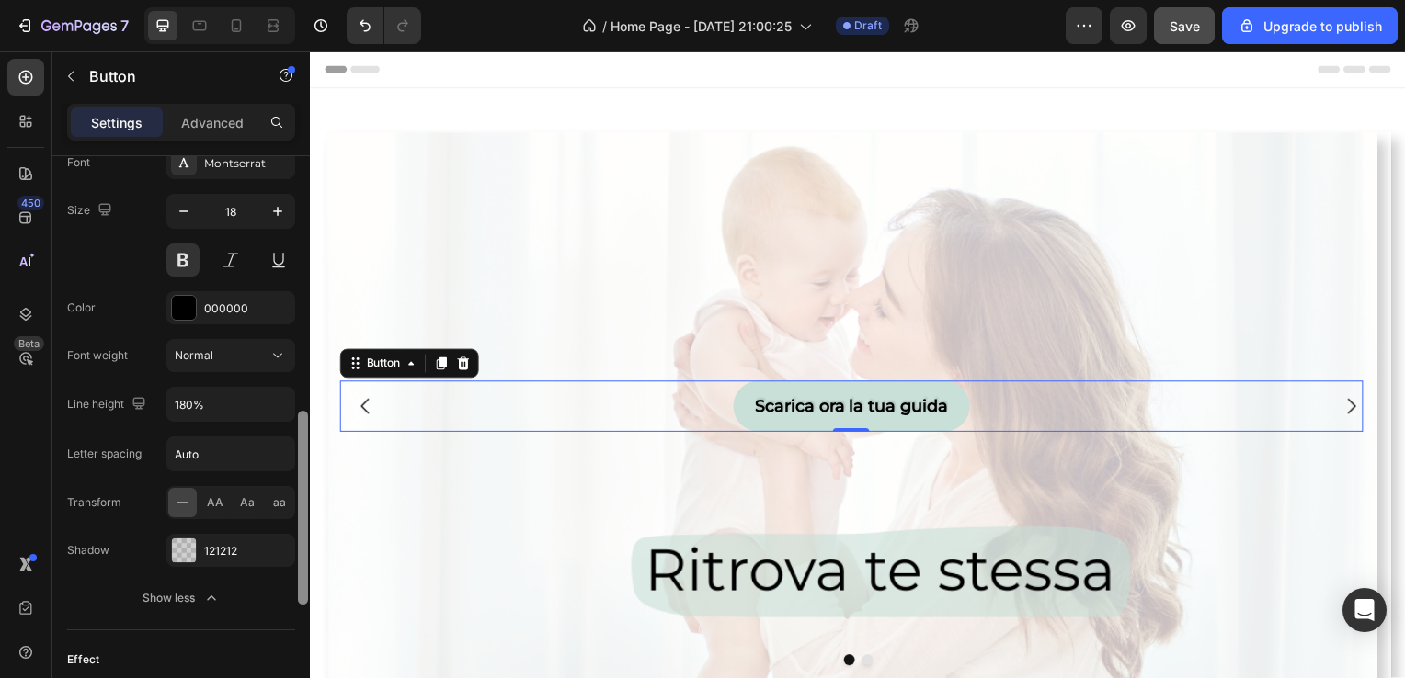
scroll to position [739, 0]
drag, startPoint x: 306, startPoint y: 512, endPoint x: 296, endPoint y: 580, distance: 68.8
click at [296, 580] on div at bounding box center [303, 443] width 14 height 575
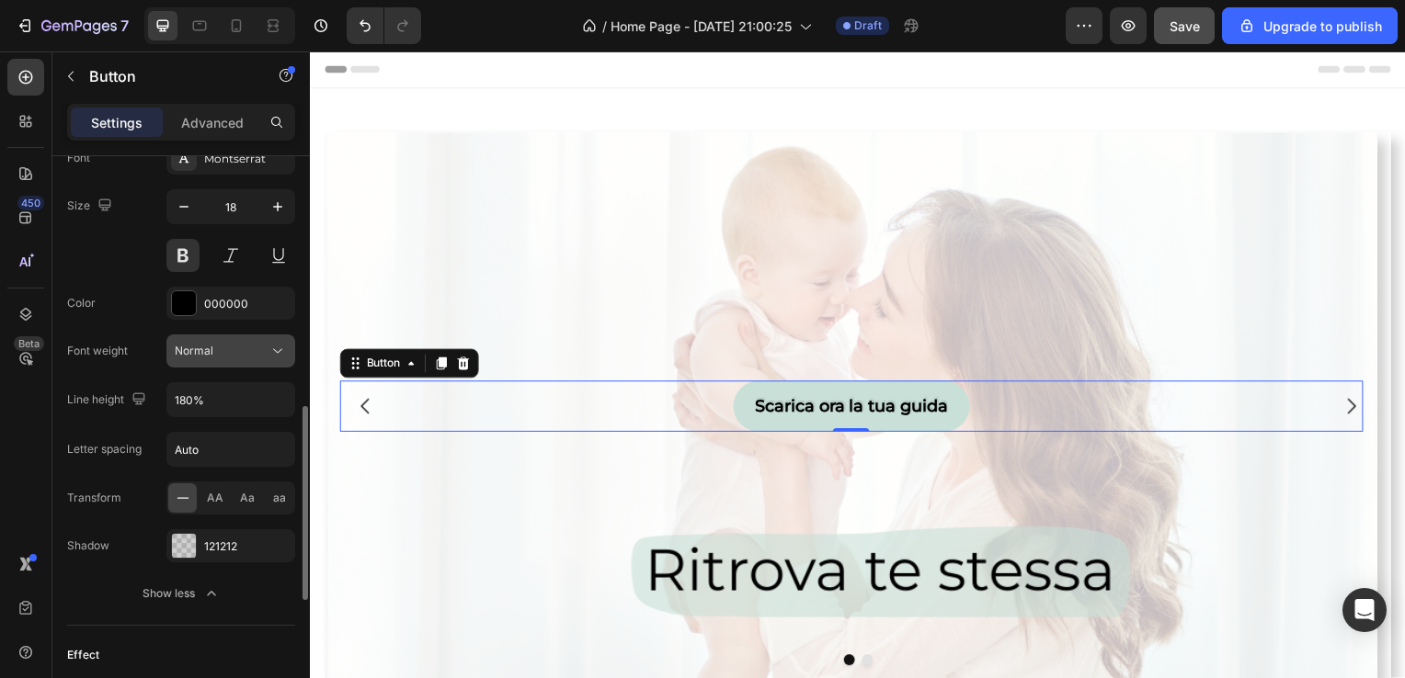
click at [277, 354] on icon at bounding box center [277, 351] width 18 height 18
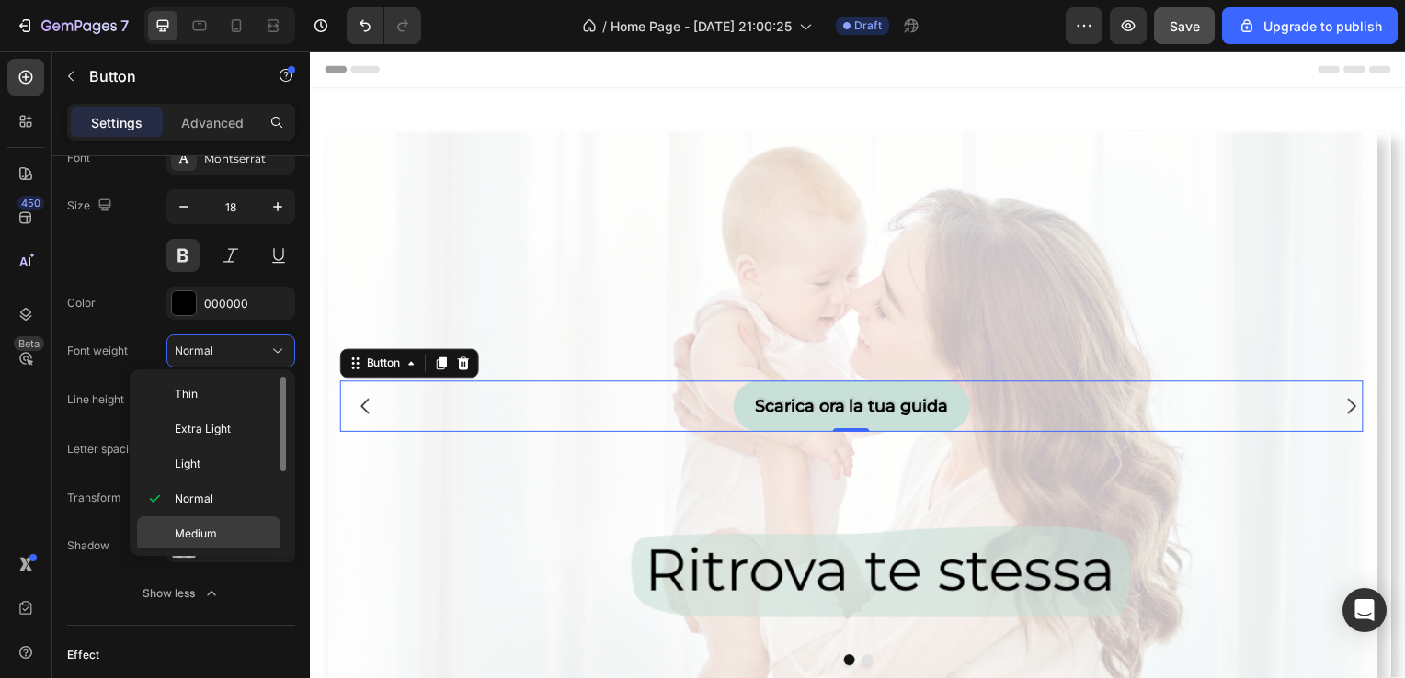
click at [199, 552] on div "Medium" at bounding box center [208, 569] width 143 height 35
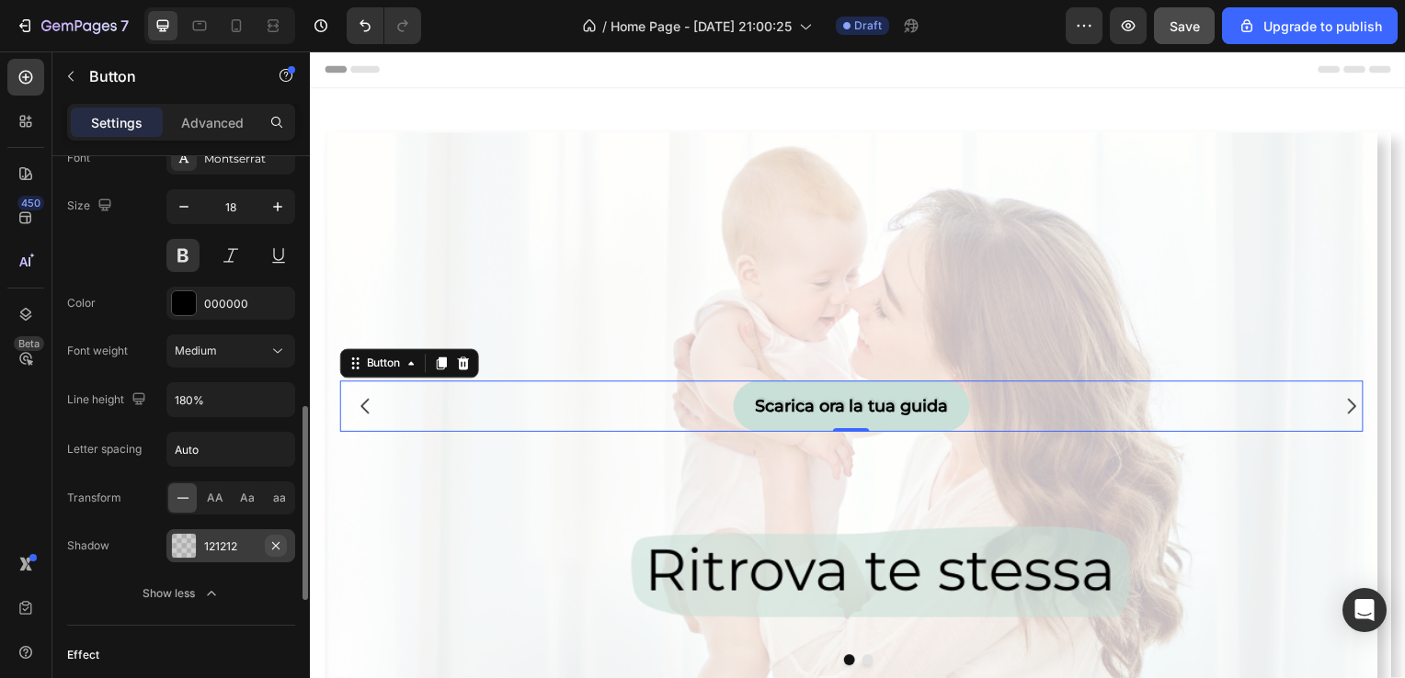
click at [270, 542] on icon "button" at bounding box center [275, 546] width 15 height 15
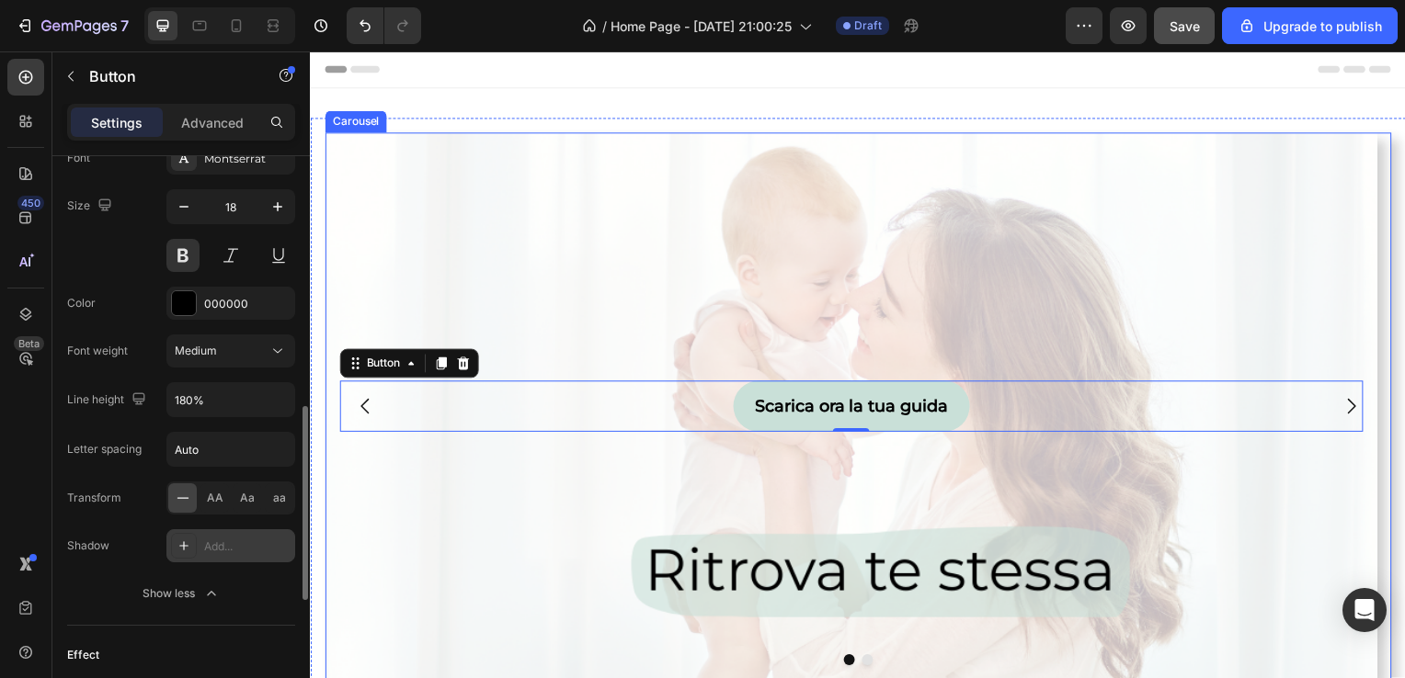
click at [1351, 408] on icon "Carousel Next Arrow" at bounding box center [1358, 409] width 22 height 22
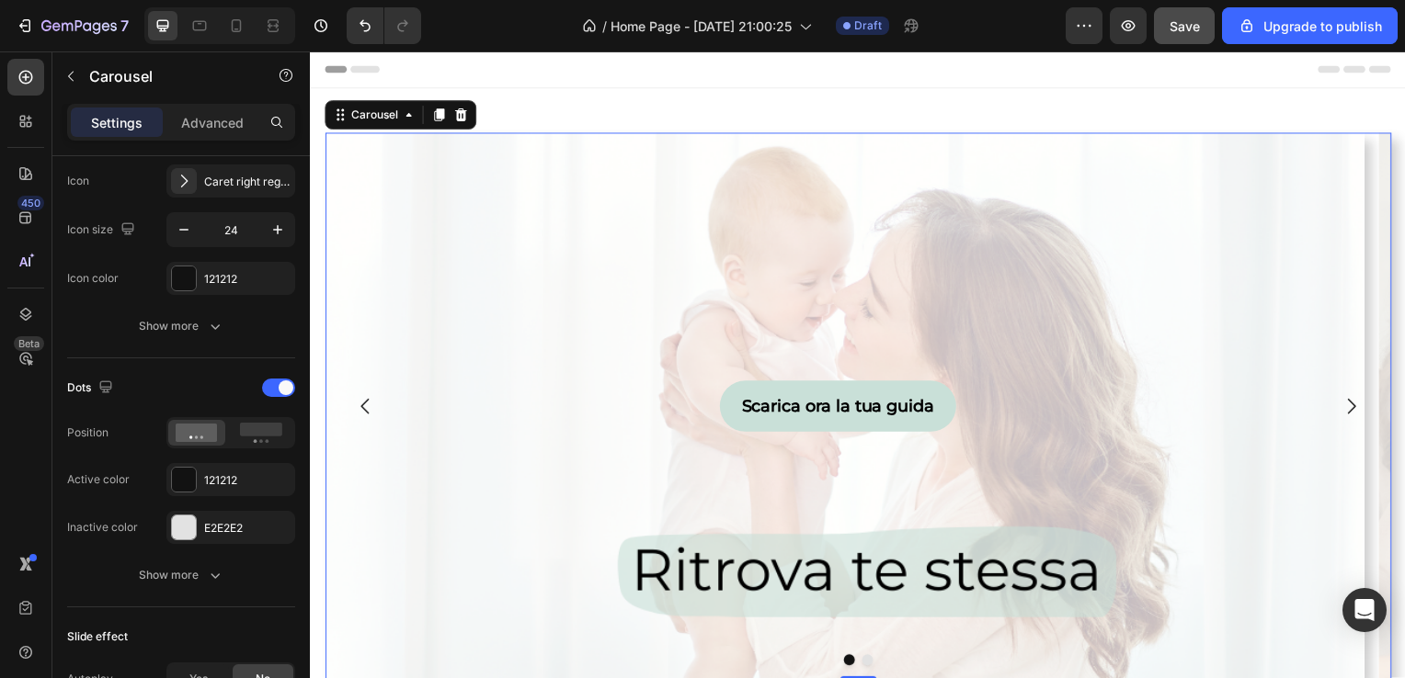
scroll to position [0, 0]
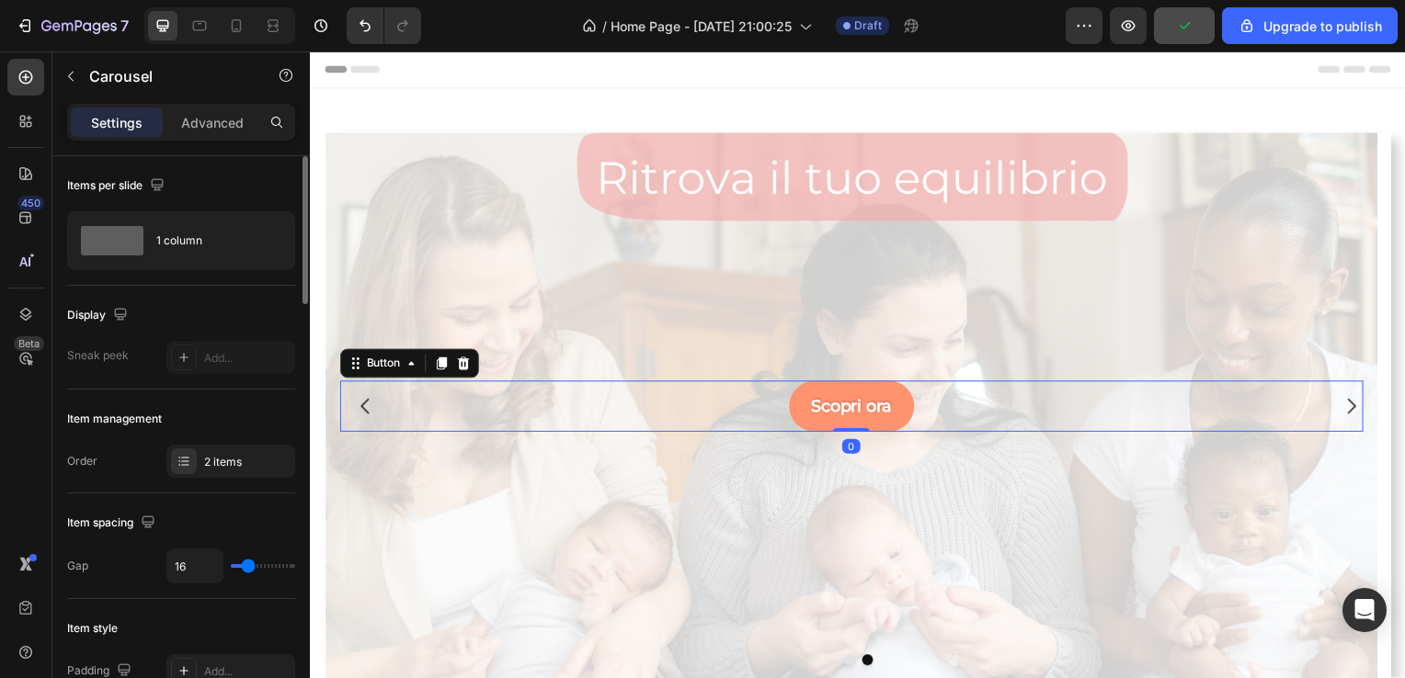
click at [747, 394] on div "Scopri ora Button 0" at bounding box center [854, 408] width 1030 height 51
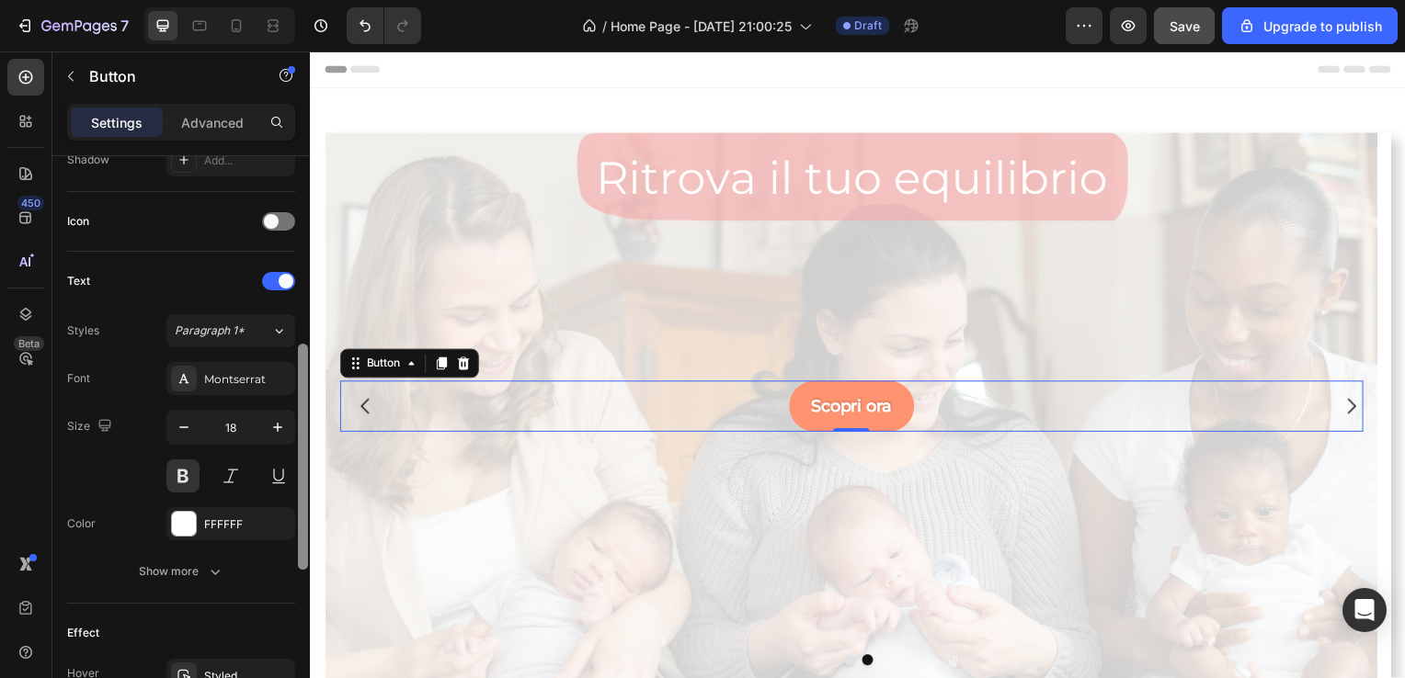
drag, startPoint x: 305, startPoint y: 339, endPoint x: 295, endPoint y: 545, distance: 206.2
click at [296, 545] on div at bounding box center [303, 431] width 14 height 575
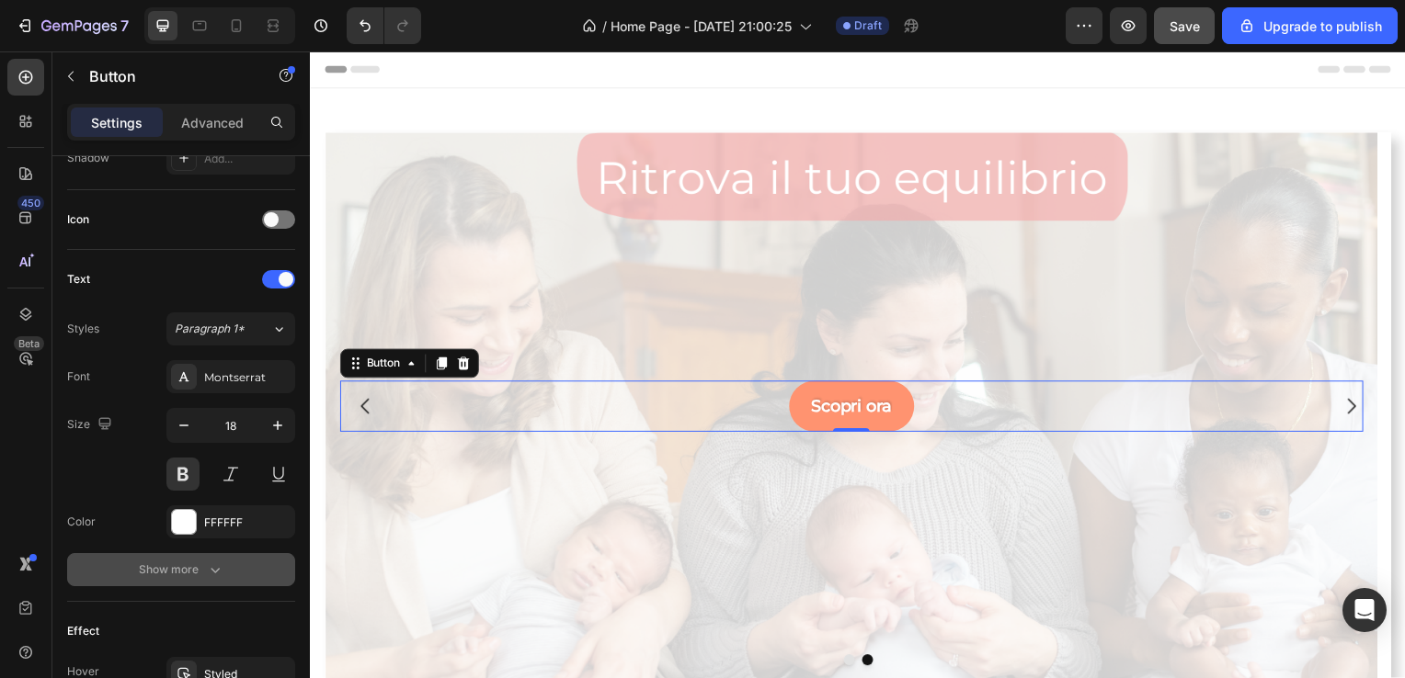
click at [227, 556] on button "Show more" at bounding box center [181, 569] width 228 height 33
click at [263, 572] on div "Normal" at bounding box center [222, 570] width 94 height 17
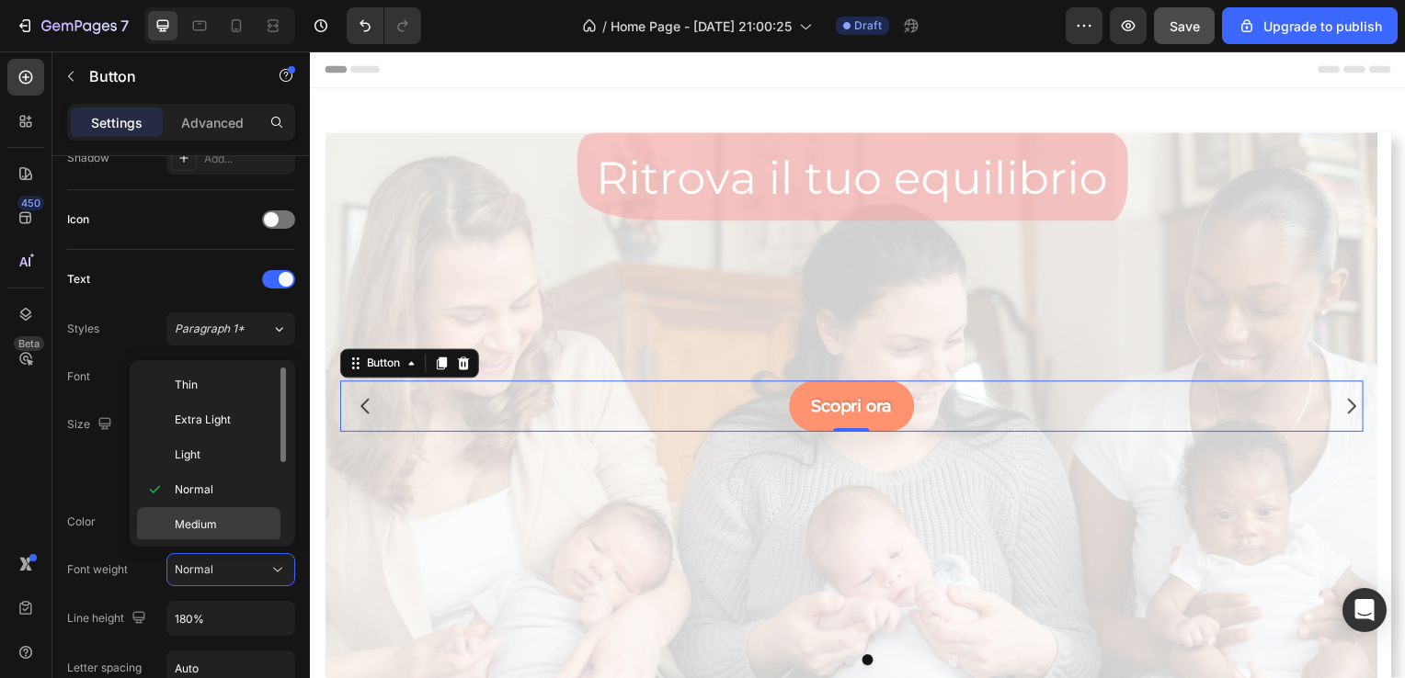
click at [261, 517] on p "Medium" at bounding box center [223, 525] width 97 height 17
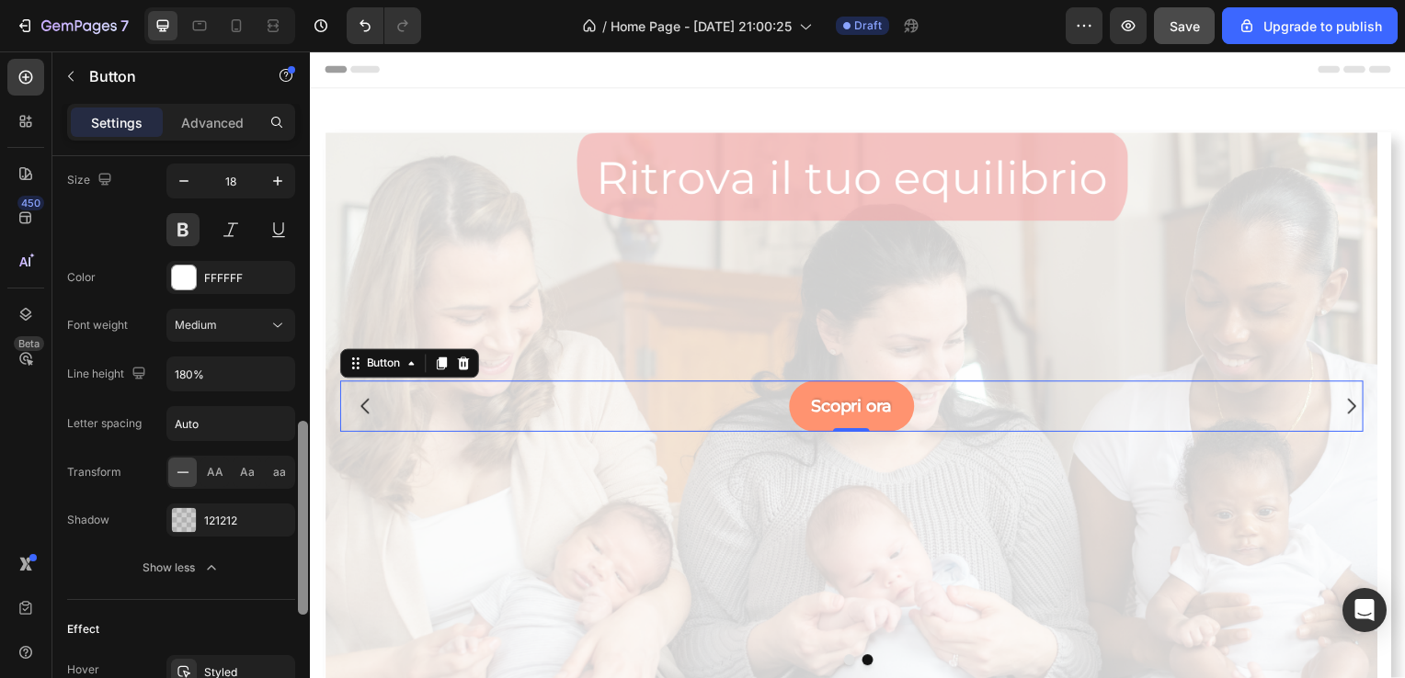
scroll to position [769, 0]
drag, startPoint x: 302, startPoint y: 450, endPoint x: 290, endPoint y: 535, distance: 85.3
click at [290, 535] on div "Size Width Auto Height Auto Padding 12, 24, 12, 24 Background Color FF9370 Imag…" at bounding box center [180, 443] width 257 height 575
click at [279, 517] on icon "button" at bounding box center [275, 515] width 15 height 15
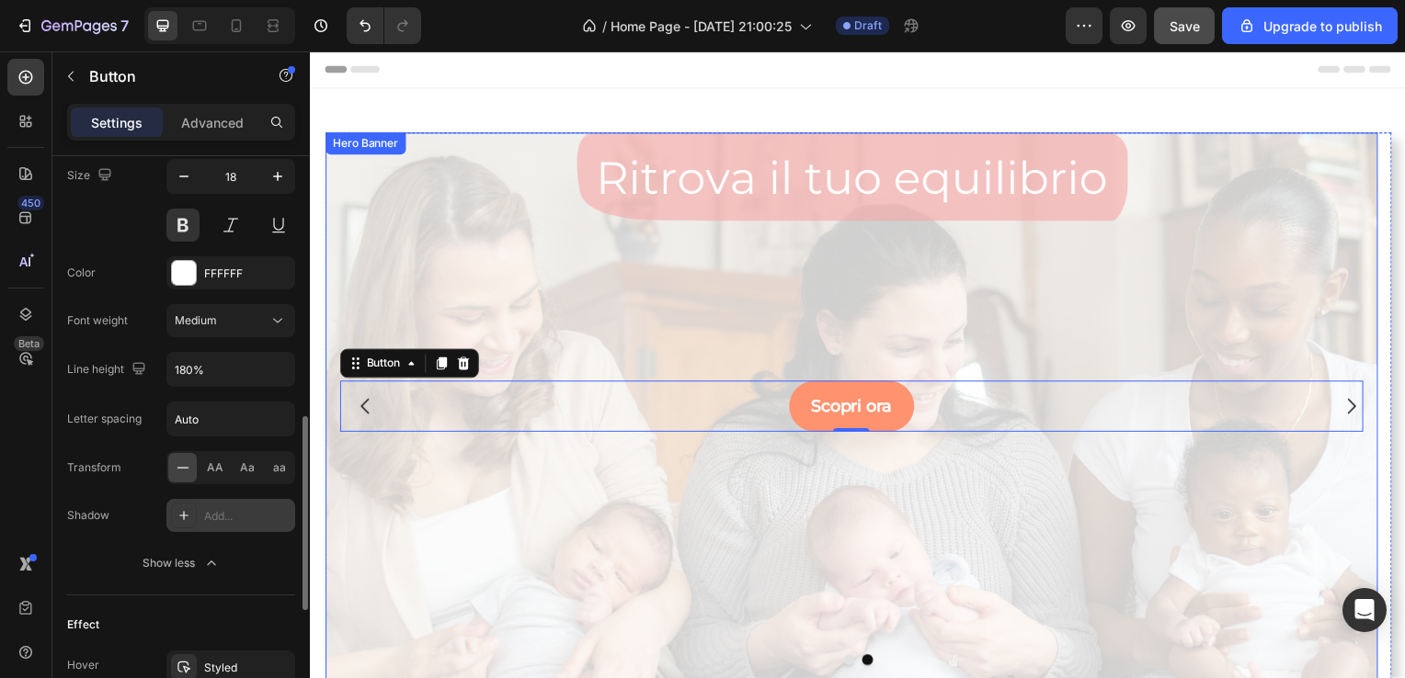
click at [469, 505] on div "Background Image" at bounding box center [854, 409] width 1060 height 552
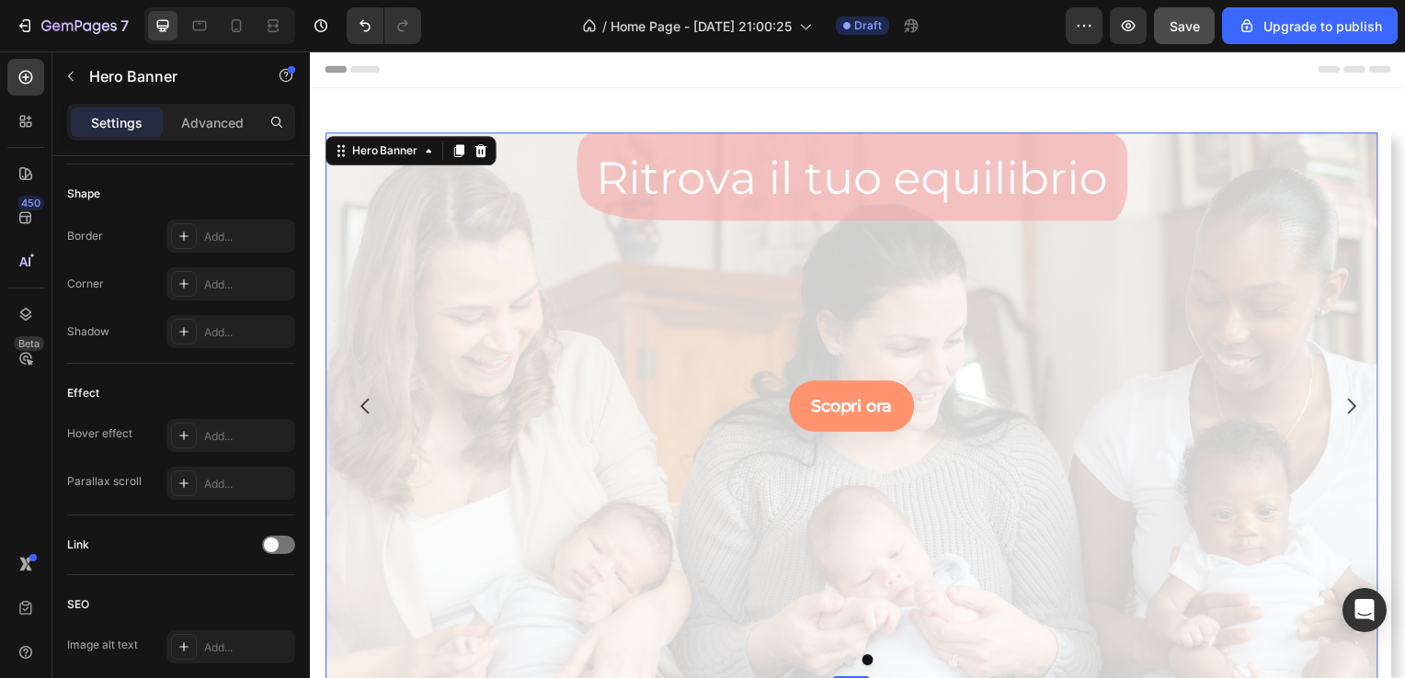
scroll to position [0, 0]
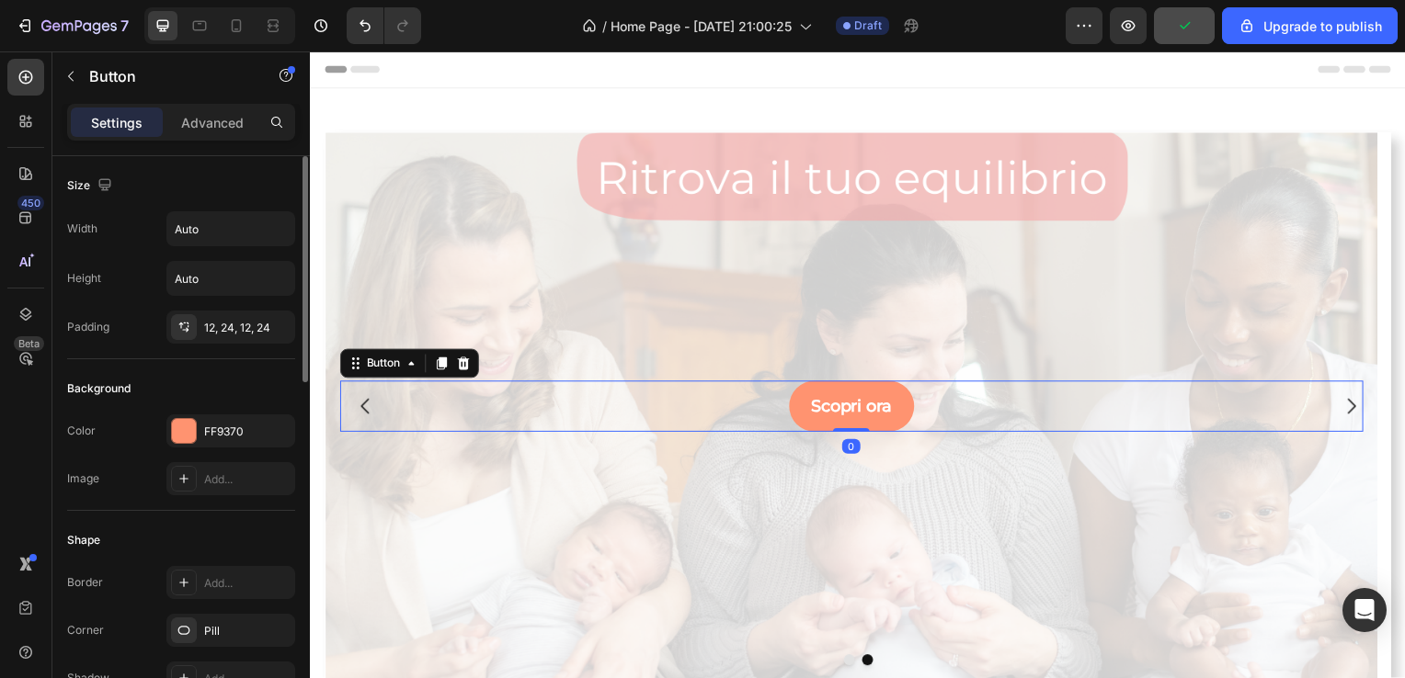
click at [769, 419] on div "Scopri ora Button 0" at bounding box center [854, 408] width 1030 height 51
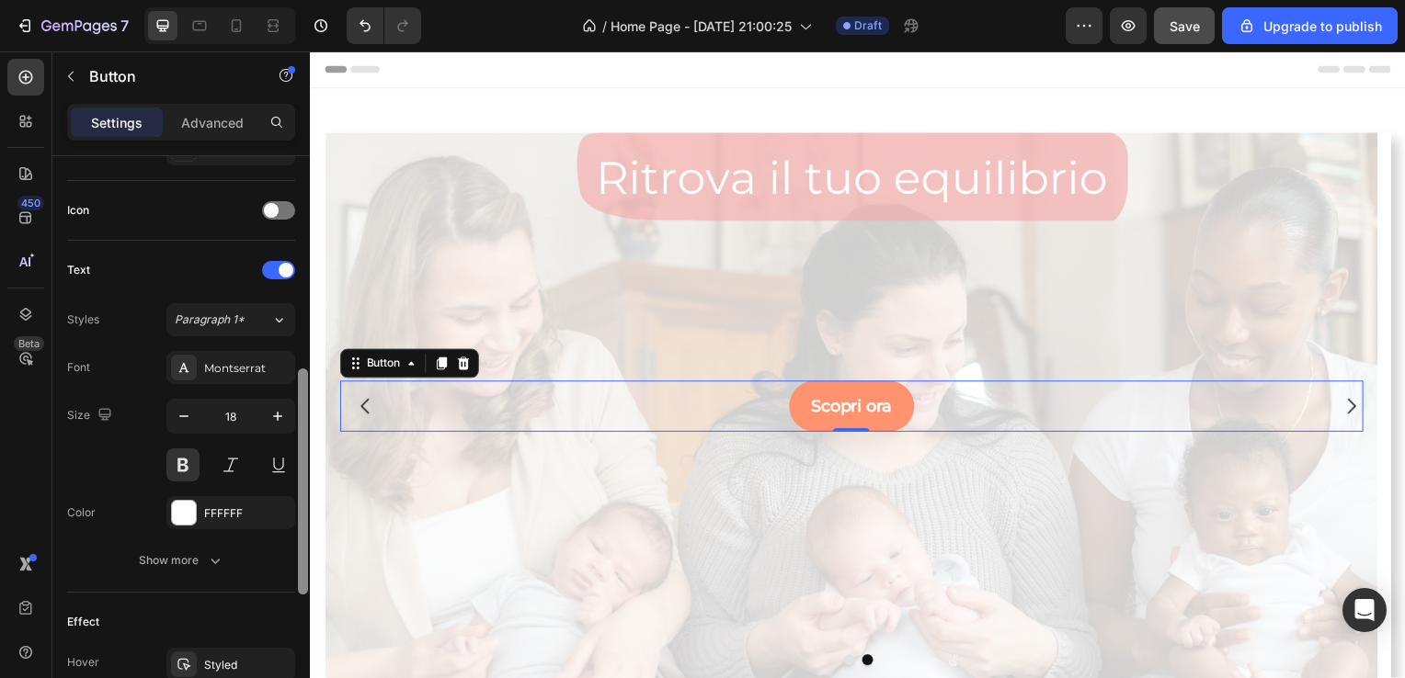
scroll to position [532, 0]
drag, startPoint x: 303, startPoint y: 369, endPoint x: 294, endPoint y: 579, distance: 210.7
click at [294, 579] on div "Size Width Auto Height Auto Padding 12, 24, 12, 24 Background Color FF9370 Imag…" at bounding box center [180, 443] width 257 height 575
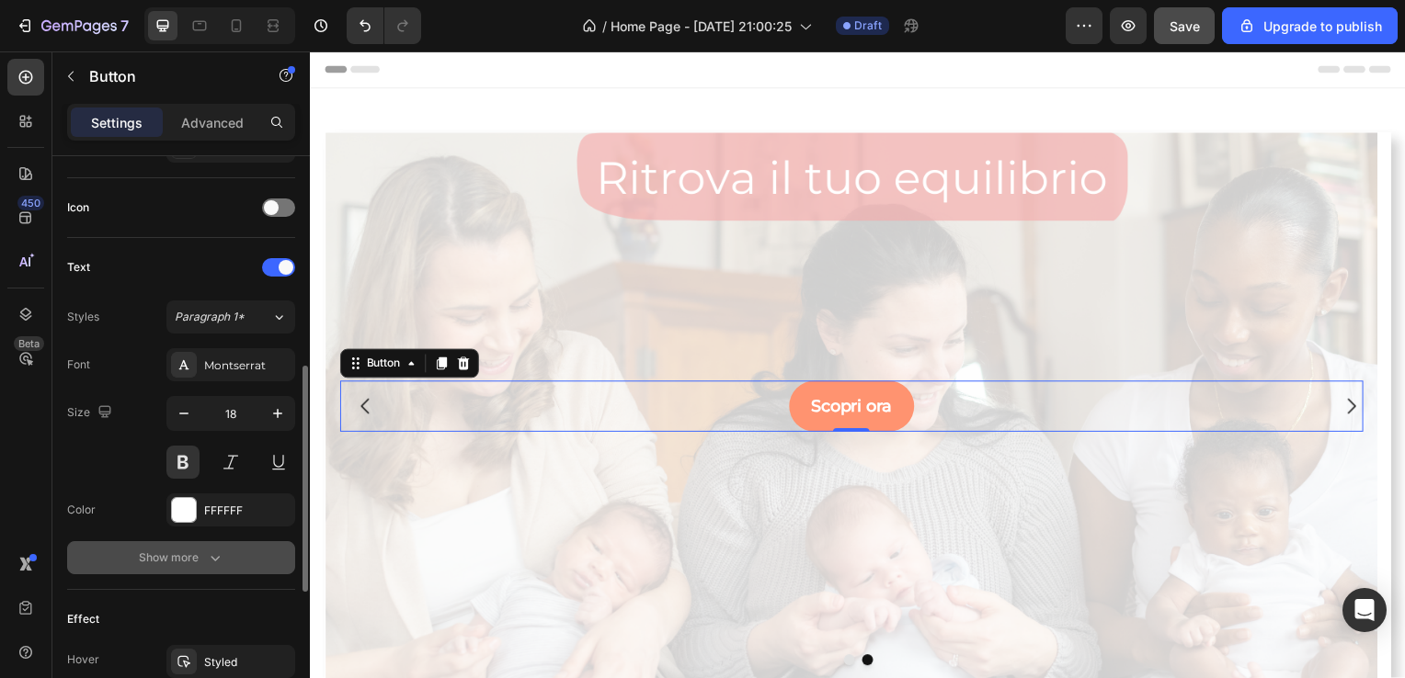
click at [264, 552] on button "Show more" at bounding box center [181, 557] width 228 height 33
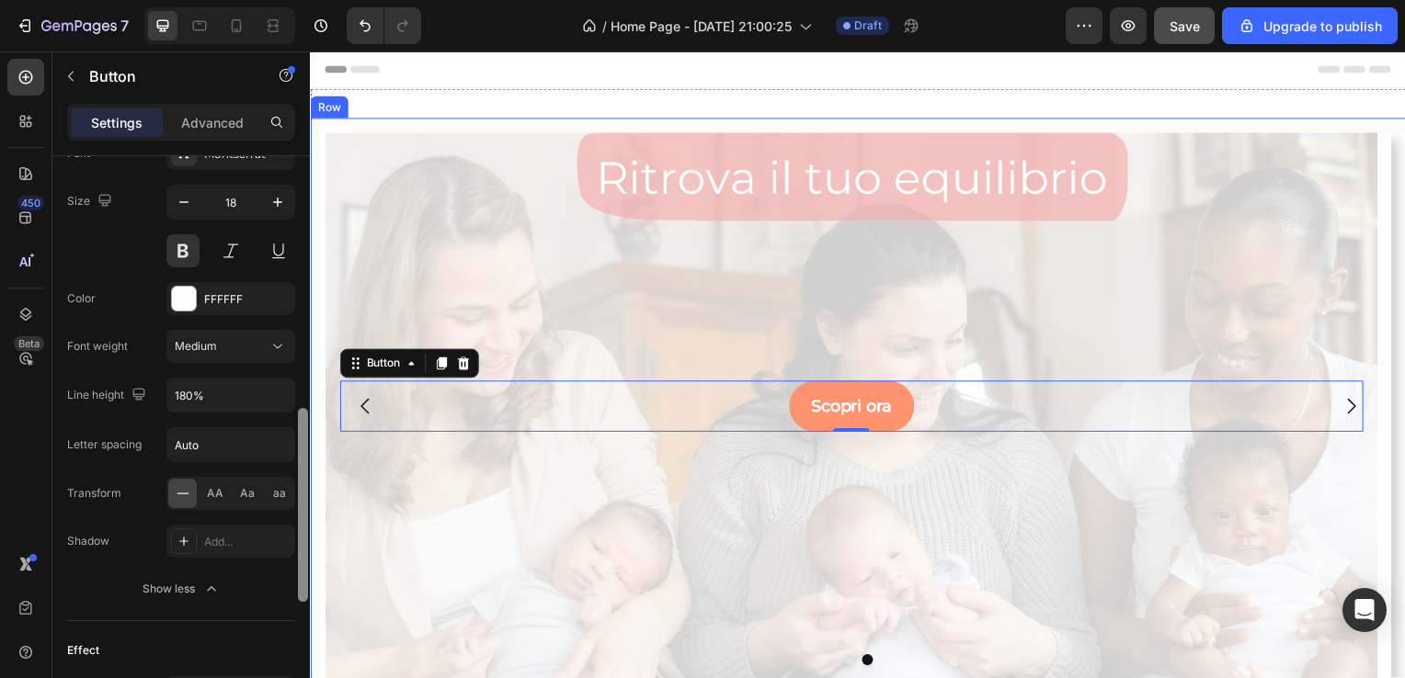
drag, startPoint x: 612, startPoint y: 541, endPoint x: 312, endPoint y: 596, distance: 305.5
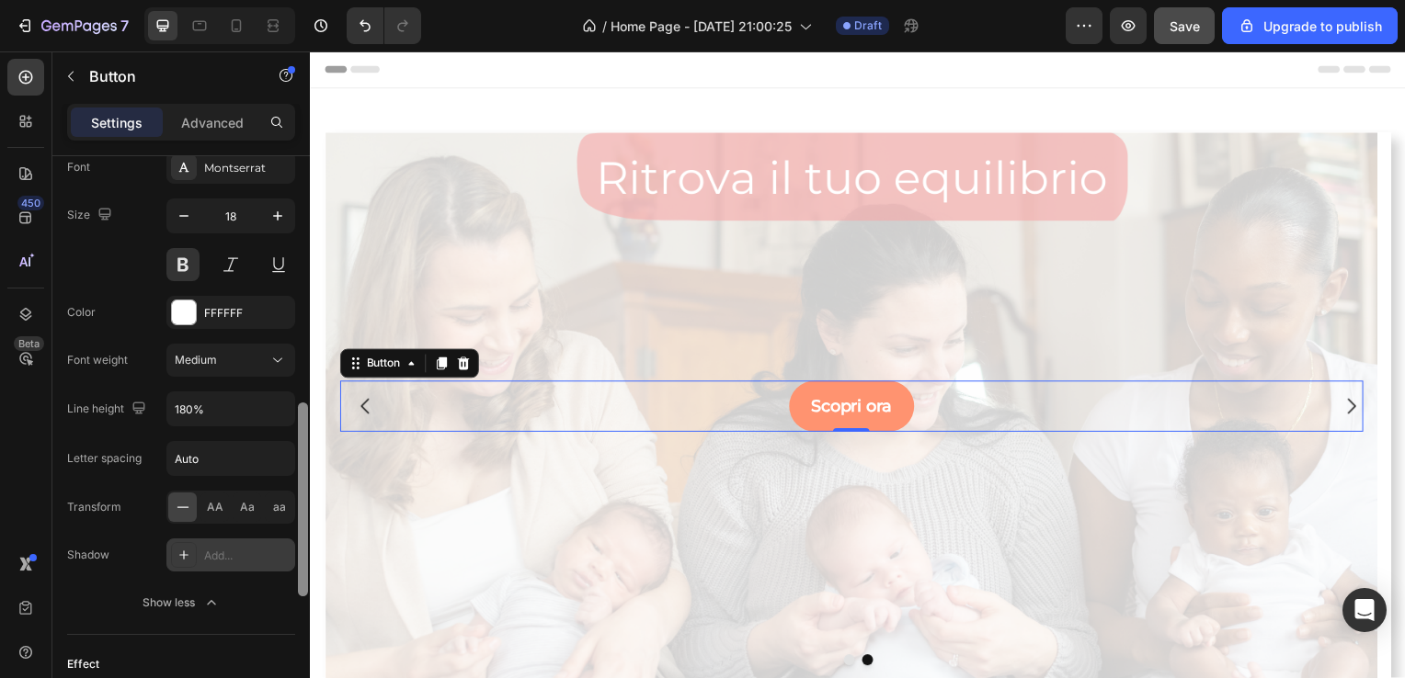
scroll to position [724, 0]
click at [271, 566] on div "Add..." at bounding box center [230, 560] width 129 height 33
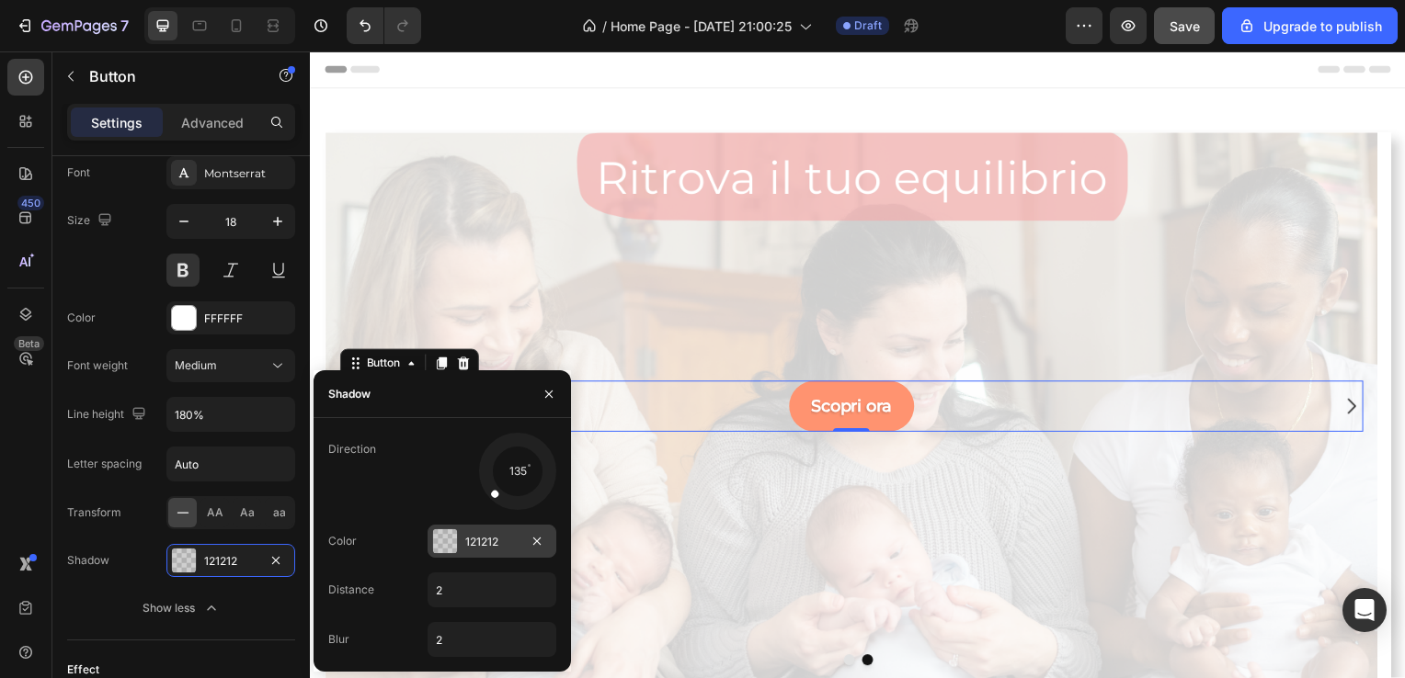
click at [460, 546] on div "121212" at bounding box center [491, 541] width 129 height 33
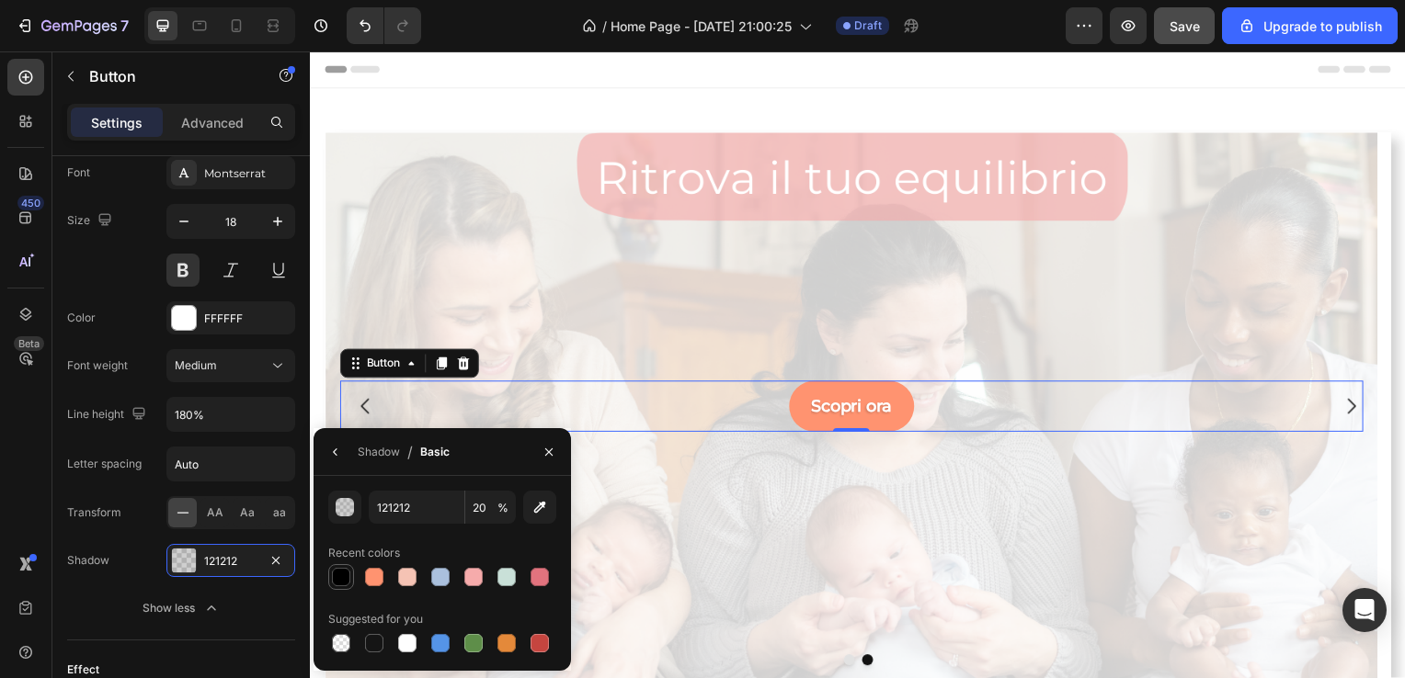
click at [341, 584] on div at bounding box center [341, 577] width 18 height 18
type input "000000"
type input "100"
click at [540, 465] on button "button" at bounding box center [548, 452] width 29 height 29
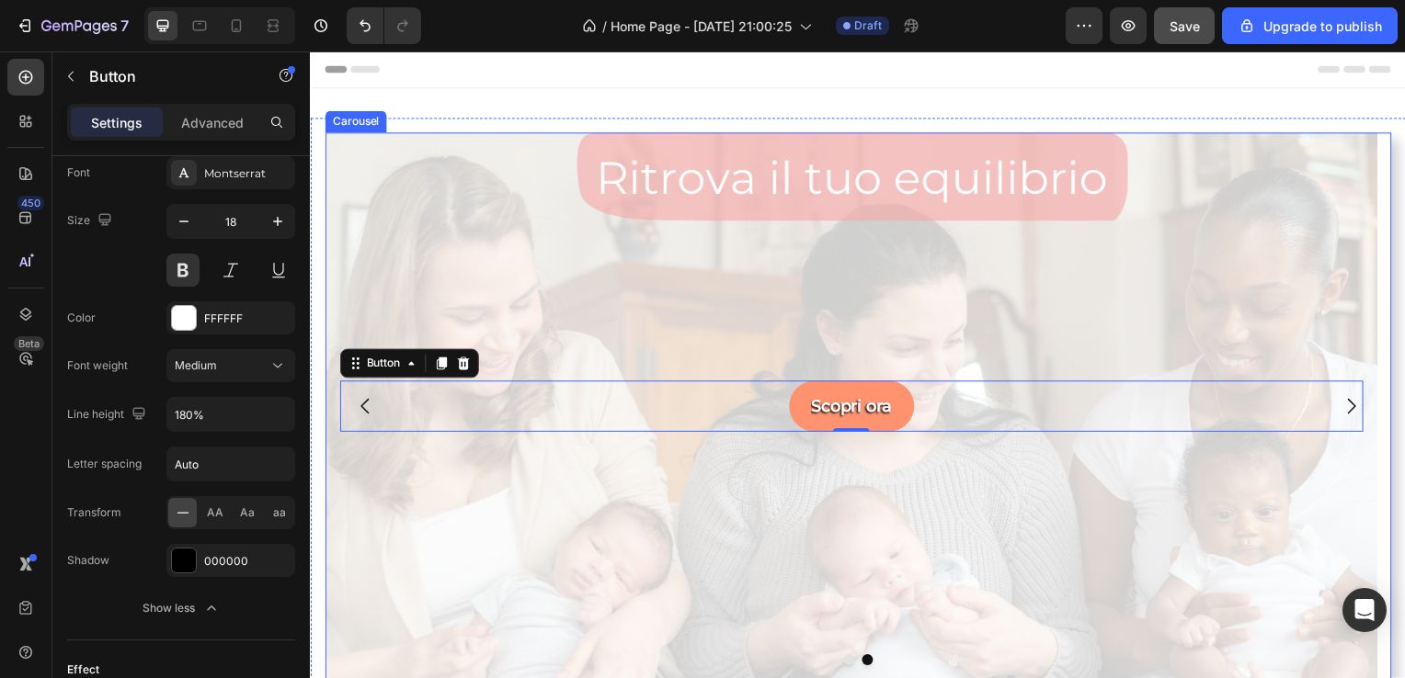
click at [354, 410] on icon "Carousel Back Arrow" at bounding box center [365, 409] width 22 height 22
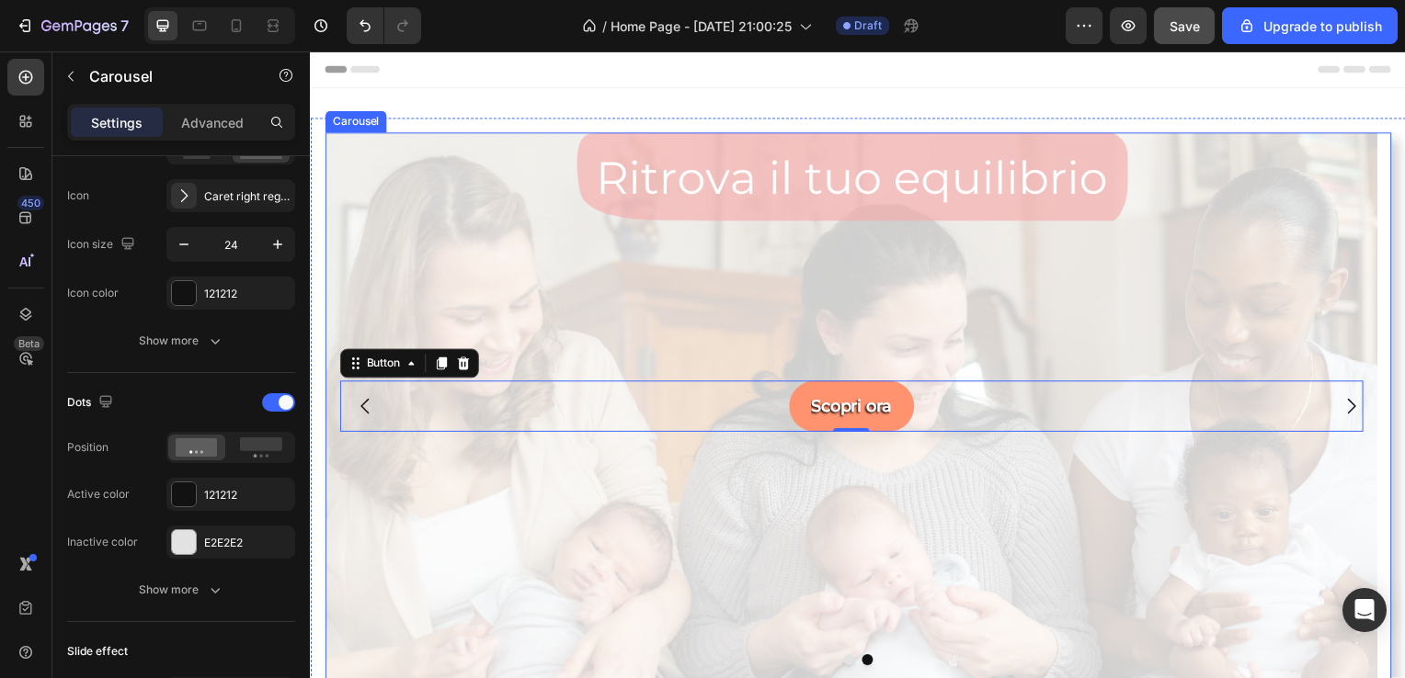
scroll to position [0, 0]
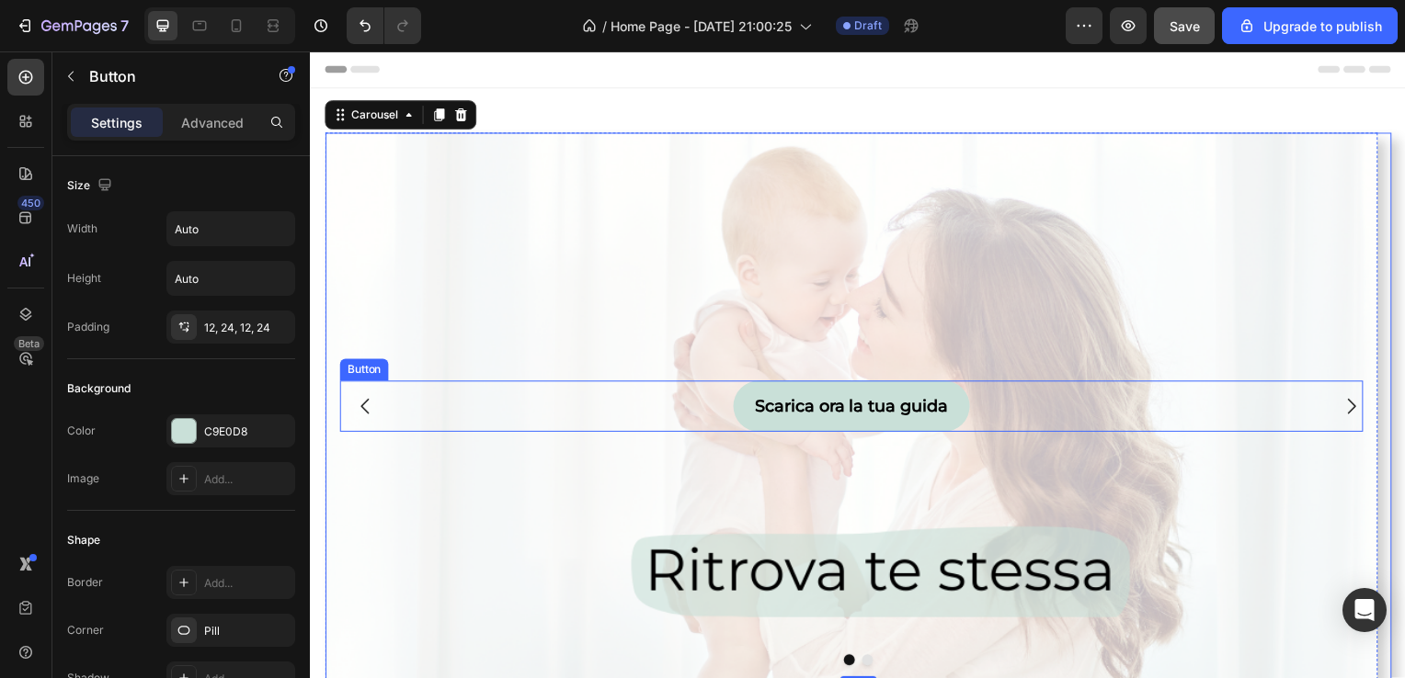
click at [729, 416] on div "Scarica ora la tua guida Button" at bounding box center [854, 408] width 1030 height 51
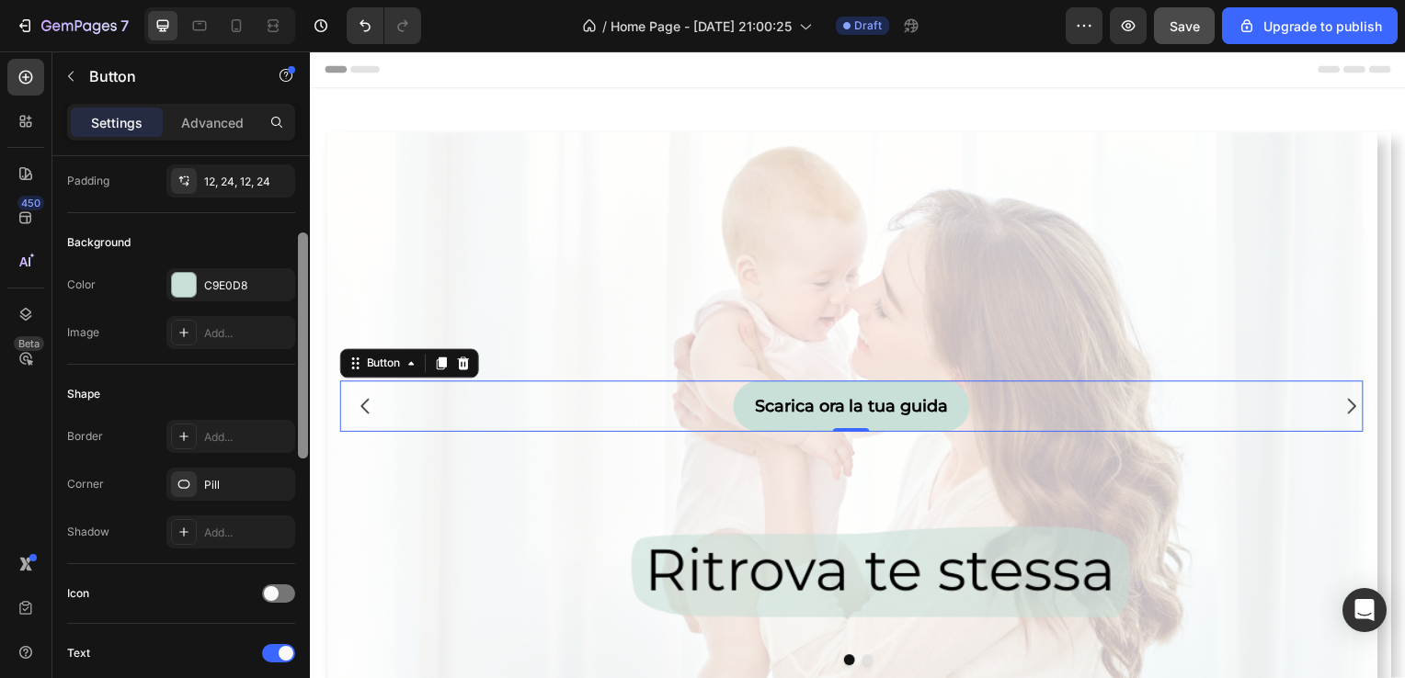
scroll to position [160, 0]
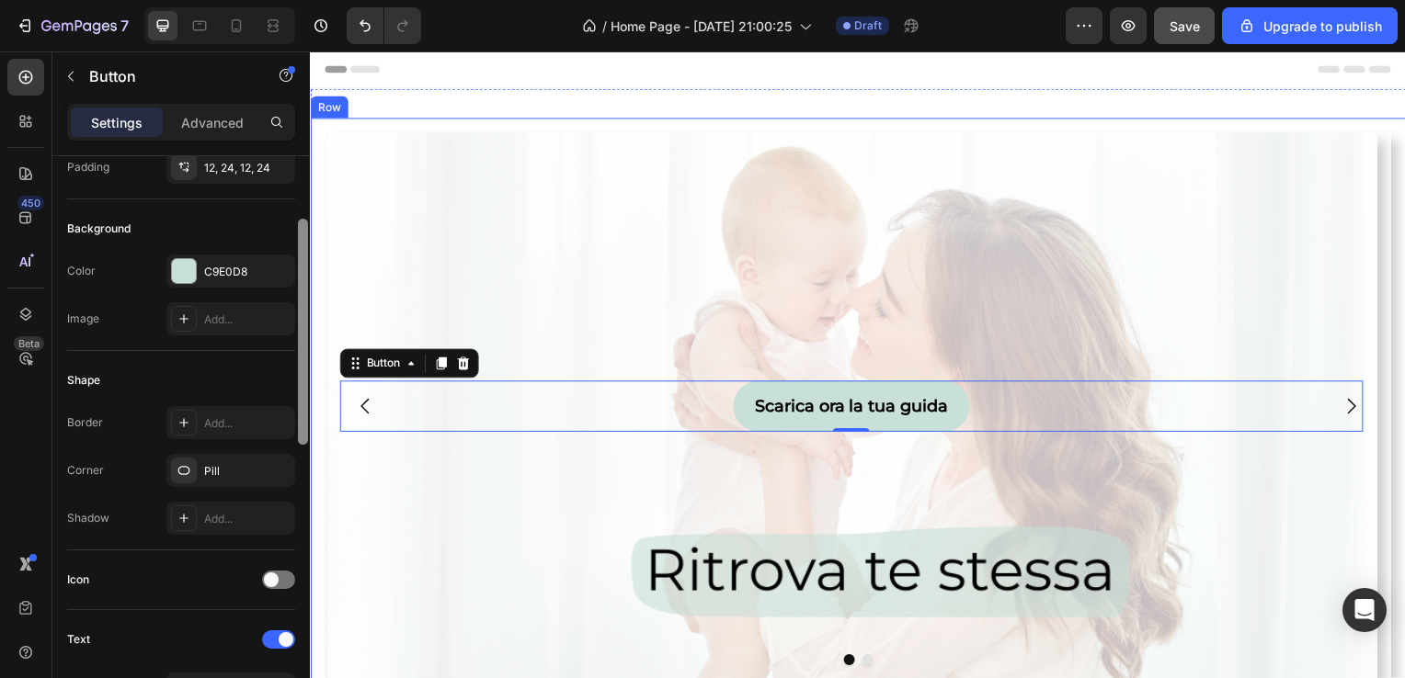
drag, startPoint x: 610, startPoint y: 396, endPoint x: 314, endPoint y: 431, distance: 298.1
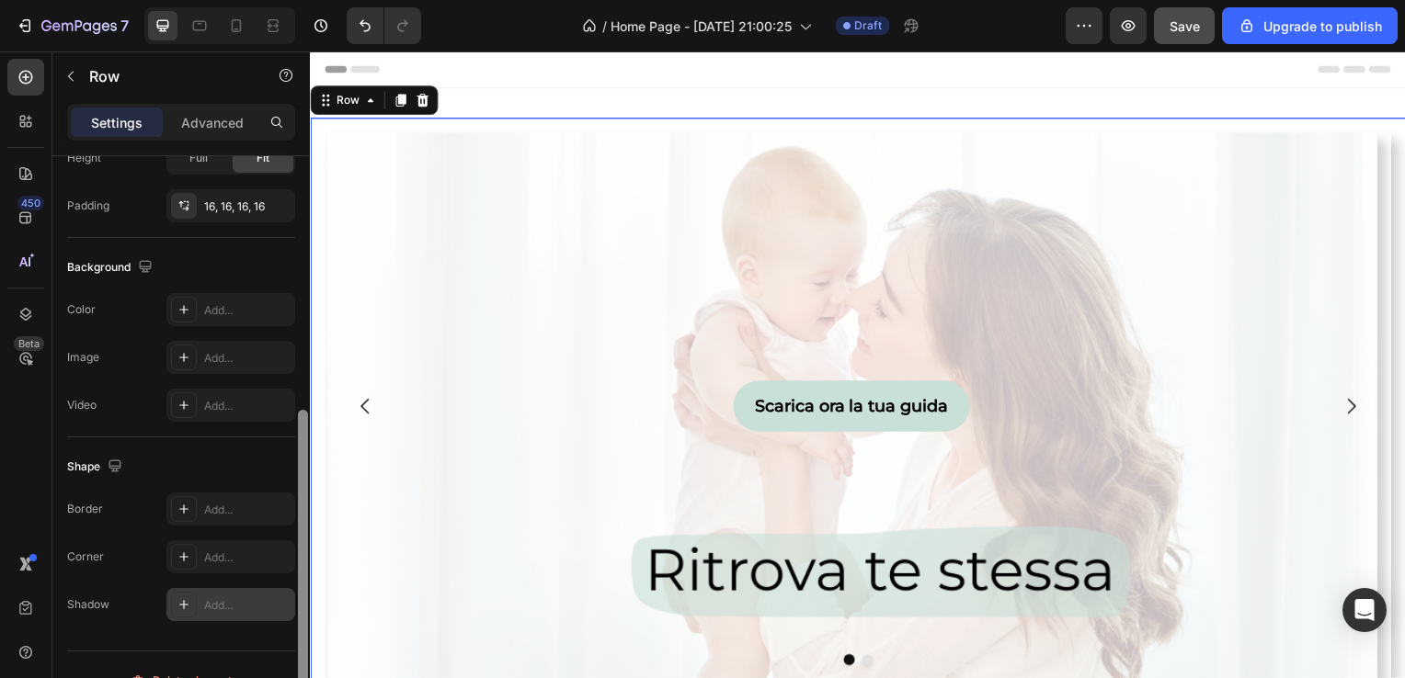
scroll to position [544, 0]
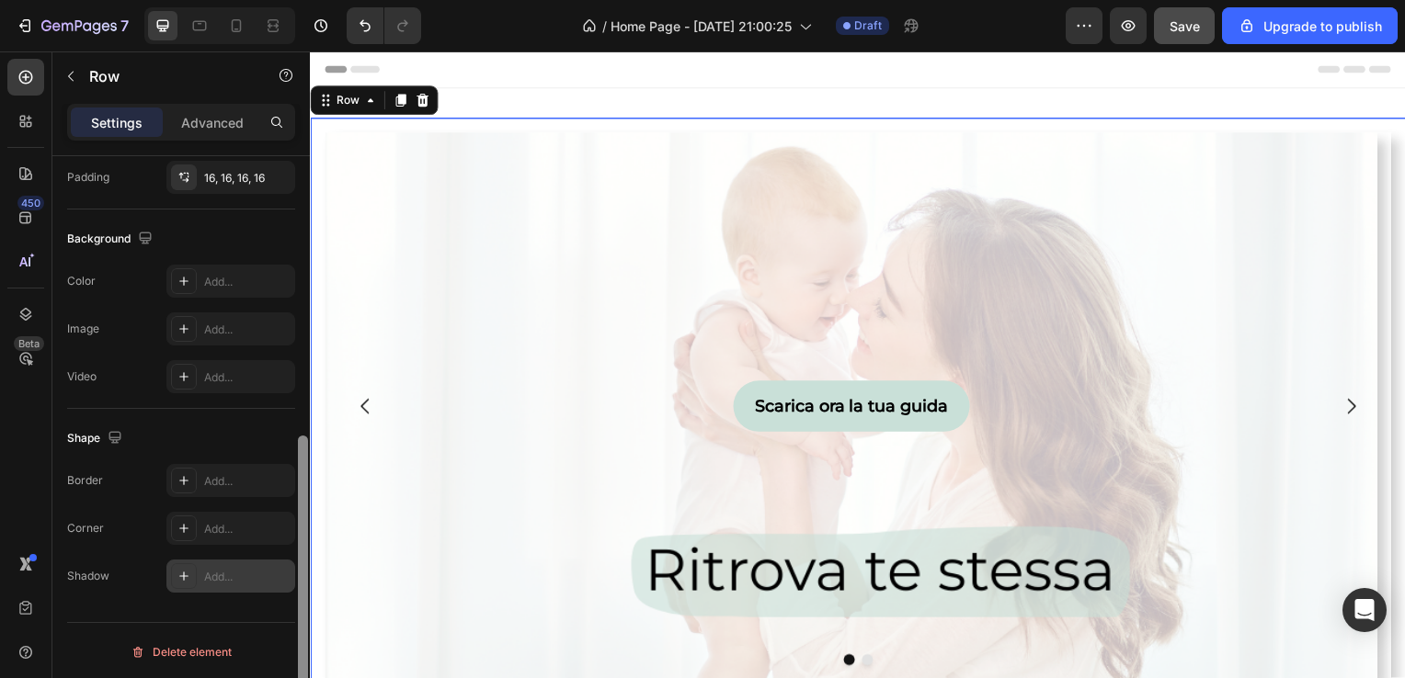
click at [271, 575] on div "Add..." at bounding box center [247, 577] width 86 height 17
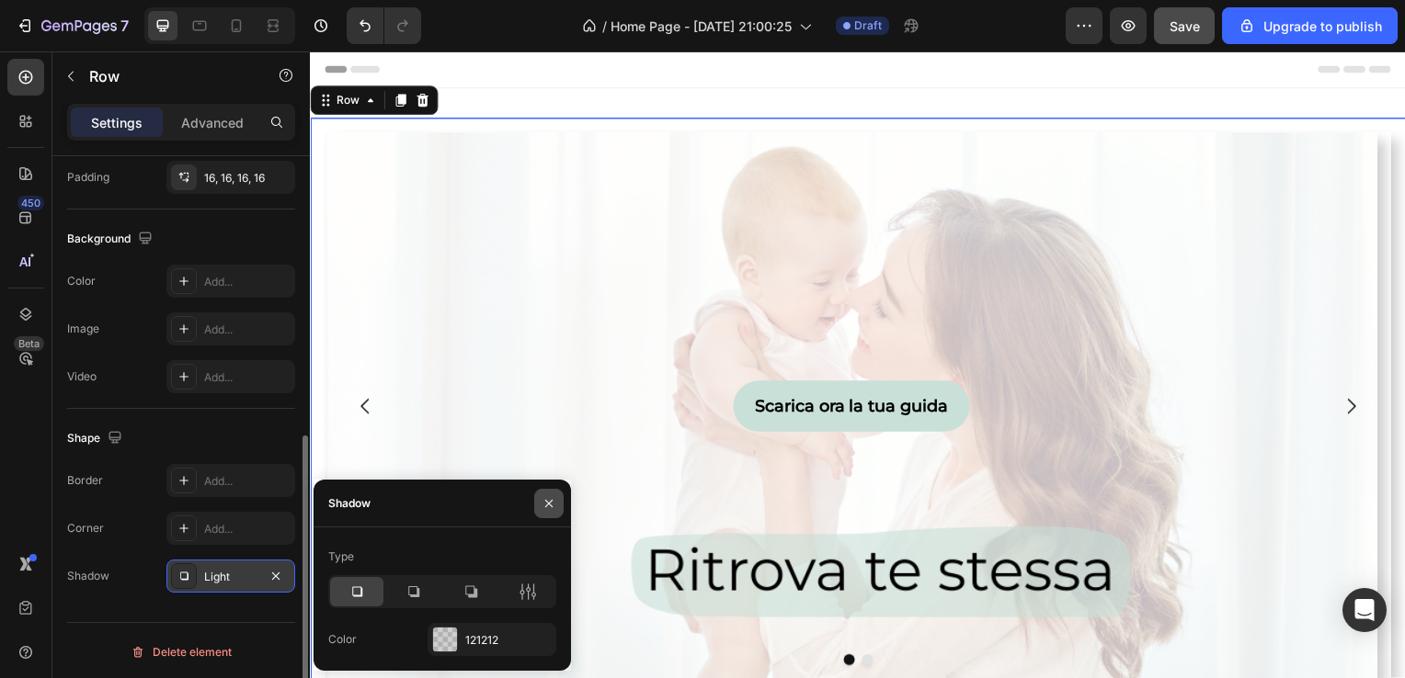
click at [548, 504] on icon "button" at bounding box center [548, 503] width 7 height 7
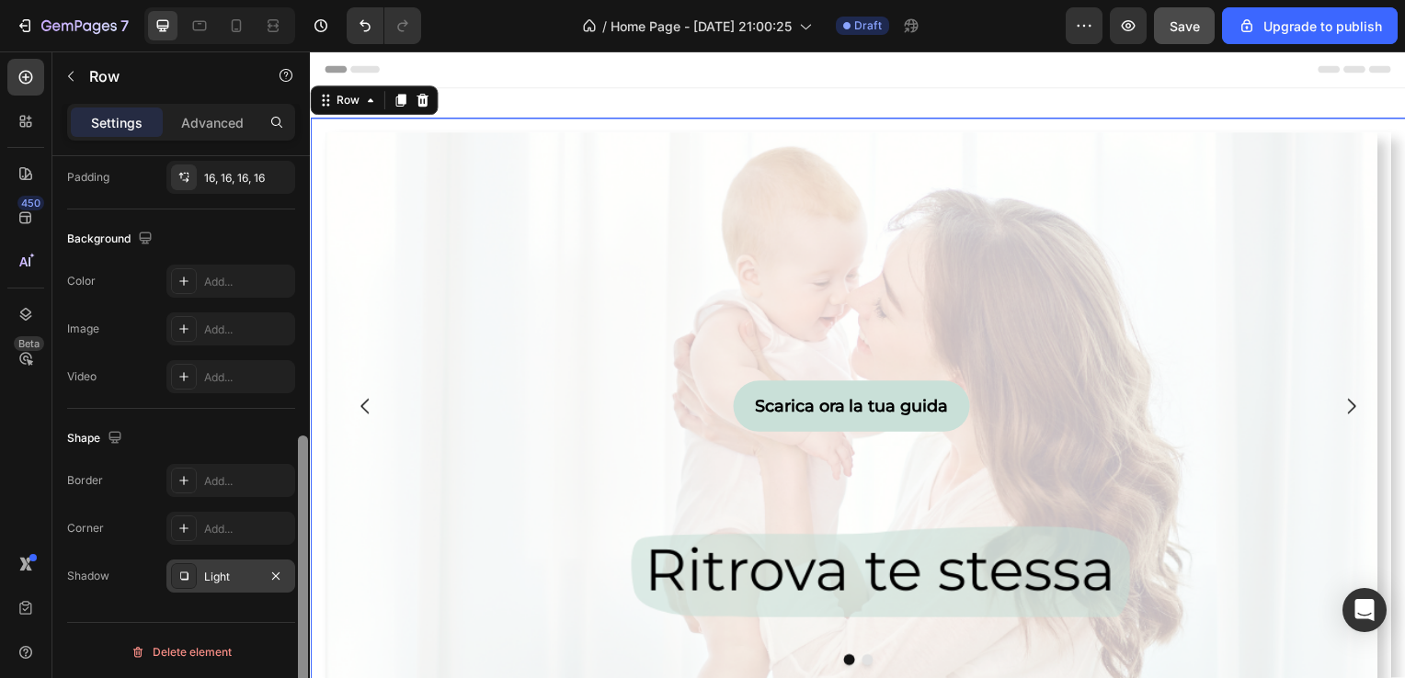
drag, startPoint x: 301, startPoint y: 458, endPoint x: 302, endPoint y: 546, distance: 88.3
click at [302, 546] on div at bounding box center [303, 583] width 10 height 295
click at [256, 571] on div "Light" at bounding box center [230, 577] width 53 height 17
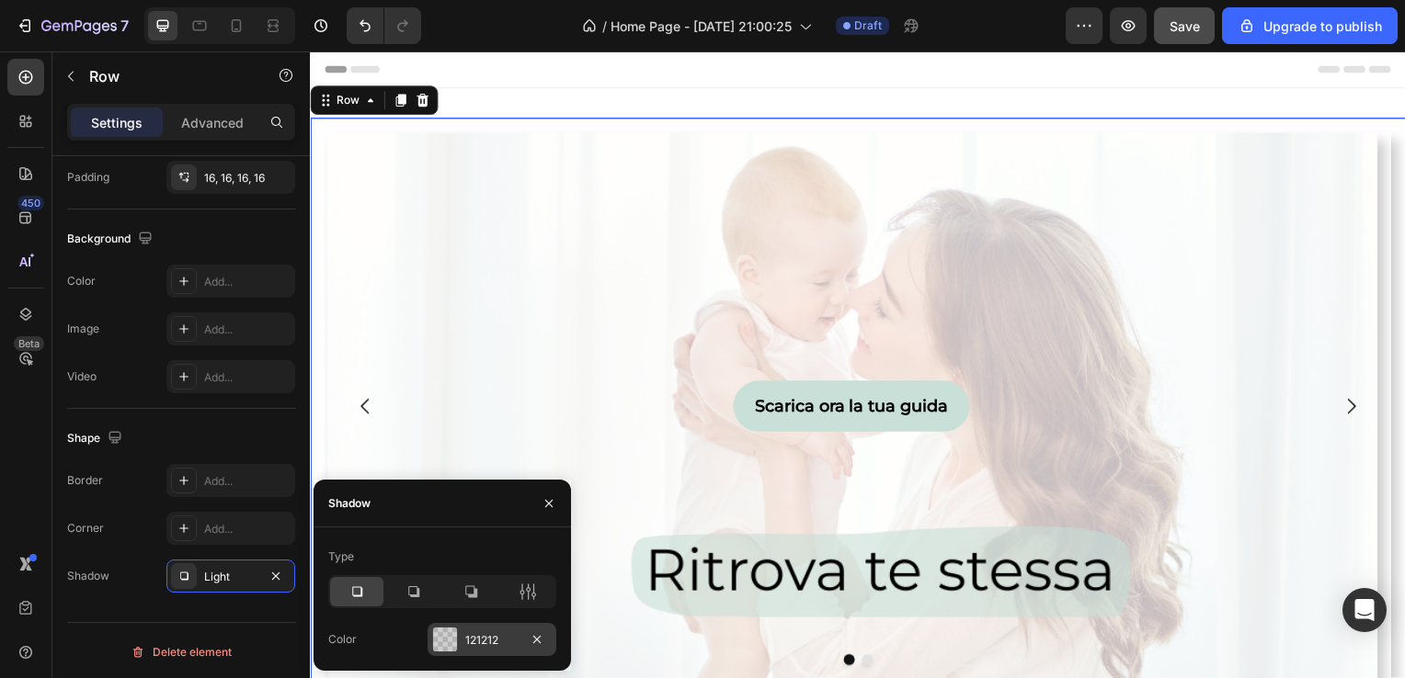
click at [462, 651] on div "121212" at bounding box center [491, 639] width 129 height 33
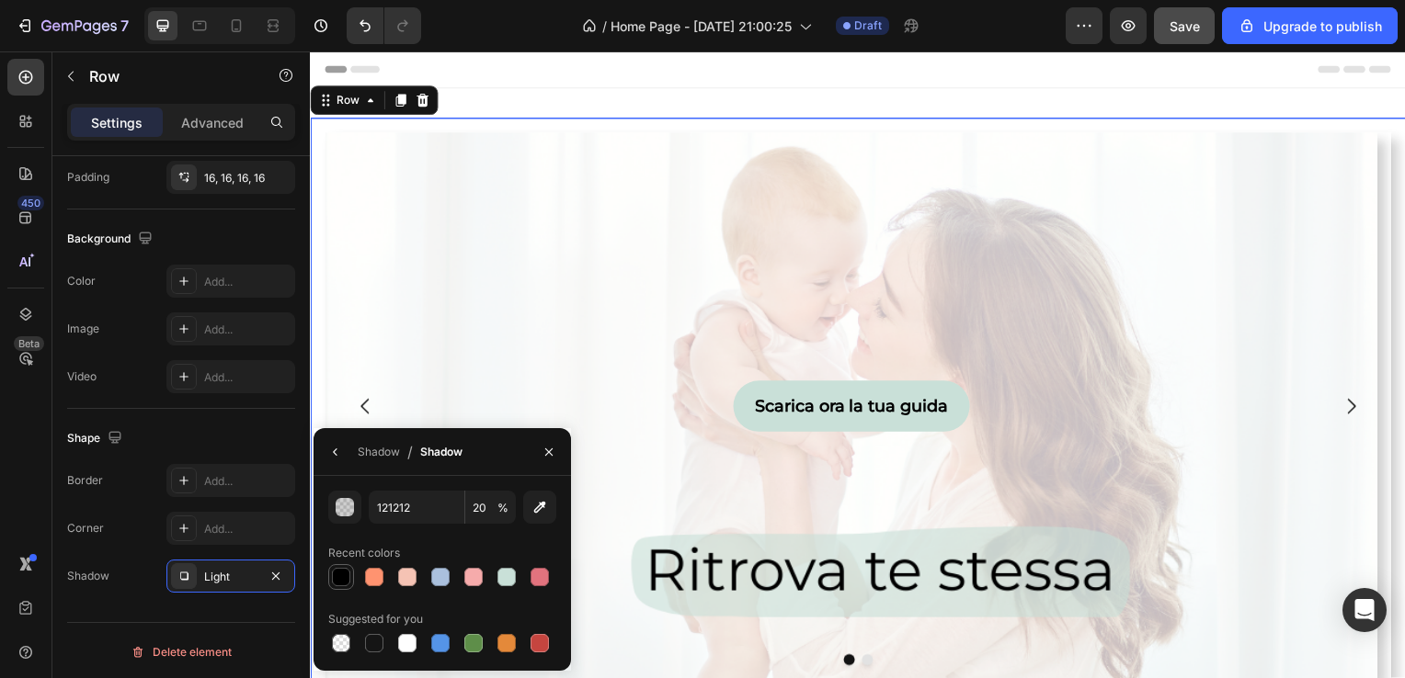
click at [337, 586] on div at bounding box center [341, 577] width 18 height 18
type input "000000"
type input "100"
click at [548, 455] on icon "button" at bounding box center [548, 452] width 15 height 15
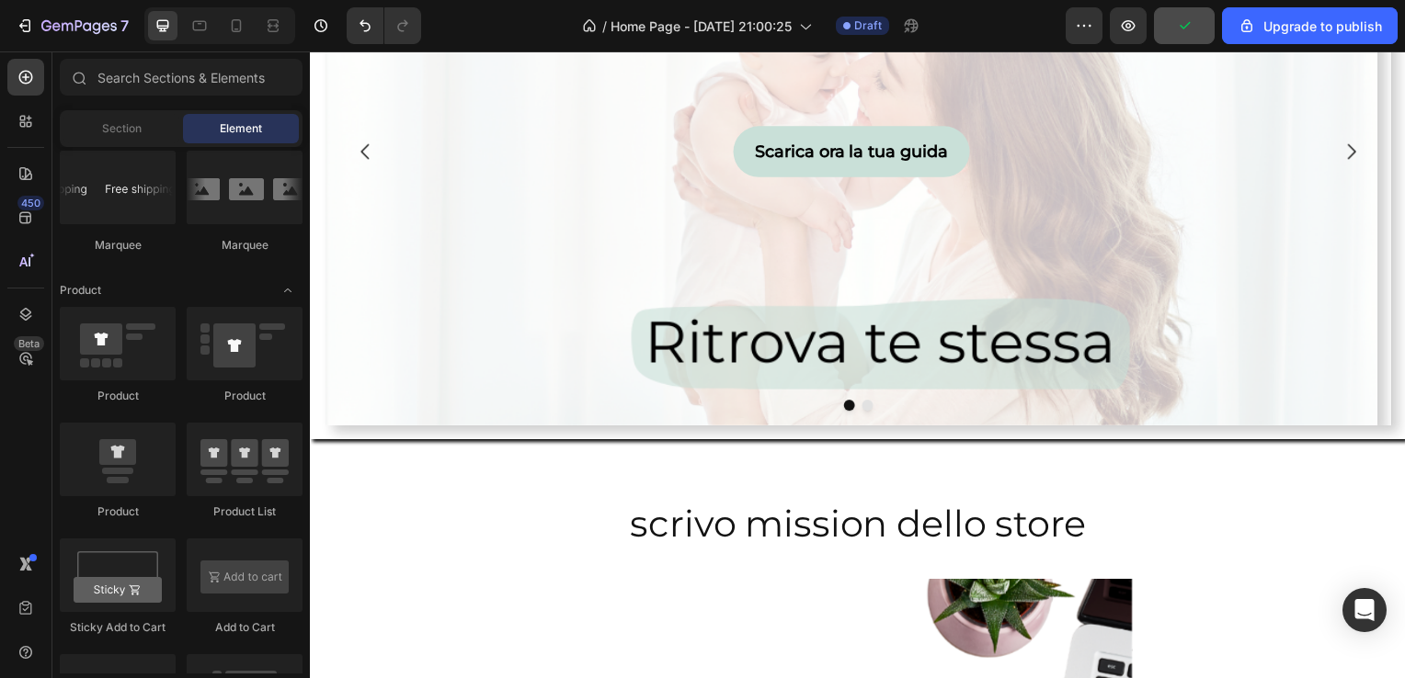
scroll to position [252, 0]
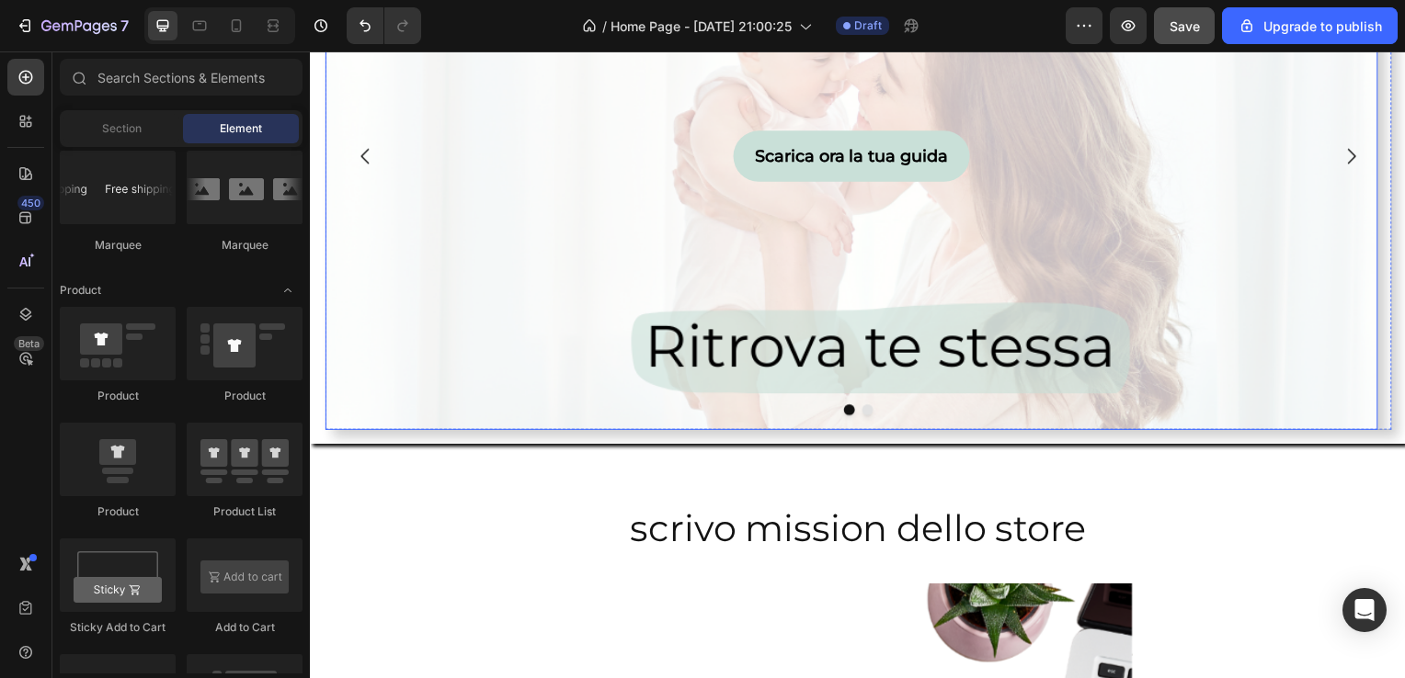
click at [435, 430] on div "Background Image" at bounding box center [854, 302] width 1060 height 827
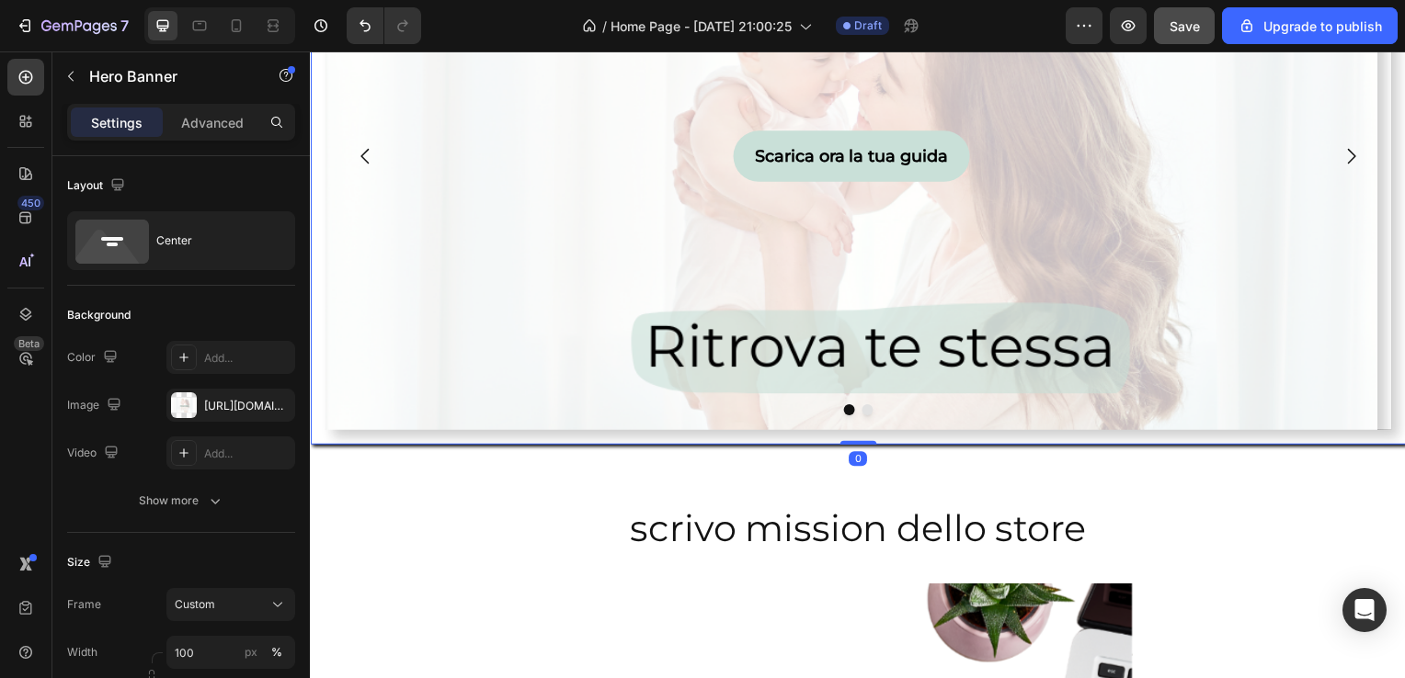
click at [434, 442] on div "Scarica ora la tua guida Button Hero Banner Scopri ora Button Hero Banner Carou…" at bounding box center [861, 157] width 1103 height 581
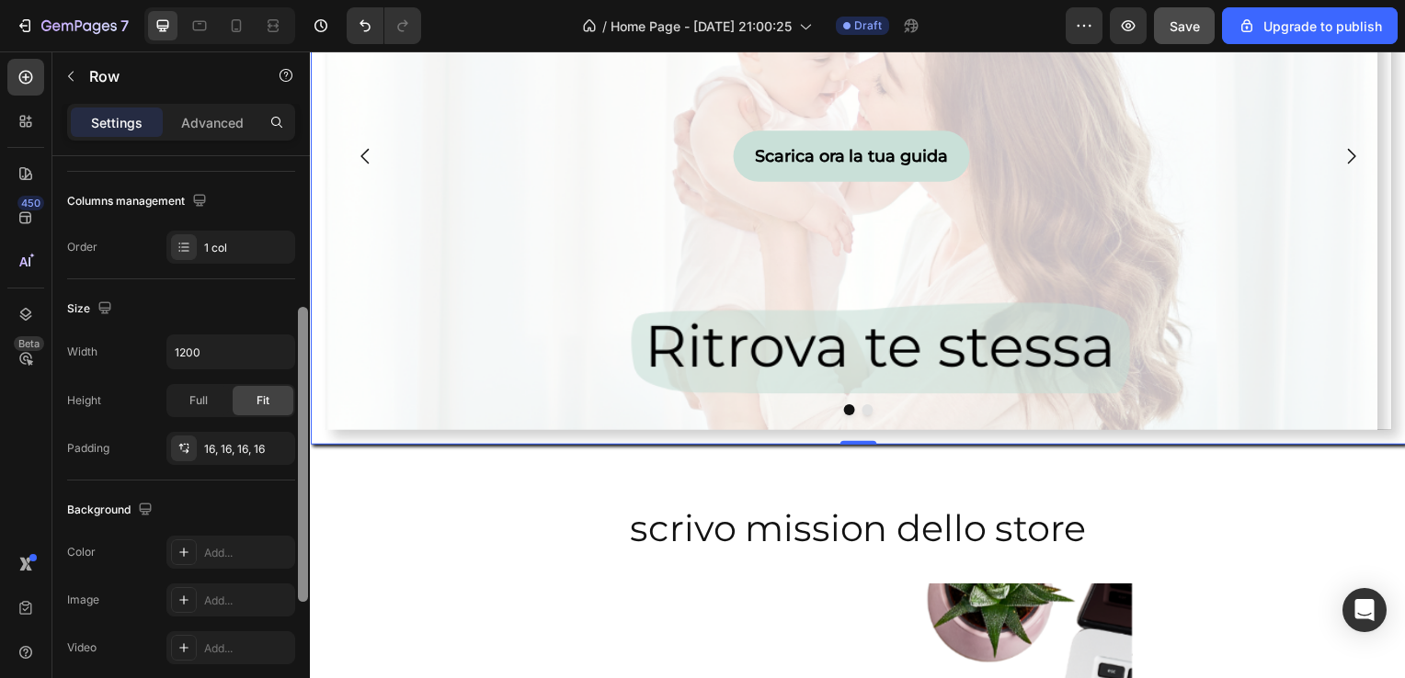
scroll to position [280, 0]
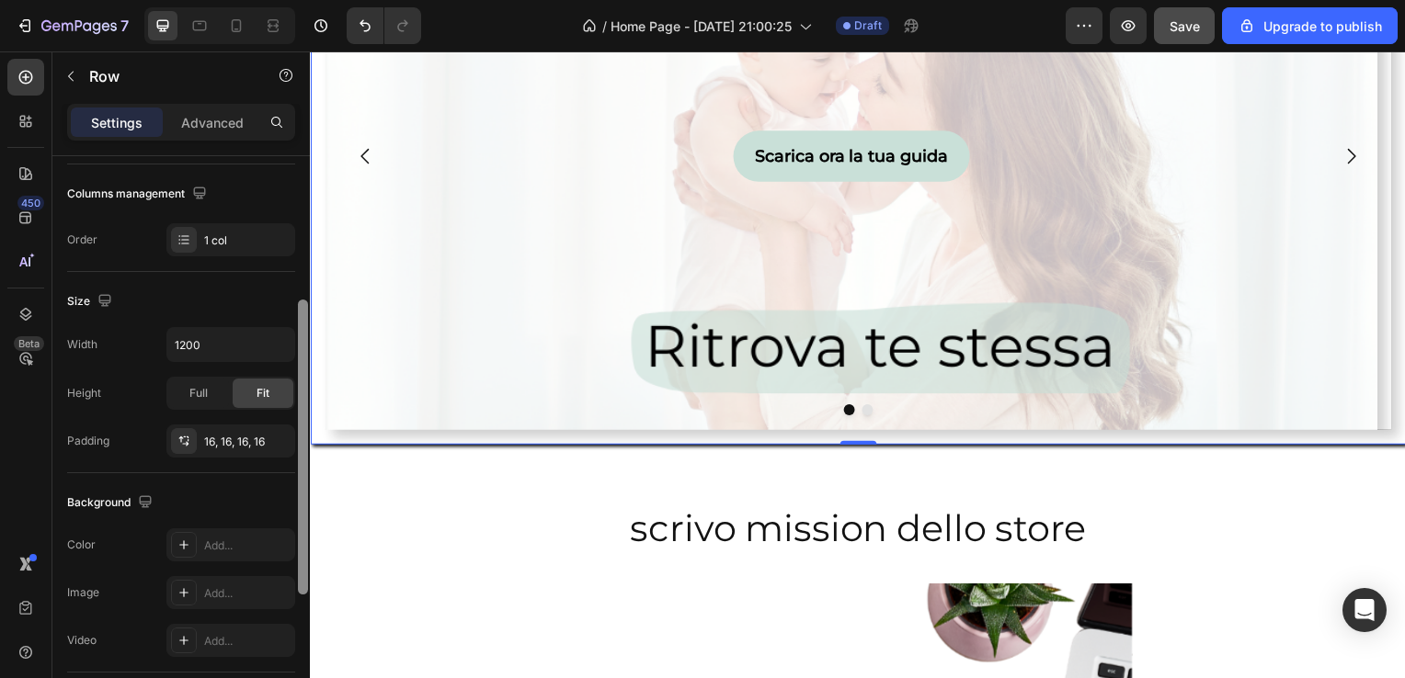
drag, startPoint x: 304, startPoint y: 372, endPoint x: 296, endPoint y: 517, distance: 144.6
click at [296, 517] on div at bounding box center [303, 443] width 14 height 575
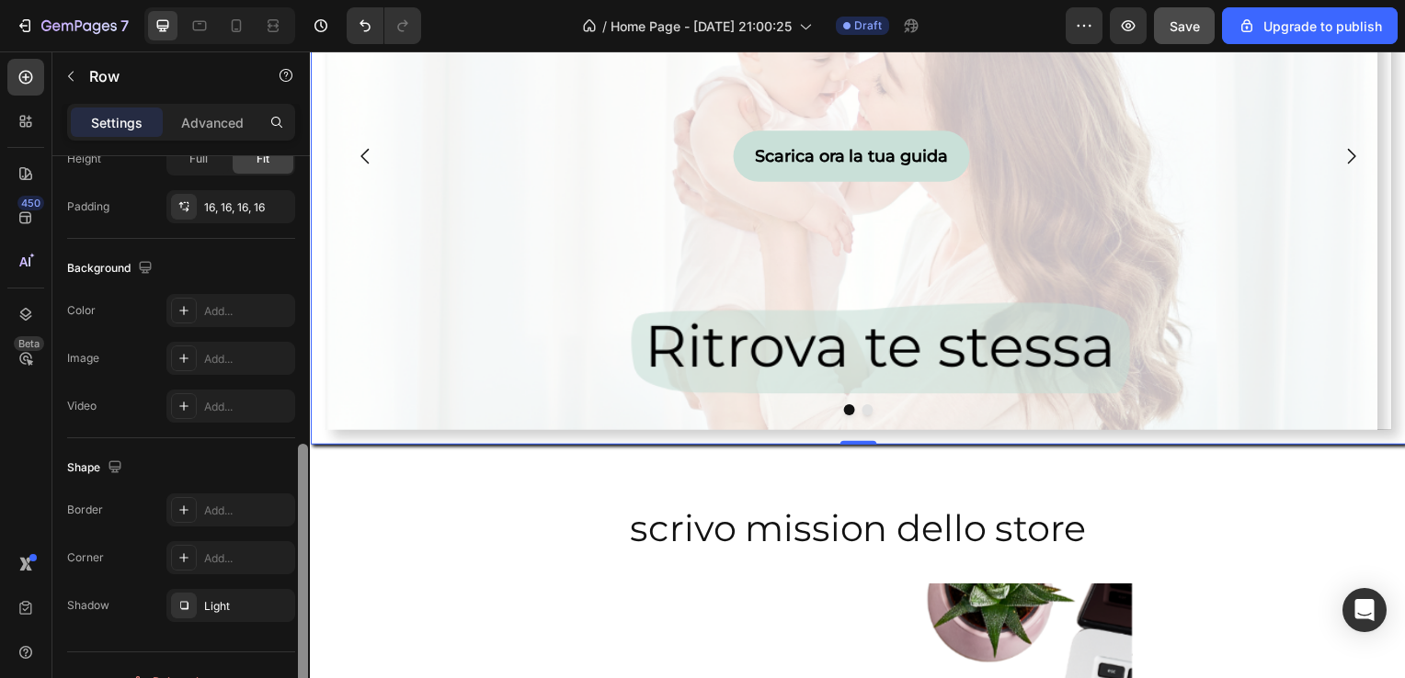
scroll to position [538, 0]
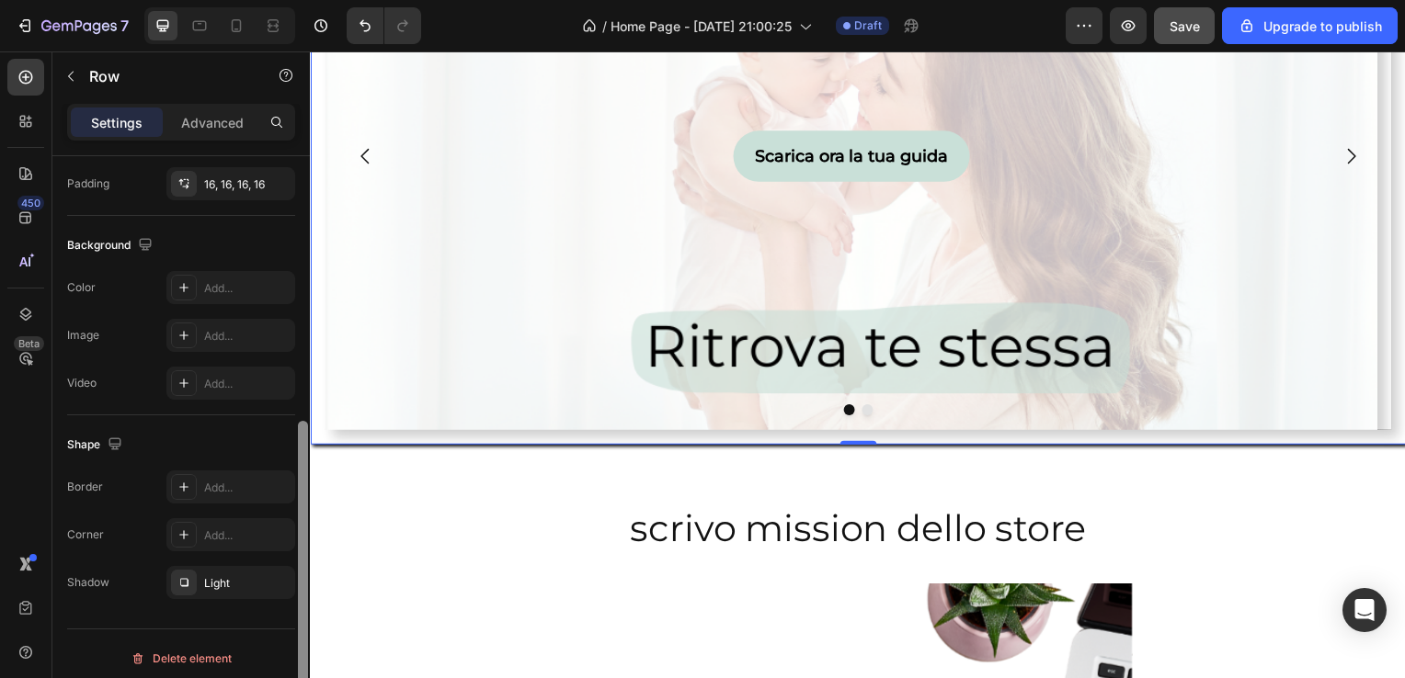
drag, startPoint x: 304, startPoint y: 522, endPoint x: 299, endPoint y: 655, distance: 132.5
click at [299, 655] on div at bounding box center [303, 568] width 10 height 295
click at [272, 582] on icon "button" at bounding box center [275, 582] width 15 height 15
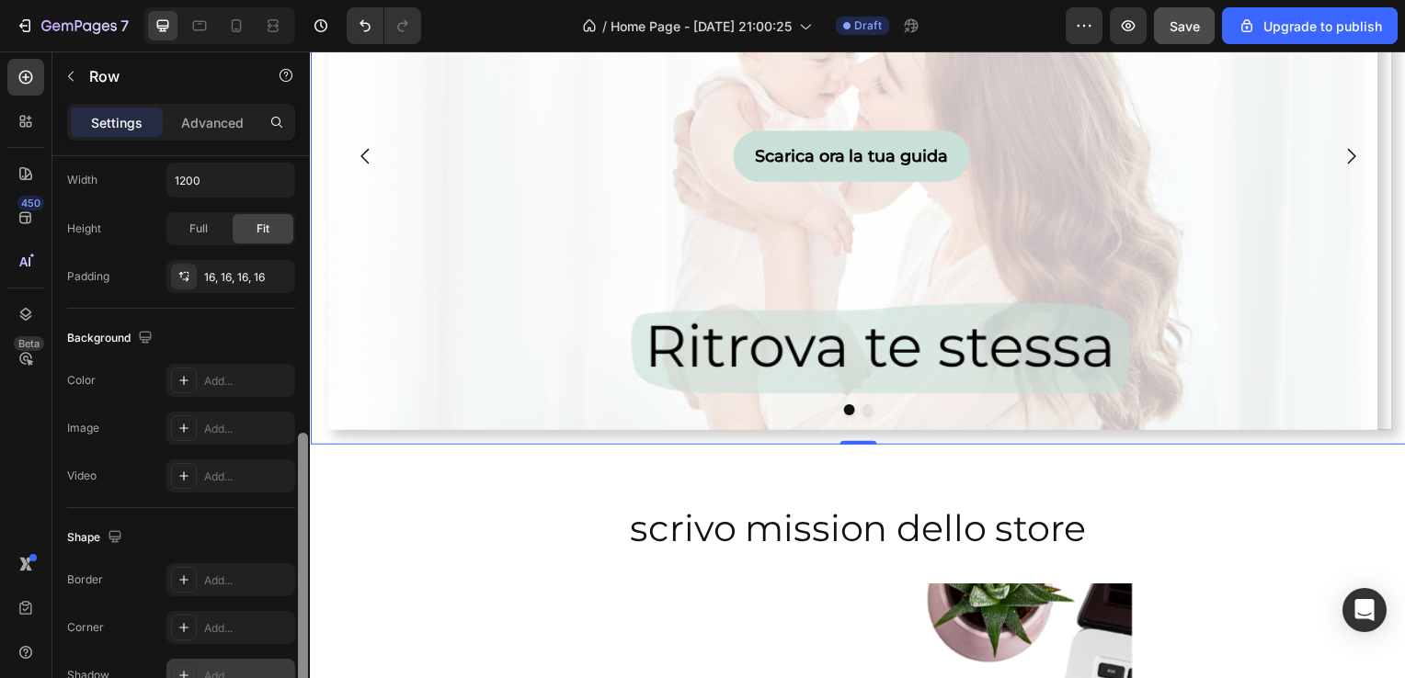
scroll to position [405, 0]
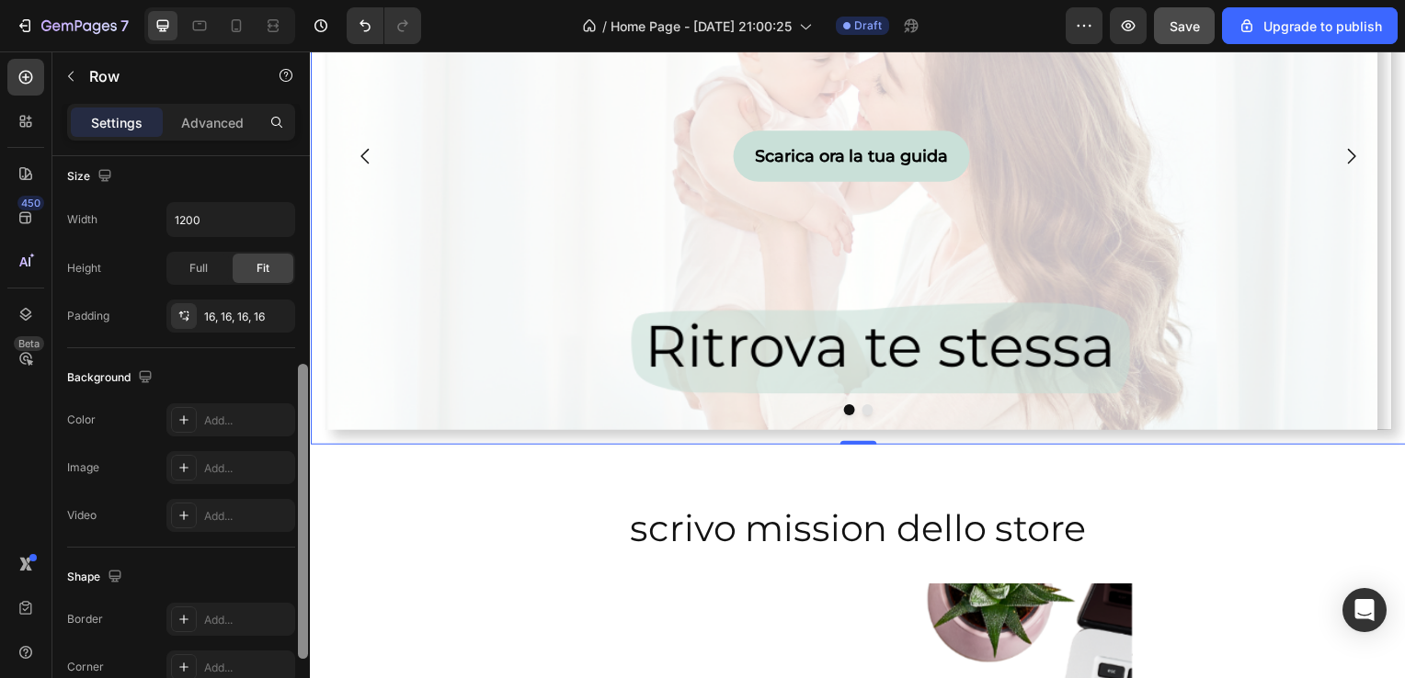
drag, startPoint x: 611, startPoint y: 543, endPoint x: 313, endPoint y: 401, distance: 331.0
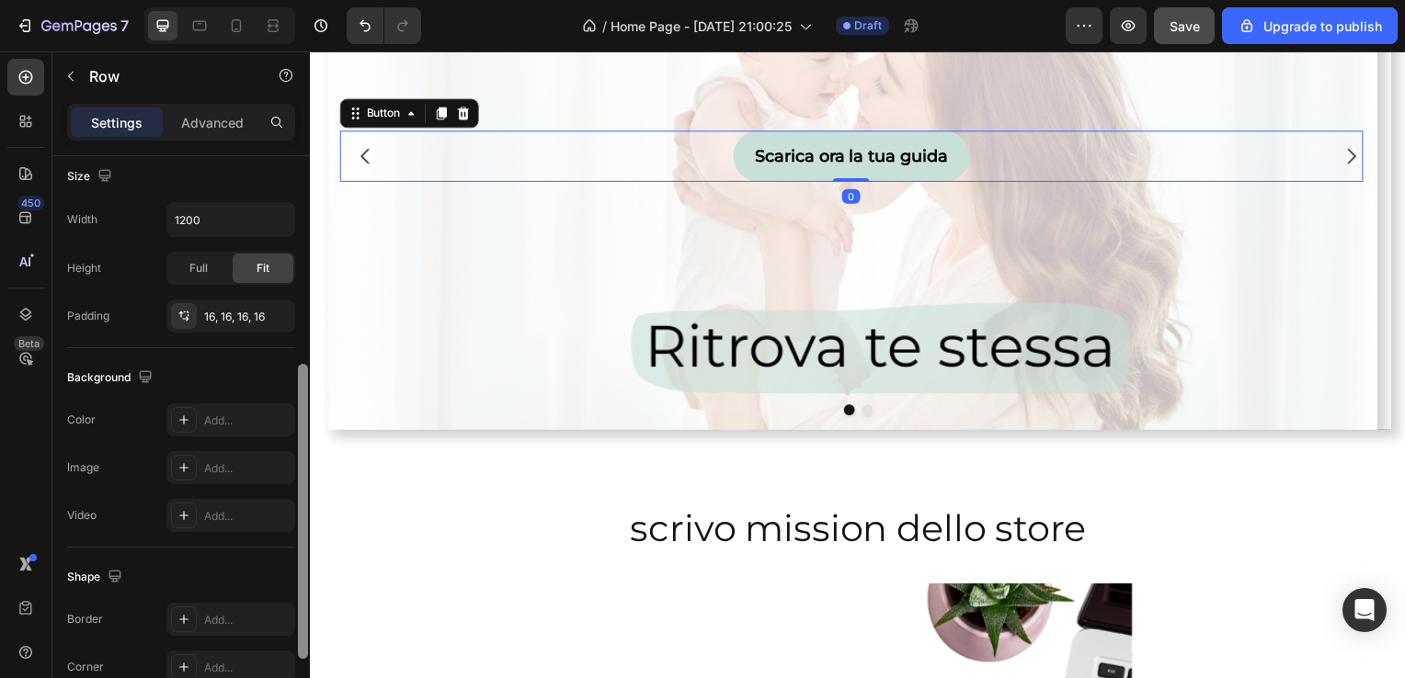
click at [565, 179] on div "Scarica ora la tua guida Button 0" at bounding box center [854, 156] width 1030 height 51
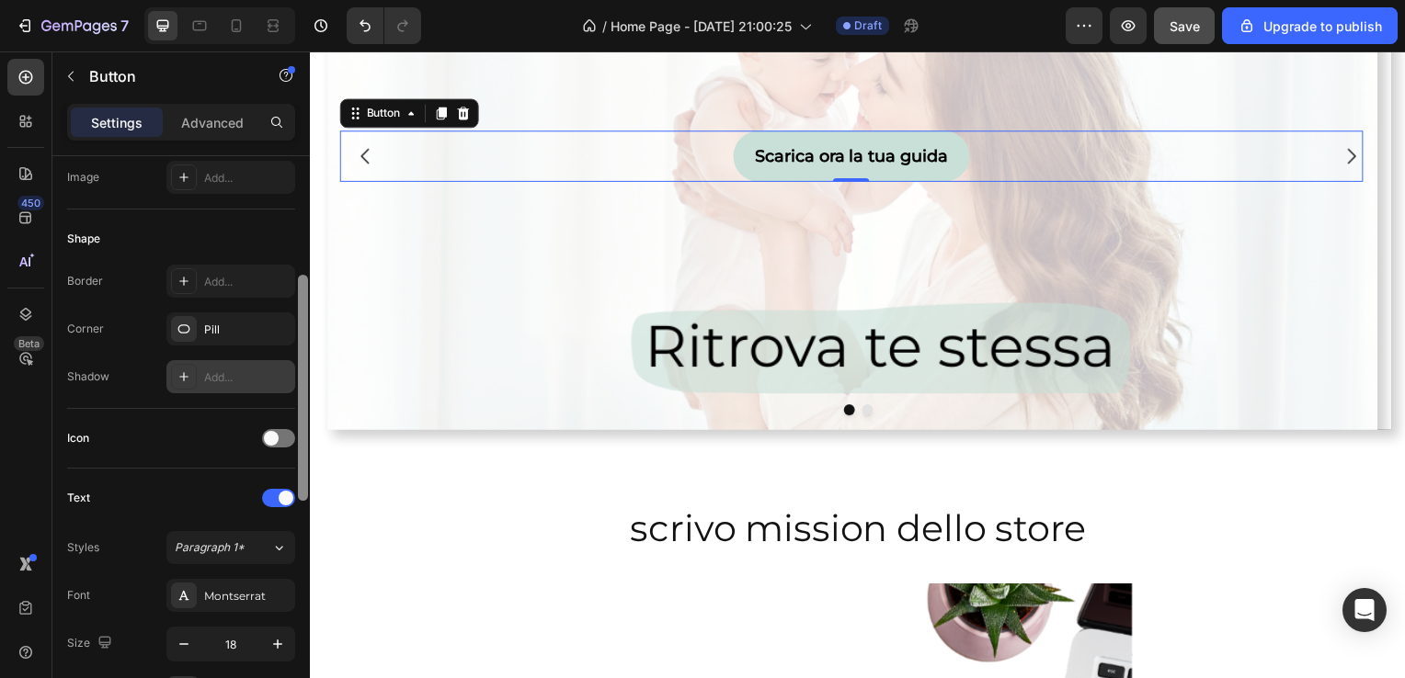
scroll to position [301, 0]
click at [266, 370] on div "Add..." at bounding box center [247, 378] width 86 height 17
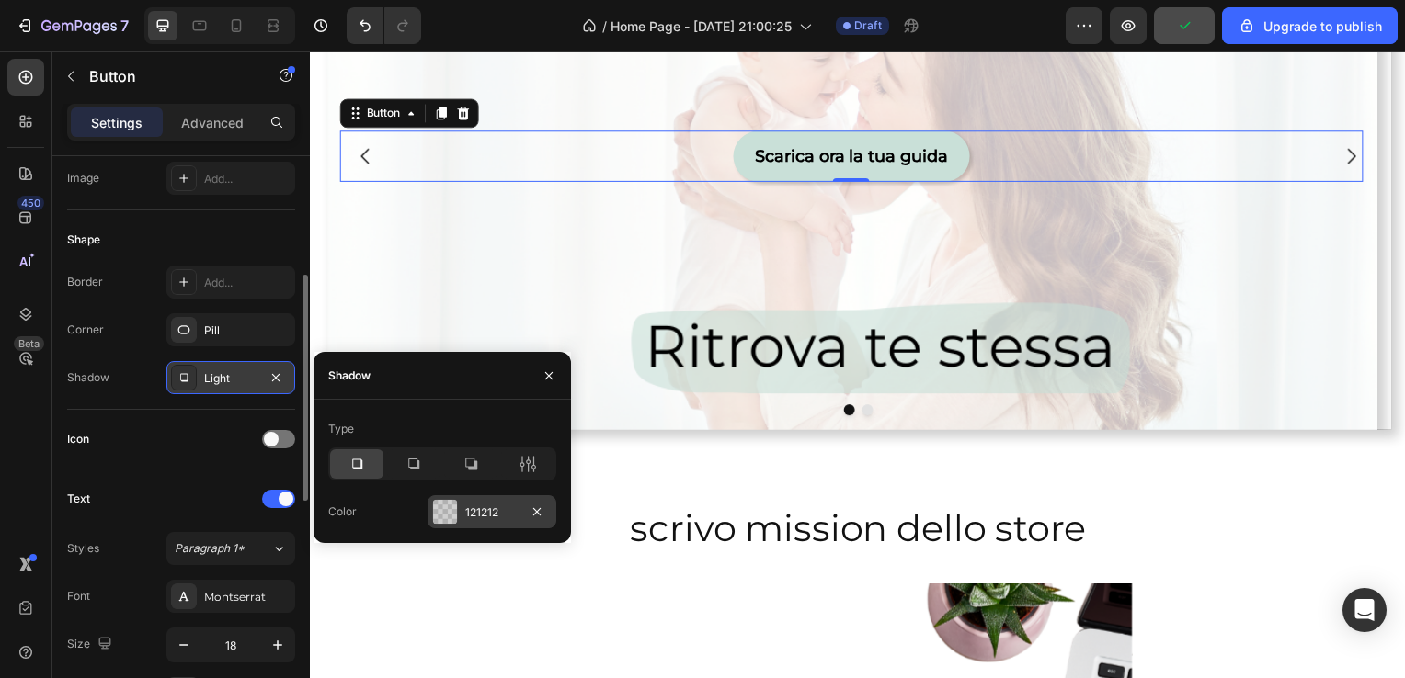
click at [438, 509] on div at bounding box center [445, 512] width 24 height 24
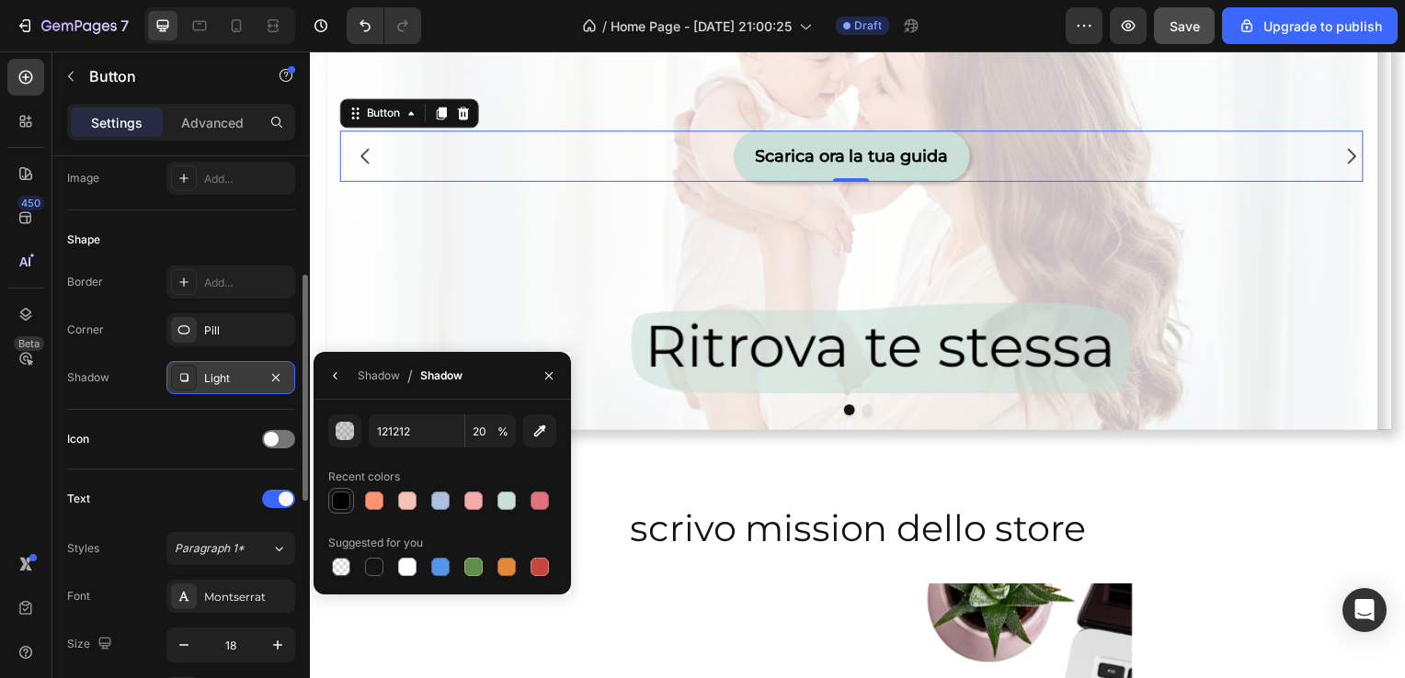
click at [338, 493] on div at bounding box center [341, 501] width 18 height 18
type input "000000"
type input "100"
click at [543, 373] on icon "button" at bounding box center [548, 376] width 15 height 15
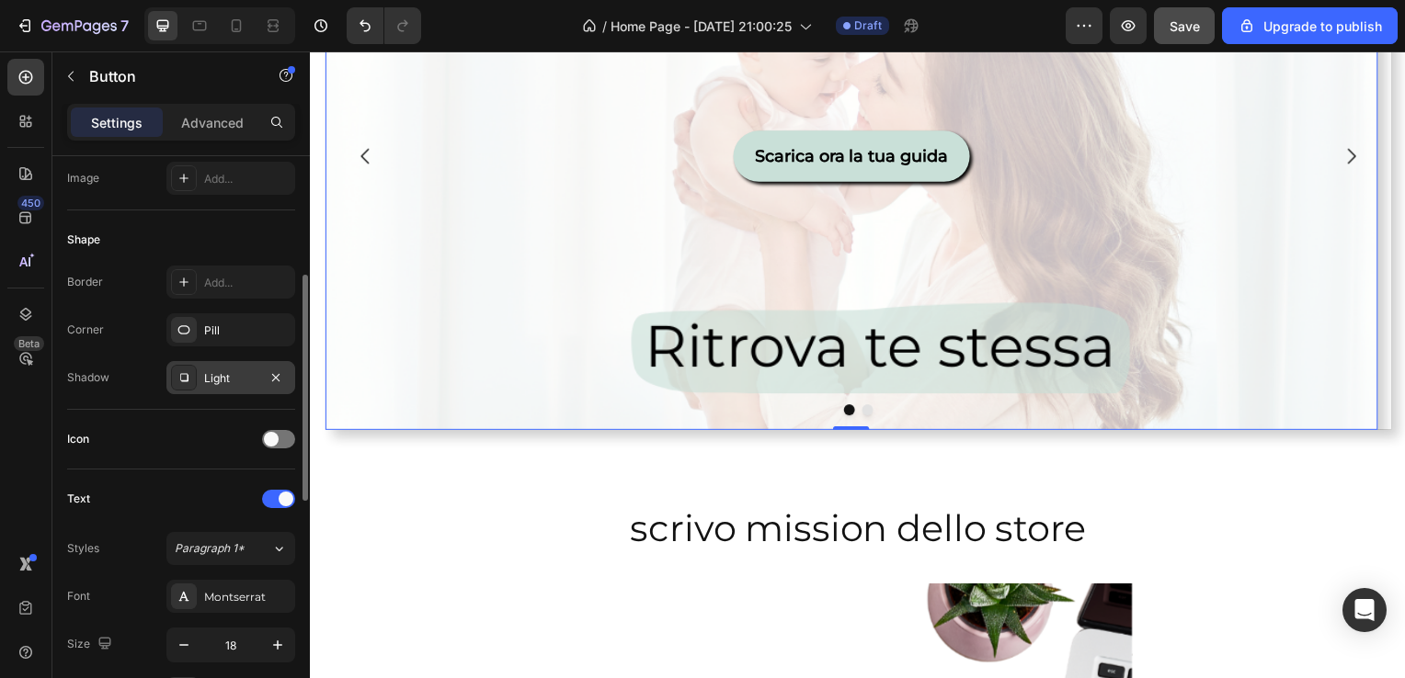
click at [1128, 241] on div "Background Image" at bounding box center [854, 302] width 1060 height 827
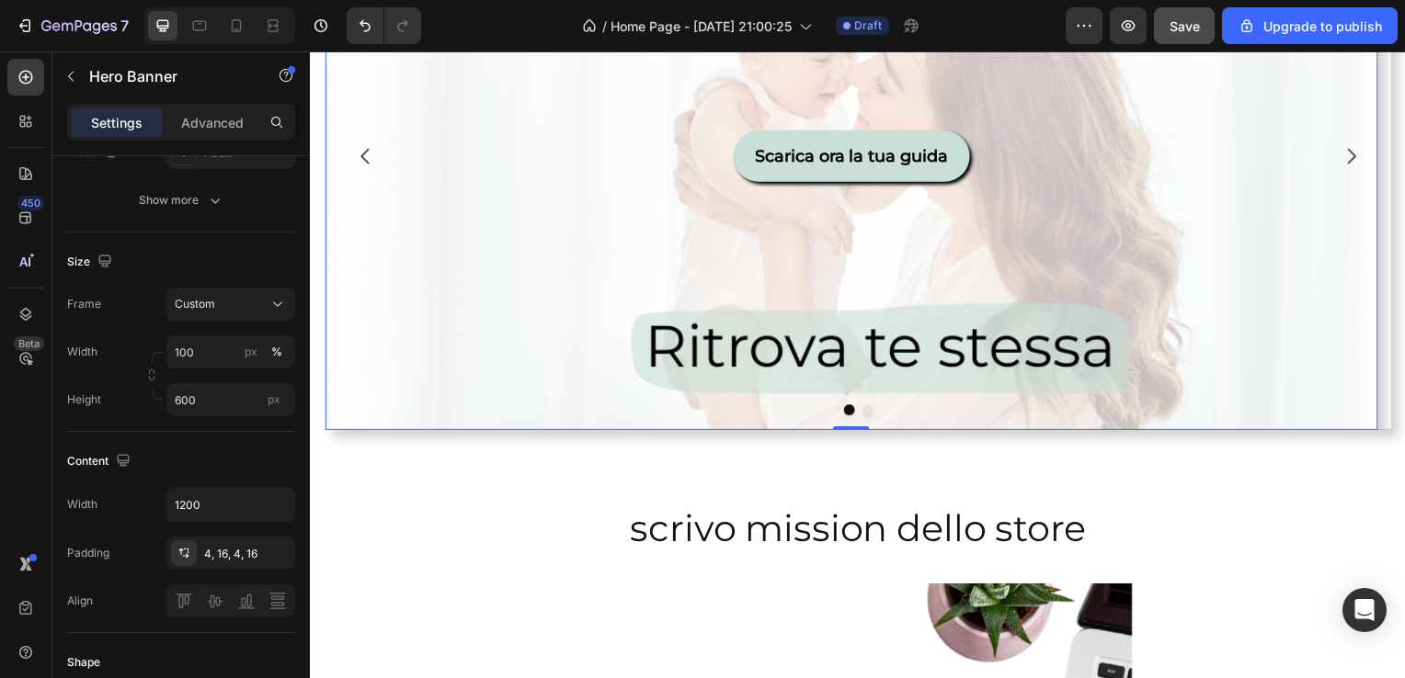
scroll to position [0, 0]
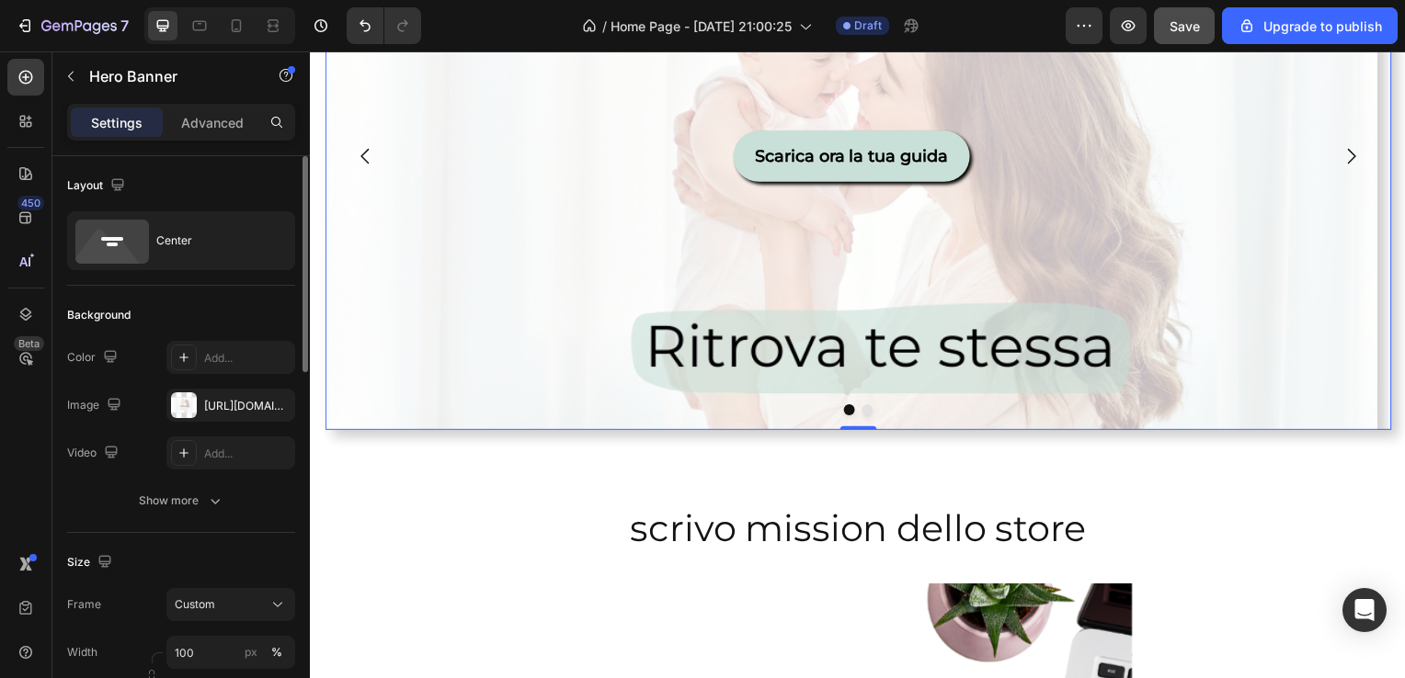
click at [1347, 158] on icon "Carousel Next Arrow" at bounding box center [1358, 157] width 22 height 22
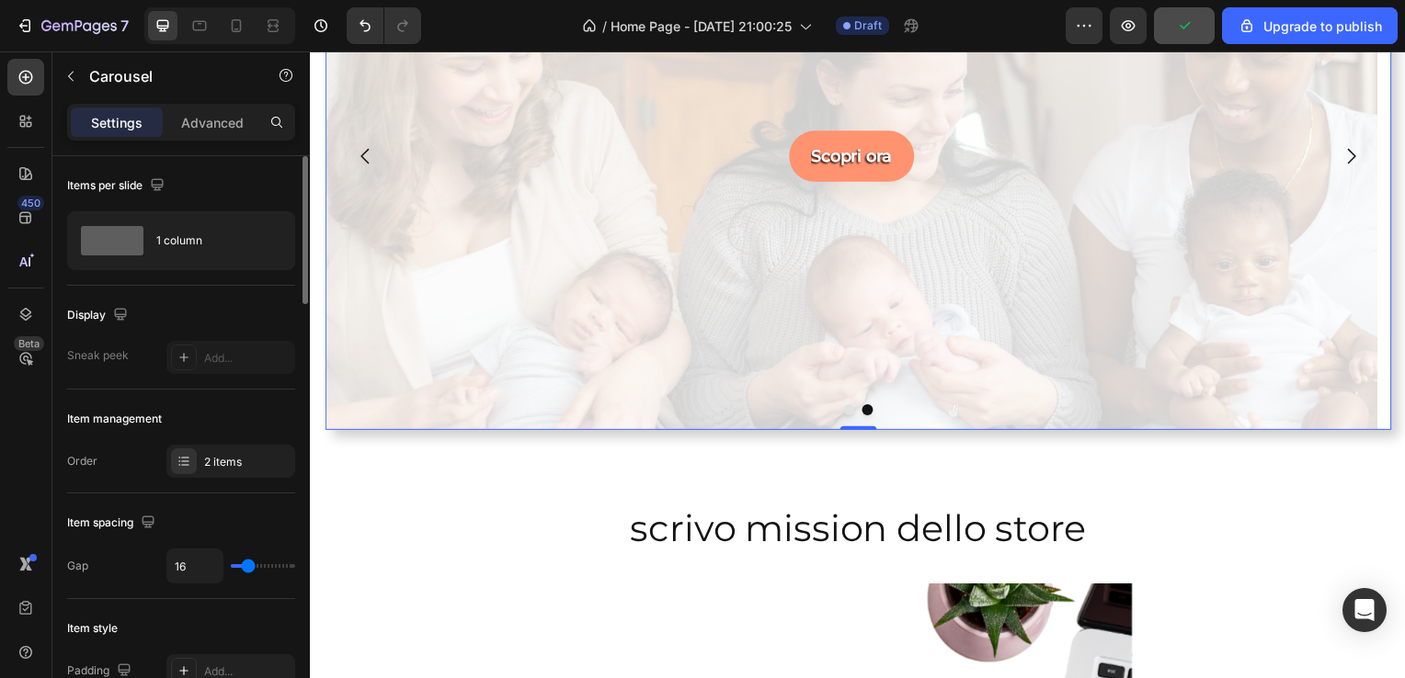
click at [366, 164] on icon "Carousel Back Arrow" at bounding box center [365, 157] width 22 height 22
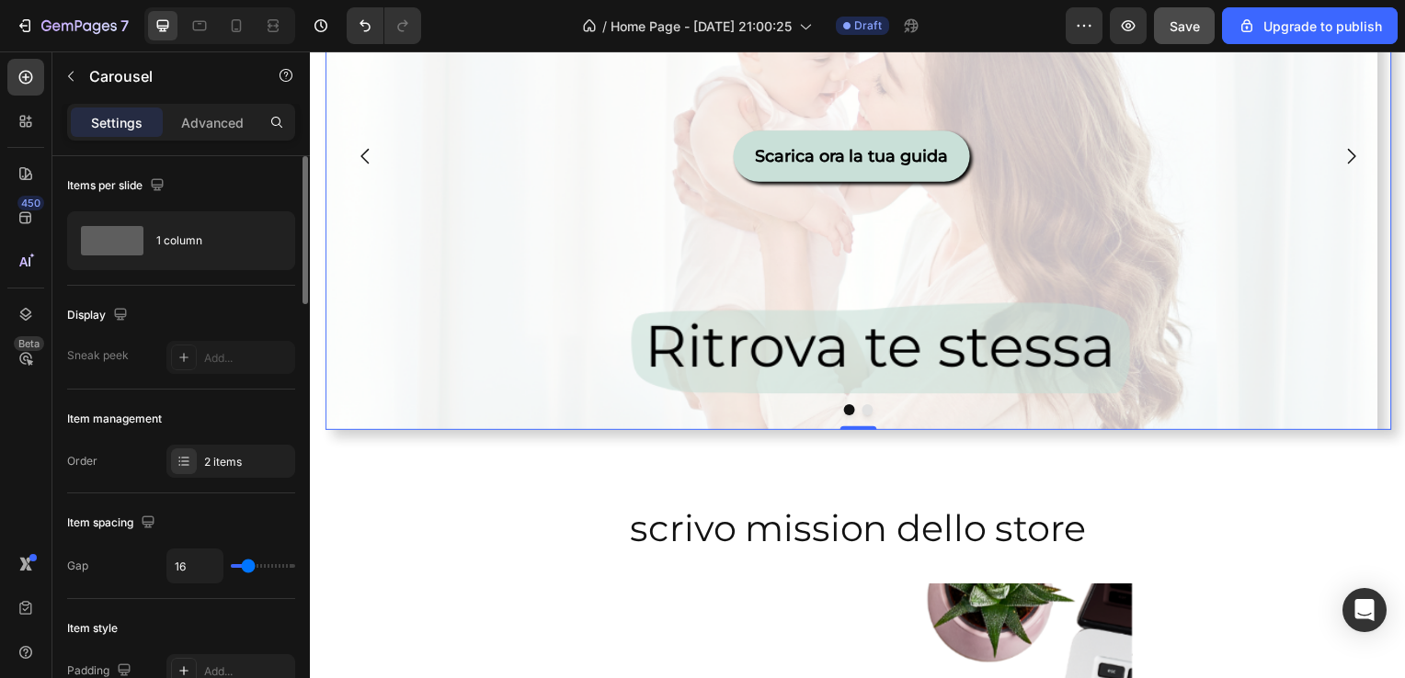
click at [1347, 160] on icon "Carousel Next Arrow" at bounding box center [1358, 157] width 22 height 22
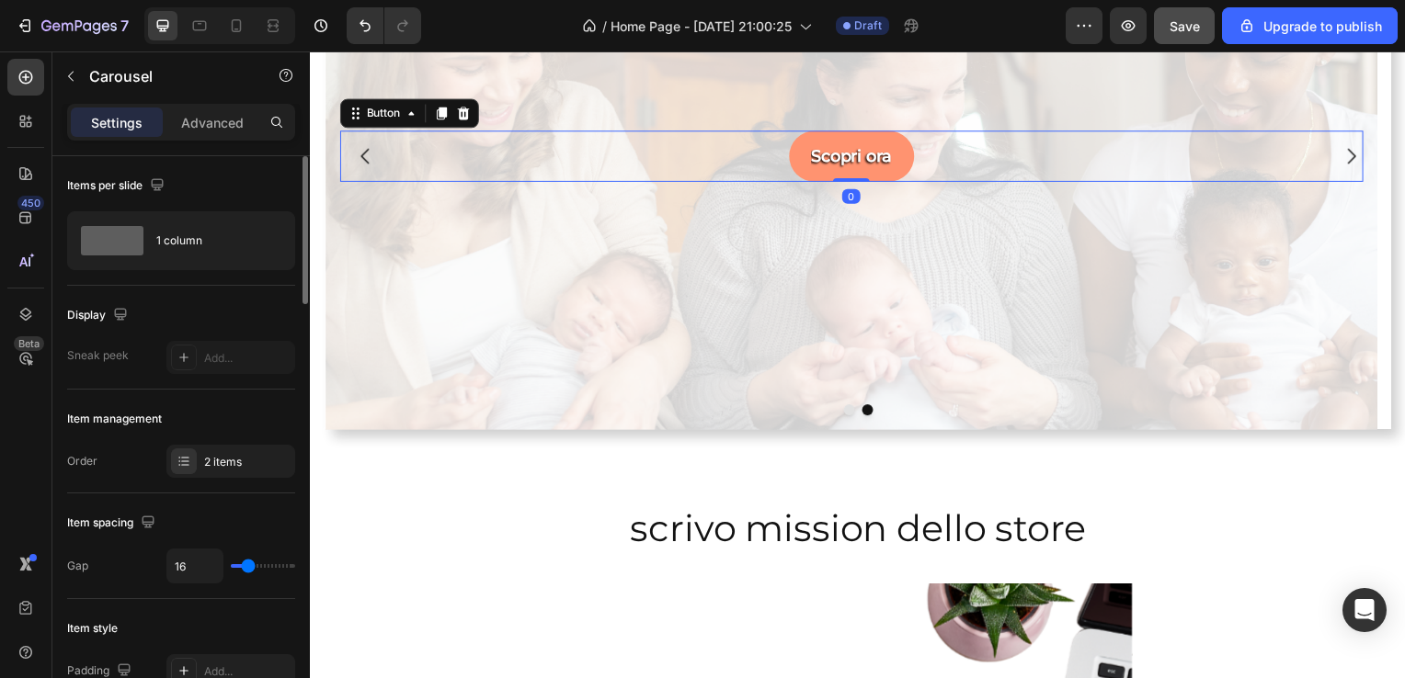
click at [981, 157] on div "Scopri ora Button 0" at bounding box center [854, 156] width 1030 height 51
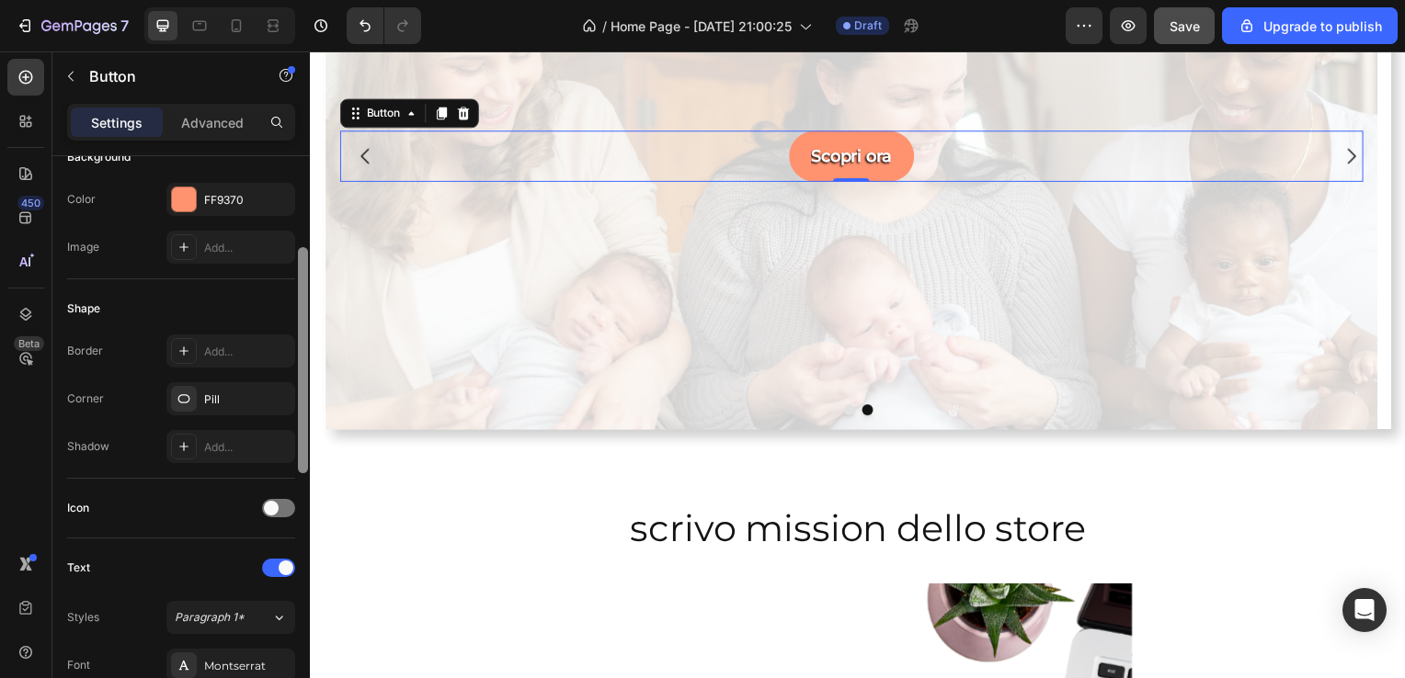
scroll to position [234, 0]
drag, startPoint x: 298, startPoint y: 373, endPoint x: 302, endPoint y: 466, distance: 92.9
click at [302, 466] on div at bounding box center [303, 358] width 10 height 226
click at [268, 454] on div "Add..." at bounding box center [230, 443] width 129 height 33
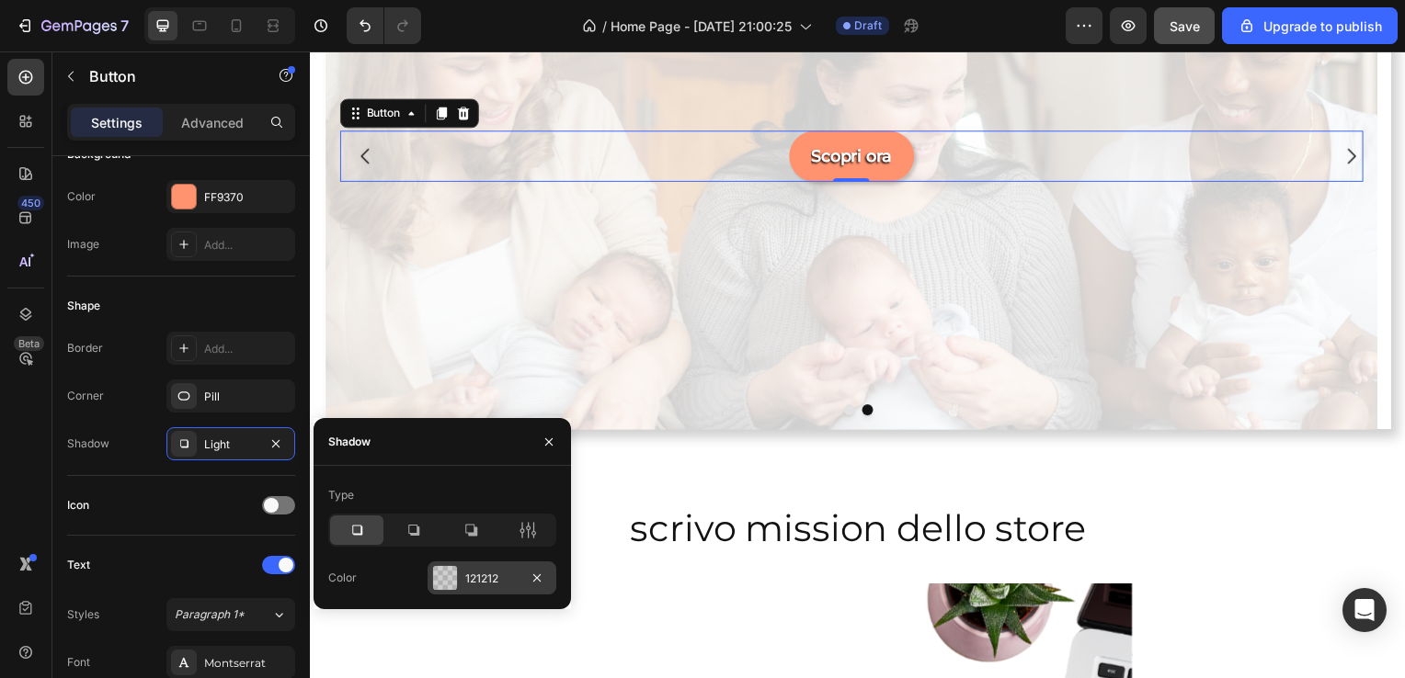
click at [452, 575] on div at bounding box center [445, 578] width 24 height 24
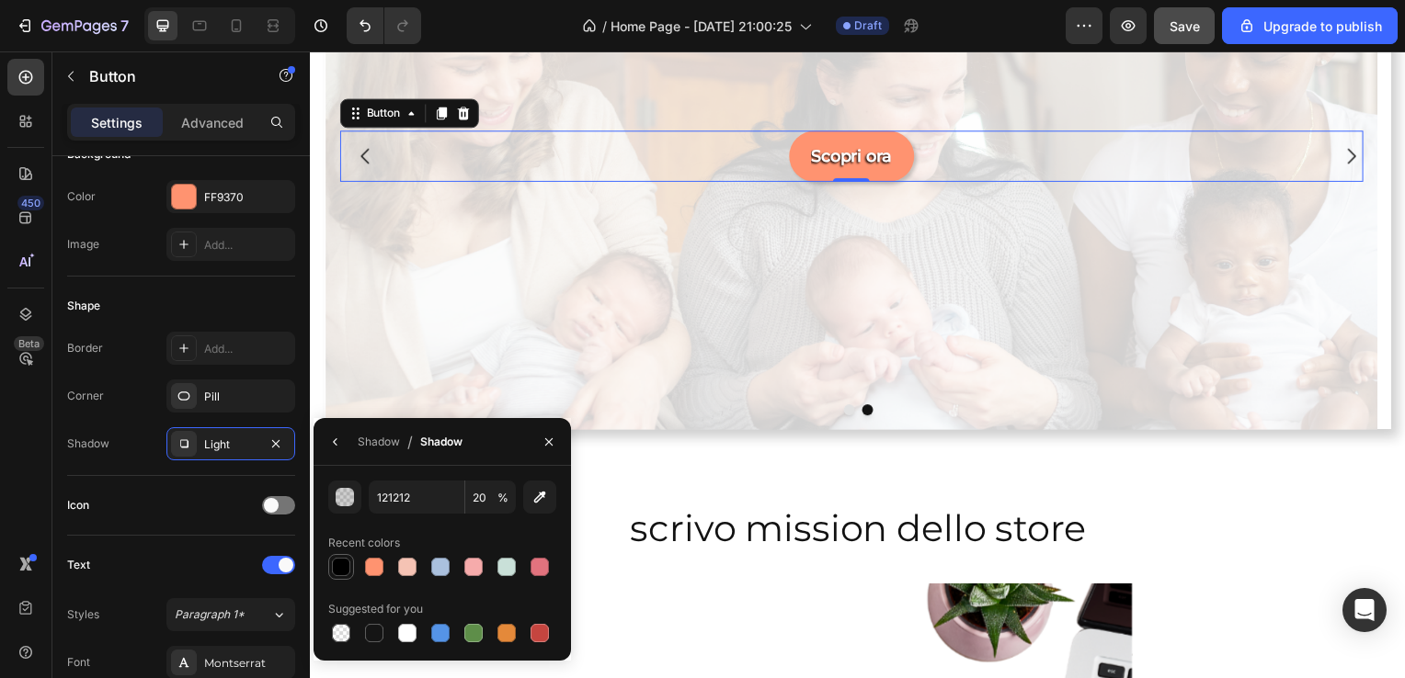
click at [338, 563] on div at bounding box center [341, 567] width 18 height 18
type input "000000"
type input "100"
click at [552, 450] on button "button" at bounding box center [548, 441] width 29 height 29
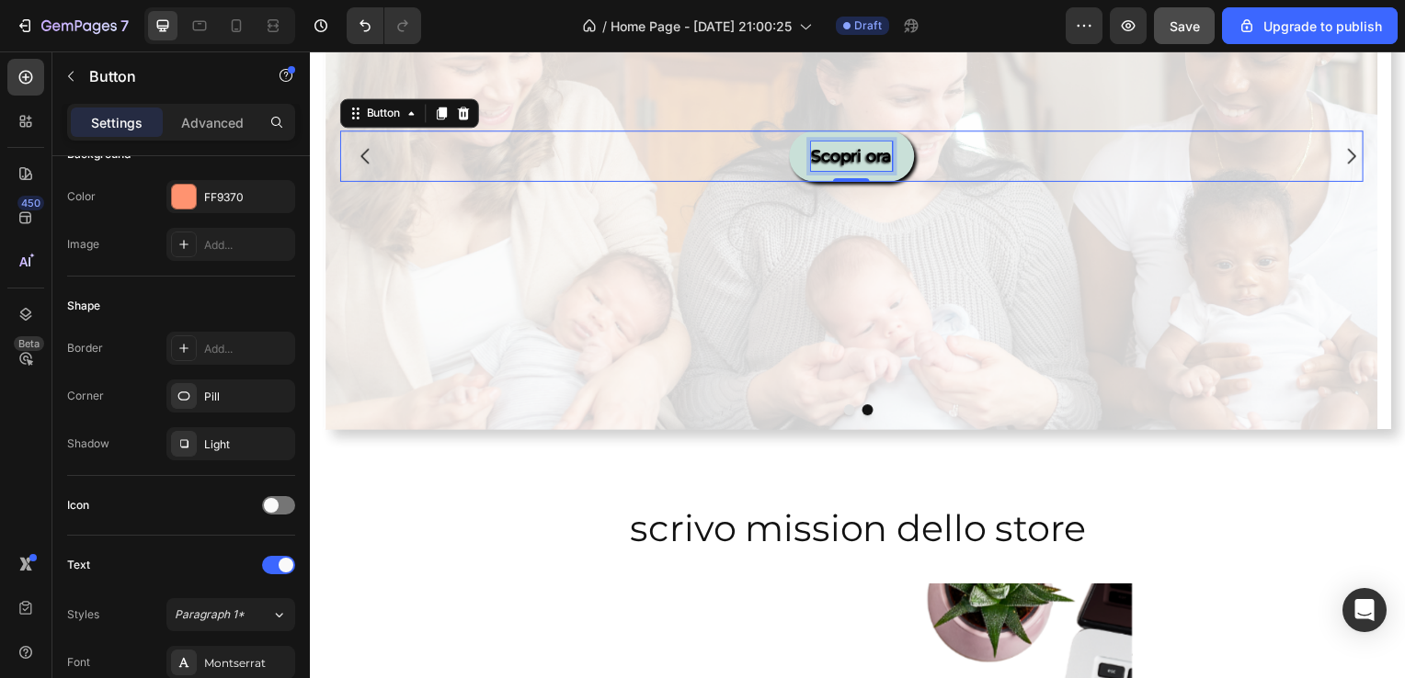
click at [830, 159] on p "Scopri ora" at bounding box center [855, 156] width 82 height 29
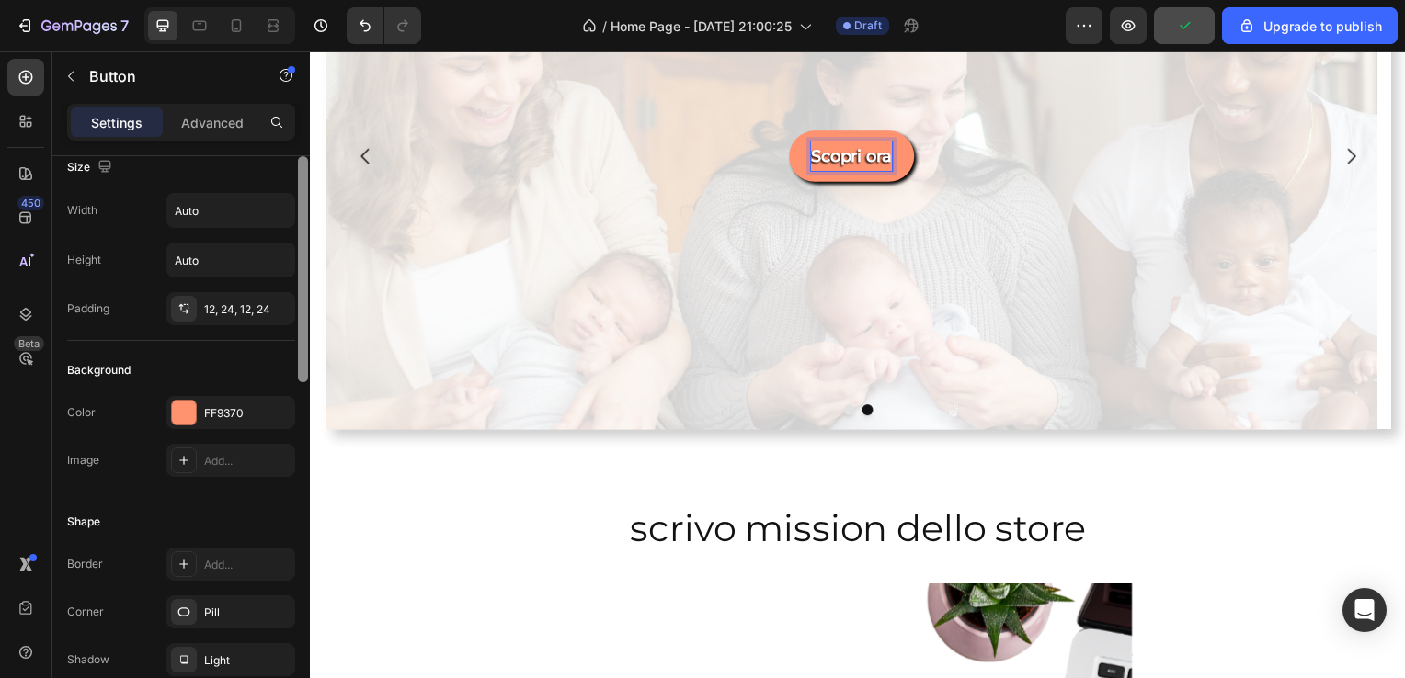
scroll to position [0, 0]
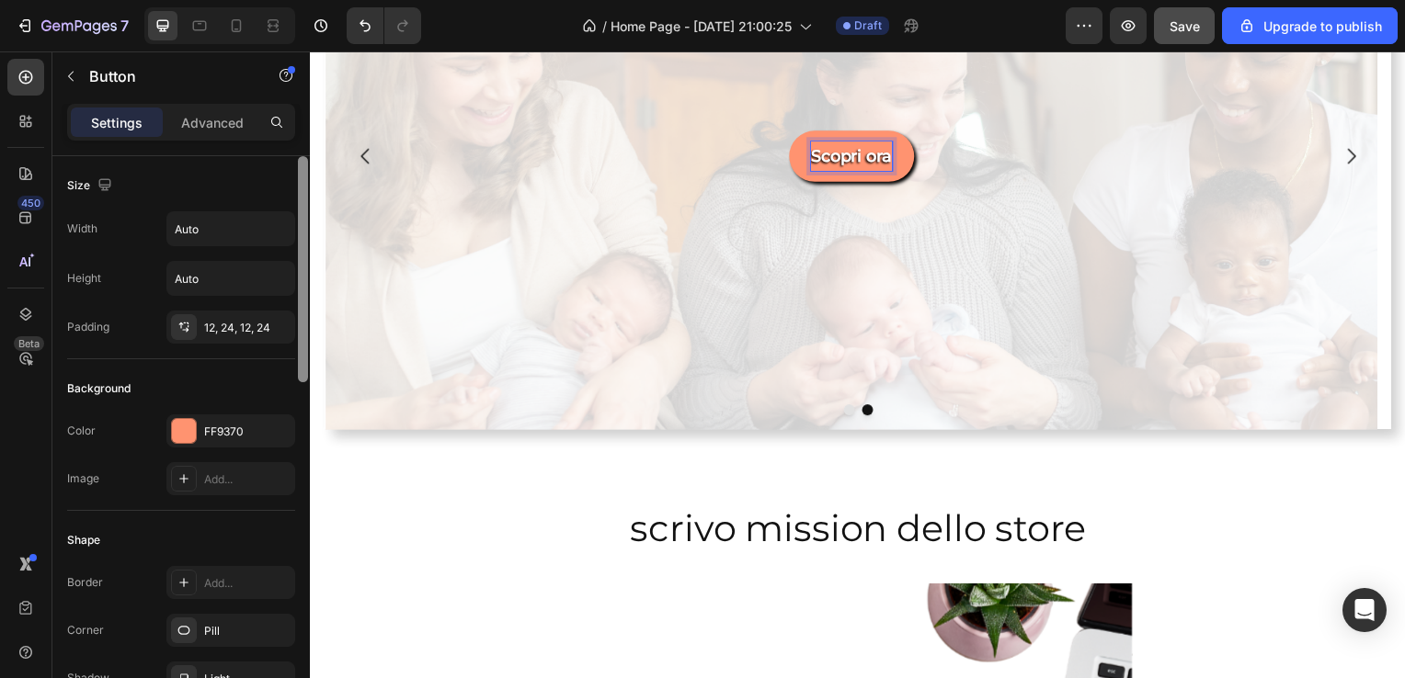
drag, startPoint x: 305, startPoint y: 381, endPoint x: 301, endPoint y: 204, distance: 176.6
click at [301, 204] on div at bounding box center [303, 269] width 10 height 226
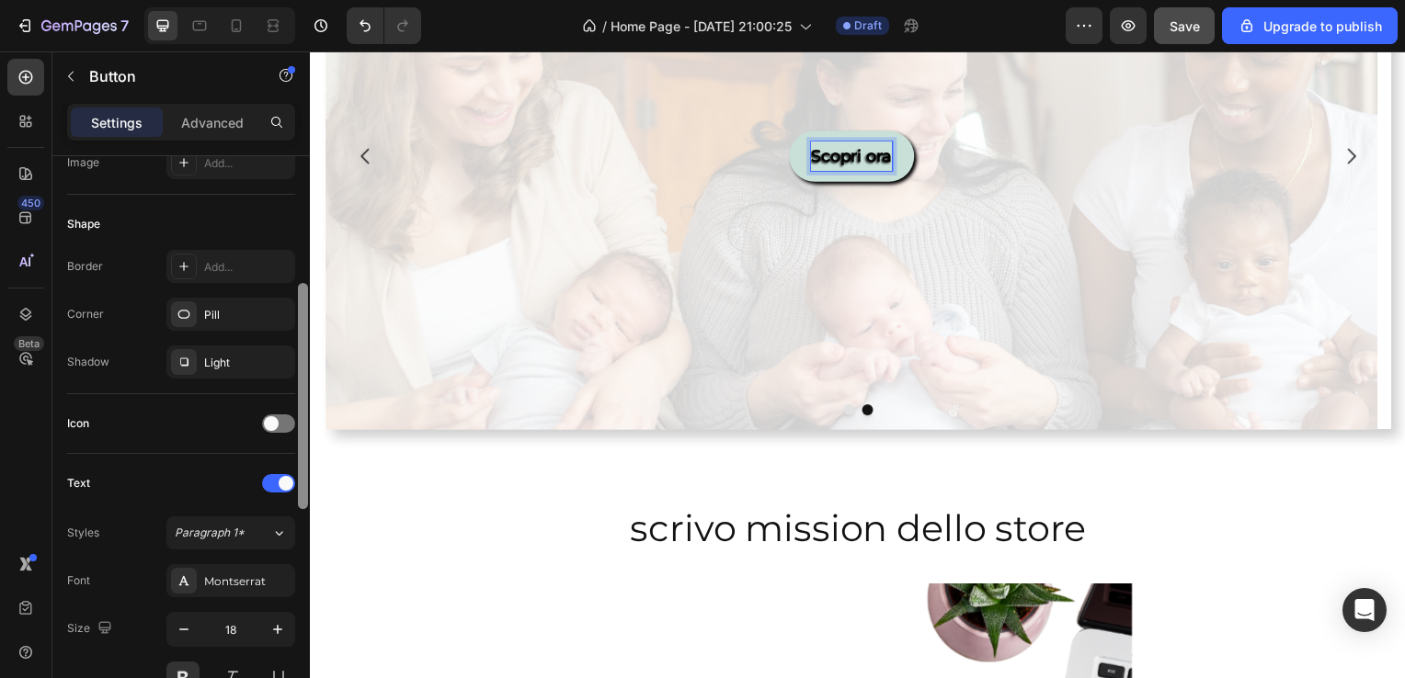
scroll to position [318, 0]
drag, startPoint x: 305, startPoint y: 368, endPoint x: 292, endPoint y: 494, distance: 126.6
click at [292, 494] on div "Size Width Auto Height Auto Padding 12, 24, 12, 24 Background Color FF9370 Imag…" at bounding box center [180, 443] width 257 height 575
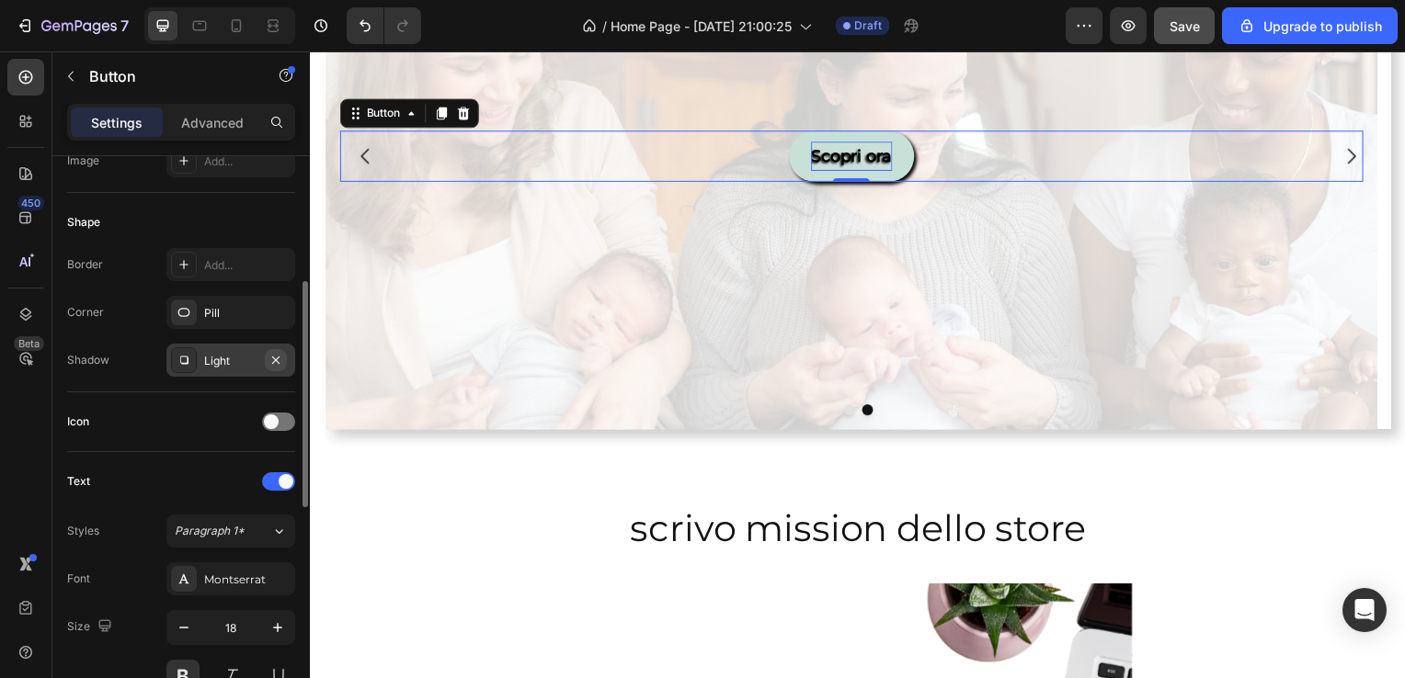
click at [276, 358] on icon "button" at bounding box center [275, 359] width 7 height 7
click at [359, 23] on icon "Undo/Redo" at bounding box center [364, 26] width 11 height 12
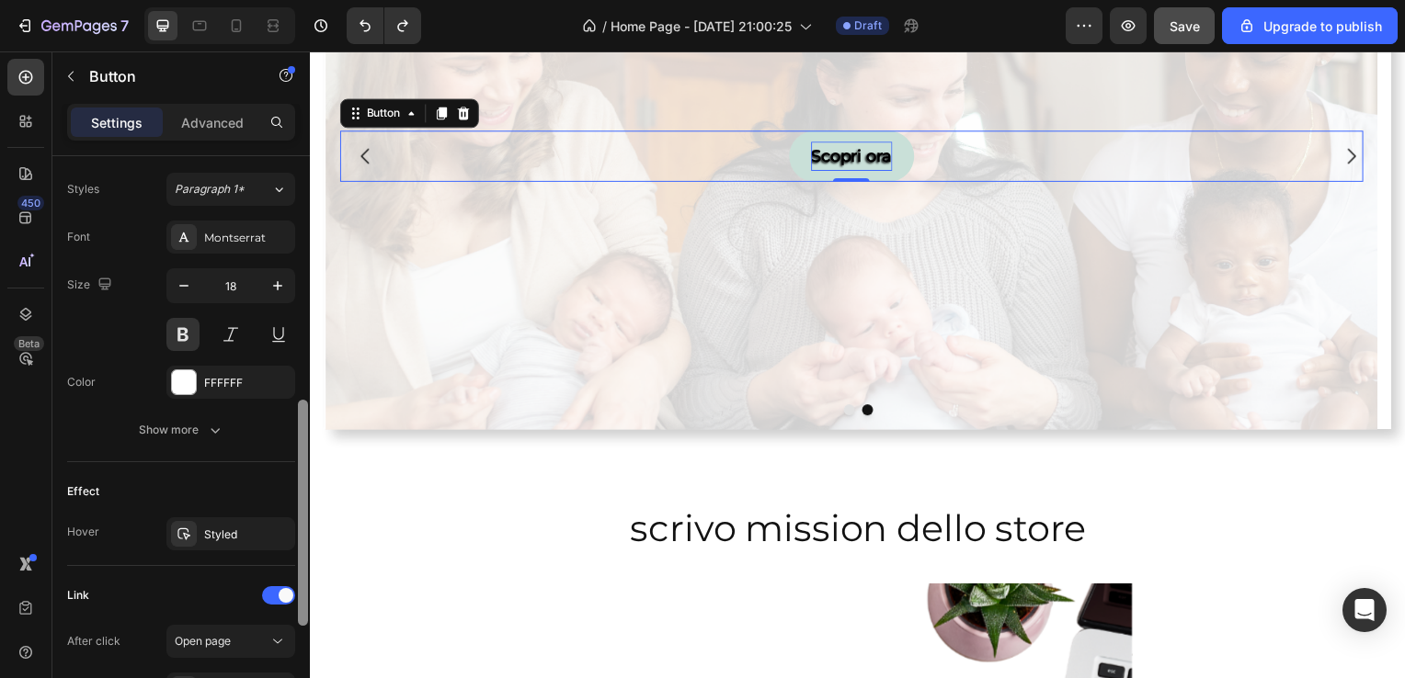
drag, startPoint x: 302, startPoint y: 307, endPoint x: 292, endPoint y: 443, distance: 136.4
click at [292, 443] on div "Size Width Auto Height Auto Padding 12, 24, 12, 24 Background Color FF9370 Imag…" at bounding box center [180, 443] width 257 height 575
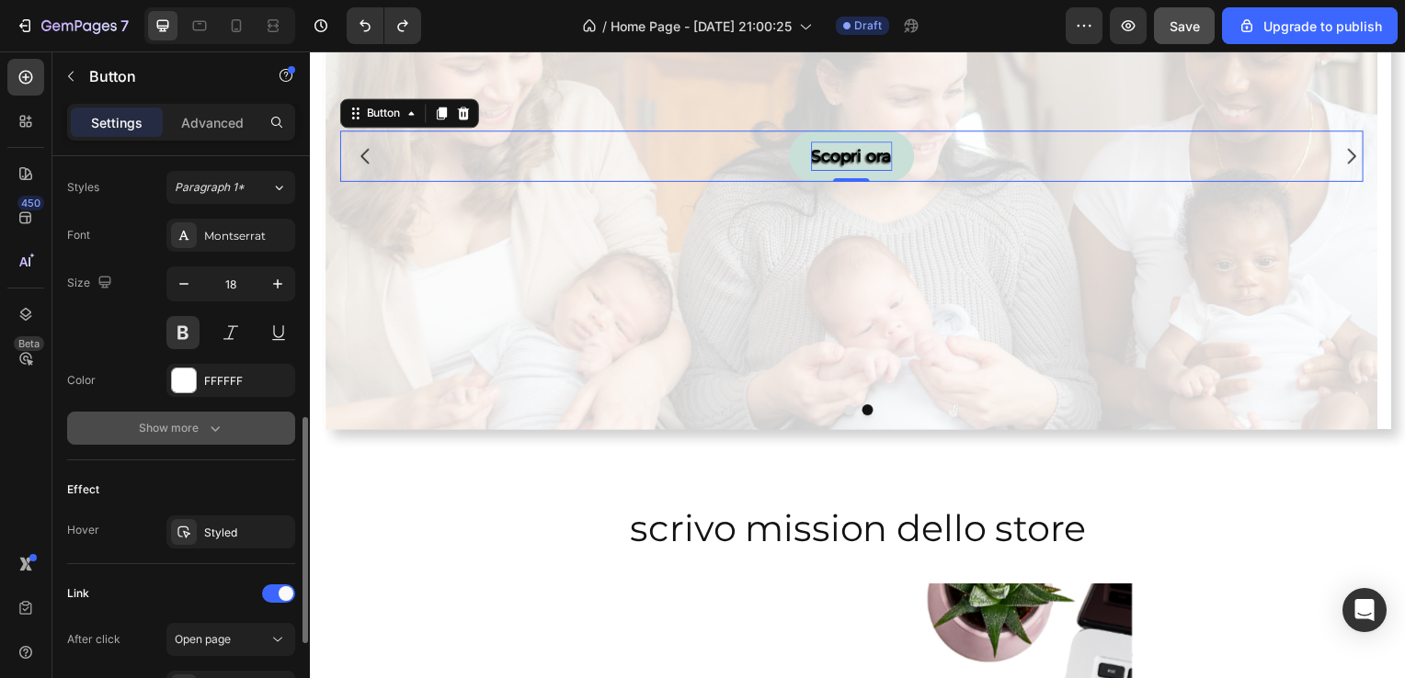
click at [262, 436] on button "Show more" at bounding box center [181, 428] width 228 height 33
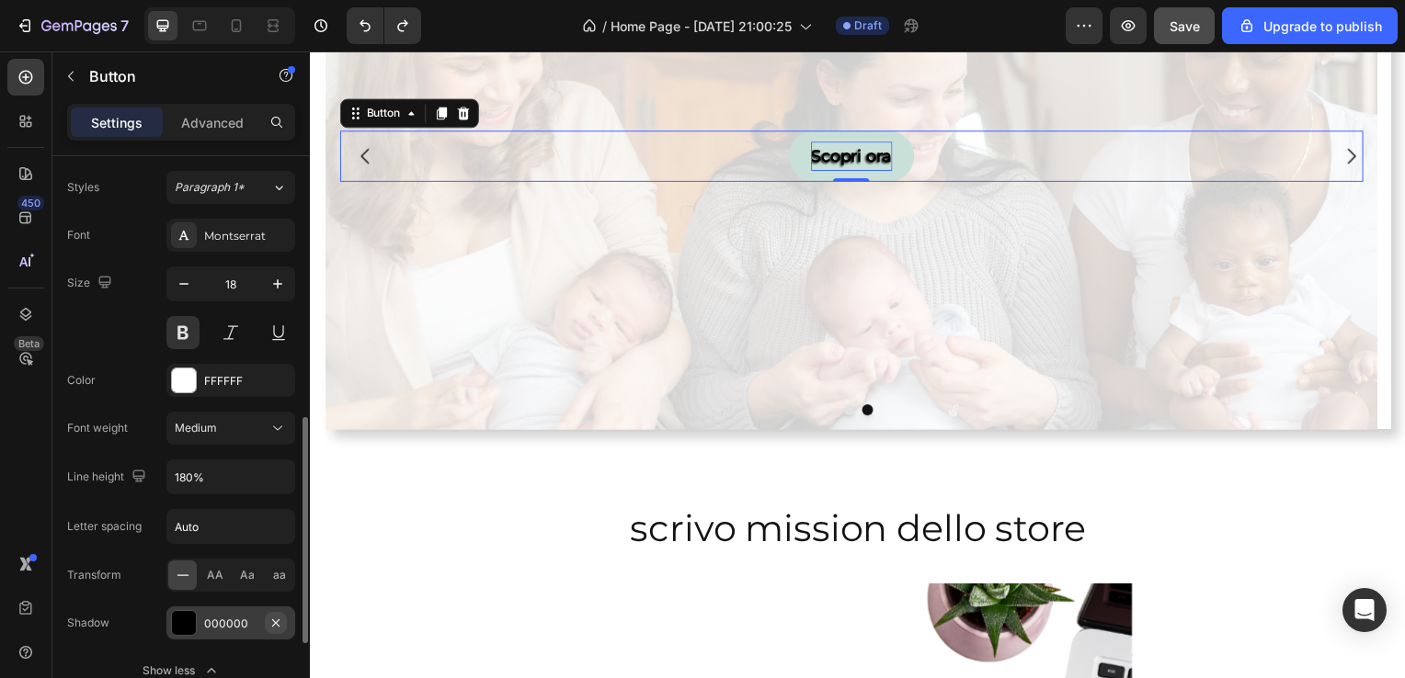
click at [268, 616] on icon "button" at bounding box center [275, 623] width 15 height 15
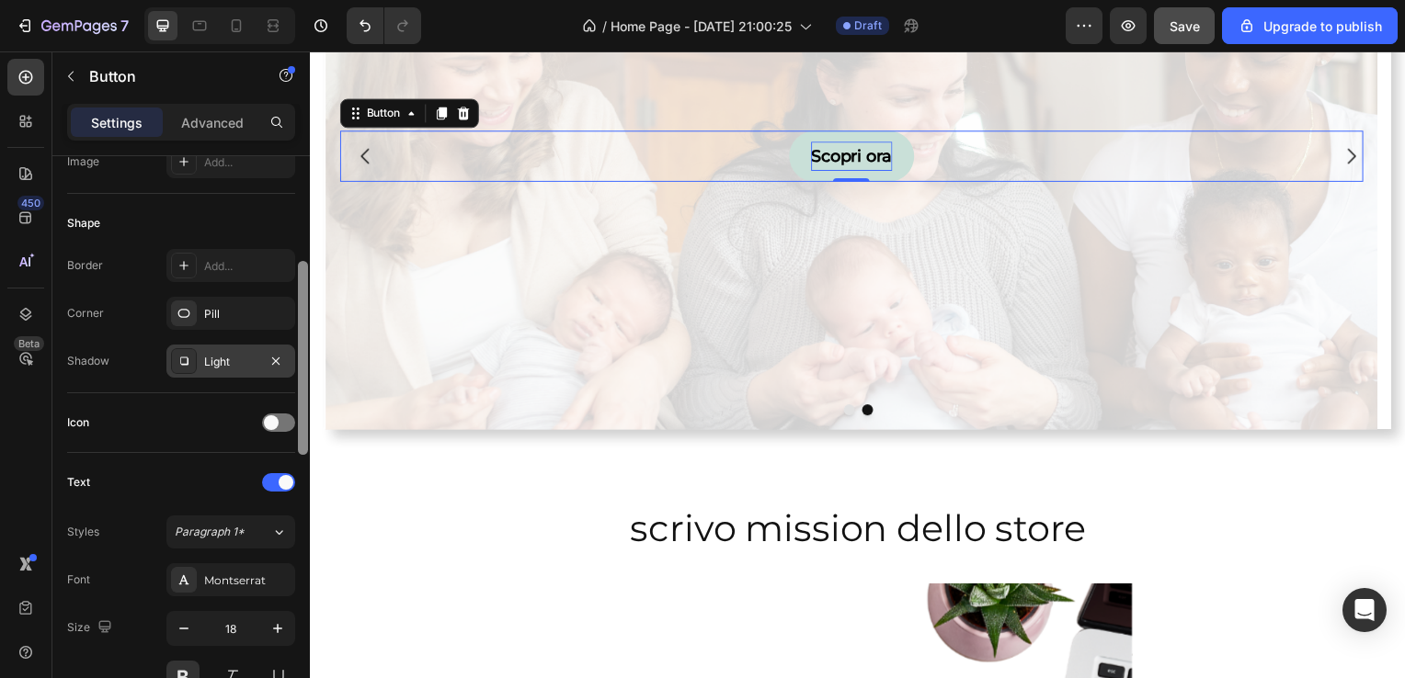
drag, startPoint x: 302, startPoint y: 409, endPoint x: 301, endPoint y: 291, distance: 117.7
click at [301, 291] on div at bounding box center [303, 358] width 10 height 194
click at [252, 356] on div "Light" at bounding box center [230, 364] width 53 height 17
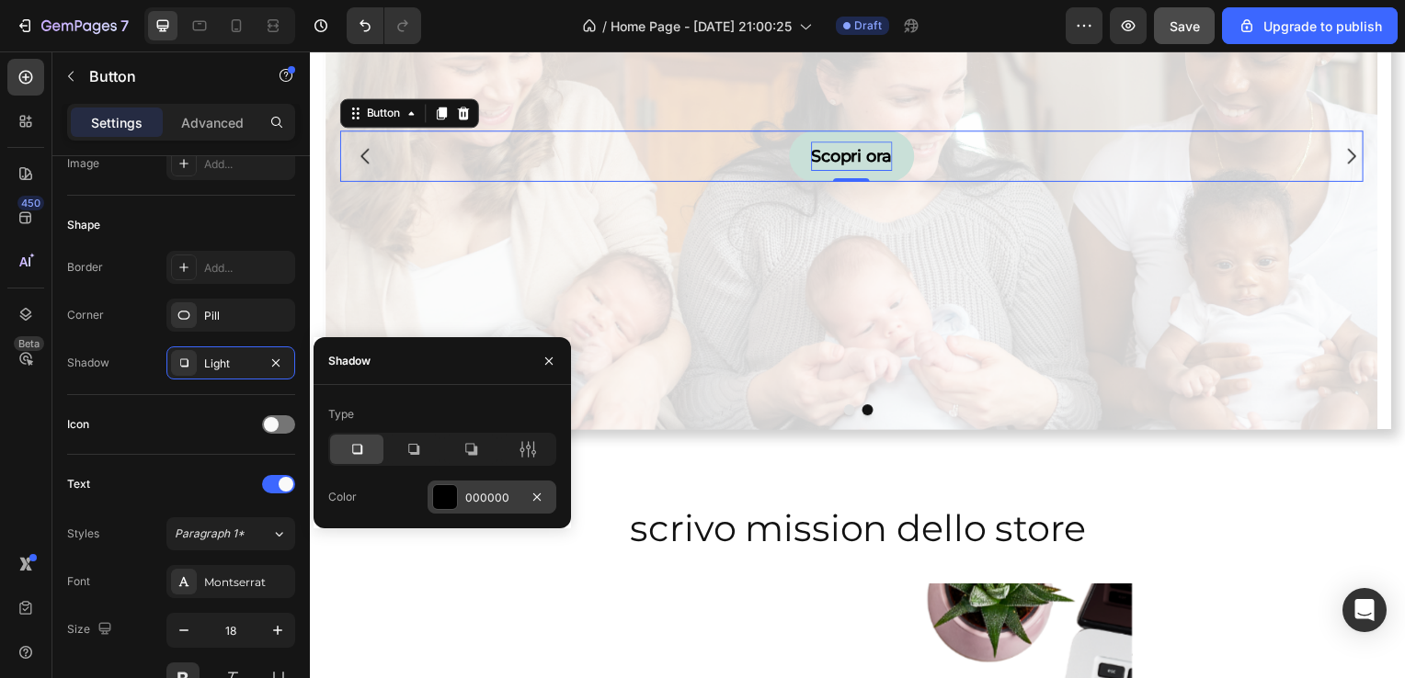
click at [438, 493] on div at bounding box center [445, 497] width 24 height 24
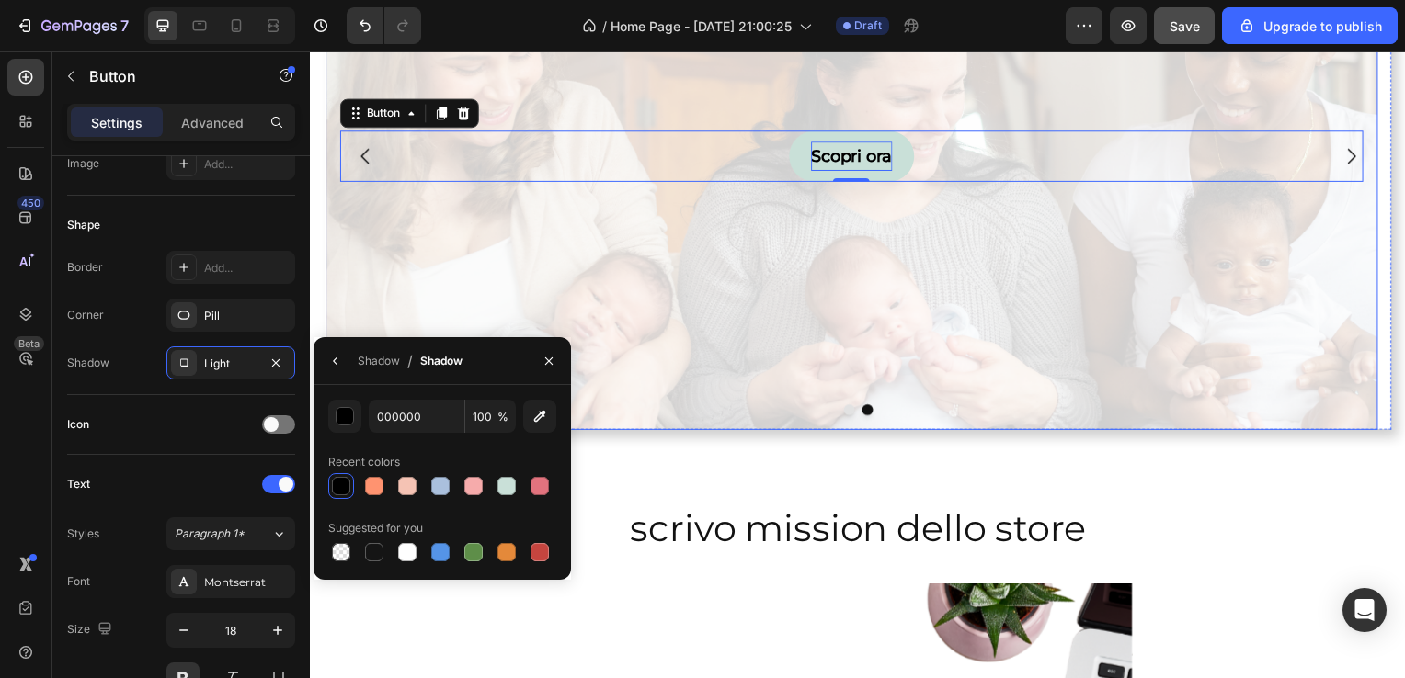
click at [781, 281] on div "Background Image" at bounding box center [854, 157] width 1060 height 552
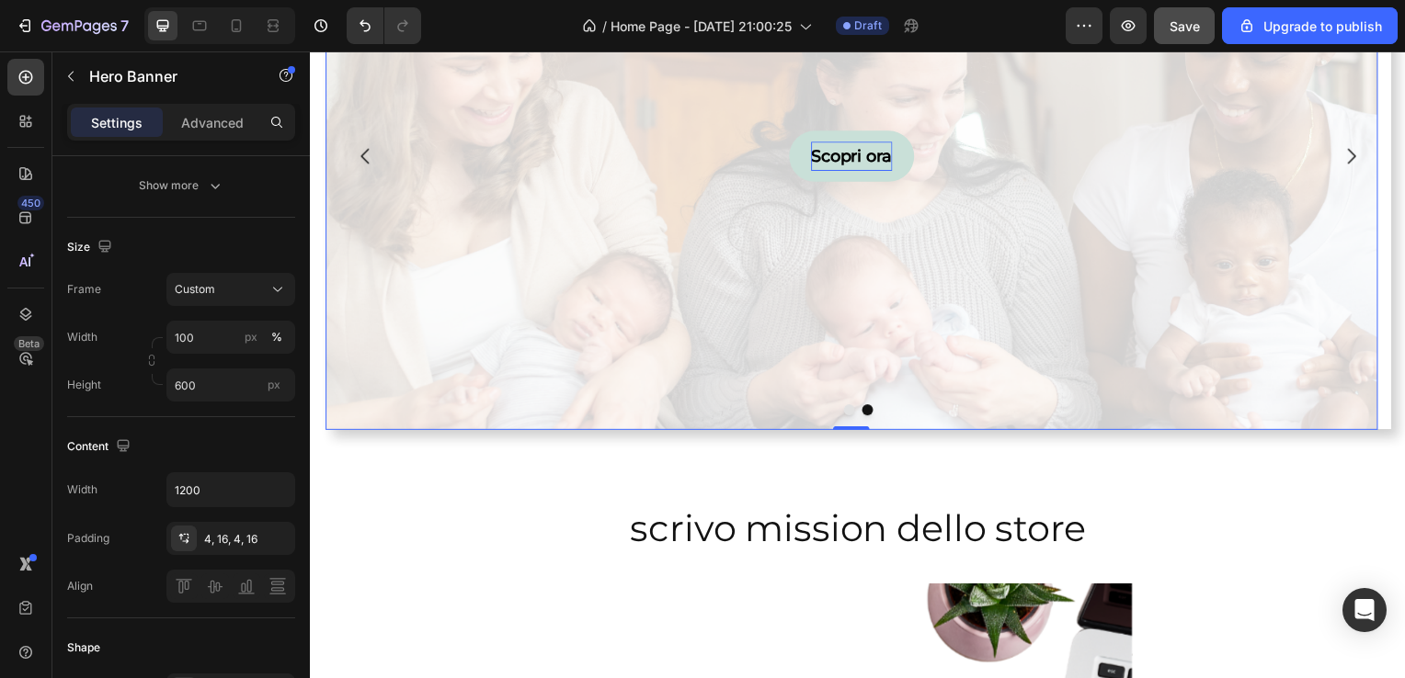
scroll to position [0, 0]
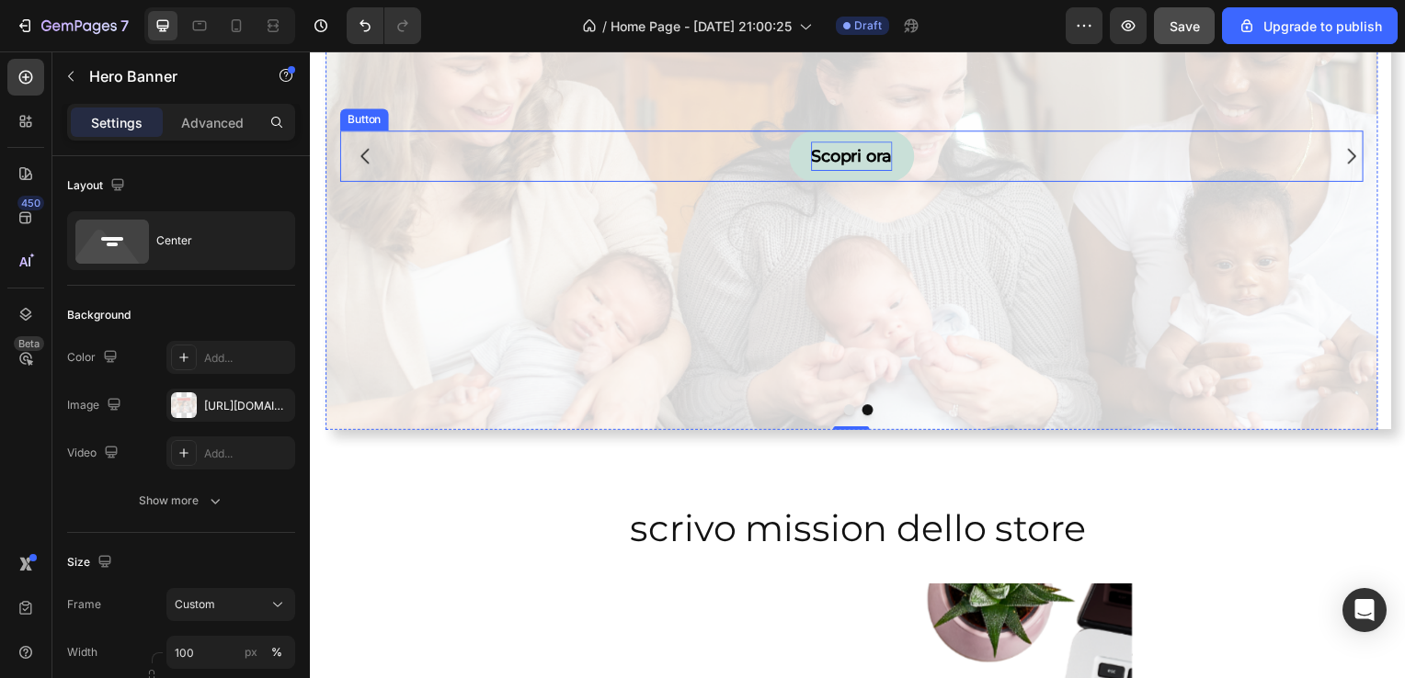
click at [775, 150] on div "Scopri ora Button" at bounding box center [854, 156] width 1030 height 51
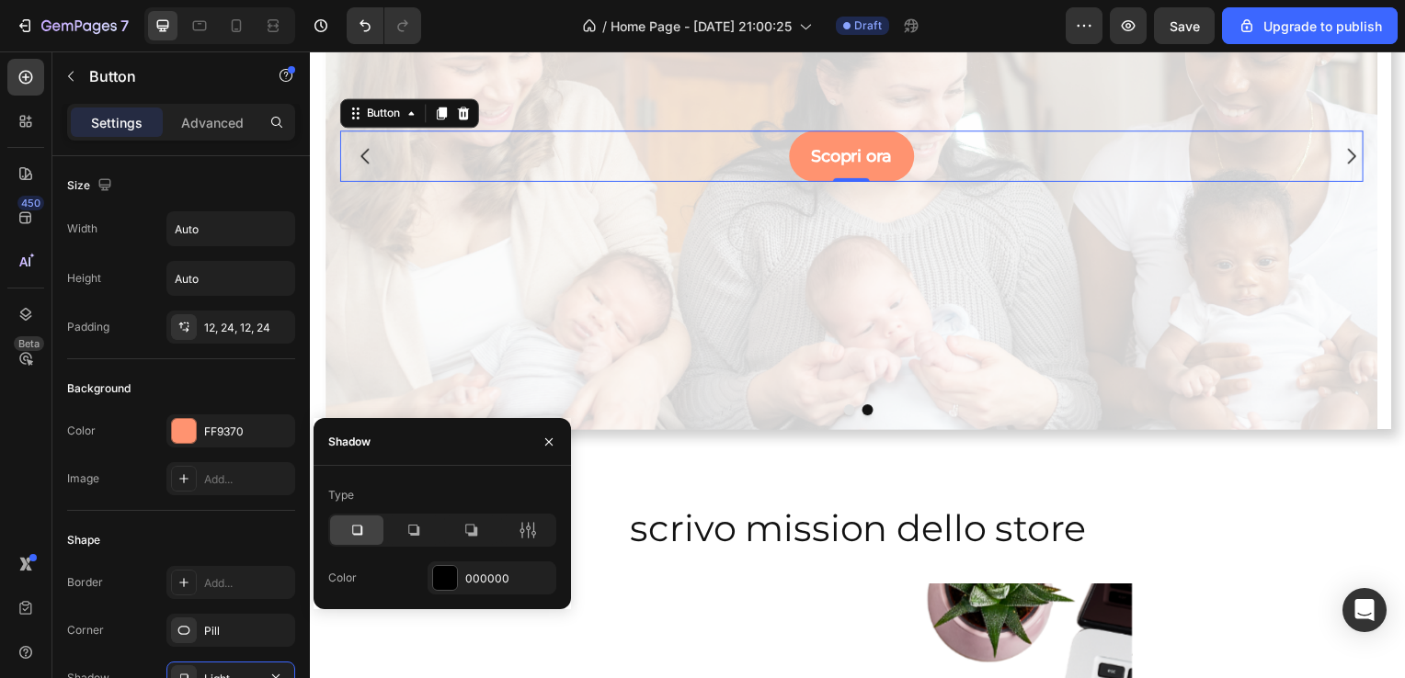
scroll to position [234, 0]
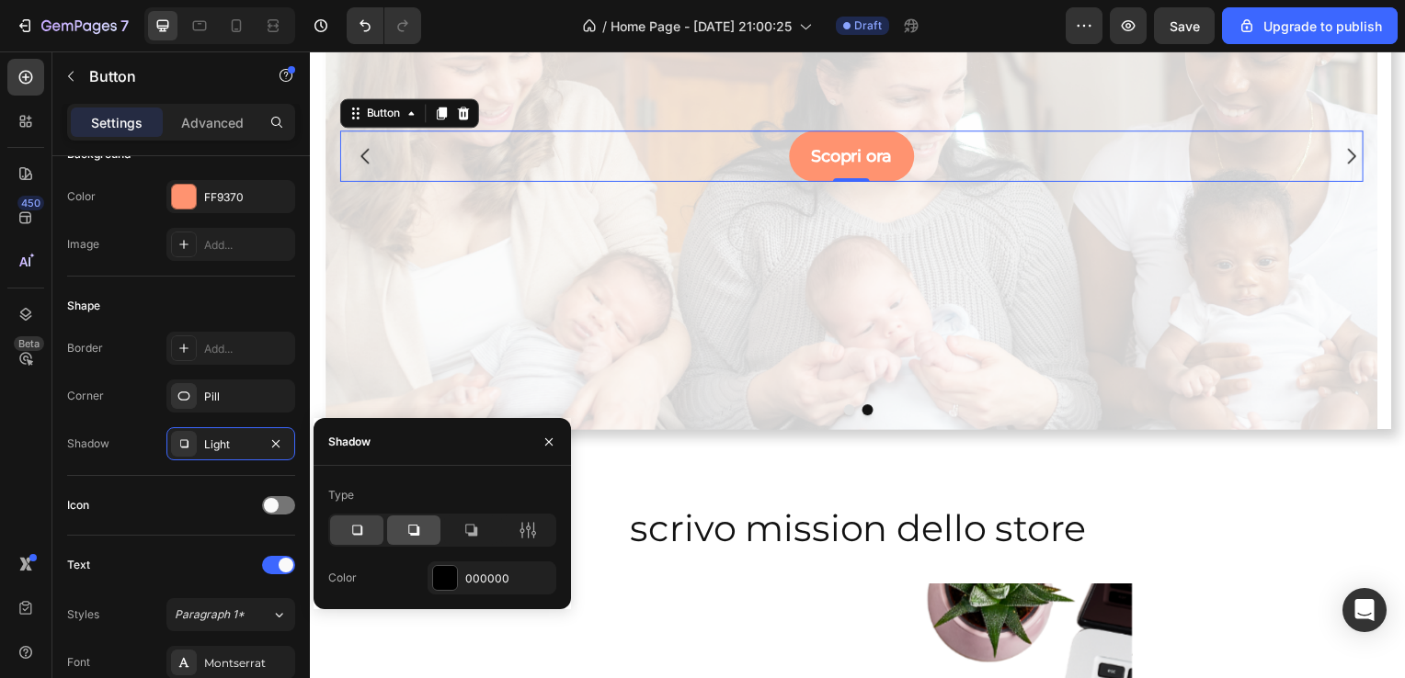
click at [418, 533] on icon at bounding box center [413, 530] width 11 height 11
click at [359, 537] on icon at bounding box center [356, 530] width 18 height 18
click at [552, 437] on icon "button" at bounding box center [548, 442] width 15 height 15
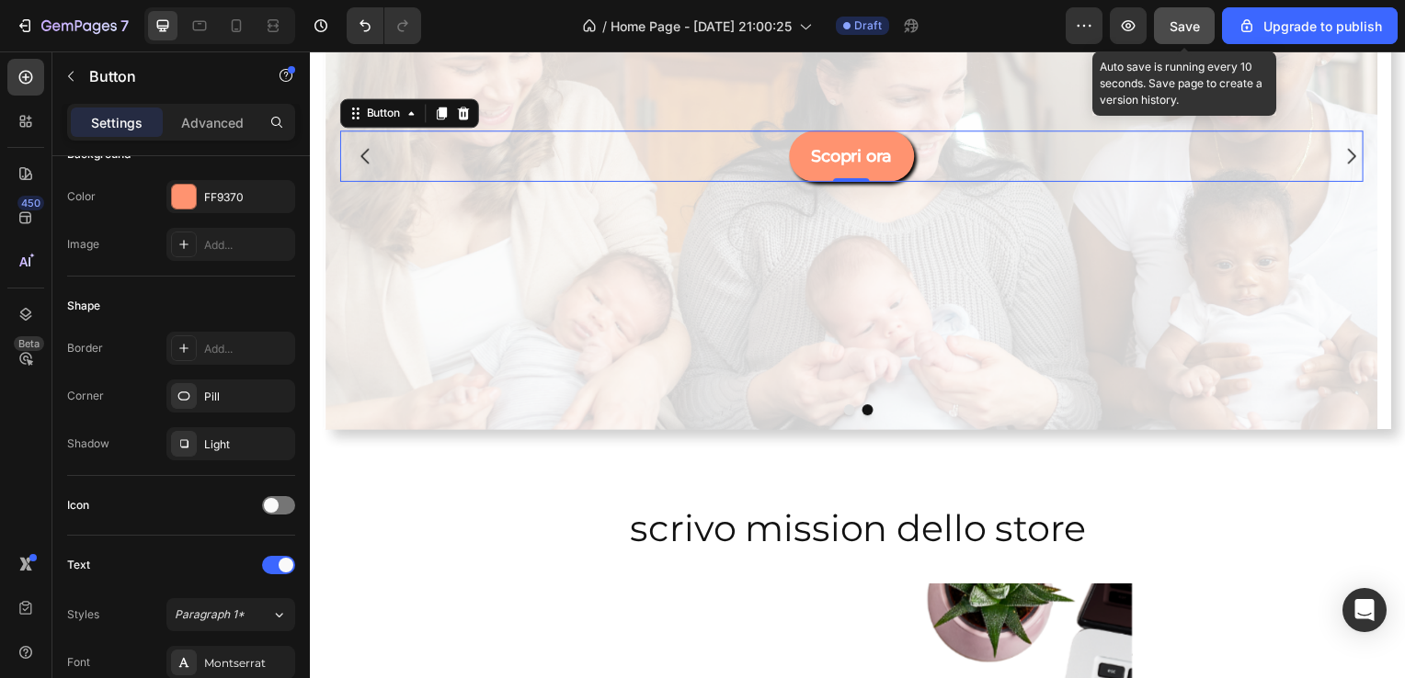
click at [1193, 41] on button "Save" at bounding box center [1184, 25] width 61 height 37
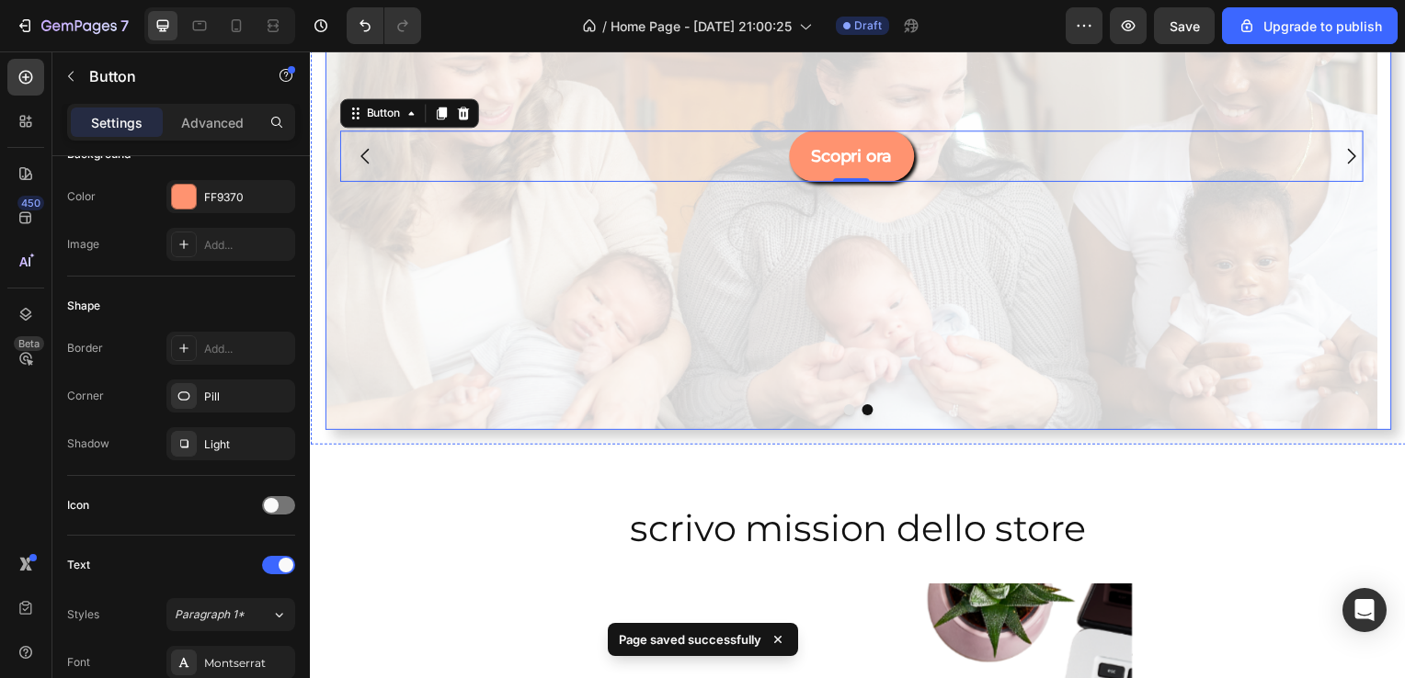
click at [369, 152] on icon "Carousel Back Arrow" at bounding box center [365, 157] width 22 height 22
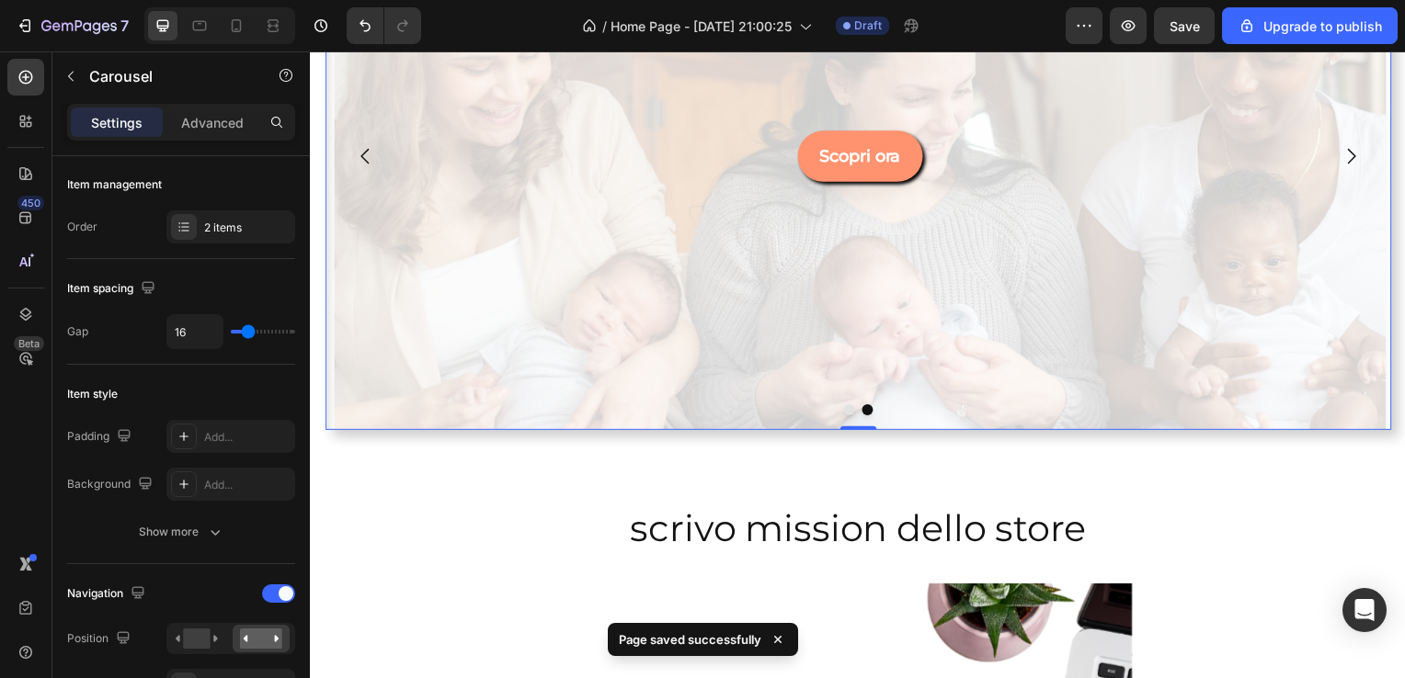
scroll to position [0, 0]
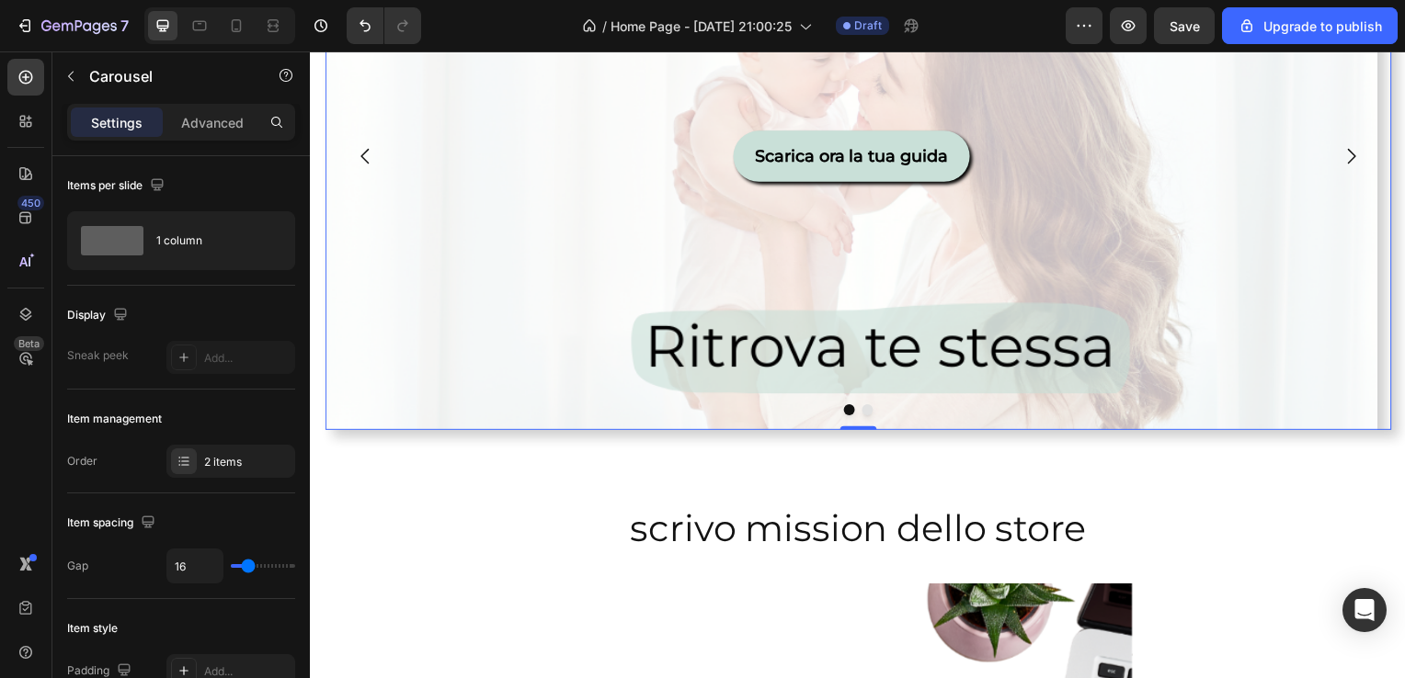
click at [1347, 154] on icon "Carousel Next Arrow" at bounding box center [1358, 157] width 22 height 22
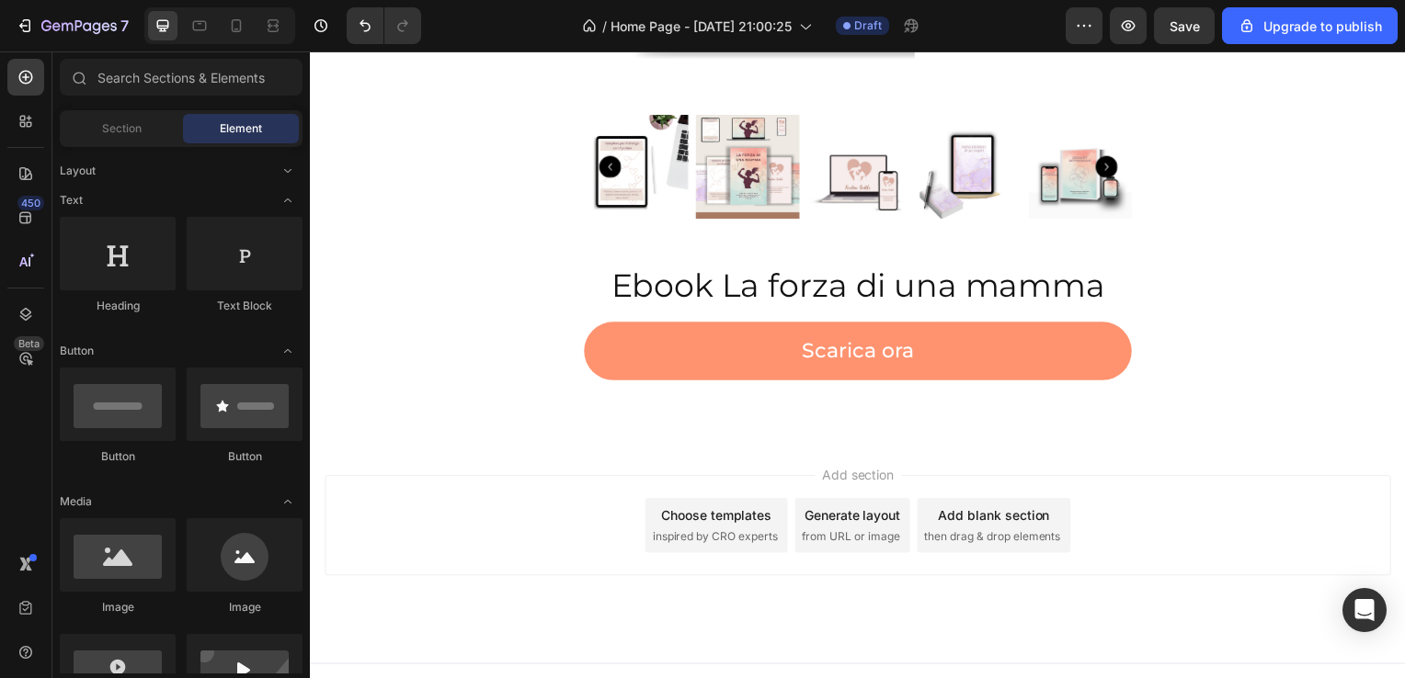
scroll to position [1304, 0]
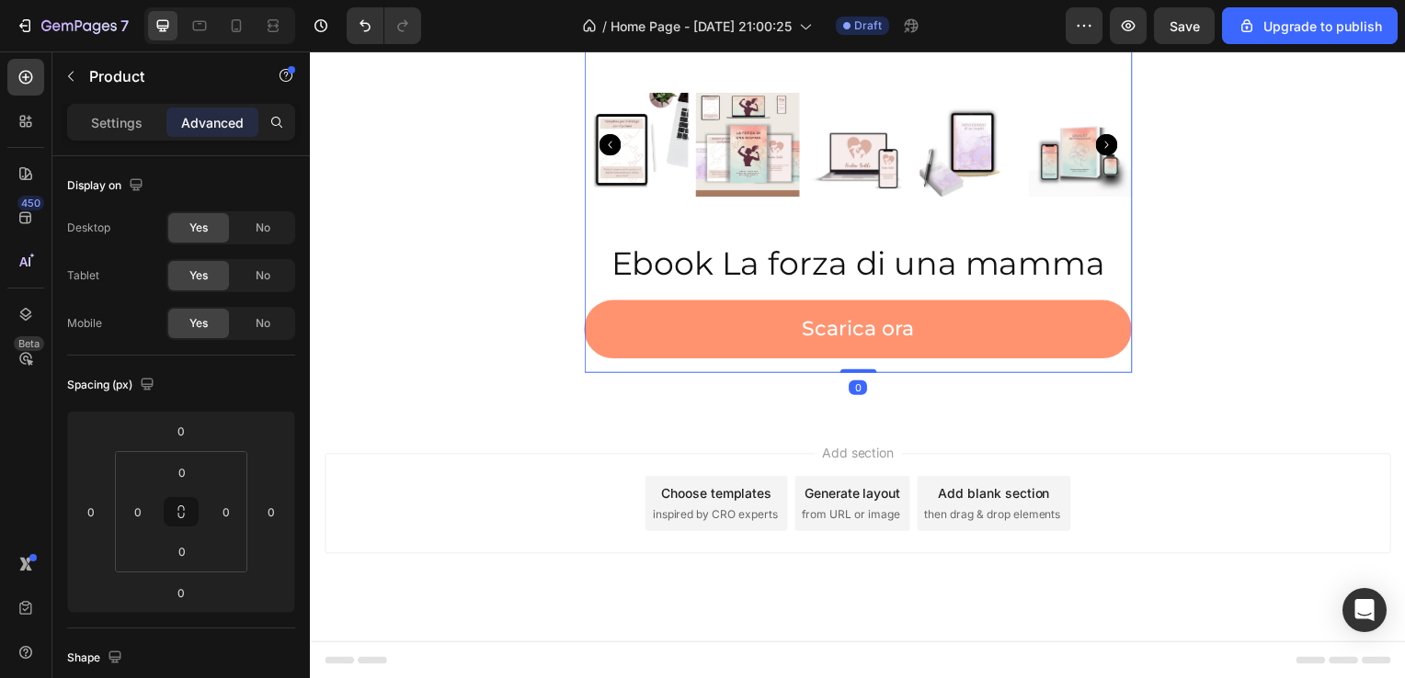
click at [1031, 365] on div "Ebook La forza di una mamma Product Title Scarica ora Dynamic Checkout" at bounding box center [862, 309] width 552 height 133
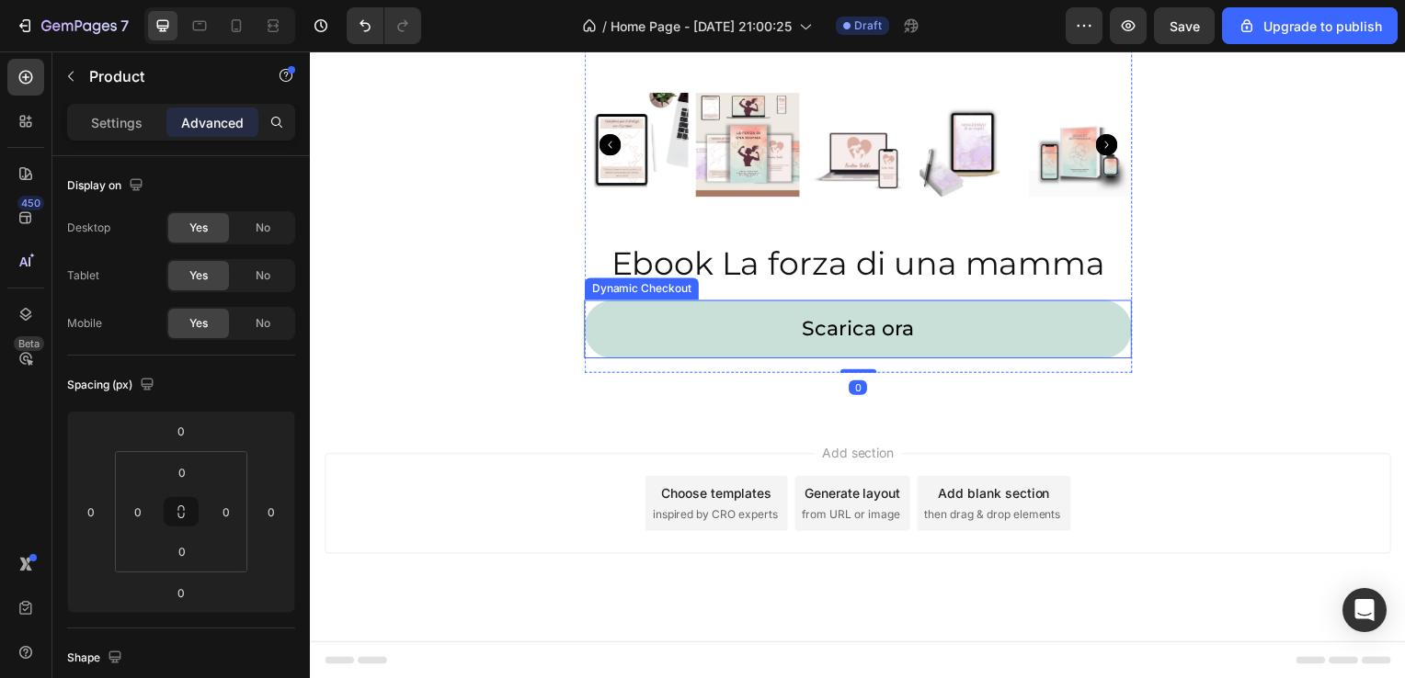
click at [1025, 336] on button "Scarica ora" at bounding box center [862, 331] width 552 height 59
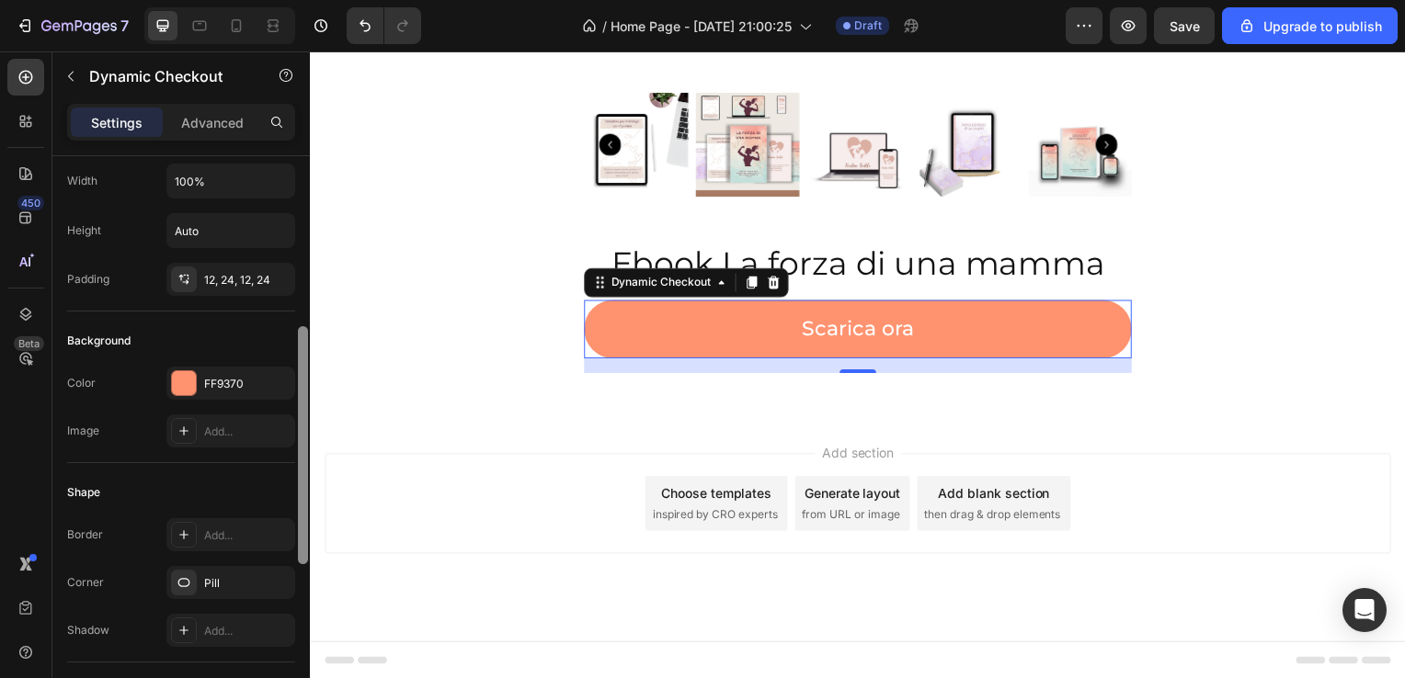
scroll to position [333, 0]
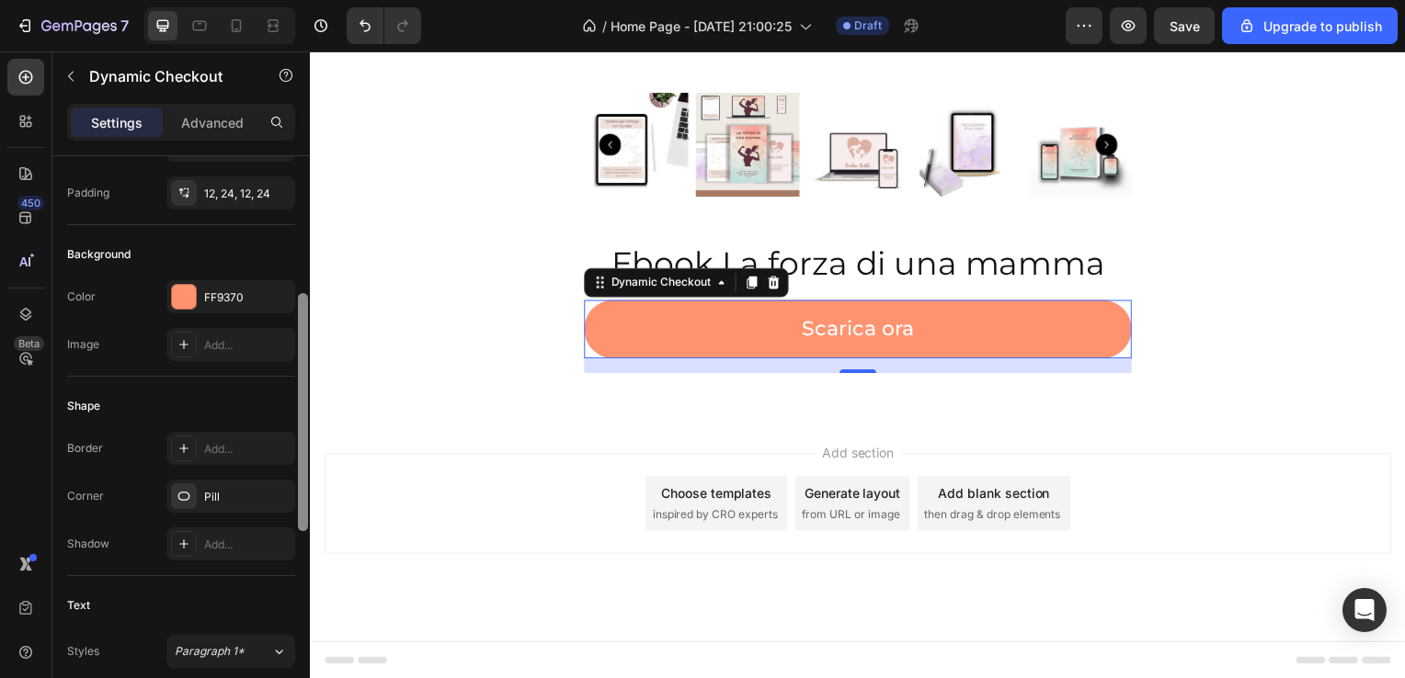
drag, startPoint x: 612, startPoint y: 348, endPoint x: 313, endPoint y: 473, distance: 324.7
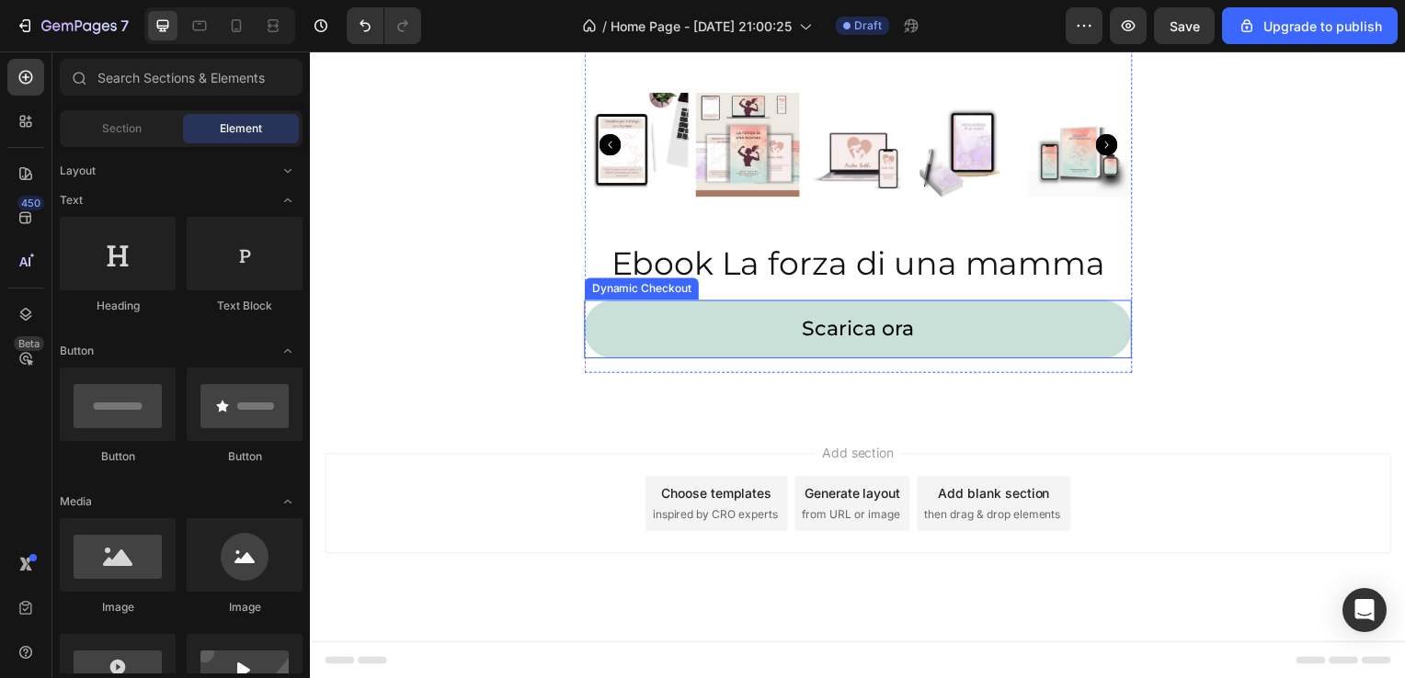
click at [586, 324] on button "Scarica ora" at bounding box center [862, 331] width 552 height 59
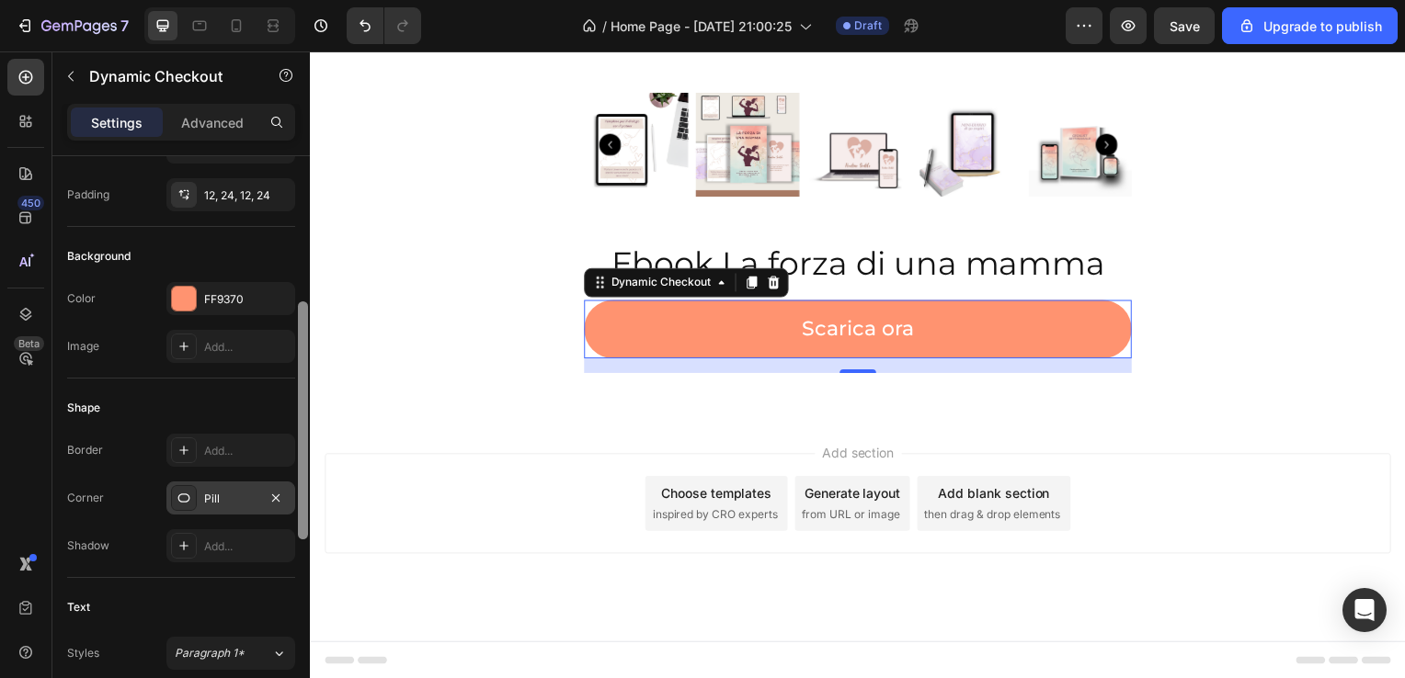
scroll to position [339, 0]
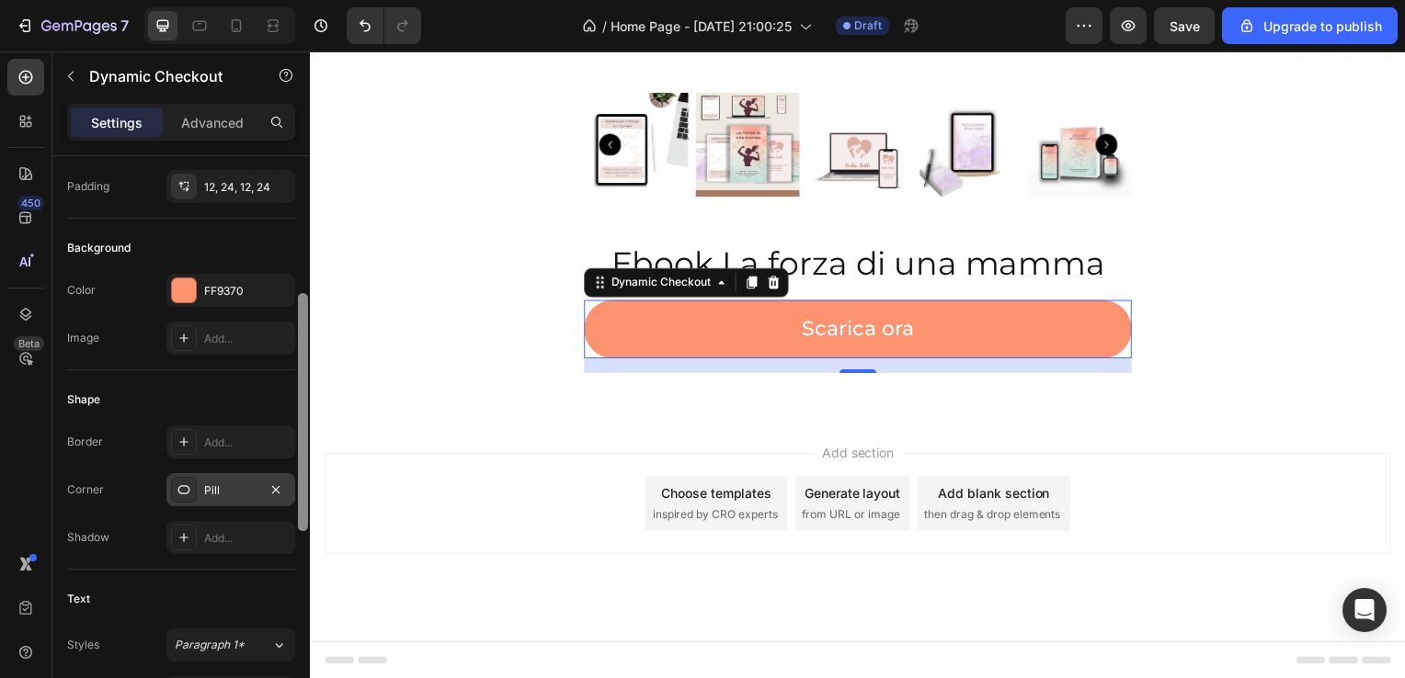
drag, startPoint x: 305, startPoint y: 347, endPoint x: 290, endPoint y: 487, distance: 141.4
click at [290, 487] on div "This button will be changed dynamically based on the third-party accelerated ch…" at bounding box center [180, 443] width 257 height 575
click at [254, 530] on div "Add..." at bounding box center [247, 538] width 86 height 17
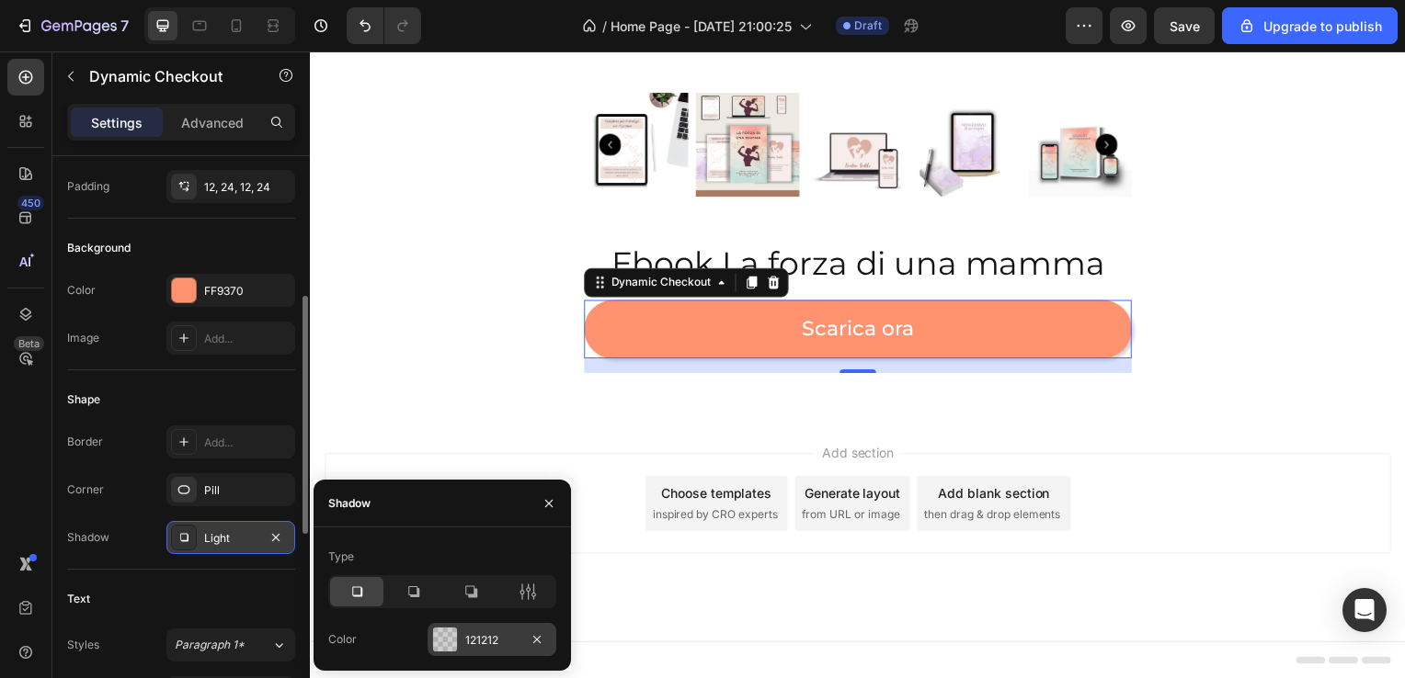
click at [442, 631] on div at bounding box center [445, 640] width 24 height 24
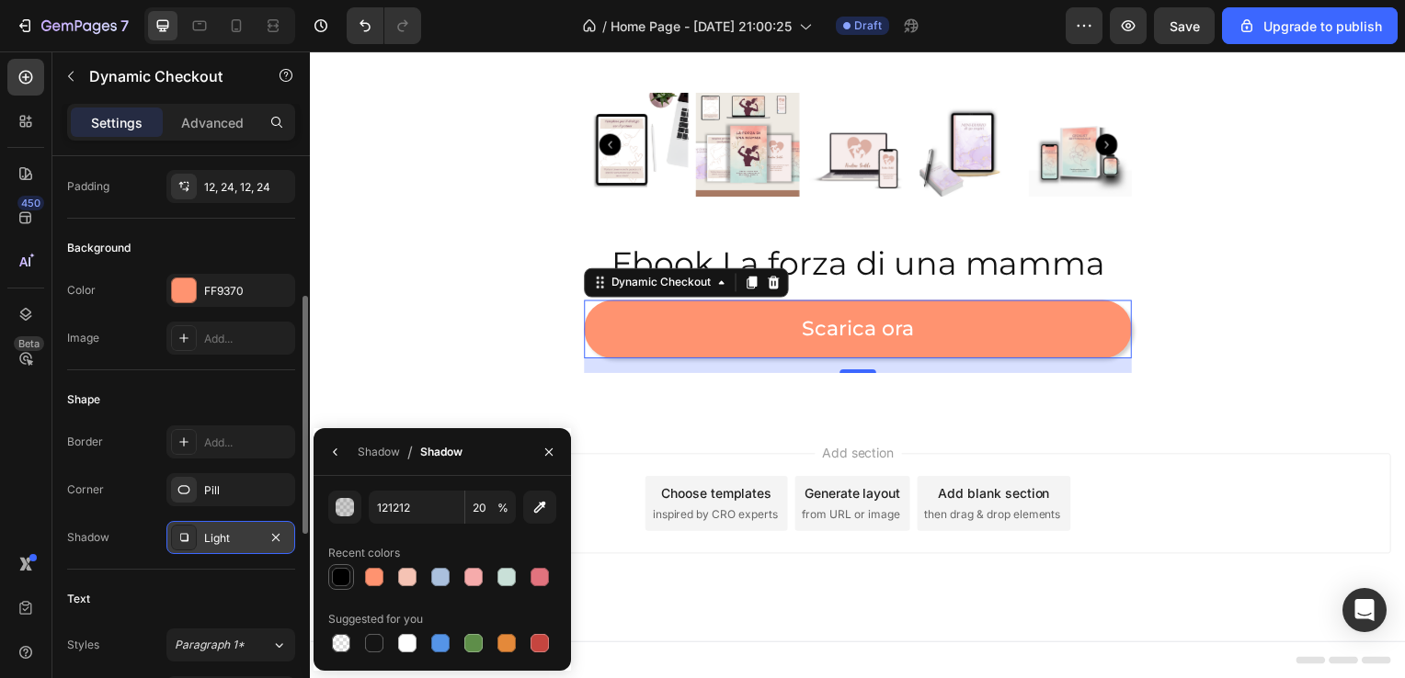
click at [342, 571] on div at bounding box center [341, 577] width 18 height 18
type input "000000"
type input "100"
click at [548, 458] on icon "button" at bounding box center [548, 452] width 15 height 15
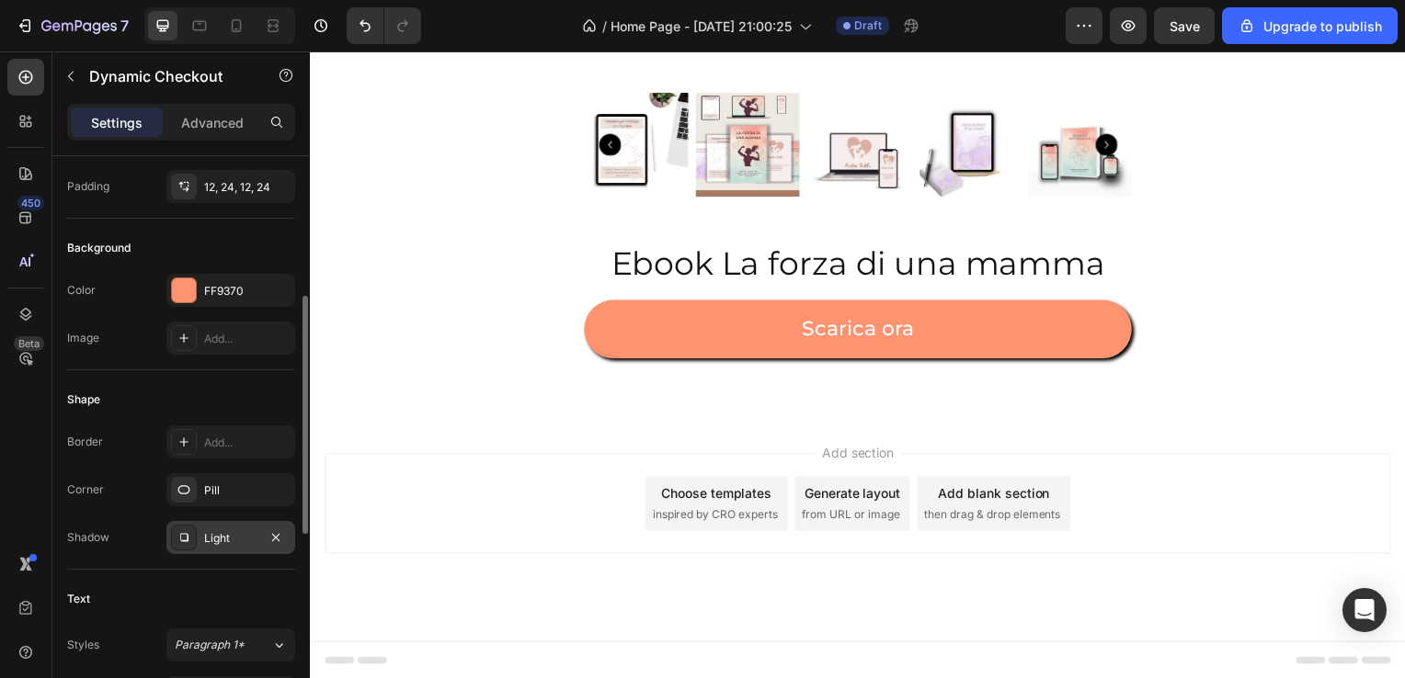
click at [549, 461] on div "Add section Choose templates inspired by CRO experts Generate layout from URL o…" at bounding box center [861, 507] width 1074 height 101
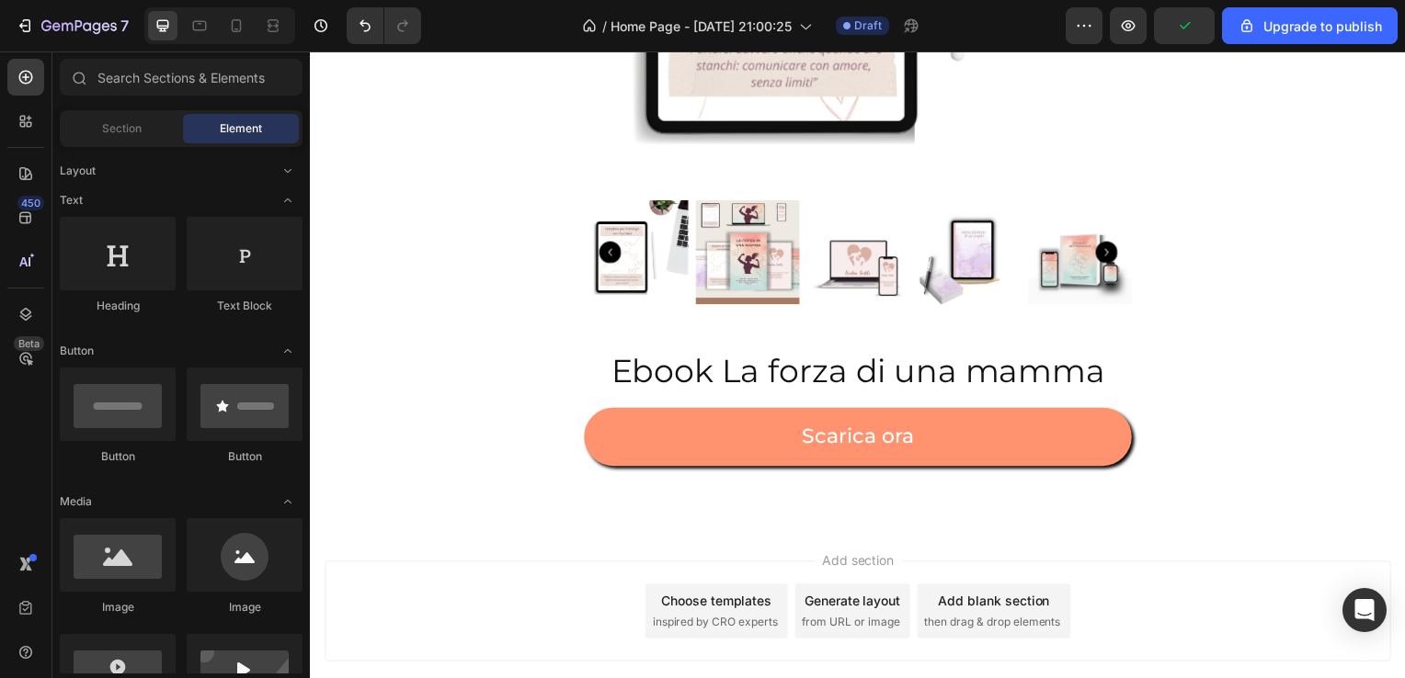
scroll to position [1304, 0]
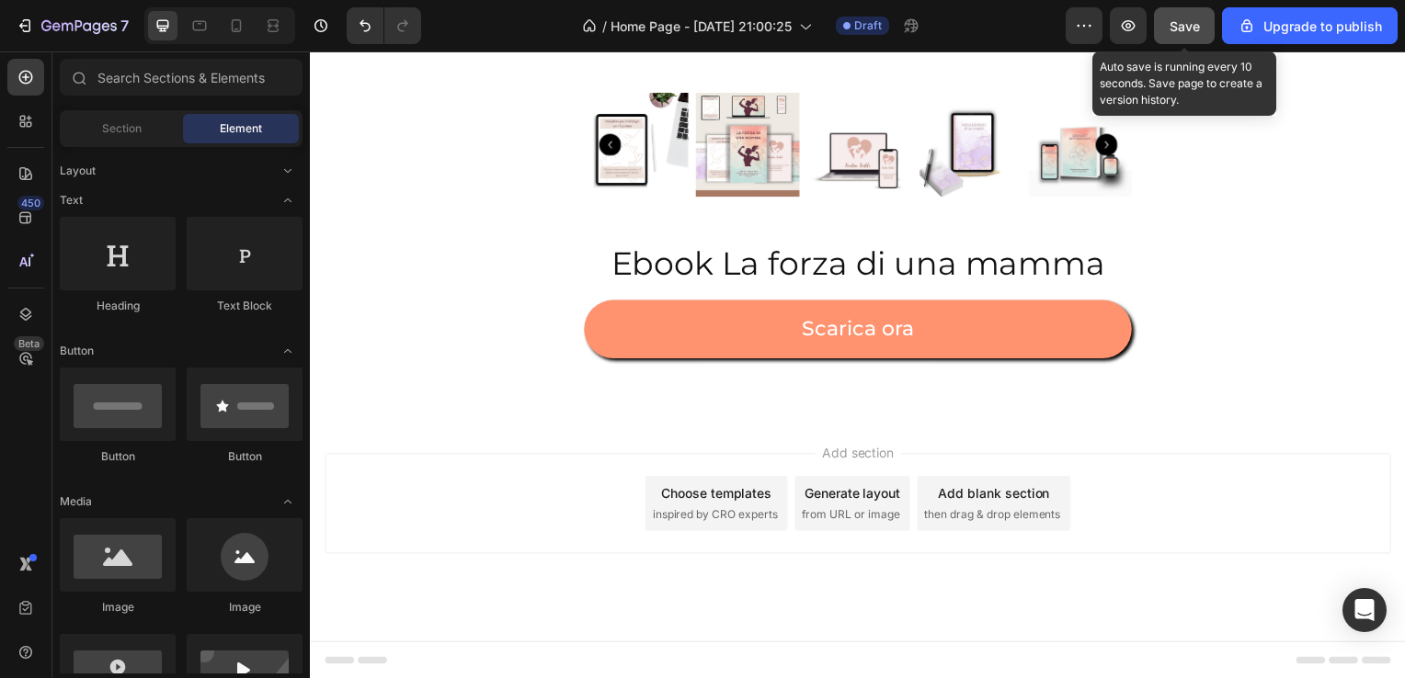
click at [1191, 31] on span "Save" at bounding box center [1184, 26] width 30 height 16
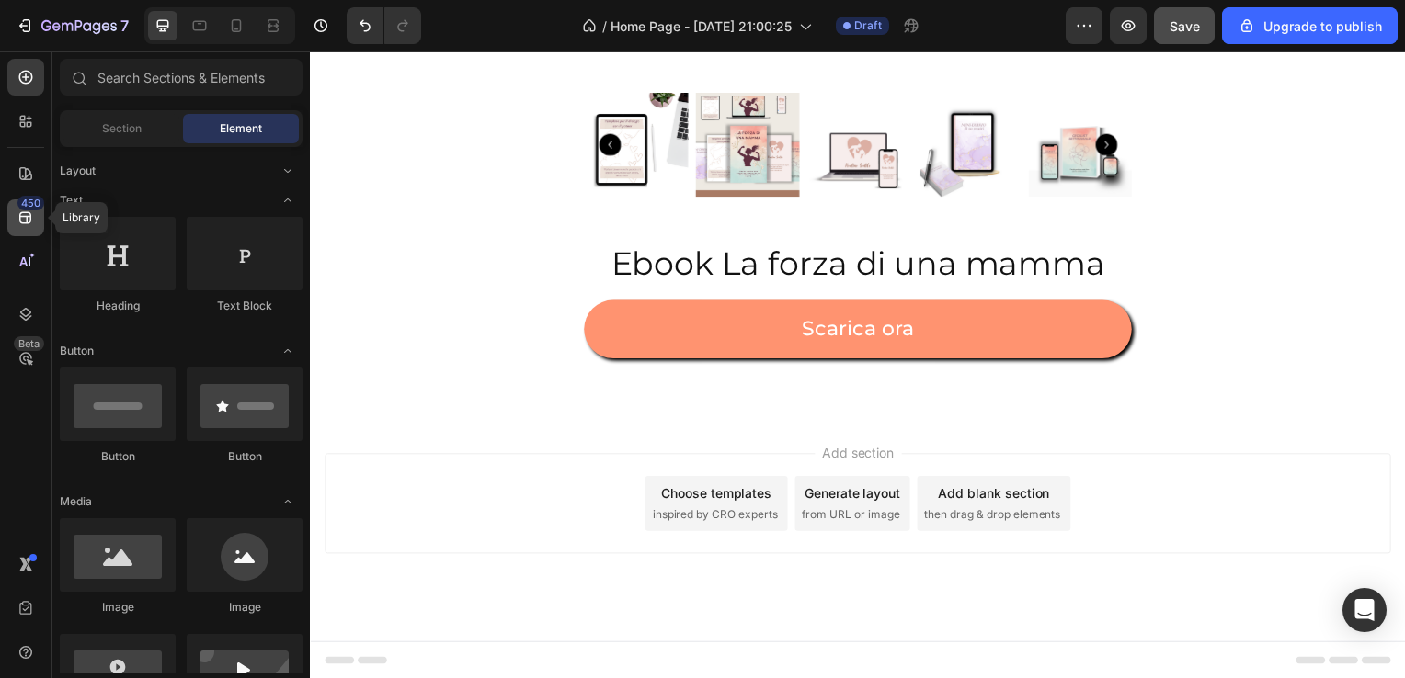
click at [26, 209] on div "450" at bounding box center [30, 203] width 27 height 15
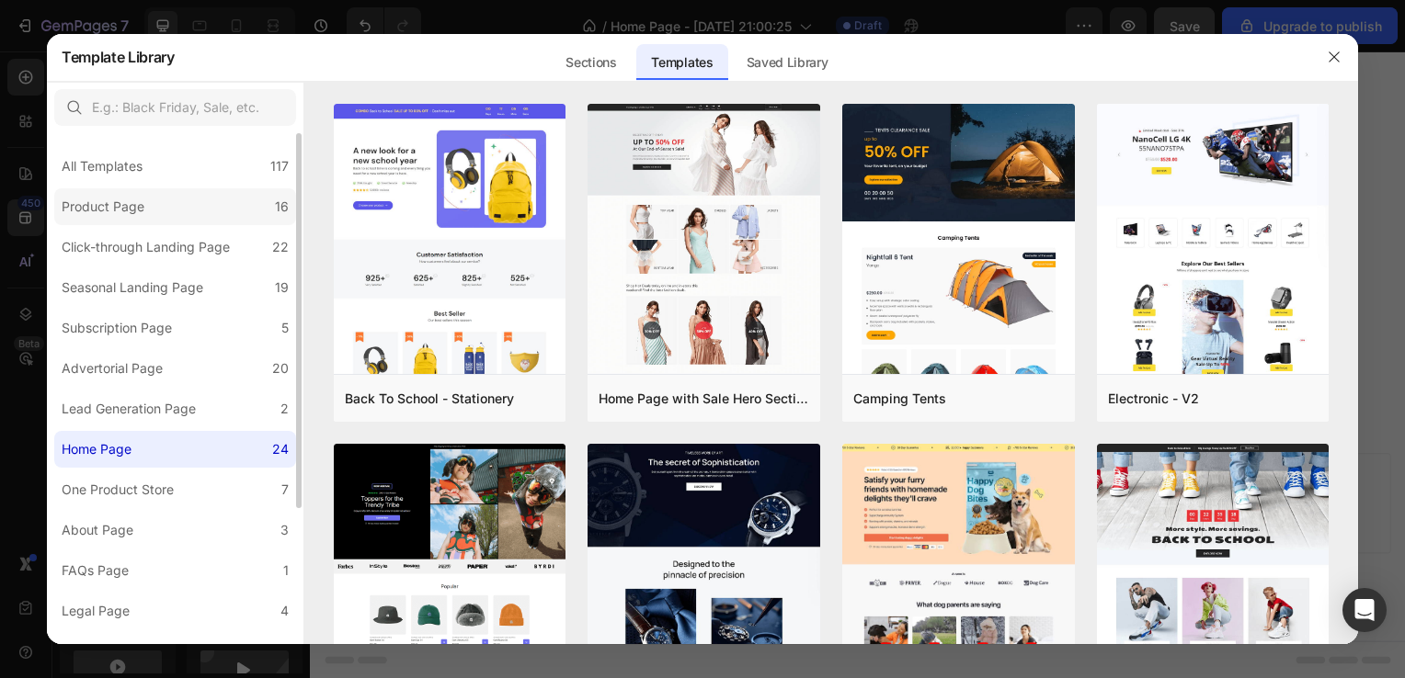
click at [121, 201] on div "Product Page" at bounding box center [103, 207] width 83 height 22
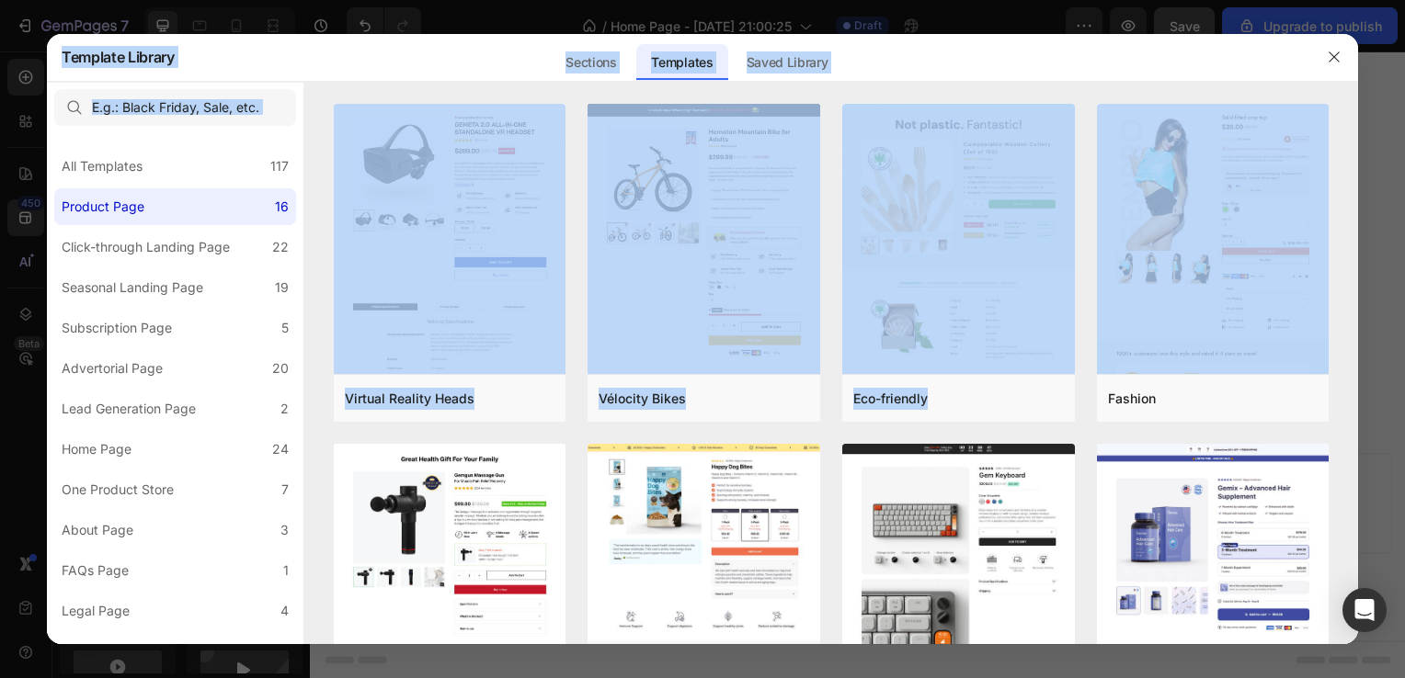
drag, startPoint x: 1349, startPoint y: 224, endPoint x: 1361, endPoint y: 447, distance: 222.8
click at [1361, 447] on div "Template Library Sections Templates Existing pages Saved Library Templates Save…" at bounding box center [702, 339] width 1405 height 678
click at [1334, 97] on div at bounding box center [830, 93] width 1053 height 22
drag, startPoint x: 1353, startPoint y: 237, endPoint x: 1366, endPoint y: 428, distance: 191.6
click at [1366, 428] on div "Template Library Sections Templates Existing pages Saved Library Templates Save…" at bounding box center [702, 339] width 1405 height 678
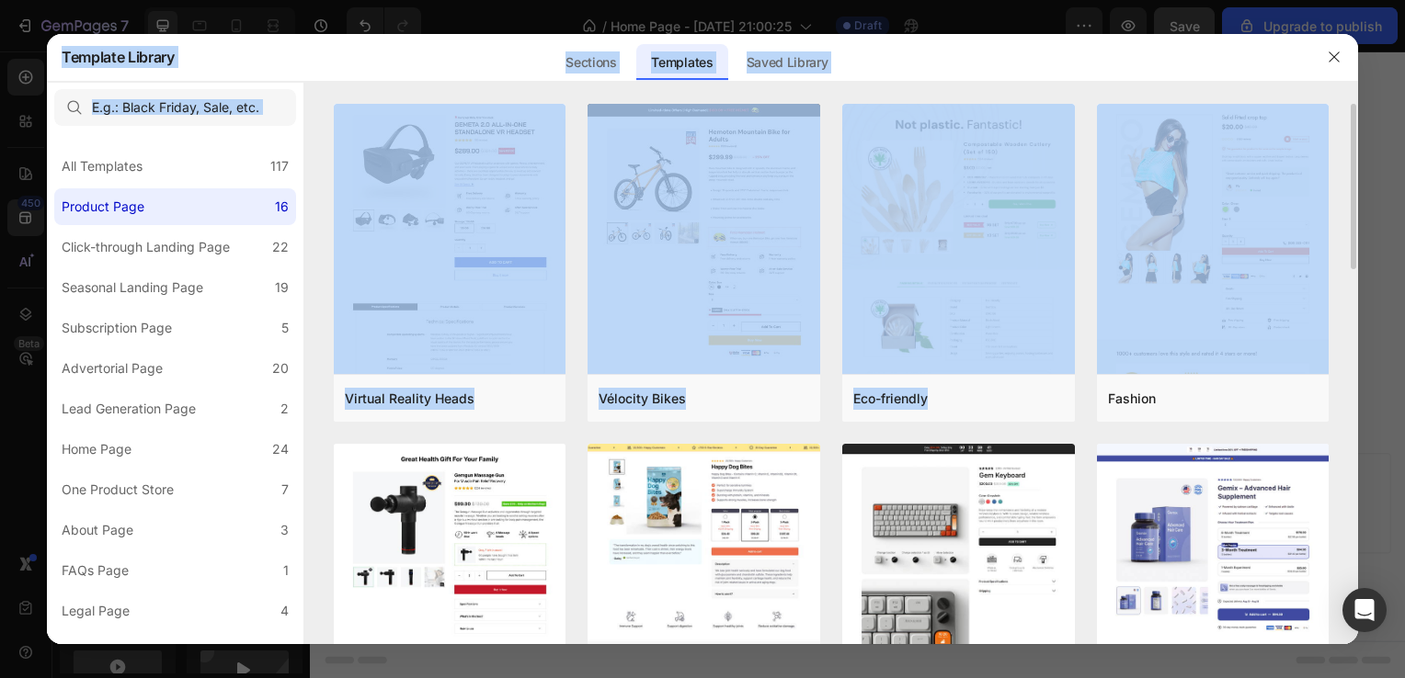
drag, startPoint x: 1366, startPoint y: 428, endPoint x: 1340, endPoint y: 142, distance: 288.0
click at [1340, 142] on div "Virtual Reality Heads Add to page Preview Vélocity Bikes Add to page Preview Ec…" at bounding box center [830, 374] width 1053 height 541
click at [1352, 154] on div "Virtual Reality Heads Add to page Preview Vélocity Bikes Add to page Preview Ec…" at bounding box center [830, 374] width 1053 height 541
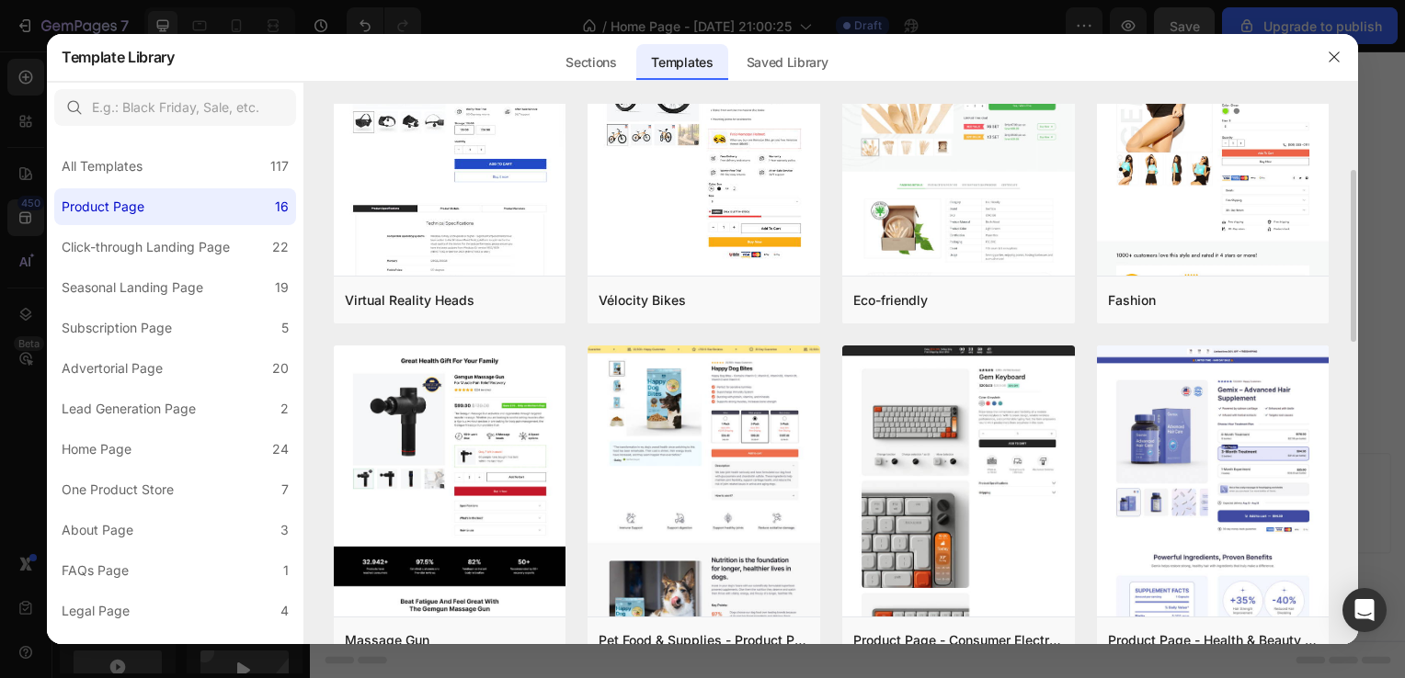
scroll to position [0, 0]
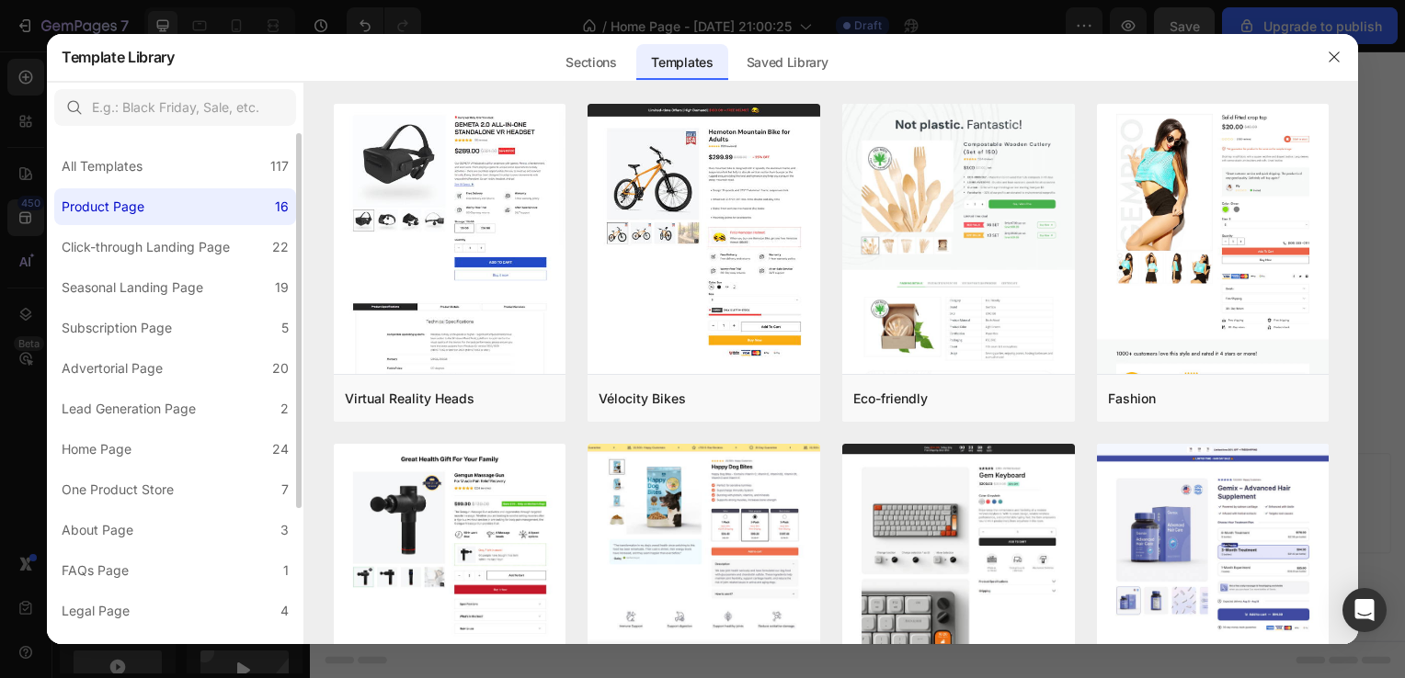
click at [192, 211] on label "Product Page 16" at bounding box center [175, 206] width 242 height 37
click at [162, 484] on div "One Product Store" at bounding box center [118, 490] width 112 height 22
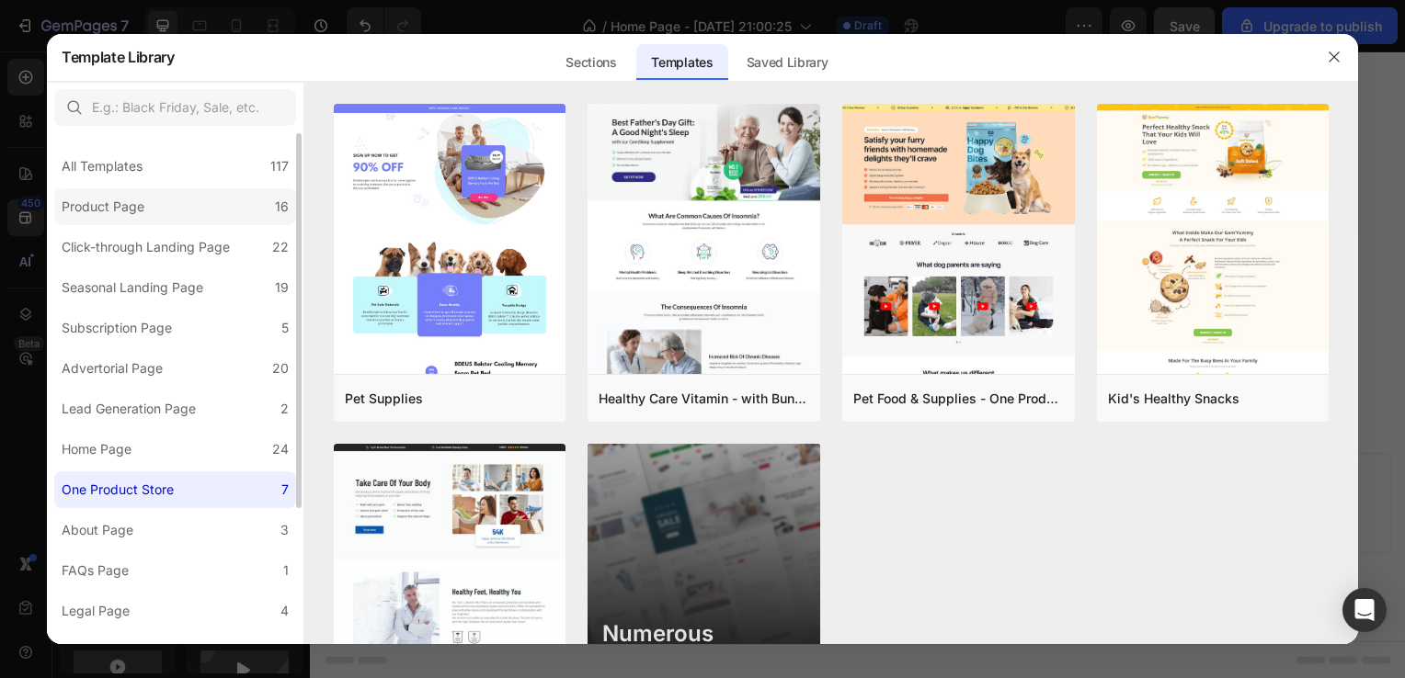
click at [181, 198] on label "Product Page 16" at bounding box center [175, 206] width 242 height 37
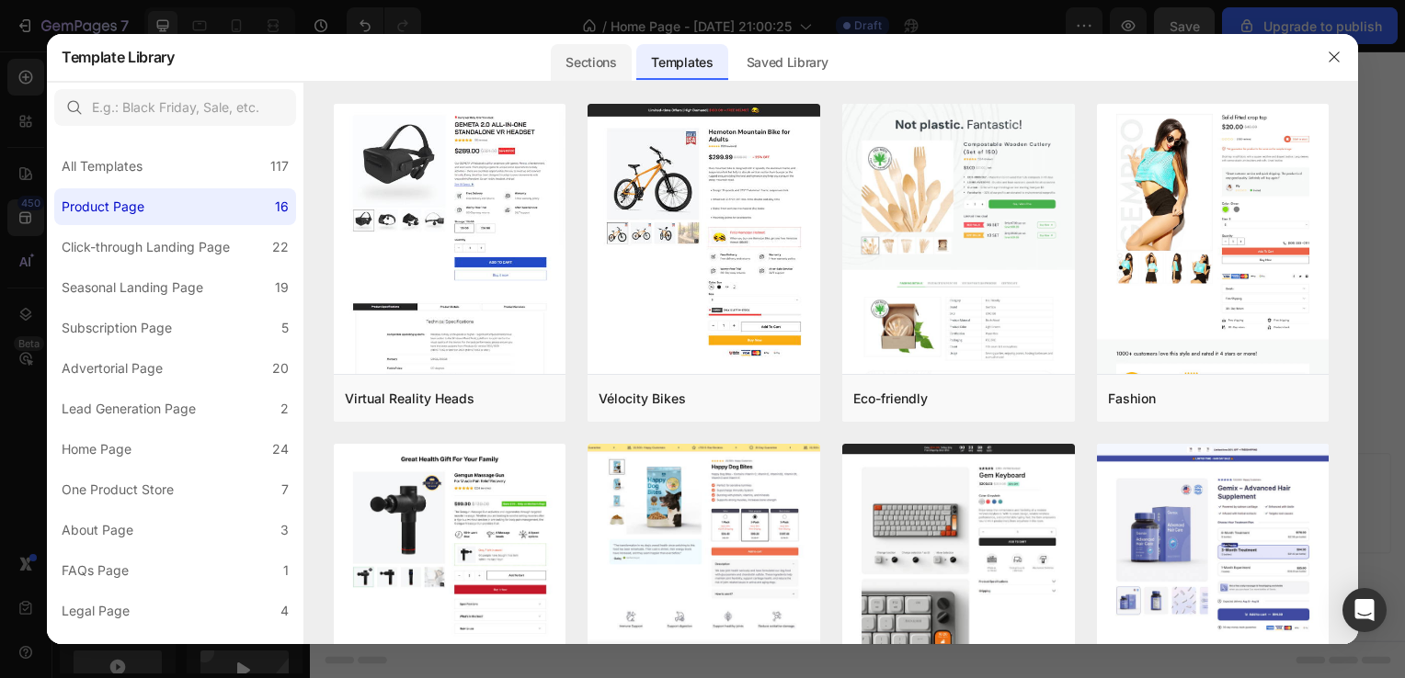
click at [577, 68] on div "Sections" at bounding box center [591, 62] width 80 height 37
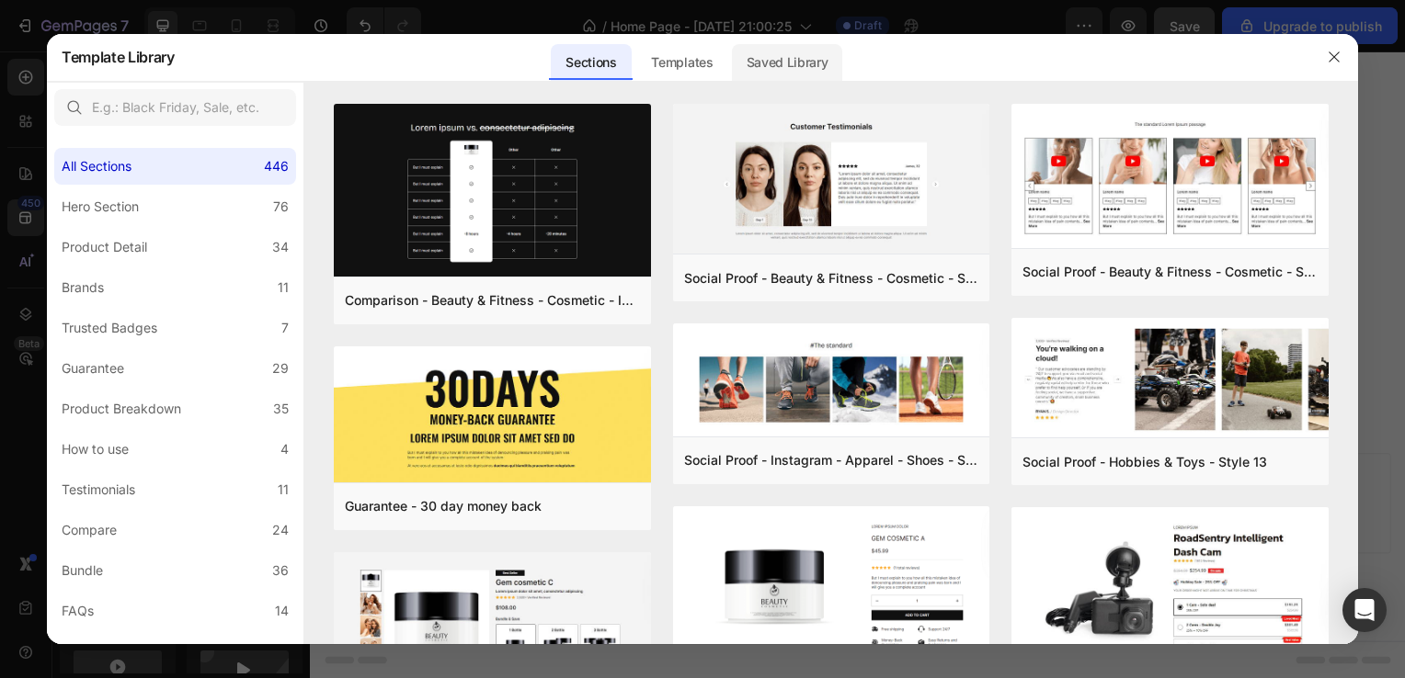
click at [772, 50] on div "Saved Library" at bounding box center [787, 62] width 111 height 37
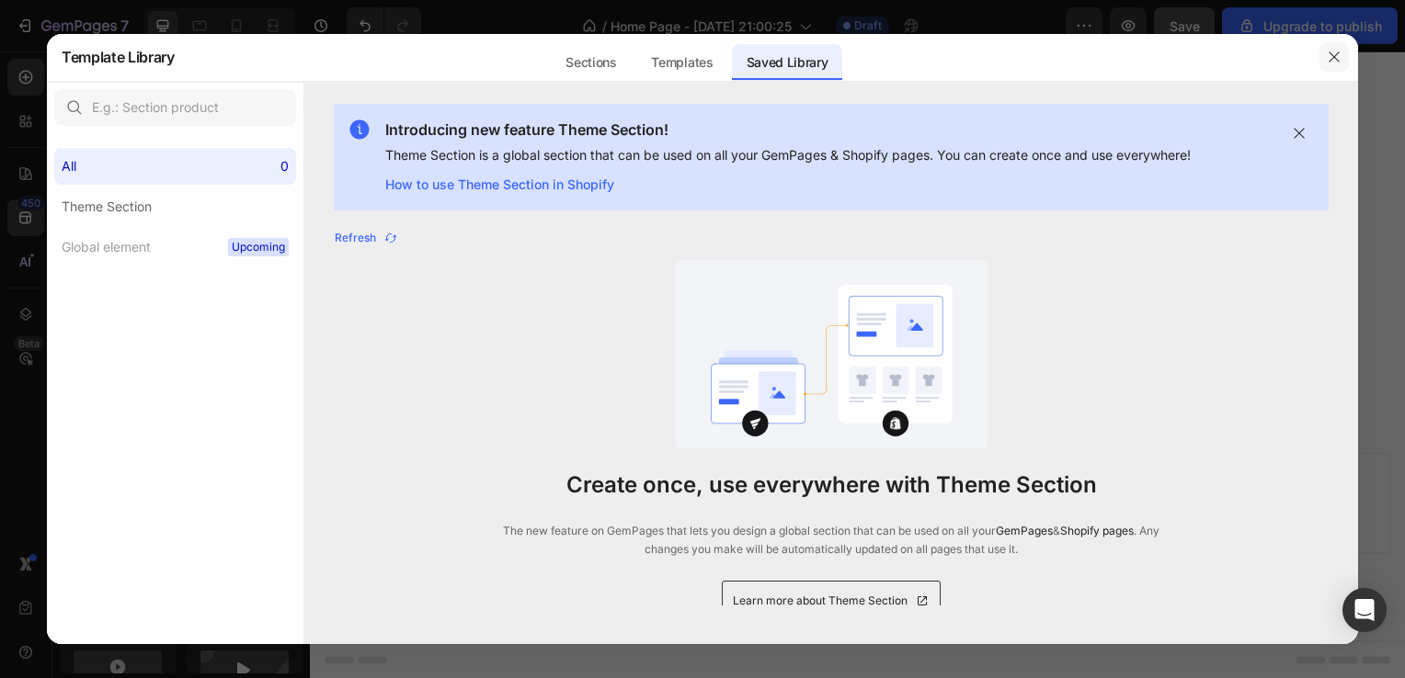
click at [1338, 58] on icon "button" at bounding box center [1333, 57] width 15 height 15
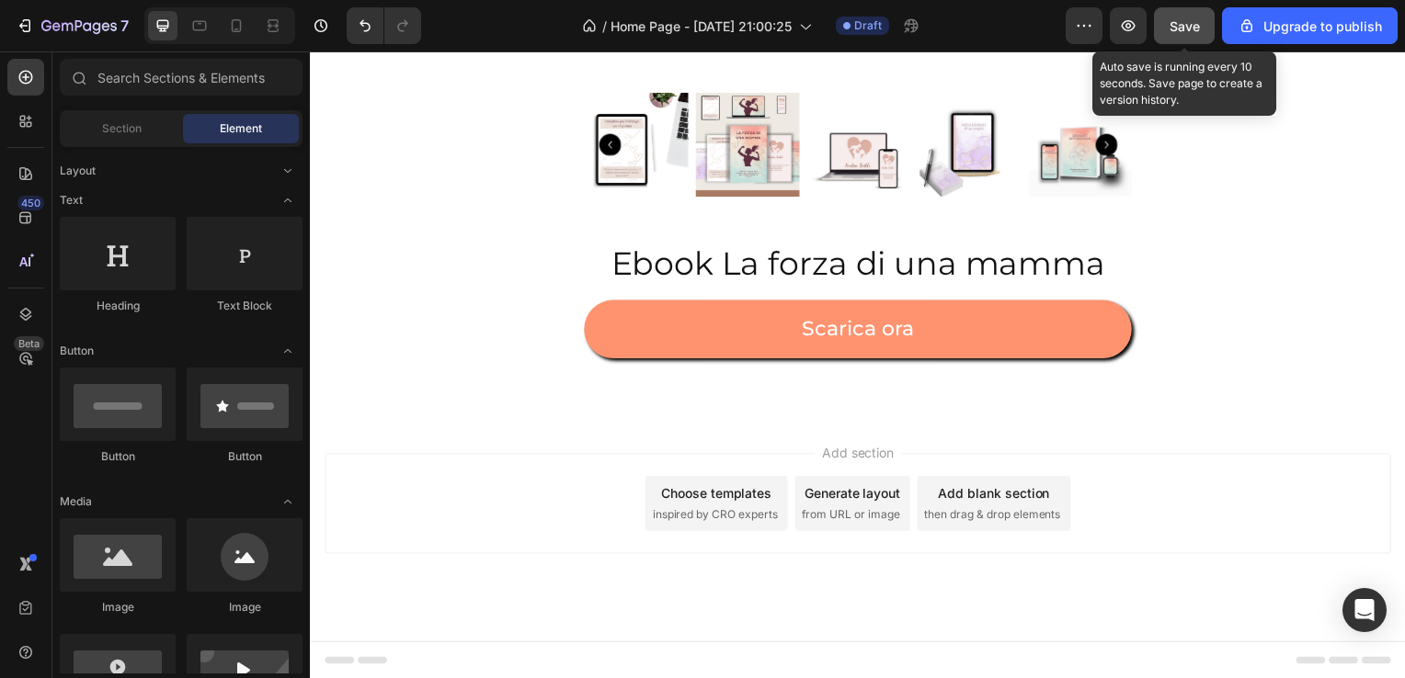
click at [1207, 20] on button "Save" at bounding box center [1184, 25] width 61 height 37
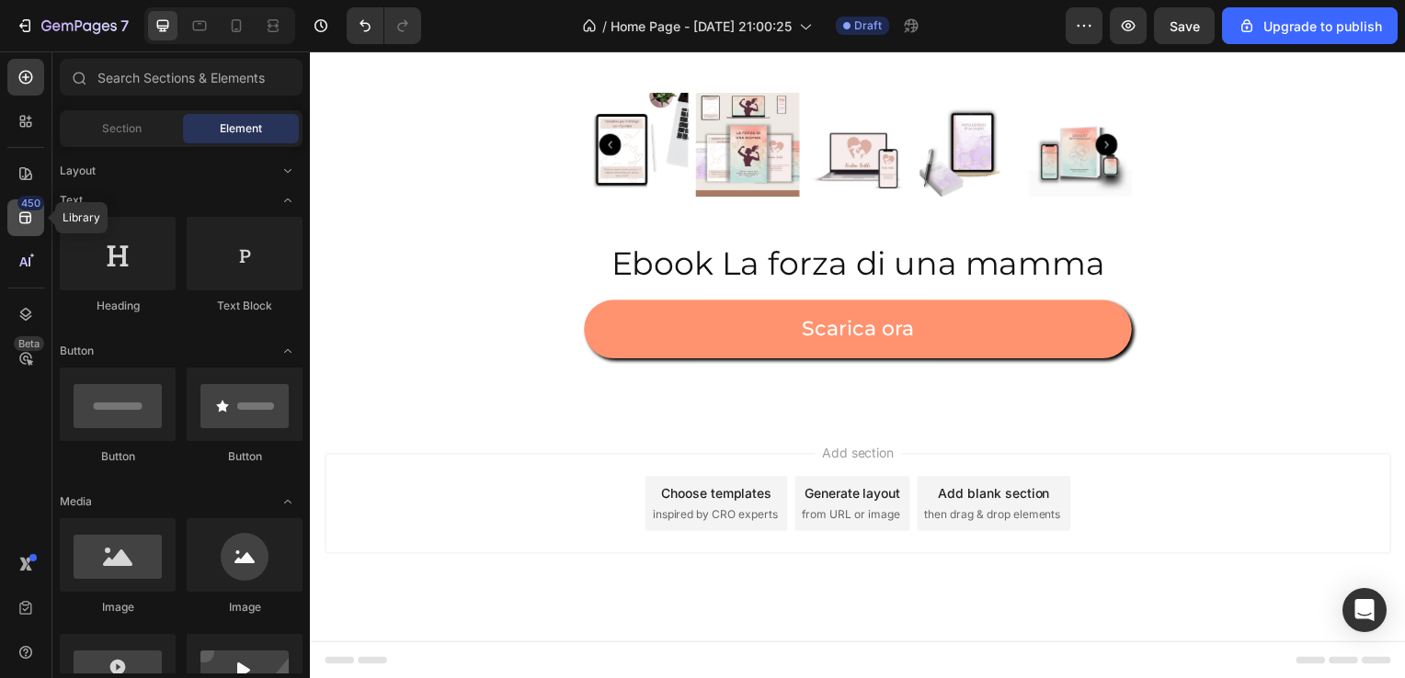
click at [24, 215] on icon at bounding box center [25, 218] width 12 height 12
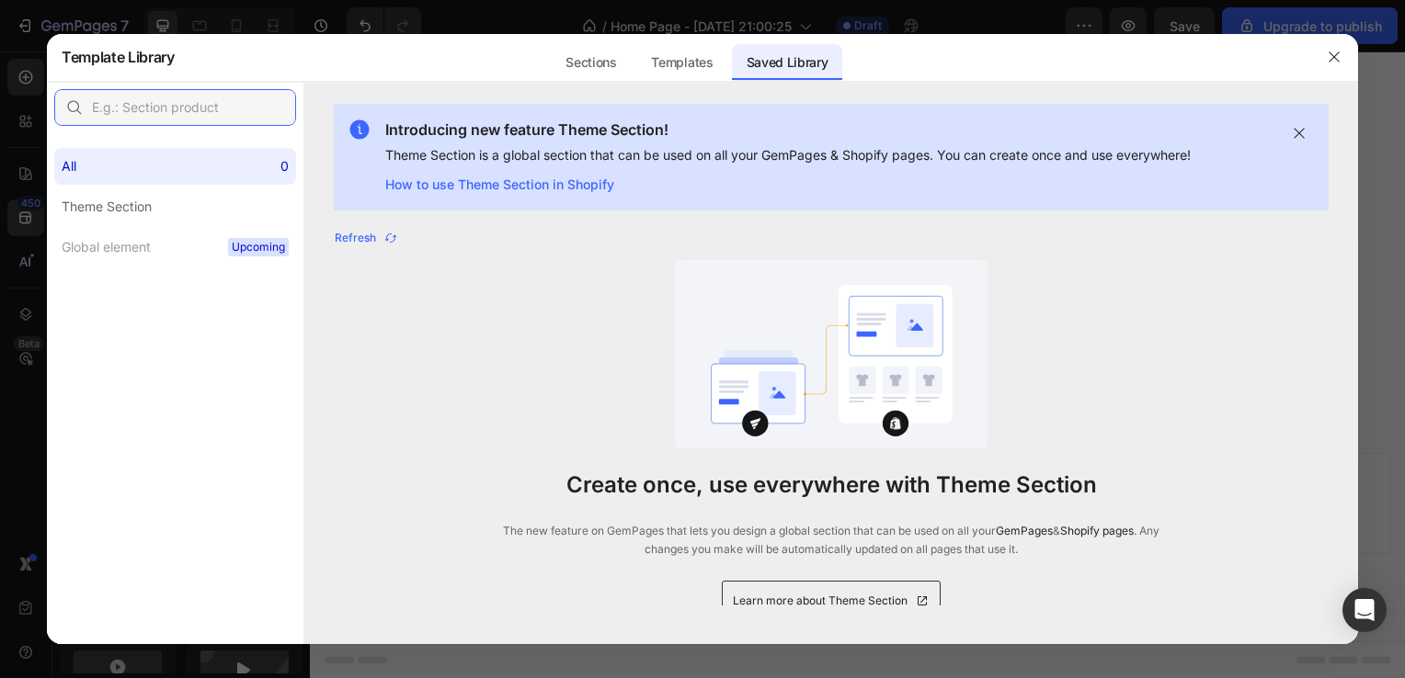
click at [147, 112] on input "text" at bounding box center [175, 107] width 242 height 37
click at [212, 108] on input "text" at bounding box center [175, 107] width 242 height 37
type input "product"
click at [275, 101] on icon "button" at bounding box center [277, 107] width 13 height 13
click at [566, 68] on div "Sections" at bounding box center [591, 62] width 80 height 37
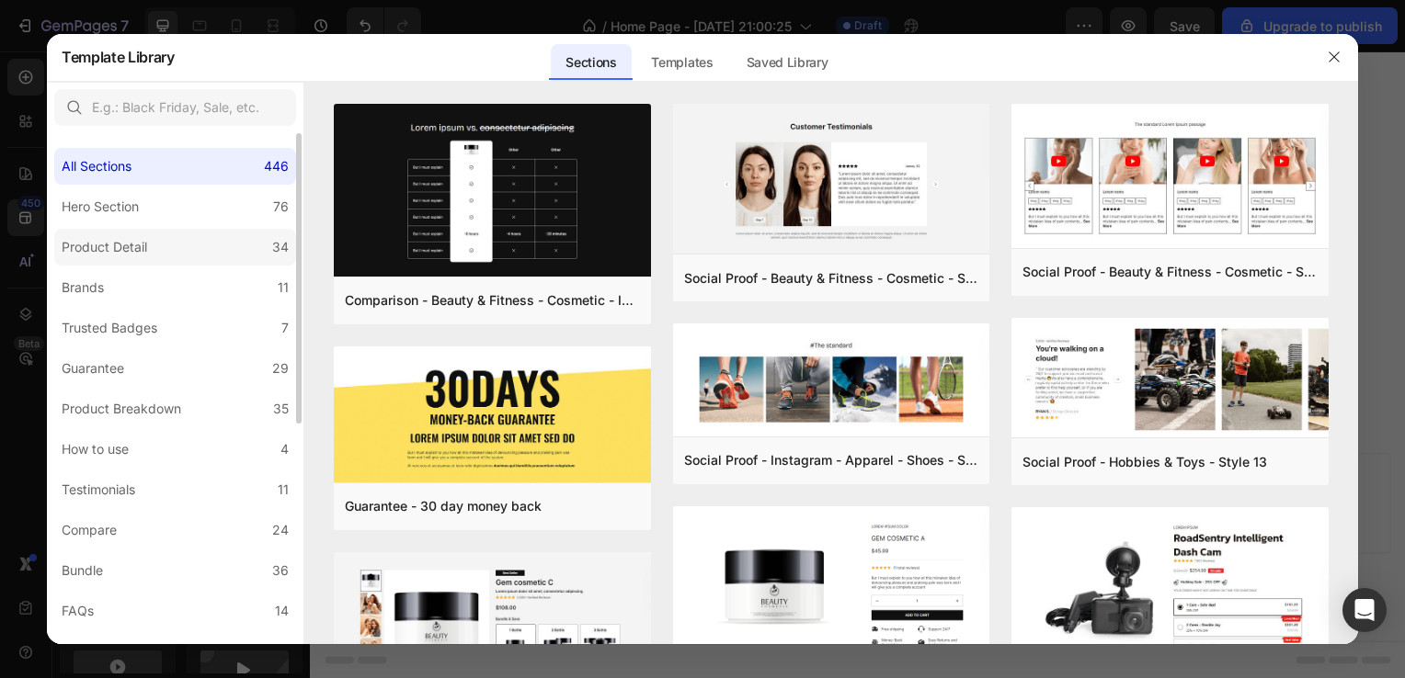
click at [191, 241] on label "Product Detail 34" at bounding box center [175, 247] width 242 height 37
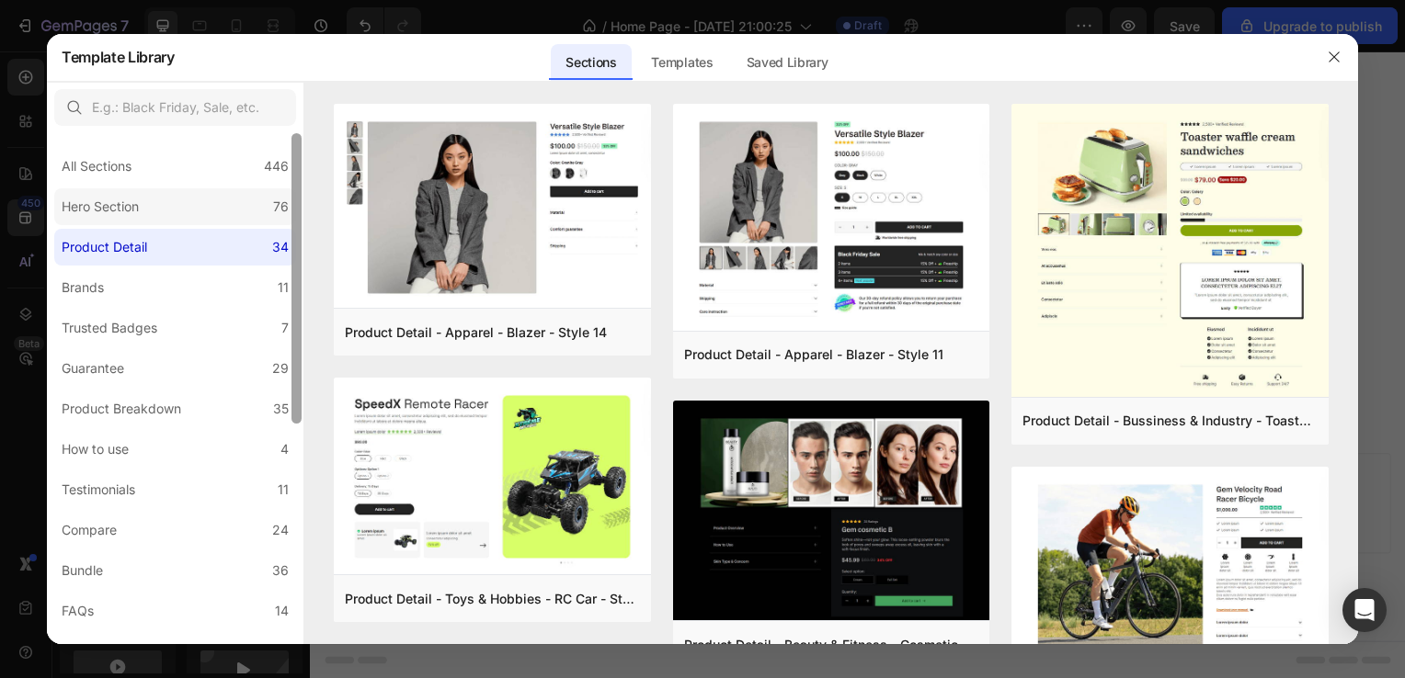
drag, startPoint x: 295, startPoint y: 324, endPoint x: 267, endPoint y: 188, distance: 139.0
click at [267, 188] on div "All Sections 446 Hero Section 76 Product Detail 34 Brands 11 Trusted Badges 7 G…" at bounding box center [175, 388] width 256 height 511
click at [241, 172] on div "All Sections 446" at bounding box center [175, 166] width 242 height 37
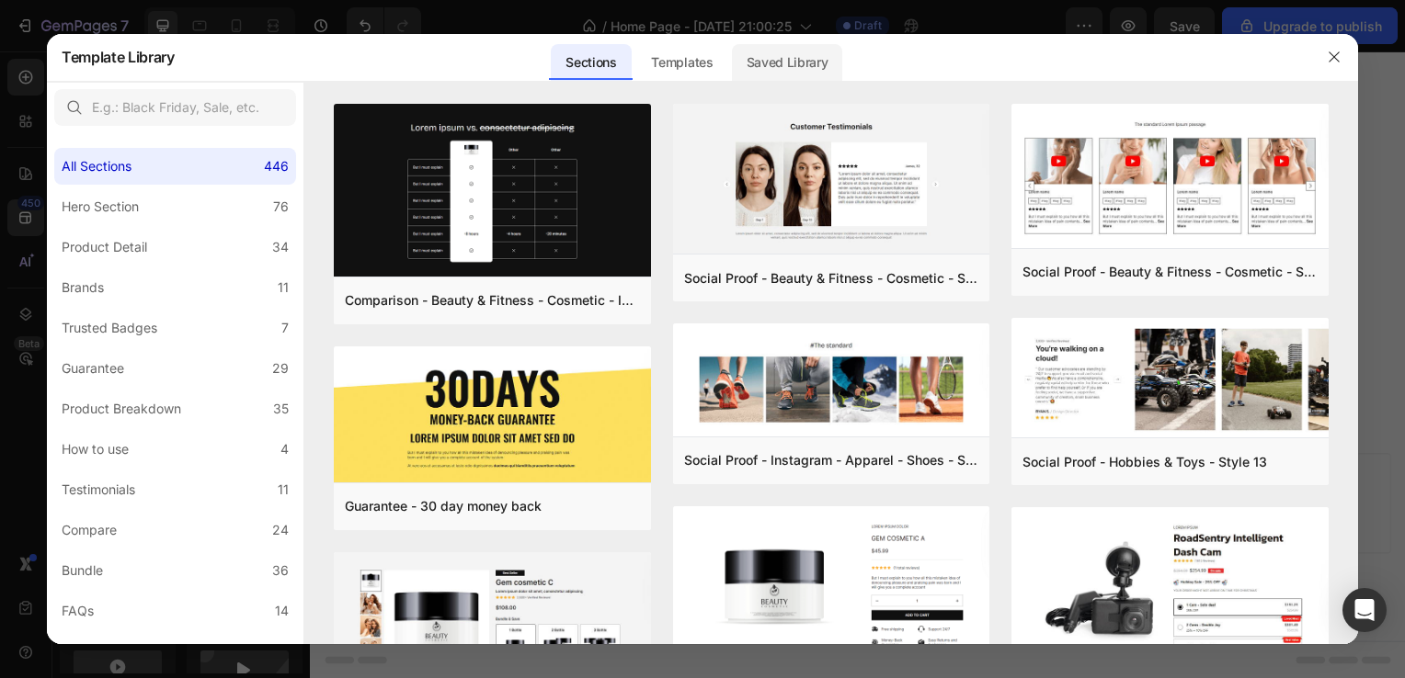
click at [751, 62] on div "Saved Library" at bounding box center [787, 62] width 111 height 37
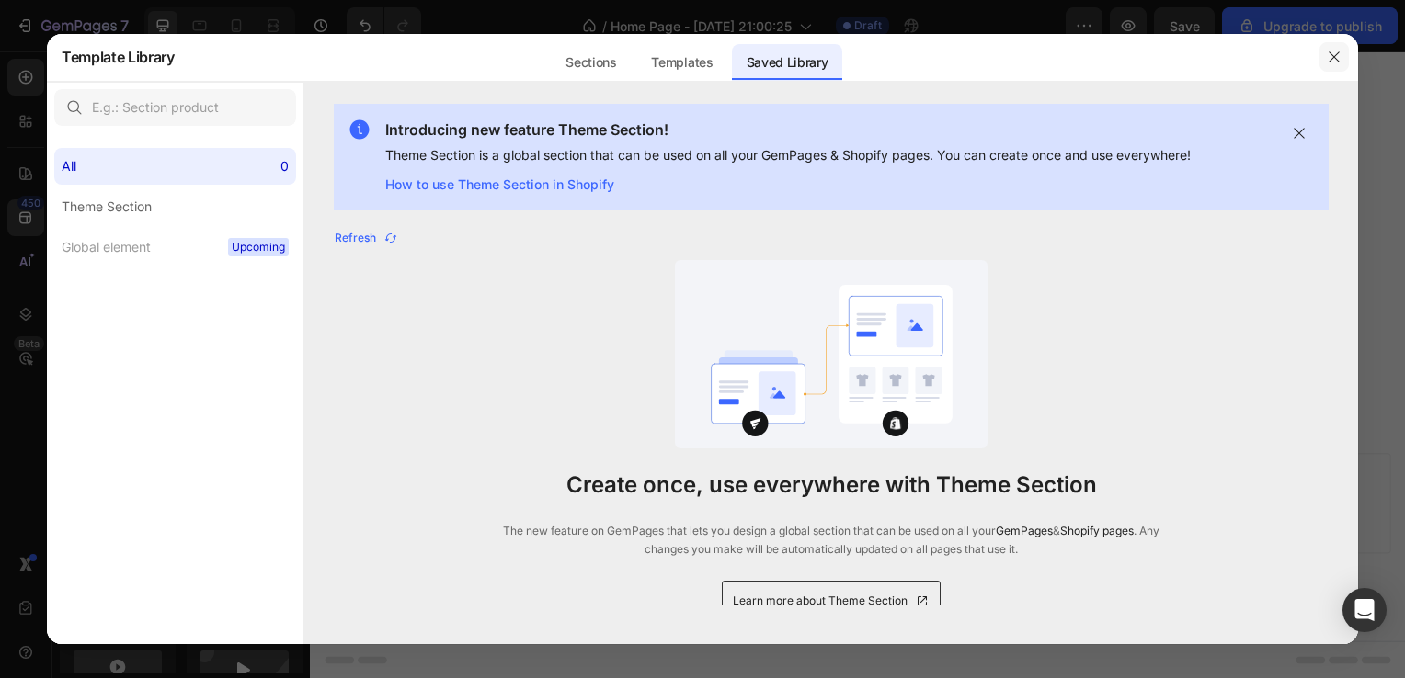
click at [1335, 51] on icon "button" at bounding box center [1333, 57] width 15 height 15
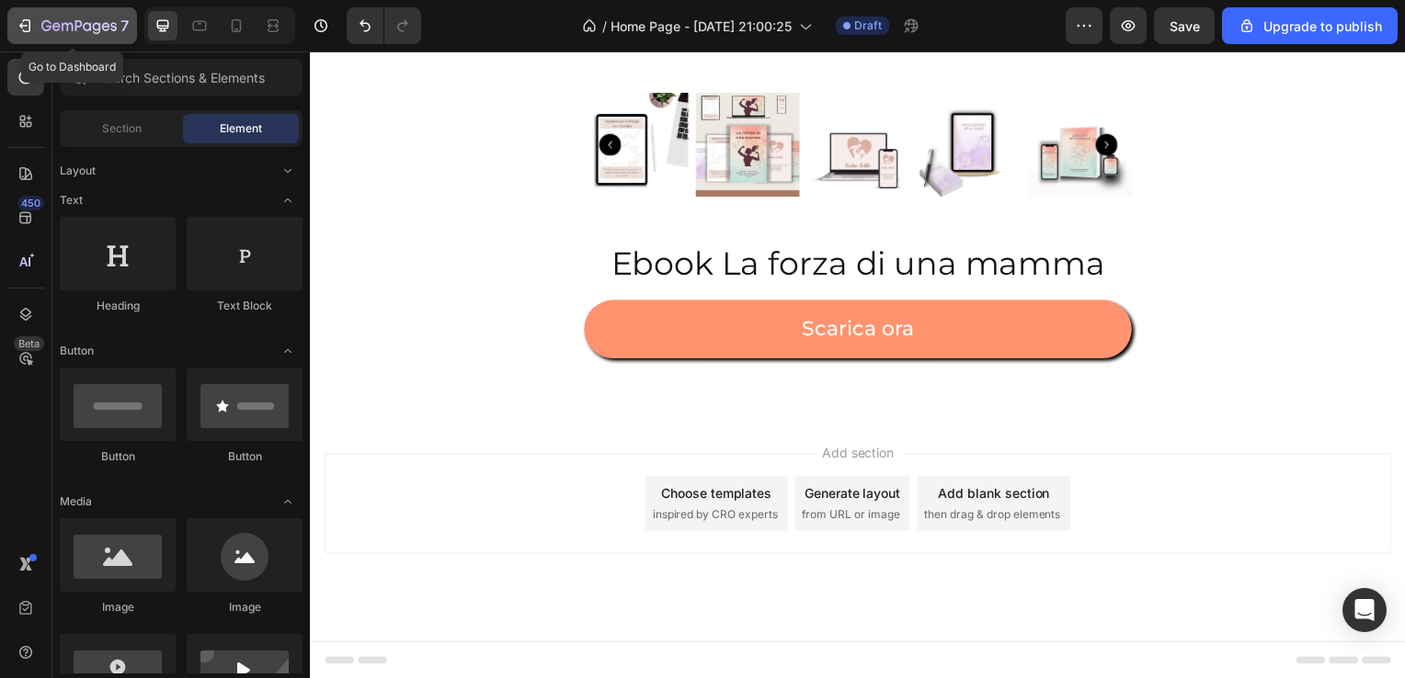
click at [52, 28] on icon "button" at bounding box center [56, 26] width 8 height 8
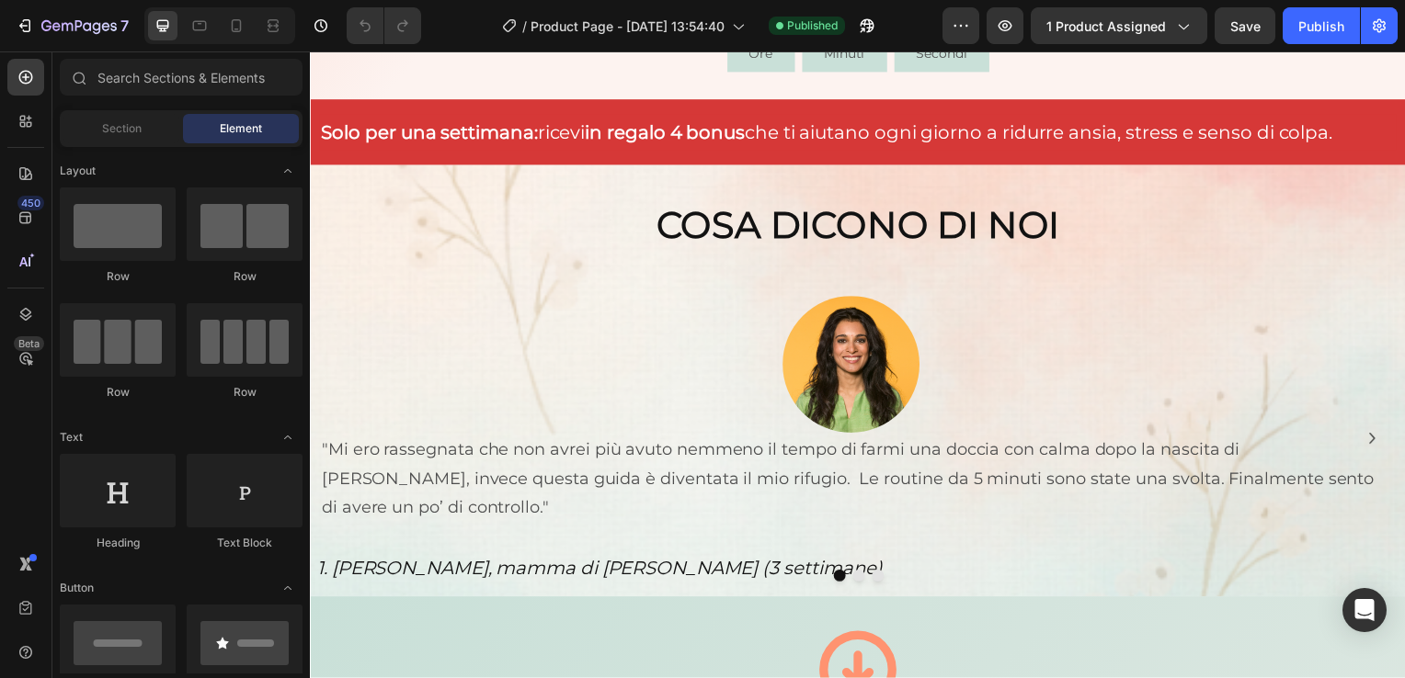
scroll to position [973, 0]
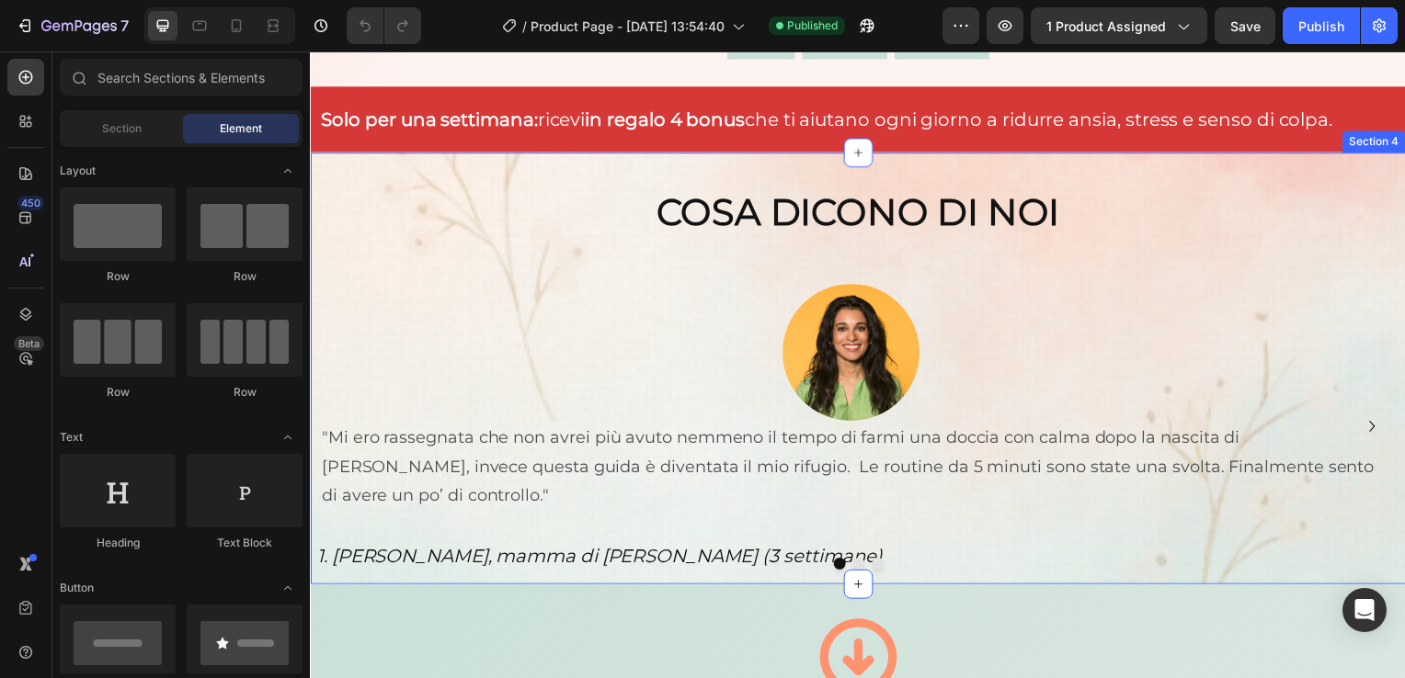
click at [323, 156] on div "COSA DICONO DI NOI Heading Image "Mi ero rassegnata che non avrei più avuto nem…" at bounding box center [861, 371] width 1103 height 435
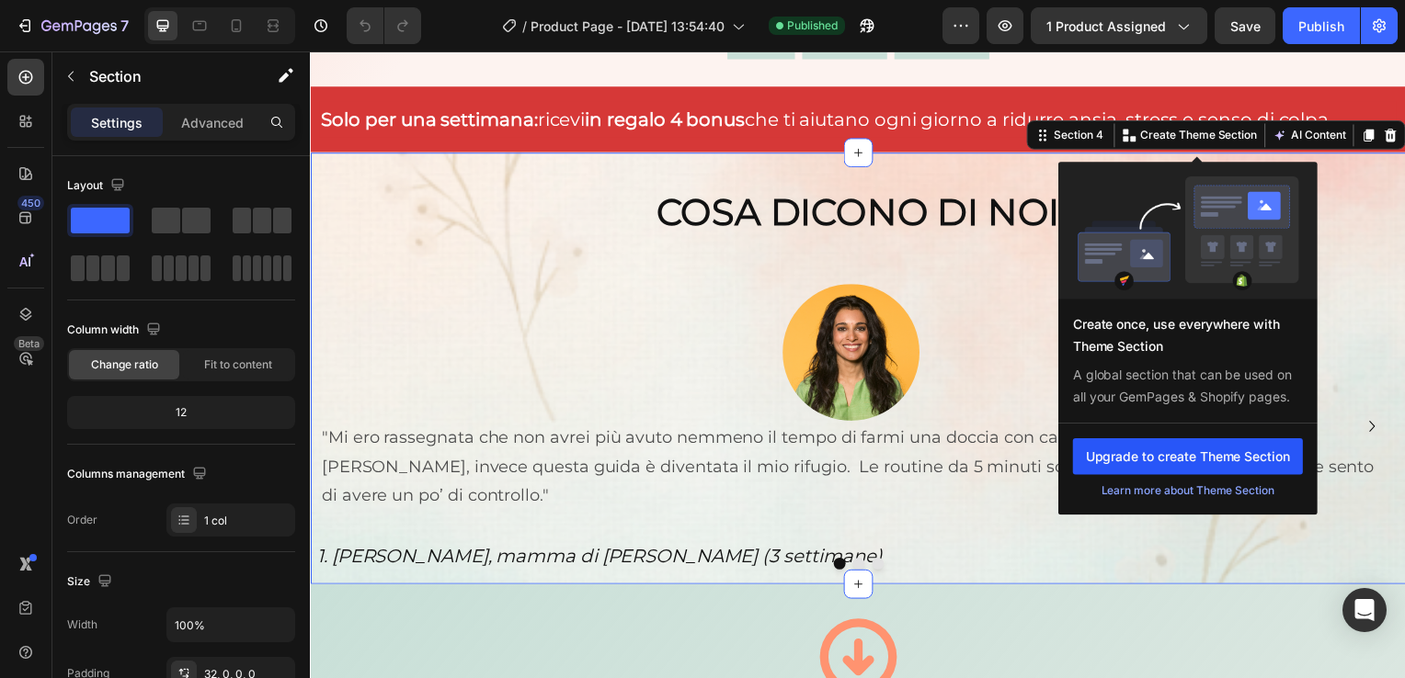
click at [1144, 456] on button "Upgrade to create Theme Section" at bounding box center [1193, 459] width 232 height 37
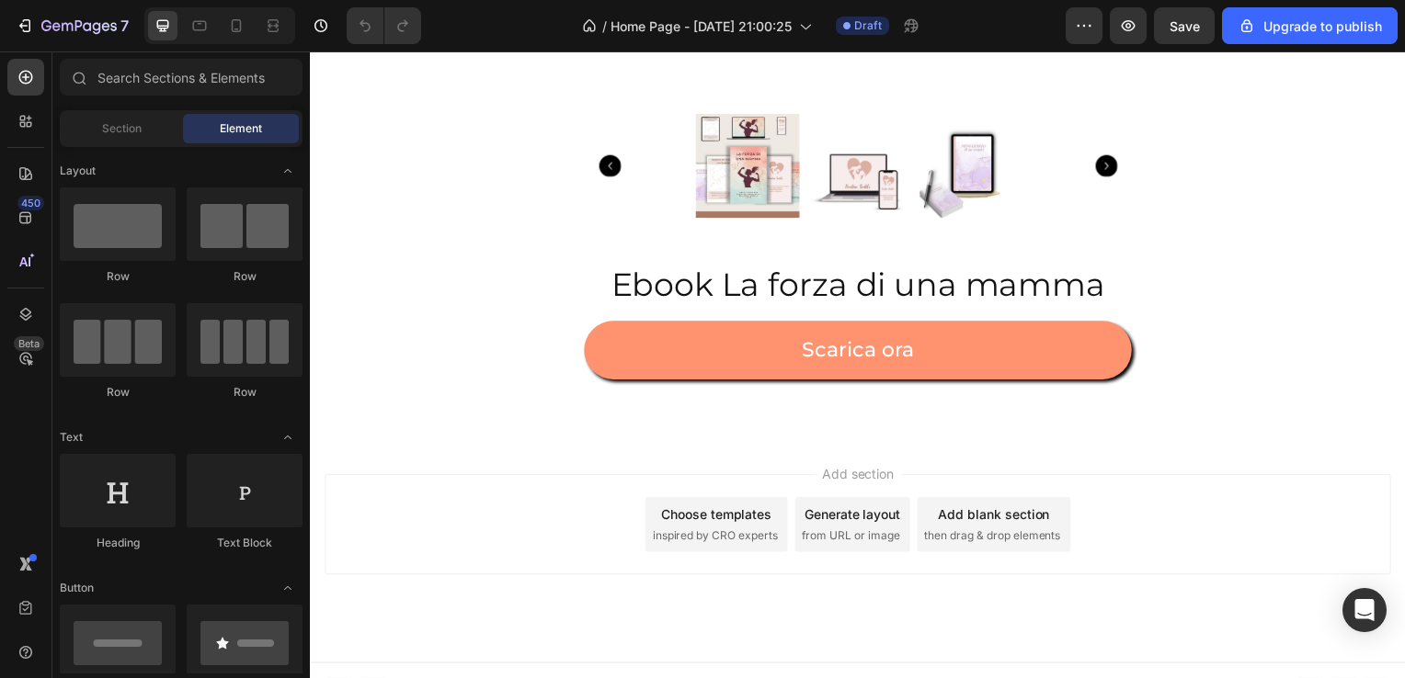
scroll to position [1289, 0]
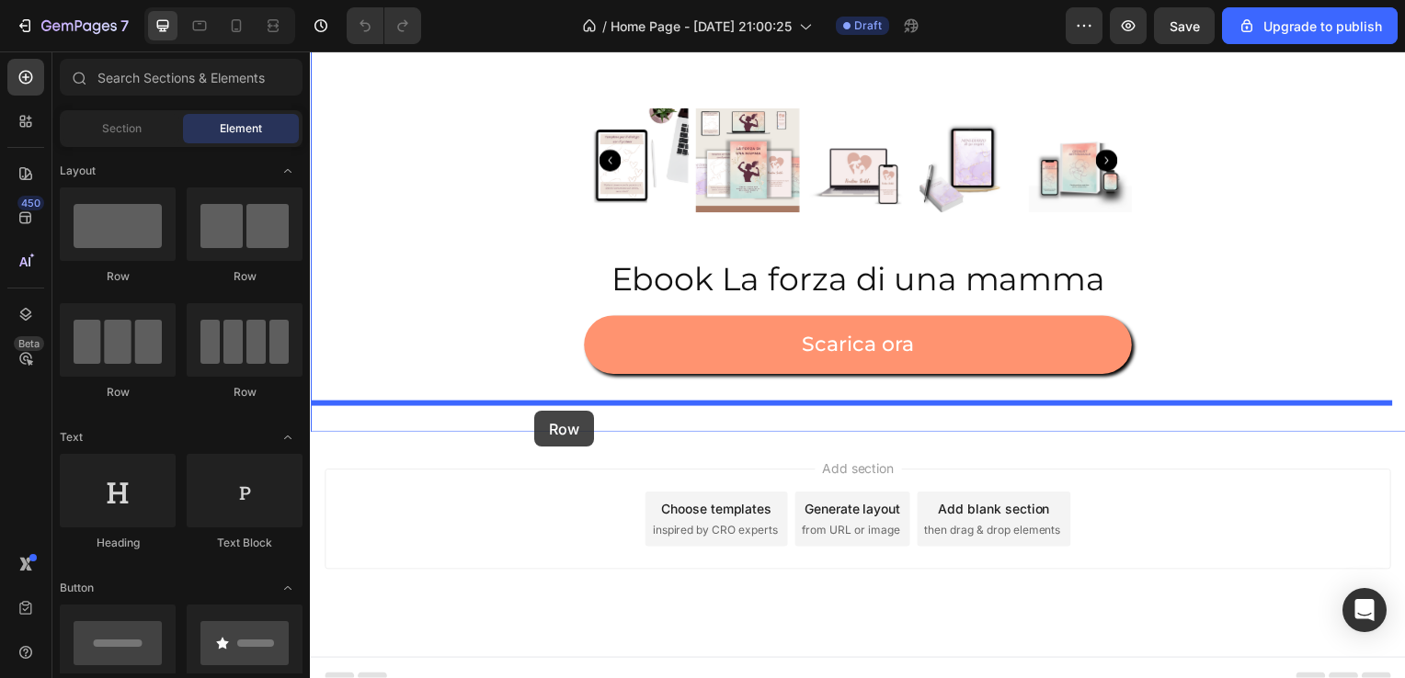
drag, startPoint x: 434, startPoint y: 297, endPoint x: 536, endPoint y: 414, distance: 155.1
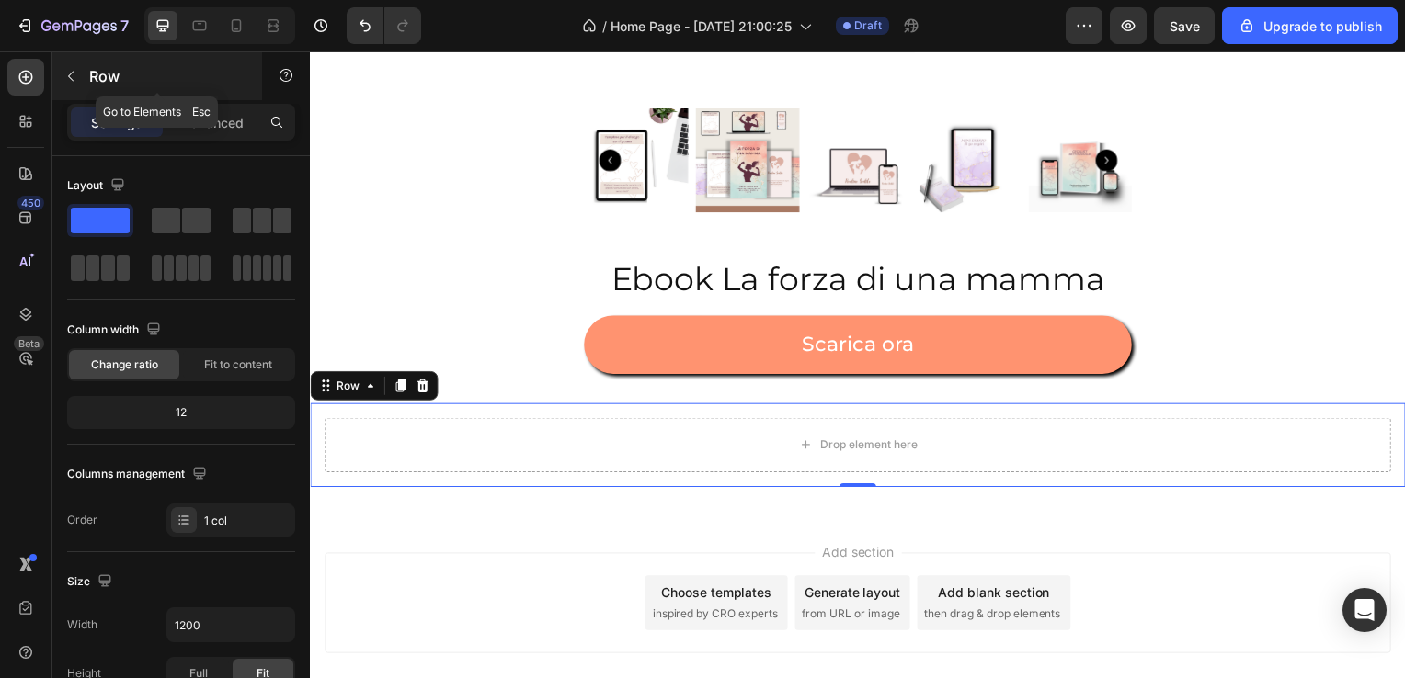
click at [158, 86] on p "Row" at bounding box center [167, 76] width 156 height 22
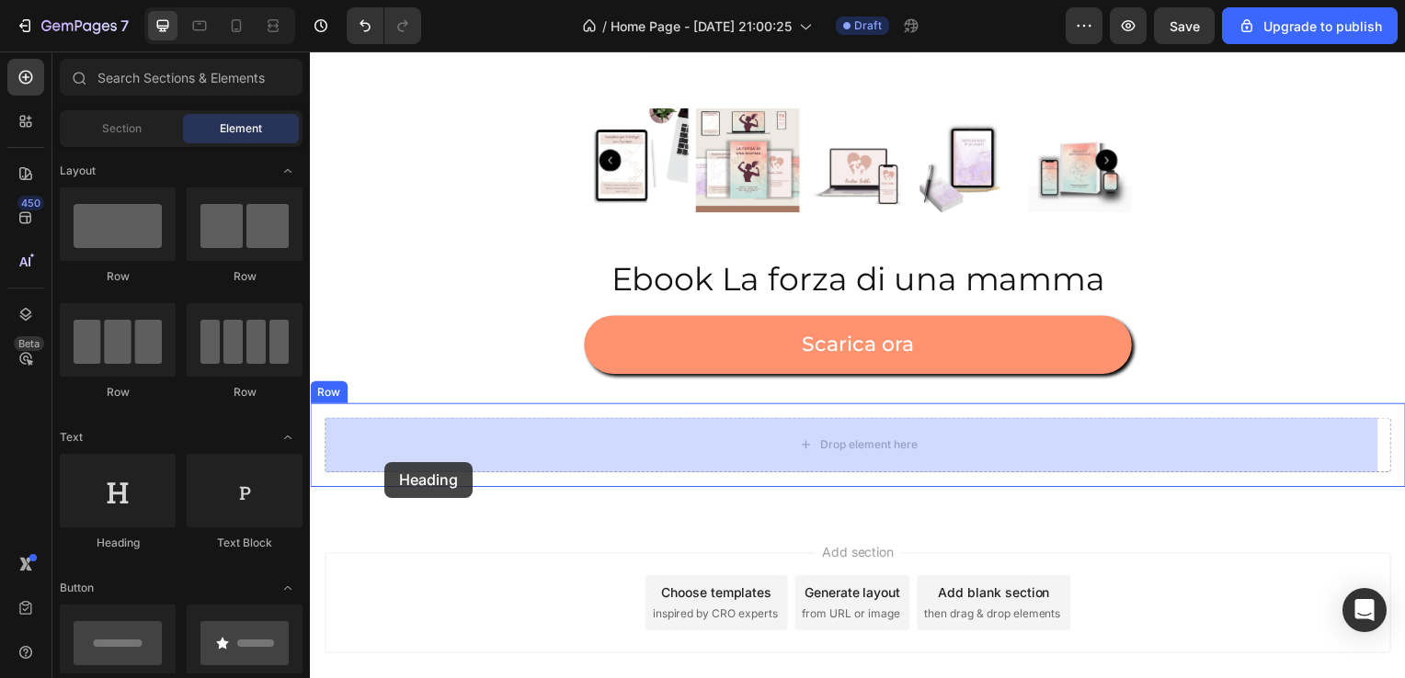
drag, startPoint x: 461, startPoint y: 539, endPoint x: 385, endPoint y: 465, distance: 105.3
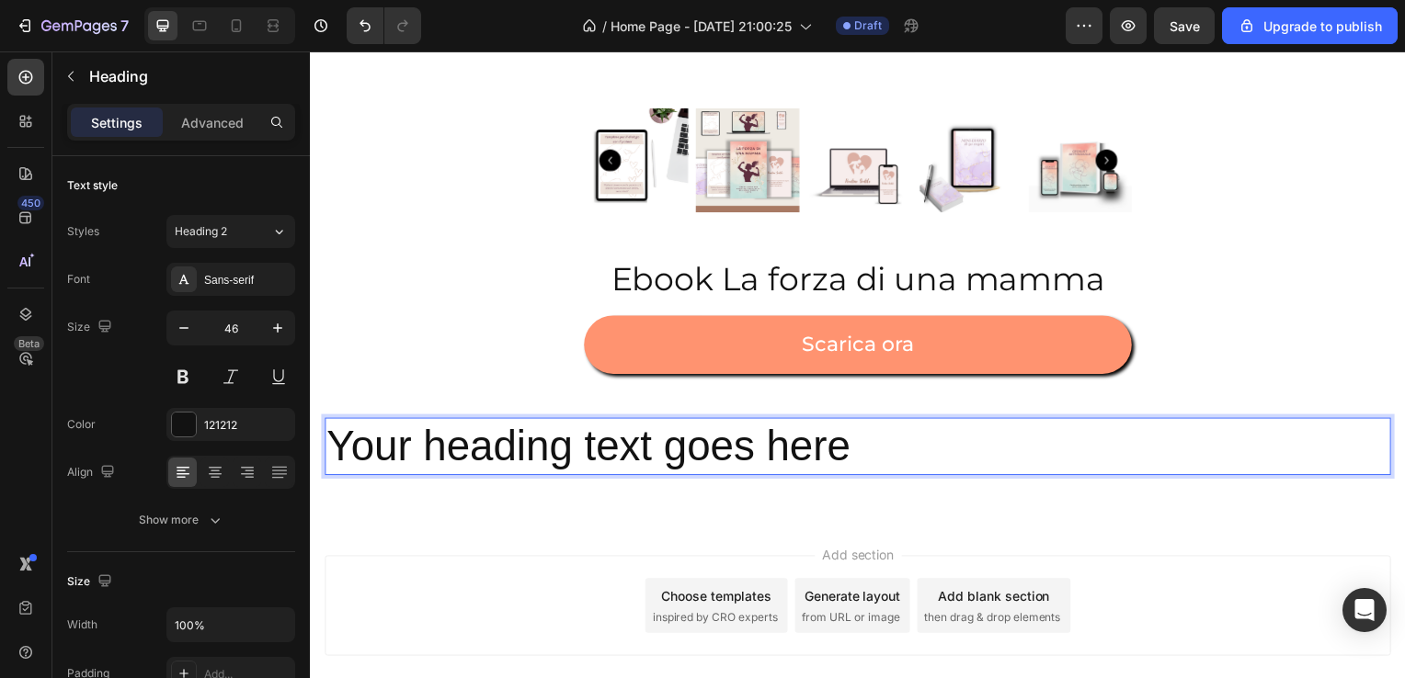
click at [853, 454] on h2 "Your heading text goes here" at bounding box center [861, 450] width 1074 height 59
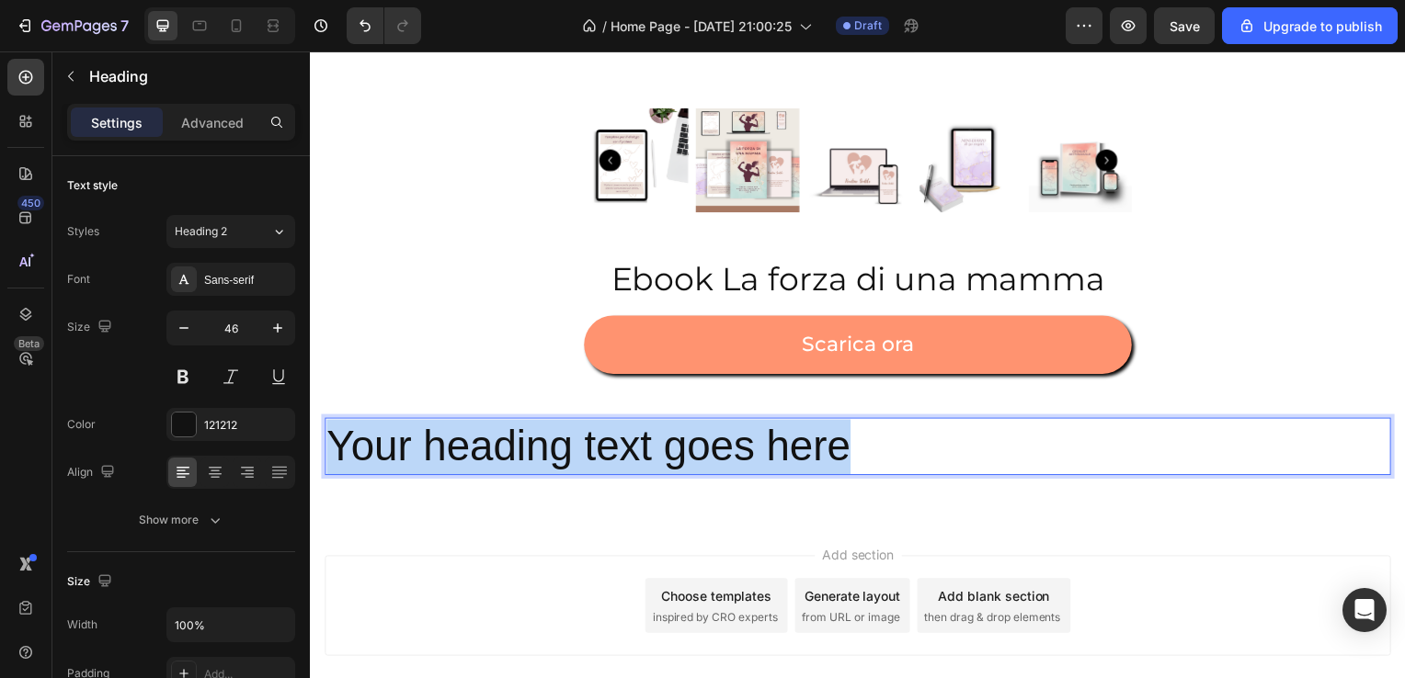
drag, startPoint x: 853, startPoint y: 454, endPoint x: 328, endPoint y: 453, distance: 524.9
click at [328, 453] on p "Your heading text goes here" at bounding box center [861, 450] width 1070 height 55
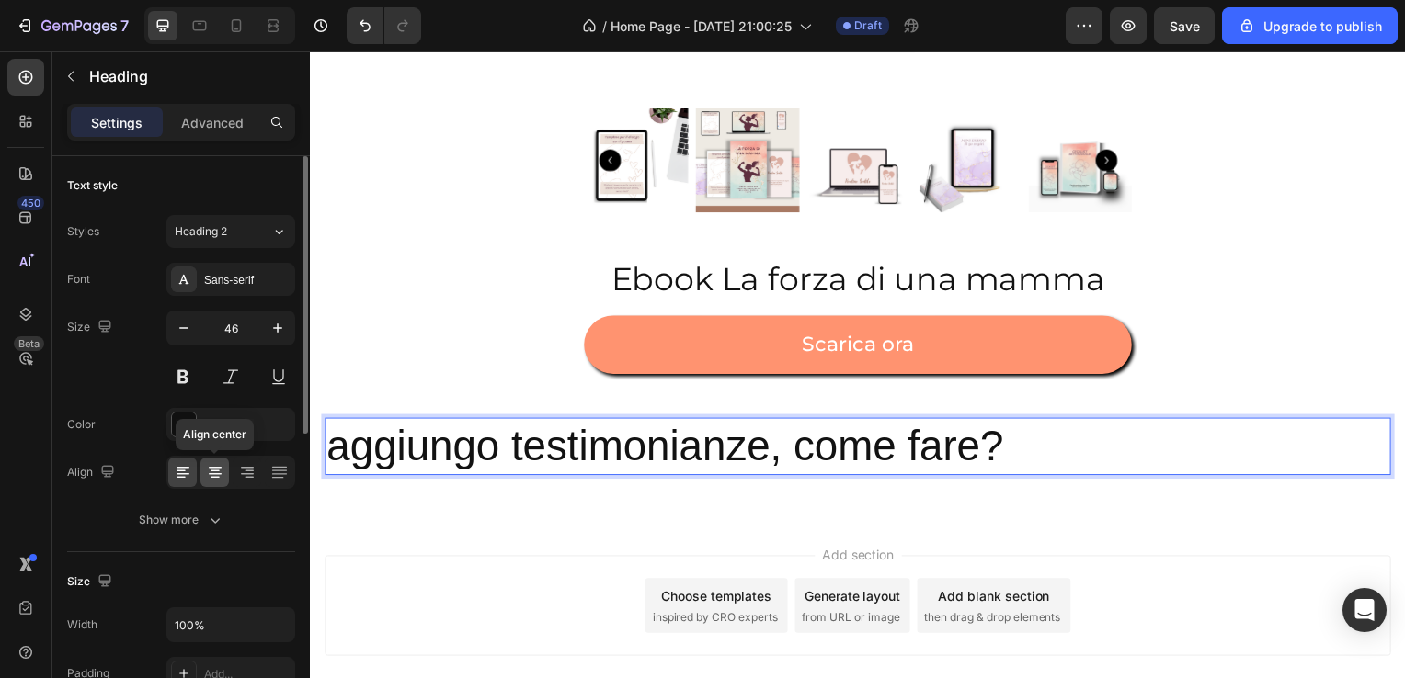
click at [222, 480] on icon at bounding box center [215, 472] width 18 height 18
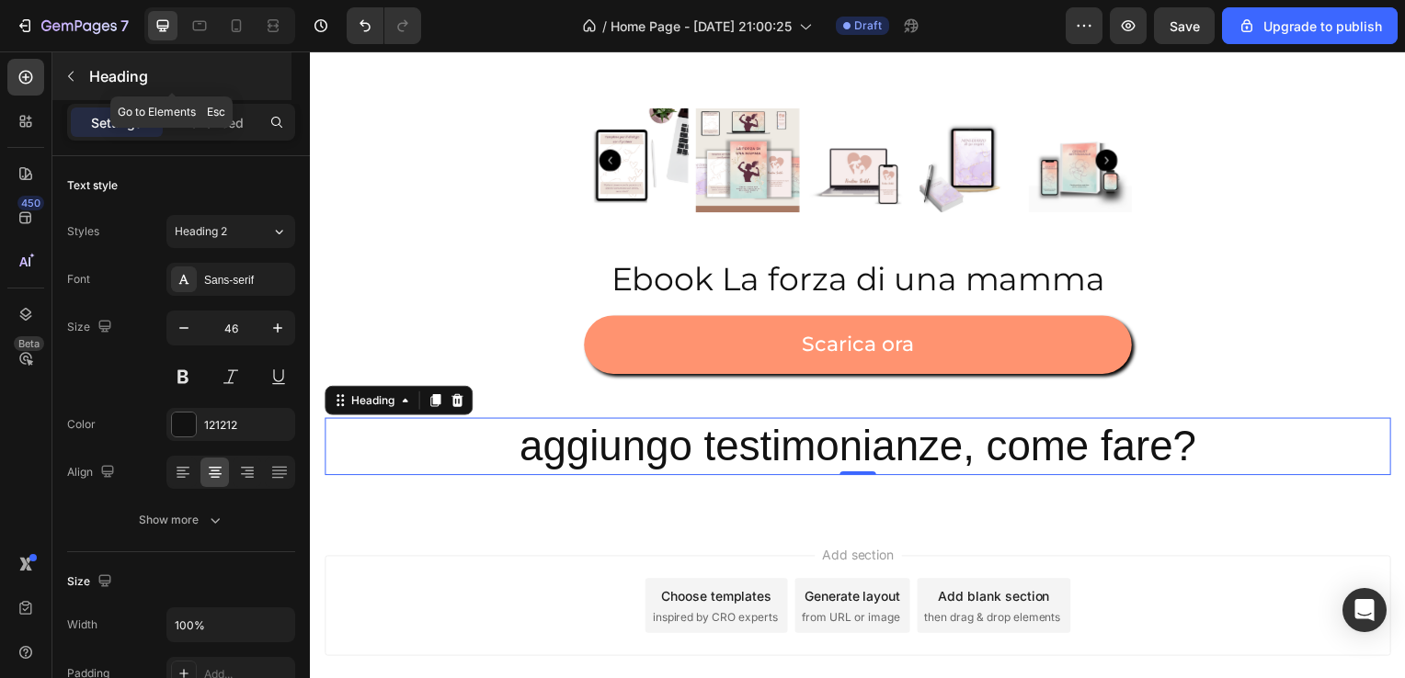
click at [114, 72] on p "Heading" at bounding box center [188, 76] width 199 height 22
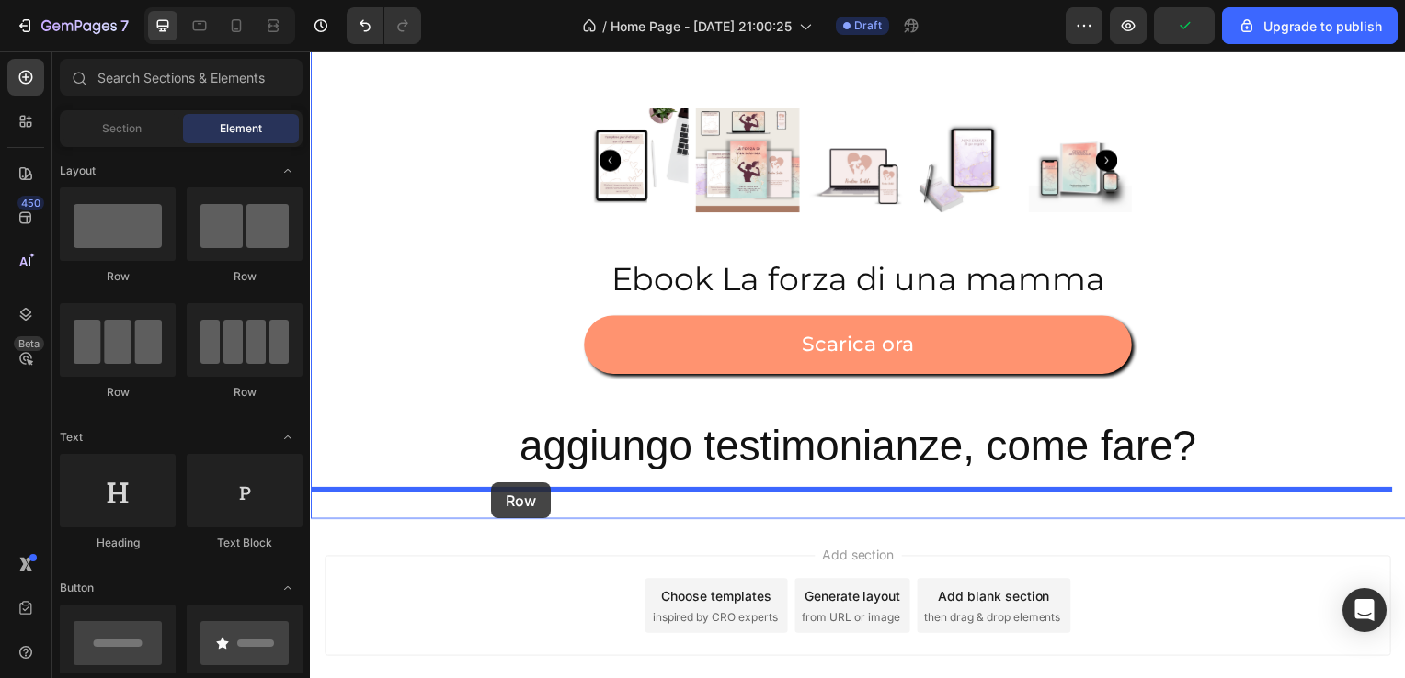
drag, startPoint x: 462, startPoint y: 274, endPoint x: 492, endPoint y: 486, distance: 214.4
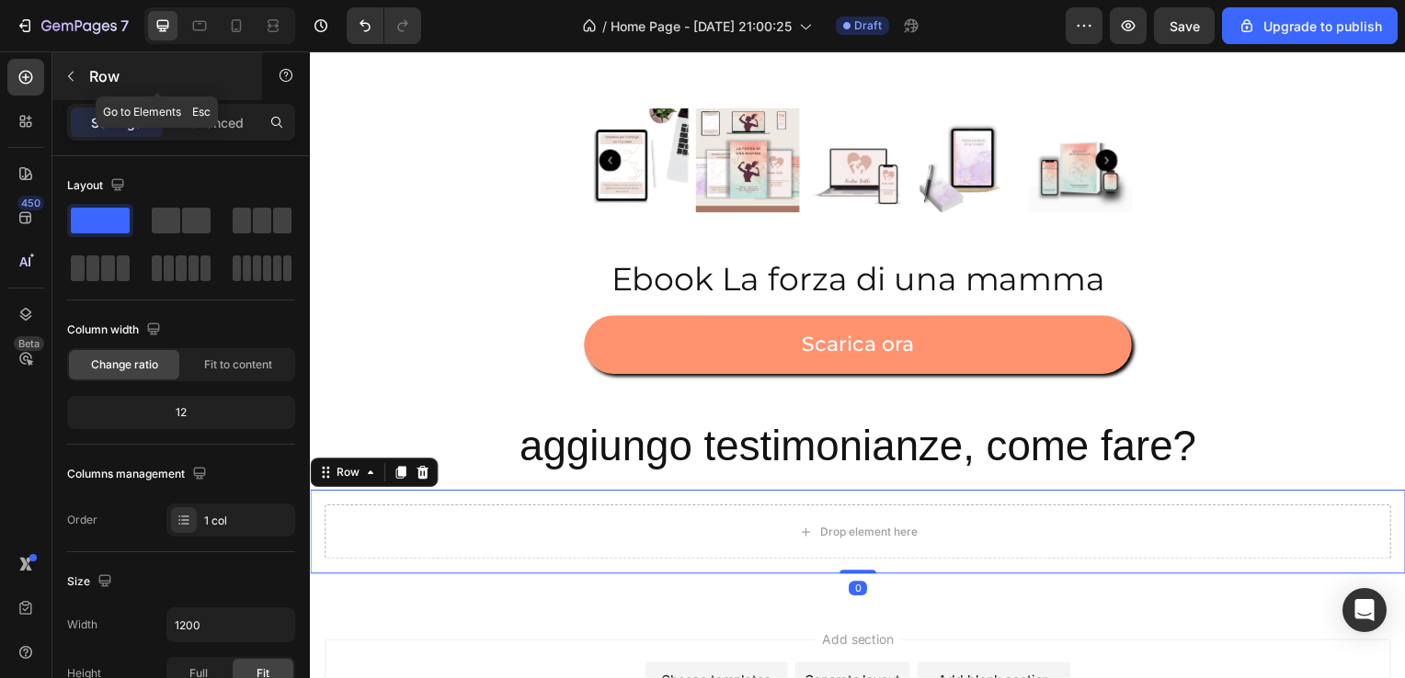
click at [99, 79] on p "Row" at bounding box center [167, 76] width 156 height 22
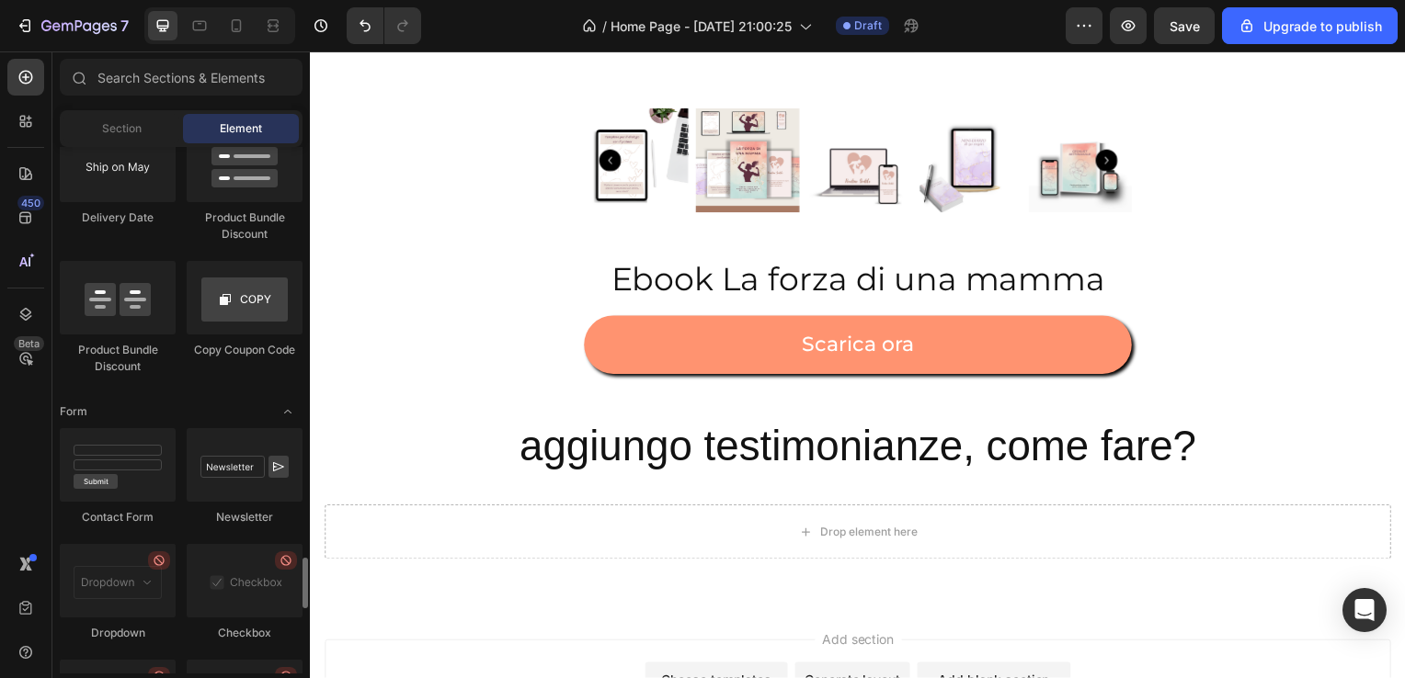
scroll to position [3968, 0]
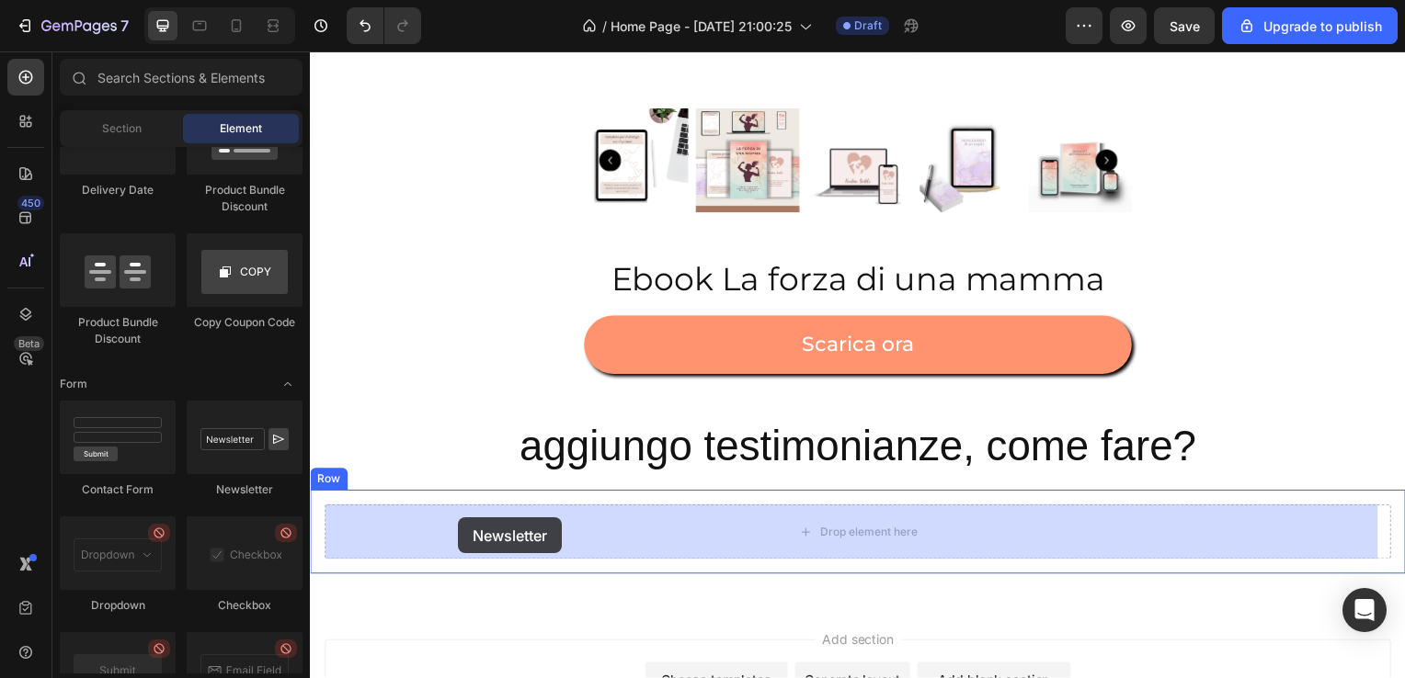
drag, startPoint x: 555, startPoint y: 461, endPoint x: 459, endPoint y: 523, distance: 114.5
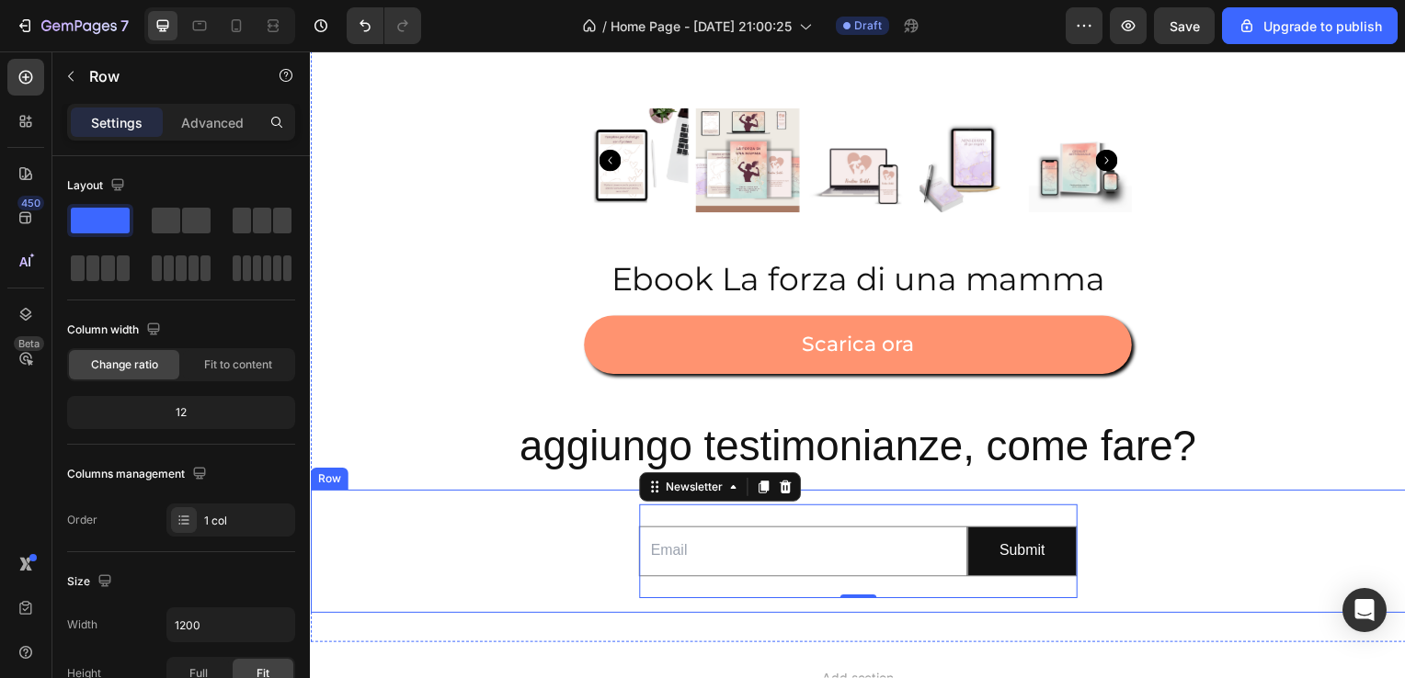
click at [569, 549] on div "Email Field Submit Submit Button Row Newsletter 0" at bounding box center [861, 555] width 1074 height 95
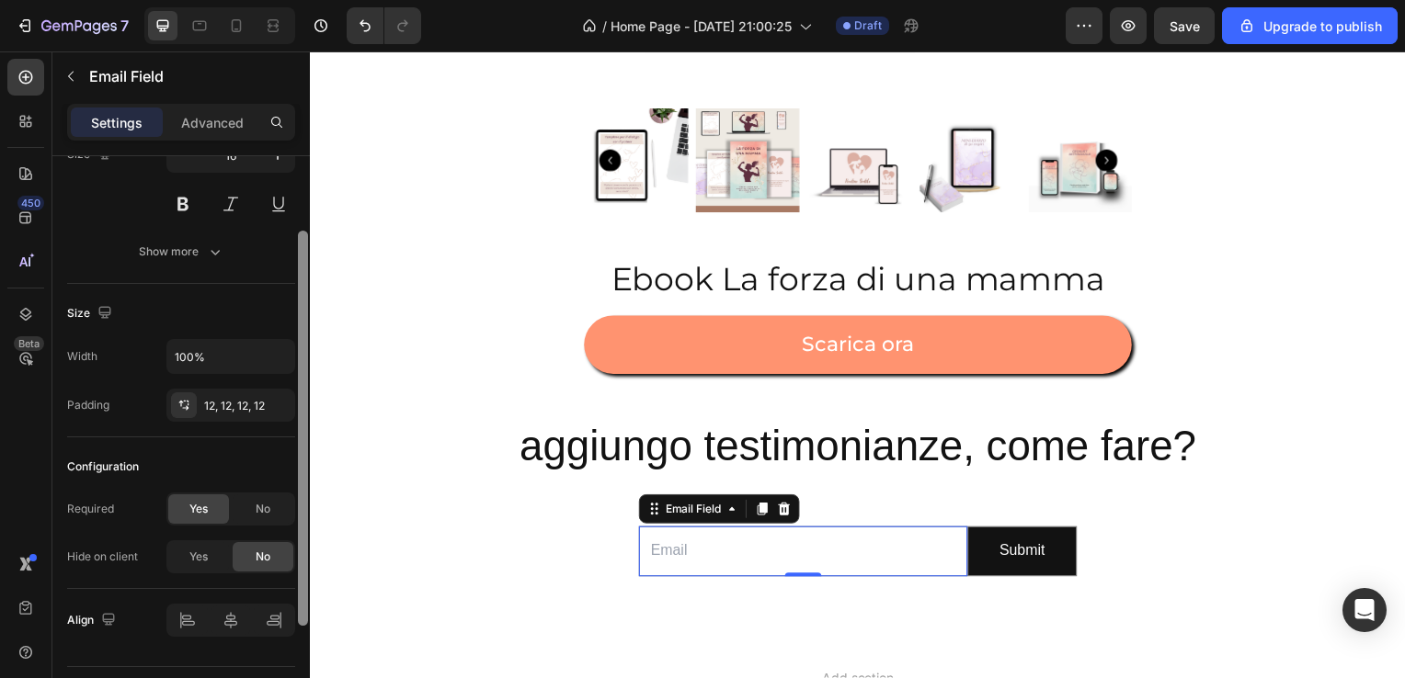
scroll to position [261, 0]
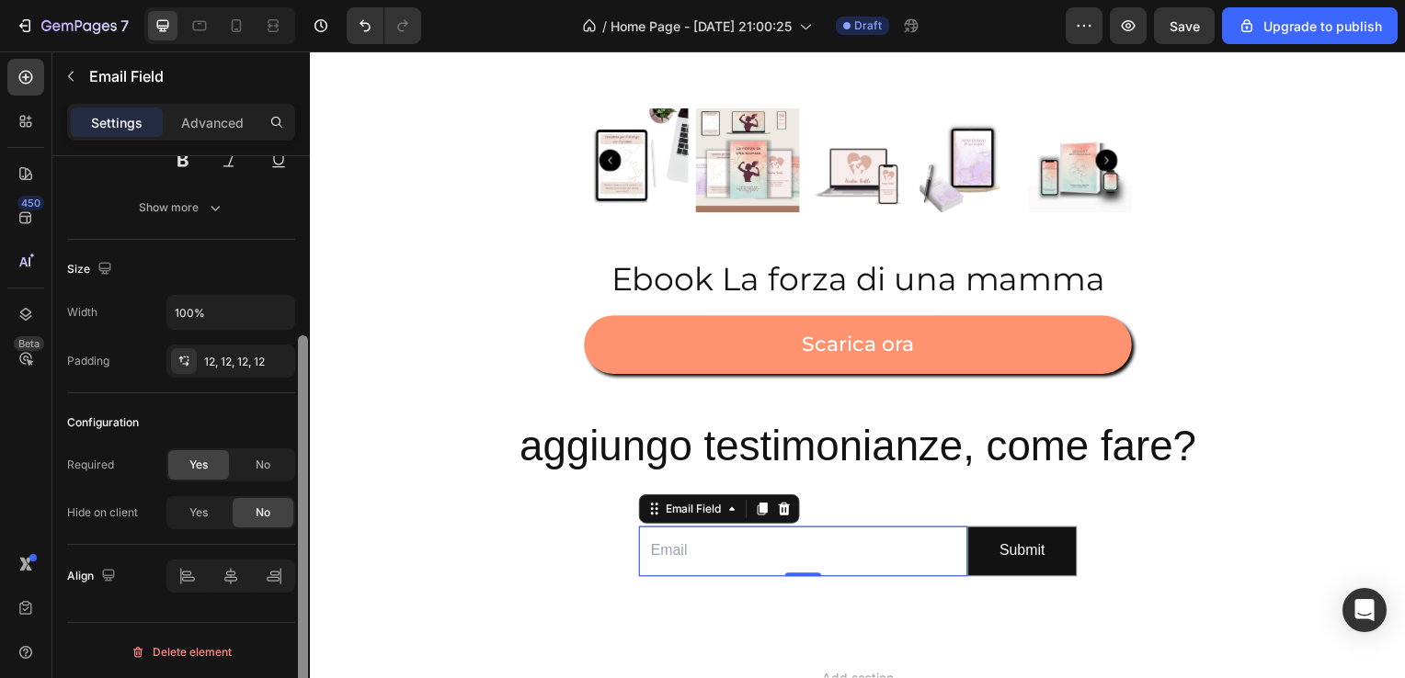
drag, startPoint x: 302, startPoint y: 317, endPoint x: 307, endPoint y: 573, distance: 255.6
click at [307, 573] on div at bounding box center [303, 533] width 10 height 395
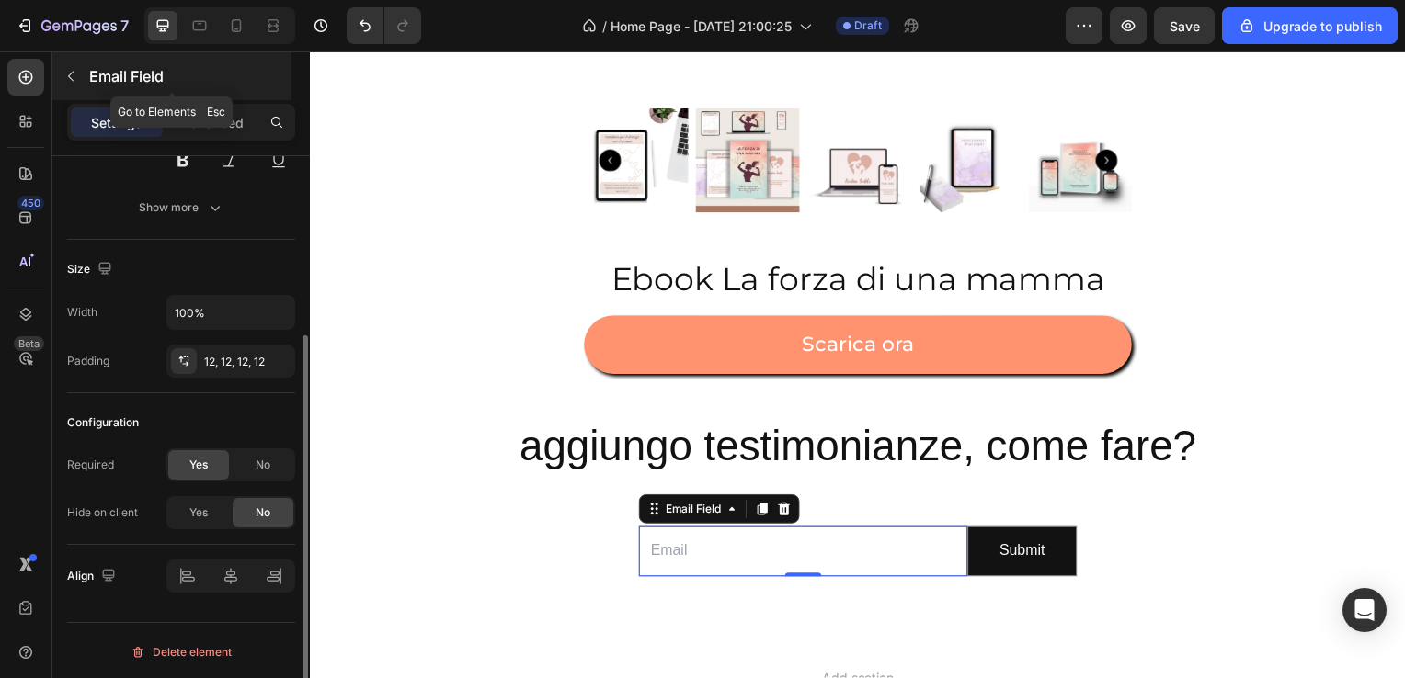
click at [83, 83] on button "button" at bounding box center [70, 76] width 29 height 29
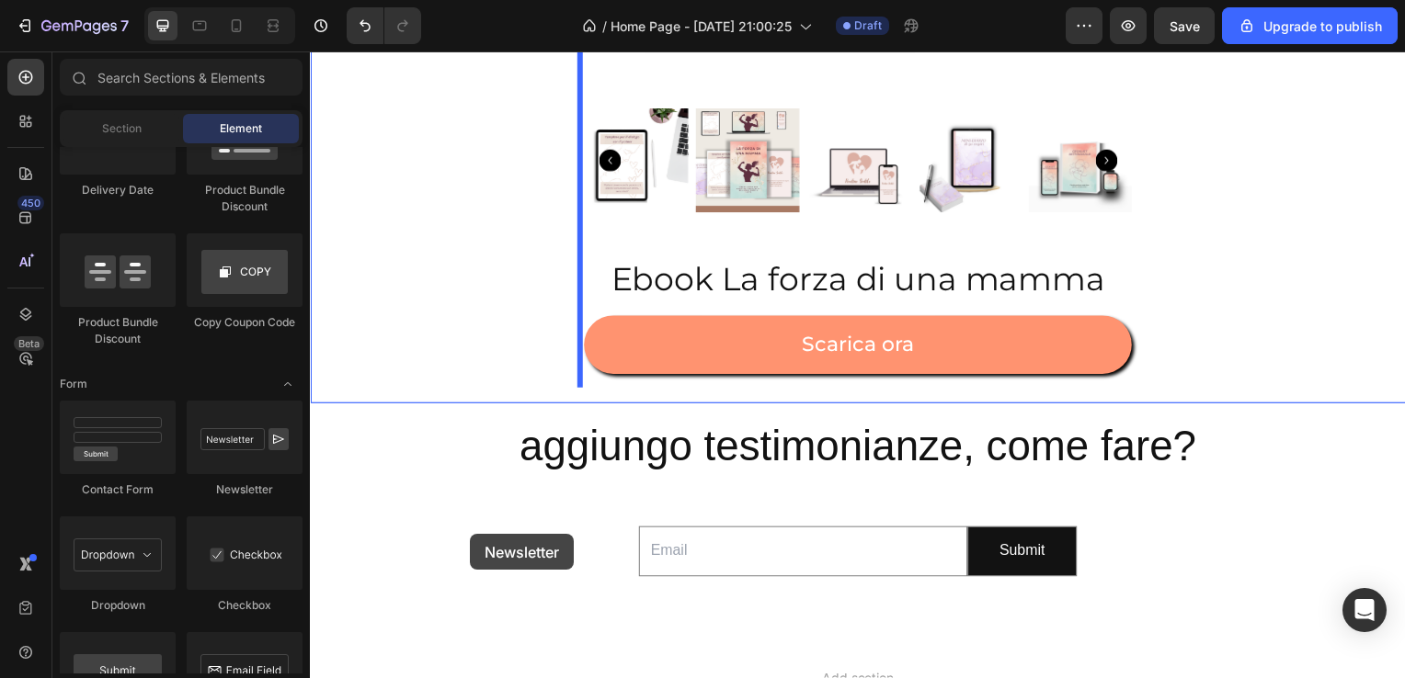
drag, startPoint x: 547, startPoint y: 495, endPoint x: 470, endPoint y: 539, distance: 88.9
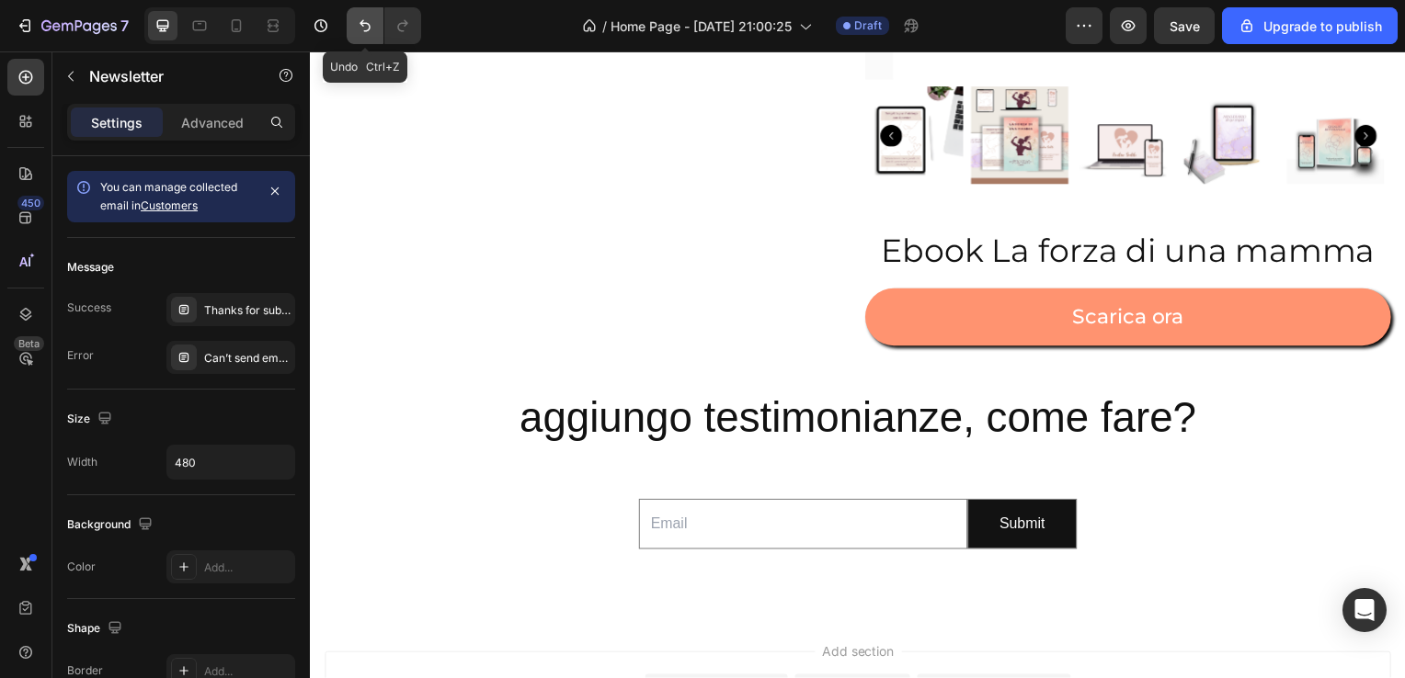
click at [371, 28] on icon "Undo/Redo" at bounding box center [365, 26] width 18 height 18
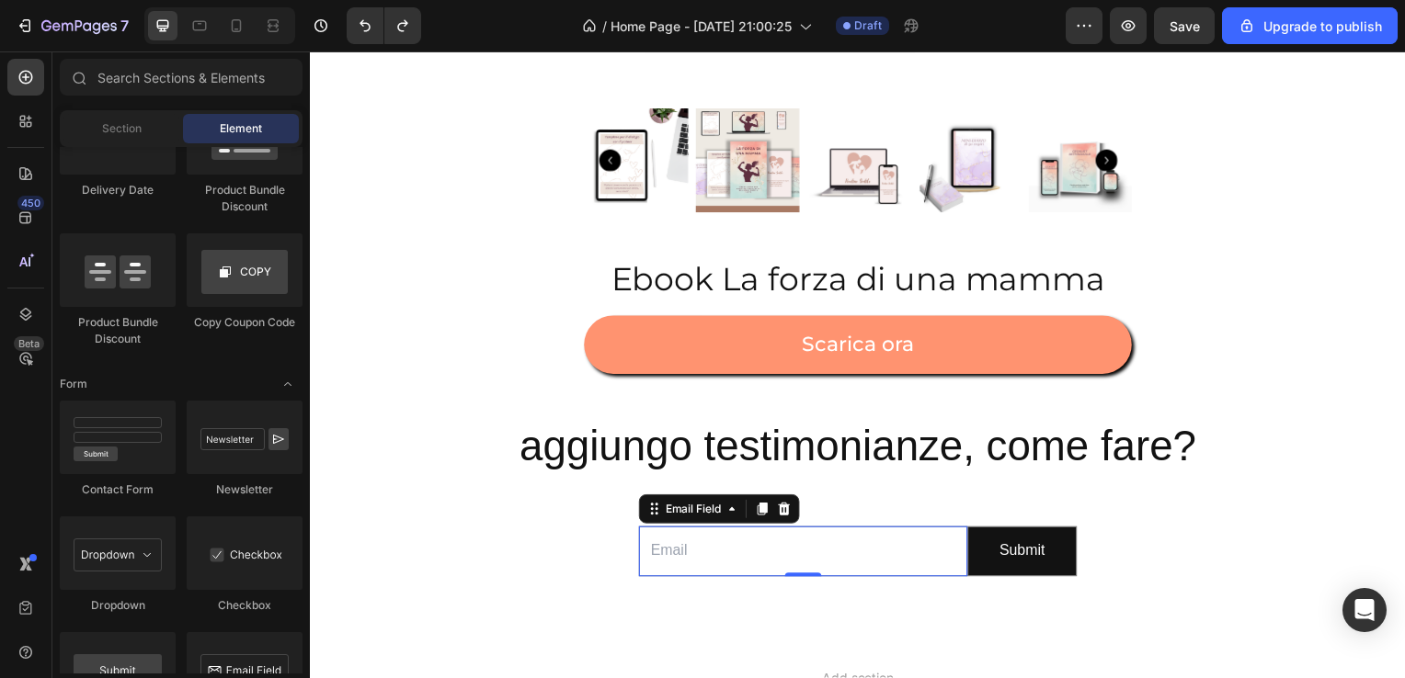
click at [724, 567] on input "email" at bounding box center [806, 555] width 331 height 51
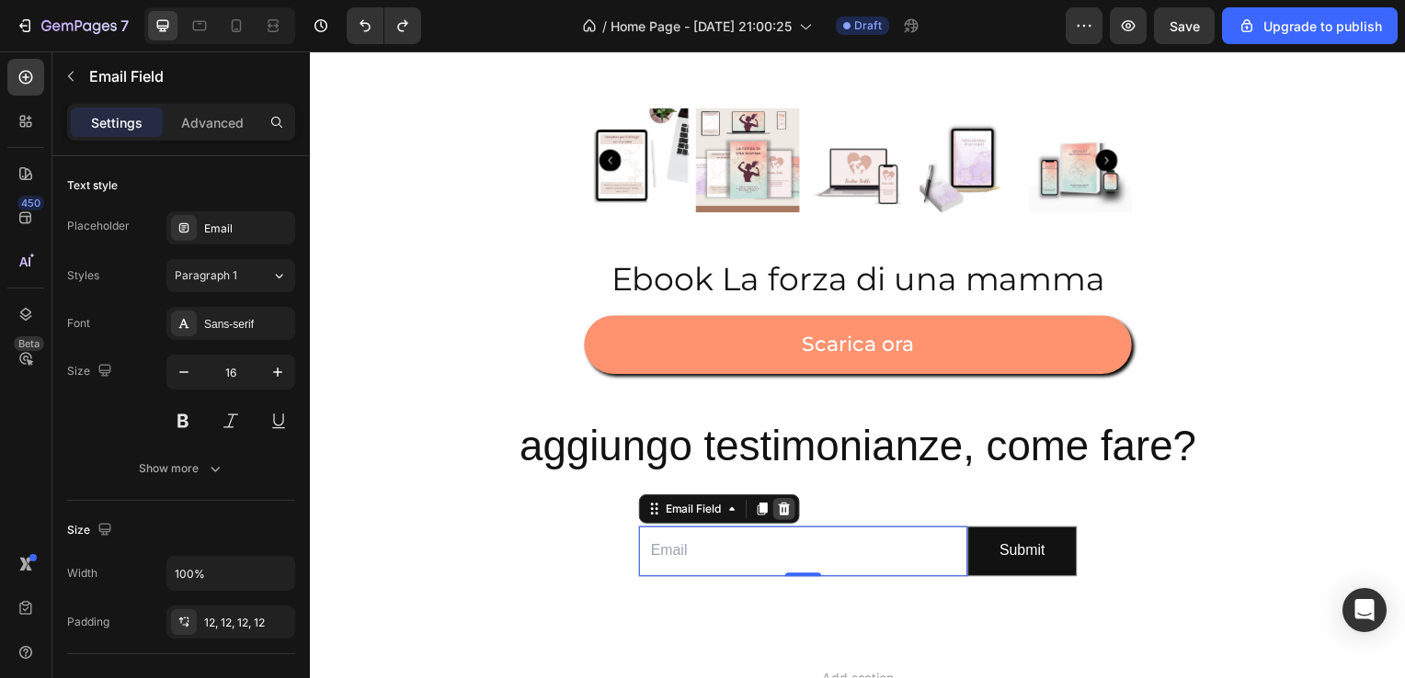
click at [781, 523] on div at bounding box center [787, 513] width 22 height 22
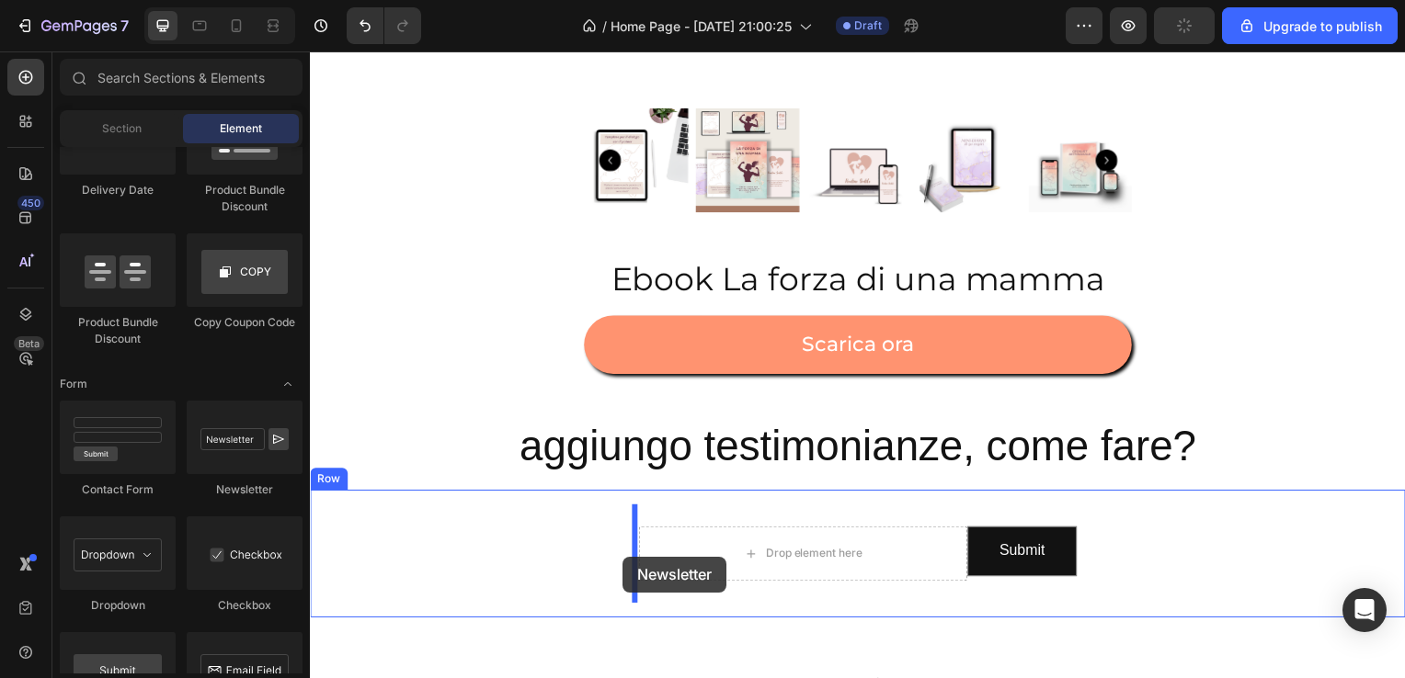
drag, startPoint x: 557, startPoint y: 482, endPoint x: 625, endPoint y: 559, distance: 102.9
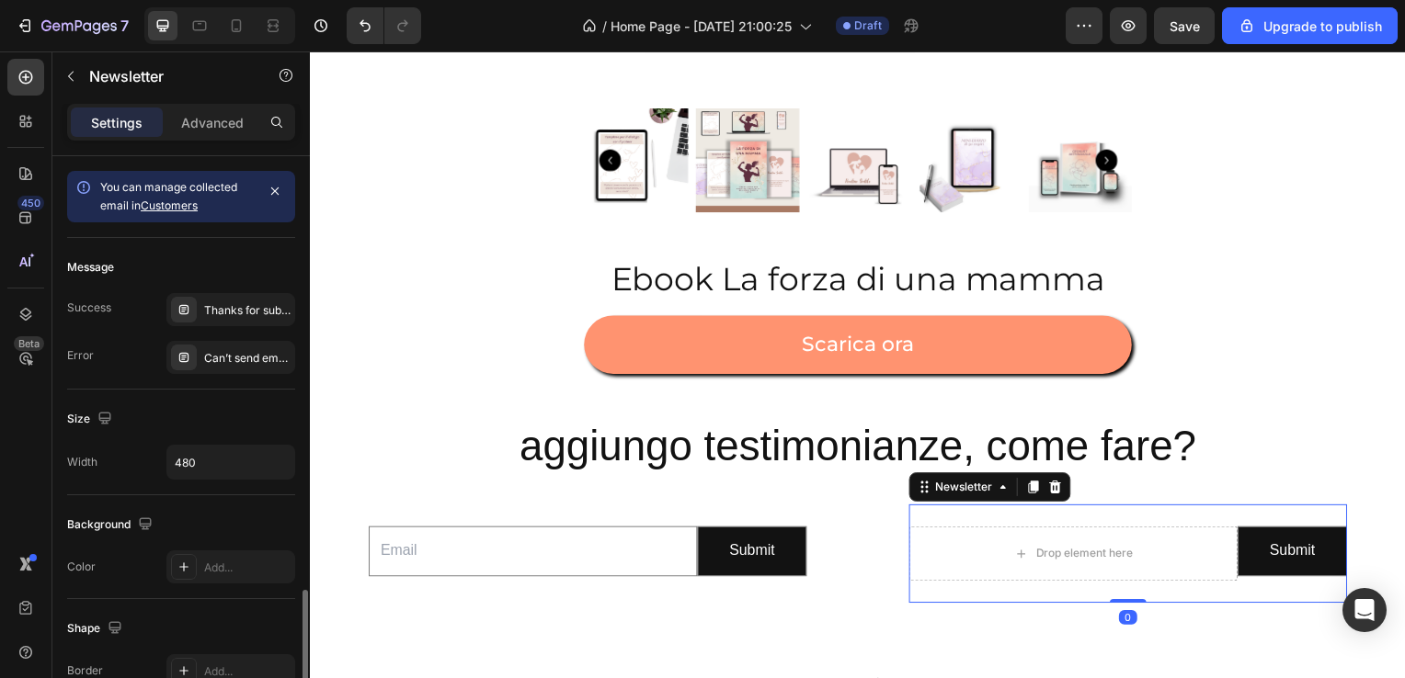
click at [965, 522] on div "Drop element here Submit Submit Button Row Newsletter 0" at bounding box center [1133, 557] width 441 height 99
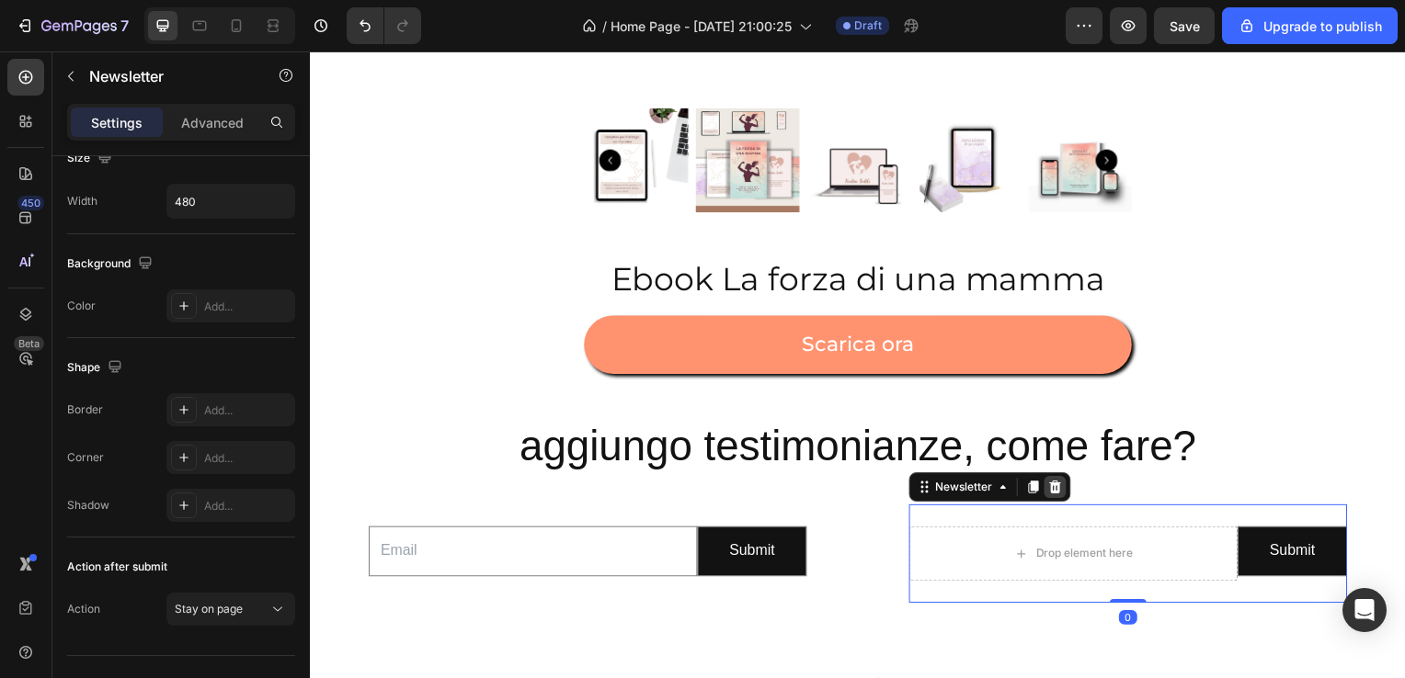
click at [1054, 495] on icon at bounding box center [1060, 490] width 12 height 13
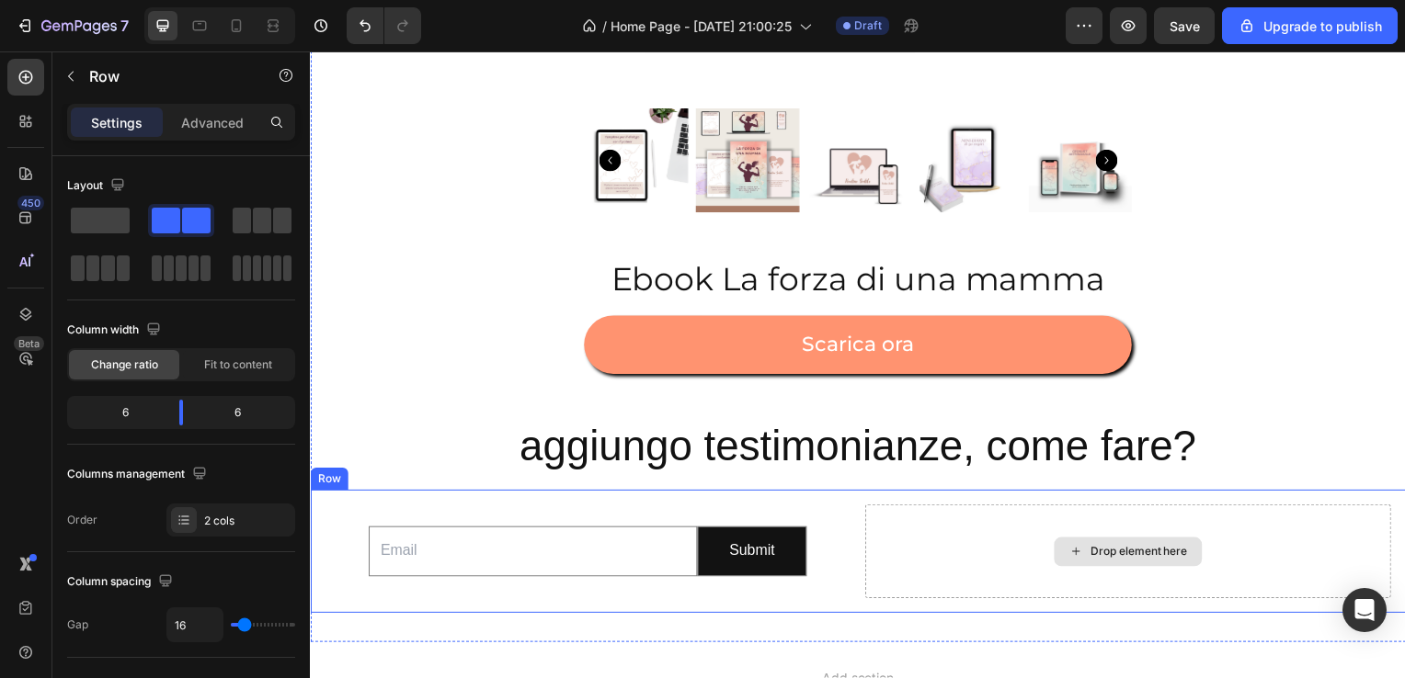
click at [1033, 518] on div "Drop element here" at bounding box center [1133, 555] width 529 height 95
click at [881, 553] on div "Drop element here" at bounding box center [1133, 555] width 529 height 95
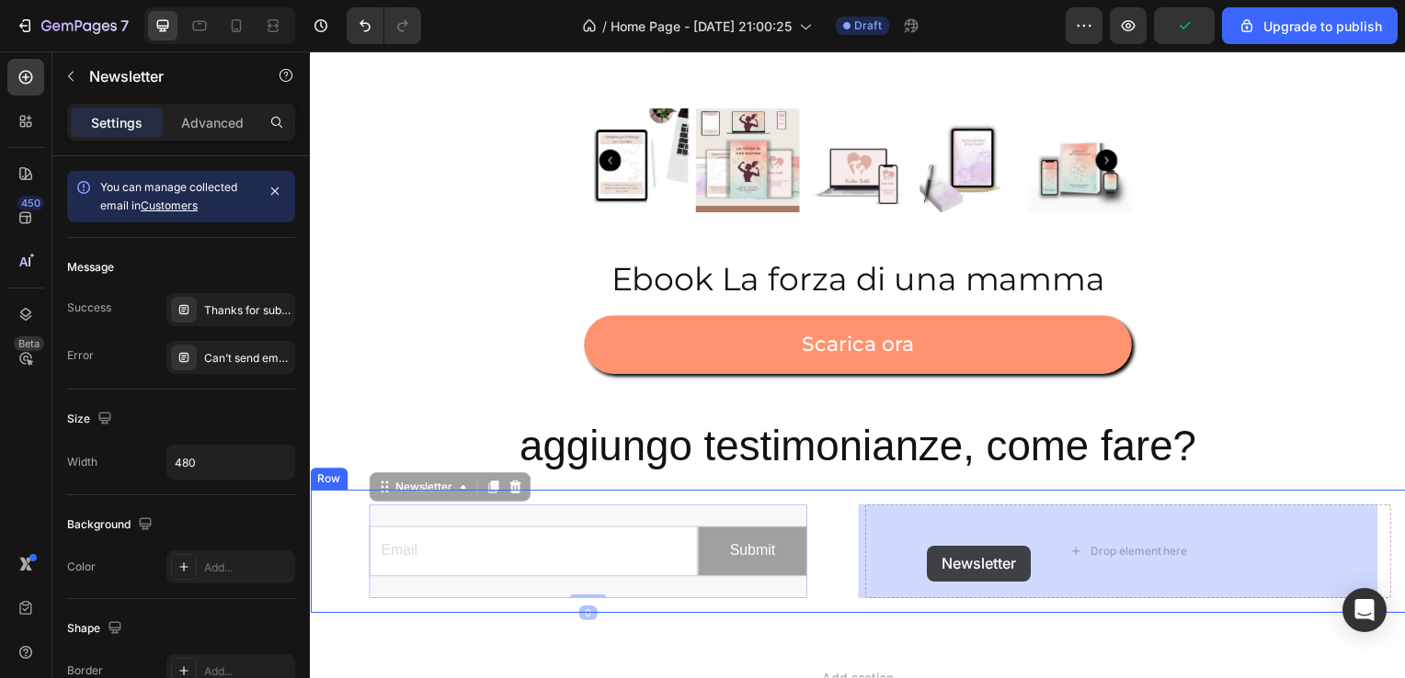
drag, startPoint x: 669, startPoint y: 509, endPoint x: 935, endPoint y: 549, distance: 268.6
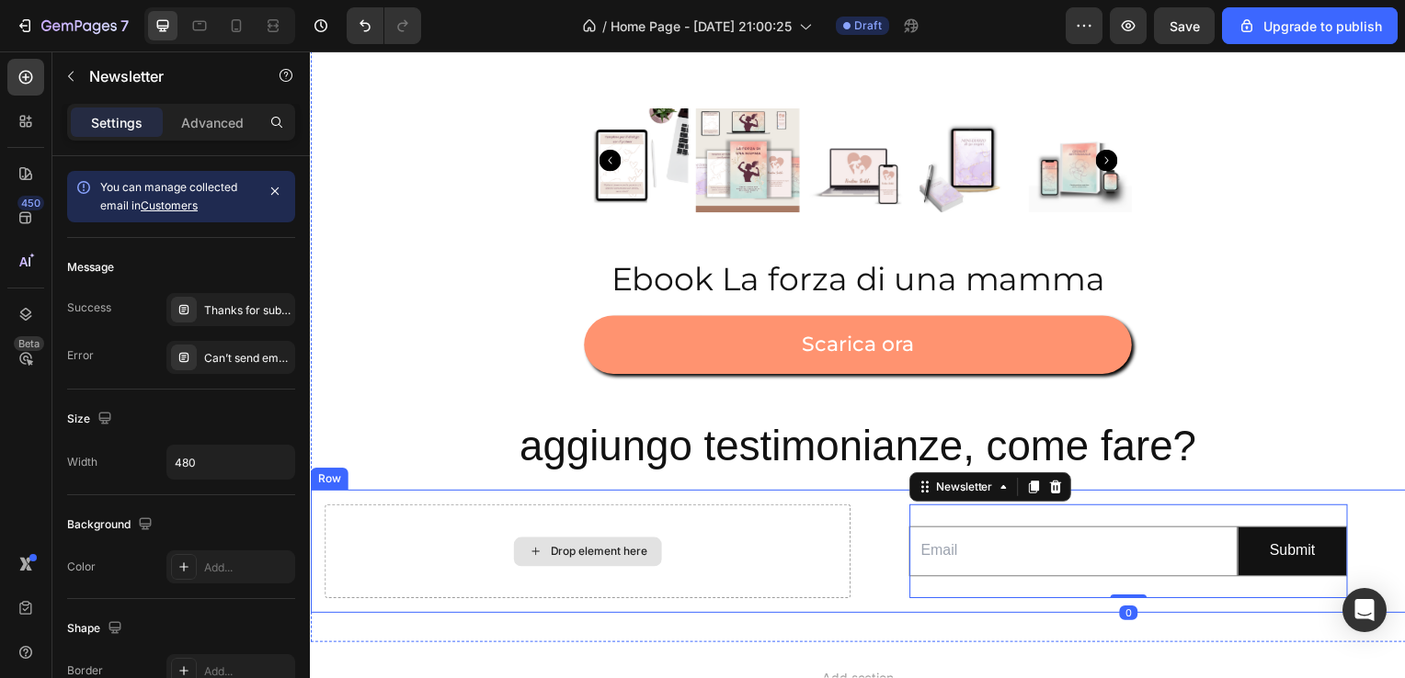
click at [803, 557] on div "Drop element here" at bounding box center [588, 555] width 529 height 95
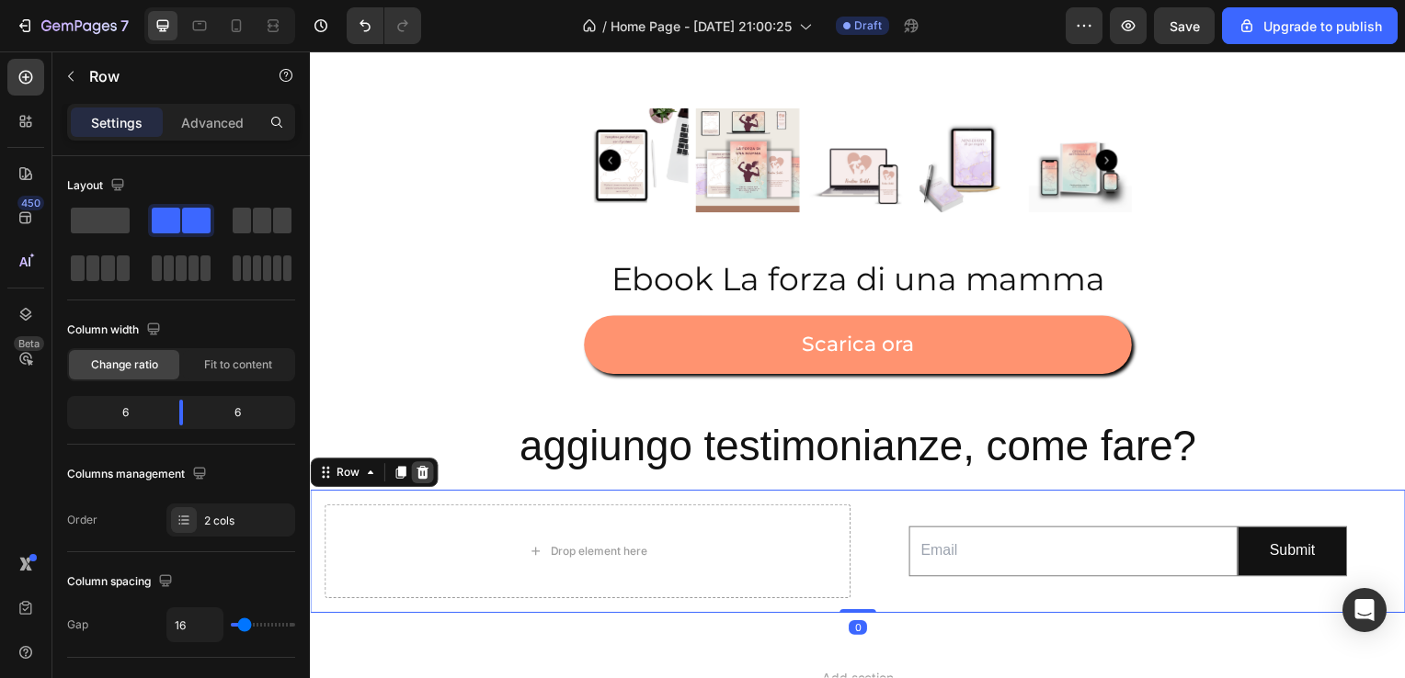
click at [427, 477] on icon at bounding box center [423, 476] width 15 height 15
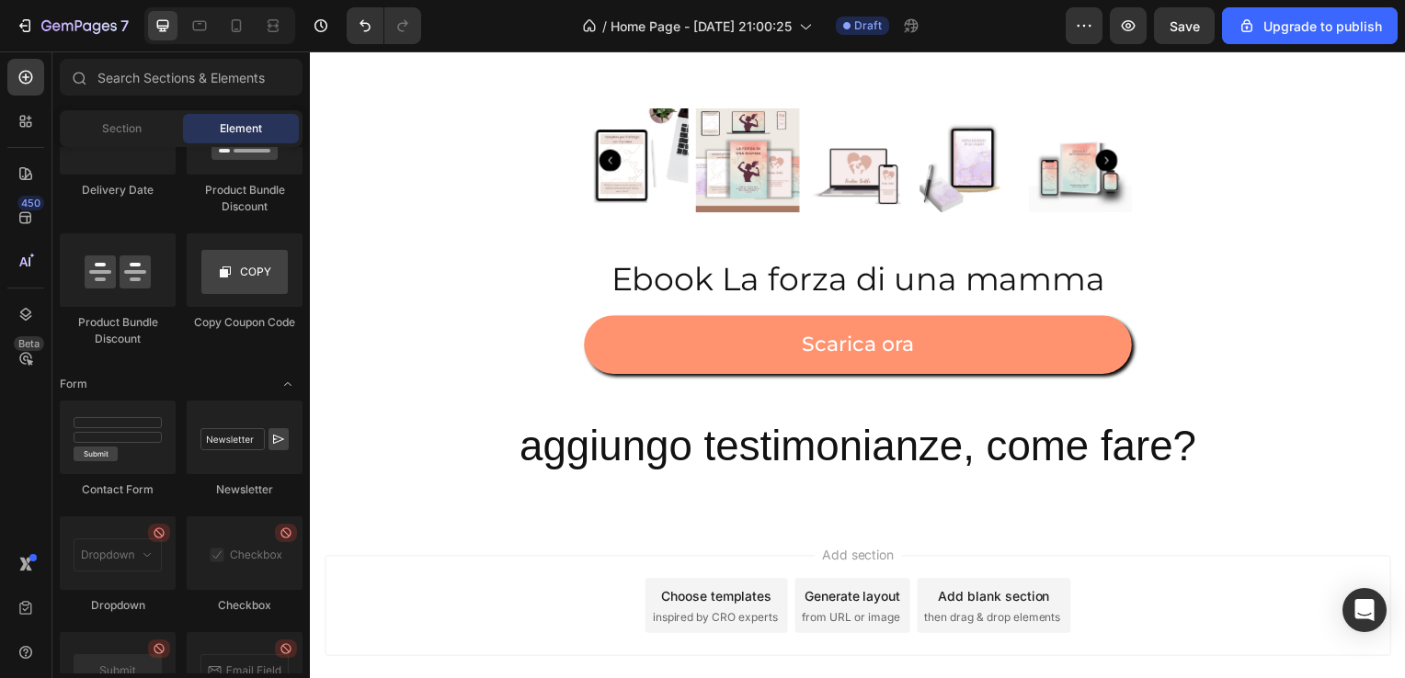
scroll to position [1252, 0]
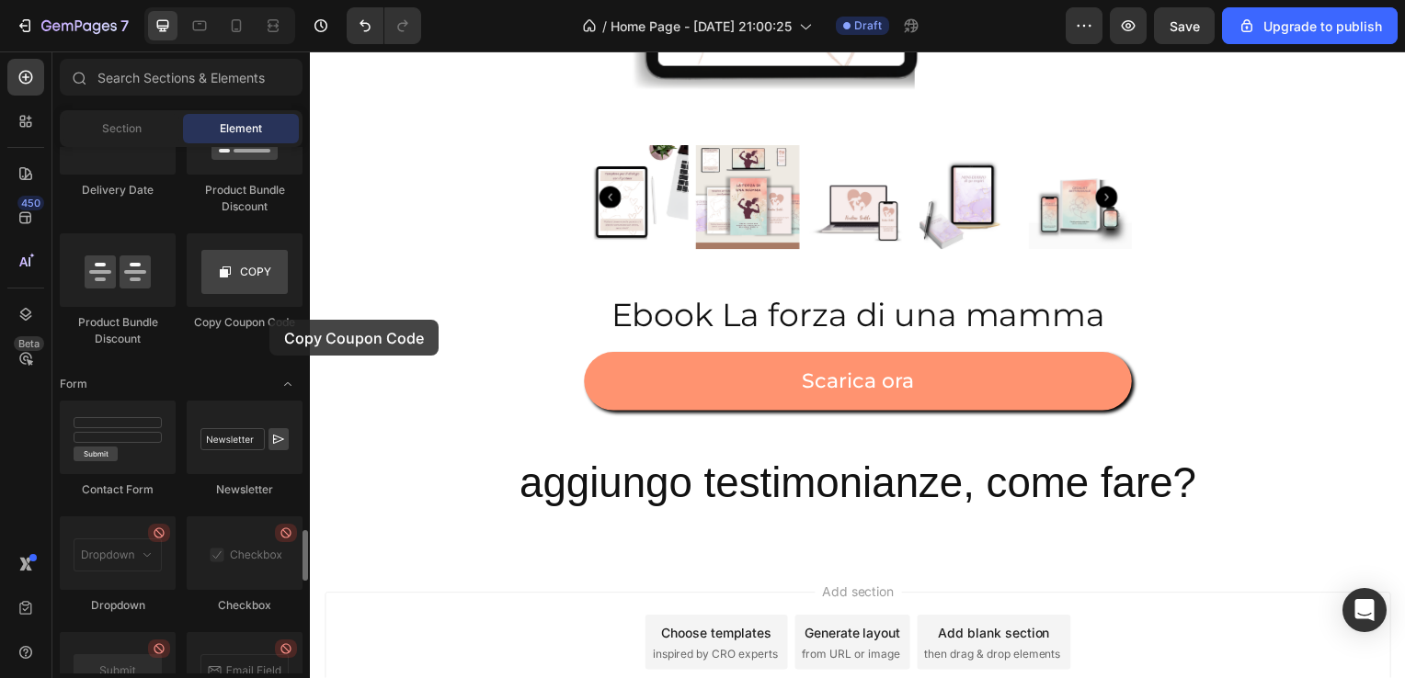
click at [269, 320] on div "Copy Coupon Code" at bounding box center [245, 322] width 116 height 17
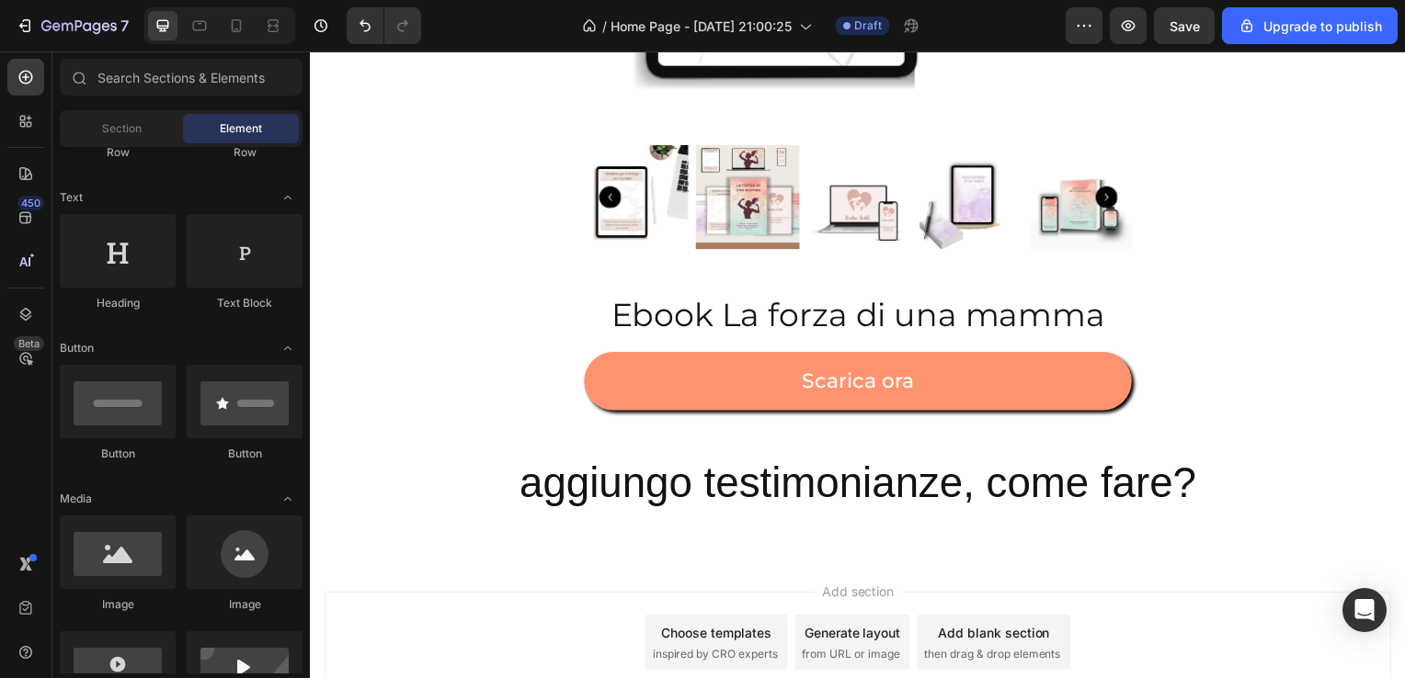
scroll to position [0, 0]
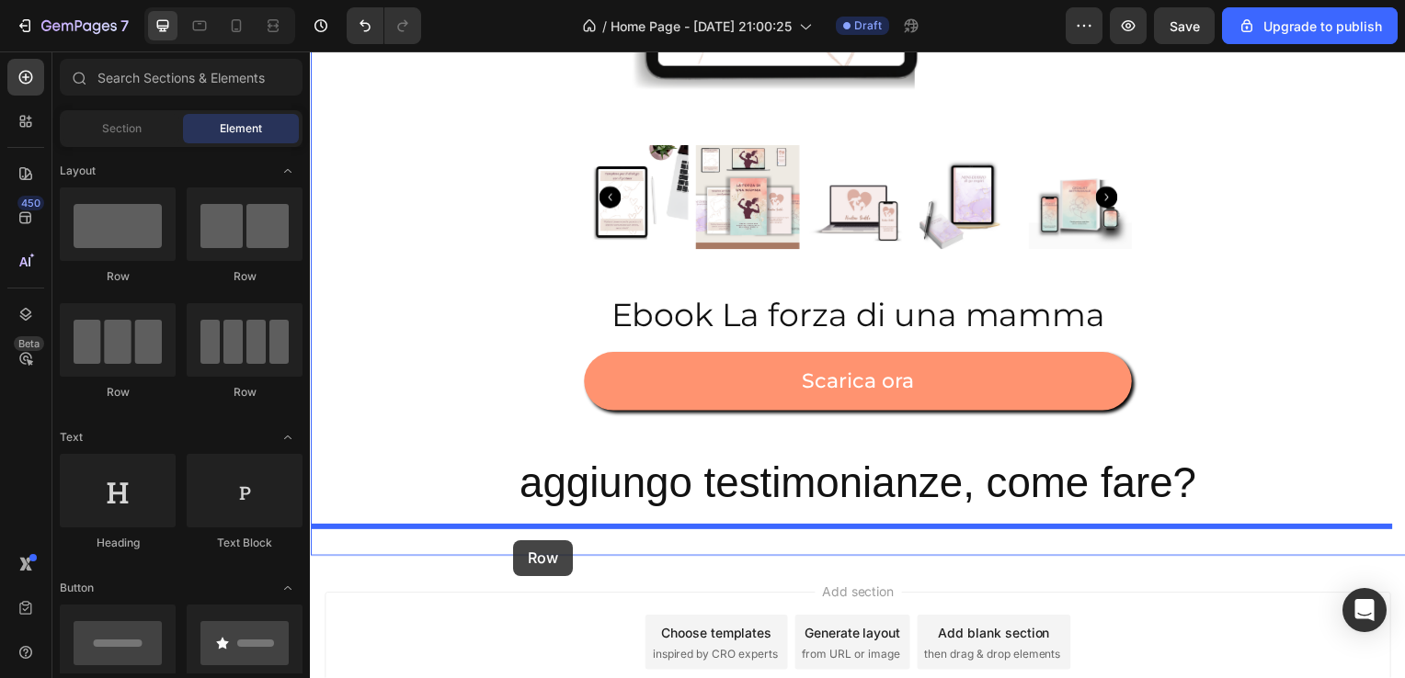
drag, startPoint x: 445, startPoint y: 278, endPoint x: 515, endPoint y: 545, distance: 276.5
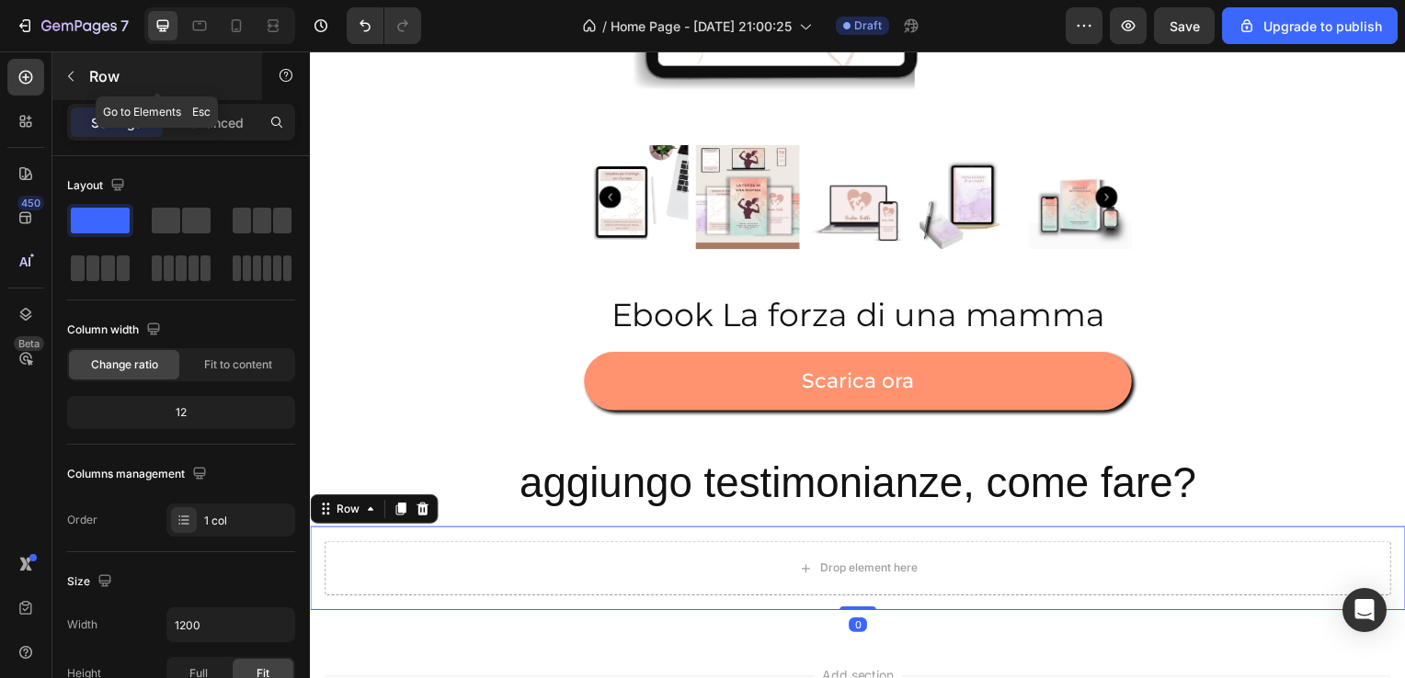
click at [124, 92] on div "Row" at bounding box center [157, 76] width 210 height 48
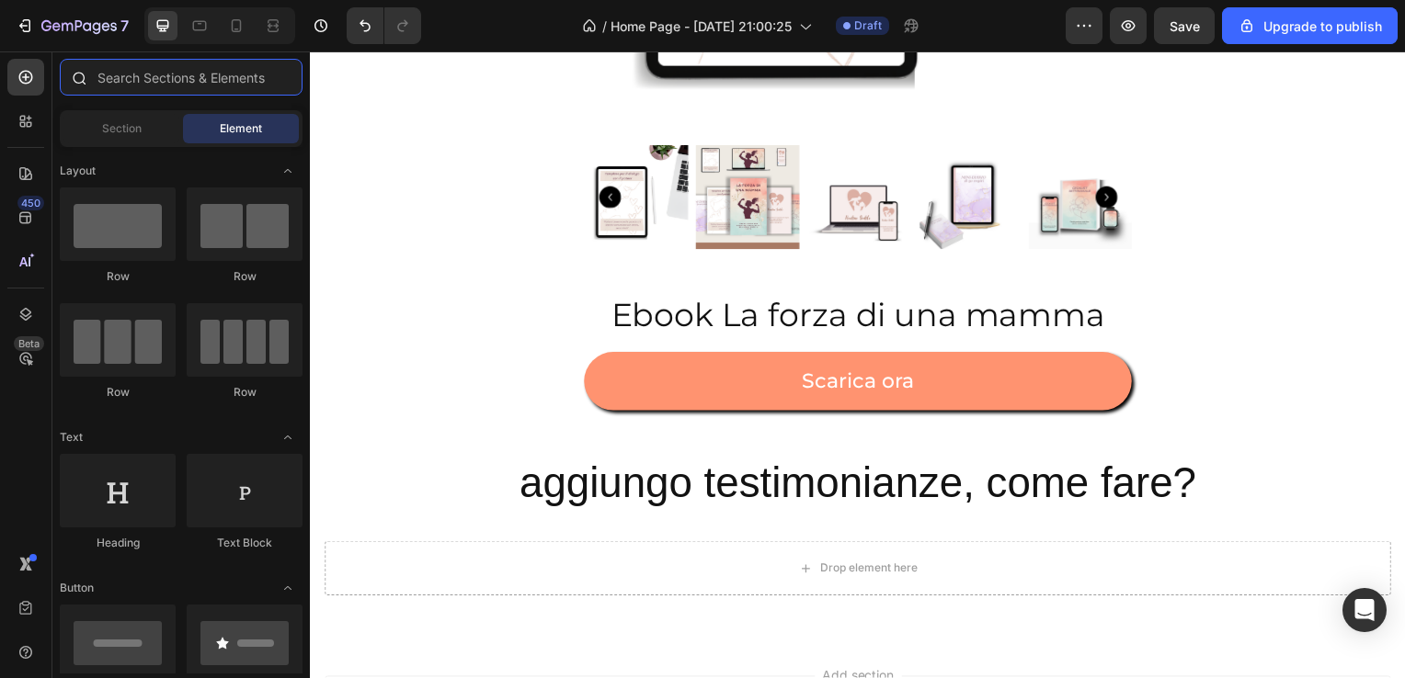
click at [211, 74] on input "text" at bounding box center [181, 77] width 243 height 37
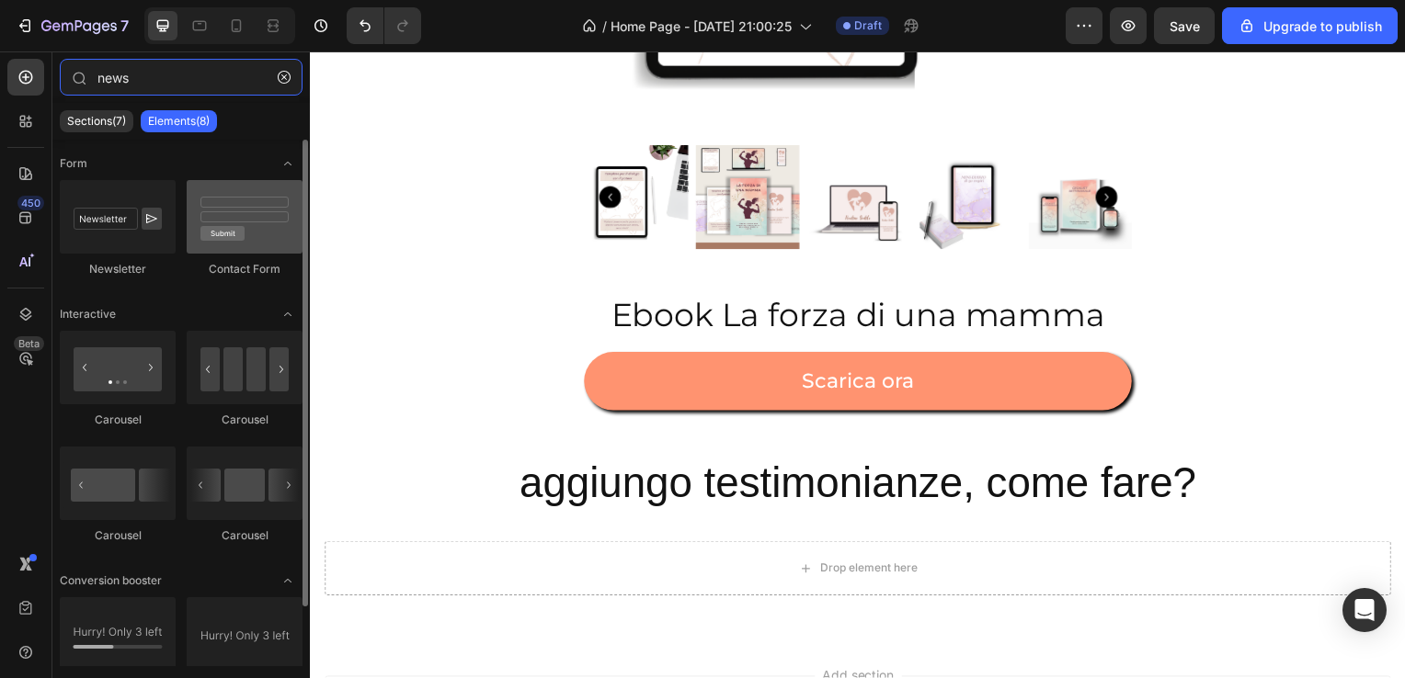
type input "news"
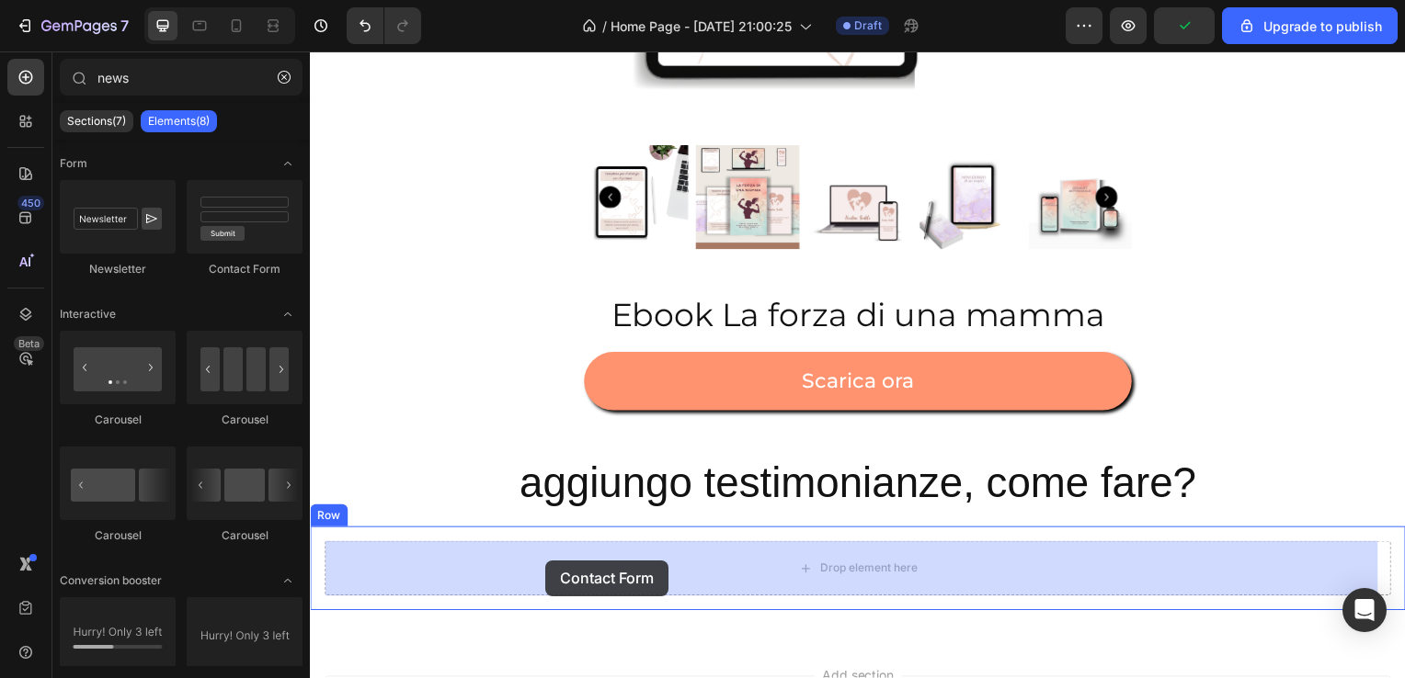
drag, startPoint x: 585, startPoint y: 290, endPoint x: 547, endPoint y: 566, distance: 278.3
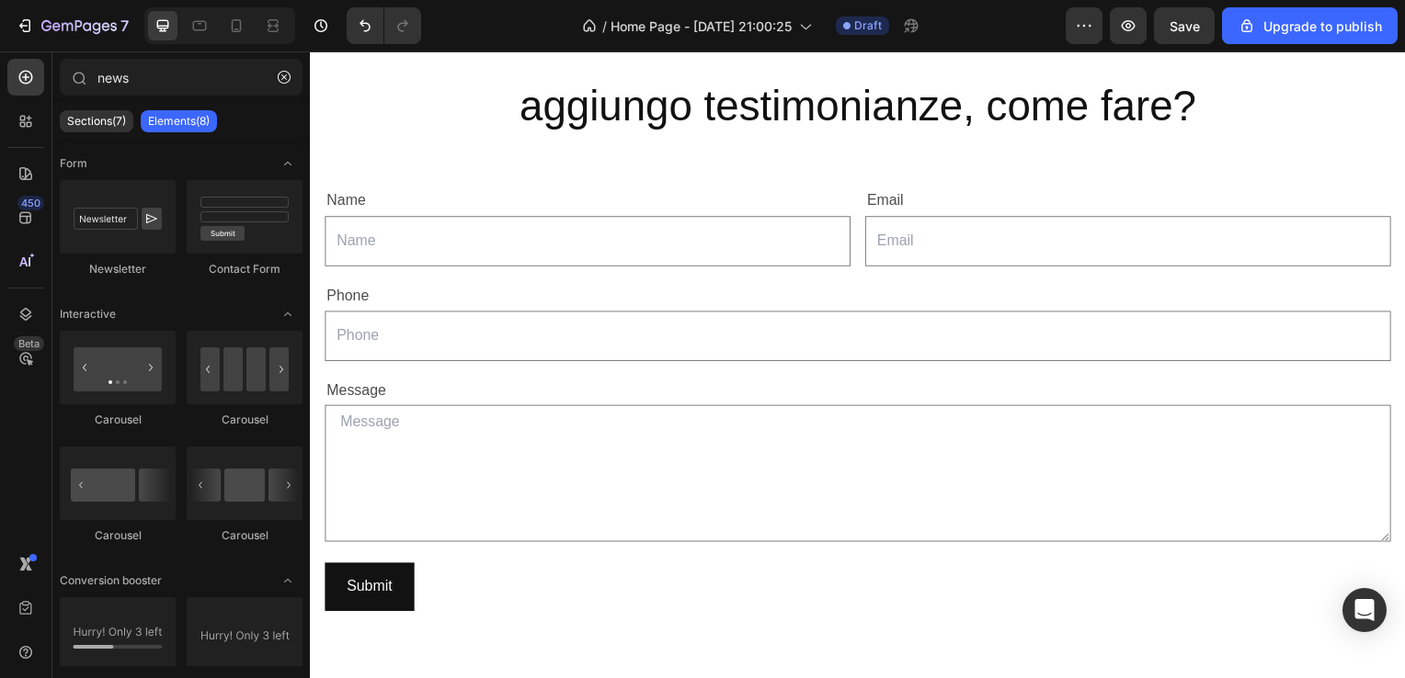
scroll to position [1634, 0]
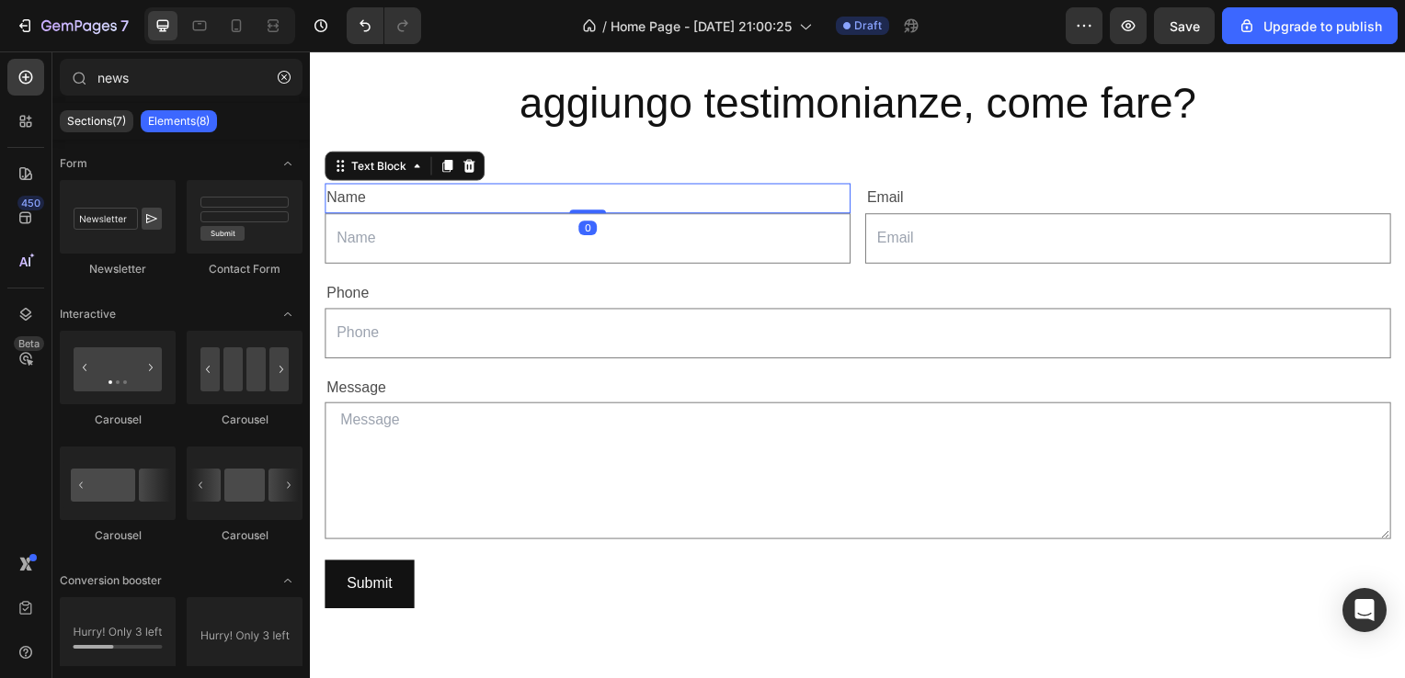
click at [370, 196] on div "Name" at bounding box center [588, 200] width 529 height 30
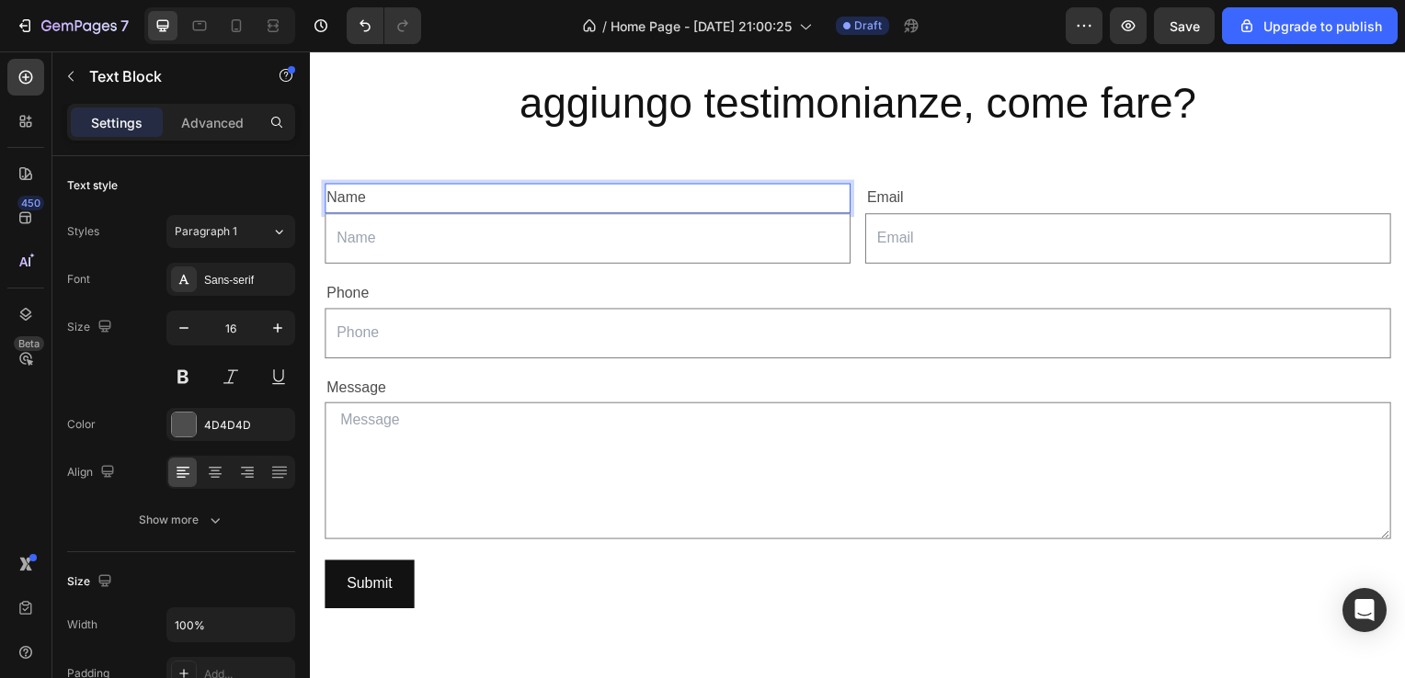
click at [370, 196] on div "Name" at bounding box center [588, 200] width 529 height 30
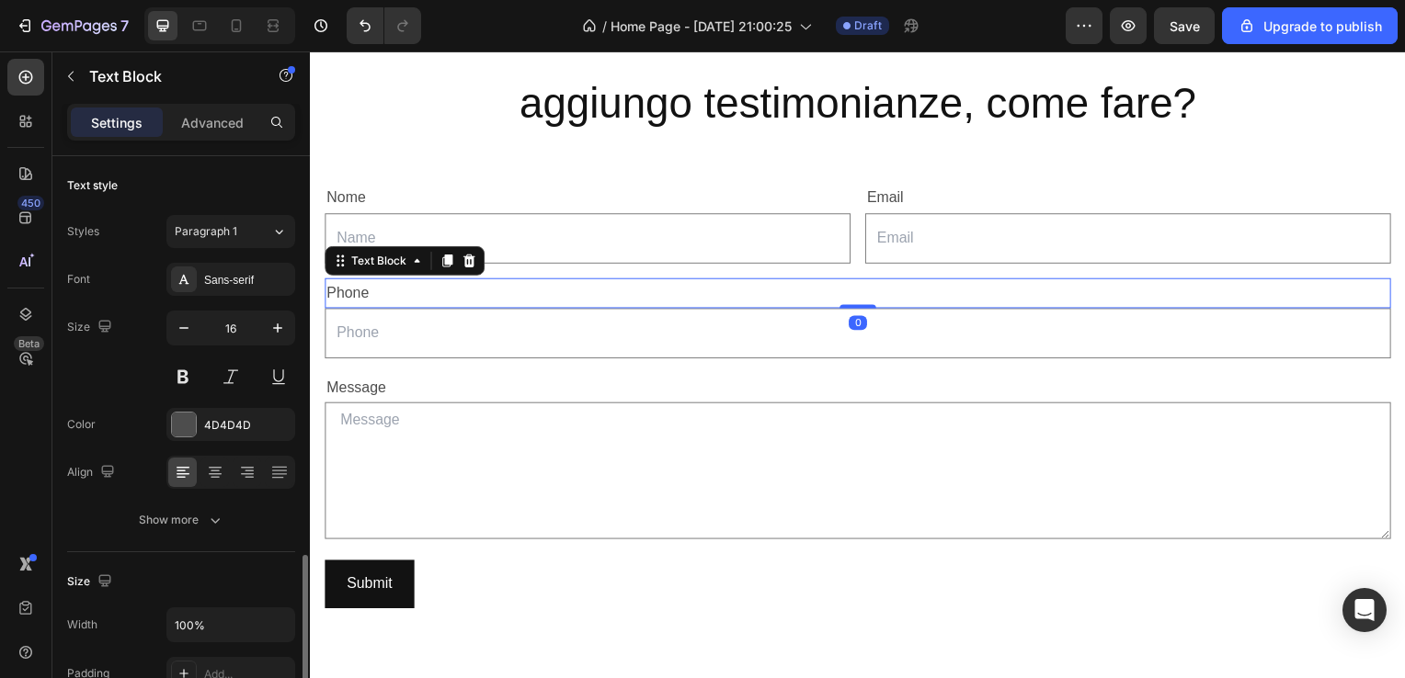
scroll to position [261, 0]
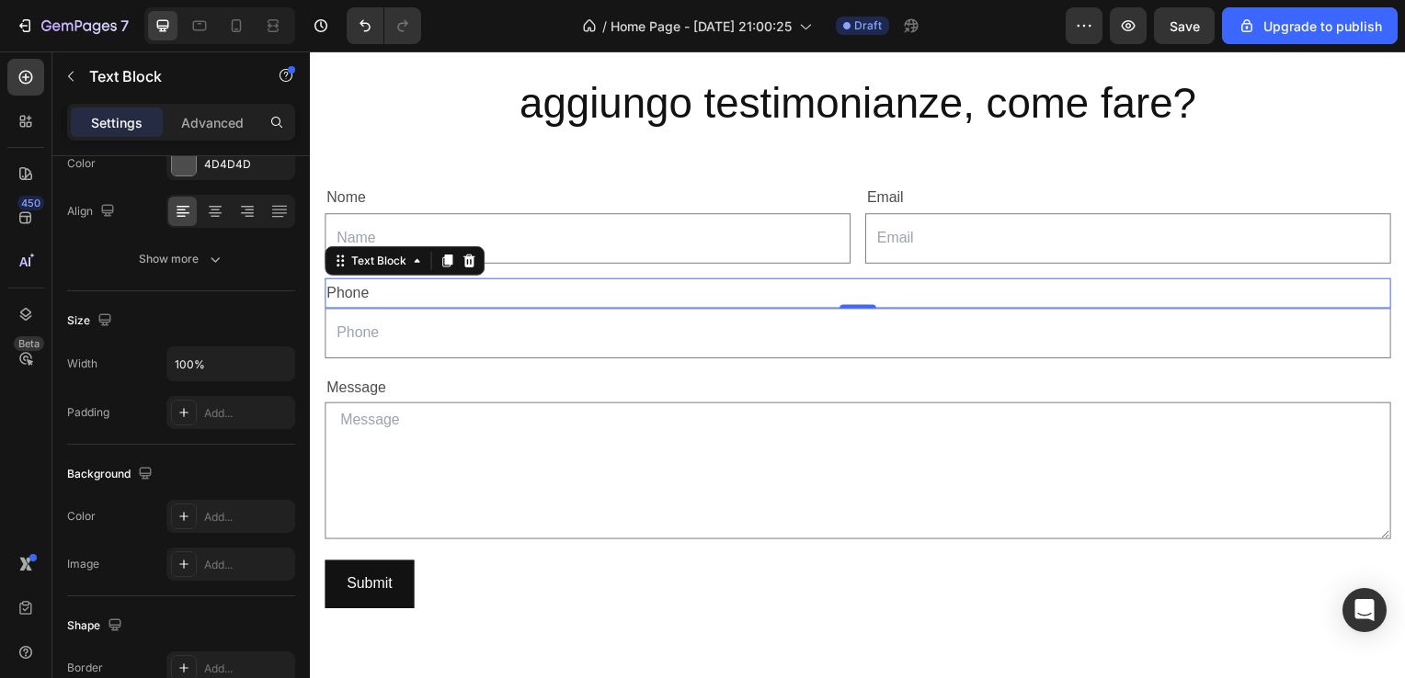
click at [366, 296] on p "Phone" at bounding box center [861, 295] width 1070 height 27
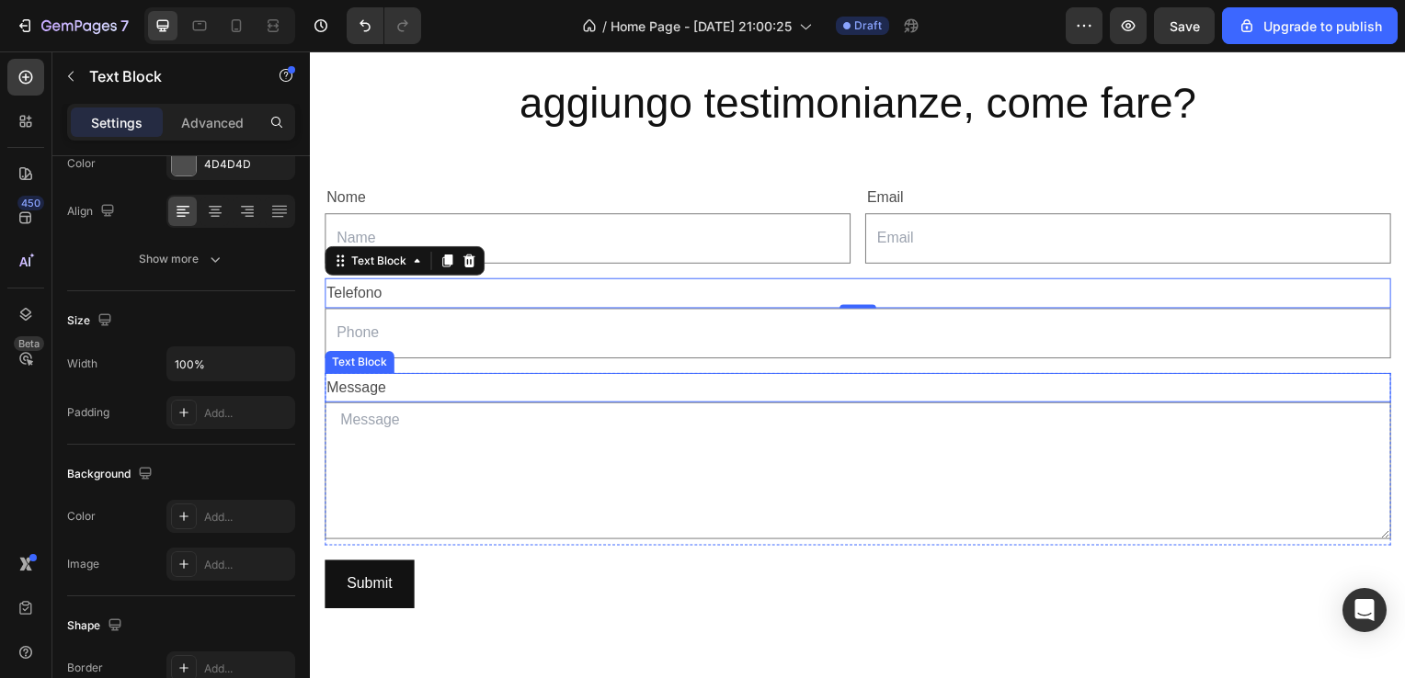
click at [385, 394] on div "Message" at bounding box center [861, 391] width 1074 height 30
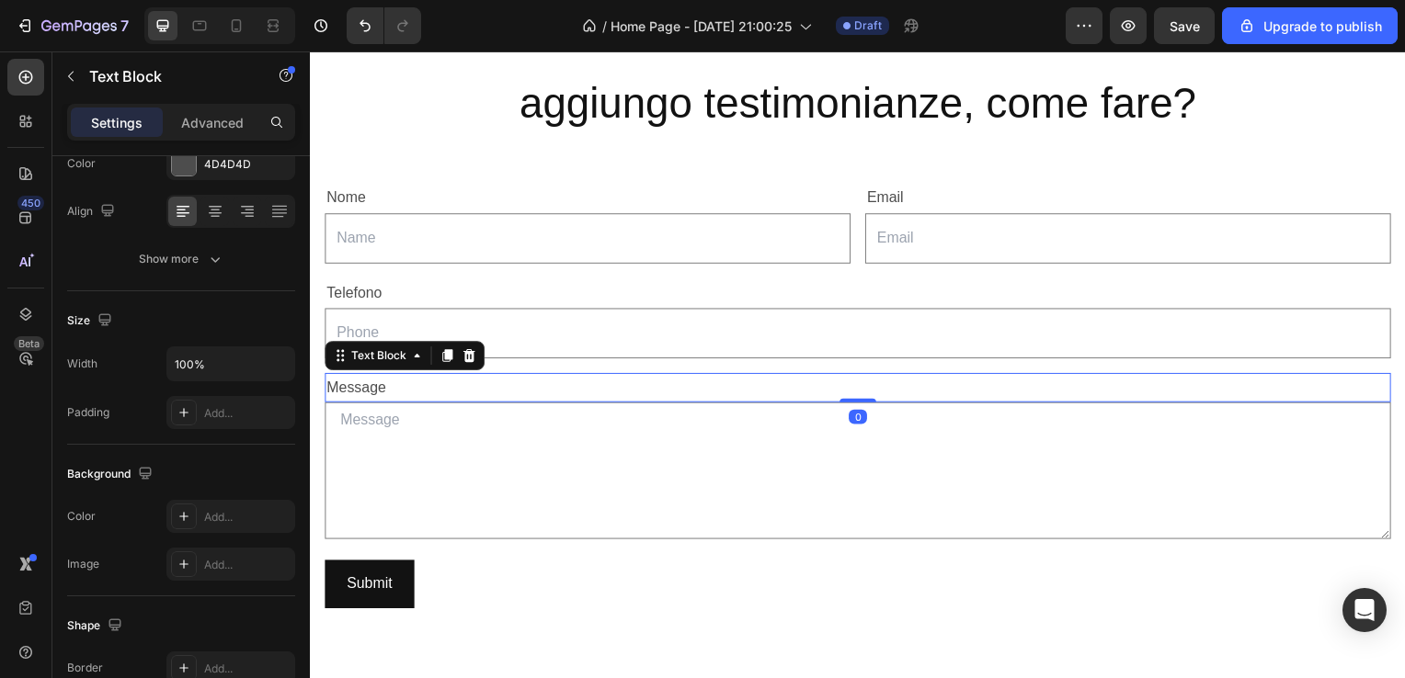
click at [385, 394] on div "Message" at bounding box center [861, 391] width 1074 height 30
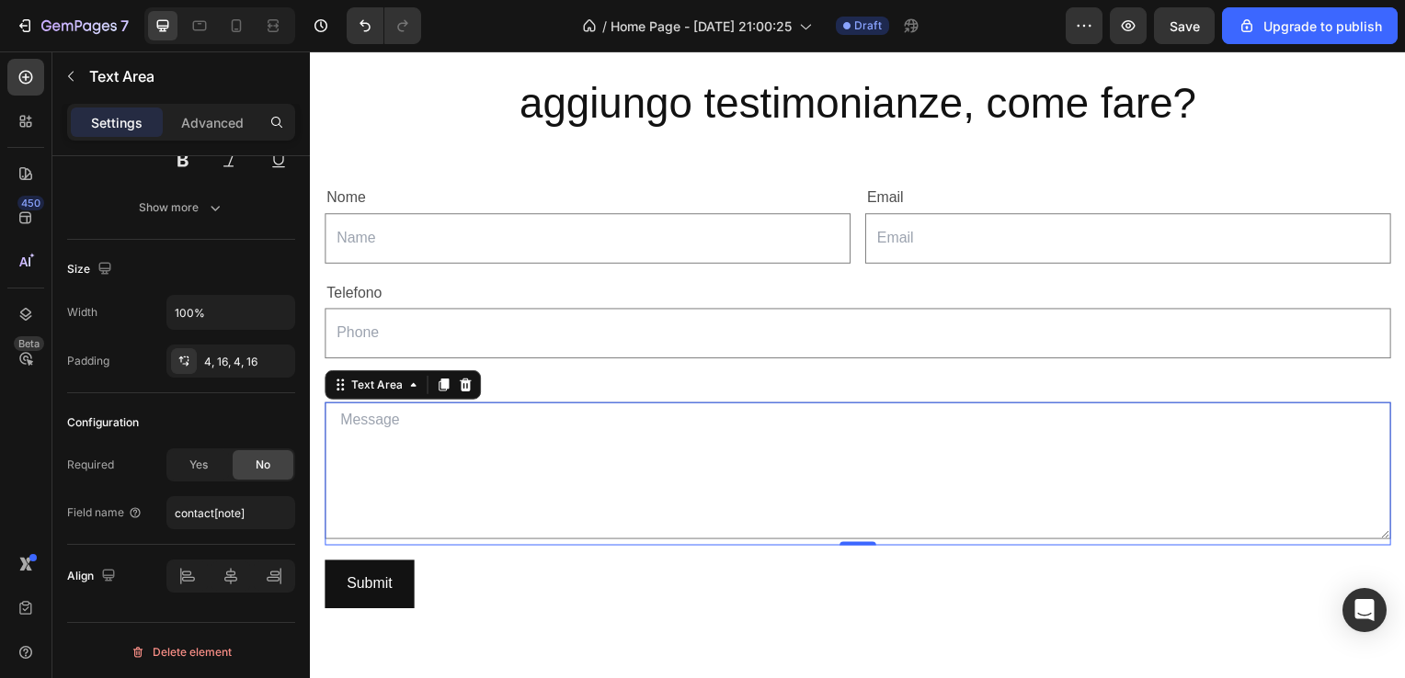
click at [442, 443] on textarea at bounding box center [861, 474] width 1074 height 138
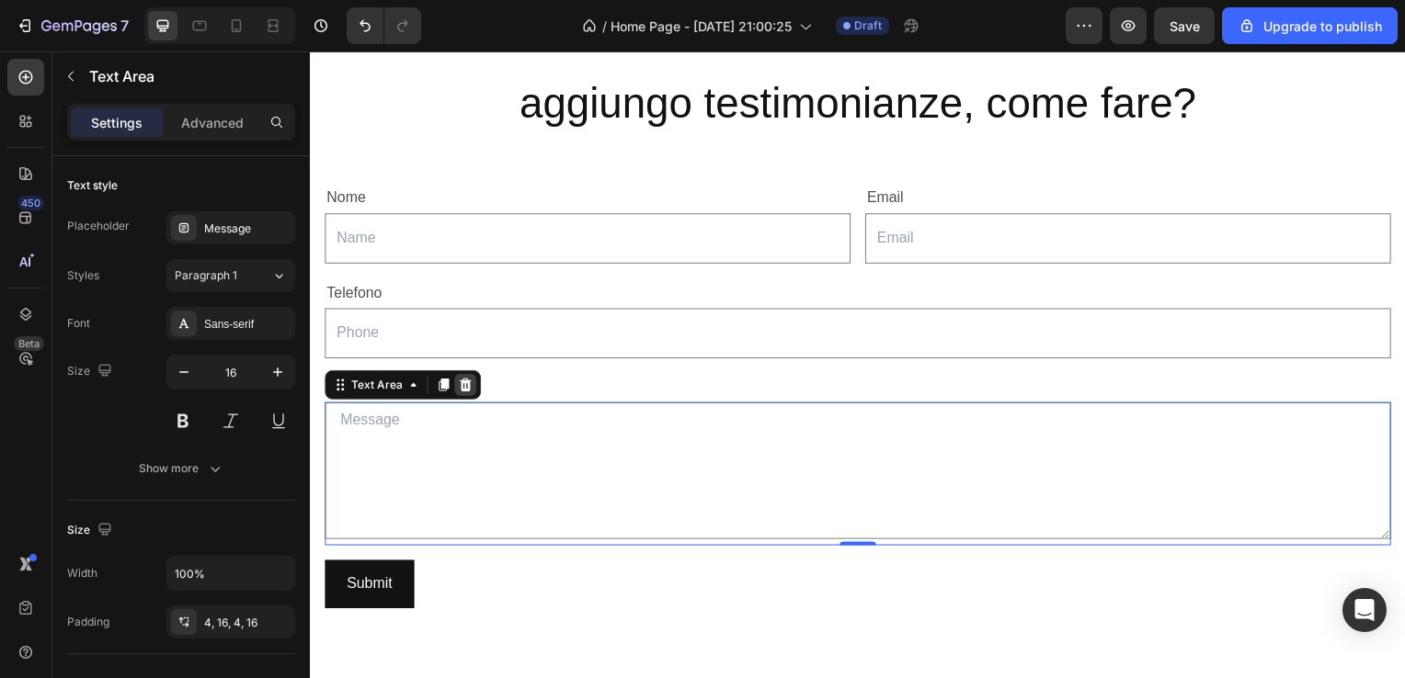
click at [466, 385] on icon at bounding box center [466, 388] width 15 height 15
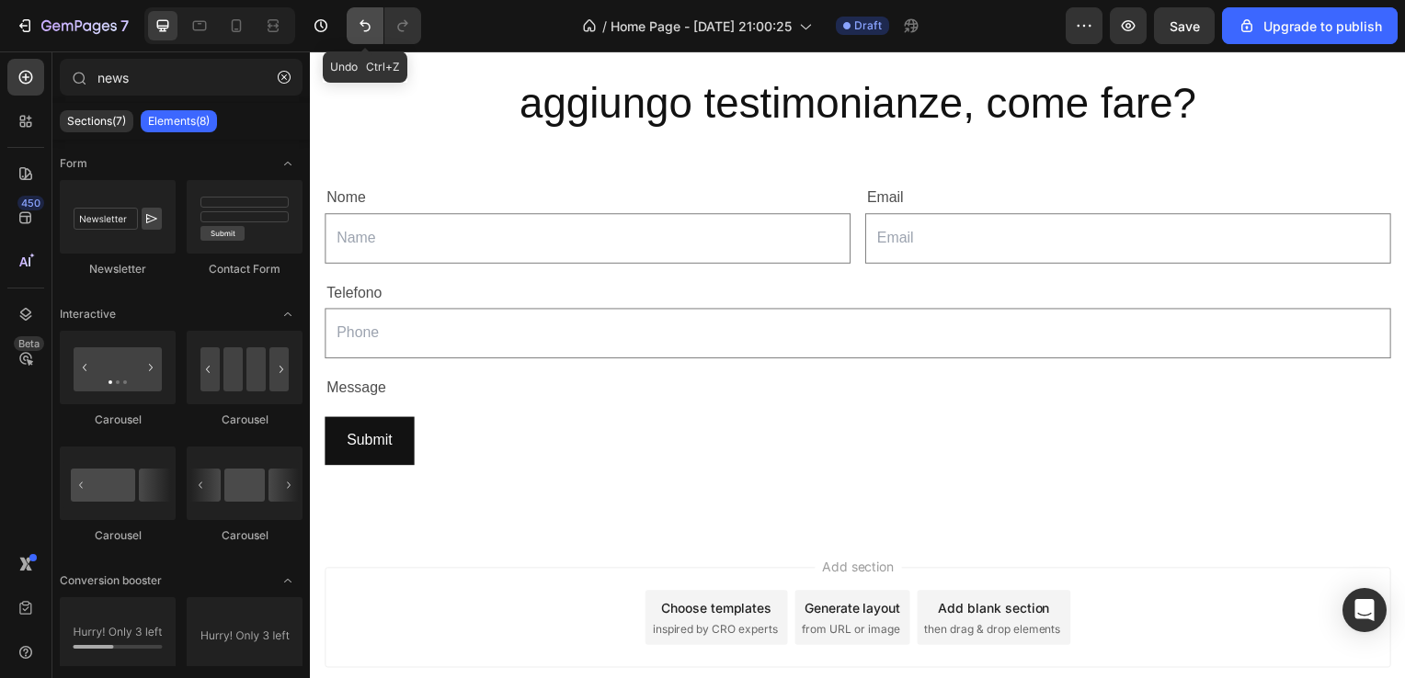
click at [364, 39] on button "Undo/Redo" at bounding box center [365, 25] width 37 height 37
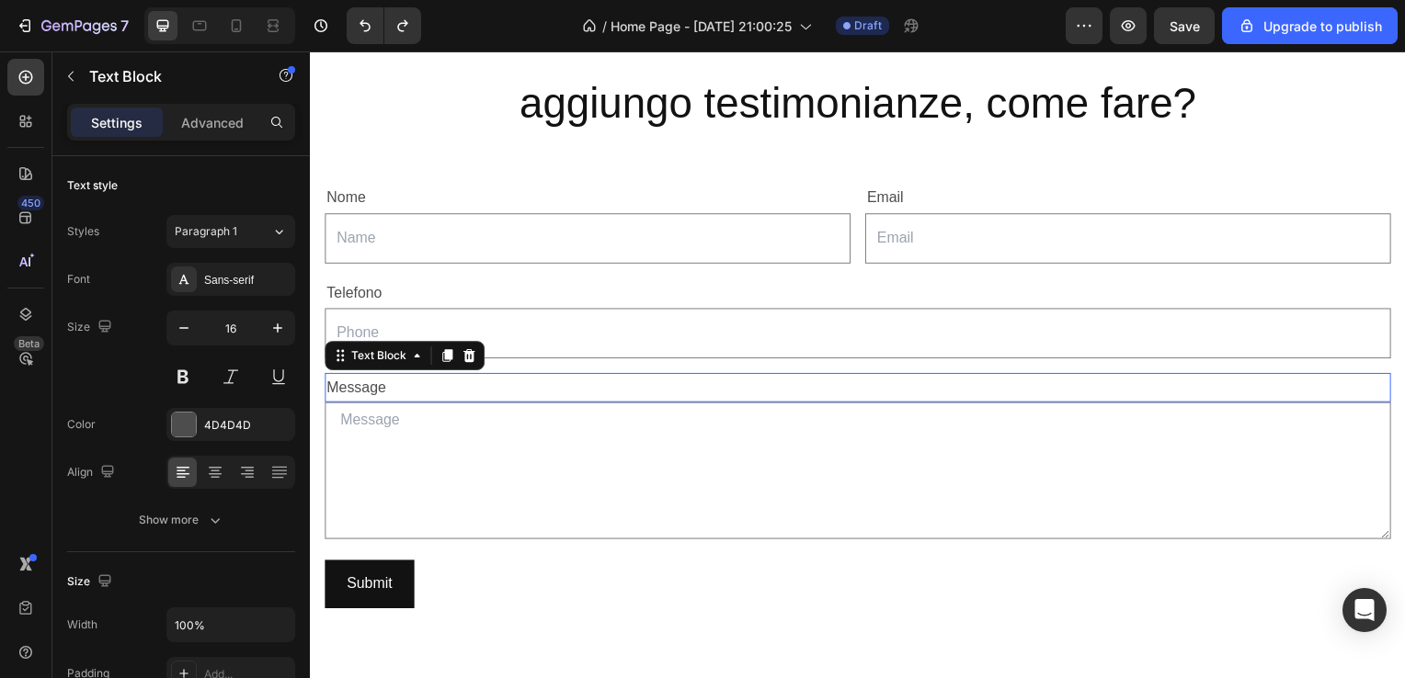
click at [367, 378] on p "Message" at bounding box center [861, 391] width 1070 height 27
click at [381, 394] on p "Message" at bounding box center [861, 391] width 1070 height 27
click at [339, 385] on p "messaggio" at bounding box center [861, 391] width 1070 height 27
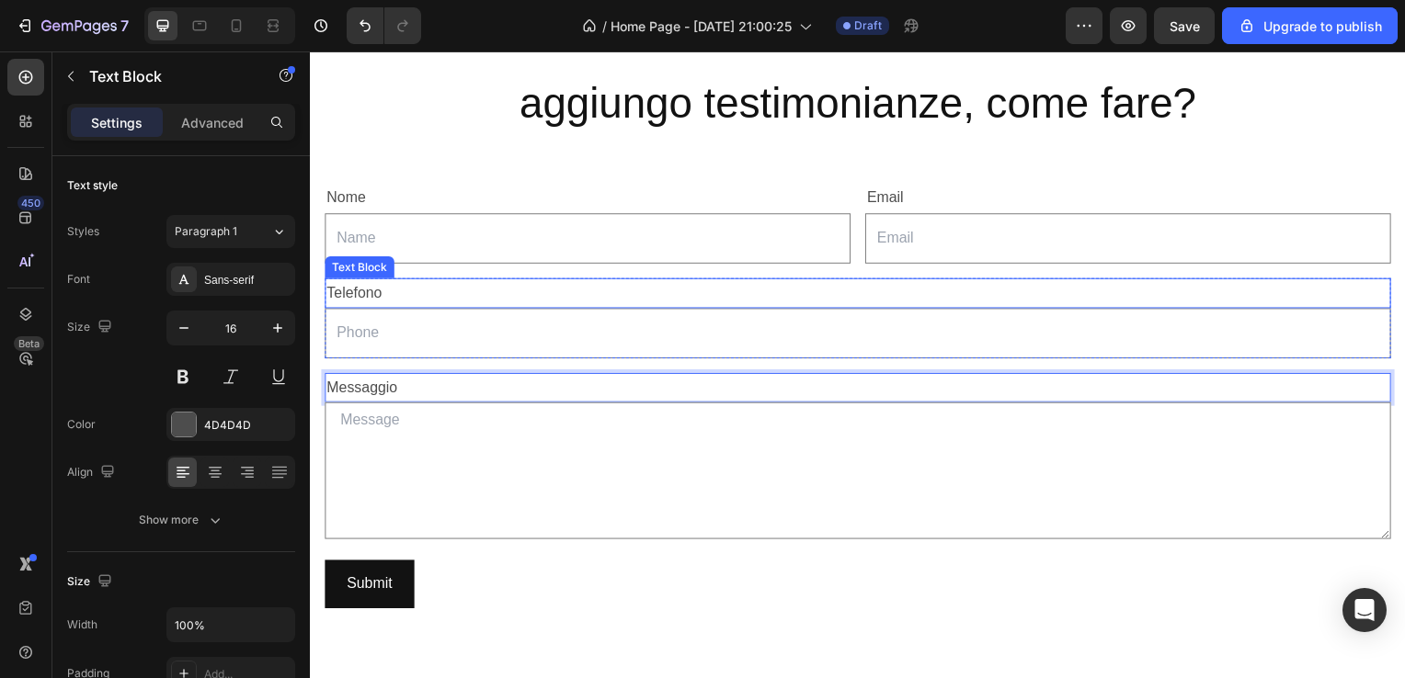
click at [436, 299] on p "Telefono" at bounding box center [861, 295] width 1070 height 27
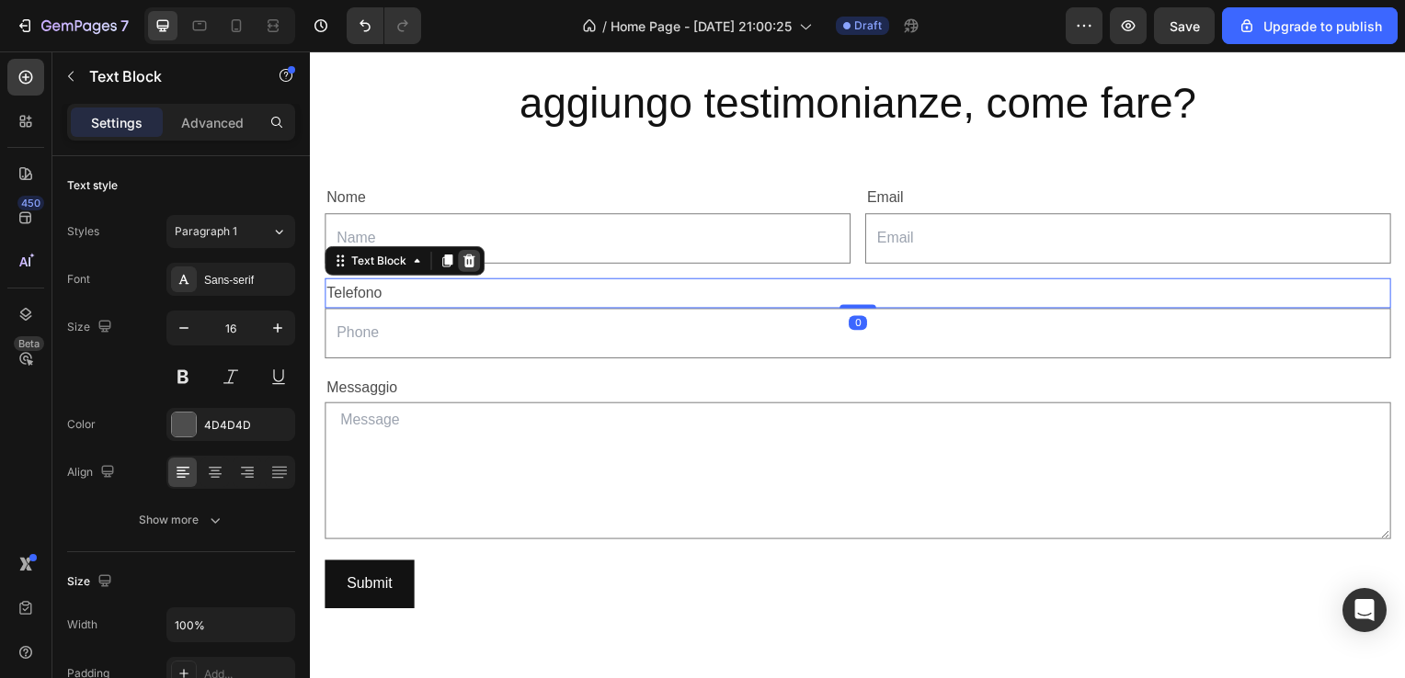
click at [469, 270] on div at bounding box center [470, 263] width 22 height 22
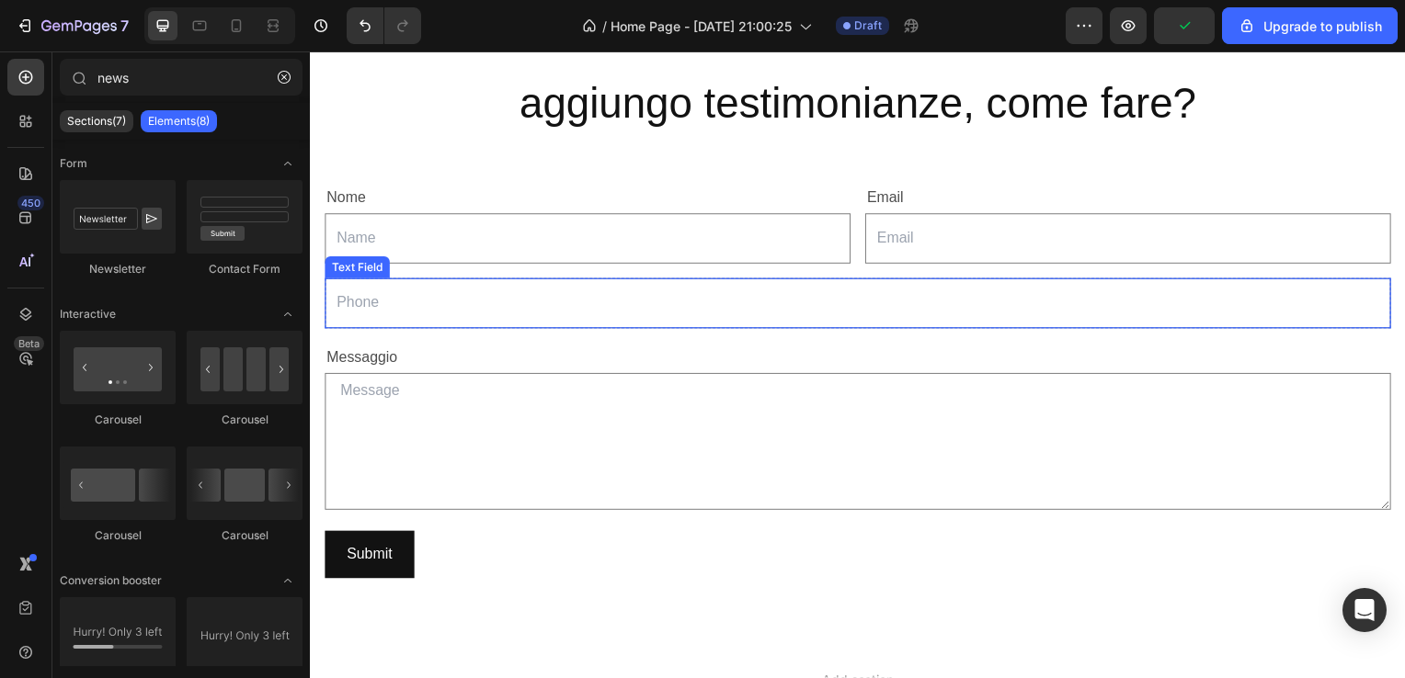
click at [459, 299] on input "text" at bounding box center [861, 305] width 1074 height 51
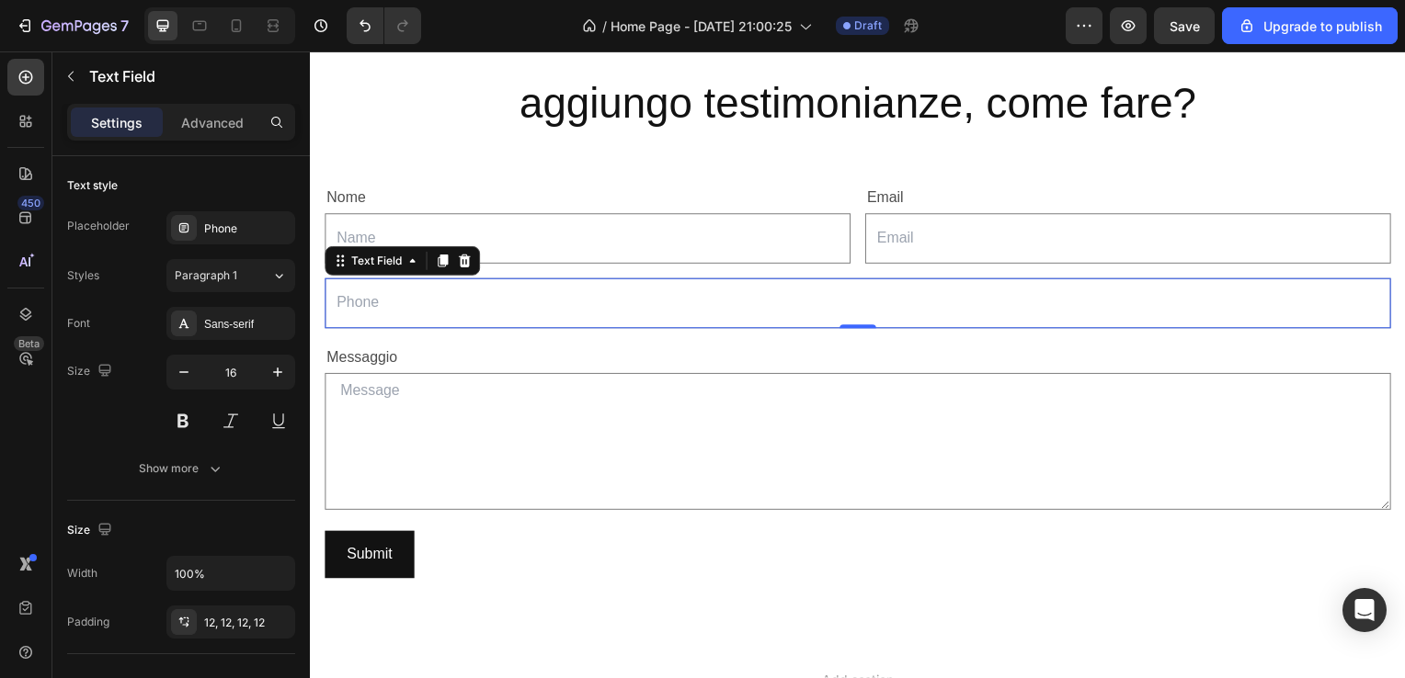
click at [467, 273] on div "Text Field" at bounding box center [402, 262] width 156 height 29
click at [469, 271] on div at bounding box center [465, 263] width 22 height 22
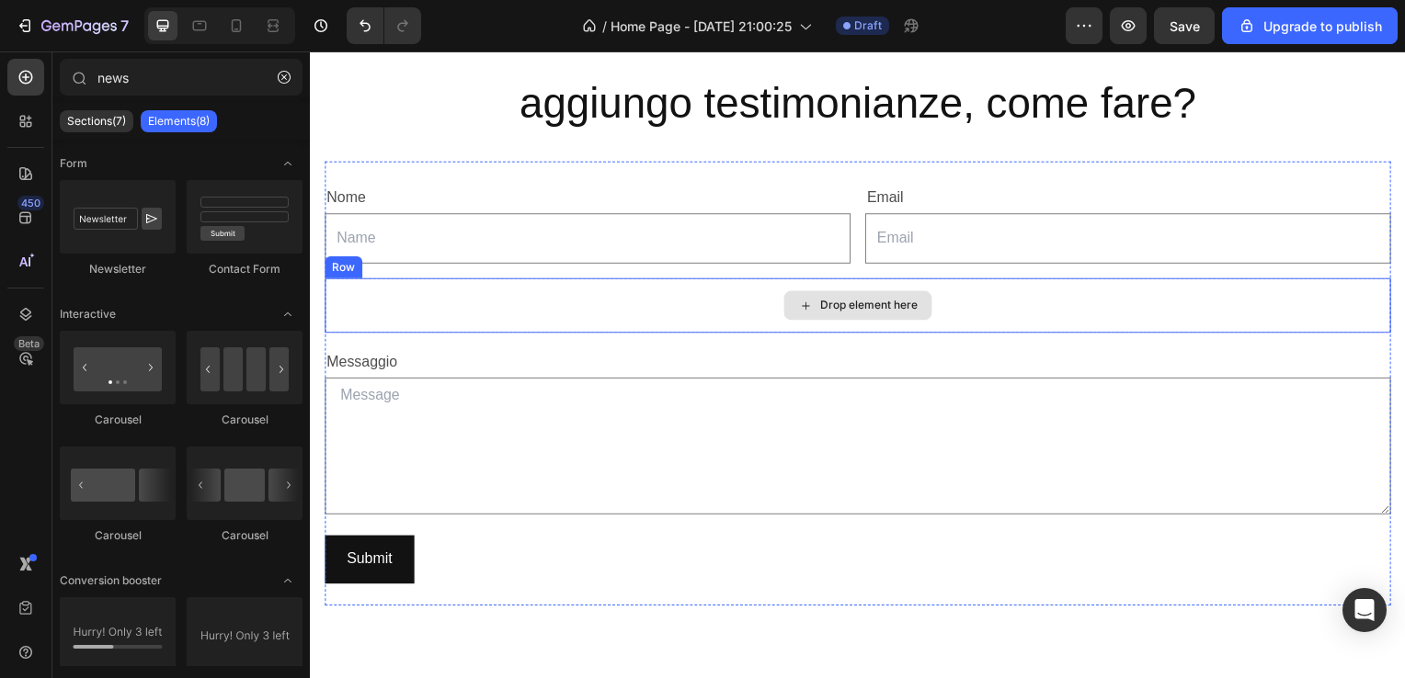
click at [462, 305] on div "Drop element here" at bounding box center [861, 307] width 1074 height 55
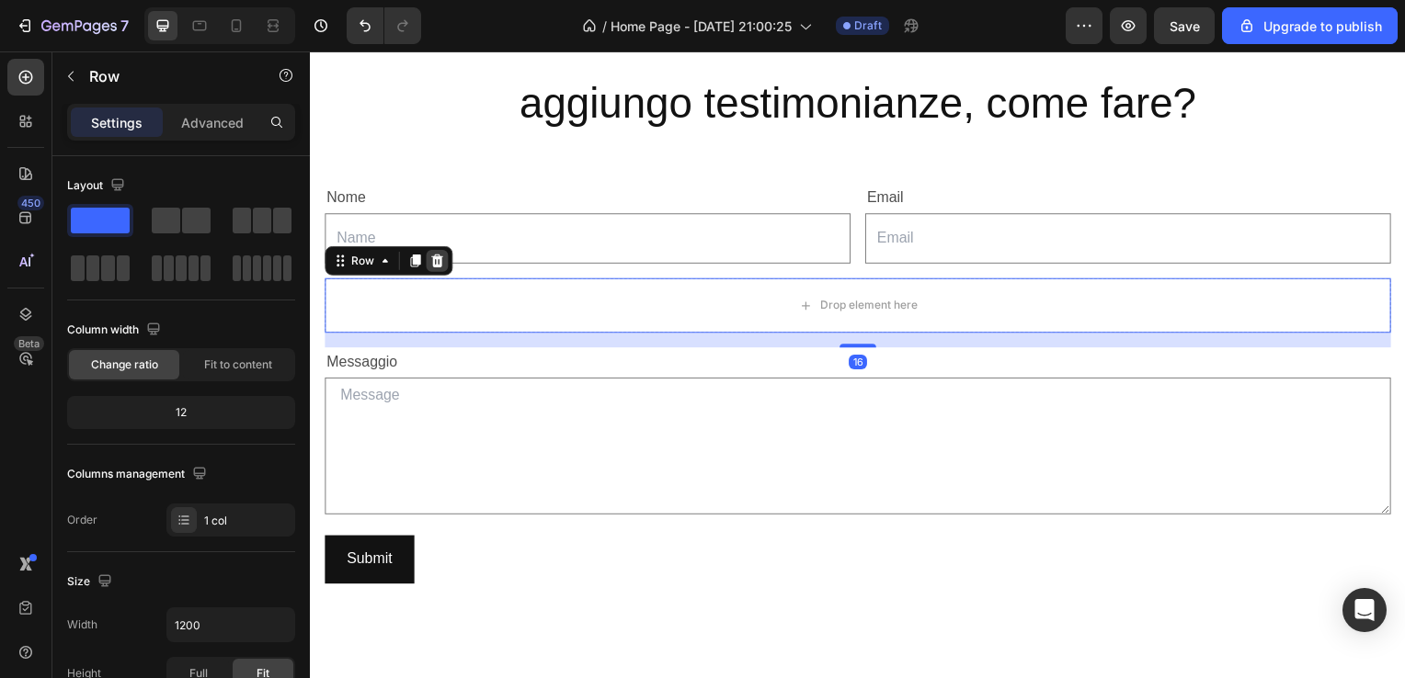
click at [436, 266] on icon at bounding box center [438, 262] width 12 height 13
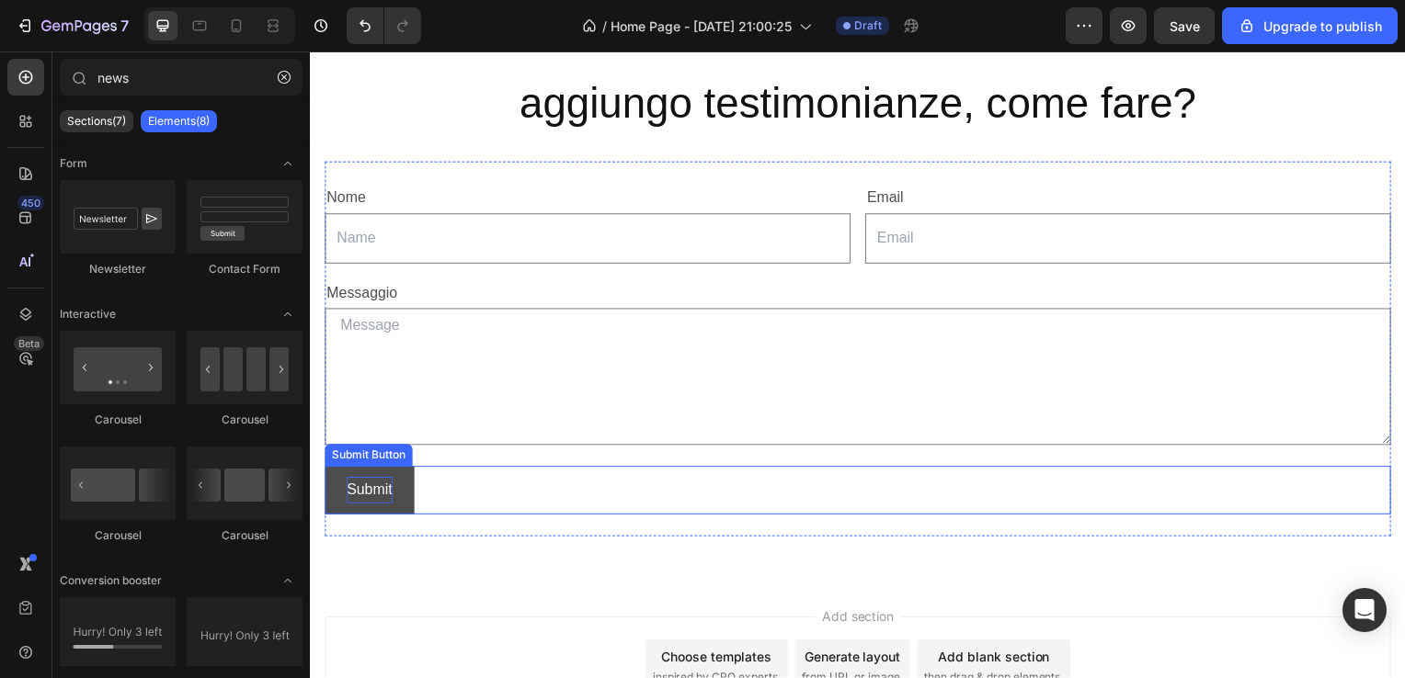
click at [385, 491] on div "Submit" at bounding box center [370, 494] width 46 height 27
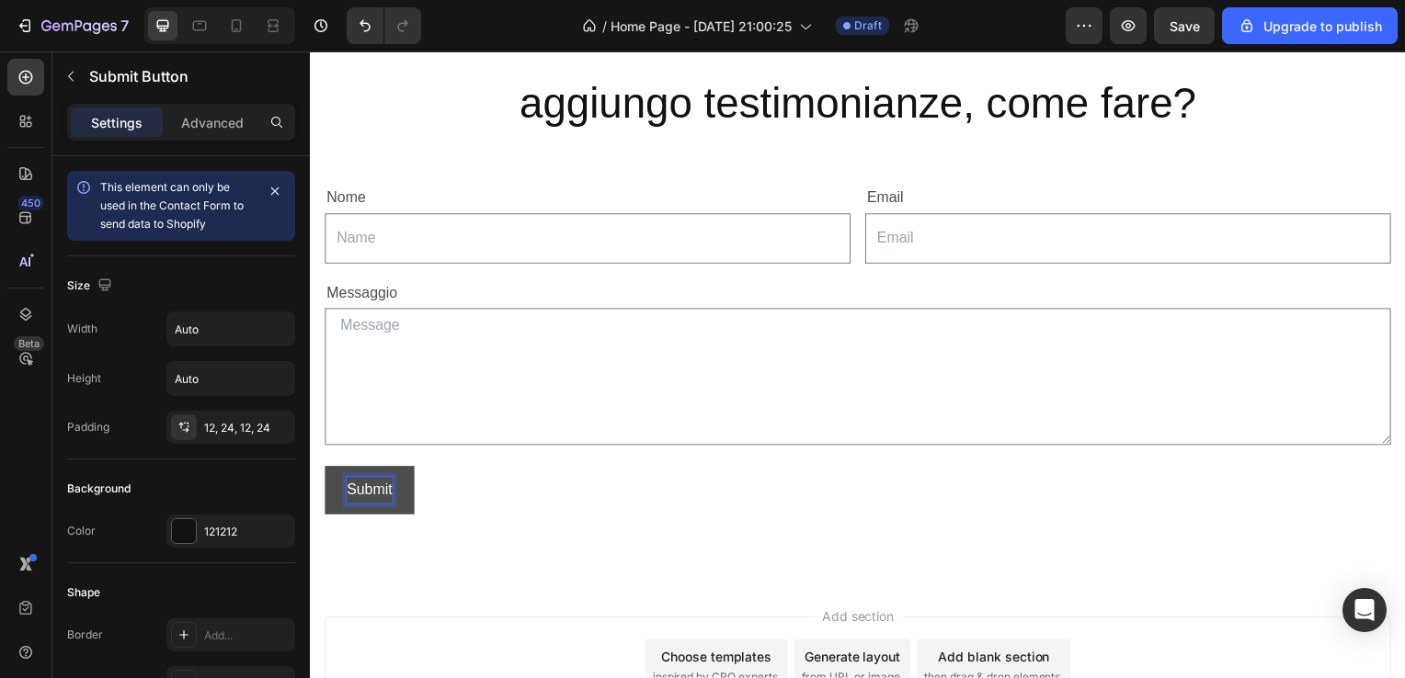
click at [385, 491] on div "Submit" at bounding box center [370, 494] width 46 height 27
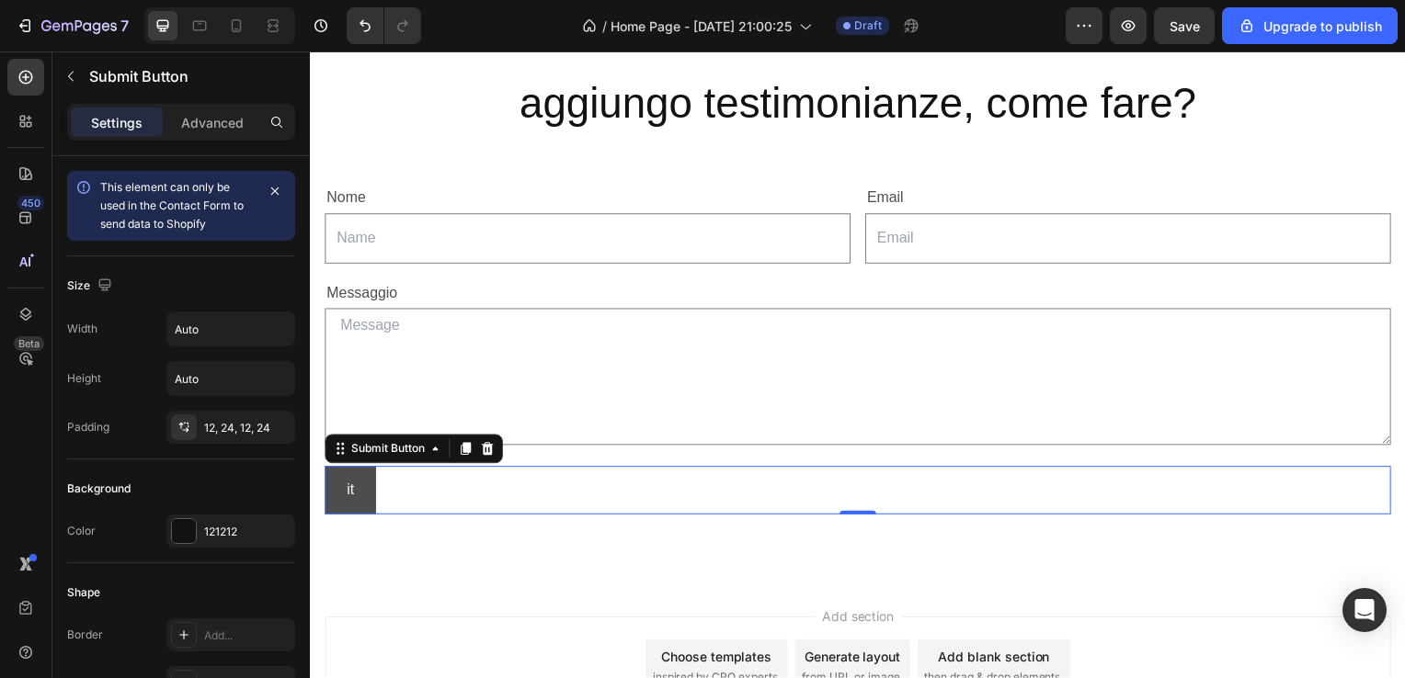
click at [355, 491] on button "it" at bounding box center [349, 494] width 51 height 49
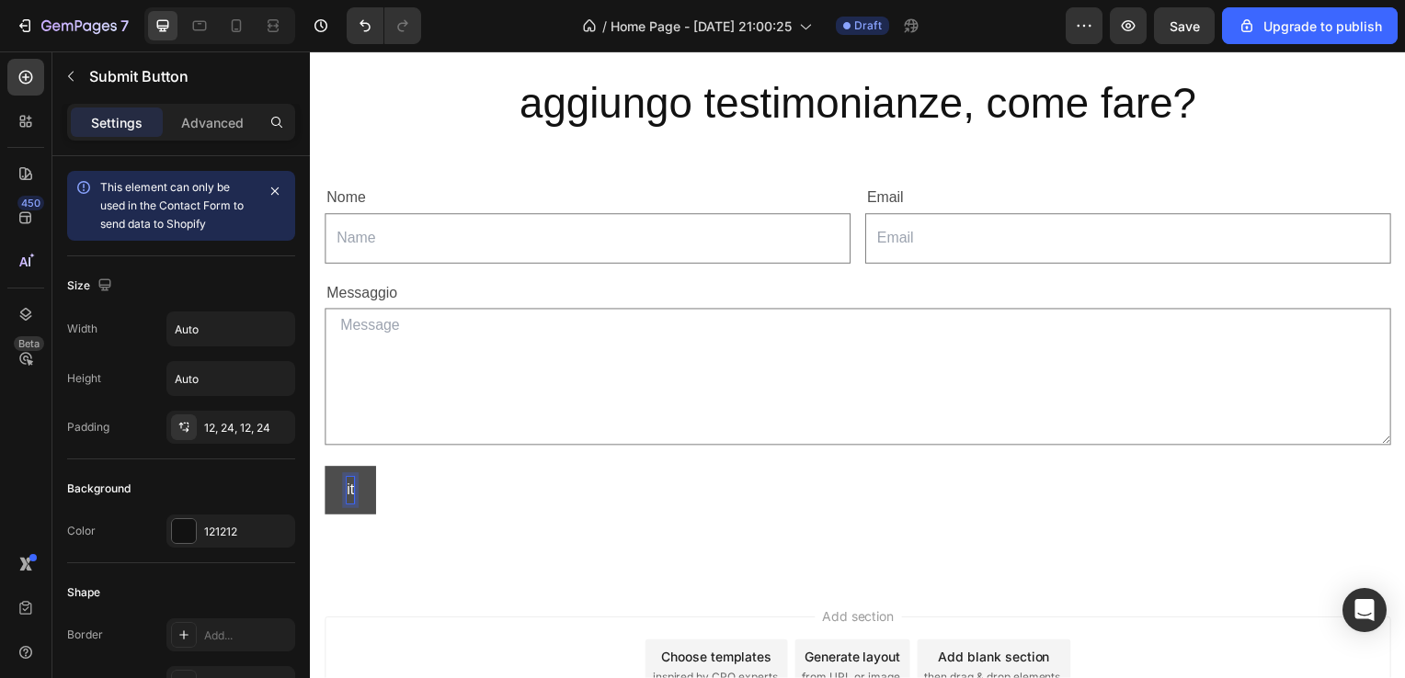
click at [350, 497] on p "it" at bounding box center [350, 494] width 7 height 27
click at [383, 496] on button "Inviat" at bounding box center [363, 494] width 79 height 49
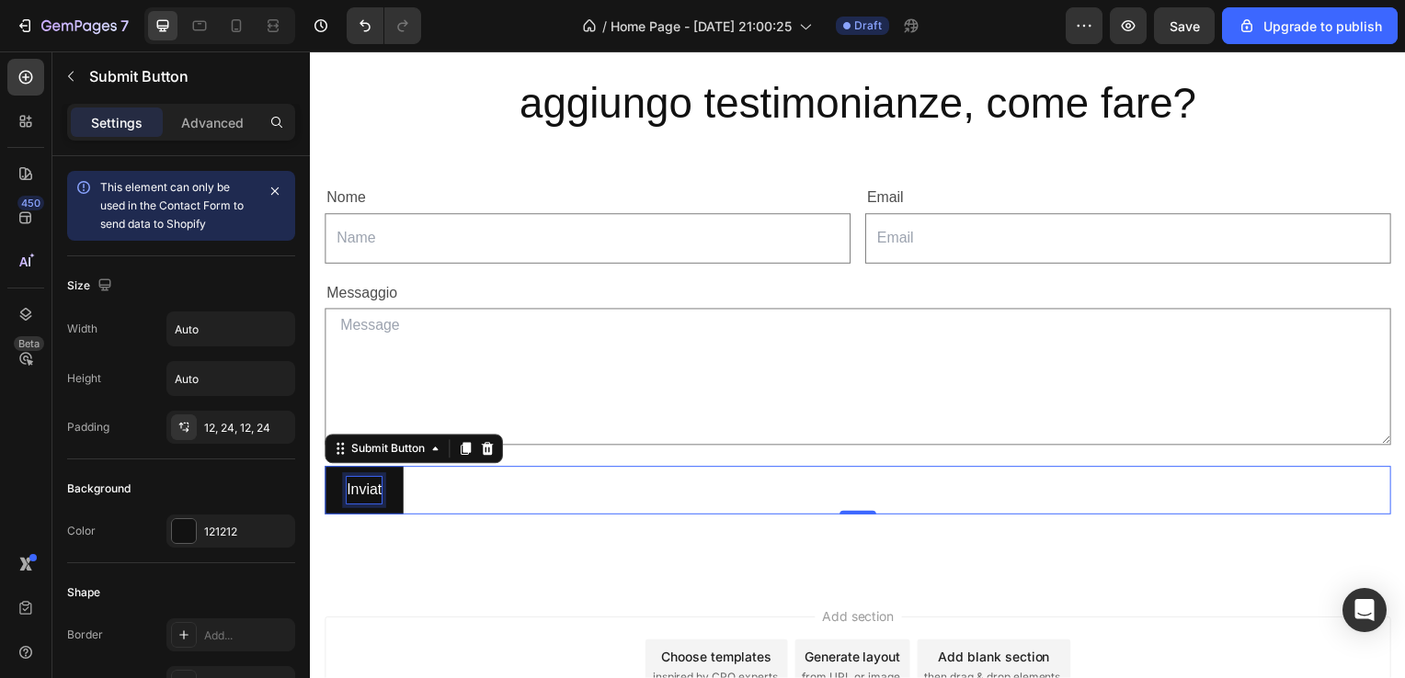
click at [374, 493] on p "Inviat" at bounding box center [364, 494] width 35 height 27
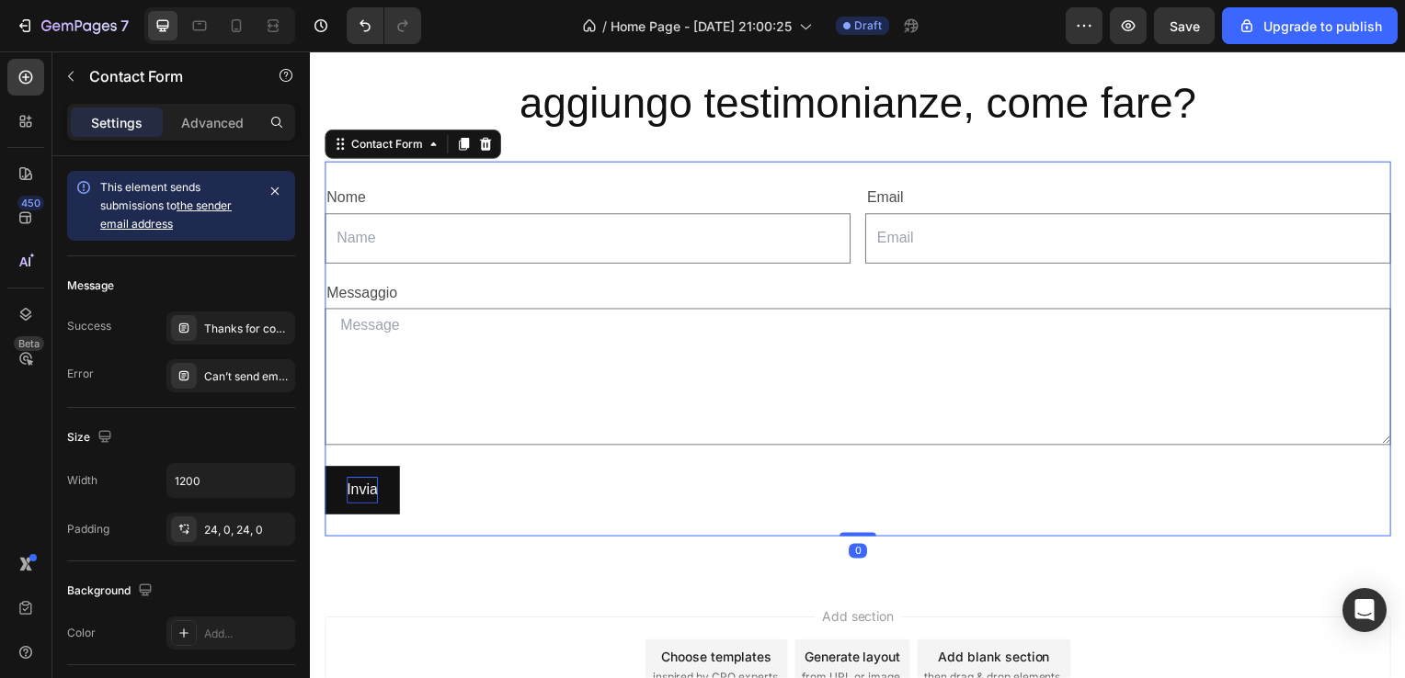
click at [528, 528] on div "Nome Text Block Text Field Email Text Block Email Field Row Messaggio Text Bloc…" at bounding box center [861, 351] width 1074 height 377
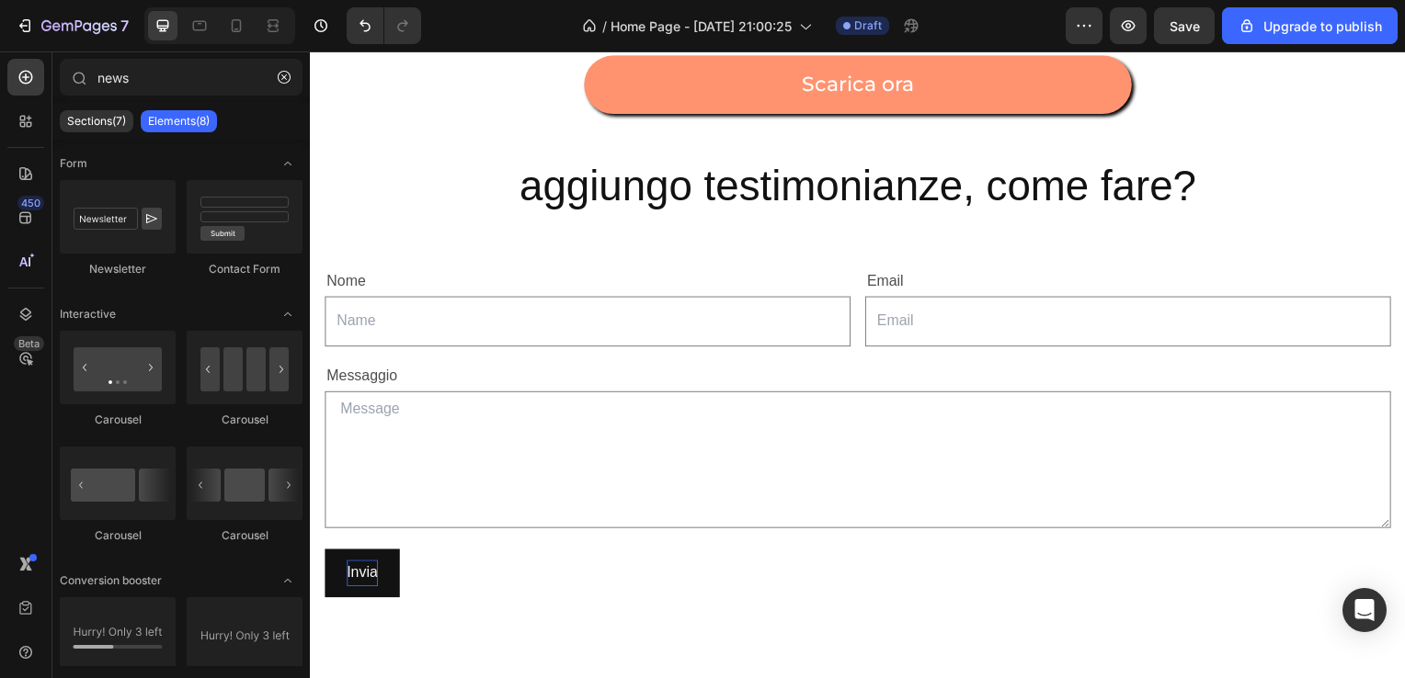
scroll to position [1526, 0]
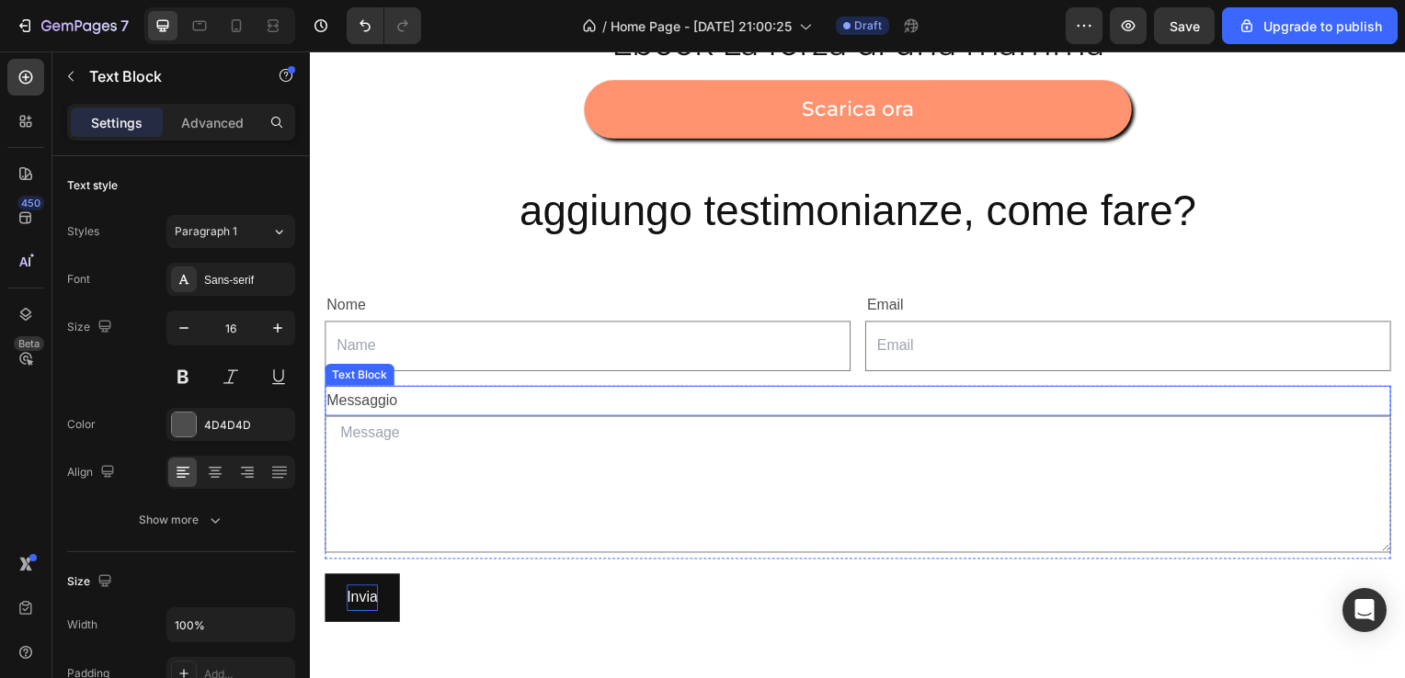
click at [1229, 410] on p "Messaggio" at bounding box center [861, 404] width 1070 height 27
click at [476, 376] on div at bounding box center [470, 371] width 22 height 22
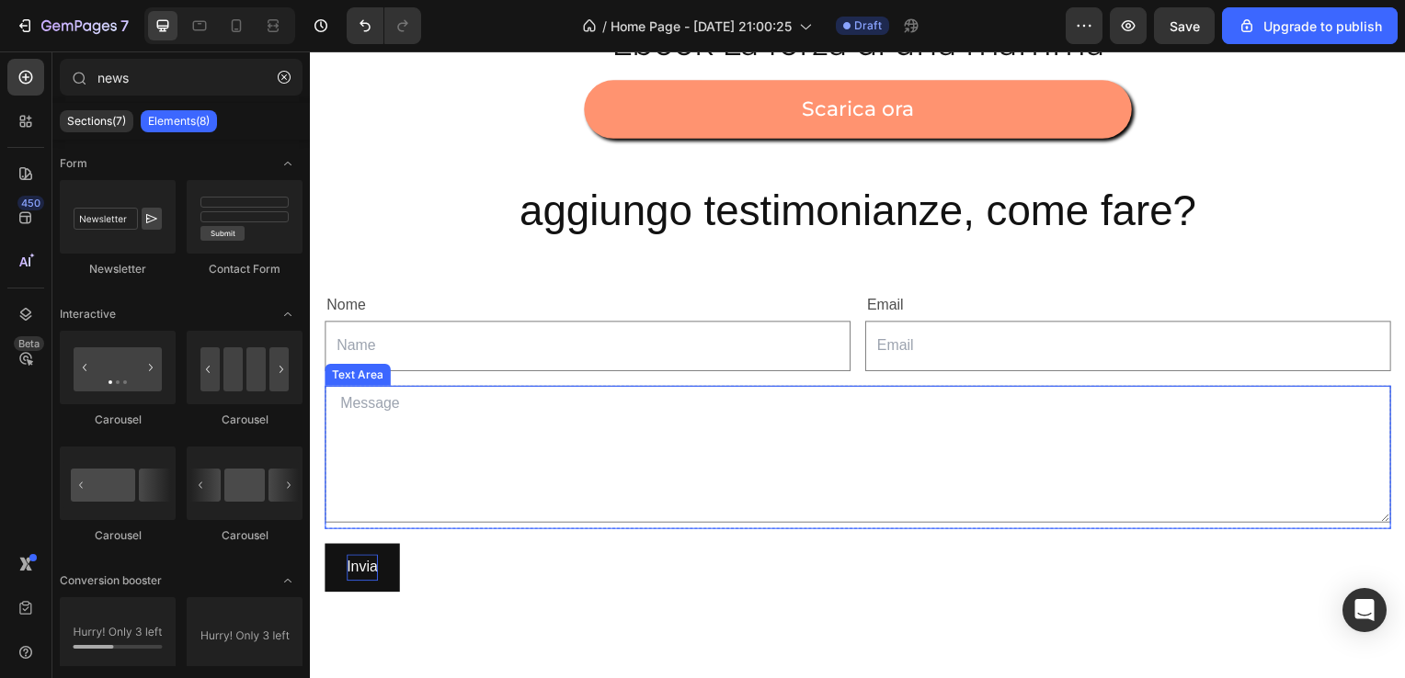
click at [456, 401] on textarea at bounding box center [861, 458] width 1074 height 138
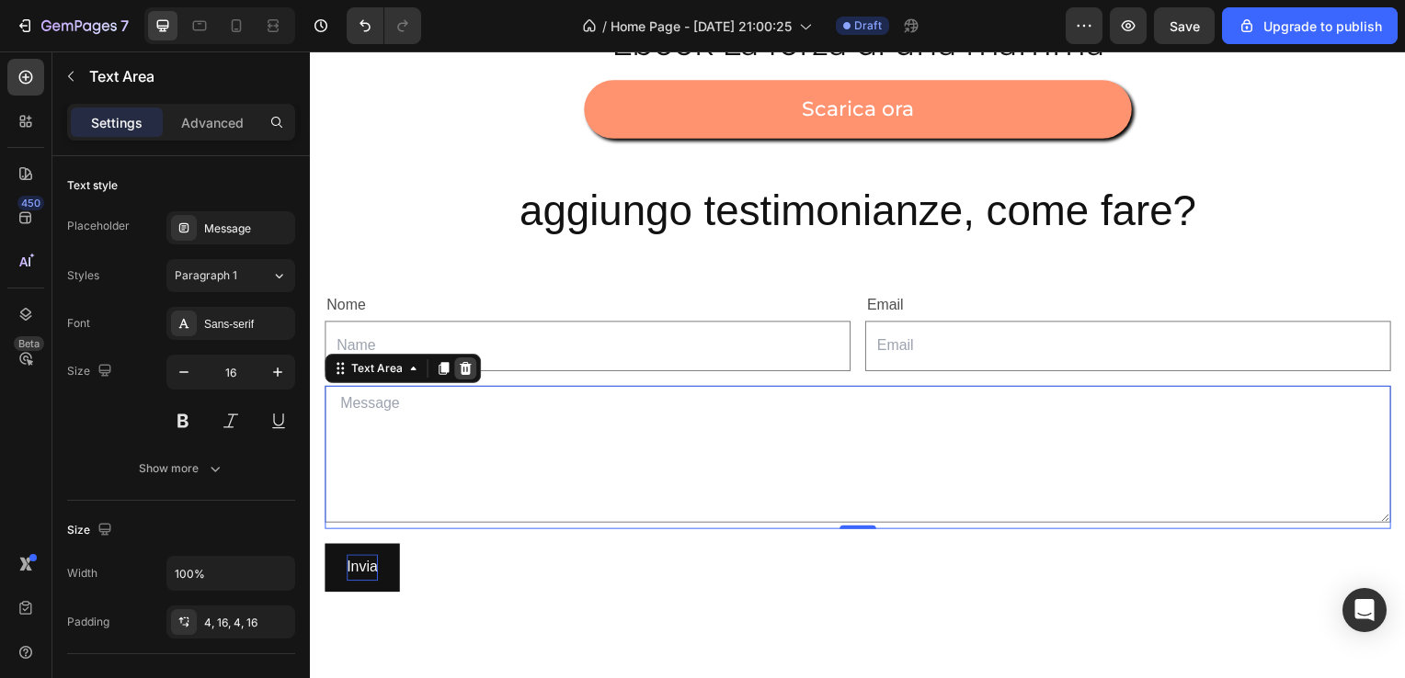
click at [468, 373] on icon at bounding box center [467, 371] width 12 height 13
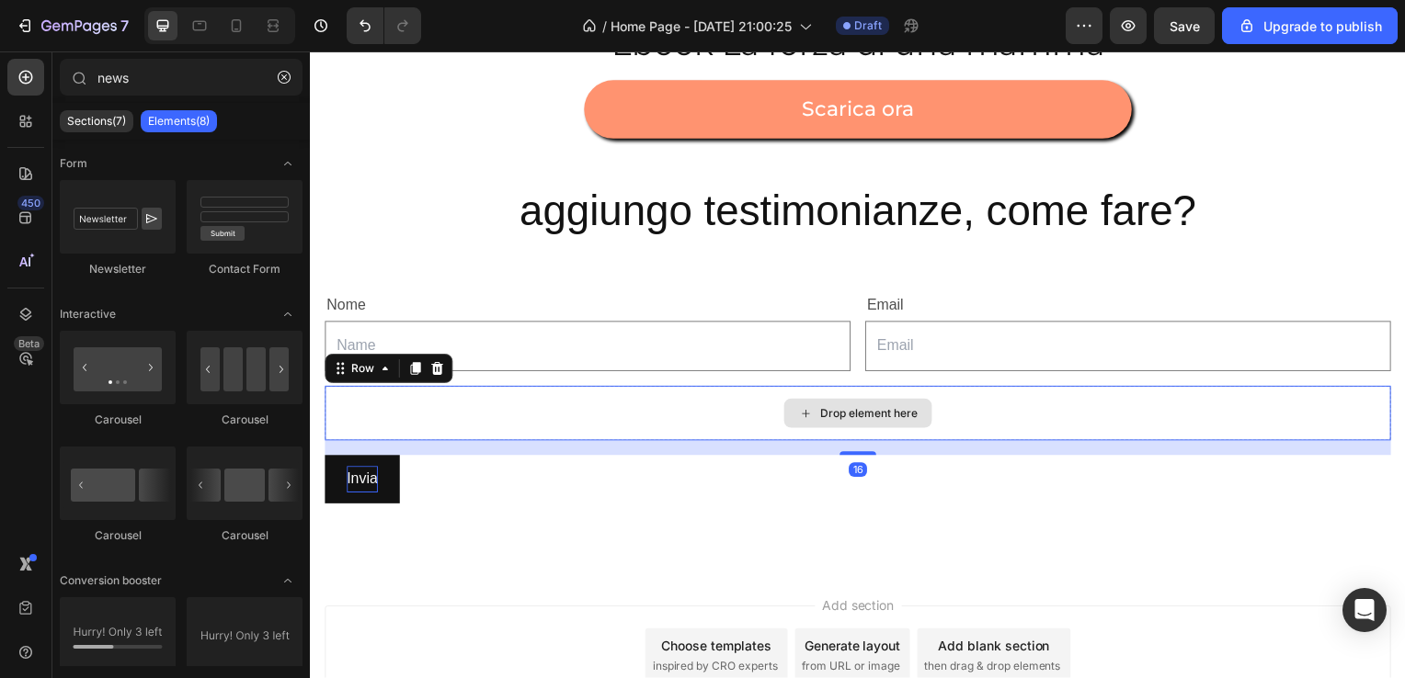
click at [480, 414] on div "Drop element here" at bounding box center [861, 416] width 1074 height 55
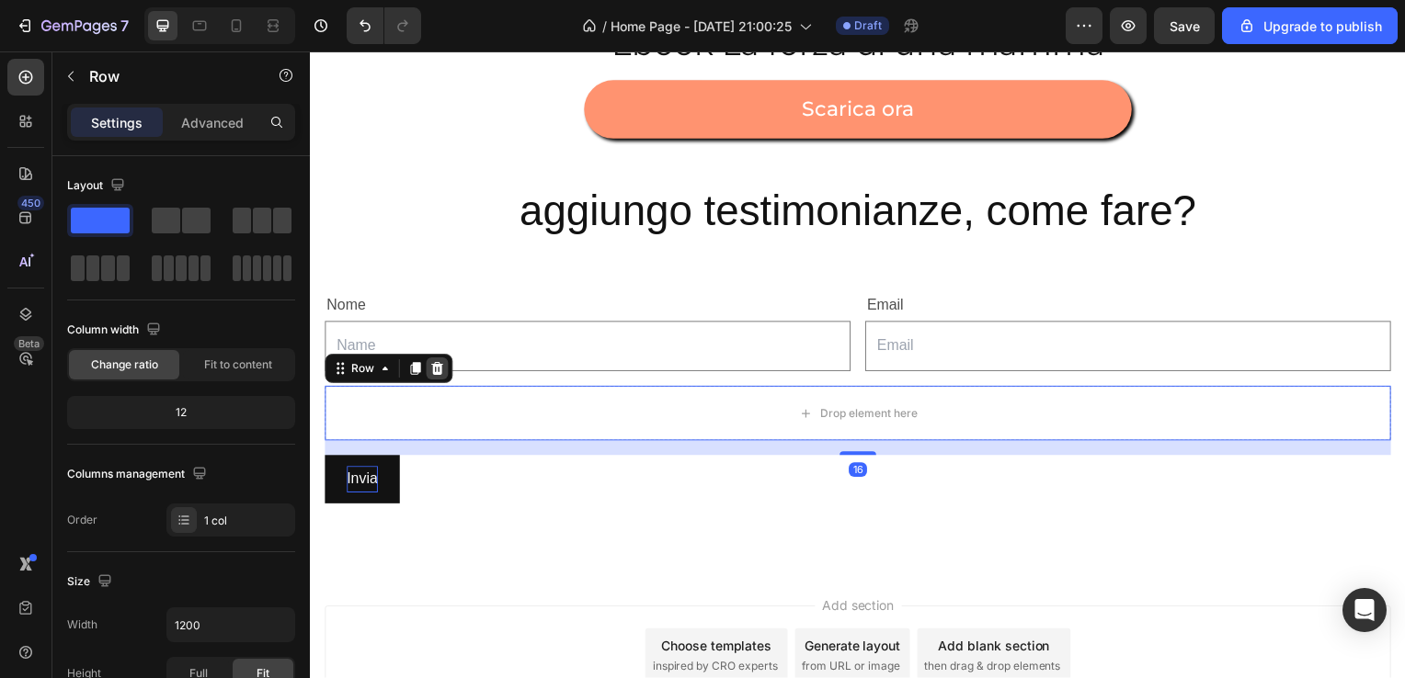
click at [436, 362] on div at bounding box center [438, 371] width 22 height 22
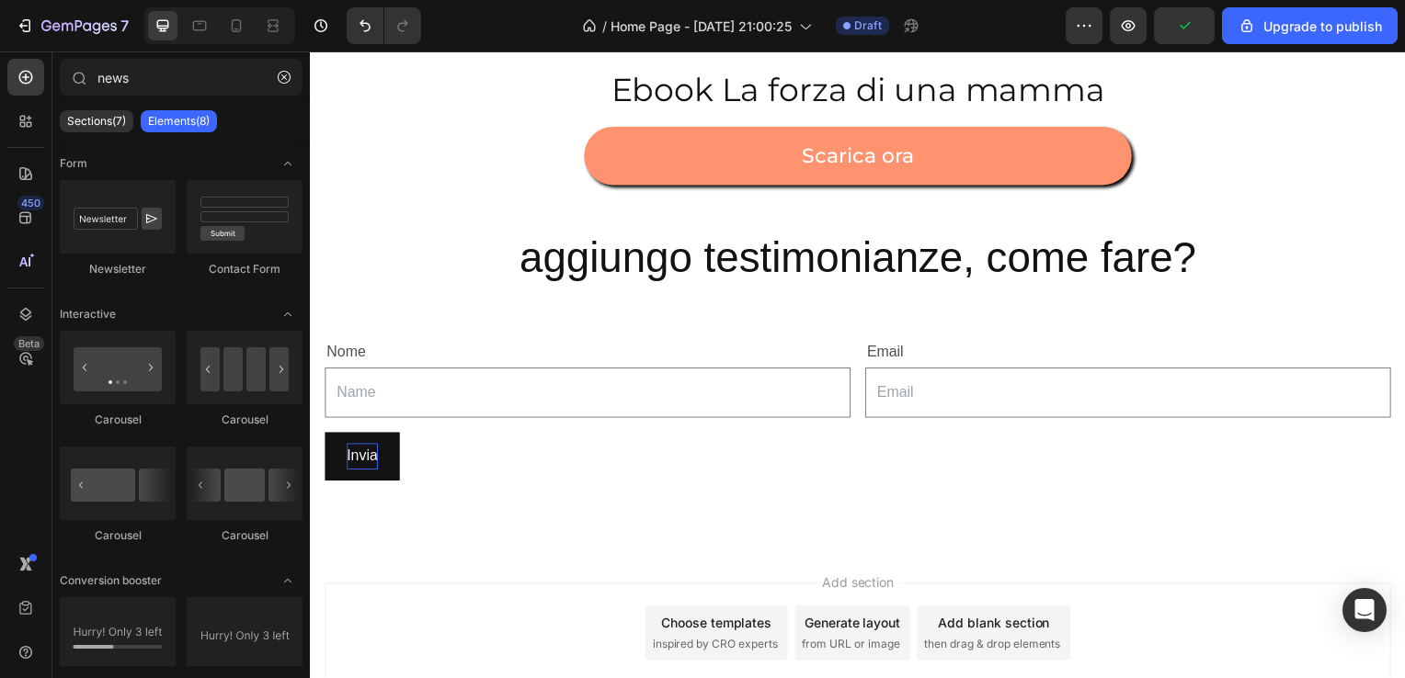
scroll to position [1474, 0]
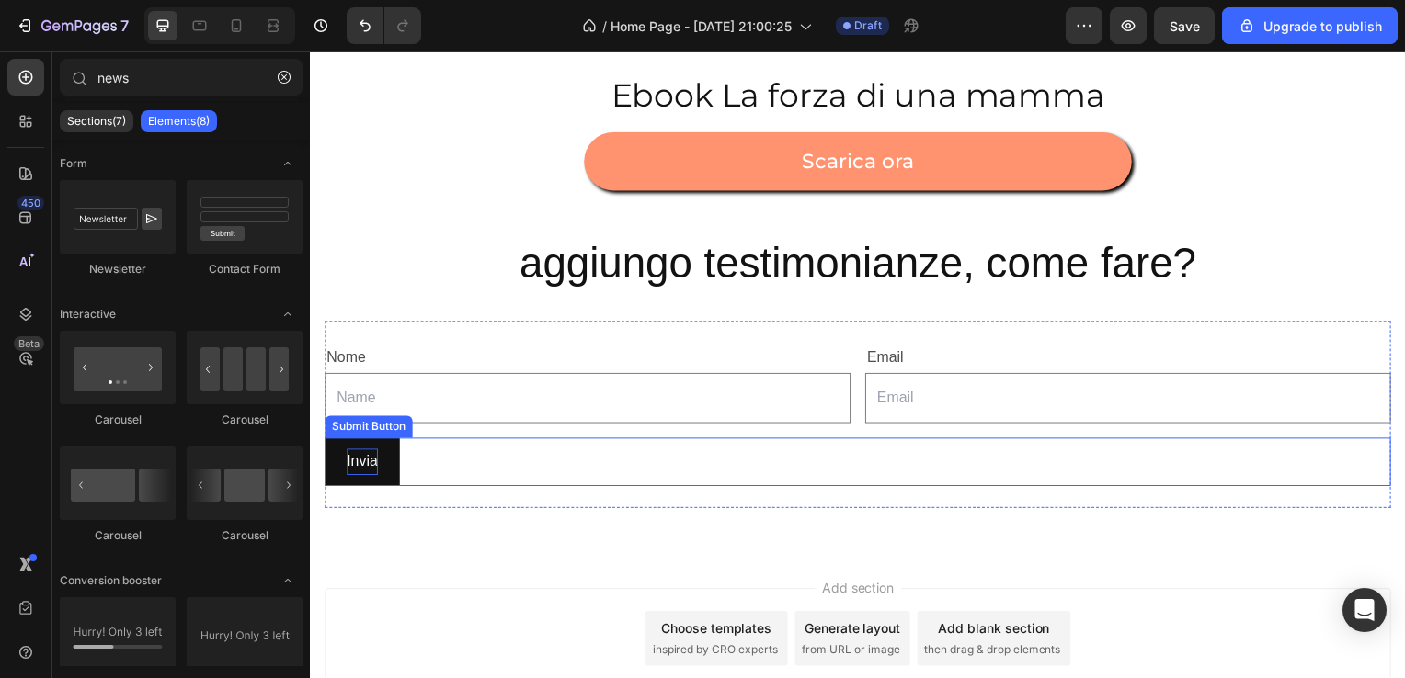
click at [427, 462] on div "Invia Submit Button" at bounding box center [861, 465] width 1074 height 49
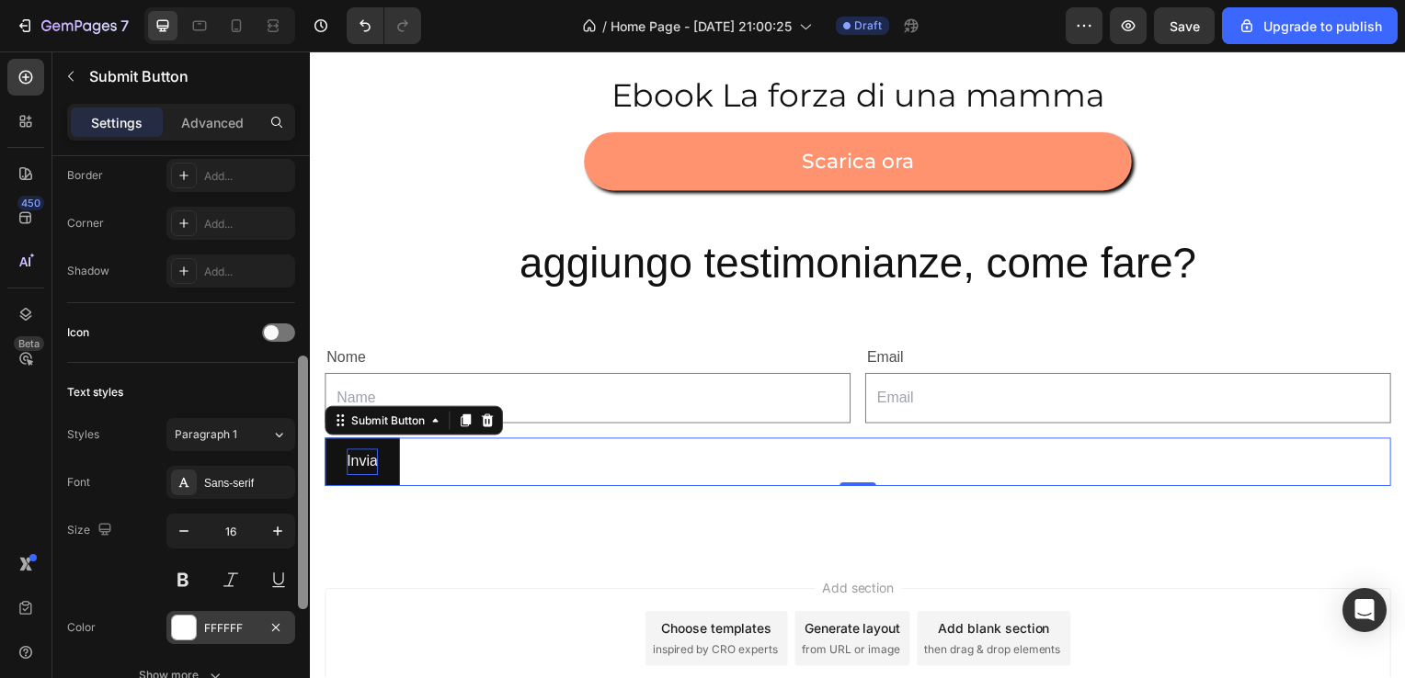
scroll to position [463, 0]
drag, startPoint x: 300, startPoint y: 384, endPoint x: 289, endPoint y: 607, distance: 222.7
click at [289, 607] on div "This element can only be used in the Contact Form to send data to Shopify Size …" at bounding box center [180, 443] width 257 height 575
click at [256, 462] on div "Sans-serif" at bounding box center [230, 478] width 129 height 33
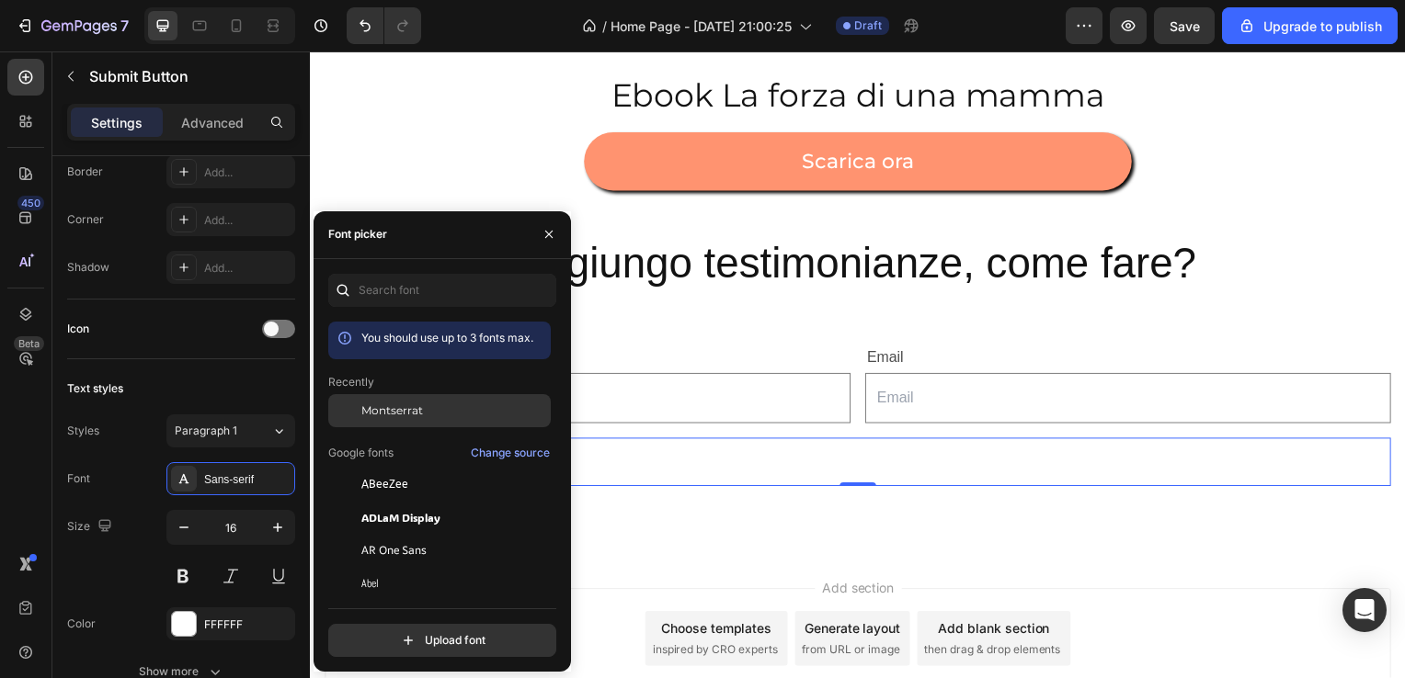
click at [371, 407] on span "Montserrat" at bounding box center [392, 411] width 62 height 17
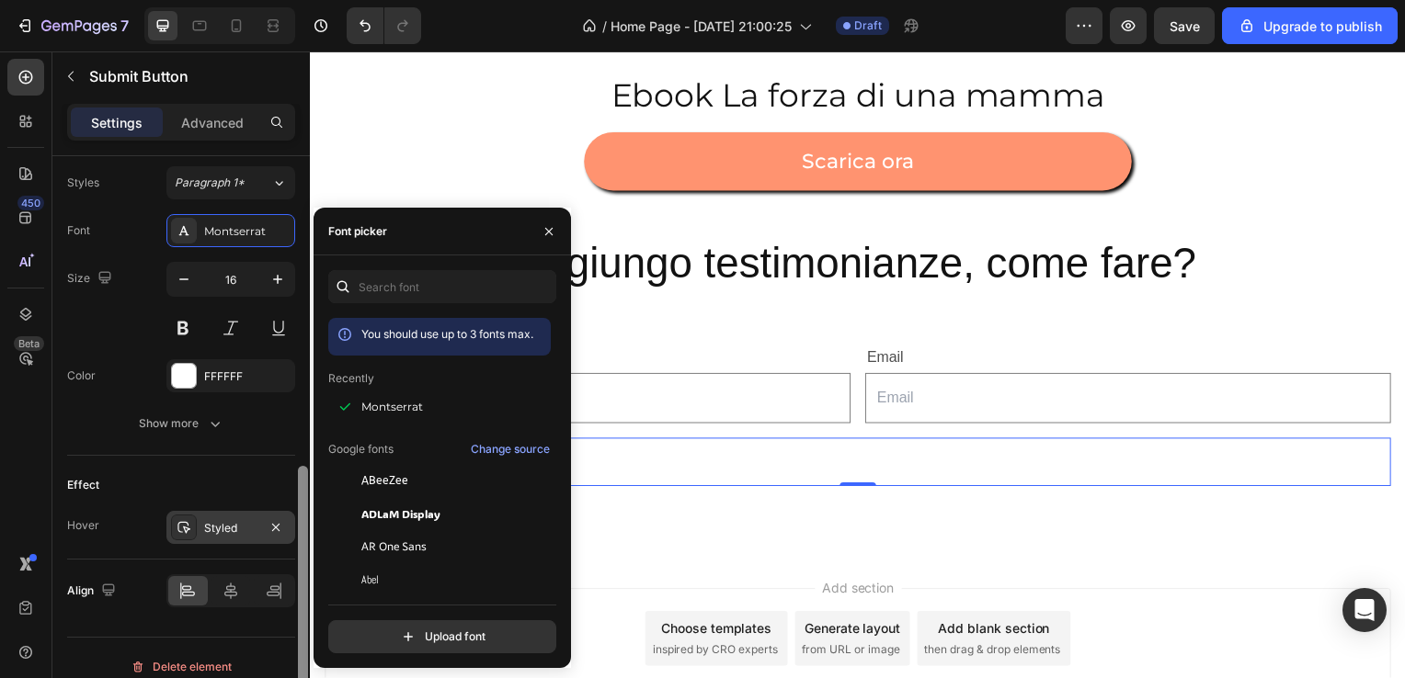
scroll to position [713, 0]
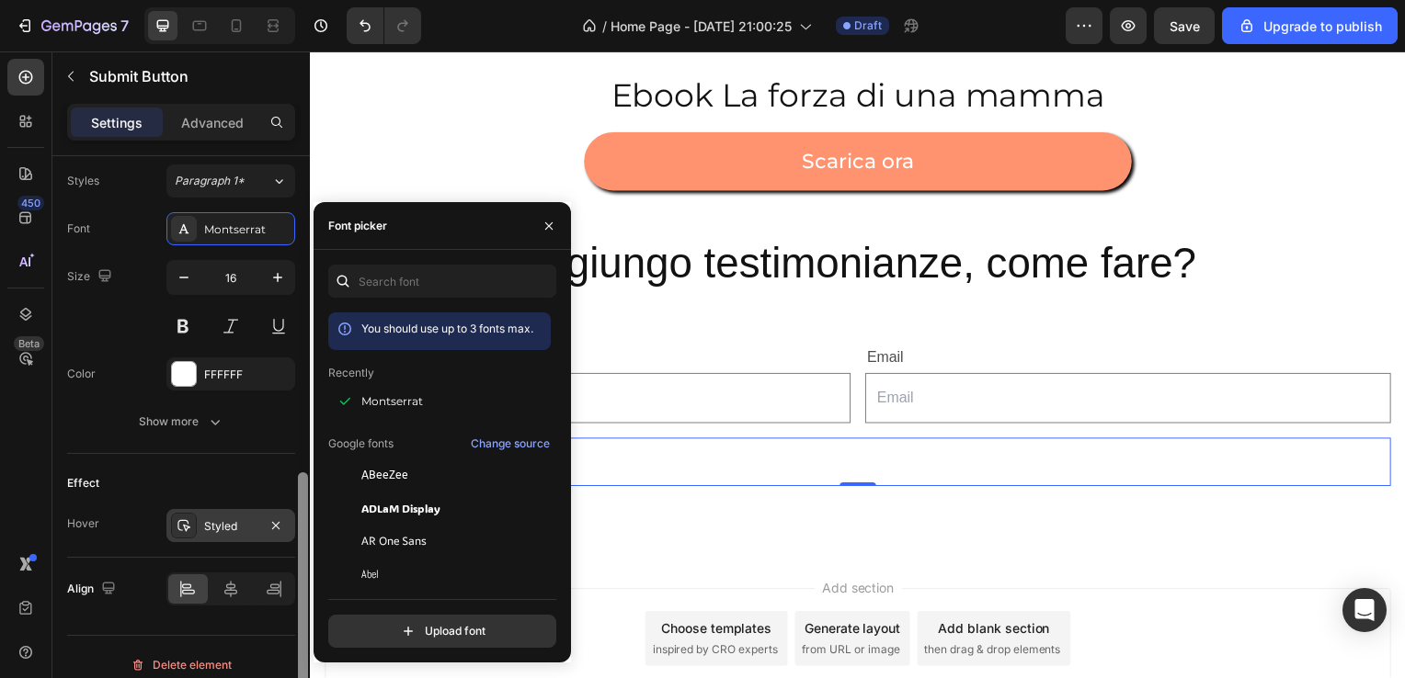
drag, startPoint x: 302, startPoint y: 421, endPoint x: 285, endPoint y: 532, distance: 112.5
click at [285, 532] on div "This element can only be used in the Contact Form to send data to Shopify Size …" at bounding box center [180, 443] width 257 height 575
click at [226, 583] on icon at bounding box center [230, 589] width 13 height 17
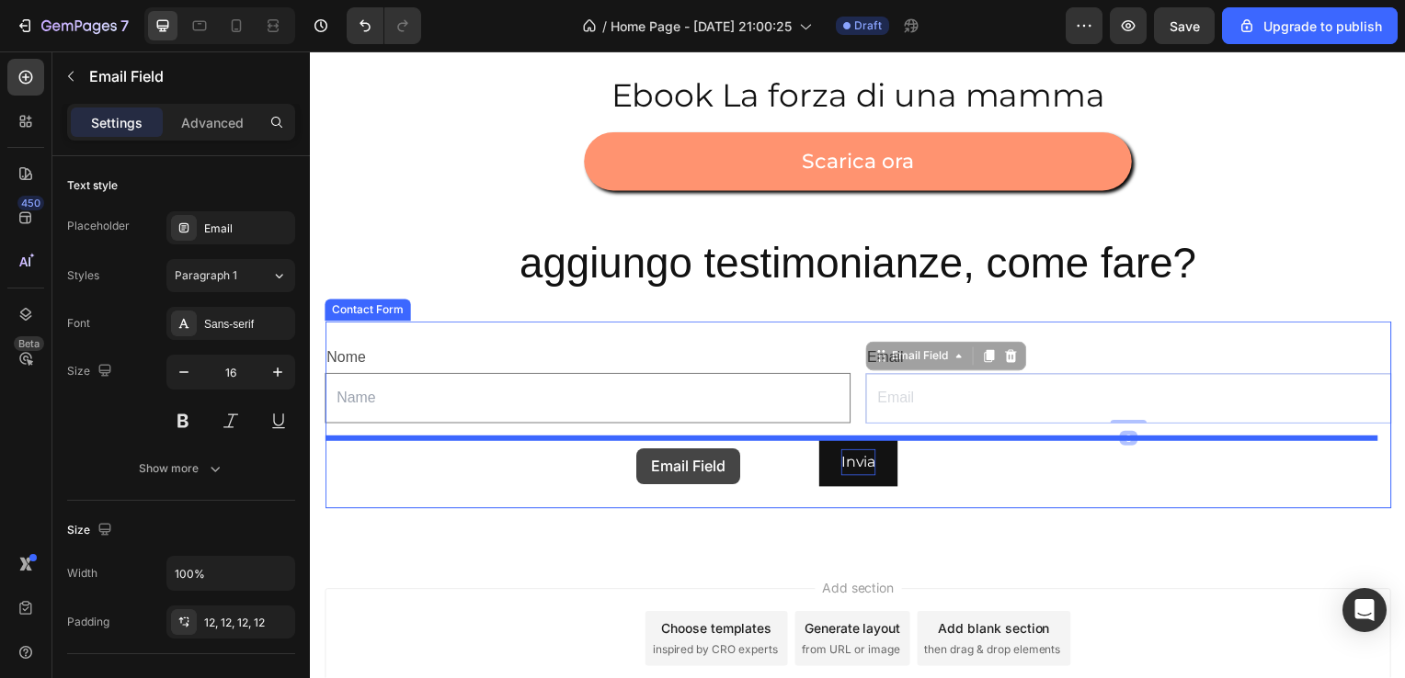
drag, startPoint x: 903, startPoint y: 404, endPoint x: 638, endPoint y: 451, distance: 269.0
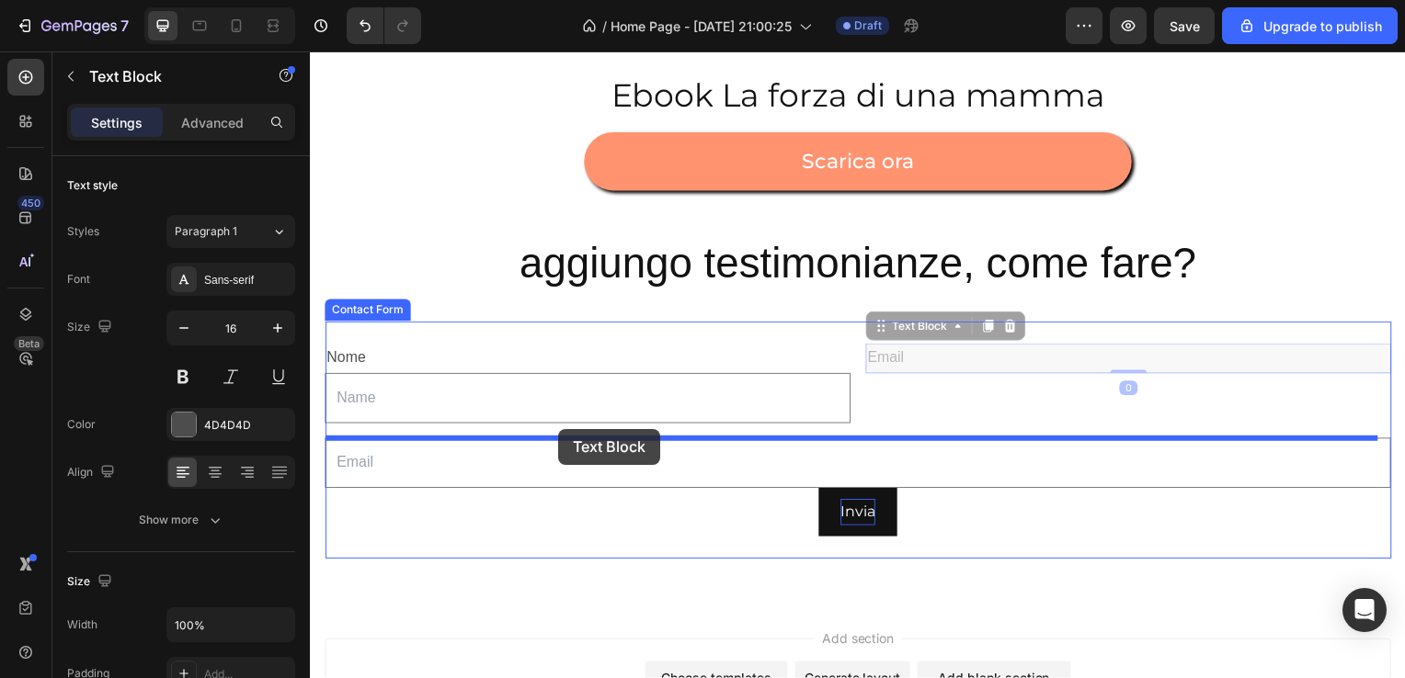
drag, startPoint x: 885, startPoint y: 365, endPoint x: 560, endPoint y: 432, distance: 332.3
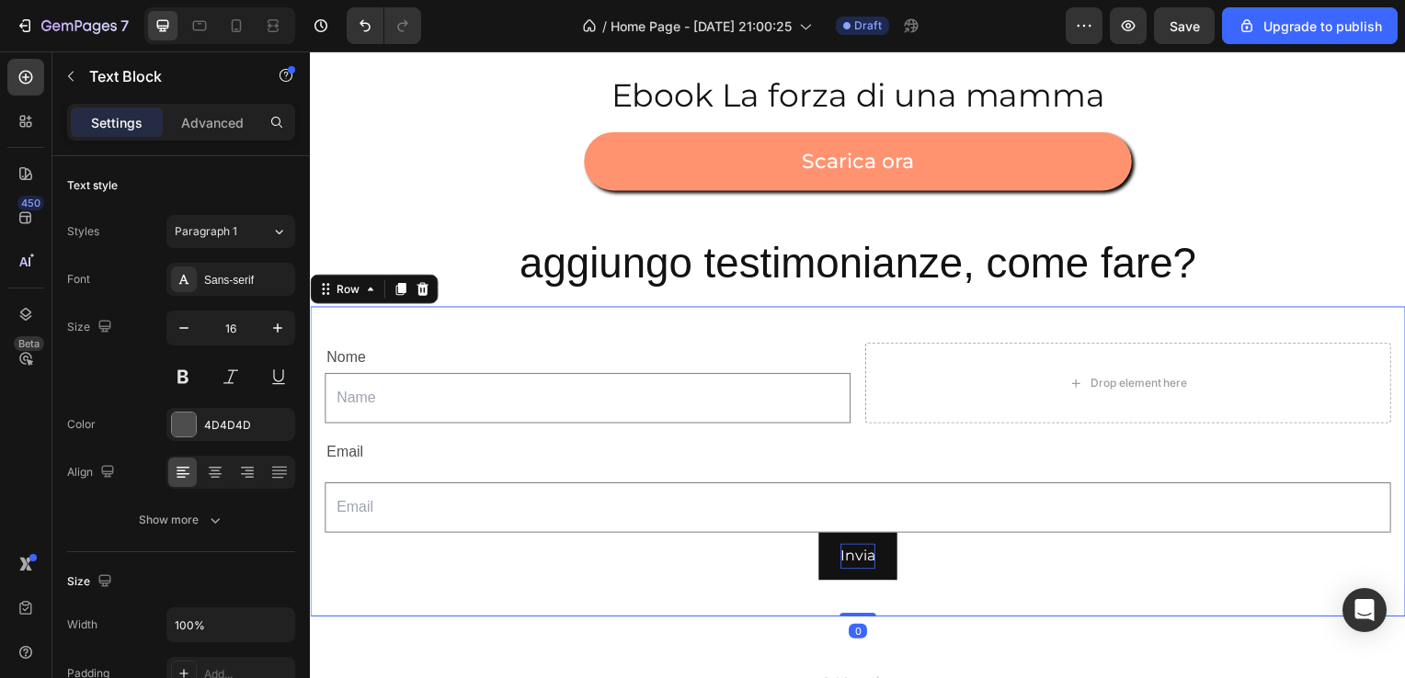
click at [587, 611] on div "Nome Text Block Text Field Drop element here Row Email Text Block Email Field I…" at bounding box center [861, 465] width 1103 height 313
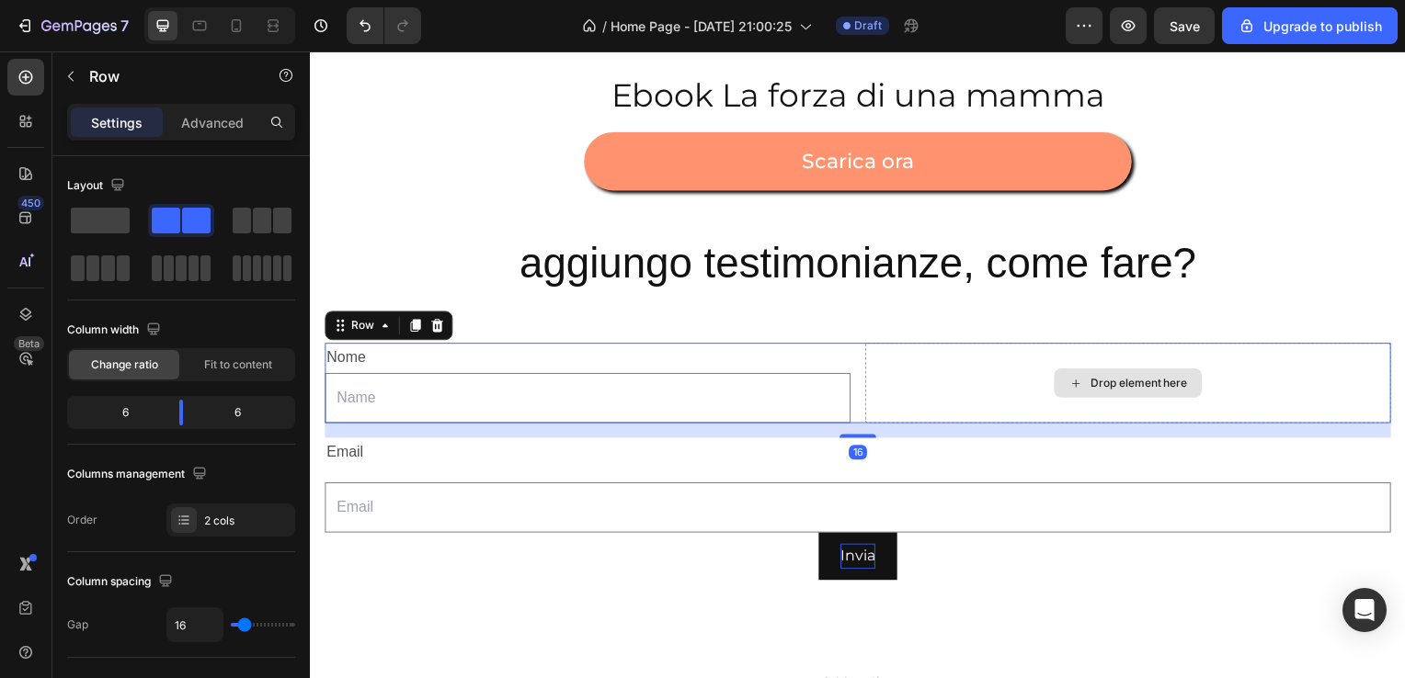
click at [1004, 369] on div "Drop element here" at bounding box center [1133, 386] width 529 height 81
click at [926, 383] on div "Drop element here" at bounding box center [1133, 386] width 529 height 81
click at [300, 337] on div at bounding box center [303, 280] width 10 height 249
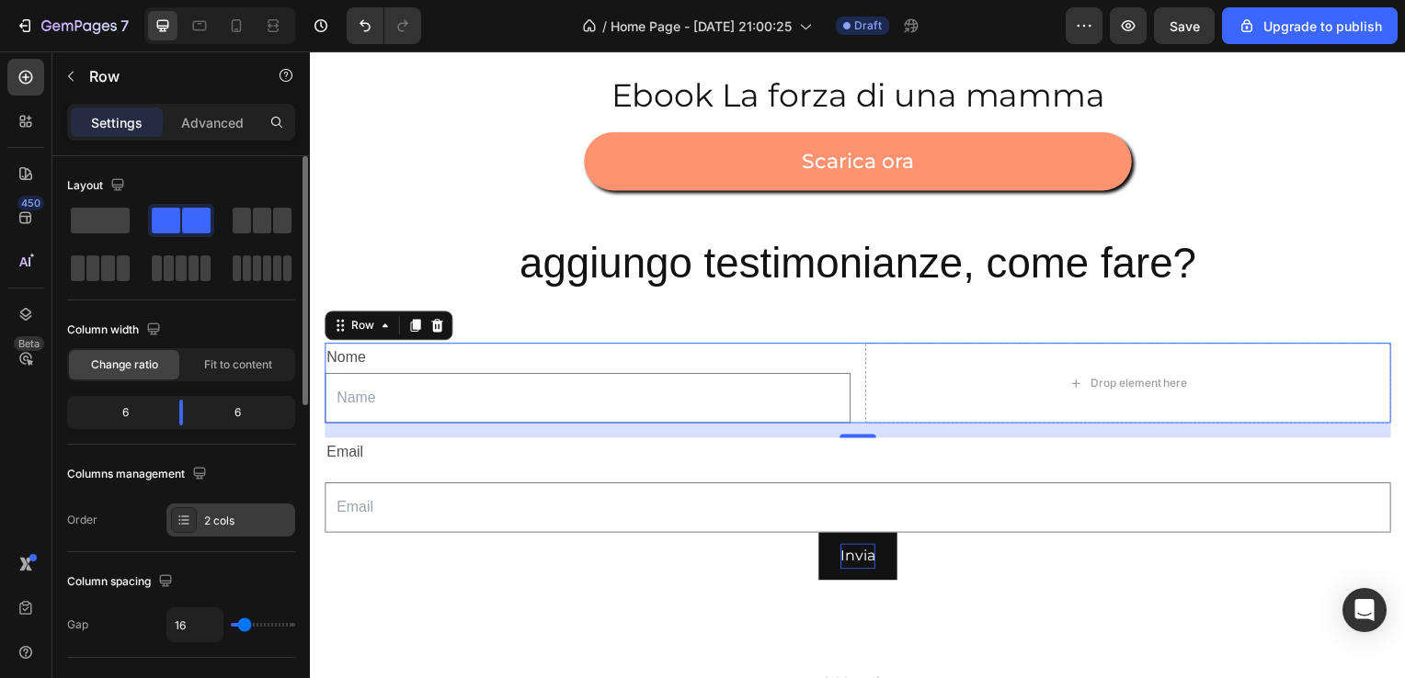
click at [255, 529] on div "2 cols" at bounding box center [230, 520] width 129 height 33
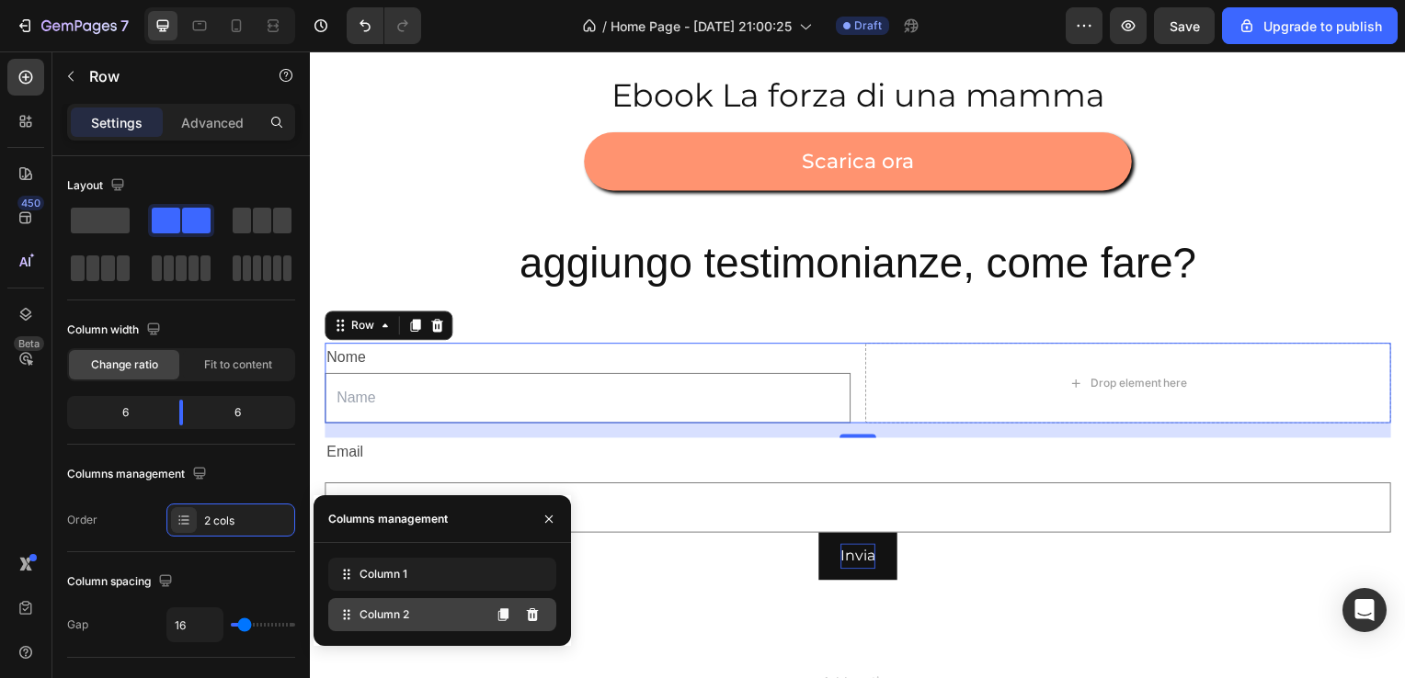
click at [356, 610] on div "Column 2" at bounding box center [442, 614] width 228 height 33
click at [541, 620] on button at bounding box center [532, 614] width 29 height 29
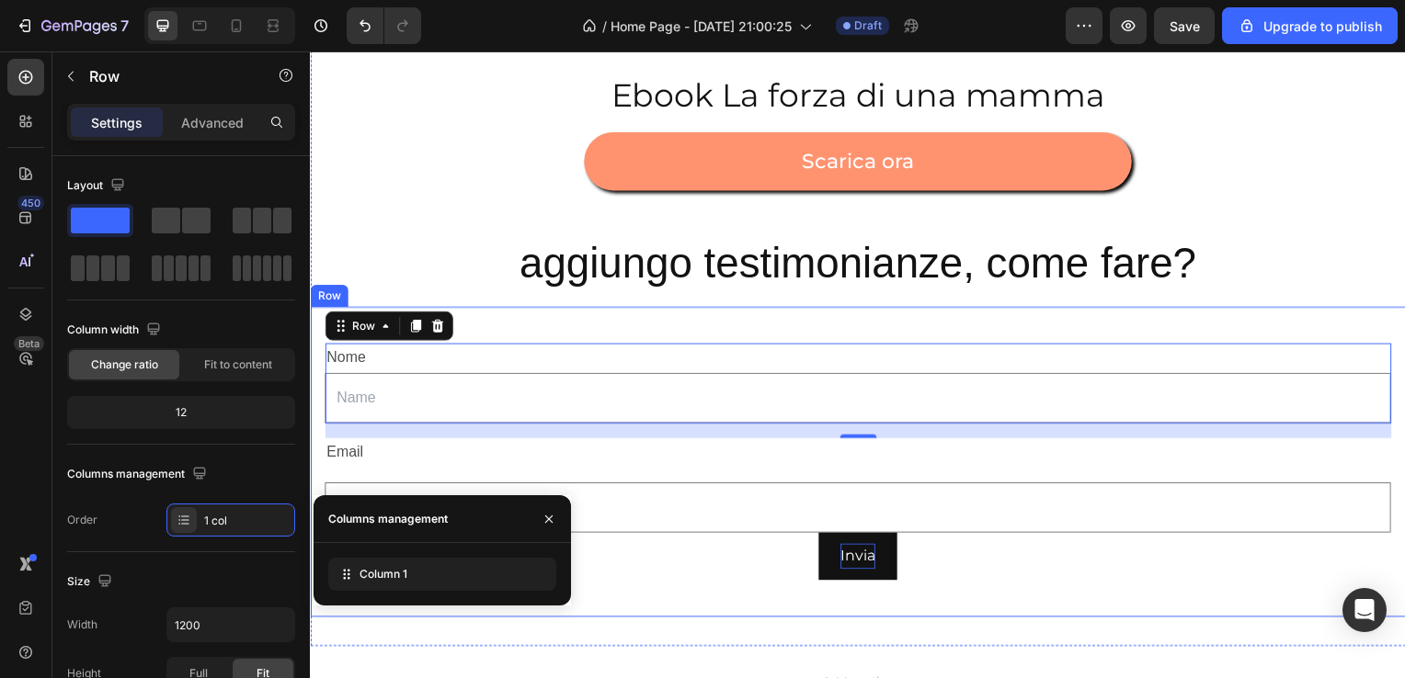
click at [1013, 615] on div "Nome Text Block Text Field Row 16 Email Text Block Email Field Invia Submit But…" at bounding box center [861, 465] width 1103 height 313
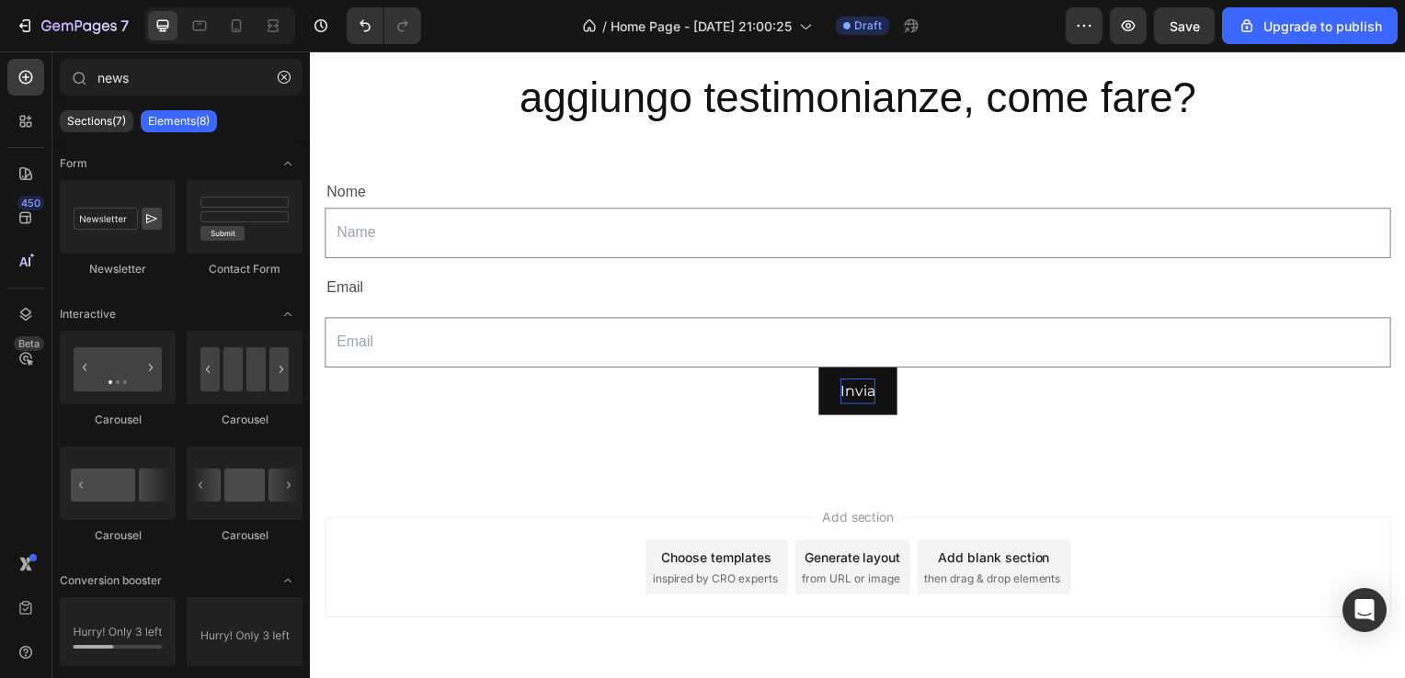
scroll to position [1643, 0]
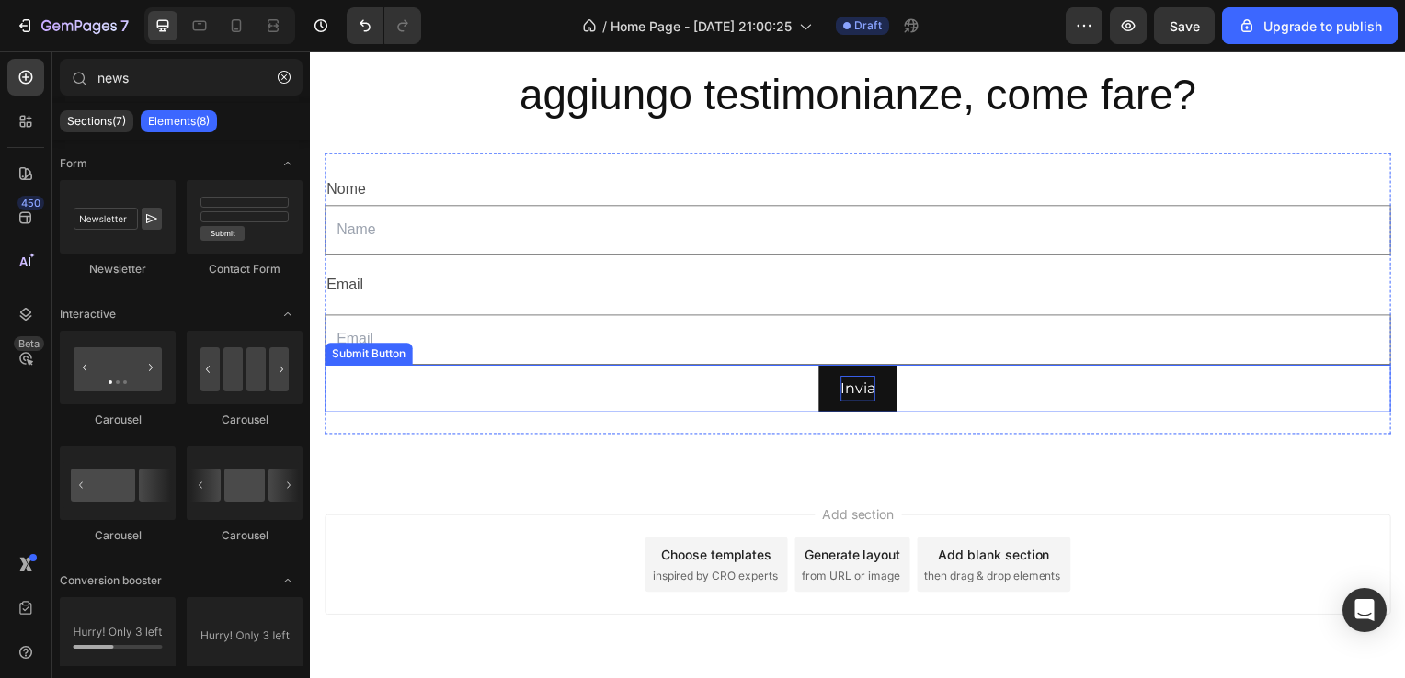
click at [894, 381] on div "Invia Submit Button" at bounding box center [861, 392] width 1074 height 49
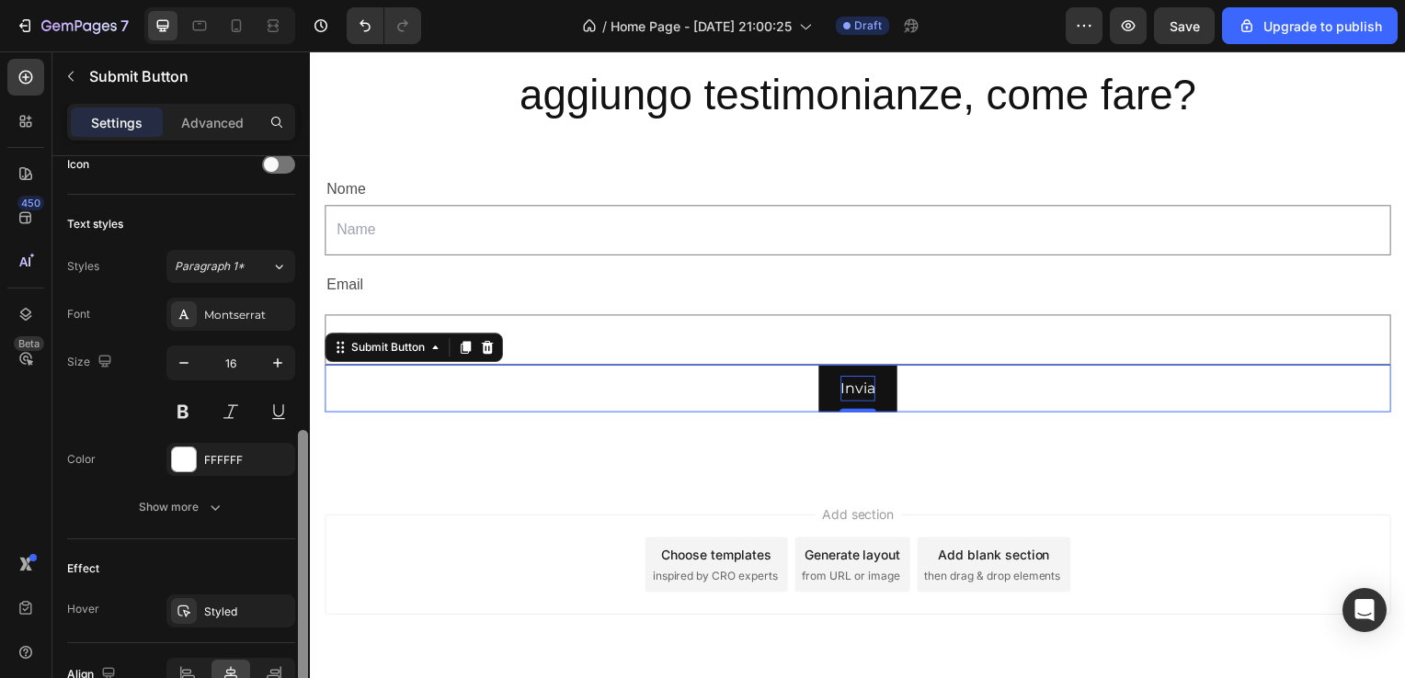
scroll to position [647, 0]
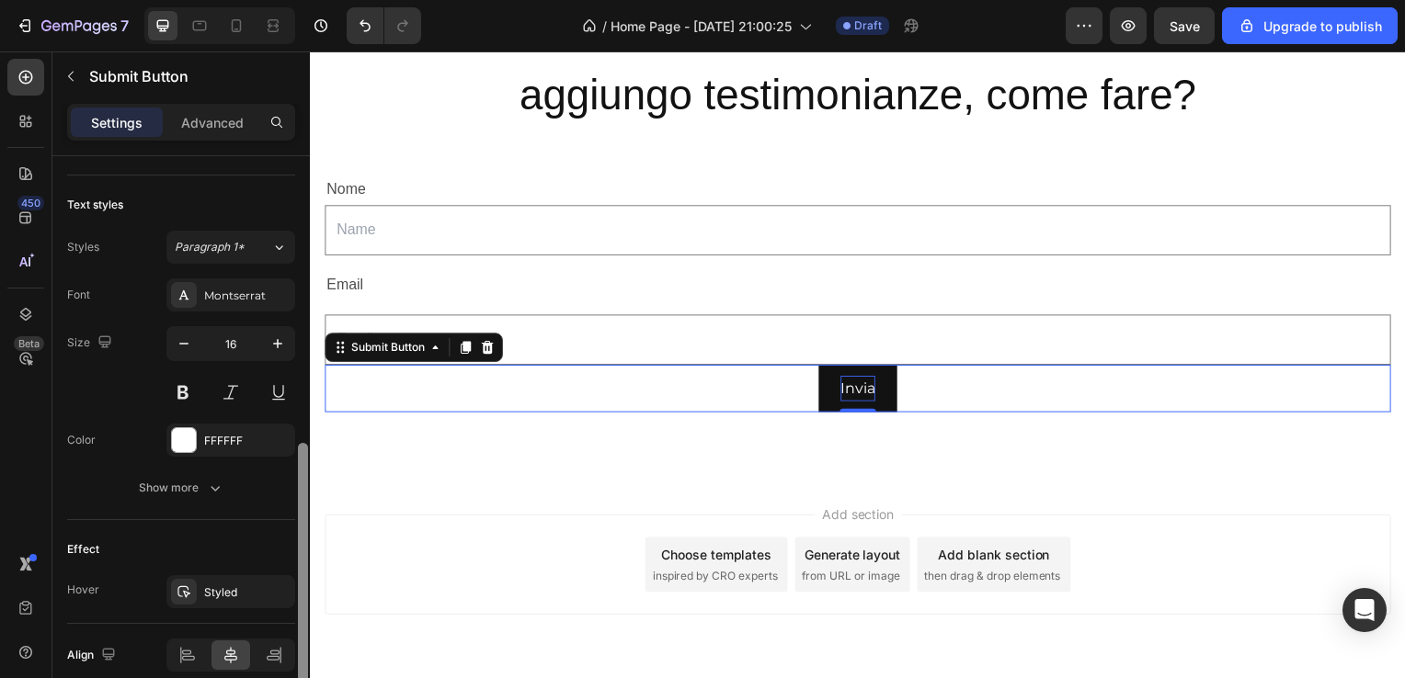
drag, startPoint x: 302, startPoint y: 415, endPoint x: 293, endPoint y: 725, distance: 310.8
click at [293, 0] on html "7 / Home Page - Aug 27, 21:00:25 Draft Preview Save Upgrade to publish 450 Beta…" at bounding box center [702, 0] width 1405 height 0
click at [173, 662] on div at bounding box center [188, 655] width 40 height 29
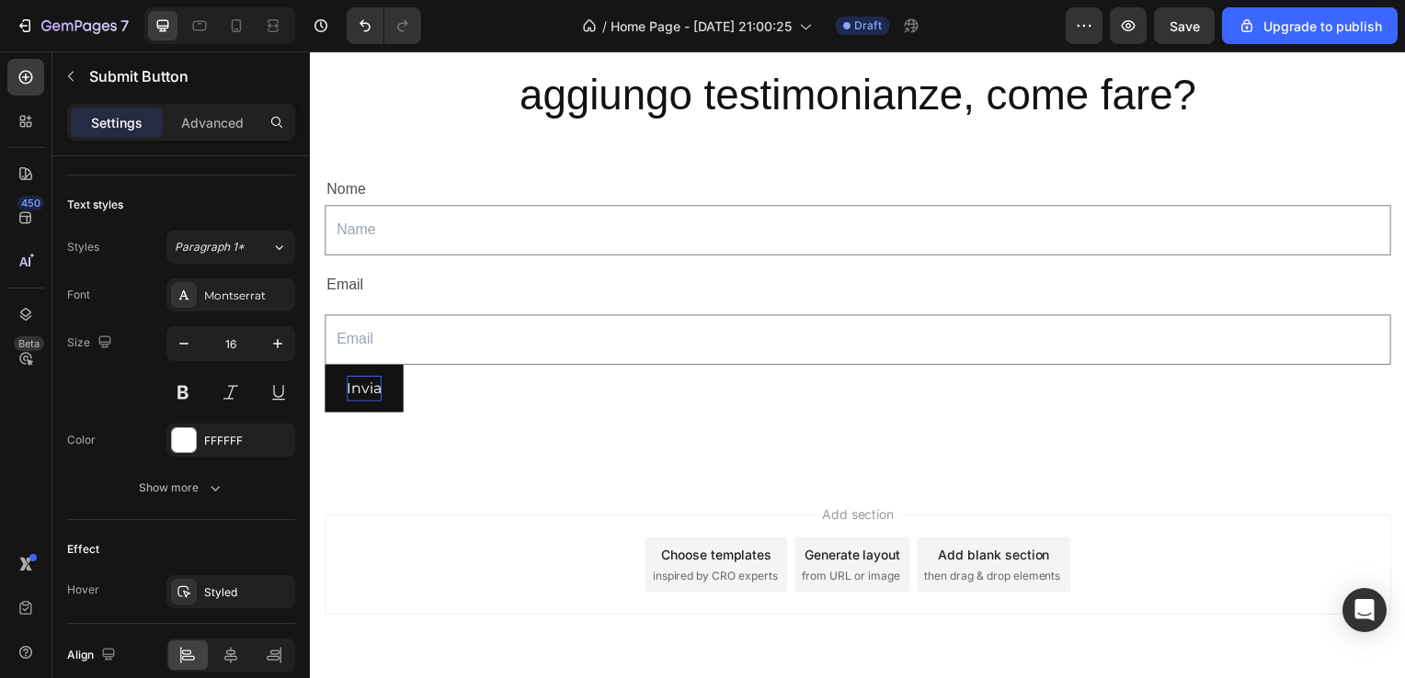
click at [415, 578] on div "Add section Choose templates inspired by CRO experts Generate layout from URL o…" at bounding box center [861, 568] width 1074 height 101
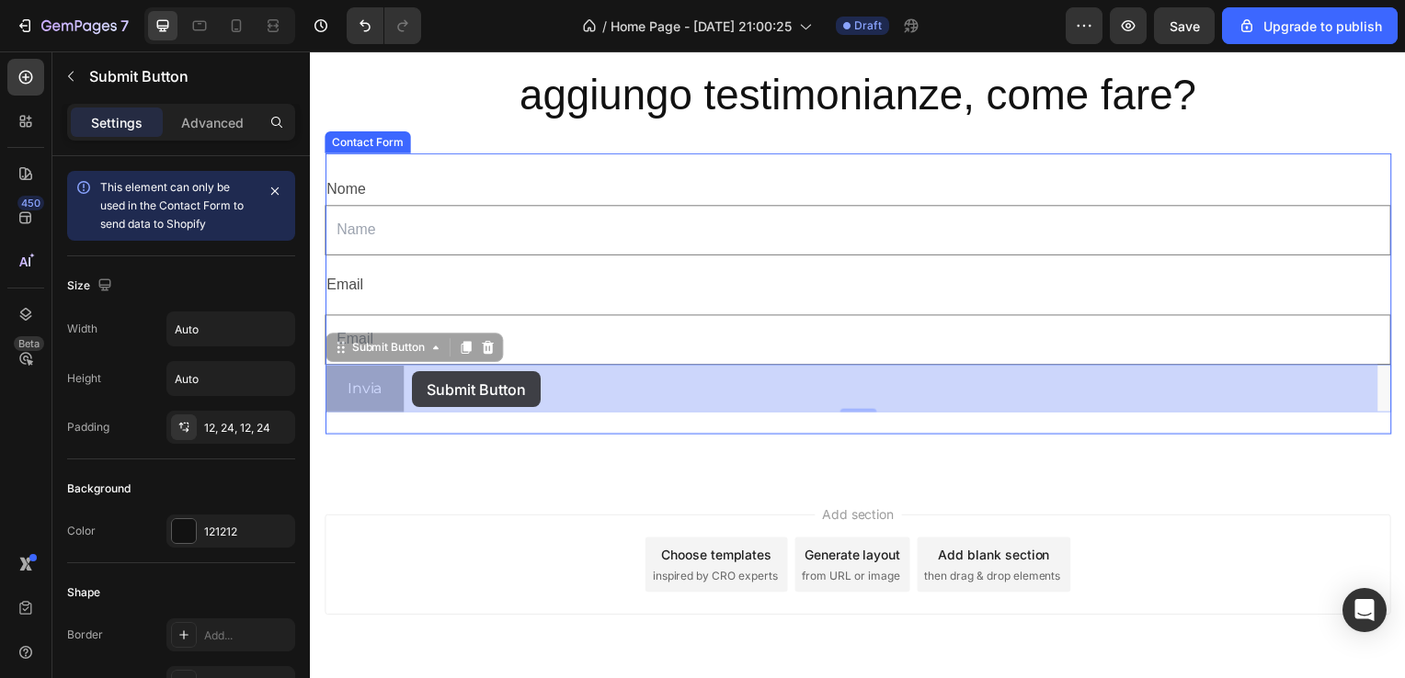
drag, startPoint x: 427, startPoint y: 385, endPoint x: 413, endPoint y: 374, distance: 17.7
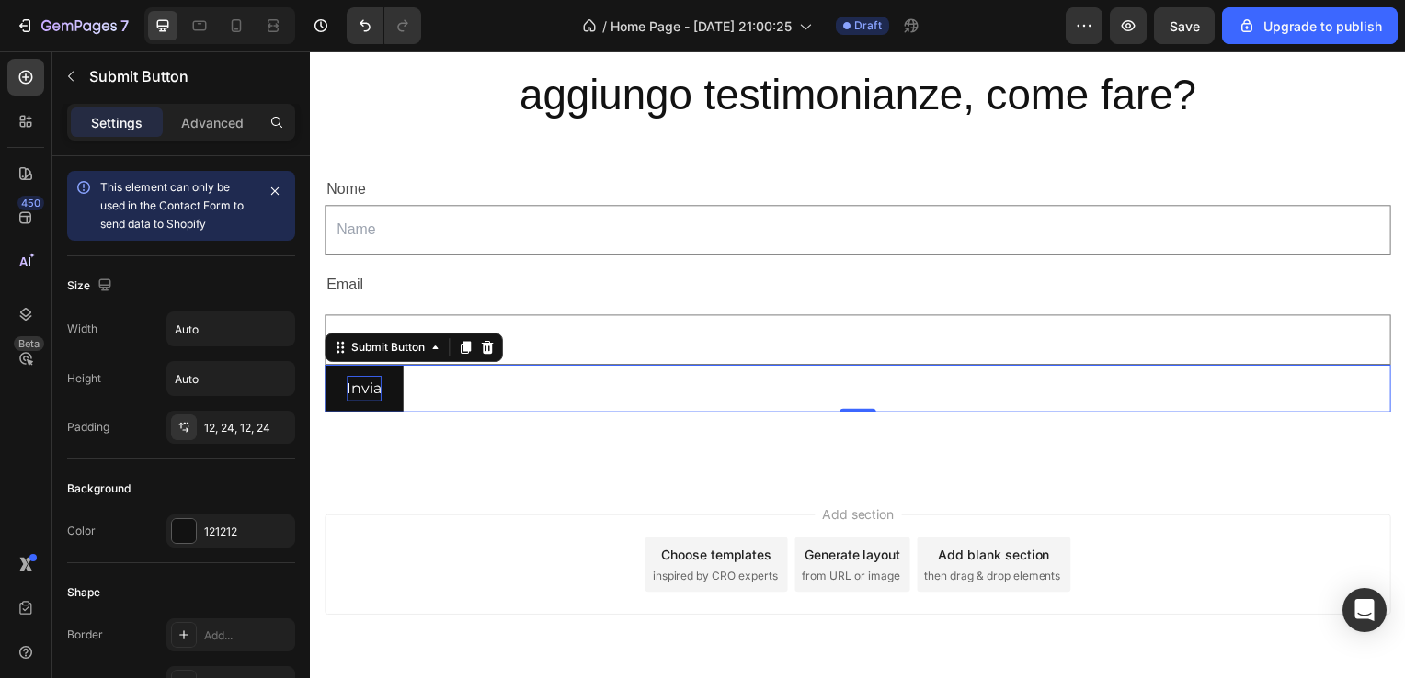
click at [442, 504] on div "Add section Choose templates inspired by CRO experts Generate layout from URL o…" at bounding box center [861, 595] width 1103 height 226
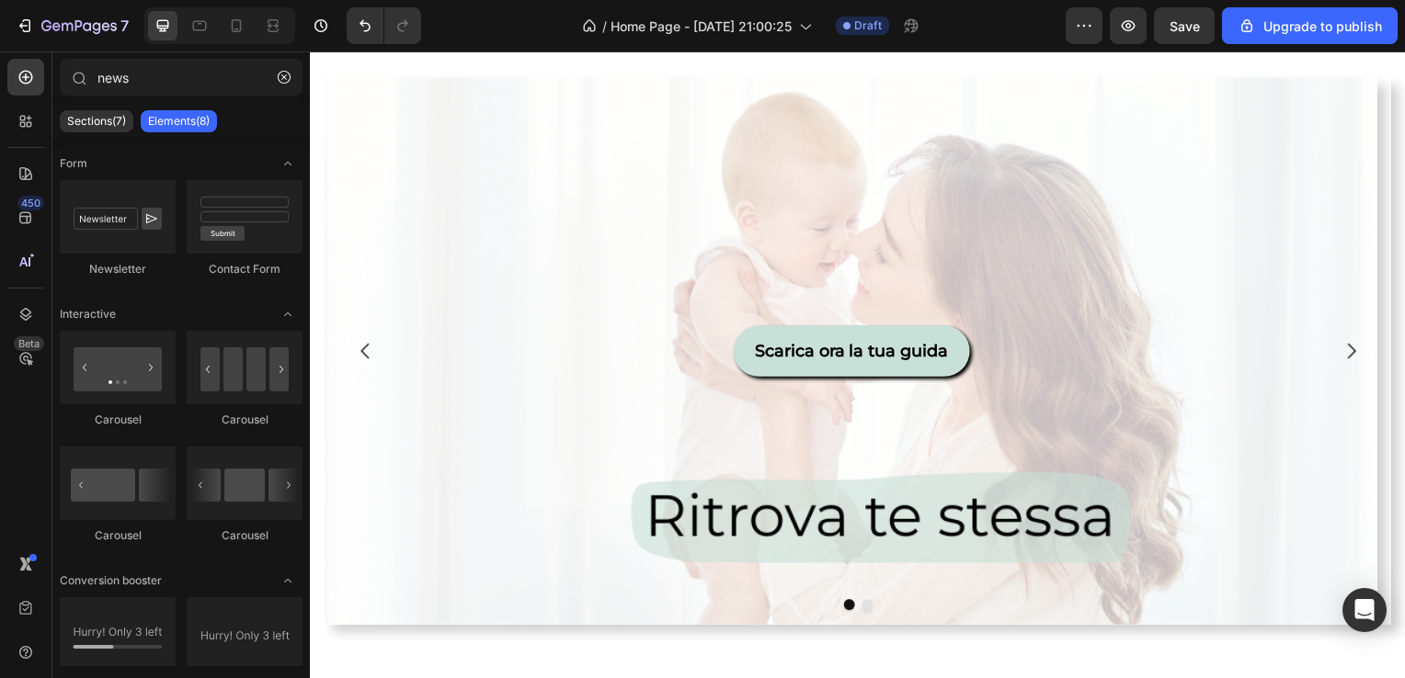
scroll to position [0, 0]
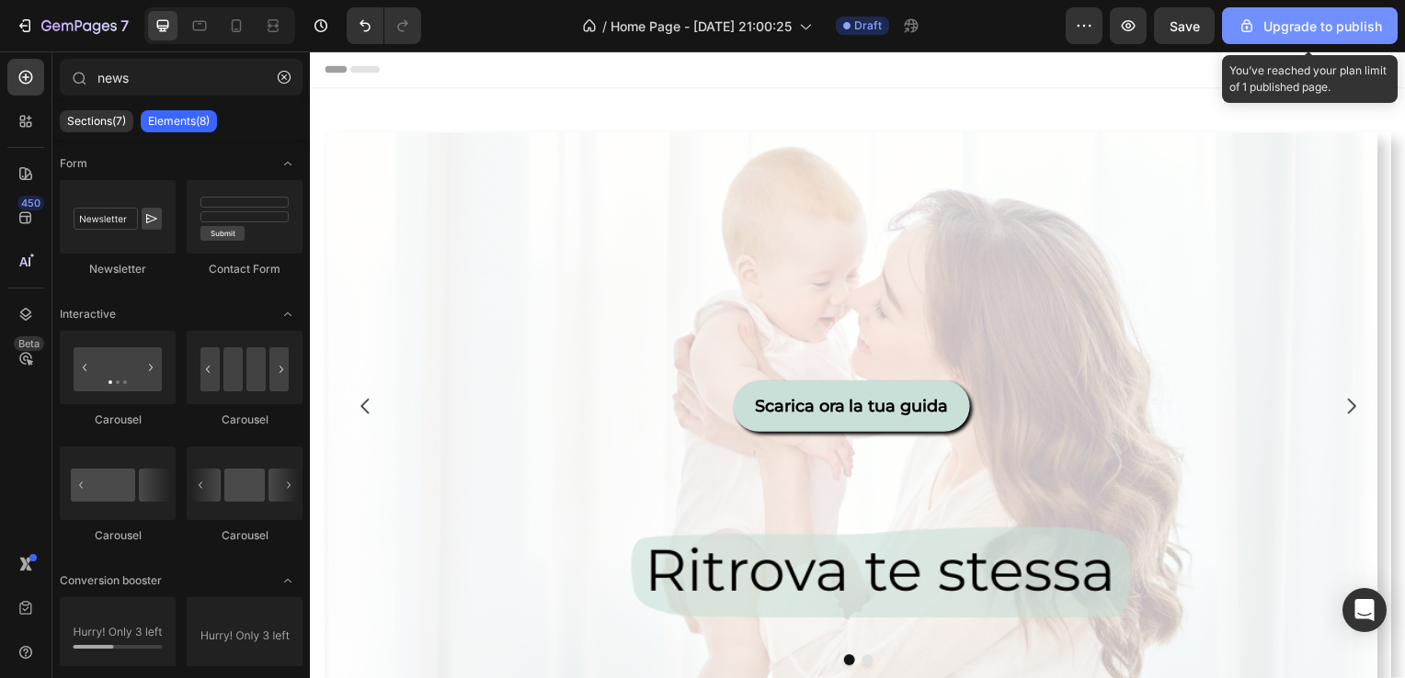
click at [1336, 27] on div "Upgrade to publish" at bounding box center [1309, 26] width 144 height 19
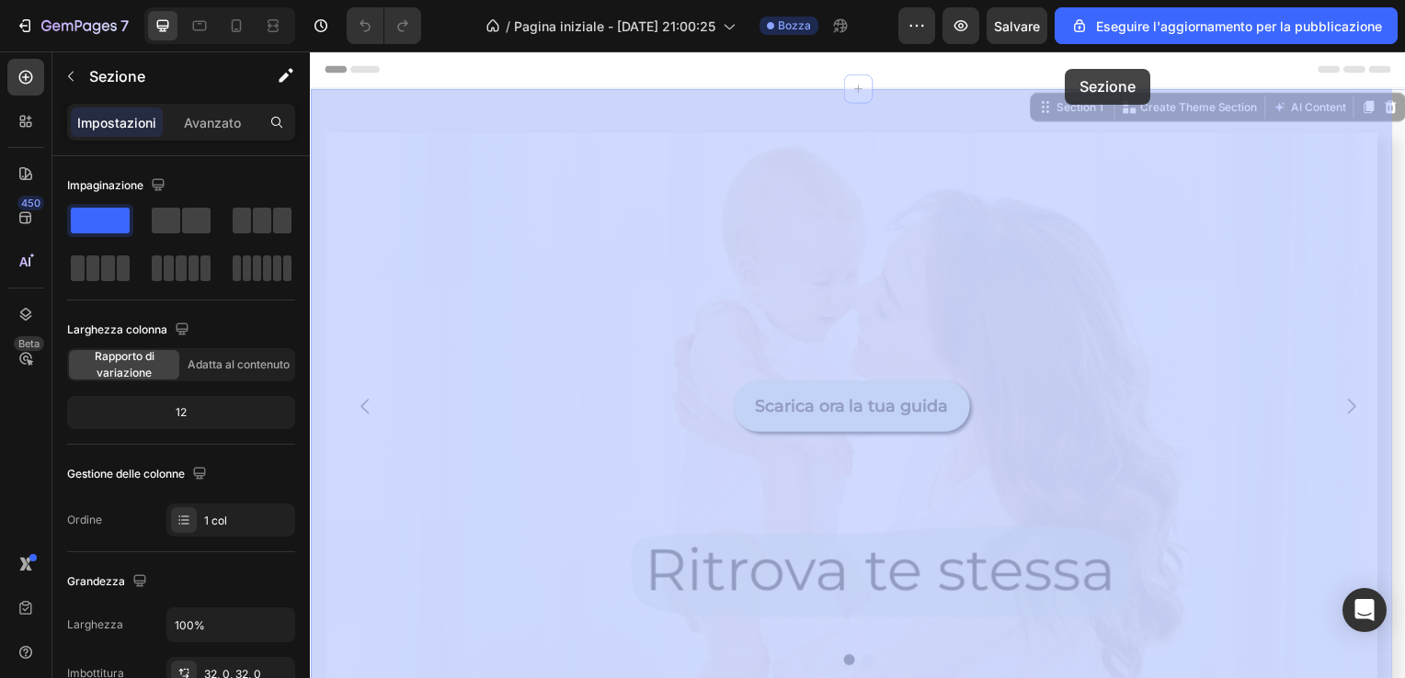
drag, startPoint x: 1211, startPoint y: 93, endPoint x: 1138, endPoint y: 124, distance: 79.1
